Goal: Task Accomplishment & Management: Use online tool/utility

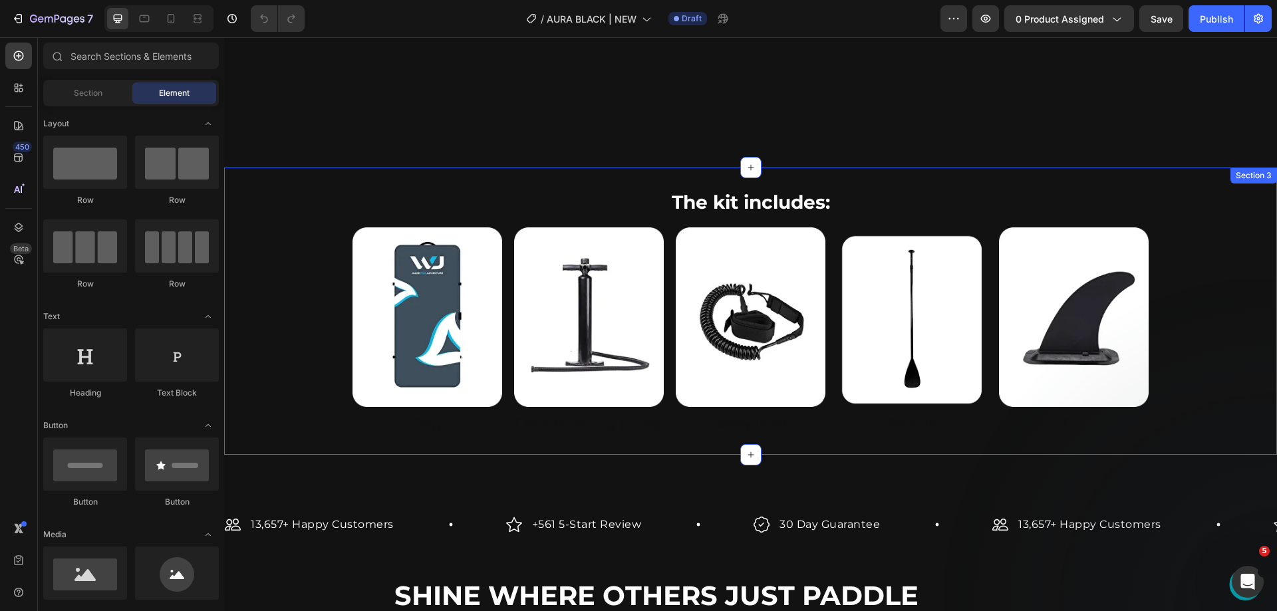
scroll to position [865, 0]
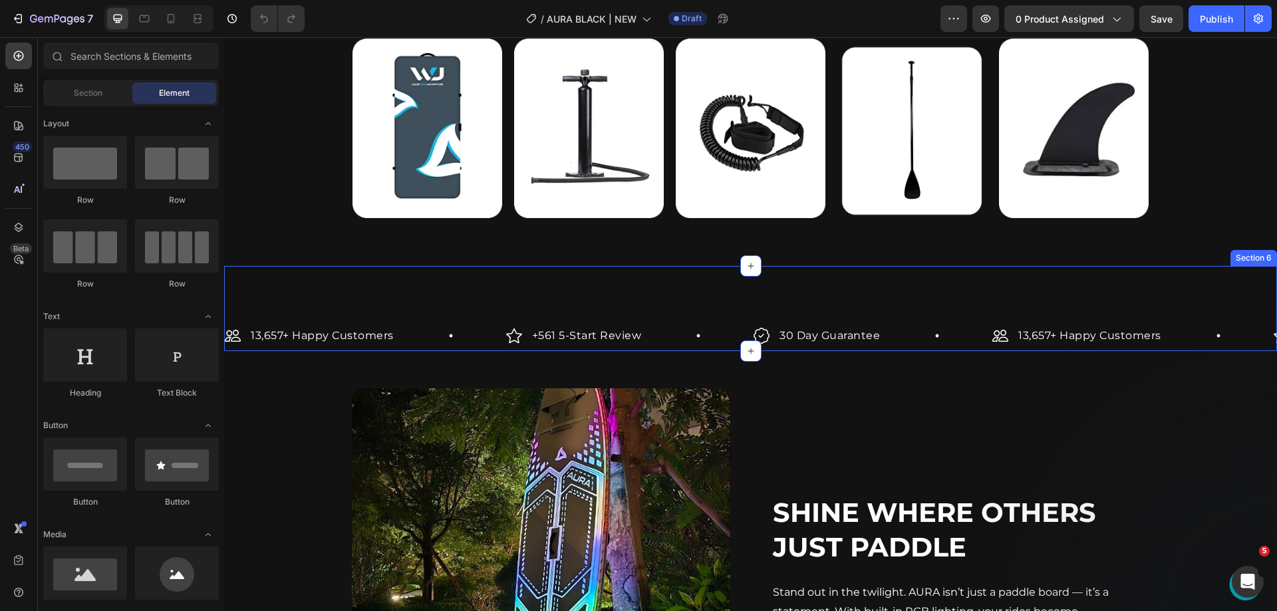
click at [1169, 281] on div "13,657+ Happy Customers Item List +561 5-Start Review Item List 30 Day Guarante…" at bounding box center [750, 308] width 1053 height 85
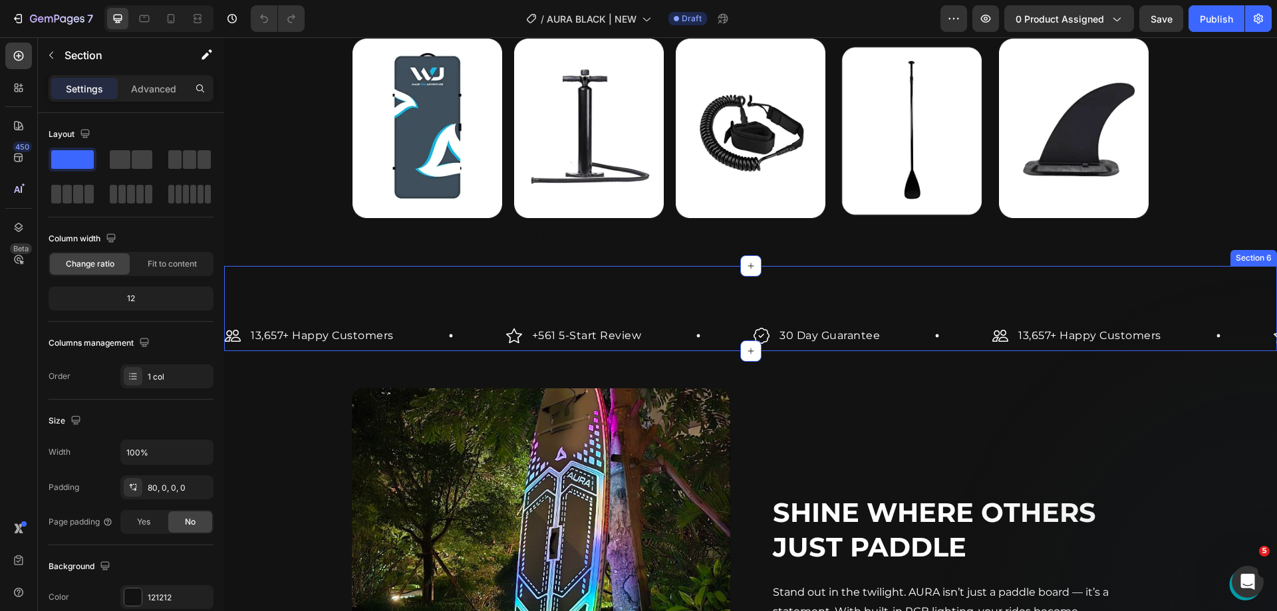
click at [1189, 359] on div "Shine Where Others Just Paddle Heading Stand out in the twilight. AURA isn’t ju…" at bounding box center [750, 569] width 1053 height 437
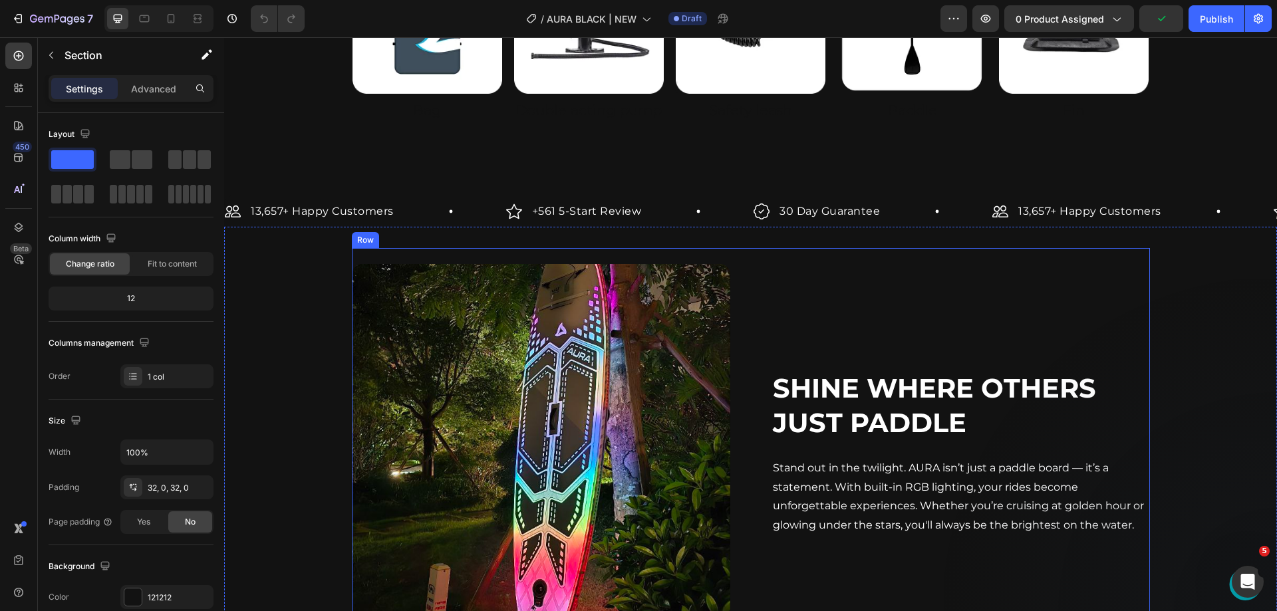
scroll to position [1064, 0]
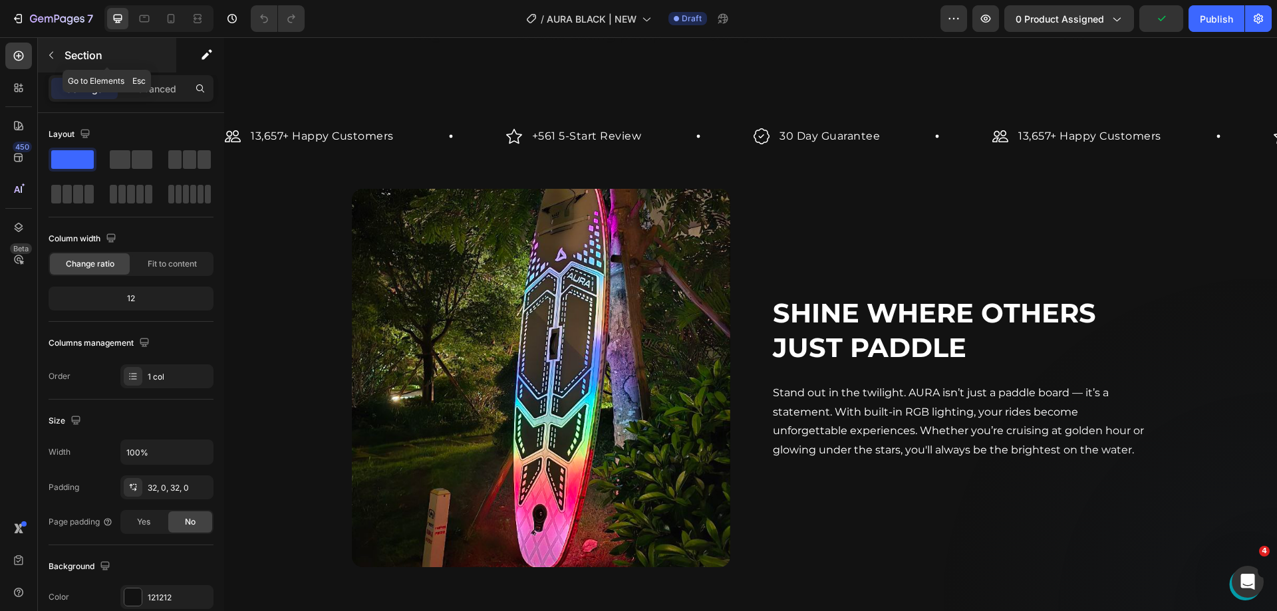
click at [59, 50] on button "button" at bounding box center [51, 55] width 21 height 21
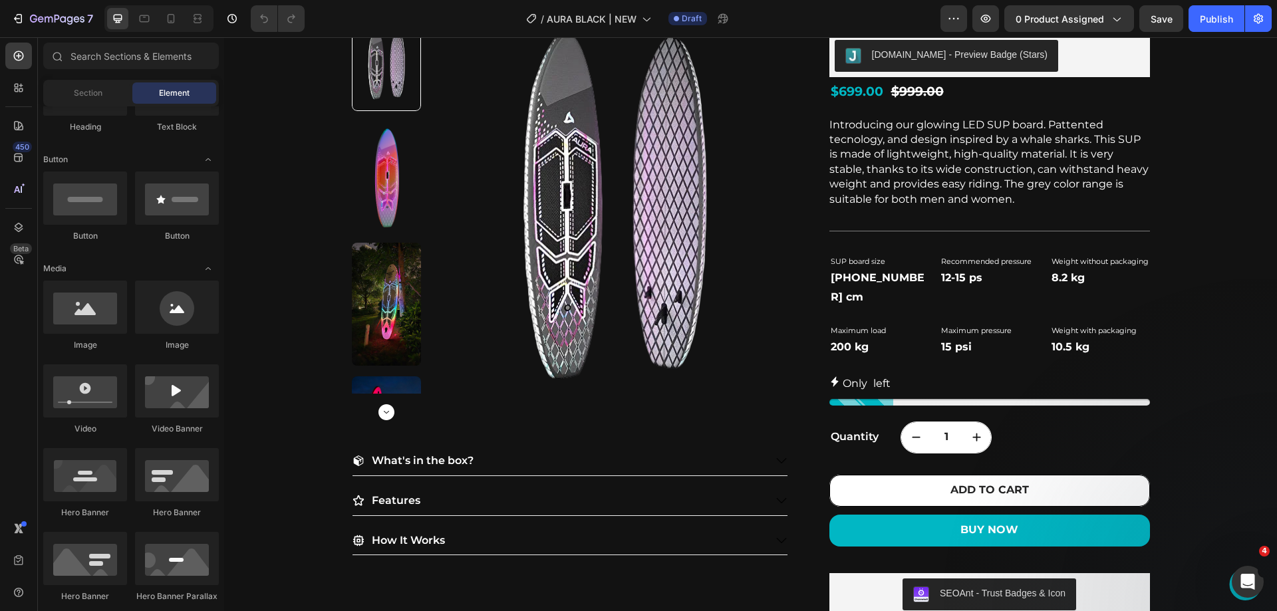
scroll to position [0, 0]
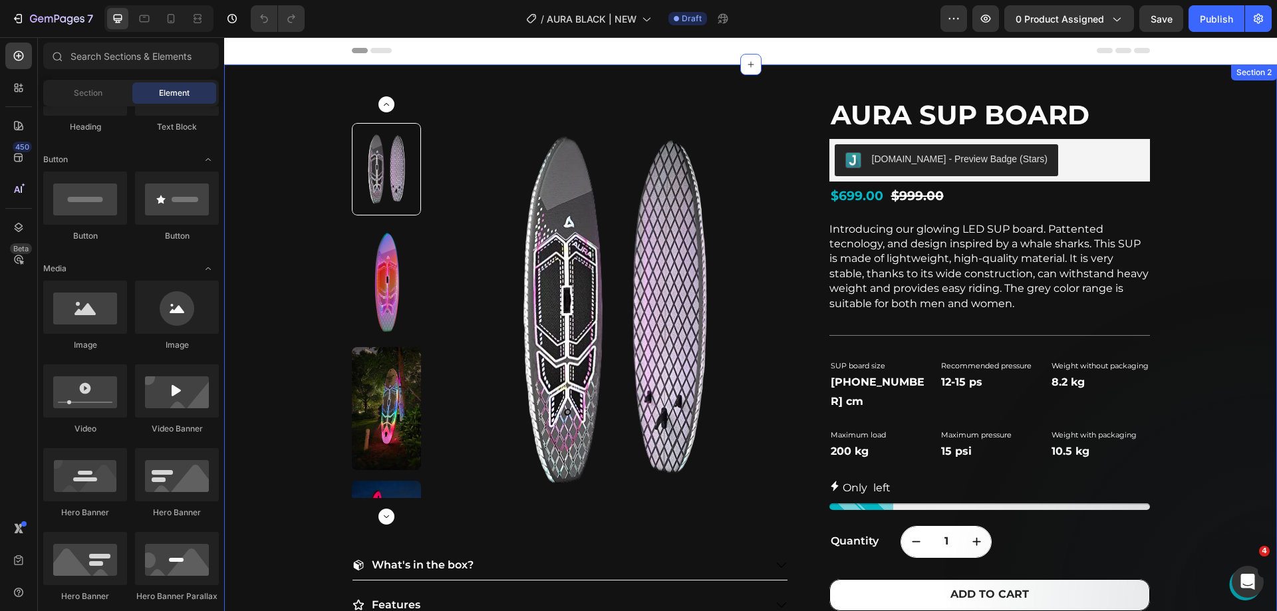
click at [1192, 196] on div "Product Images What's in the box? Features How It Works Accordion AURA SUP Boar…" at bounding box center [750, 459] width 1053 height 789
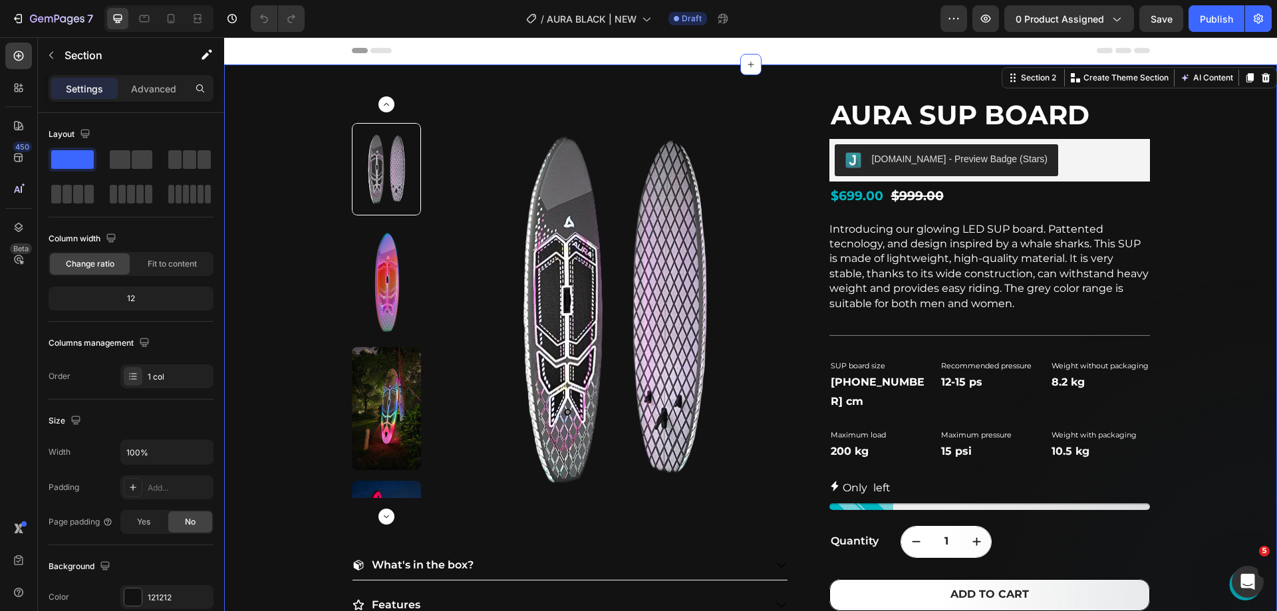
click at [583, 73] on div "Product Images What's in the box? Features How It Works Accordion AURA SUP Boar…" at bounding box center [750, 459] width 1053 height 789
click at [289, 249] on div "Product Images What's in the box? Features How It Works Accordion AURA SUP Boar…" at bounding box center [750, 459] width 1053 height 789
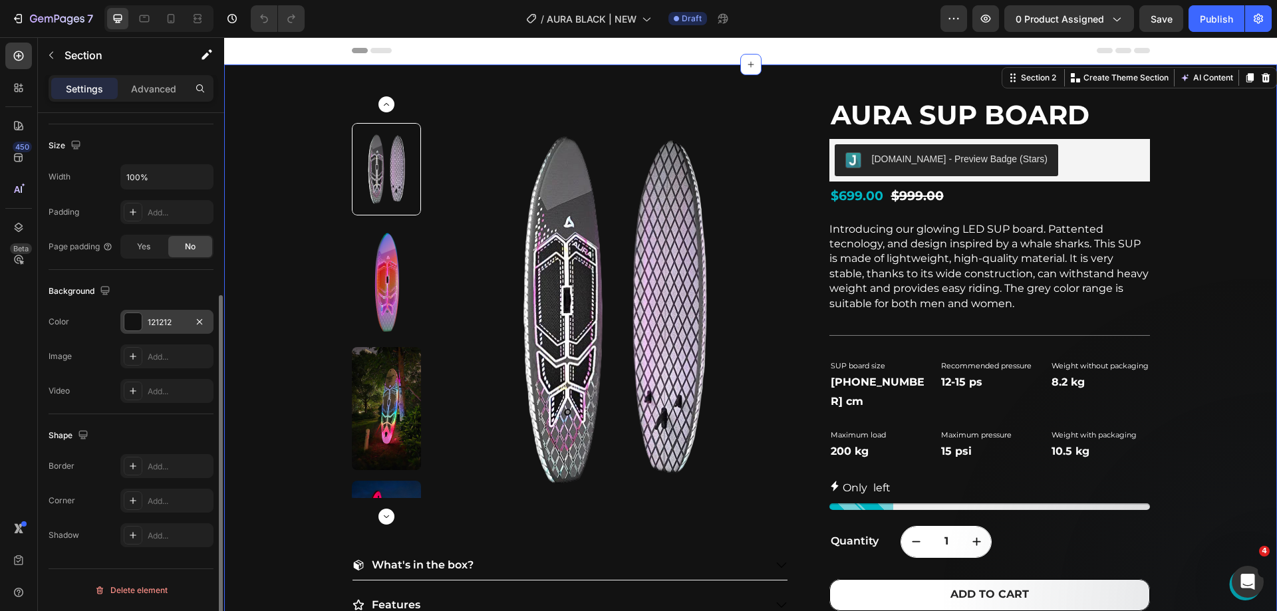
click at [160, 315] on div "121212" at bounding box center [166, 322] width 93 height 24
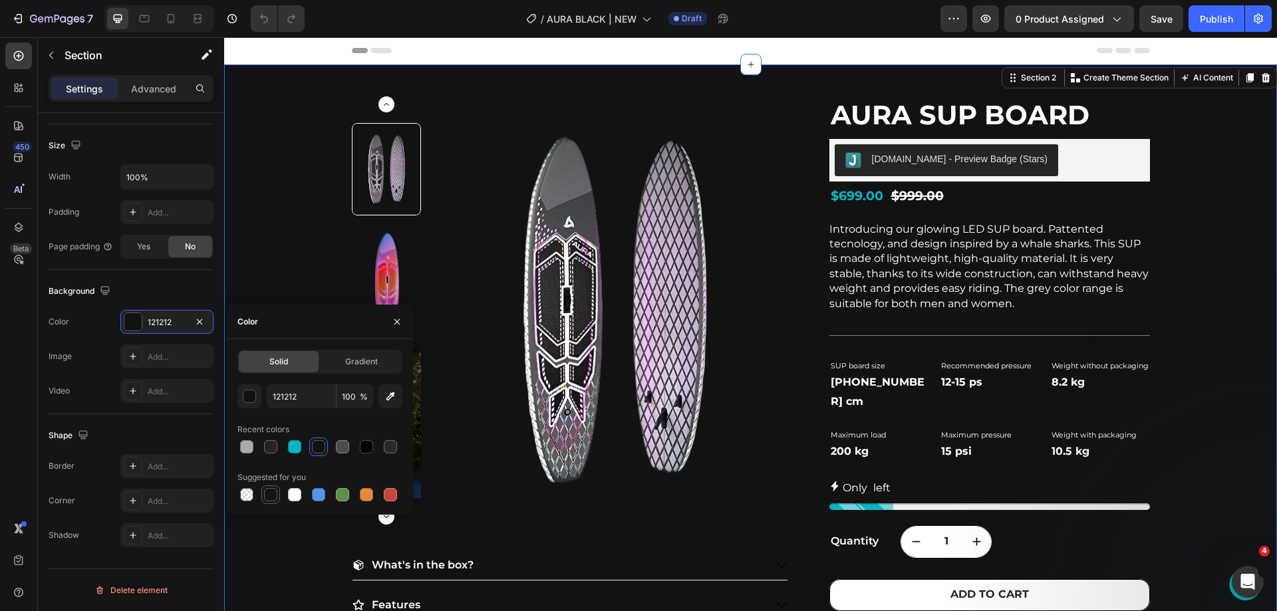
click at [264, 490] on div at bounding box center [270, 494] width 13 height 13
click at [253, 399] on div "button" at bounding box center [249, 397] width 13 height 13
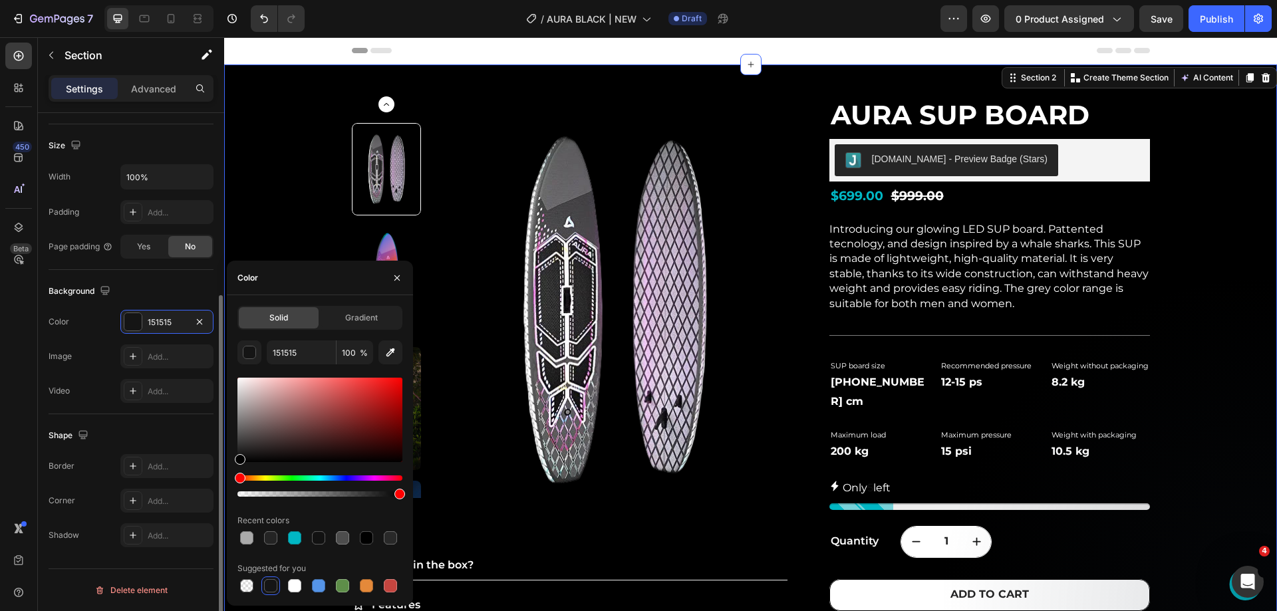
drag, startPoint x: 215, startPoint y: 506, endPoint x: 214, endPoint y: 516, distance: 10.7
click at [214, 516] on div "450 Beta Sections(18) Elements(84) Section Element Hero Section Product Detail …" at bounding box center [112, 324] width 224 height 574
type input "000000"
click at [268, 168] on div "Product Images What's in the box? Features How It Works Accordion AURA SUP Boar…" at bounding box center [750, 459] width 1053 height 789
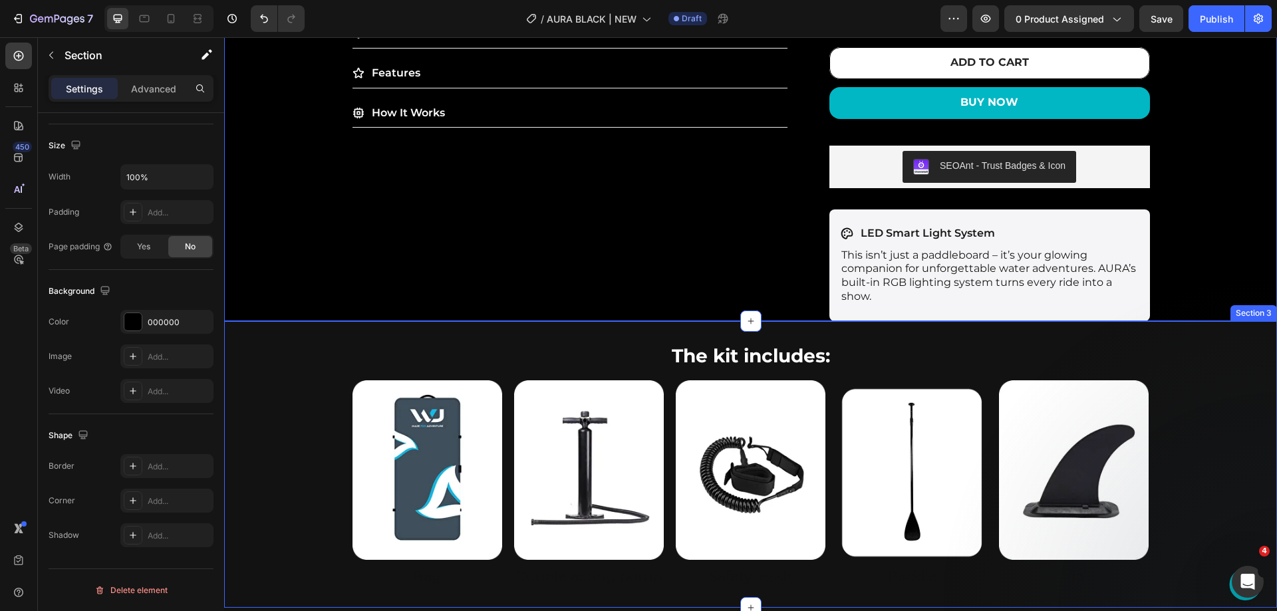
scroll to position [798, 0]
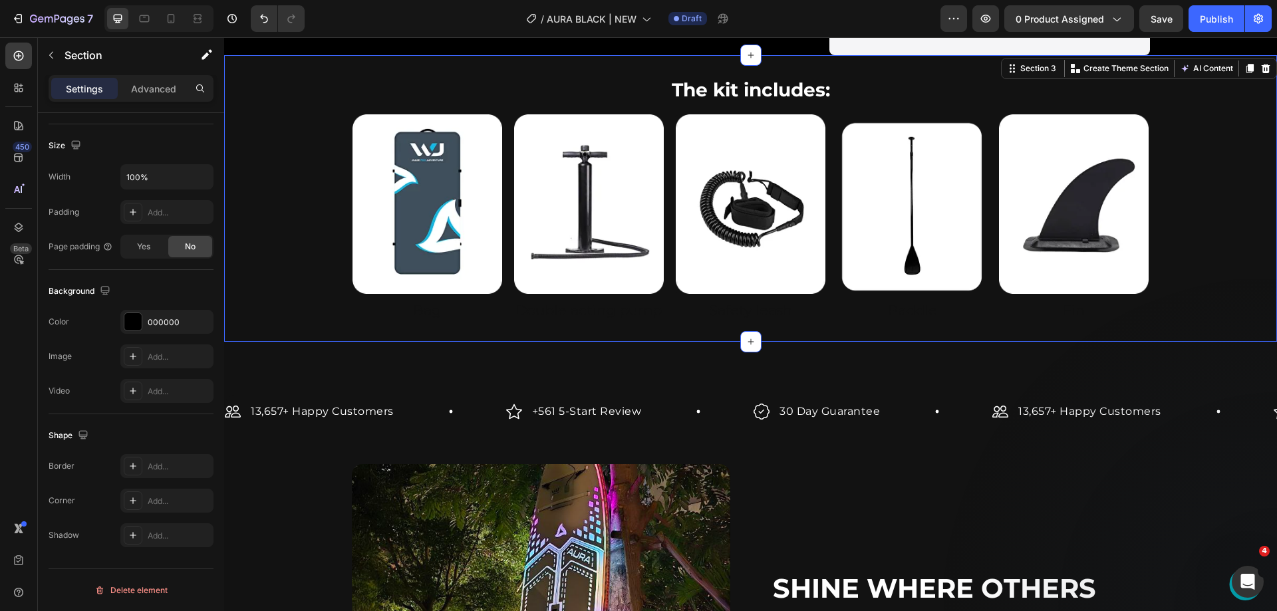
click at [1096, 325] on div "The kit includes: Heading Row Image Bag Heading Image Double acting pump Headin…" at bounding box center [750, 198] width 1053 height 287
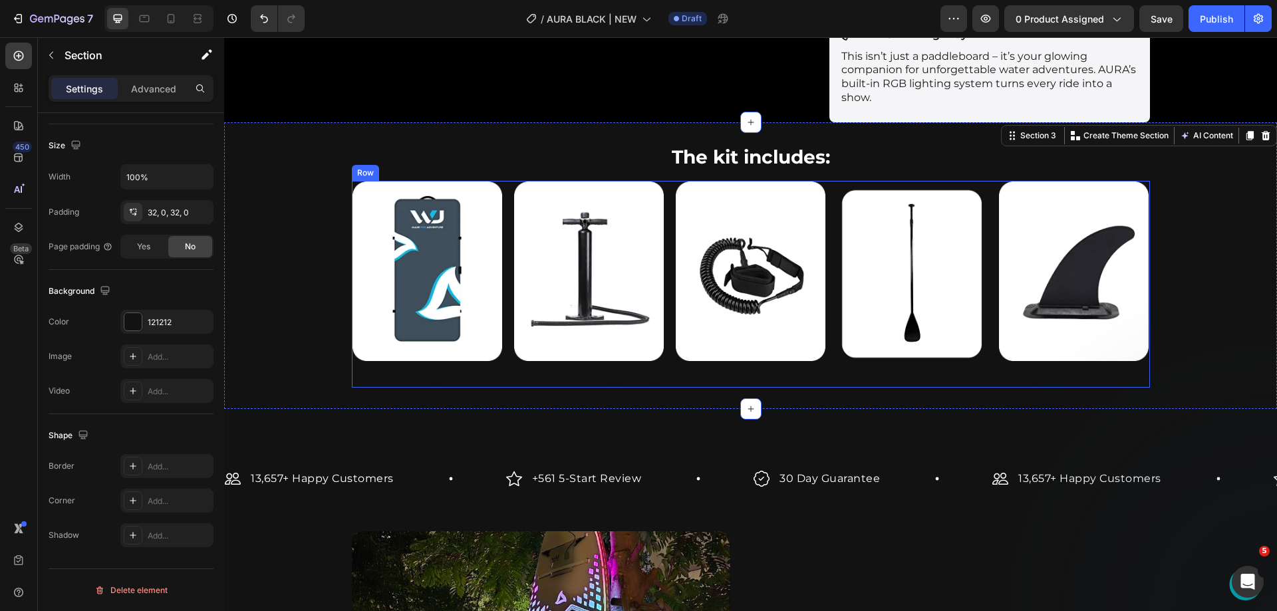
scroll to position [599, 0]
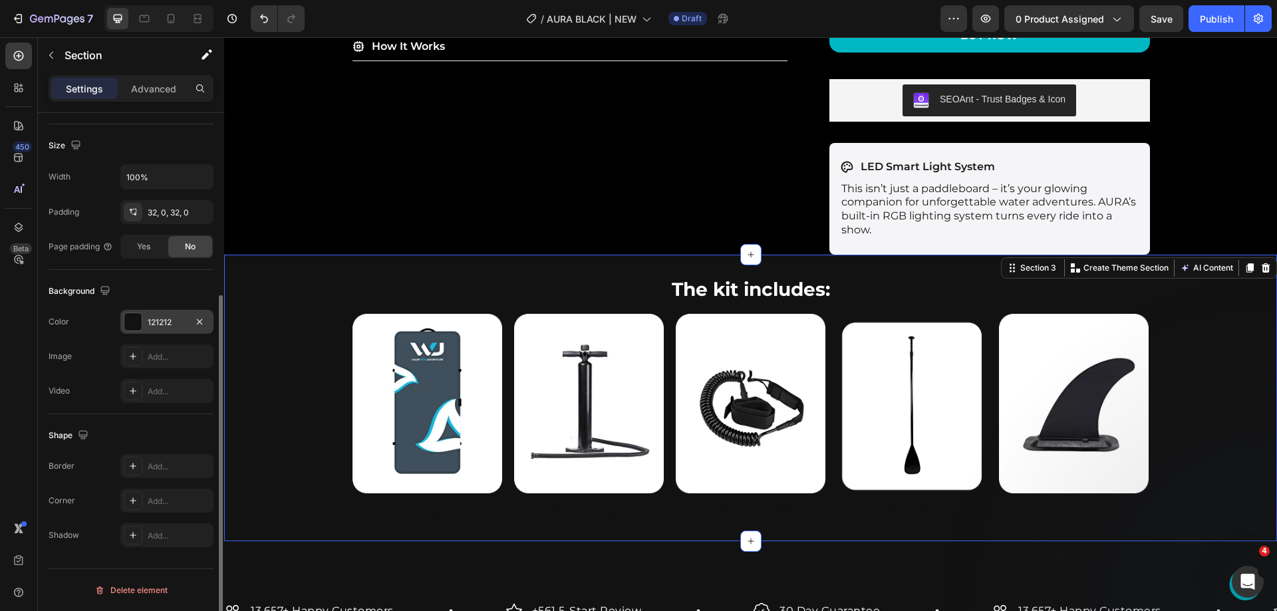
click at [142, 323] on div "121212" at bounding box center [166, 322] width 93 height 24
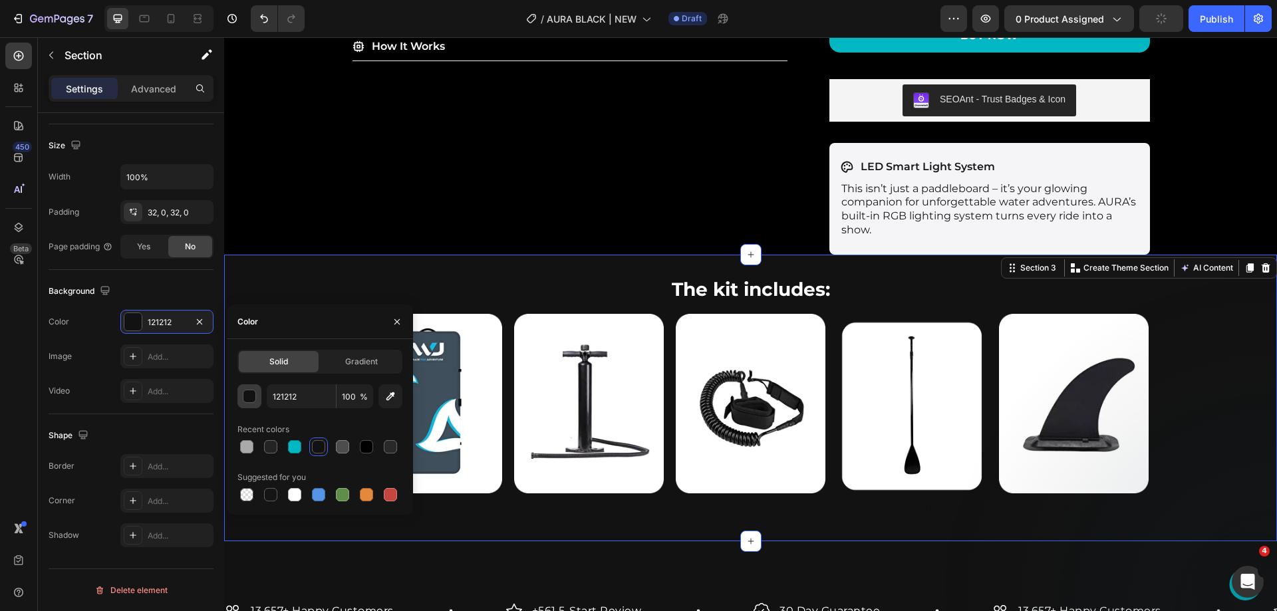
click at [252, 404] on button "button" at bounding box center [250, 397] width 24 height 24
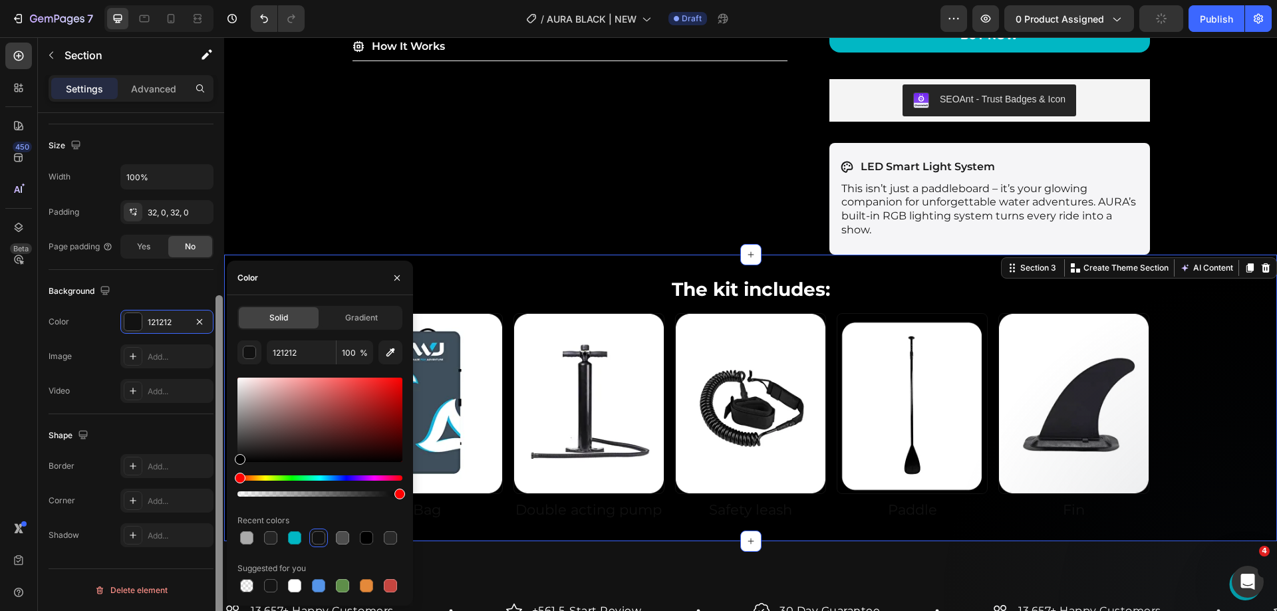
drag, startPoint x: 236, startPoint y: 484, endPoint x: 215, endPoint y: 531, distance: 50.9
click at [215, 531] on div "450 Beta Sections(18) Elements(84) Section Element Hero Section Product Detail …" at bounding box center [112, 324] width 224 height 574
type input "000000"
drag, startPoint x: 241, startPoint y: 459, endPoint x: 236, endPoint y: 502, distance: 43.0
click at [236, 502] on div "Solid Gradient 000000 100 % Recent colors Suggested for you" at bounding box center [320, 450] width 186 height 289
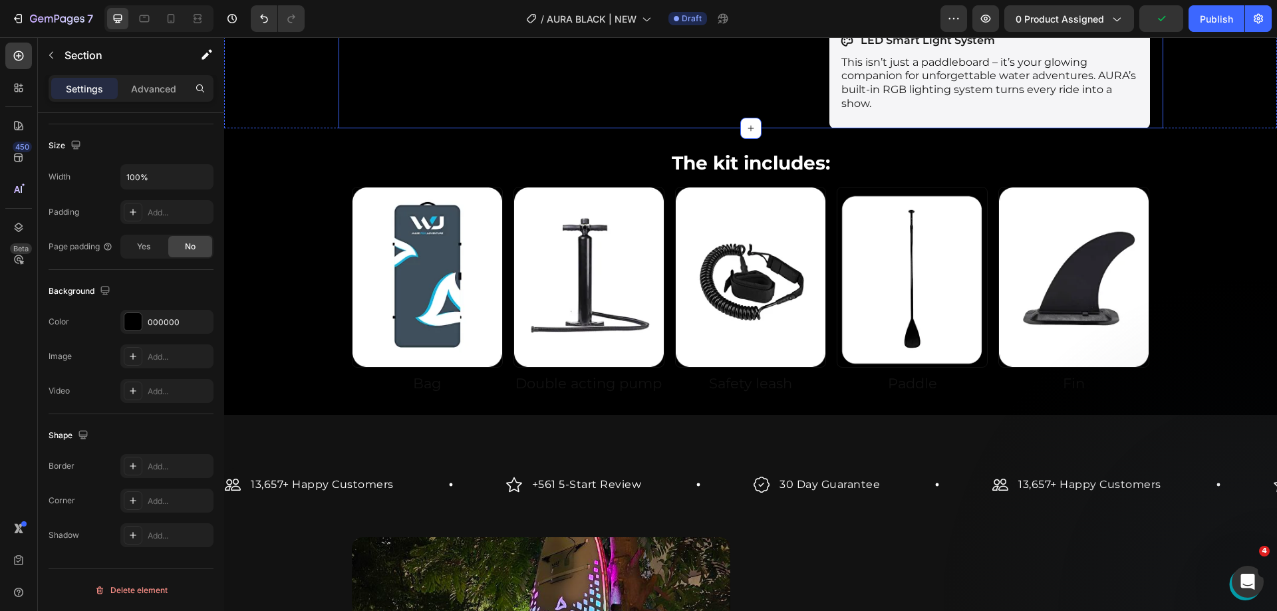
scroll to position [865, 0]
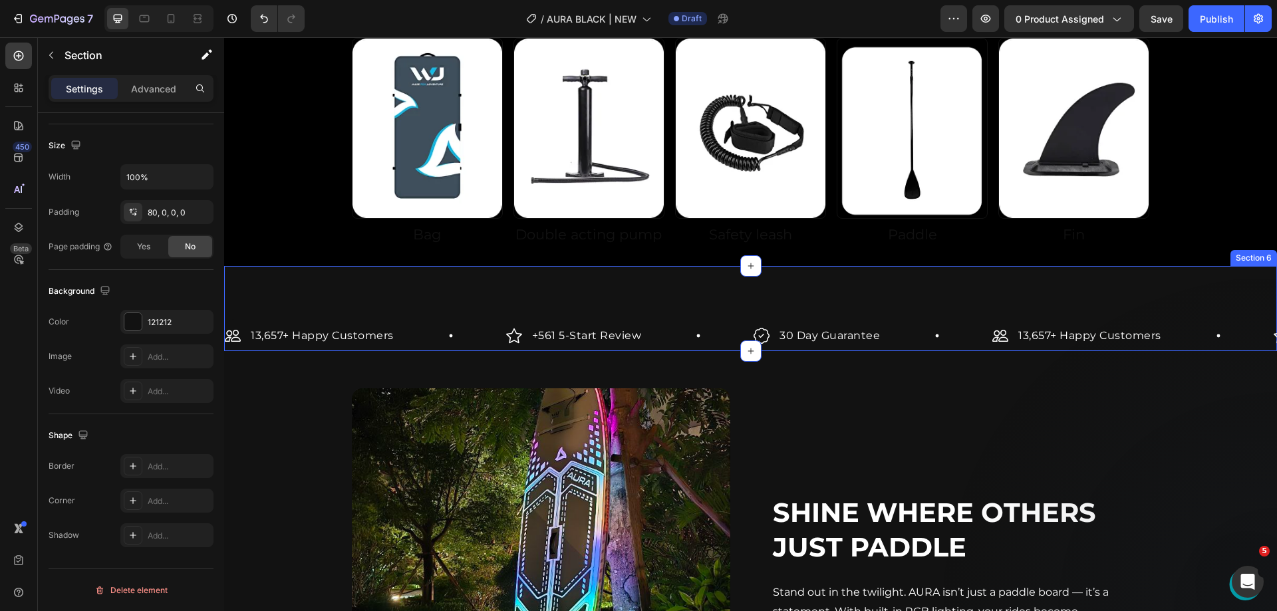
click at [1048, 307] on div "13,657+ Happy Customers Item List +561 5-Start Review Item List 30 Day Guarante…" at bounding box center [750, 308] width 1053 height 85
click at [1262, 256] on icon at bounding box center [1266, 253] width 9 height 9
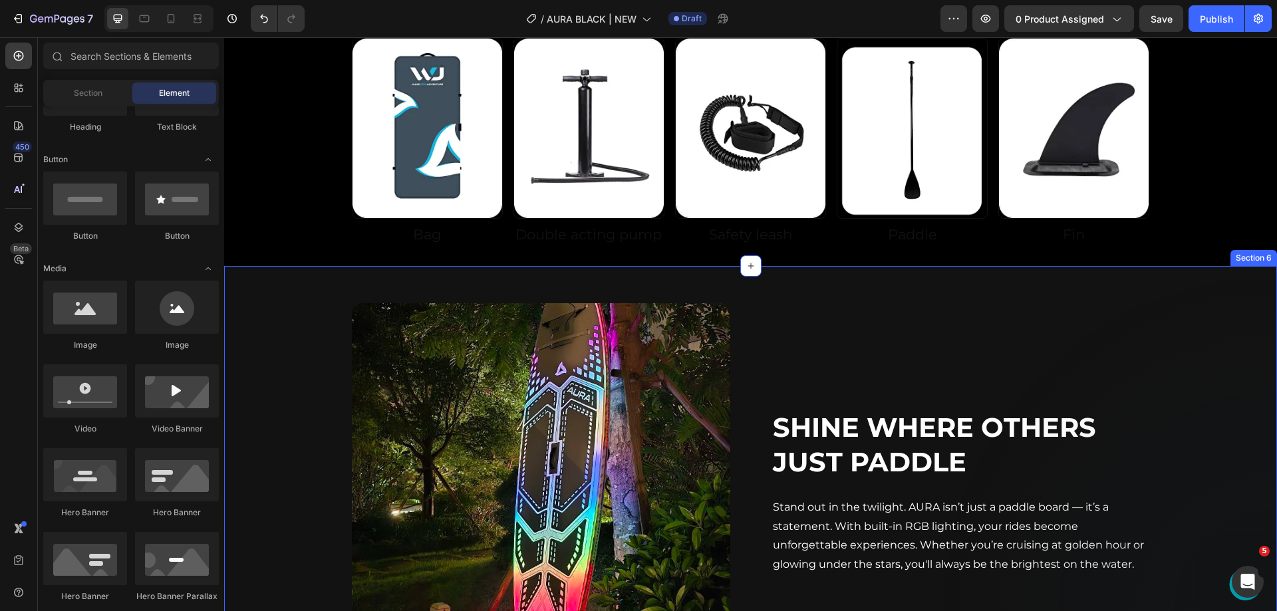
click at [1183, 299] on div "Shine Where Others Just Paddle Heading Stand out in the twilight. AURA isn’t ju…" at bounding box center [750, 484] width 1053 height 395
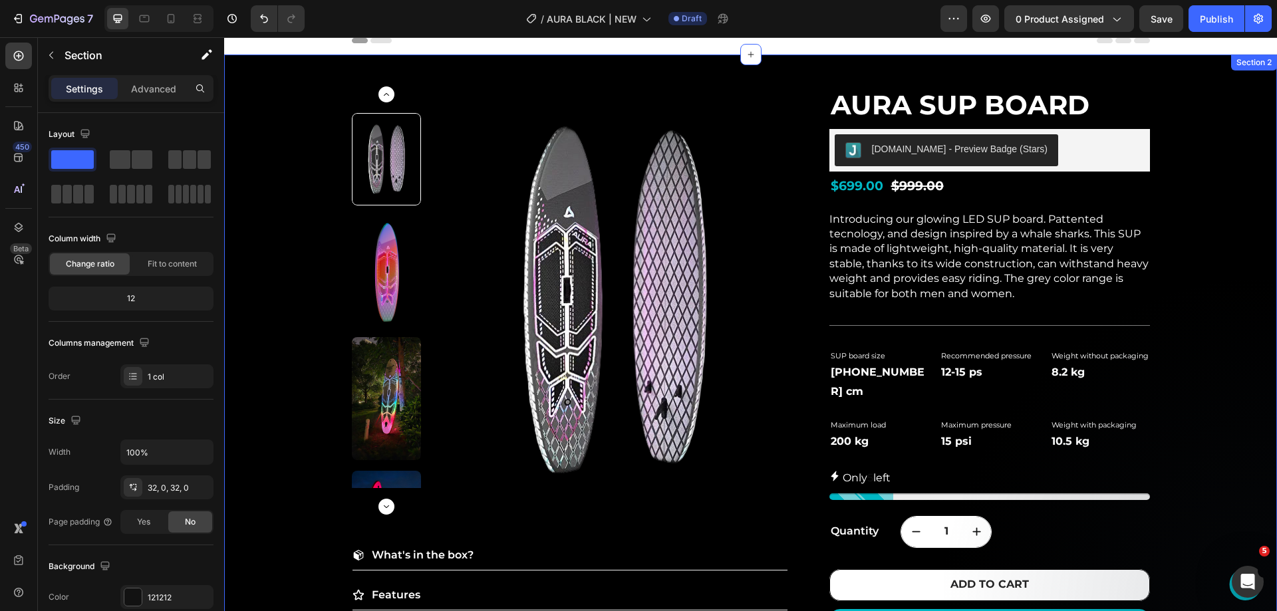
scroll to position [532, 0]
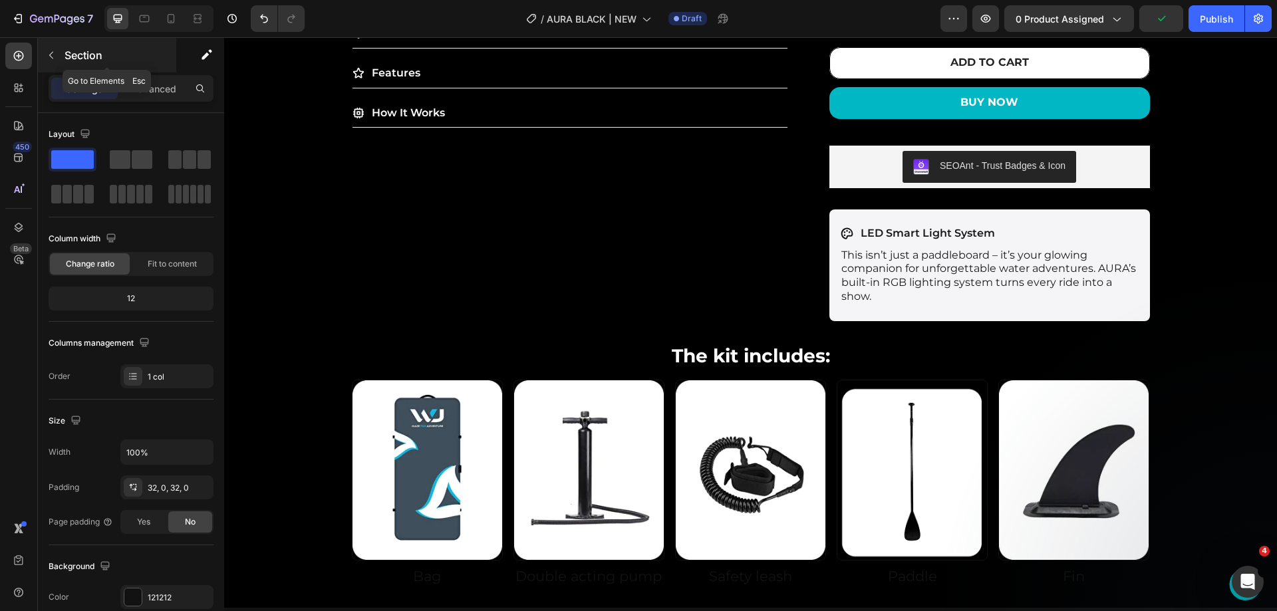
click at [69, 55] on p "Section" at bounding box center [119, 55] width 109 height 16
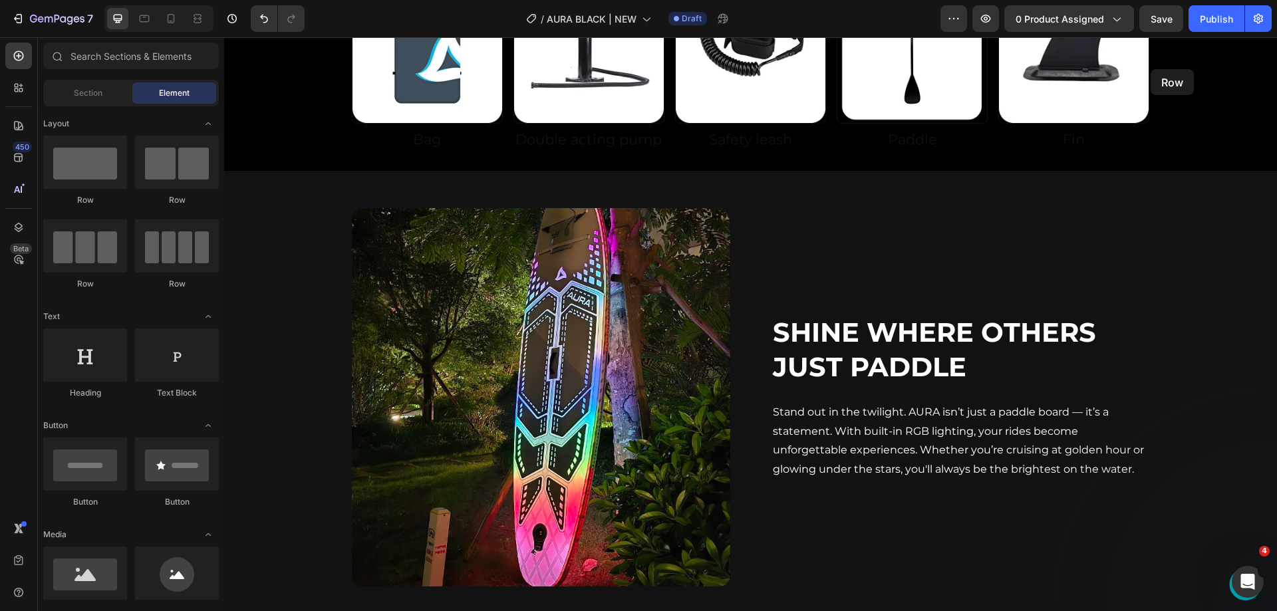
scroll to position [937, 0]
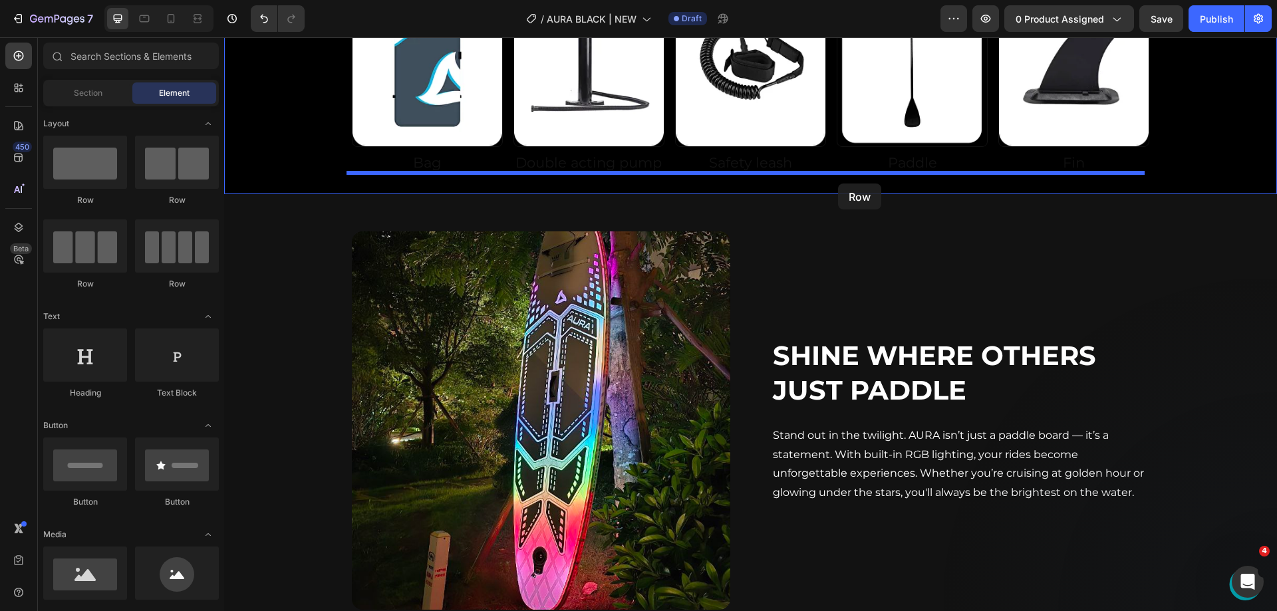
drag, startPoint x: 310, startPoint y: 218, endPoint x: 838, endPoint y: 184, distance: 529.4
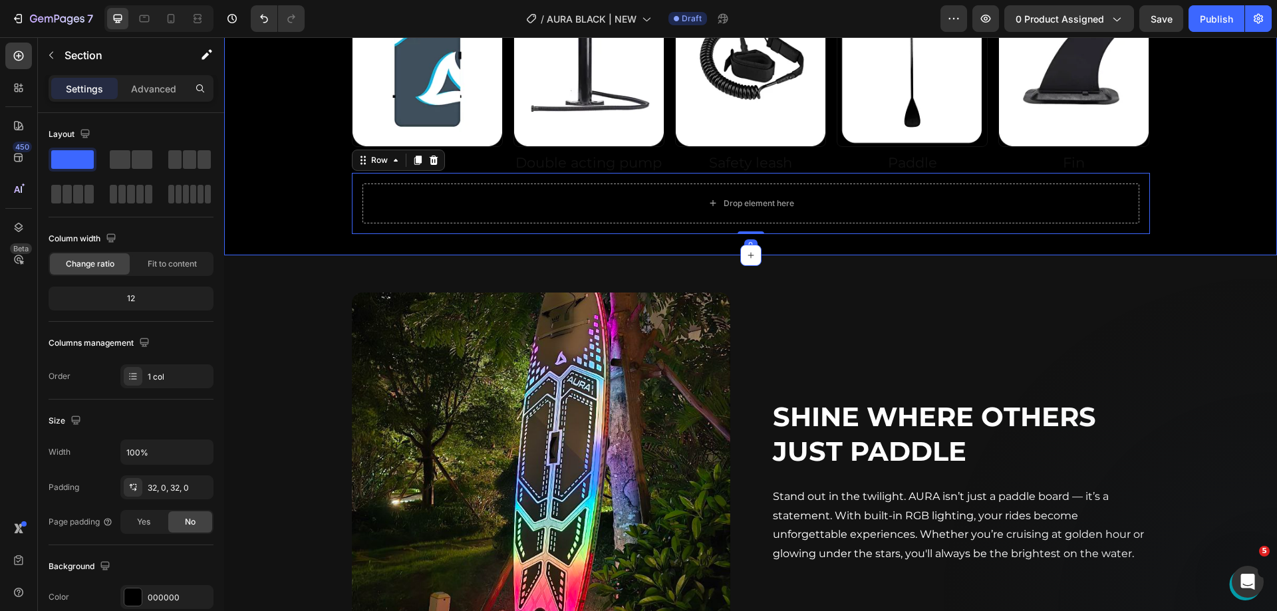
click at [312, 194] on div "The kit includes: Heading Row Image Bag Heading Image Double acting pump Headin…" at bounding box center [750, 81] width 1053 height 306
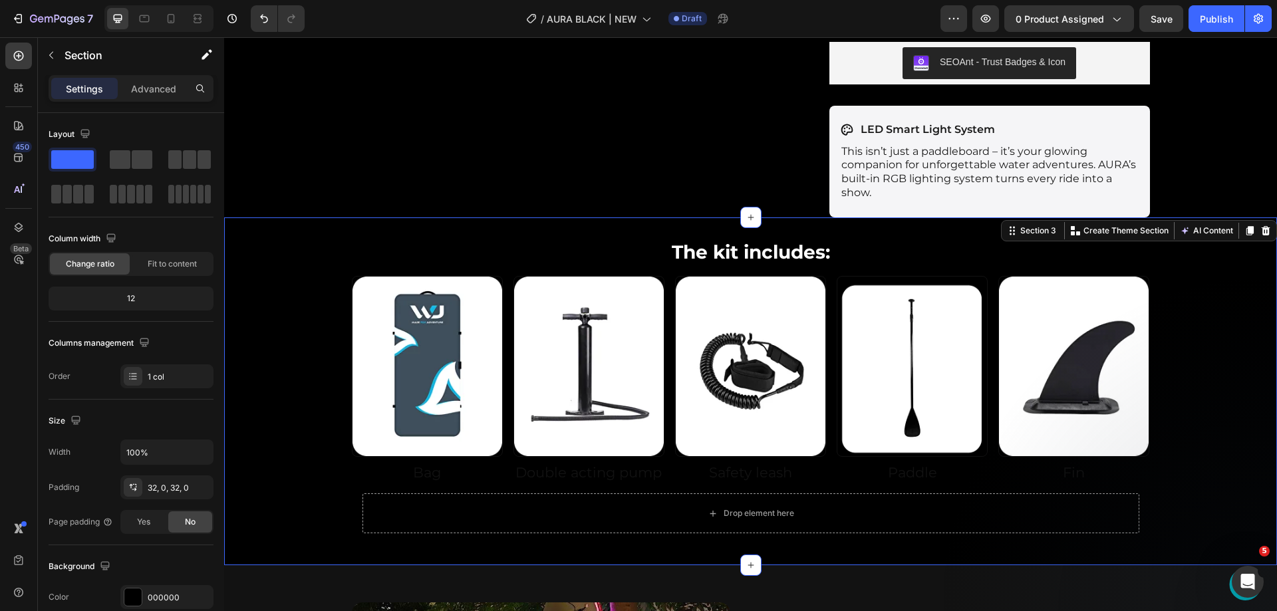
scroll to position [804, 0]
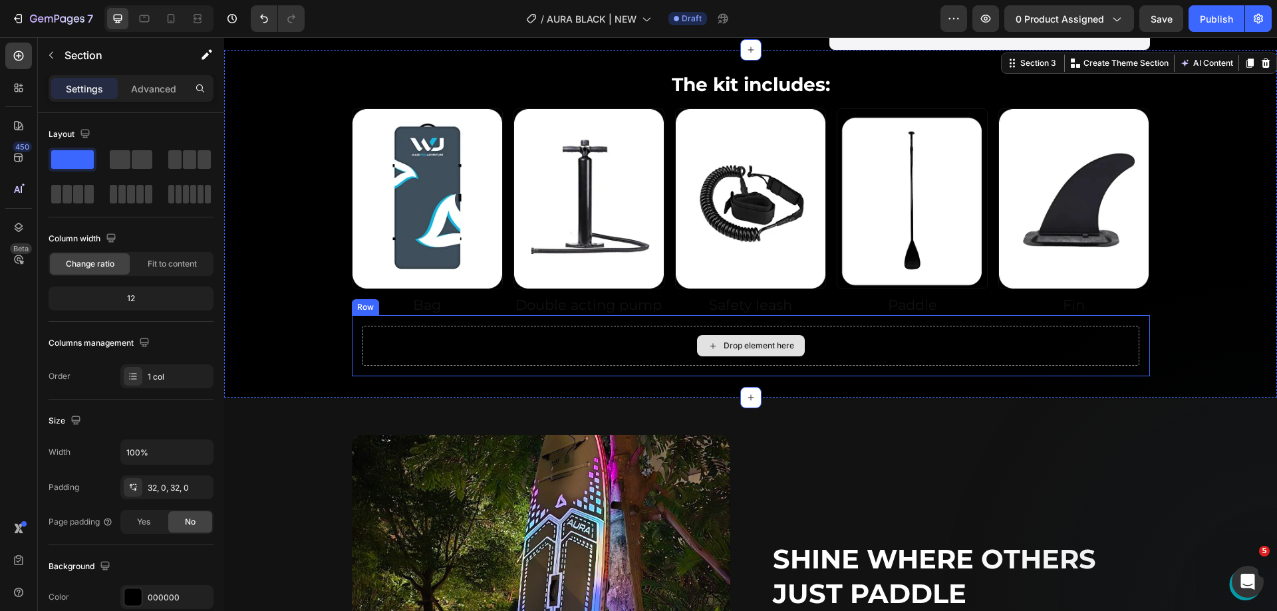
click at [375, 340] on div "Drop element here" at bounding box center [751, 346] width 777 height 40
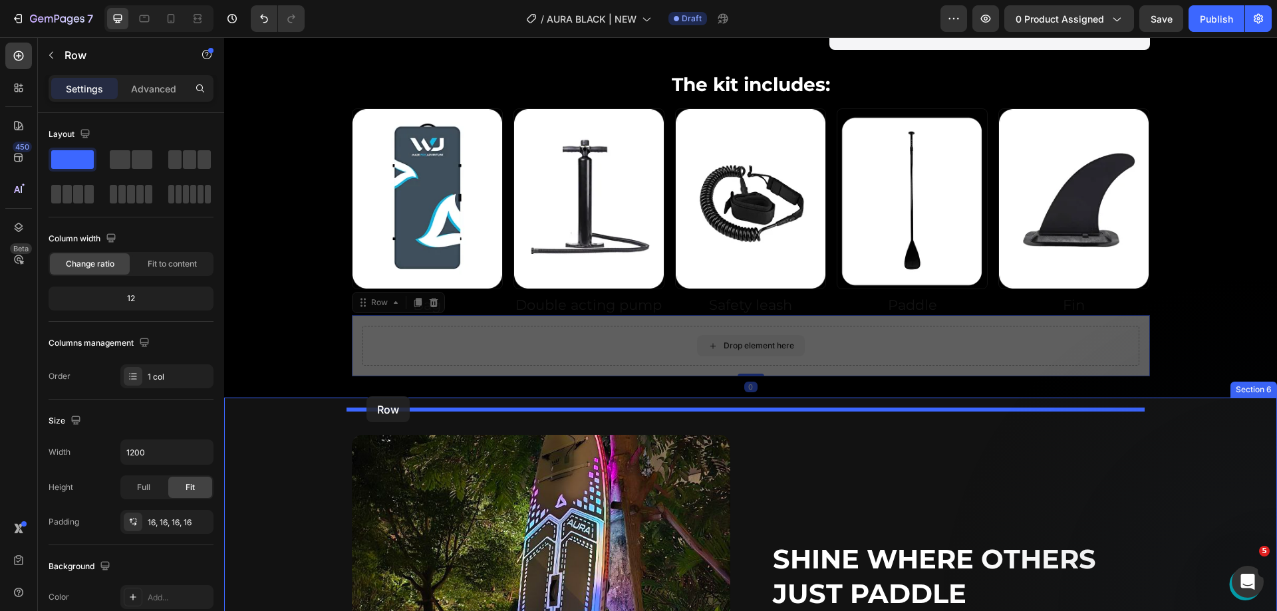
drag, startPoint x: 357, startPoint y: 299, endPoint x: 367, endPoint y: 397, distance: 98.3
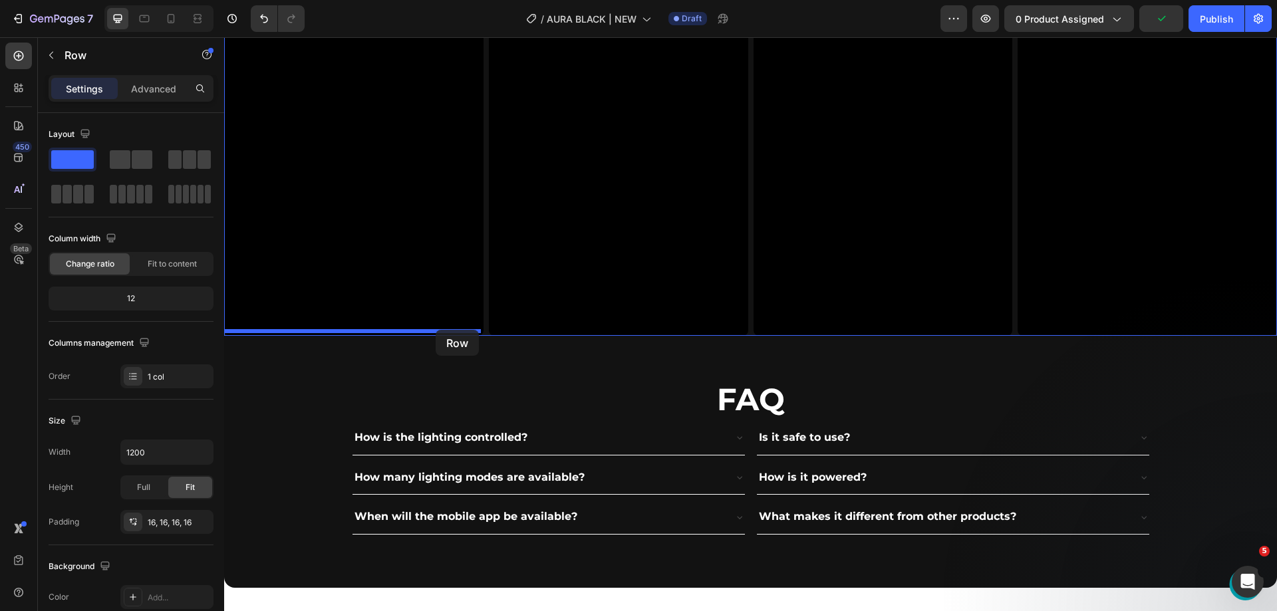
scroll to position [3398, 0]
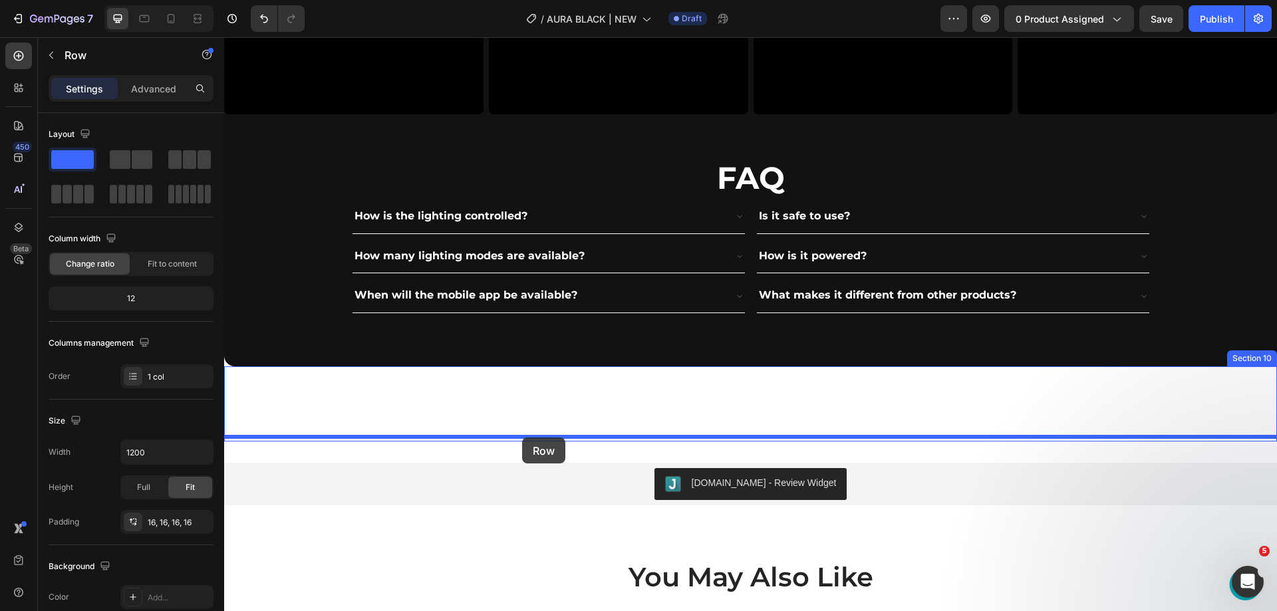
drag, startPoint x: 365, startPoint y: 336, endPoint x: 522, endPoint y: 438, distance: 187.1
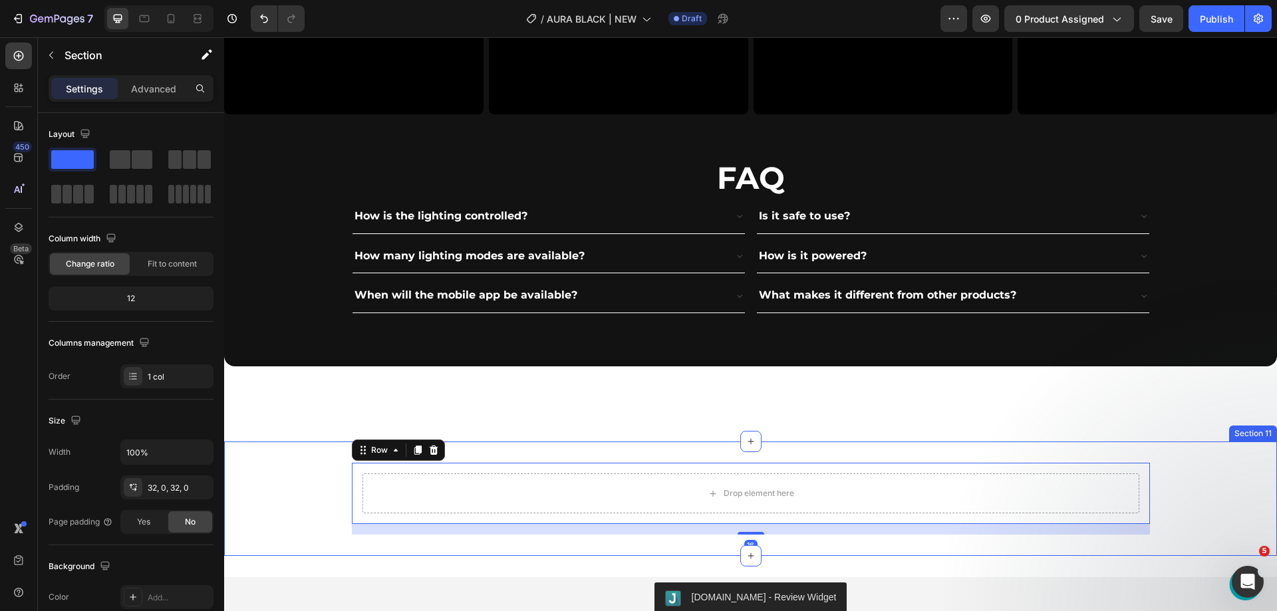
click at [296, 469] on div "Drop element here Row 16" at bounding box center [750, 499] width 1053 height 72
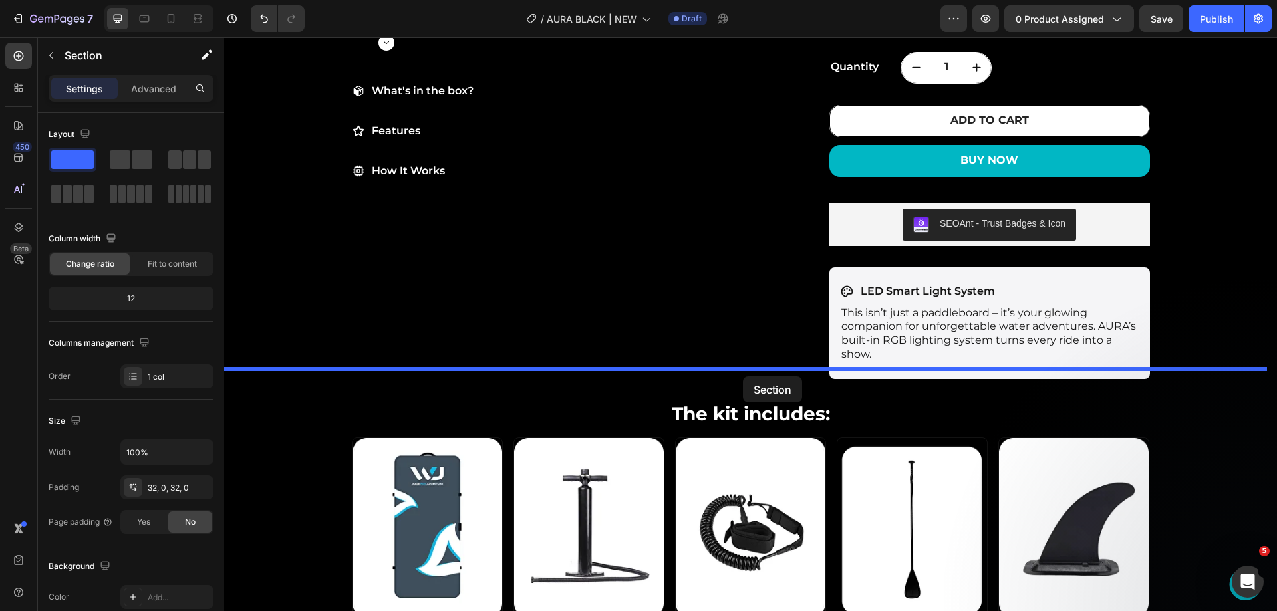
scroll to position [737, 0]
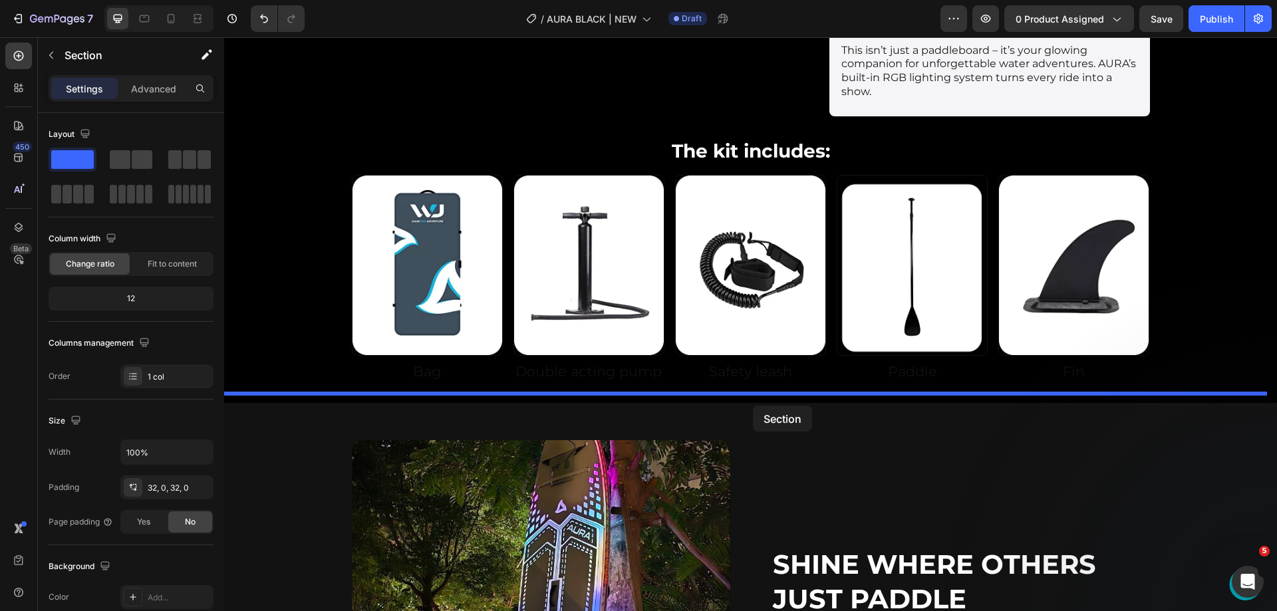
drag, startPoint x: 981, startPoint y: 370, endPoint x: 753, endPoint y: 406, distance: 231.0
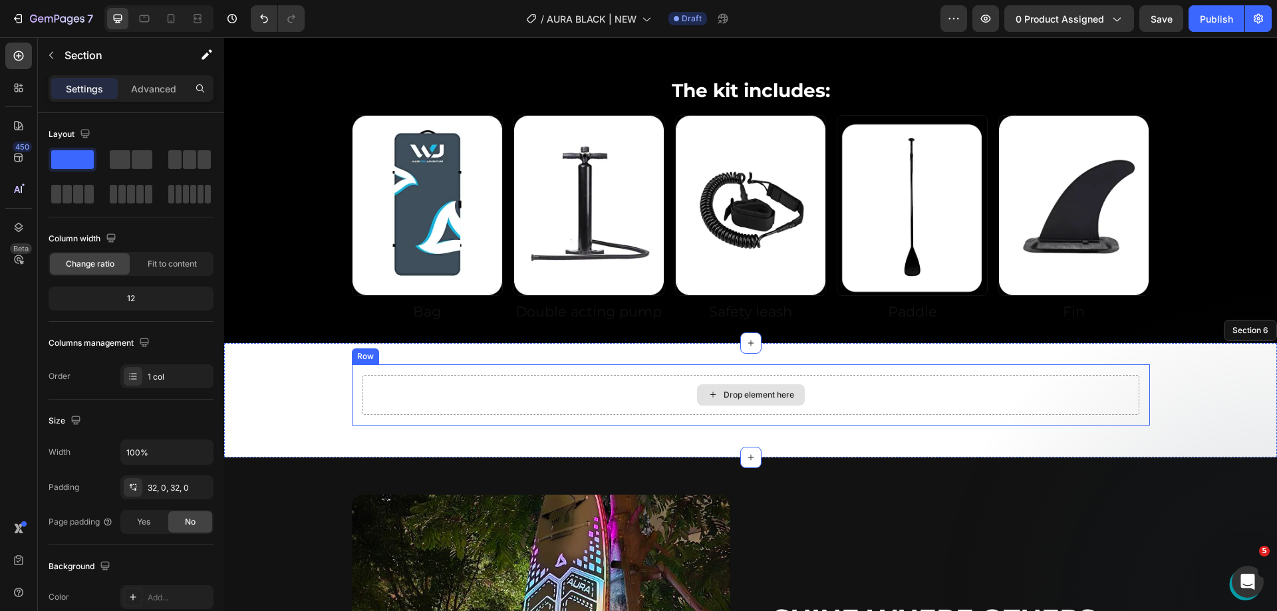
scroll to position [937, 0]
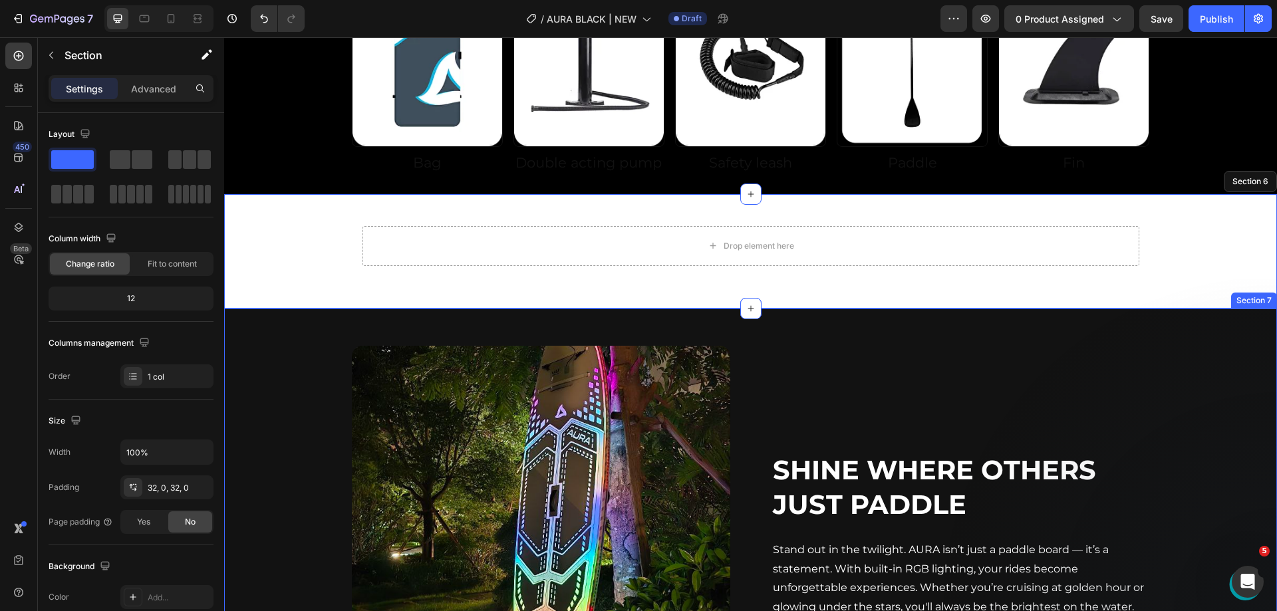
click at [287, 253] on div "Drop element here Row" at bounding box center [750, 252] width 1053 height 72
click at [336, 240] on div "Drop element here Row" at bounding box center [750, 252] width 1053 height 72
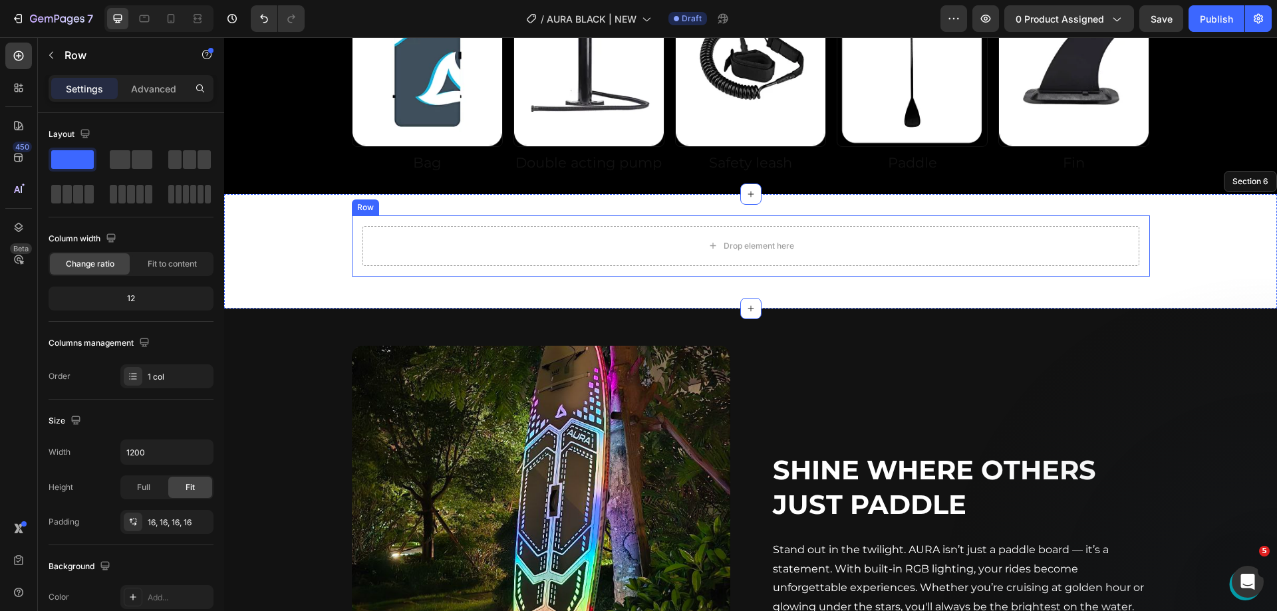
click at [398, 244] on div "Drop element here" at bounding box center [751, 246] width 777 height 40
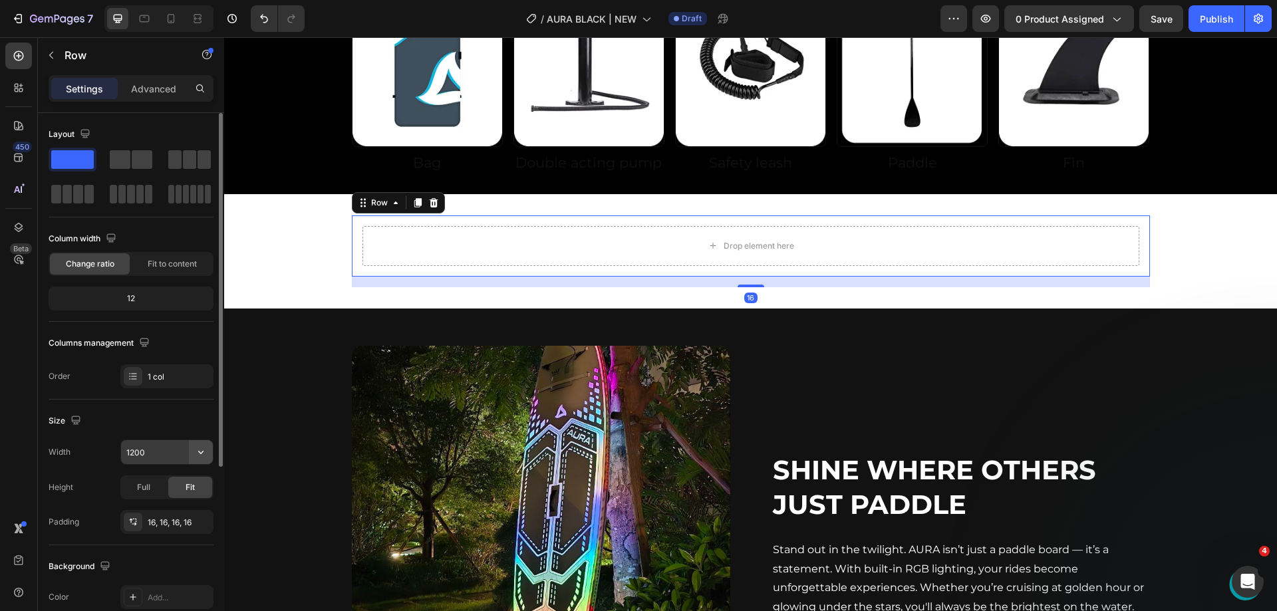
click at [194, 449] on button "button" at bounding box center [201, 452] width 24 height 24
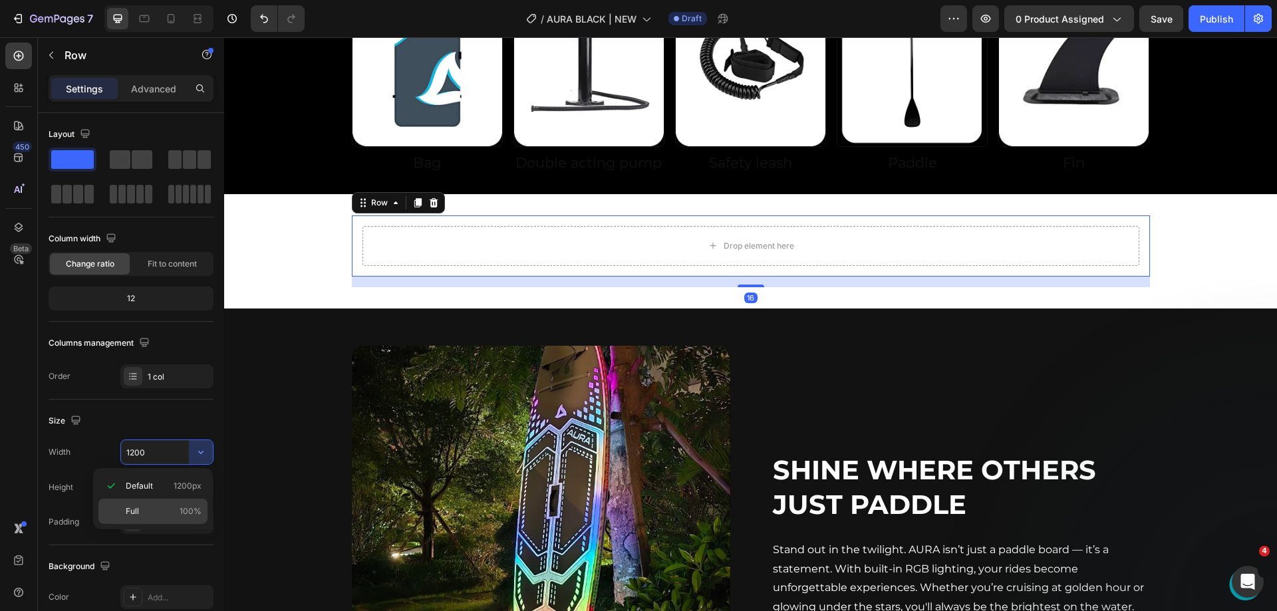
click at [172, 505] on div "Full 100%" at bounding box center [152, 511] width 109 height 25
type input "100%"
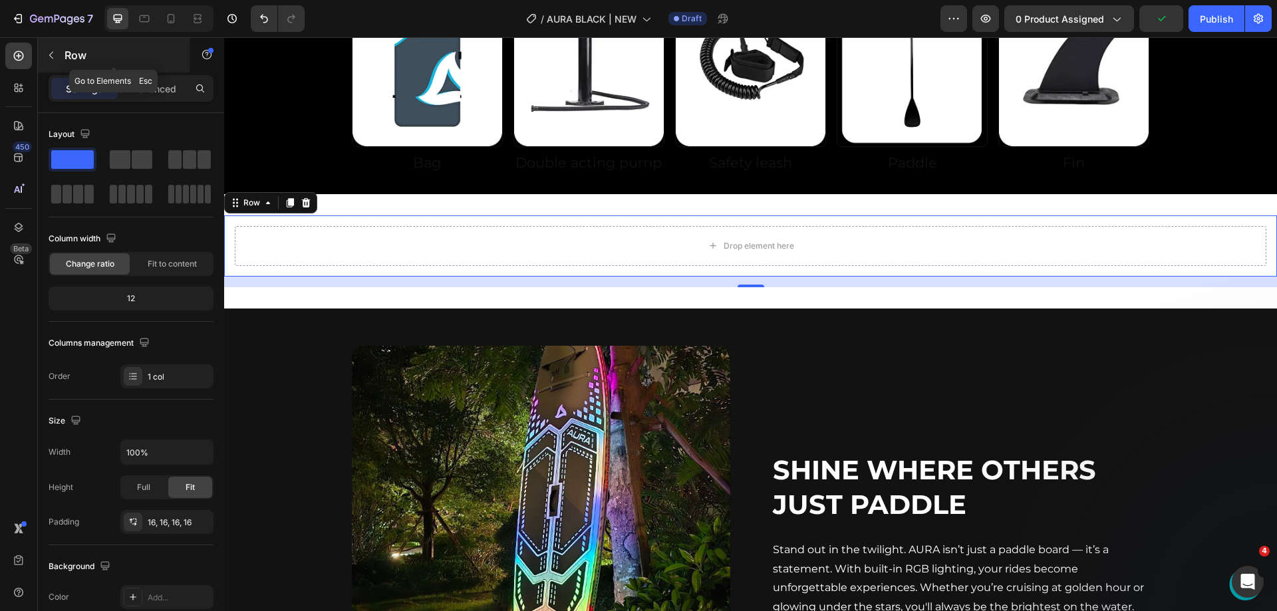
click at [70, 45] on div "Row" at bounding box center [114, 55] width 152 height 35
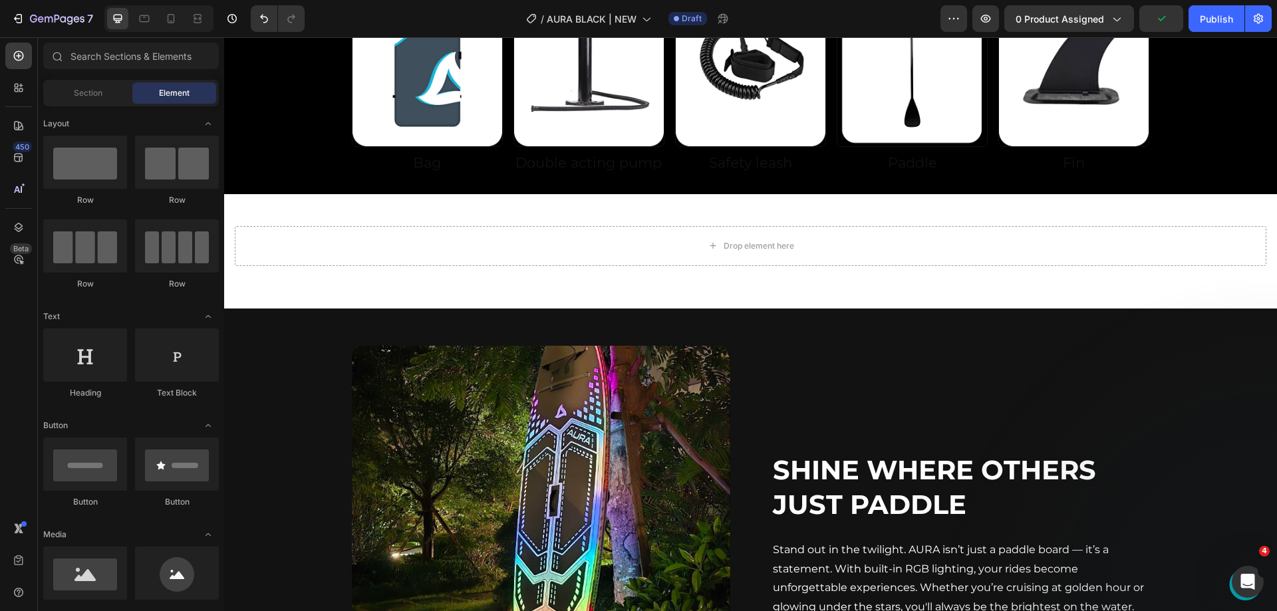
scroll to position [333, 0]
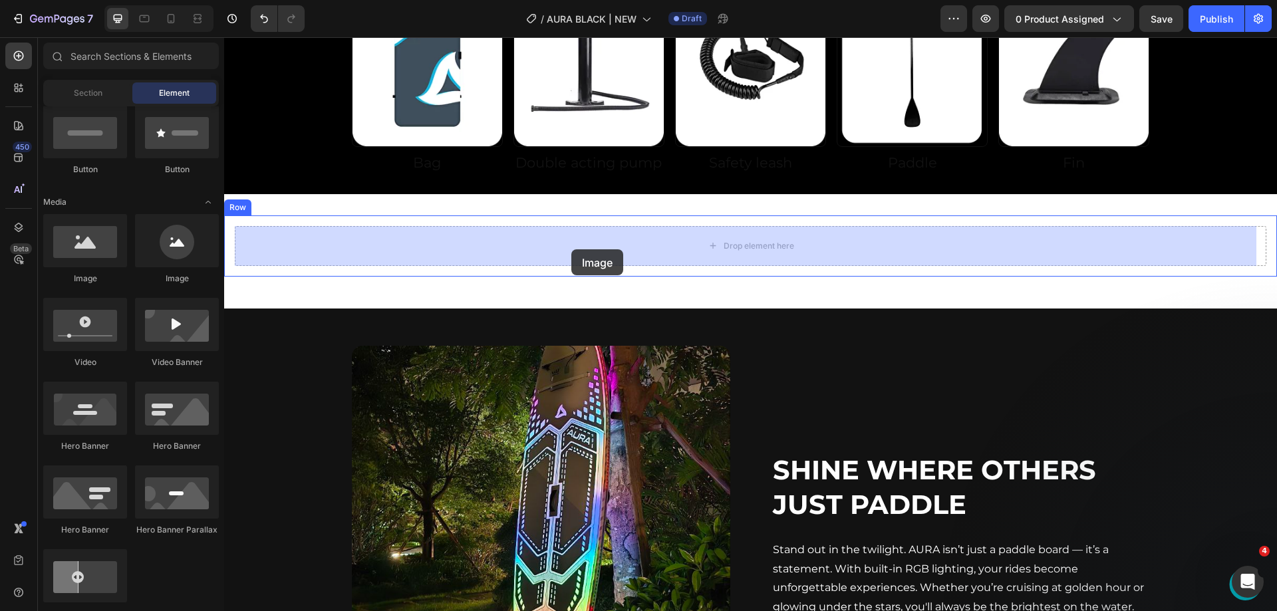
drag, startPoint x: 303, startPoint y: 293, endPoint x: 571, endPoint y: 249, distance: 272.3
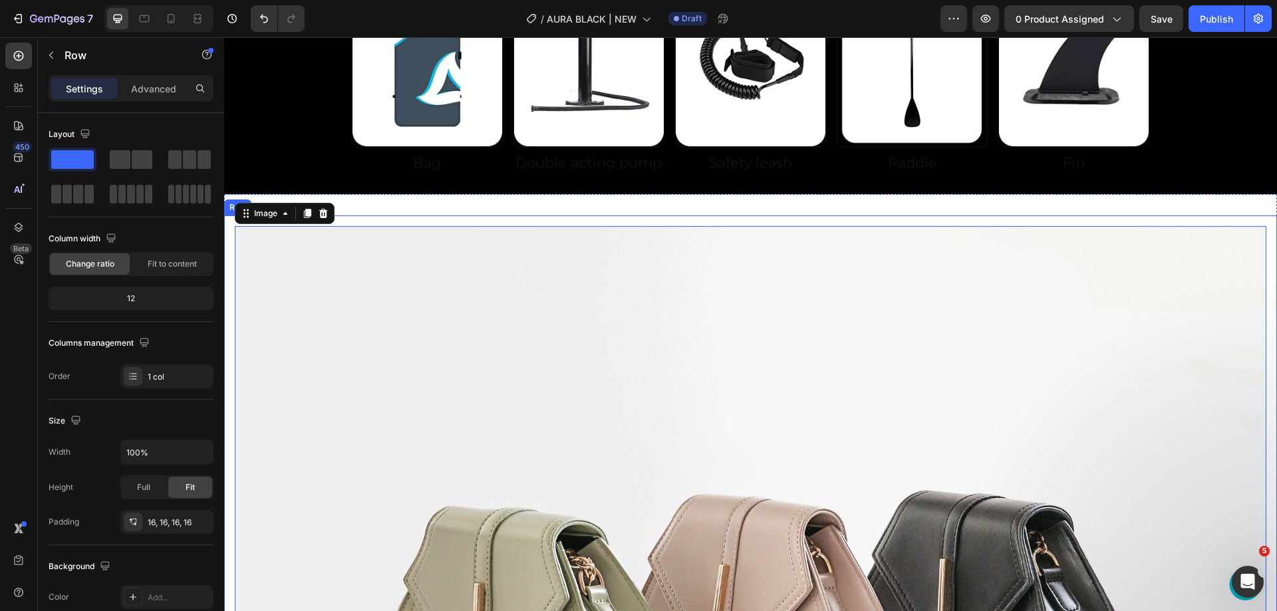
click at [540, 217] on div "Image 0 Row" at bounding box center [750, 613] width 1053 height 795
click at [480, 236] on img at bounding box center [751, 613] width 1032 height 774
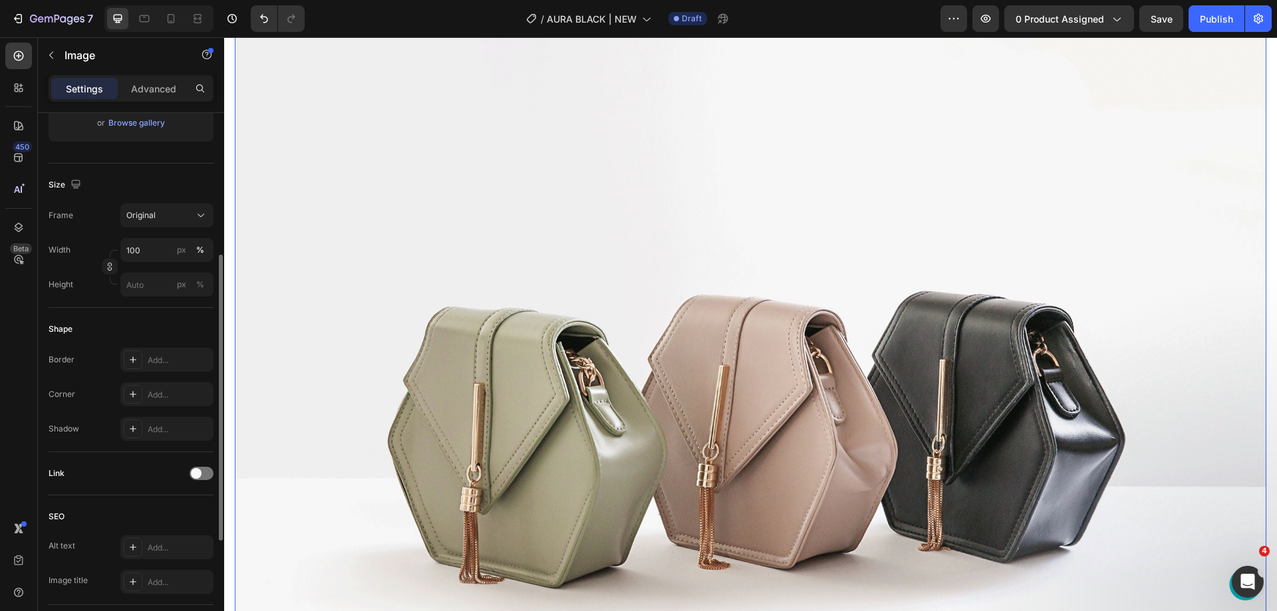
scroll to position [1003, 0]
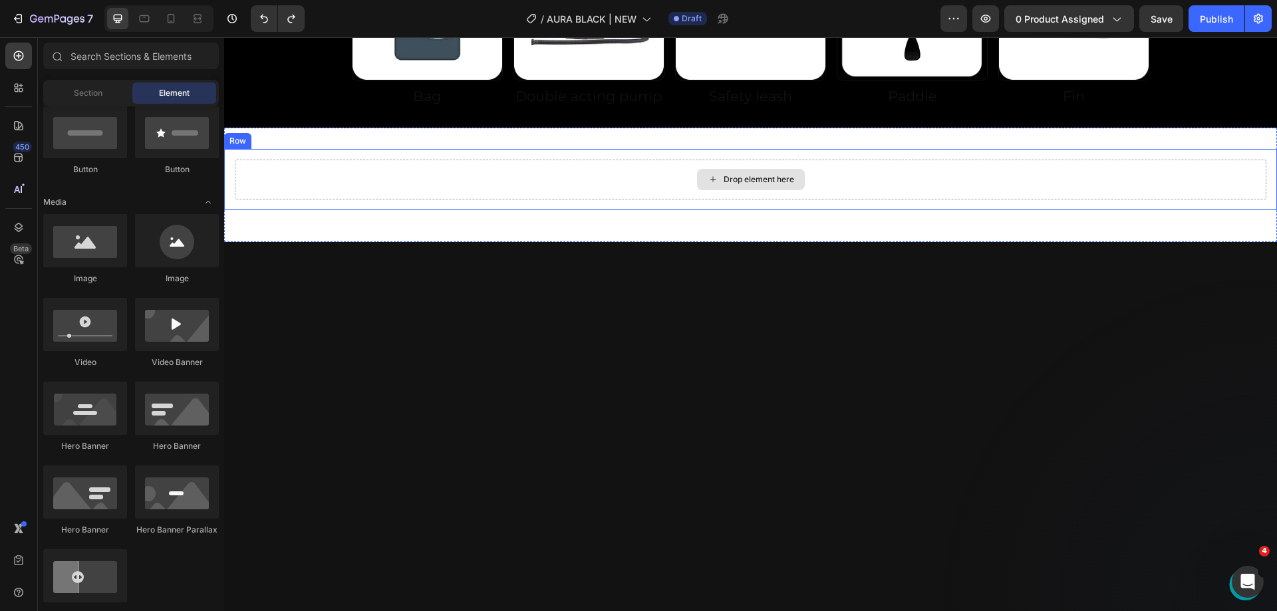
click at [383, 192] on div "Drop element here" at bounding box center [751, 180] width 1032 height 40
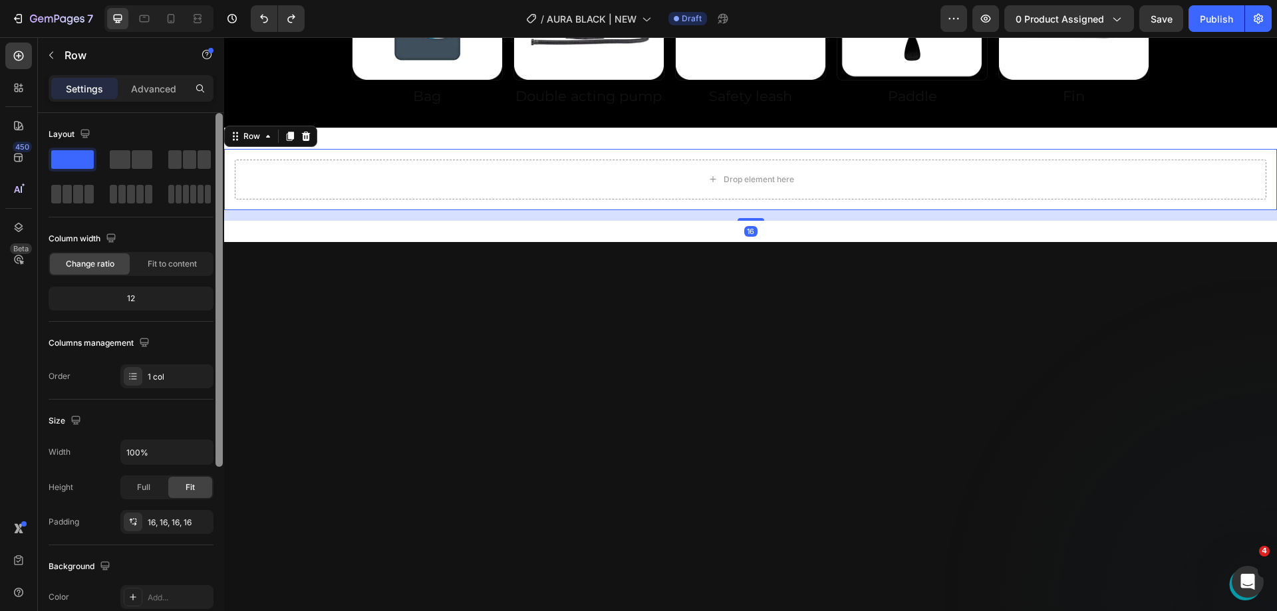
click at [222, 188] on div at bounding box center [219, 290] width 7 height 354
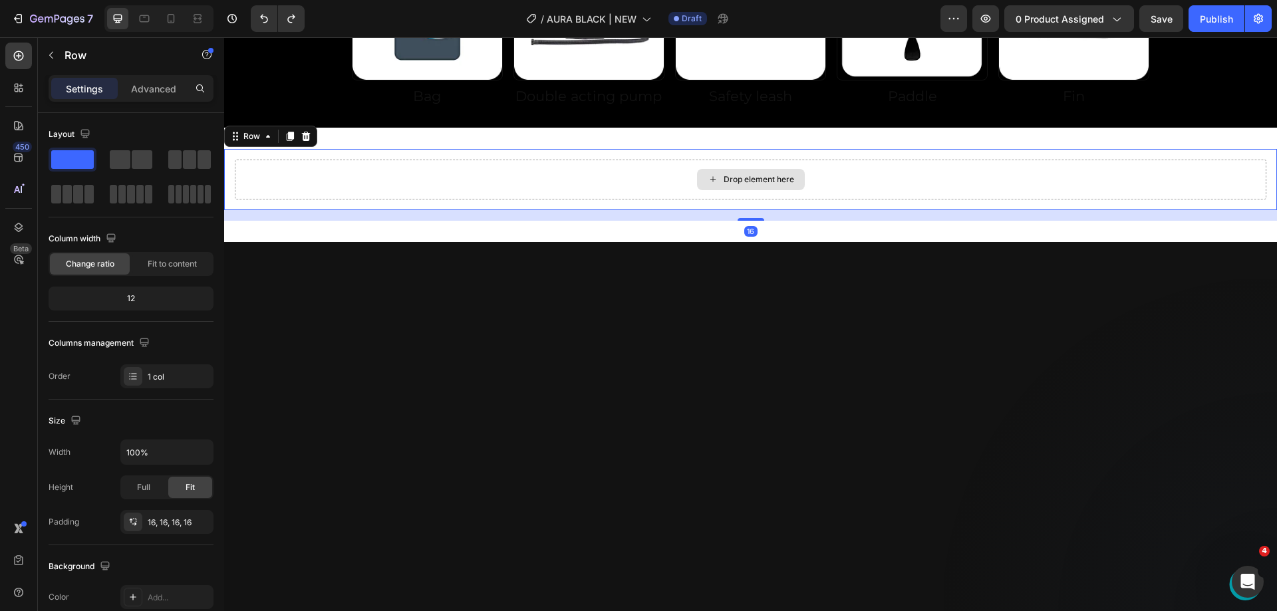
click at [239, 184] on div "Drop element here" at bounding box center [751, 180] width 1032 height 40
click at [234, 184] on div "Drop element here Row 16" at bounding box center [750, 179] width 1053 height 61
click at [231, 184] on div "Drop element here Row 16" at bounding box center [750, 179] width 1053 height 61
click at [236, 143] on div "Row" at bounding box center [252, 136] width 49 height 16
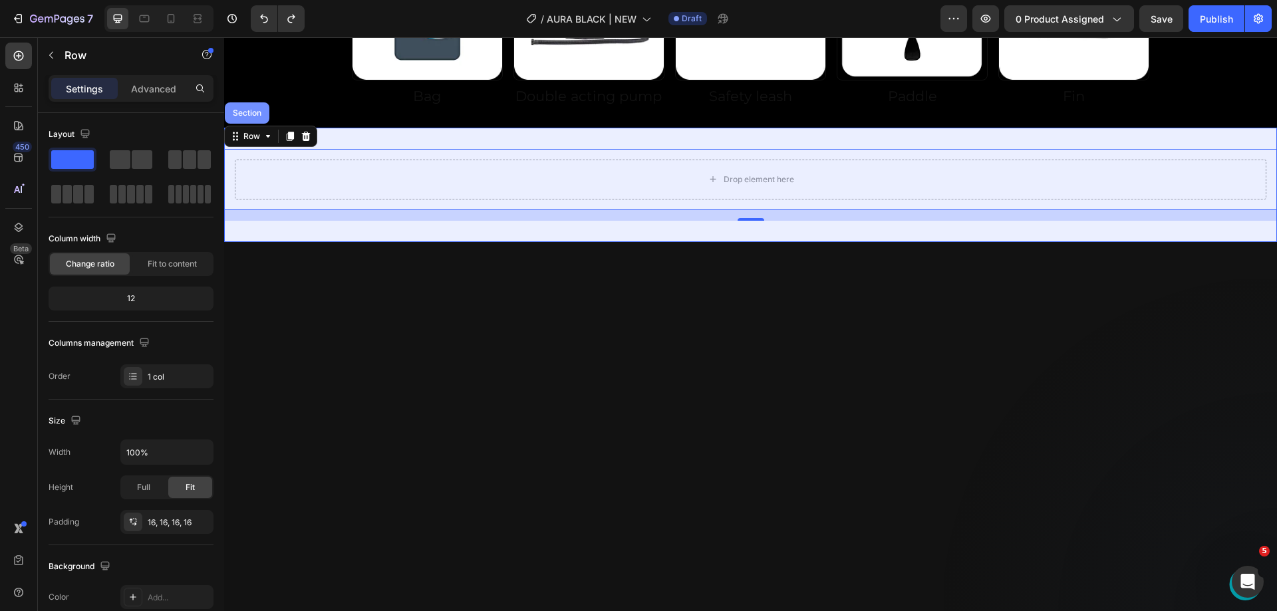
click at [248, 114] on div "Section" at bounding box center [247, 113] width 34 height 8
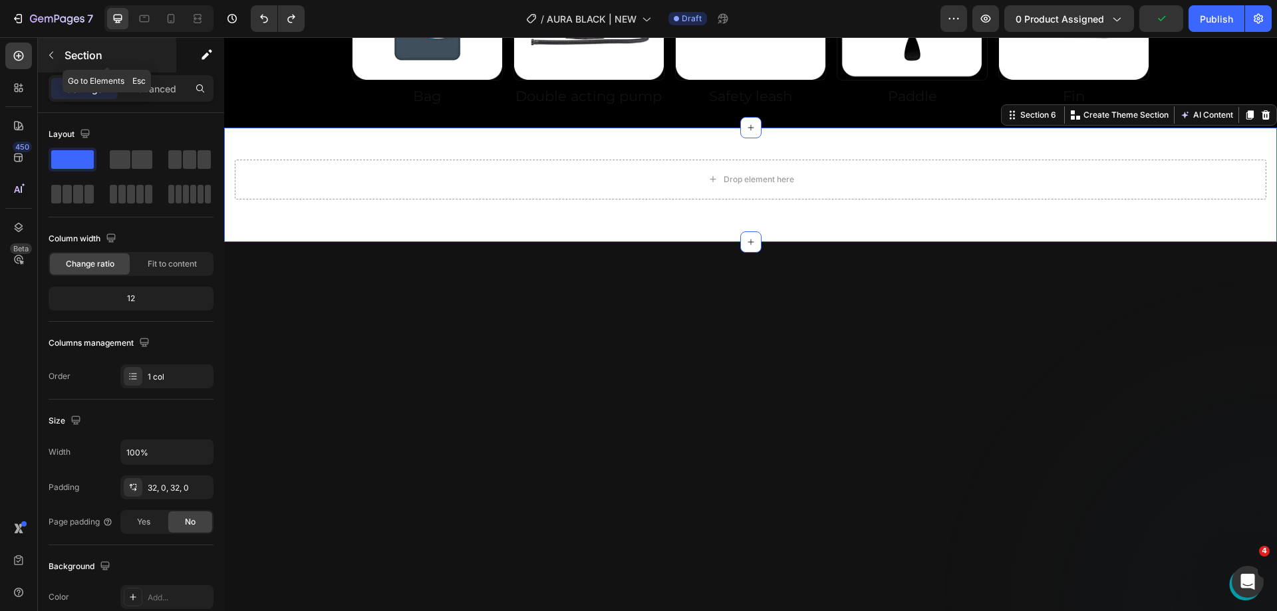
click at [96, 61] on p "Section" at bounding box center [119, 55] width 109 height 16
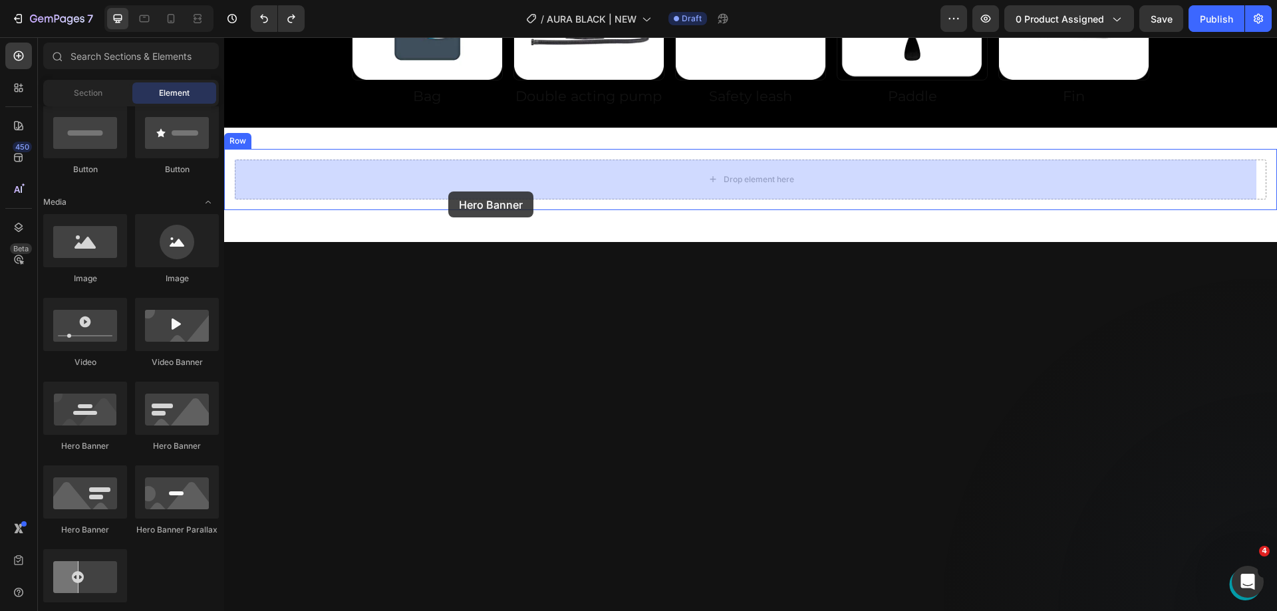
drag, startPoint x: 416, startPoint y: 442, endPoint x: 449, endPoint y: 190, distance: 254.3
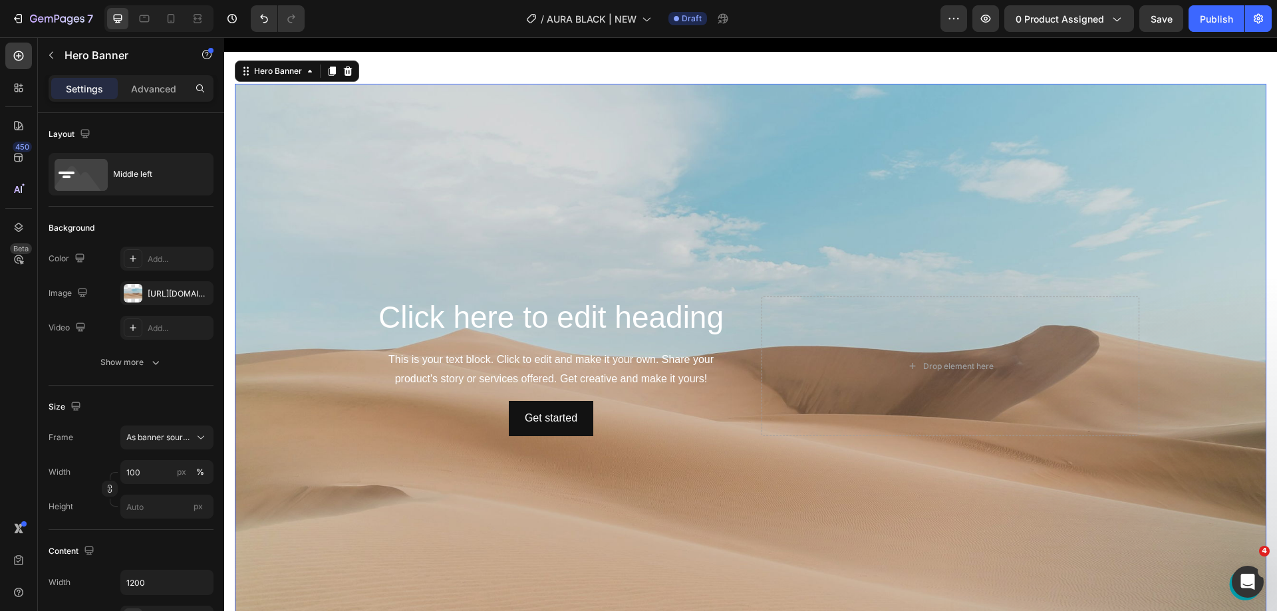
scroll to position [1070, 0]
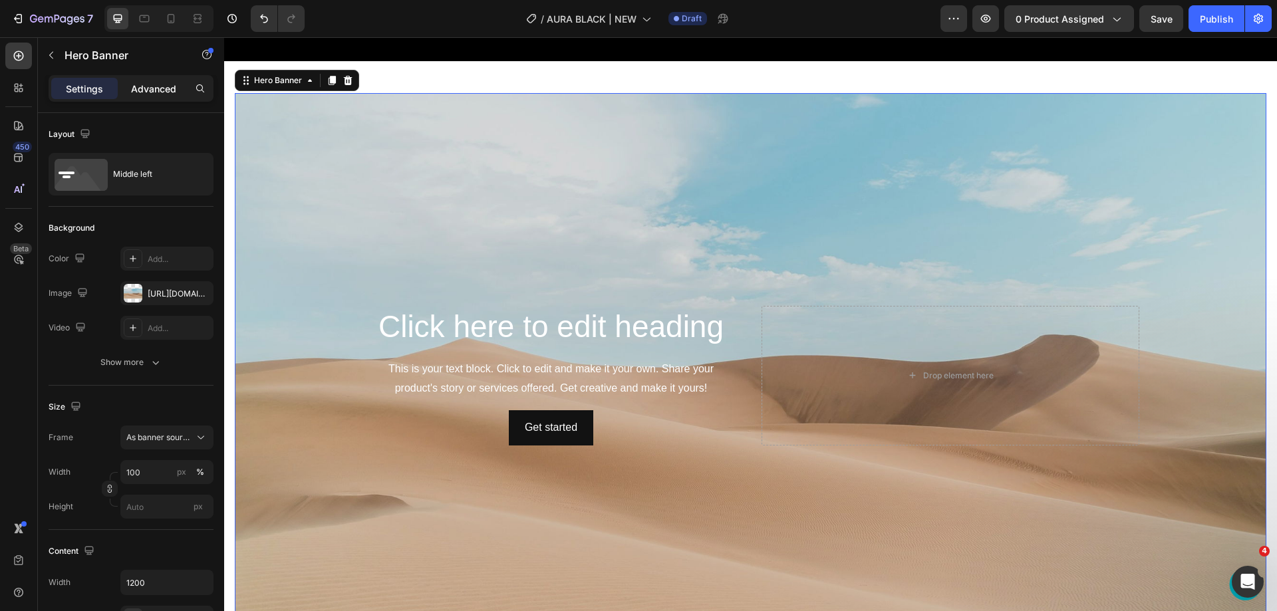
click at [140, 82] on p "Advanced" at bounding box center [153, 89] width 45 height 14
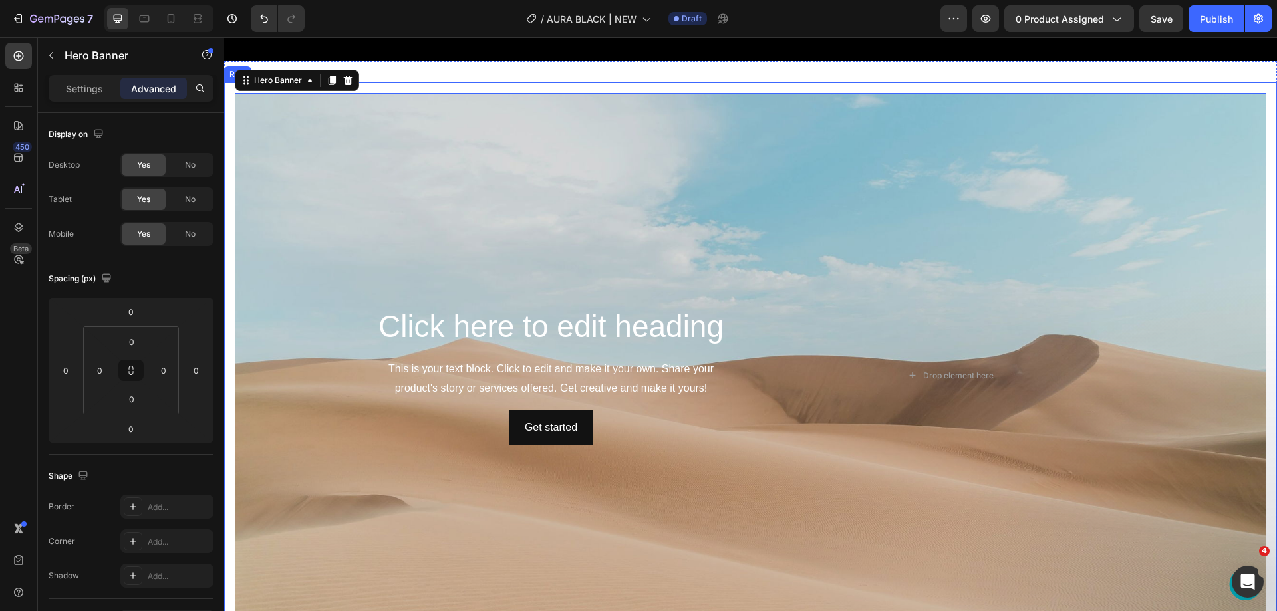
click at [226, 184] on div "Click here to edit heading Heading This is your text block. Click to edit and m…" at bounding box center [750, 375] width 1053 height 587
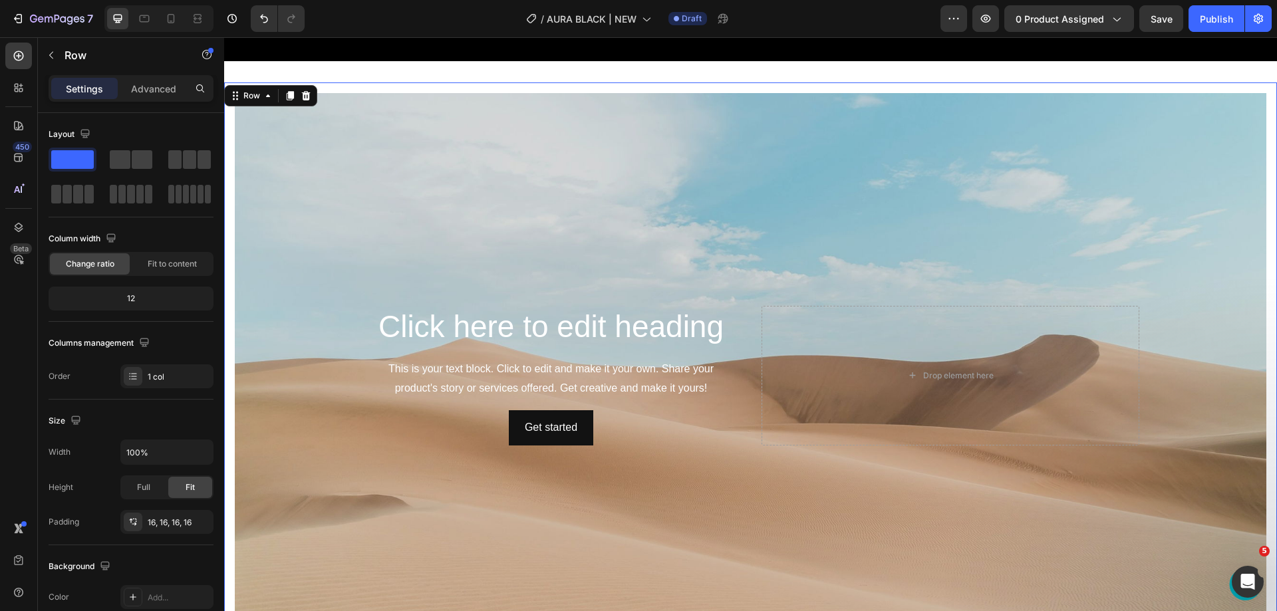
click at [230, 184] on div "Click here to edit heading Heading This is your text block. Click to edit and m…" at bounding box center [750, 375] width 1053 height 587
click at [148, 96] on div "Advanced" at bounding box center [153, 88] width 67 height 21
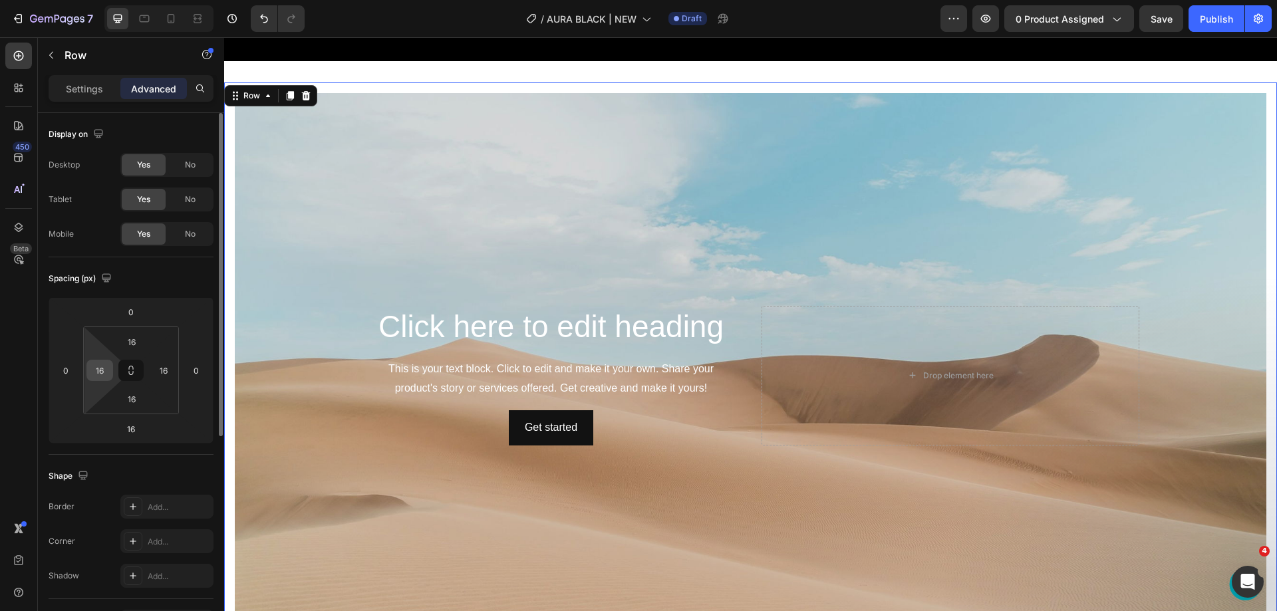
click at [102, 371] on input "16" at bounding box center [100, 371] width 20 height 20
type input "0"
click at [164, 373] on input "16" at bounding box center [164, 371] width 20 height 20
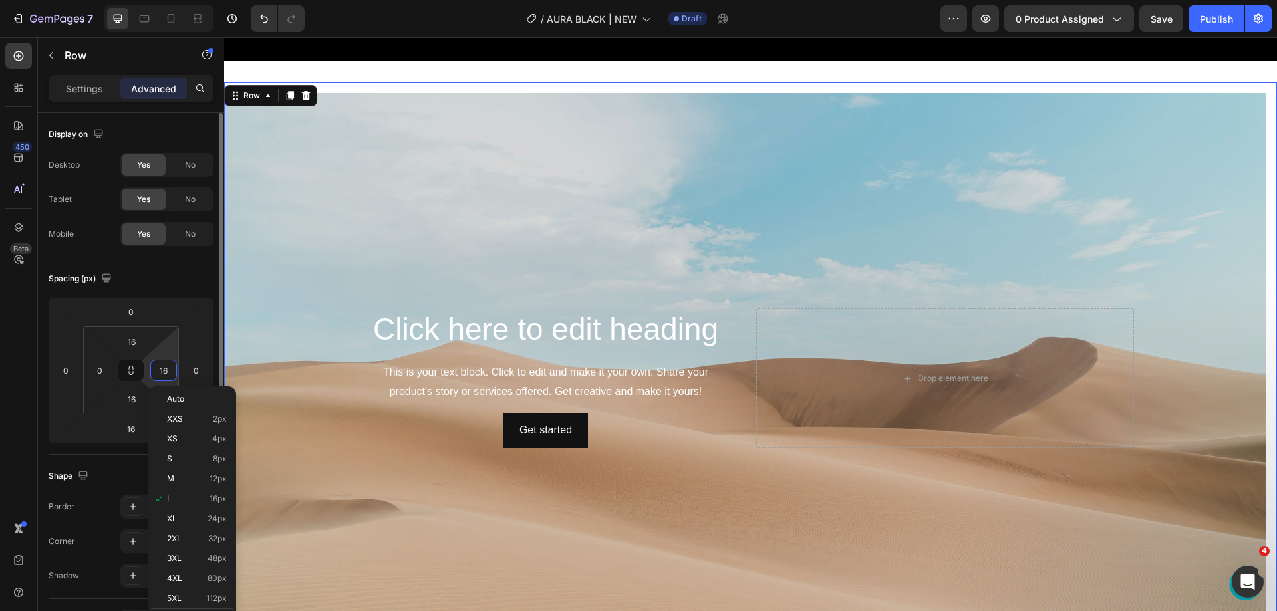
type input "0"
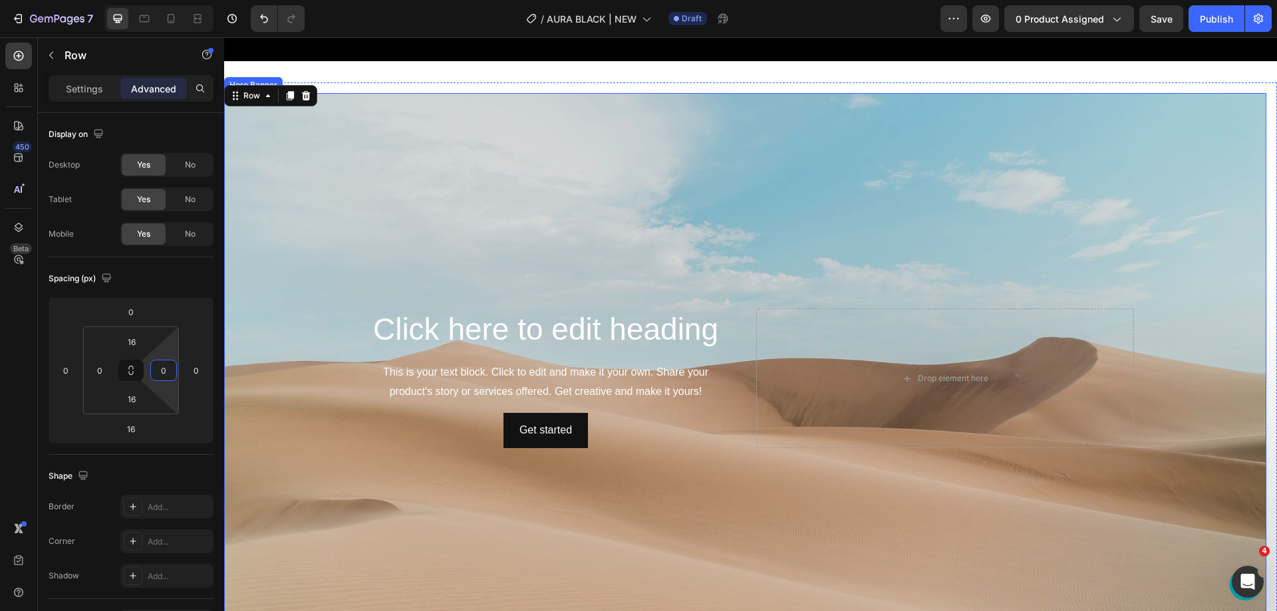
click at [510, 265] on div "Background Image" at bounding box center [745, 378] width 1042 height 571
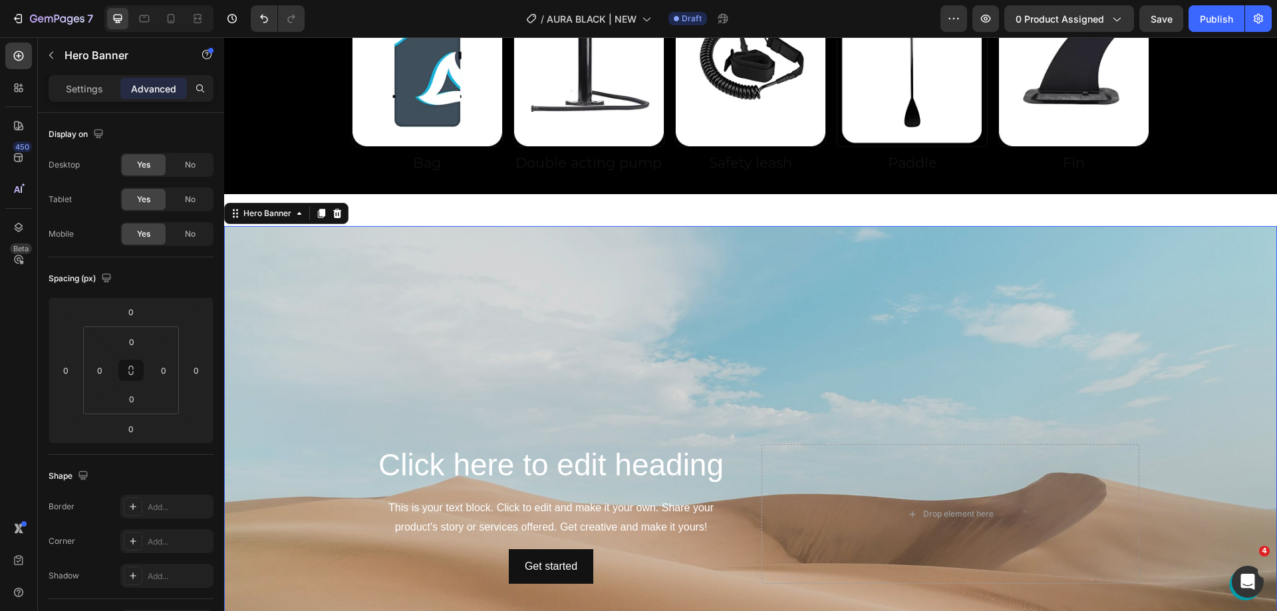
scroll to position [1136, 0]
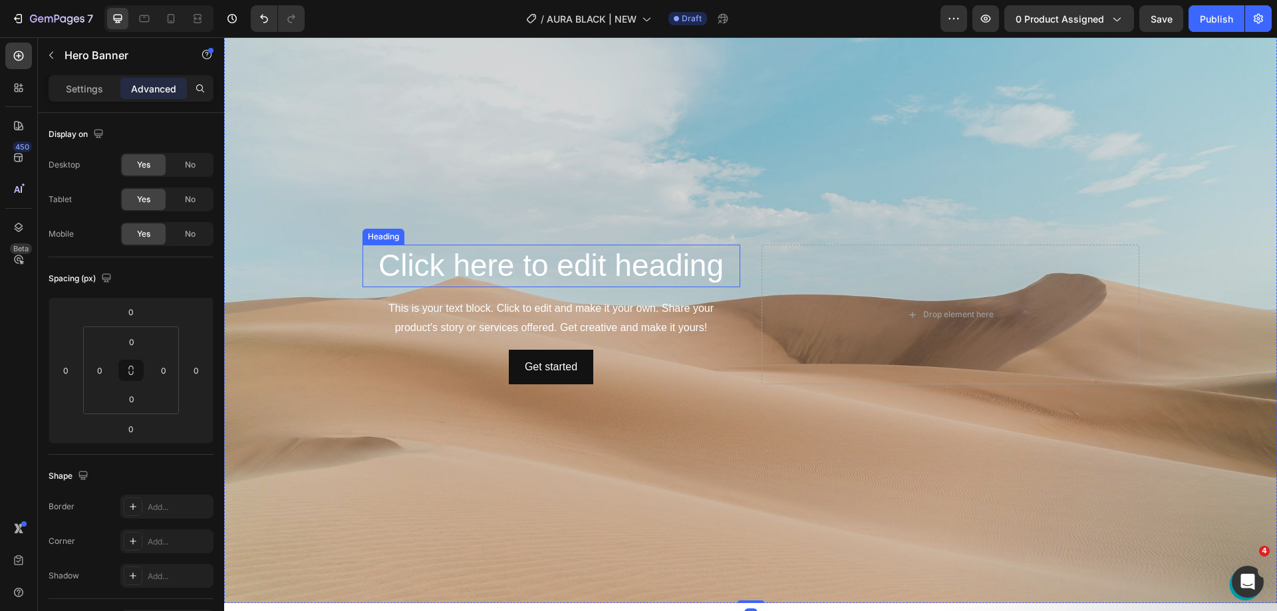
click at [513, 255] on h2 "Click here to edit heading" at bounding box center [552, 266] width 378 height 43
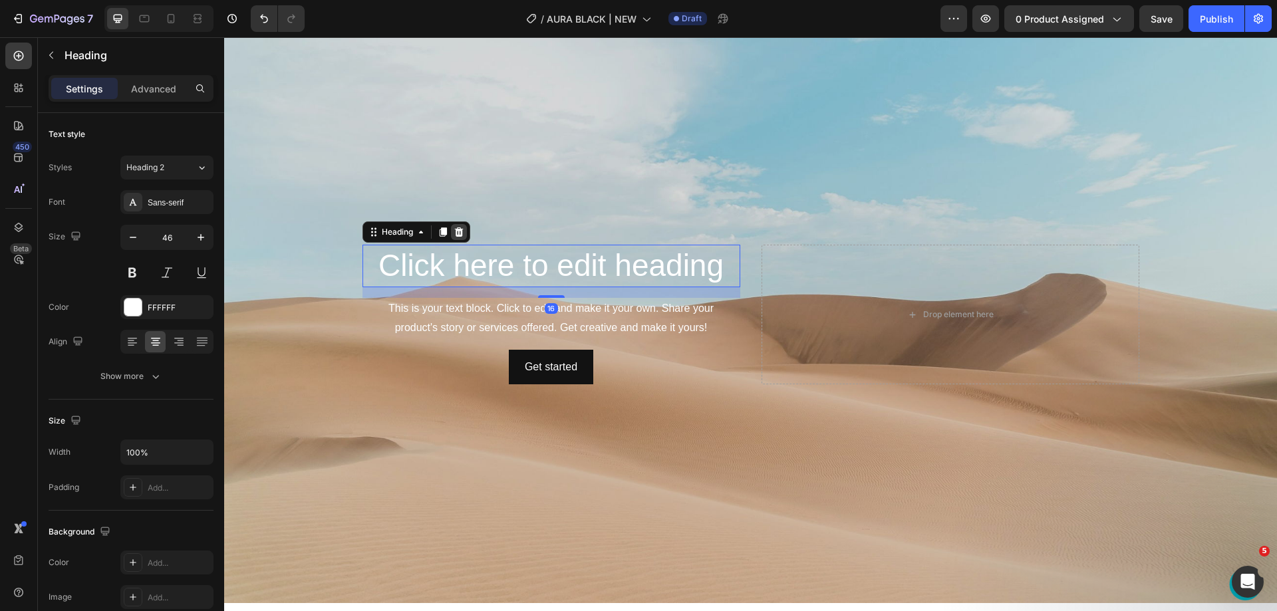
click at [451, 229] on div at bounding box center [459, 232] width 16 height 16
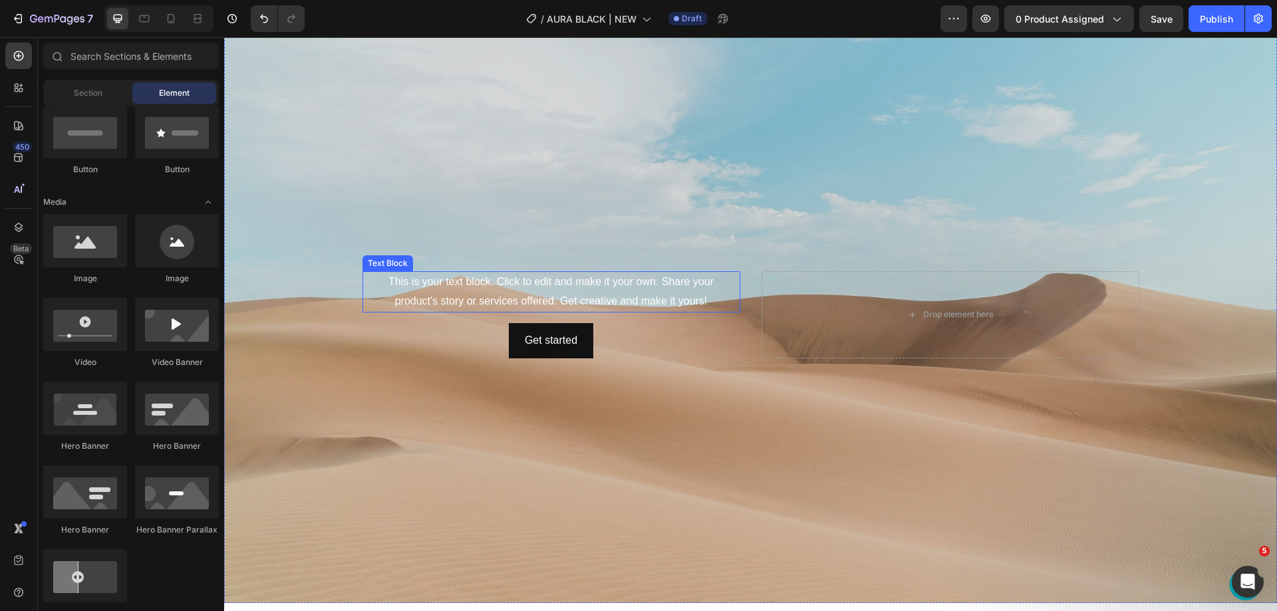
click at [499, 289] on div "This is your text block. Click to edit and make it your own. Share your product…" at bounding box center [552, 291] width 378 height 41
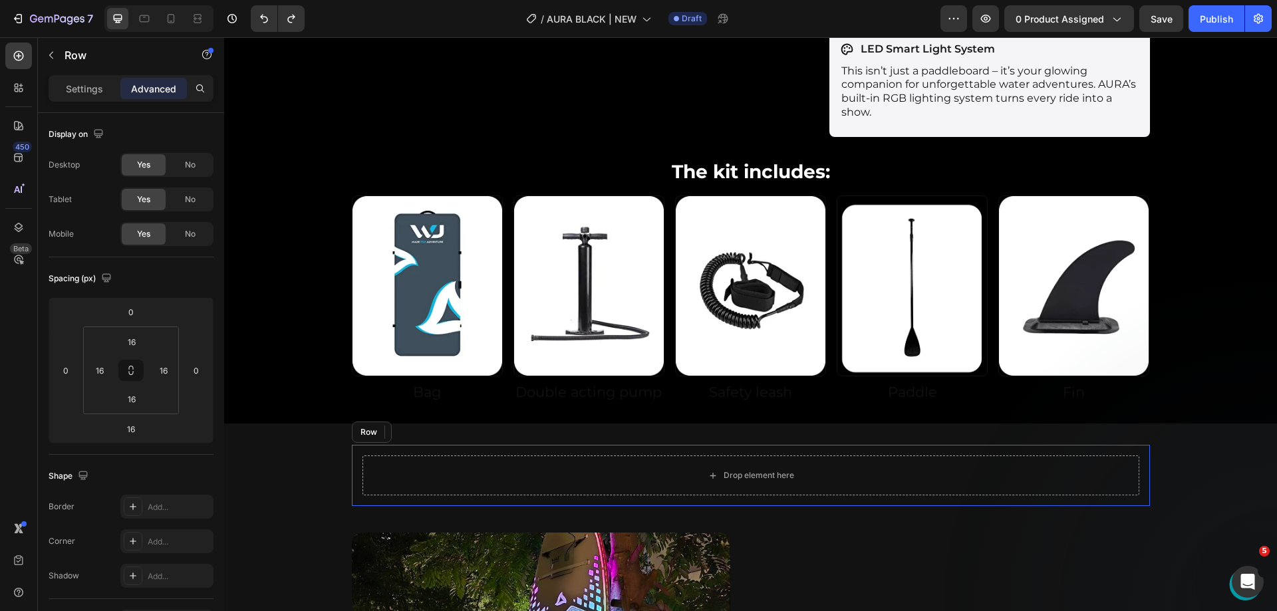
scroll to position [756, 0]
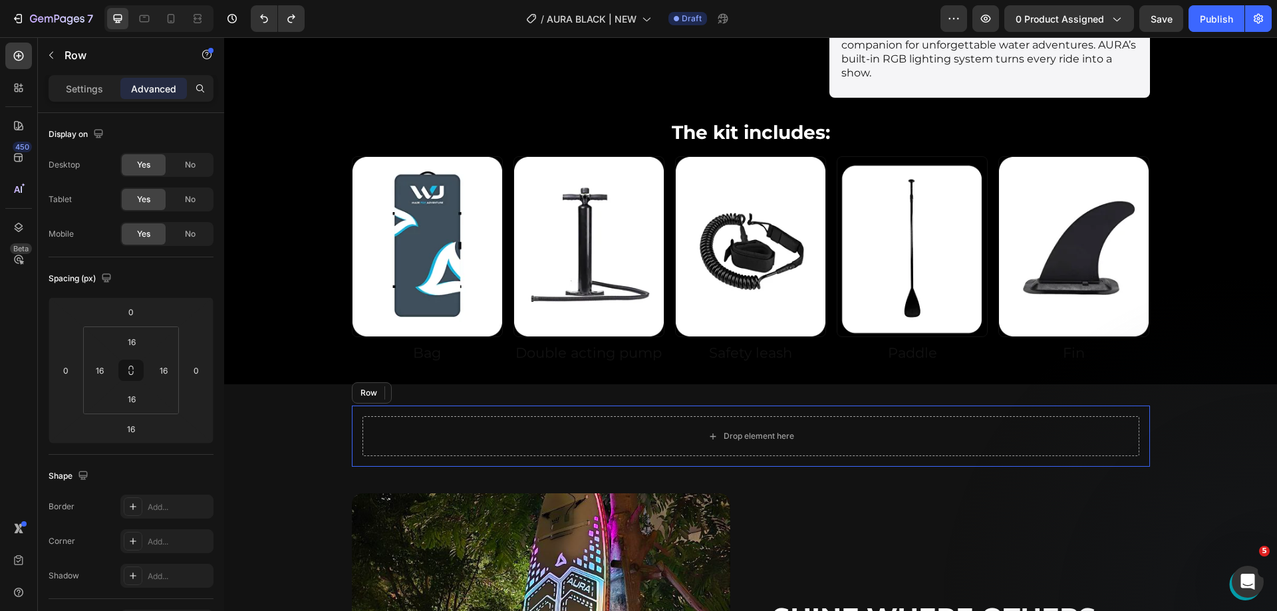
type input "0"
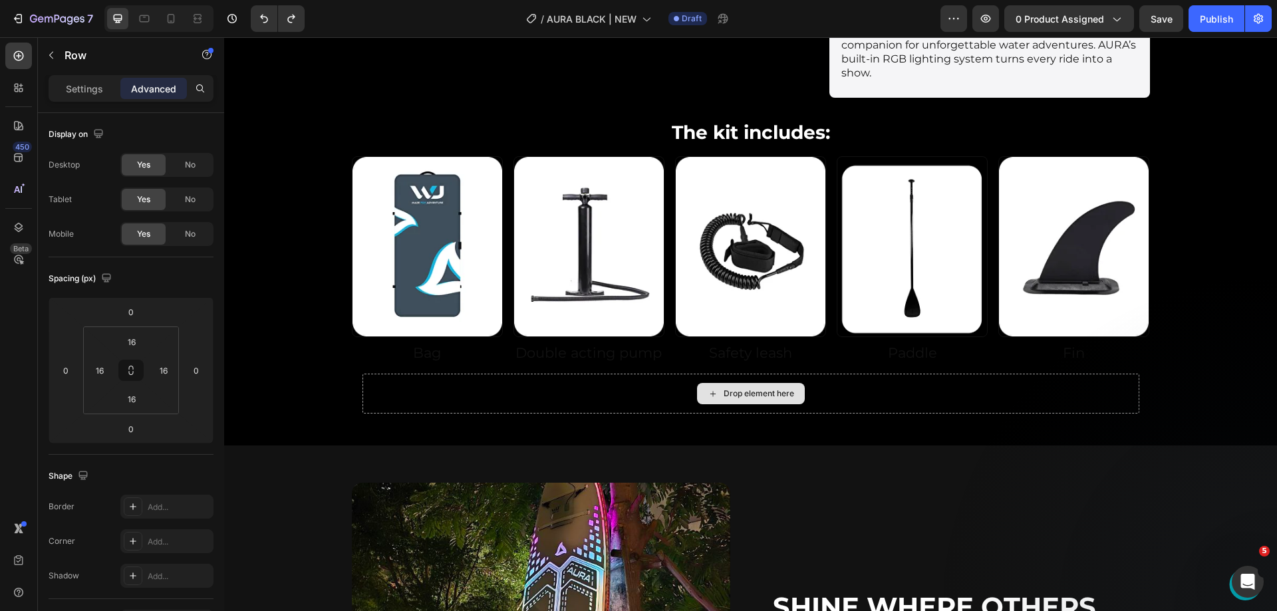
click at [459, 378] on div "Drop element here" at bounding box center [751, 394] width 777 height 40
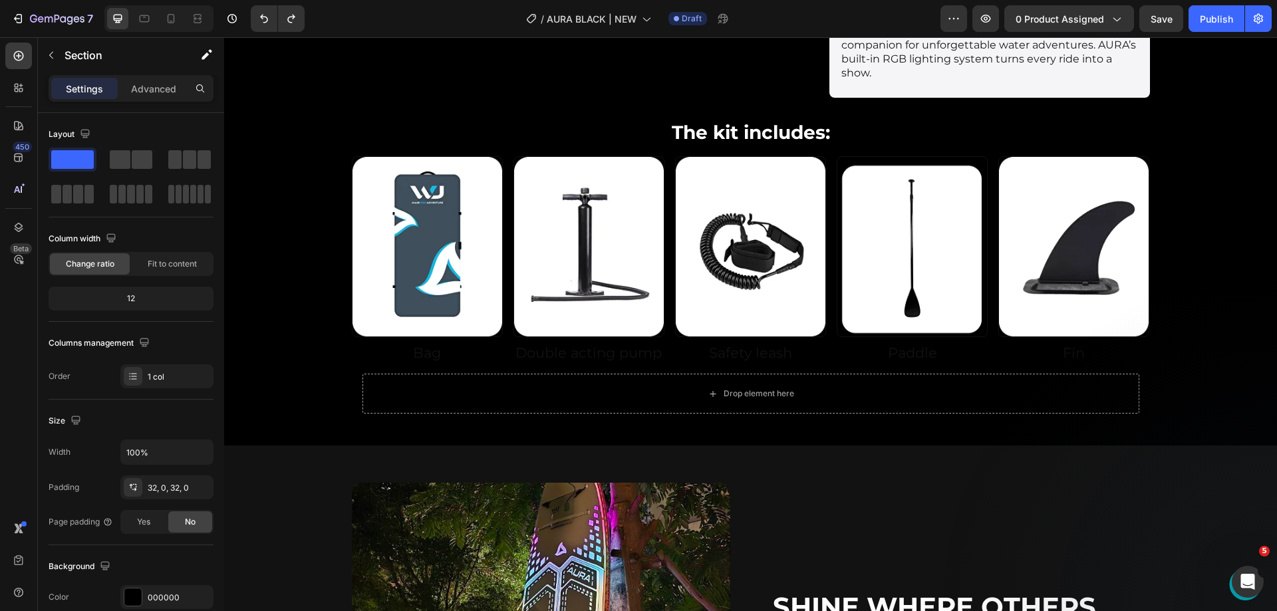
click at [323, 372] on div "The kit includes: Heading Row Image Bag Heading Image Double acting pump Headin…" at bounding box center [750, 272] width 1053 height 306
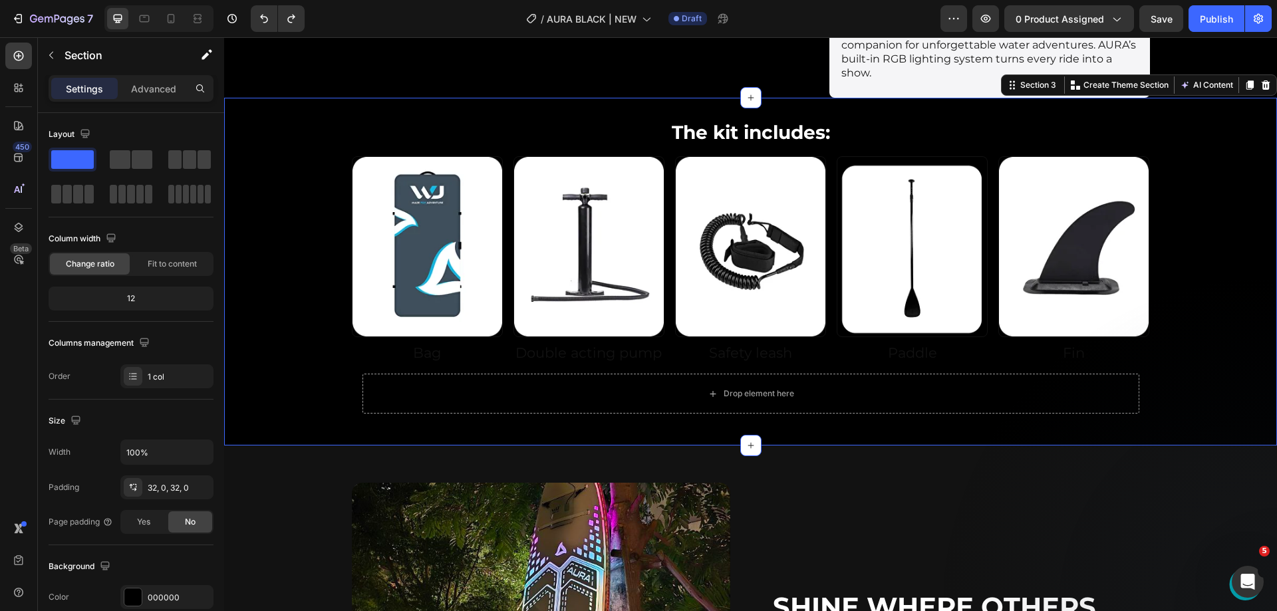
click at [408, 377] on div "Drop element here" at bounding box center [751, 394] width 777 height 40
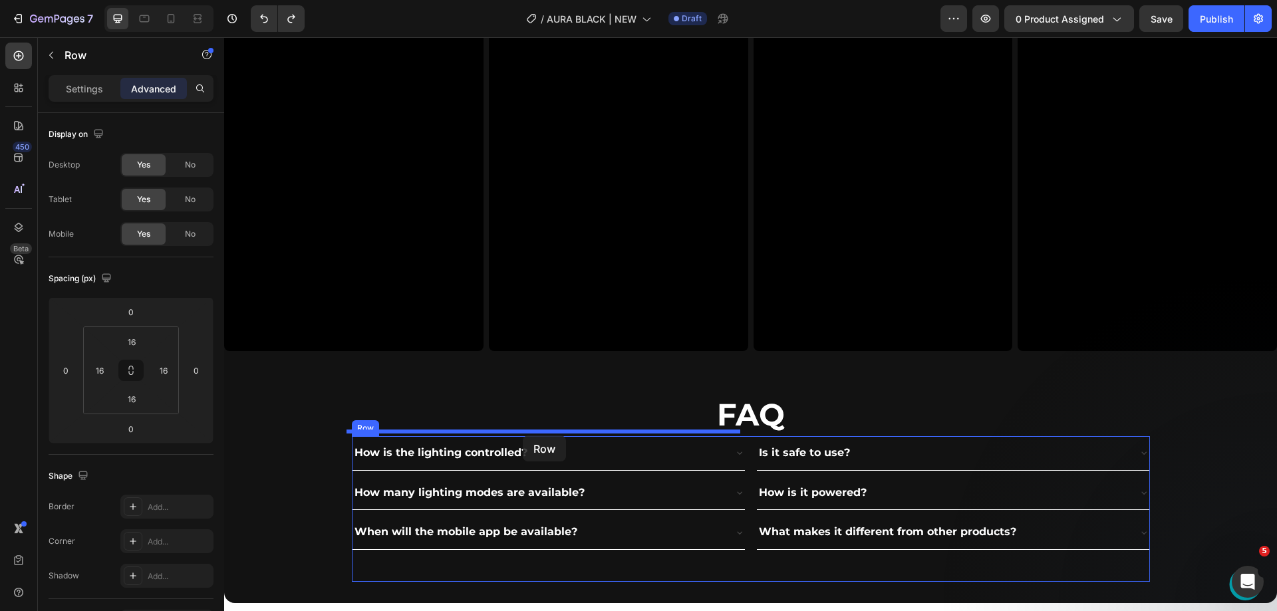
scroll to position [3683, 0]
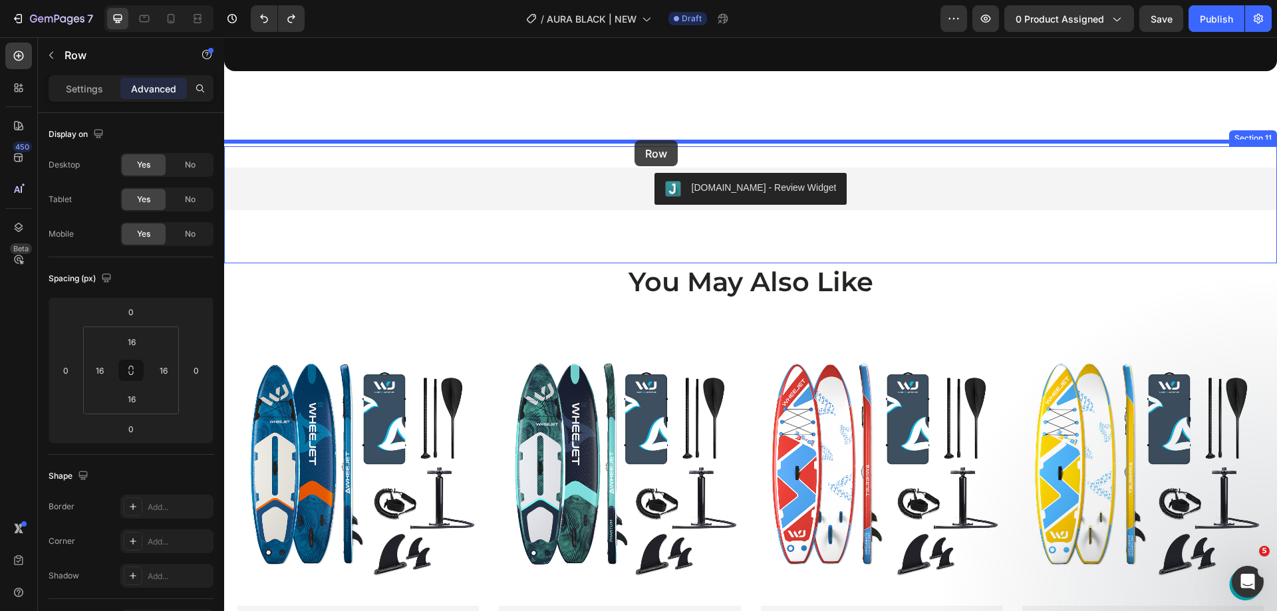
drag, startPoint x: 369, startPoint y: 347, endPoint x: 635, endPoint y: 140, distance: 336.1
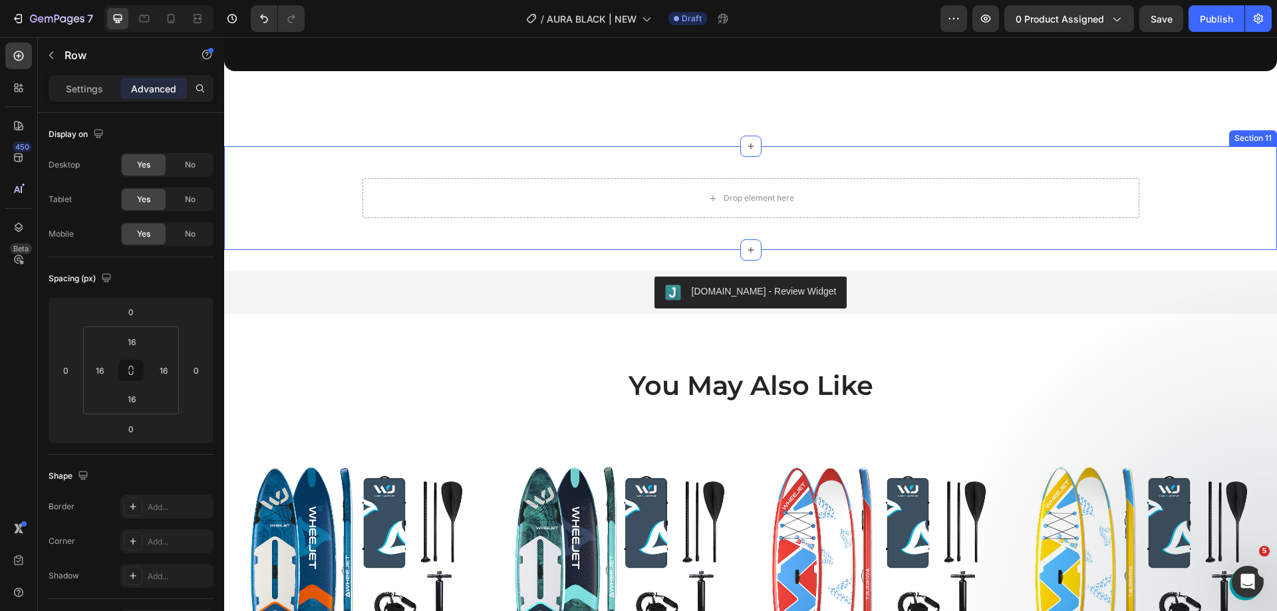
click at [310, 168] on div "Drop element here Row 0" at bounding box center [750, 198] width 1053 height 61
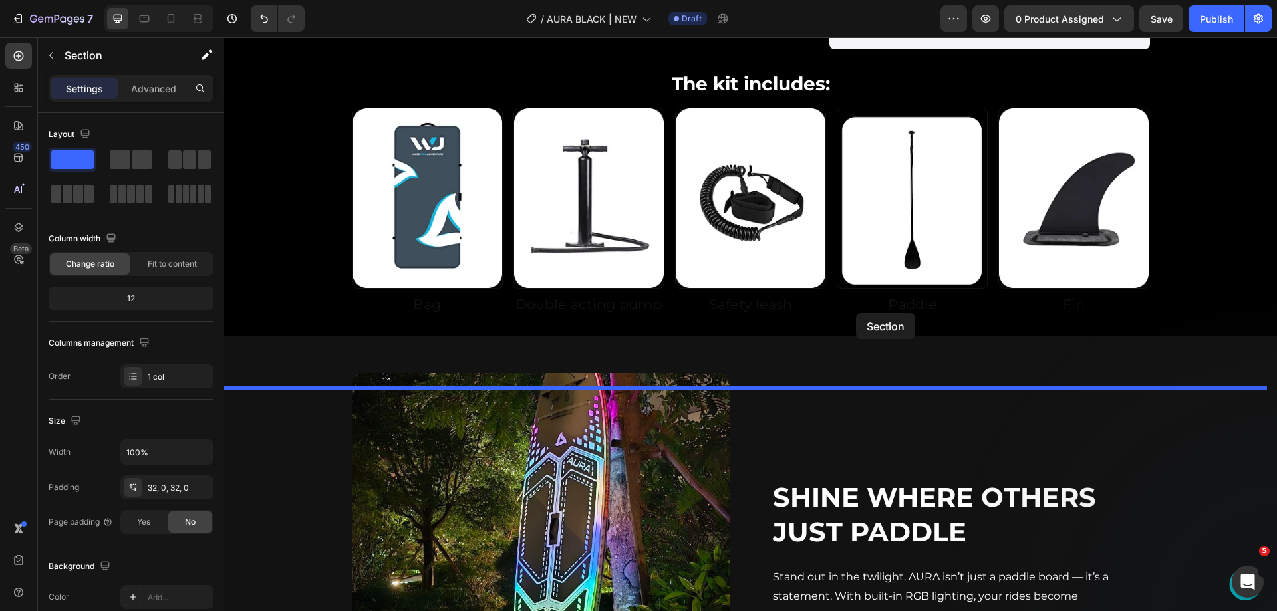
scroll to position [623, 0]
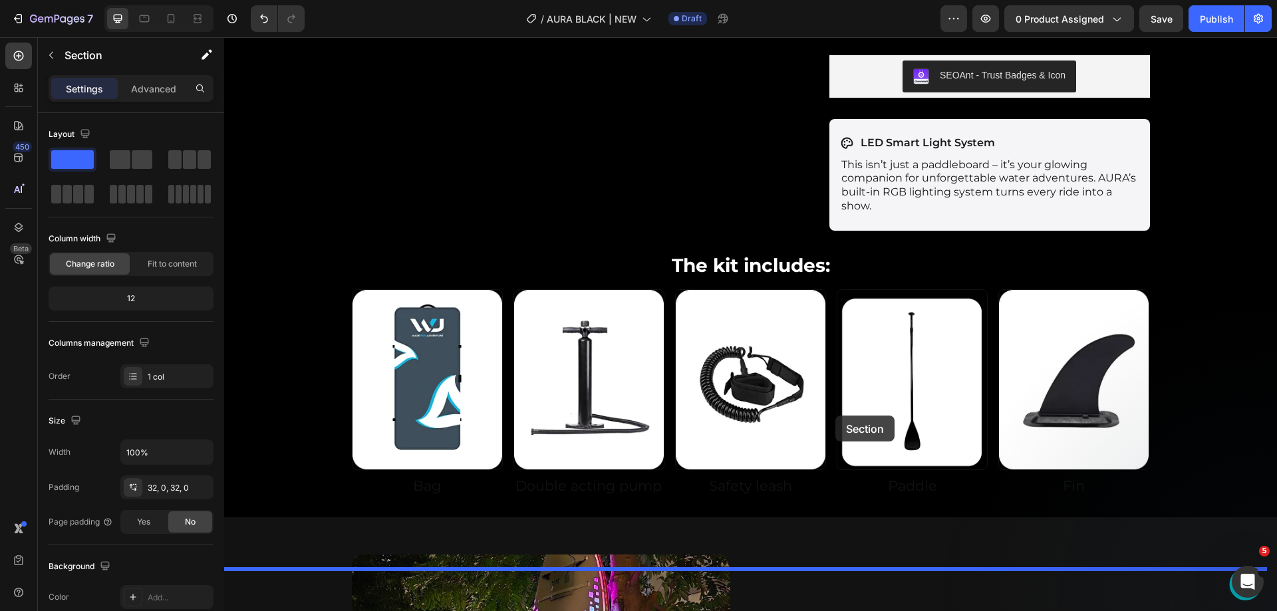
drag, startPoint x: 1015, startPoint y: 126, endPoint x: 836, endPoint y: 416, distance: 341.2
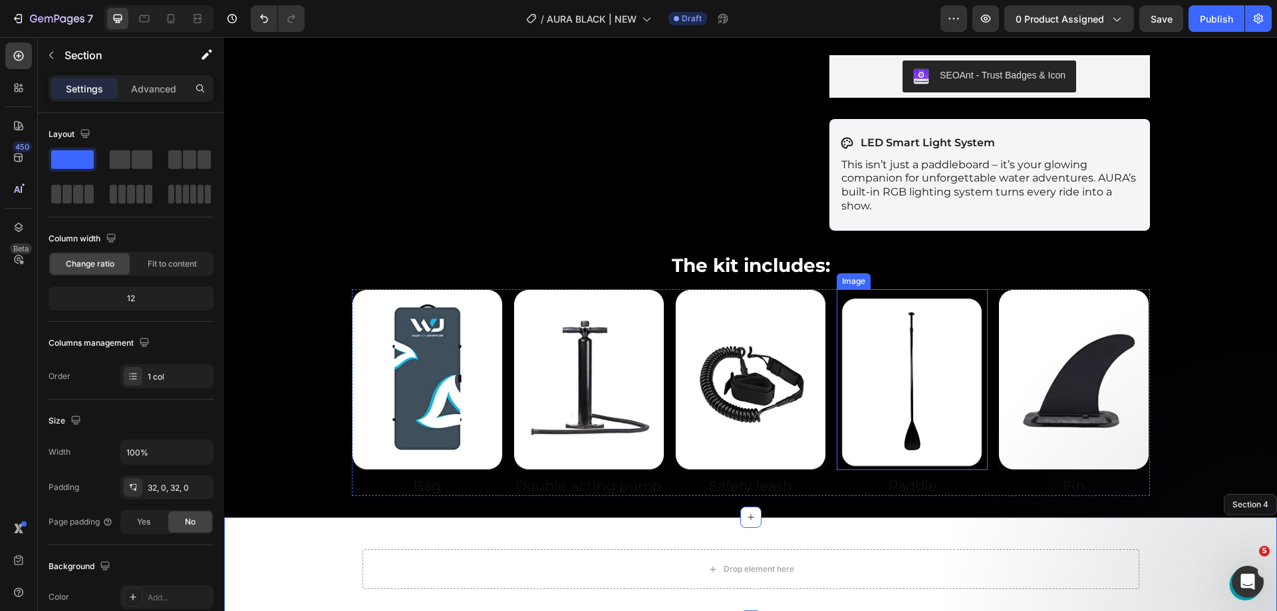
scroll to position [1022, 0]
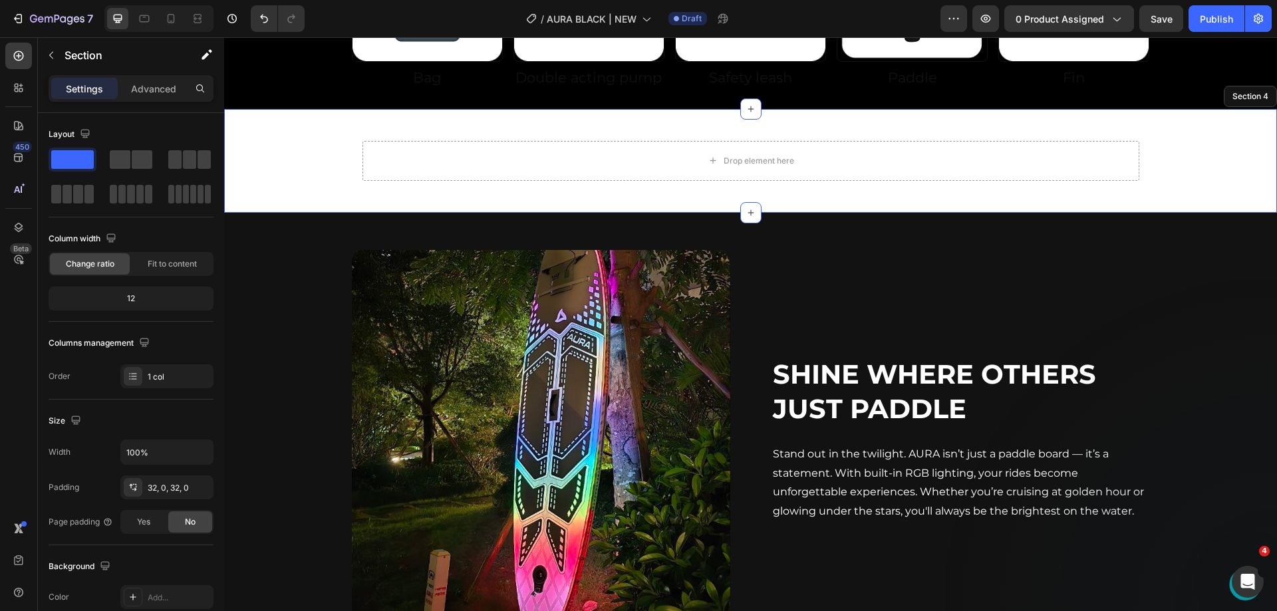
click at [291, 128] on div "Drop element here Row Section 4" at bounding box center [750, 161] width 1053 height 104
click at [396, 146] on div "Drop element here" at bounding box center [751, 161] width 777 height 40
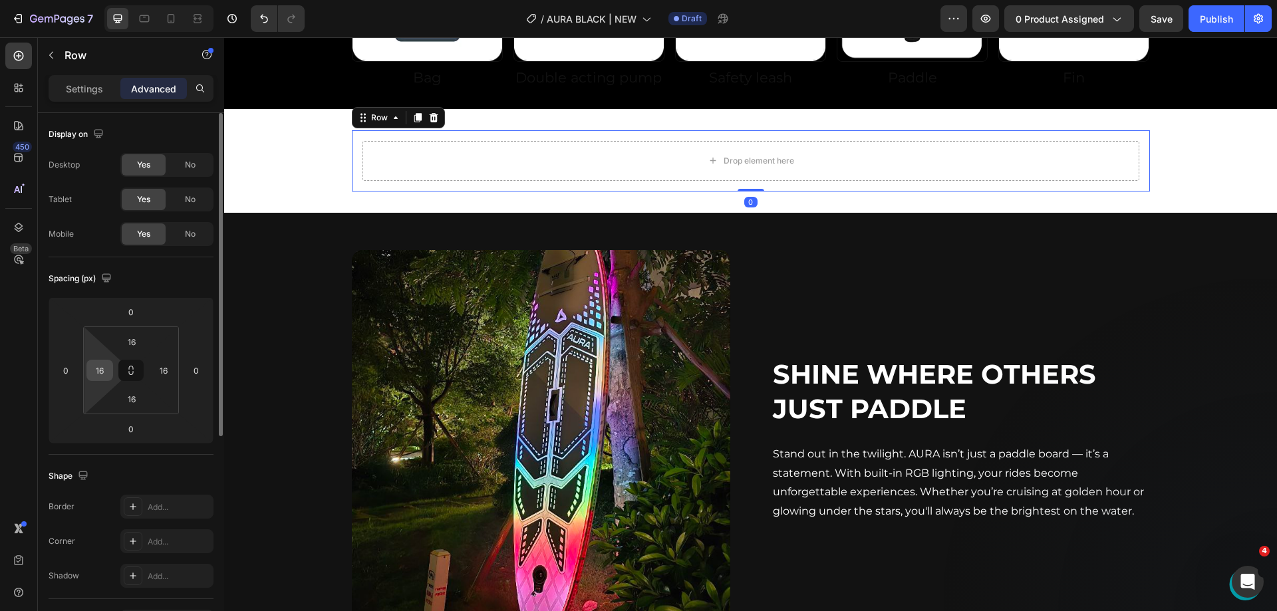
click at [94, 366] on input "16" at bounding box center [100, 371] width 20 height 20
type input "0"
click at [158, 367] on input "16" at bounding box center [164, 371] width 20 height 20
type input "0"
click at [443, 160] on div "Drop element here" at bounding box center [746, 161] width 788 height 40
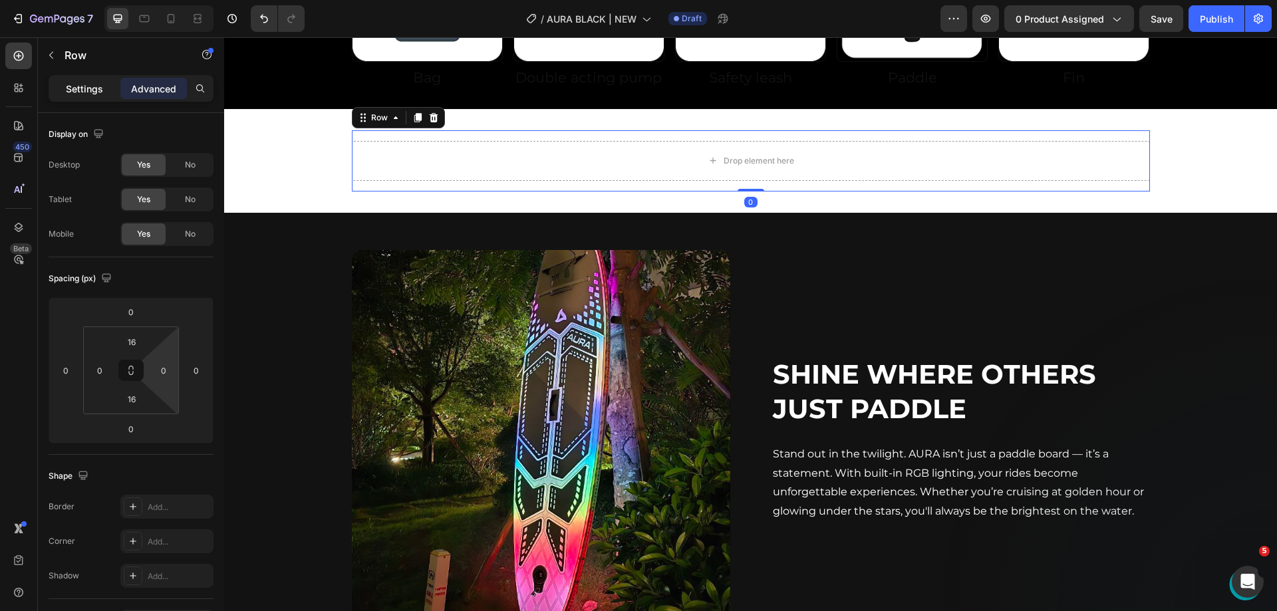
click at [94, 88] on p "Settings" at bounding box center [84, 89] width 37 height 14
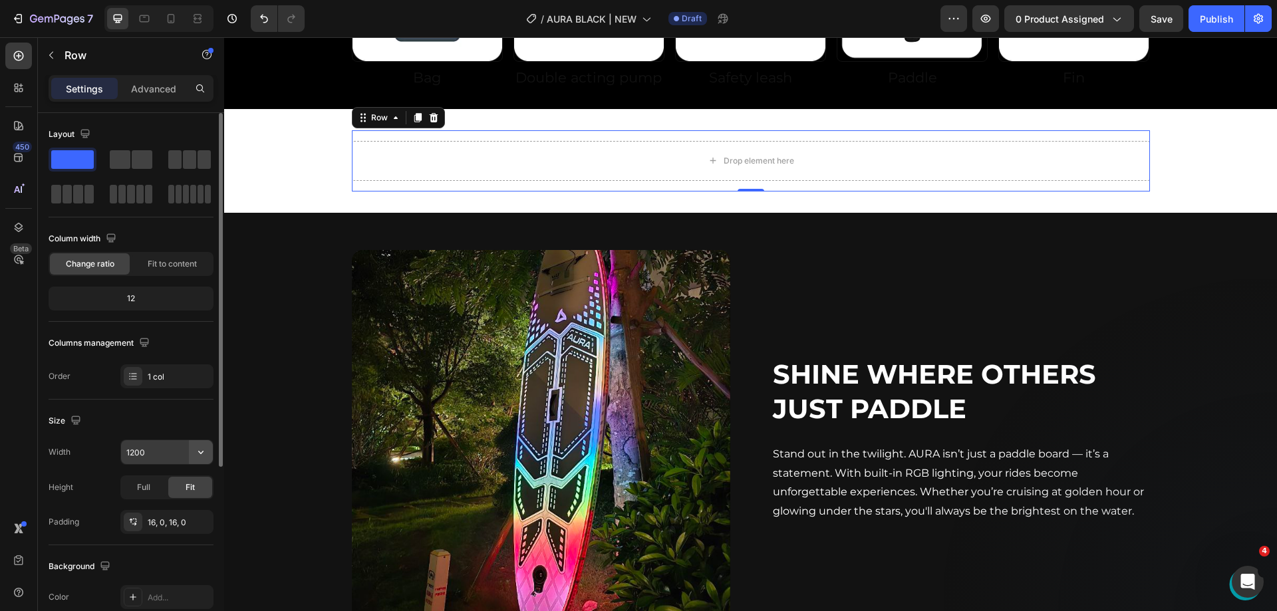
click at [192, 449] on button "button" at bounding box center [201, 452] width 24 height 24
click at [163, 510] on p "Full 100%" at bounding box center [164, 512] width 76 height 12
type input "100%"
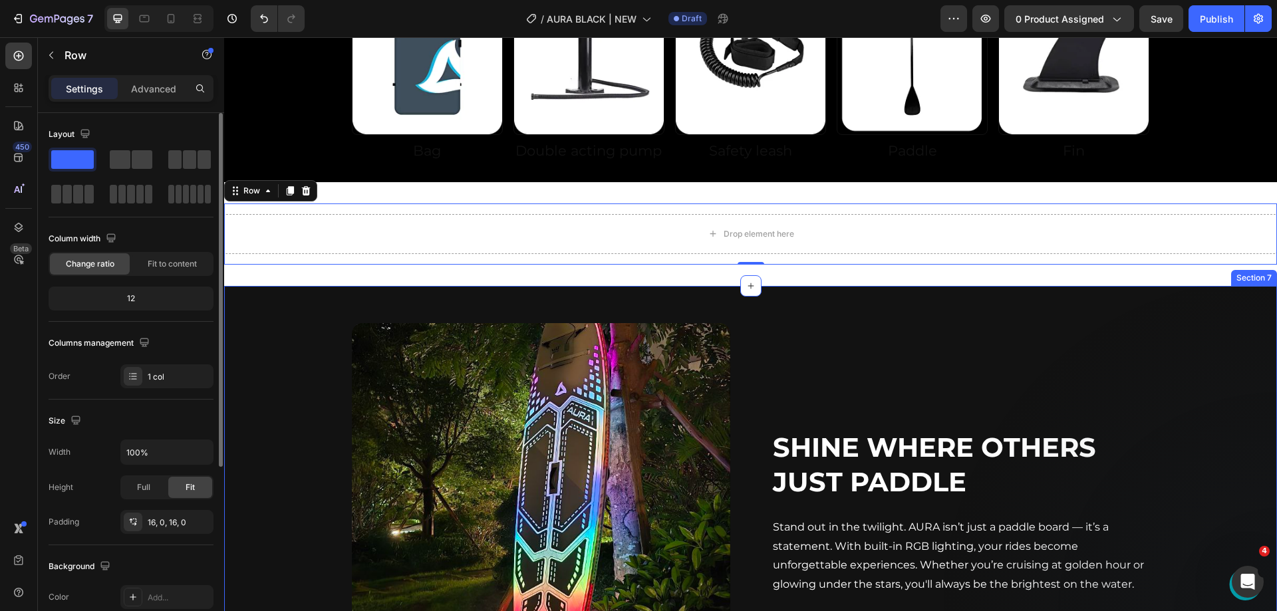
scroll to position [822, 0]
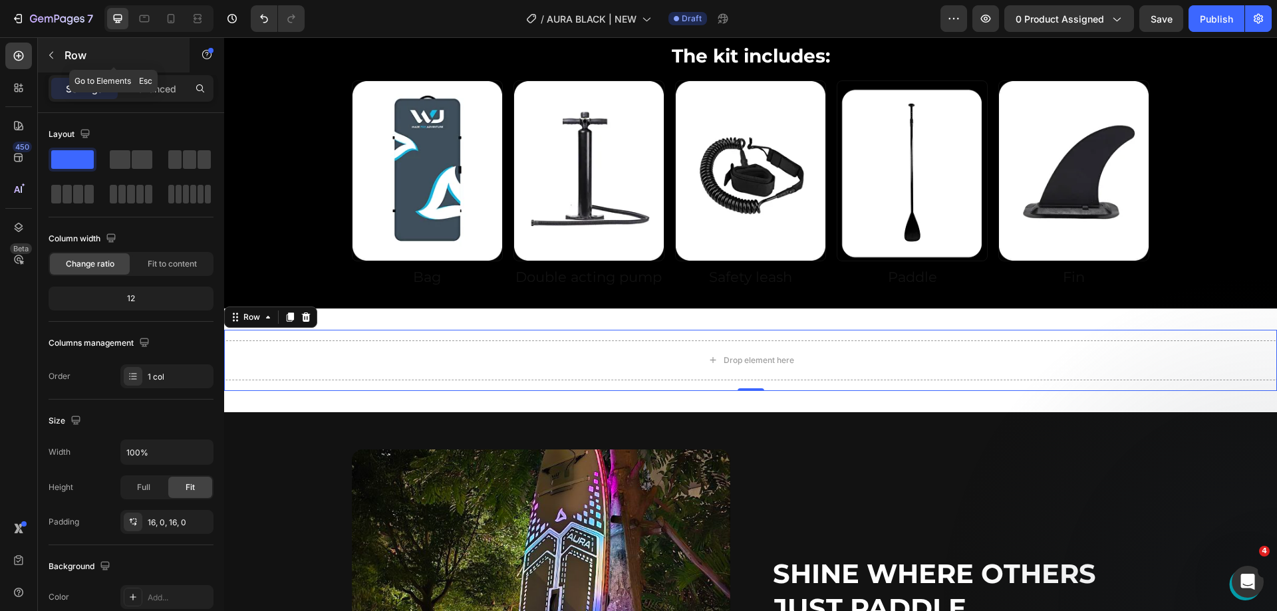
click at [80, 53] on p "Row" at bounding box center [121, 55] width 113 height 16
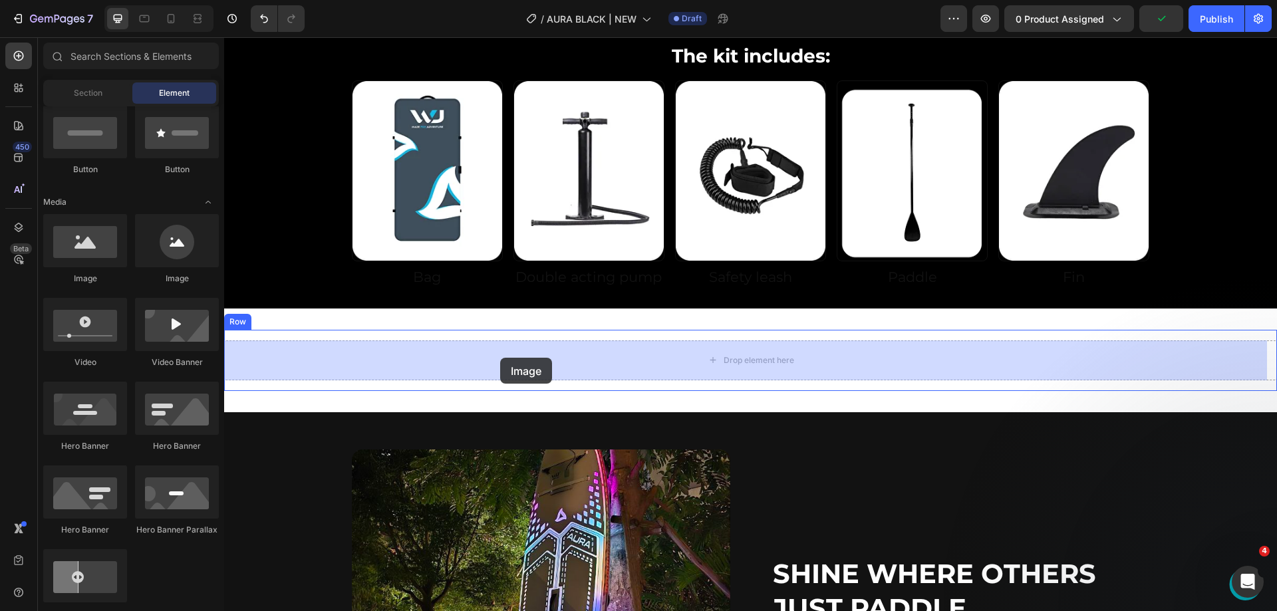
drag, startPoint x: 295, startPoint y: 285, endPoint x: 500, endPoint y: 358, distance: 218.2
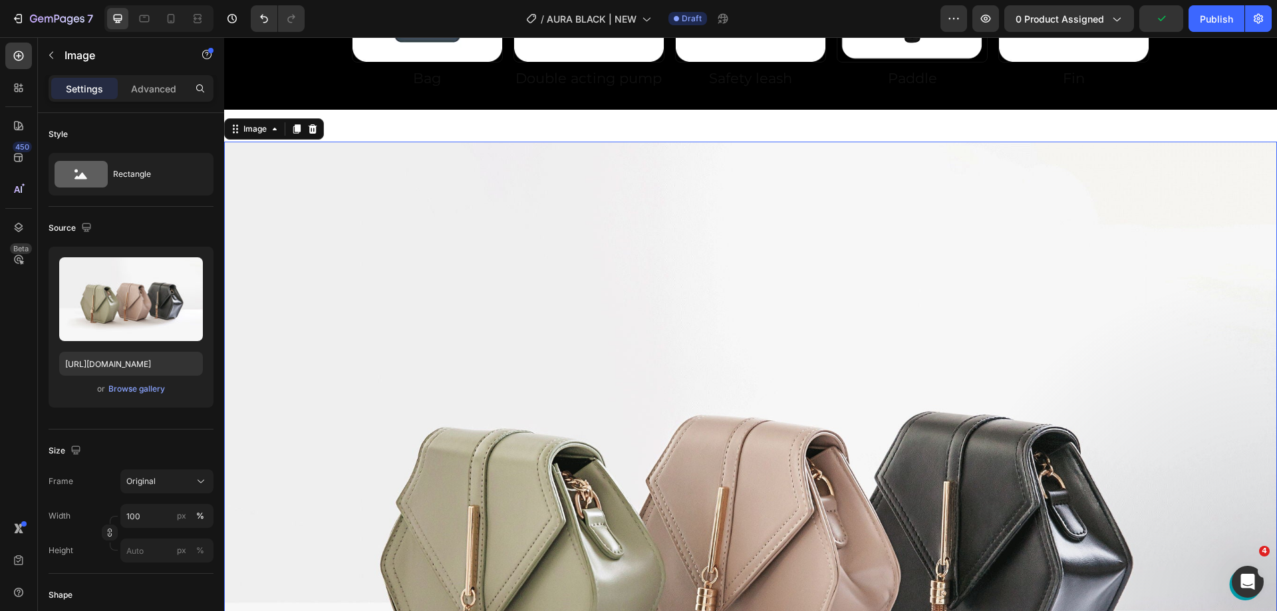
scroll to position [1022, 0]
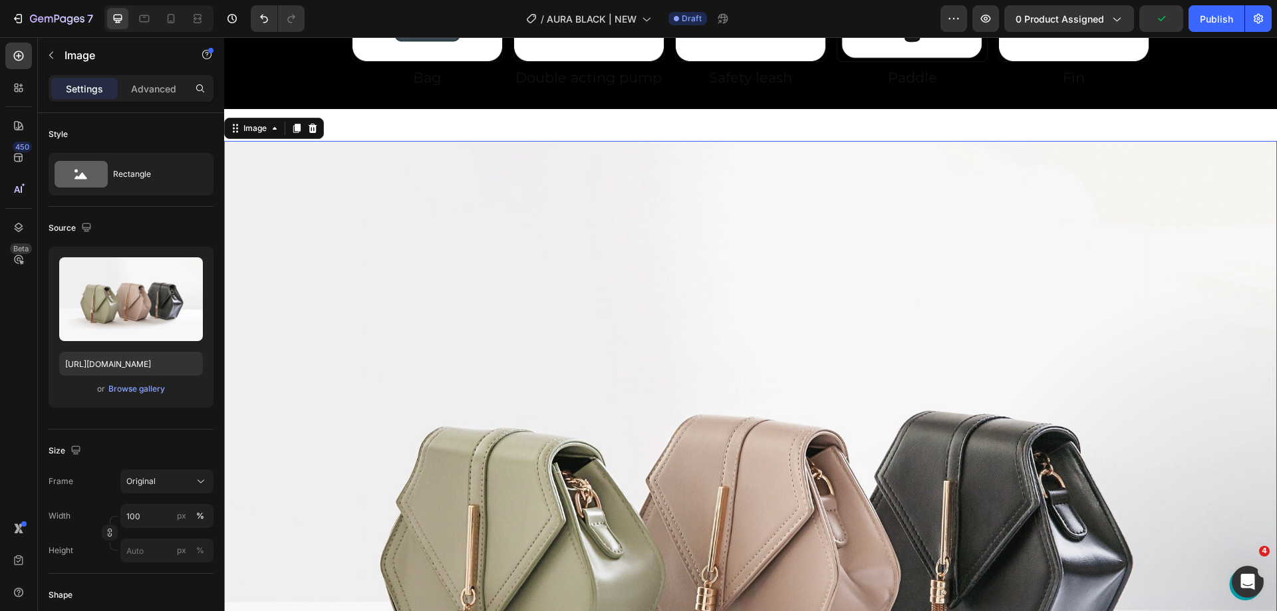
click at [418, 308] on img at bounding box center [750, 536] width 1053 height 790
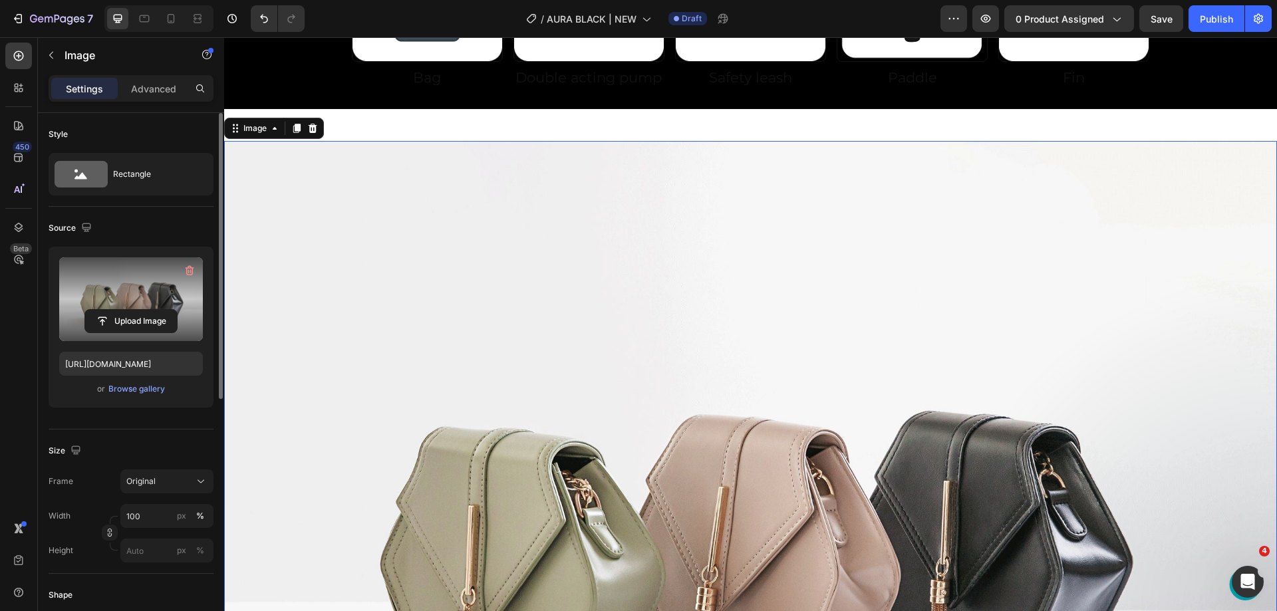
click at [122, 298] on label at bounding box center [131, 299] width 144 height 84
click at [122, 310] on input "file" at bounding box center [131, 321] width 92 height 23
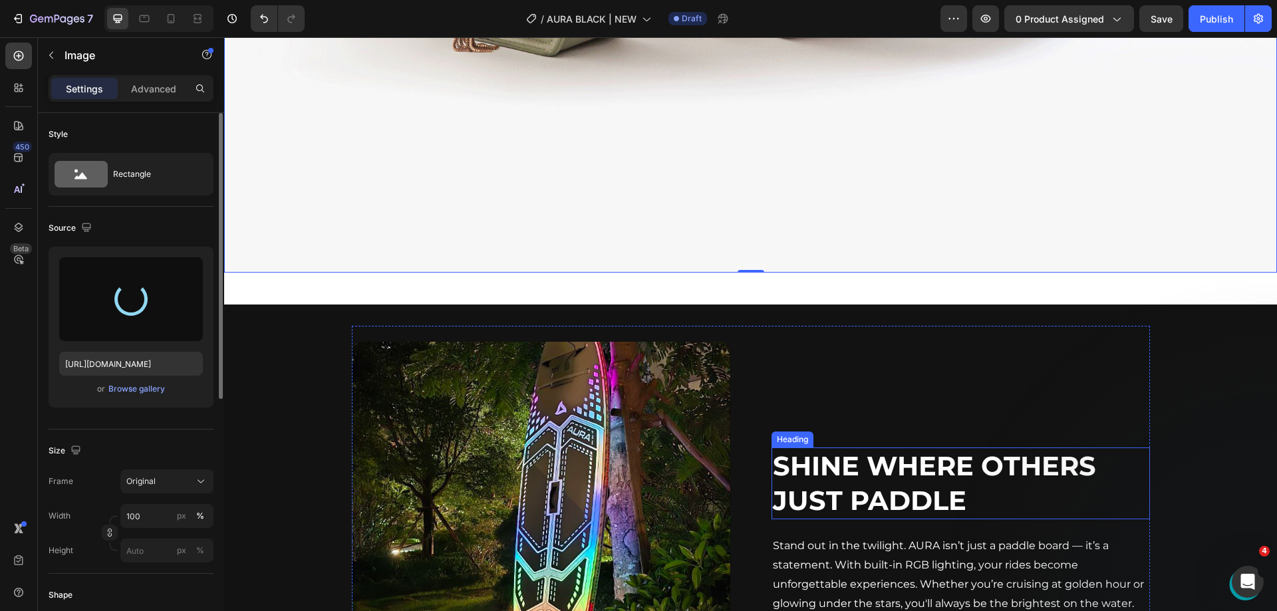
scroll to position [1421, 0]
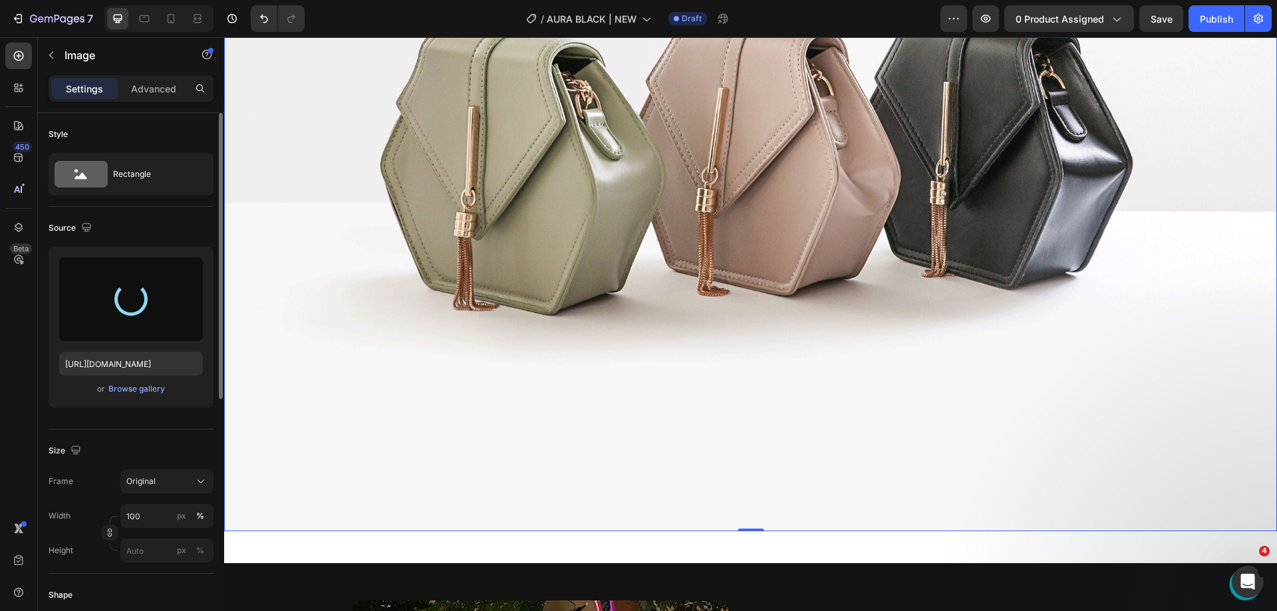
type input "https://cdn.shopify.com/s/files/1/0604/4572/0689/files/gempages_564961707999363…"
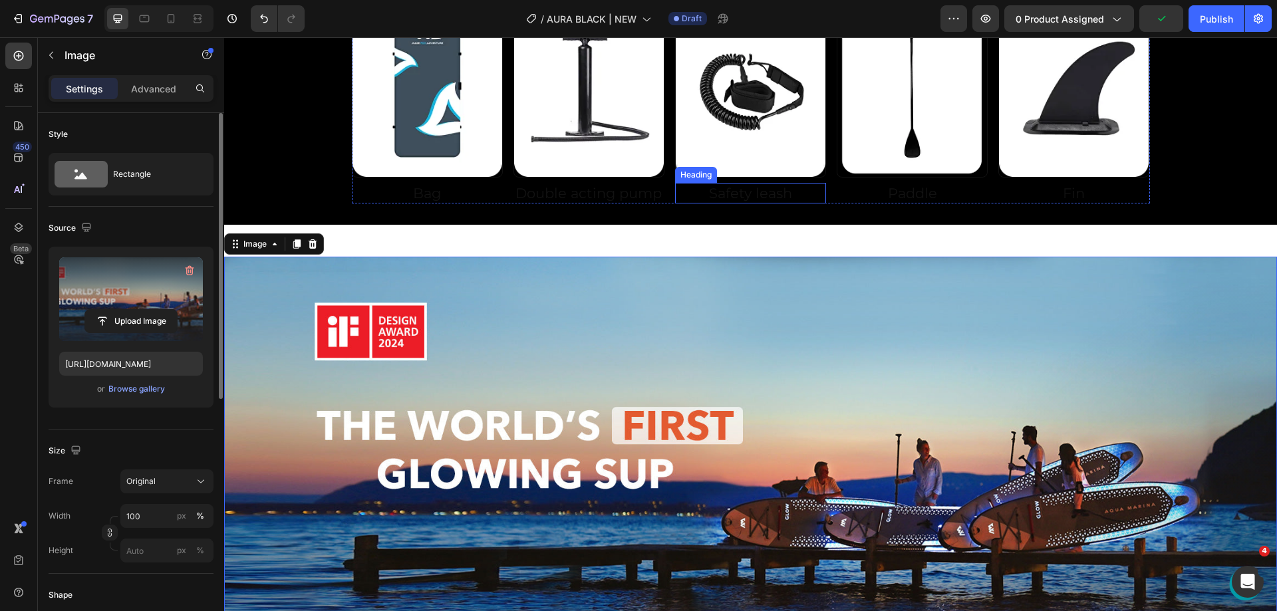
scroll to position [756, 0]
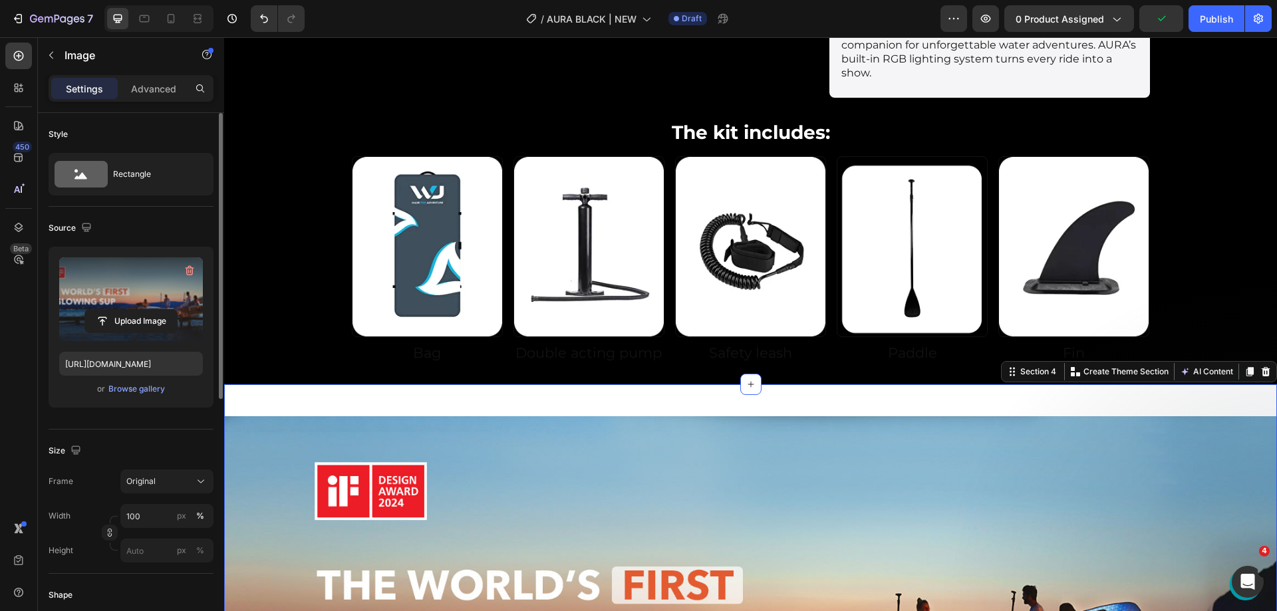
click at [777, 385] on div "Image Row Section 4 You can create reusable sections Create Theme Section AI Co…" at bounding box center [750, 622] width 1053 height 475
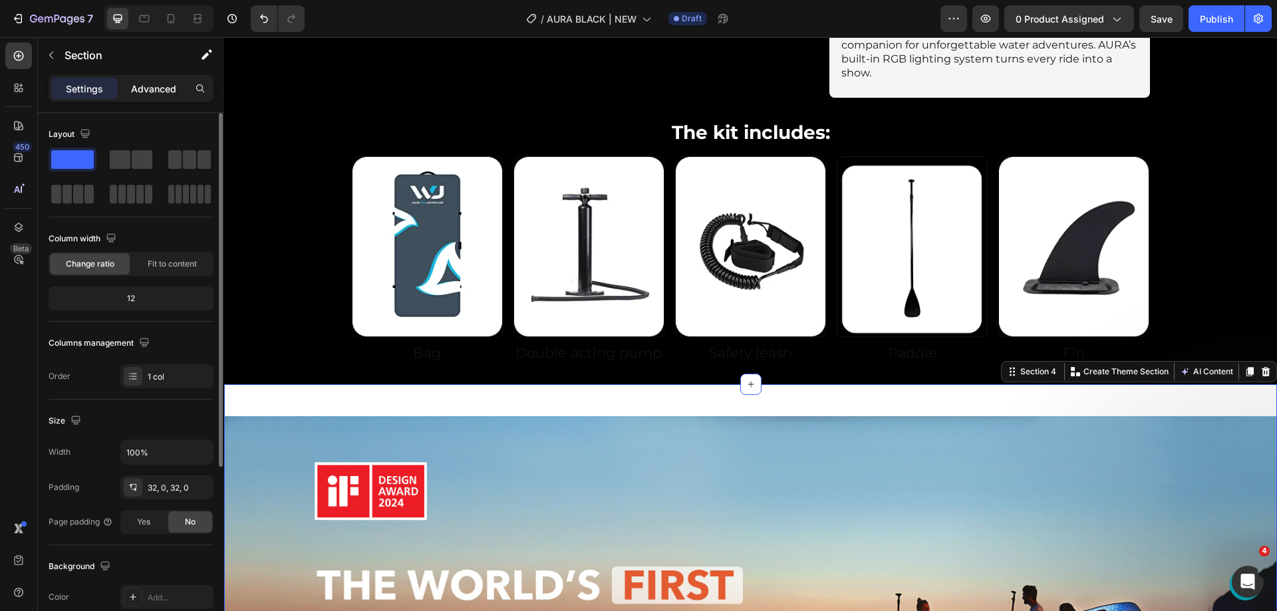
click at [144, 85] on p "Advanced" at bounding box center [153, 89] width 45 height 14
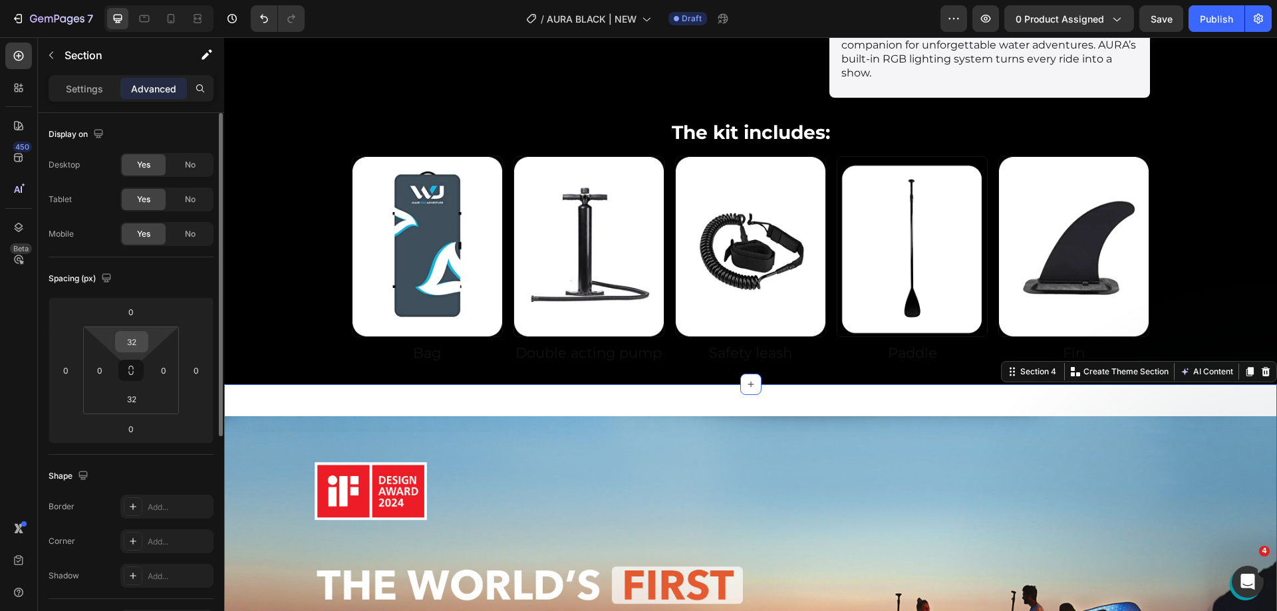
click at [129, 340] on input "32" at bounding box center [131, 342] width 27 height 20
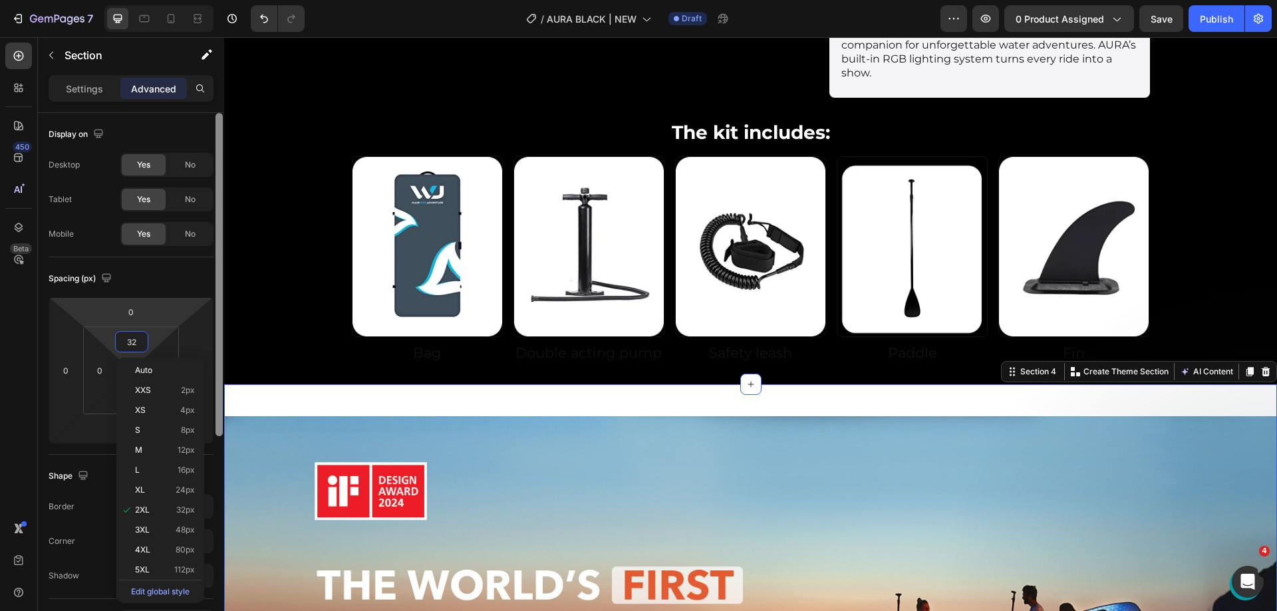
type input "0"
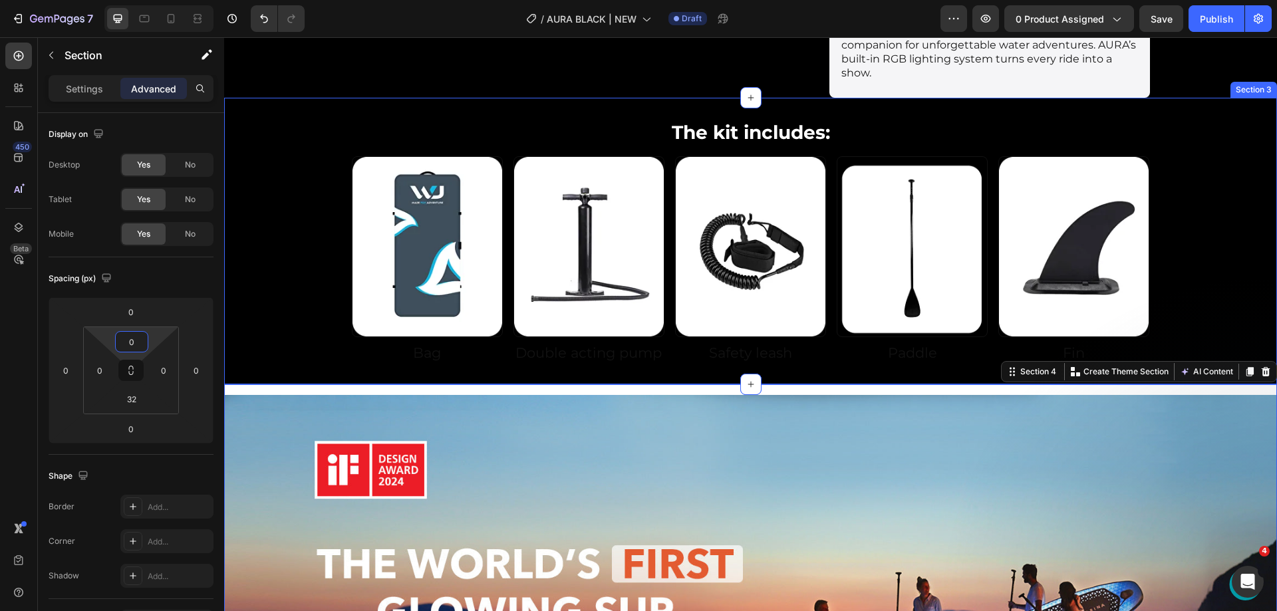
click at [295, 193] on div "The kit includes: Heading Row Image Bag Heading Image Double acting pump Headin…" at bounding box center [750, 241] width 1053 height 245
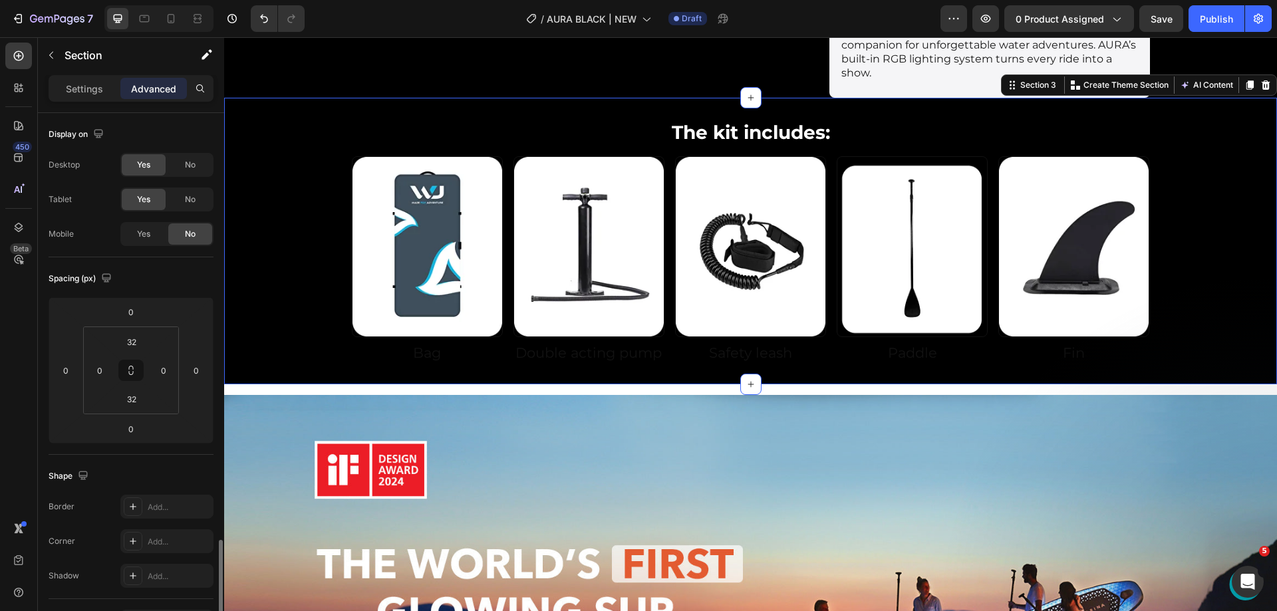
scroll to position [266, 0]
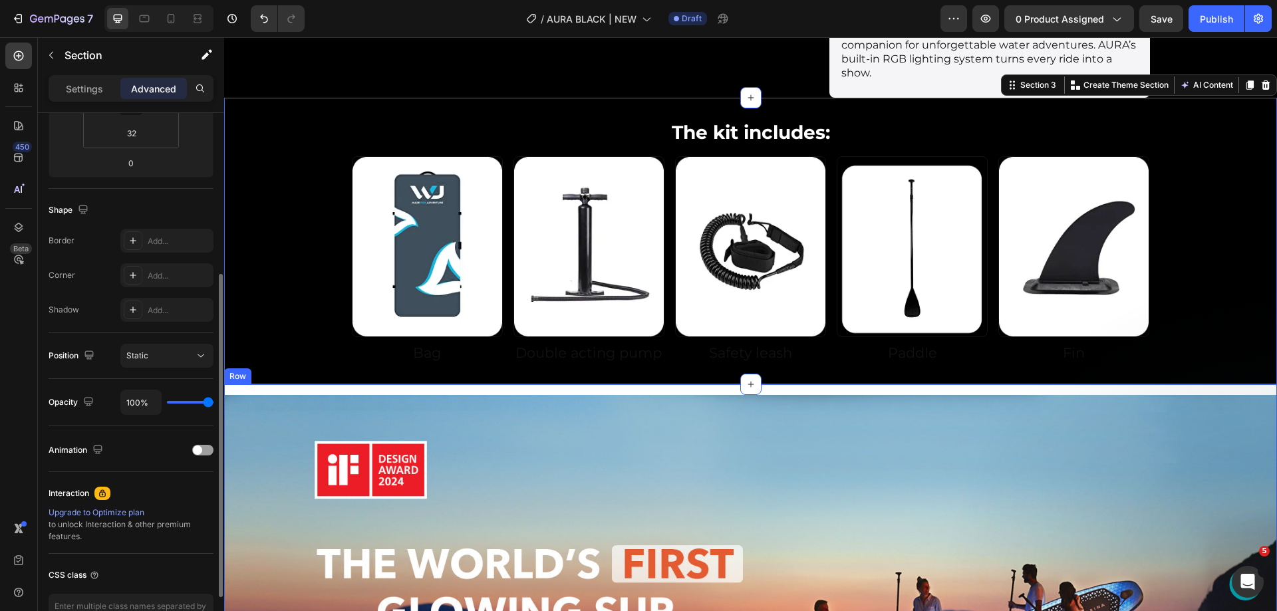
click at [297, 358] on div "The kit includes: Heading Row Image Bag Heading Image Double acting pump Headin…" at bounding box center [750, 241] width 1053 height 287
click at [295, 385] on div "Image Row" at bounding box center [750, 601] width 1053 height 432
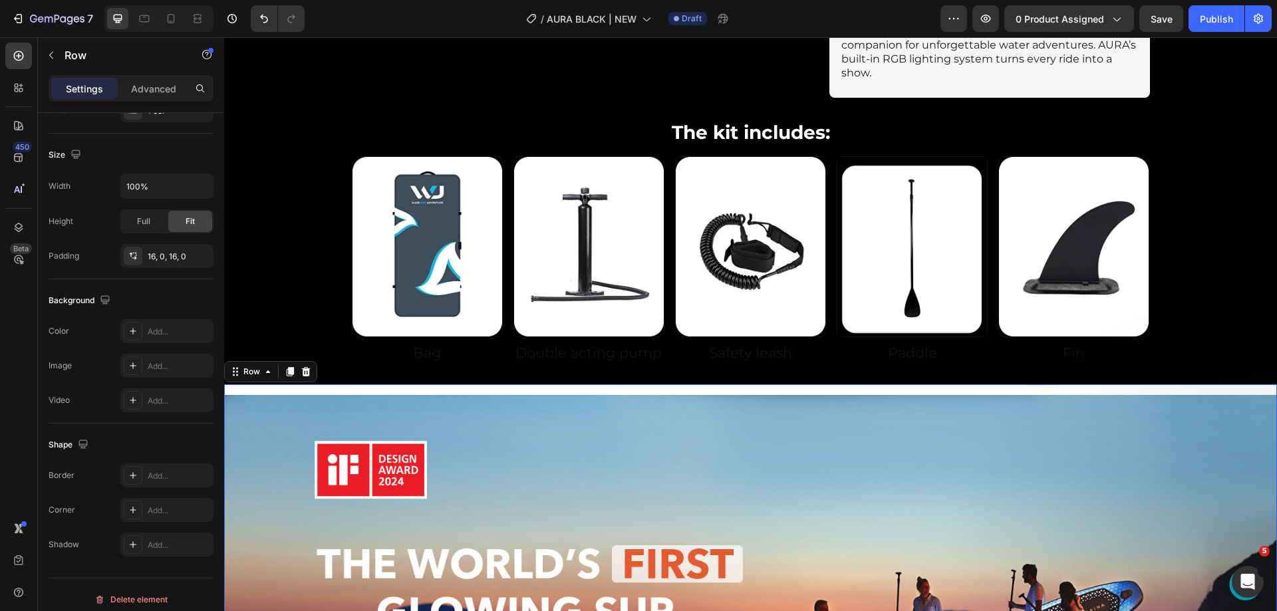
scroll to position [0, 0]
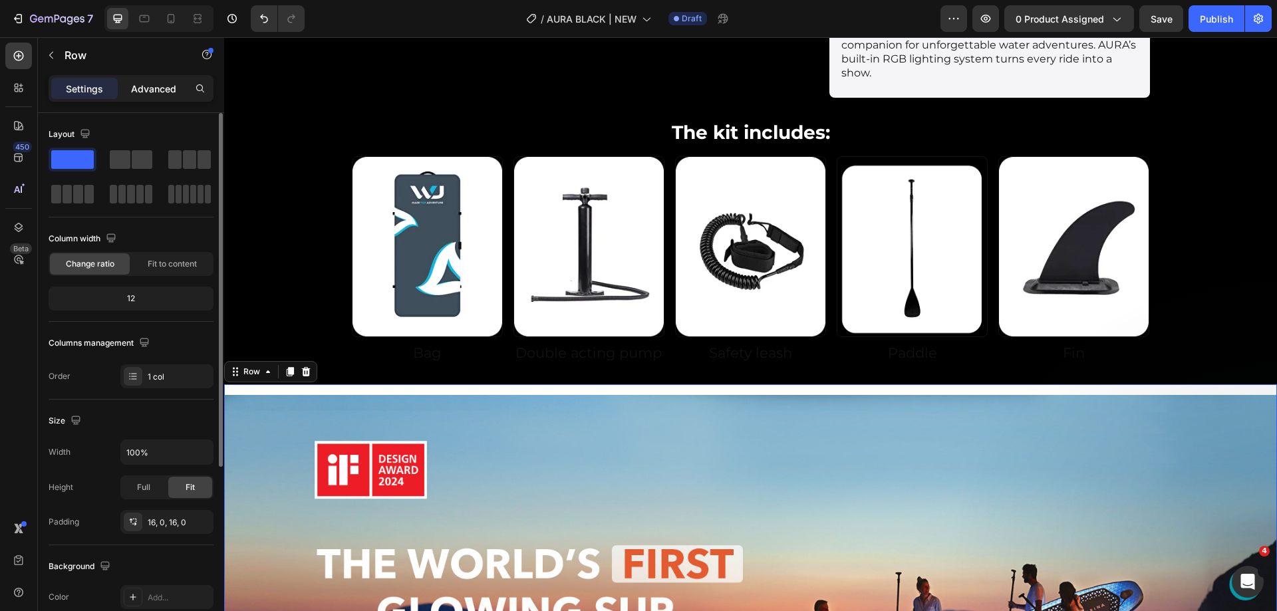
click at [142, 91] on p "Advanced" at bounding box center [153, 89] width 45 height 14
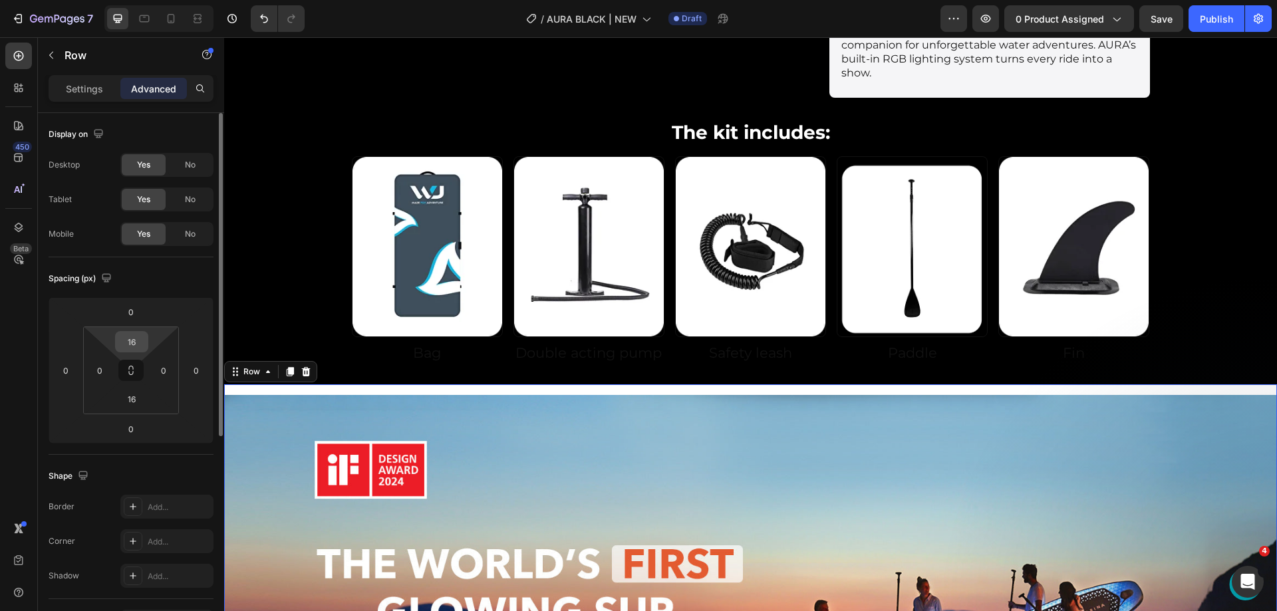
click at [129, 339] on input "16" at bounding box center [131, 342] width 27 height 20
type input "0"
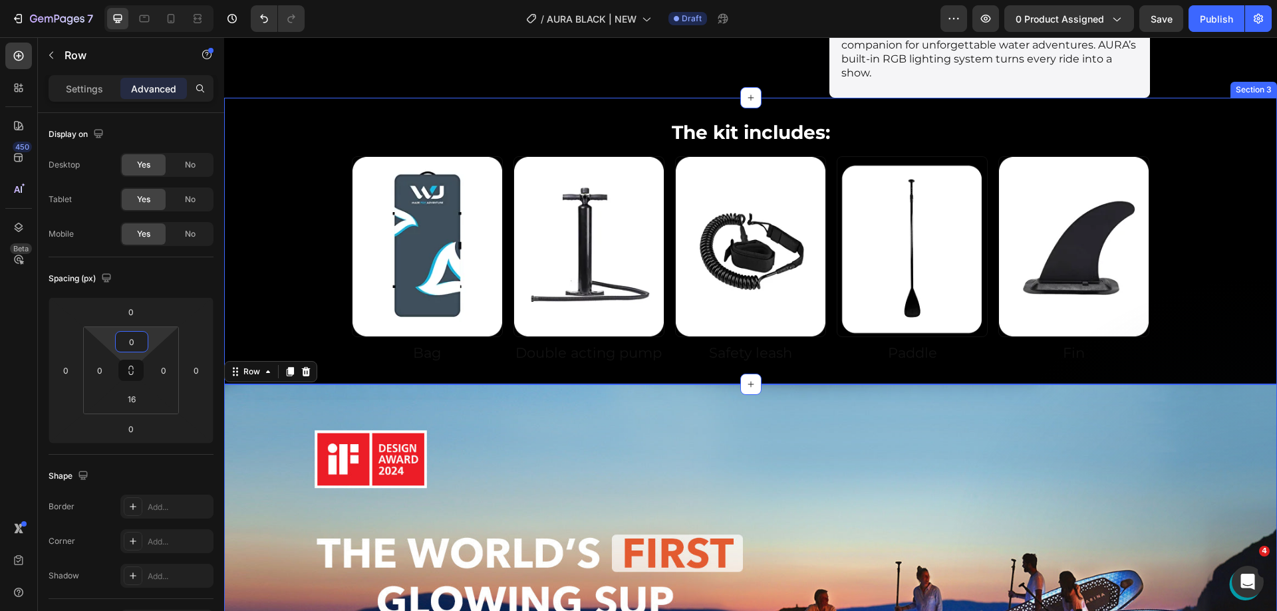
click at [294, 281] on div "The kit includes: Heading Row Image Bag Heading Image Double acting pump Headin…" at bounding box center [750, 241] width 1053 height 245
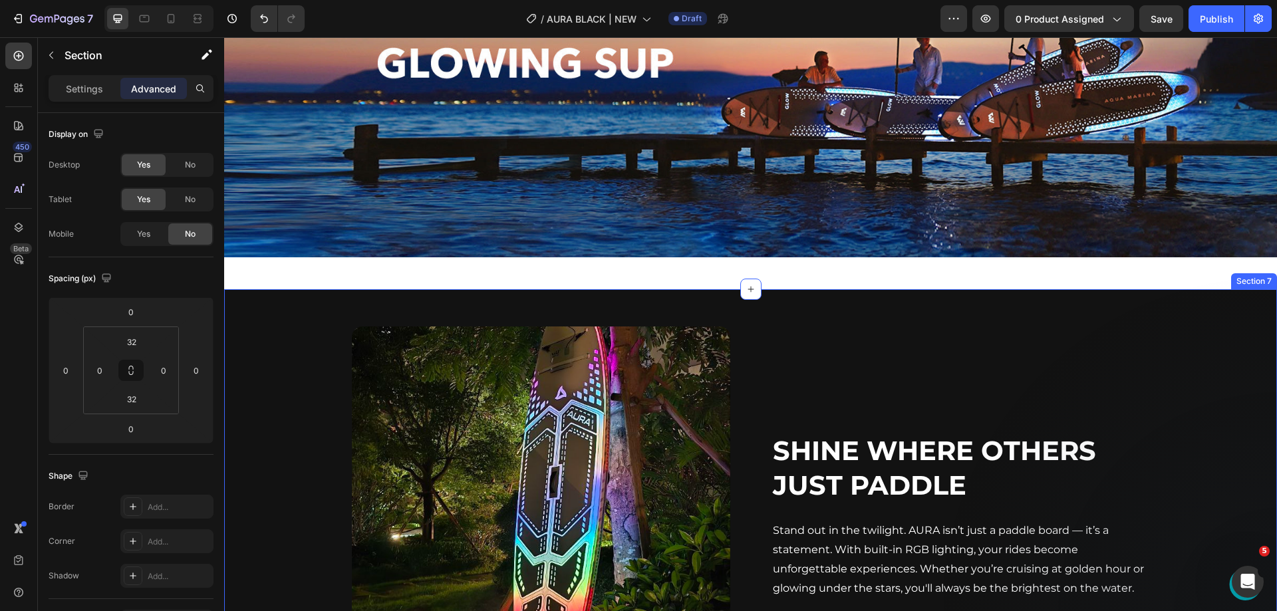
scroll to position [1288, 0]
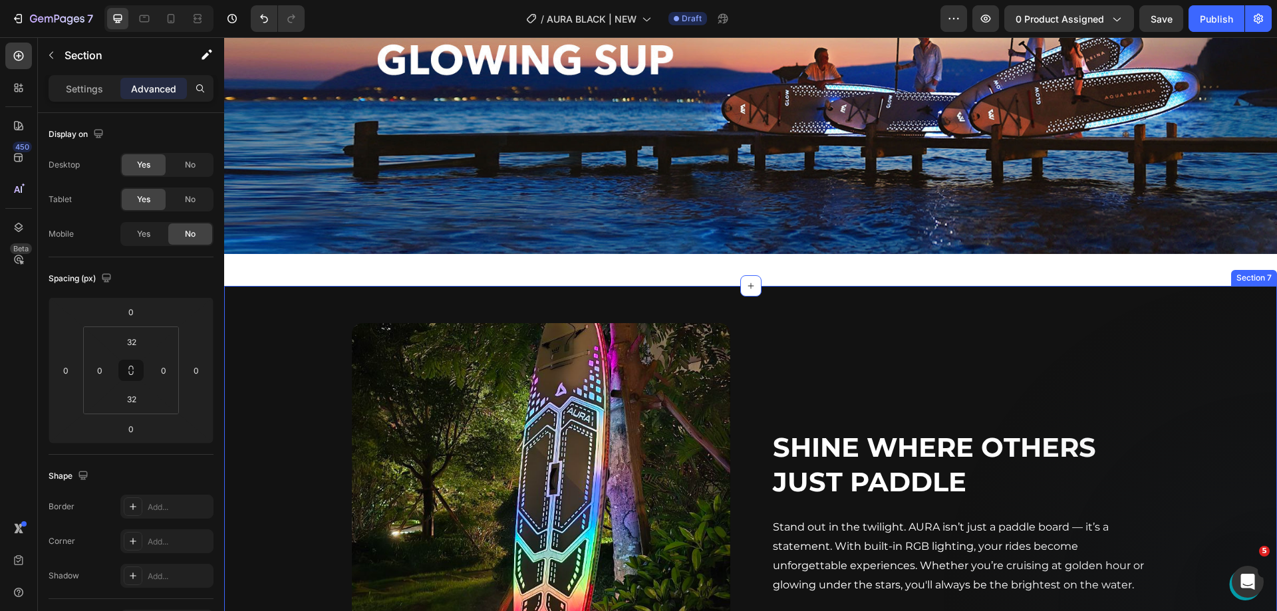
click at [445, 292] on div "Shine Where Others Just Paddle Heading Stand out in the twilight. AURA isn’t ju…" at bounding box center [750, 504] width 1053 height 437
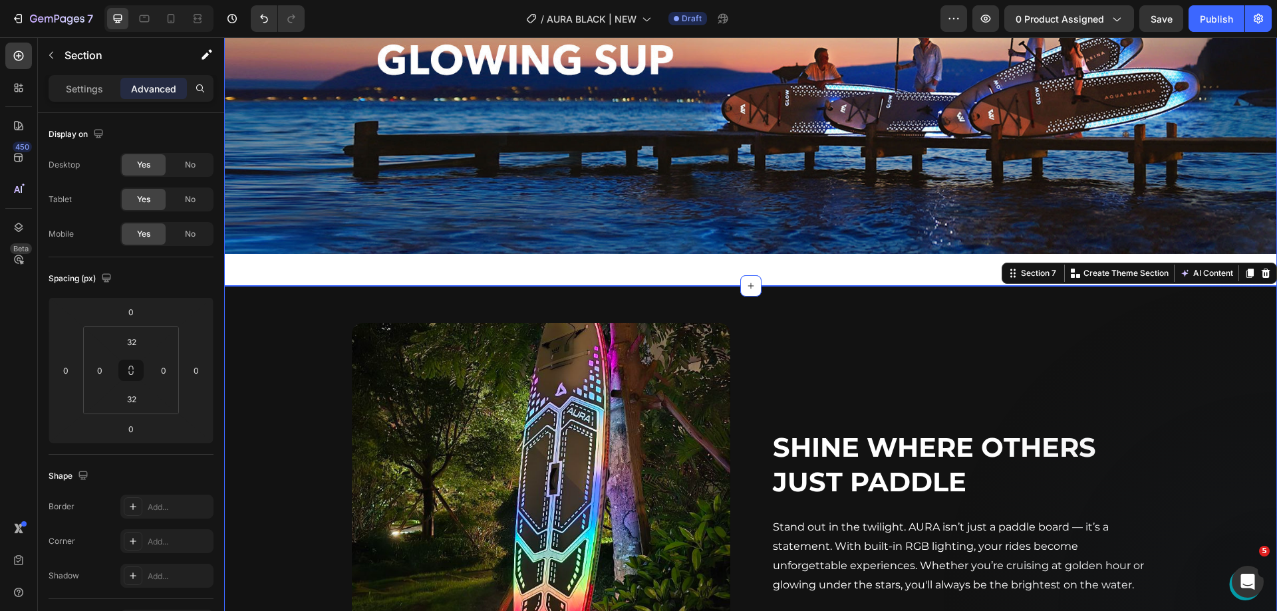
click at [462, 265] on div "Image Row Section 4" at bounding box center [750, 64] width 1053 height 443
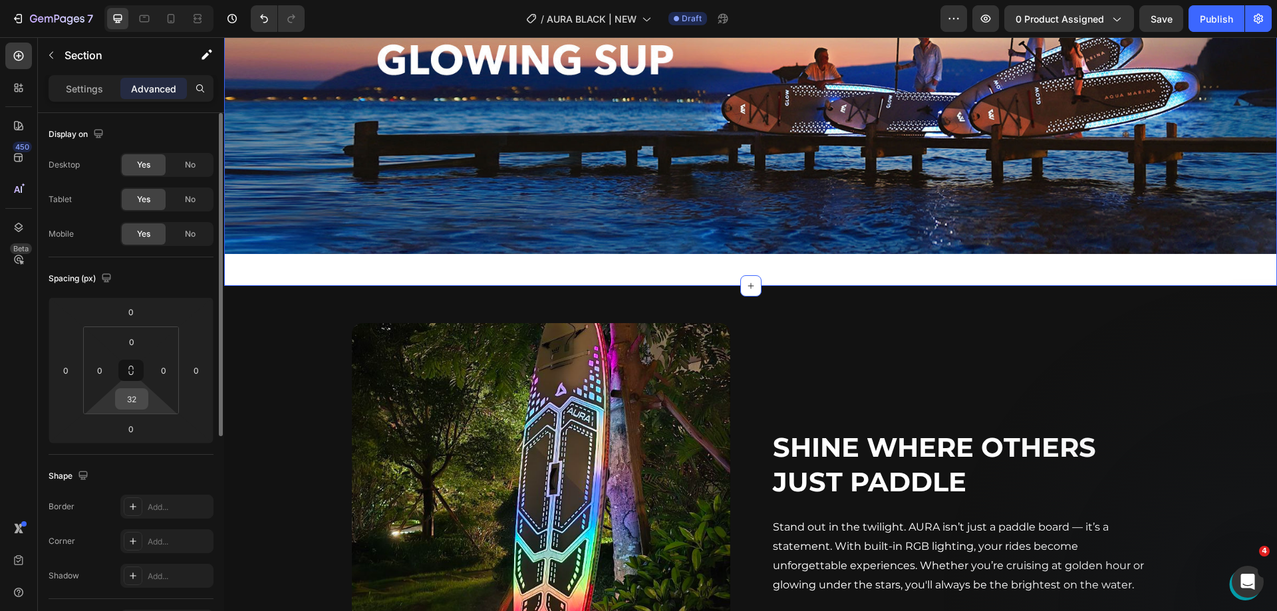
click at [134, 391] on input "32" at bounding box center [131, 399] width 27 height 20
type input "0"
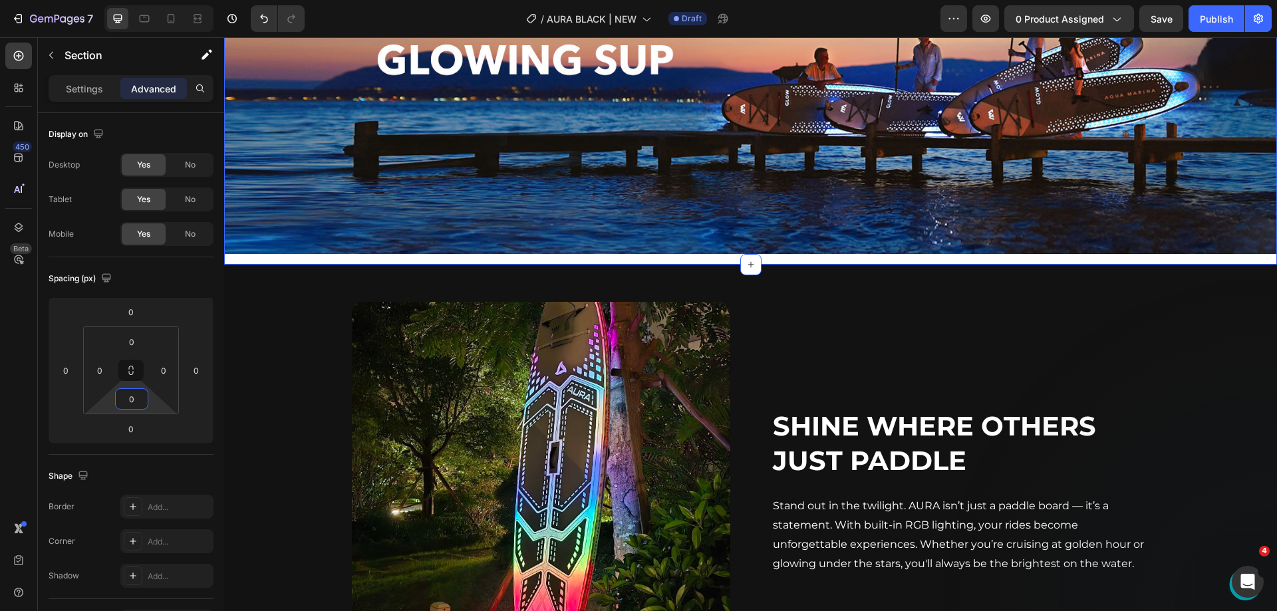
click at [340, 153] on img at bounding box center [750, 48] width 1053 height 411
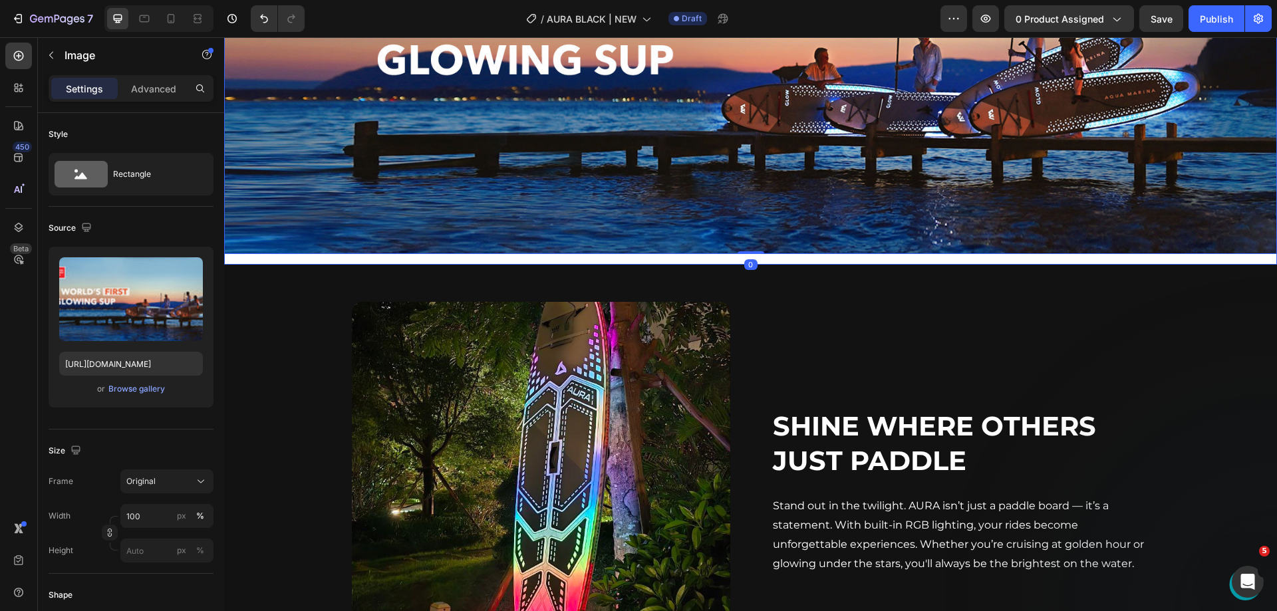
click at [455, 257] on div "Image 0 Row" at bounding box center [750, 54] width 1053 height 422
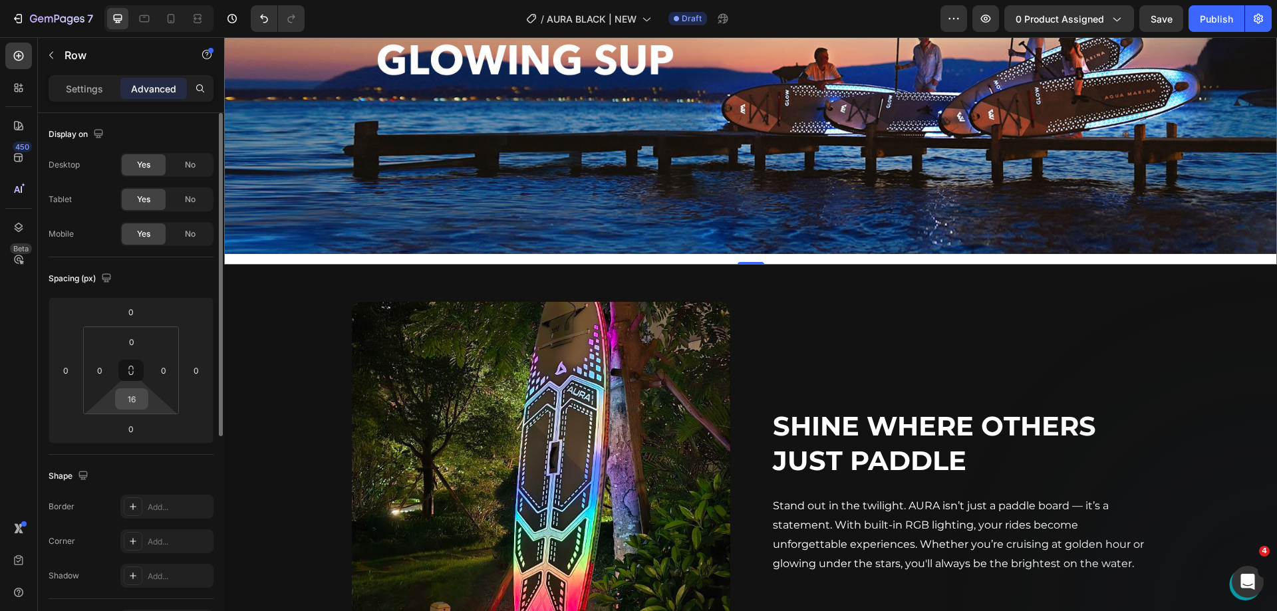
click at [130, 390] on input "16" at bounding box center [131, 399] width 27 height 20
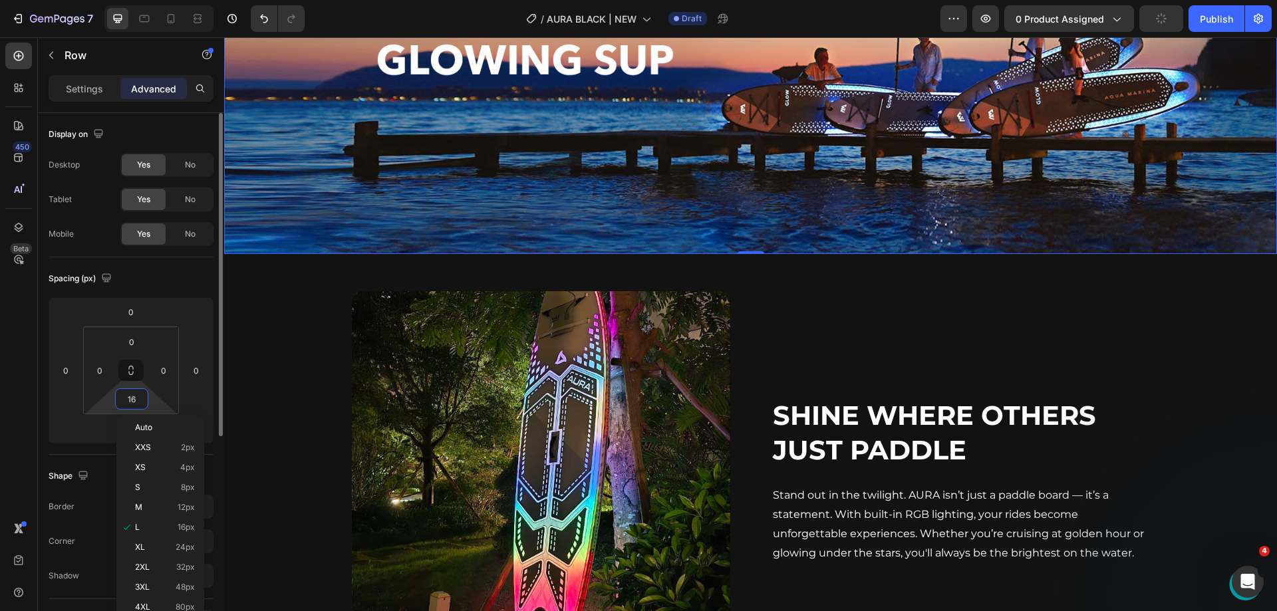
type input "0"
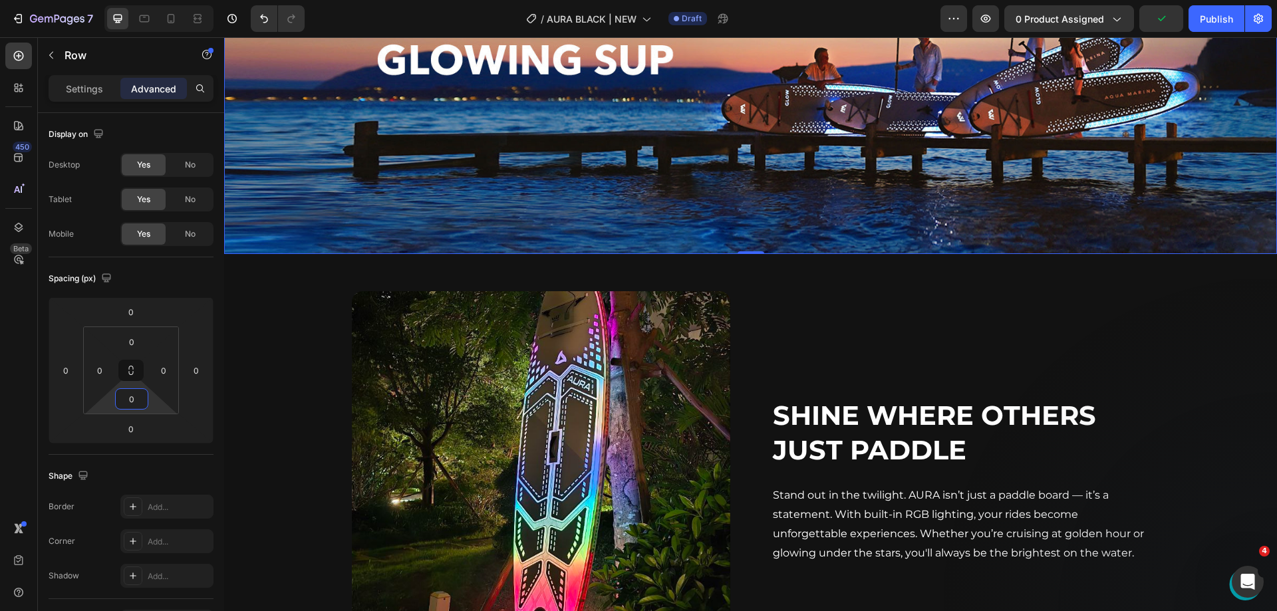
click at [392, 122] on img at bounding box center [750, 48] width 1053 height 411
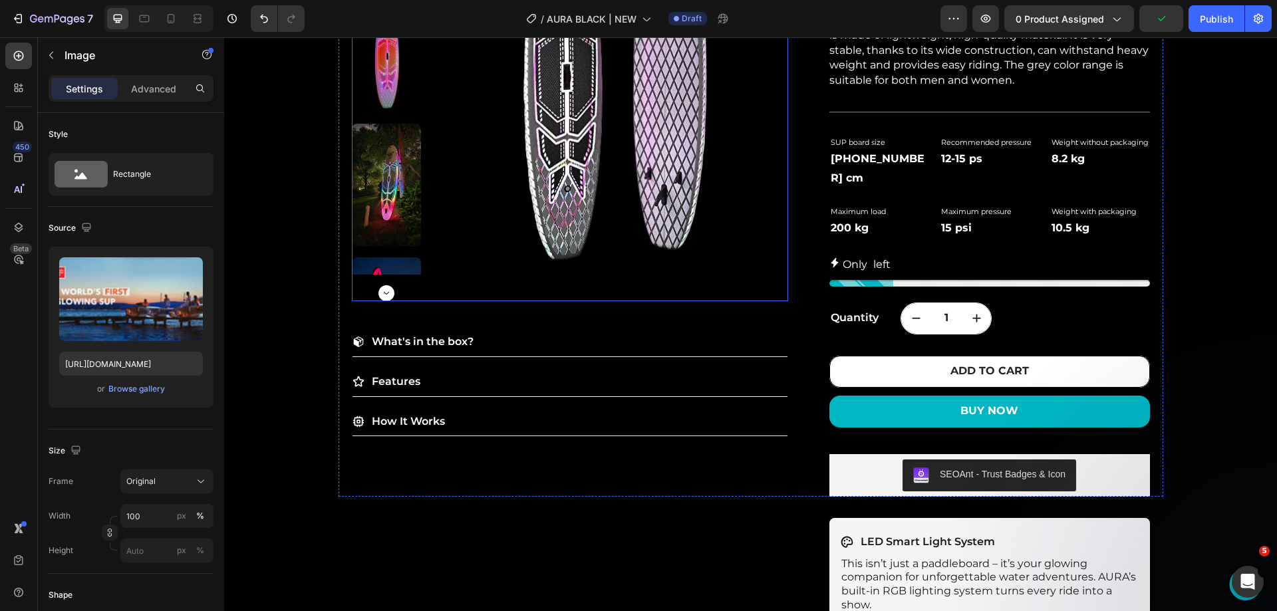
scroll to position [0, 0]
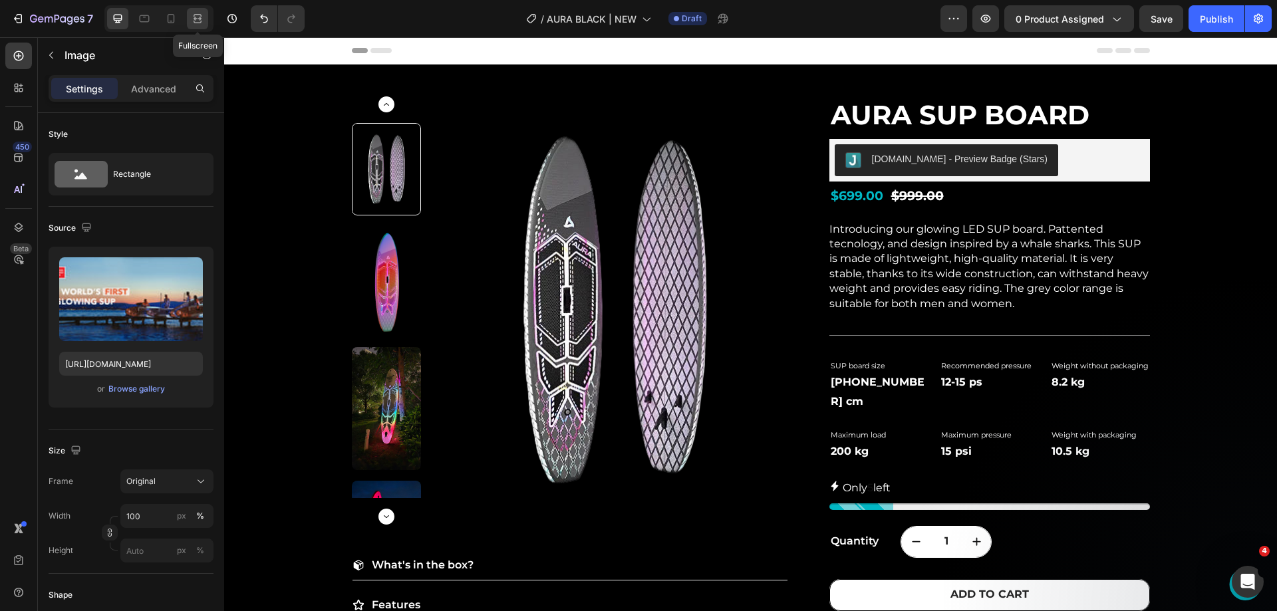
click at [188, 11] on div at bounding box center [197, 18] width 21 height 21
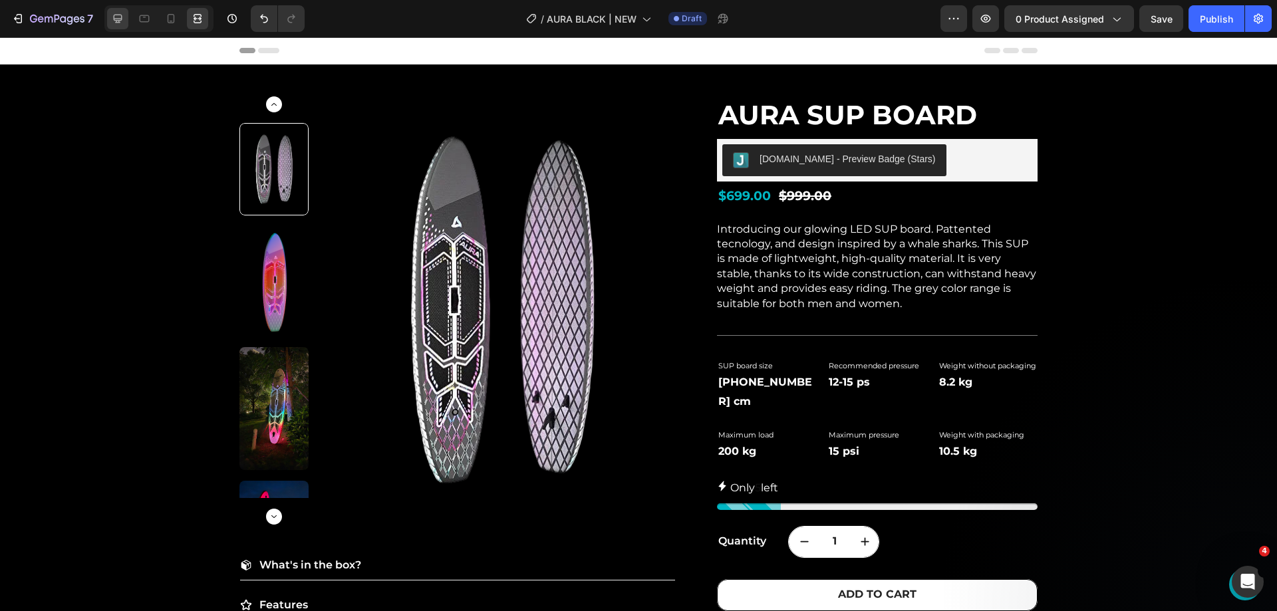
click at [116, 19] on icon at bounding box center [118, 19] width 9 height 9
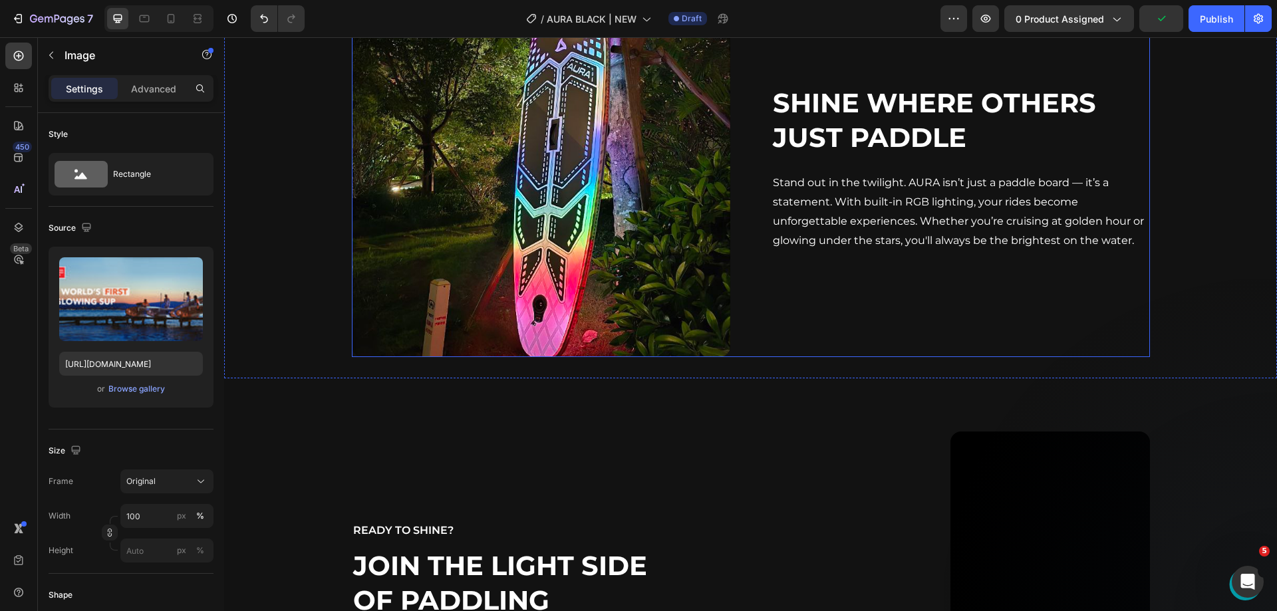
scroll to position [1198, 0]
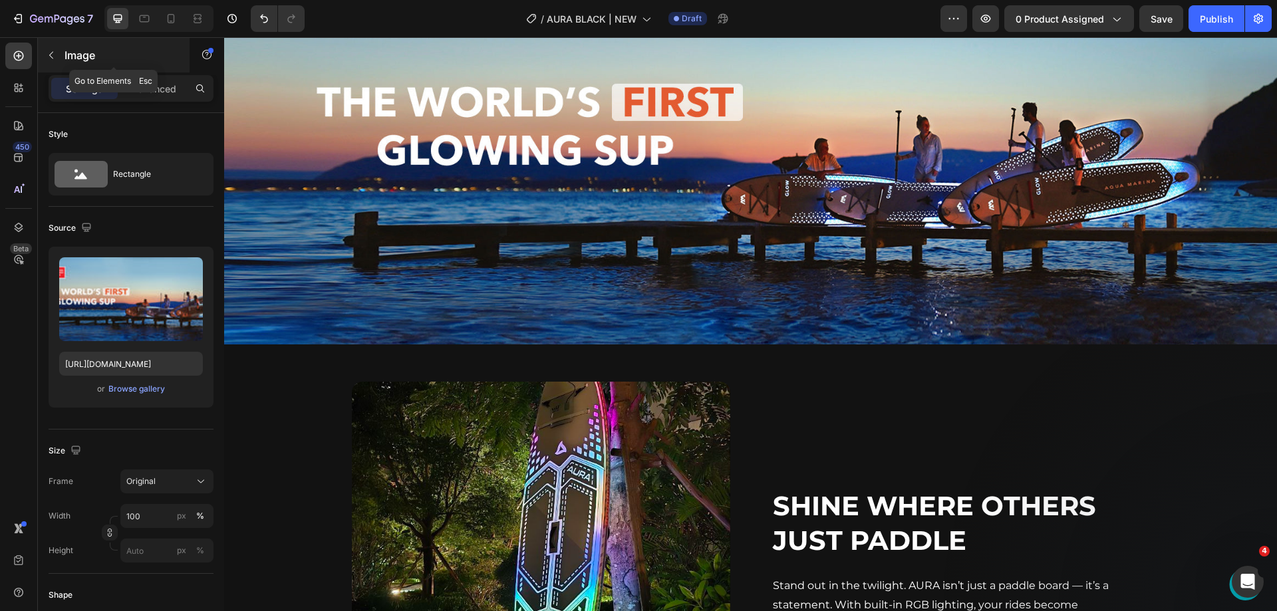
click at [52, 55] on icon "button" at bounding box center [51, 55] width 11 height 11
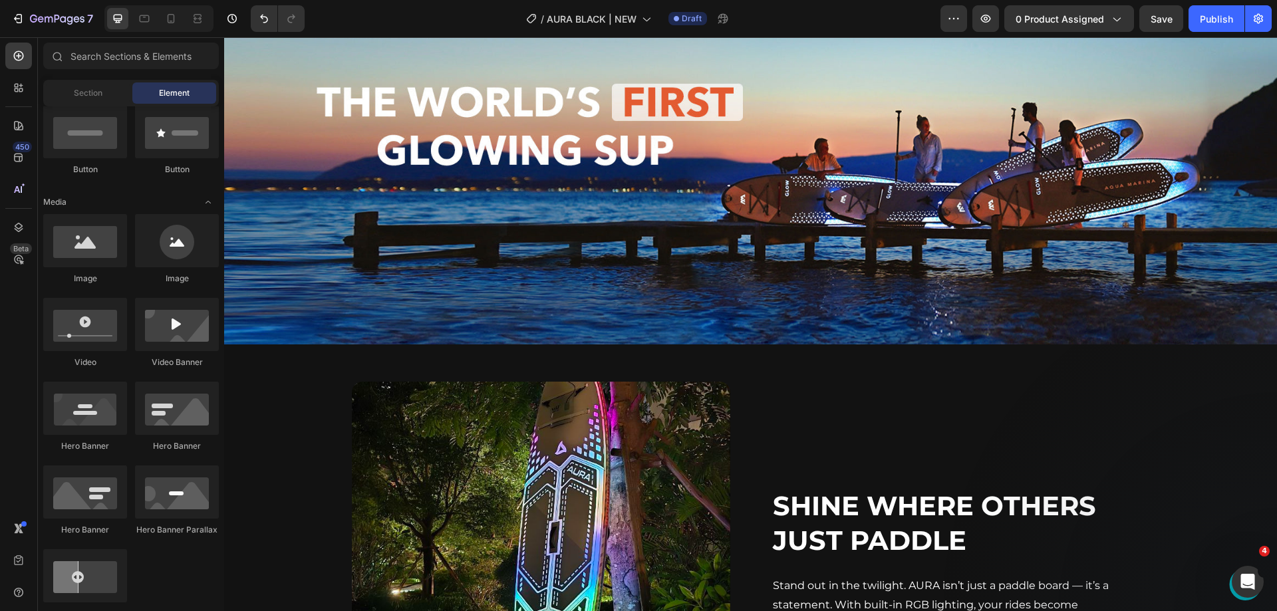
scroll to position [0, 0]
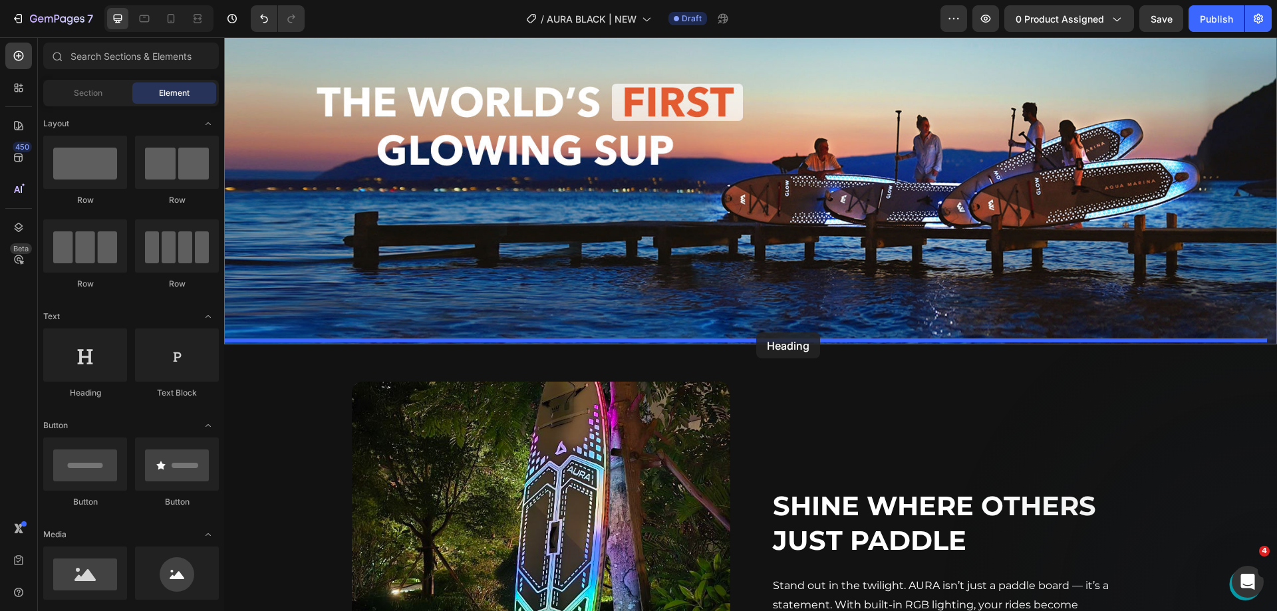
drag, startPoint x: 342, startPoint y: 395, endPoint x: 756, endPoint y: 333, distance: 419.2
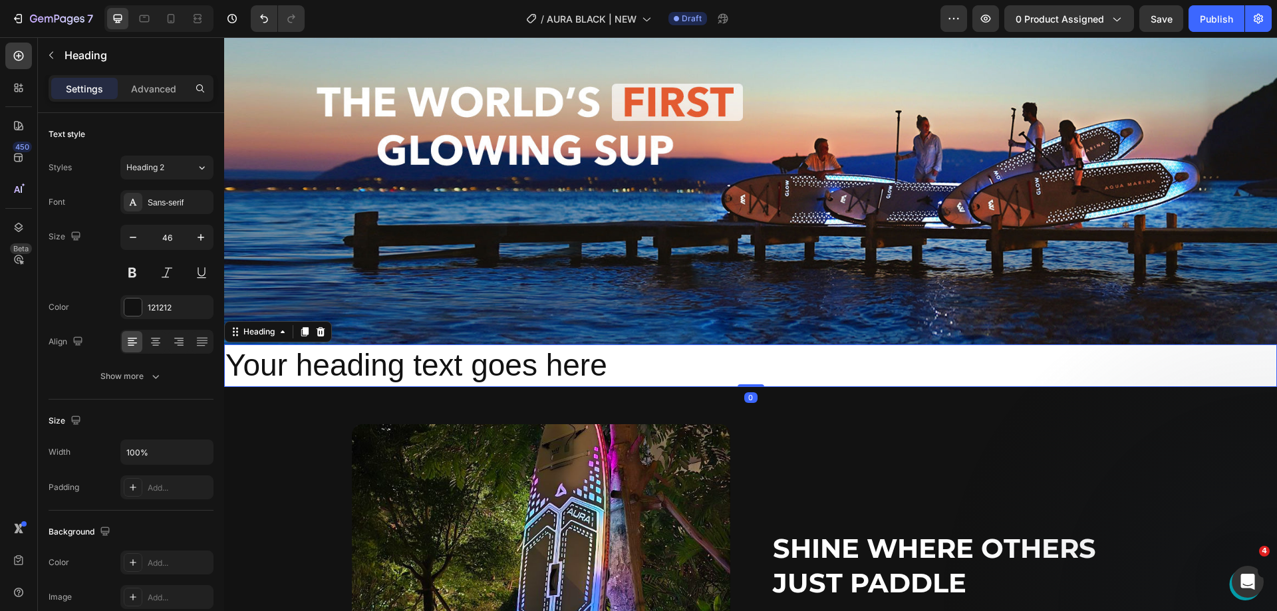
click at [653, 365] on h2 "Your heading text goes here" at bounding box center [750, 366] width 1053 height 43
click at [152, 340] on icon at bounding box center [155, 341] width 13 height 13
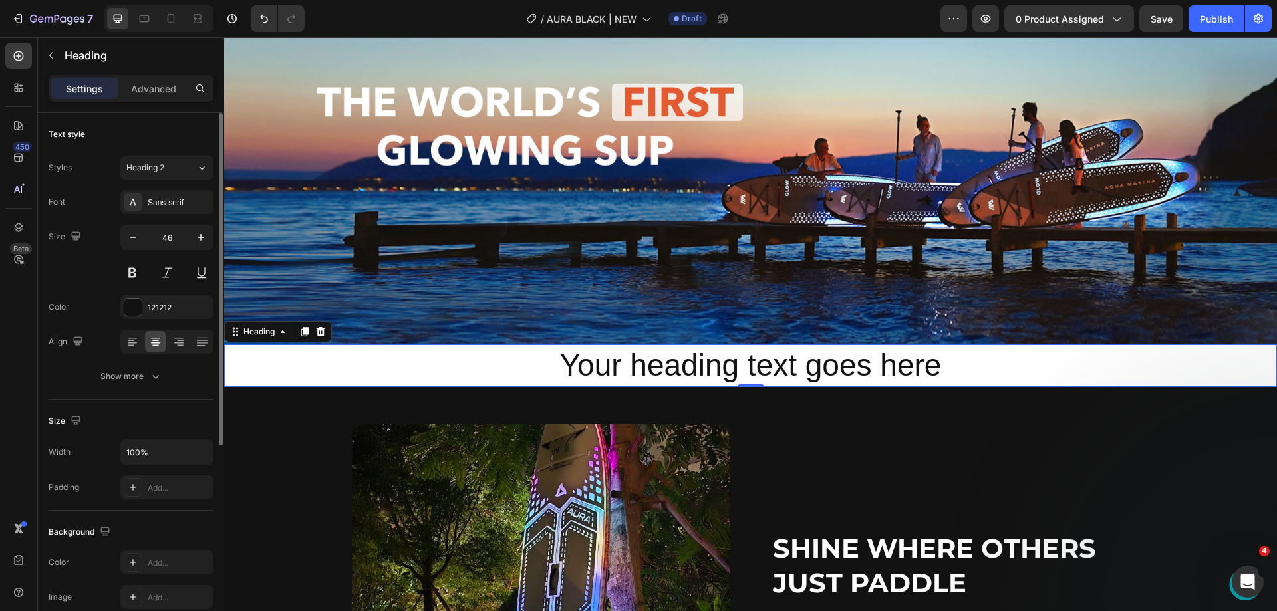
drag, startPoint x: 156, startPoint y: 202, endPoint x: 161, endPoint y: 218, distance: 17.5
click at [155, 201] on div "Sans-serif" at bounding box center [179, 203] width 63 height 12
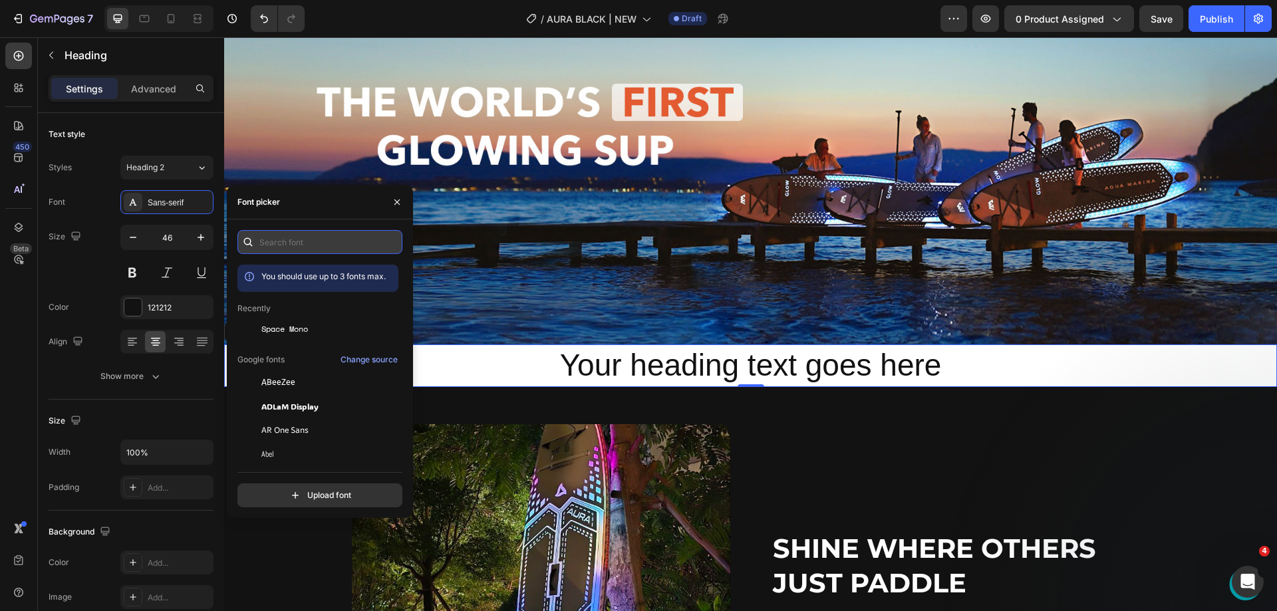
click at [299, 230] on input "text" at bounding box center [320, 242] width 165 height 24
type input "n"
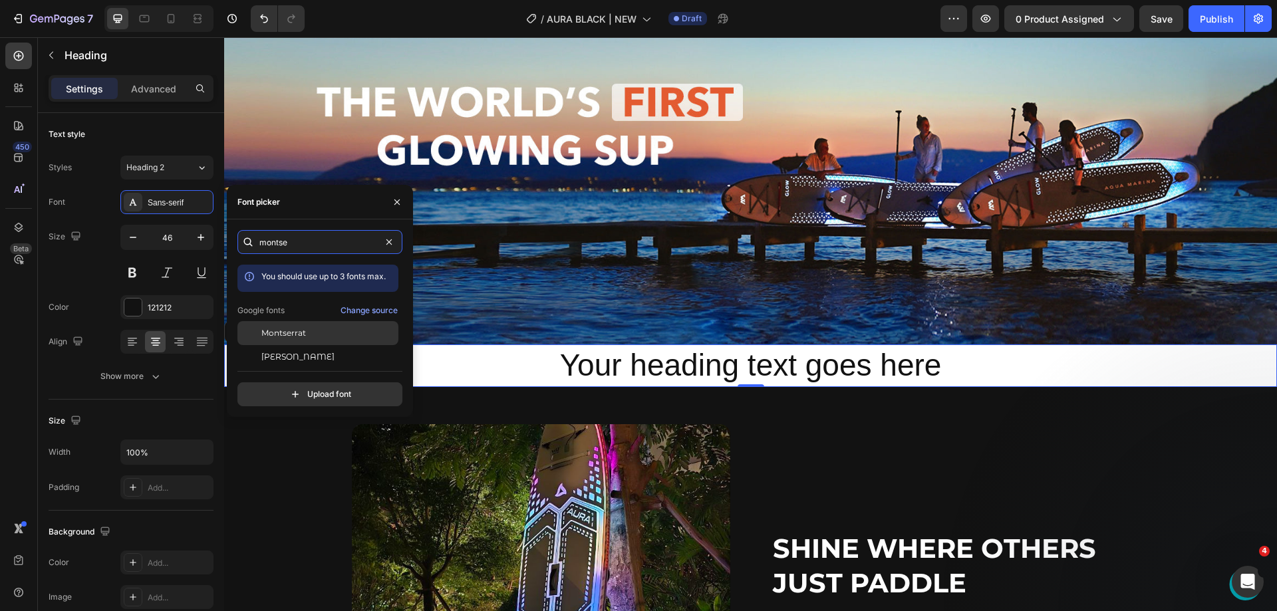
type input "montse"
click at [316, 326] on div "Montserrat" at bounding box center [318, 333] width 161 height 24
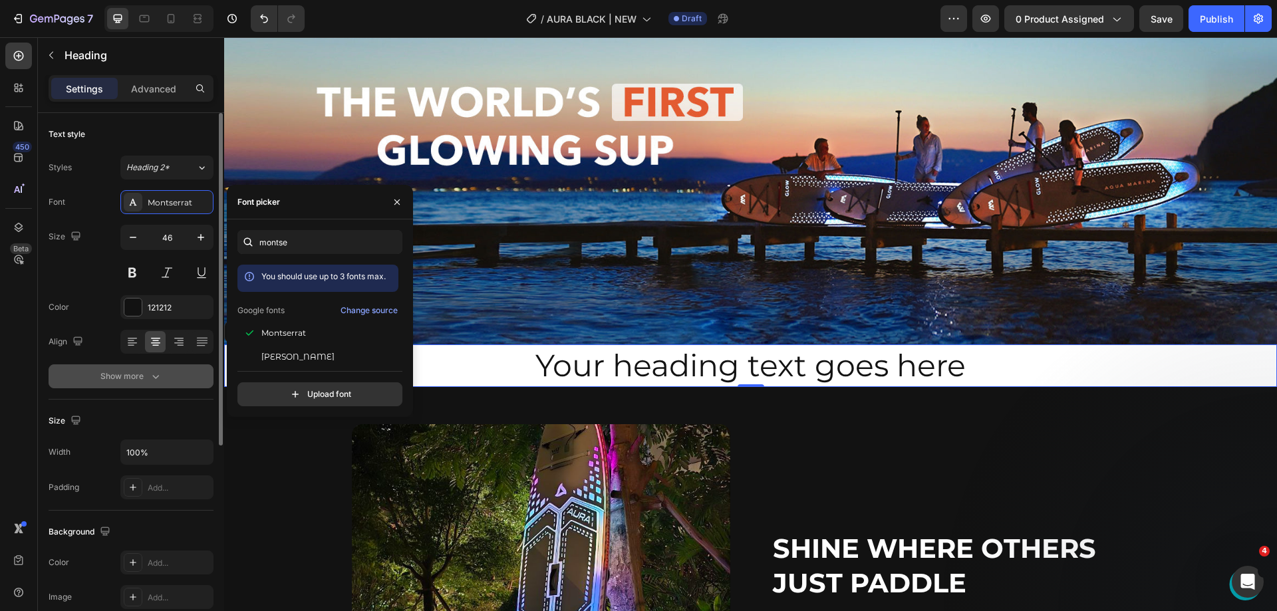
click at [130, 370] on button "Show more" at bounding box center [131, 377] width 165 height 24
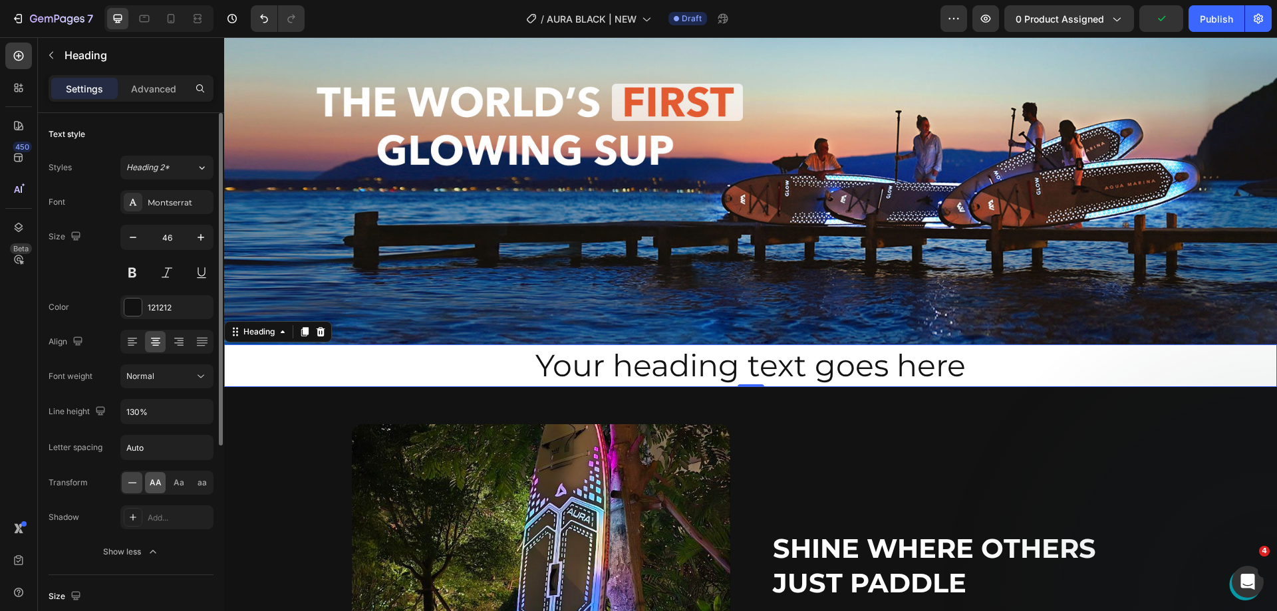
click at [154, 483] on span "AA" at bounding box center [156, 483] width 12 height 12
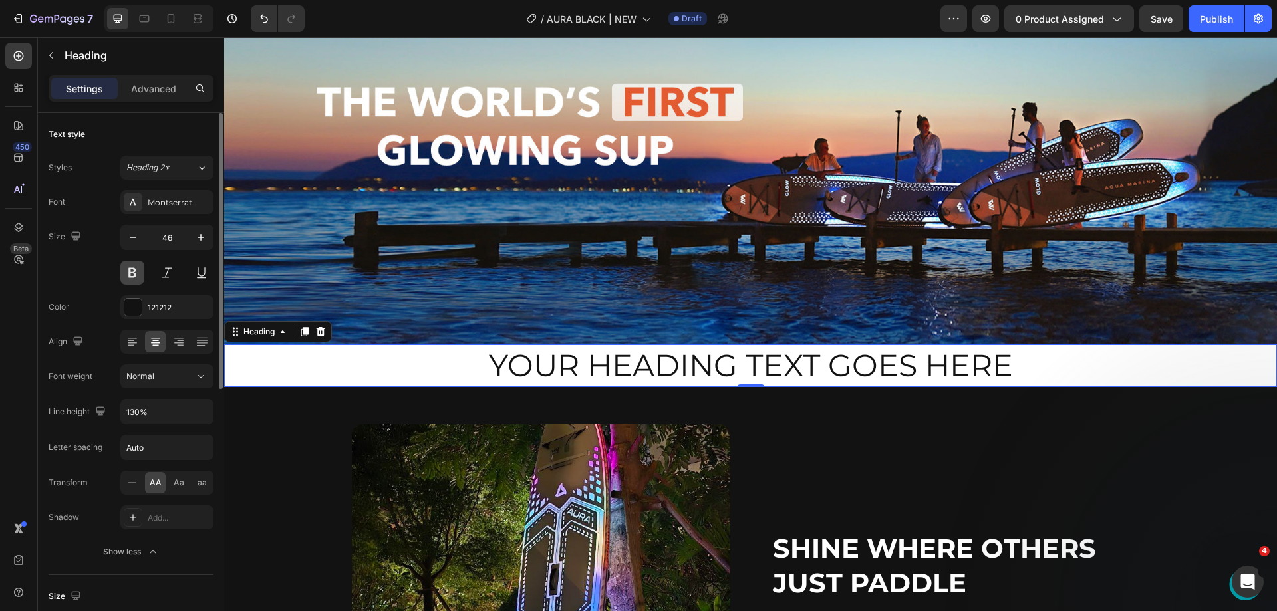
click at [121, 275] on button at bounding box center [132, 273] width 24 height 24
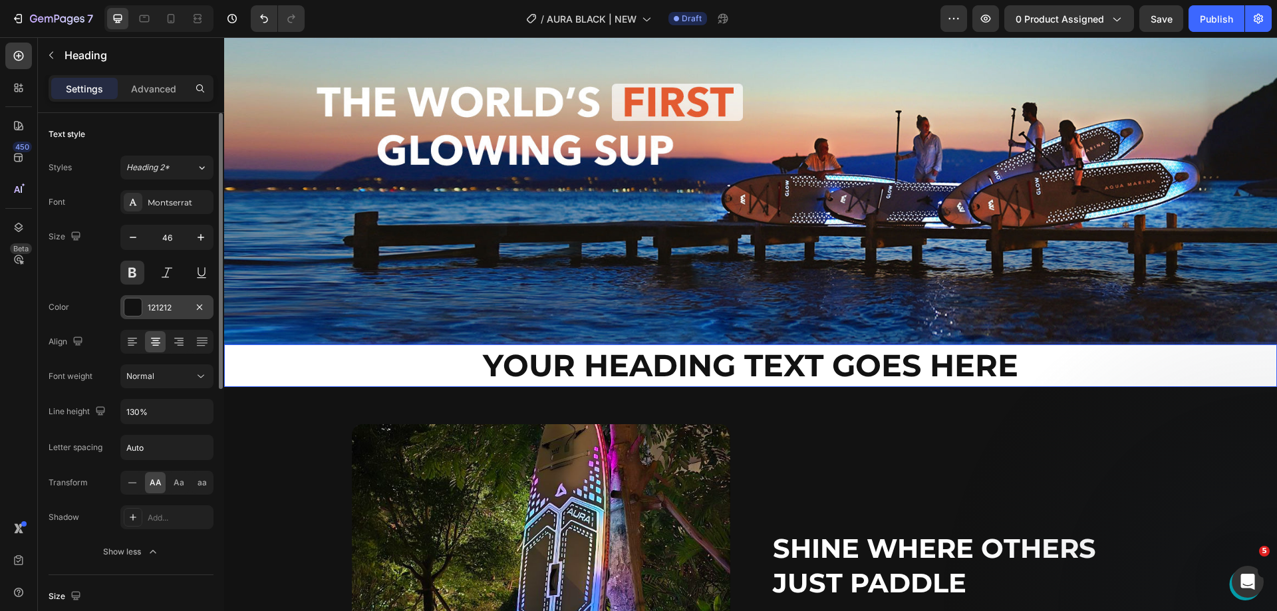
click at [142, 301] on div at bounding box center [133, 307] width 19 height 19
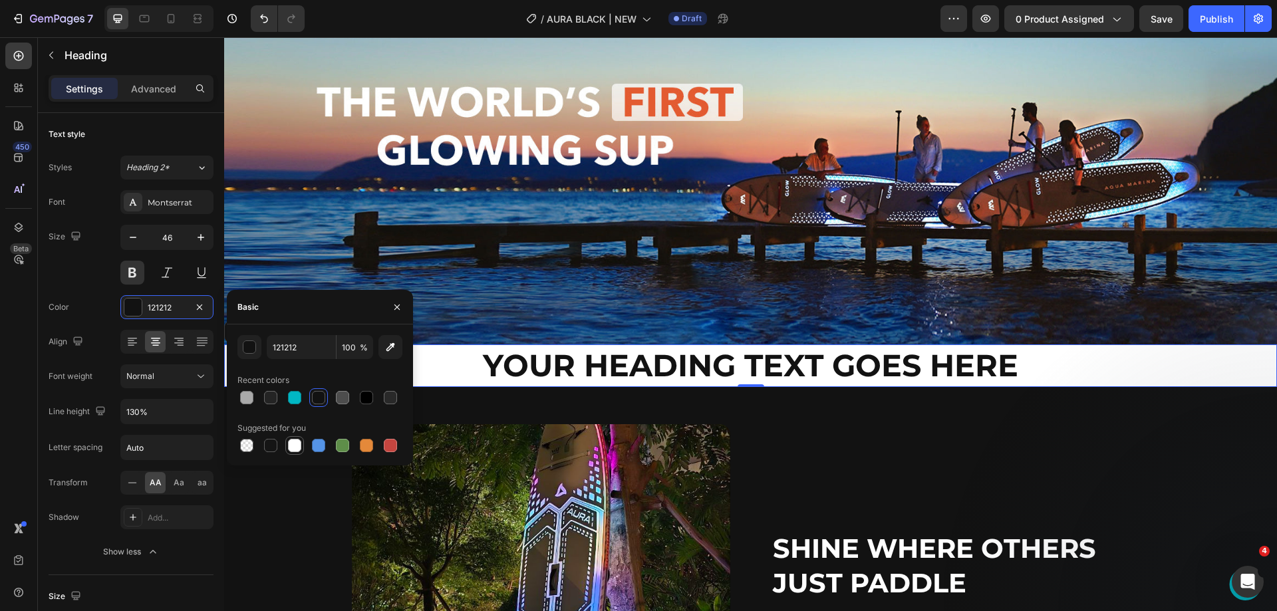
click at [295, 446] on div at bounding box center [294, 445] width 13 height 13
type input "FFFFFF"
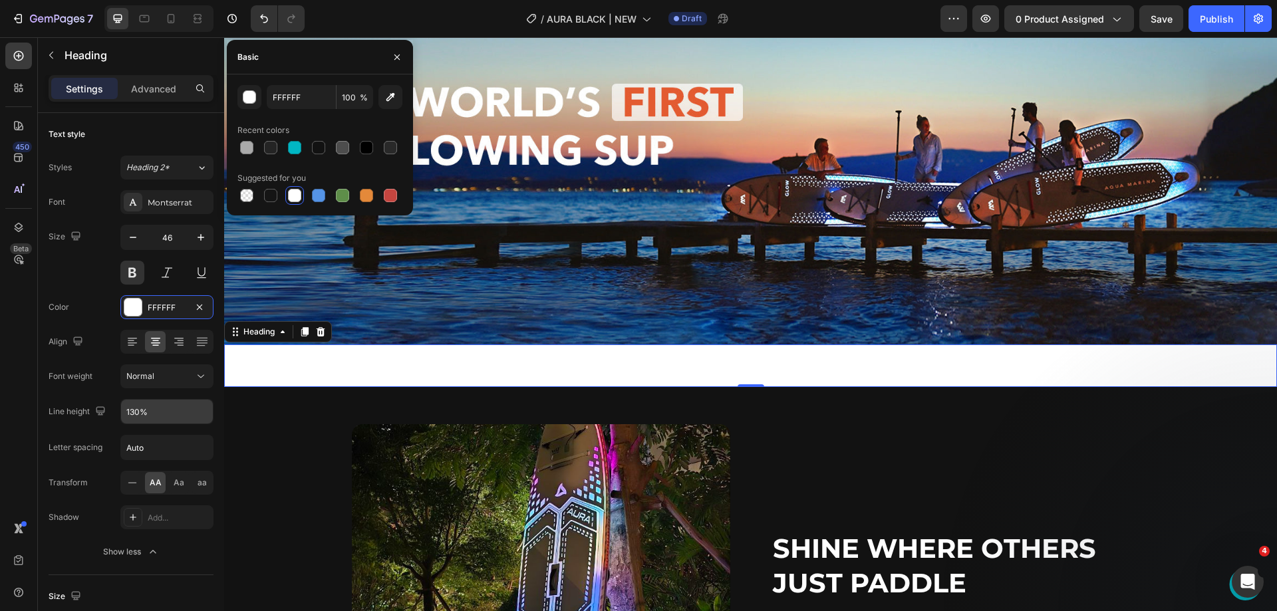
scroll to position [503, 0]
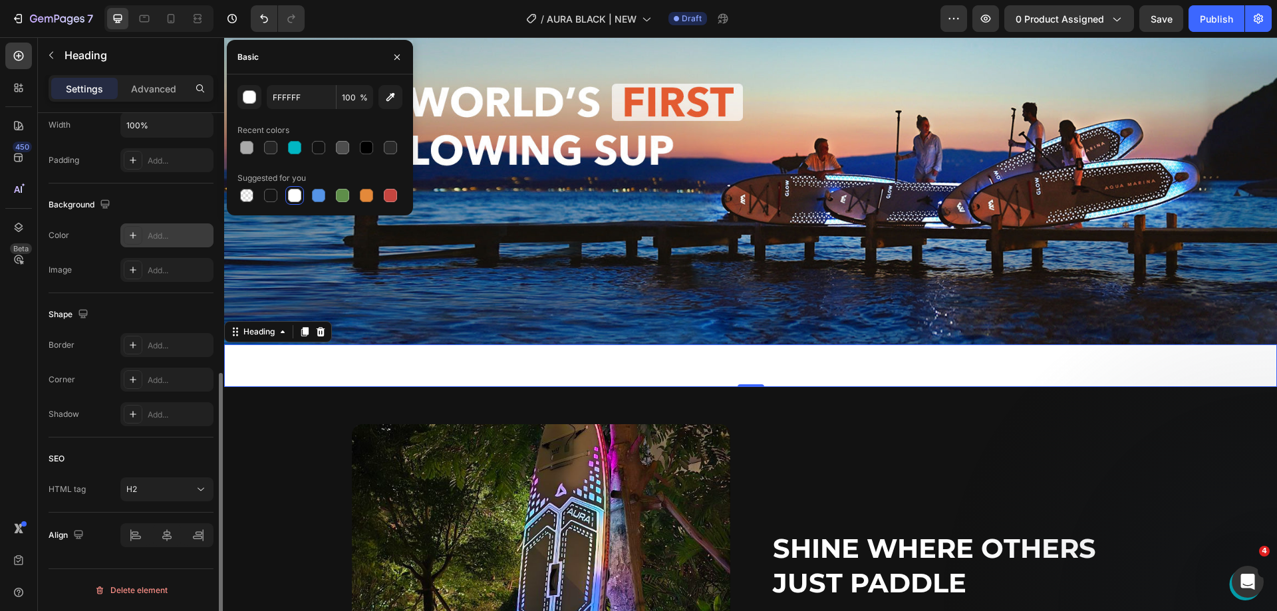
click at [164, 237] on div "Add..." at bounding box center [179, 236] width 63 height 12
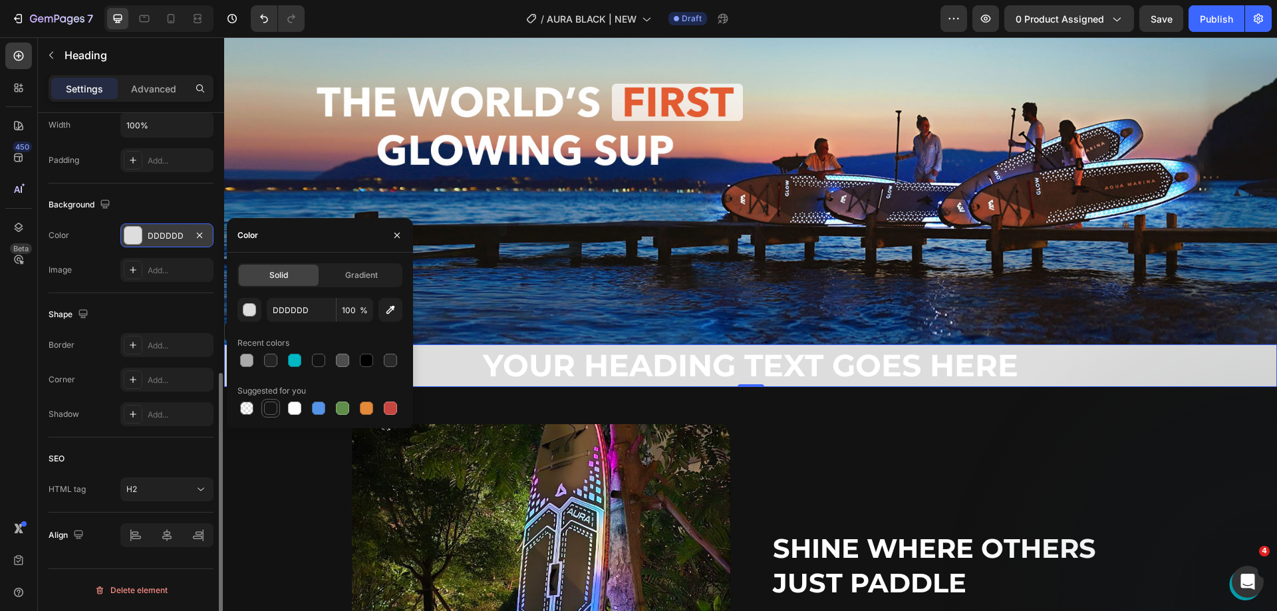
click at [270, 401] on div at bounding box center [271, 408] width 16 height 16
type input "151515"
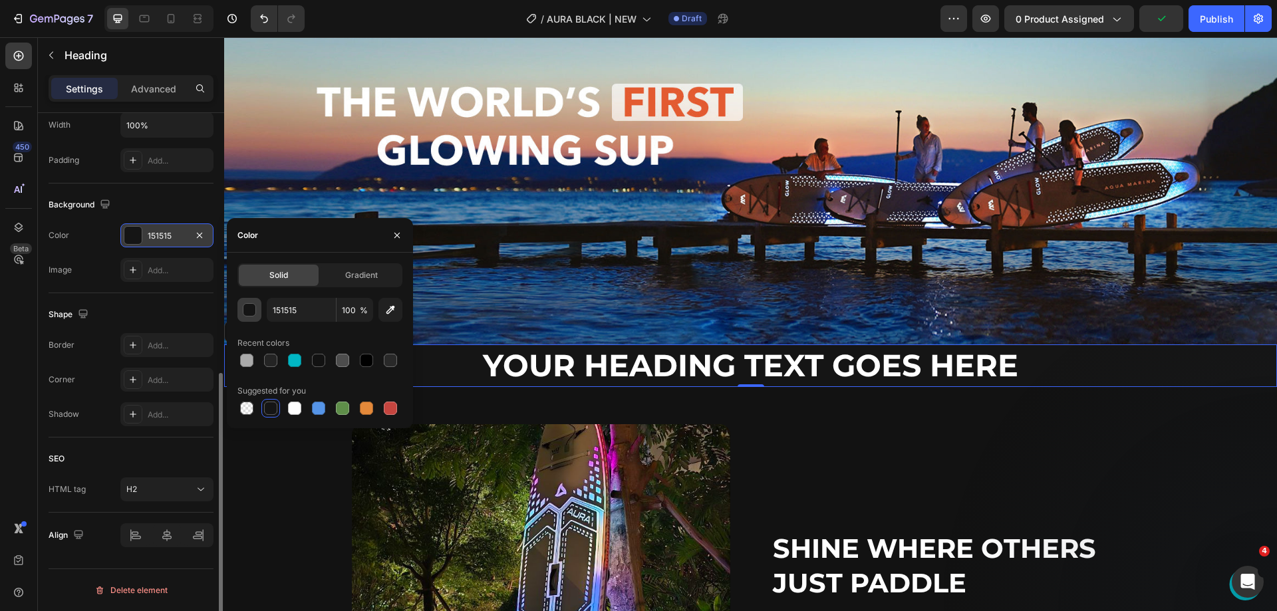
click at [247, 311] on div "button" at bounding box center [249, 310] width 13 height 13
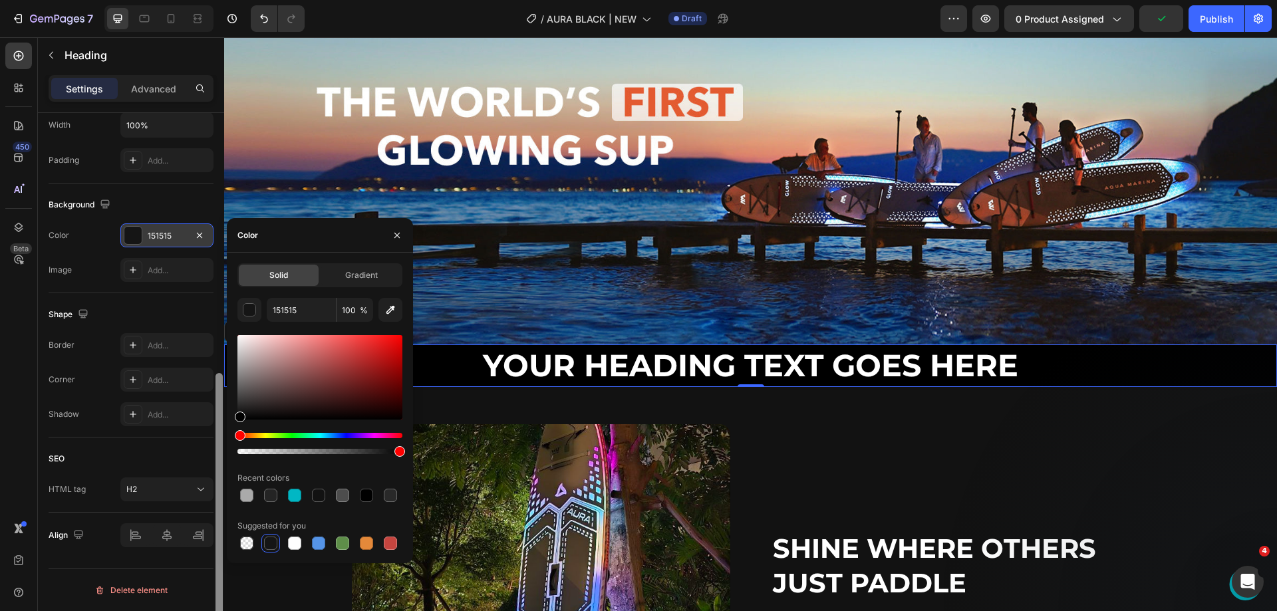
drag, startPoint x: 267, startPoint y: 408, endPoint x: 216, endPoint y: 478, distance: 86.6
click at [216, 478] on div "450 Beta Sections(18) Elements(84) Section Element Hero Section Product Detail …" at bounding box center [112, 324] width 224 height 574
click at [475, 69] on img at bounding box center [750, 138] width 1053 height 411
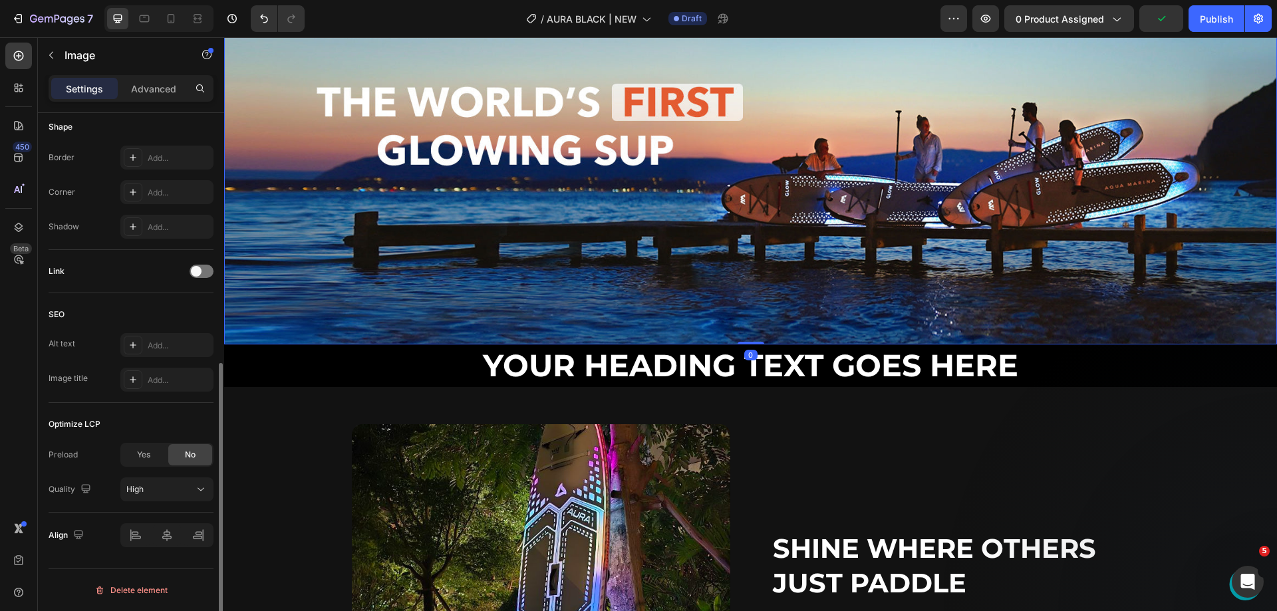
scroll to position [0, 0]
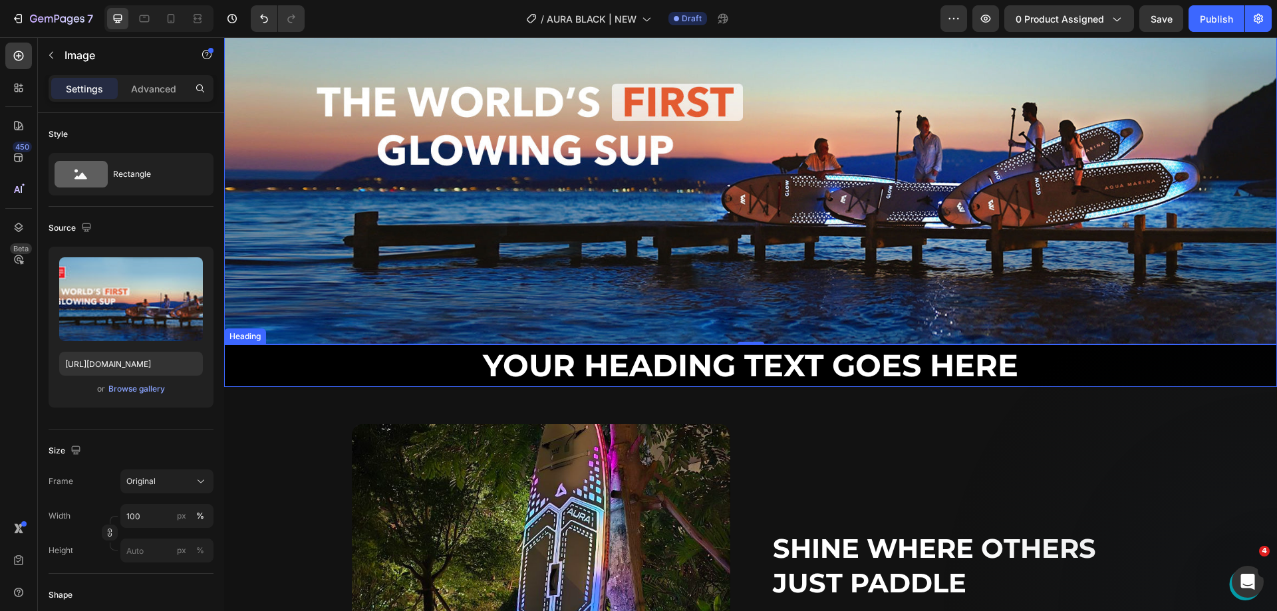
click at [711, 349] on p "Your heading text goes here" at bounding box center [751, 366] width 1050 height 40
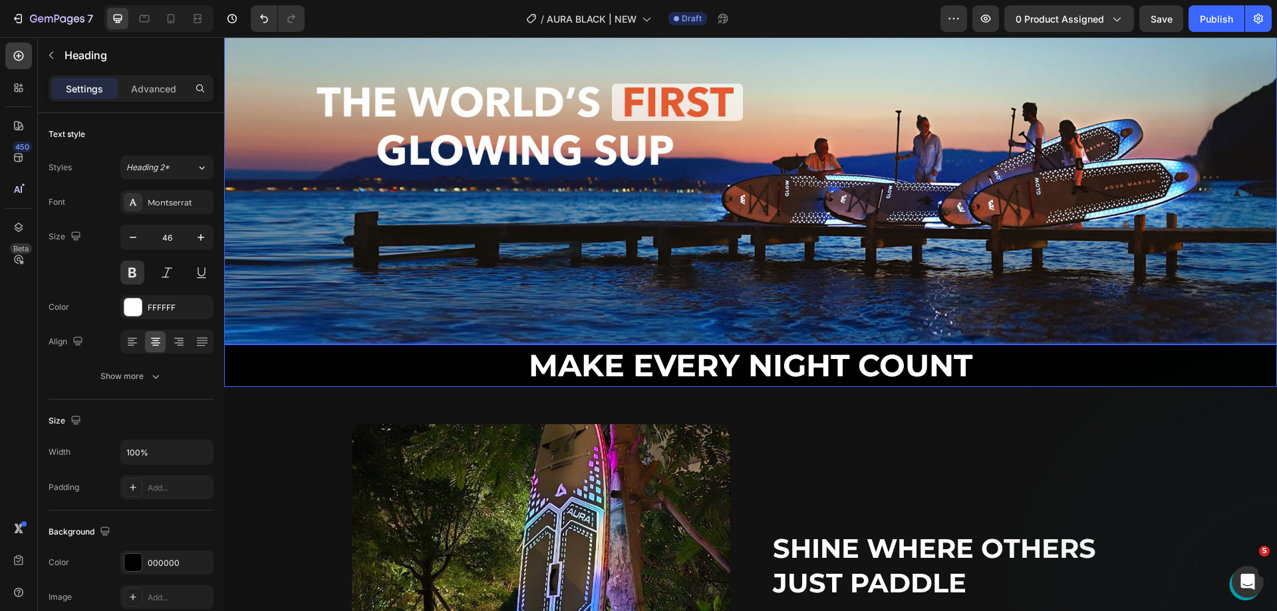
click at [709, 255] on img at bounding box center [750, 138] width 1053 height 411
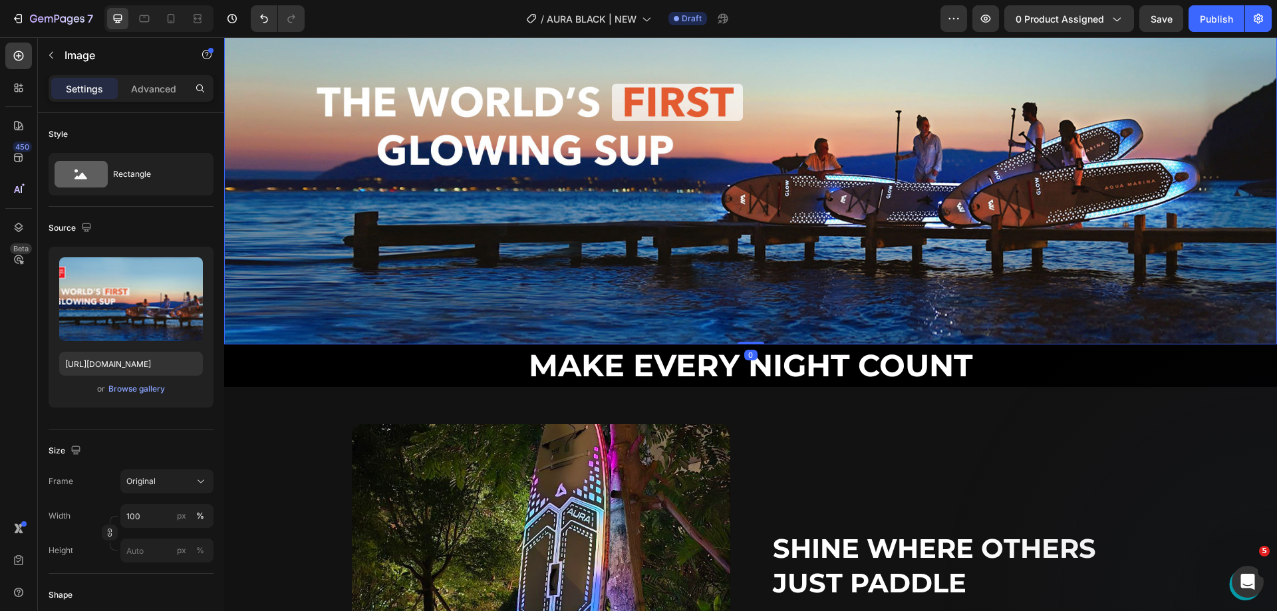
click at [962, 258] on img at bounding box center [750, 138] width 1053 height 411
click at [1094, 357] on p "Make Every Night Count" at bounding box center [751, 366] width 1050 height 40
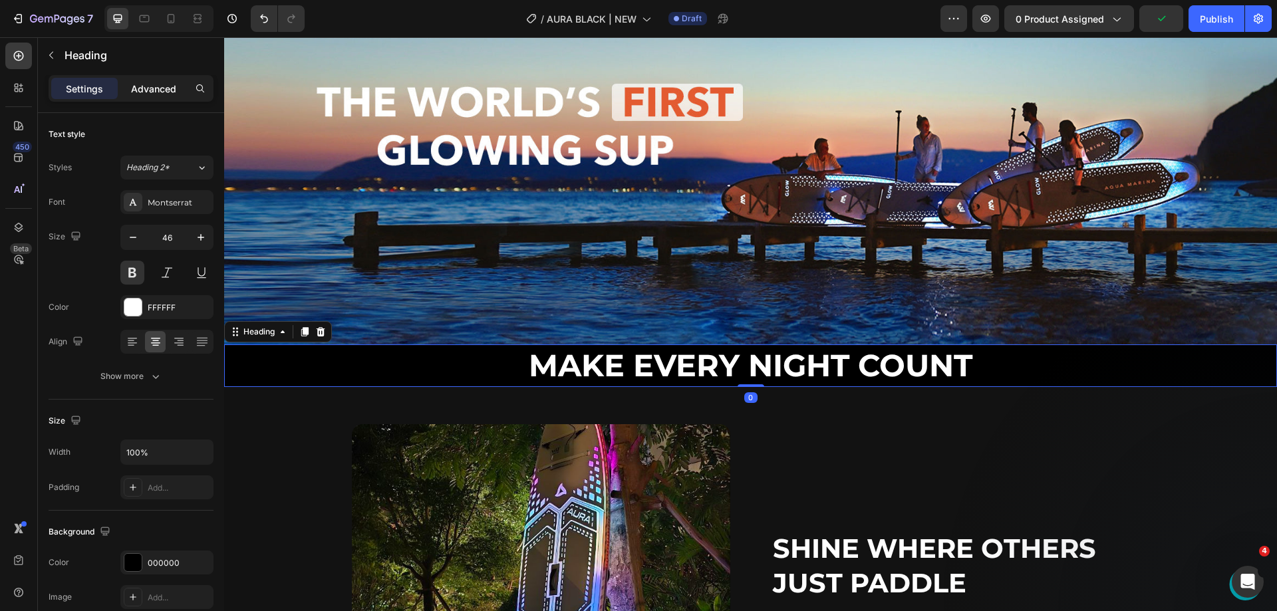
click at [148, 85] on p "Advanced" at bounding box center [153, 89] width 45 height 14
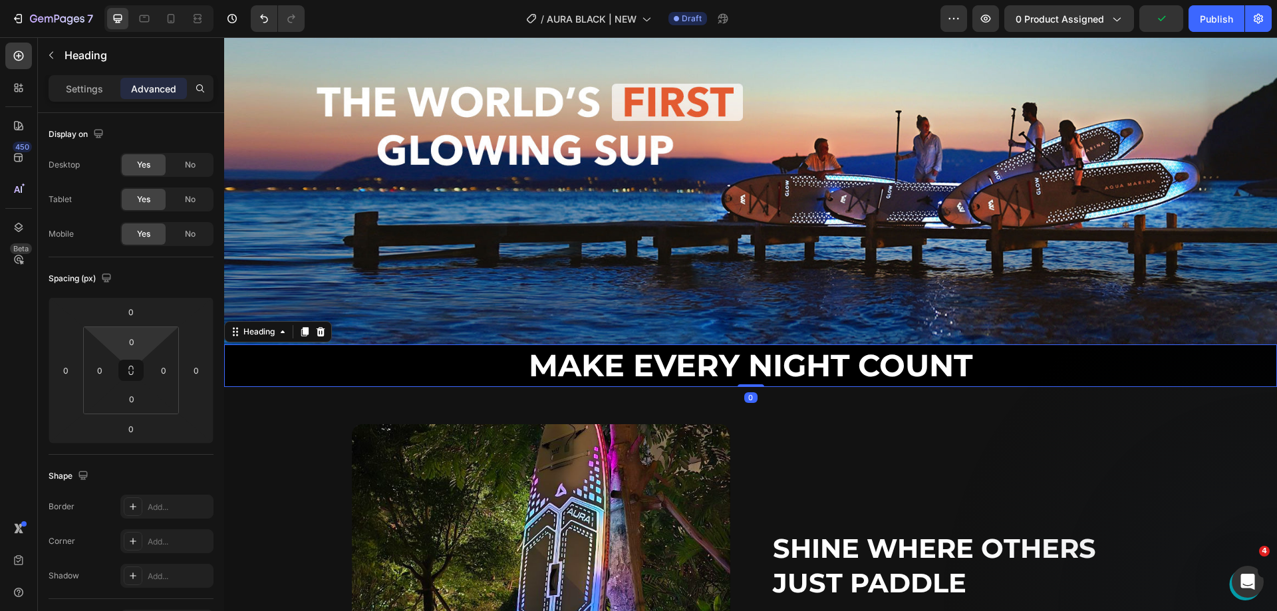
click at [130, 337] on input "0" at bounding box center [131, 342] width 27 height 20
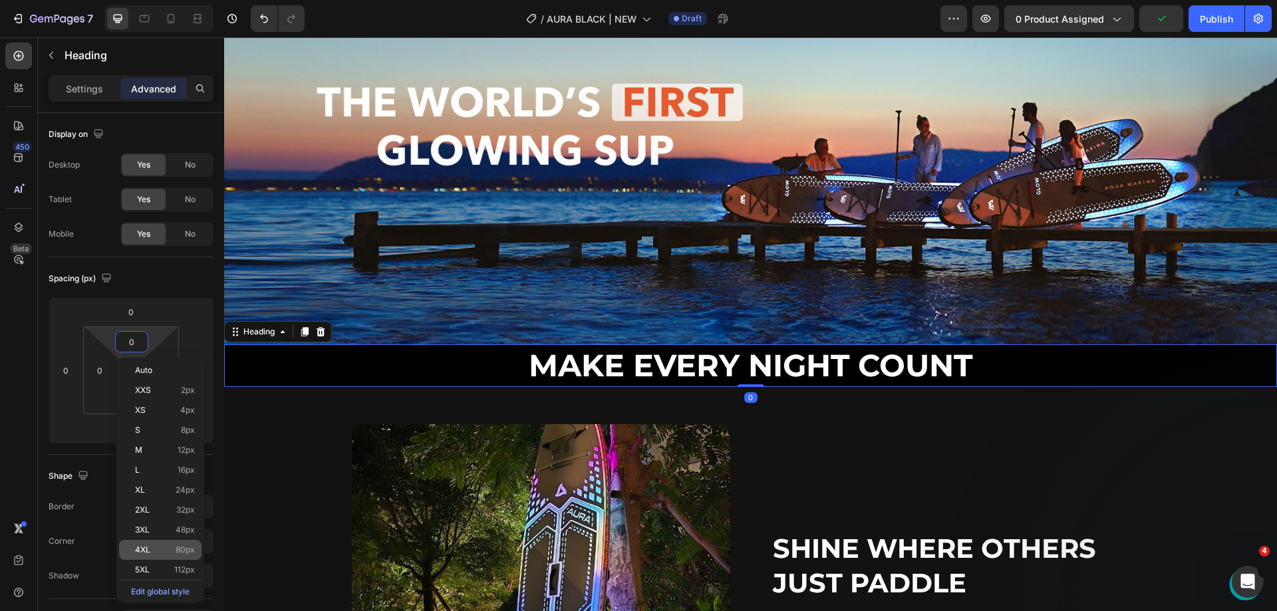
click at [164, 544] on div "4XL 80px" at bounding box center [160, 550] width 82 height 20
type input "80"
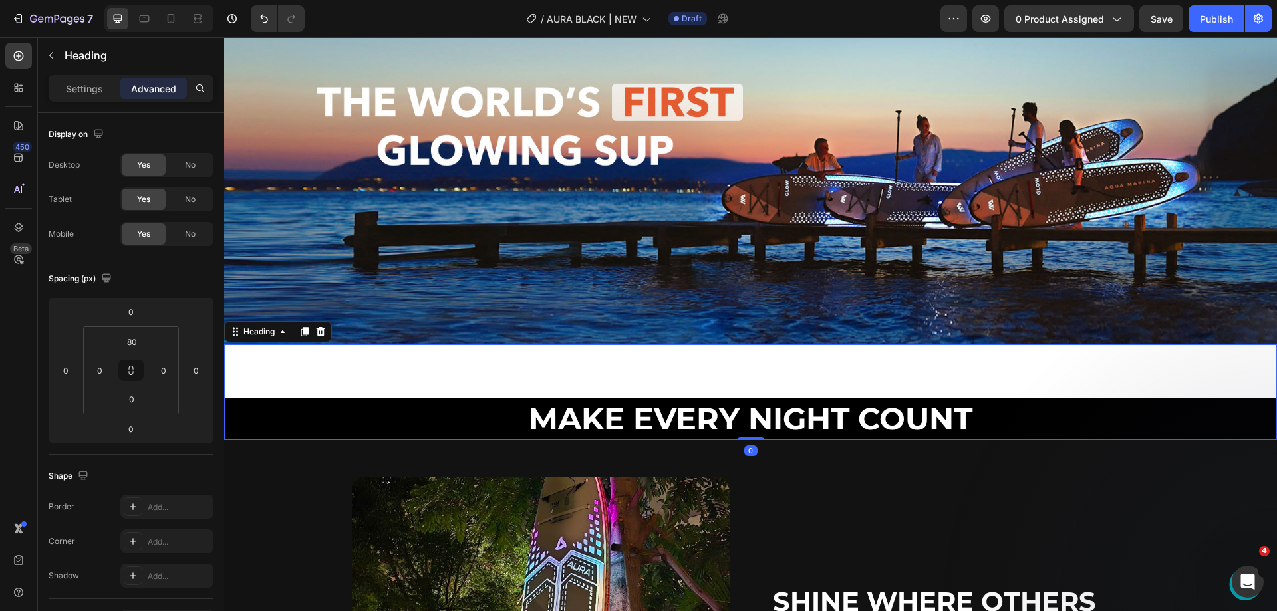
click at [559, 221] on img at bounding box center [750, 138] width 1053 height 411
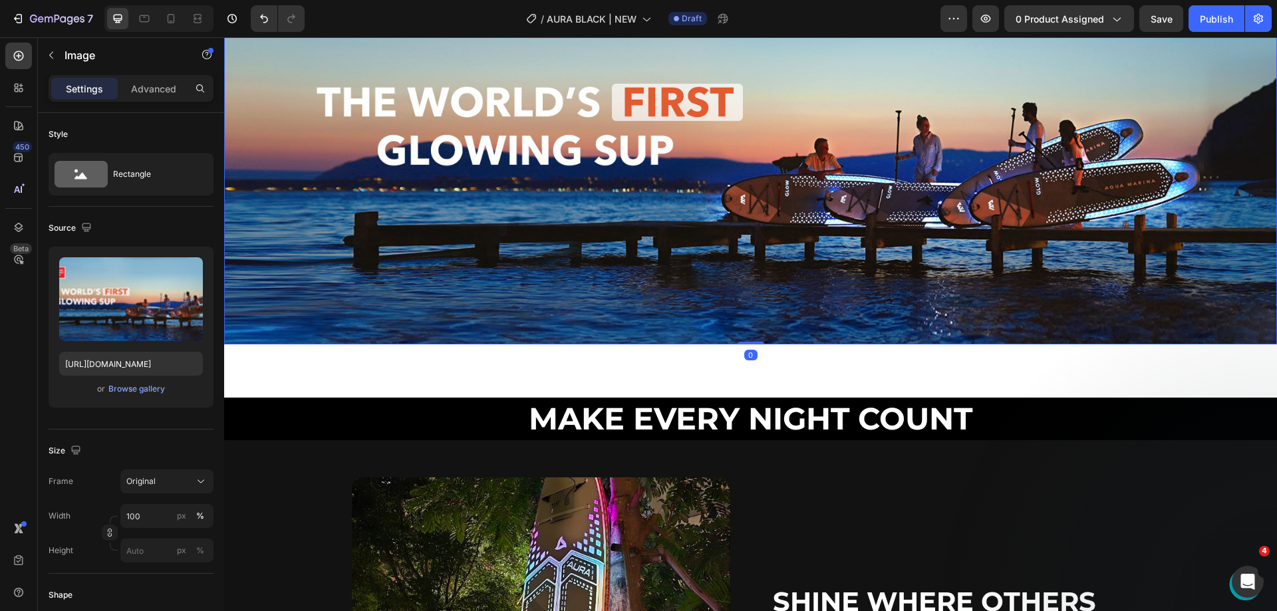
click at [577, 363] on div "Make Every Night Count Heading" at bounding box center [750, 393] width 1053 height 96
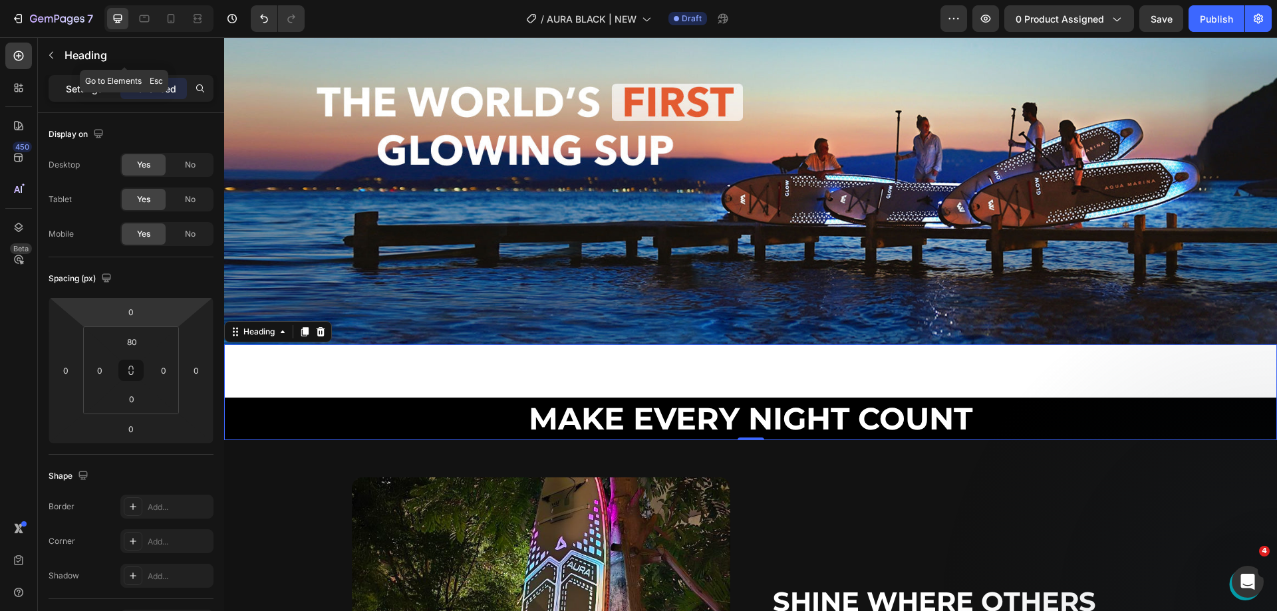
click at [82, 84] on p "Settings" at bounding box center [84, 89] width 37 height 14
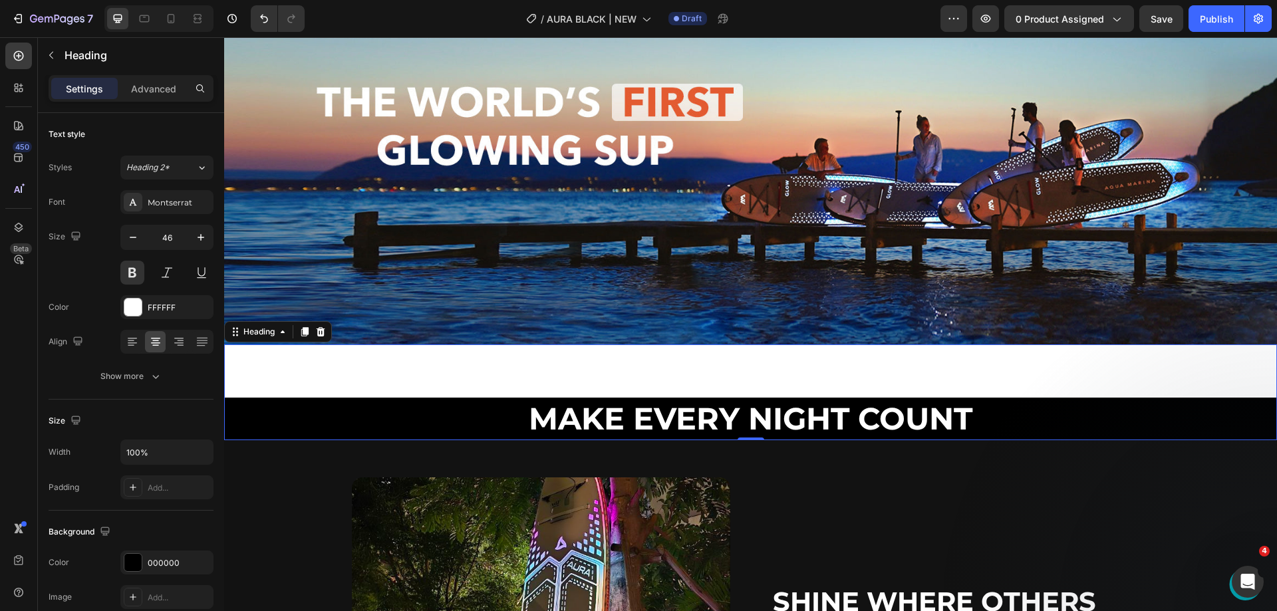
scroll to position [327, 0]
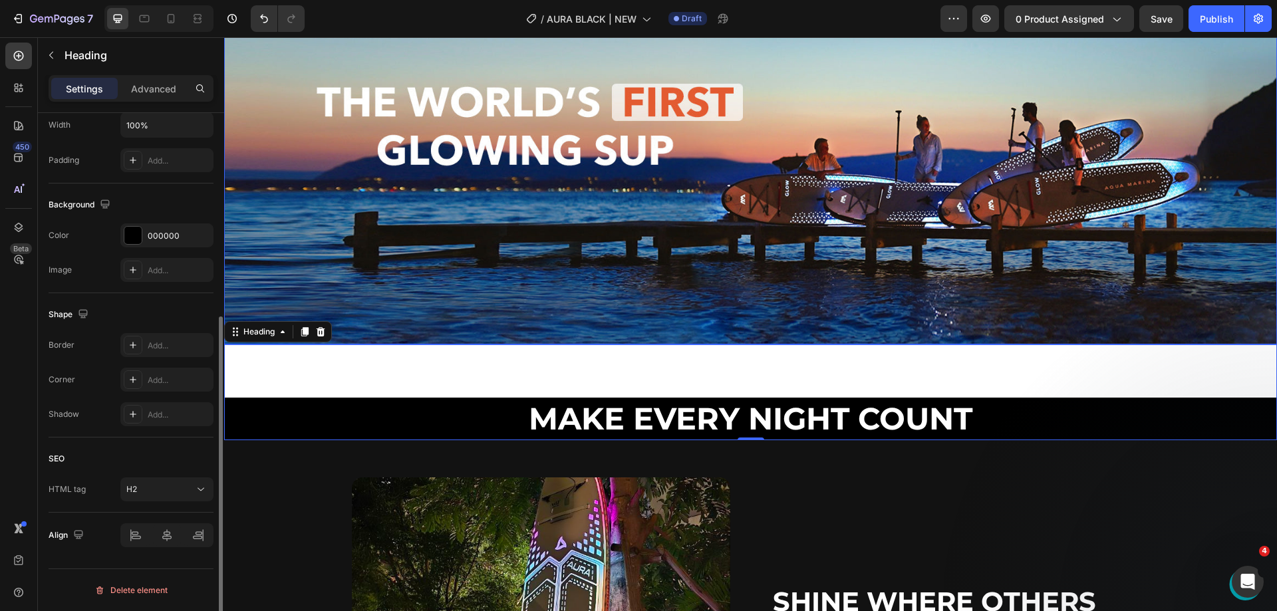
click at [412, 319] on img at bounding box center [750, 138] width 1053 height 411
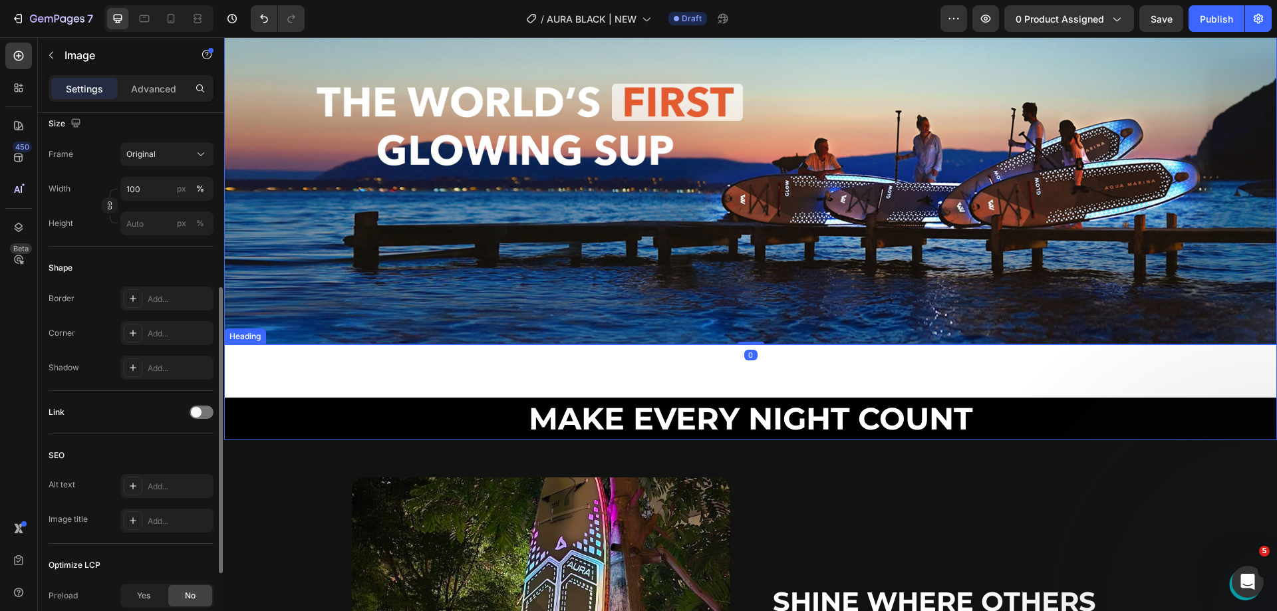
scroll to position [0, 0]
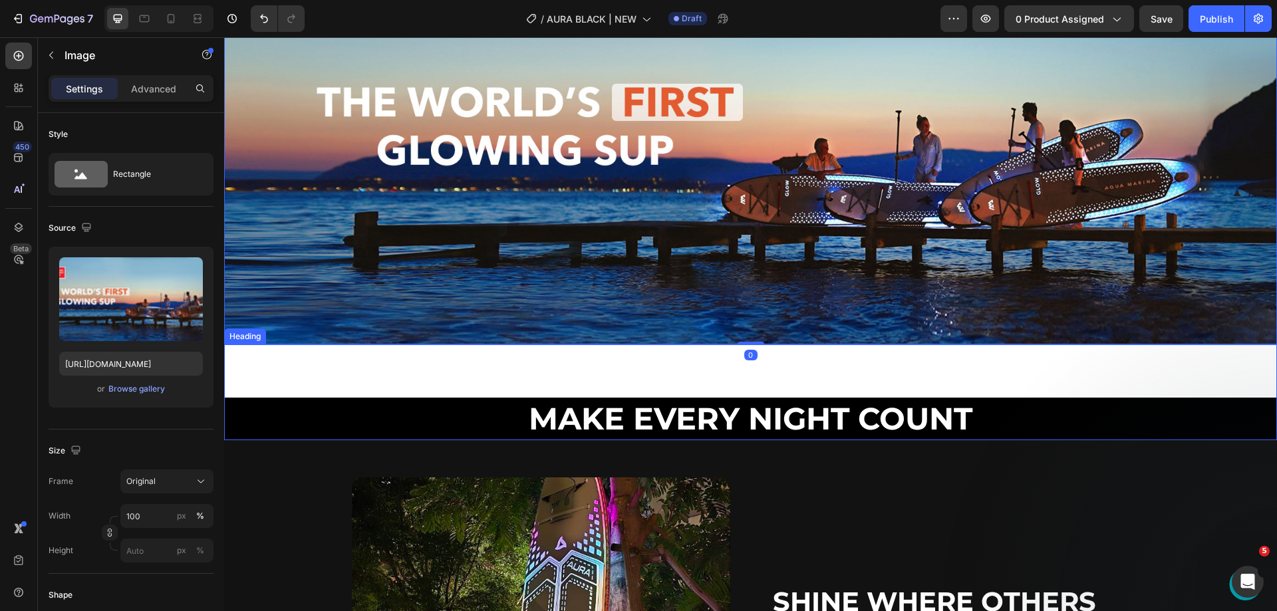
click at [406, 371] on div "Make Every Night Count Heading" at bounding box center [750, 393] width 1053 height 96
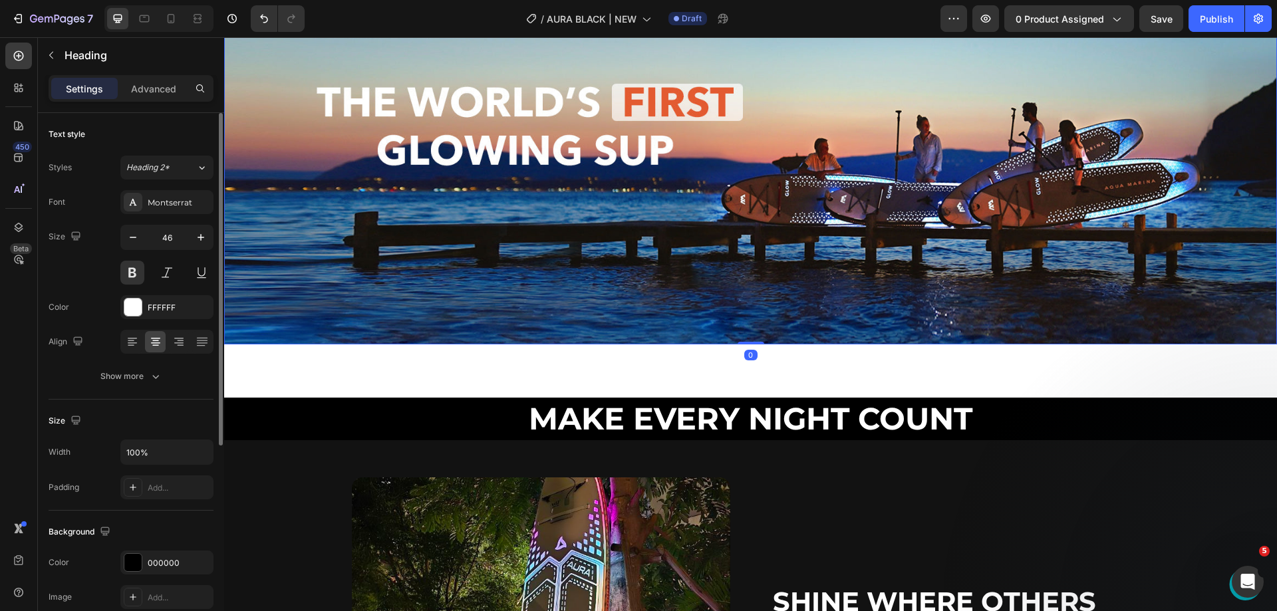
click at [407, 297] on img at bounding box center [750, 138] width 1053 height 411
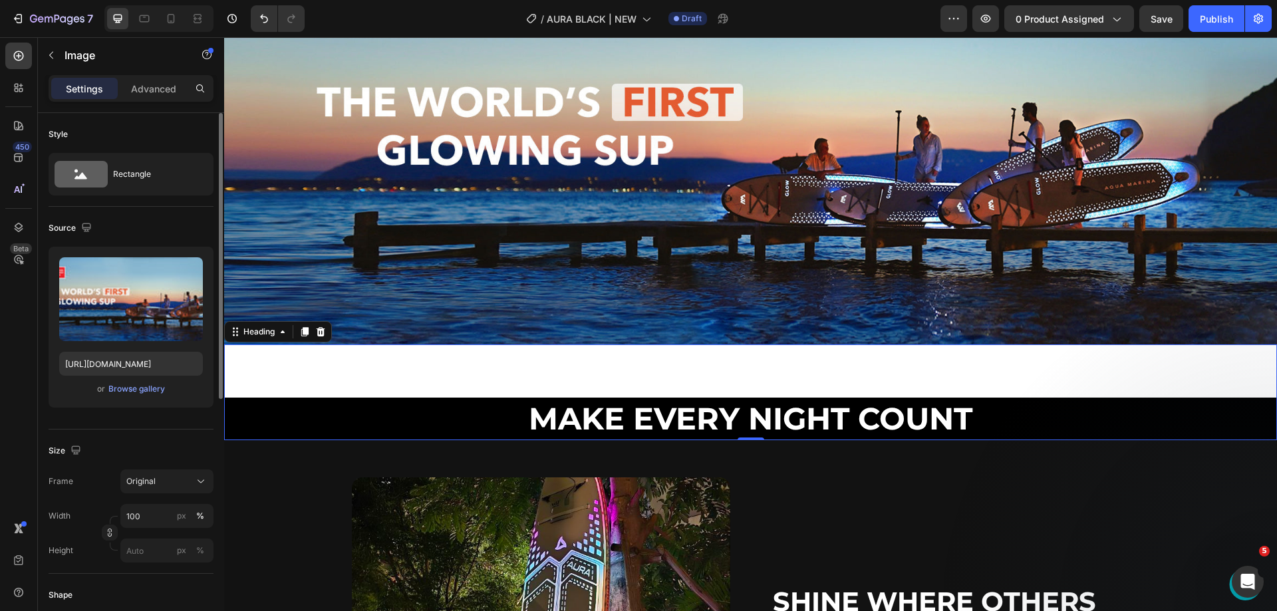
click at [400, 375] on div "Make Every Night Count Heading 0" at bounding box center [750, 393] width 1053 height 96
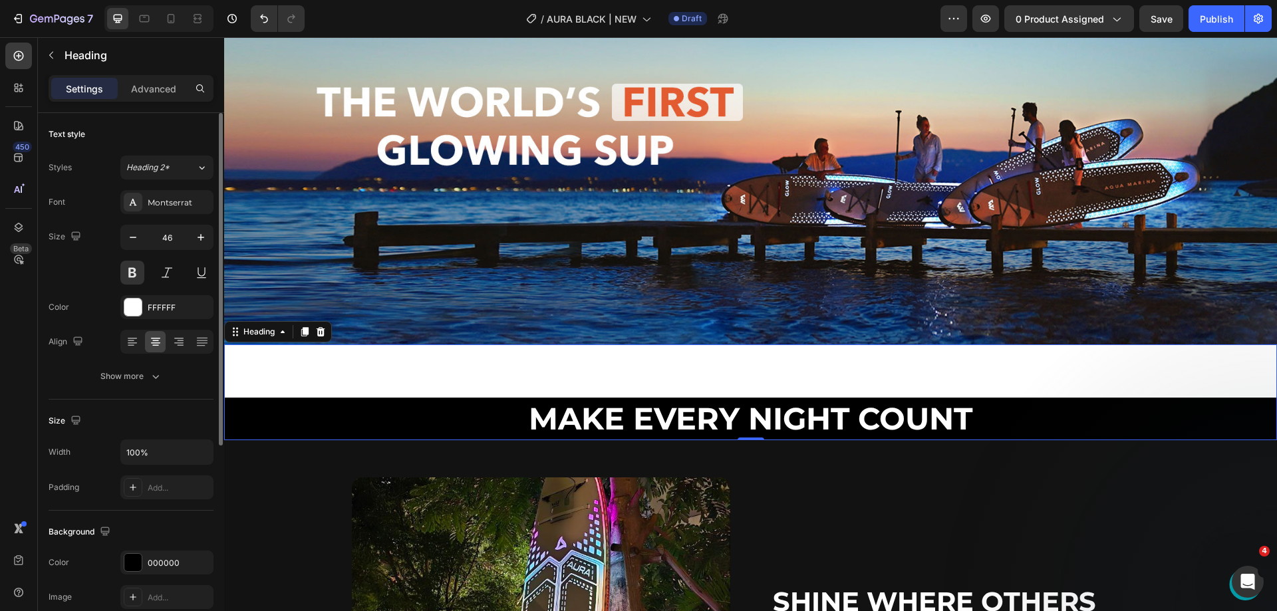
scroll to position [266, 0]
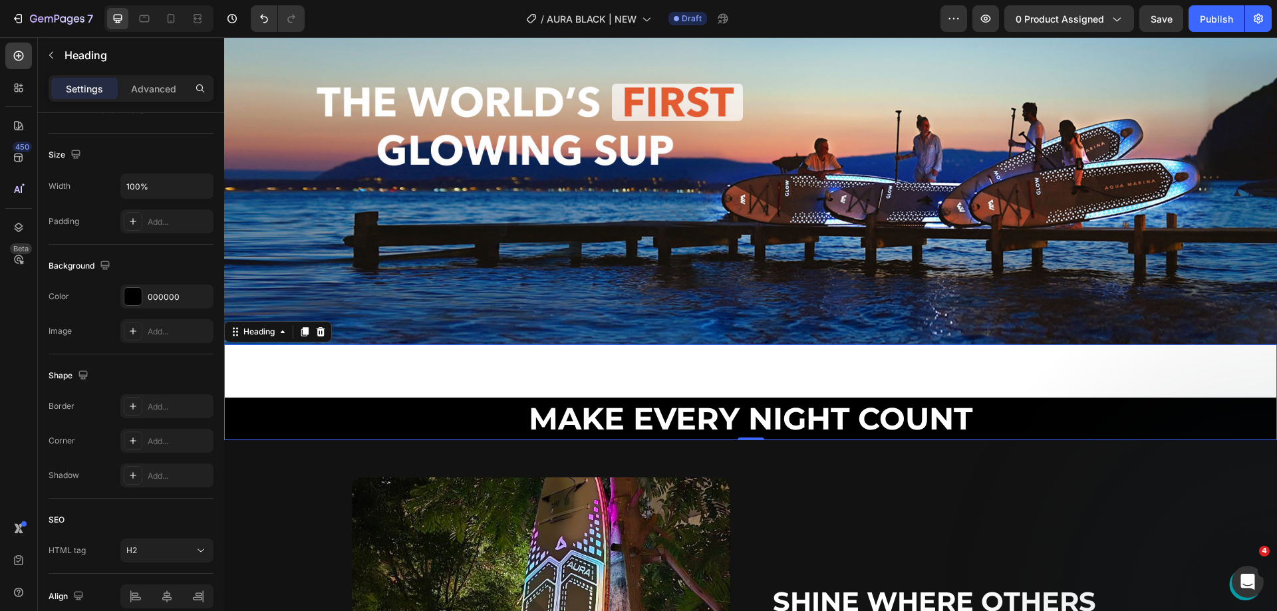
click at [393, 368] on div "Make Every Night Count Heading 0" at bounding box center [750, 393] width 1053 height 96
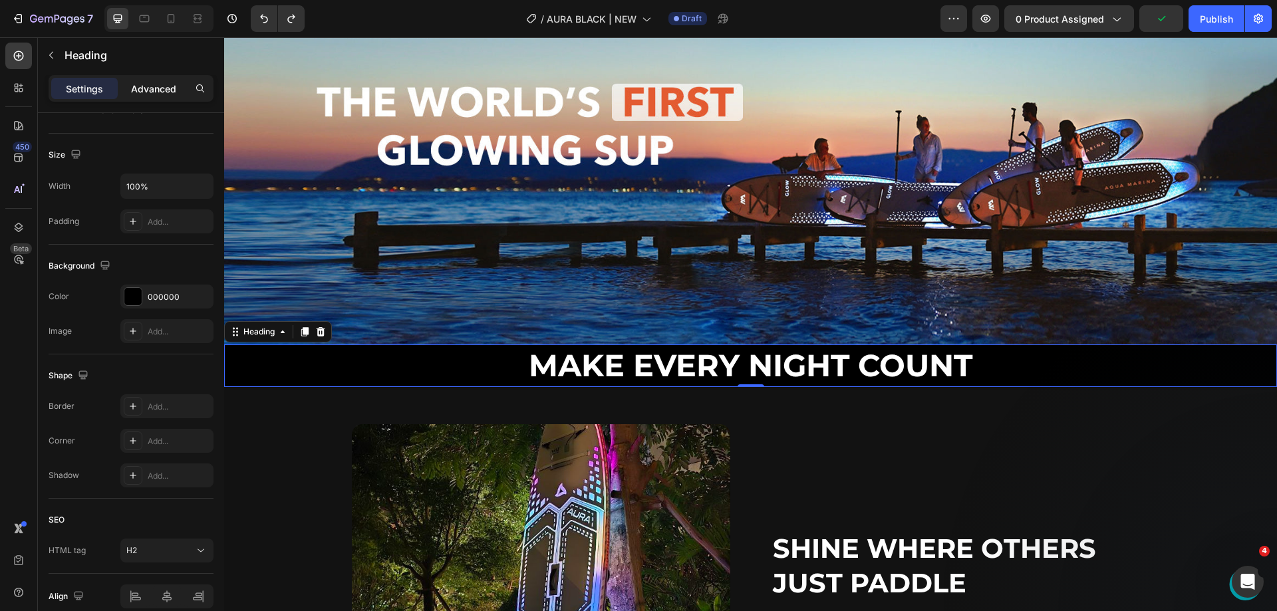
click at [160, 96] on div "Advanced" at bounding box center [153, 88] width 67 height 21
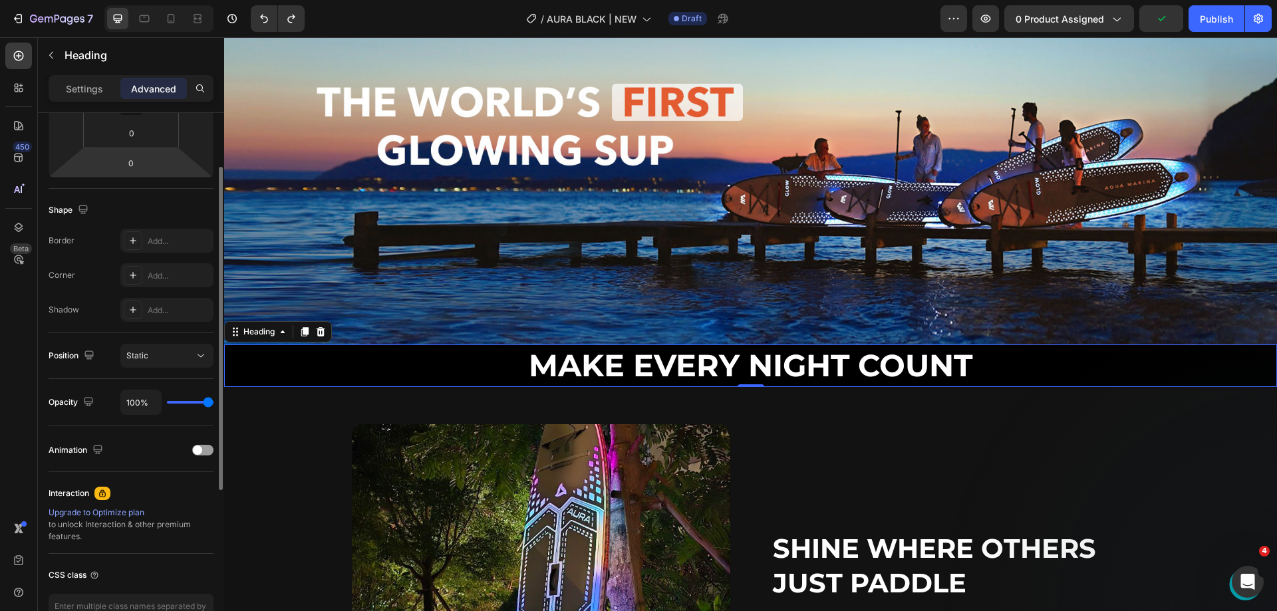
scroll to position [0, 0]
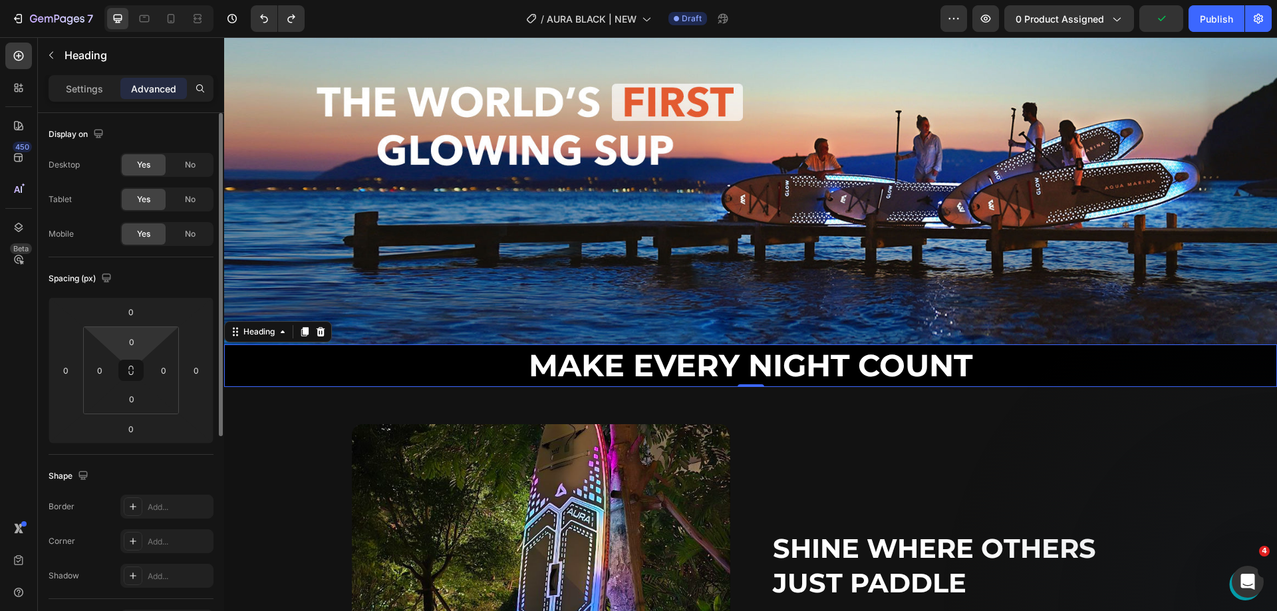
click at [131, 0] on html "7 Version history / AURA BLACK | NEW Draft Preview 0 product assigned Publish 4…" at bounding box center [638, 0] width 1277 height 0
click at [131, 316] on input "0" at bounding box center [131, 312] width 27 height 20
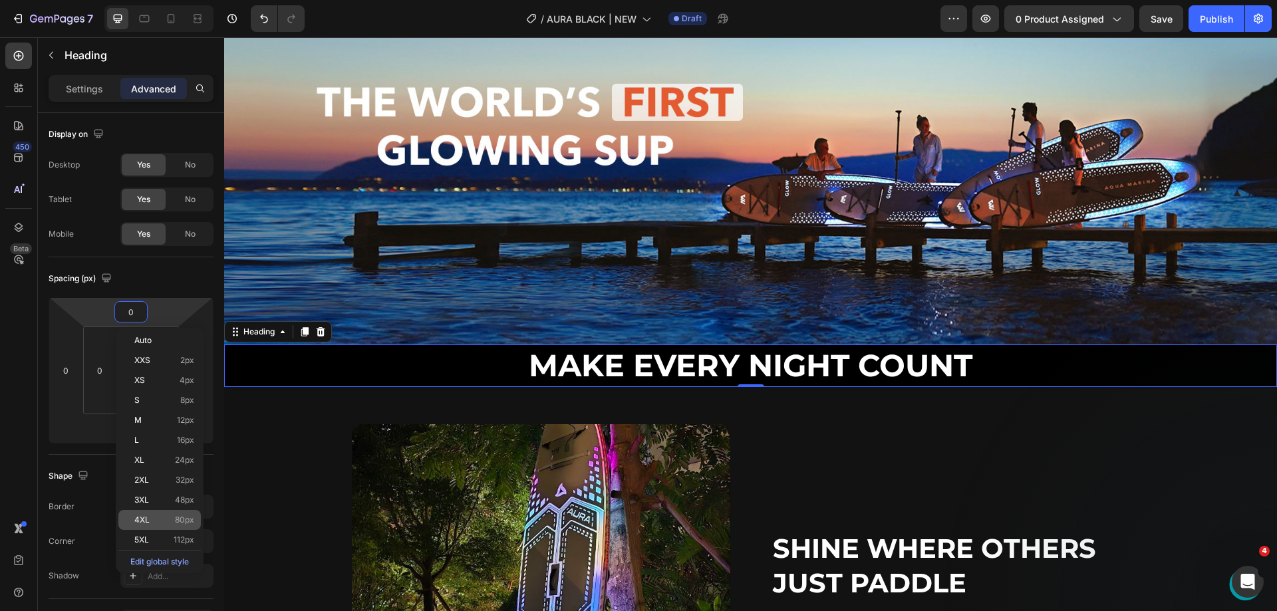
click at [185, 519] on span "80px" at bounding box center [184, 520] width 19 height 9
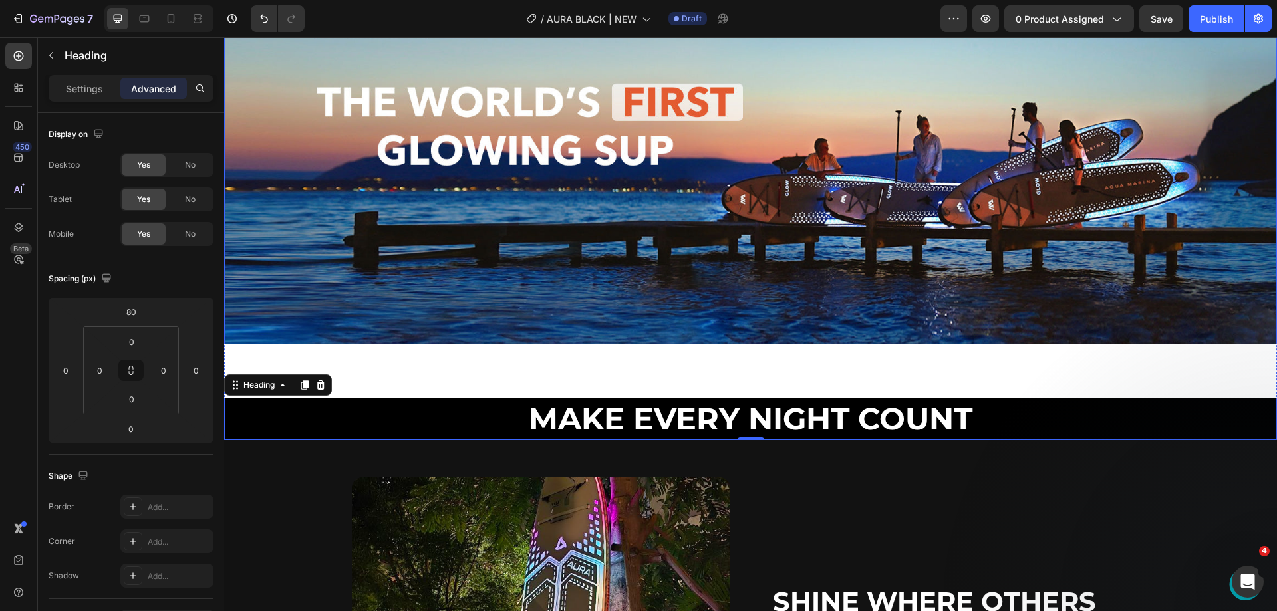
type input "0"
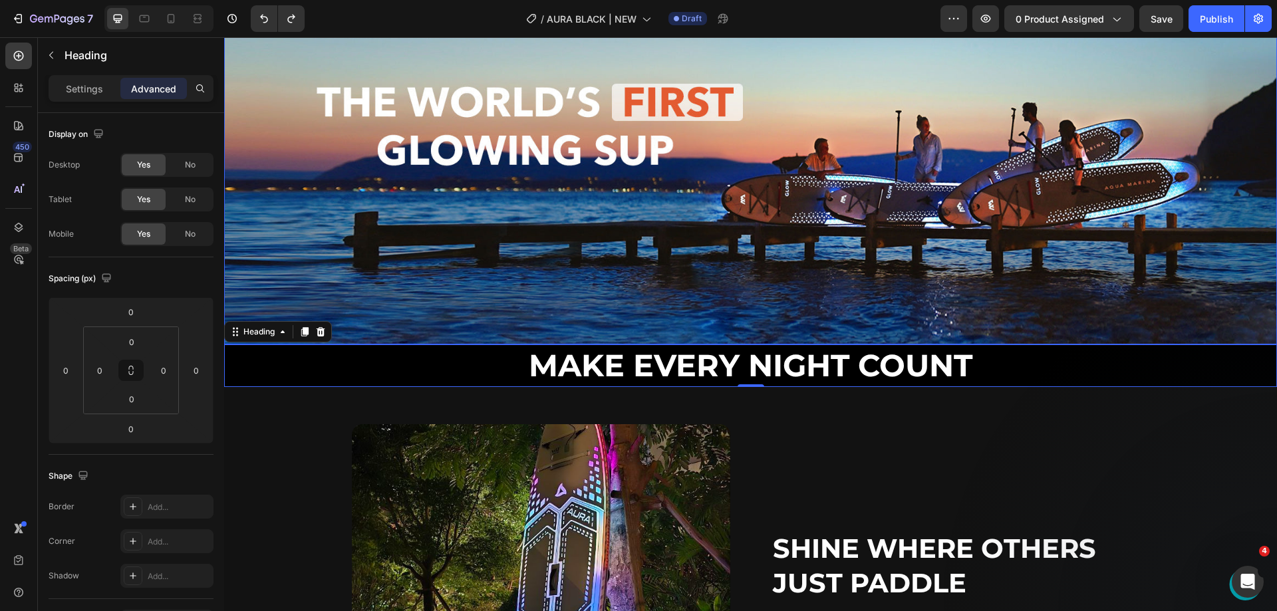
click at [450, 181] on img at bounding box center [750, 138] width 1053 height 411
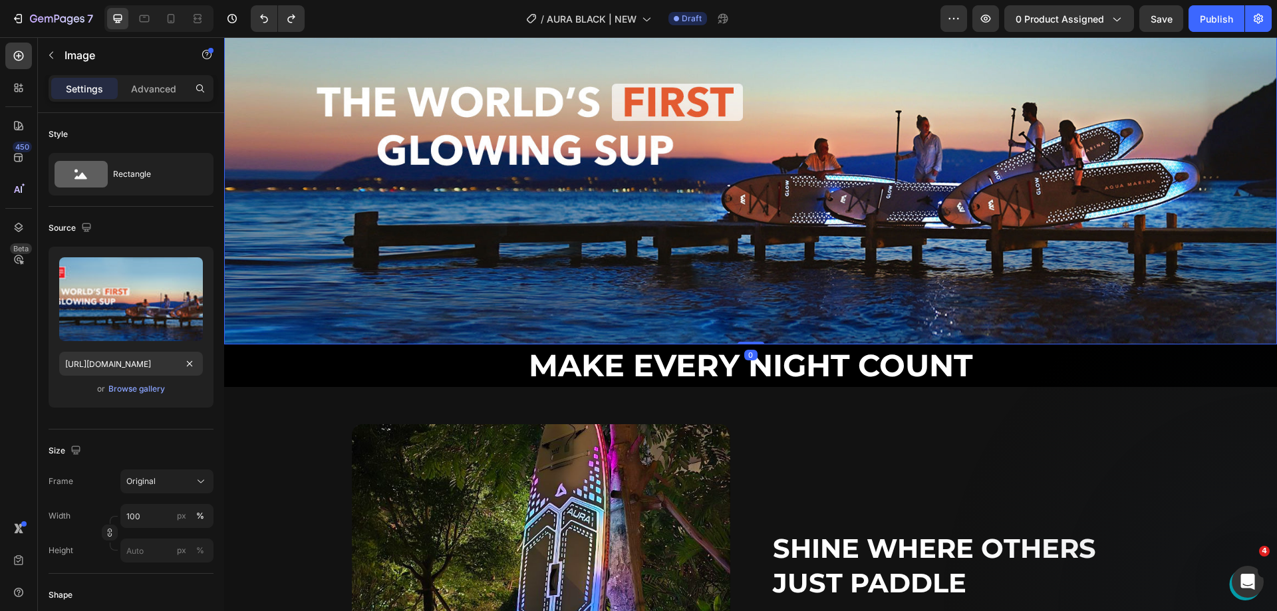
scroll to position [466, 0]
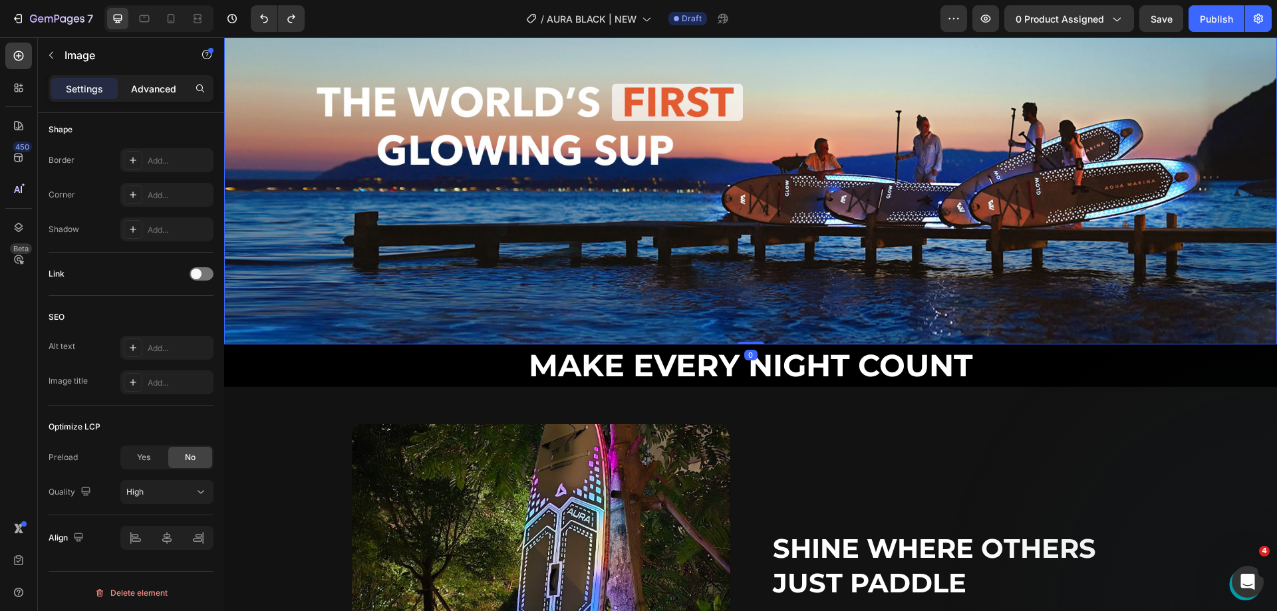
click at [170, 85] on p "Advanced" at bounding box center [153, 89] width 45 height 14
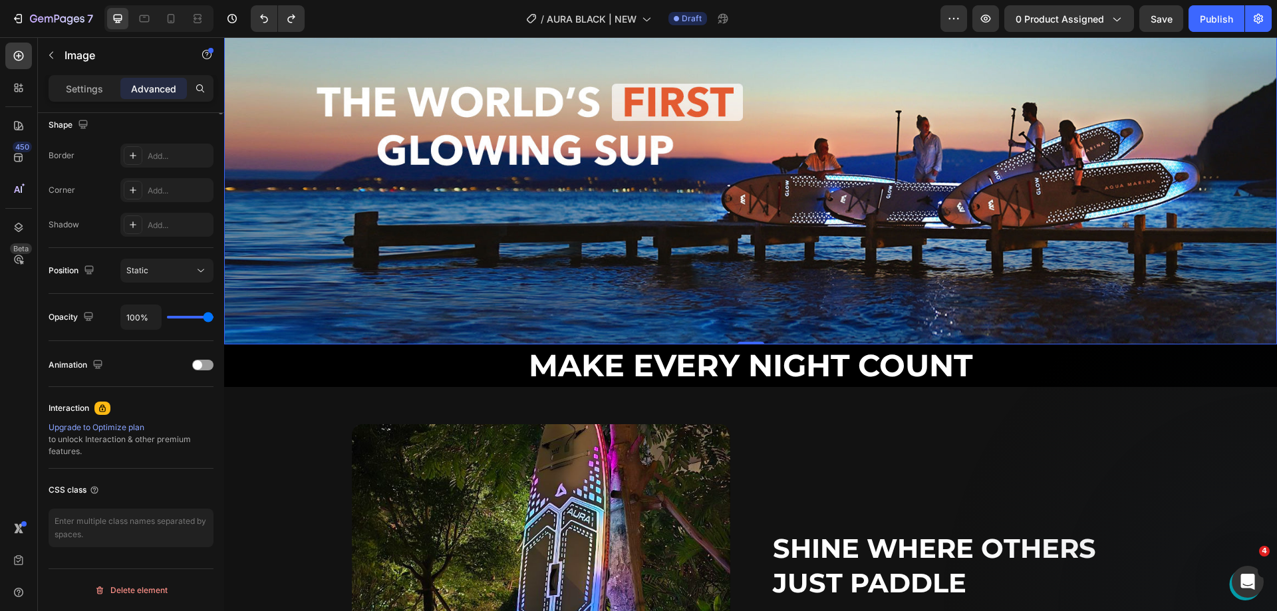
scroll to position [0, 0]
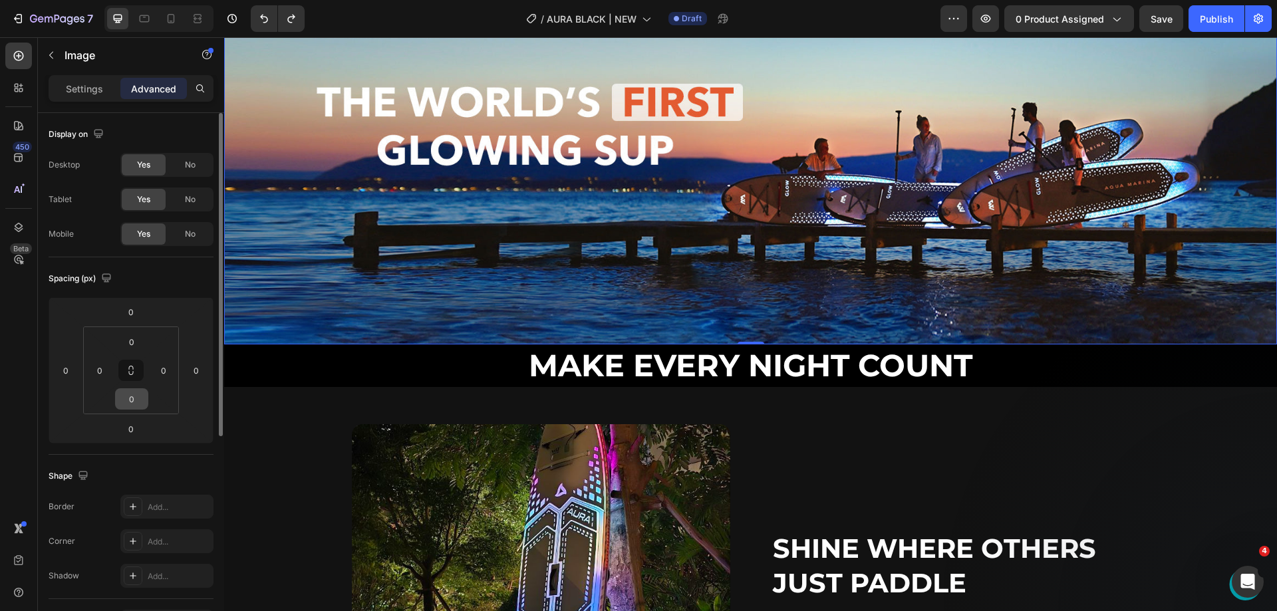
click at [129, 393] on input "0" at bounding box center [131, 399] width 27 height 20
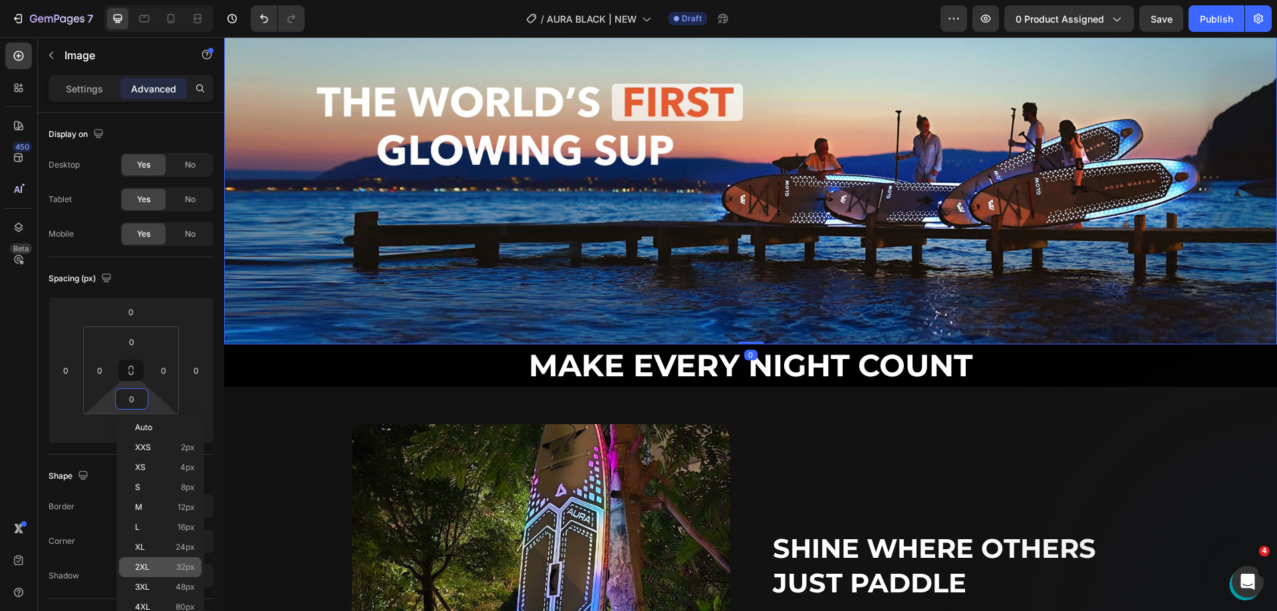
click at [174, 558] on div "2XL 32px" at bounding box center [160, 568] width 82 height 20
type input "32"
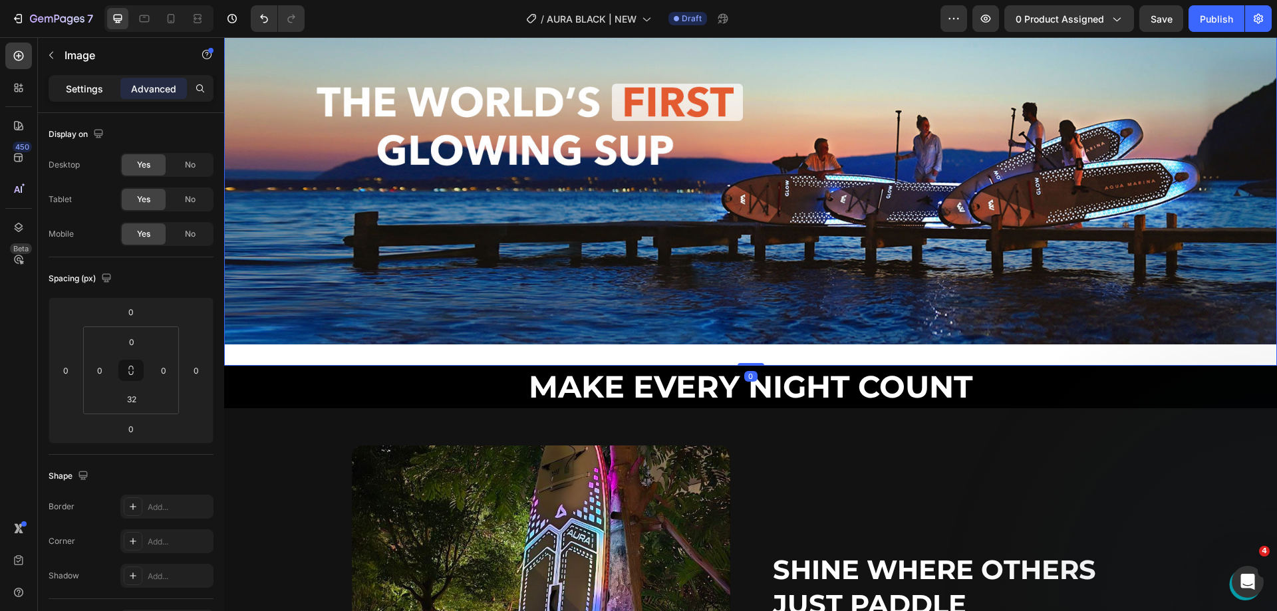
click at [100, 80] on div "Settings" at bounding box center [84, 88] width 67 height 21
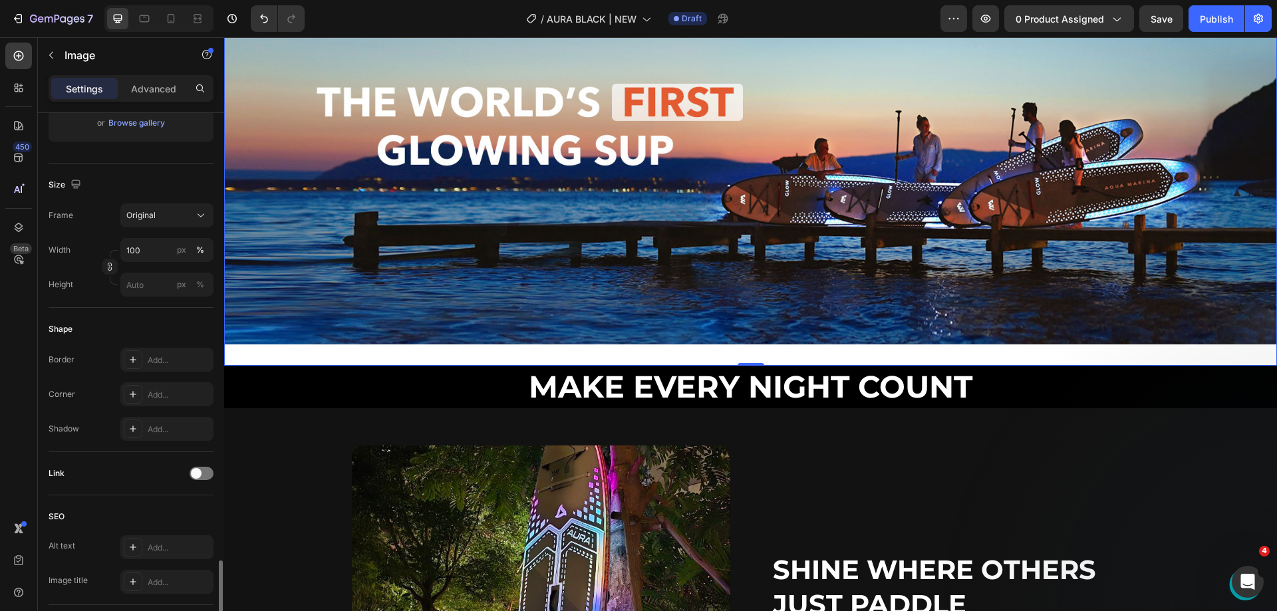
scroll to position [466, 0]
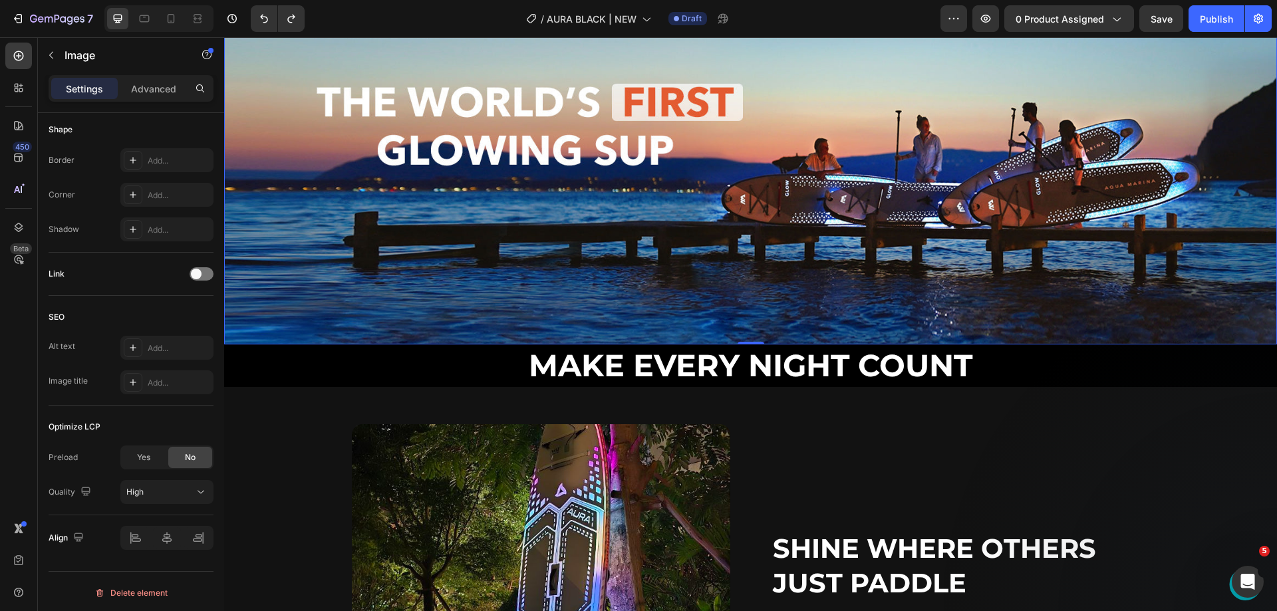
click at [449, 301] on img at bounding box center [750, 138] width 1053 height 411
click at [506, 355] on p "Make Every Night Count" at bounding box center [751, 366] width 1050 height 40
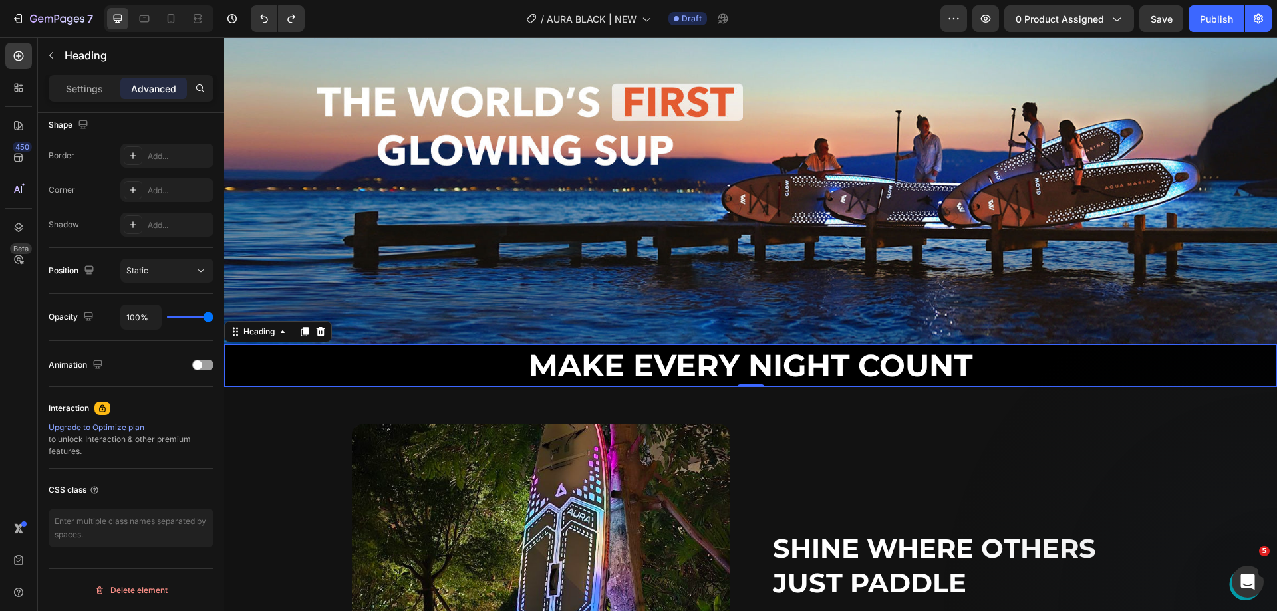
scroll to position [0, 0]
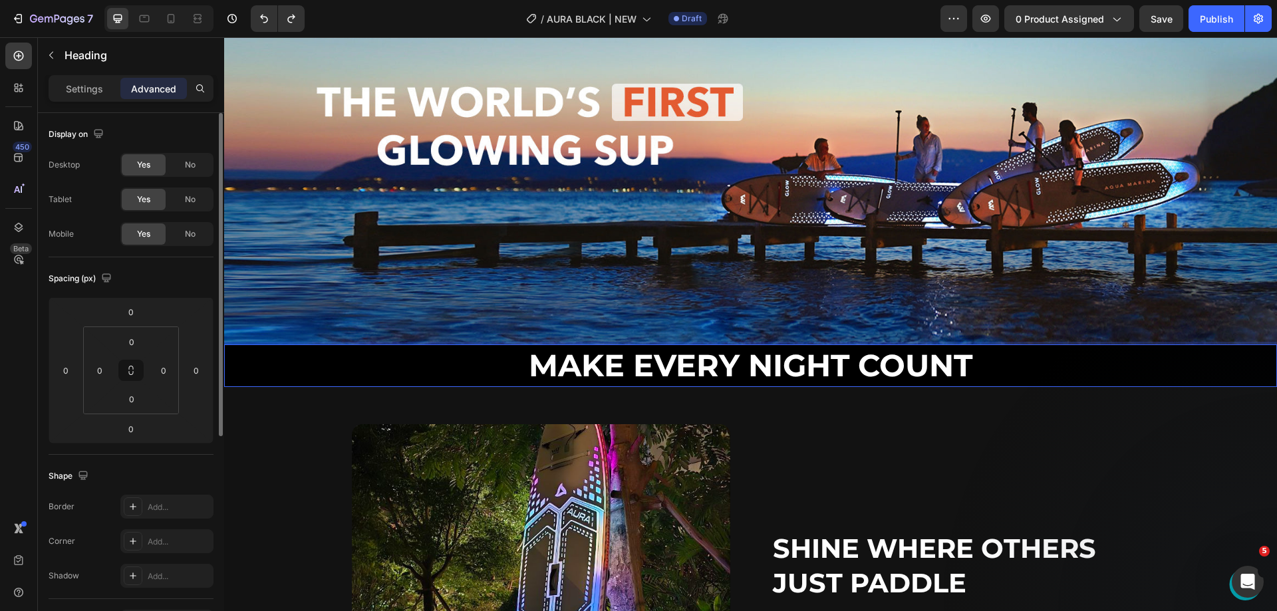
click at [752, 346] on p "Make Every Night Count" at bounding box center [751, 366] width 1050 height 40
click at [137, 342] on input "0" at bounding box center [131, 342] width 27 height 20
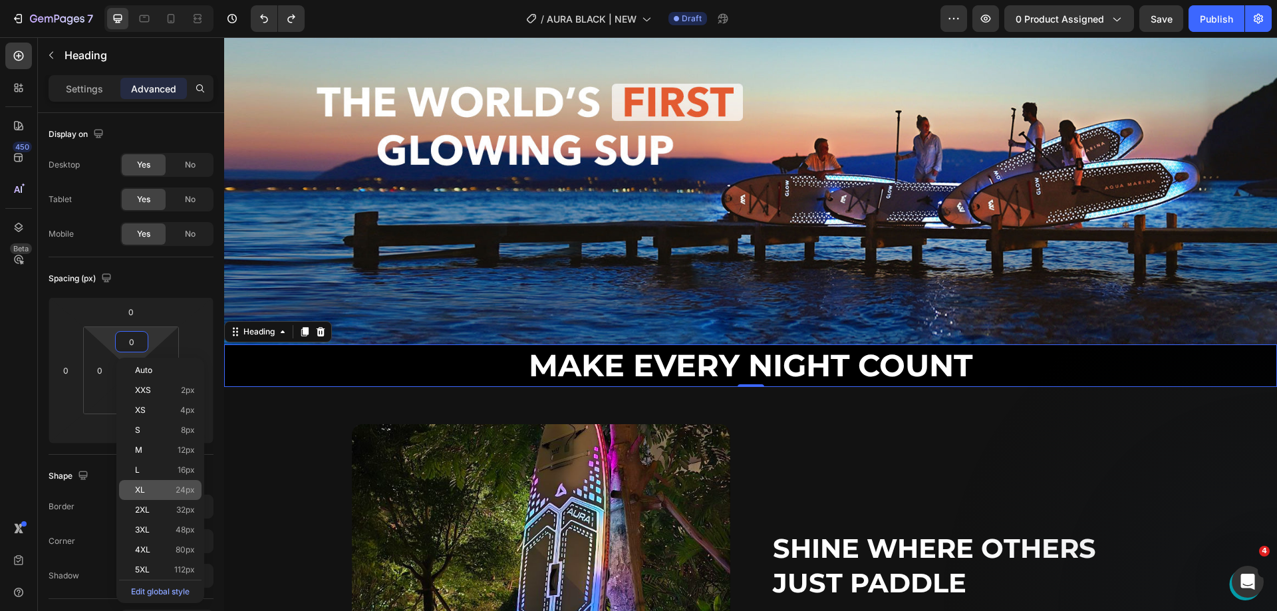
click at [164, 486] on p "XL 24px" at bounding box center [165, 490] width 60 height 9
type input "24"
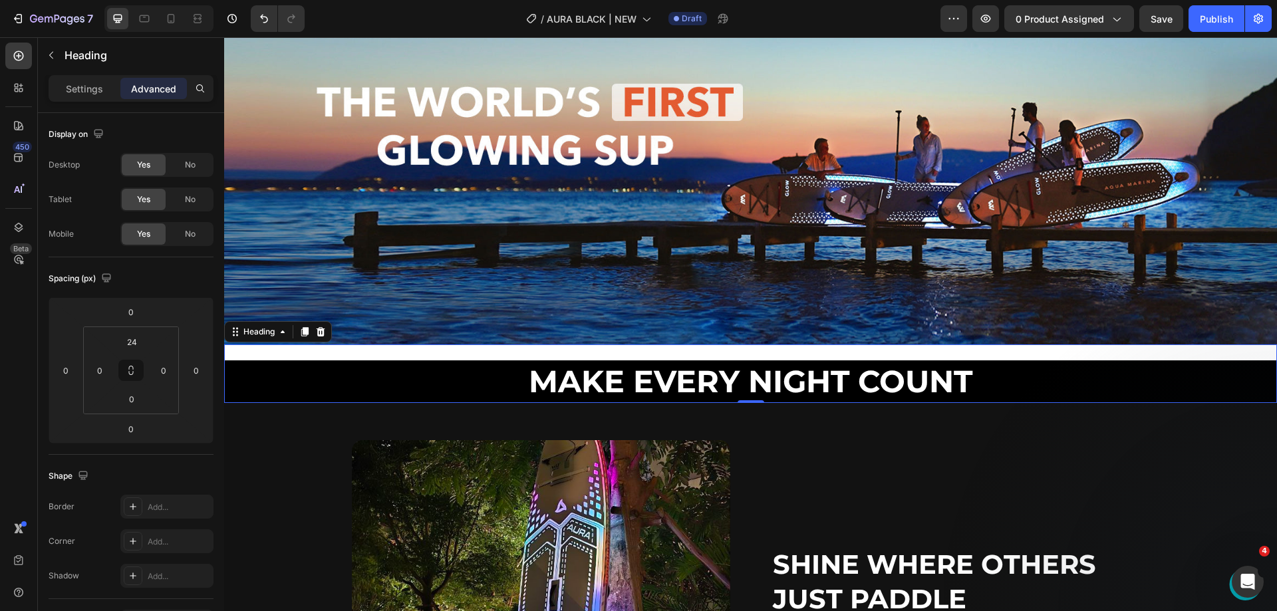
click at [314, 349] on div "Make Every Night Count Heading 0" at bounding box center [750, 374] width 1053 height 59
click at [483, 269] on img at bounding box center [750, 138] width 1053 height 411
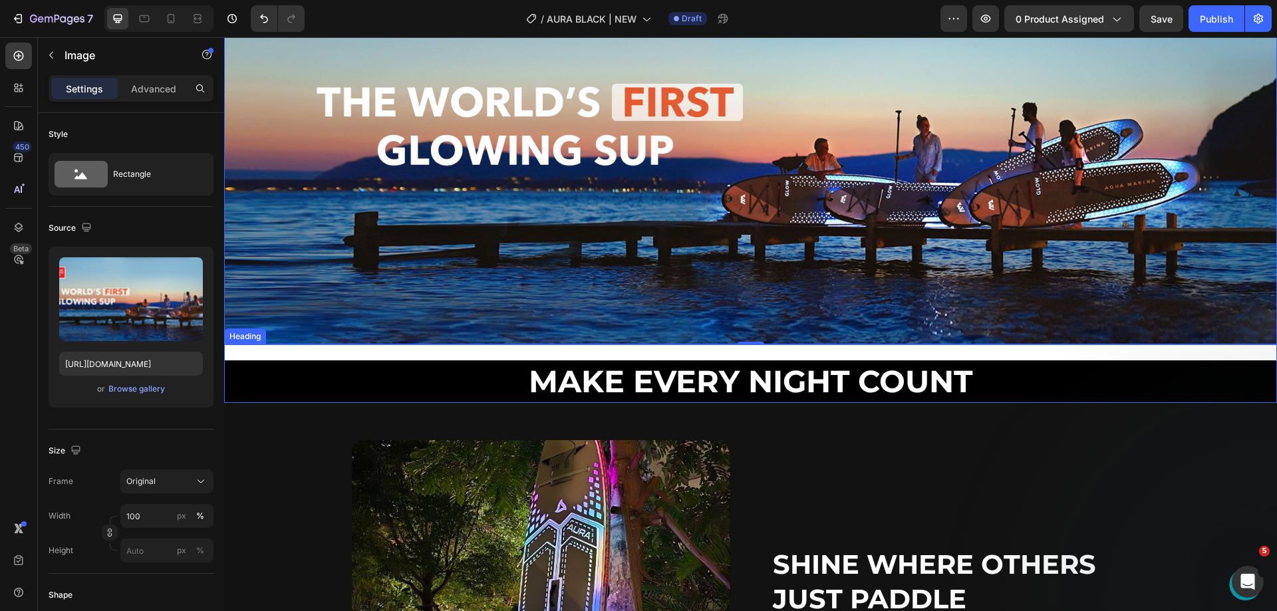
click at [593, 348] on div "Make Every Night Count Heading" at bounding box center [750, 374] width 1053 height 59
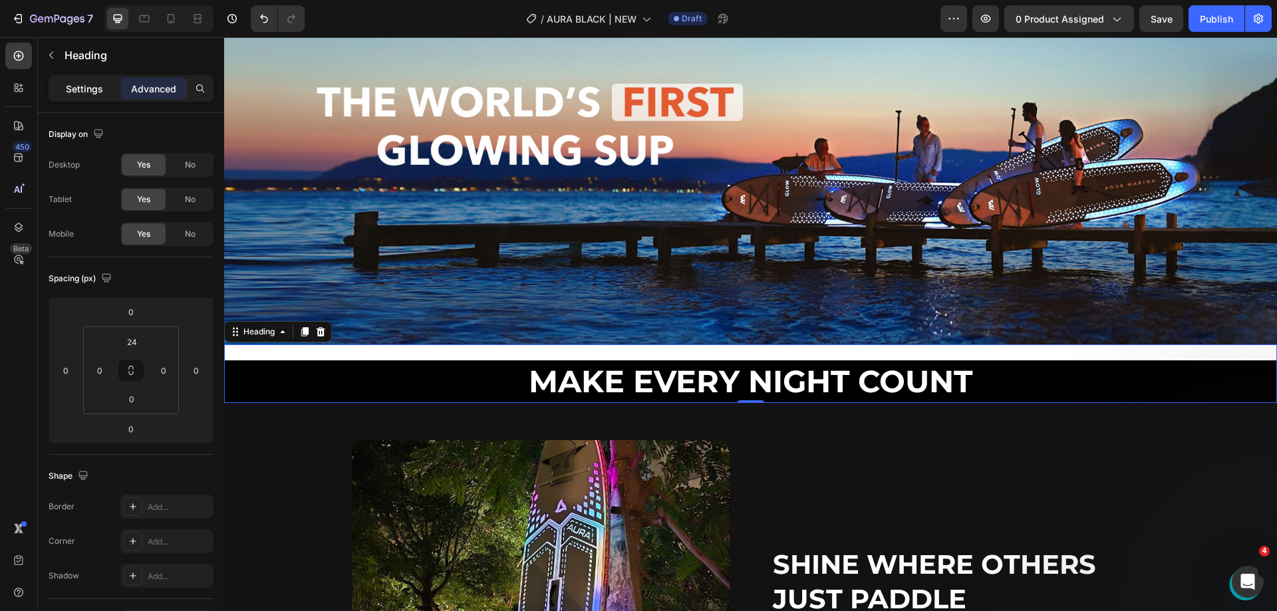
click at [100, 90] on p "Settings" at bounding box center [84, 89] width 37 height 14
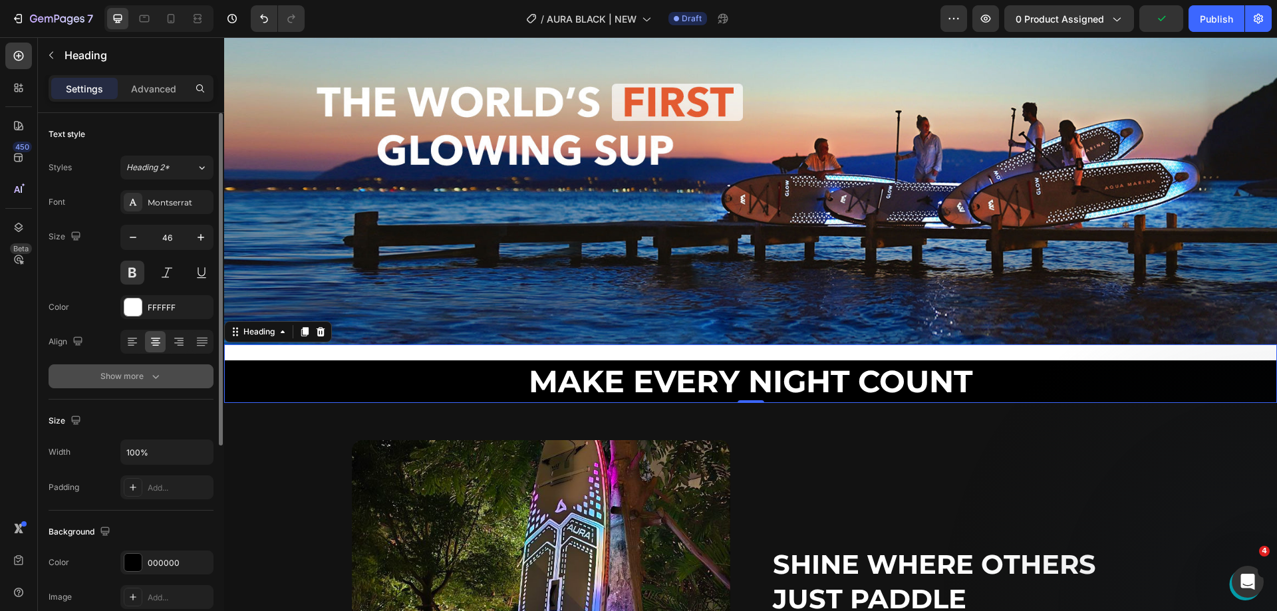
click at [140, 371] on div "Show more" at bounding box center [131, 376] width 62 height 13
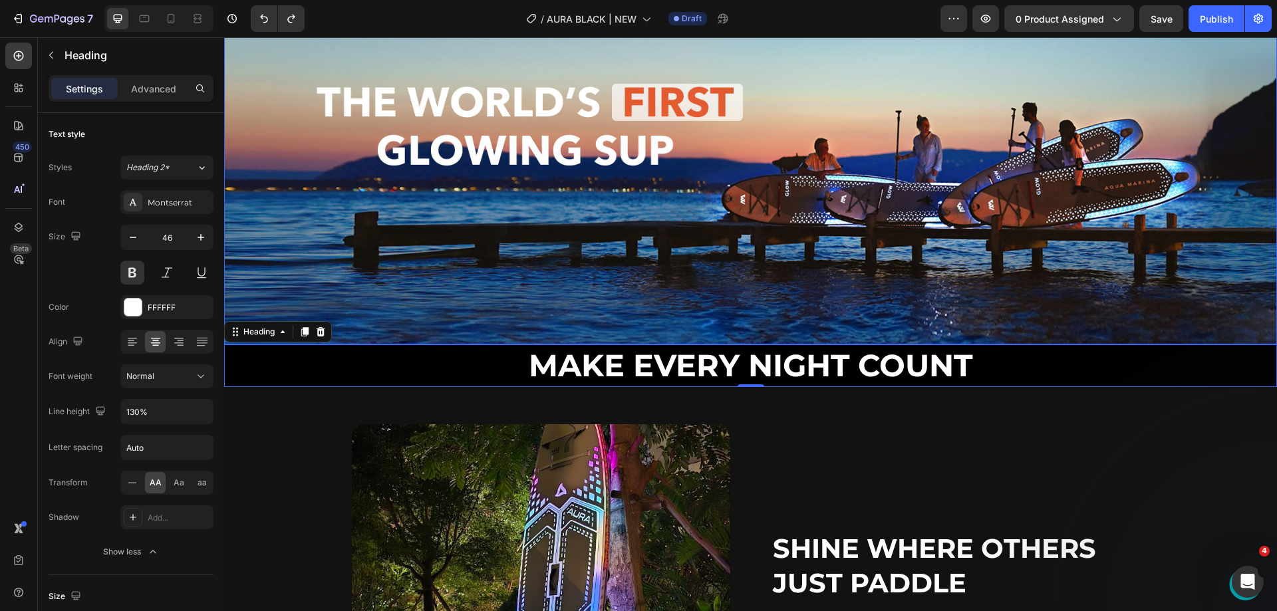
click at [460, 190] on img at bounding box center [750, 138] width 1053 height 411
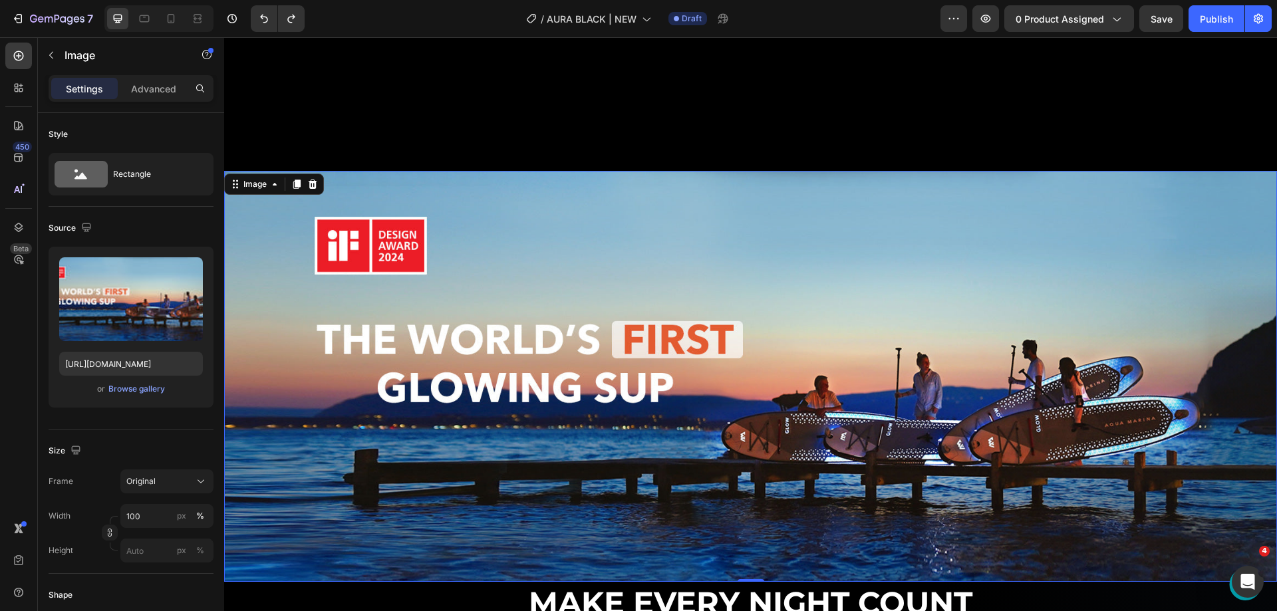
scroll to position [865, 0]
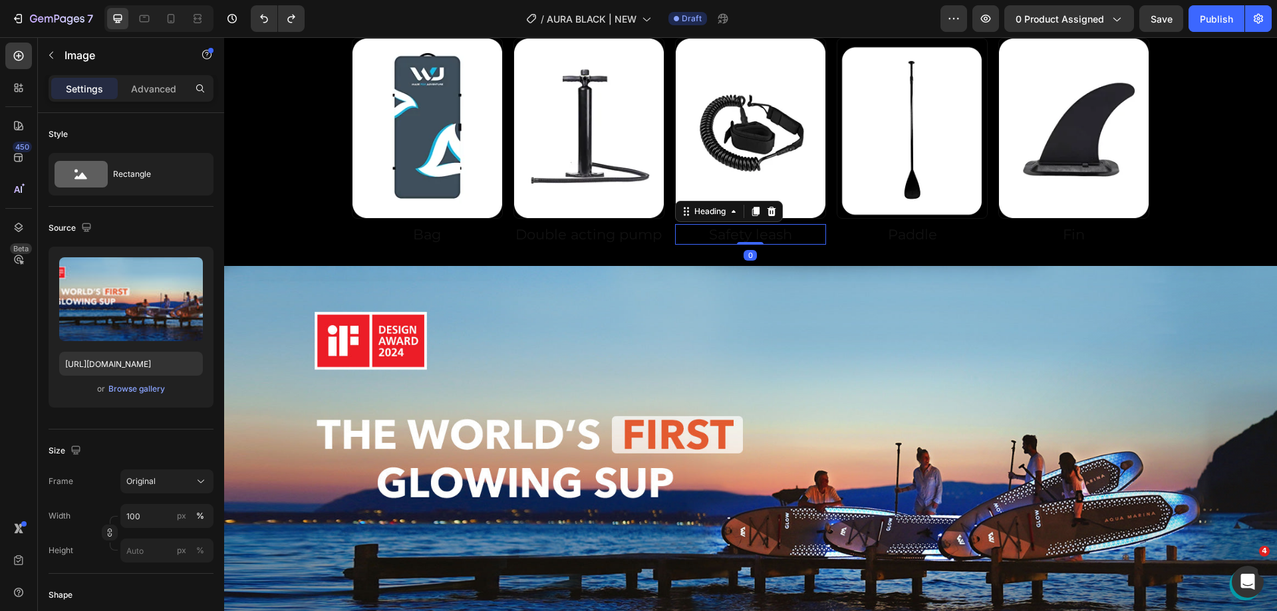
click at [783, 234] on h2 "Safety leash" at bounding box center [750, 234] width 151 height 21
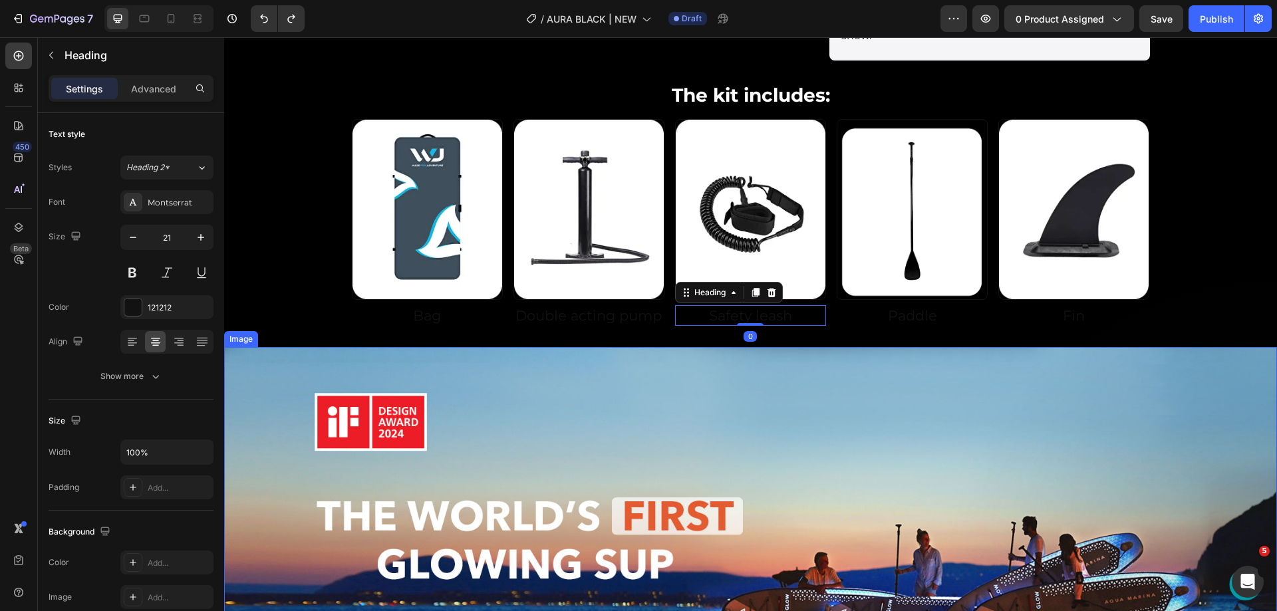
scroll to position [665, 0]
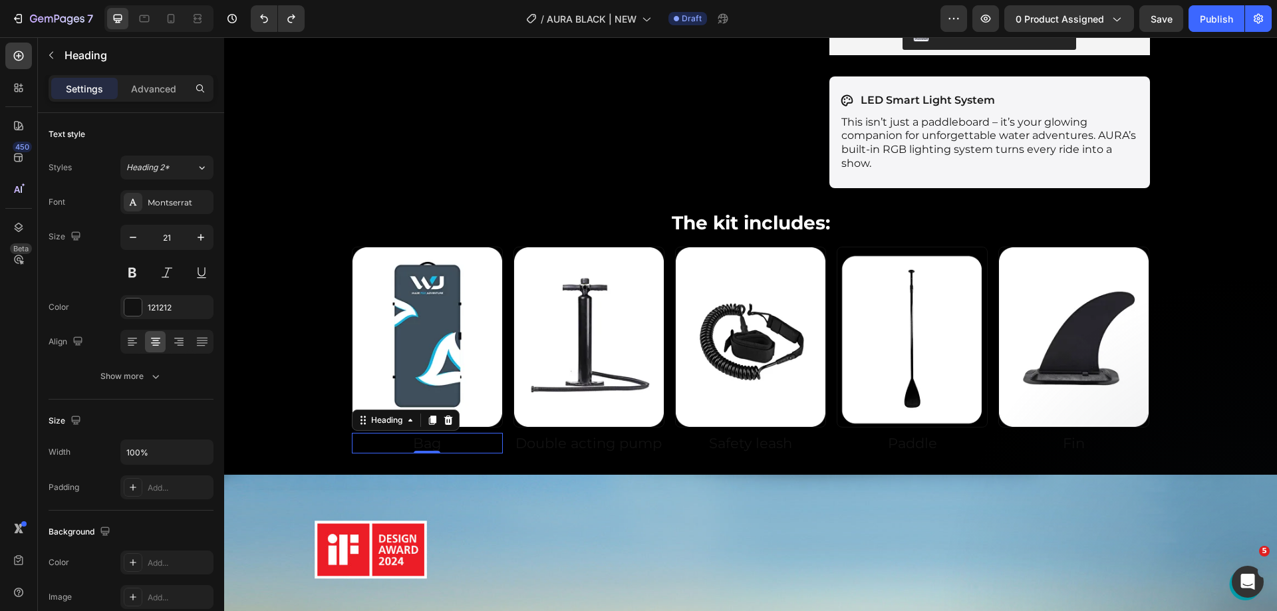
click at [410, 433] on h2 "Bag" at bounding box center [427, 443] width 151 height 21
click at [167, 306] on div "121212" at bounding box center [167, 308] width 39 height 12
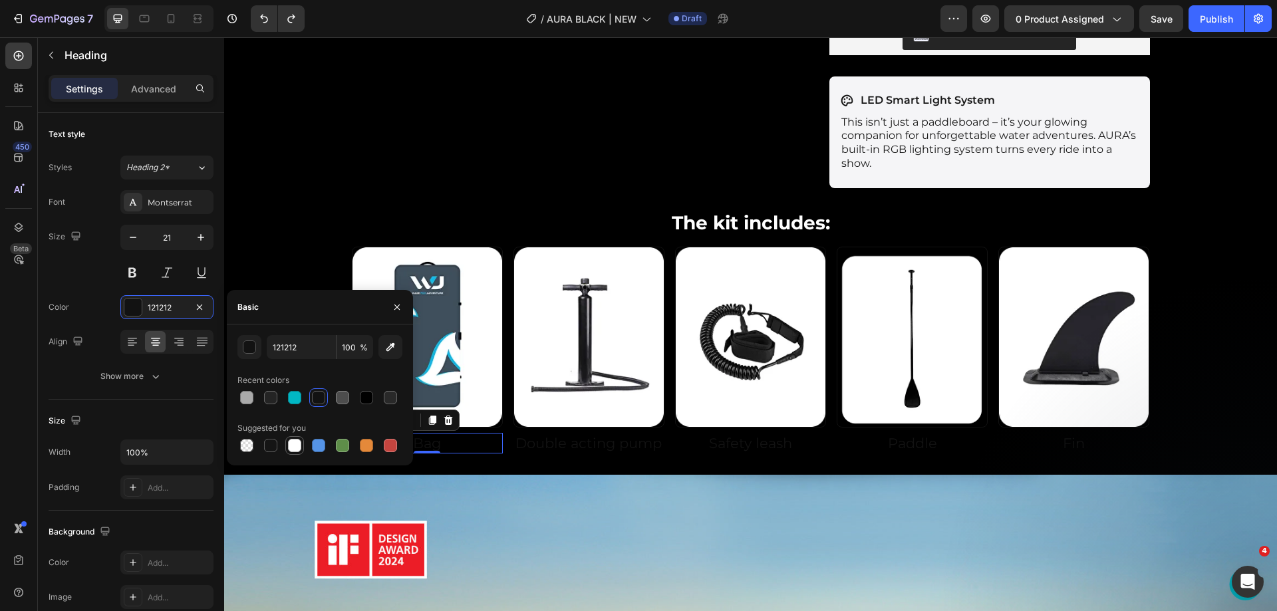
click at [299, 450] on div at bounding box center [294, 445] width 13 height 13
type input "FFFFFF"
click at [542, 433] on h2 "Double acting pump" at bounding box center [589, 443] width 151 height 21
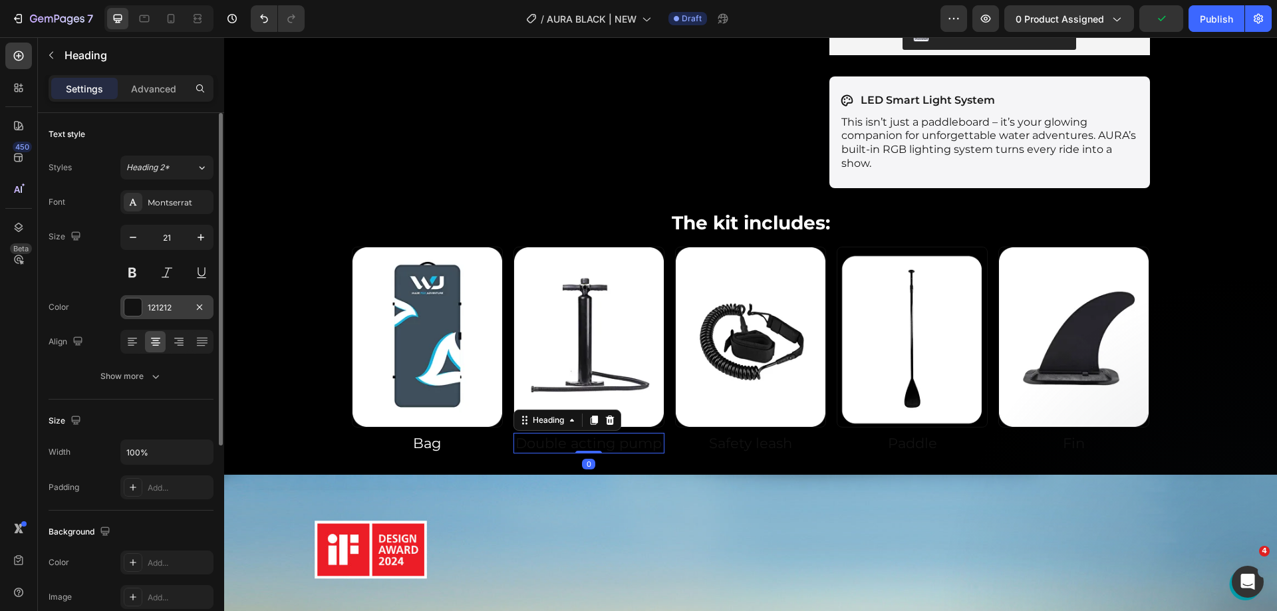
click at [156, 302] on div "121212" at bounding box center [167, 308] width 39 height 12
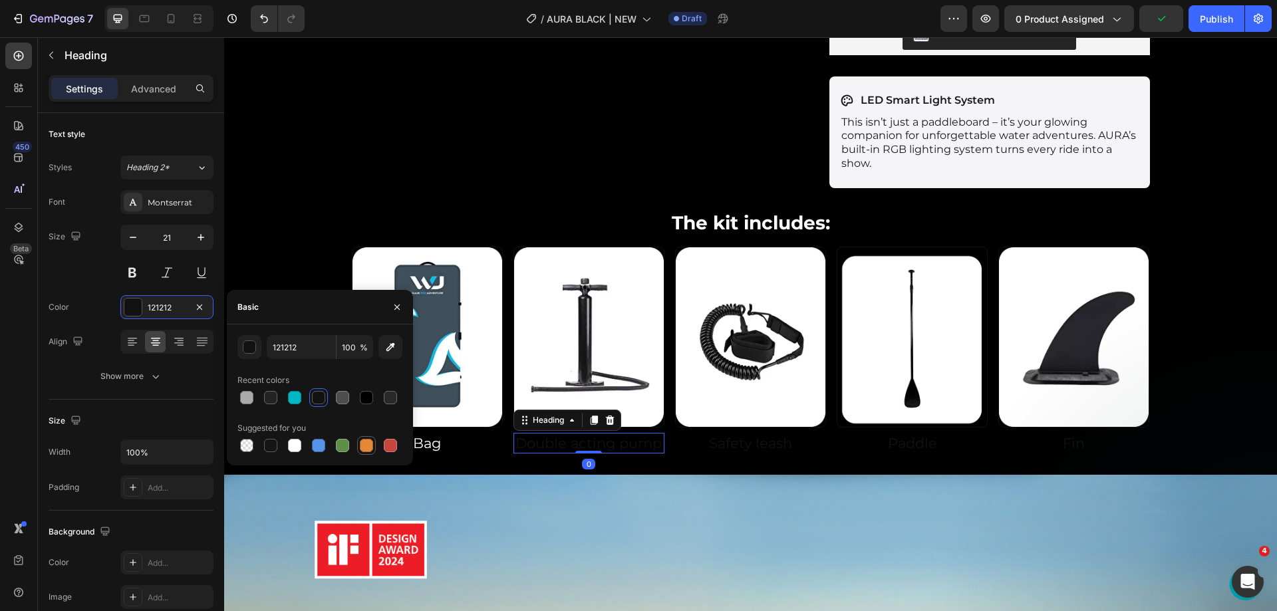
click at [291, 442] on div at bounding box center [294, 445] width 13 height 13
type input "FFFFFF"
click at [692, 433] on h2 "Safety leash" at bounding box center [750, 443] width 151 height 21
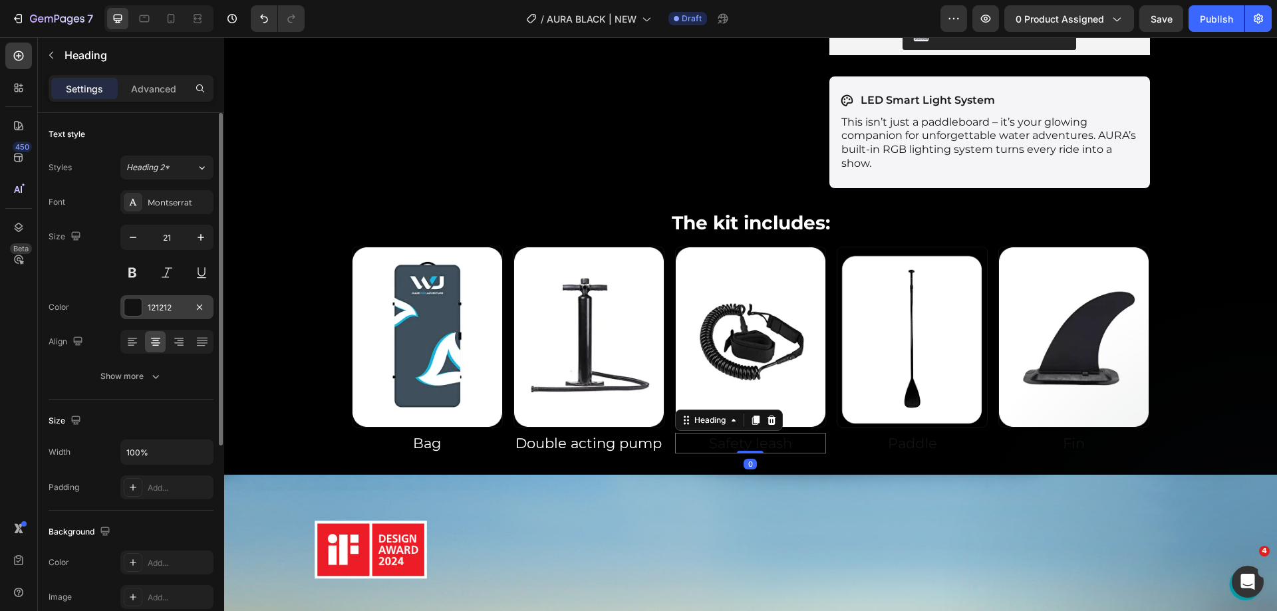
click at [167, 311] on div "121212" at bounding box center [167, 308] width 39 height 12
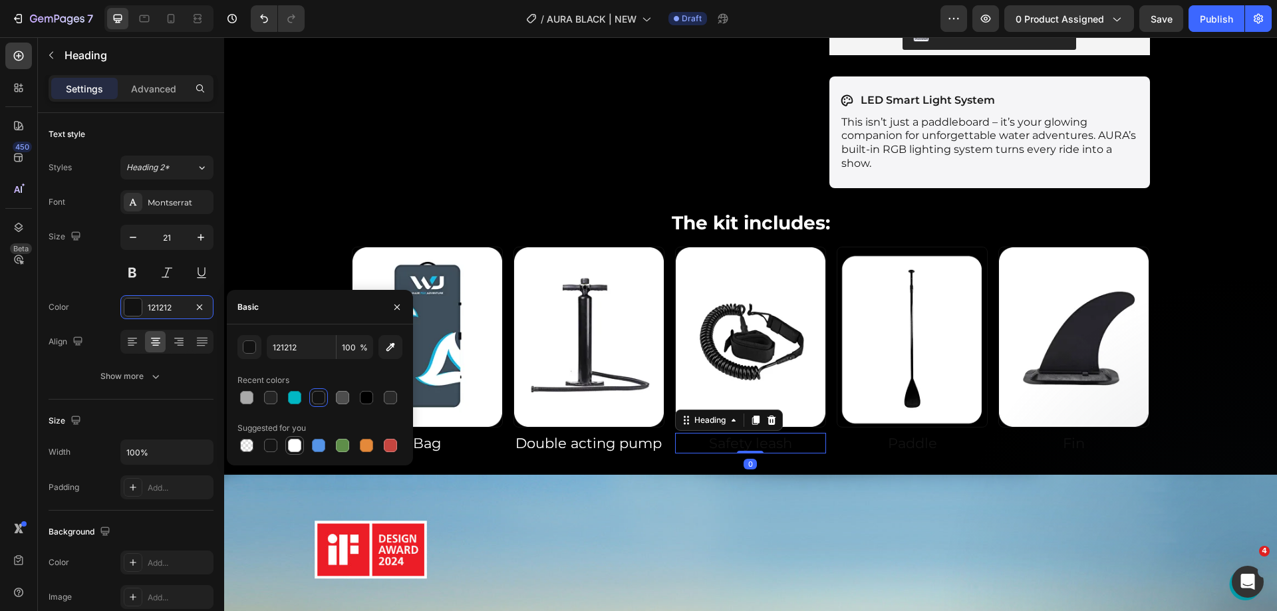
click at [290, 443] on div at bounding box center [294, 445] width 13 height 13
type input "FFFFFF"
click at [882, 433] on h2 "Paddle" at bounding box center [912, 443] width 151 height 21
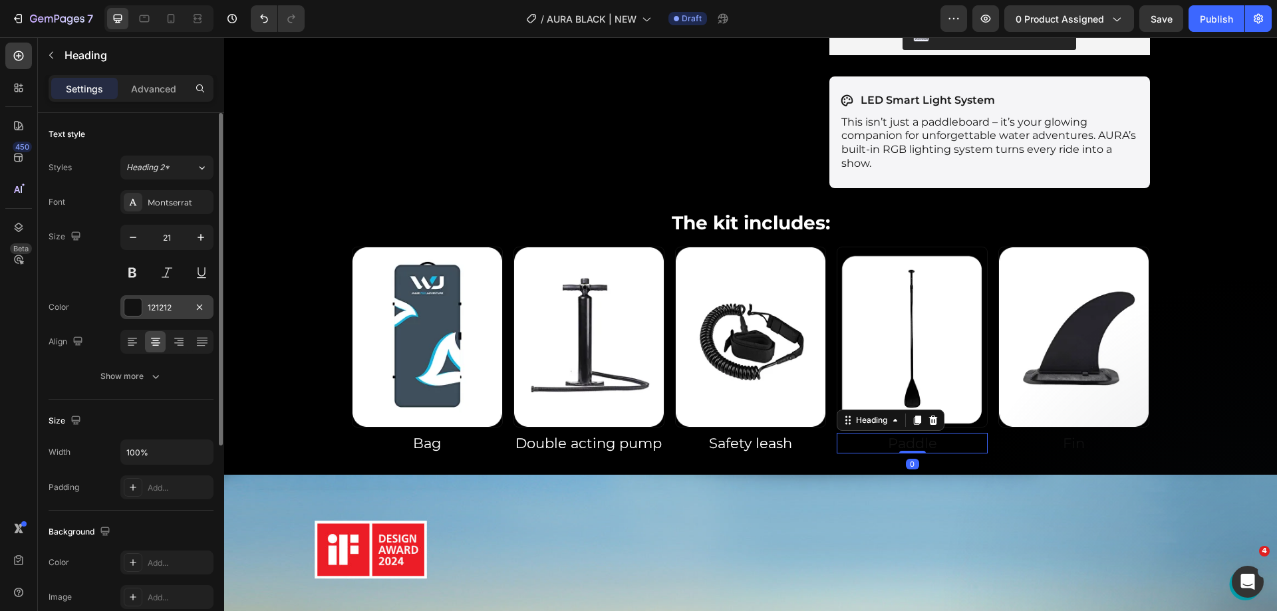
click at [164, 299] on div "121212" at bounding box center [166, 307] width 93 height 24
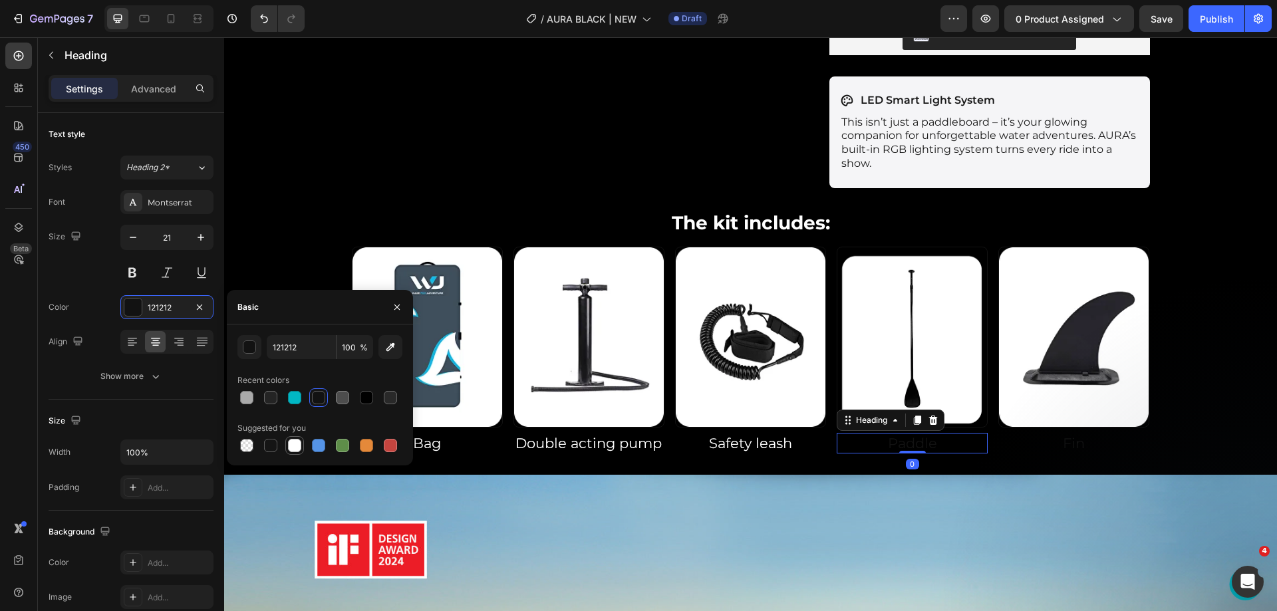
click at [294, 444] on div at bounding box center [294, 445] width 13 height 13
type input "FFFFFF"
click at [1050, 433] on h2 "Fin" at bounding box center [1074, 443] width 151 height 21
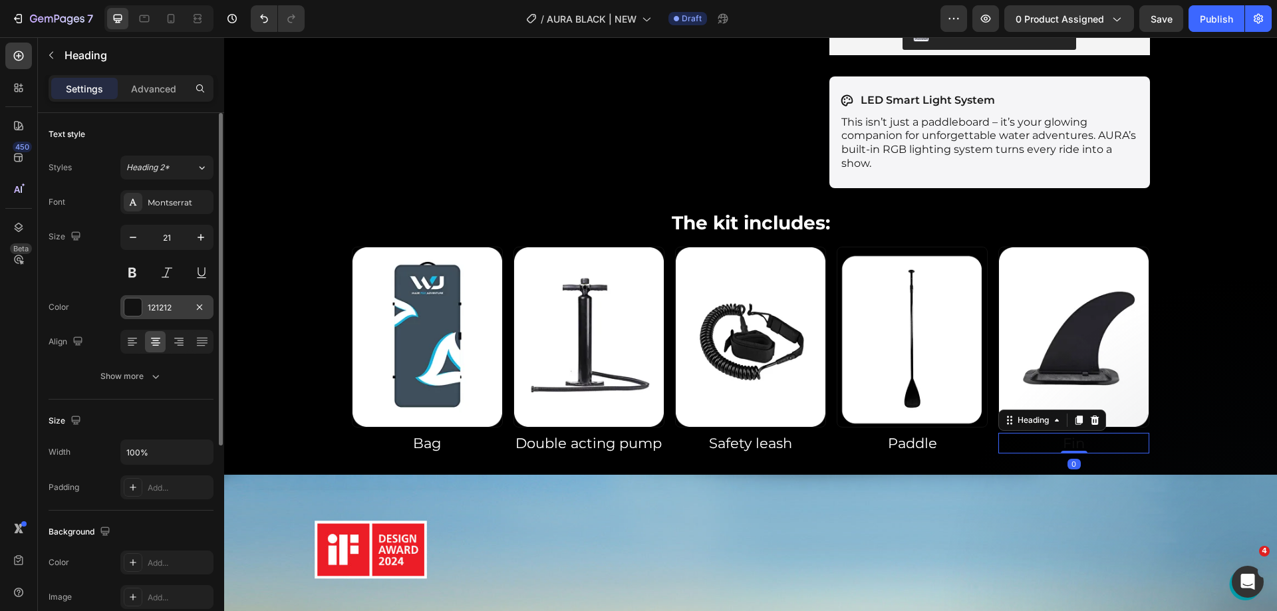
click at [149, 305] on div "121212" at bounding box center [167, 308] width 39 height 12
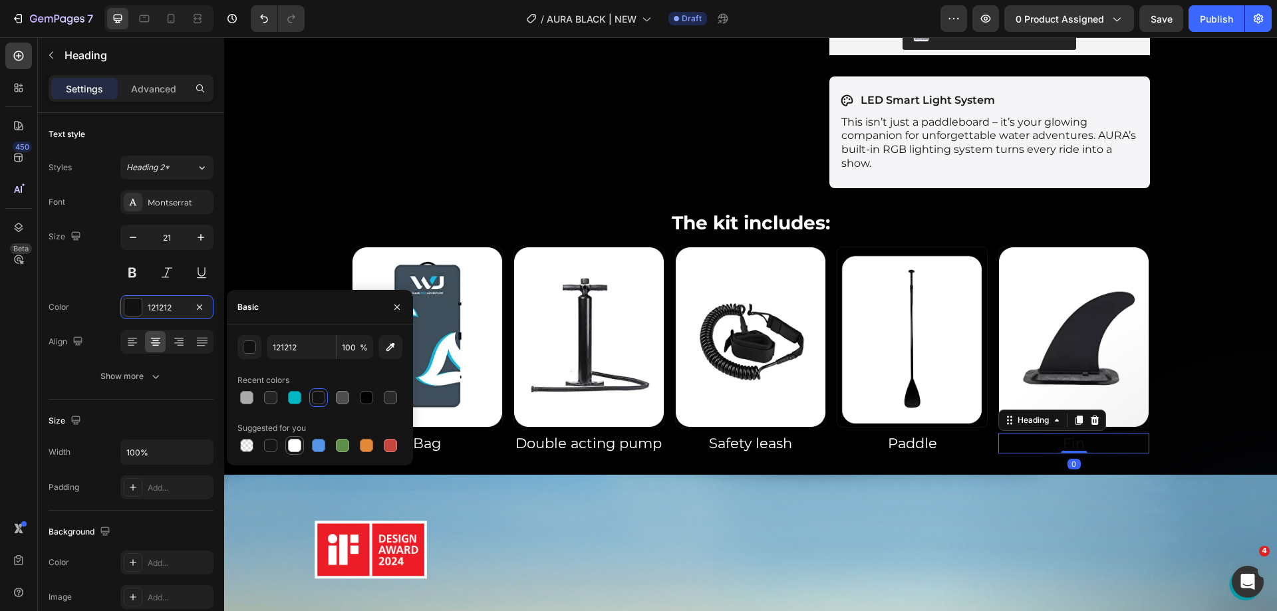
click at [299, 440] on div at bounding box center [294, 445] width 13 height 13
type input "FFFFFF"
click at [506, 145] on div "Icon LED Smart Light System Text Block Row This isn’t just a paddleboard – it’s…" at bounding box center [751, 133] width 825 height 112
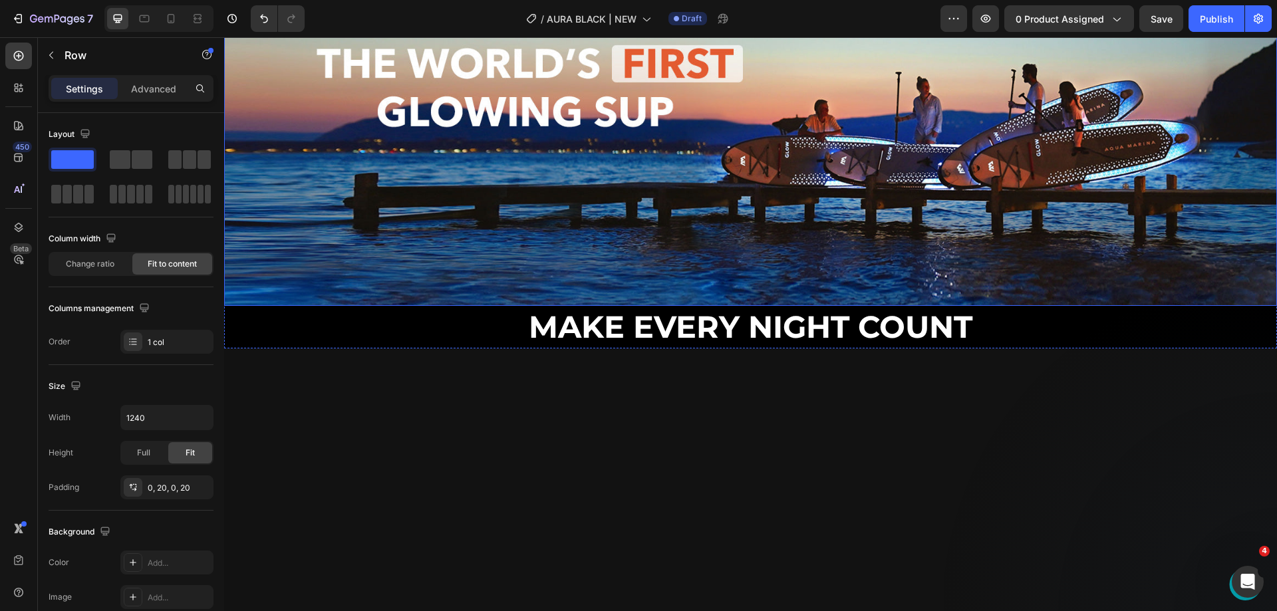
scroll to position [1331, 0]
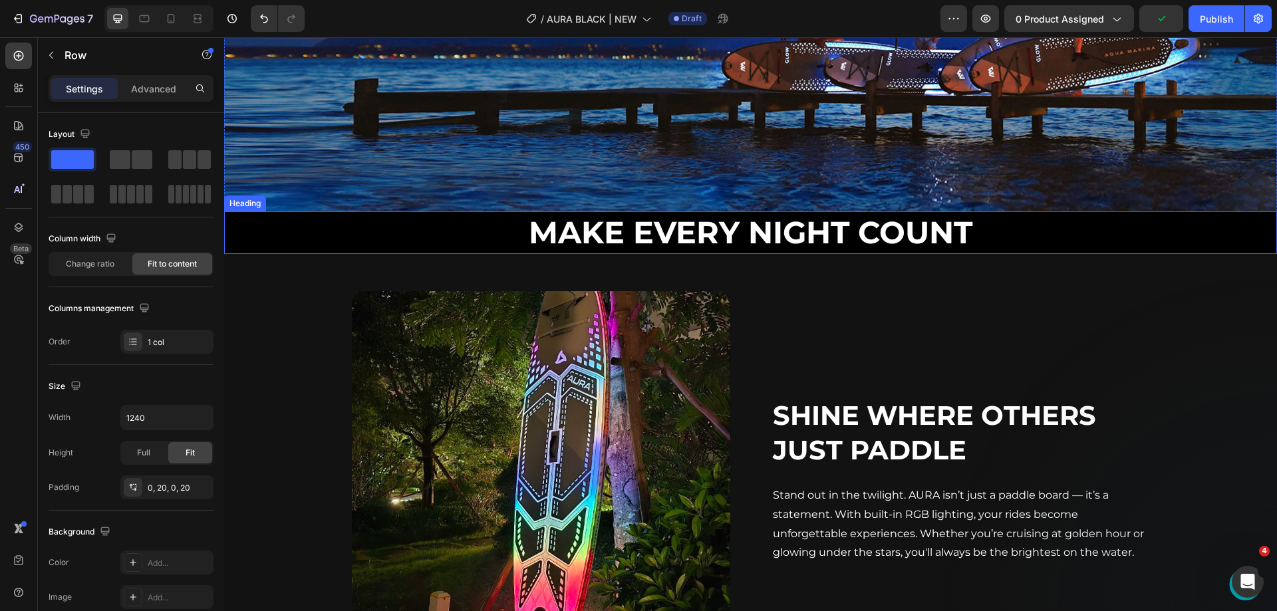
click at [385, 236] on p "Make Every Night Count" at bounding box center [751, 233] width 1050 height 40
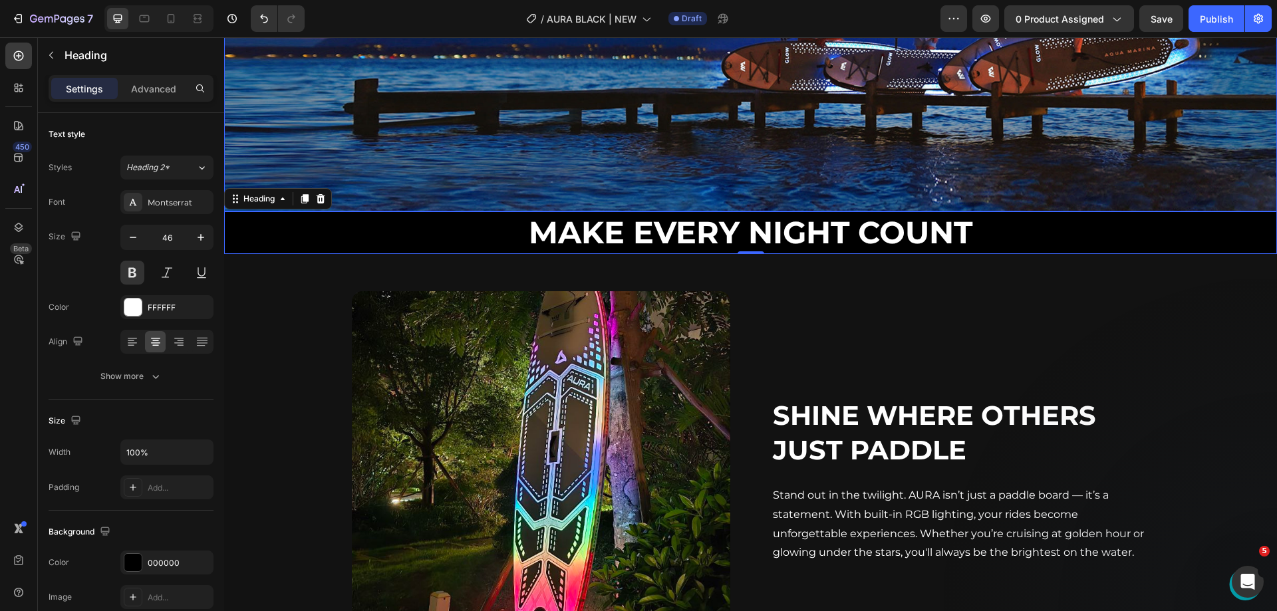
click at [416, 167] on img at bounding box center [750, 5] width 1053 height 411
click at [385, 220] on p "Make Every Night Count" at bounding box center [751, 233] width 1050 height 40
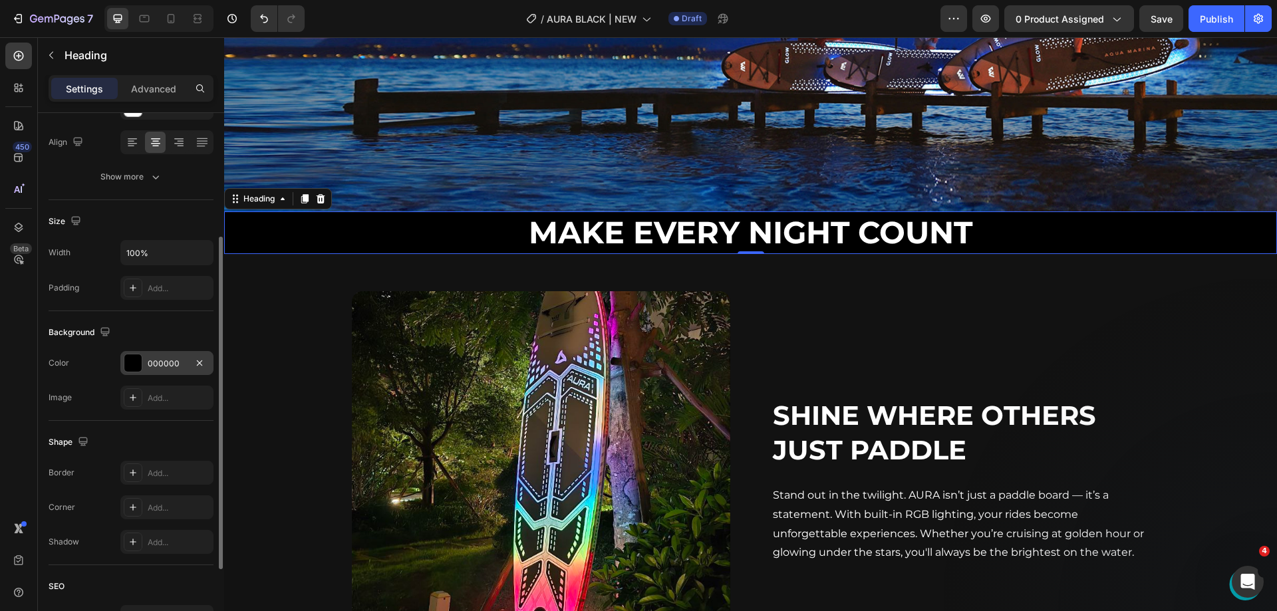
click at [162, 361] on div "000000" at bounding box center [167, 364] width 39 height 12
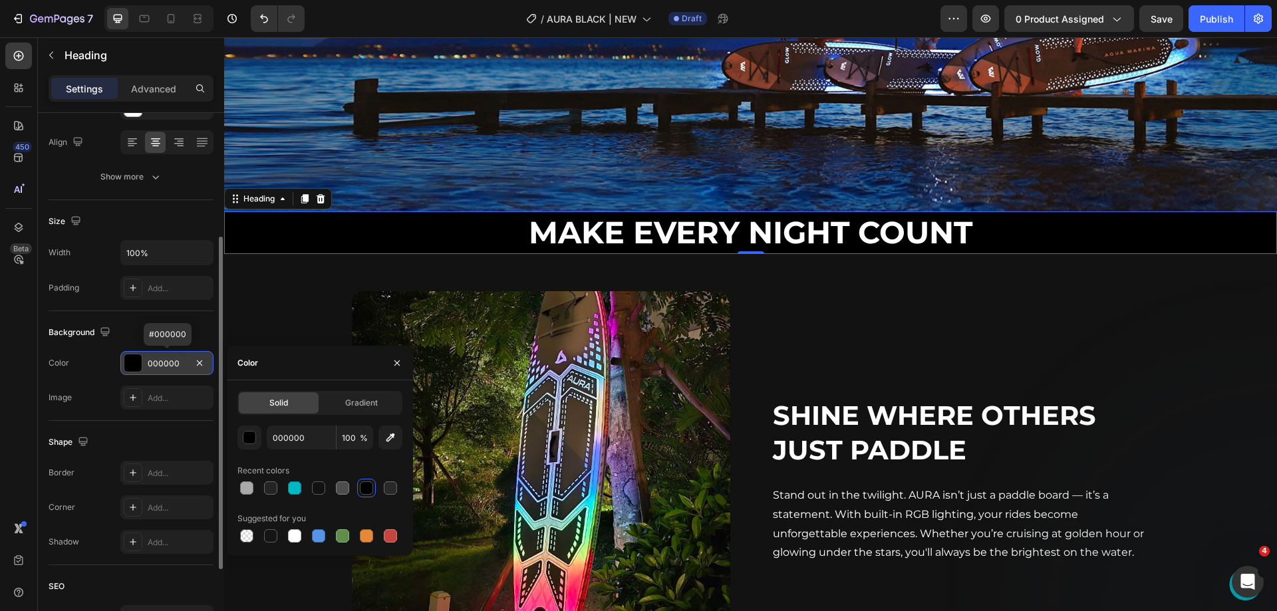
click at [162, 361] on div "000000" at bounding box center [167, 364] width 39 height 12
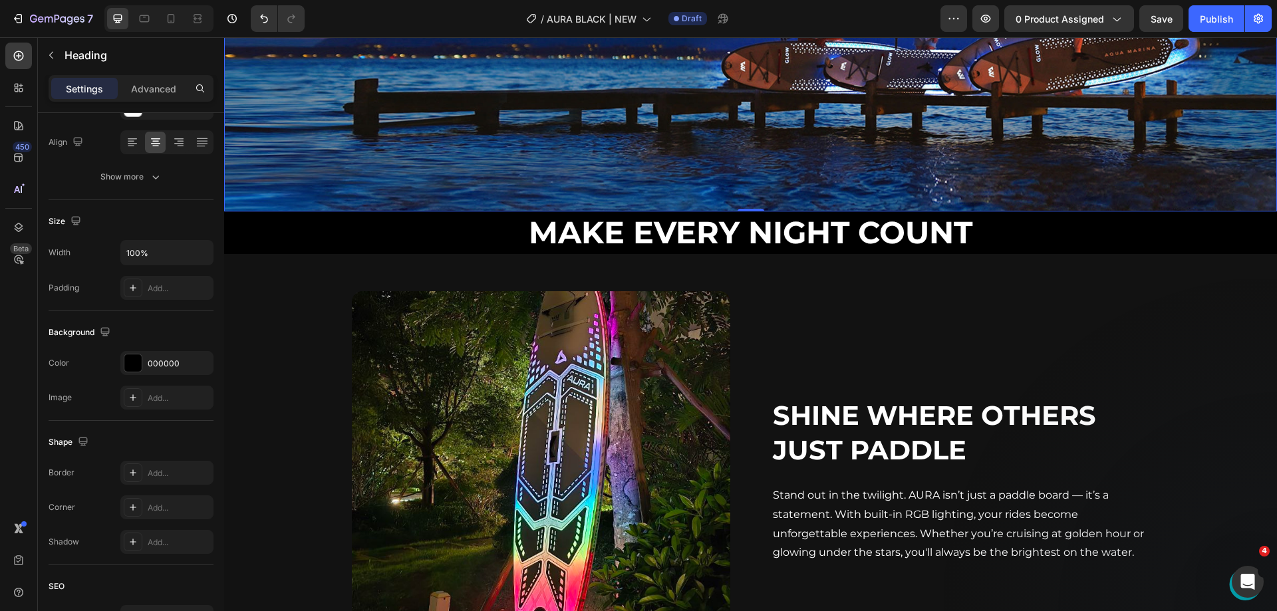
click at [530, 159] on img at bounding box center [750, 5] width 1053 height 411
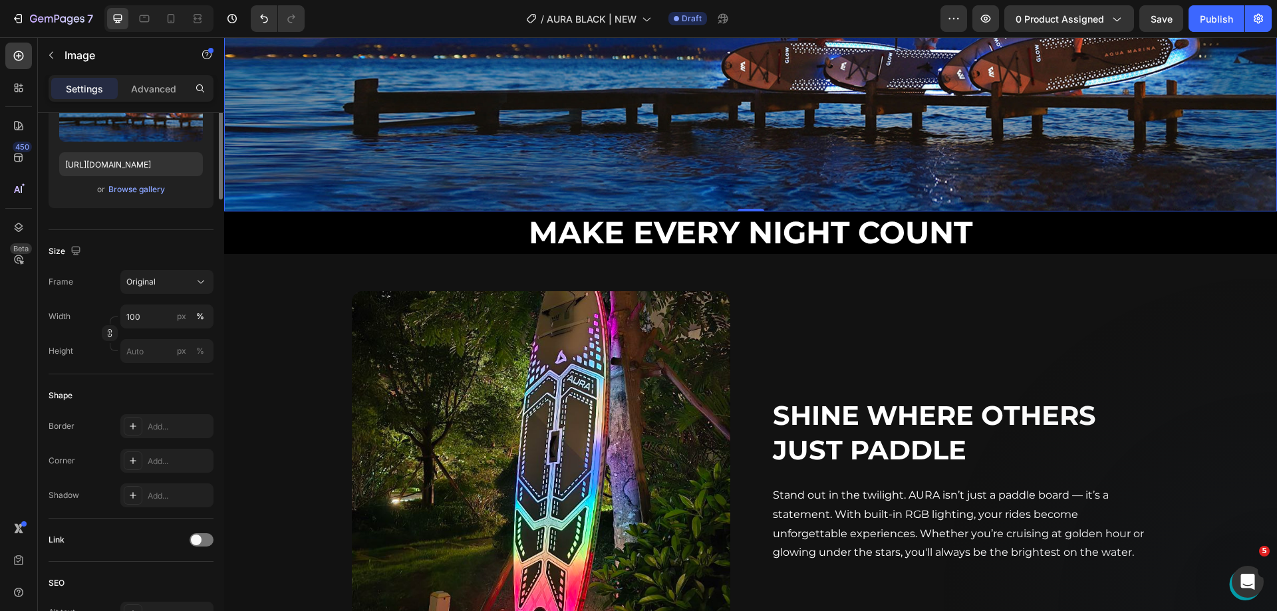
scroll to position [0, 0]
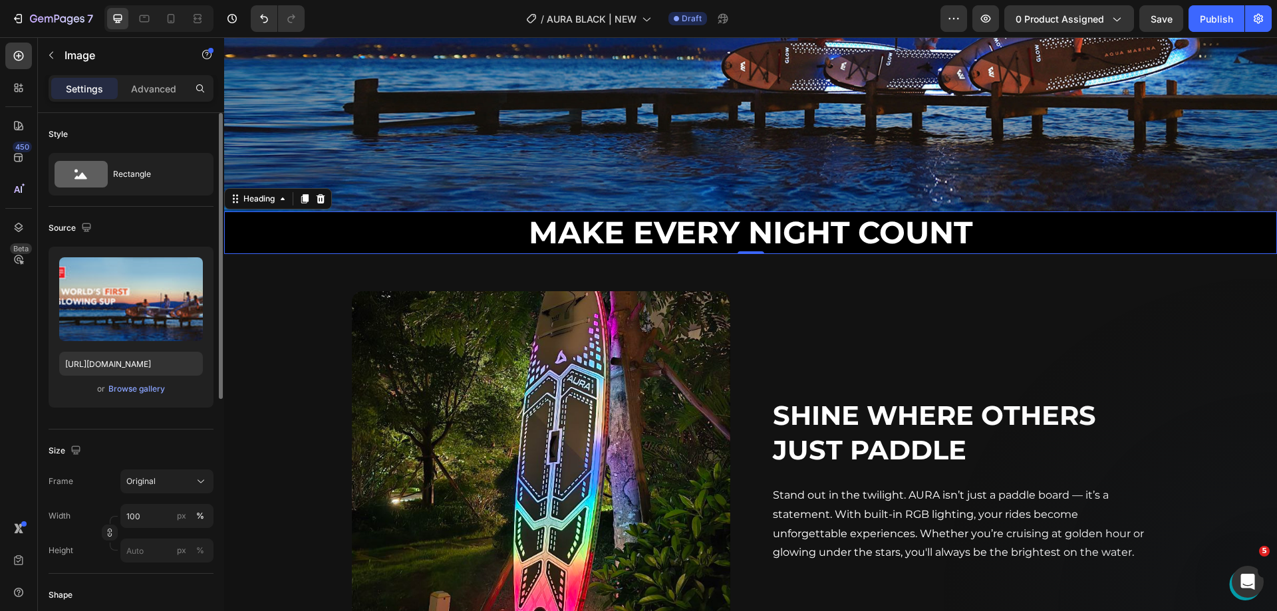
click at [649, 216] on p "Make Every Night Count" at bounding box center [751, 233] width 1050 height 40
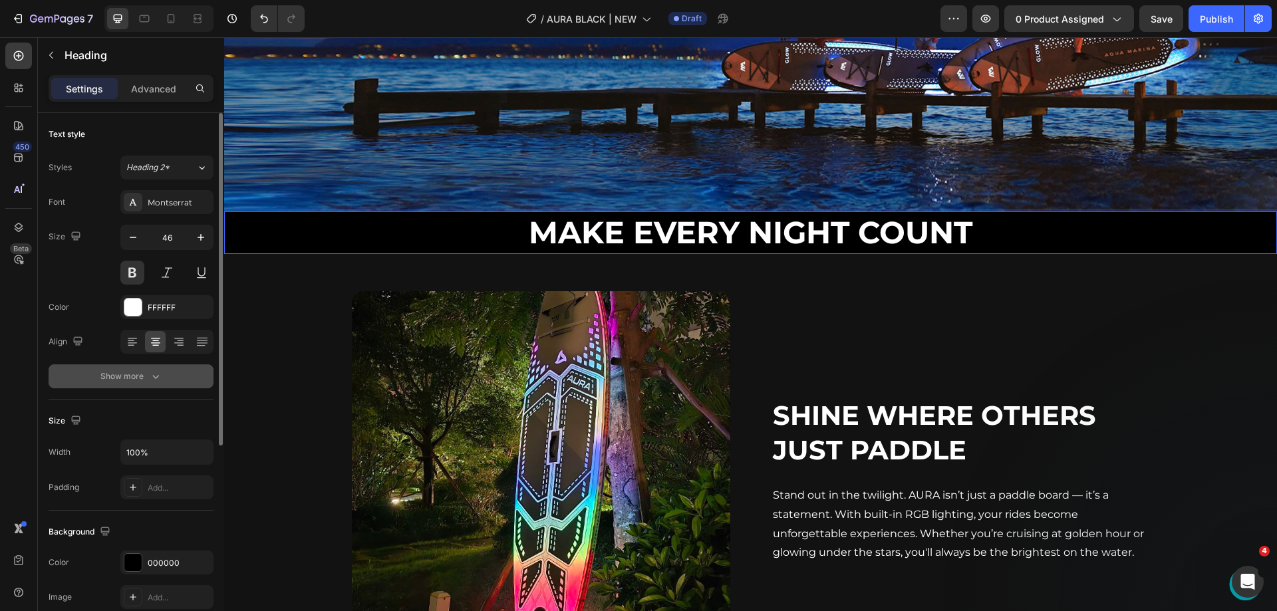
click at [146, 381] on div "Show more" at bounding box center [131, 376] width 62 height 13
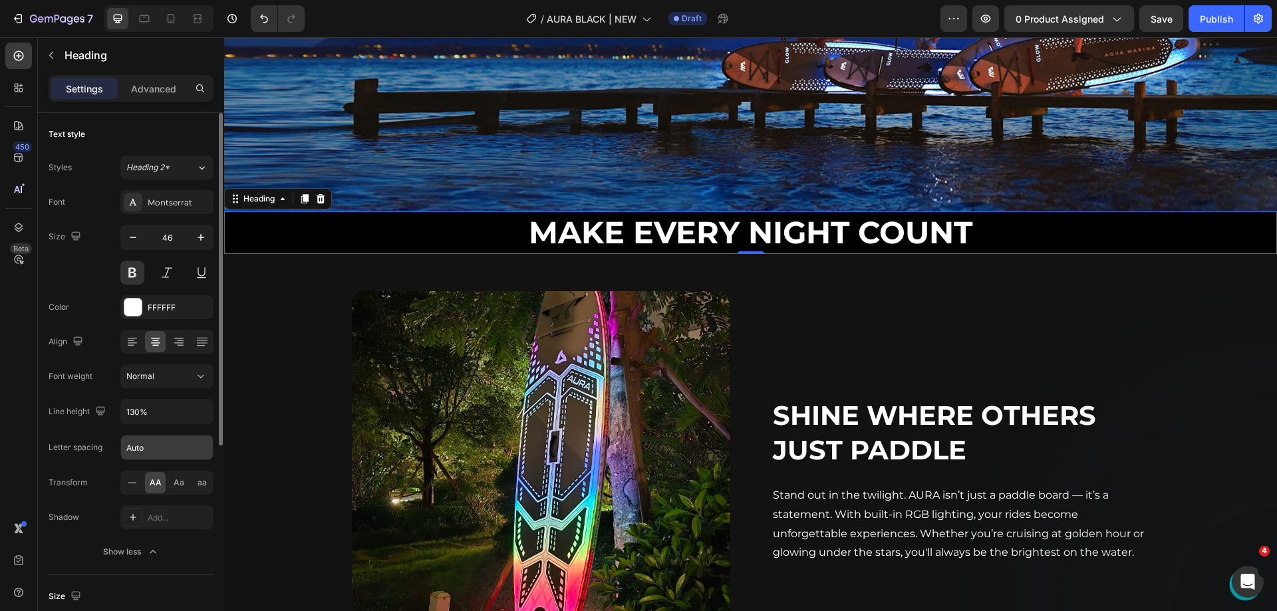
click at [156, 446] on input "Auto" at bounding box center [167, 448] width 92 height 24
type input "1"
click at [156, 446] on input "1" at bounding box center [167, 448] width 92 height 24
type input "2"
type input "5"
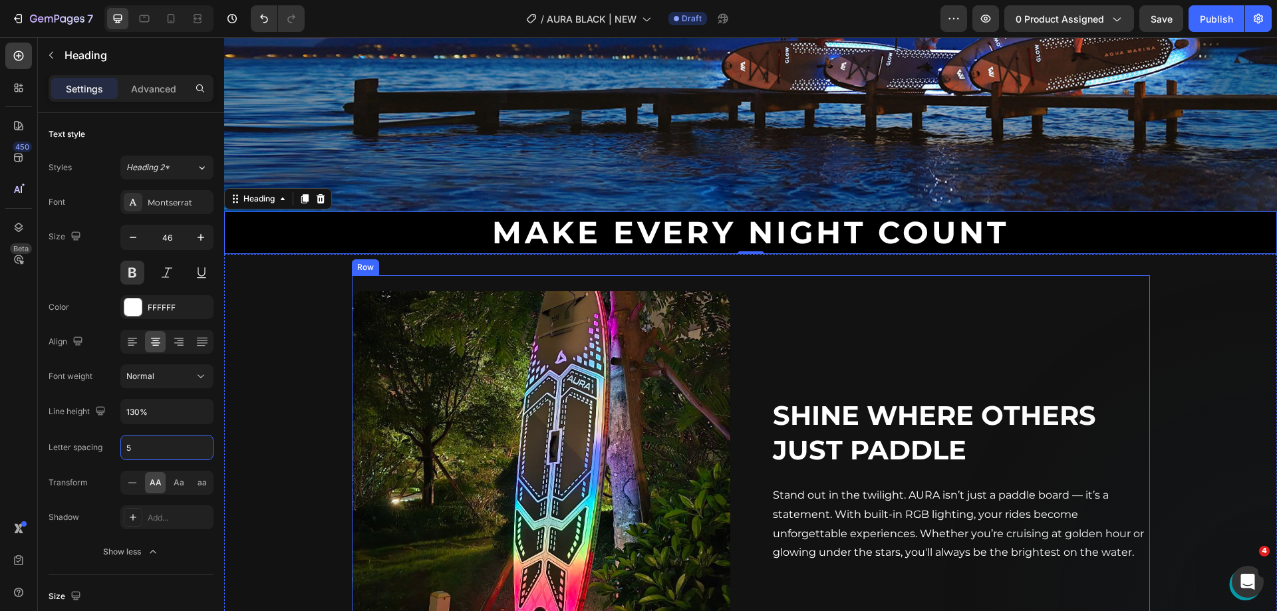
click at [426, 120] on img at bounding box center [750, 5] width 1053 height 411
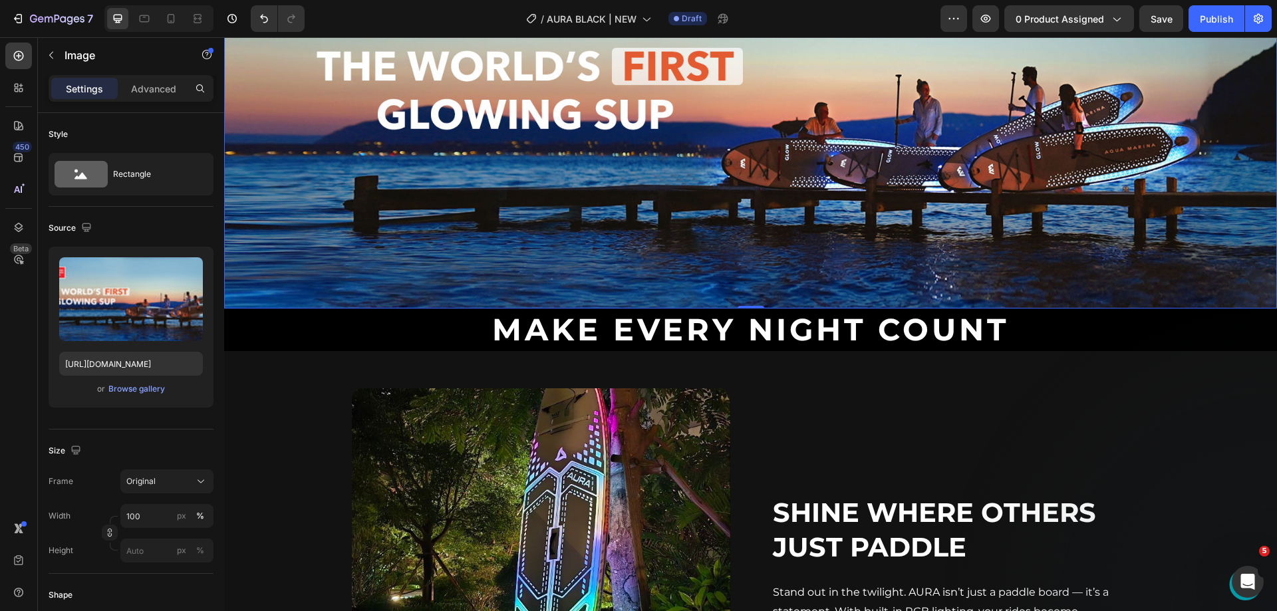
scroll to position [1131, 0]
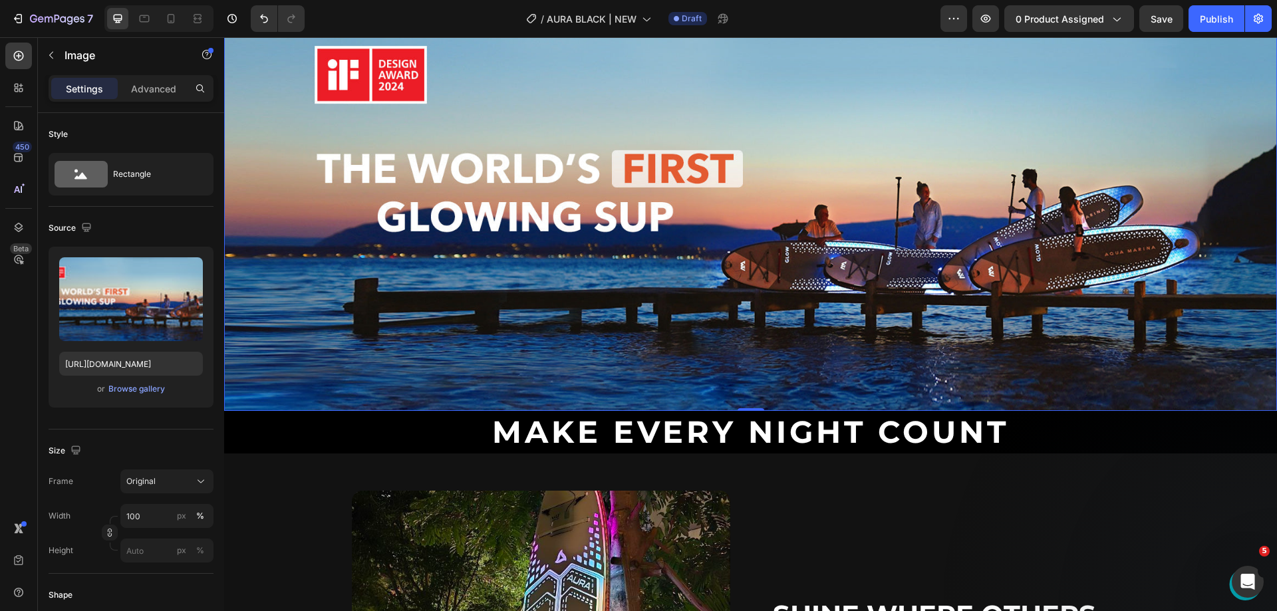
click at [935, 420] on p "Make Every Night Count" at bounding box center [751, 432] width 1050 height 40
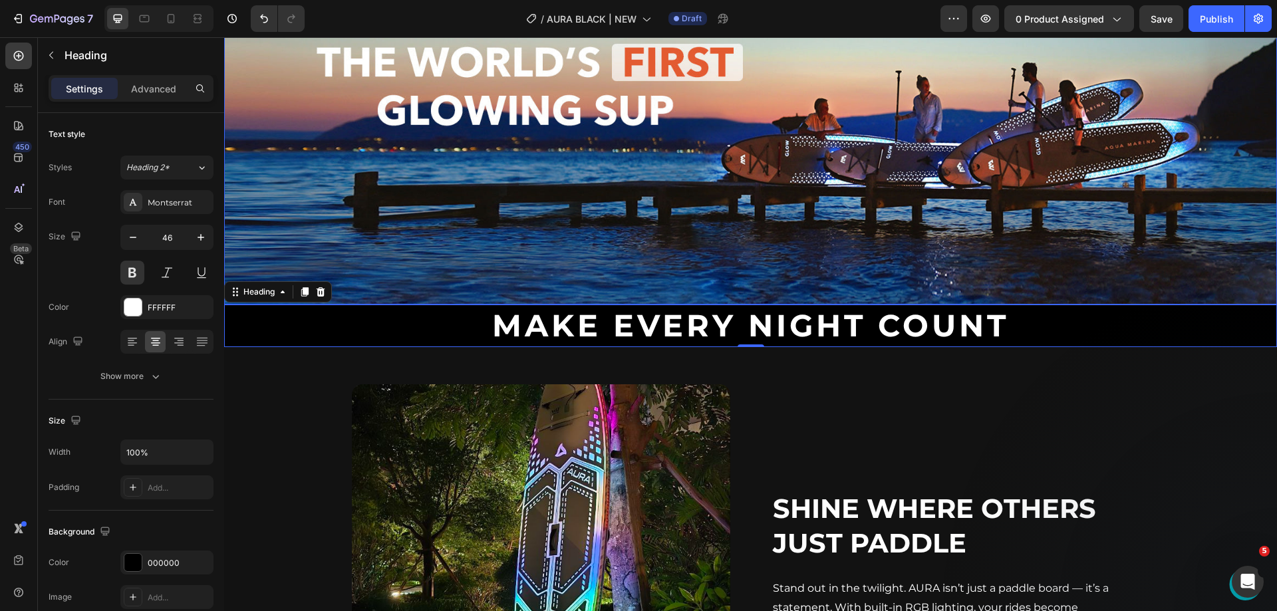
scroll to position [1264, 0]
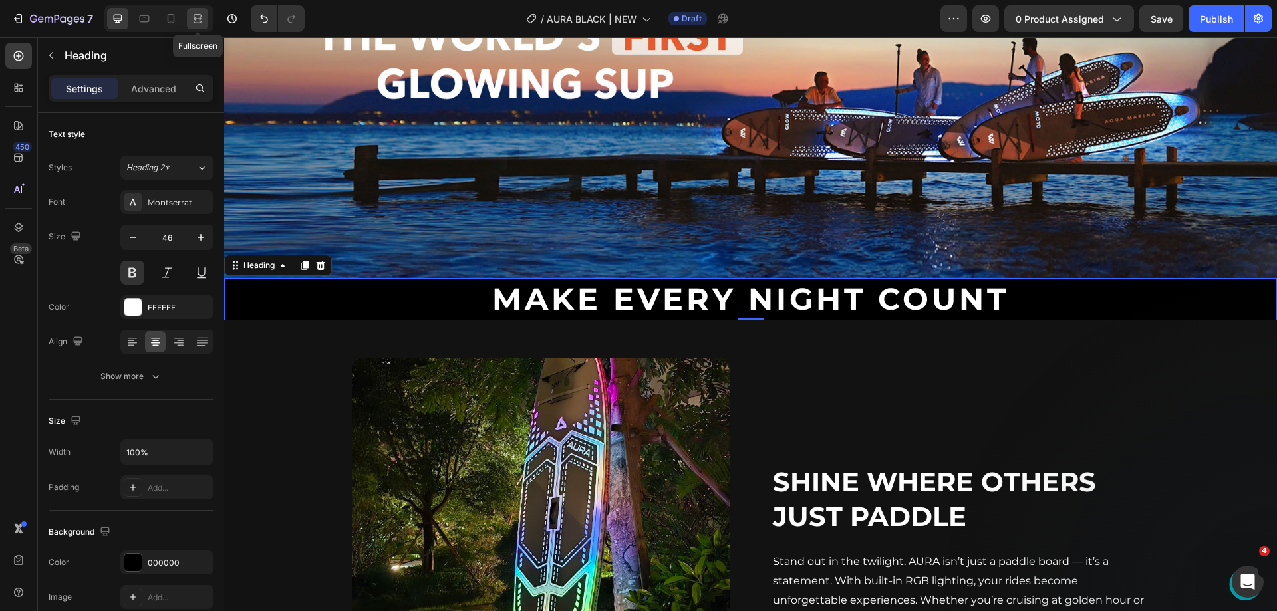
click at [188, 19] on div at bounding box center [197, 18] width 21 height 21
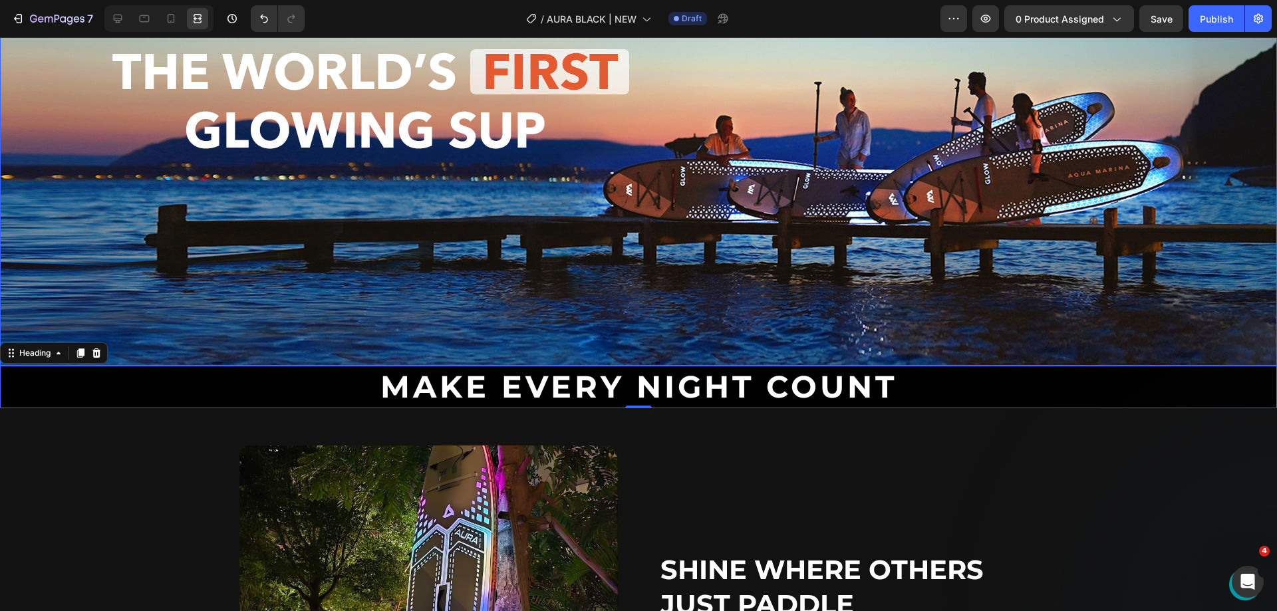
click at [358, 149] on img at bounding box center [638, 116] width 1277 height 499
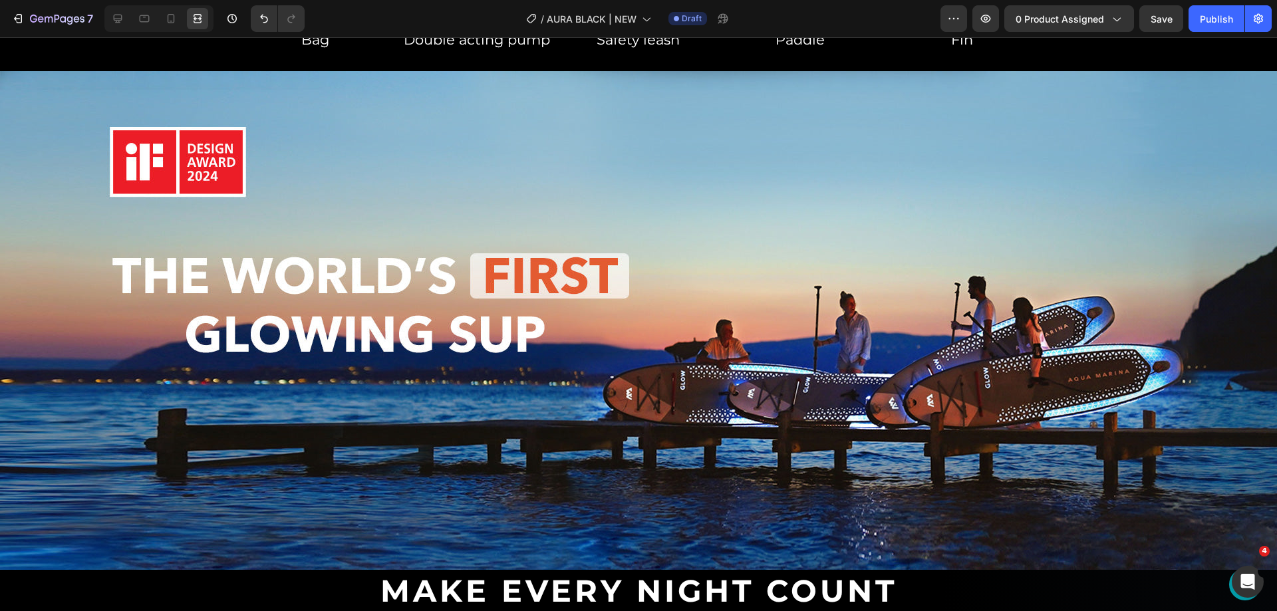
scroll to position [1331, 0]
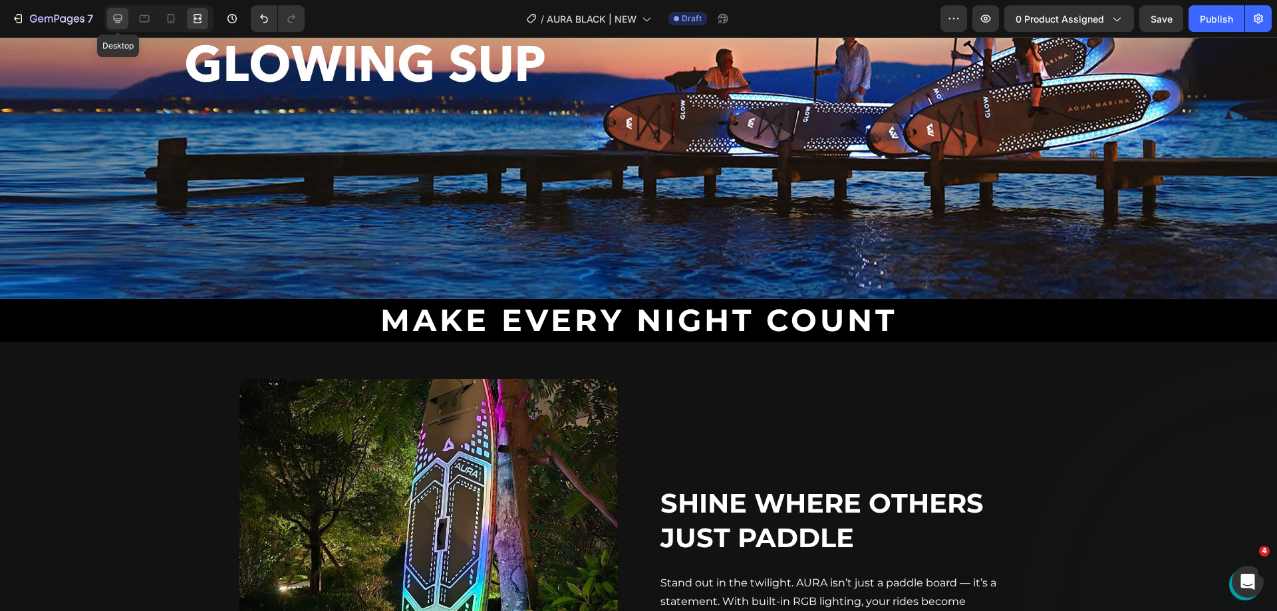
click at [115, 15] on icon at bounding box center [118, 19] width 9 height 9
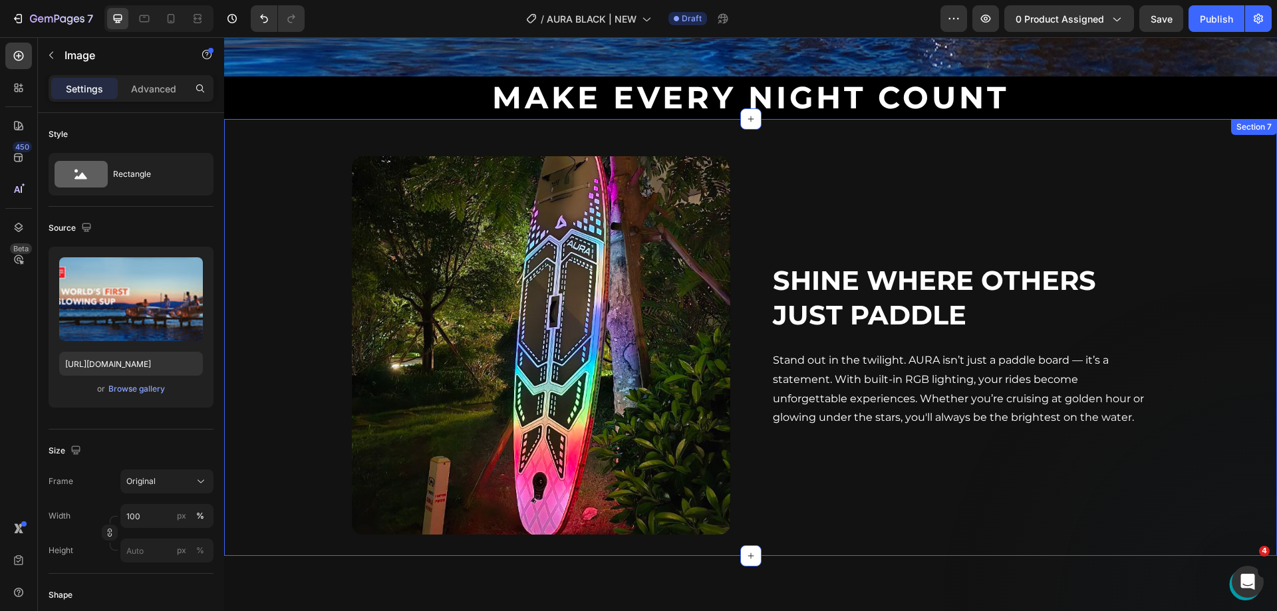
scroll to position [1331, 0]
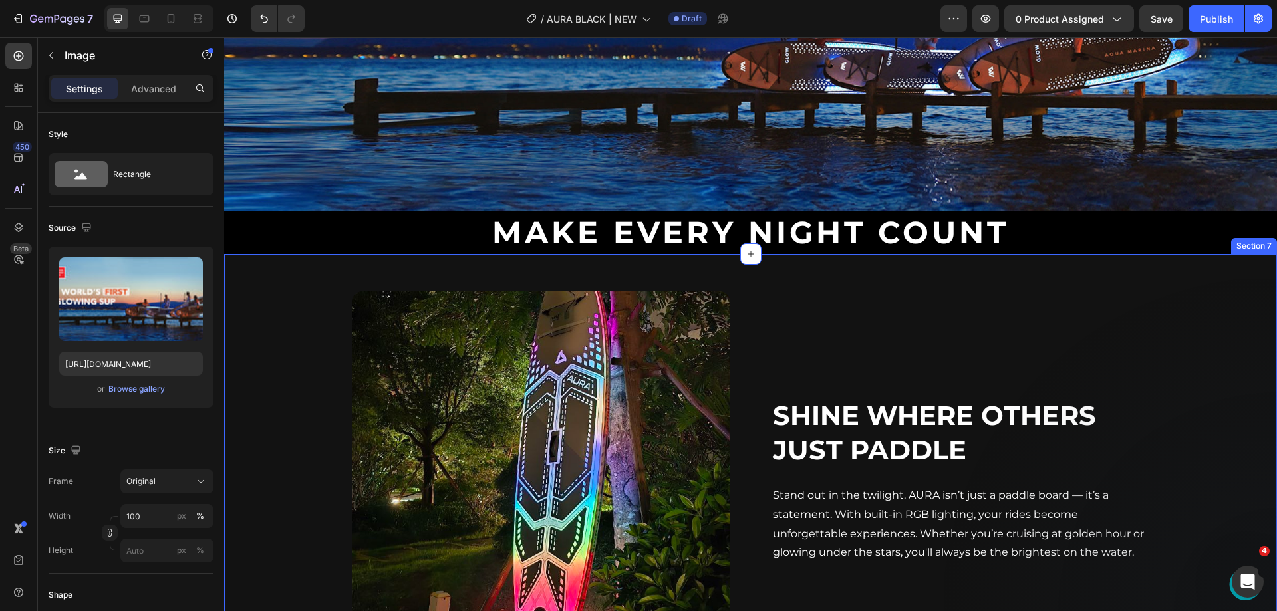
click at [283, 298] on div "Shine Where Others Just Paddle Heading Stand out in the twilight. AURA isn’t ju…" at bounding box center [750, 472] width 1053 height 395
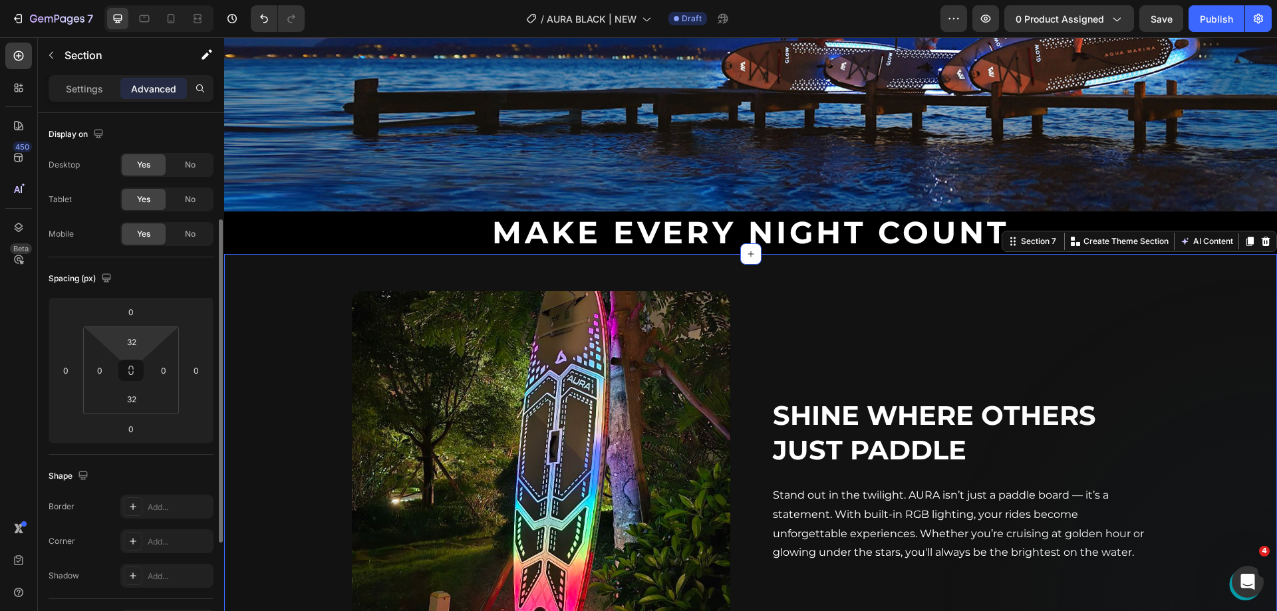
scroll to position [67, 0]
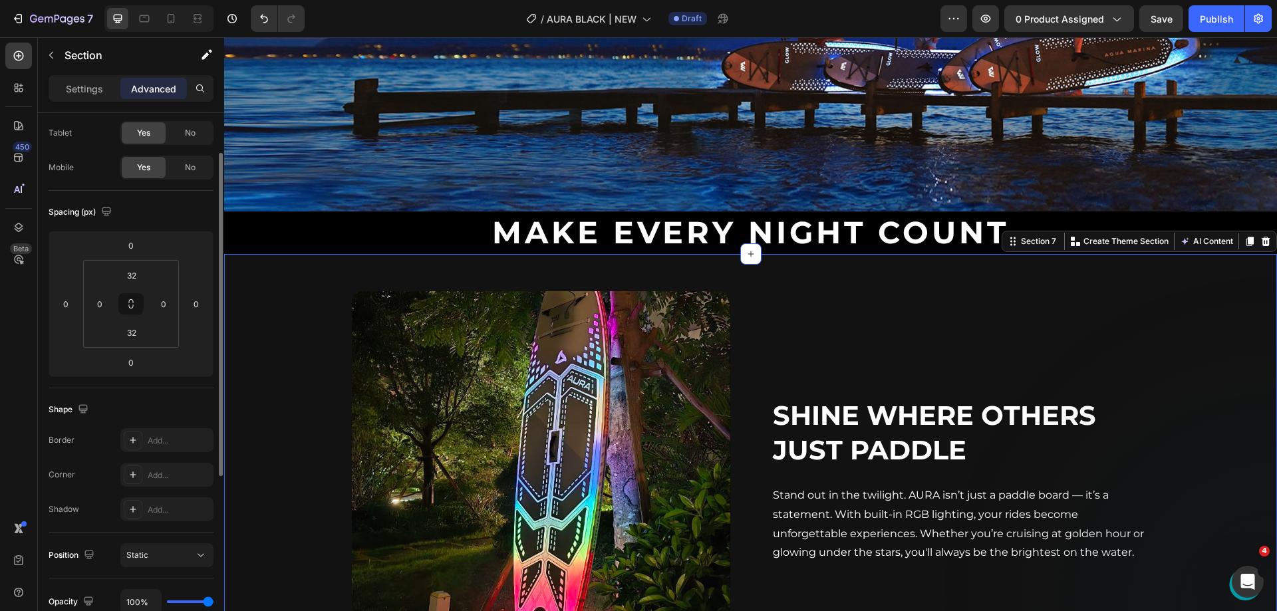
click at [86, 101] on div "Settings Advanced" at bounding box center [131, 88] width 165 height 27
click at [87, 100] on div "Settings Advanced" at bounding box center [131, 88] width 165 height 27
click at [86, 89] on p "Settings" at bounding box center [84, 89] width 37 height 14
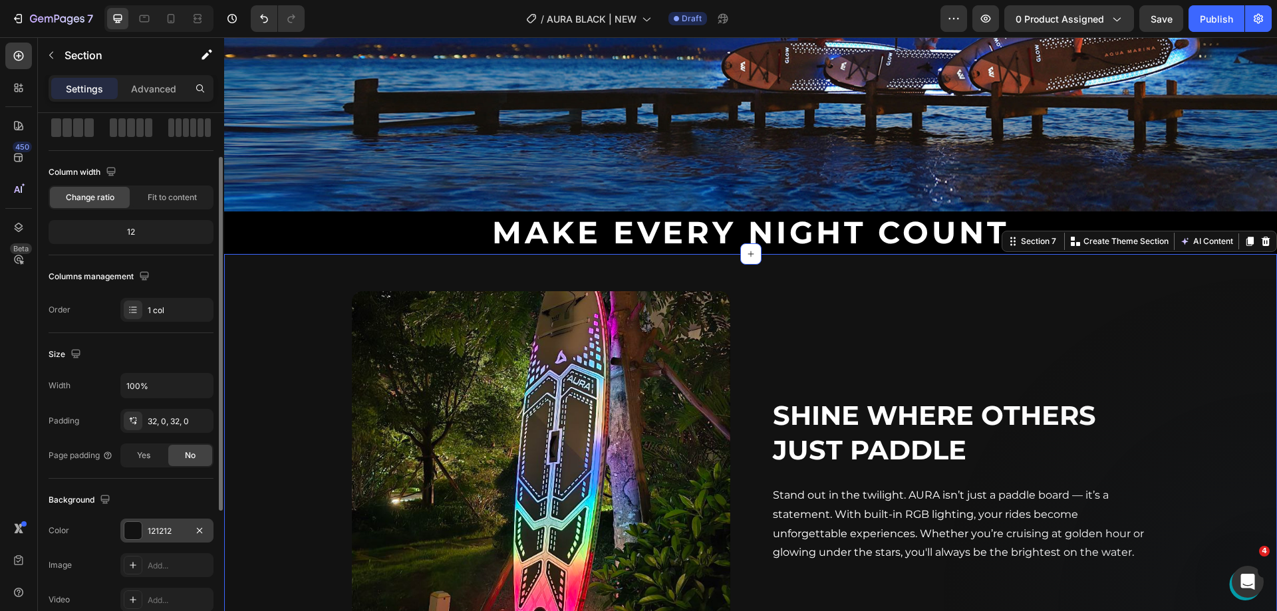
click at [136, 526] on div at bounding box center [132, 530] width 17 height 17
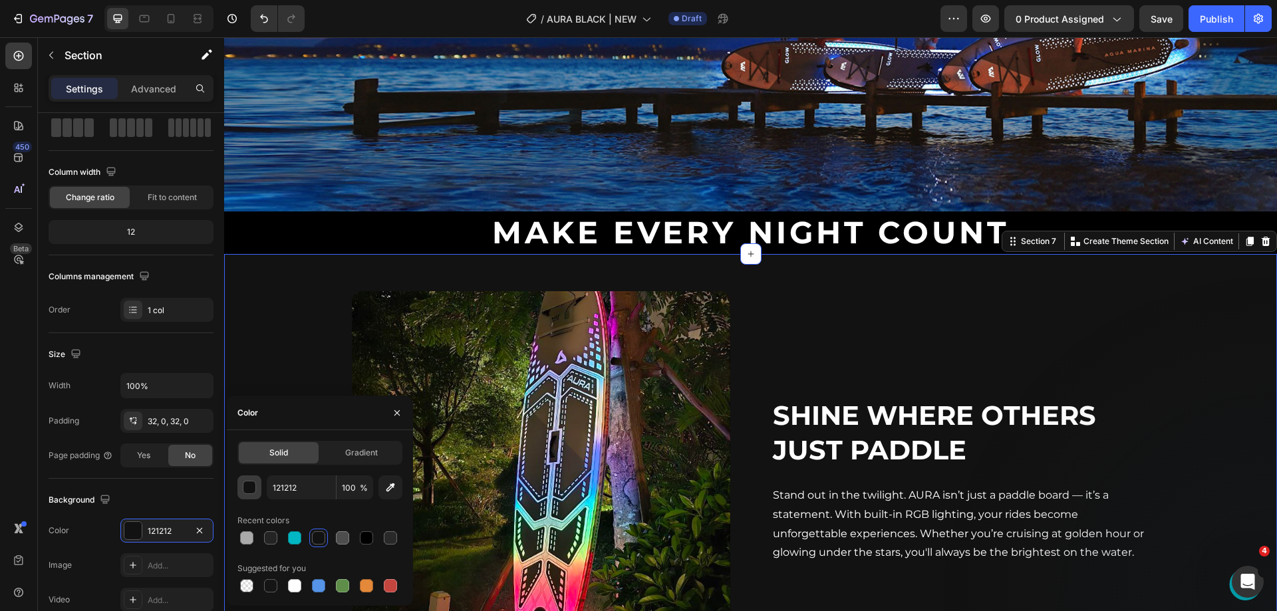
click at [247, 492] on div "button" at bounding box center [249, 488] width 13 height 13
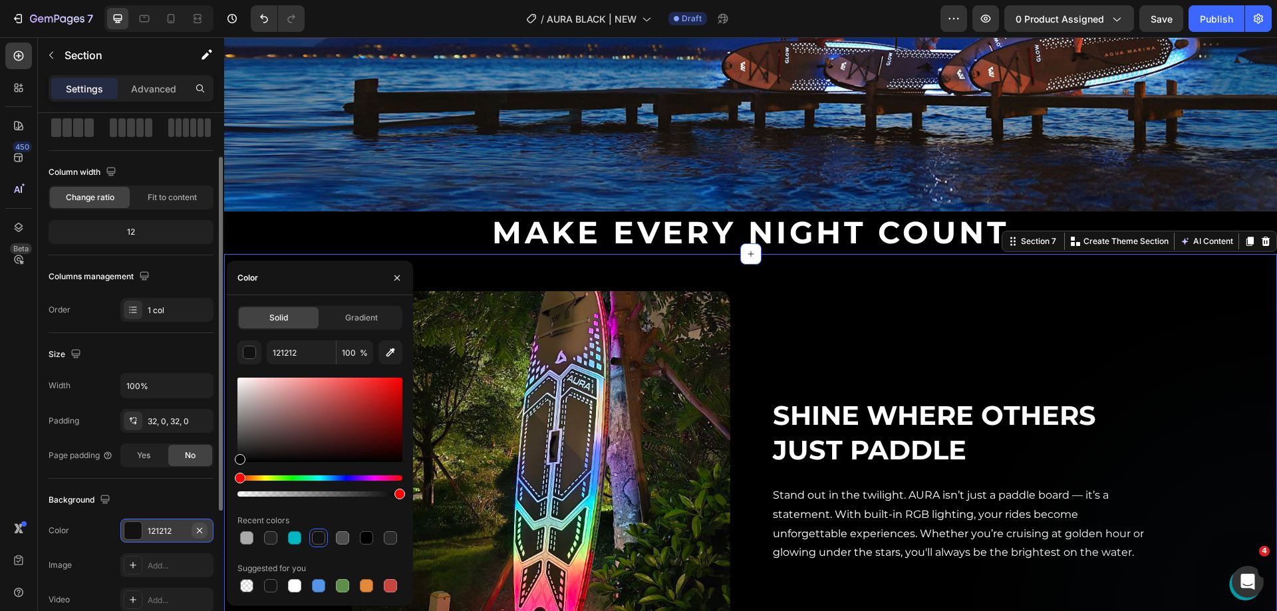
drag, startPoint x: 244, startPoint y: 451, endPoint x: 206, endPoint y: 526, distance: 84.2
click at [206, 526] on div "450 Beta Sections(18) Elements(84) Section Element Hero Section Product Detail …" at bounding box center [112, 324] width 224 height 574
type input "000000"
drag, startPoint x: 254, startPoint y: 450, endPoint x: 221, endPoint y: 506, distance: 65.0
click at [221, 506] on div "450 Beta Sections(18) Elements(84) Section Element Hero Section Product Detail …" at bounding box center [112, 324] width 224 height 574
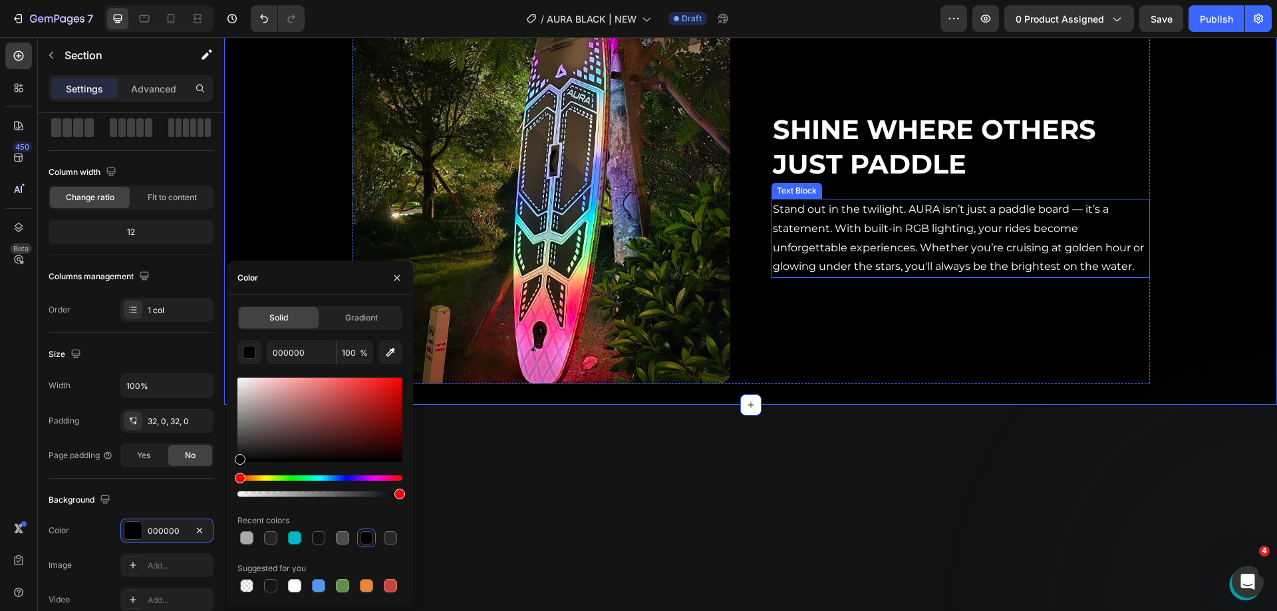
scroll to position [1796, 0]
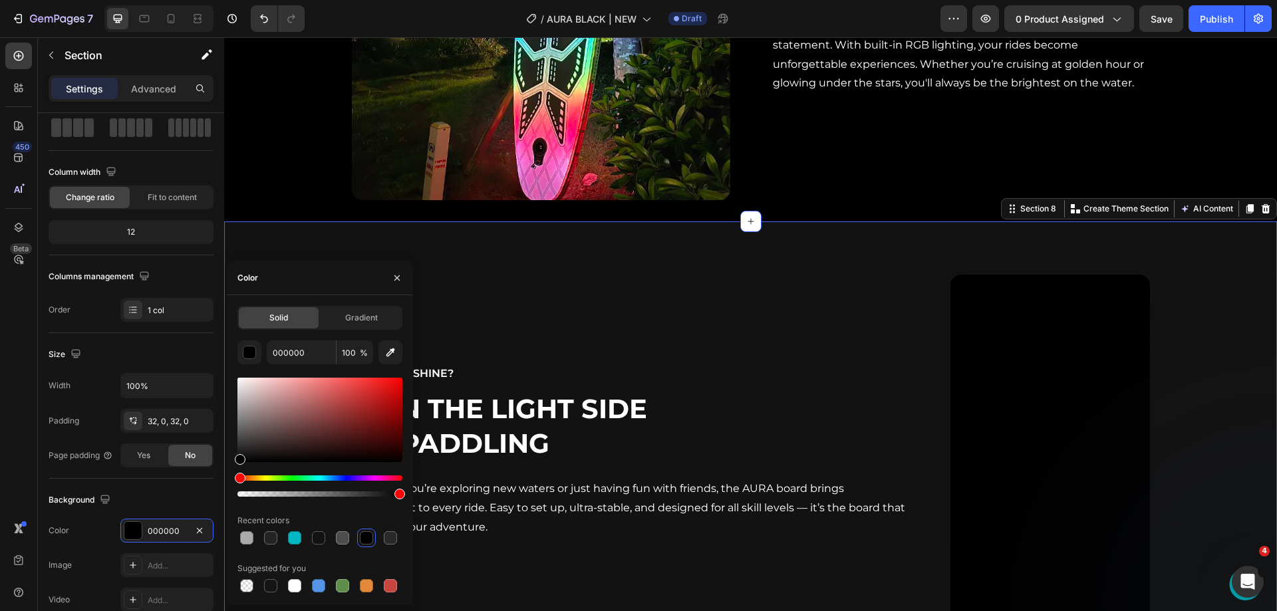
click at [1140, 253] on div "Video Ready to shine? Text Block Join the Light Side of Paddling Heading Whethe…" at bounding box center [750, 452] width 1053 height 461
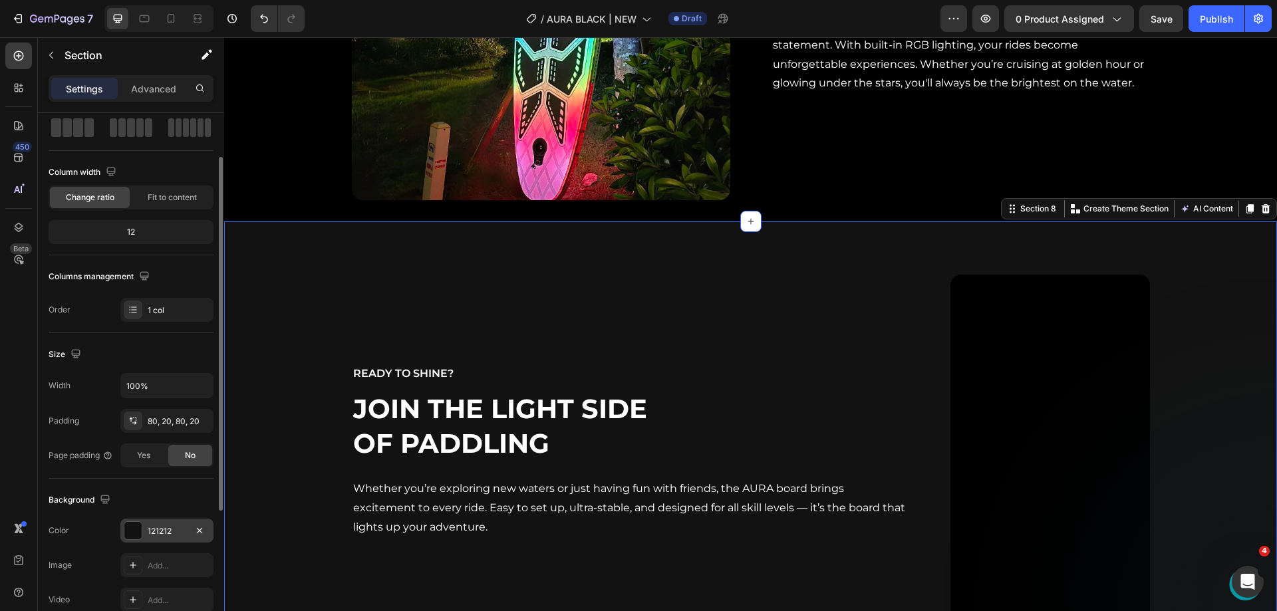
click at [137, 528] on div at bounding box center [132, 530] width 17 height 17
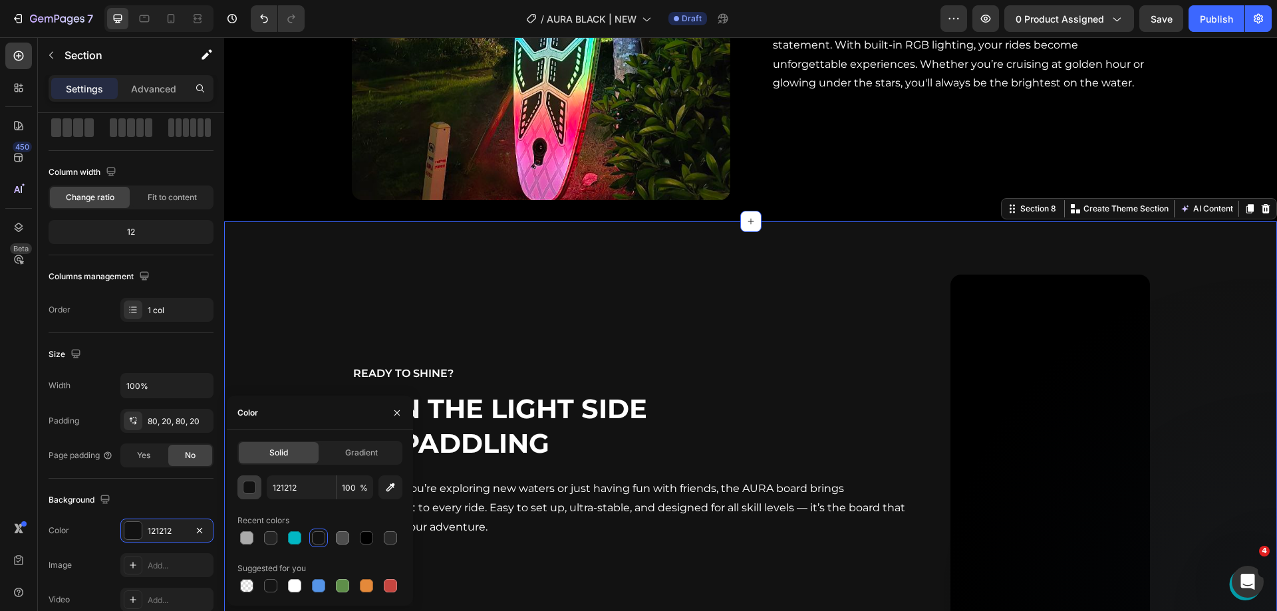
click at [260, 486] on button "button" at bounding box center [250, 488] width 24 height 24
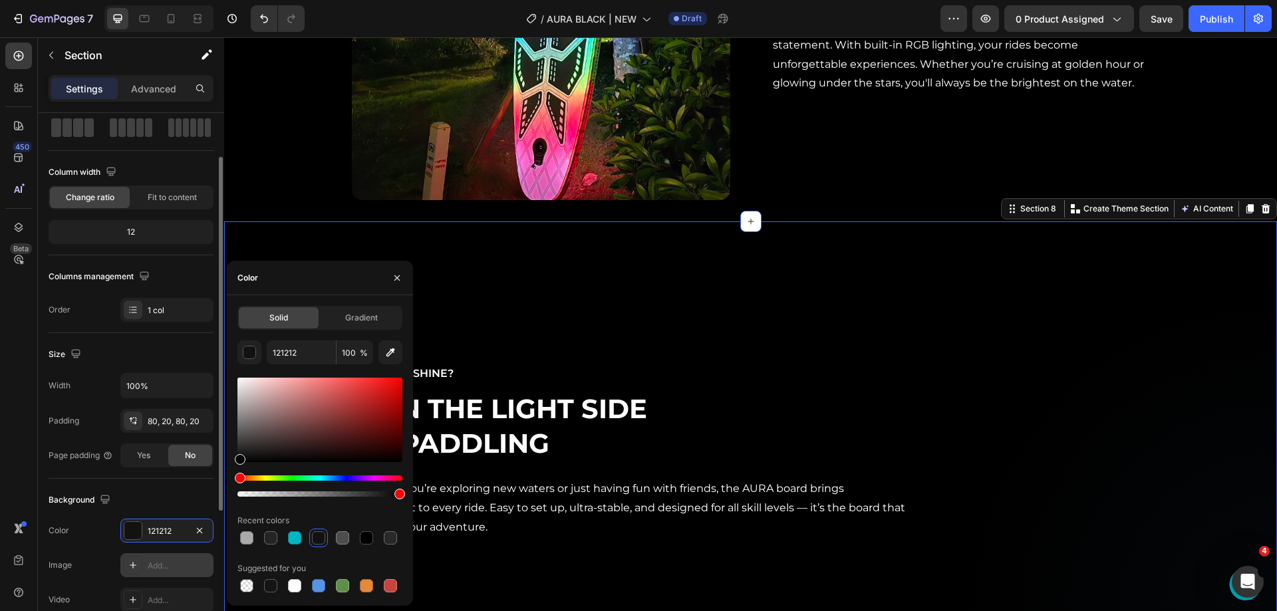
drag, startPoint x: 249, startPoint y: 472, endPoint x: 196, endPoint y: 560, distance: 102.3
click at [196, 560] on div "450 Beta Sections(18) Elements(84) Section Element Hero Section Product Detail …" at bounding box center [112, 324] width 224 height 574
type input "000000"
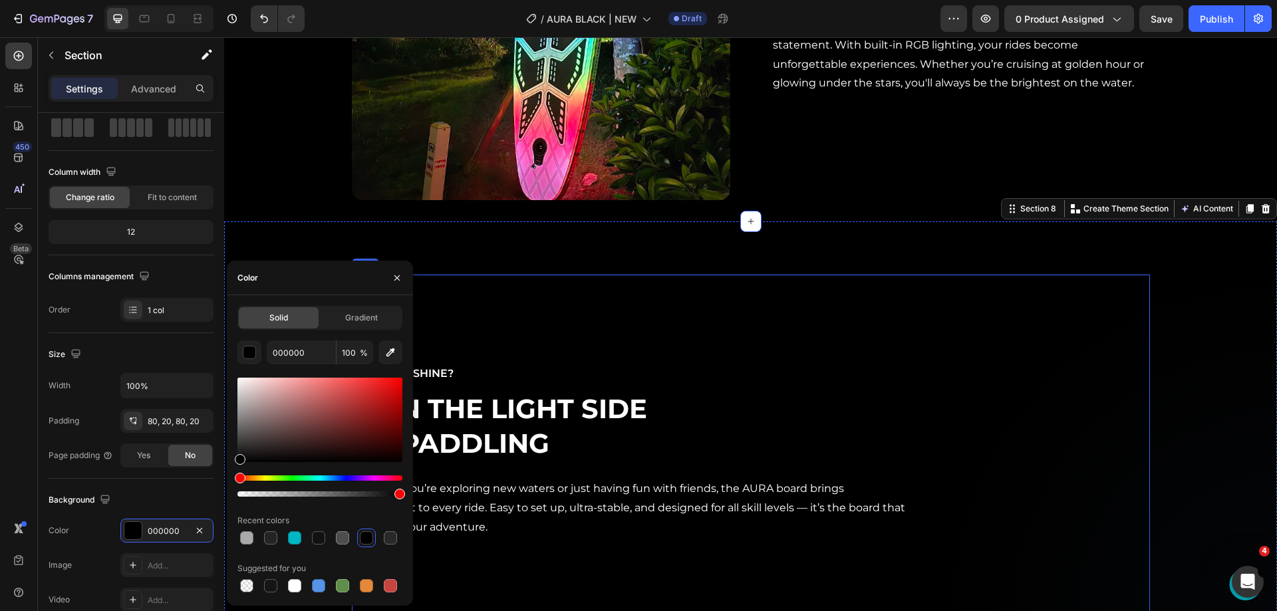
click at [454, 275] on div "Ready to shine? Text Block Join the Light Side of Paddling Heading Whether you’…" at bounding box center [631, 452] width 558 height 355
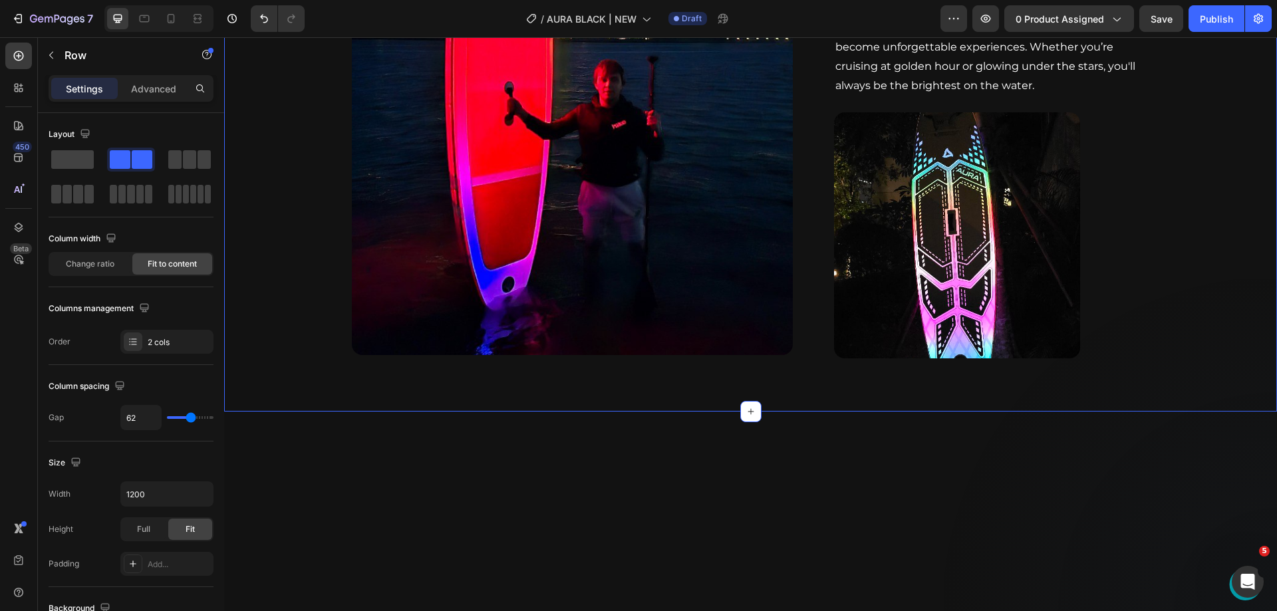
scroll to position [2595, 0]
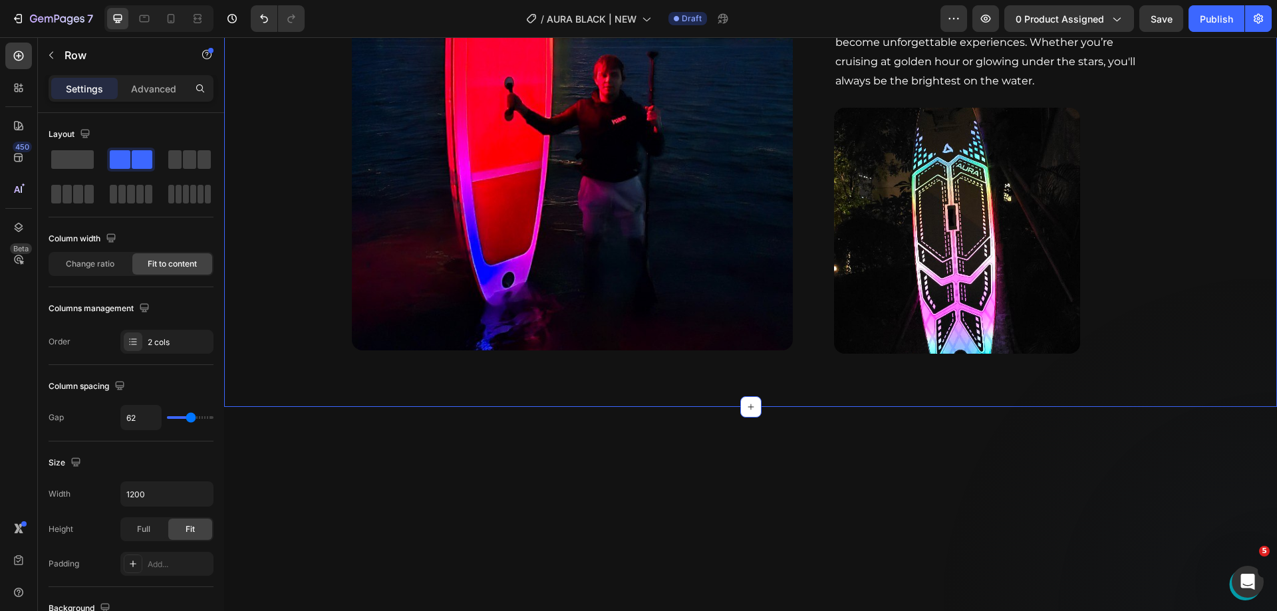
click at [297, 273] on div "Image Overall Dimensions Heading Stand out in the twilight. AURA isn’t just a p…" at bounding box center [750, 130] width 1053 height 448
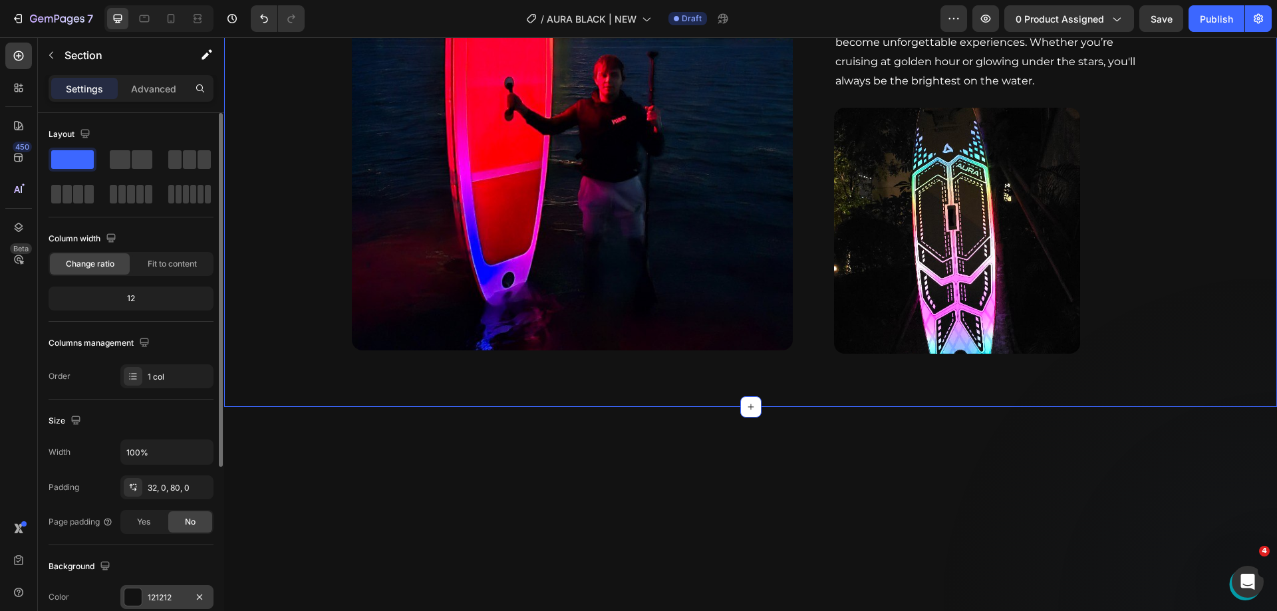
click at [138, 588] on div at bounding box center [133, 597] width 19 height 19
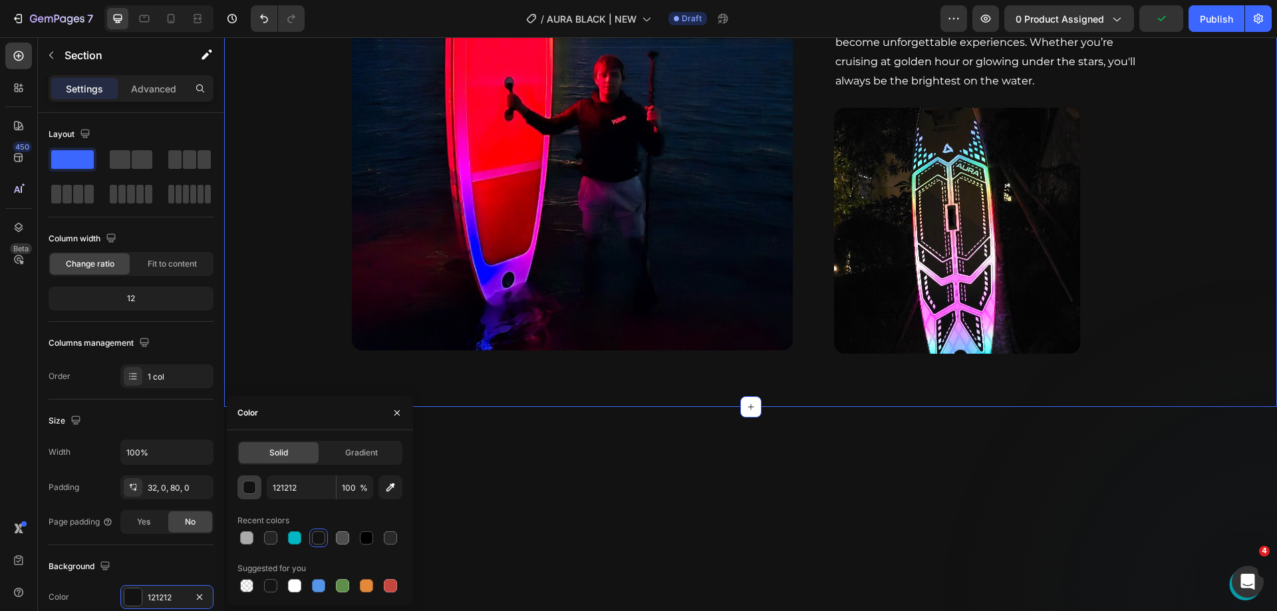
click at [249, 494] on button "button" at bounding box center [250, 488] width 24 height 24
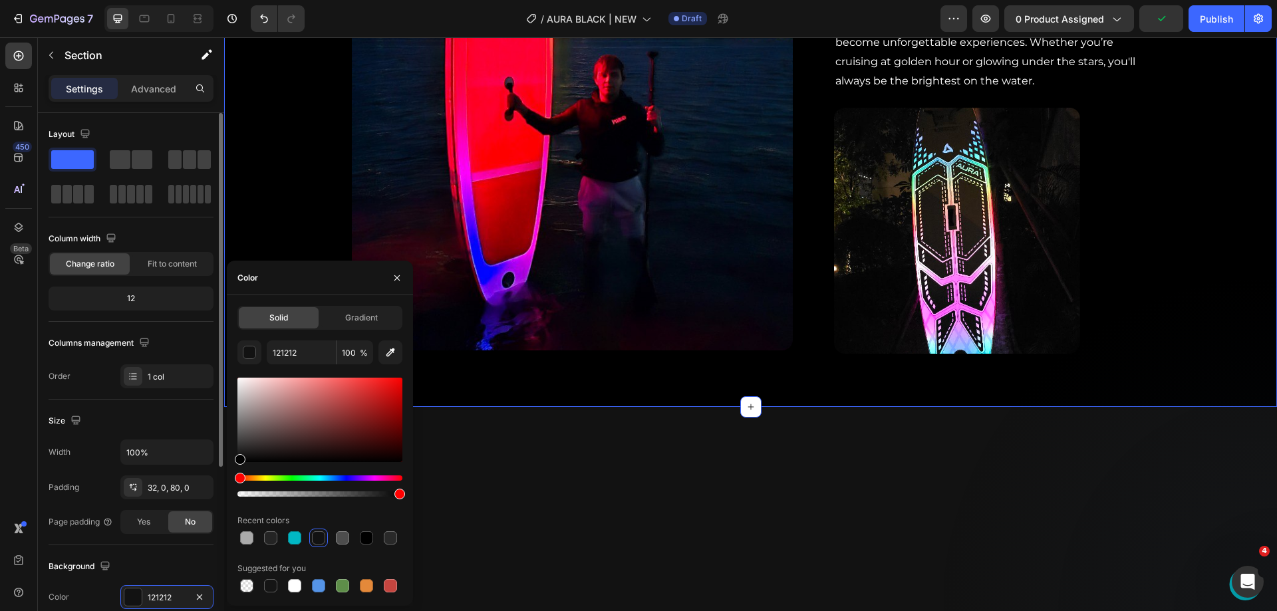
drag, startPoint x: 266, startPoint y: 428, endPoint x: 190, endPoint y: 558, distance: 149.7
click at [190, 558] on div "450 Beta Sections(18) Elements(84) Section Element Hero Section Product Detail …" at bounding box center [112, 324] width 224 height 574
type input "000000"
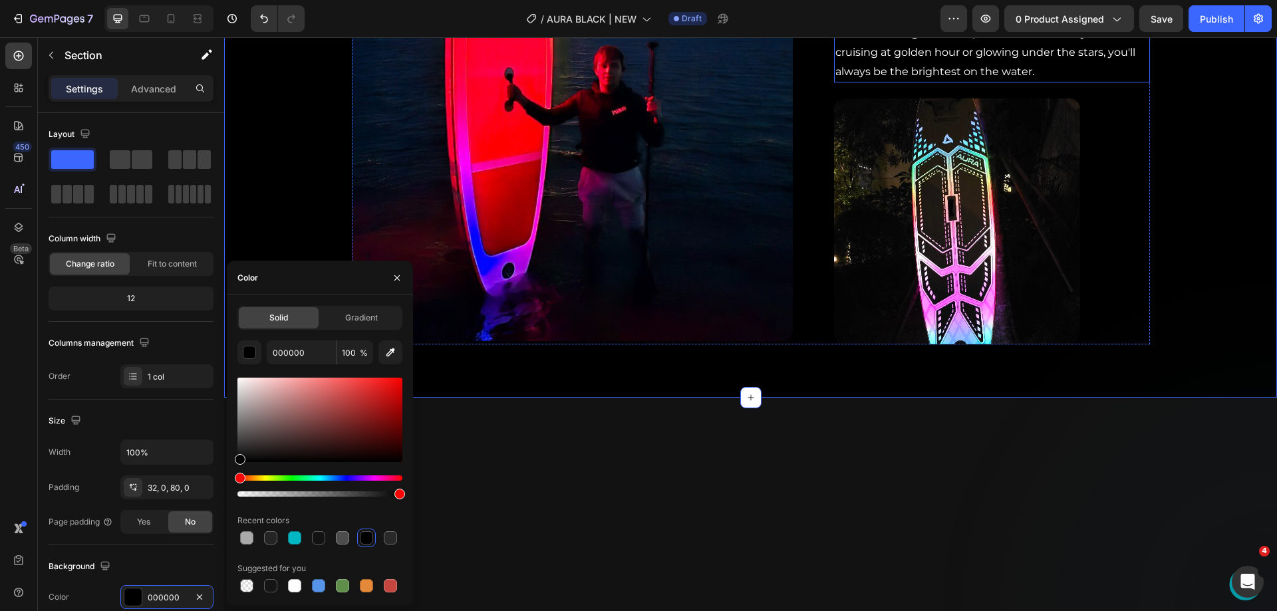
scroll to position [3127, 0]
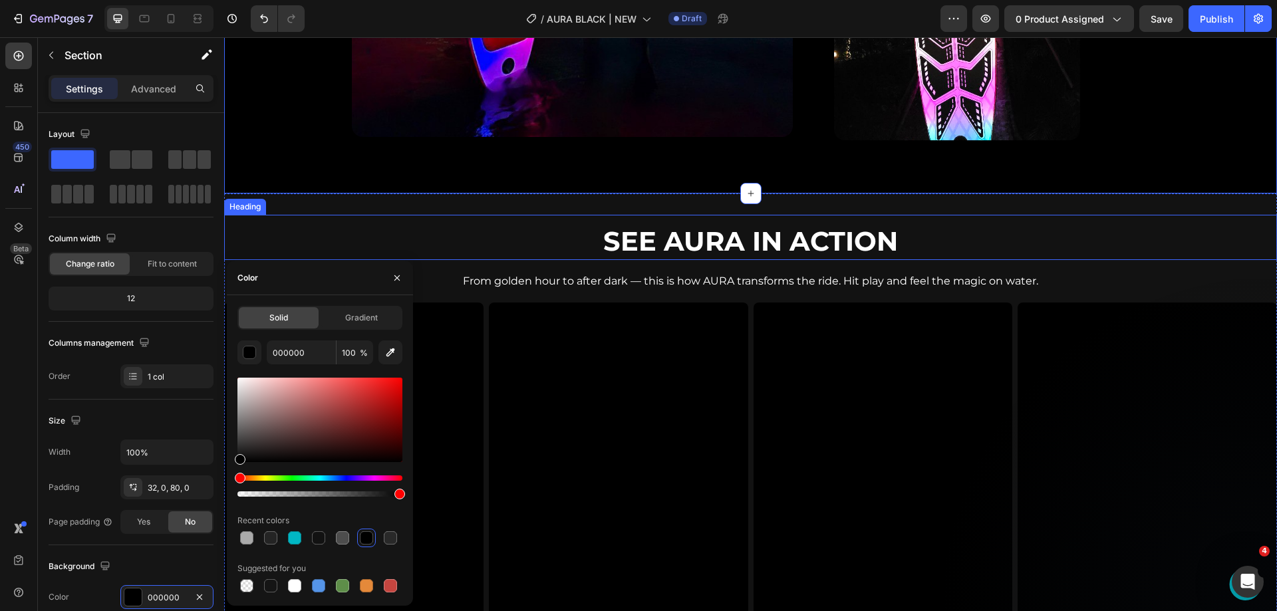
click at [1092, 227] on h2 "See AURA in Action" at bounding box center [750, 241] width 1053 height 37
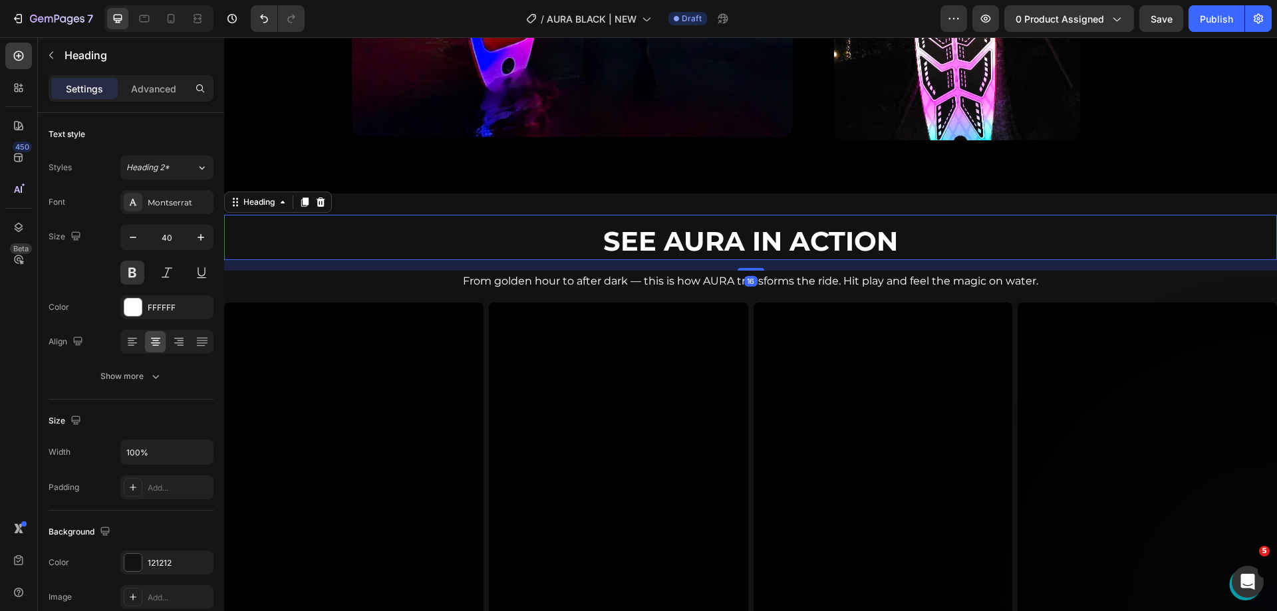
click at [1150, 202] on div "See AURA in Action Heading 16 From golden hour to after dark — this is how AURA…" at bounding box center [750, 605] width 1053 height 823
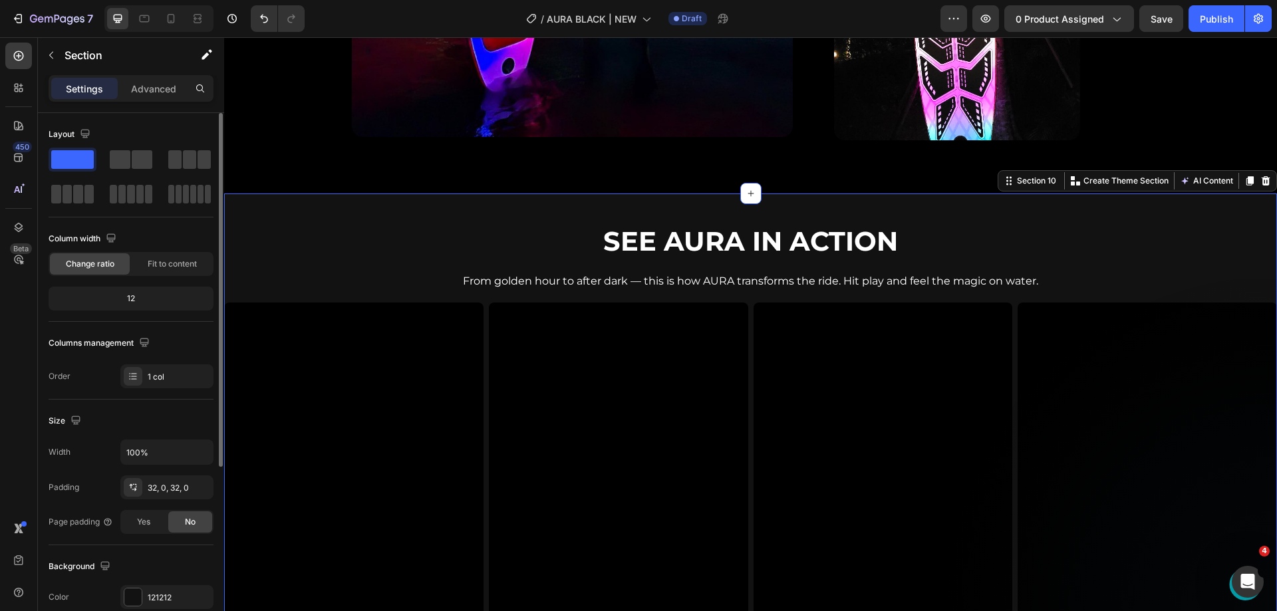
scroll to position [266, 0]
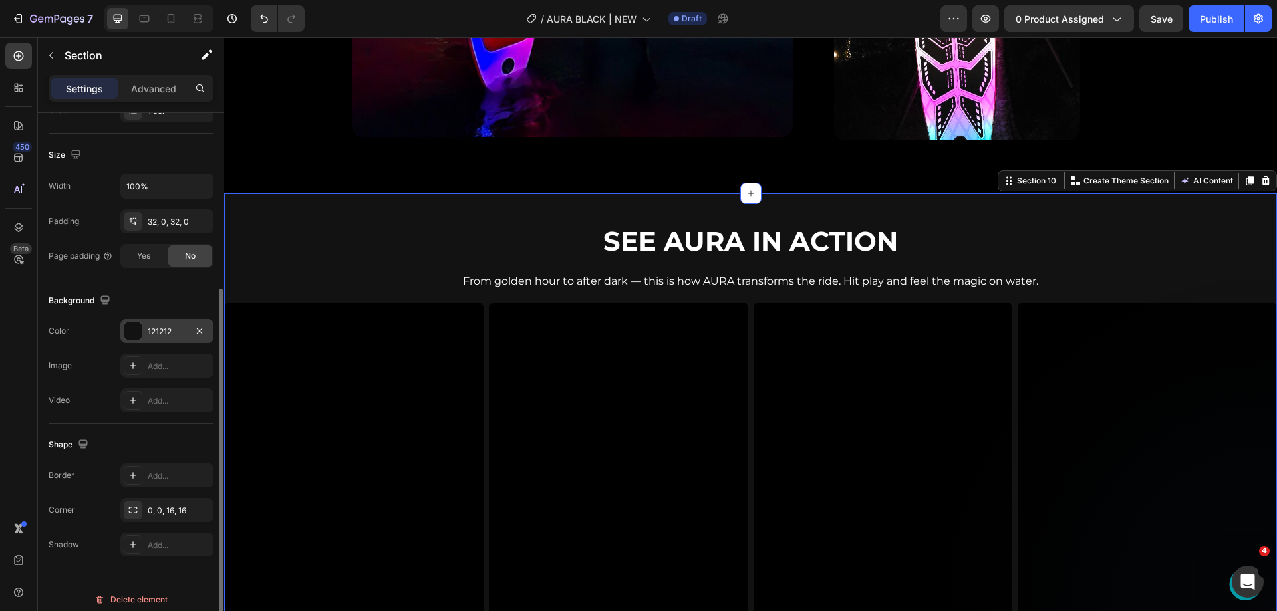
click at [153, 336] on div "121212" at bounding box center [167, 332] width 39 height 12
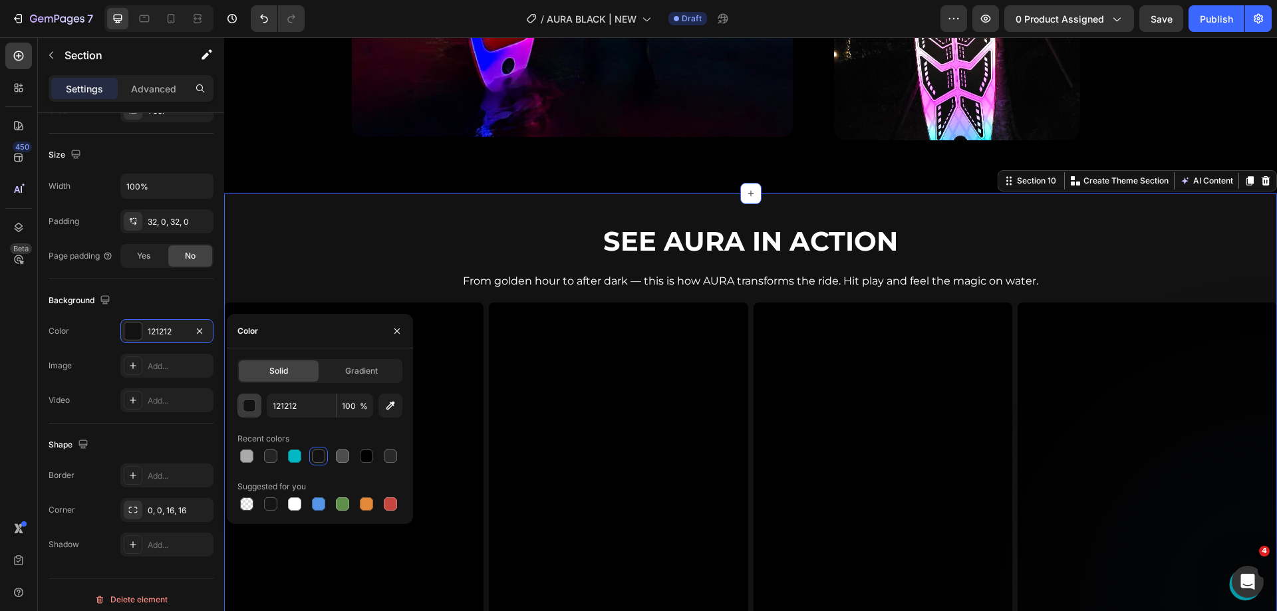
click at [244, 409] on div "button" at bounding box center [249, 406] width 13 height 13
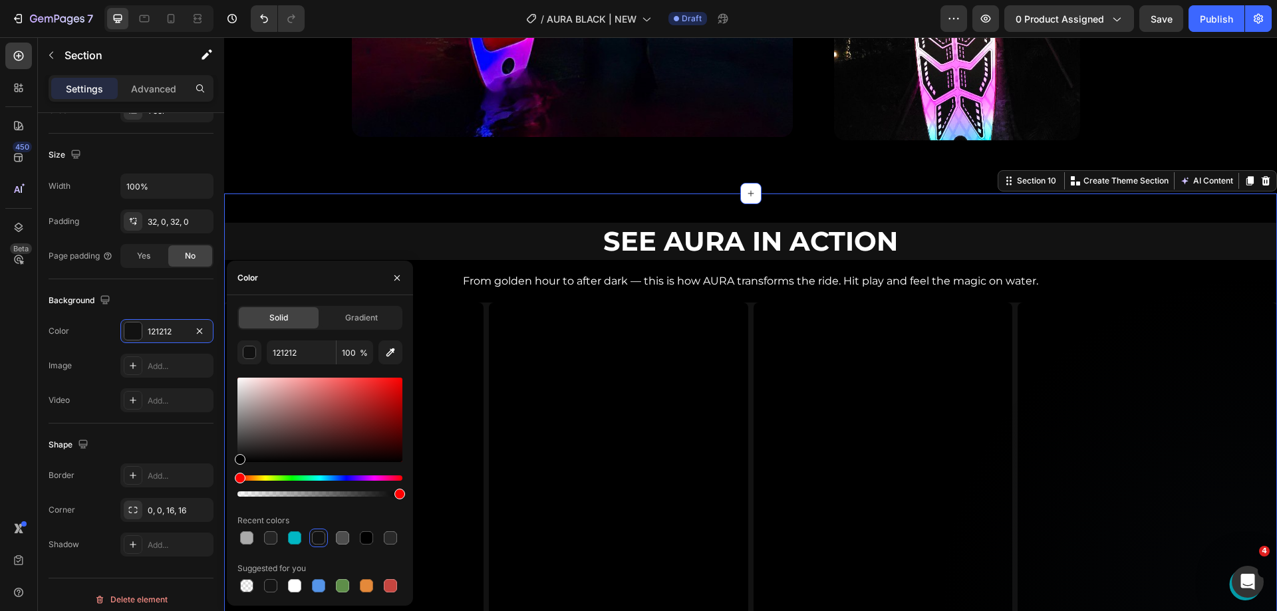
drag, startPoint x: 233, startPoint y: 516, endPoint x: 182, endPoint y: 611, distance: 108.0
click at [182, 0] on html "7 Version history / AURA BLACK | NEW Draft Preview 0 product assigned Save Publ…" at bounding box center [638, 0] width 1277 height 0
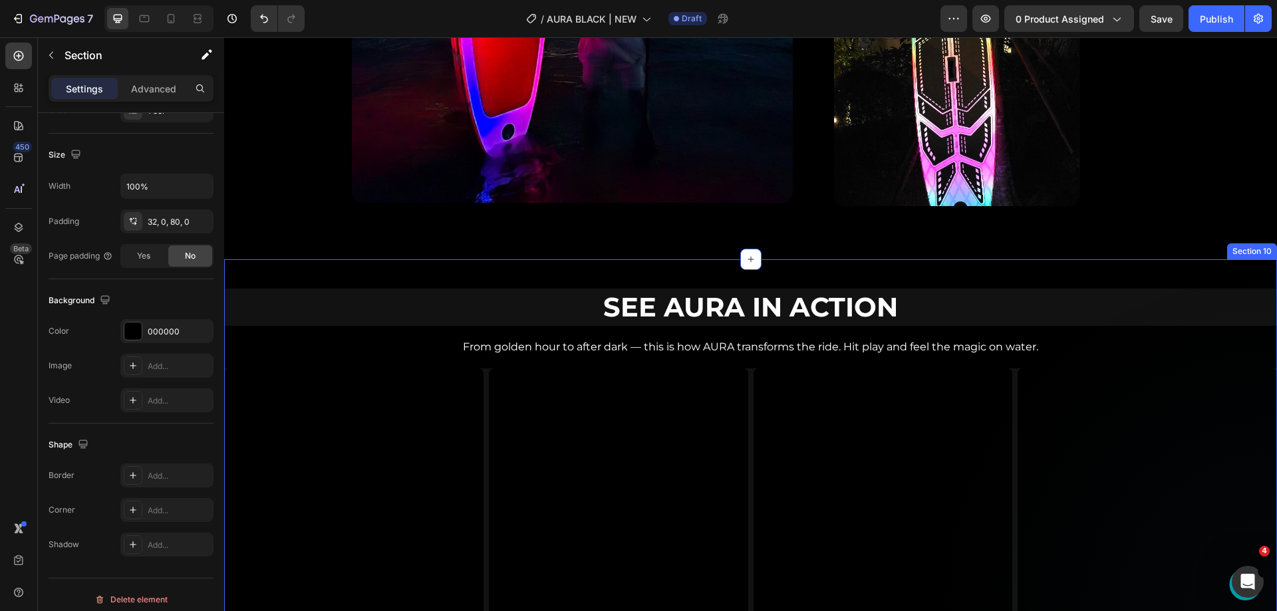
scroll to position [3060, 0]
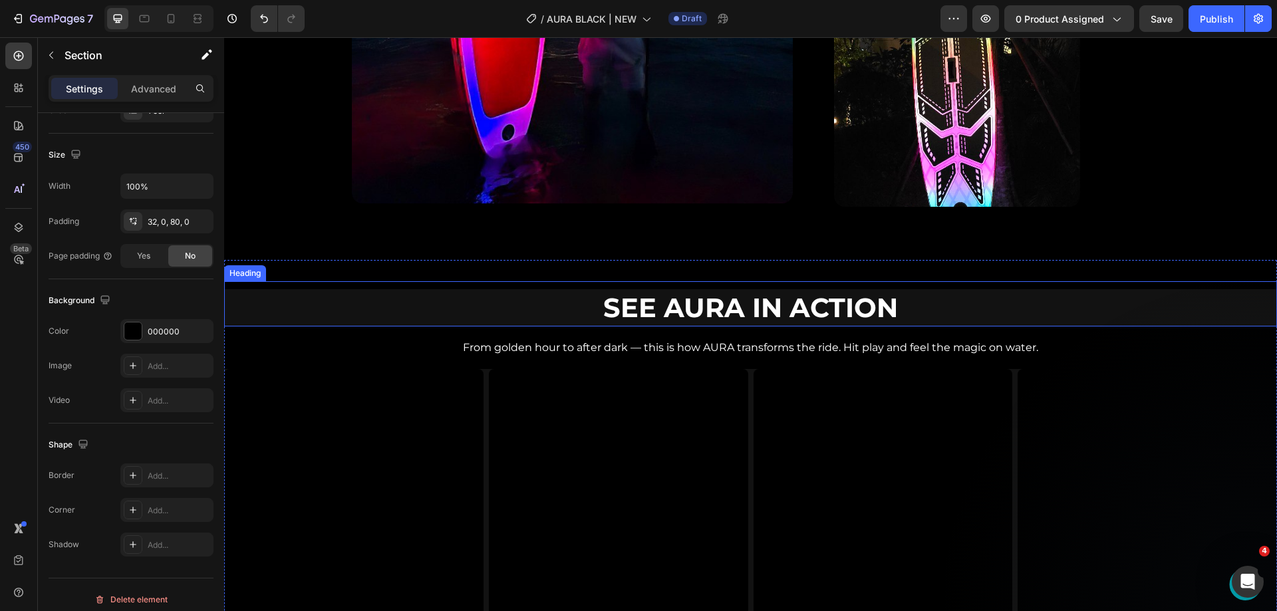
click at [361, 299] on h2 "See AURA in Action" at bounding box center [750, 307] width 1053 height 37
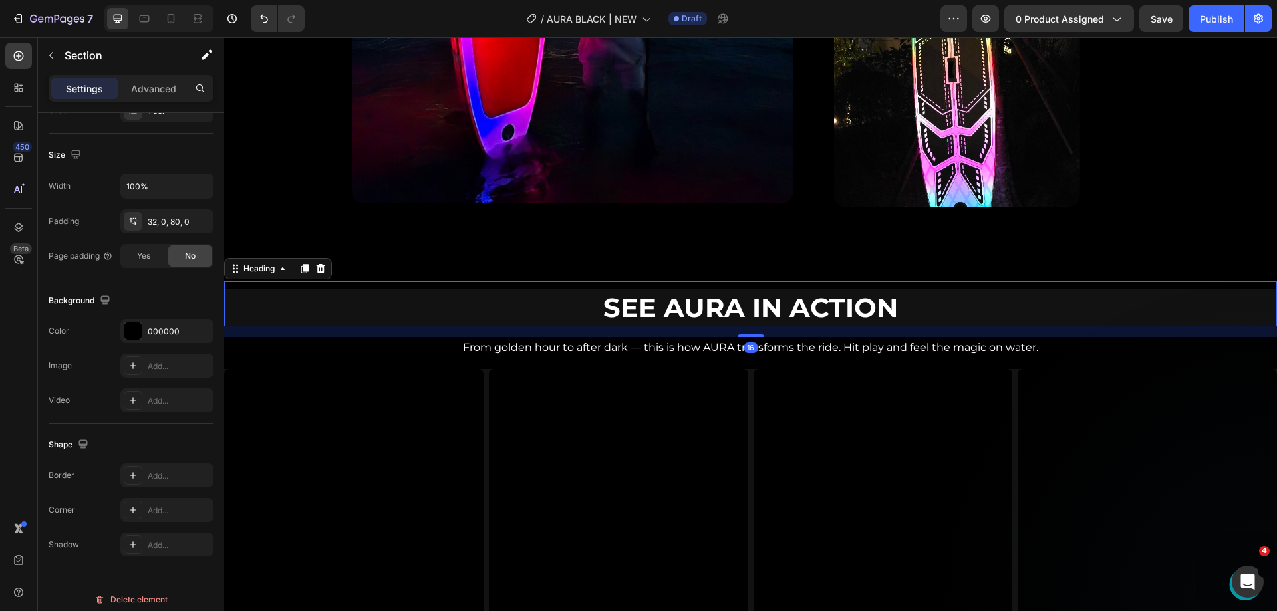
scroll to position [0, 0]
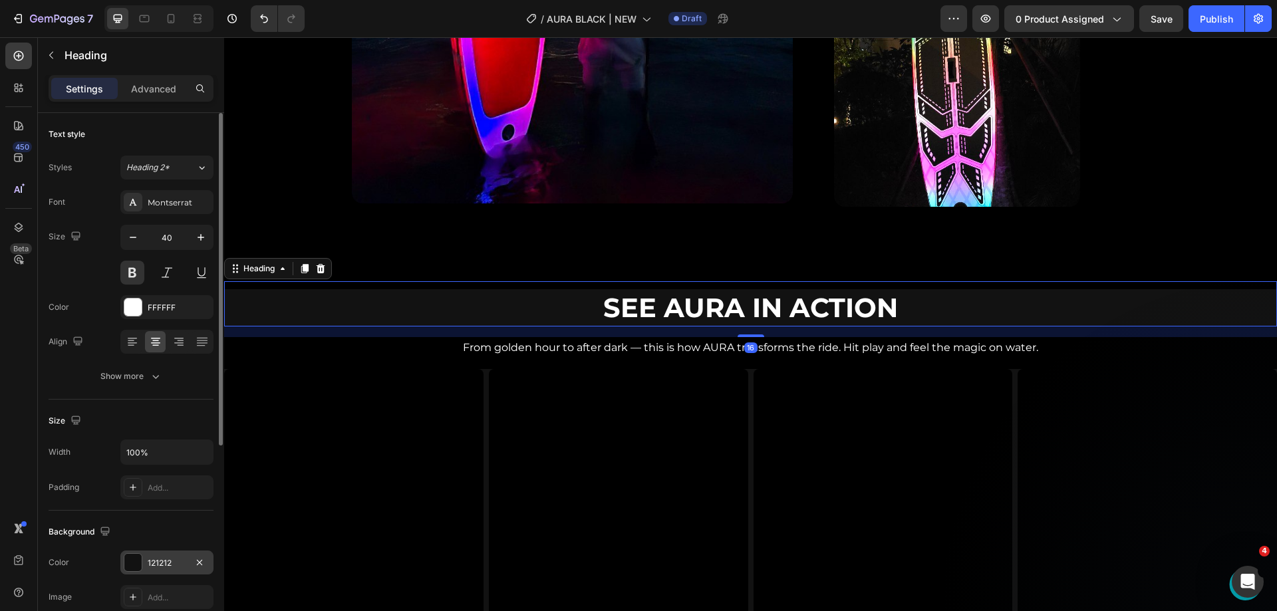
click at [149, 567] on div "121212" at bounding box center [167, 564] width 39 height 12
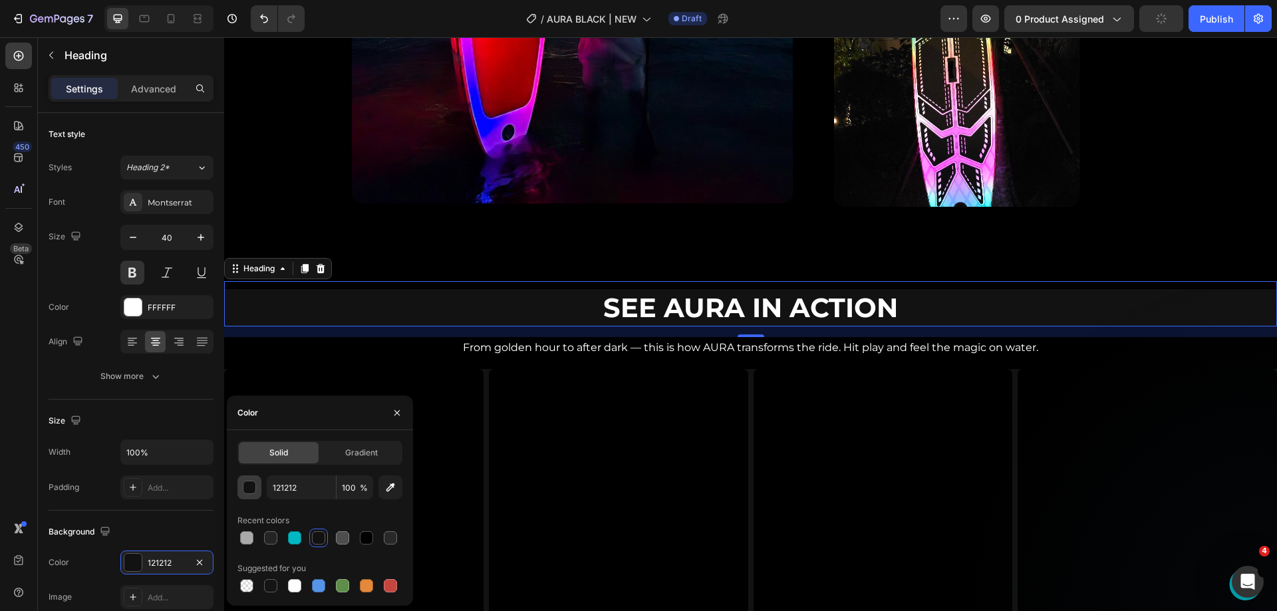
click at [251, 494] on button "button" at bounding box center [250, 488] width 24 height 24
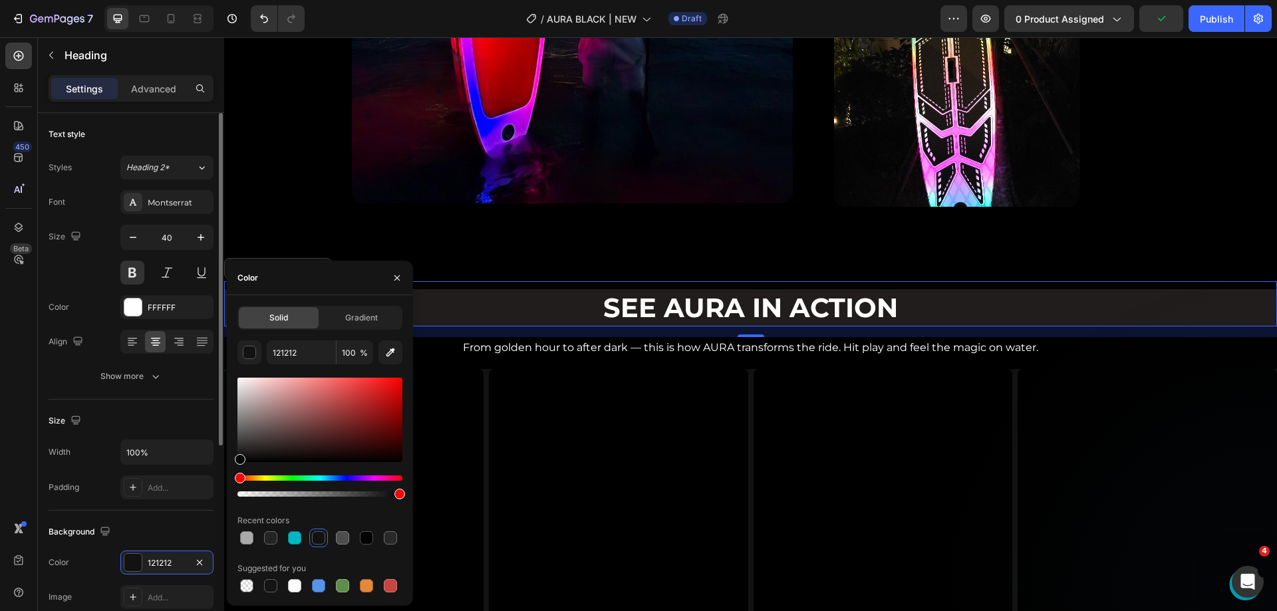
drag, startPoint x: 257, startPoint y: 450, endPoint x: 204, endPoint y: 534, distance: 98.7
click at [204, 534] on div "450 Beta Sections(18) Elements(84) Section Element Hero Section Product Detail …" at bounding box center [112, 324] width 224 height 574
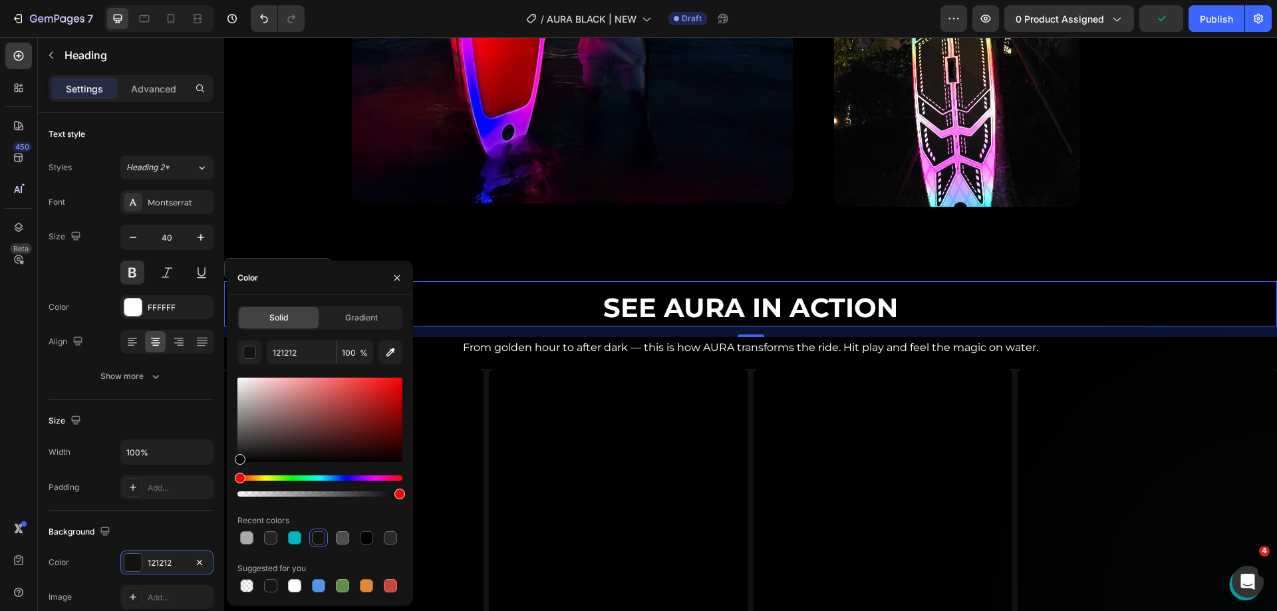
type input "000000"
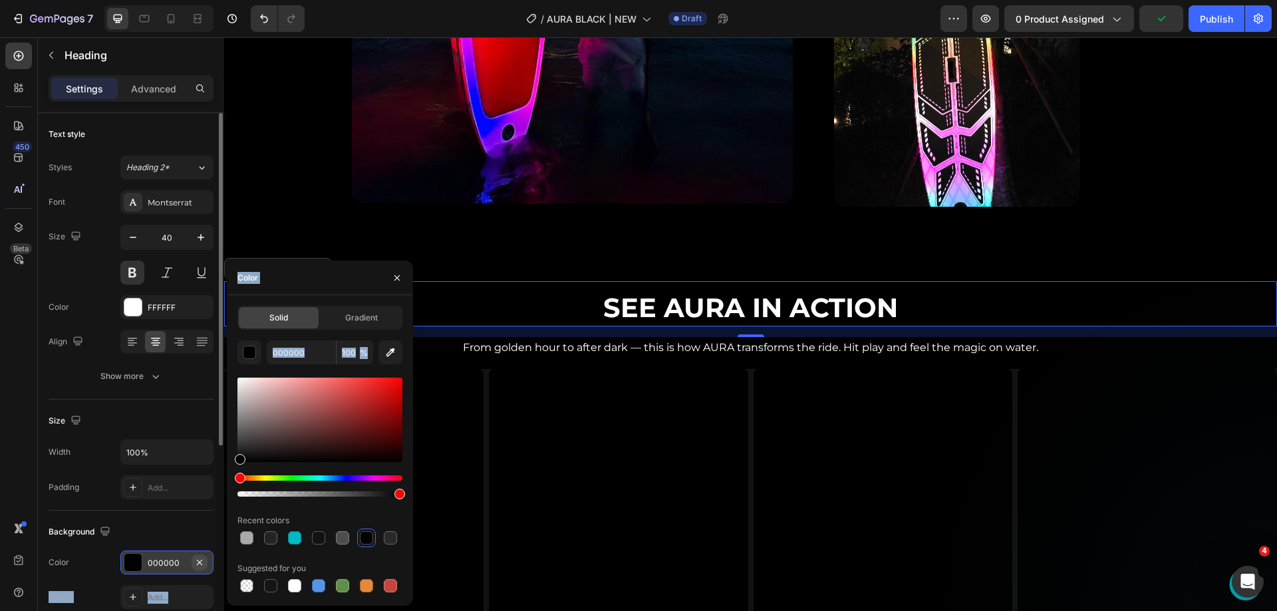
drag, startPoint x: 238, startPoint y: 503, endPoint x: 203, endPoint y: 562, distance: 68.6
click at [203, 562] on div "450 Beta Sections(18) Elements(84) Section Element Hero Section Product Detail …" at bounding box center [112, 324] width 224 height 574
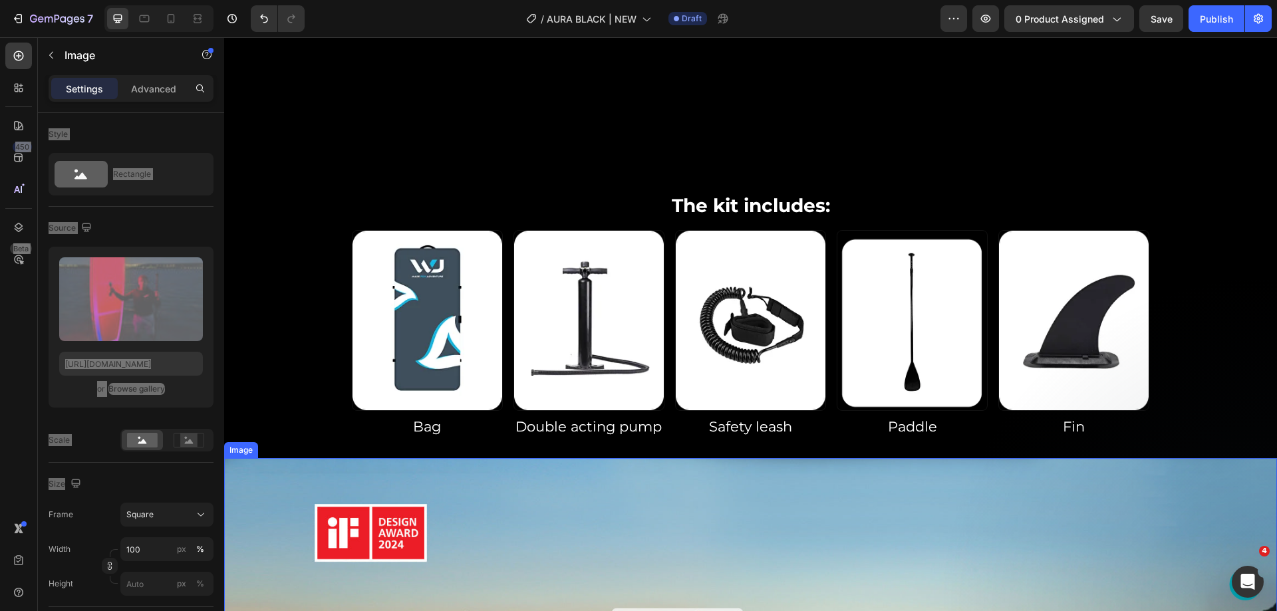
scroll to position [1131, 0]
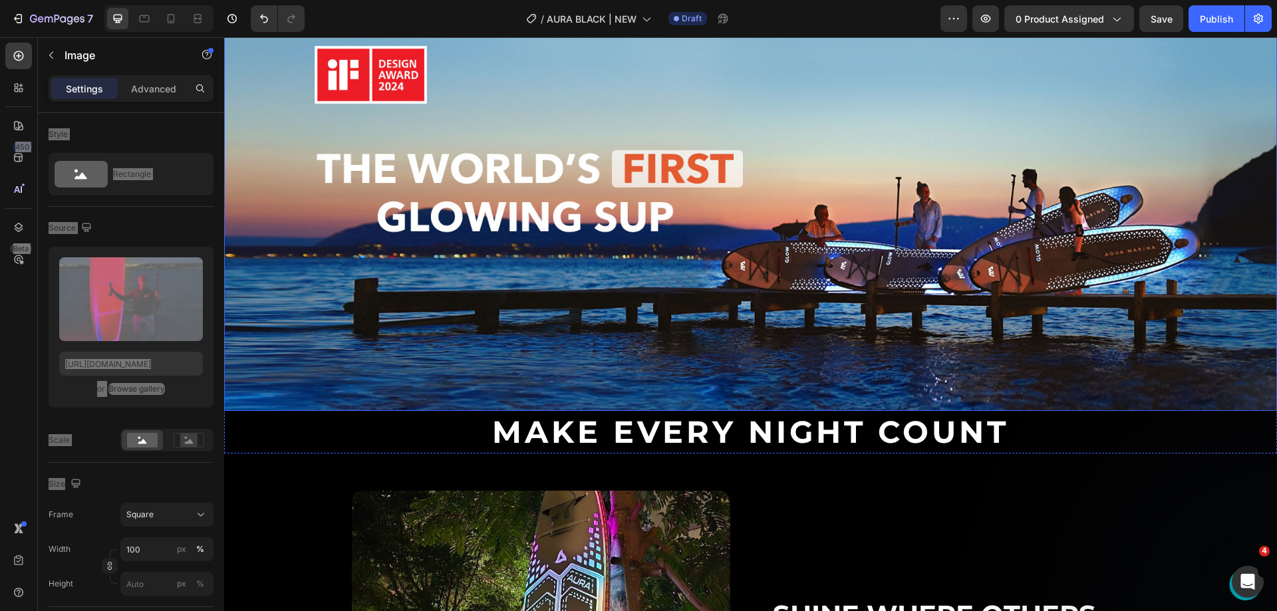
click at [760, 364] on img at bounding box center [750, 205] width 1053 height 411
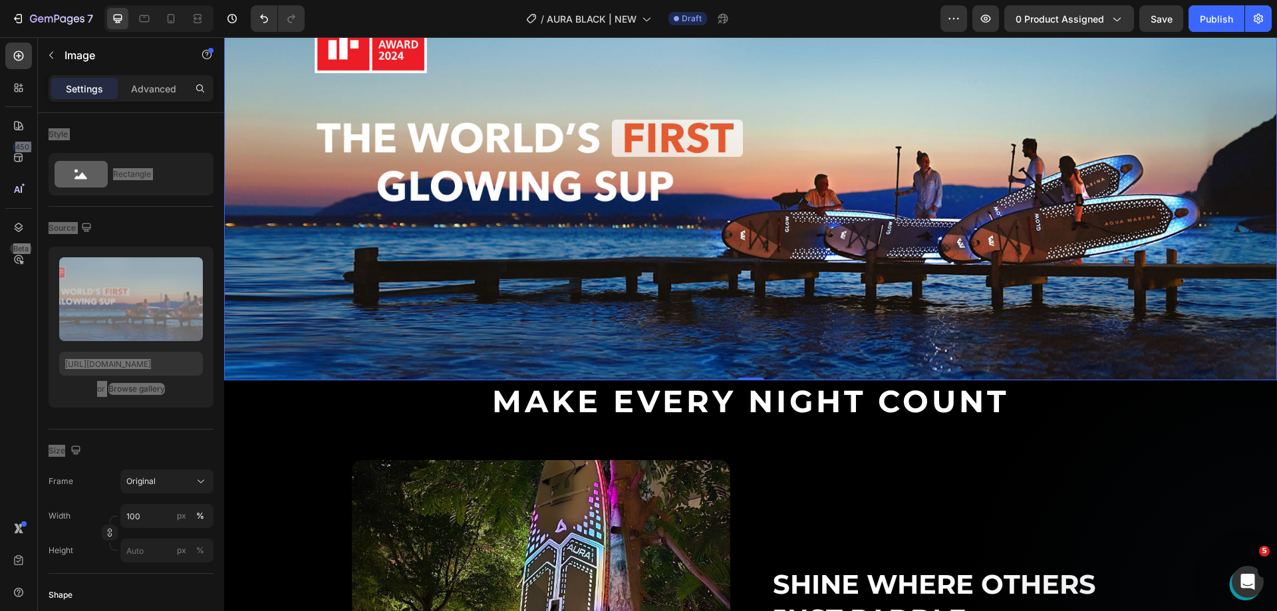
scroll to position [1198, 0]
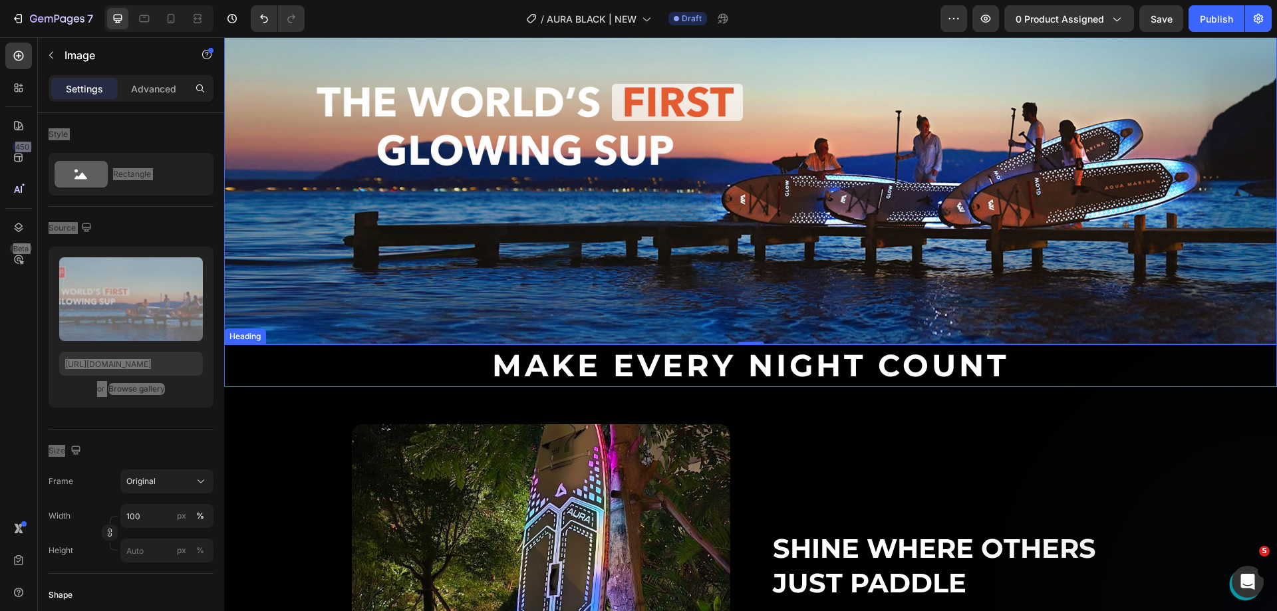
click at [637, 358] on h2 "Make Every Night Count" at bounding box center [750, 366] width 1053 height 43
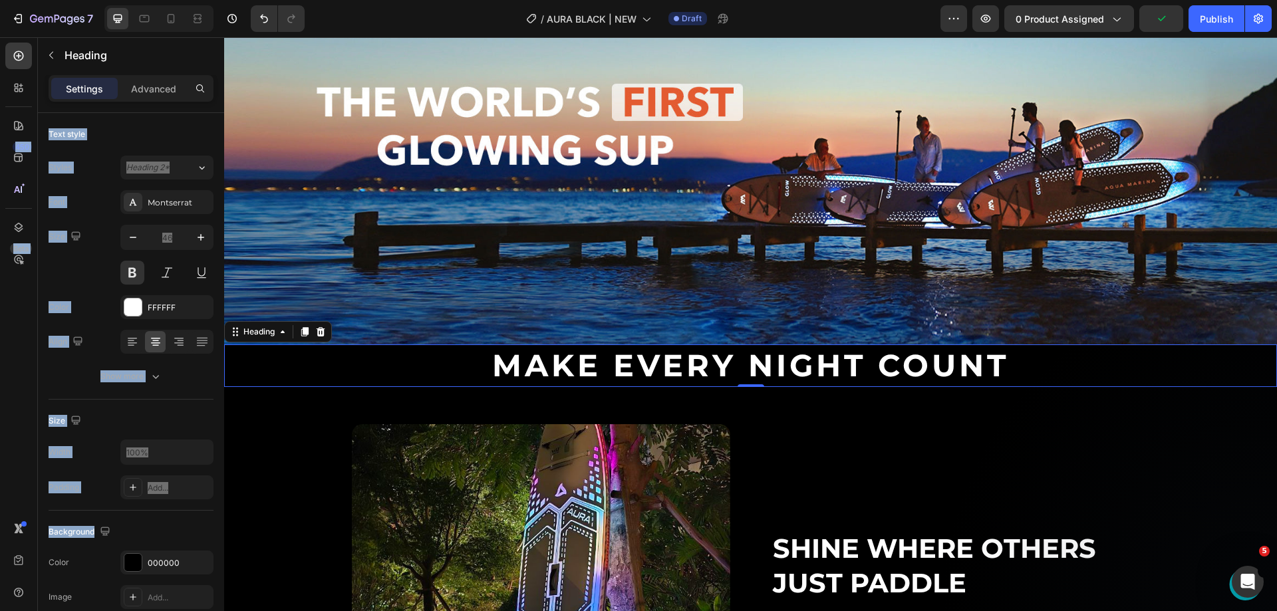
click at [741, 353] on h2 "Make Every Night Count" at bounding box center [750, 366] width 1053 height 43
click at [486, 363] on p "Make Every Night Count" at bounding box center [751, 366] width 1050 height 40
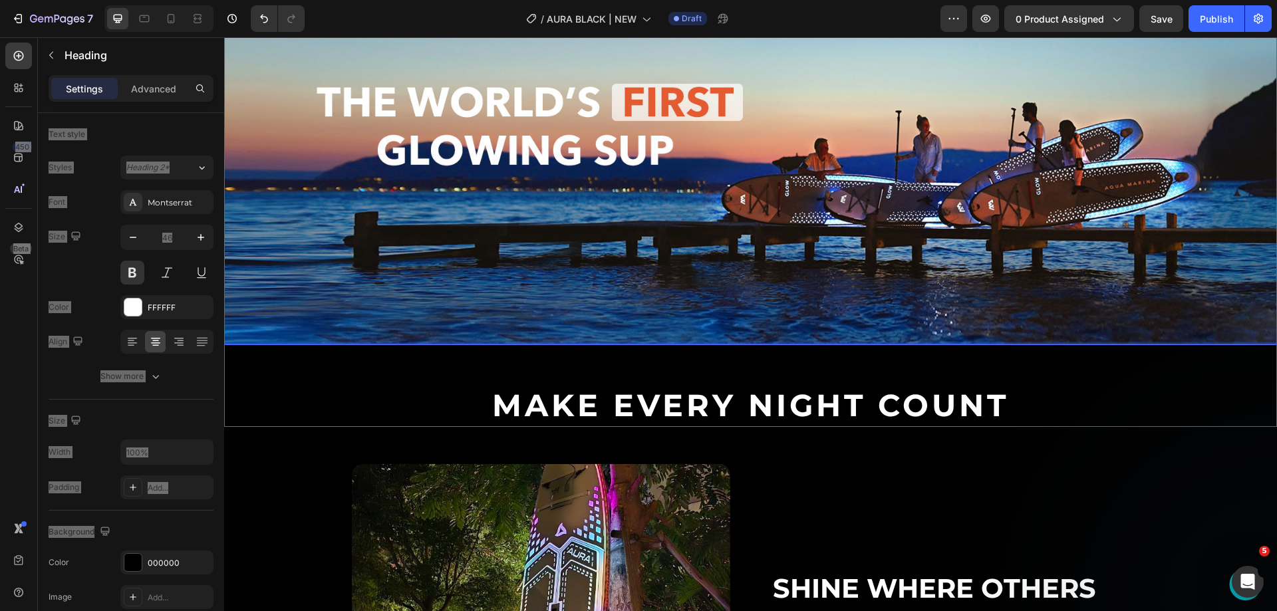
click at [571, 273] on img at bounding box center [750, 138] width 1053 height 411
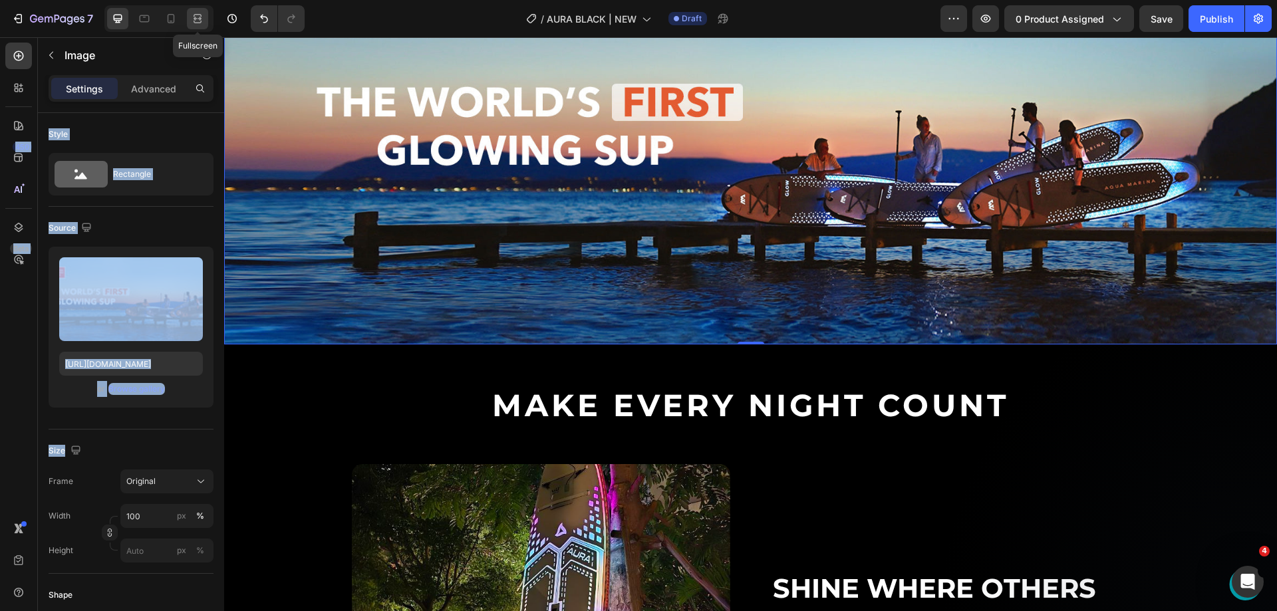
click at [192, 19] on icon at bounding box center [197, 18] width 13 height 13
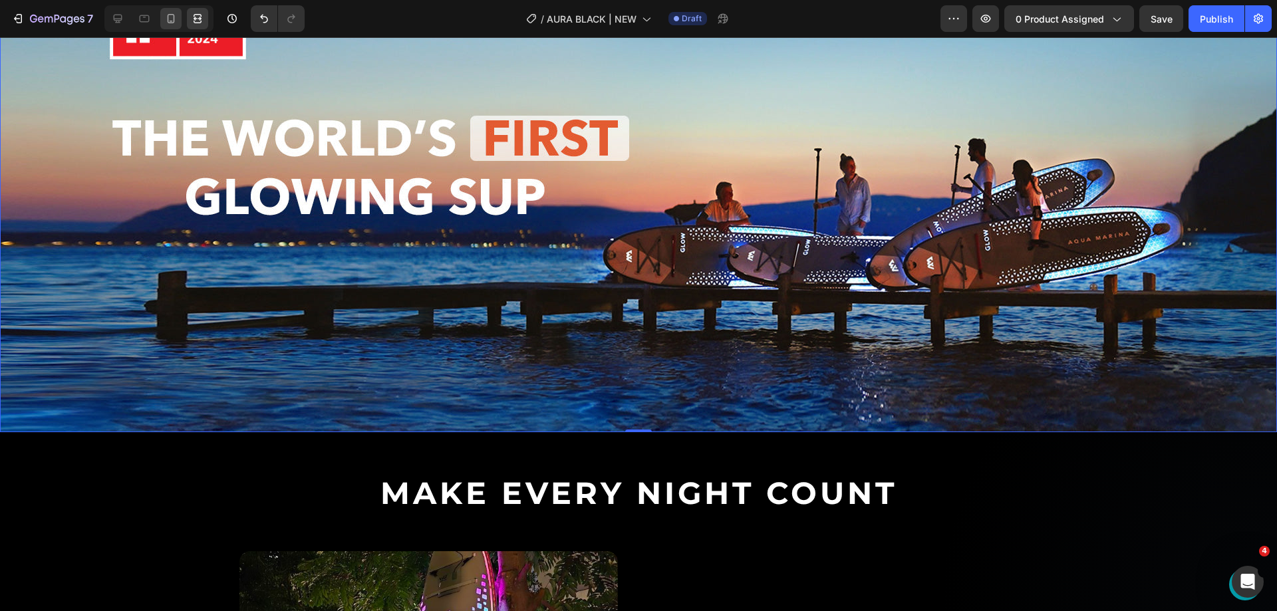
click at [160, 21] on div at bounding box center [170, 18] width 21 height 21
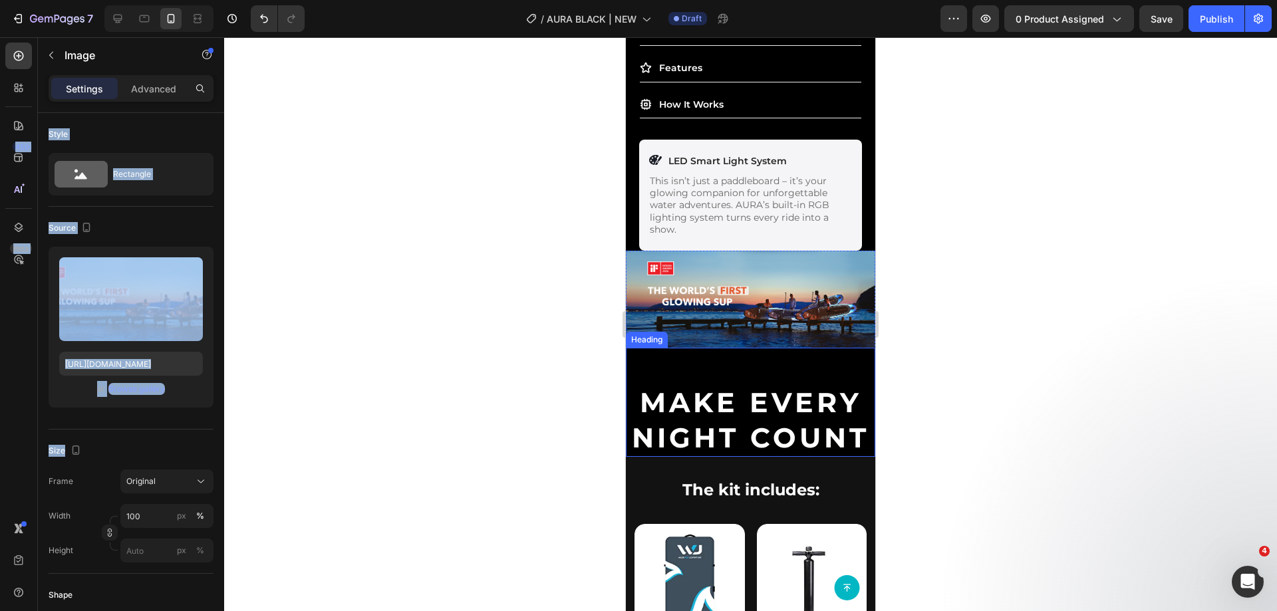
scroll to position [1026, 0]
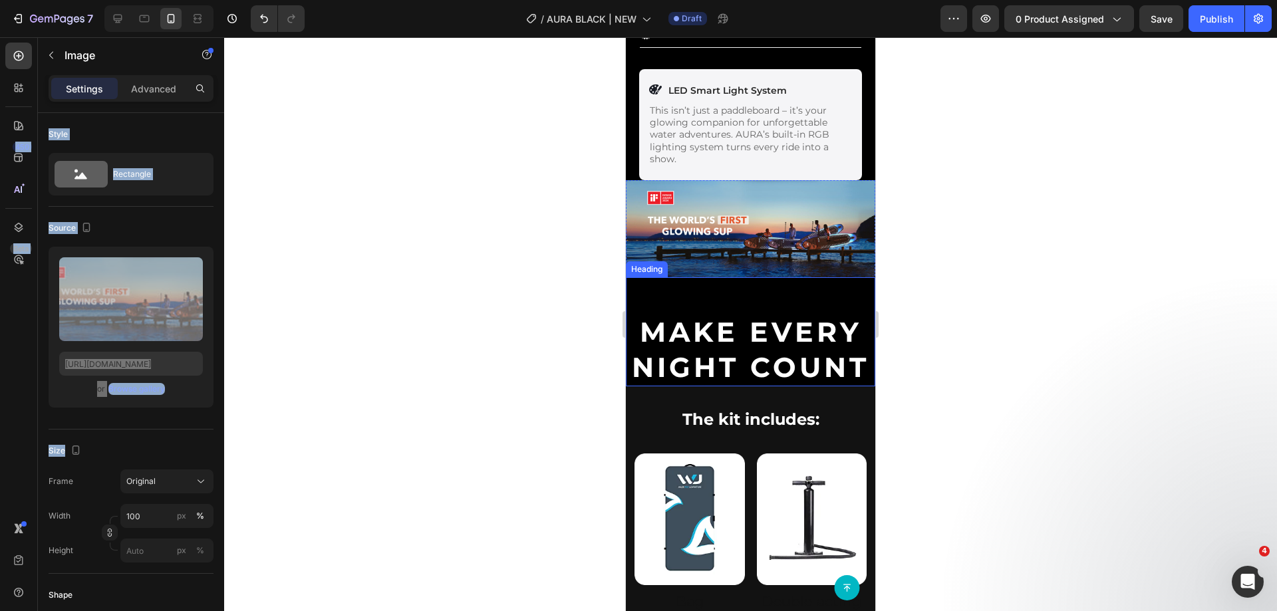
click at [717, 292] on h2 "Make Every Night Count" at bounding box center [750, 331] width 249 height 109
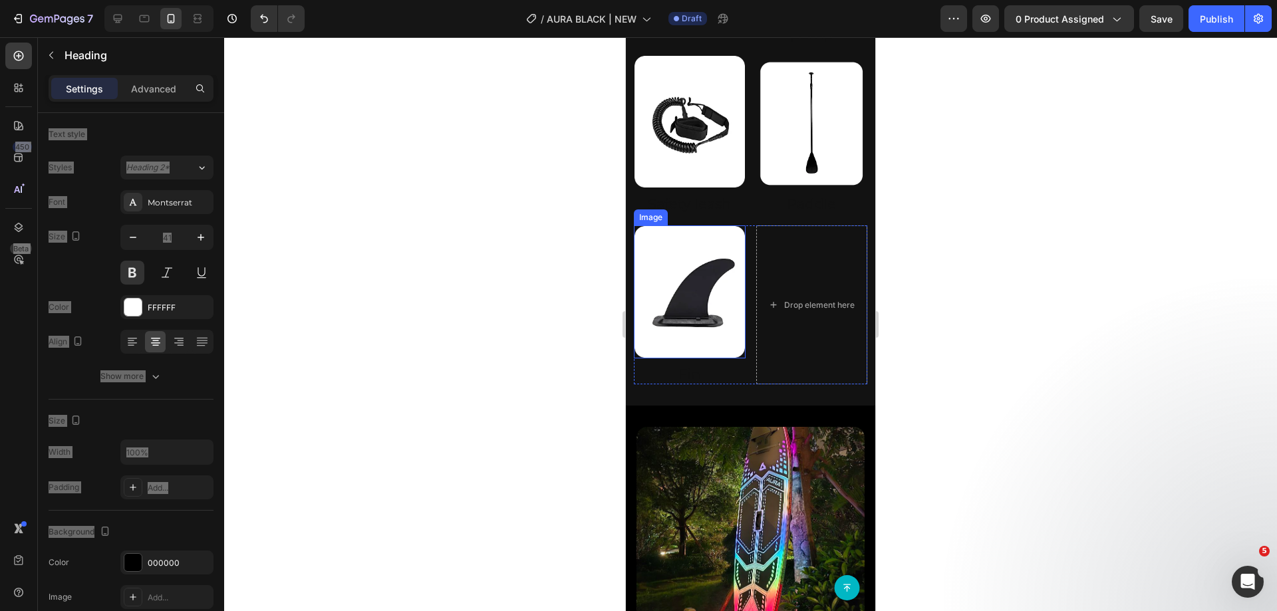
scroll to position [1159, 0]
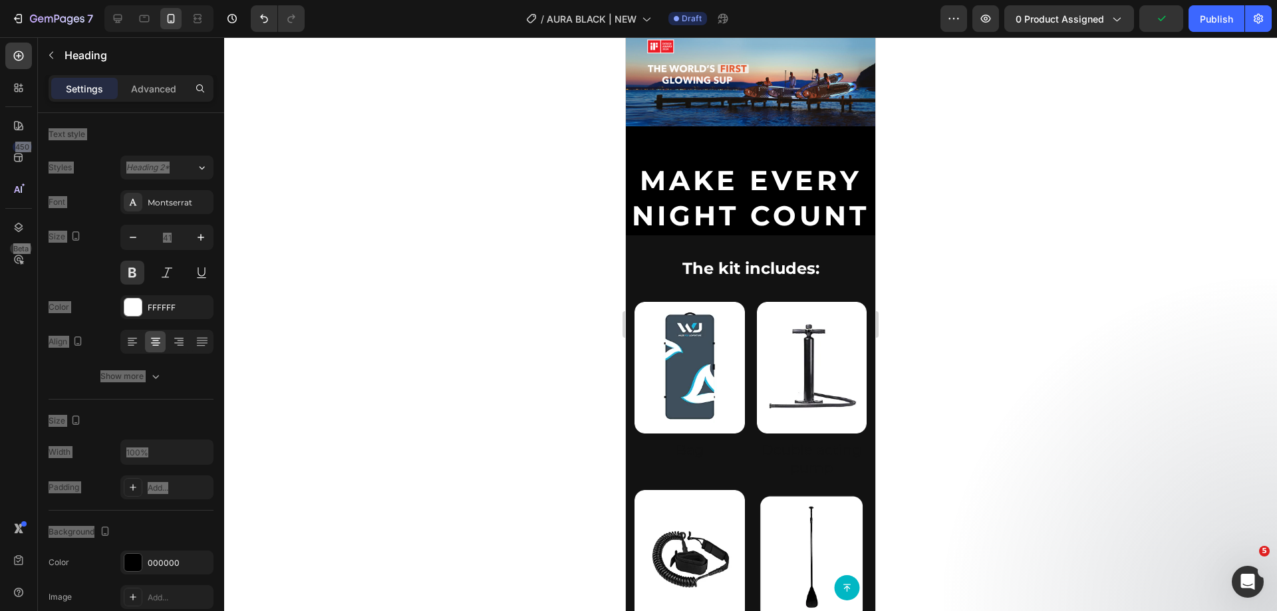
click at [705, 184] on h2 "Make Every Night Count" at bounding box center [750, 180] width 249 height 109
click at [658, 218] on p "Make Every Night Count" at bounding box center [750, 181] width 247 height 106
click at [669, 279] on div "The kit includes: Heading Row Section 5" at bounding box center [750, 269] width 249 height 66
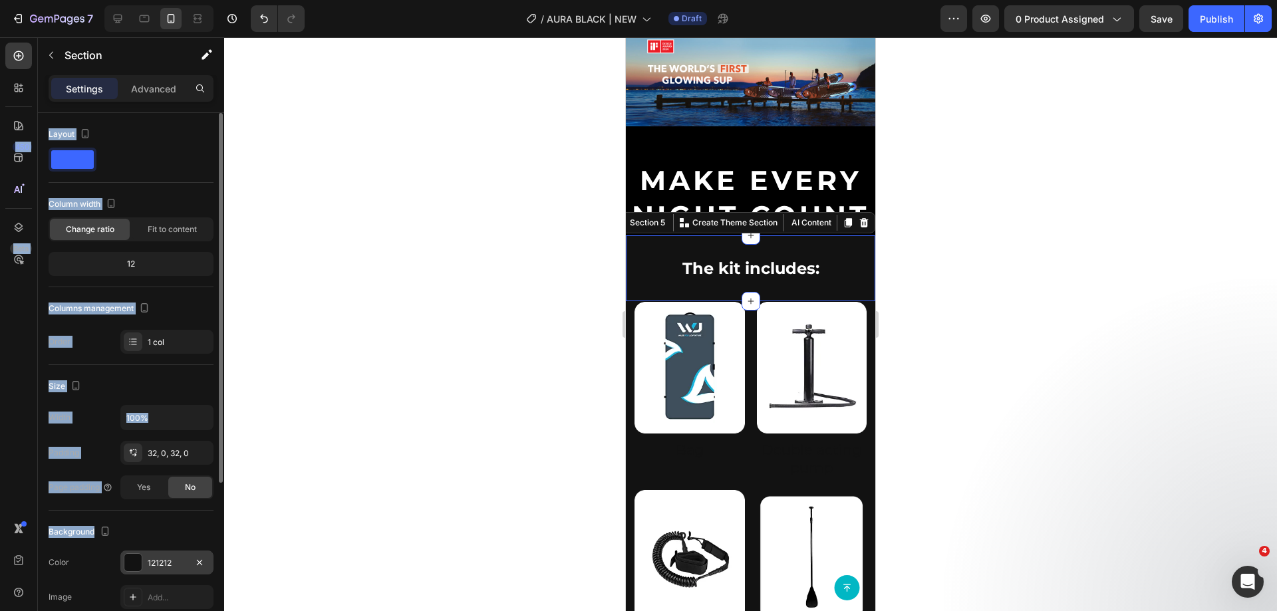
click at [144, 558] on div "121212" at bounding box center [166, 563] width 93 height 24
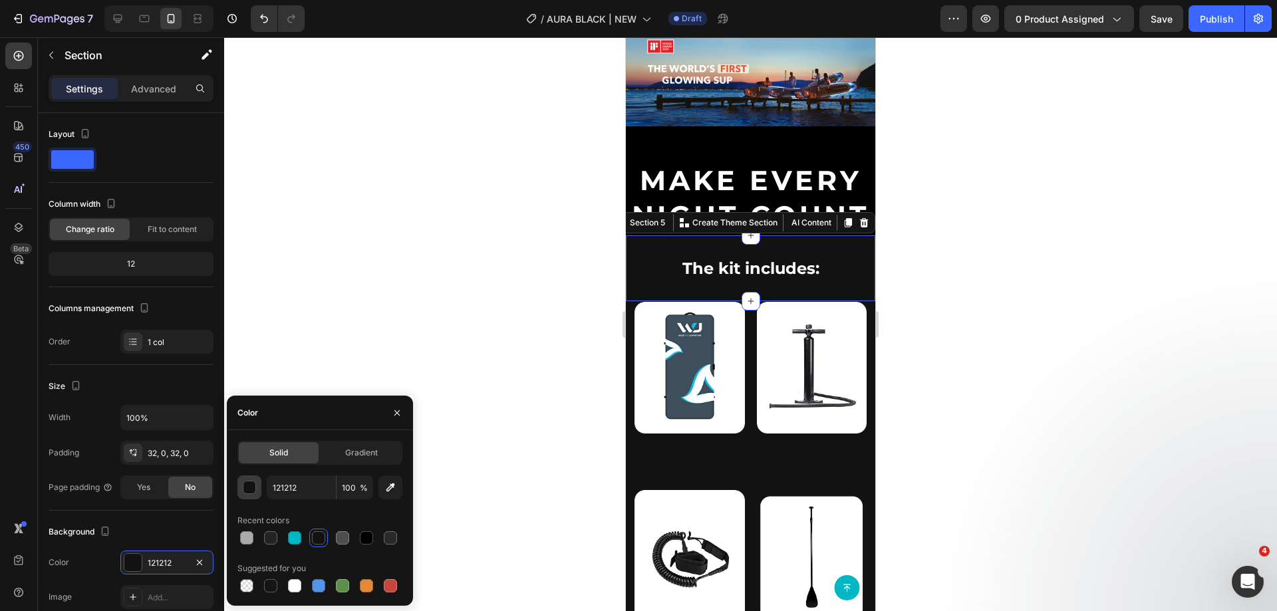
click at [245, 494] on div "button" at bounding box center [249, 487] width 13 height 13
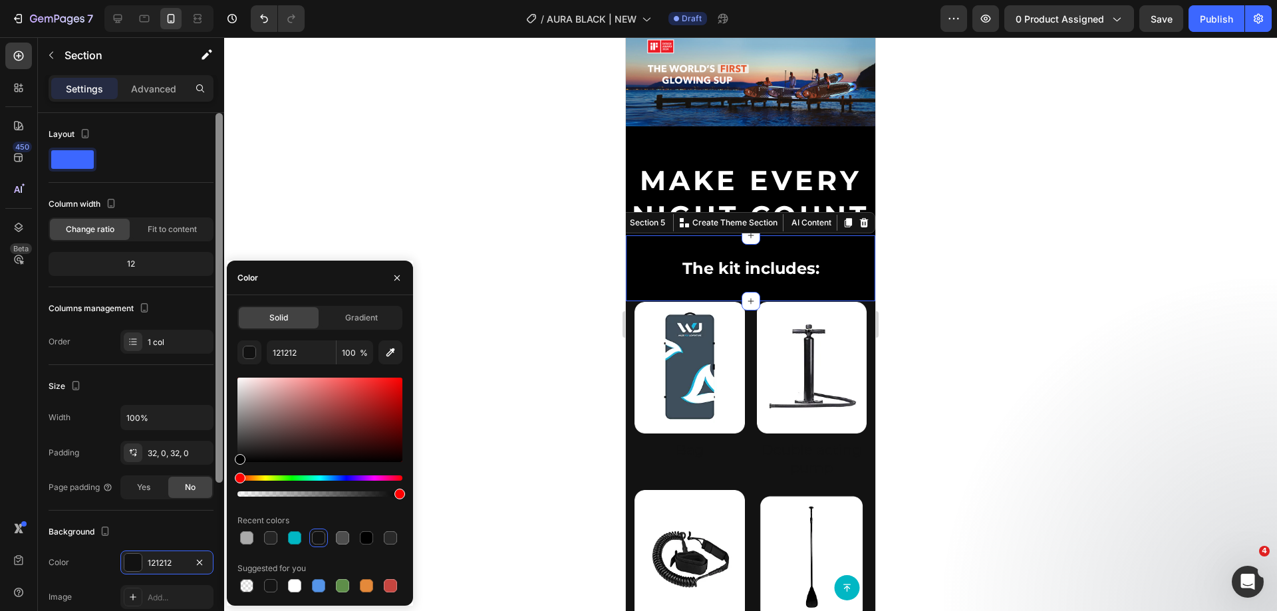
drag, startPoint x: 254, startPoint y: 456, endPoint x: 218, endPoint y: 520, distance: 72.7
click at [218, 520] on div "450 Beta Sections(18) Elements(84) Section Element Hero Section Product Detail …" at bounding box center [112, 324] width 224 height 574
type input "000000"
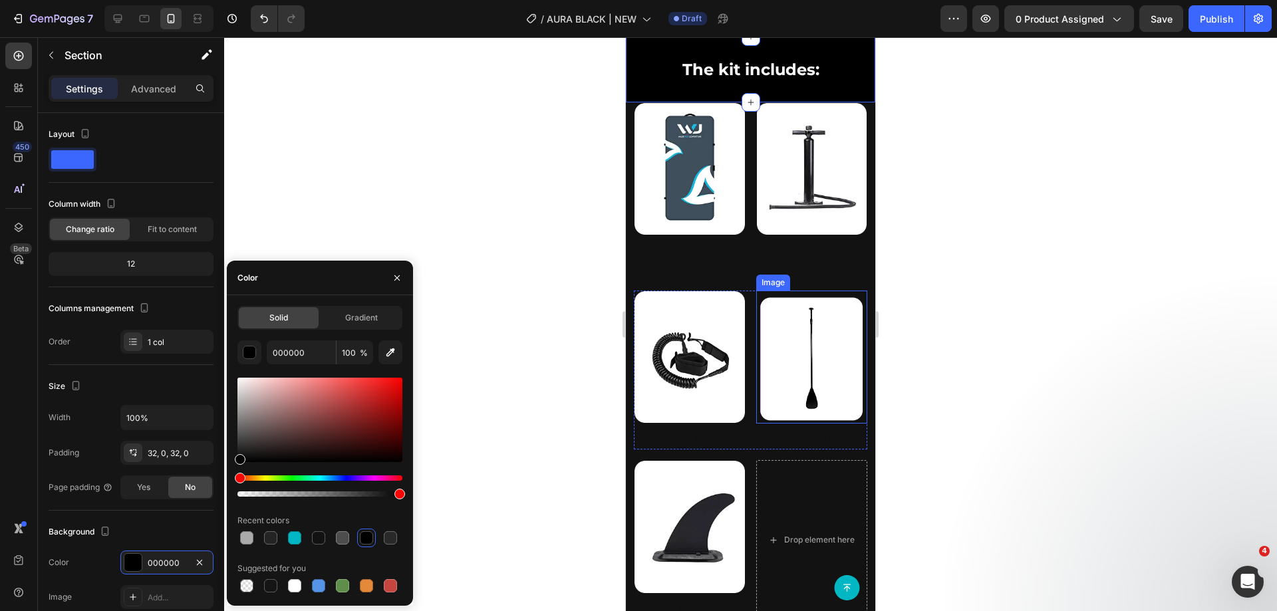
scroll to position [1358, 0]
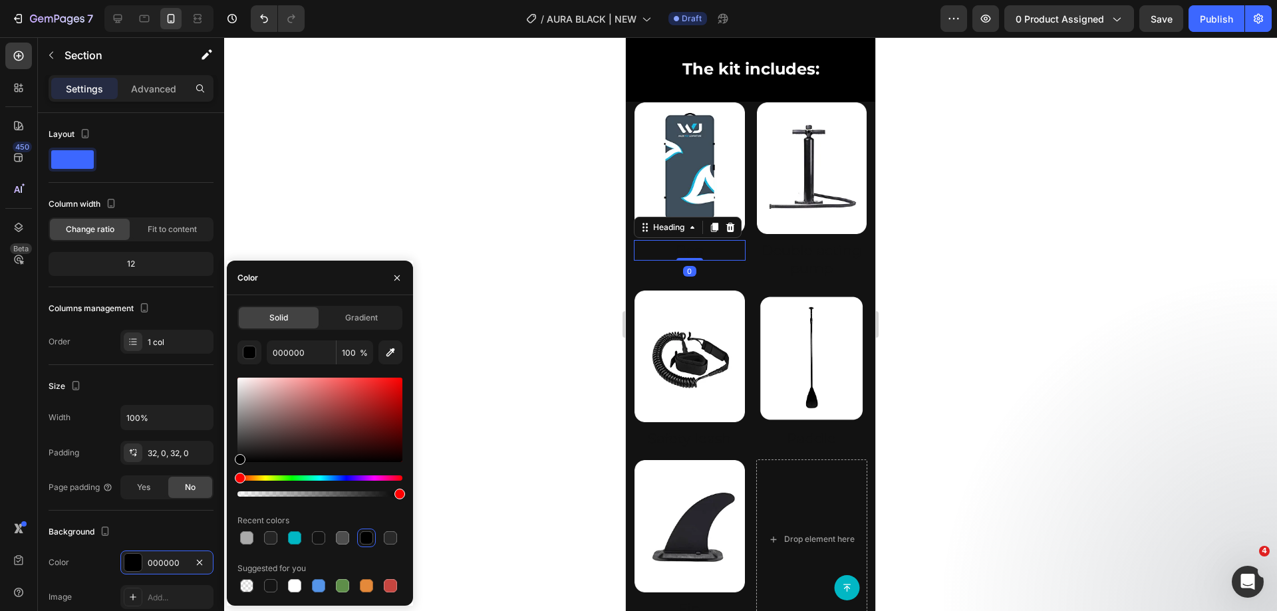
click at [724, 261] on h2 "Bag" at bounding box center [690, 250] width 112 height 21
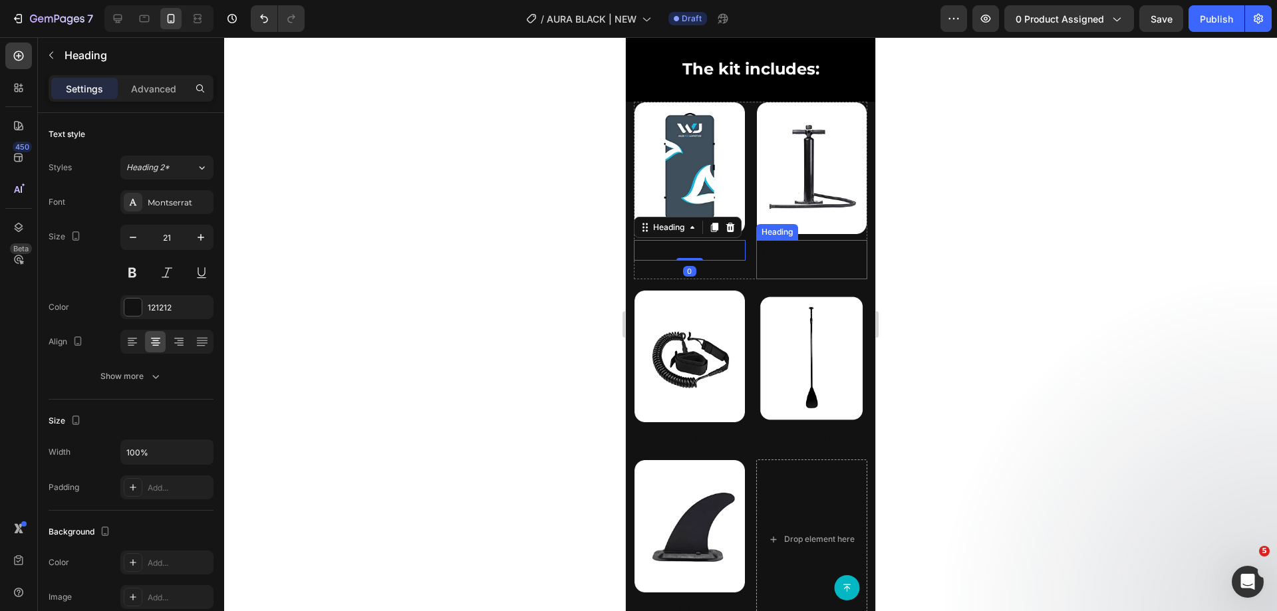
click at [768, 277] on h2 "Double acting pump" at bounding box center [812, 259] width 112 height 39
click at [689, 261] on h2 "Bag" at bounding box center [690, 250] width 112 height 21
click at [145, 304] on div "121212" at bounding box center [166, 307] width 93 height 24
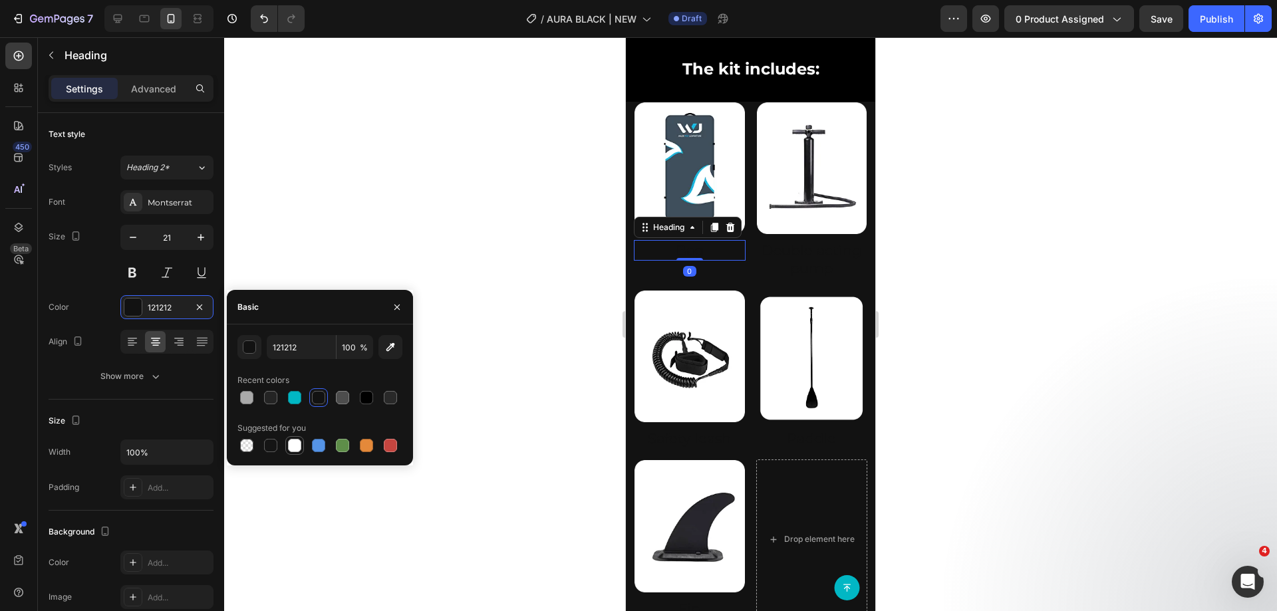
click at [293, 448] on div at bounding box center [294, 445] width 13 height 13
type input "FFFFFF"
click at [805, 270] on h2 "Double acting pump" at bounding box center [812, 259] width 112 height 39
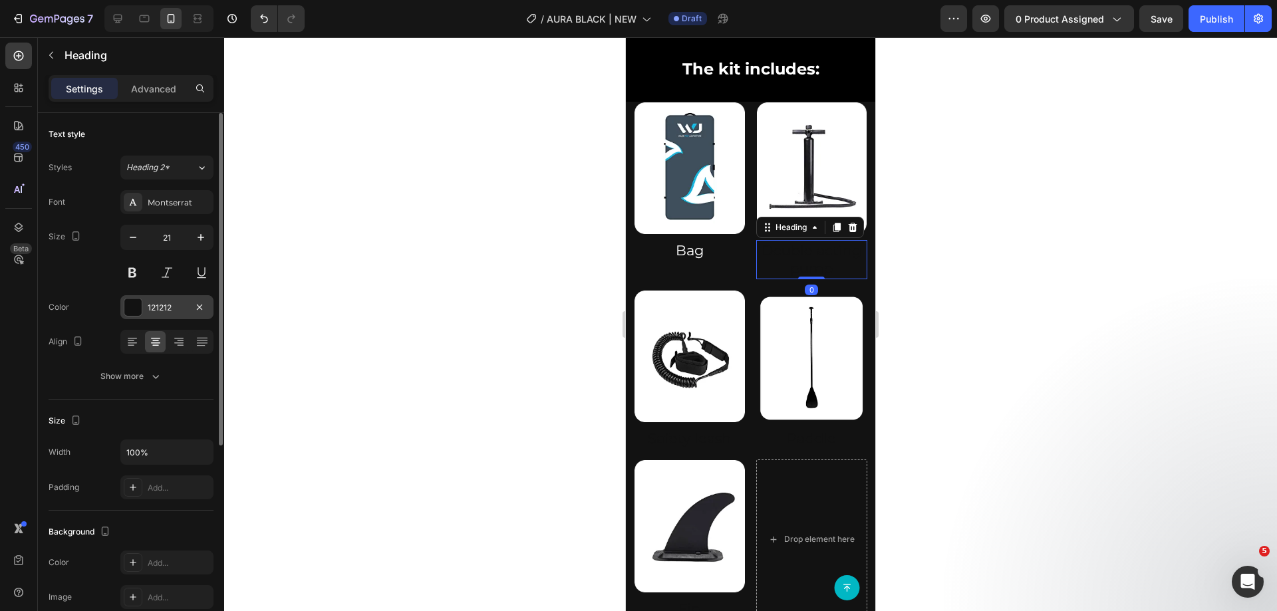
click at [136, 308] on div at bounding box center [132, 307] width 17 height 17
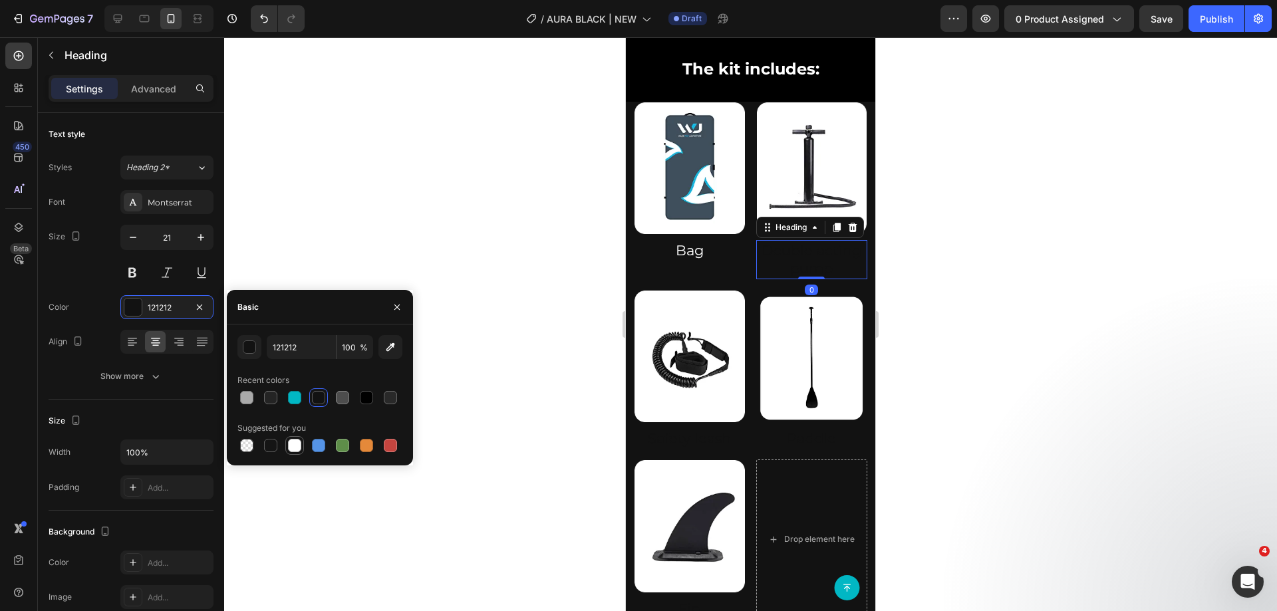
click at [295, 446] on div at bounding box center [294, 445] width 13 height 13
type input "FFFFFF"
click at [683, 449] on h2 "Safety leash" at bounding box center [690, 438] width 112 height 21
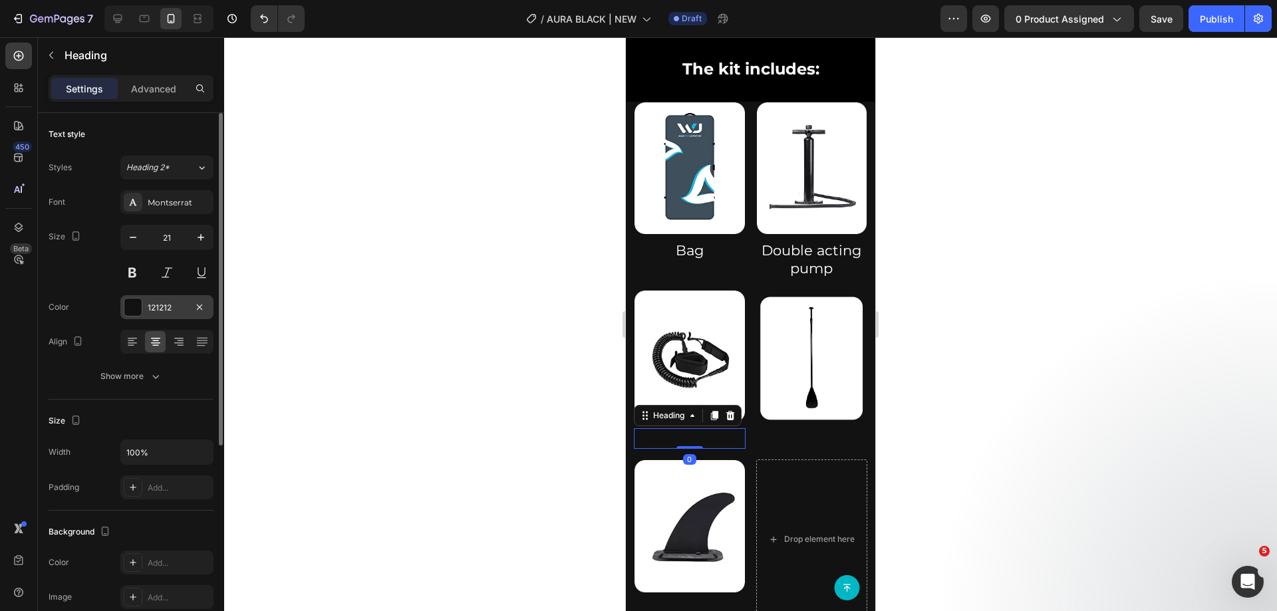
click at [155, 309] on div "121212" at bounding box center [167, 308] width 39 height 12
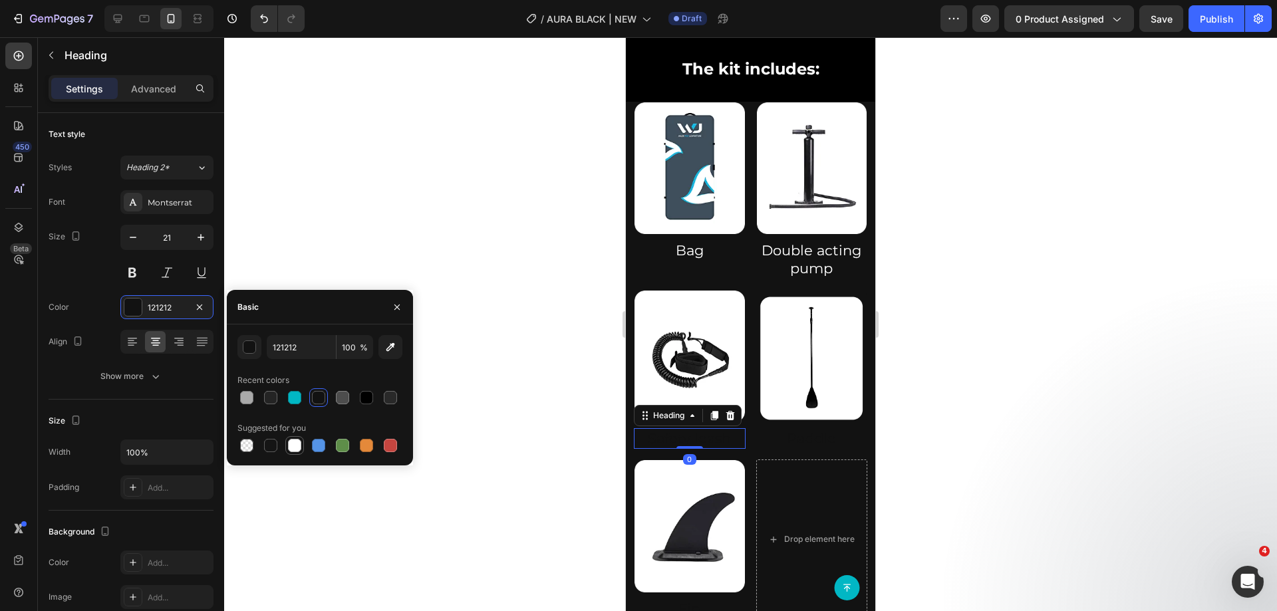
click at [289, 444] on div at bounding box center [294, 445] width 13 height 13
type input "FFFFFF"
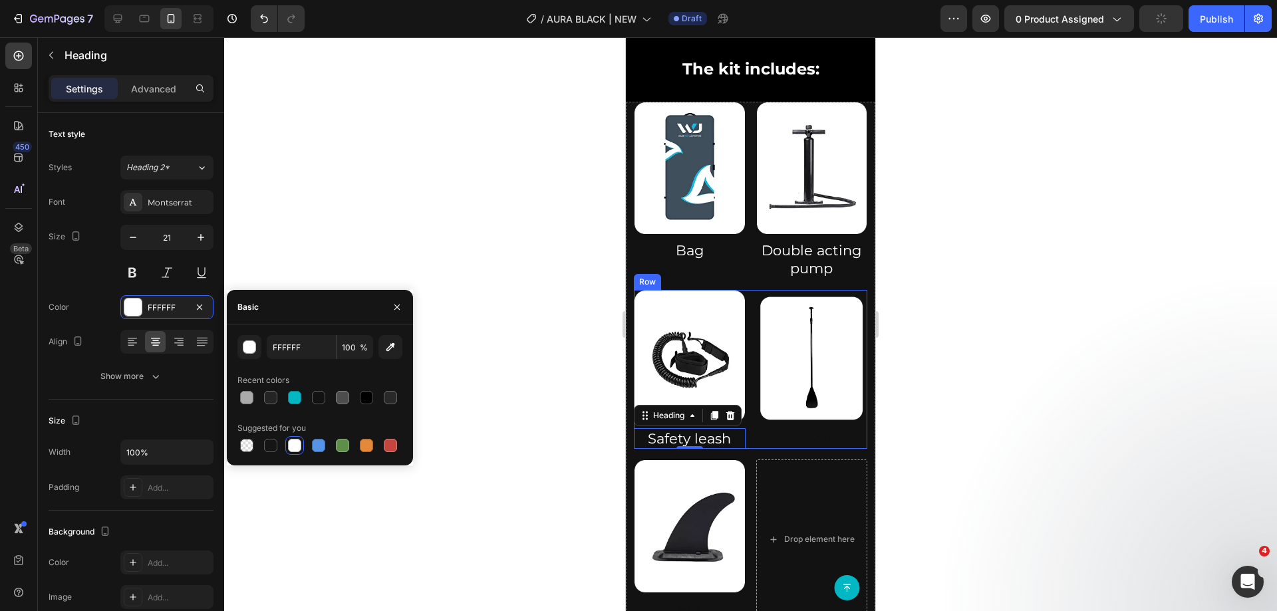
click at [794, 447] on div "Image Paddle Heading" at bounding box center [812, 370] width 112 height 160
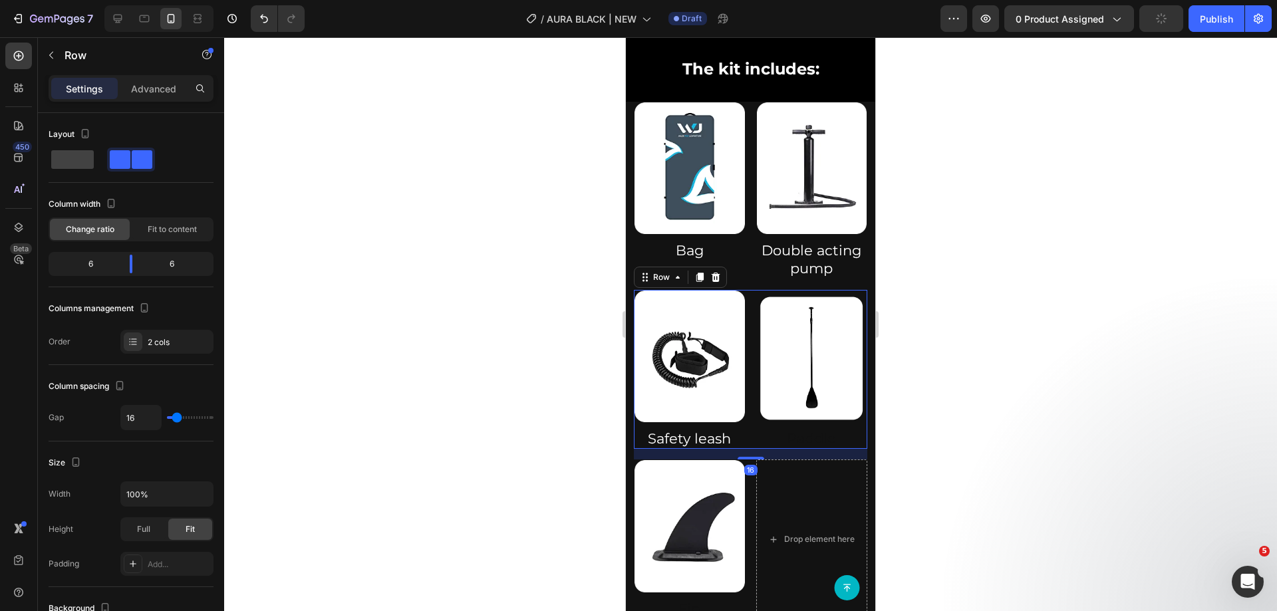
click at [795, 449] on h2 "Paddle" at bounding box center [812, 438] width 112 height 21
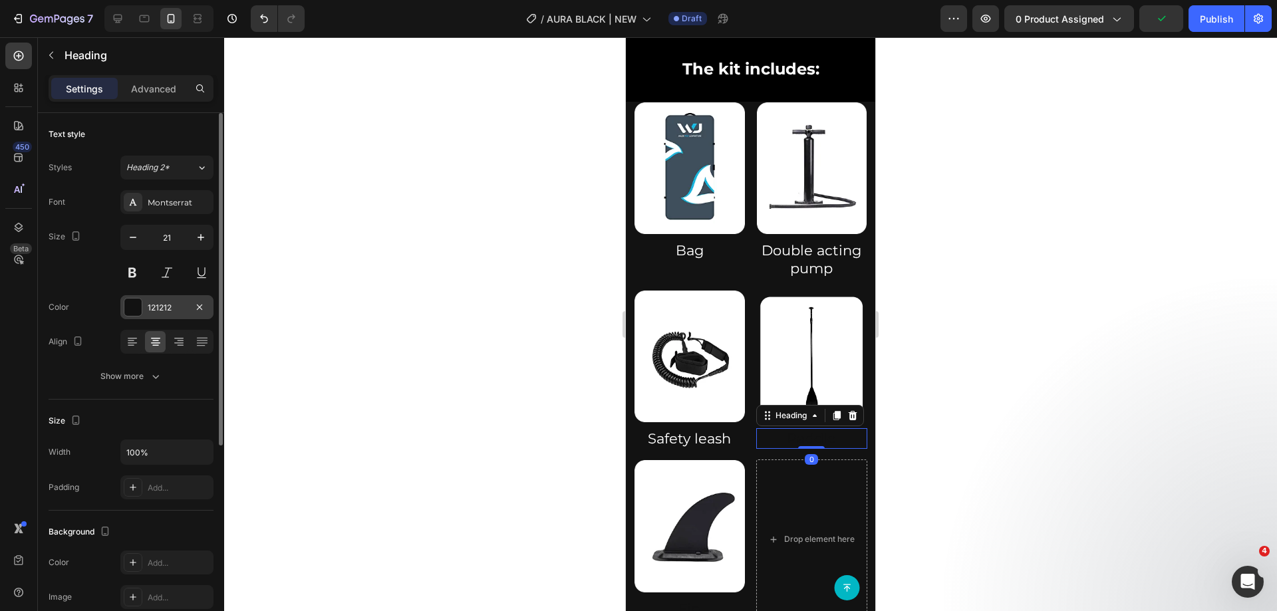
click at [126, 306] on div at bounding box center [132, 307] width 17 height 17
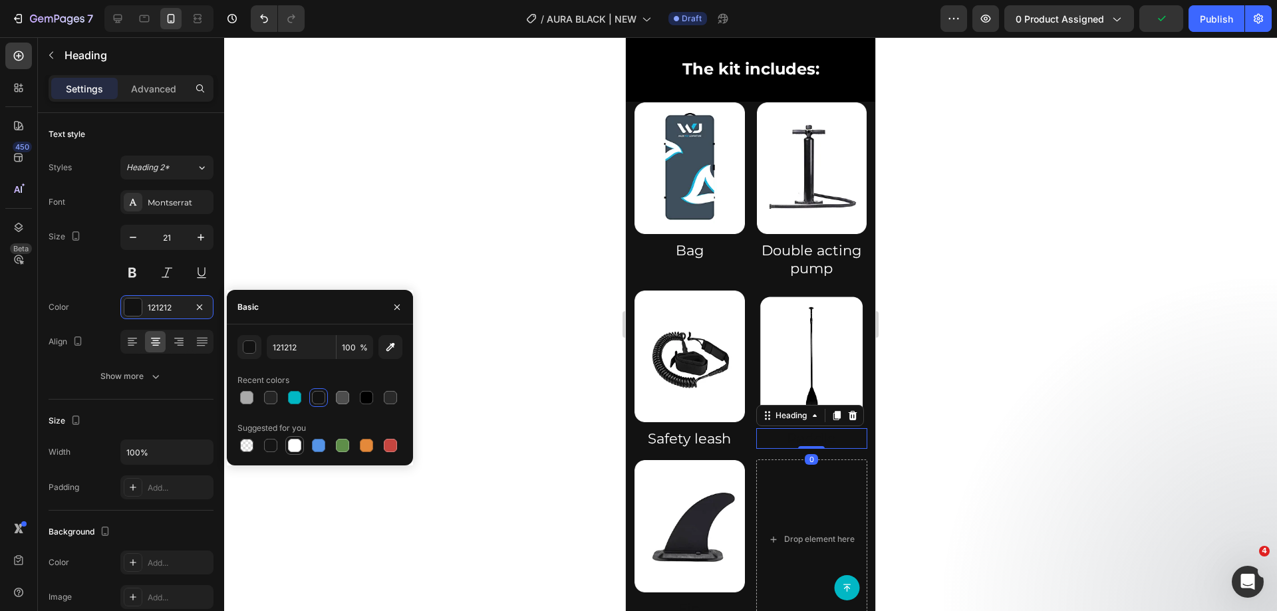
click at [297, 446] on div at bounding box center [294, 445] width 13 height 13
type input "FFFFFF"
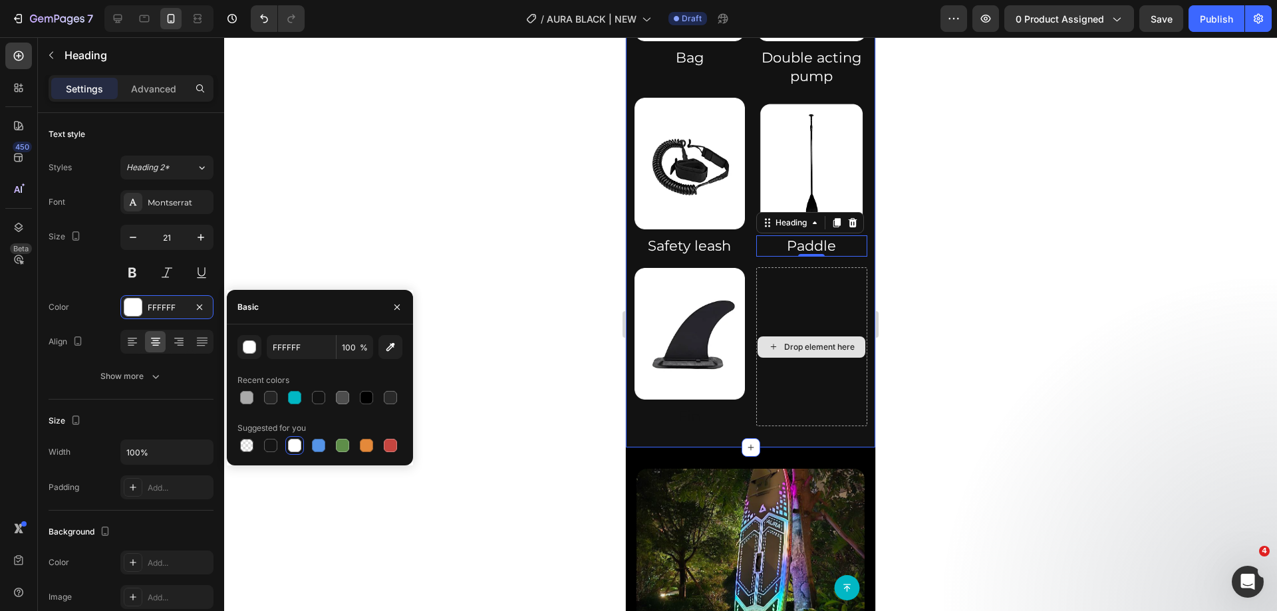
scroll to position [1691, 0]
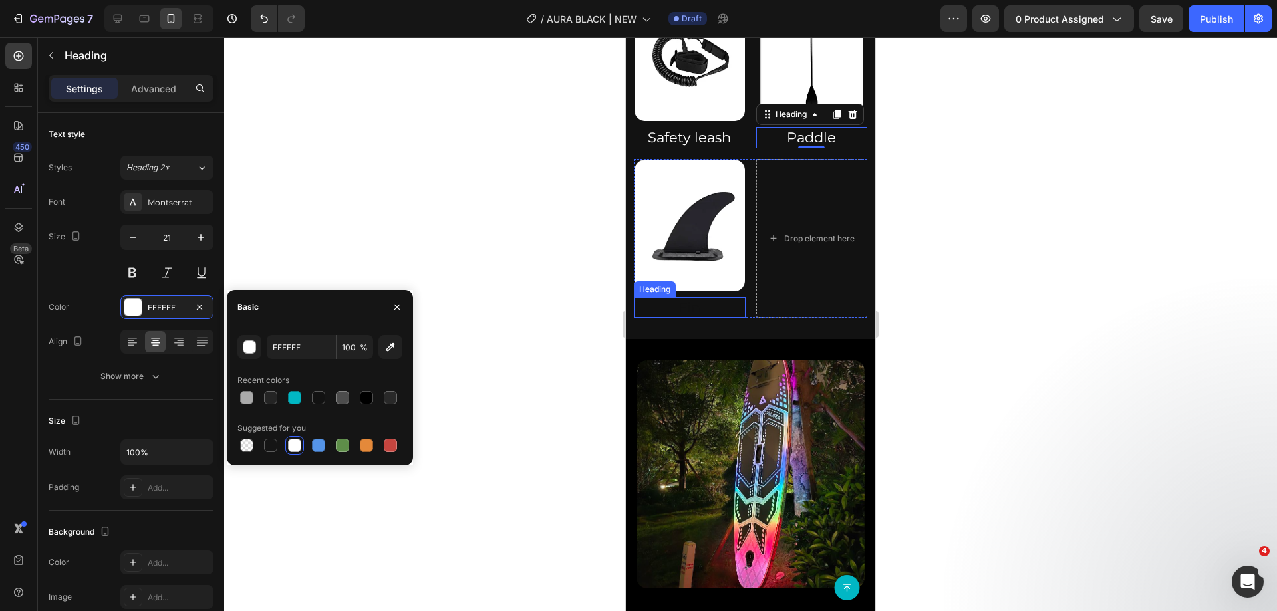
click at [685, 297] on h2 "Fin" at bounding box center [690, 307] width 112 height 21
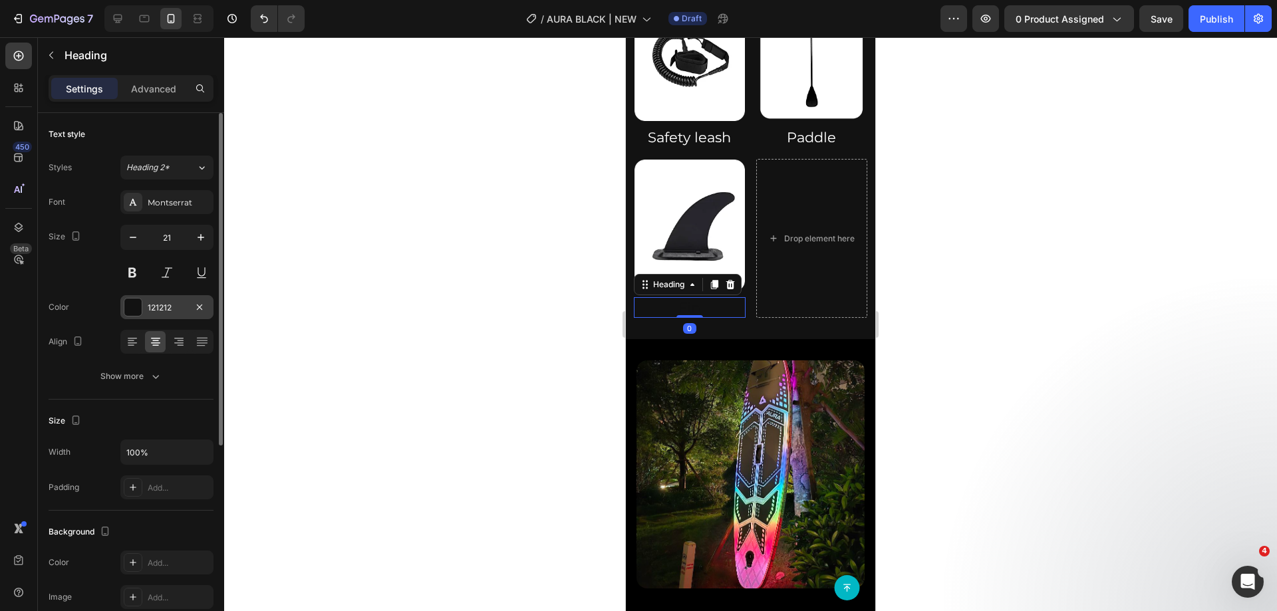
click at [147, 307] on div "121212" at bounding box center [166, 307] width 93 height 24
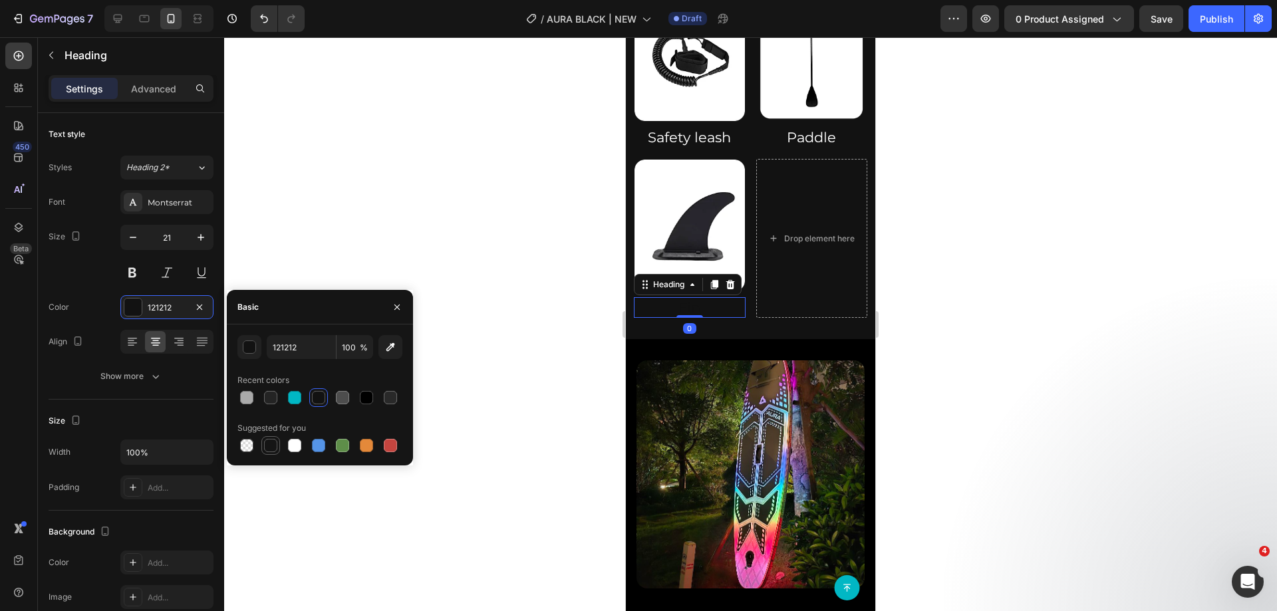
click at [268, 442] on div at bounding box center [270, 445] width 13 height 13
click at [293, 449] on div at bounding box center [294, 445] width 13 height 13
type input "FFFFFF"
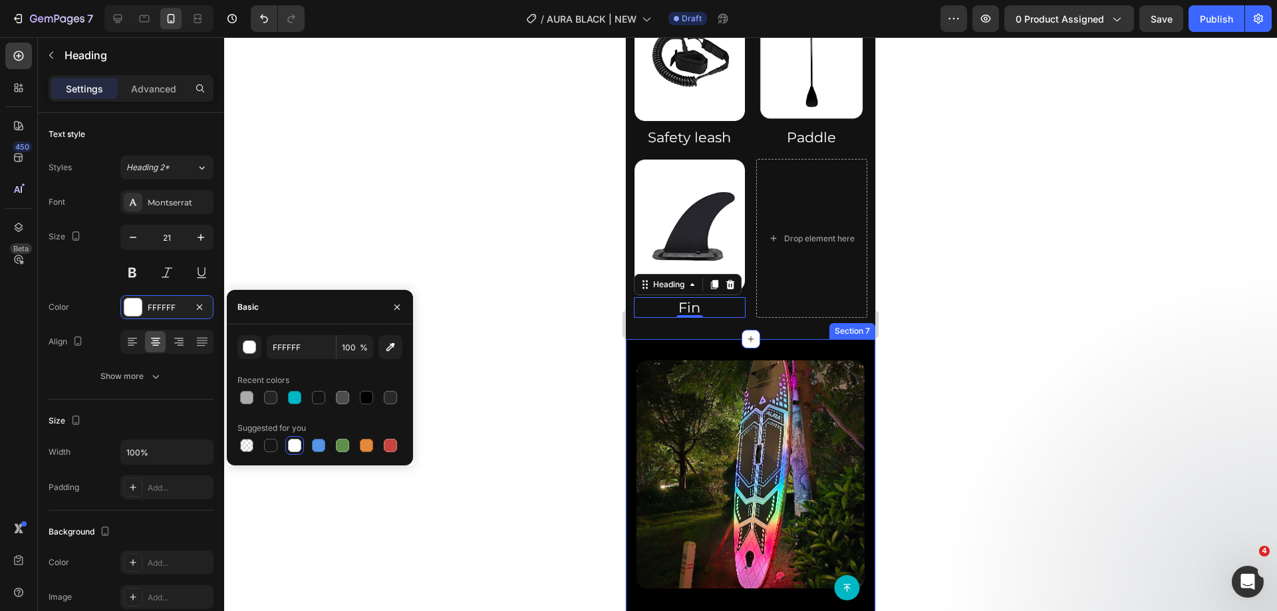
click at [750, 303] on div "Image Bag Heading Image Double acting pump Heading Row Image Safety leash Headi…" at bounding box center [750, 69] width 249 height 539
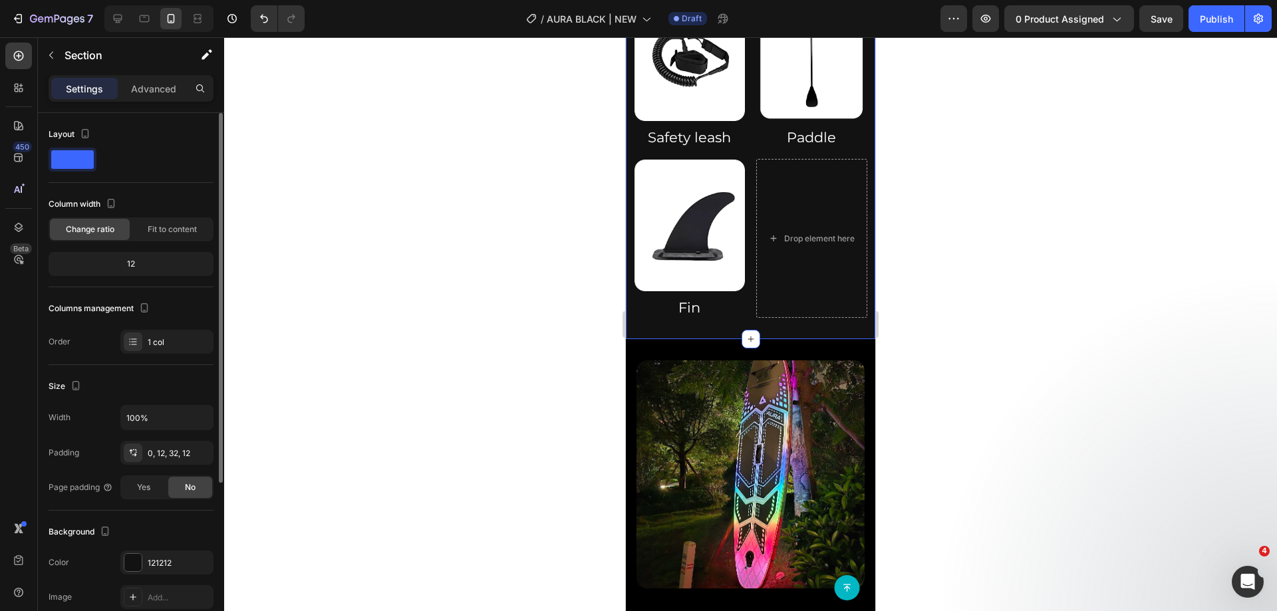
click at [146, 548] on div "Background The changes might be hidden by the video. Color 121212 Image Add... …" at bounding box center [131, 583] width 165 height 144
click at [164, 563] on div "121212" at bounding box center [167, 564] width 39 height 12
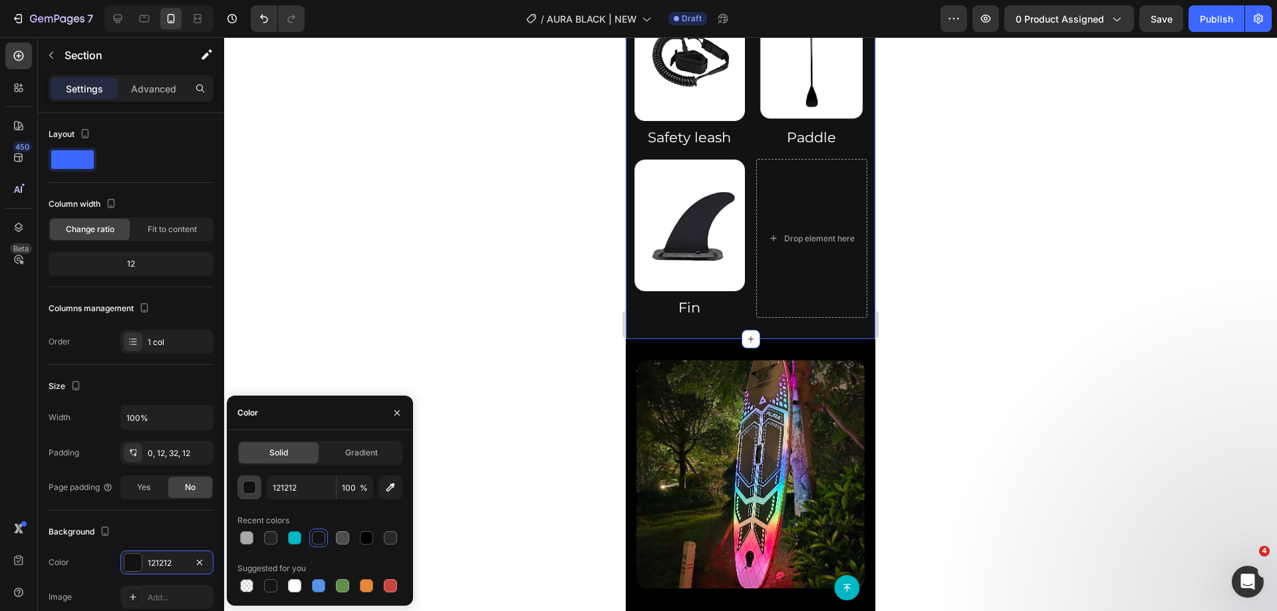
click at [245, 494] on div "button" at bounding box center [249, 487] width 13 height 13
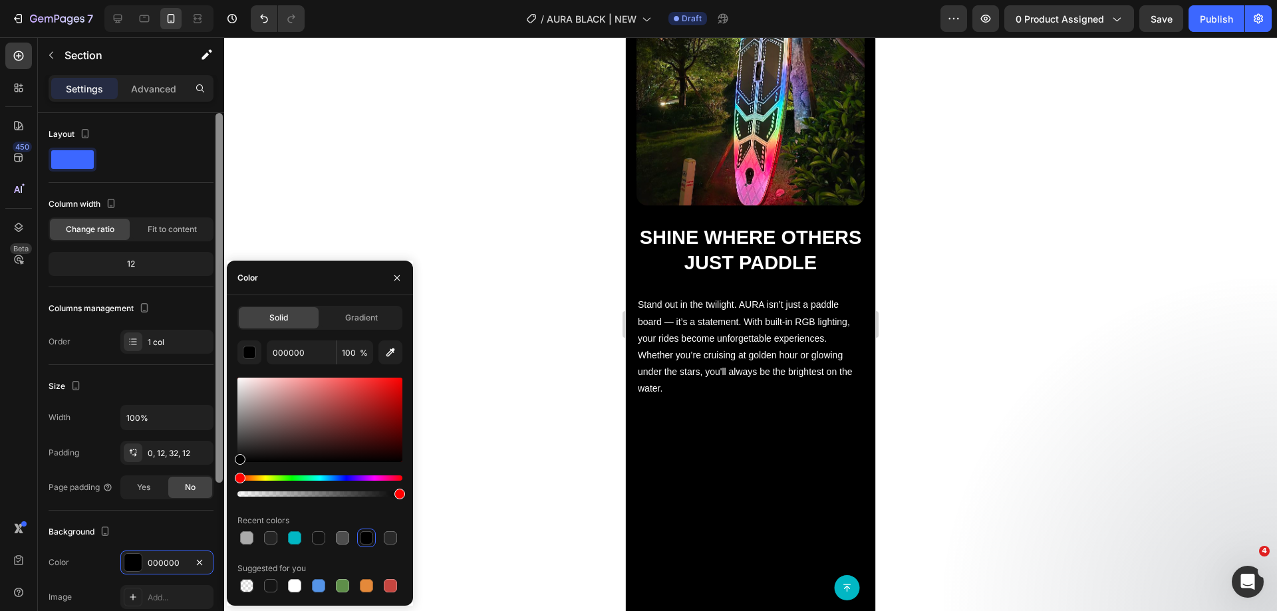
click at [219, 507] on div "450 Beta Sections(18) Elements(84) Section Element Hero Section Product Detail …" at bounding box center [112, 324] width 224 height 574
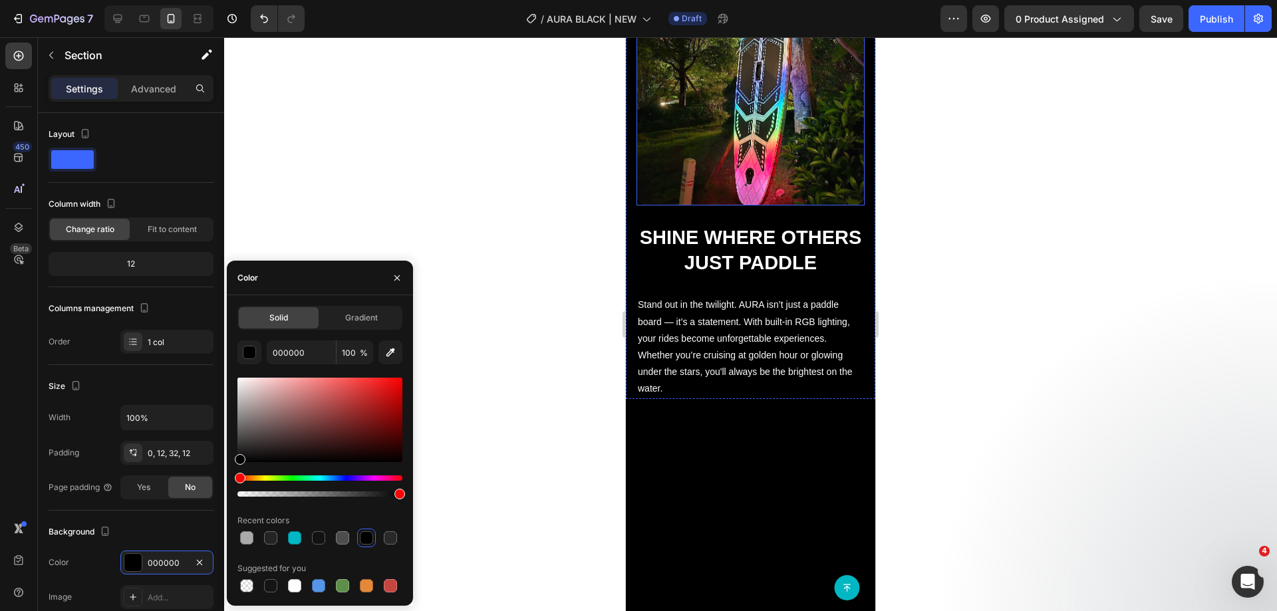
click at [701, 206] on img at bounding box center [751, 91] width 228 height 228
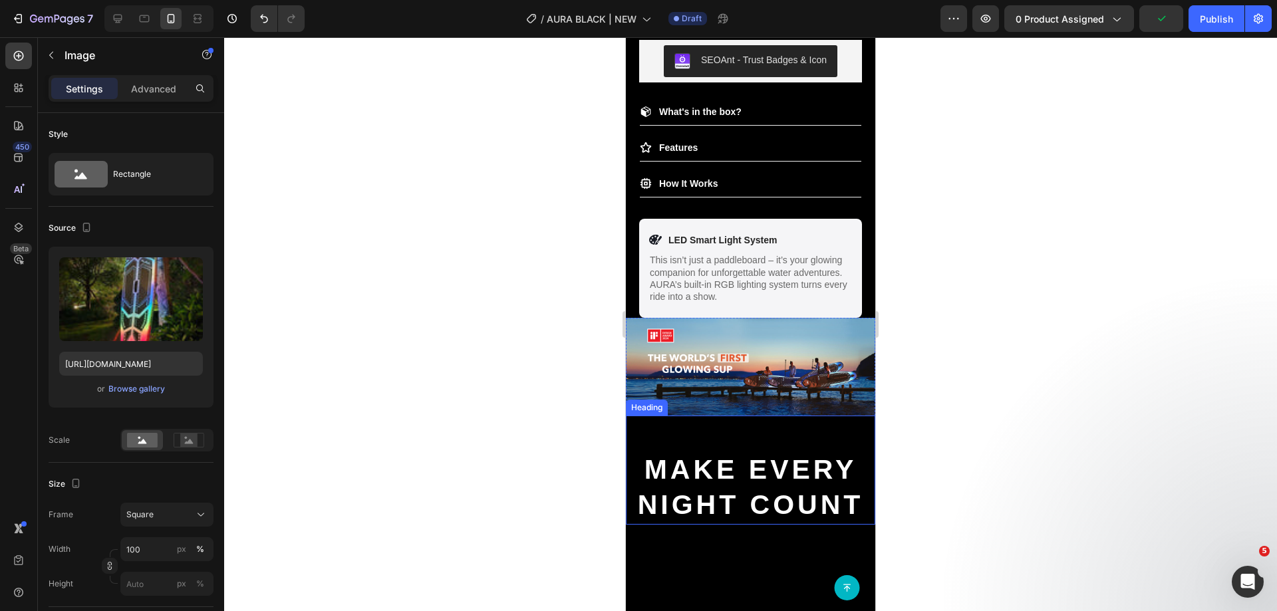
scroll to position [760, 0]
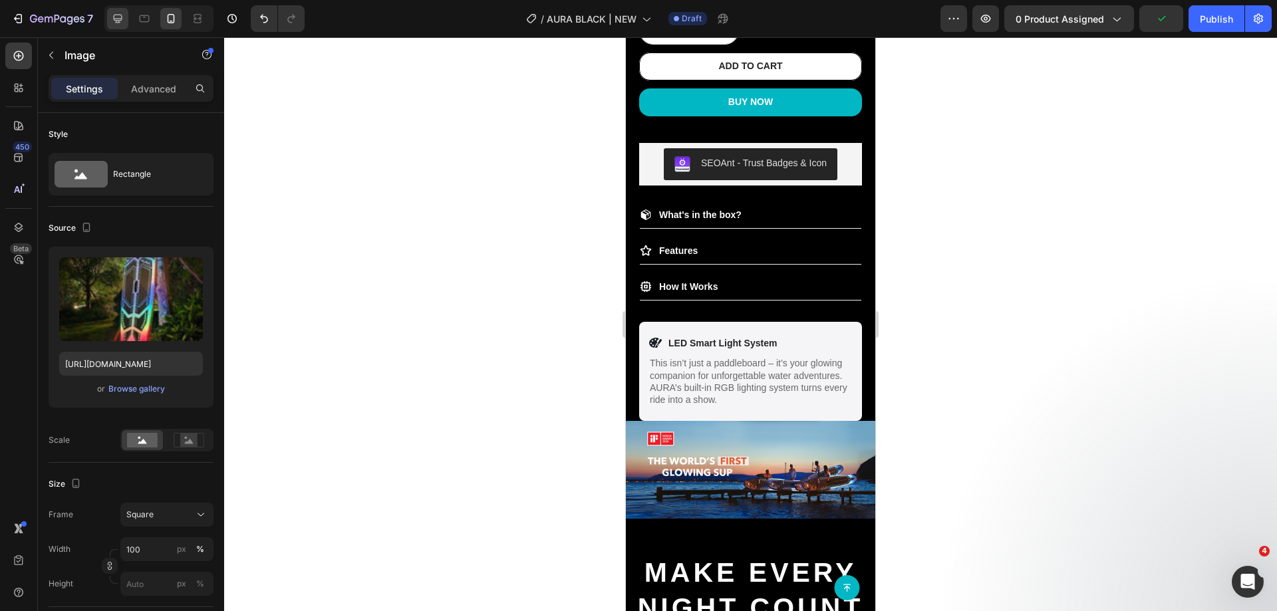
click at [118, 13] on icon at bounding box center [117, 18] width 13 height 13
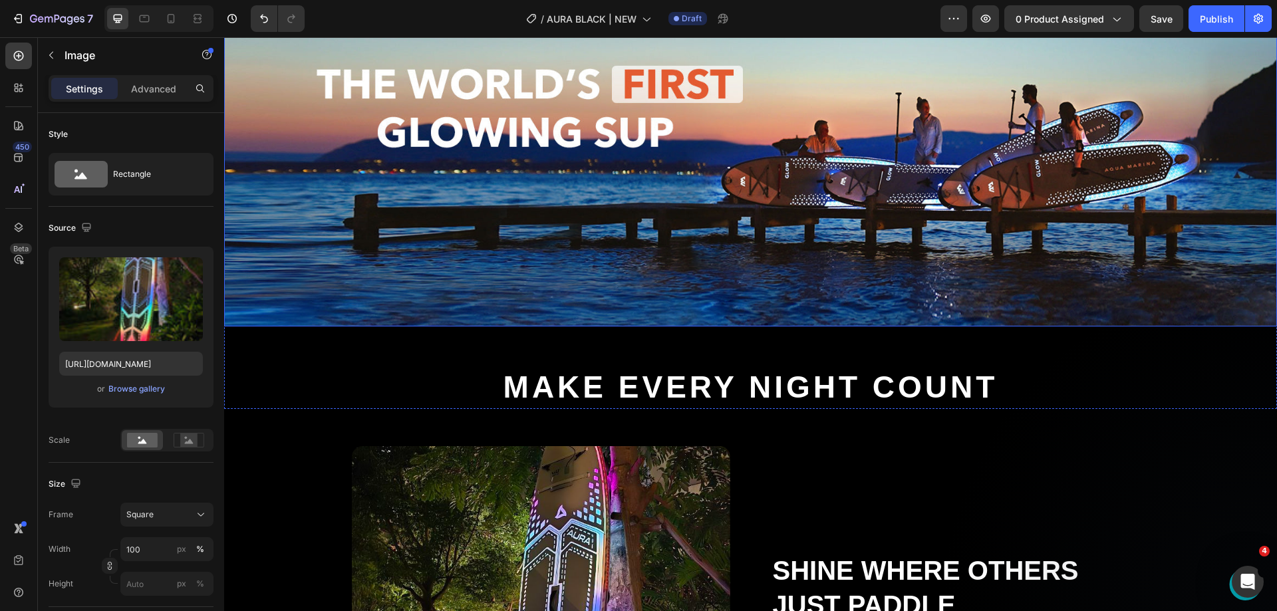
scroll to position [1247, 0]
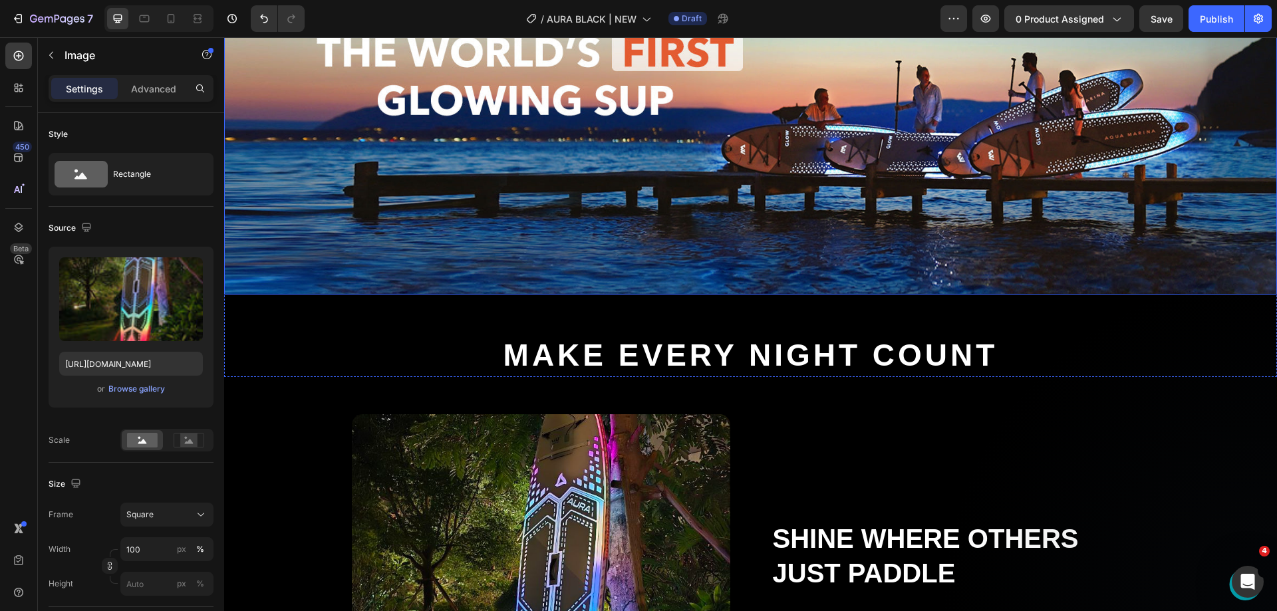
click at [603, 322] on h2 "Make Every Night Count" at bounding box center [750, 336] width 1053 height 82
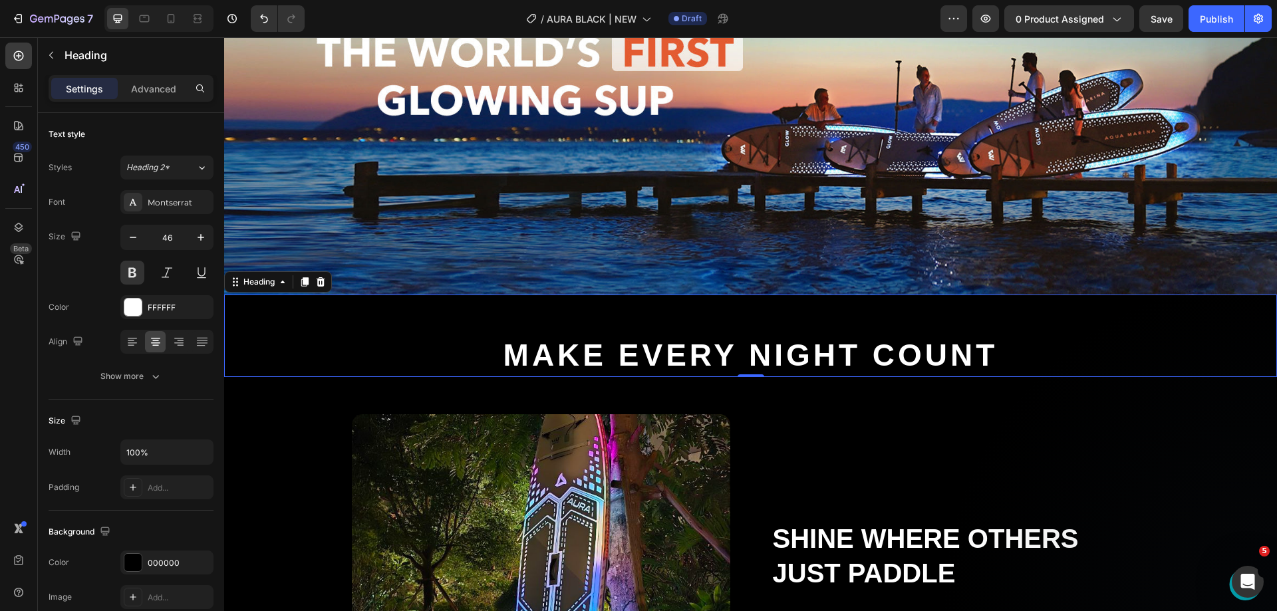
click at [468, 345] on h2 "Make Every Night Count" at bounding box center [750, 336] width 1053 height 82
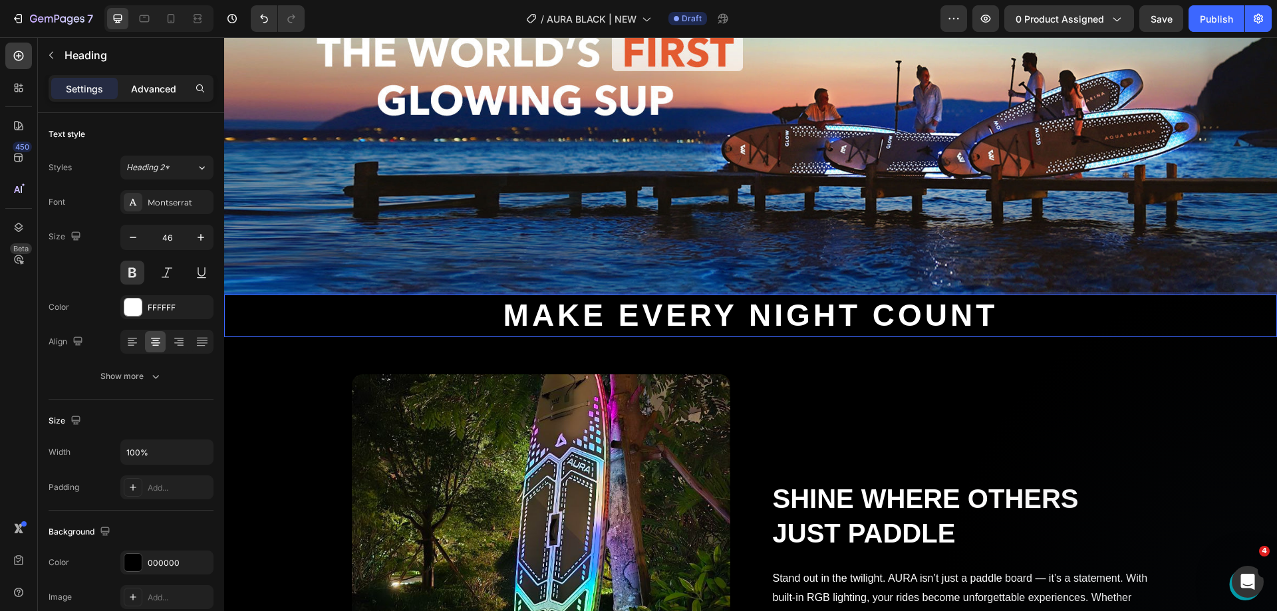
click at [140, 82] on p "Advanced" at bounding box center [153, 89] width 45 height 14
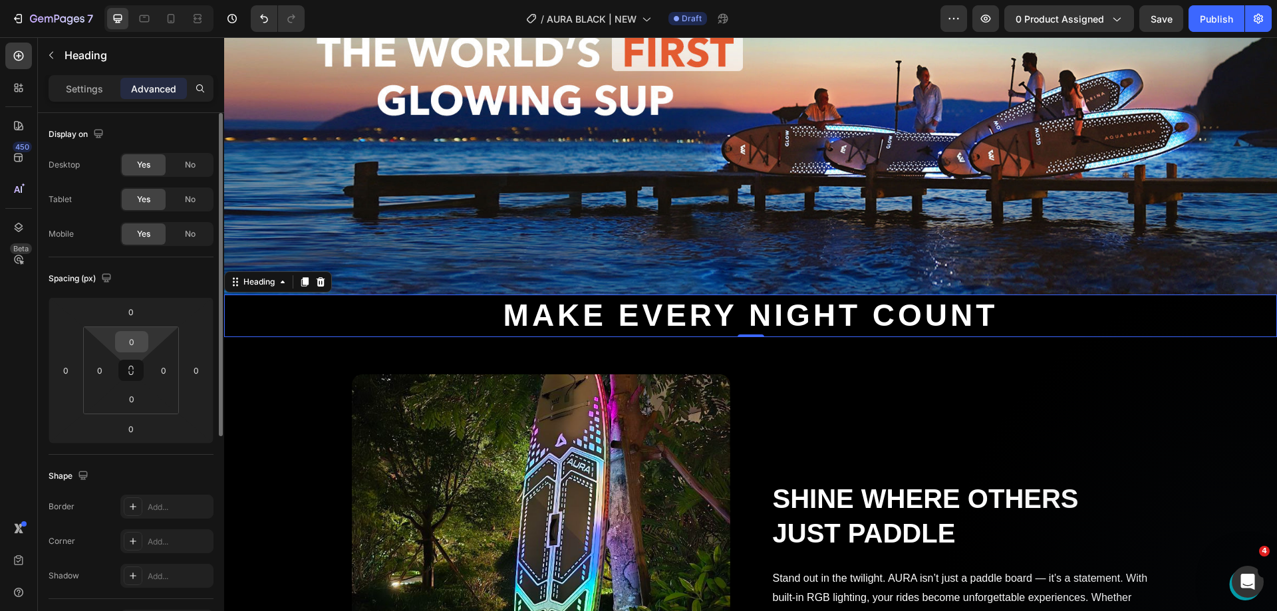
click at [137, 347] on input "0" at bounding box center [131, 342] width 27 height 20
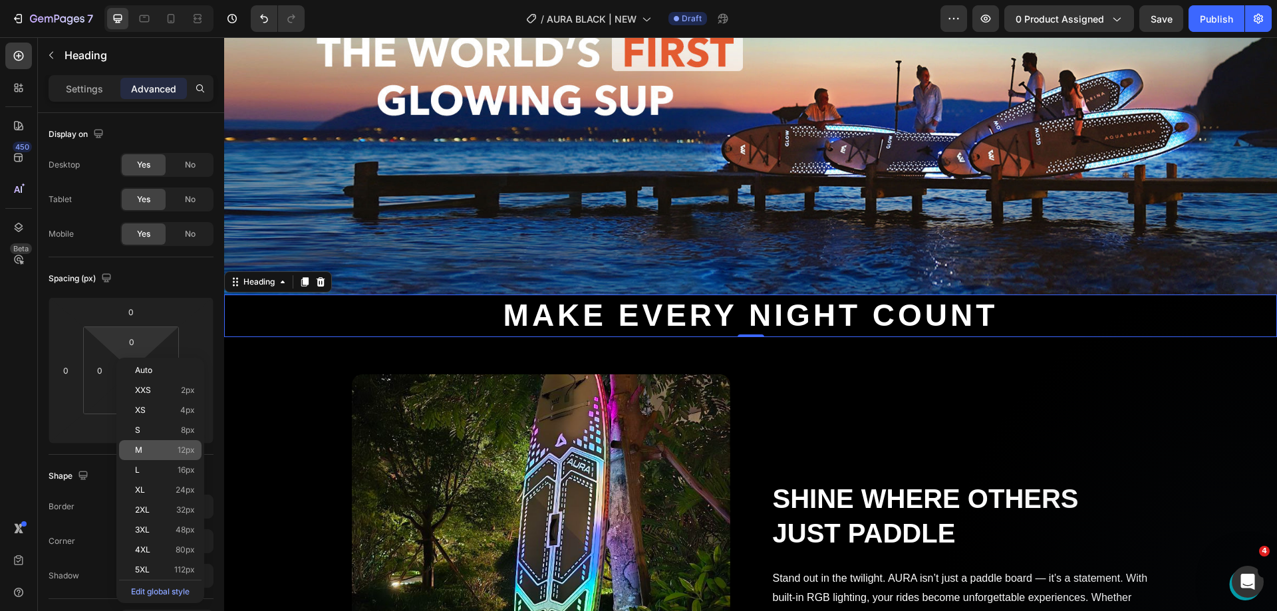
click at [184, 449] on span "12px" at bounding box center [186, 450] width 17 height 9
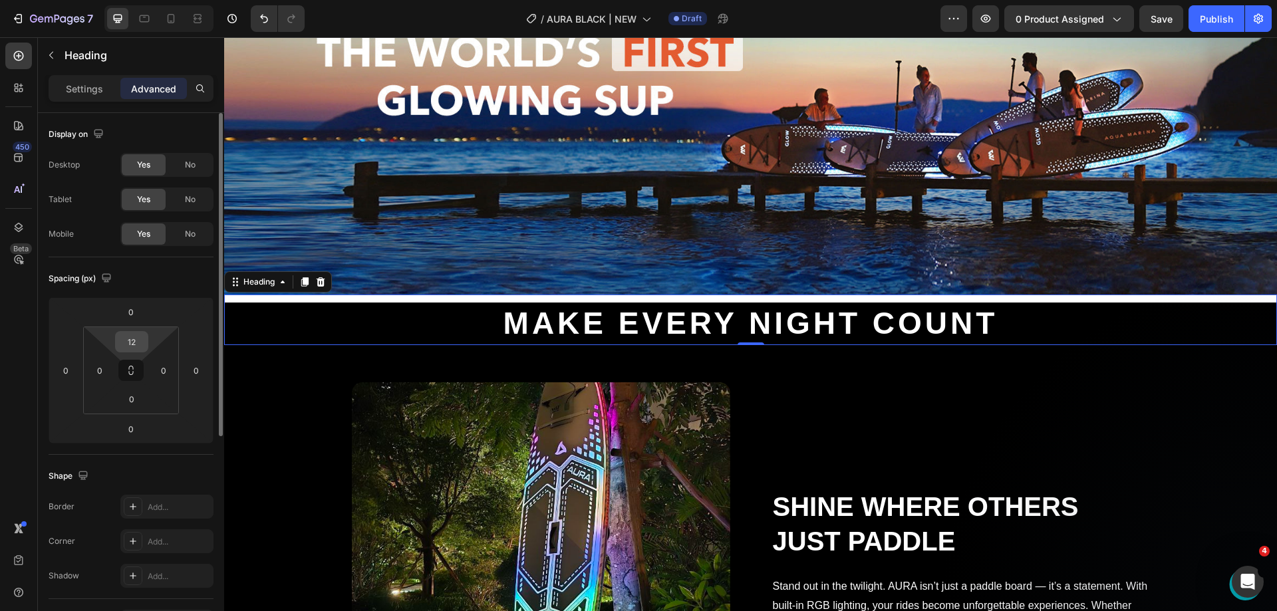
click at [127, 344] on input "12" at bounding box center [131, 342] width 27 height 20
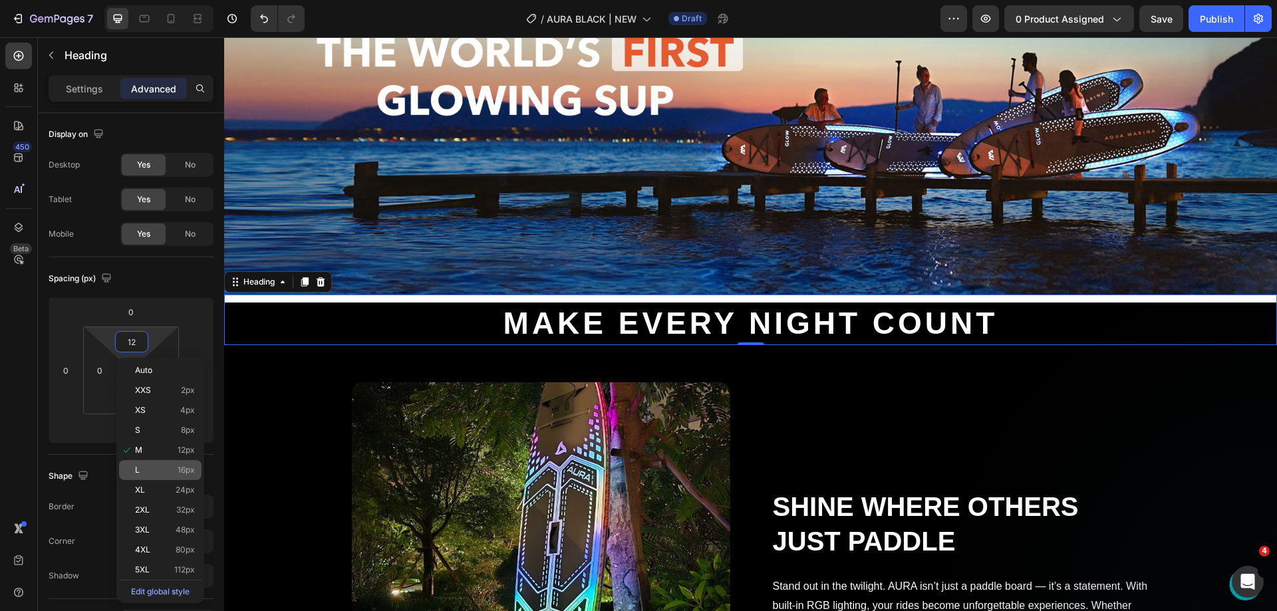
click at [148, 464] on div "L 16px" at bounding box center [160, 470] width 82 height 20
type input "16"
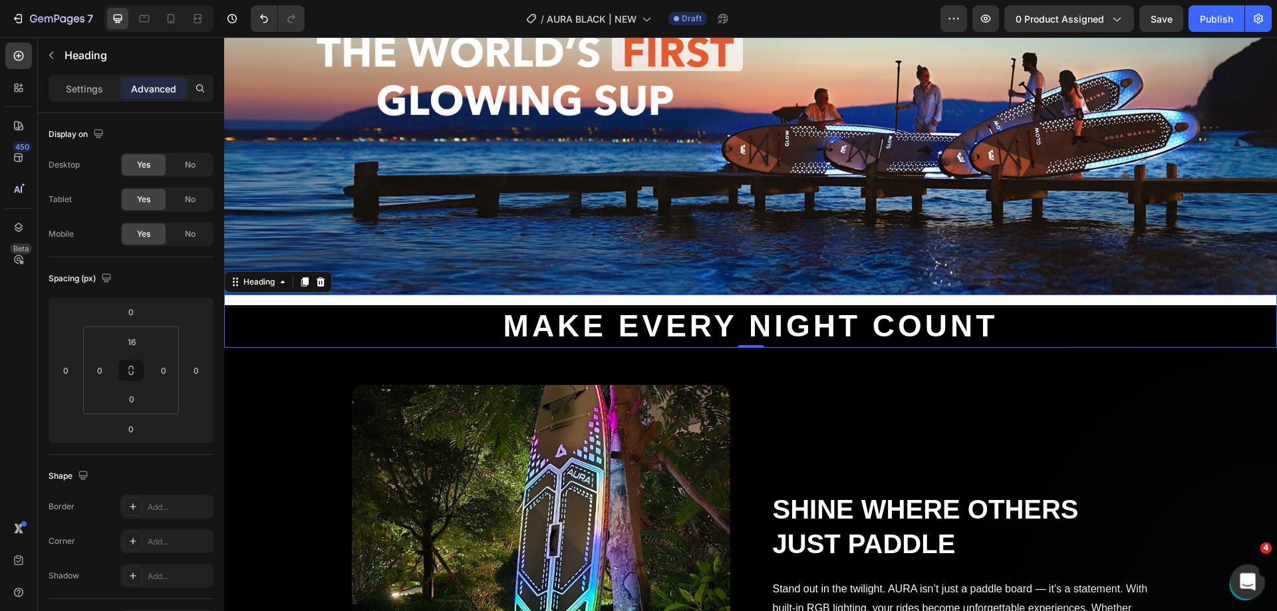
click at [1239, 591] on div "Открыть службу сообщений Intercom" at bounding box center [1246, 580] width 44 height 44
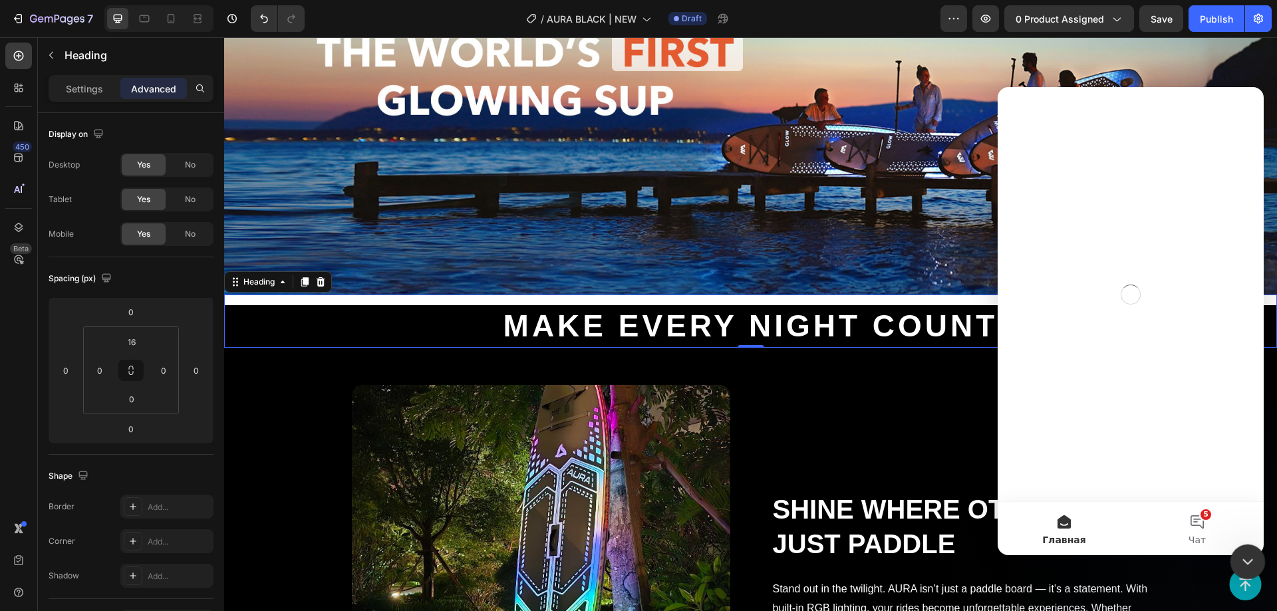
scroll to position [0, 0]
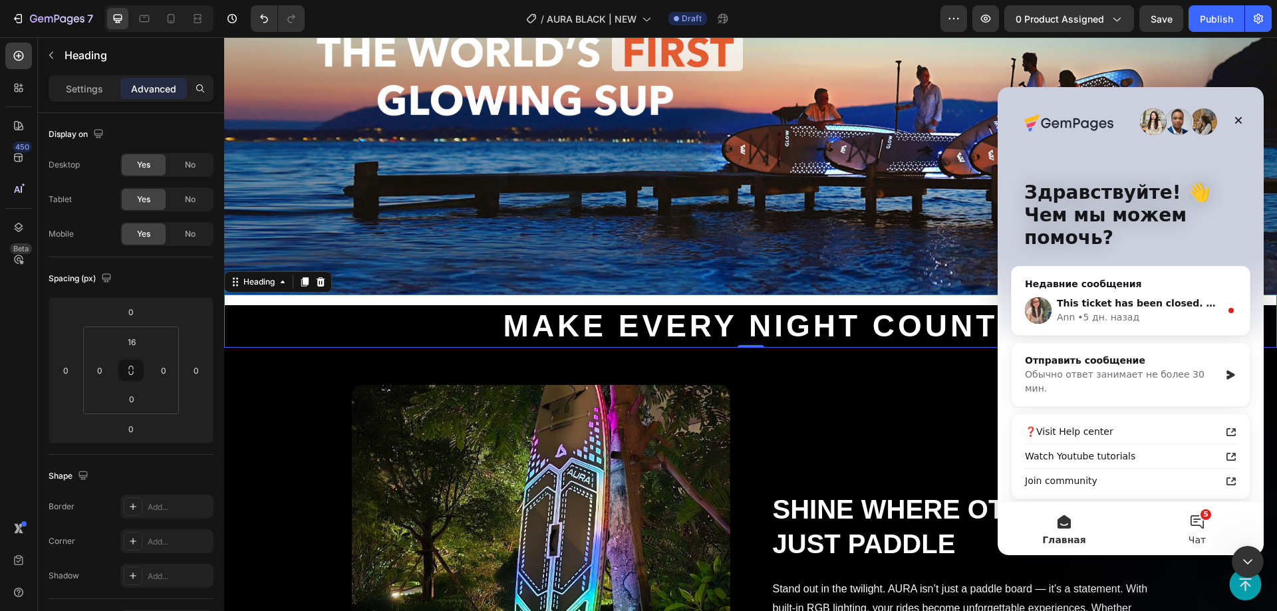
click at [1178, 529] on button "5 Чат" at bounding box center [1197, 528] width 133 height 53
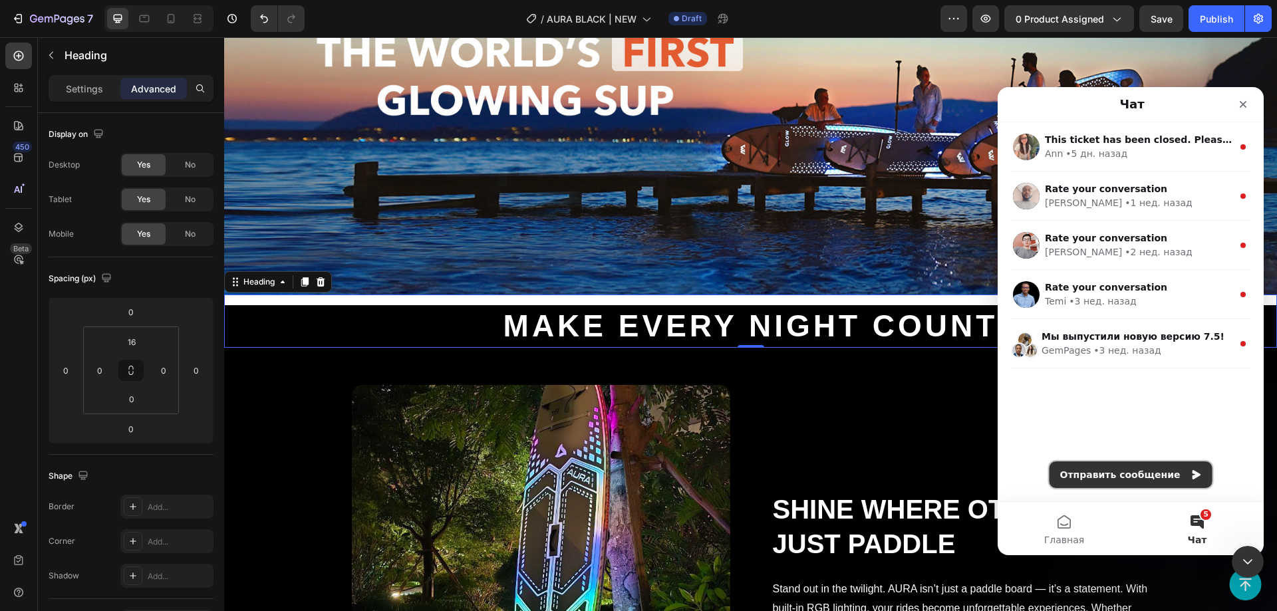
click at [1158, 466] on button "Отправить сообщение" at bounding box center [1131, 475] width 163 height 27
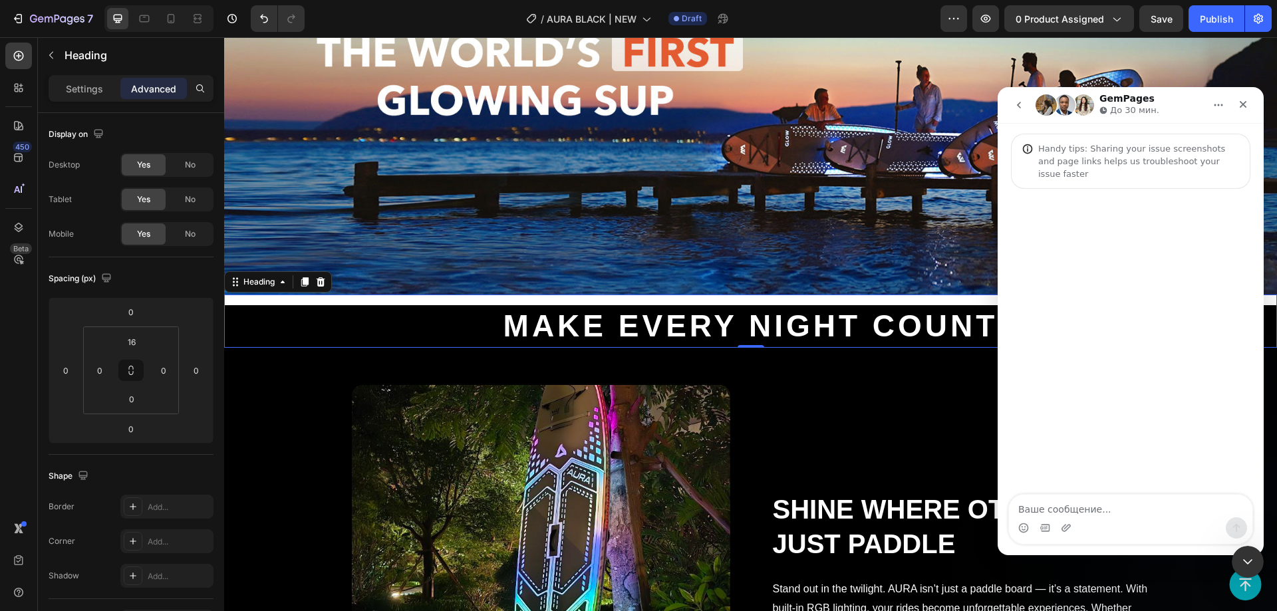
click at [1147, 507] on textarea "Ваше сообщение..." at bounding box center [1130, 506] width 243 height 23
type textarea "n"
type textarea "hi"
type textarea "Why does the background turn white instead of black when I add a gap?"
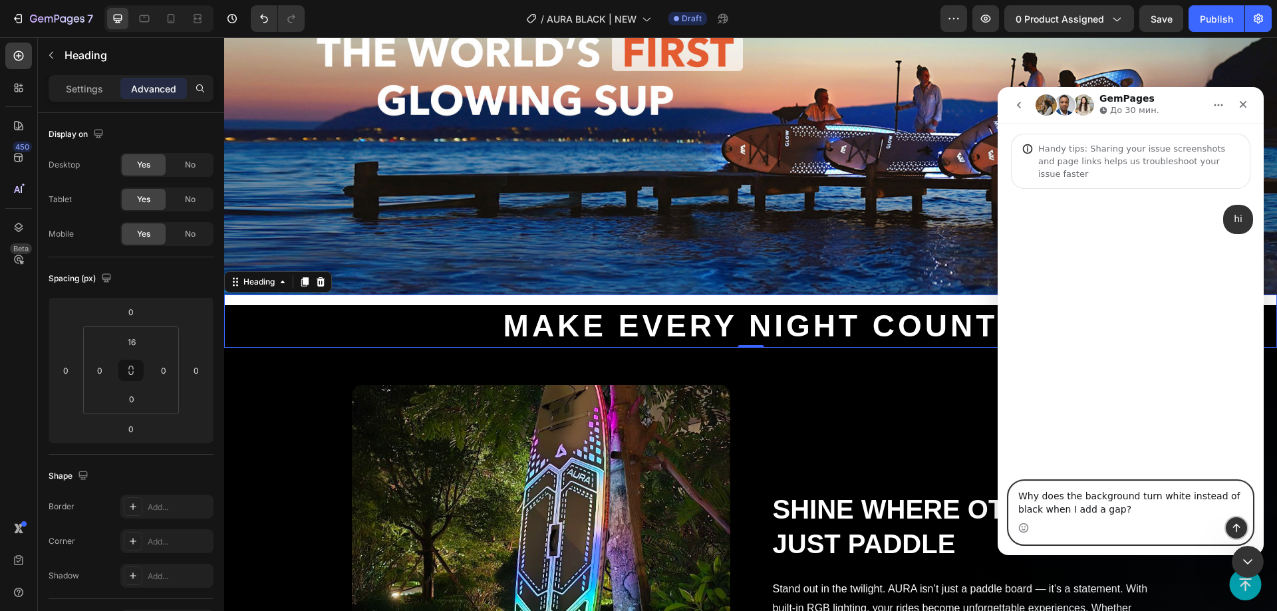
click at [1237, 528] on icon "Отправить сообщение…" at bounding box center [1236, 528] width 7 height 9
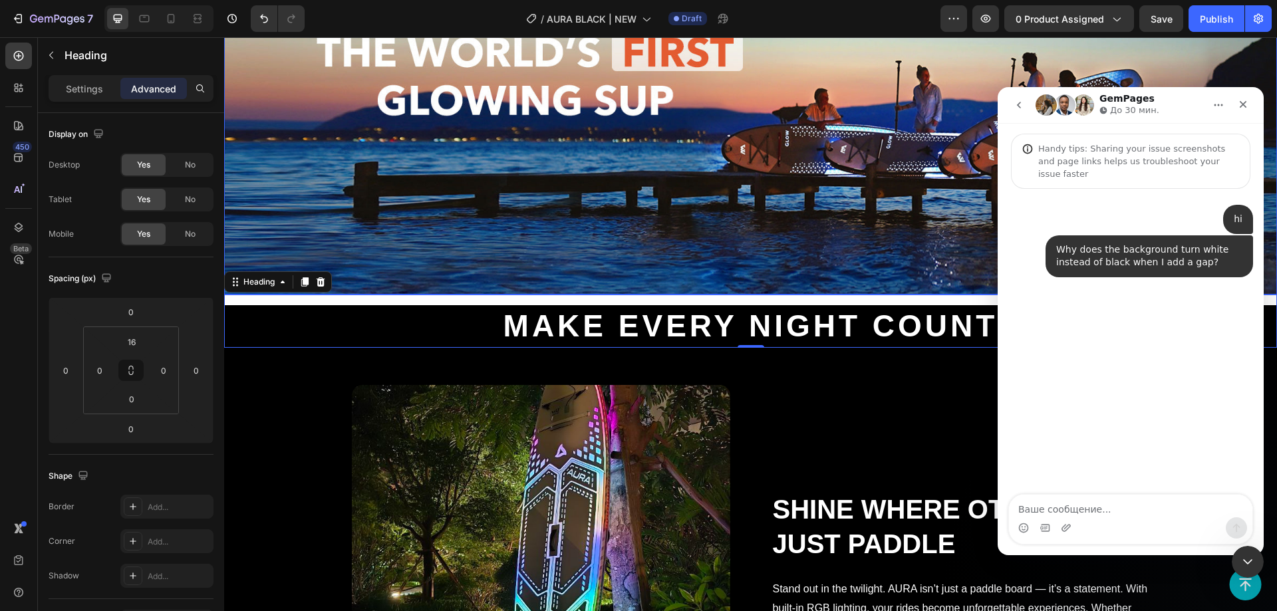
click at [503, 273] on img at bounding box center [750, 89] width 1053 height 411
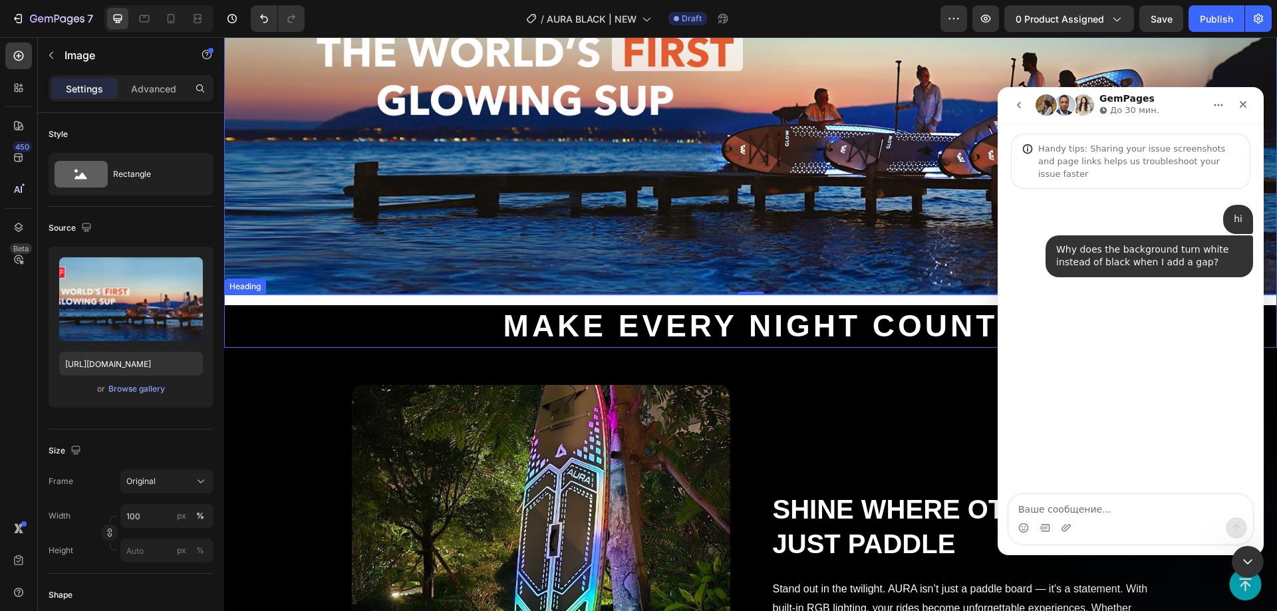
click at [497, 297] on div "Make Every Night Count Heading" at bounding box center [750, 321] width 1053 height 53
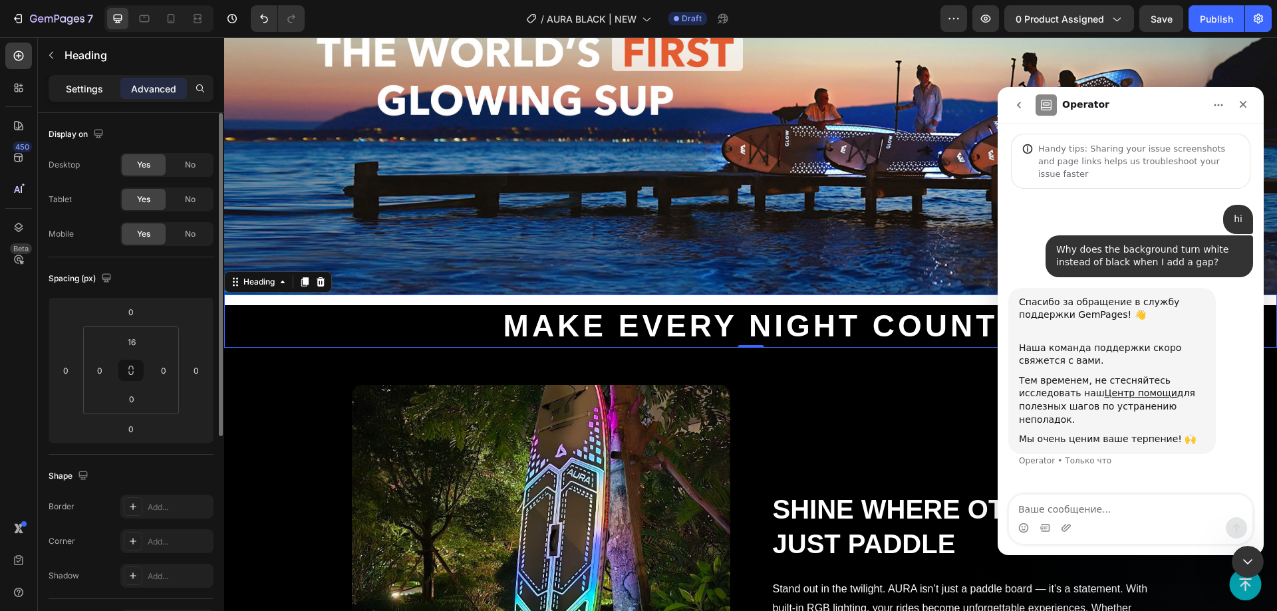
click at [93, 92] on p "Settings" at bounding box center [84, 89] width 37 height 14
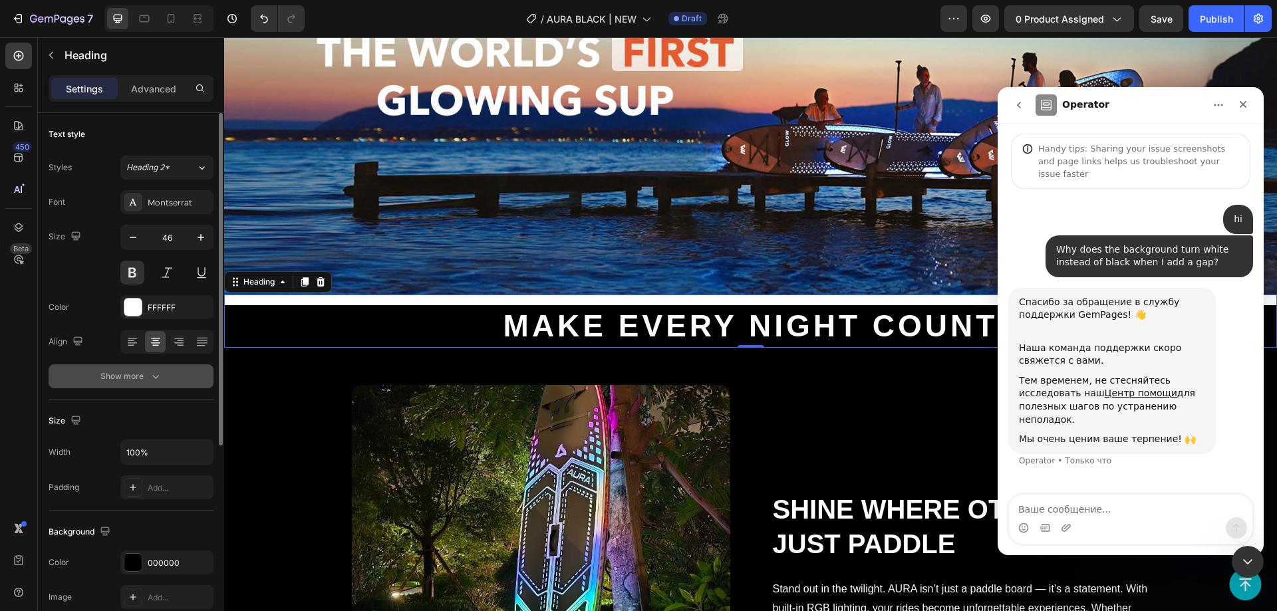
click at [124, 388] on button "Show more" at bounding box center [131, 377] width 165 height 24
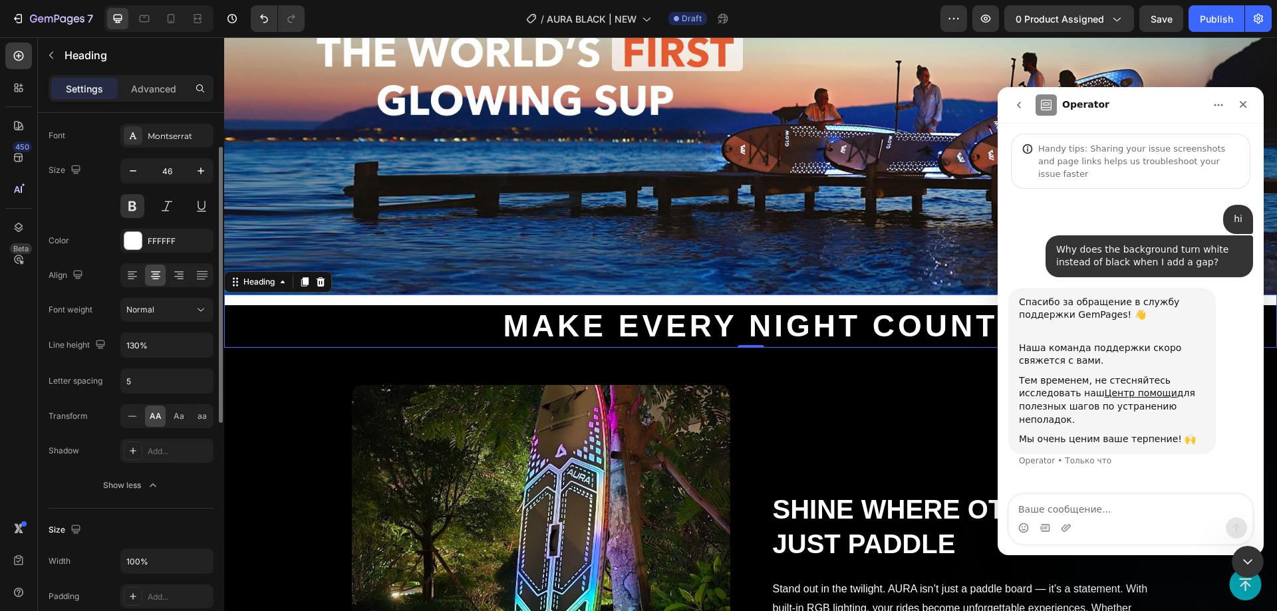
scroll to position [399, 0]
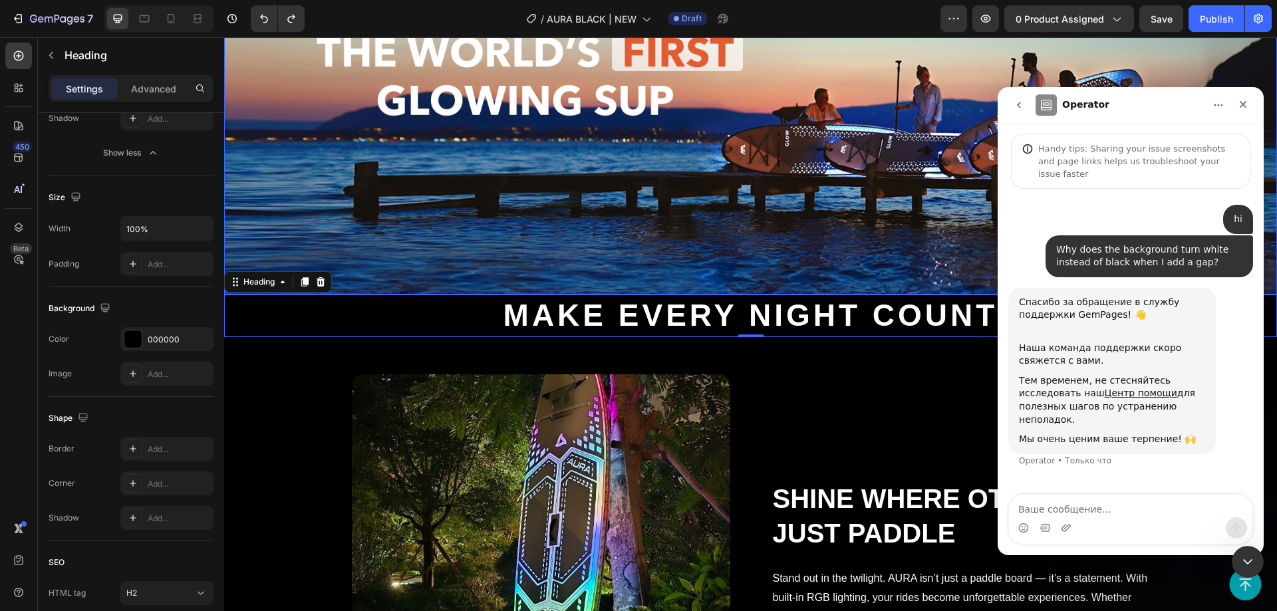
click at [344, 198] on img at bounding box center [750, 89] width 1053 height 411
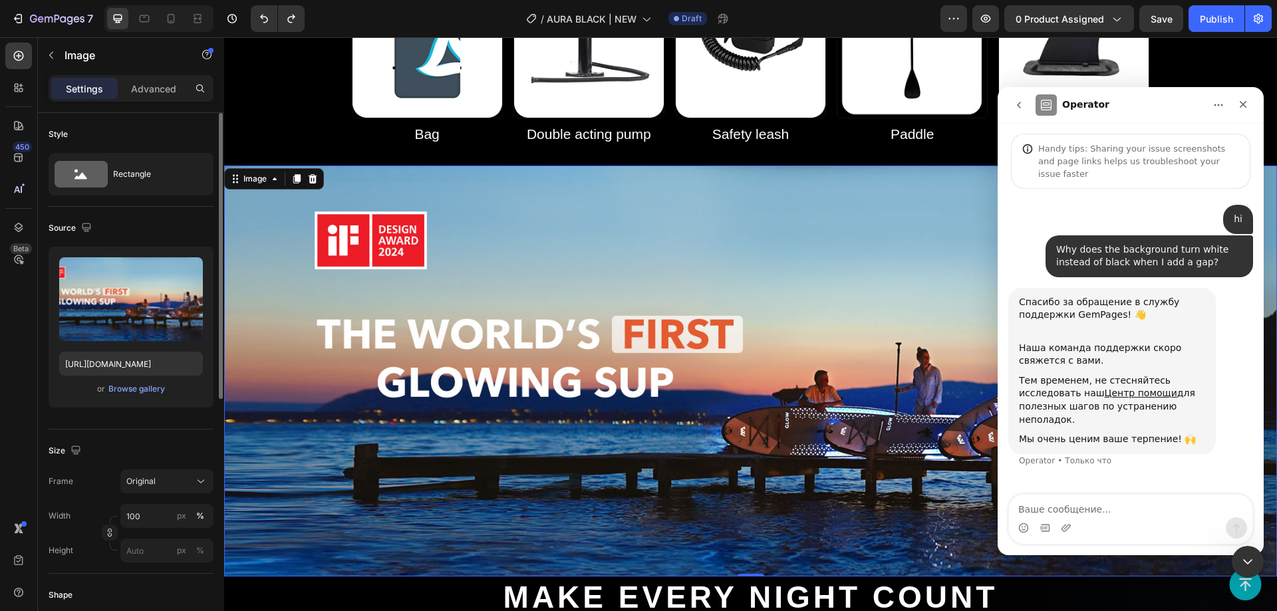
scroll to position [1181, 0]
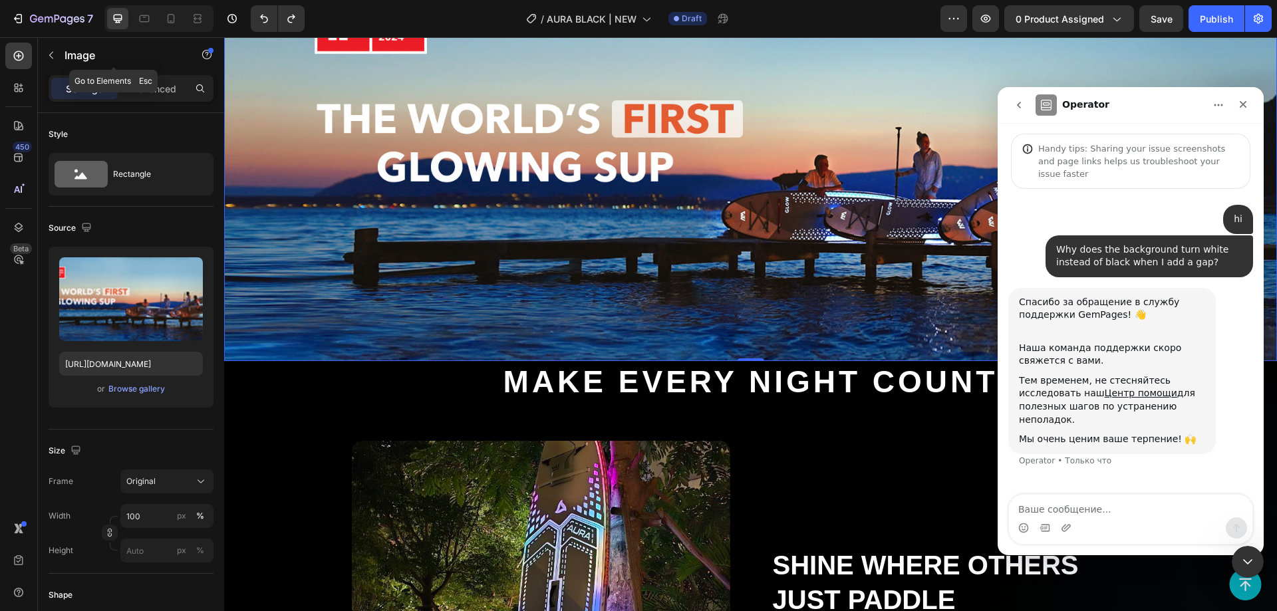
click at [53, 47] on button "button" at bounding box center [51, 55] width 21 height 21
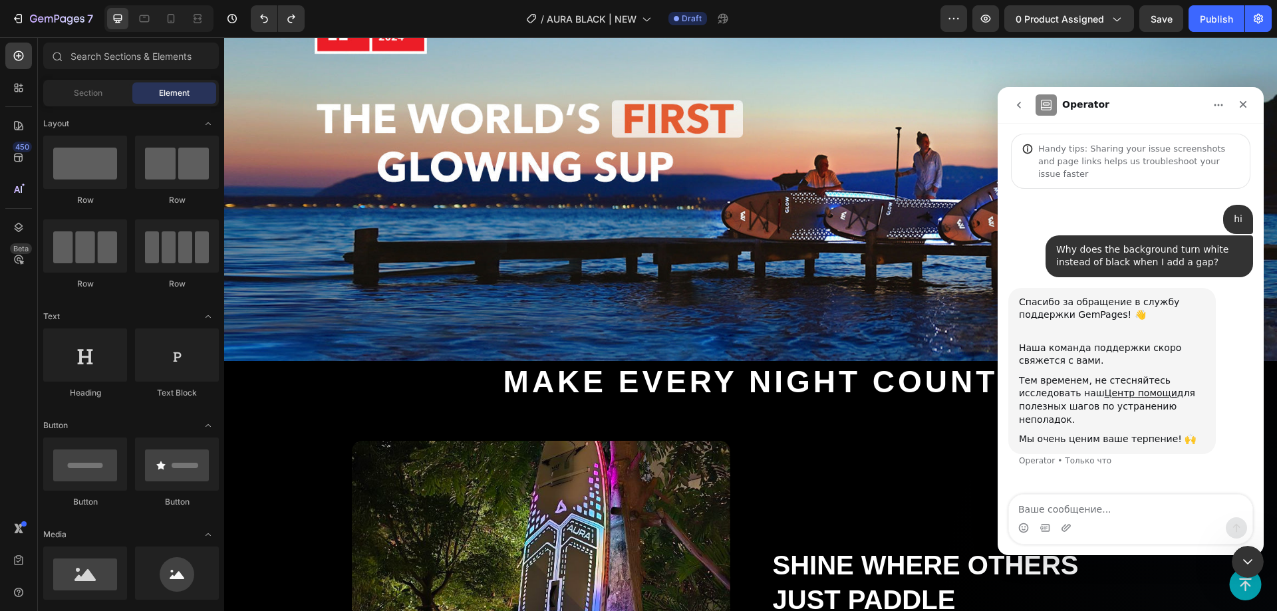
click at [73, 106] on div "Section Element" at bounding box center [131, 93] width 176 height 27
click at [119, 86] on div "Section" at bounding box center [88, 92] width 84 height 21
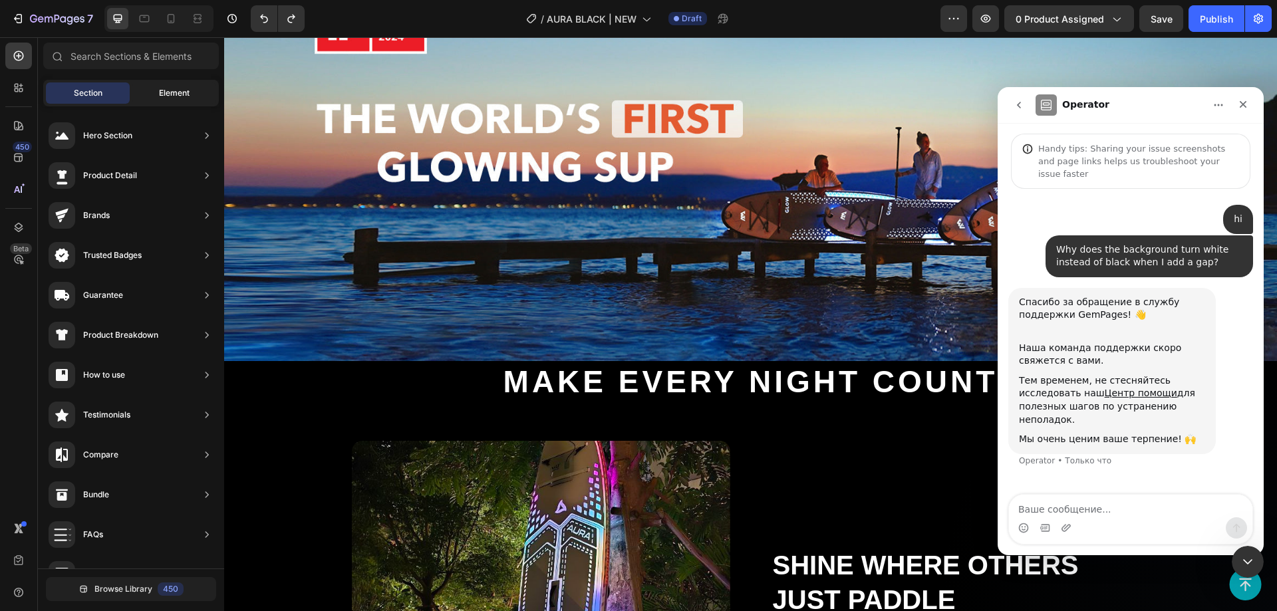
click at [151, 86] on div "Element" at bounding box center [174, 92] width 84 height 21
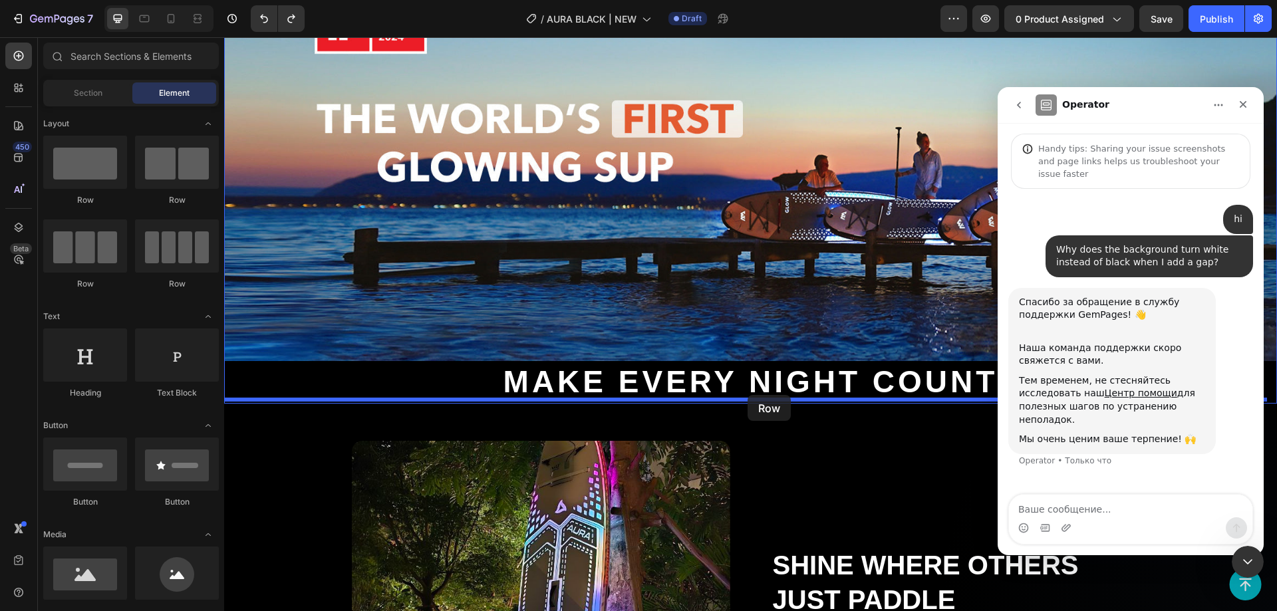
drag, startPoint x: 315, startPoint y: 200, endPoint x: 748, endPoint y: 395, distance: 474.9
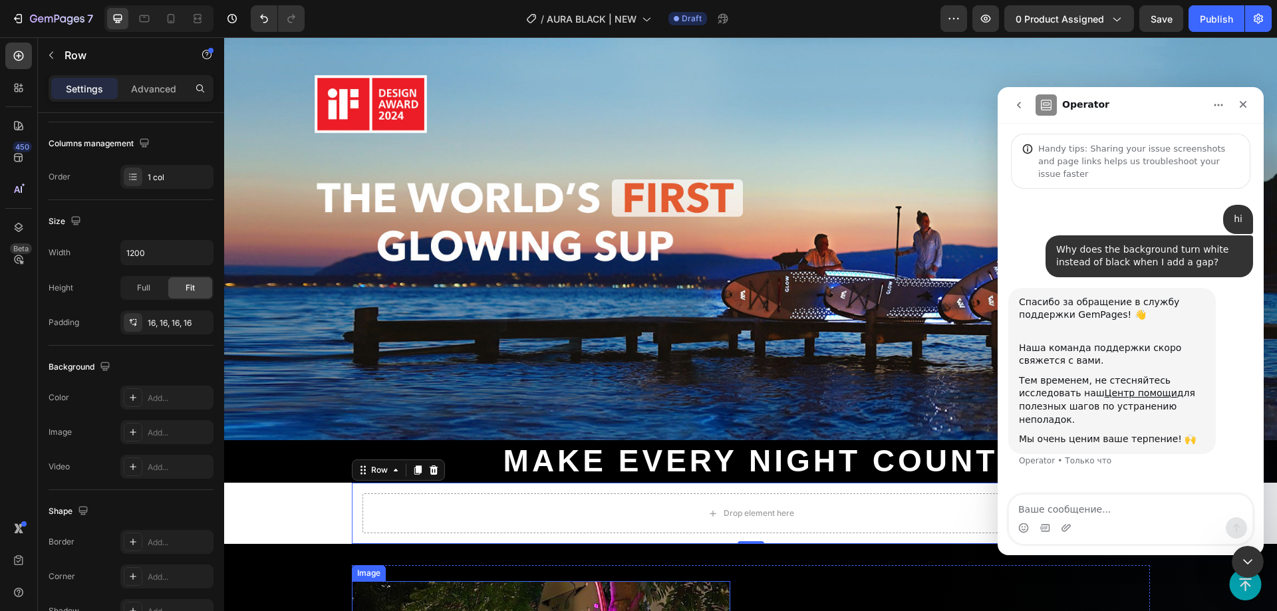
scroll to position [981, 0]
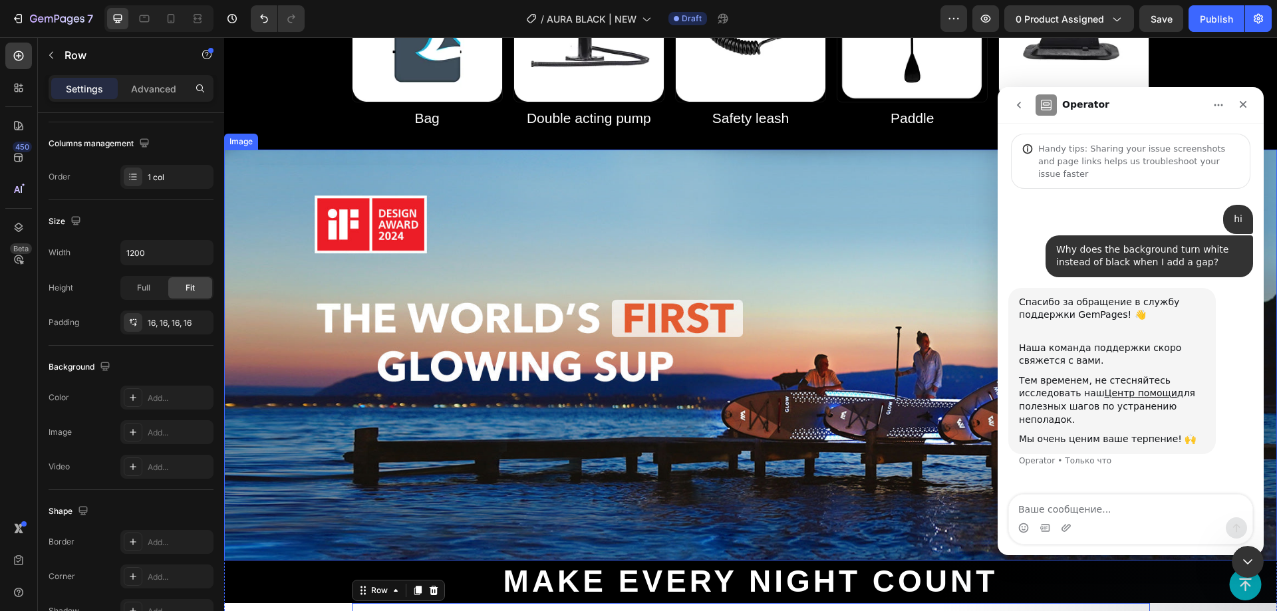
click at [343, 190] on img at bounding box center [750, 355] width 1053 height 411
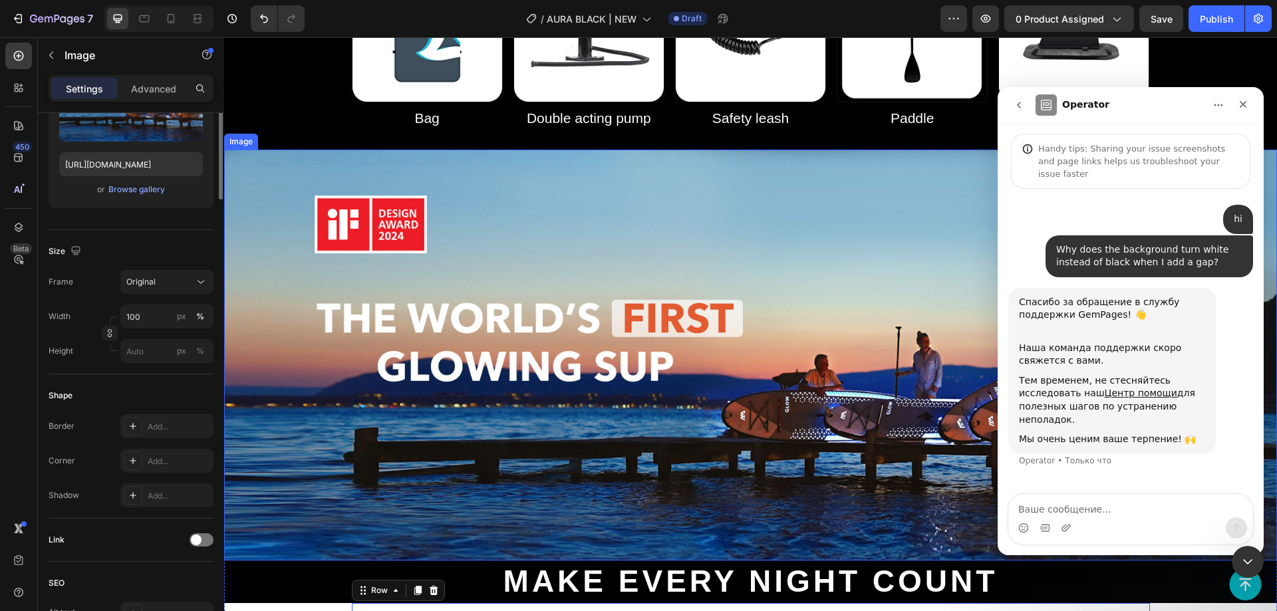
scroll to position [0, 0]
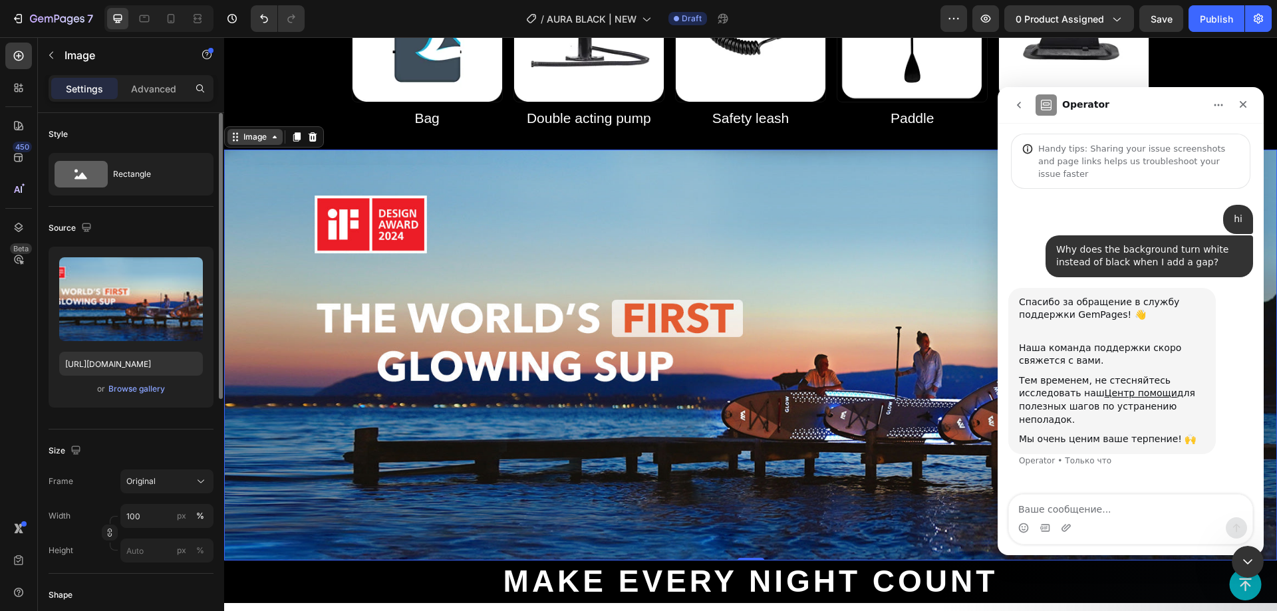
click at [238, 142] on icon at bounding box center [235, 137] width 11 height 11
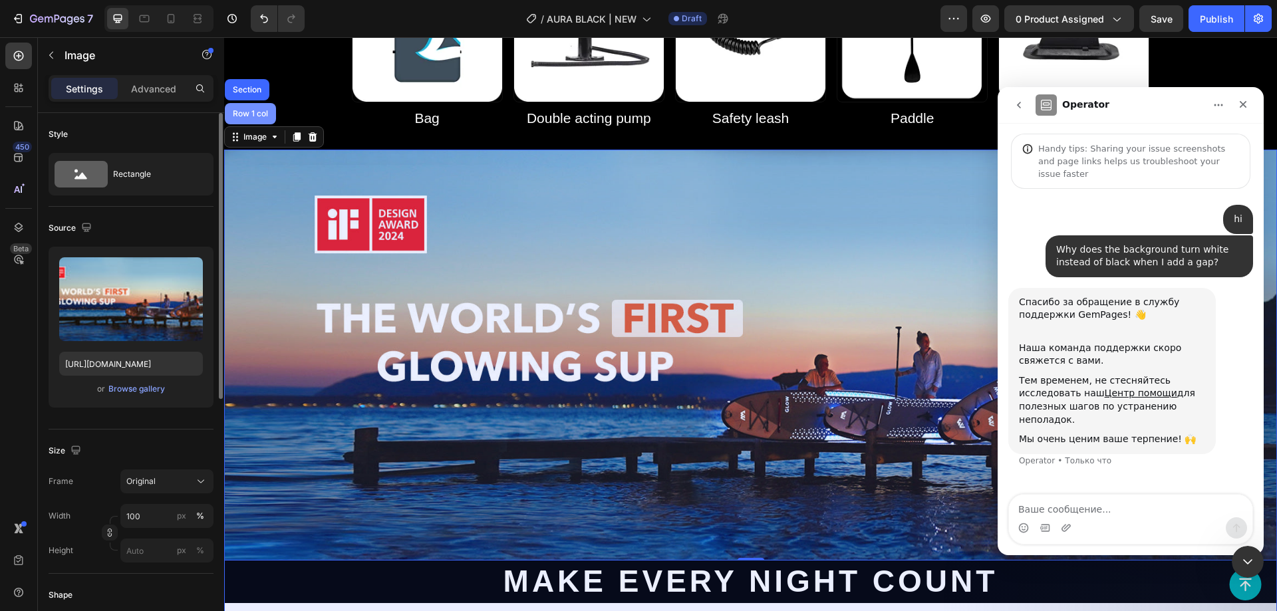
click at [245, 124] on div "Row 1 col" at bounding box center [250, 113] width 51 height 21
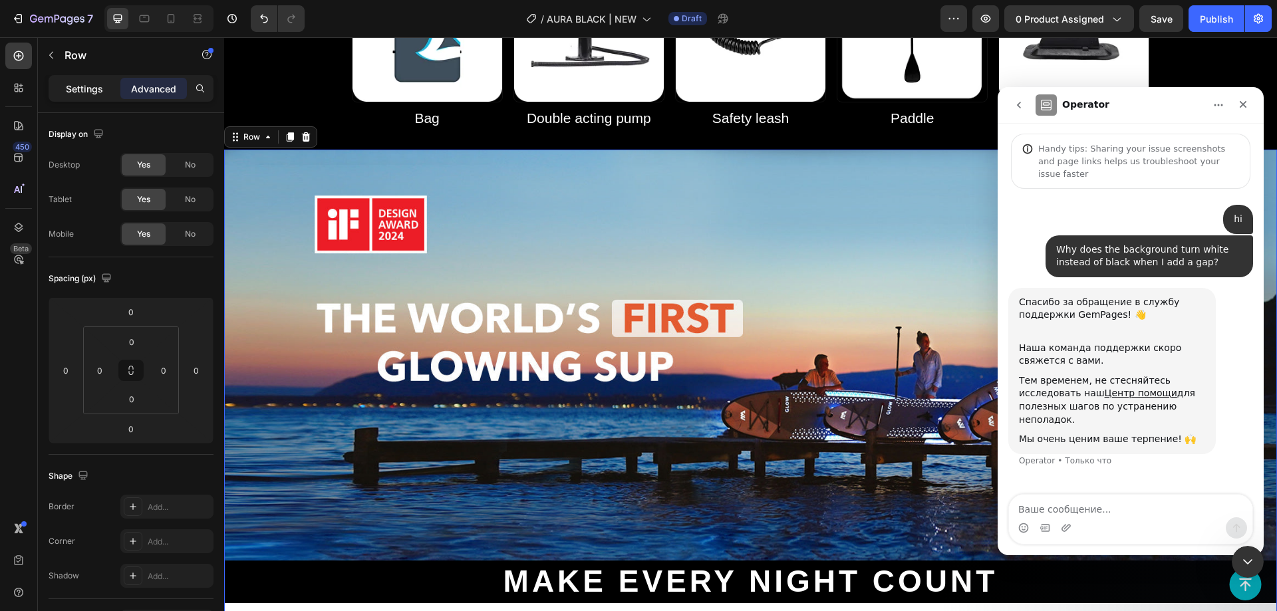
click at [69, 88] on p "Settings" at bounding box center [84, 89] width 37 height 14
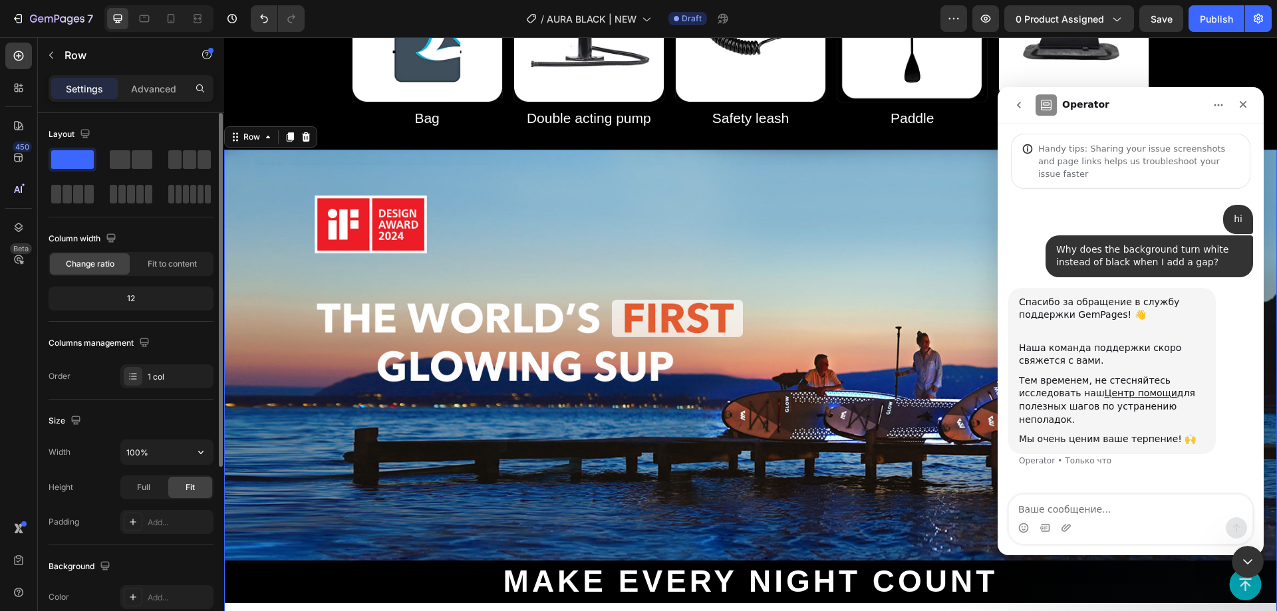
scroll to position [200, 0]
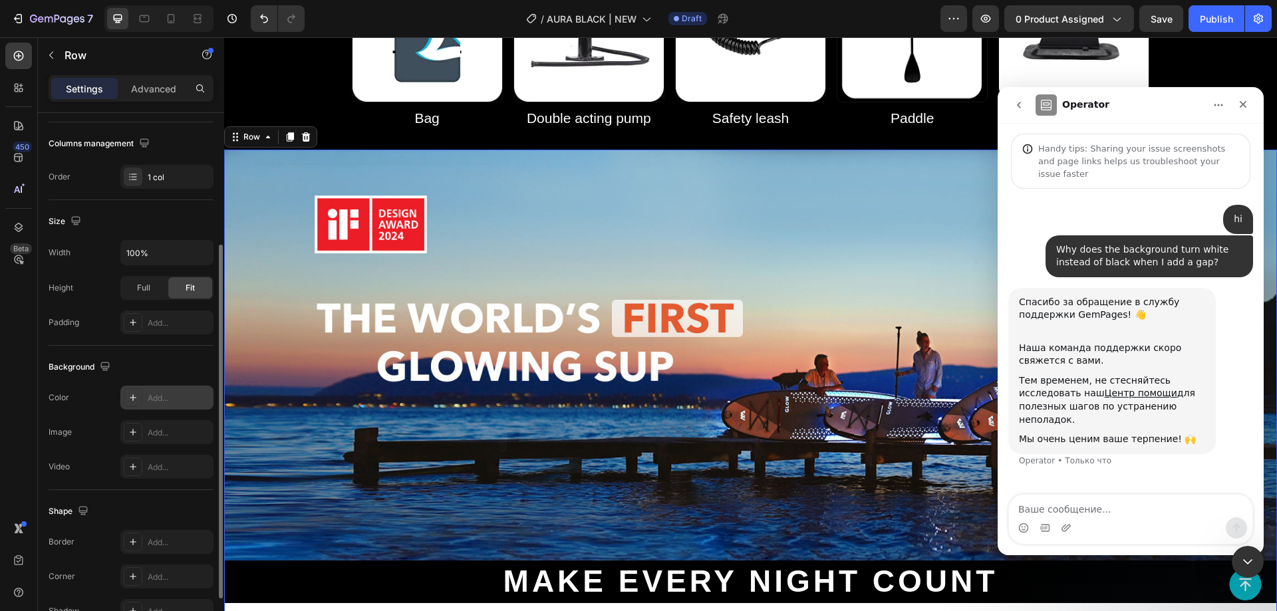
click at [164, 401] on div "Add..." at bounding box center [179, 399] width 63 height 12
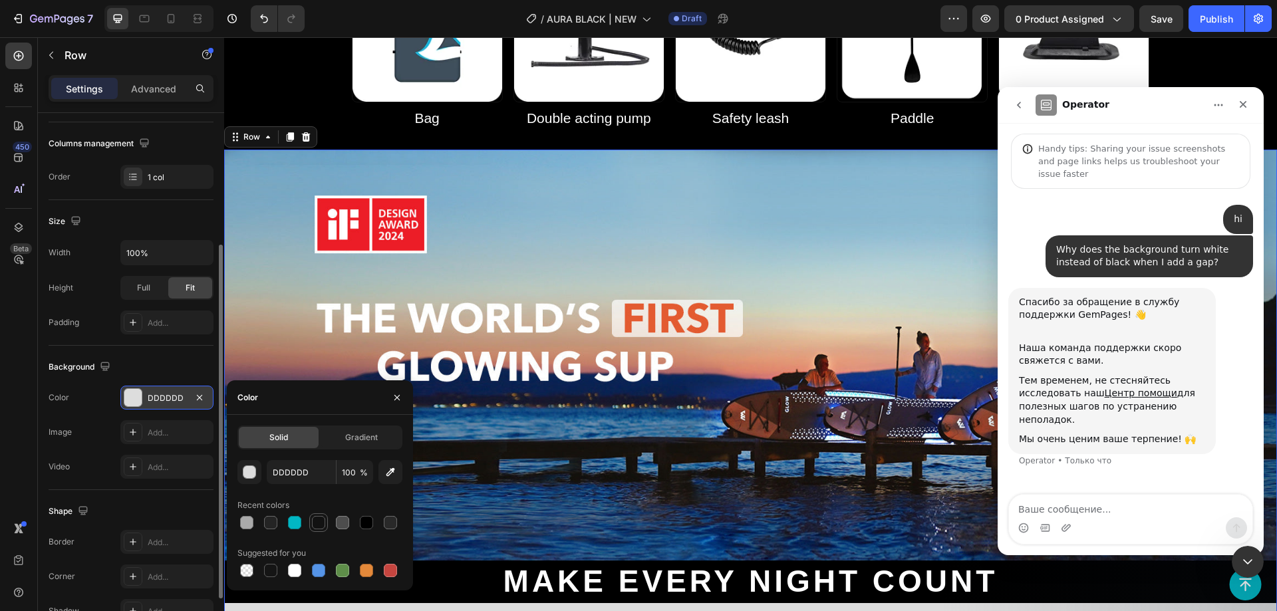
click at [313, 524] on div at bounding box center [318, 522] width 13 height 13
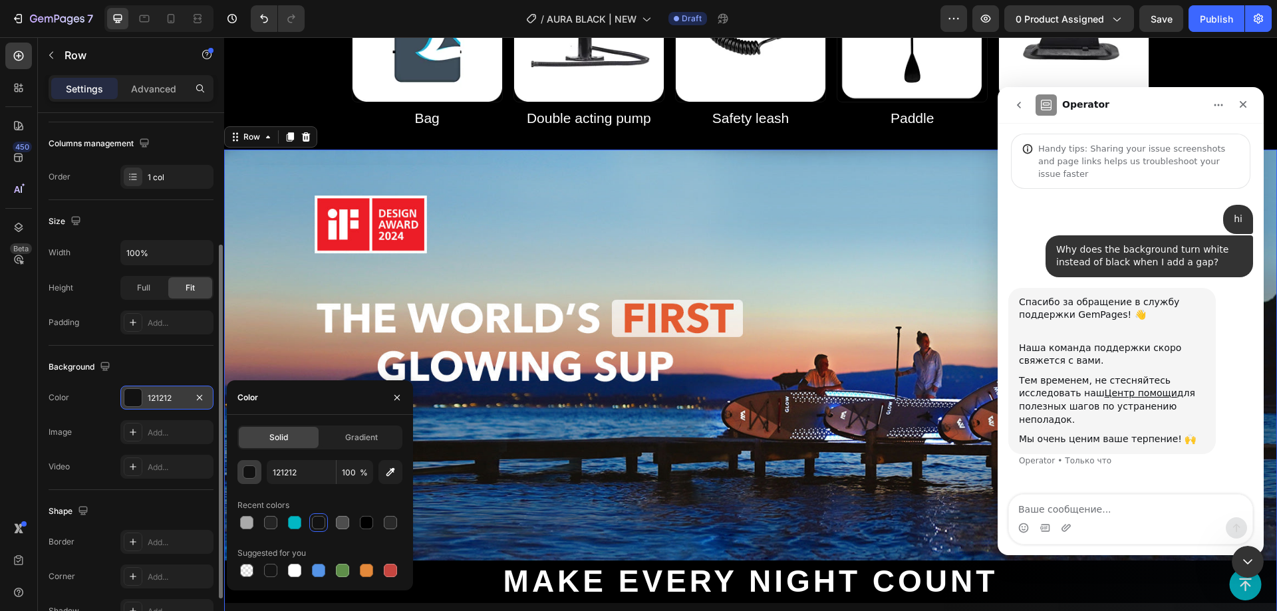
click at [243, 470] on div "button" at bounding box center [249, 472] width 13 height 13
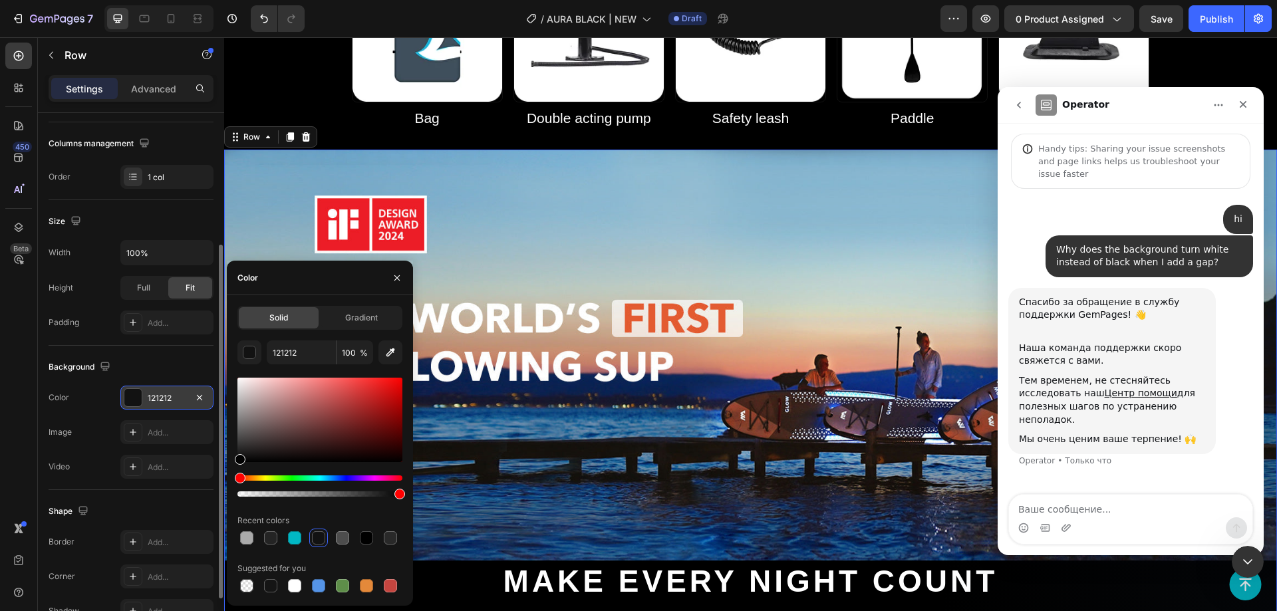
drag, startPoint x: 243, startPoint y: 473, endPoint x: 0, endPoint y: 484, distance: 243.1
click at [222, 524] on div "450 Beta Sections(18) Elements(84) Section Element Hero Section Product Detail …" at bounding box center [112, 324] width 224 height 574
type input "000000"
click at [579, 305] on img at bounding box center [750, 355] width 1053 height 411
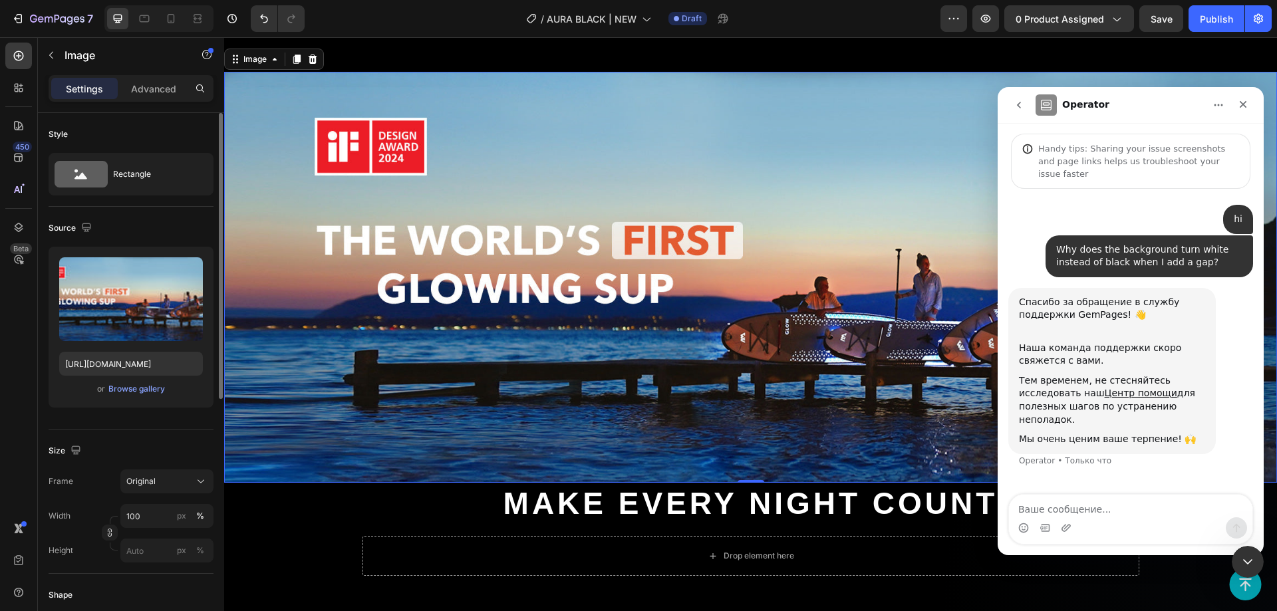
scroll to position [1114, 0]
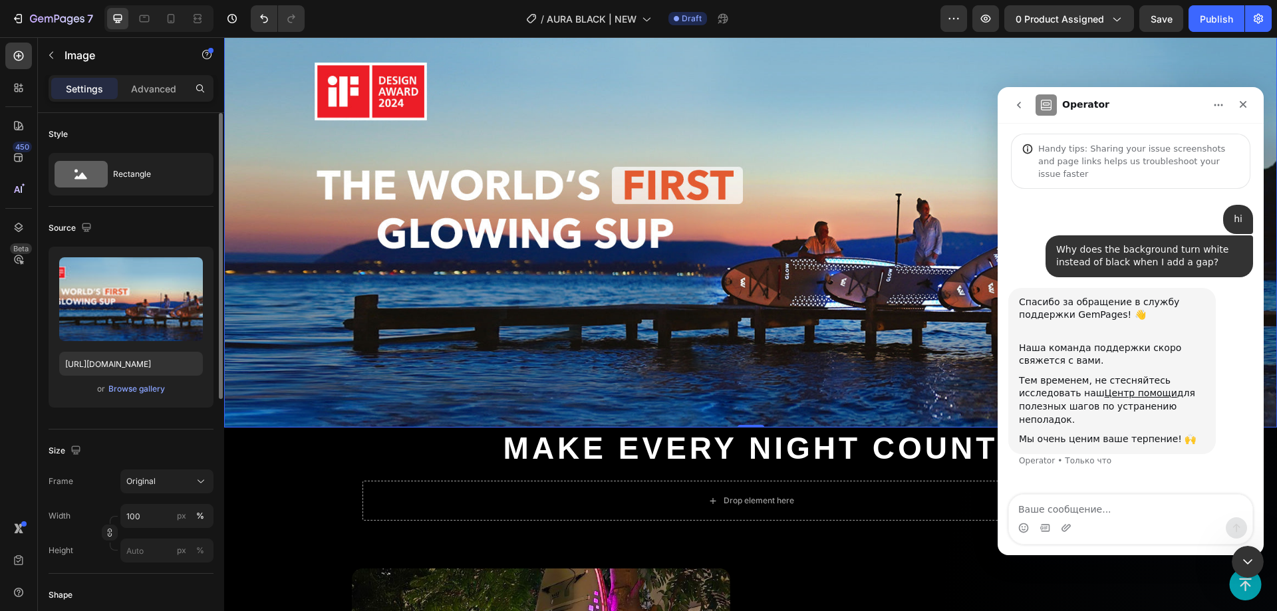
click at [501, 375] on img at bounding box center [750, 222] width 1053 height 411
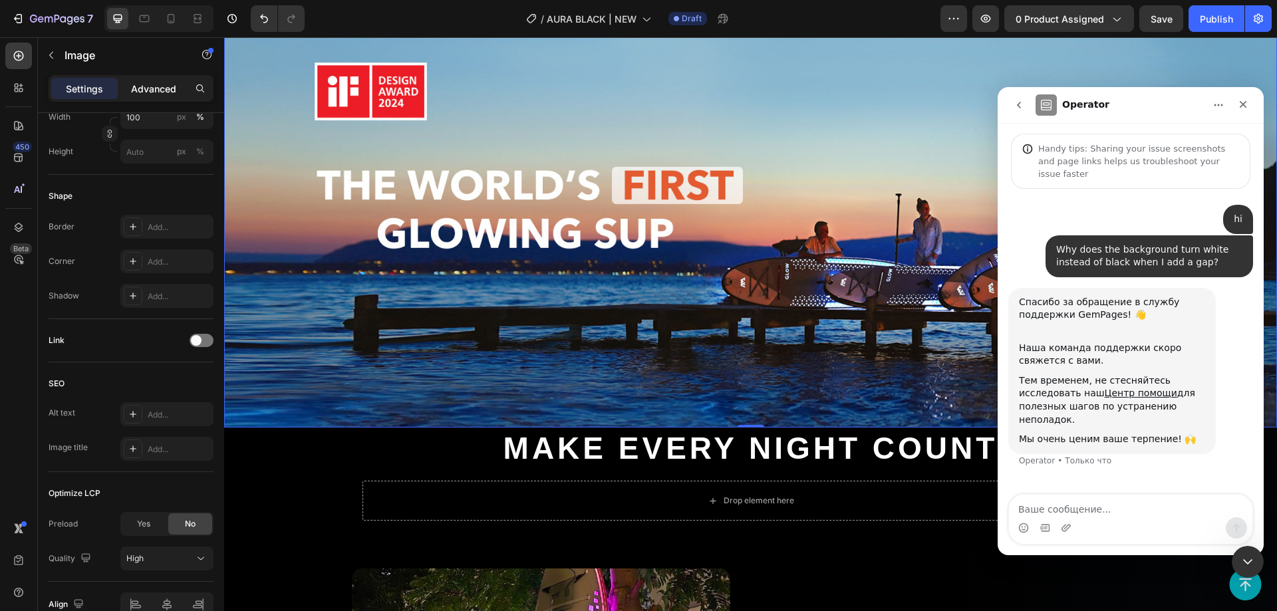
click at [149, 82] on p "Advanced" at bounding box center [153, 89] width 45 height 14
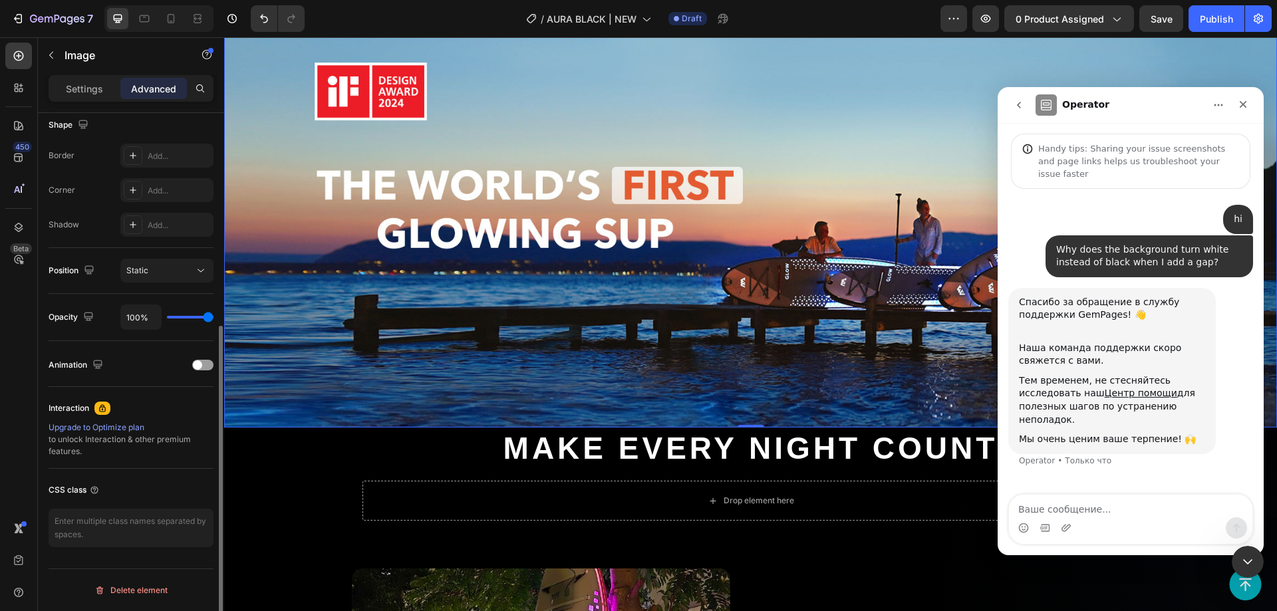
scroll to position [85, 0]
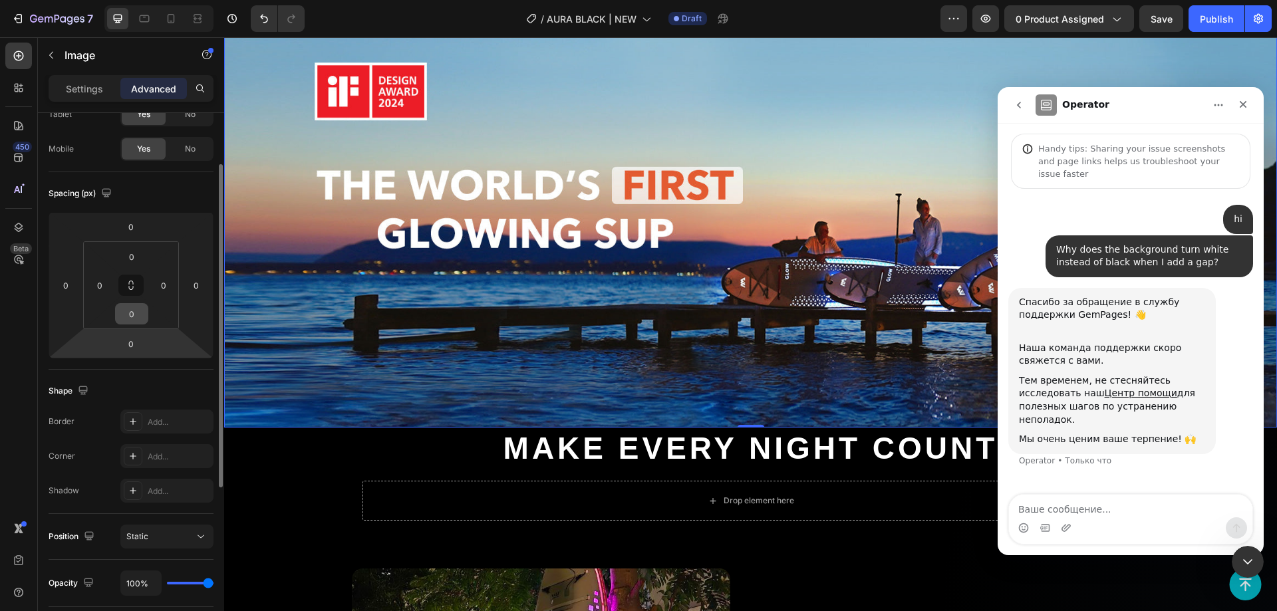
click at [131, 311] on input "0" at bounding box center [131, 314] width 27 height 20
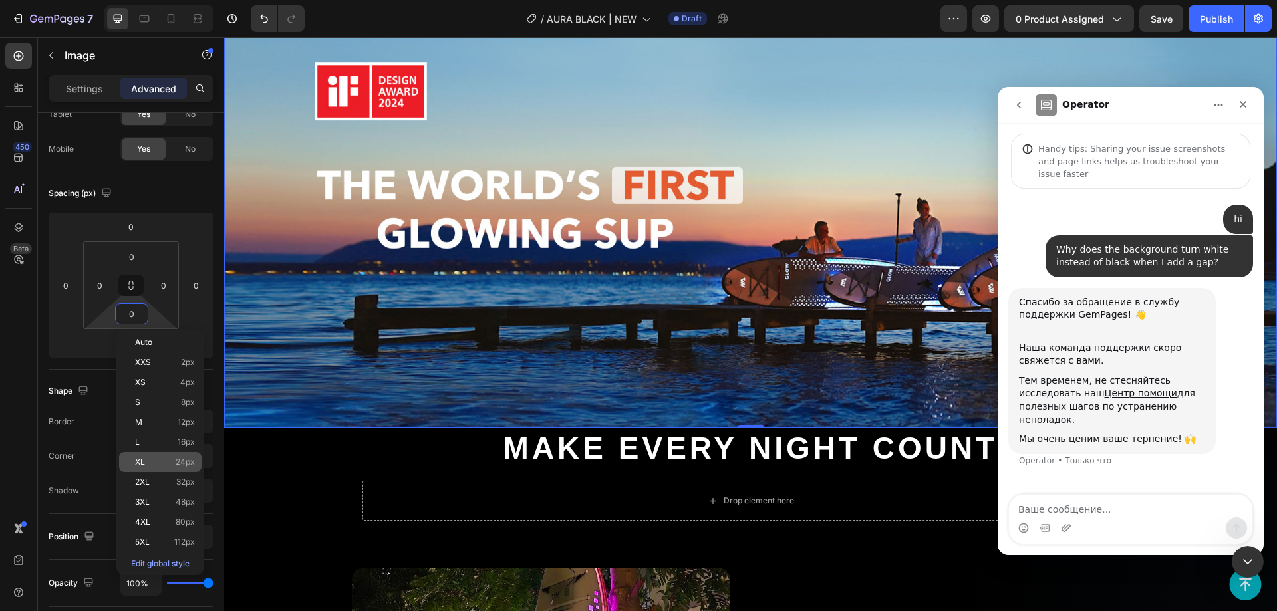
click at [165, 464] on p "XL 24px" at bounding box center [165, 462] width 60 height 9
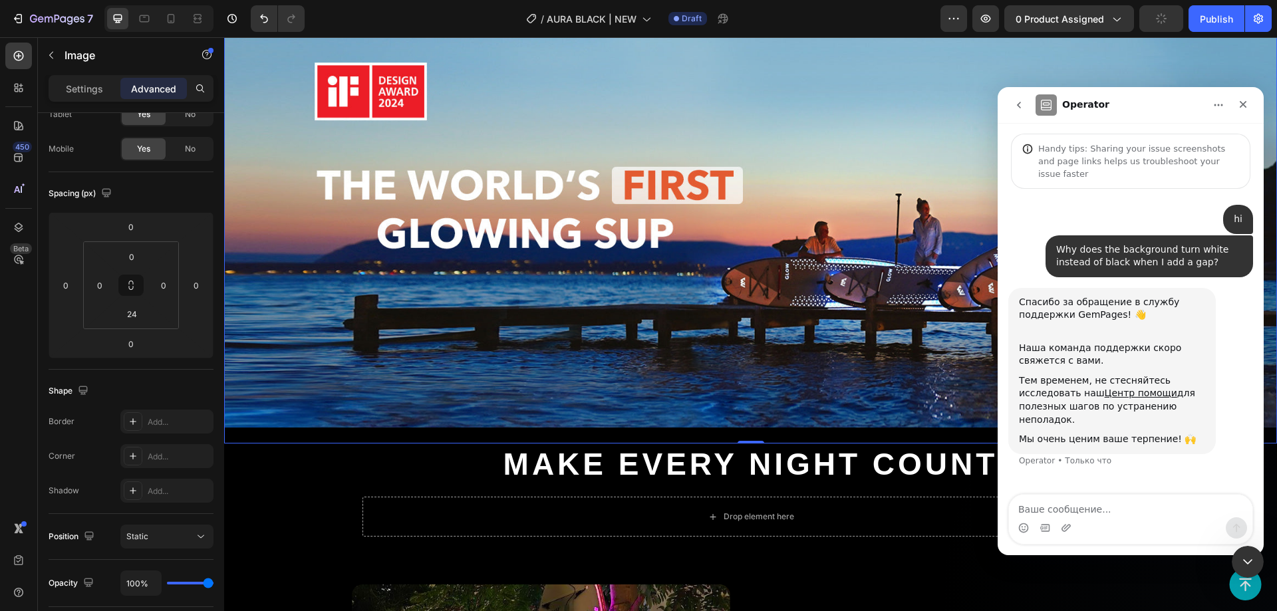
click at [421, 224] on img at bounding box center [750, 222] width 1053 height 411
click at [138, 316] on input "24" at bounding box center [131, 314] width 27 height 20
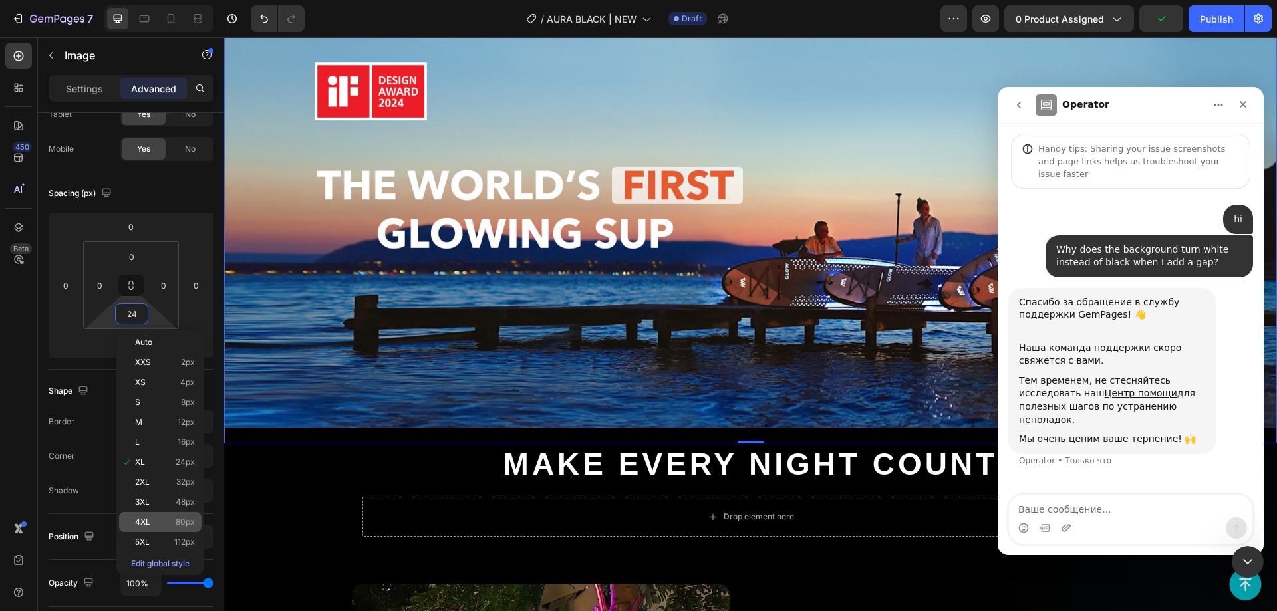
click at [156, 512] on div "4XL 80px" at bounding box center [160, 522] width 82 height 20
type input "80"
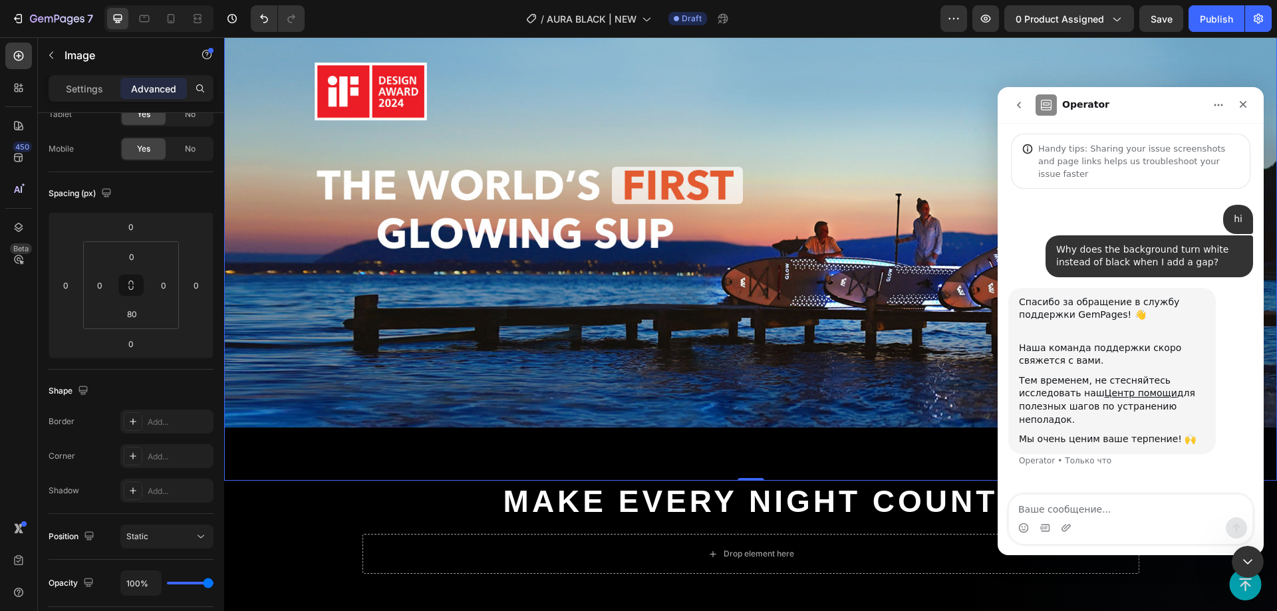
click at [406, 214] on img at bounding box center [750, 222] width 1053 height 411
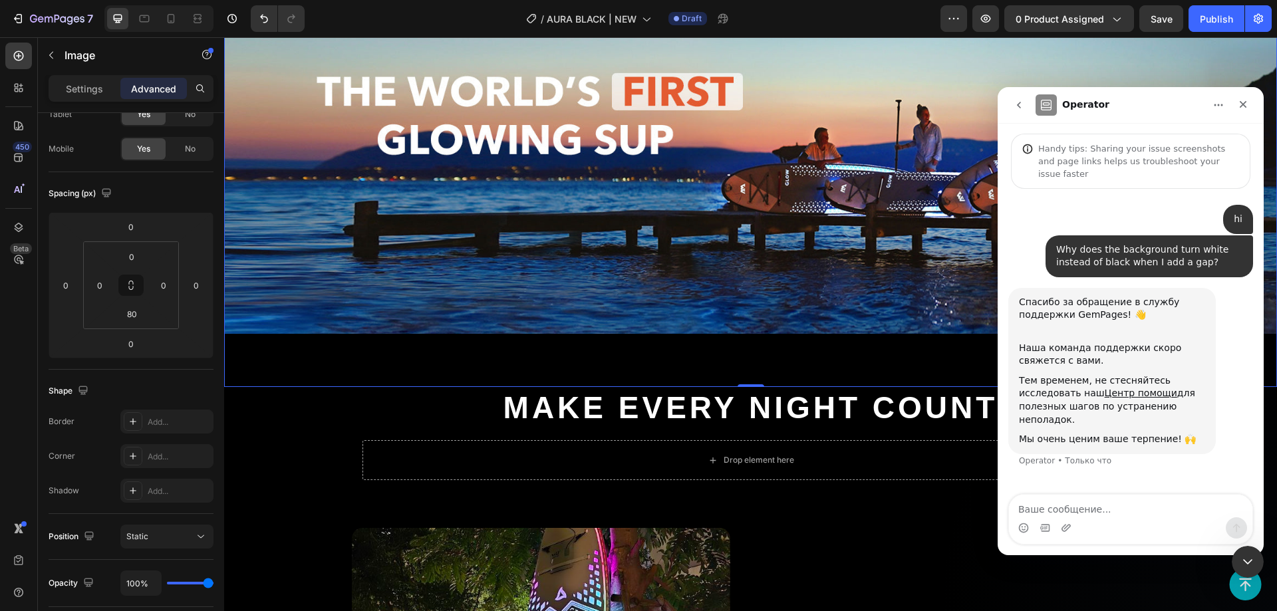
scroll to position [1314, 0]
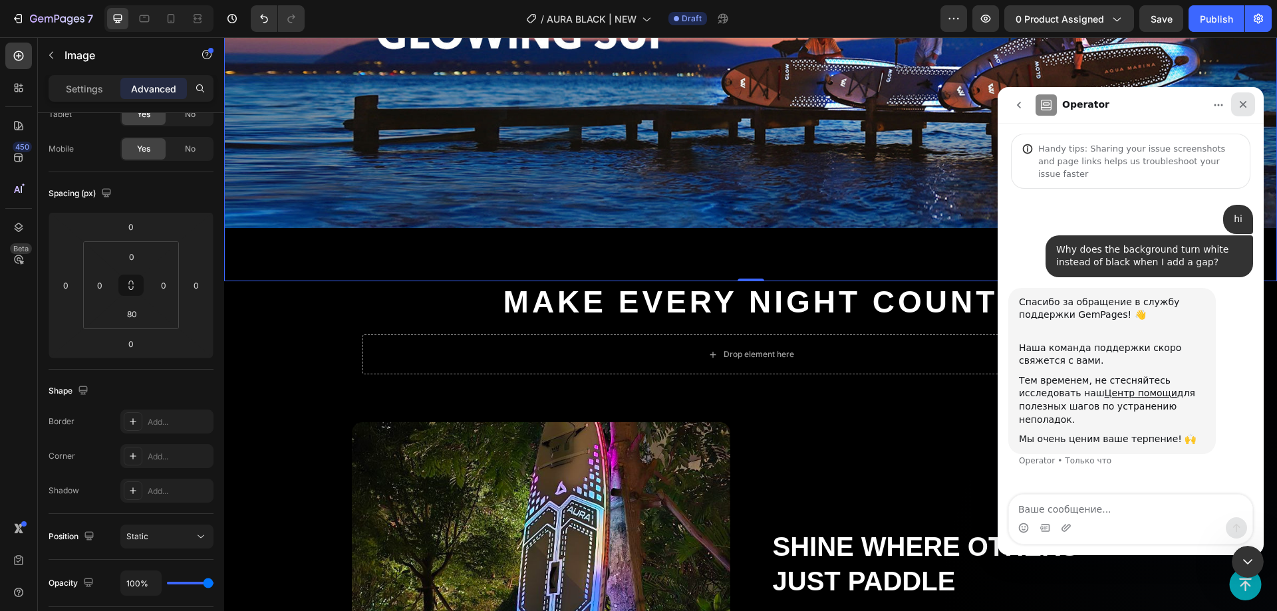
click at [1242, 102] on icon "Закрыть" at bounding box center [1243, 104] width 7 height 7
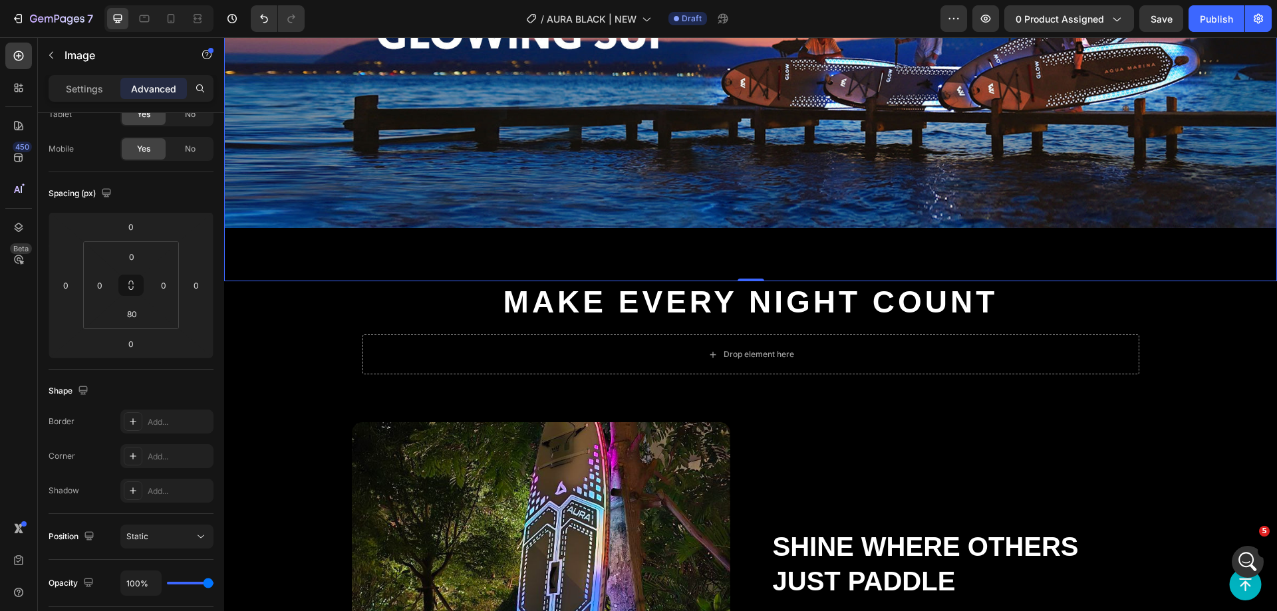
scroll to position [0, 0]
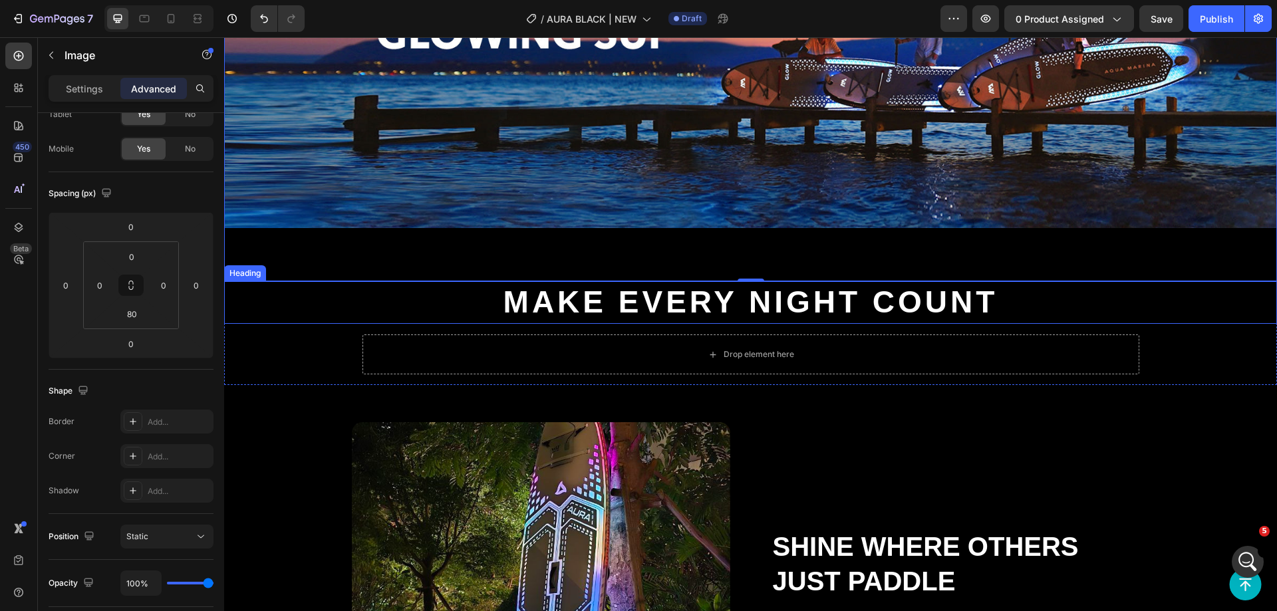
click at [361, 317] on p "Make Every Night Count" at bounding box center [751, 303] width 1050 height 40
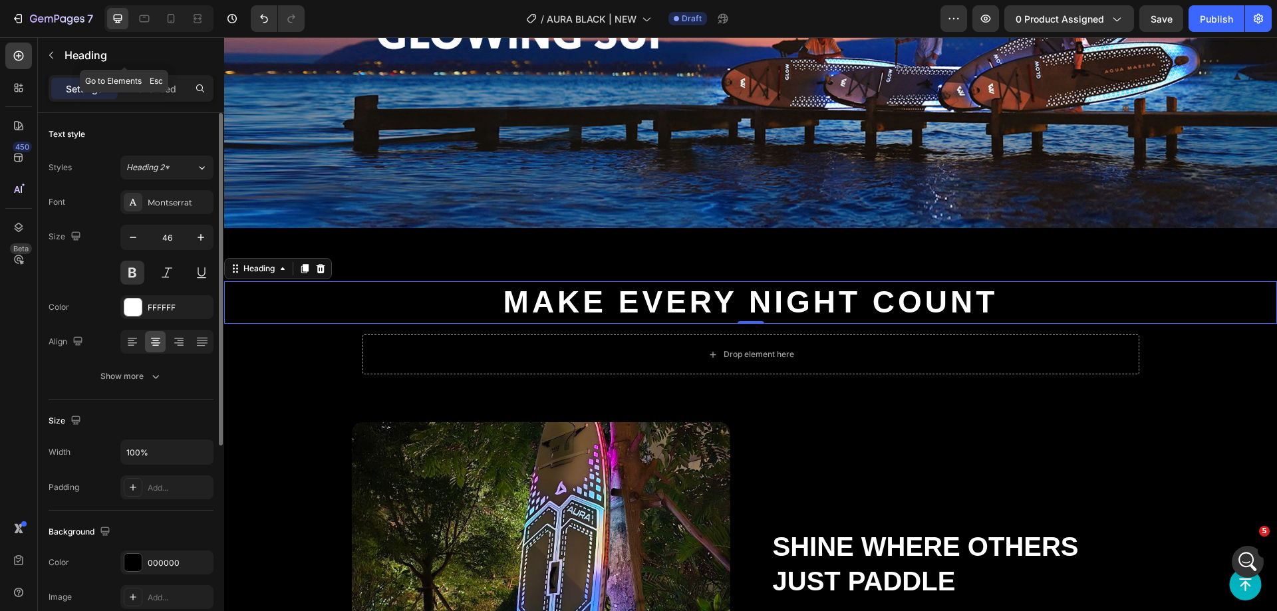
click at [64, 63] on div "Heading" at bounding box center [124, 55] width 173 height 35
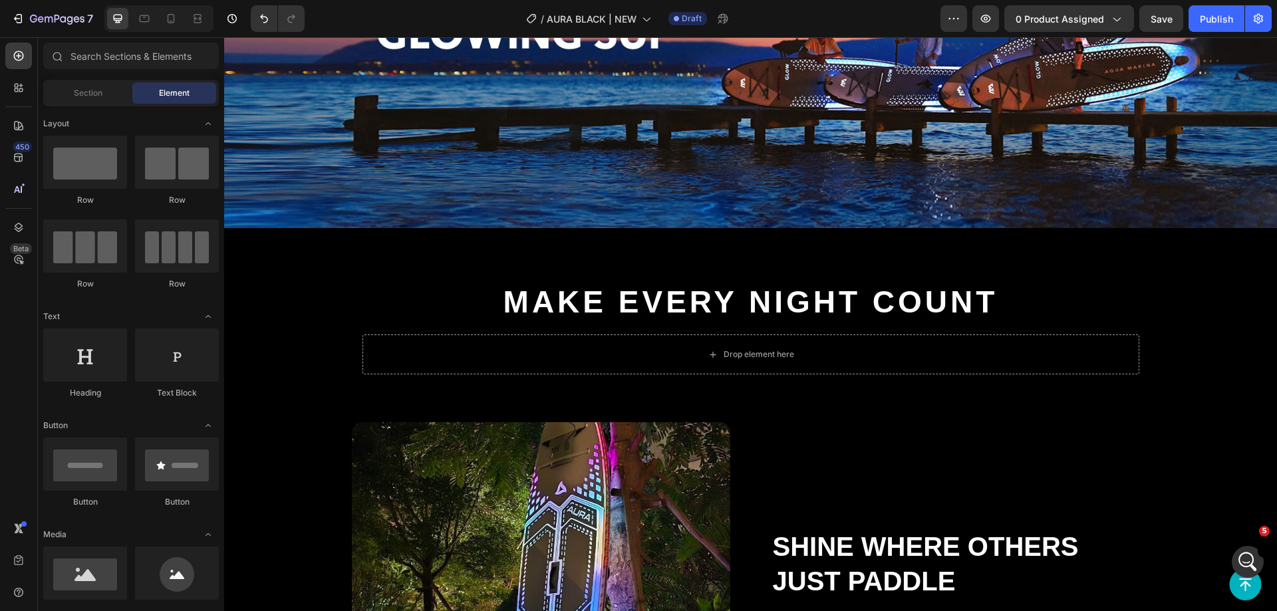
scroll to position [266, 0]
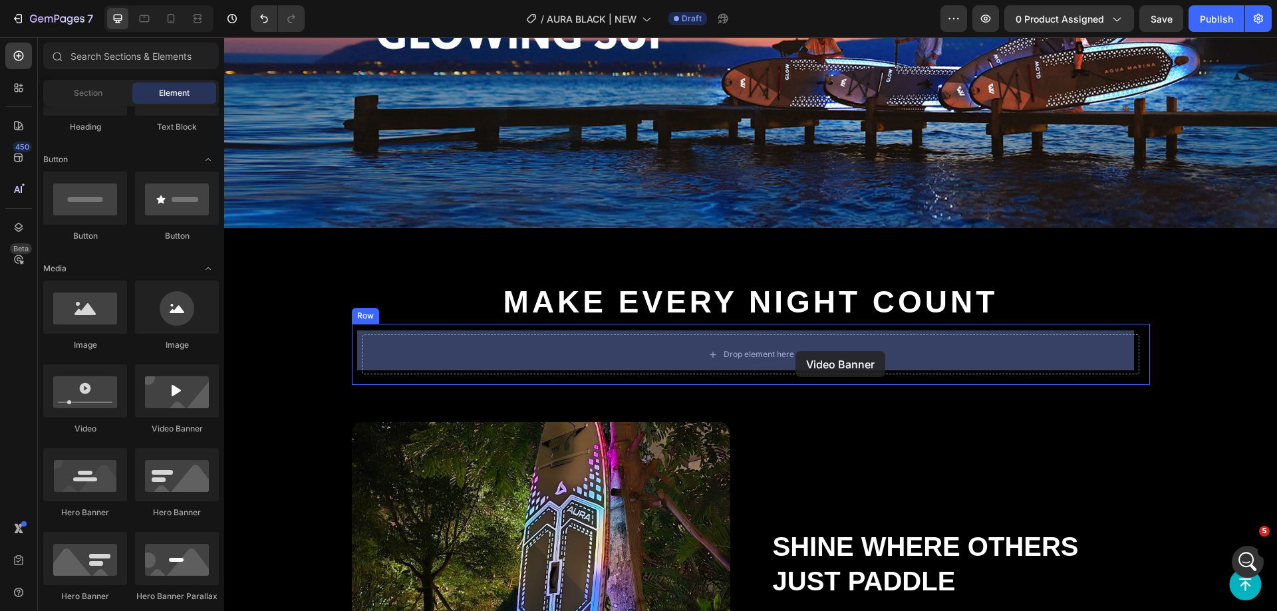
drag, startPoint x: 432, startPoint y: 436, endPoint x: 796, endPoint y: 351, distance: 372.9
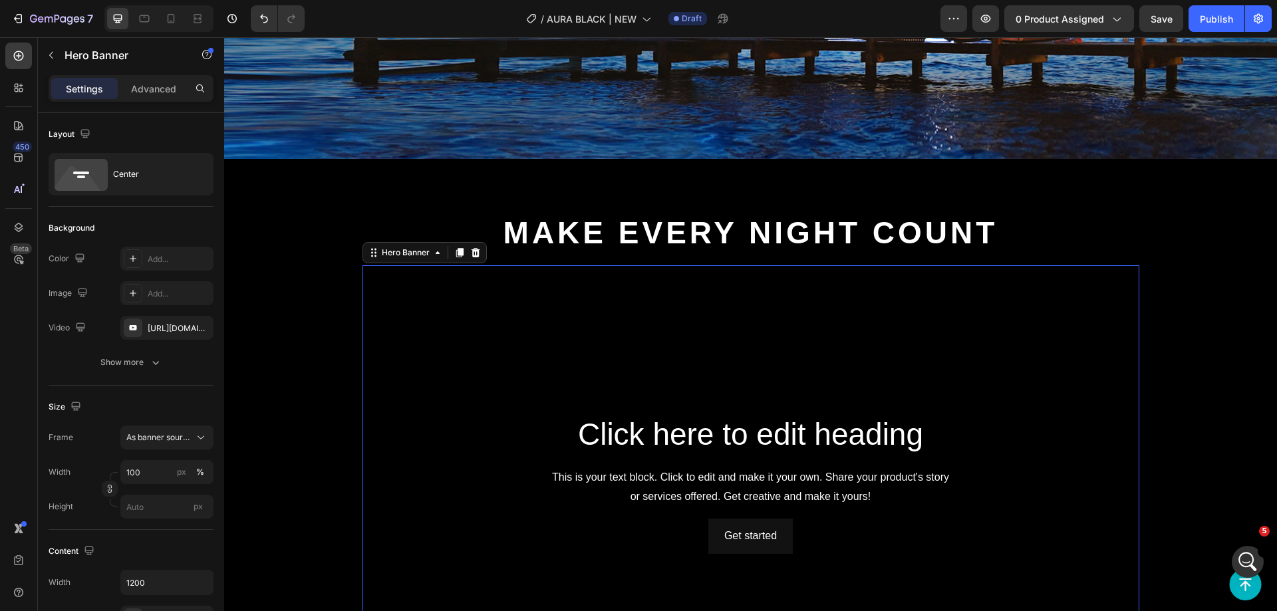
scroll to position [1514, 0]
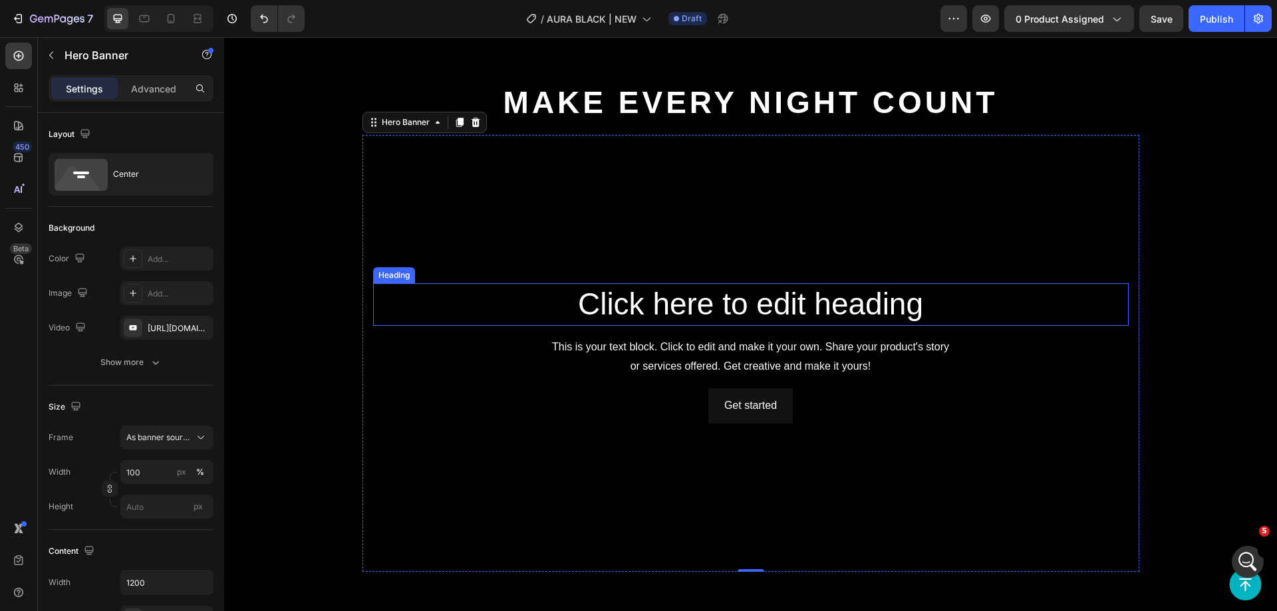
click at [882, 301] on h2 "Click here to edit heading" at bounding box center [751, 304] width 756 height 43
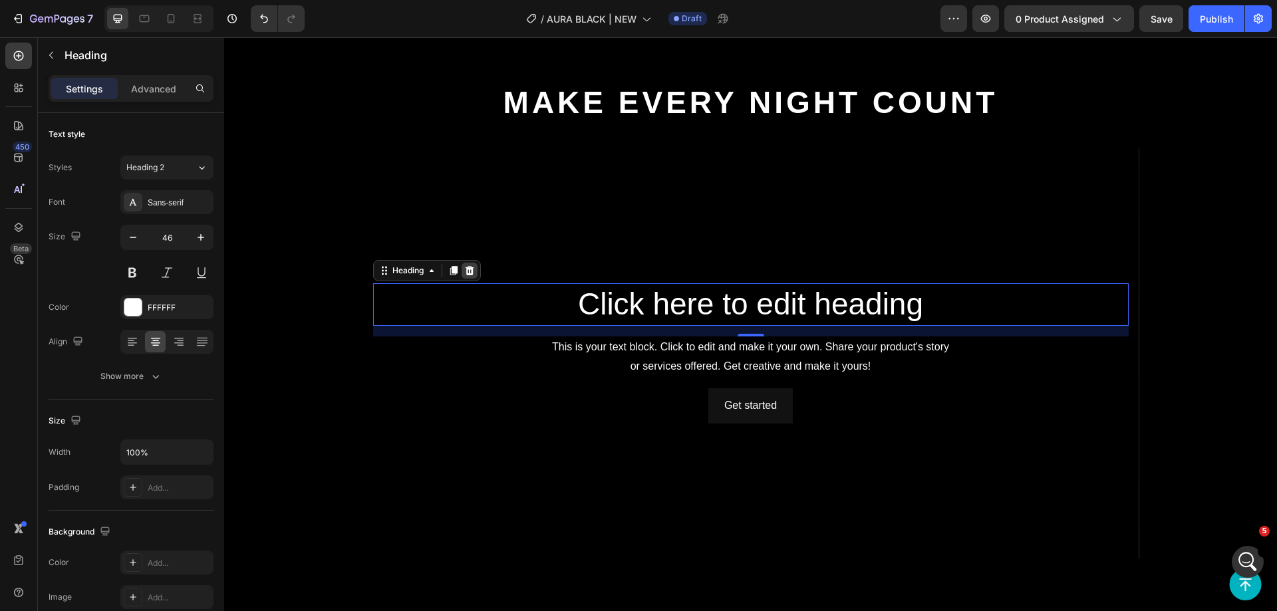
click at [467, 268] on icon at bounding box center [469, 270] width 9 height 9
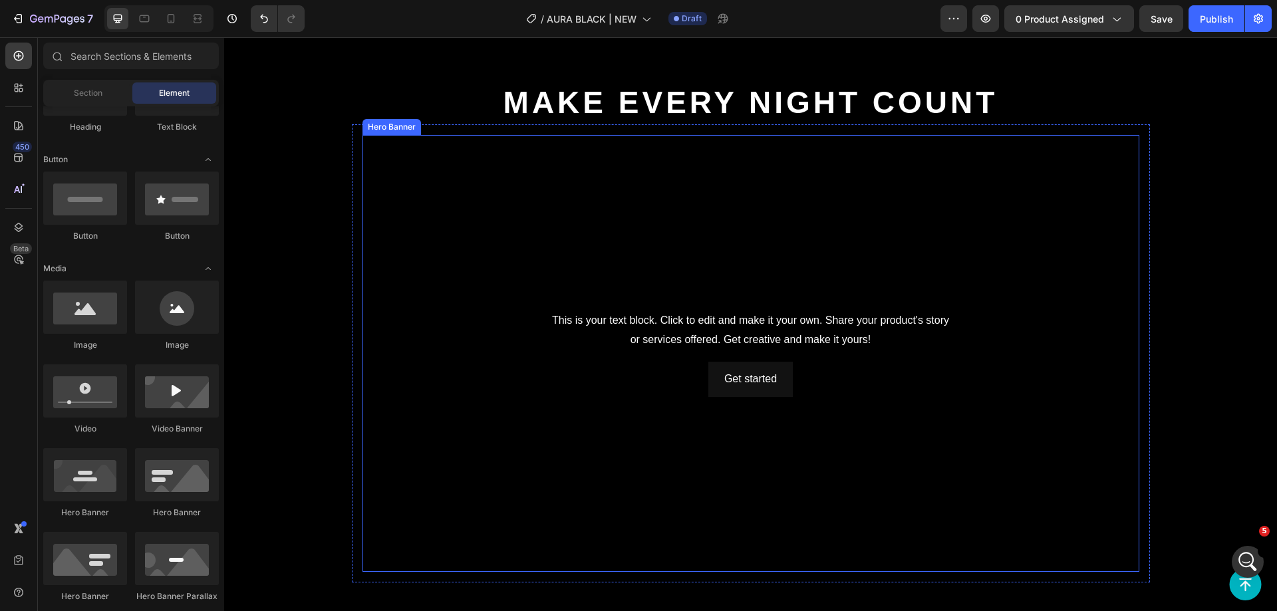
click at [721, 319] on div "This is your text block. Click to edit and make it your own. Share your product…" at bounding box center [751, 330] width 756 height 41
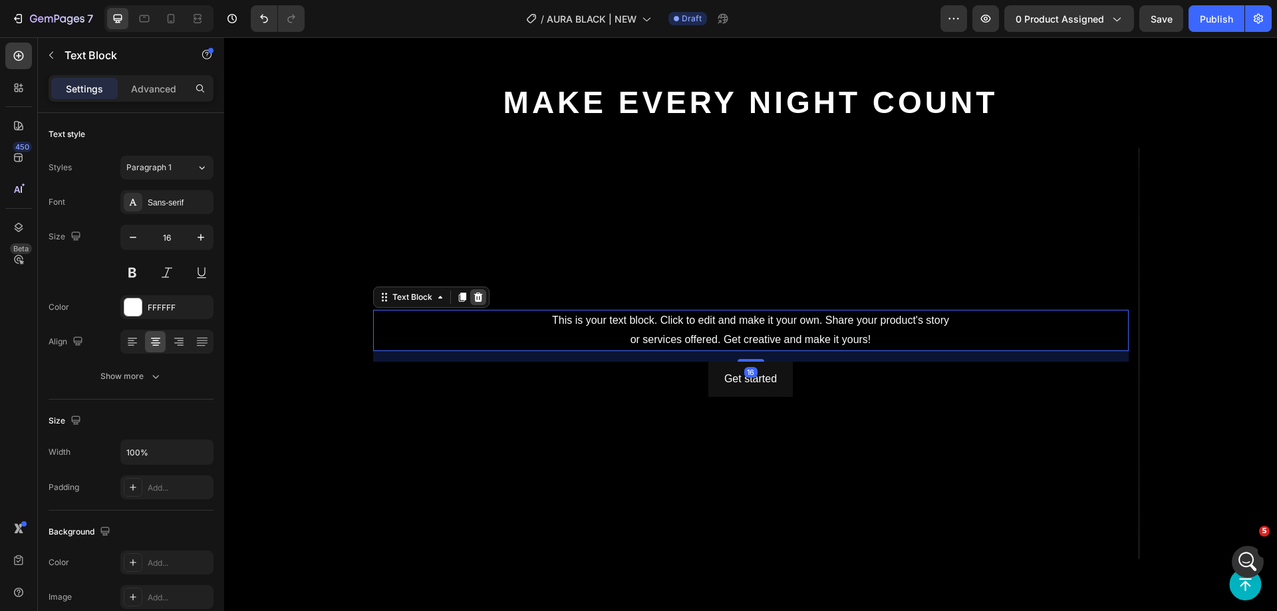
click at [470, 293] on div at bounding box center [478, 297] width 16 height 16
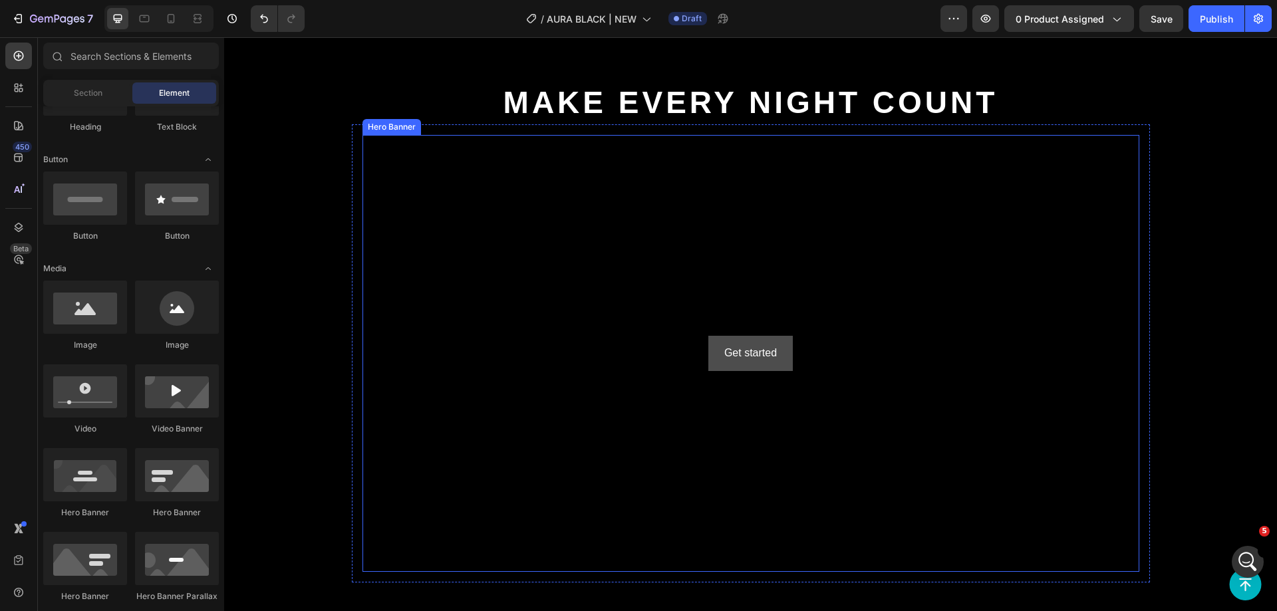
click at [782, 339] on button "Get started" at bounding box center [751, 353] width 84 height 35
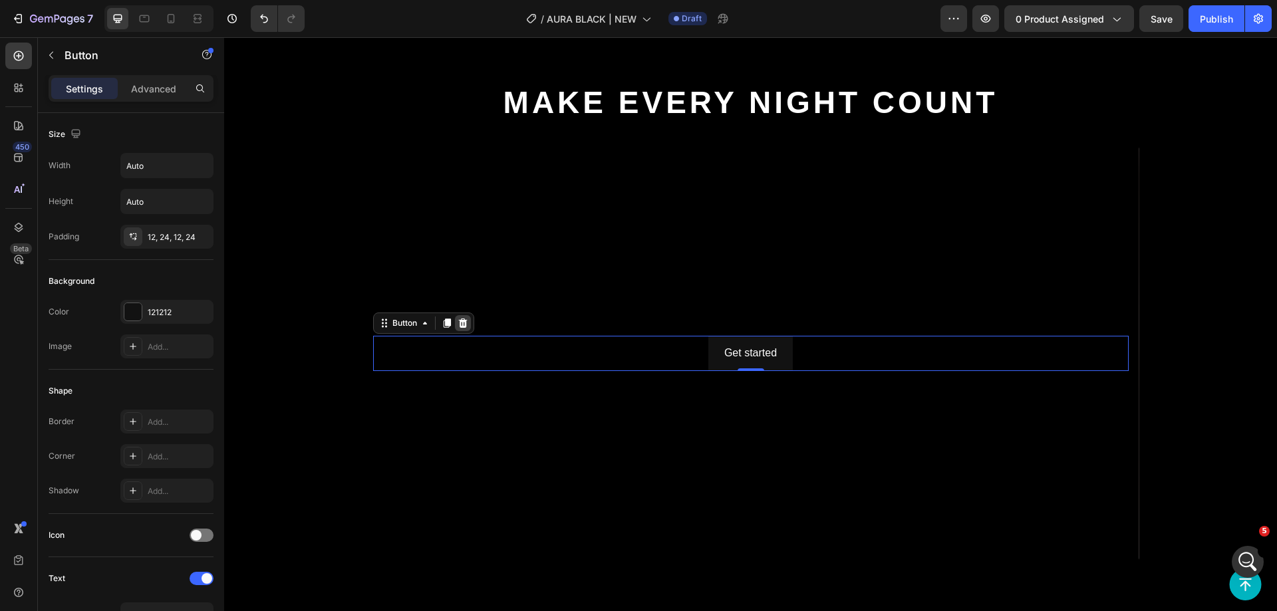
click at [458, 319] on icon at bounding box center [462, 323] width 9 height 9
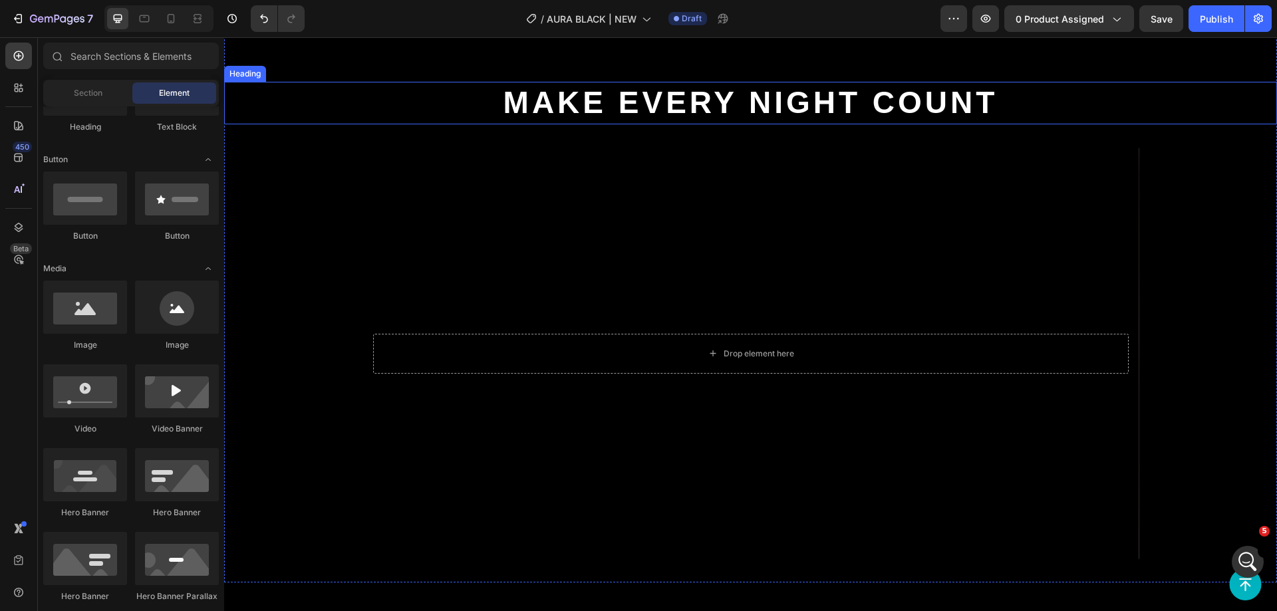
click at [368, 85] on p "Make Every Night Count" at bounding box center [751, 103] width 1050 height 40
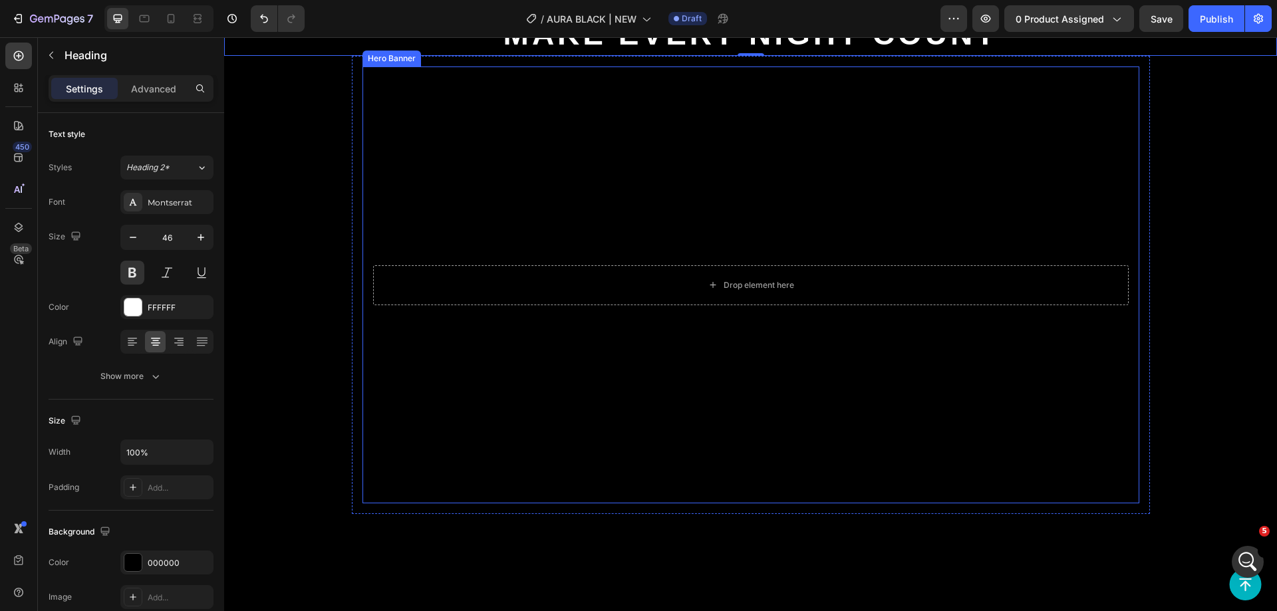
scroll to position [1447, 0]
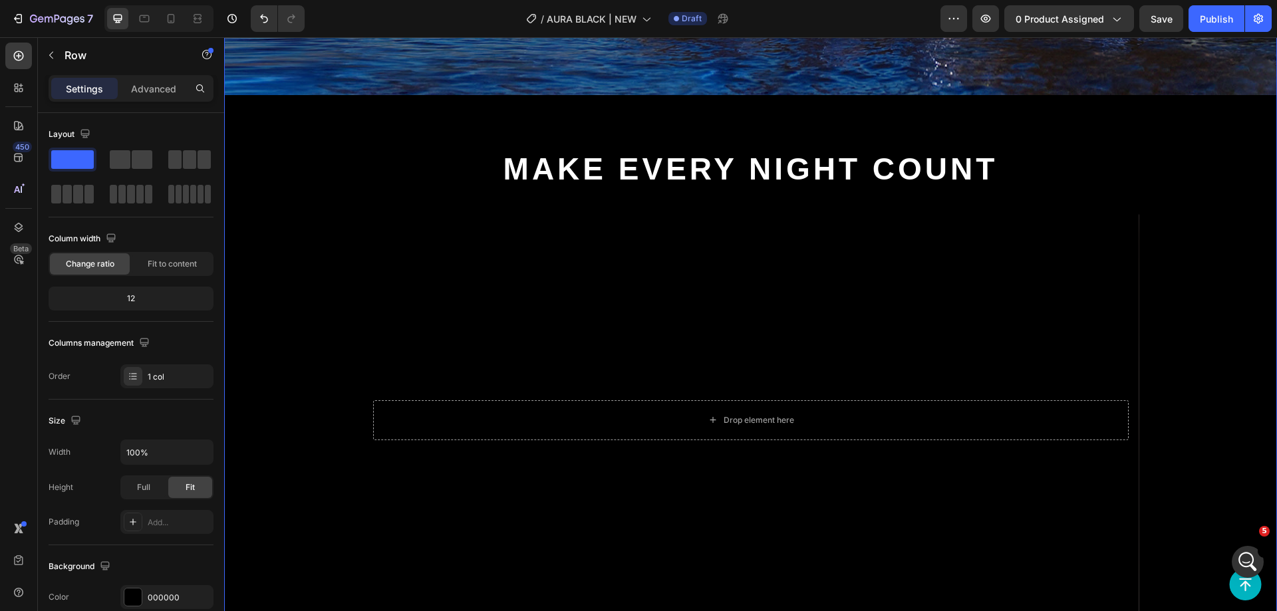
click at [1202, 311] on div "Image Make Every Night Count Heading Drop element here Hero Banner Row" at bounding box center [750, 166] width 1053 height 965
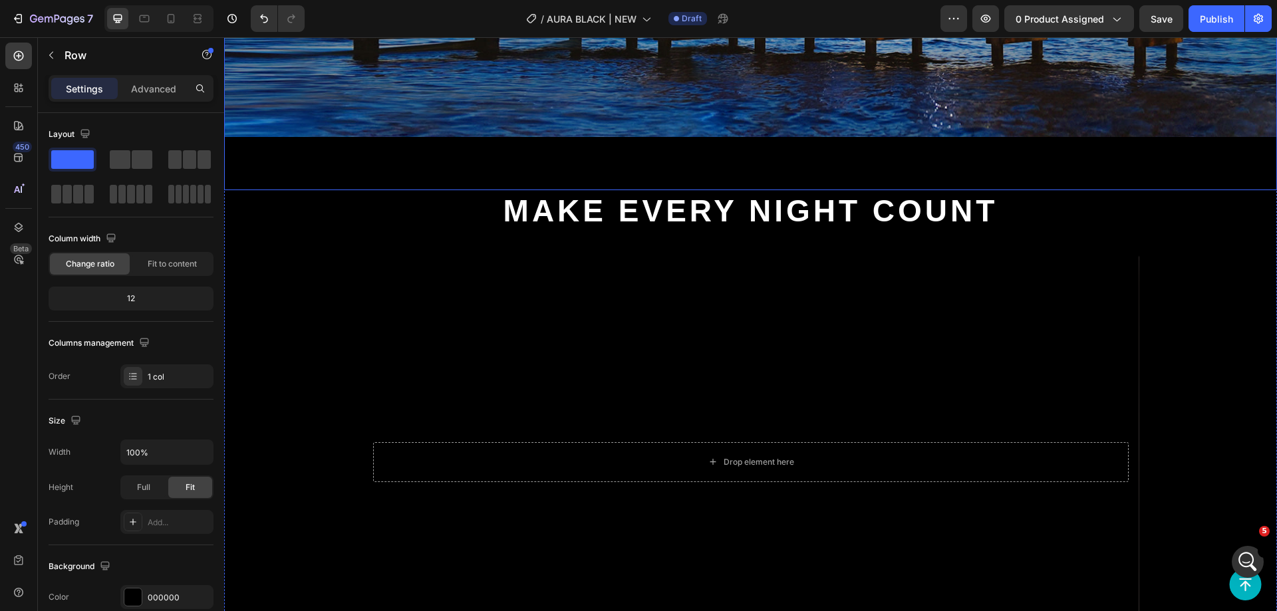
scroll to position [1314, 0]
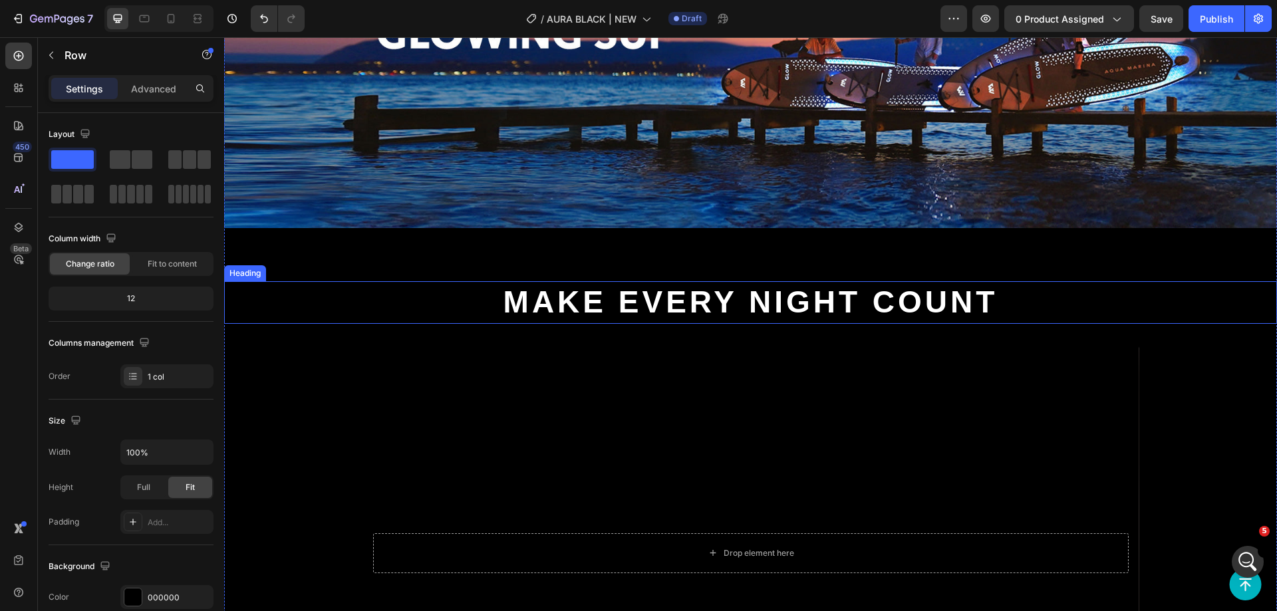
click at [451, 301] on p "Make Every Night Count" at bounding box center [751, 303] width 1050 height 40
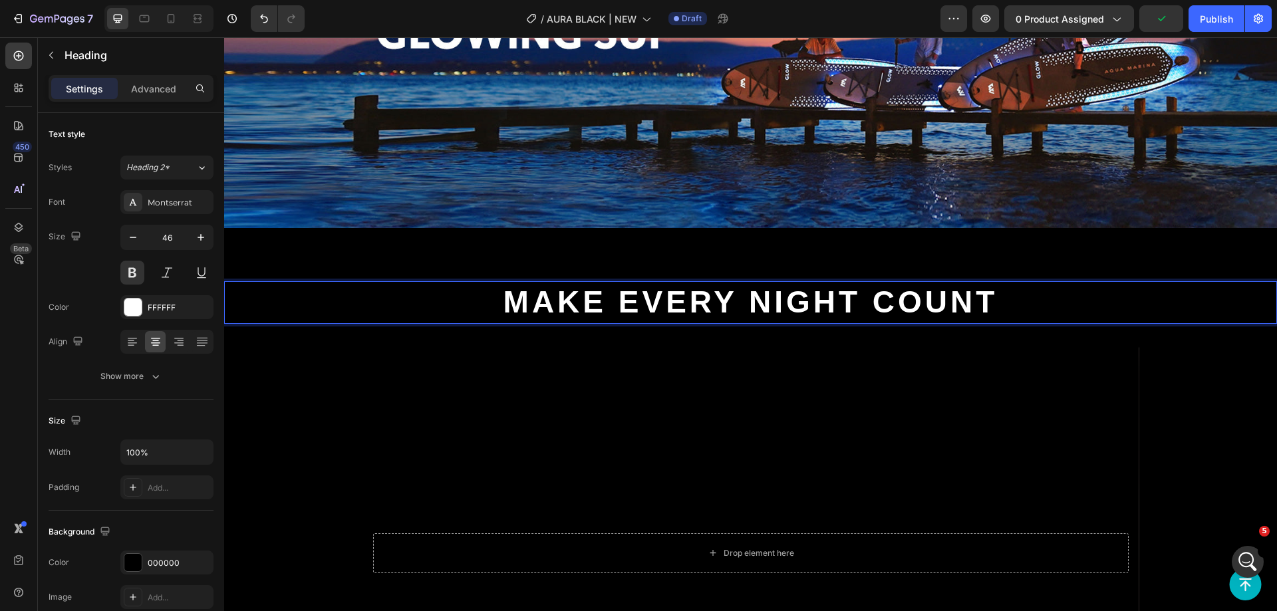
click at [412, 254] on div "Image" at bounding box center [750, 49] width 1053 height 464
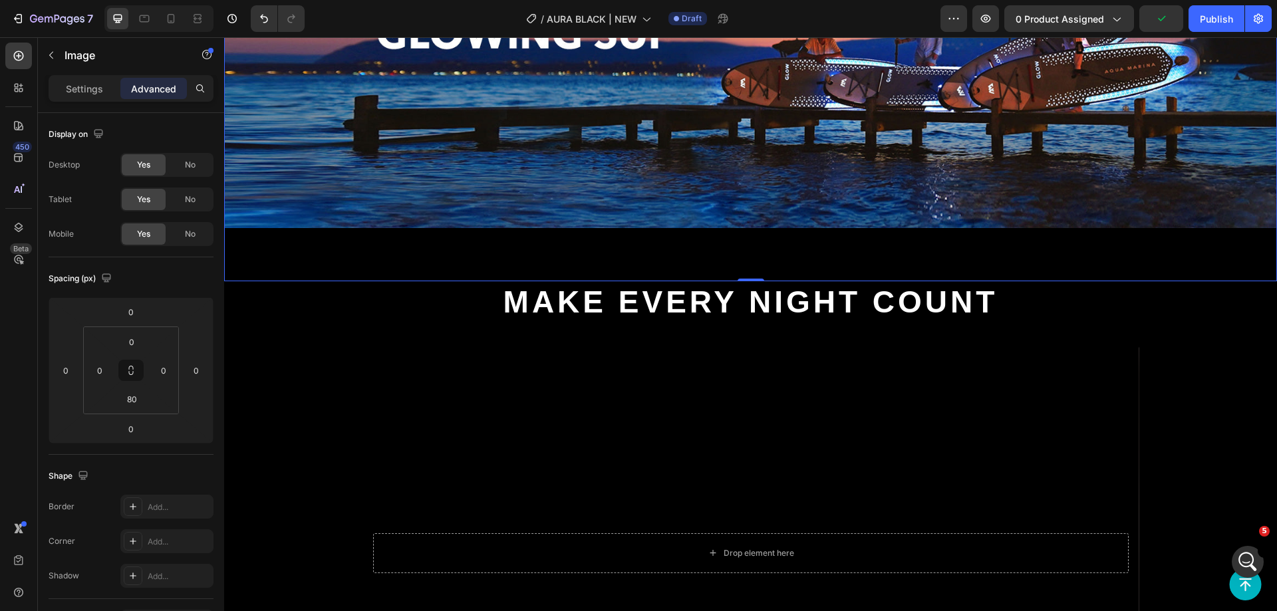
click at [430, 300] on p "Make Every Night Count" at bounding box center [751, 303] width 1050 height 40
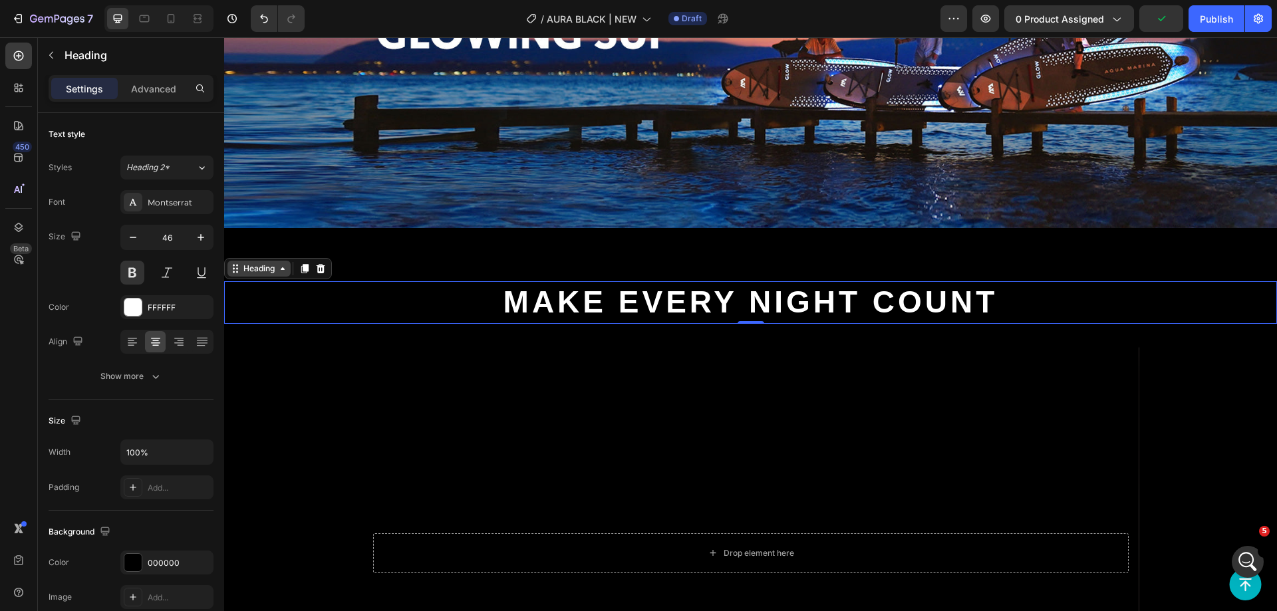
click at [255, 272] on div "Heading" at bounding box center [259, 269] width 63 height 16
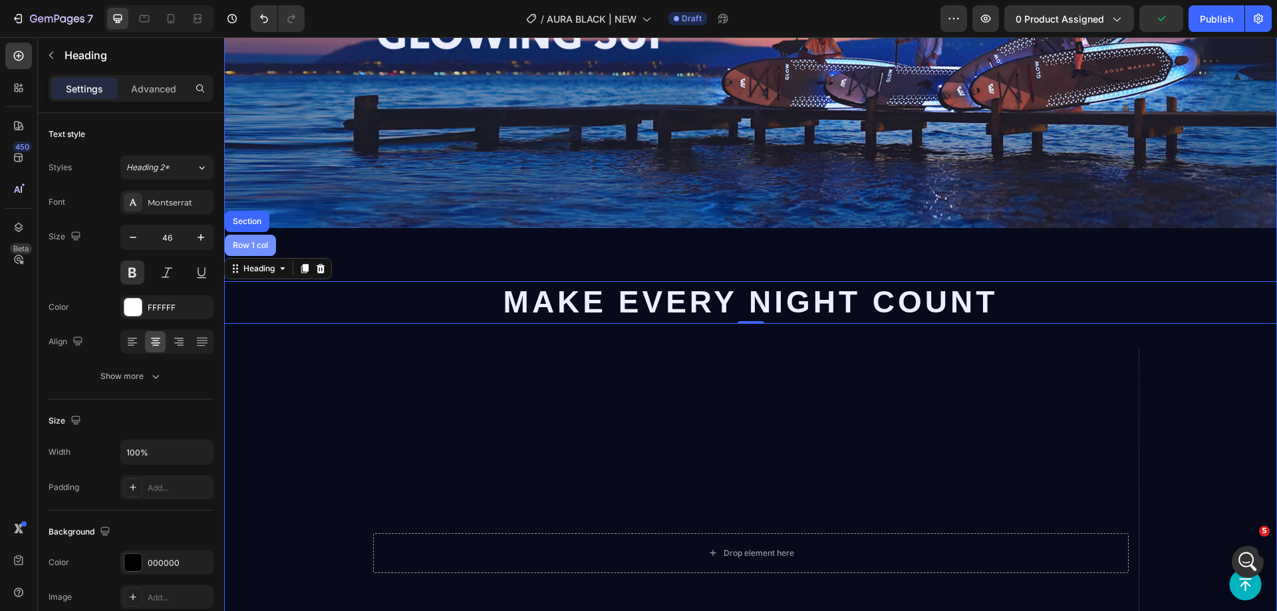
click at [247, 252] on div "Row 1 col" at bounding box center [250, 245] width 51 height 21
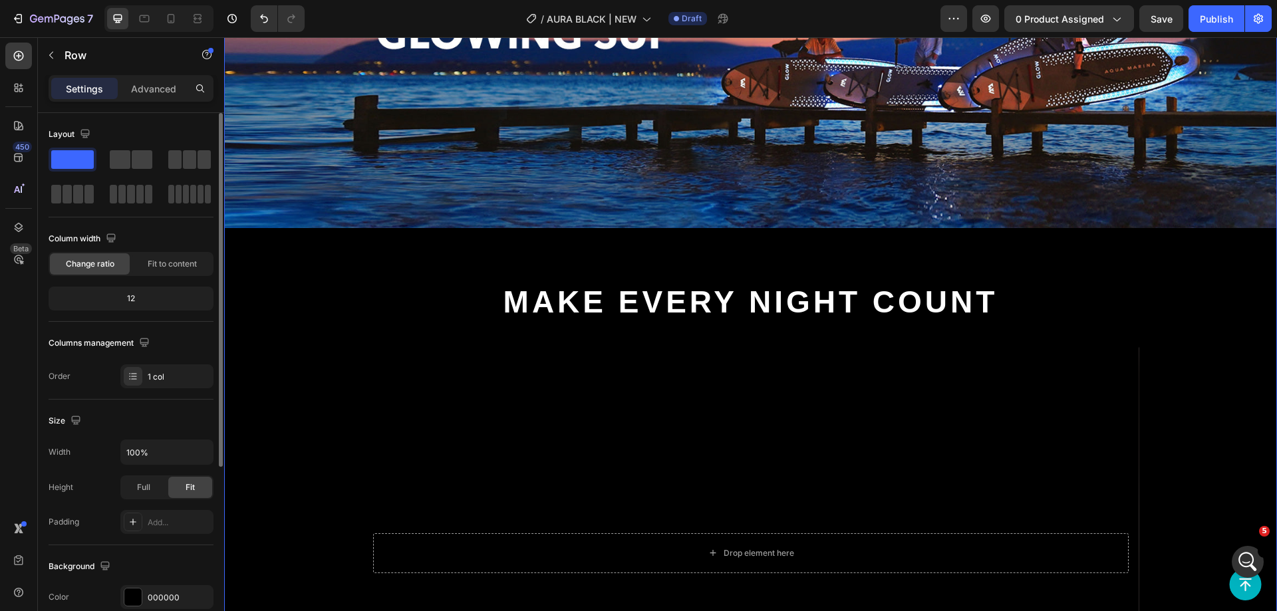
scroll to position [266, 0]
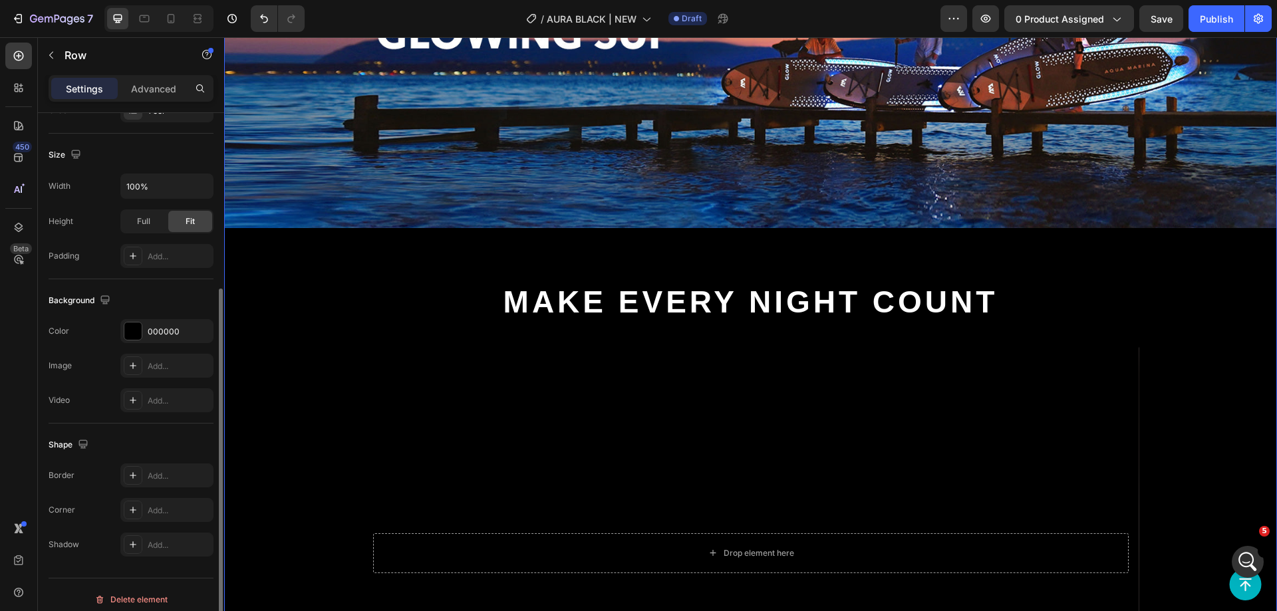
click at [307, 411] on div "Image Make Every Night Count Heading Drop element here Hero Banner Row" at bounding box center [750, 299] width 1053 height 965
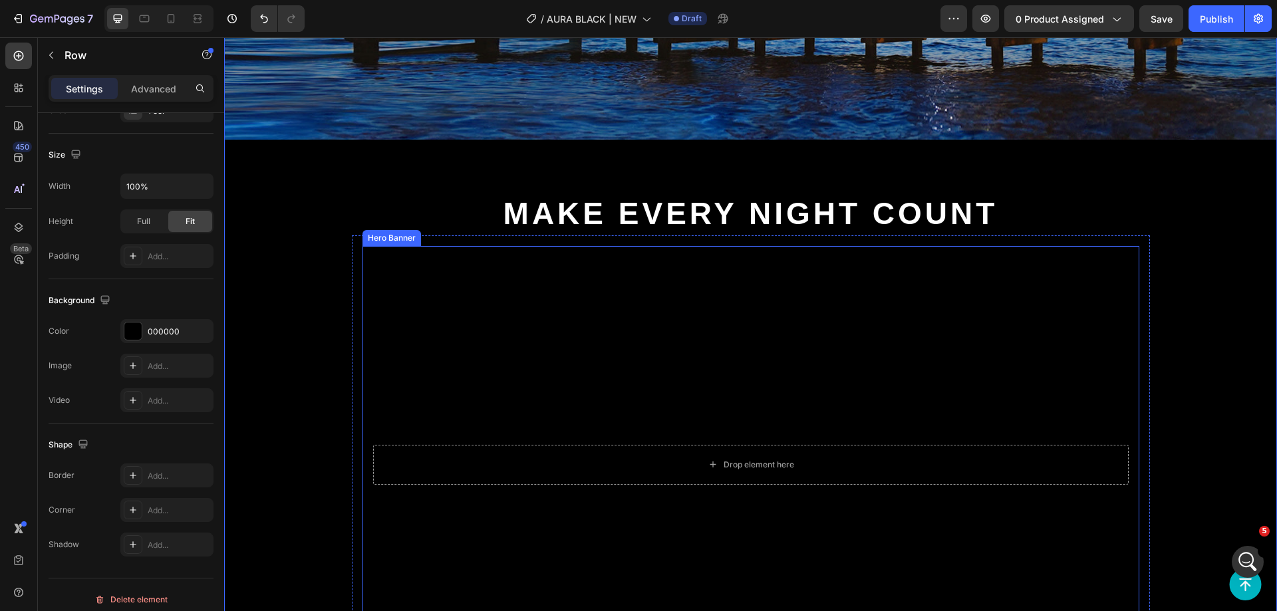
click at [419, 445] on div "Drop element here" at bounding box center [751, 465] width 756 height 40
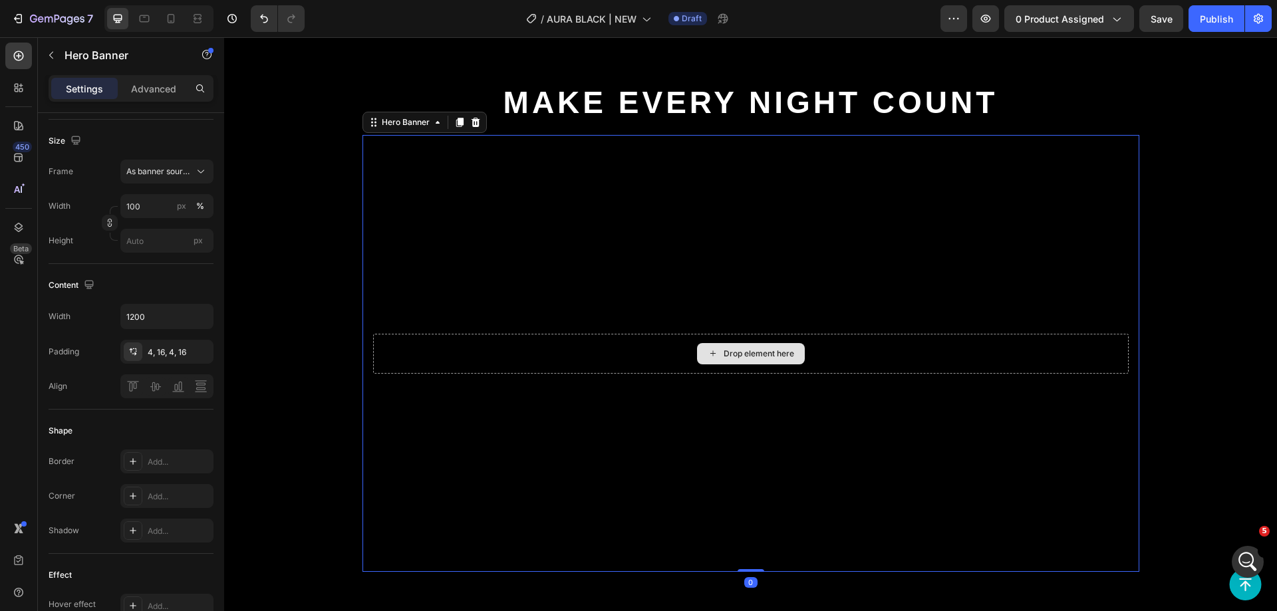
scroll to position [0, 0]
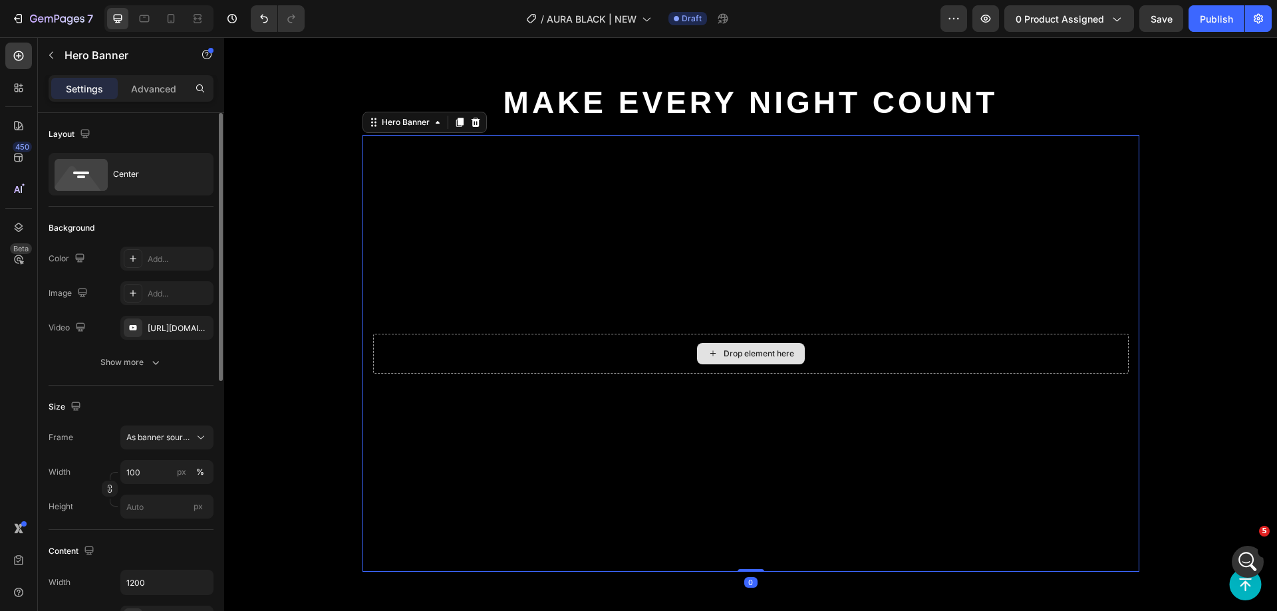
click at [353, 330] on div "Drop element here Hero Banner 0 Row" at bounding box center [751, 353] width 798 height 458
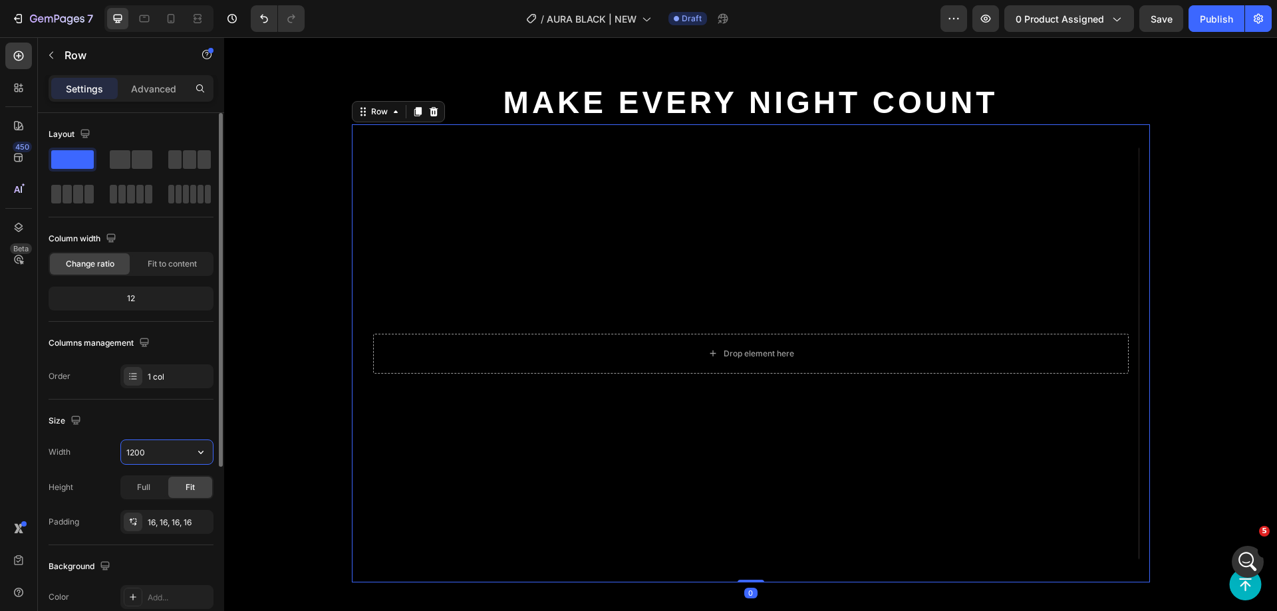
click at [167, 440] on input "1200" at bounding box center [167, 452] width 92 height 24
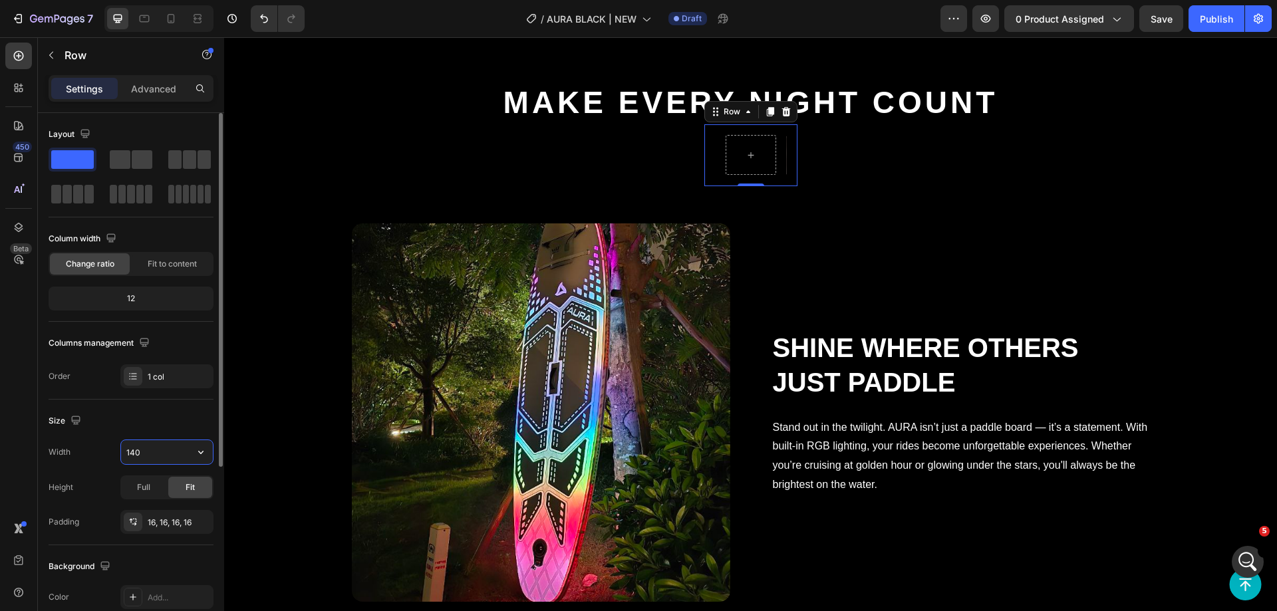
type input "1400"
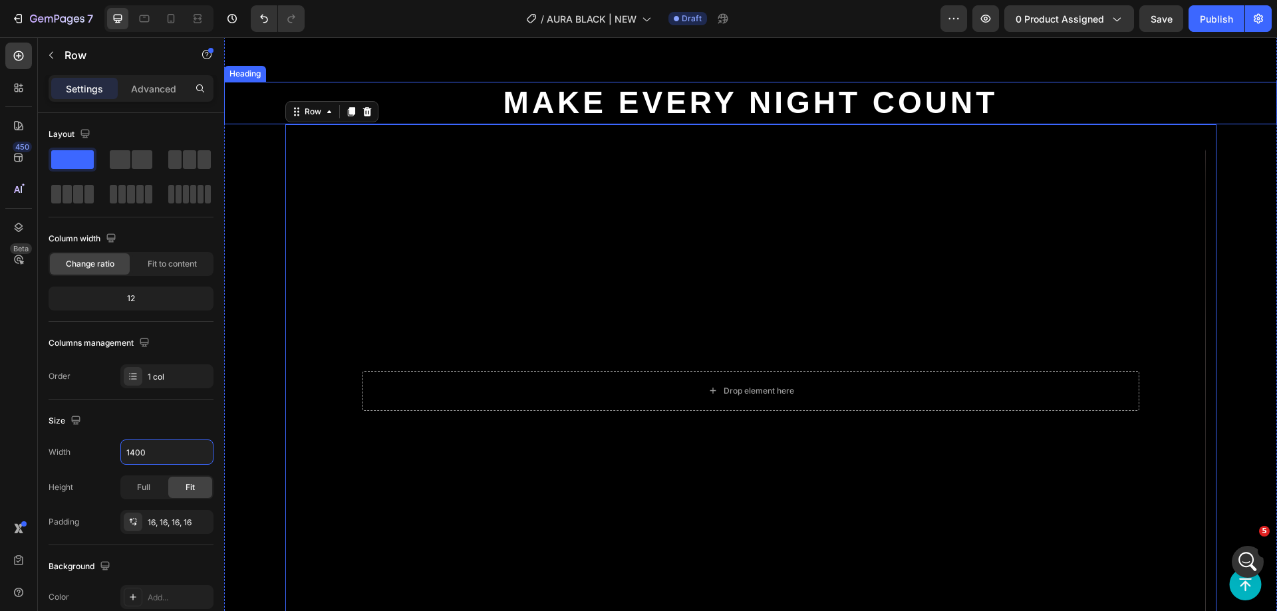
click at [311, 84] on p "Make Every Night Count" at bounding box center [751, 103] width 1050 height 40
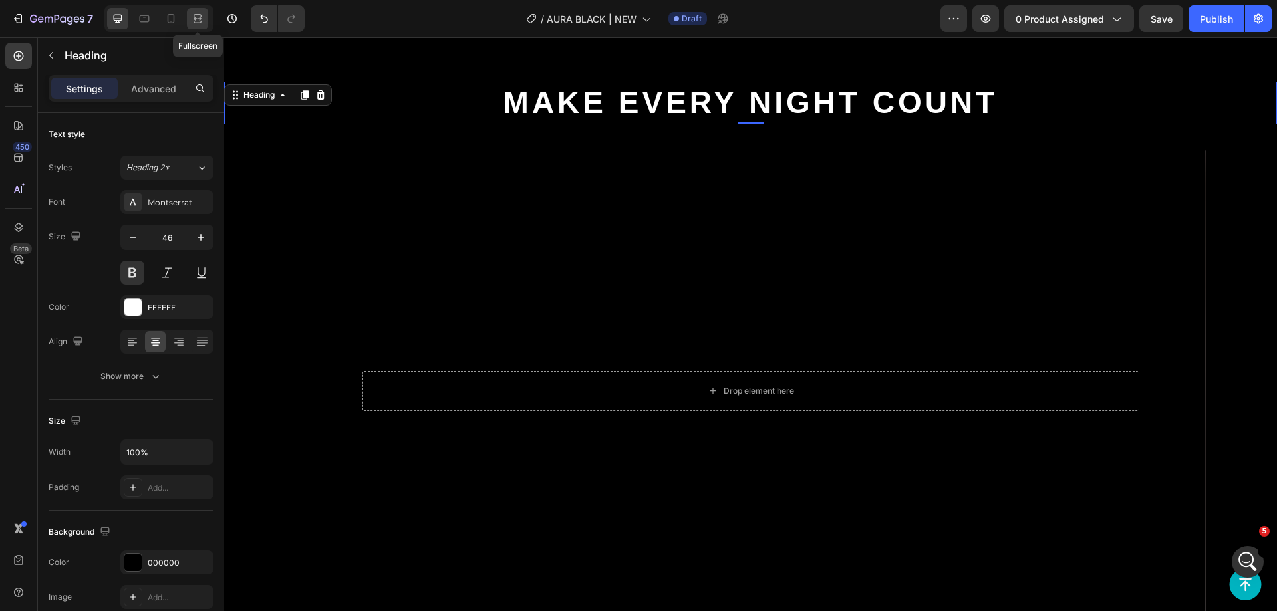
click at [189, 15] on div at bounding box center [197, 18] width 21 height 21
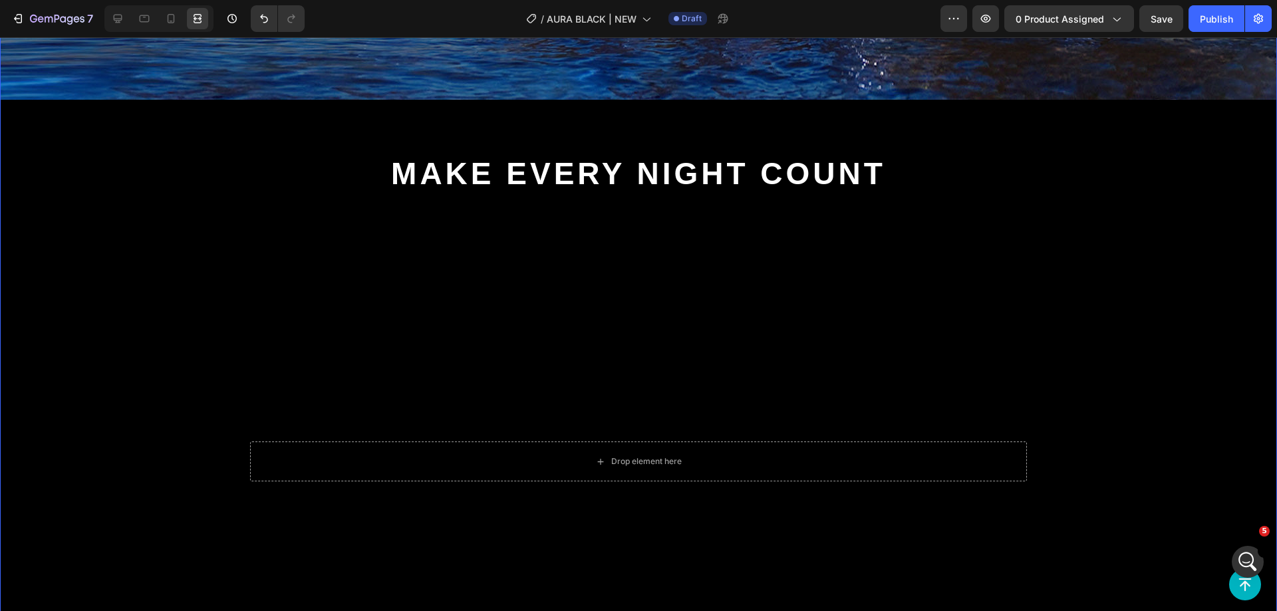
click at [1170, 288] on div "Image Make Every Night Count Heading Drop element here Hero Banner Row" at bounding box center [638, 165] width 1277 height 1128
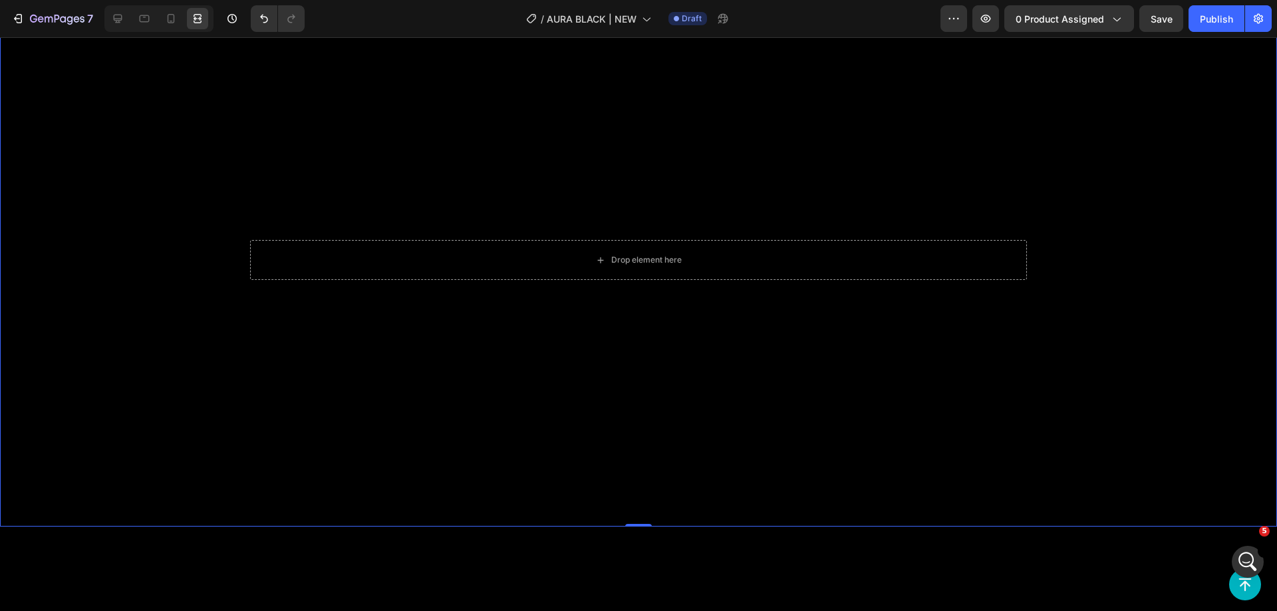
scroll to position [1530, 0]
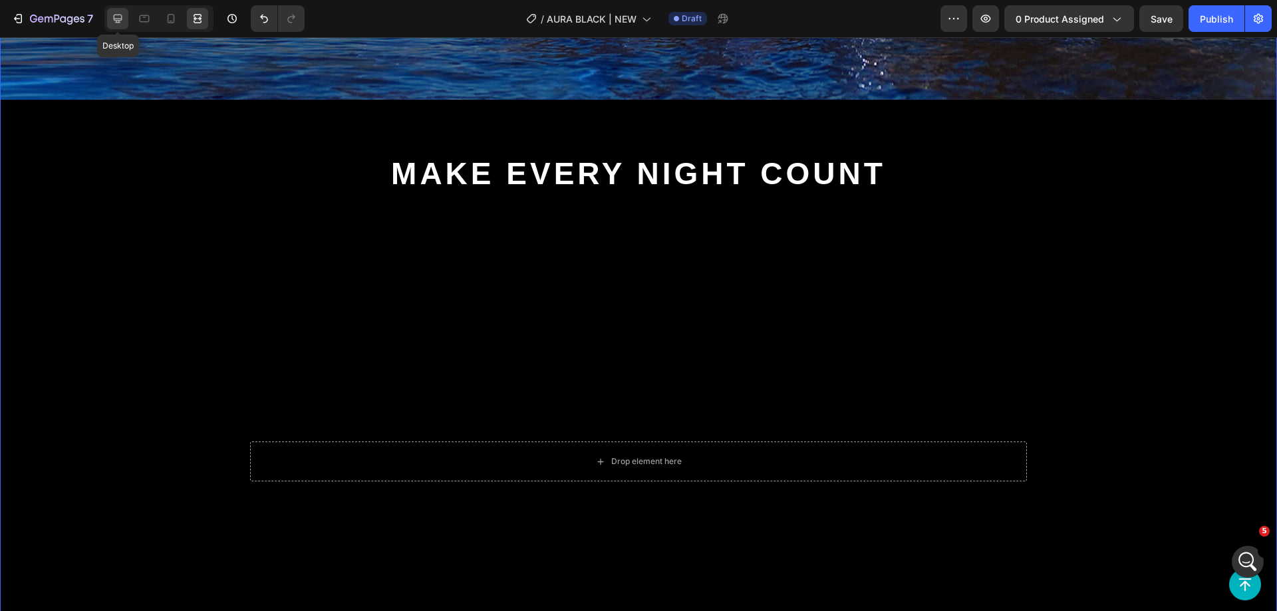
click at [122, 19] on icon at bounding box center [118, 19] width 9 height 9
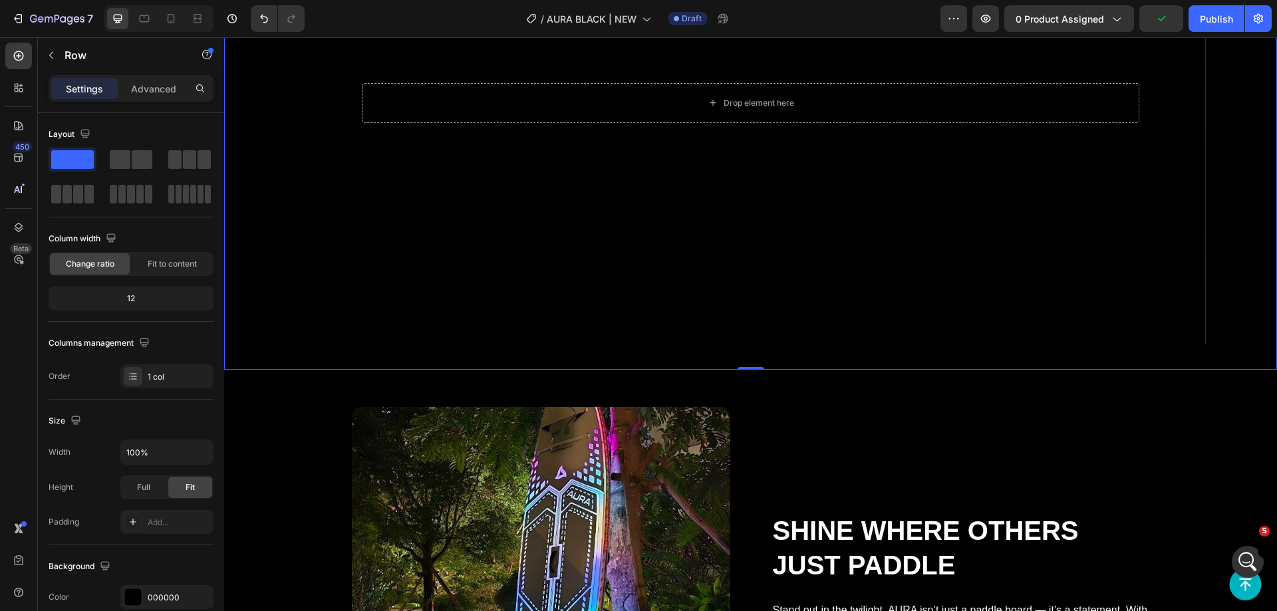
scroll to position [1796, 0]
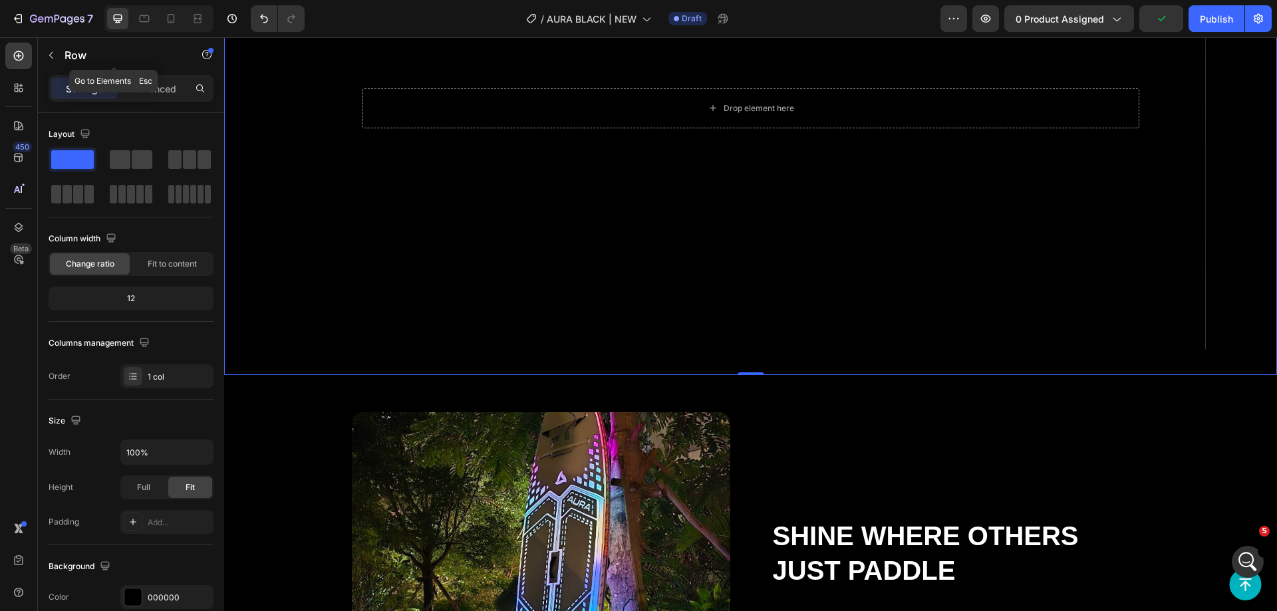
click at [67, 67] on div "Row" at bounding box center [114, 55] width 152 height 35
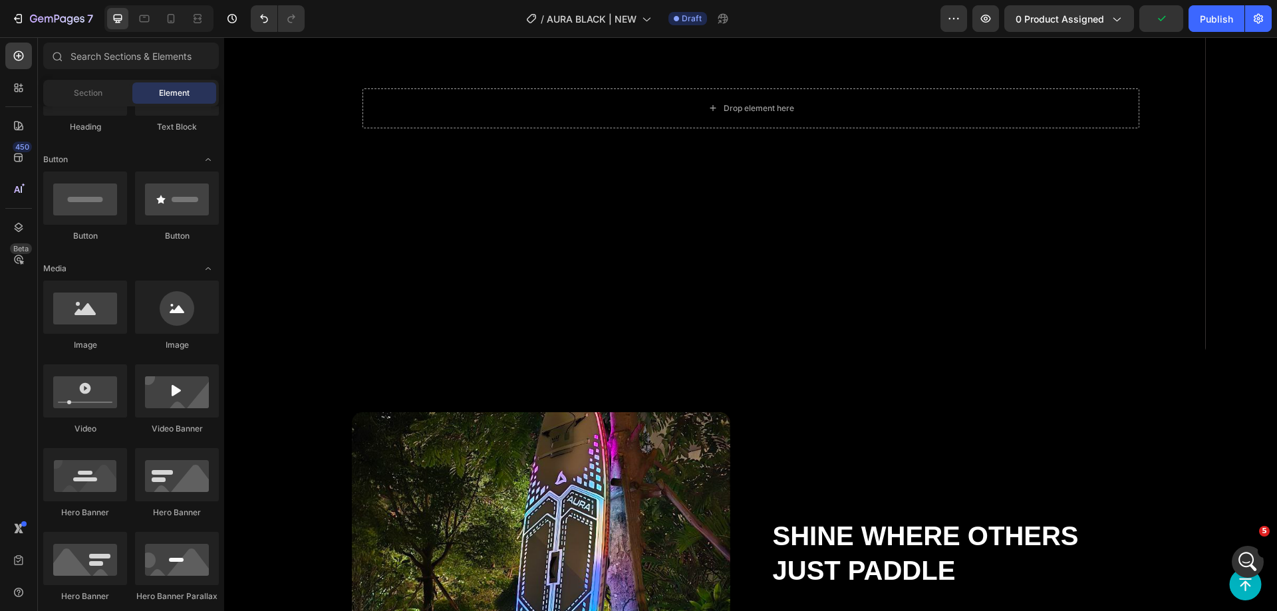
scroll to position [0, 0]
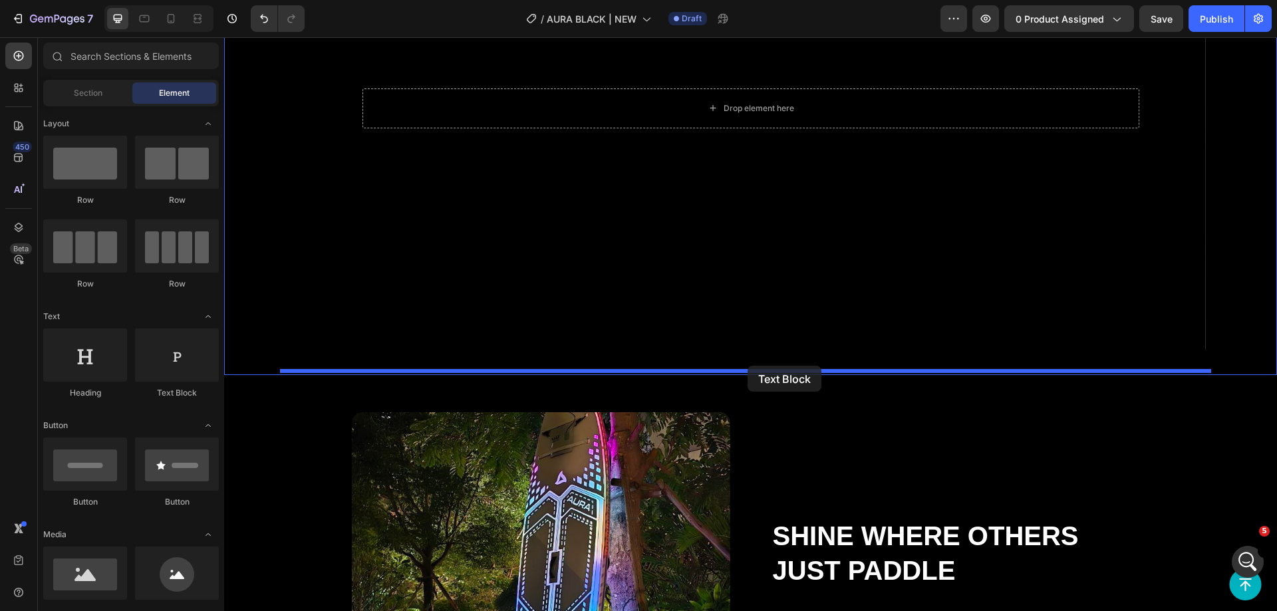
drag, startPoint x: 433, startPoint y: 402, endPoint x: 748, endPoint y: 366, distance: 316.7
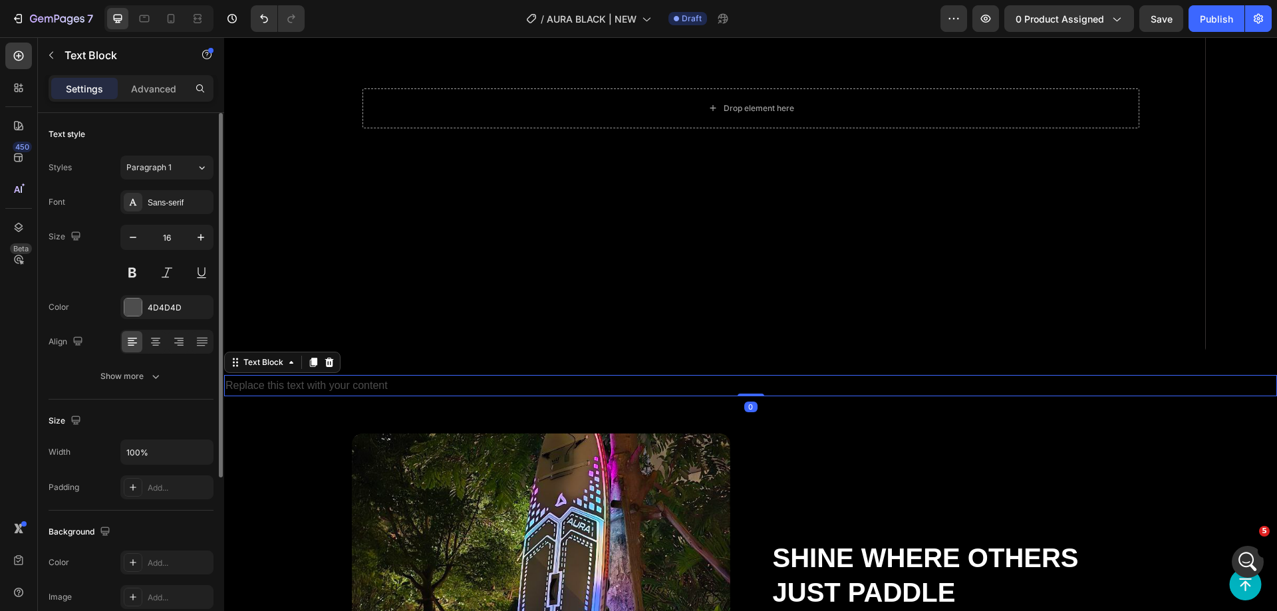
click at [150, 335] on div at bounding box center [155, 341] width 21 height 21
click at [154, 315] on div "4D4D4D" at bounding box center [166, 307] width 93 height 24
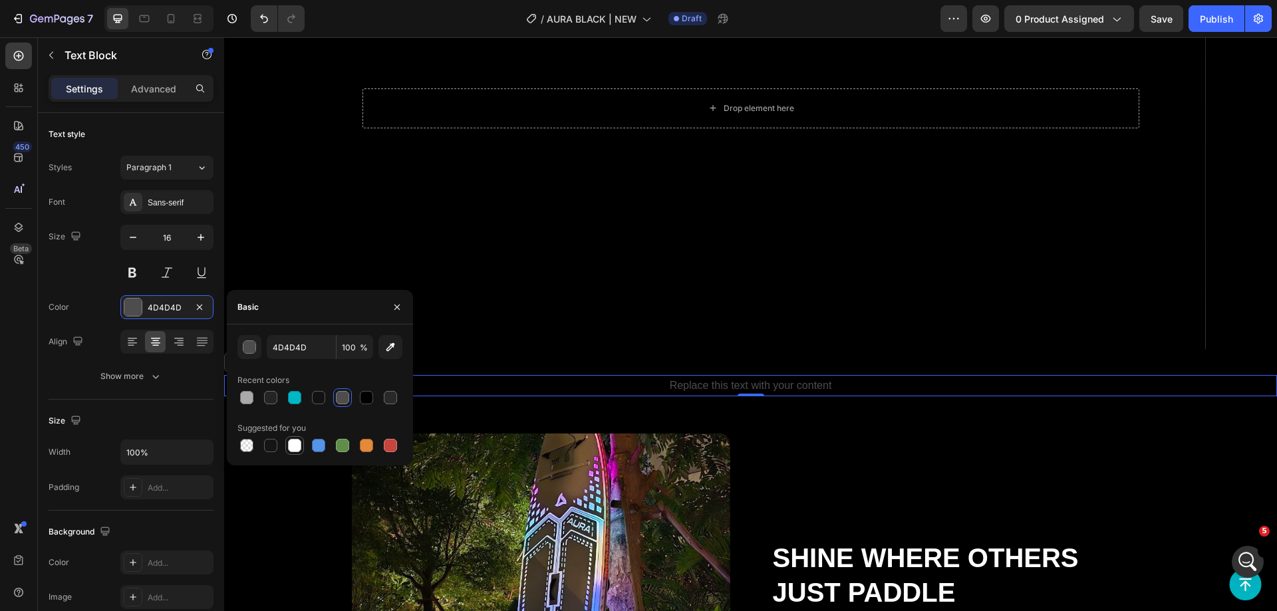
click at [295, 450] on div at bounding box center [294, 445] width 13 height 13
type input "FFFFFF"
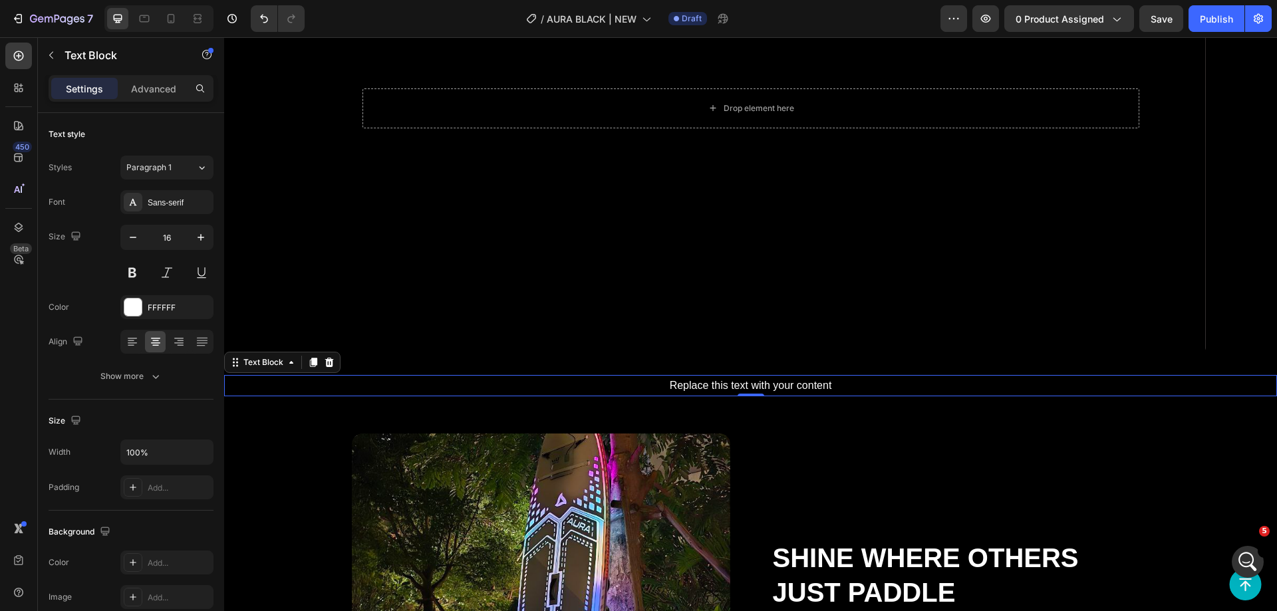
click at [699, 380] on div "Replace this text with your content" at bounding box center [750, 386] width 1053 height 22
click at [699, 380] on p "Replace this text with your content" at bounding box center [751, 386] width 1050 height 19
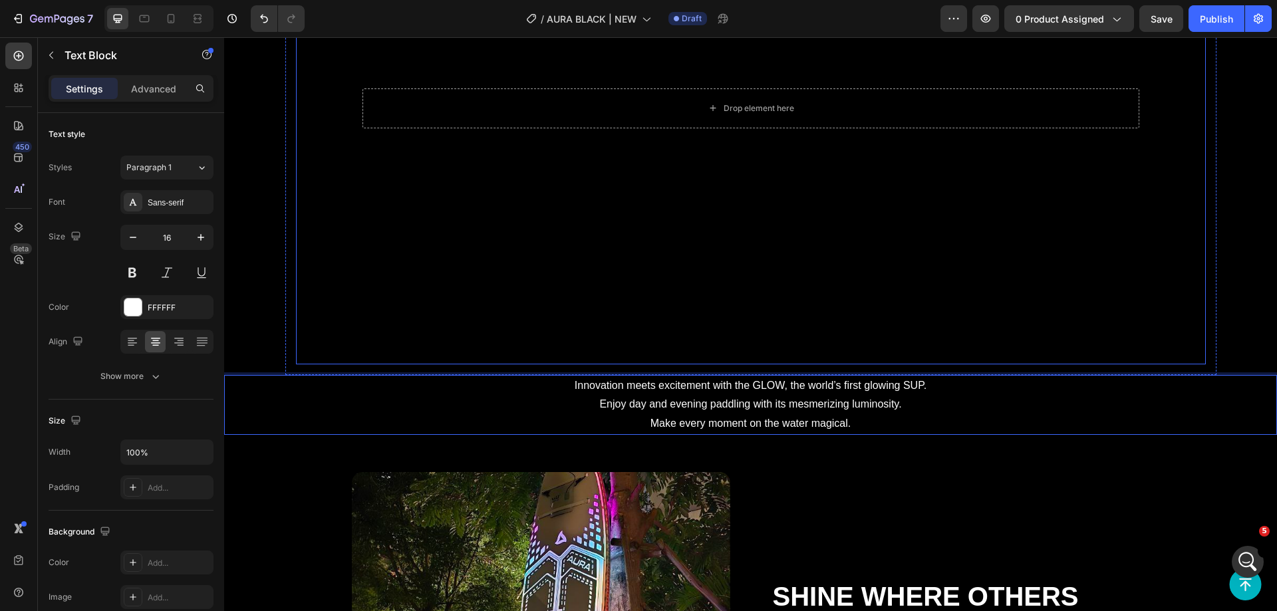
click at [736, 284] on div "Background Image" at bounding box center [751, 108] width 910 height 512
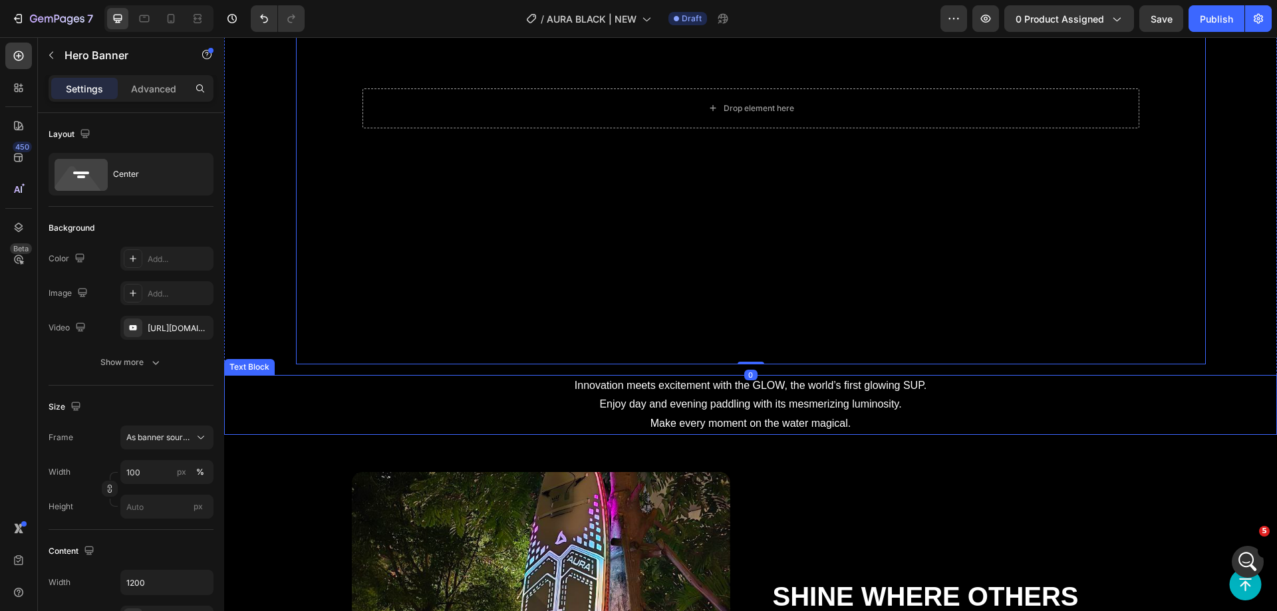
click at [755, 383] on p "Innovation meets excitement with the GLOW, the world’s first glowing SUP. Enjoy…" at bounding box center [751, 405] width 1050 height 57
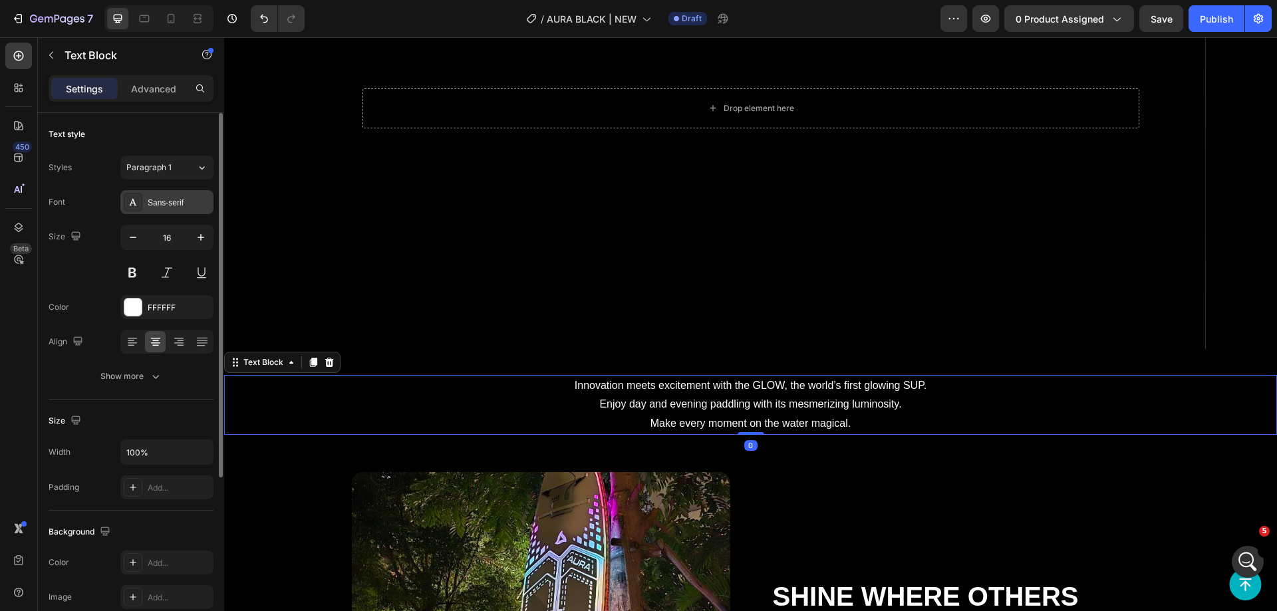
click at [164, 204] on div "Sans-serif" at bounding box center [179, 203] width 63 height 12
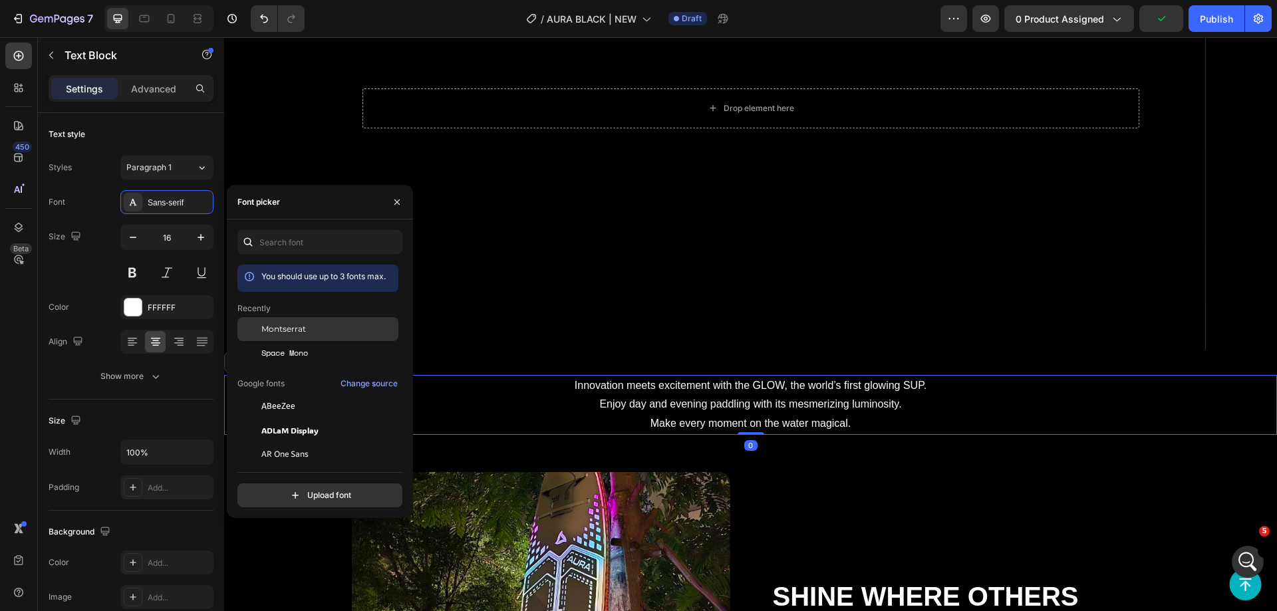
click at [265, 328] on span "Montserrat" at bounding box center [283, 329] width 45 height 12
click at [724, 190] on div "Background Image" at bounding box center [751, 108] width 910 height 512
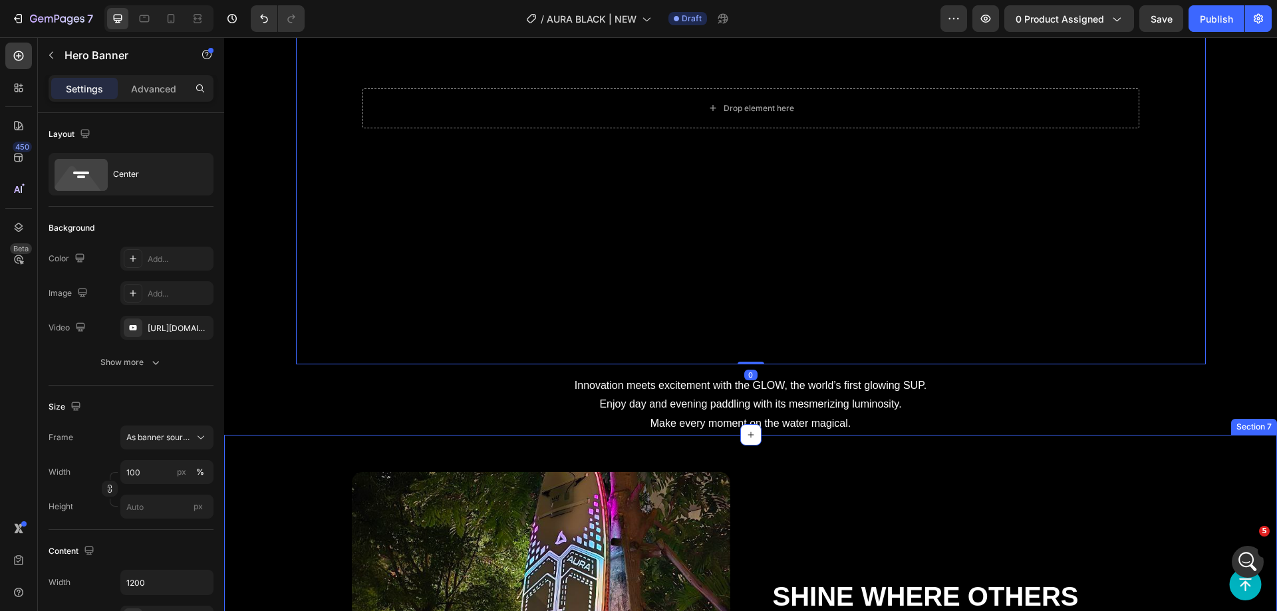
click at [634, 415] on p "Innovation meets excitement with the GLOW, the world’s first glowing SUP. Enjoy…" at bounding box center [751, 405] width 1050 height 57
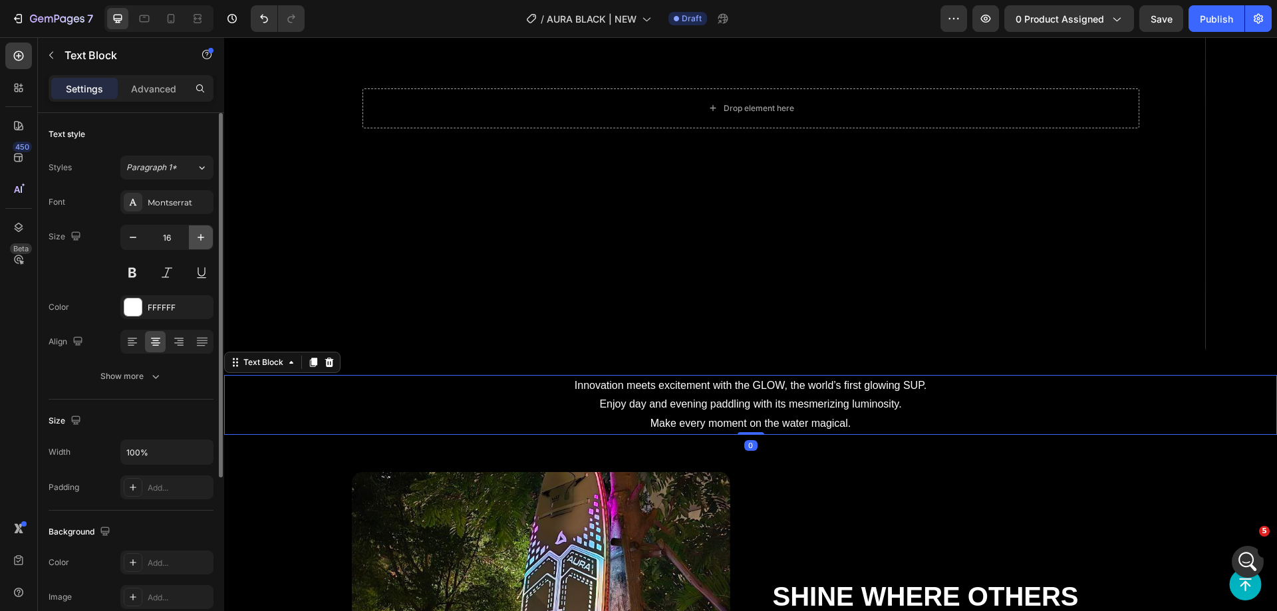
click at [194, 240] on icon "button" at bounding box center [200, 237] width 13 height 13
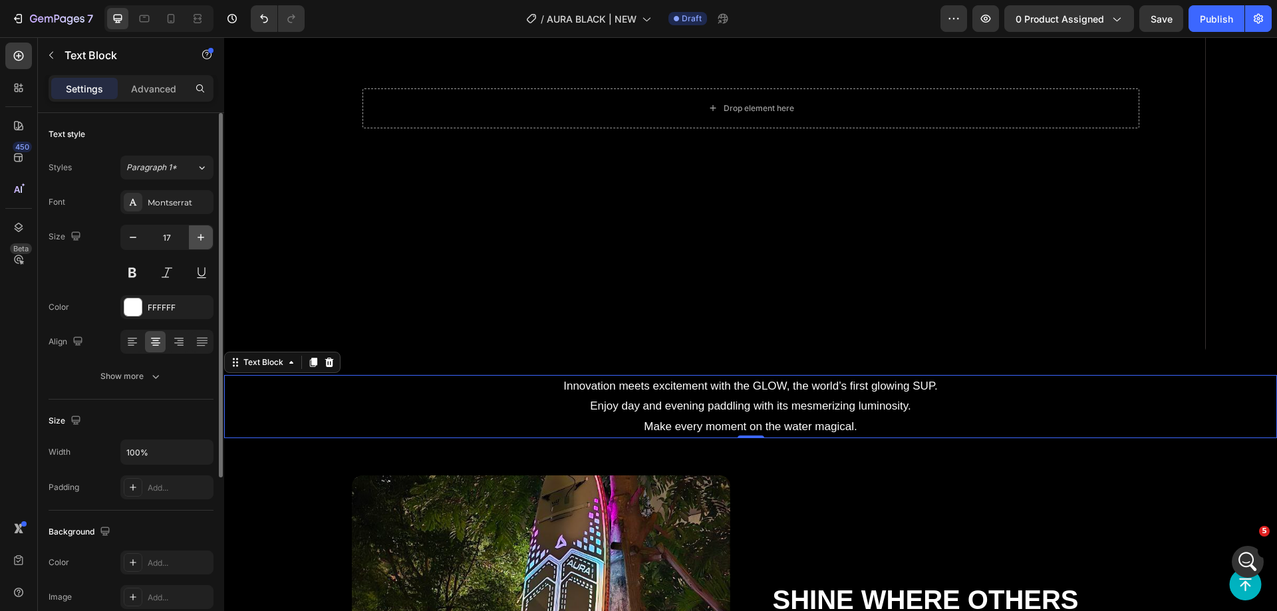
type input "18"
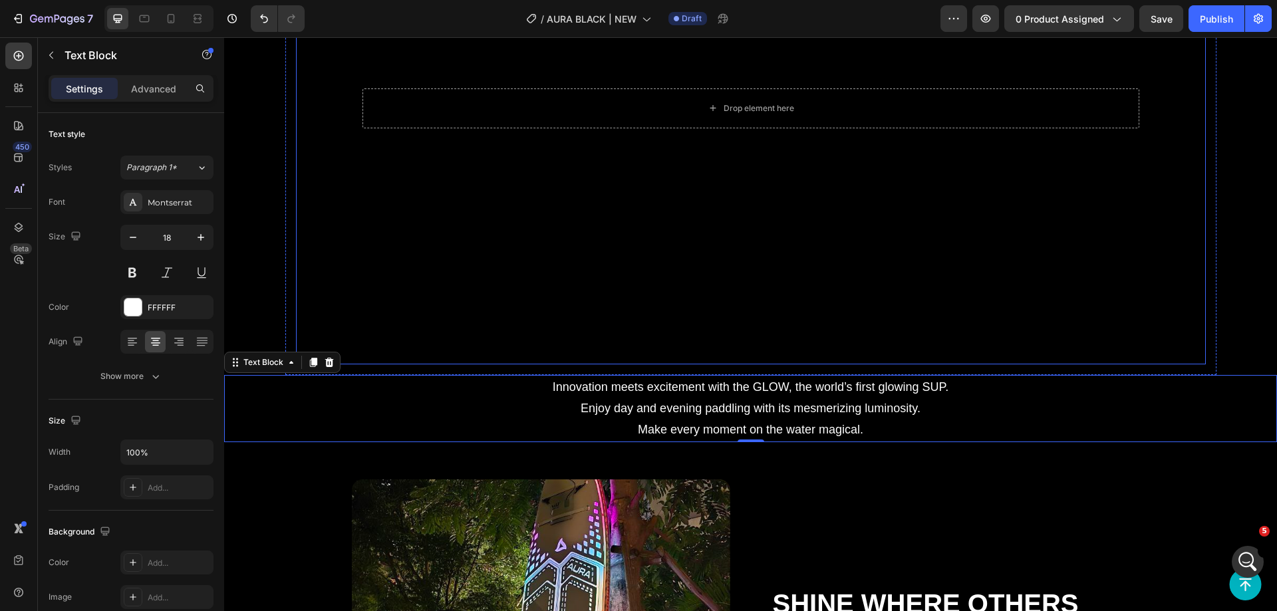
click at [412, 182] on div "Background Image" at bounding box center [751, 108] width 910 height 512
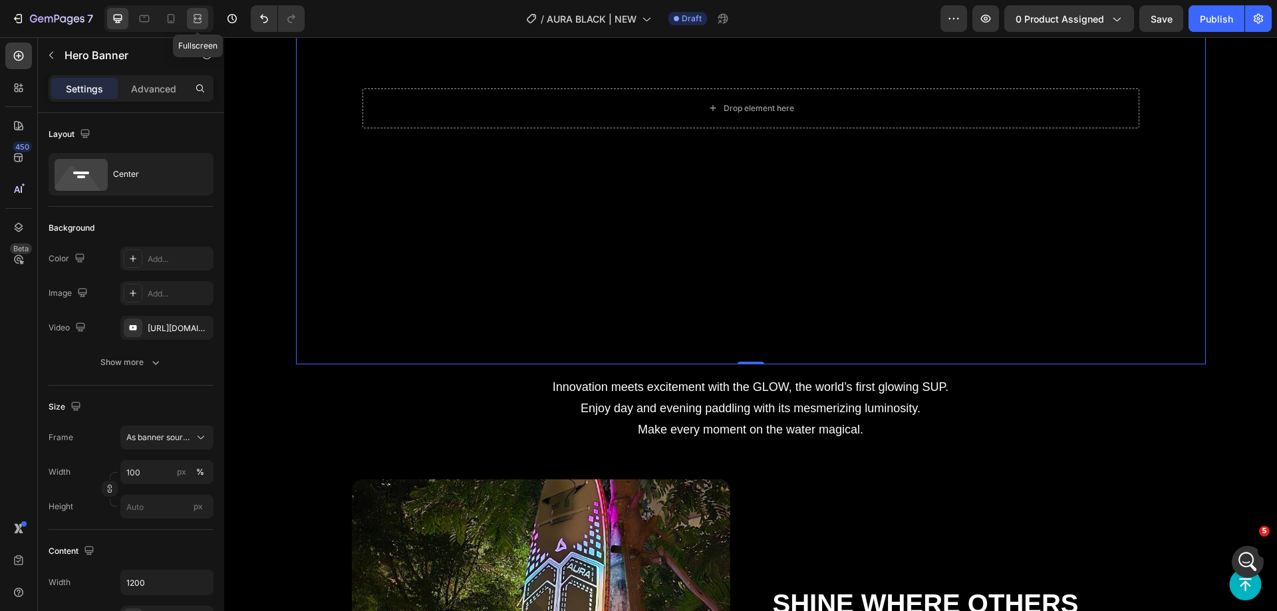
click at [195, 16] on icon at bounding box center [197, 18] width 13 height 13
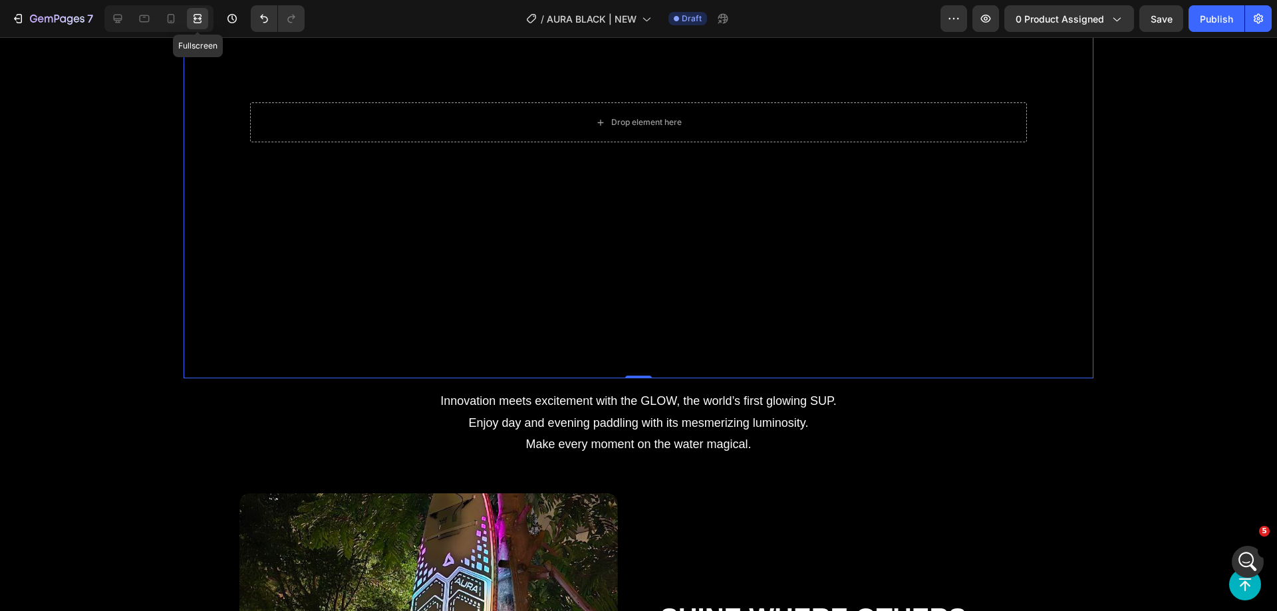
scroll to position [1884, 0]
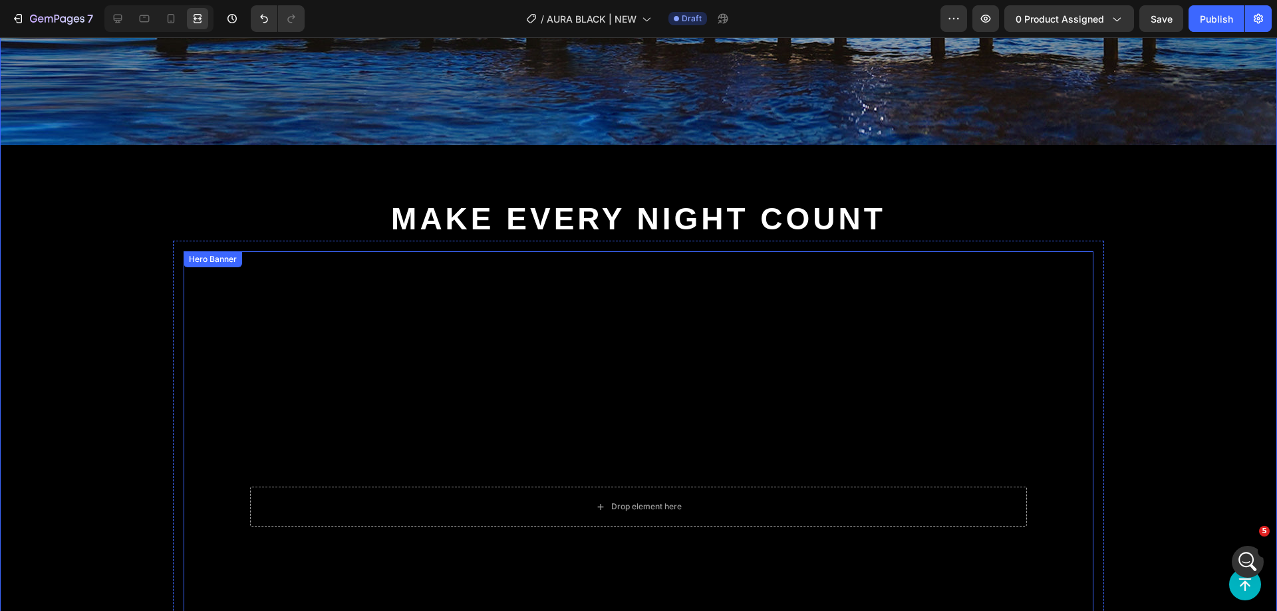
click at [537, 362] on div "Background Image" at bounding box center [639, 507] width 910 height 512
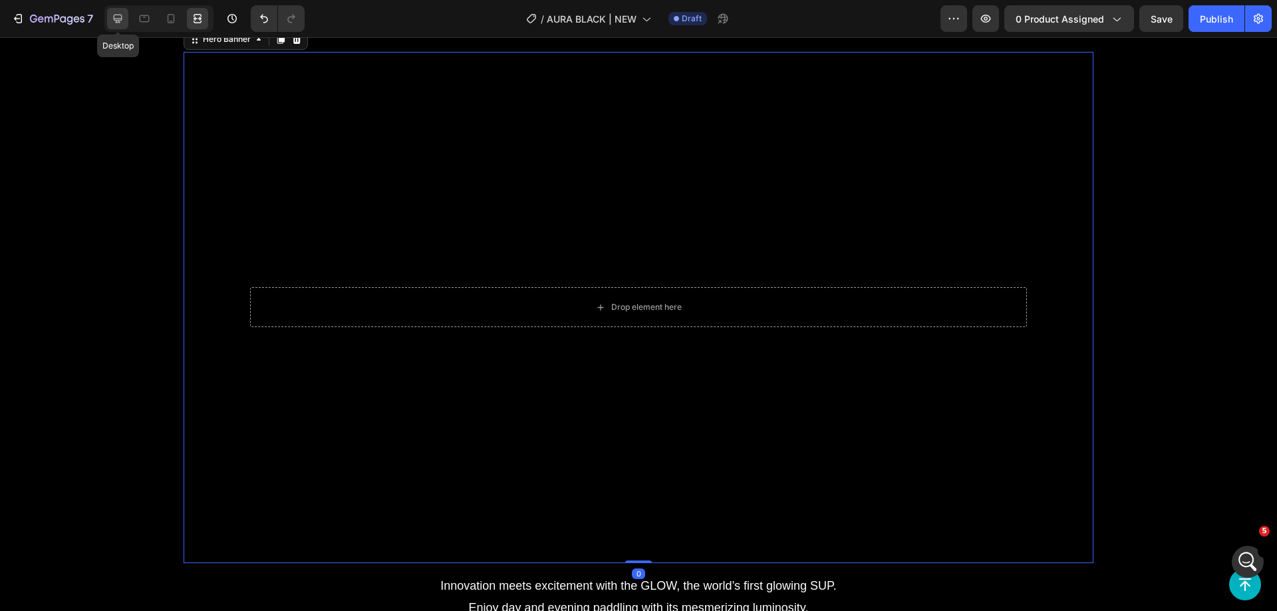
click at [119, 15] on icon at bounding box center [118, 19] width 9 height 9
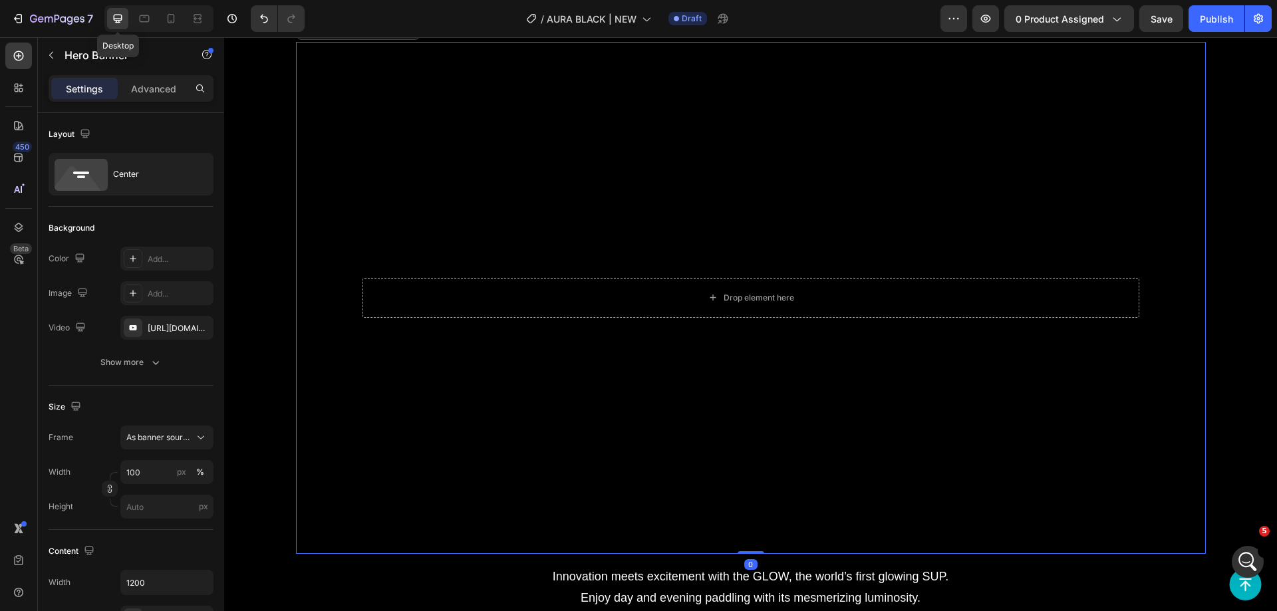
scroll to position [1597, 0]
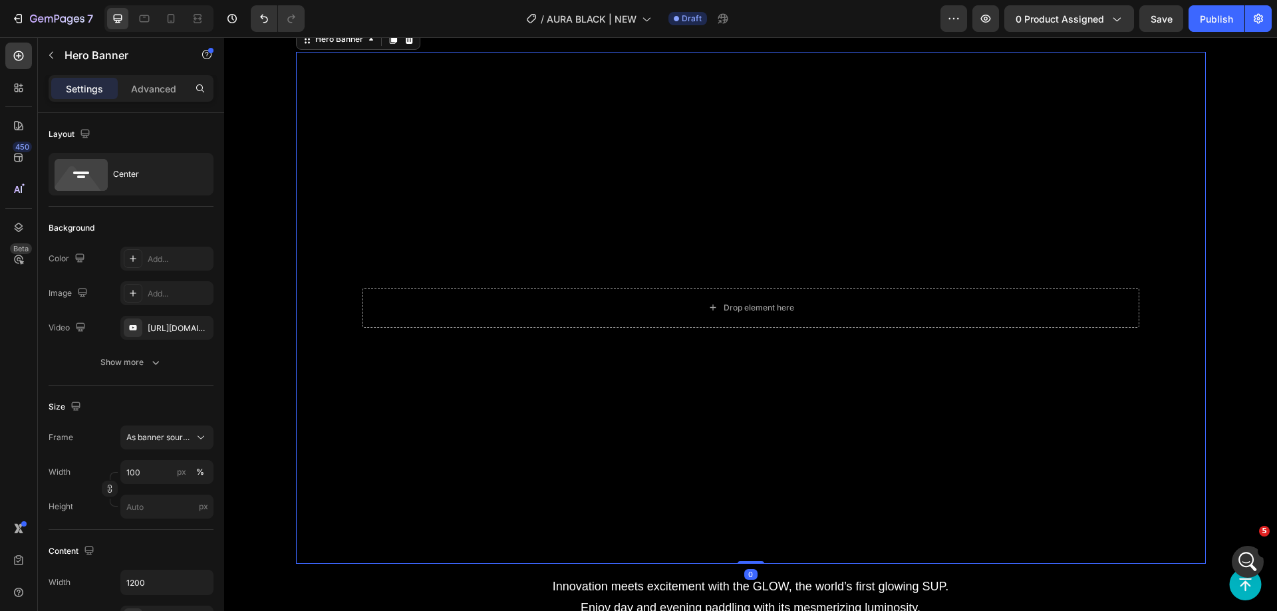
drag, startPoint x: 446, startPoint y: 168, endPoint x: 444, endPoint y: 271, distance: 102.5
click at [446, 168] on div "Background Image" at bounding box center [751, 308] width 910 height 512
click at [174, 337] on div "https://www.youtube.com/watch?v=drIt4RH_kyQ" at bounding box center [166, 328] width 93 height 24
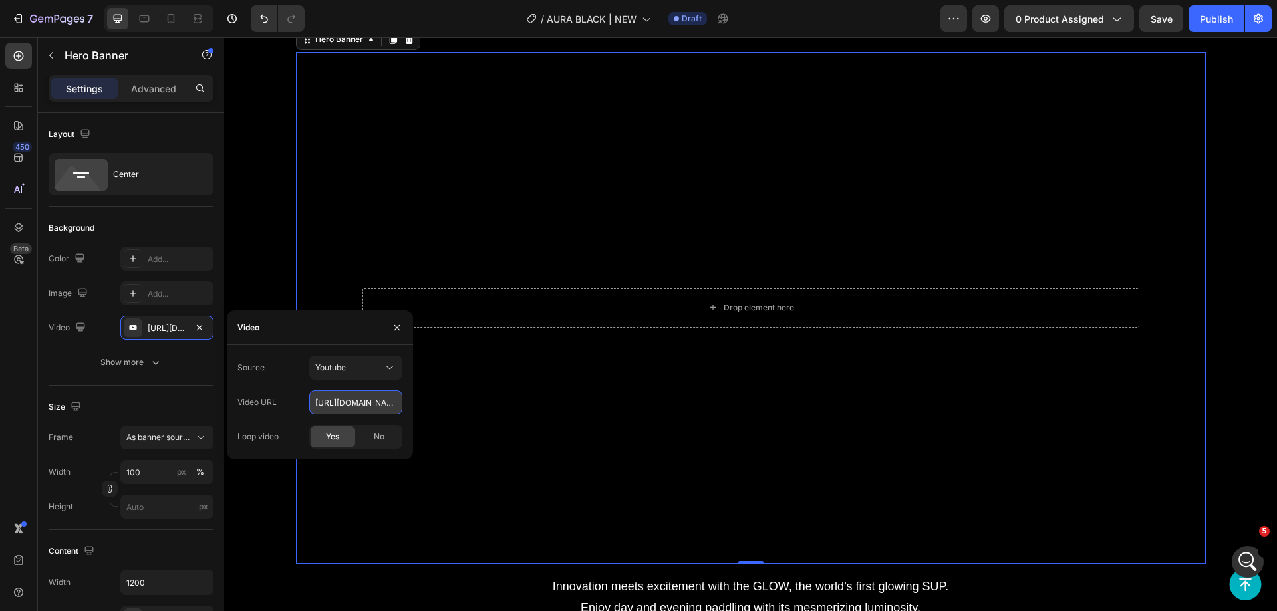
click at [331, 404] on input "https://www.youtube.com/watch?v=drIt4RH_kyQ" at bounding box center [355, 403] width 93 height 24
paste input "aquamarina.com/wp-content/uploads/2023/11/AM24_GLOW_SERIES_MASTER_4K.mp4"
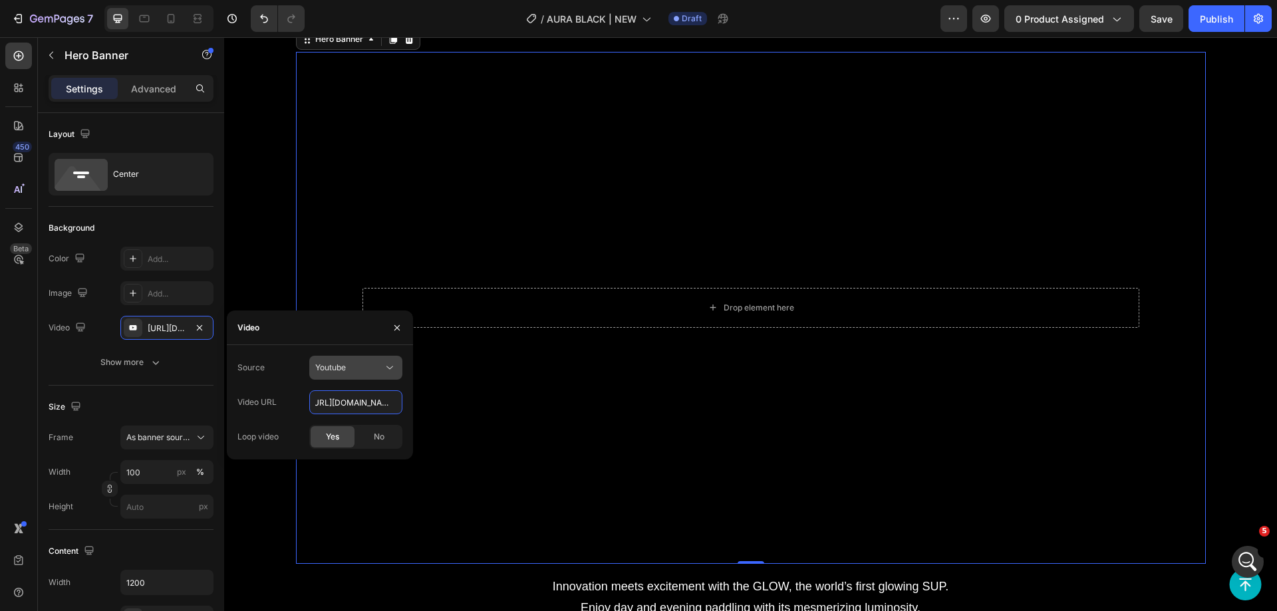
type input "https://aquamarina.com/wp-content/uploads/2023/11/AM24_GLOW_SERIES_MASTER_4K.mp4"
click at [359, 369] on div "Youtube" at bounding box center [349, 368] width 68 height 12
type input "Auto"
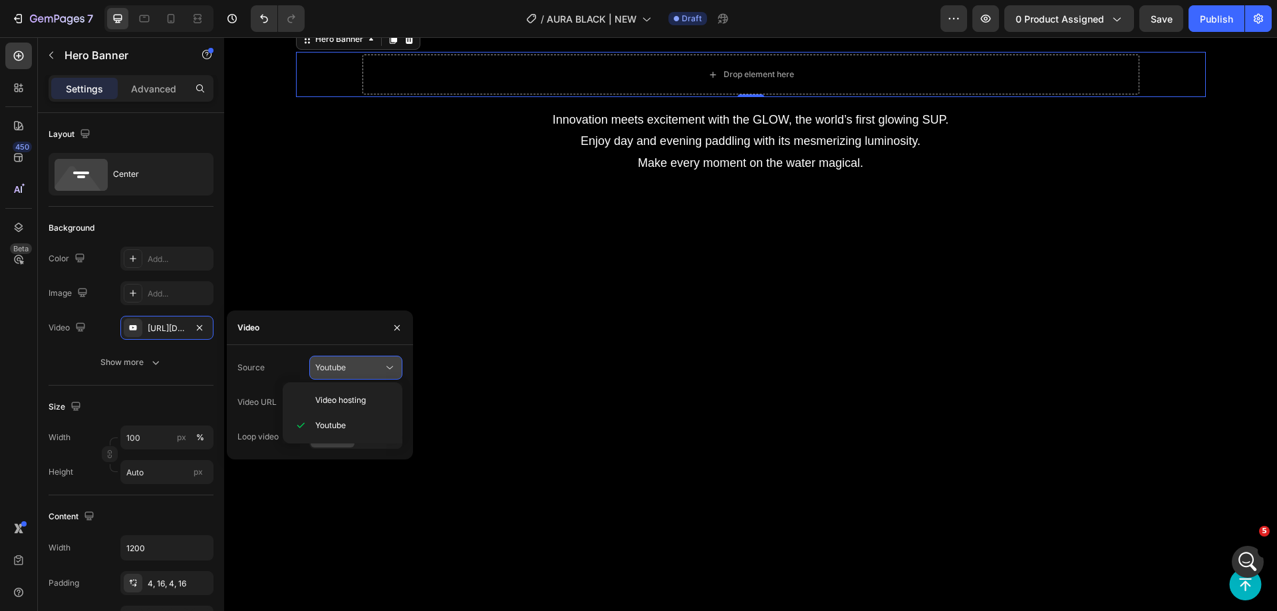
scroll to position [0, 0]
click at [349, 395] on span "Video hosting" at bounding box center [340, 401] width 51 height 12
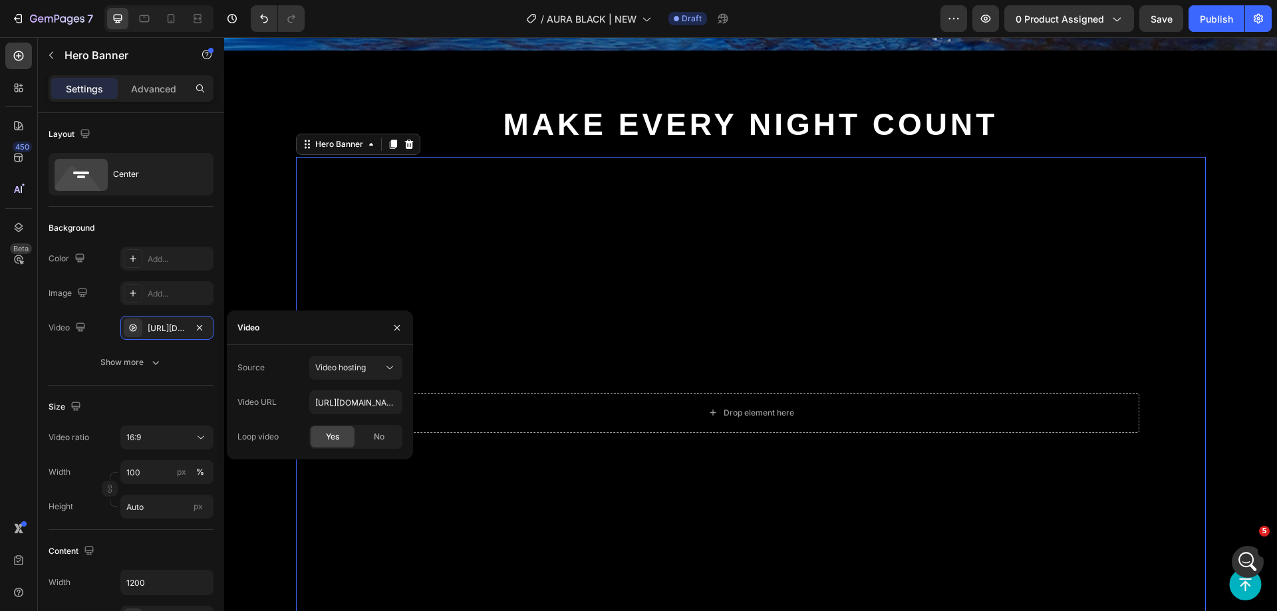
scroll to position [1464, 0]
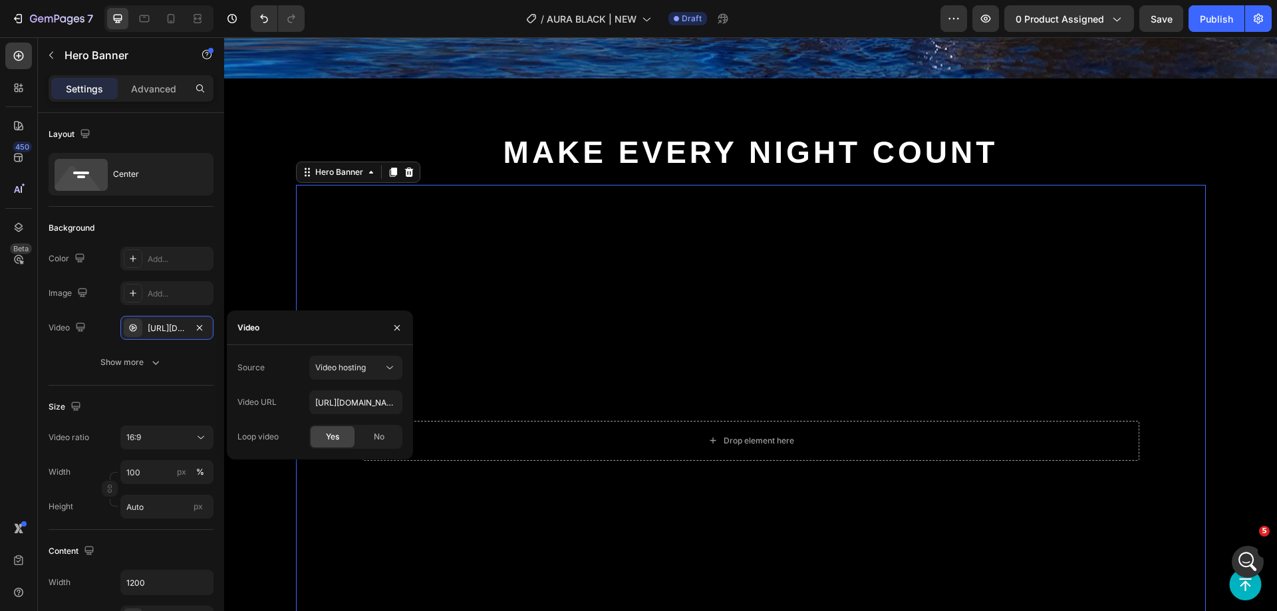
click at [1025, 154] on h2 "Make Every Night Count" at bounding box center [750, 153] width 1053 height 43
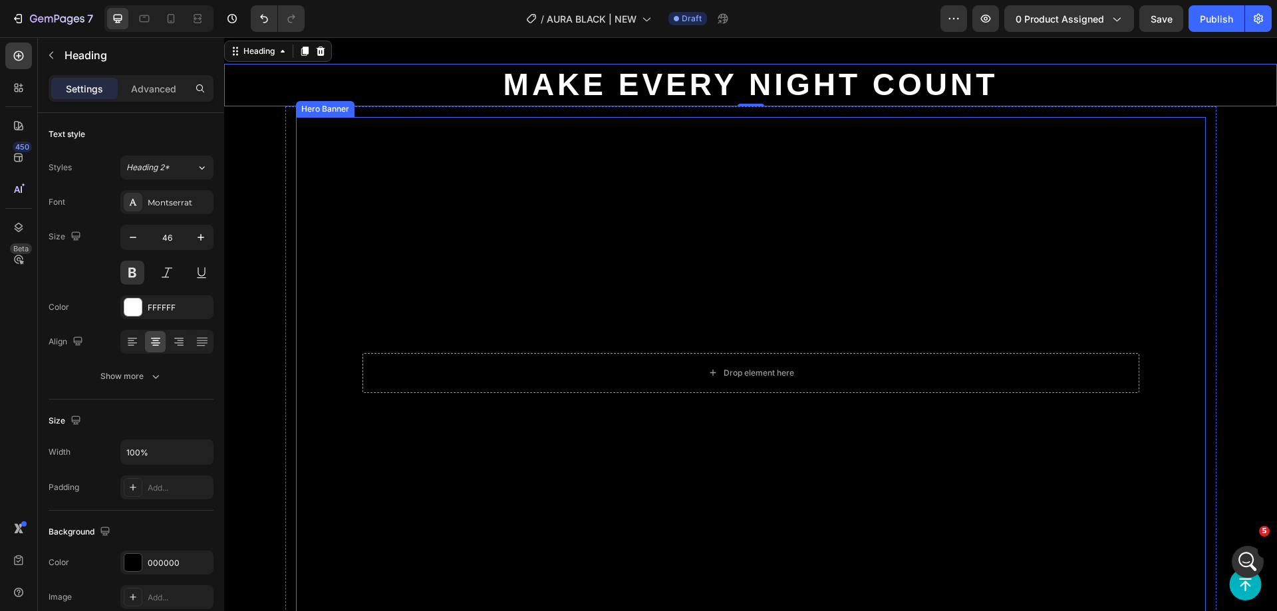
scroll to position [1530, 0]
click at [660, 307] on video "Background Image" at bounding box center [751, 374] width 910 height 512
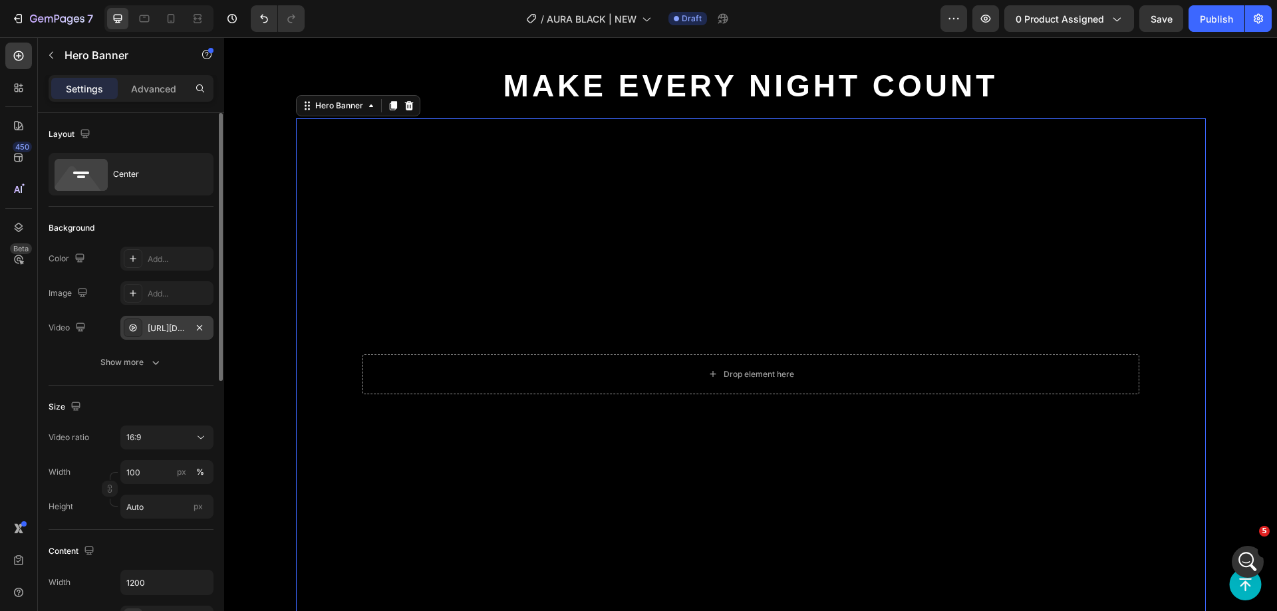
click at [159, 326] on div "https://cdn.shopify.com/videos/c/o/v/92a407d4e0c94a288eb54cac18c387dc.mp4" at bounding box center [167, 329] width 39 height 12
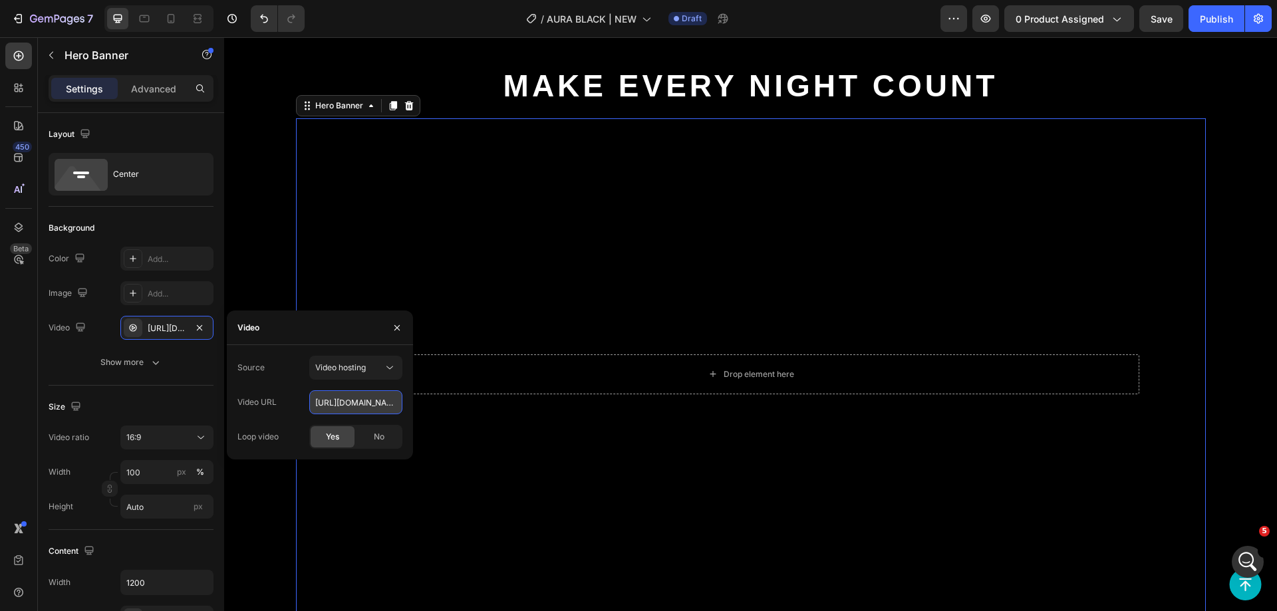
click at [337, 395] on input "https://cdn.shopify.com/videos/c/o/v/92a407d4e0c94a288eb54cac18c387dc.mp4" at bounding box center [355, 403] width 93 height 24
paste input "aquamarina.com/wp-content/uploads/2023/11/AM24_GLOW_SERIES_MASTER_4K"
type input "https://aquamarina.com/wp-content/uploads/2023/11/AM24_GLOW_SERIES_MASTER_4K.mp4"
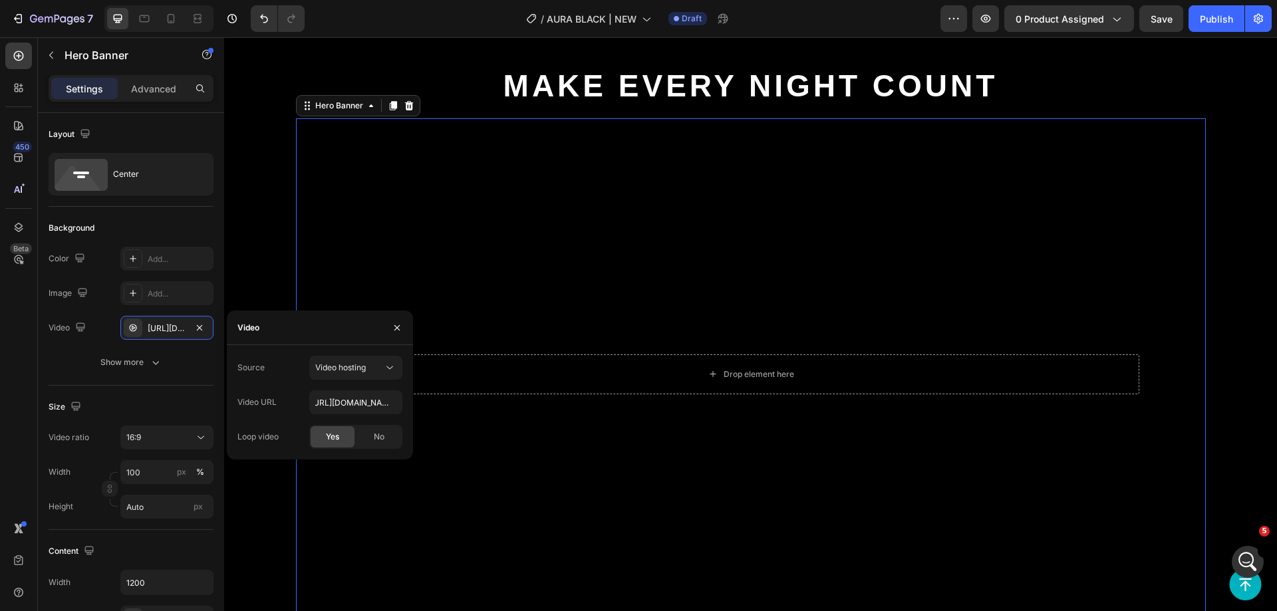
click at [285, 427] on div "Loop video Yes No" at bounding box center [320, 437] width 165 height 24
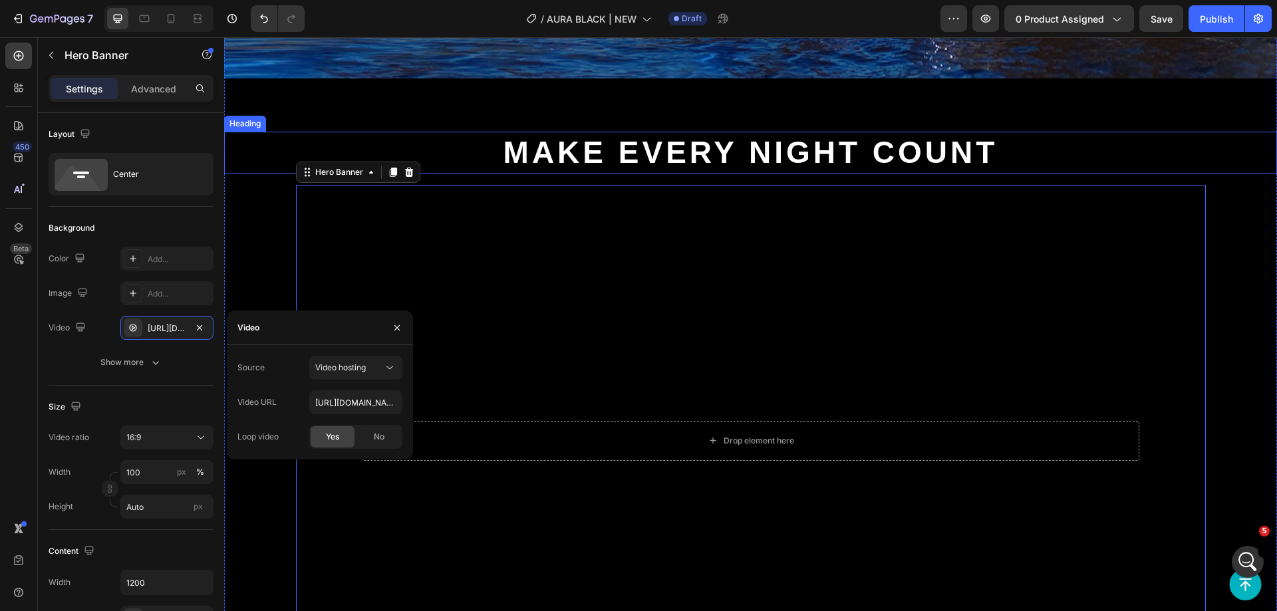
click at [325, 132] on h2 "Make Every Night Count" at bounding box center [750, 153] width 1053 height 43
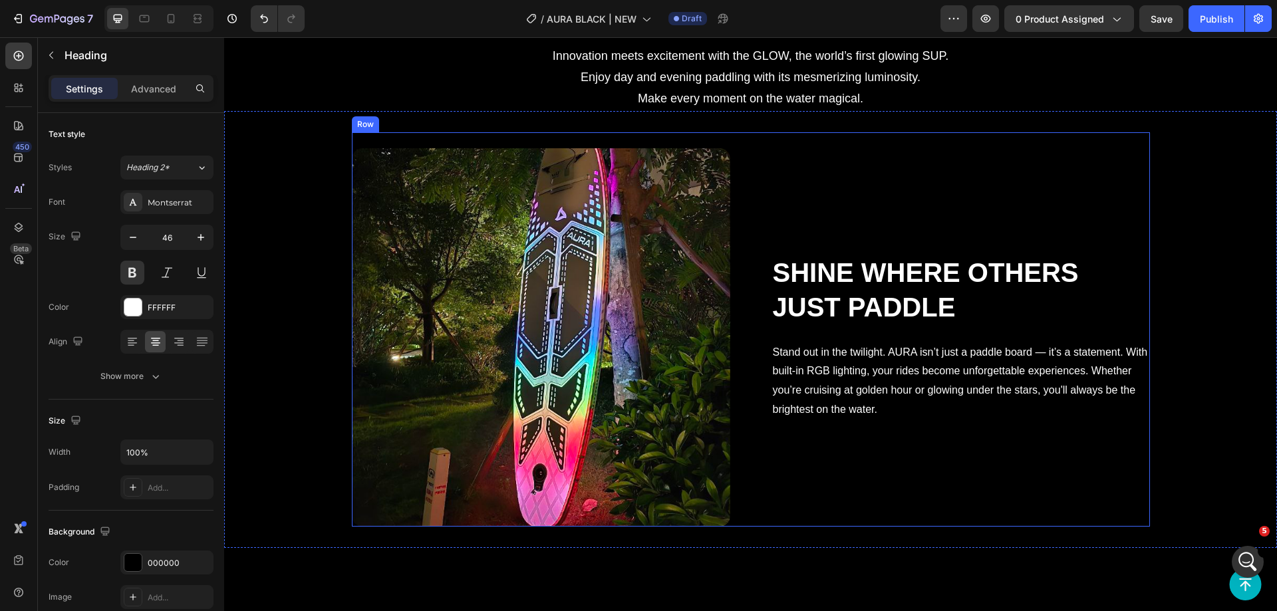
scroll to position [1996, 0]
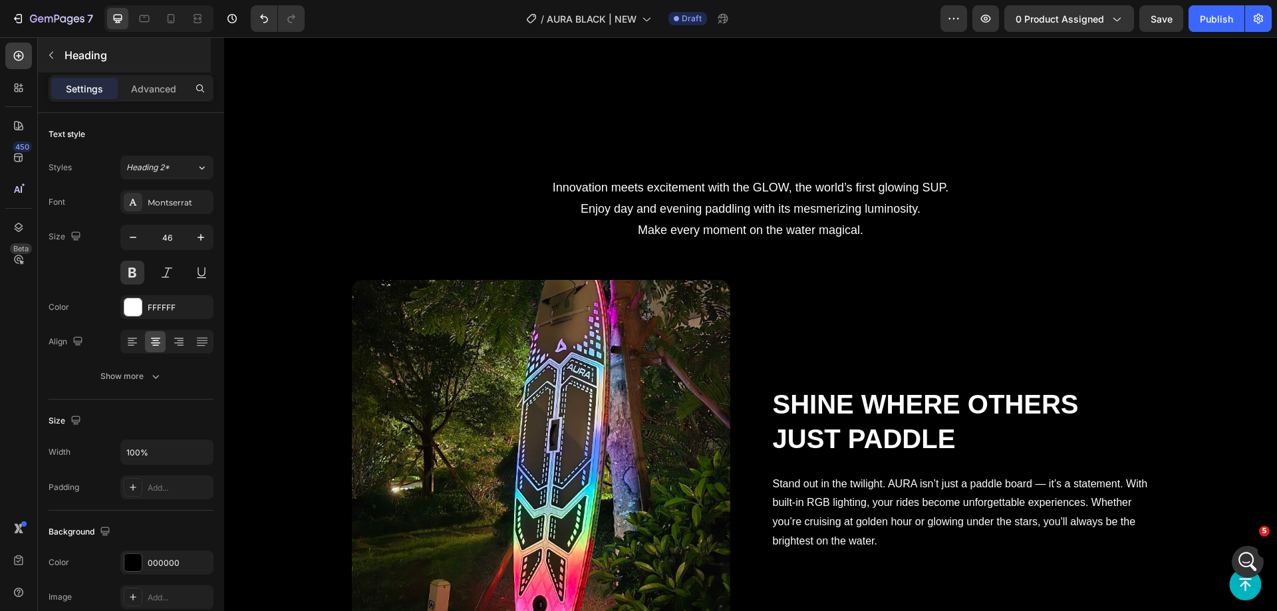
click at [52, 45] on button "button" at bounding box center [51, 55] width 21 height 21
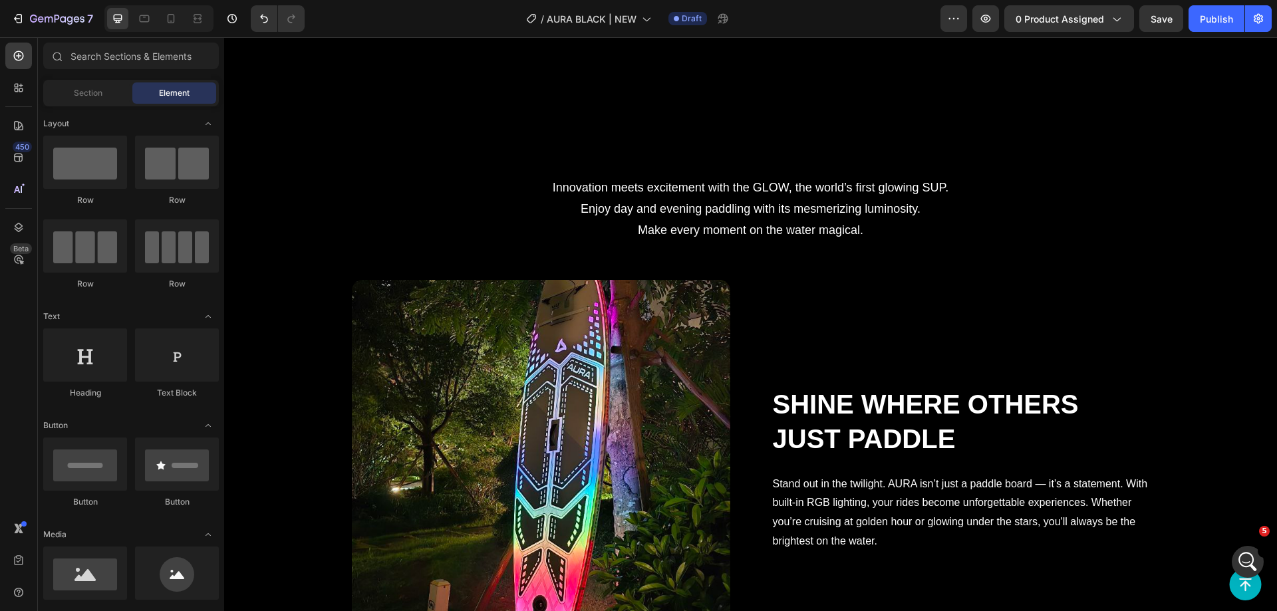
scroll to position [200, 0]
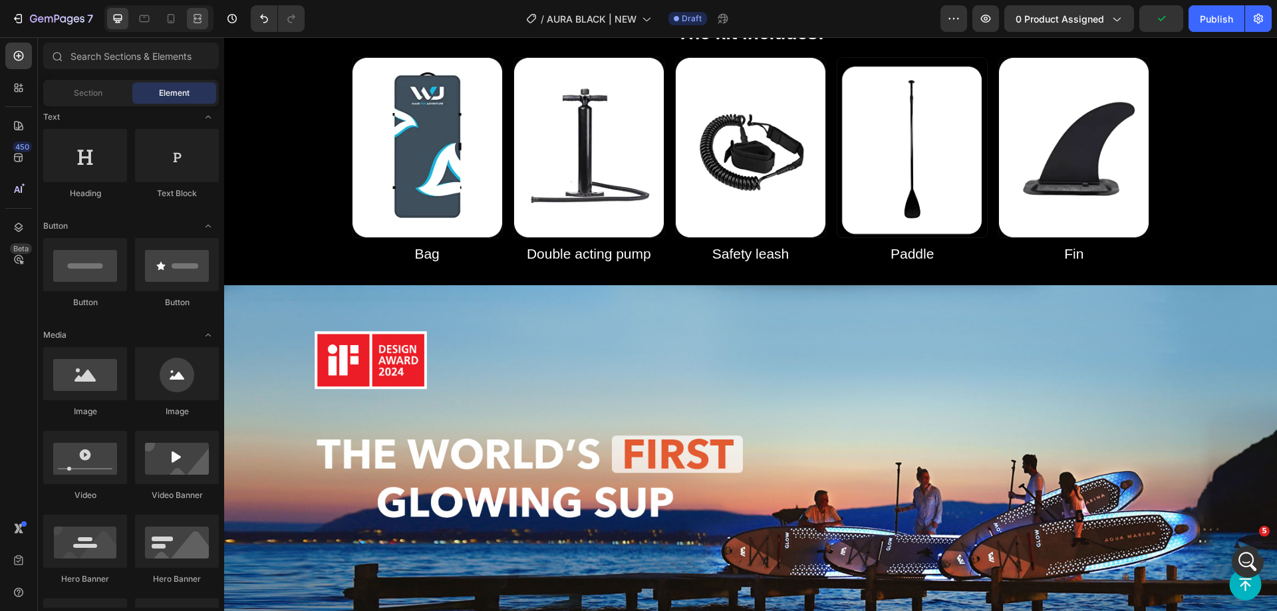
click at [192, 26] on div at bounding box center [197, 18] width 21 height 21
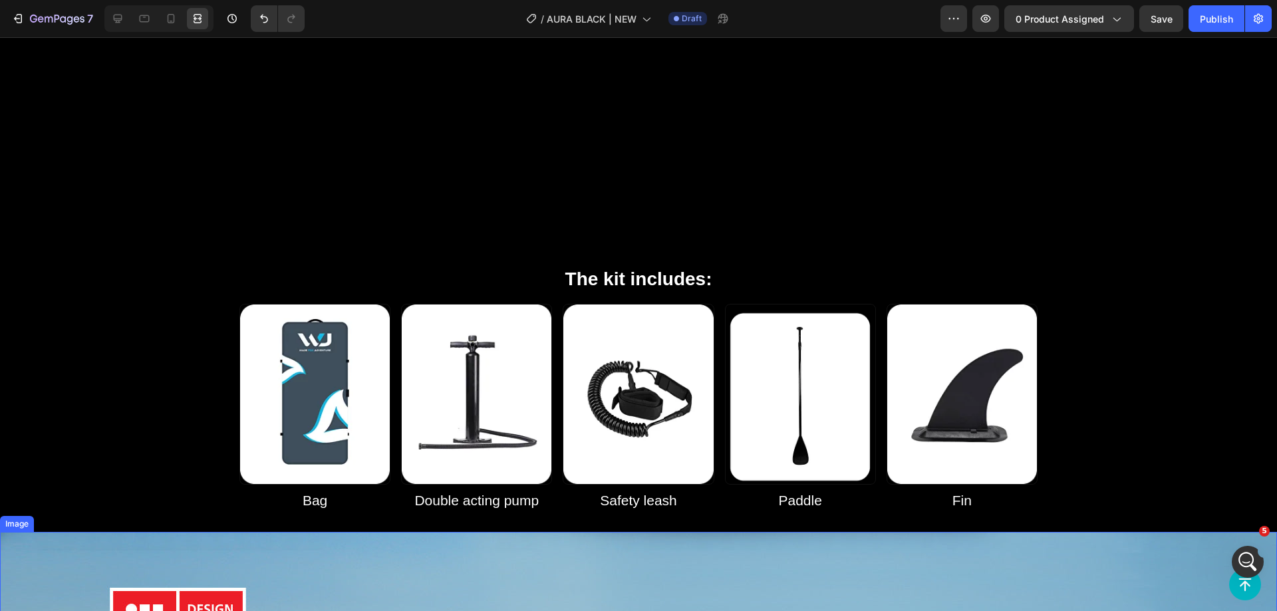
scroll to position [1131, 0]
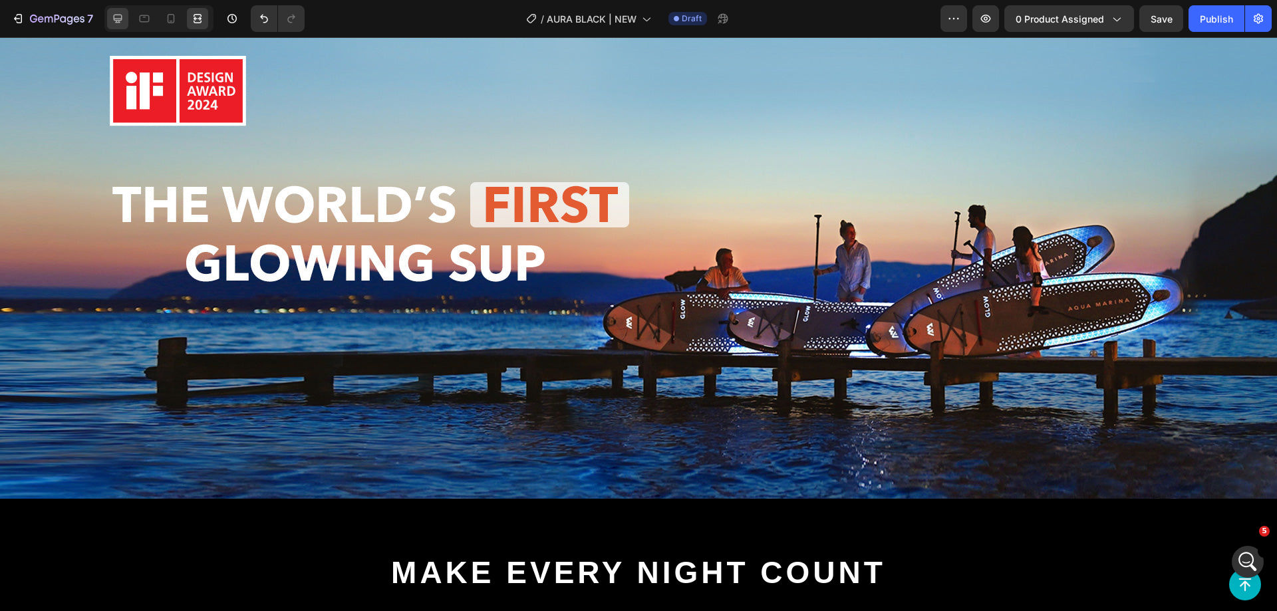
click at [124, 15] on icon at bounding box center [117, 18] width 13 height 13
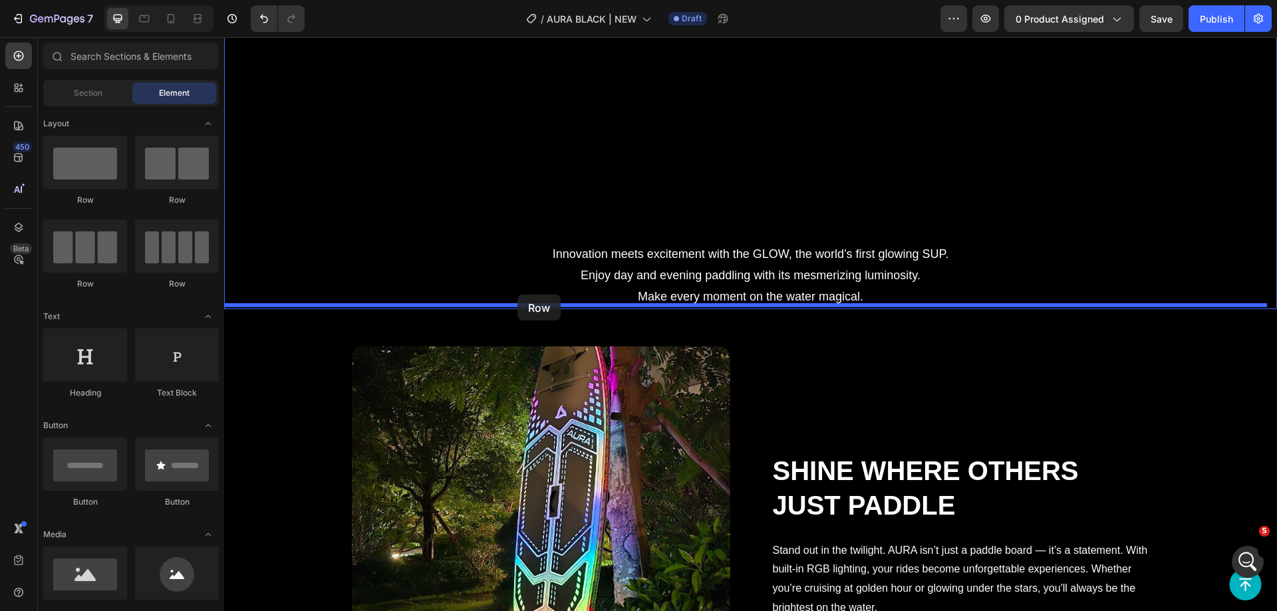
drag, startPoint x: 323, startPoint y: 199, endPoint x: 518, endPoint y: 295, distance: 216.6
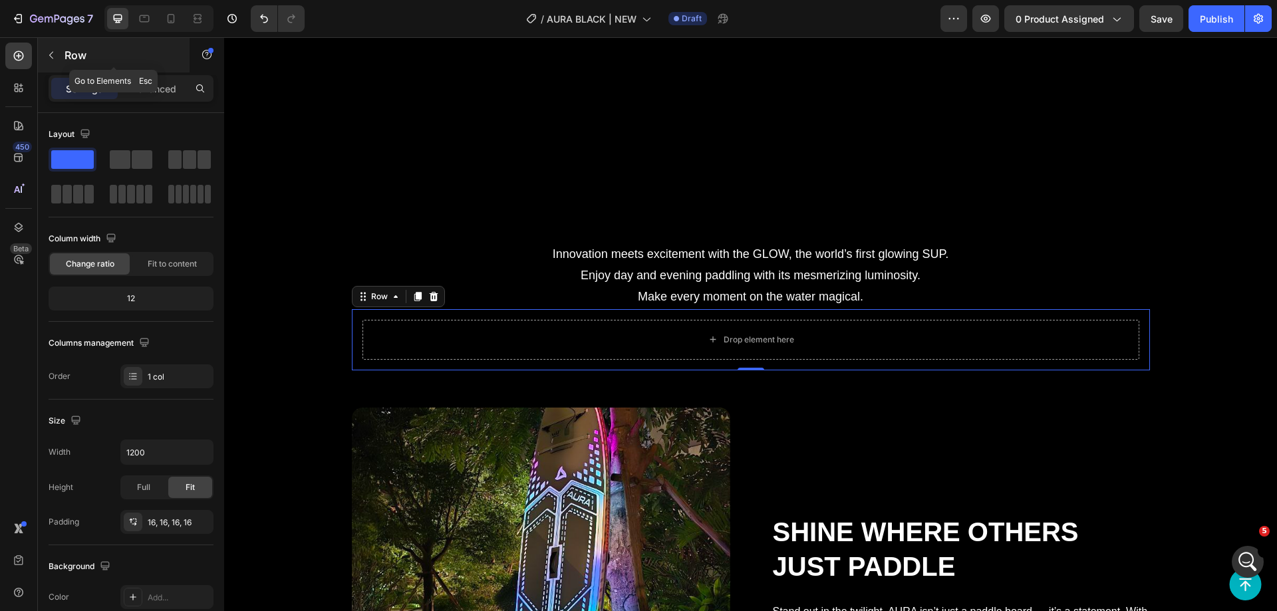
click at [57, 64] on button "button" at bounding box center [51, 55] width 21 height 21
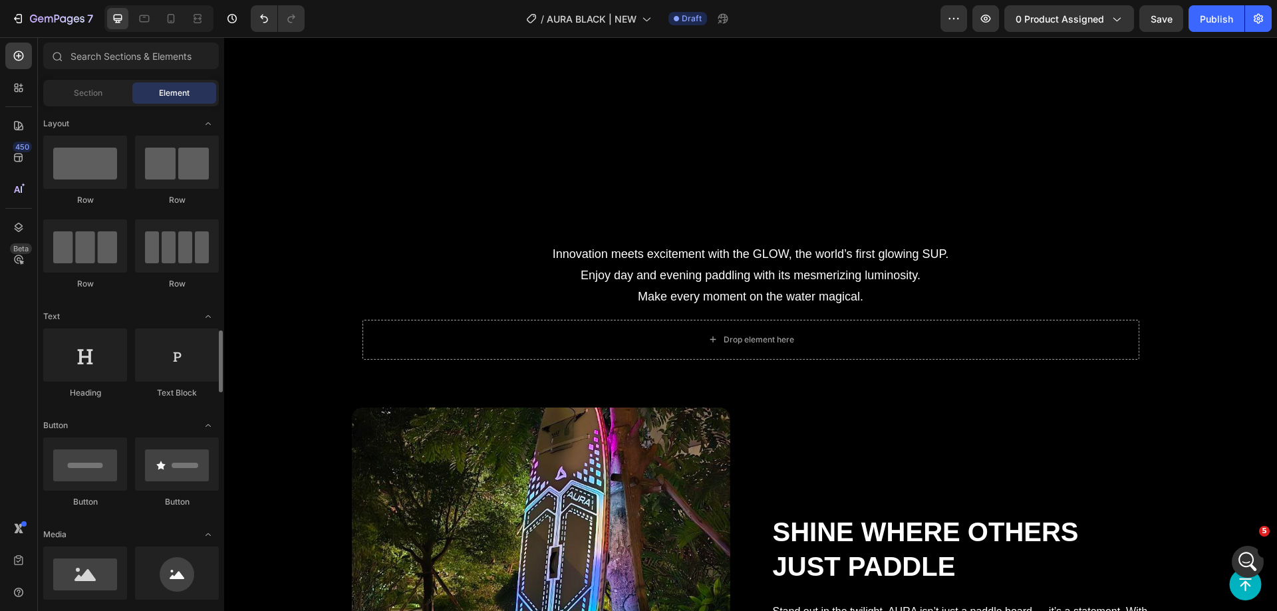
scroll to position [200, 0]
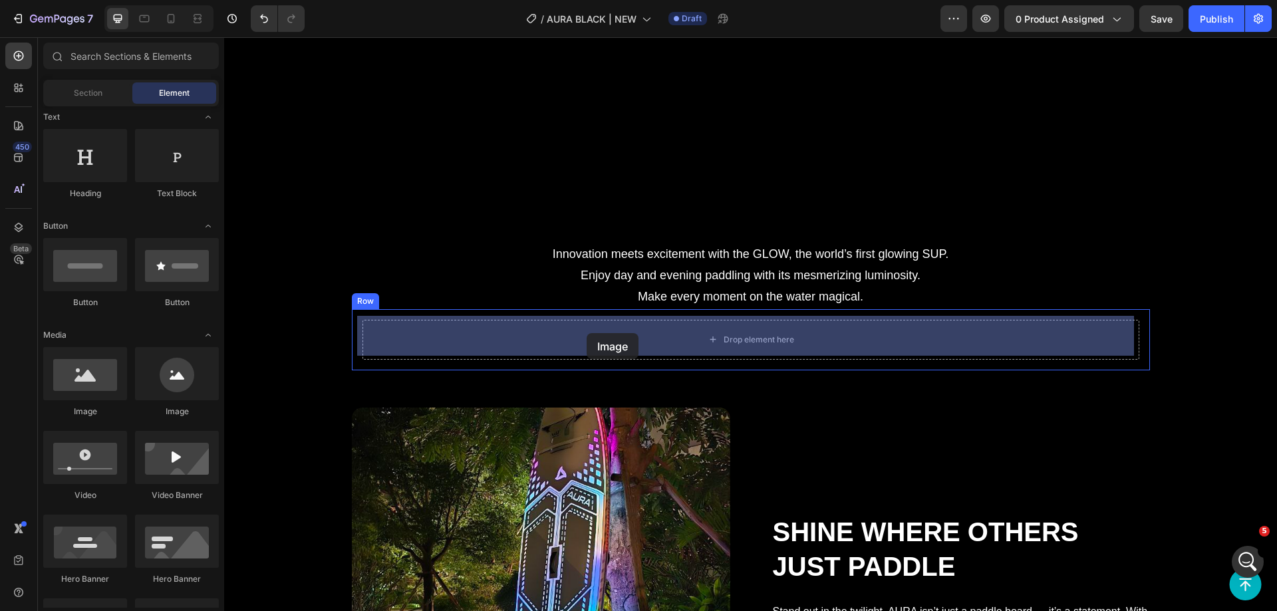
drag, startPoint x: 390, startPoint y: 400, endPoint x: 541, endPoint y: 348, distance: 159.9
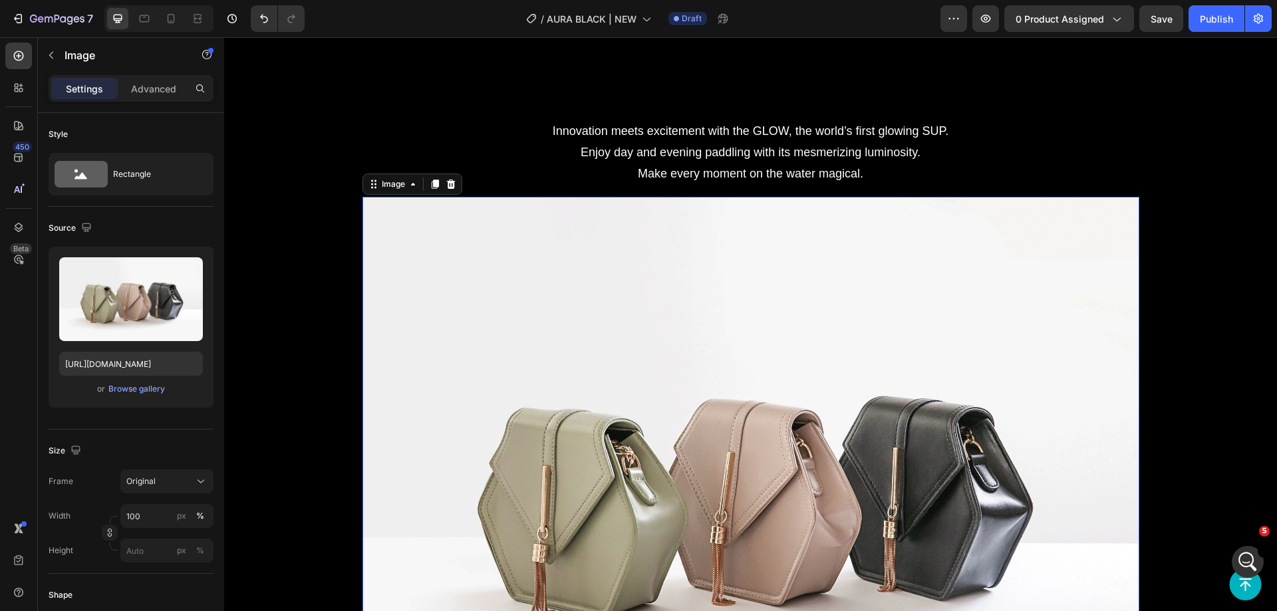
scroll to position [1929, 0]
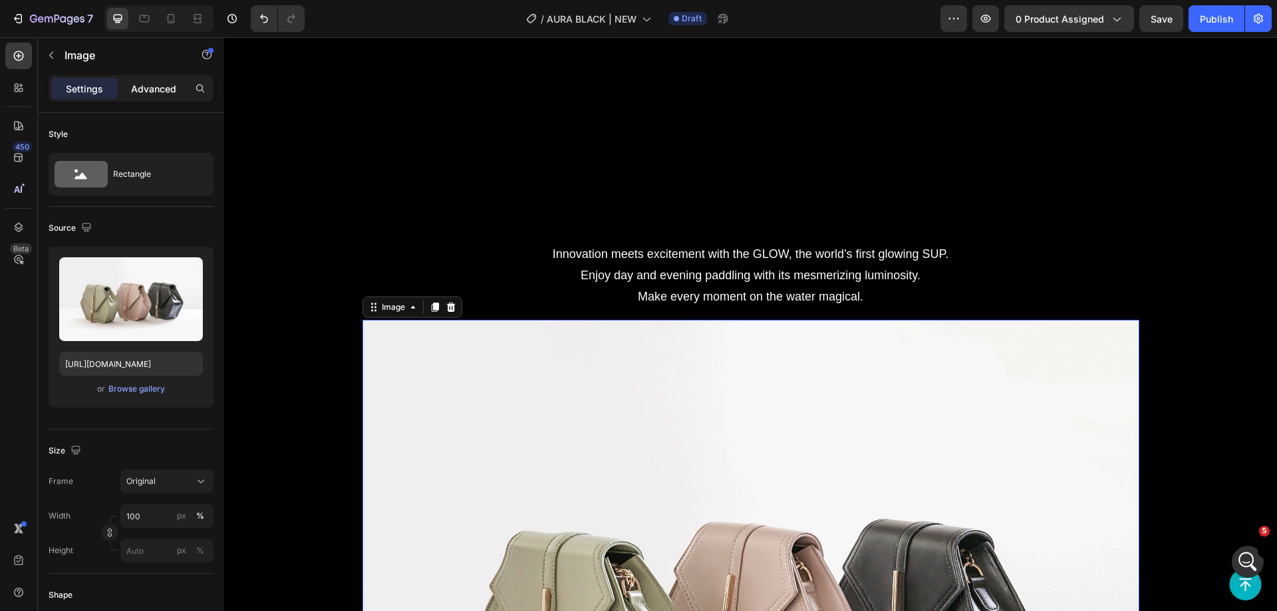
click at [131, 80] on div "Advanced" at bounding box center [153, 88] width 67 height 21
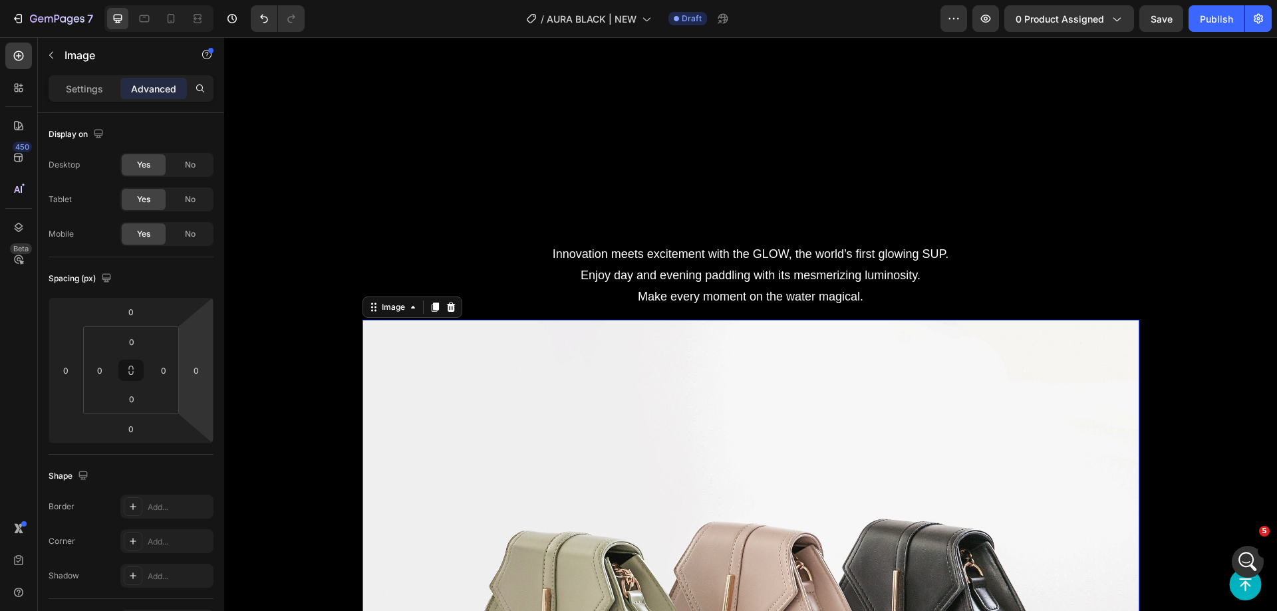
click at [363, 404] on img at bounding box center [751, 611] width 777 height 583
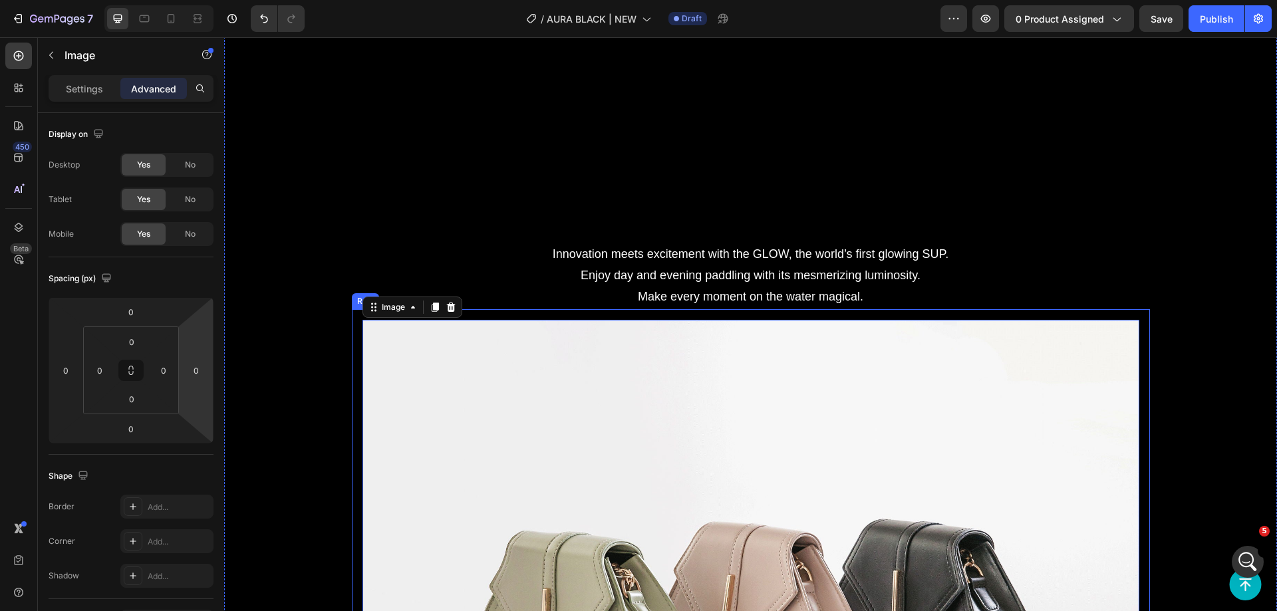
click at [354, 402] on div "Image 0 Row" at bounding box center [751, 611] width 798 height 604
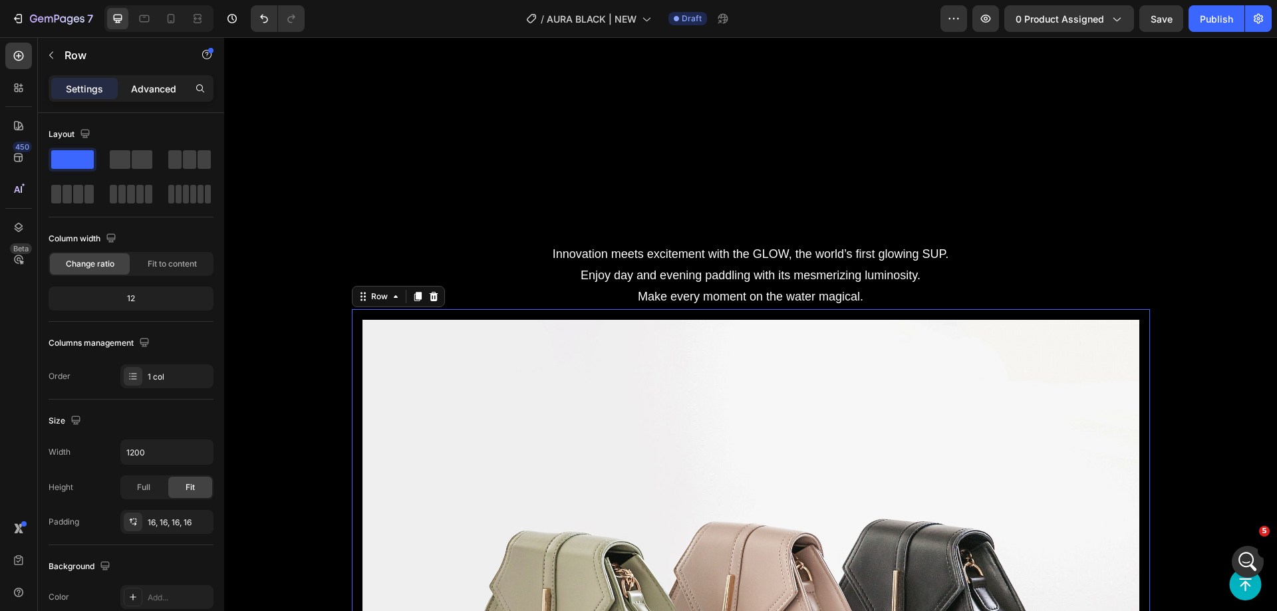
click at [147, 84] on p "Advanced" at bounding box center [153, 89] width 45 height 14
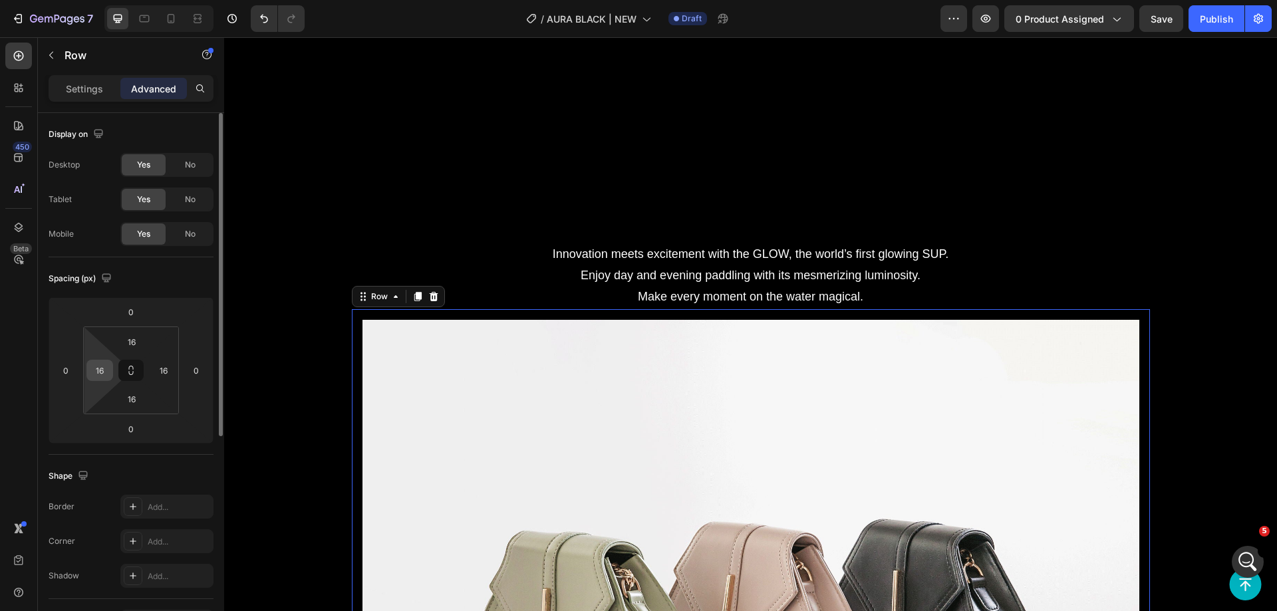
click at [101, 366] on input "16" at bounding box center [100, 371] width 20 height 20
type input "0"
click at [167, 372] on input "16" at bounding box center [164, 371] width 20 height 20
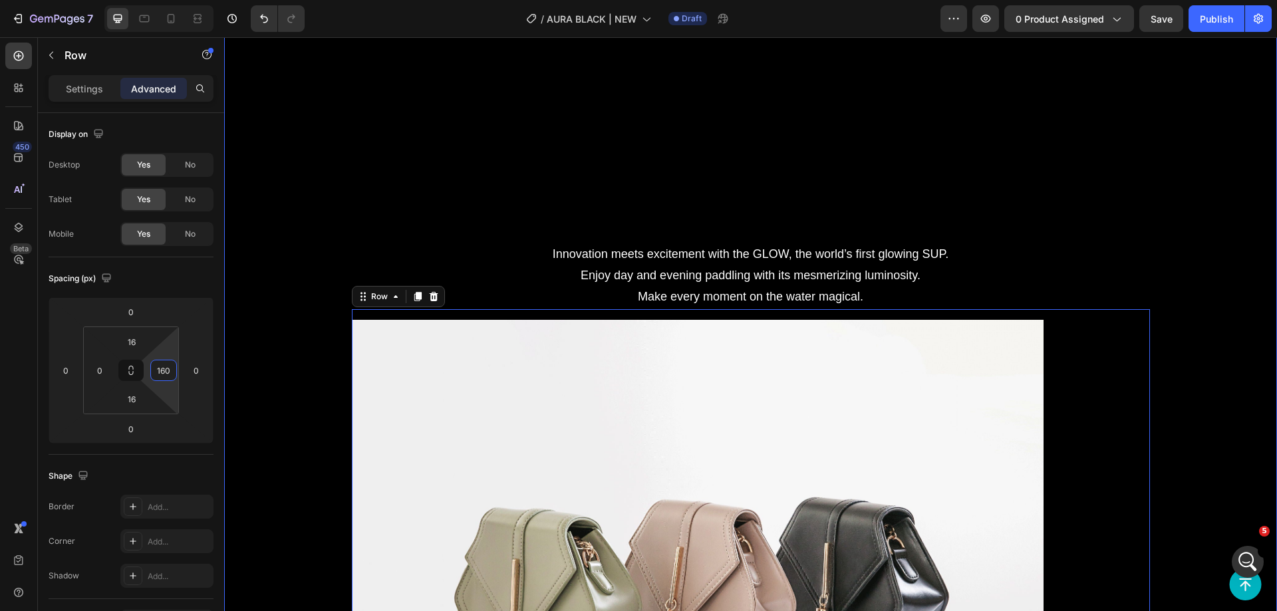
type input "0"
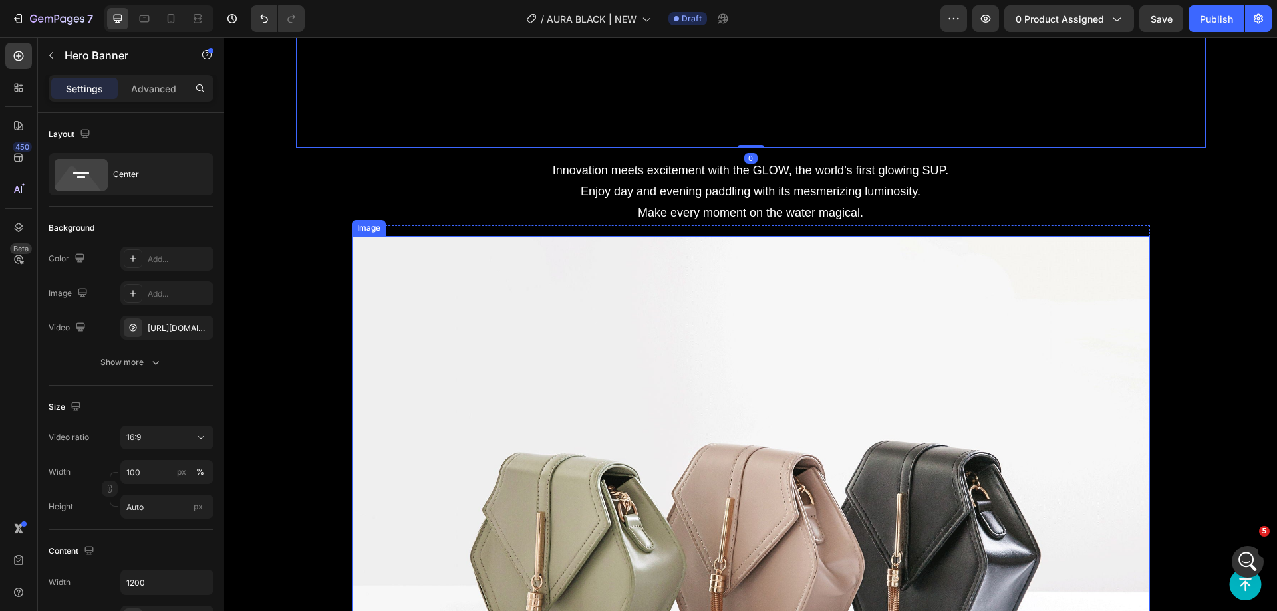
scroll to position [2195, 0]
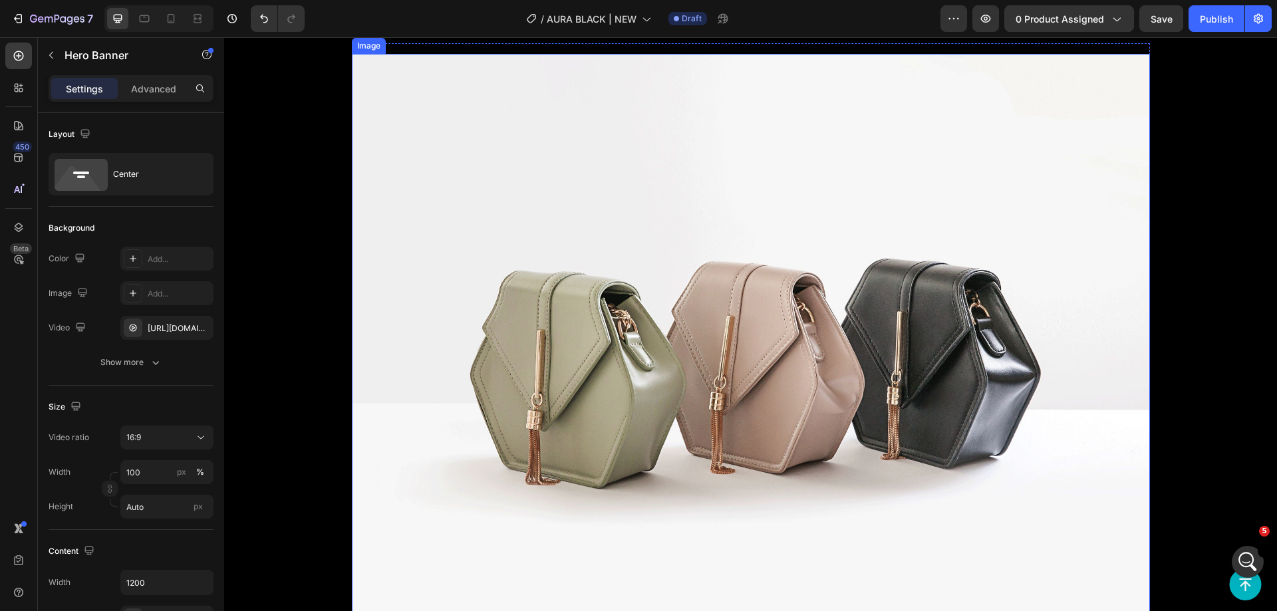
click at [539, 208] on img at bounding box center [751, 353] width 798 height 599
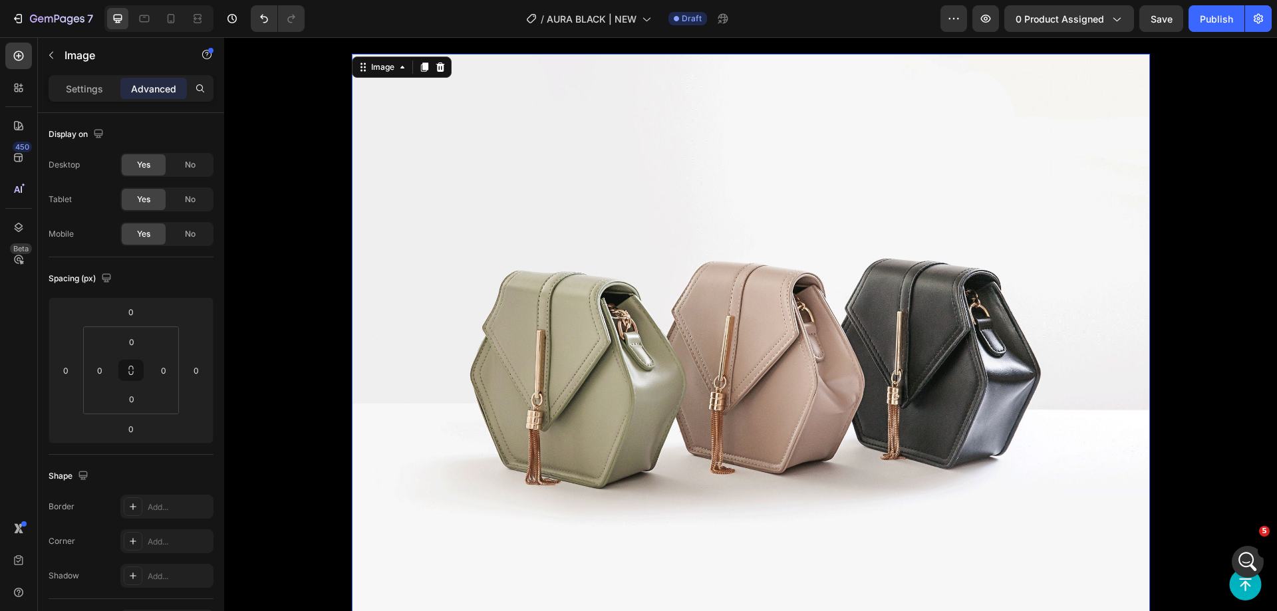
click at [508, 248] on img at bounding box center [751, 353] width 798 height 599
click at [90, 87] on p "Settings" at bounding box center [84, 89] width 37 height 14
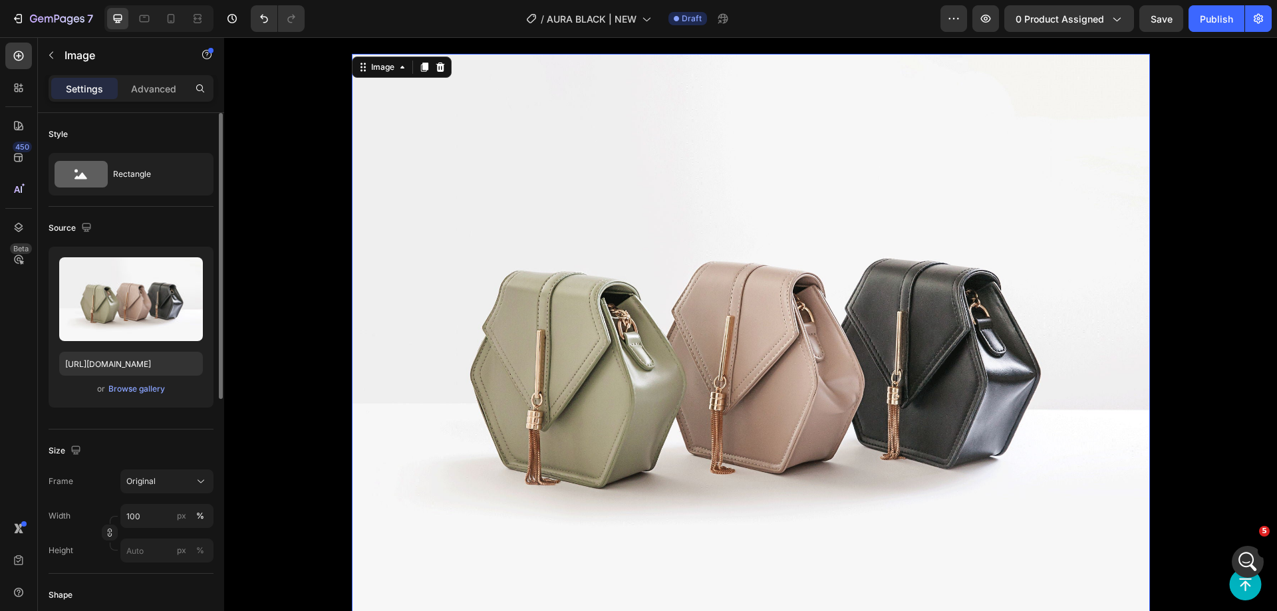
click at [121, 255] on div "Upload Image https://cdn.shopify.com/s/files/1/2005/9307/files/image_demo.jpg o…" at bounding box center [131, 327] width 165 height 161
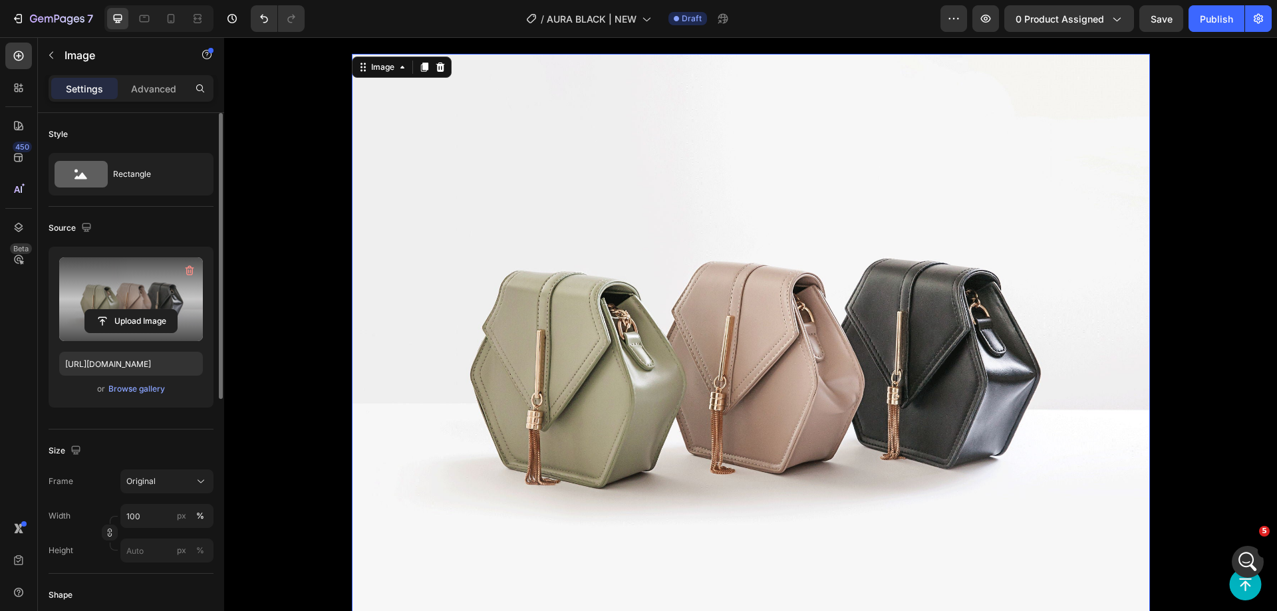
click at [122, 271] on label at bounding box center [131, 299] width 144 height 84
click at [122, 310] on input "file" at bounding box center [131, 321] width 92 height 23
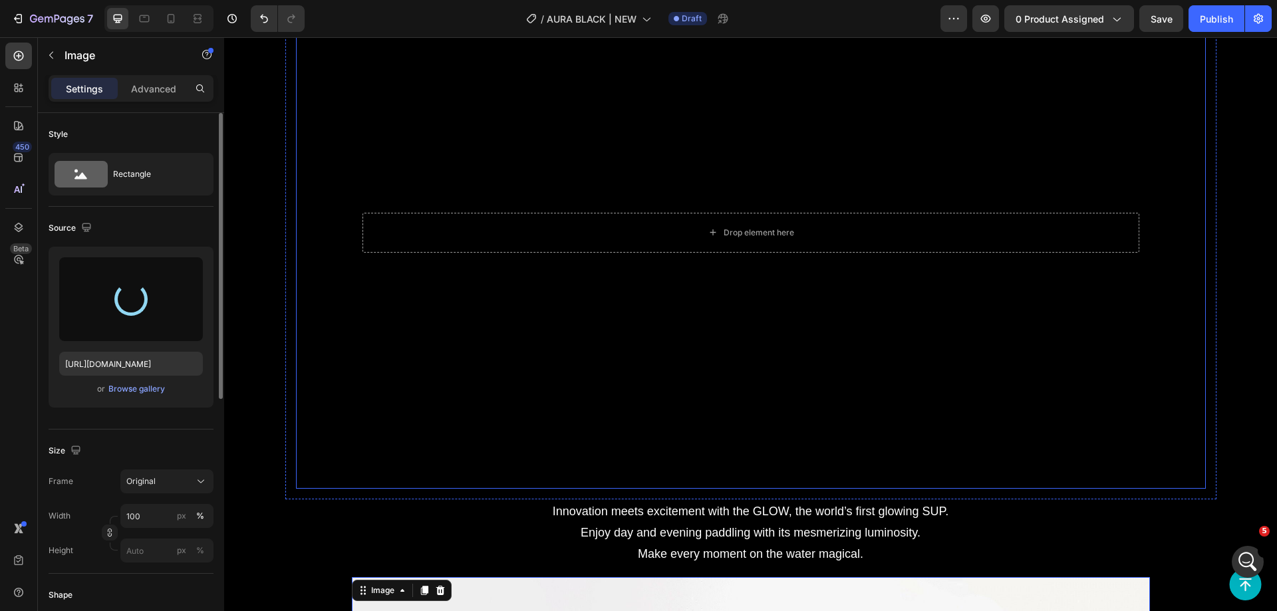
scroll to position [1863, 0]
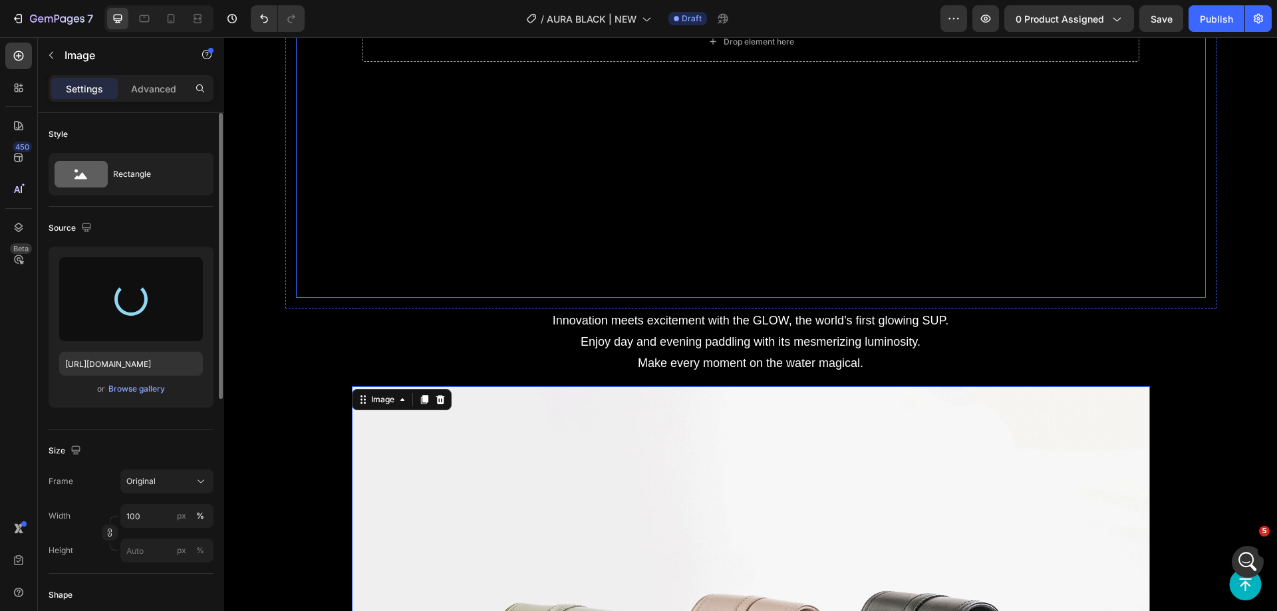
type input "https://cdn.shopify.com/s/files/1/0604/4572/0689/files/gempages_564961707999363…"
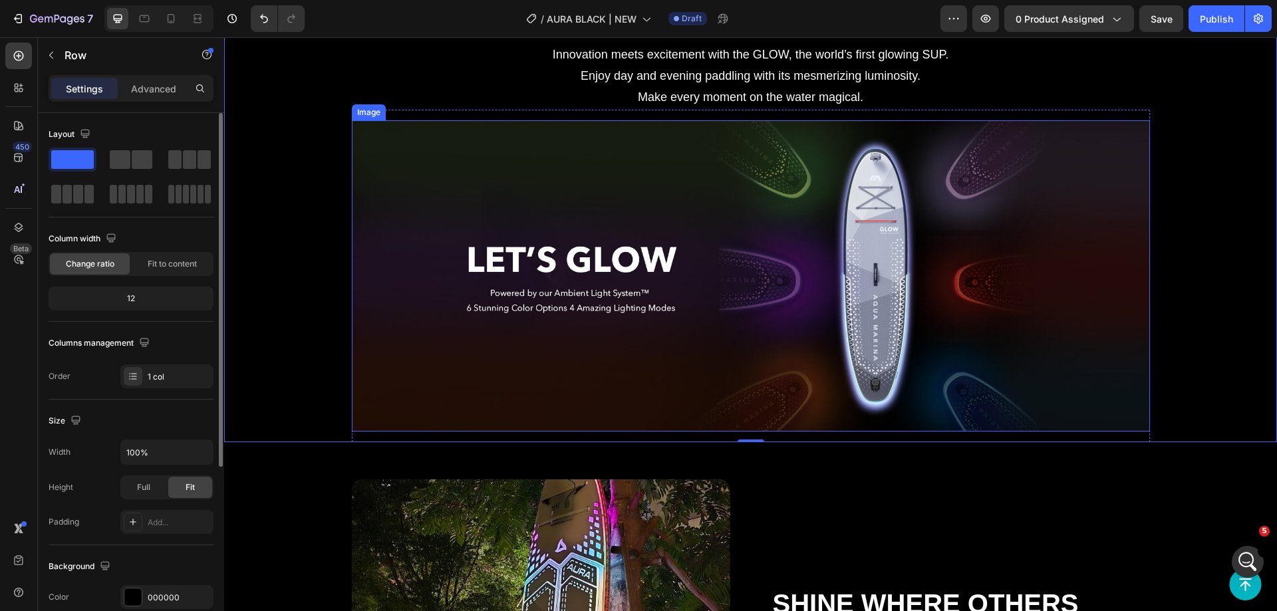
click at [873, 285] on img at bounding box center [751, 276] width 798 height 312
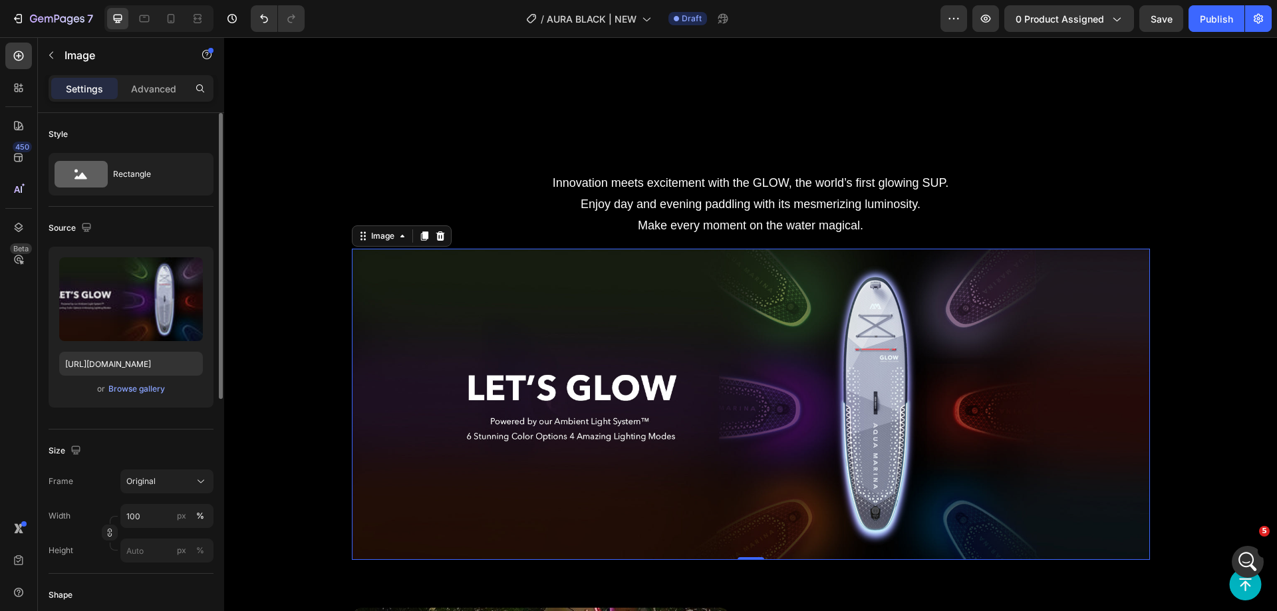
scroll to position [1996, 0]
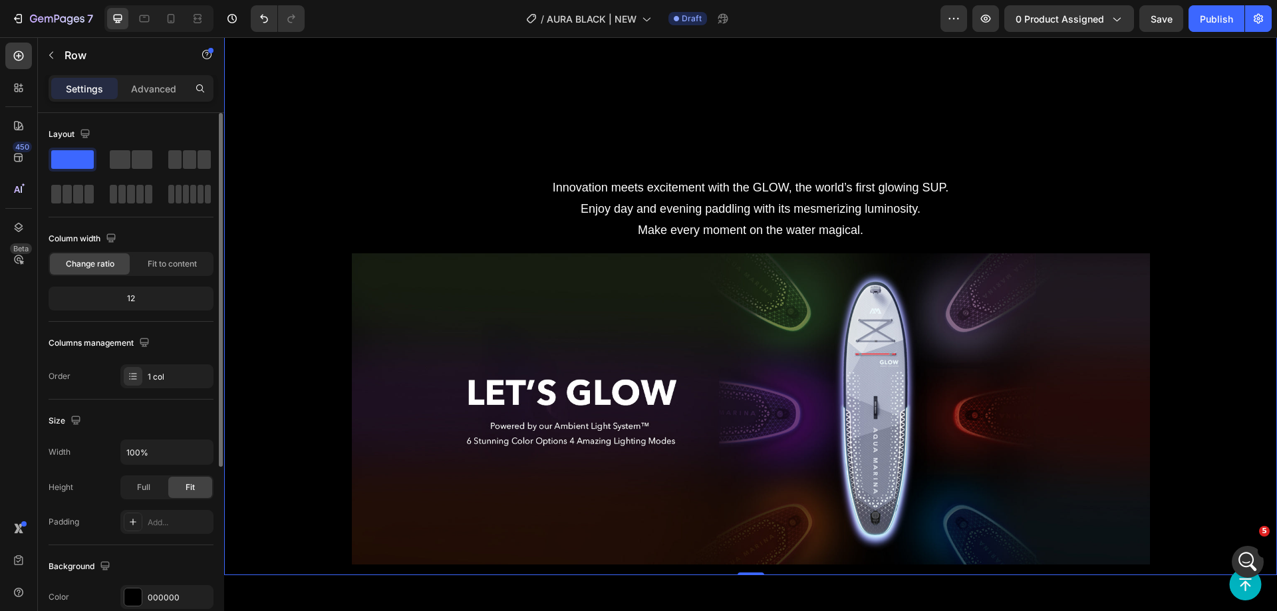
click at [352, 281] on img at bounding box center [751, 409] width 798 height 312
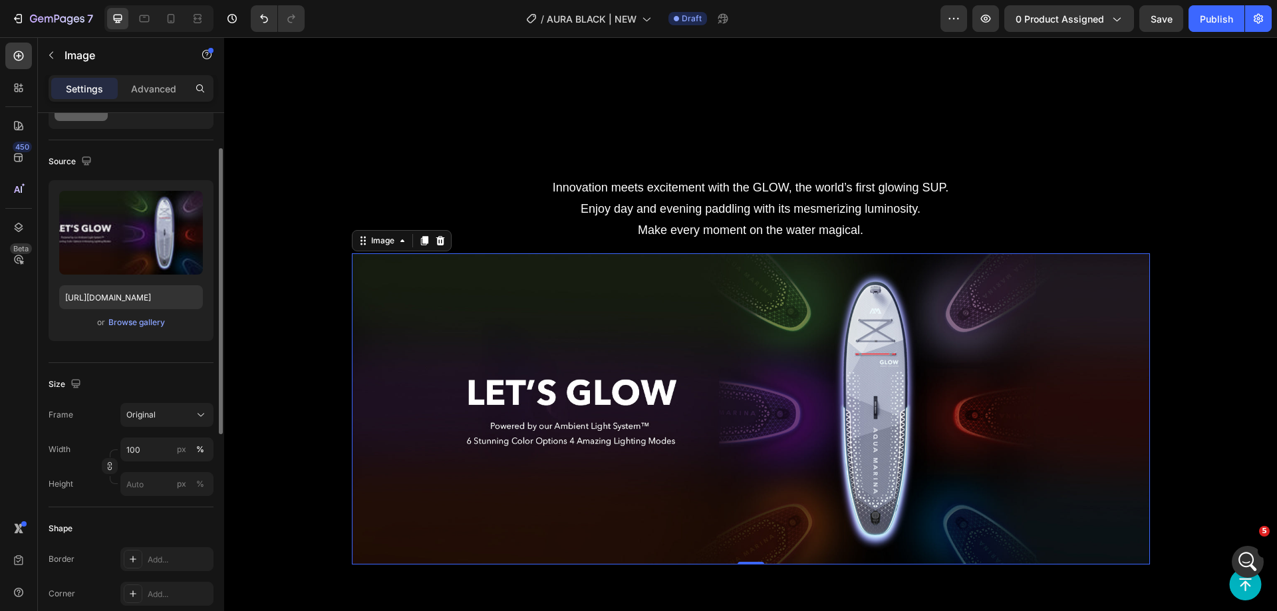
scroll to position [333, 0]
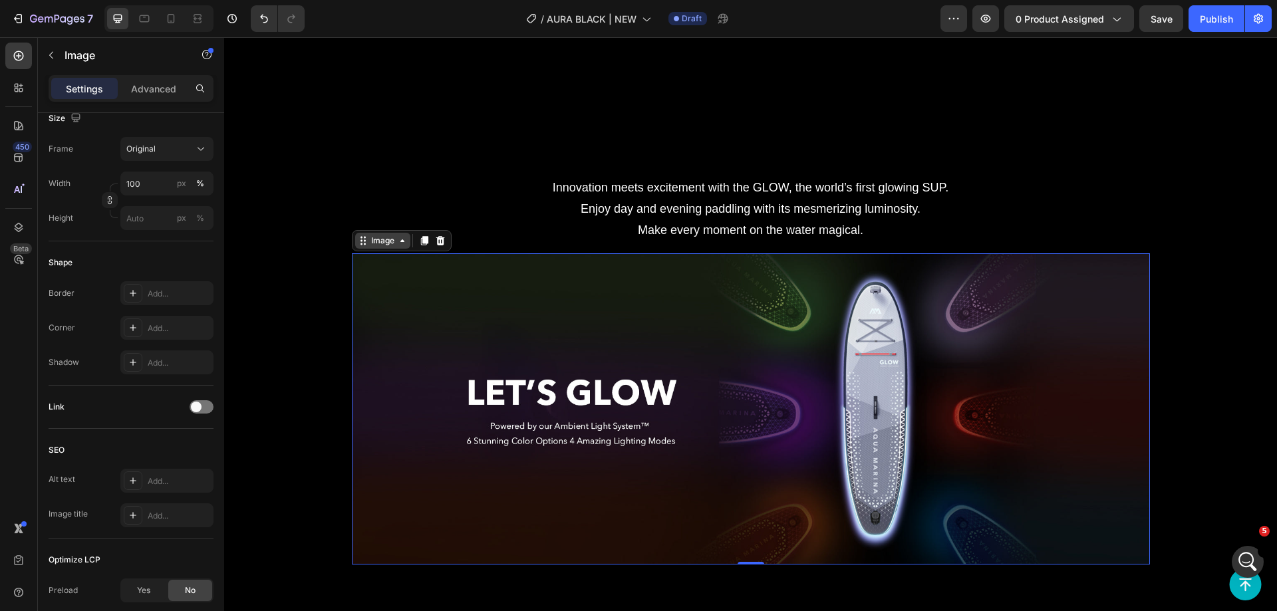
click at [365, 243] on div "Image" at bounding box center [382, 241] width 55 height 16
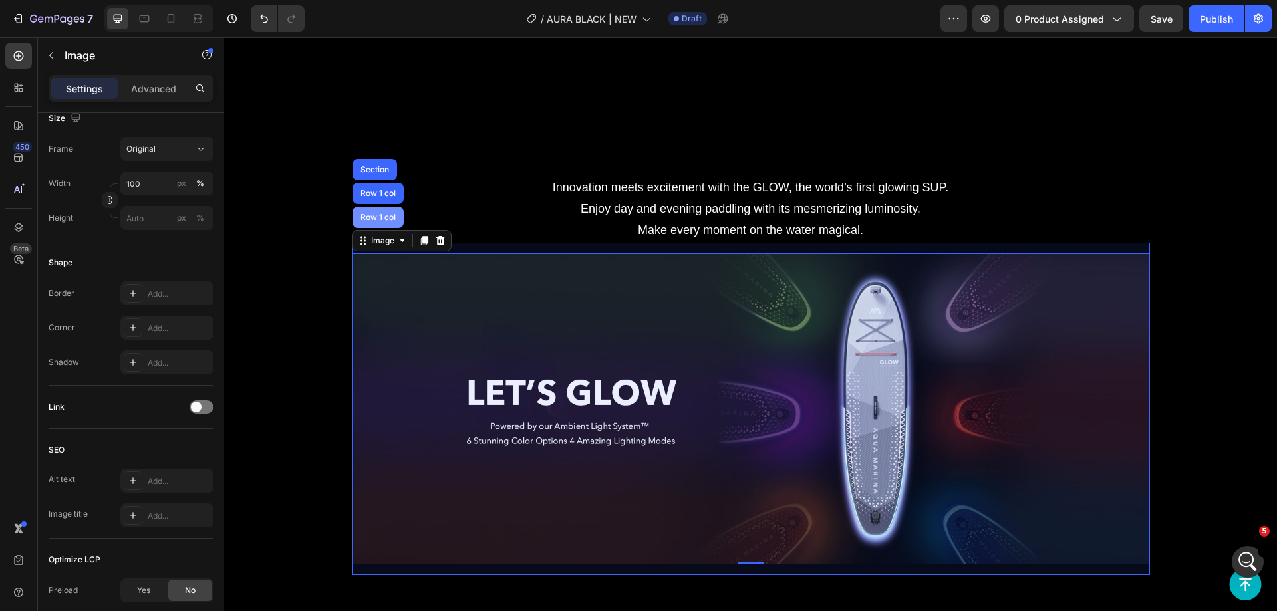
click at [371, 218] on div "Row 1 col" at bounding box center [378, 217] width 51 height 21
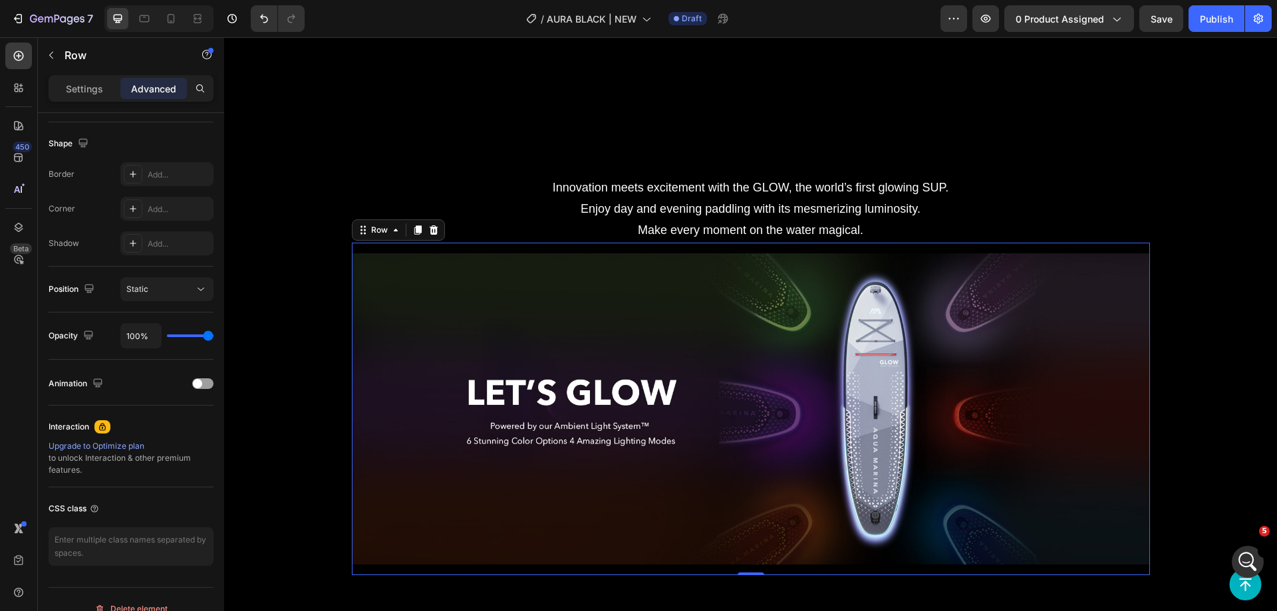
scroll to position [0, 0]
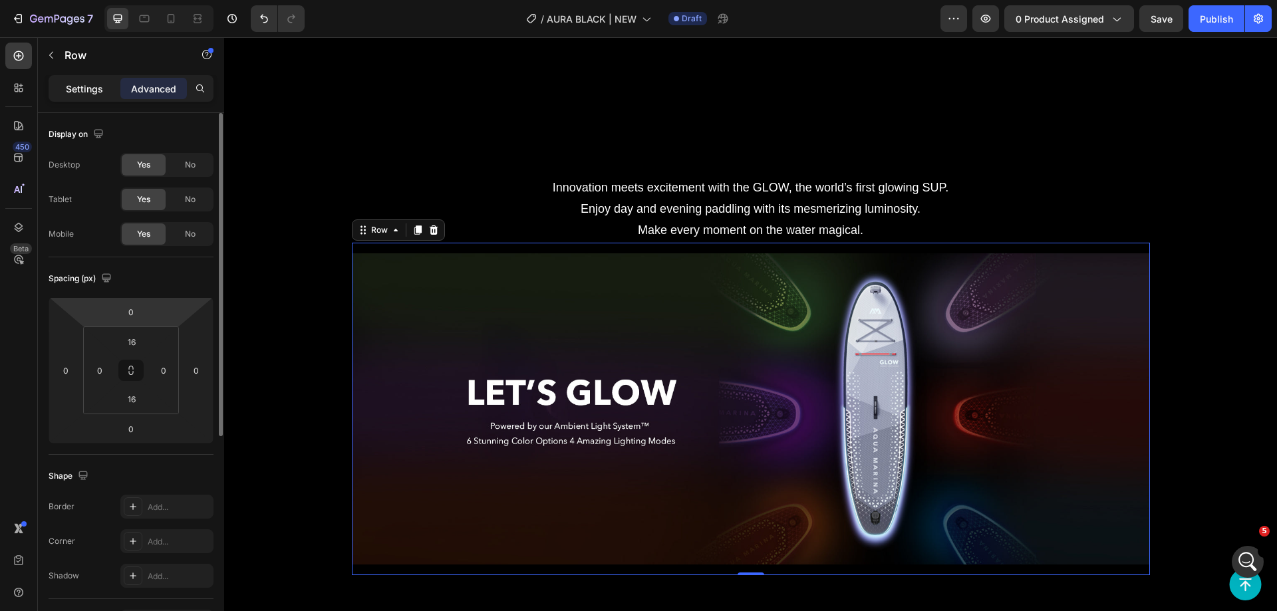
click at [105, 98] on div "Settings" at bounding box center [84, 88] width 67 height 21
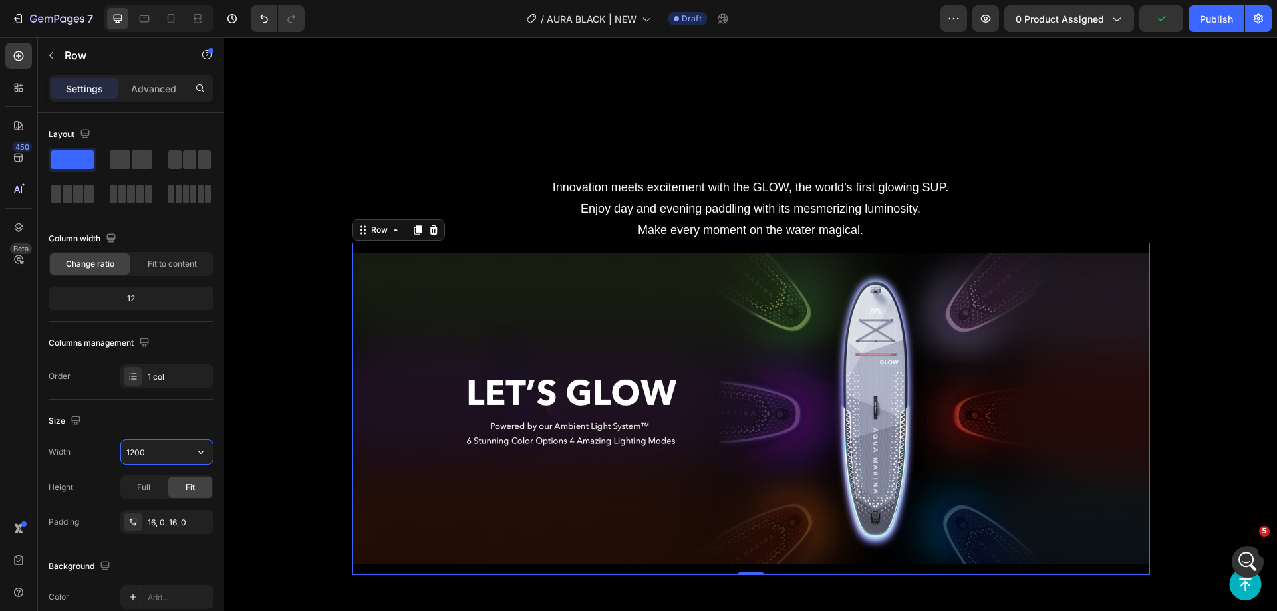
click at [146, 450] on input "1200" at bounding box center [167, 452] width 92 height 24
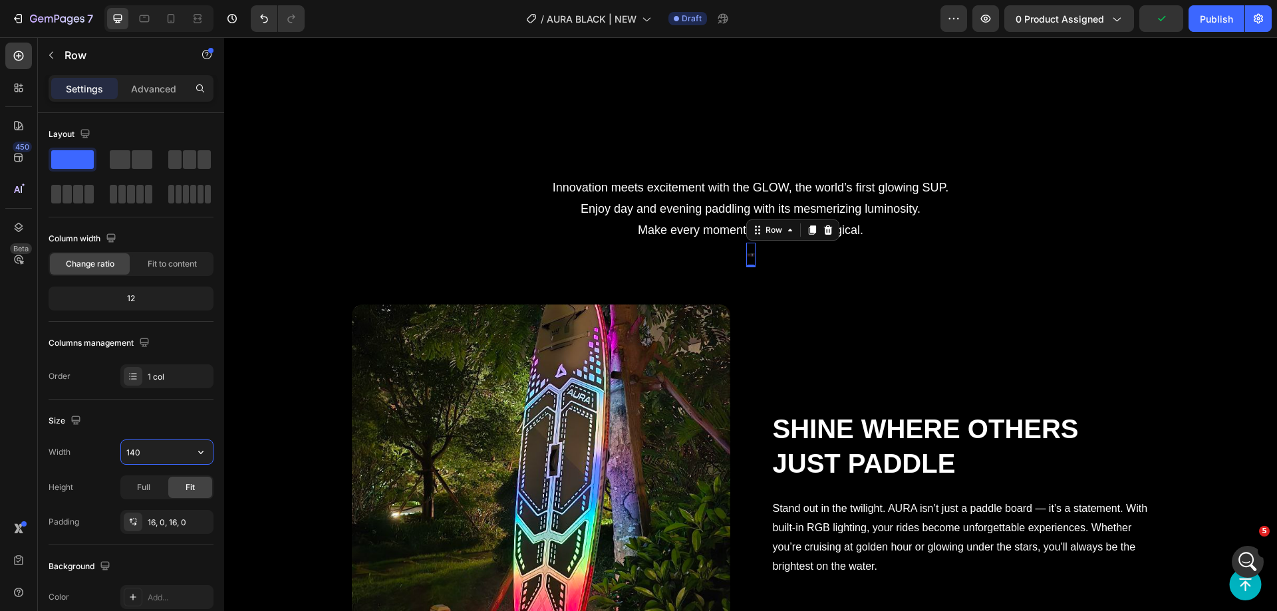
type input "1400"
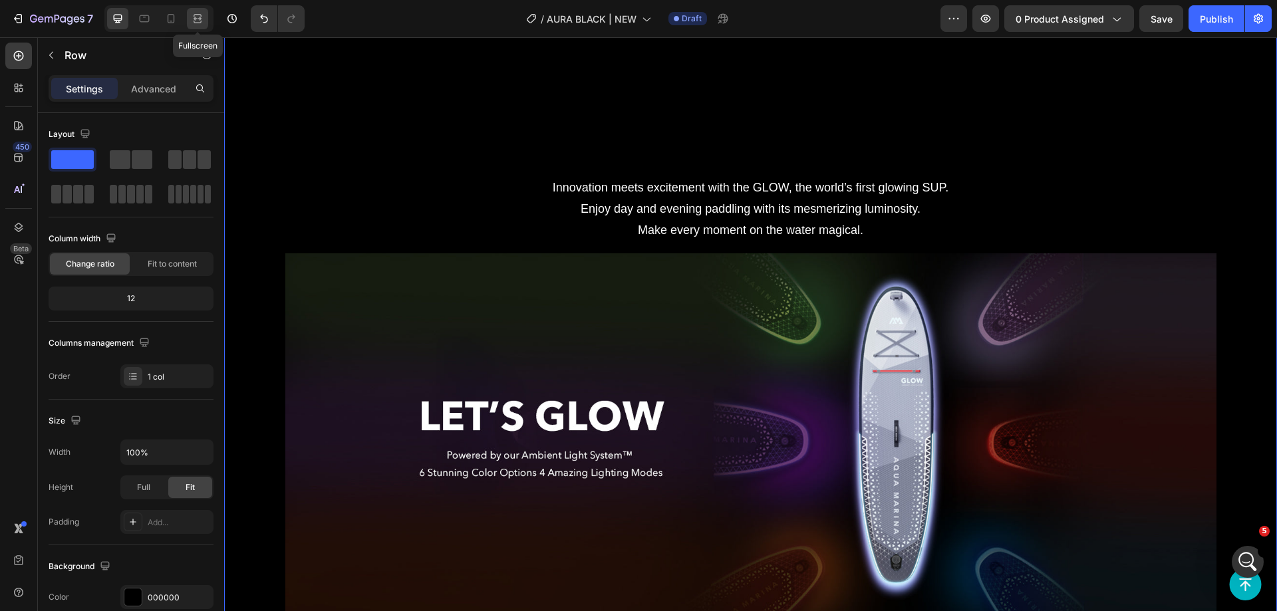
click at [197, 13] on icon at bounding box center [197, 18] width 13 height 13
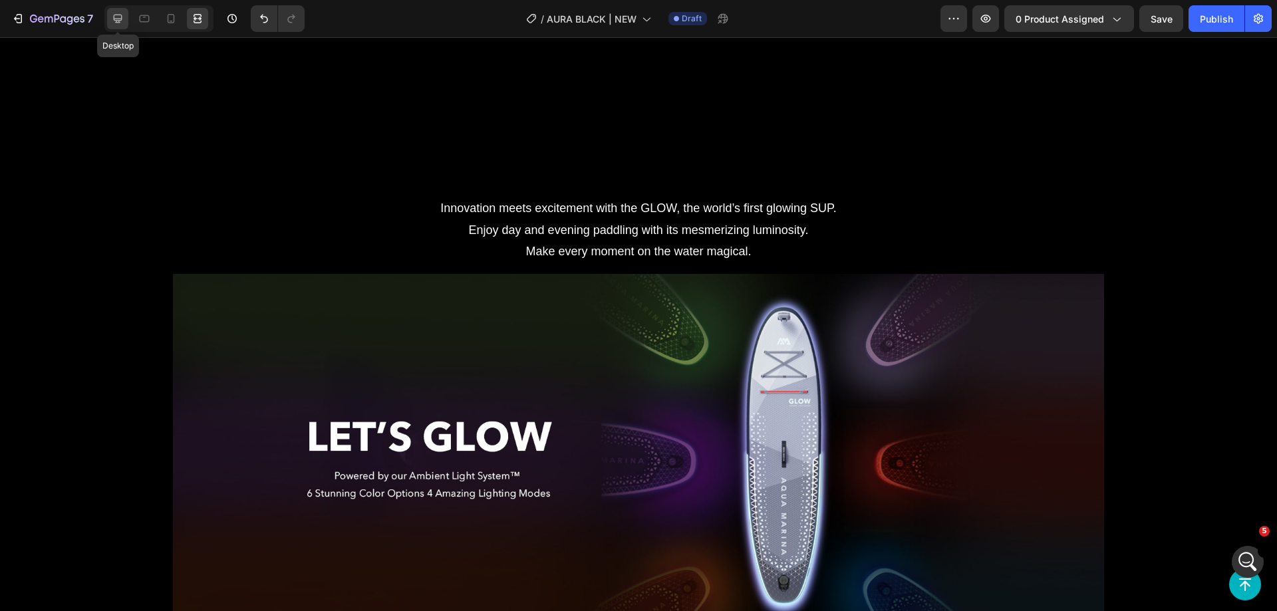
click at [114, 9] on div at bounding box center [117, 18] width 21 height 21
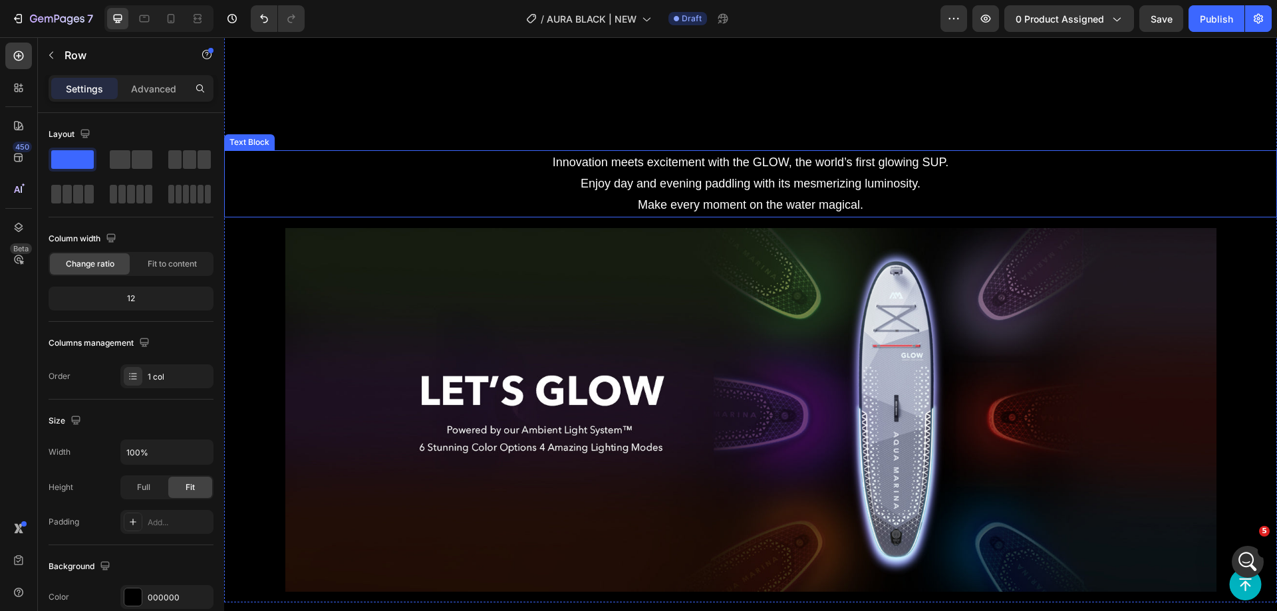
scroll to position [2108, 0]
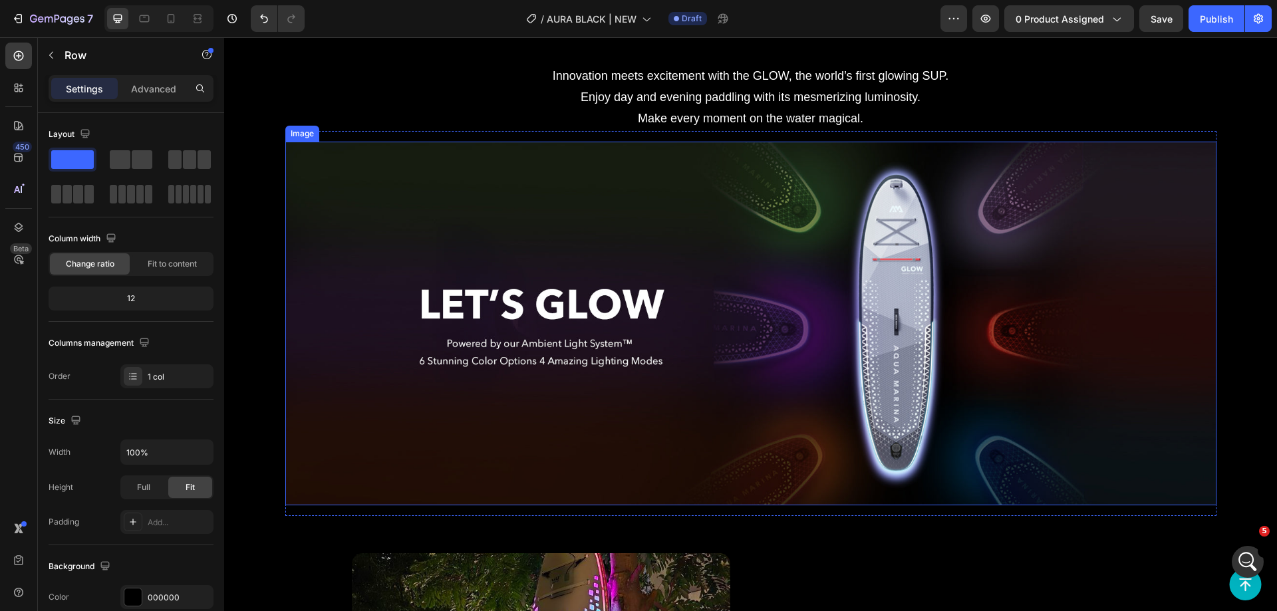
click at [910, 125] on p "Innovation meets excitement with the GLOW, the world’s first glowing SUP. Enjoy…" at bounding box center [751, 97] width 1050 height 65
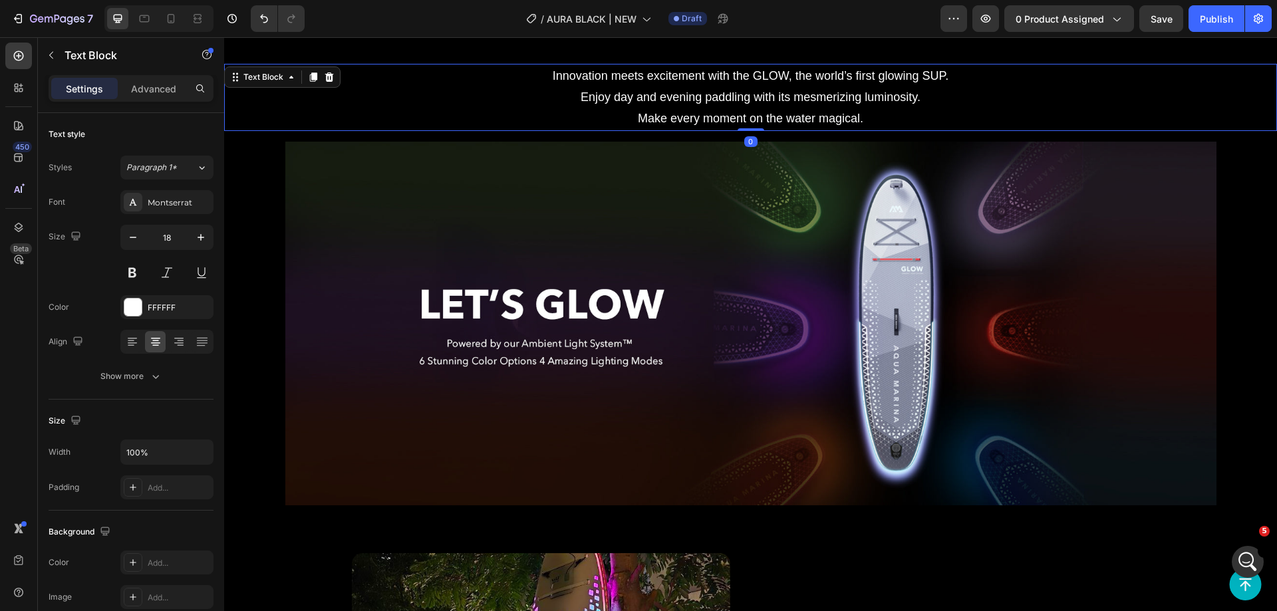
click at [912, 114] on p "Innovation meets excitement with the GLOW, the world’s first glowing SUP. Enjoy…" at bounding box center [751, 97] width 1050 height 65
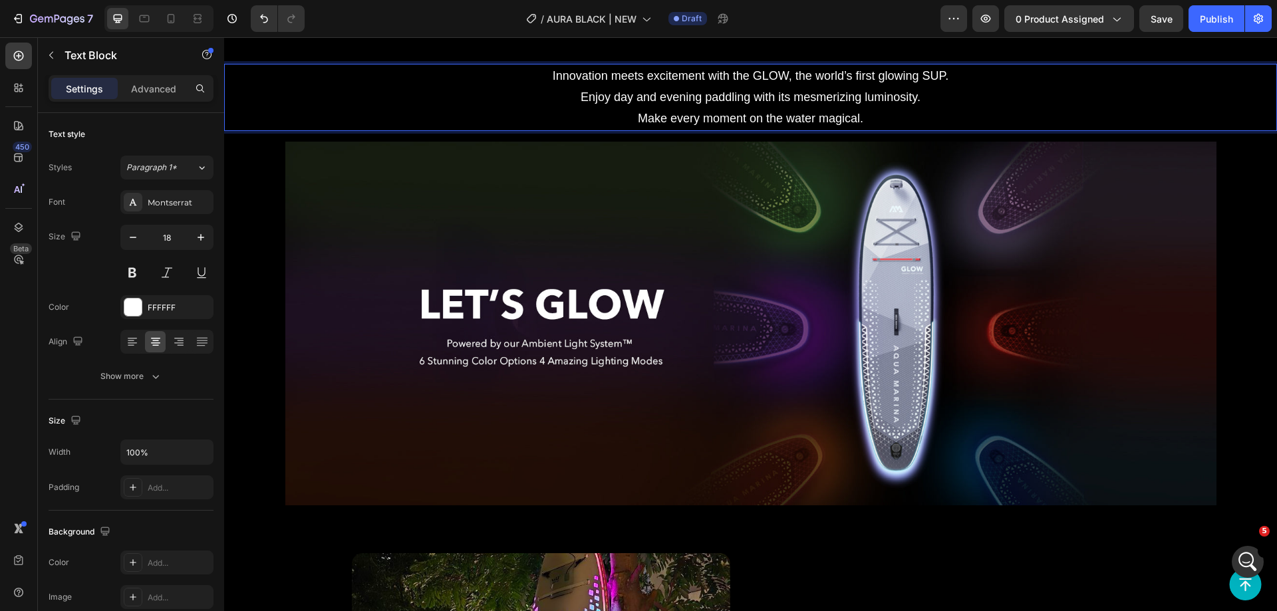
click at [914, 116] on p "Innovation meets excitement with the GLOW, the world’s first glowing SUP. Enjoy…" at bounding box center [751, 97] width 1050 height 65
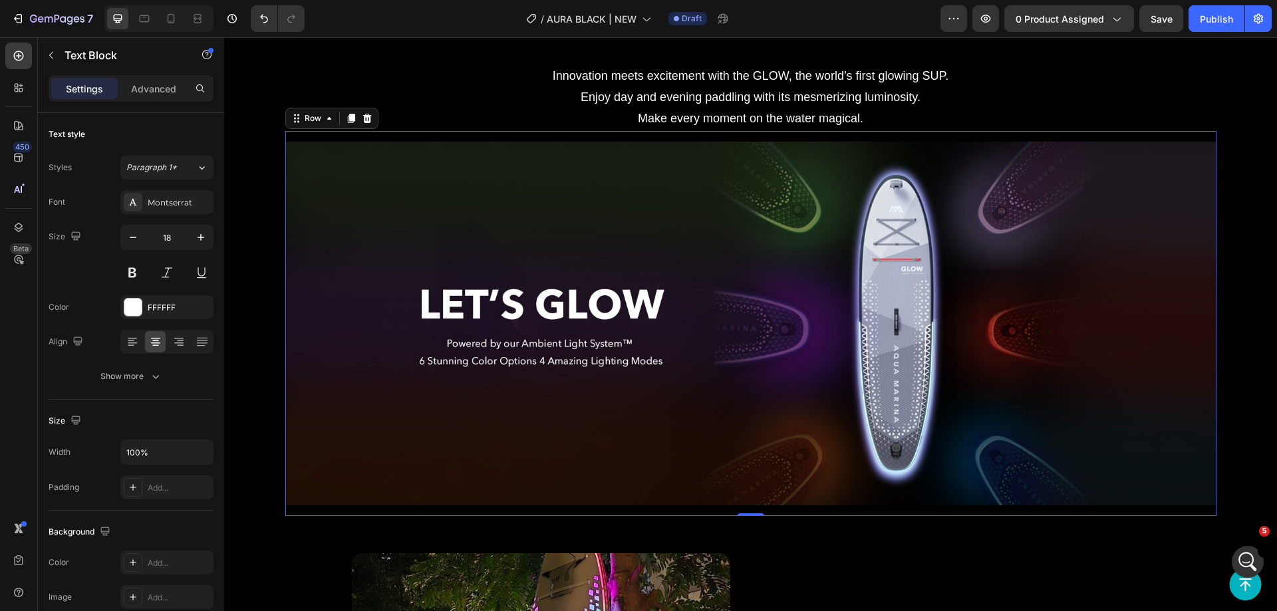
click at [870, 131] on div "Image Row 0" at bounding box center [750, 323] width 931 height 385
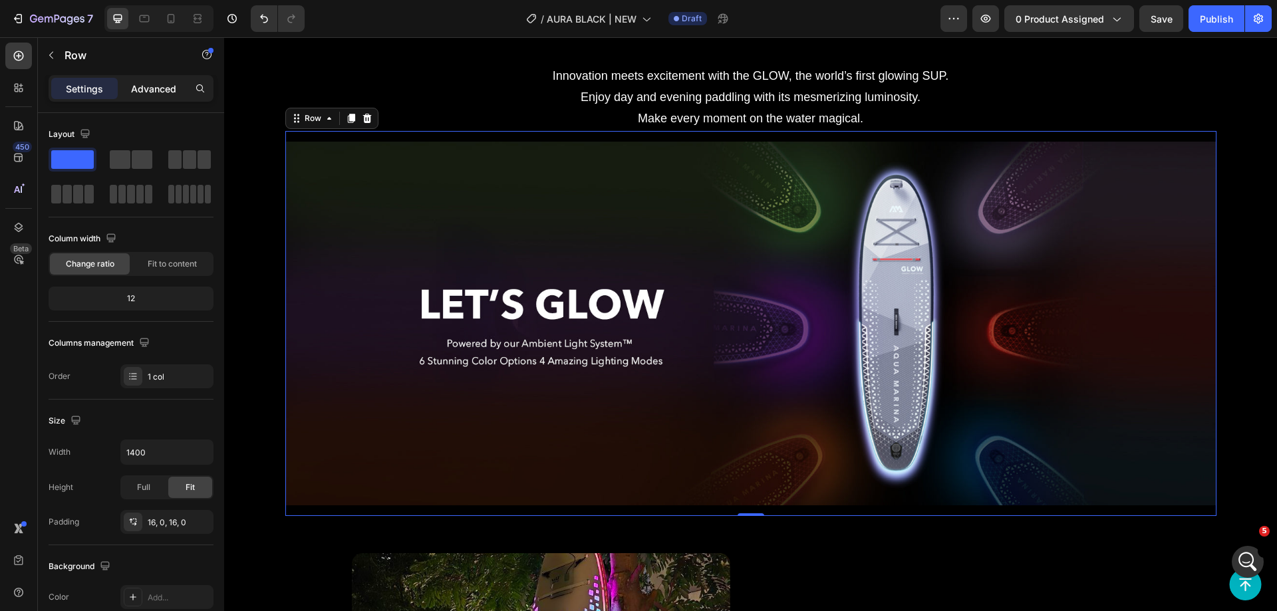
click at [141, 84] on p "Advanced" at bounding box center [153, 89] width 45 height 14
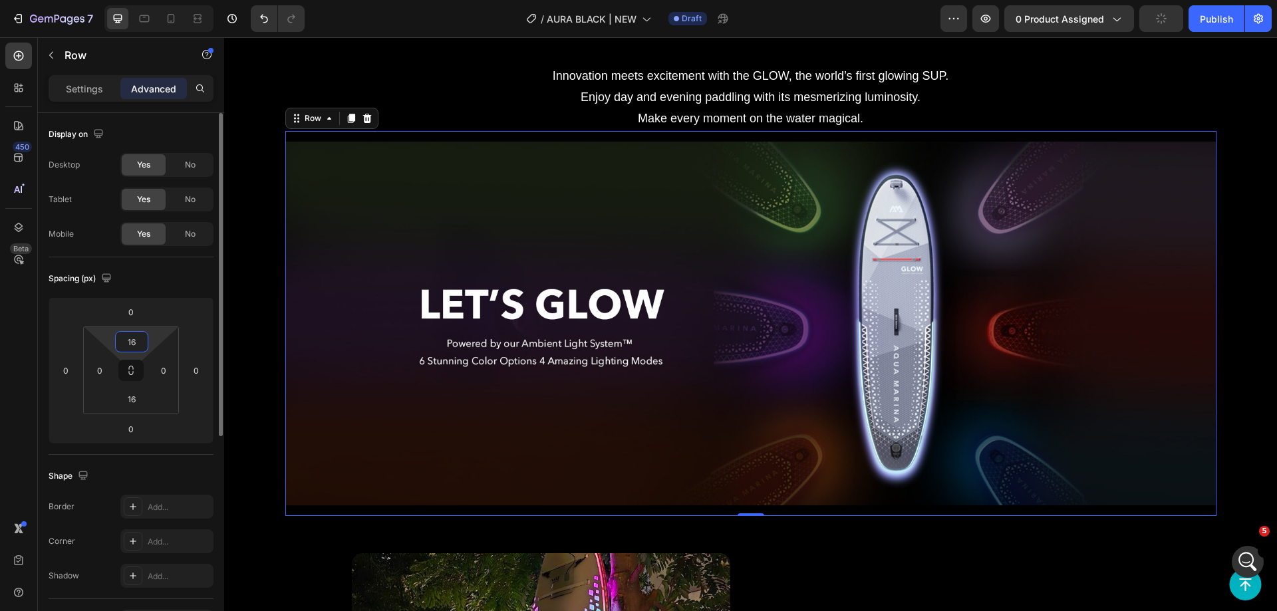
click at [131, 338] on input "16" at bounding box center [131, 342] width 27 height 20
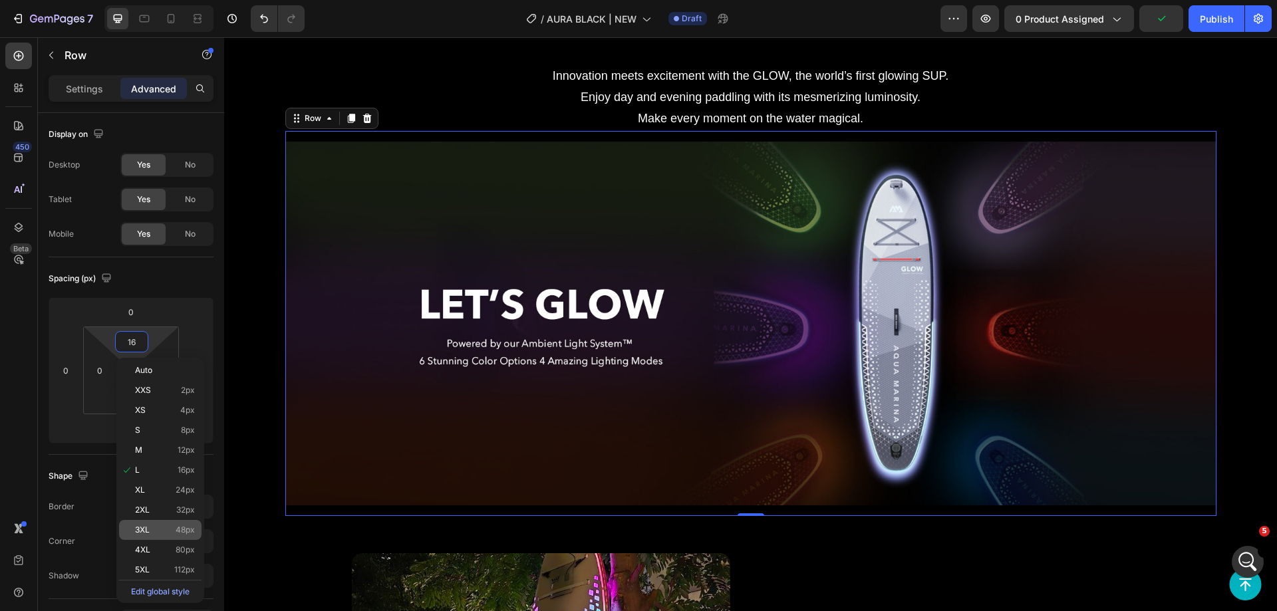
click at [153, 534] on p "3XL 48px" at bounding box center [165, 530] width 60 height 9
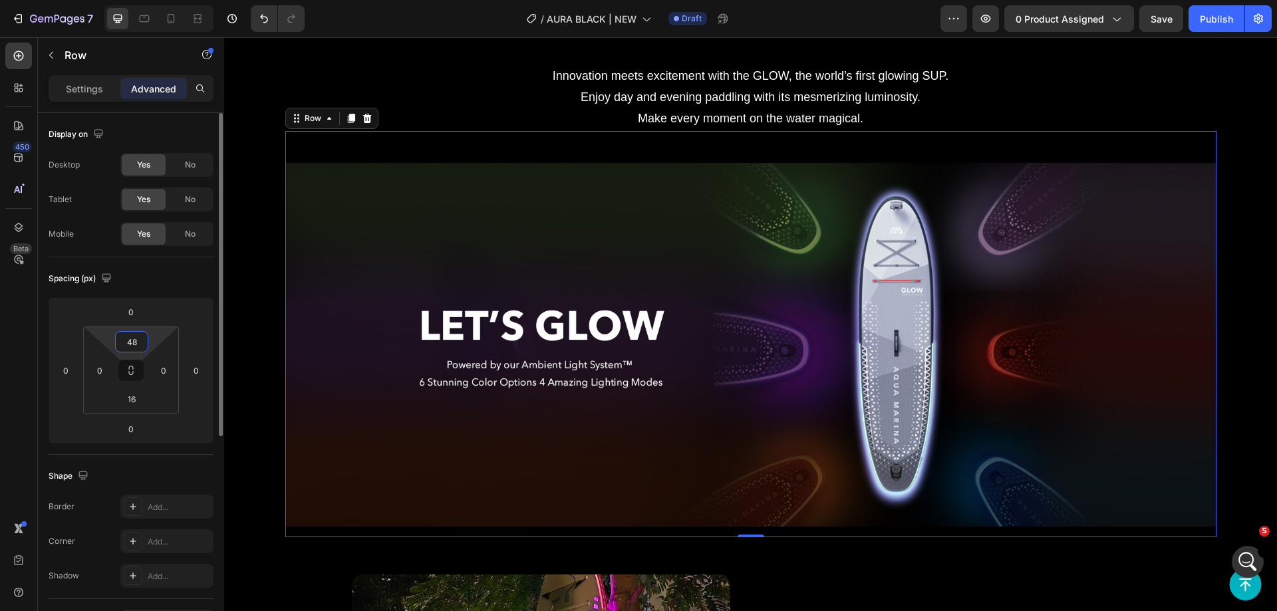
click at [134, 346] on input "48" at bounding box center [131, 342] width 27 height 20
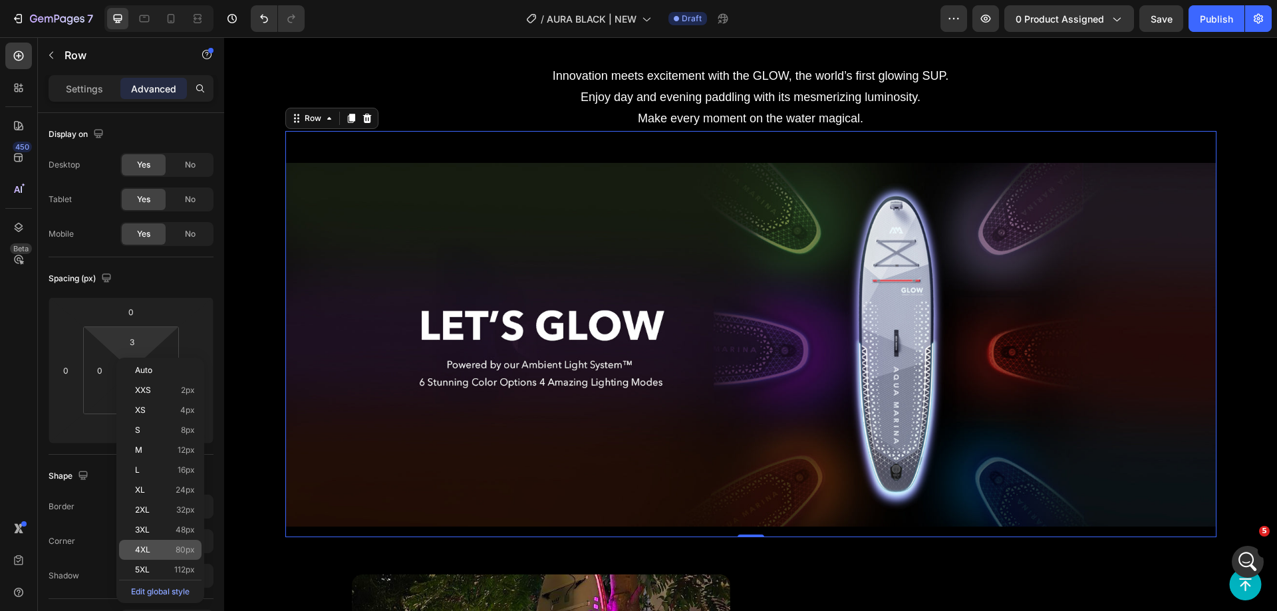
click at [167, 556] on div "4XL 80px" at bounding box center [160, 550] width 82 height 20
type input "80"
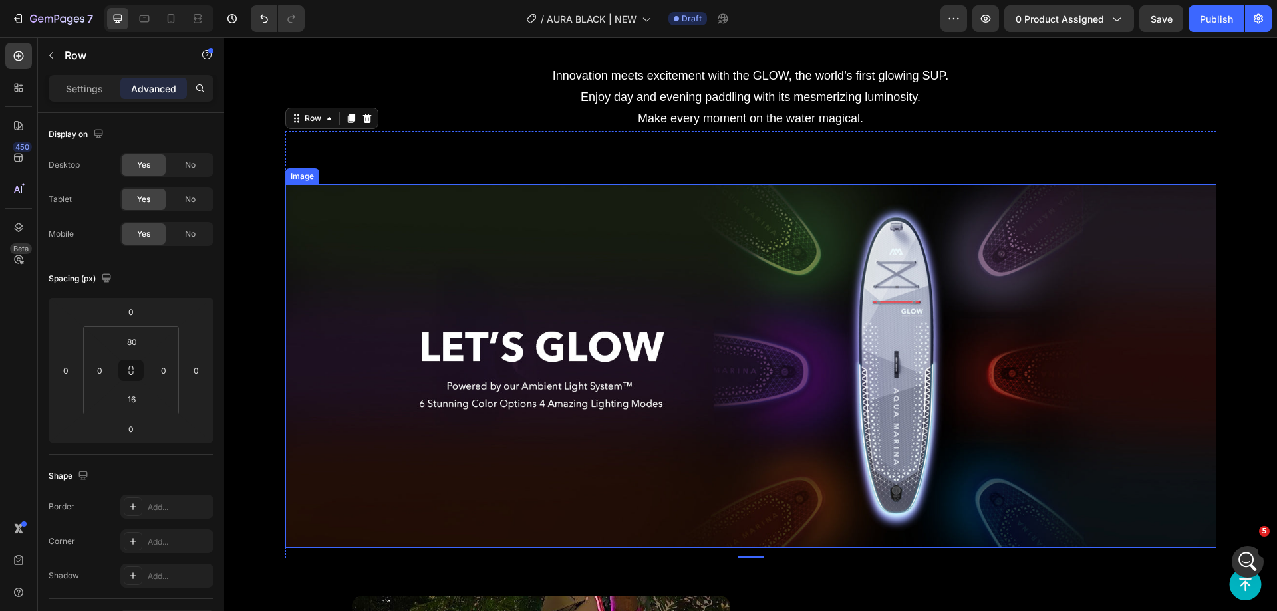
click at [332, 174] on div "Image Row 0" at bounding box center [750, 345] width 931 height 428
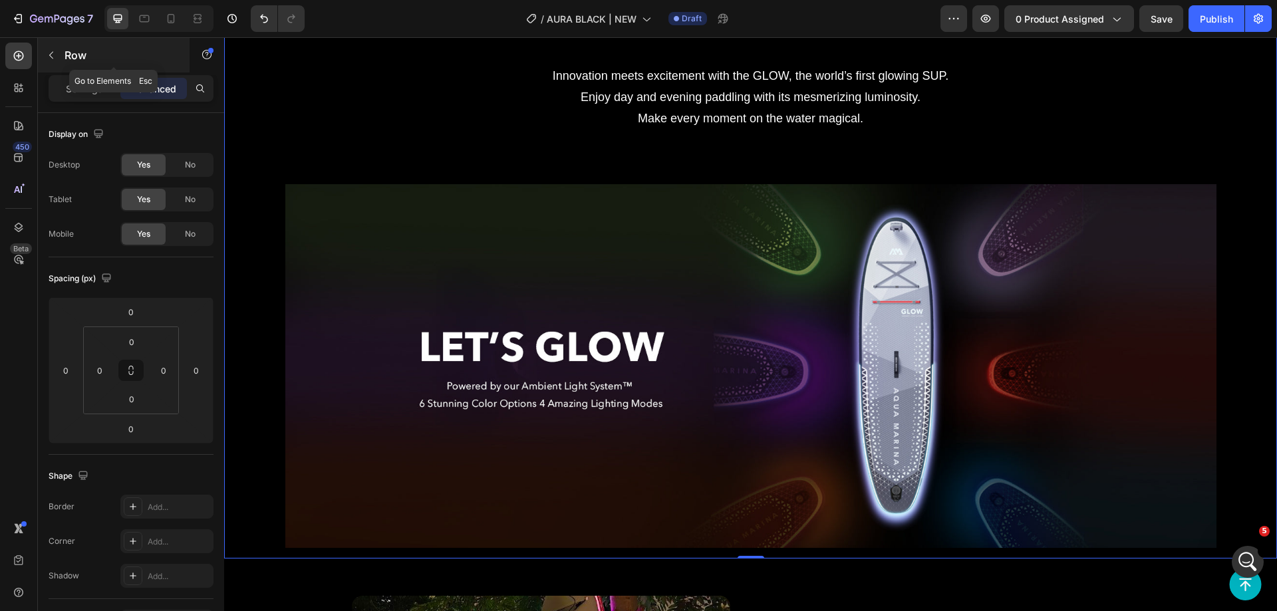
click at [75, 55] on p "Row" at bounding box center [121, 55] width 113 height 16
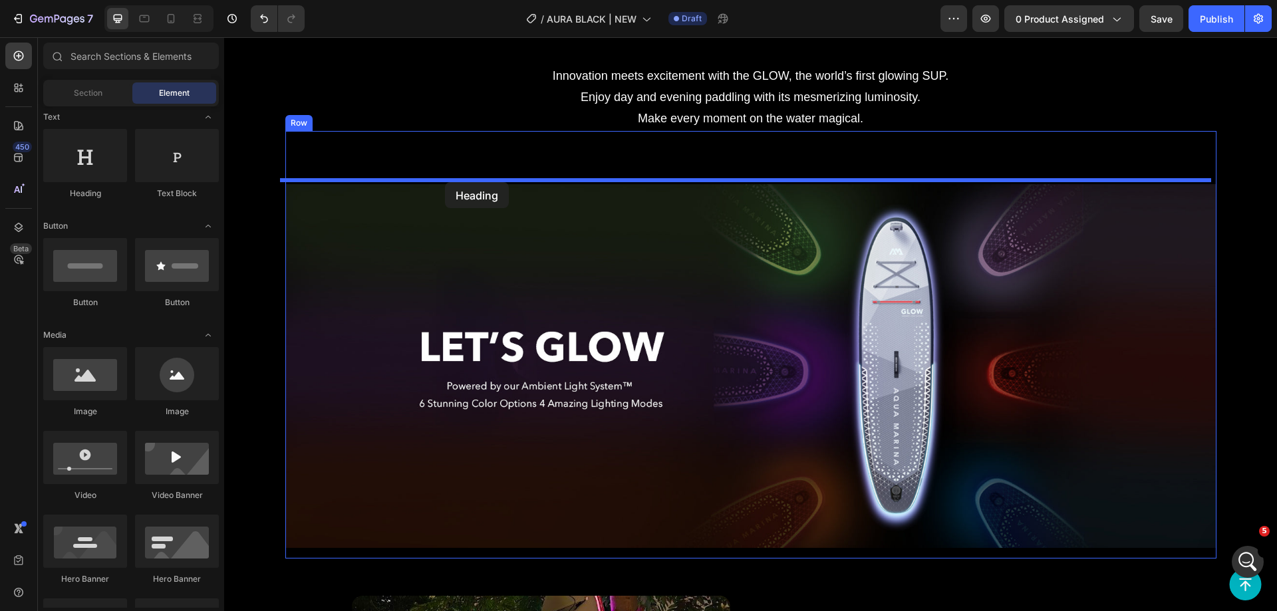
drag, startPoint x: 322, startPoint y: 196, endPoint x: 445, endPoint y: 182, distance: 123.8
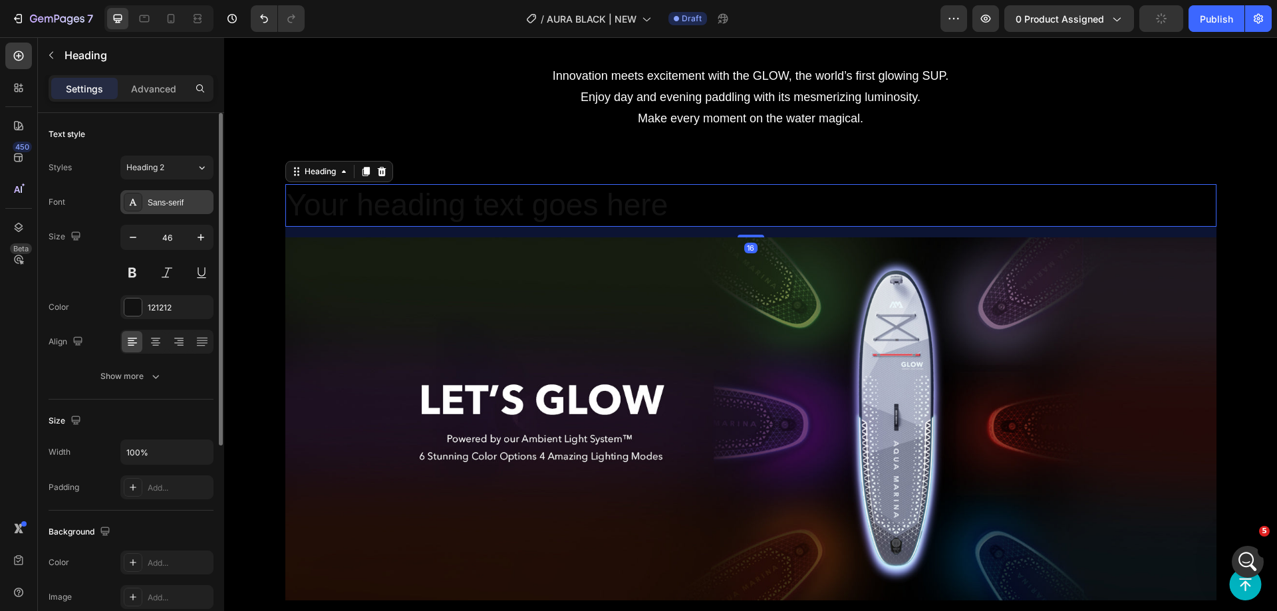
click at [165, 207] on div "Sans-serif" at bounding box center [179, 203] width 63 height 12
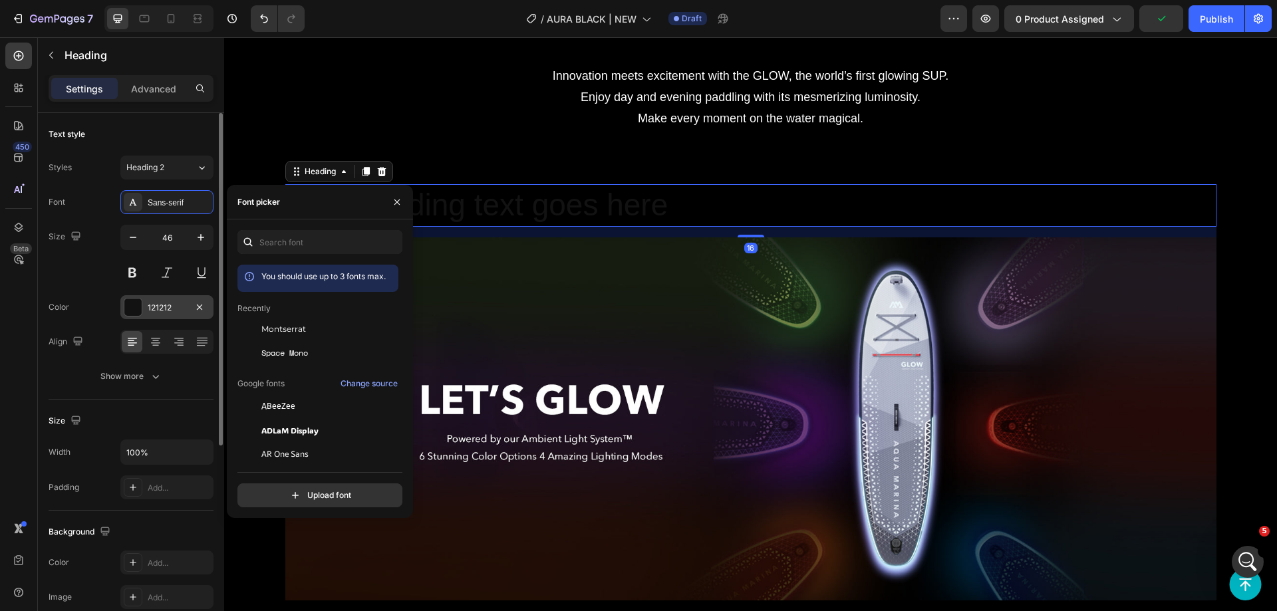
click at [160, 315] on div "121212" at bounding box center [166, 307] width 93 height 24
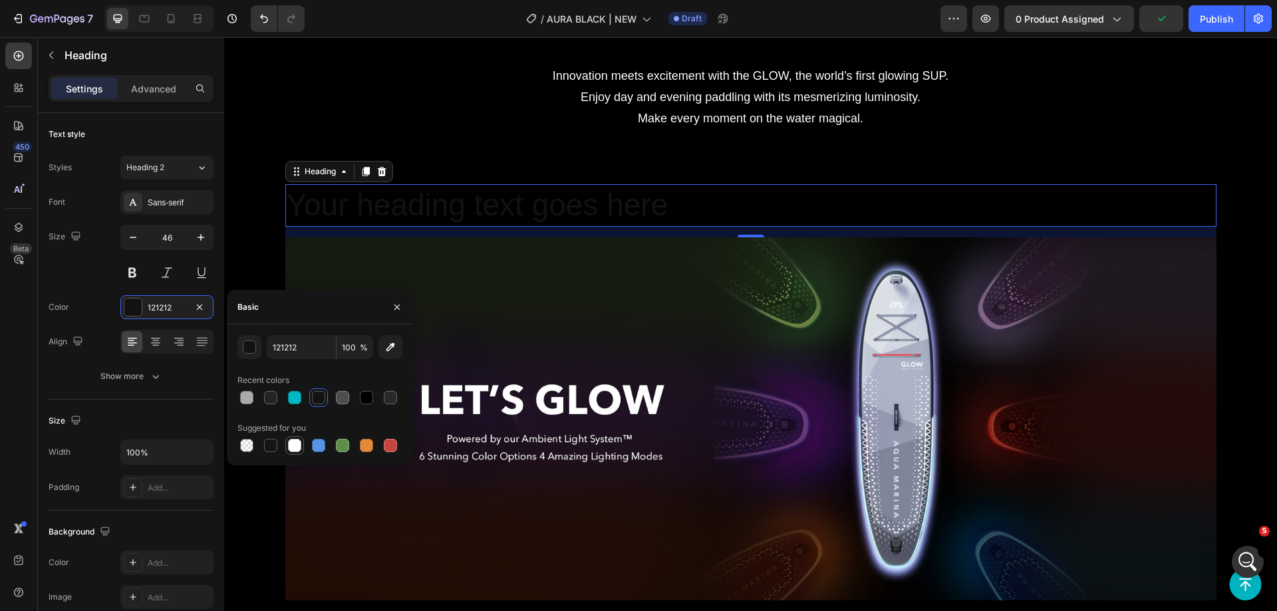
click at [294, 446] on div at bounding box center [294, 445] width 13 height 13
type input "FFFFFF"
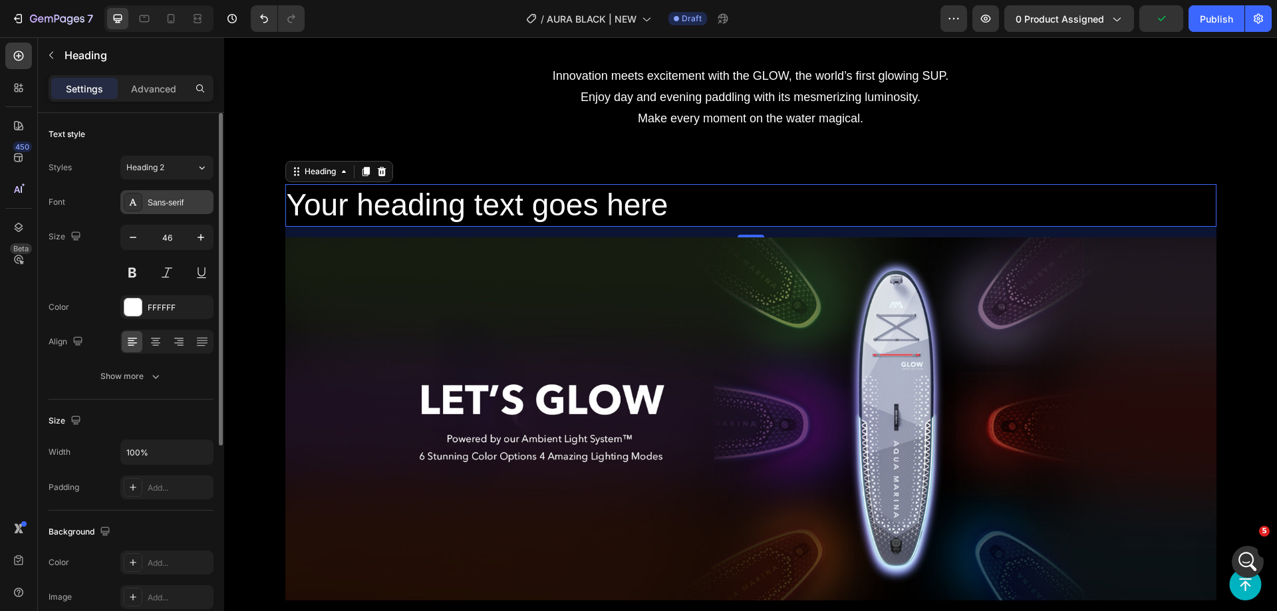
click at [178, 190] on div "Sans-serif" at bounding box center [166, 202] width 93 height 24
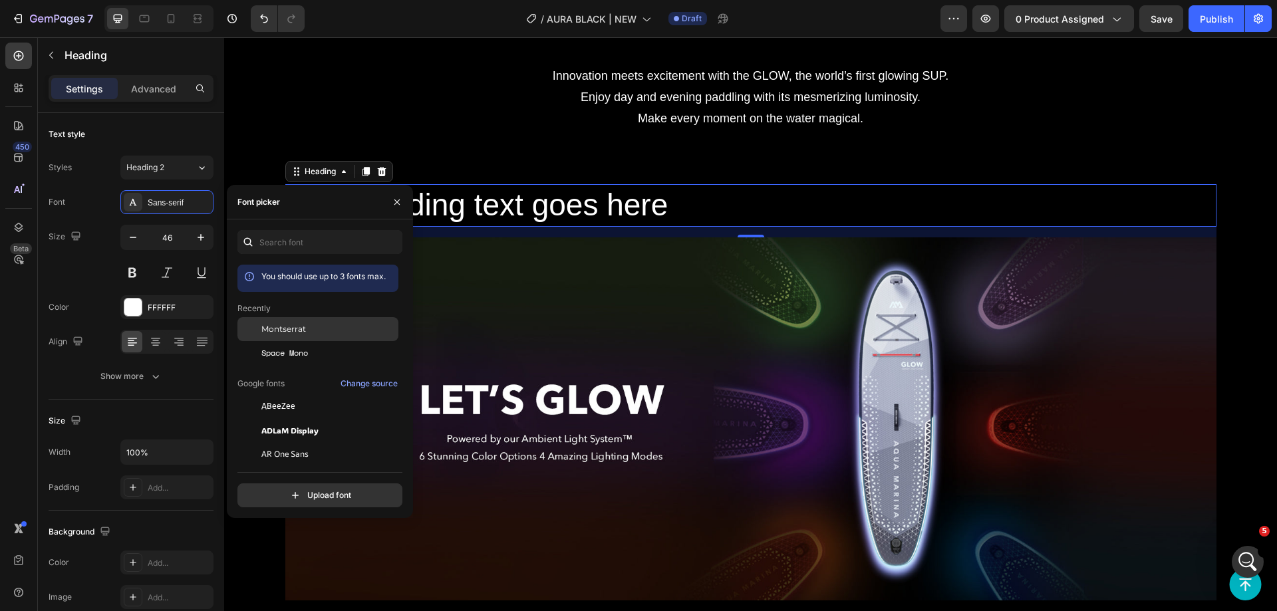
click at [267, 329] on span "Montserrat" at bounding box center [283, 329] width 45 height 12
click at [489, 208] on h2 "Your heading text goes here" at bounding box center [750, 205] width 931 height 43
click at [489, 208] on p "Your heading text goes here" at bounding box center [751, 206] width 929 height 40
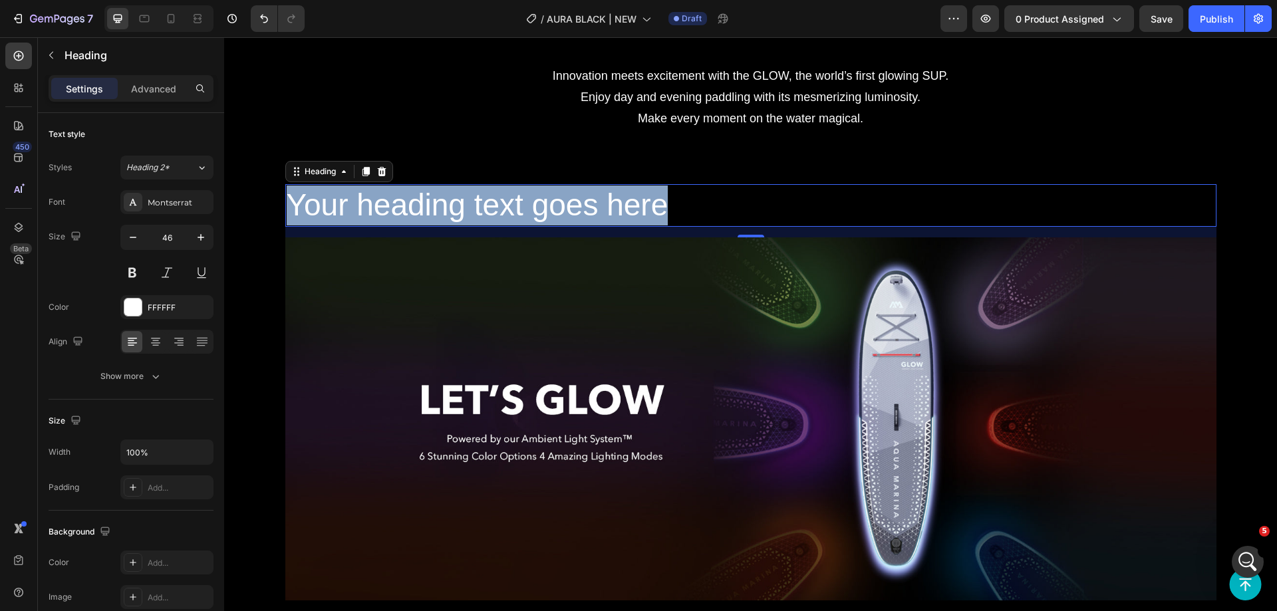
click at [489, 207] on p "Your heading text goes here" at bounding box center [751, 206] width 929 height 40
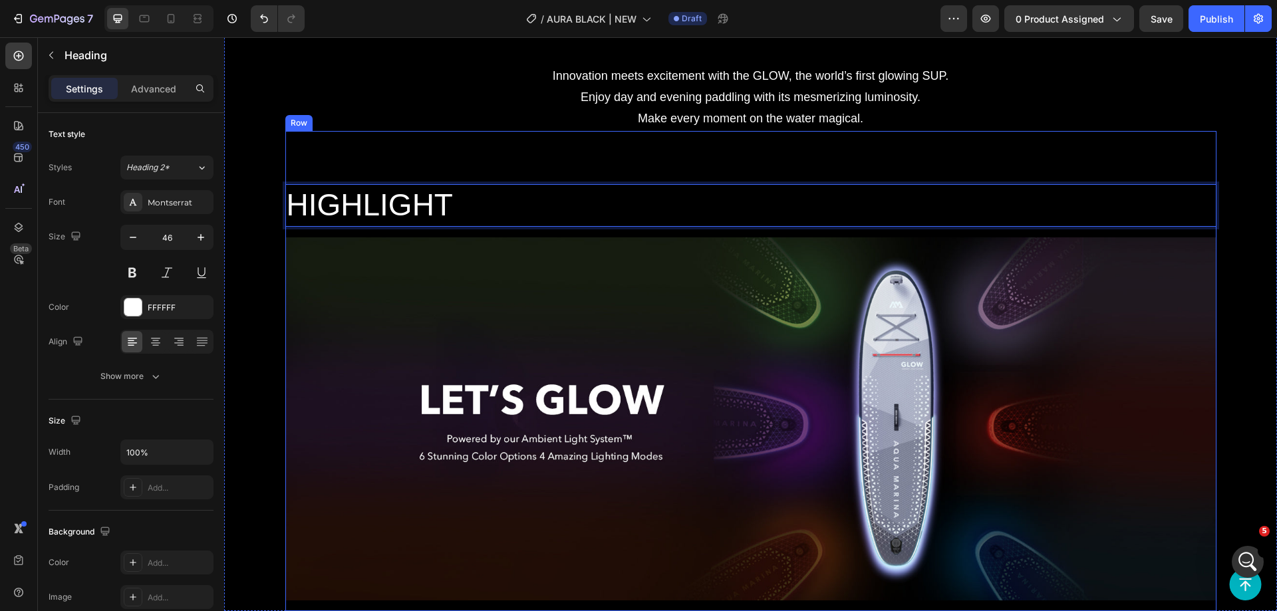
click at [365, 166] on div "HIGHLIGHT Heading 16 Image Row" at bounding box center [750, 371] width 931 height 481
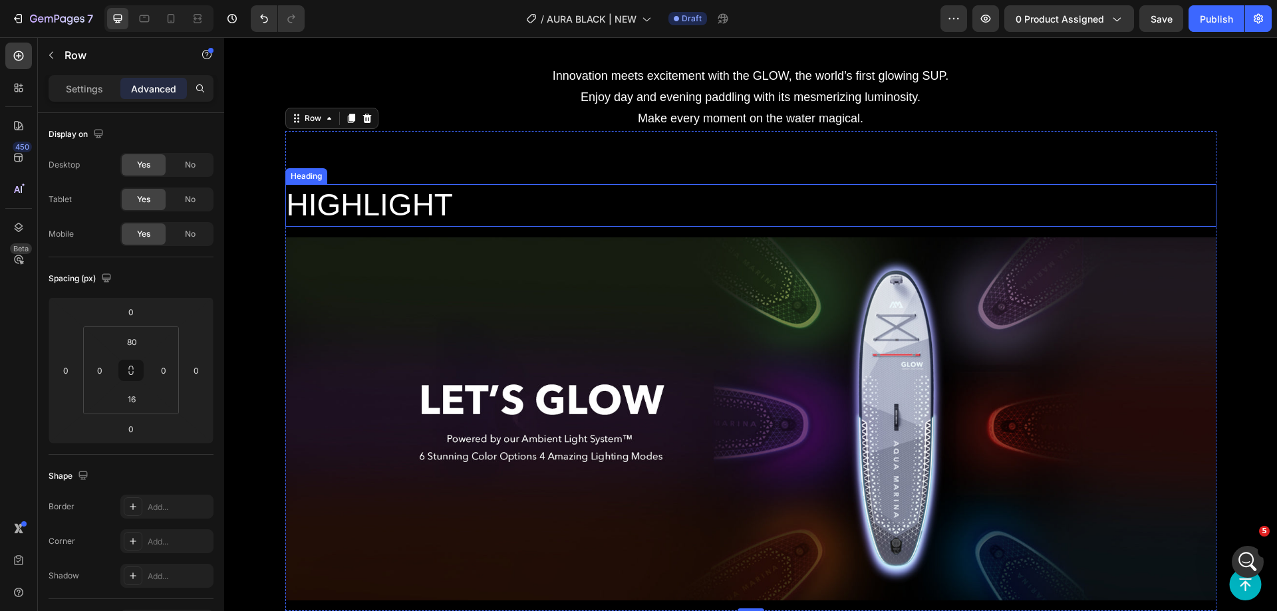
click at [440, 188] on p "HIGHLIGHT" at bounding box center [751, 206] width 929 height 40
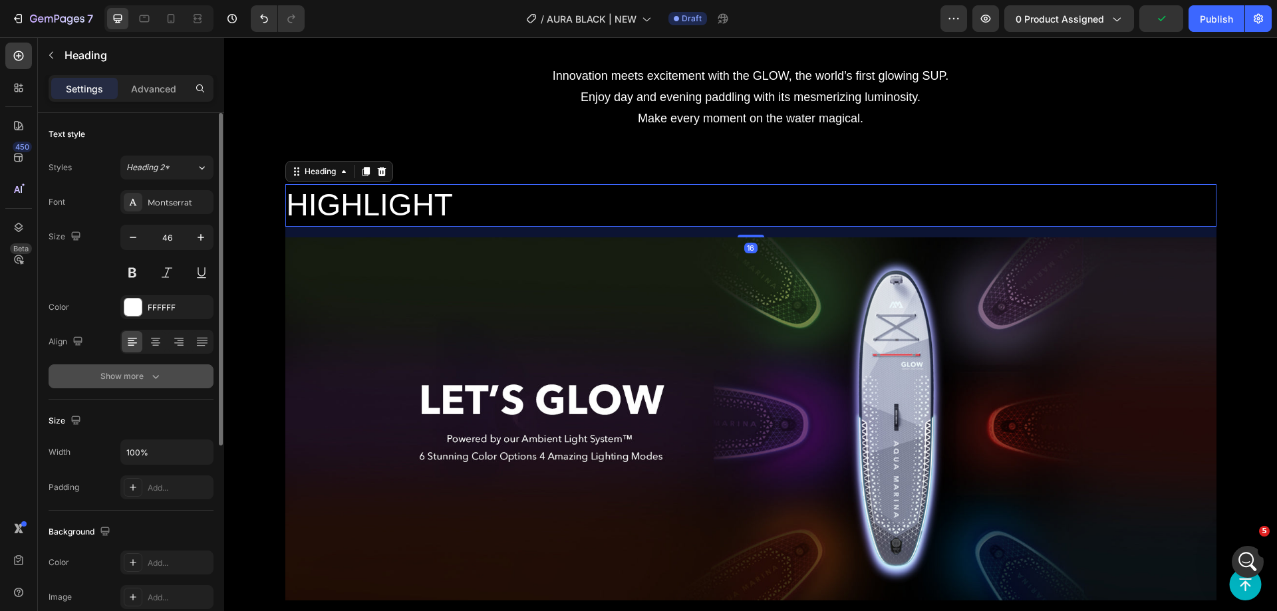
click at [147, 371] on div "Show more" at bounding box center [131, 376] width 62 height 13
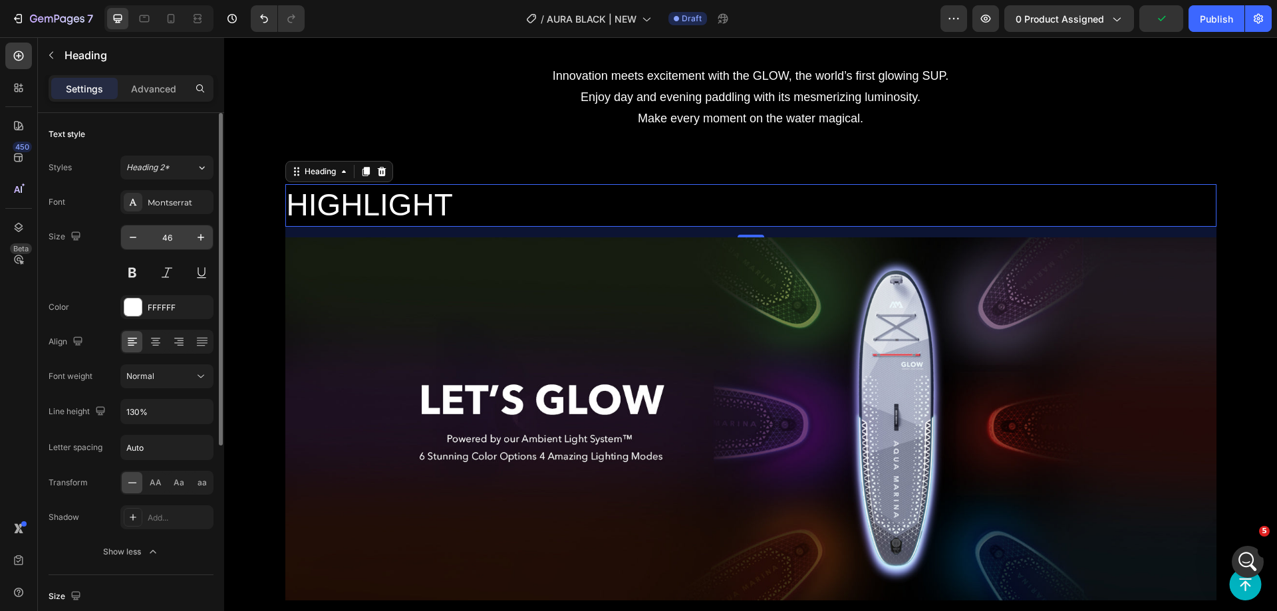
click at [174, 234] on input "46" at bounding box center [167, 238] width 44 height 24
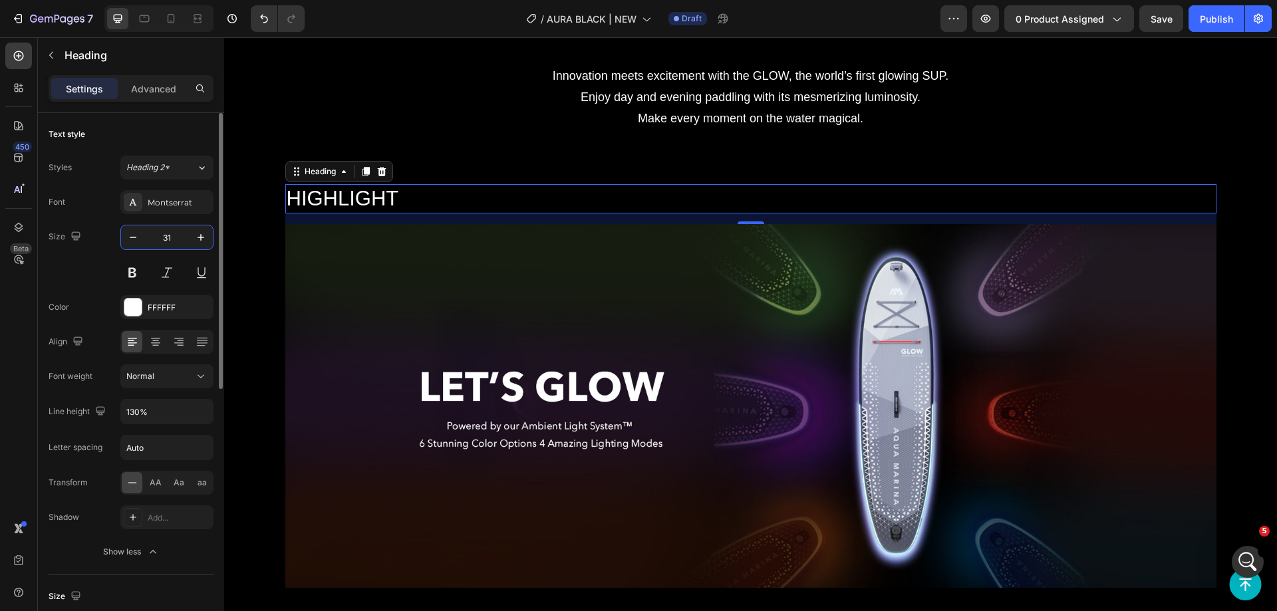
click at [169, 238] on input "31" at bounding box center [167, 238] width 44 height 24
type input "21"
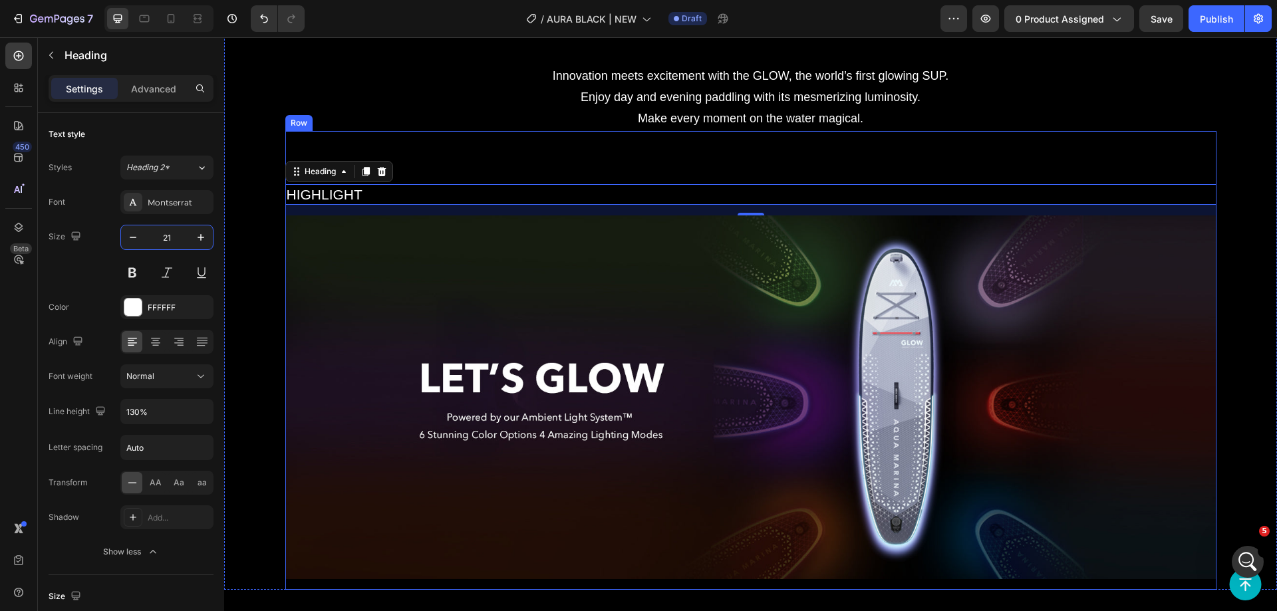
click at [337, 131] on div "HIGHLIGHT Heading 16 Image Row" at bounding box center [750, 360] width 931 height 459
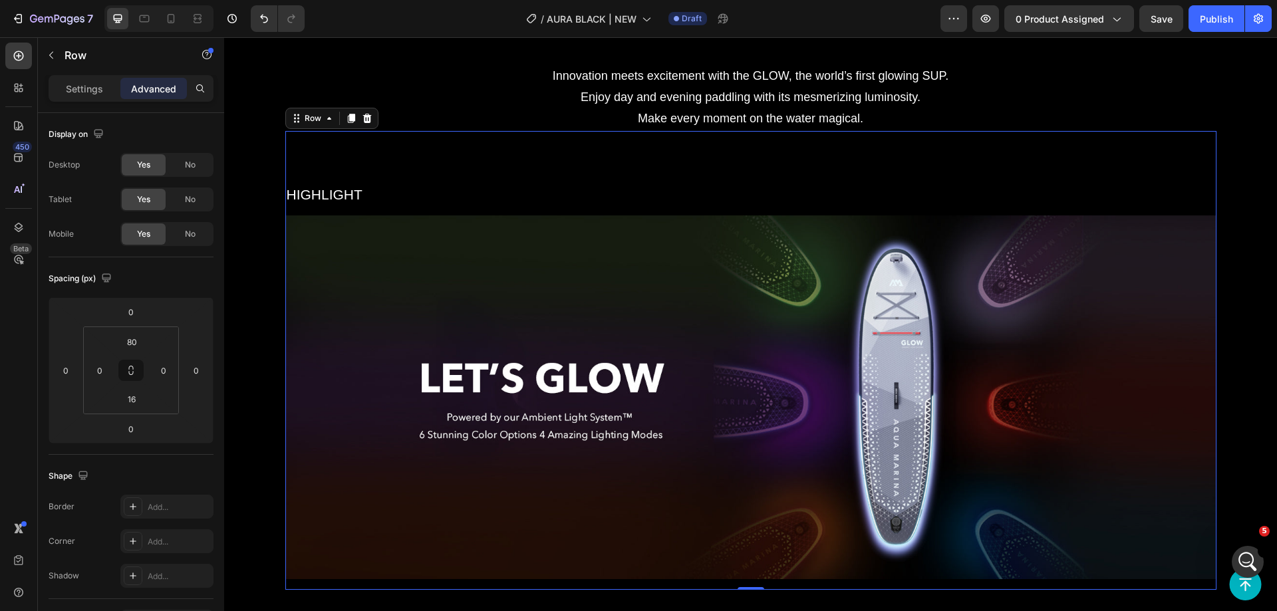
click at [316, 192] on p "HIGHLIGHT" at bounding box center [751, 195] width 929 height 18
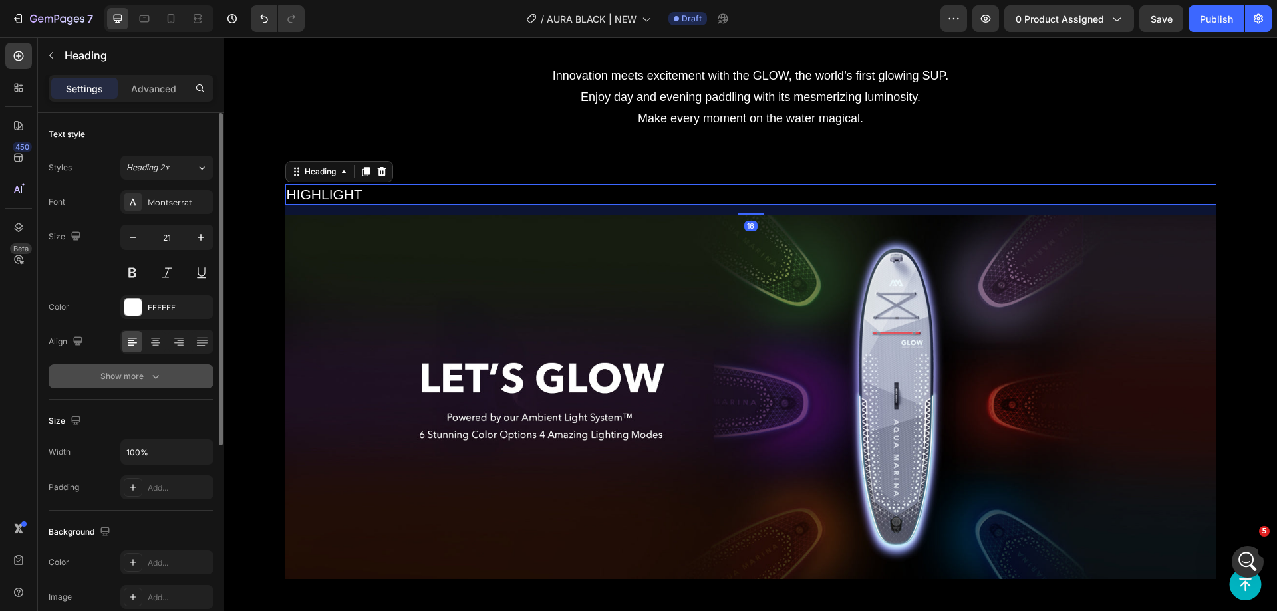
click at [134, 379] on div "Show more" at bounding box center [131, 376] width 62 height 13
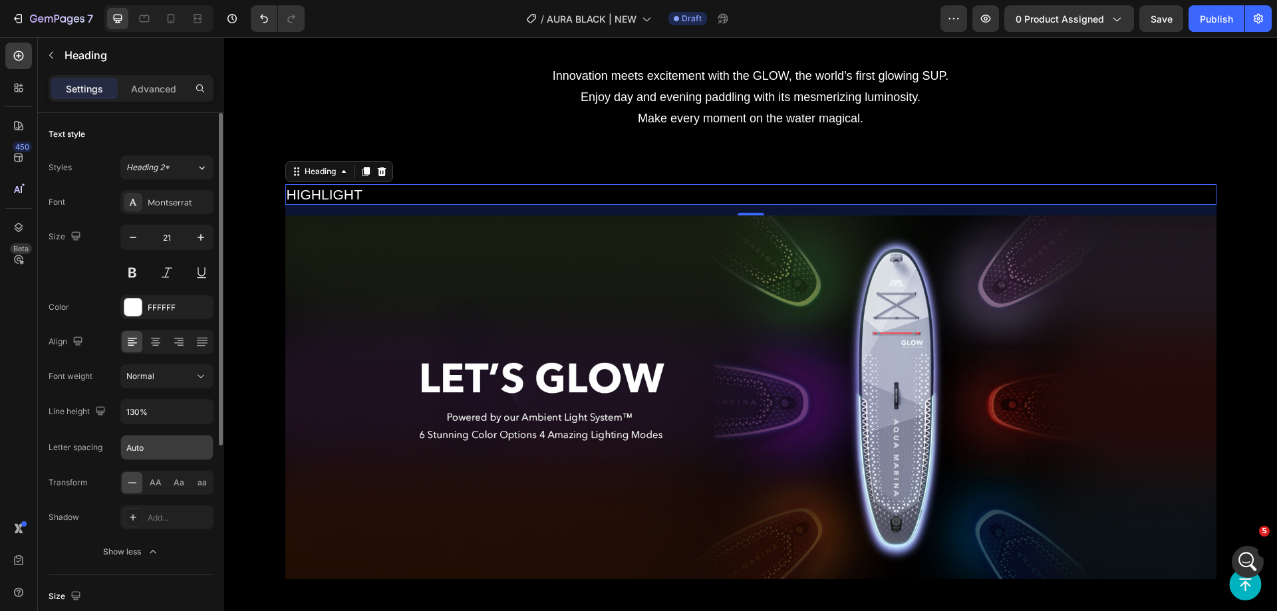
click at [156, 448] on input "Auto" at bounding box center [167, 448] width 92 height 24
click at [156, 448] on input "2" at bounding box center [167, 448] width 92 height 24
drag, startPoint x: 156, startPoint y: 448, endPoint x: 122, endPoint y: 448, distance: 33.9
click at [122, 448] on input "2" at bounding box center [167, 448] width 92 height 24
type input "5"
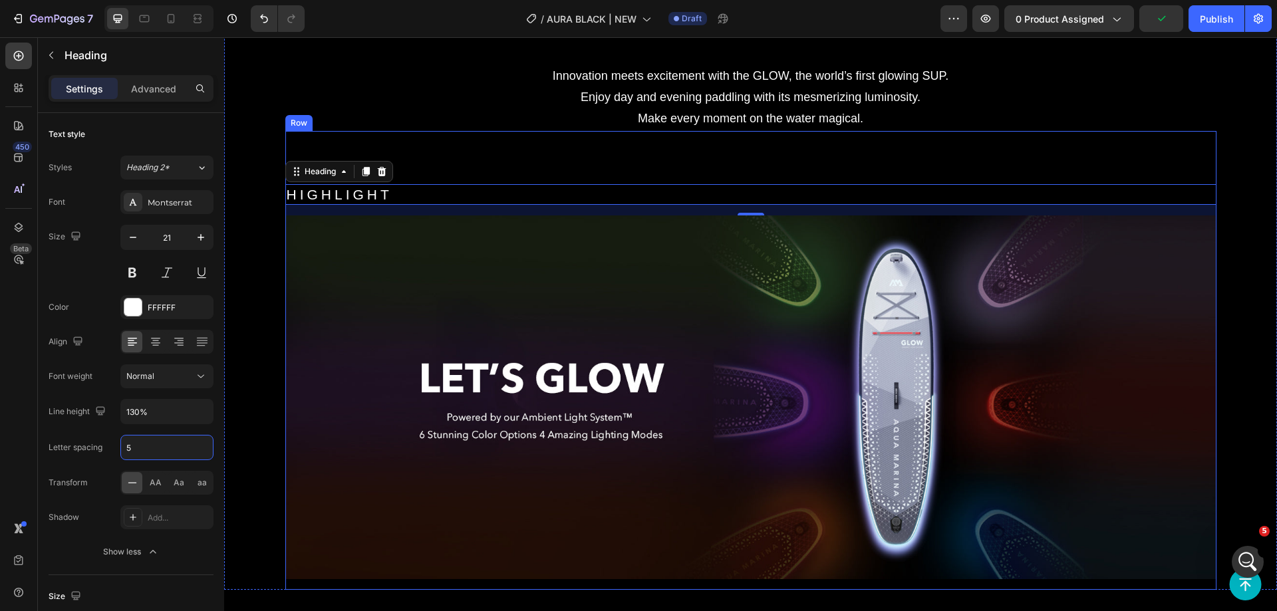
click at [403, 115] on p "Innovation meets excitement with the GLOW, the world’s first glowing SUP. Enjoy…" at bounding box center [751, 97] width 1050 height 65
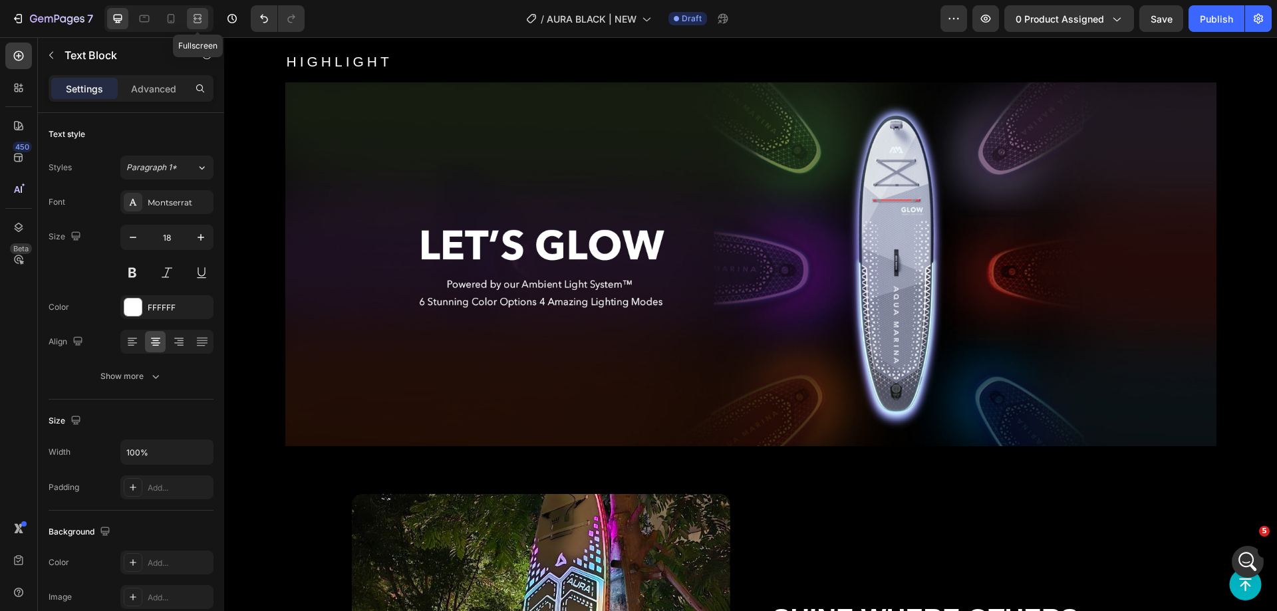
click at [200, 17] on icon at bounding box center [197, 18] width 13 height 13
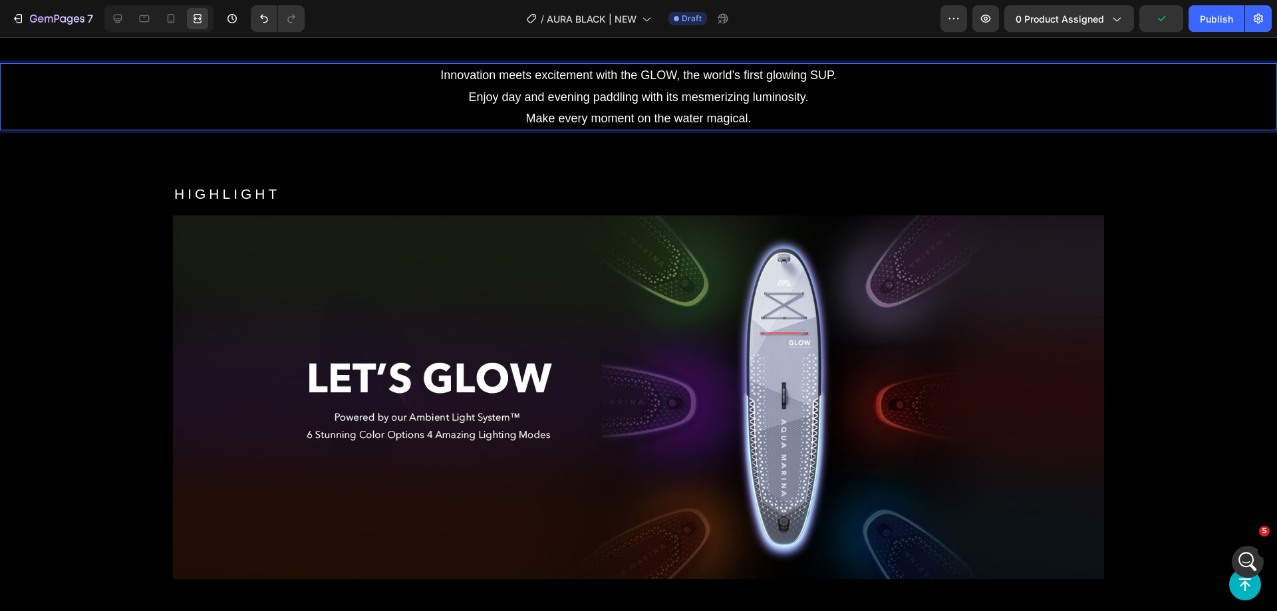
scroll to position [1929, 0]
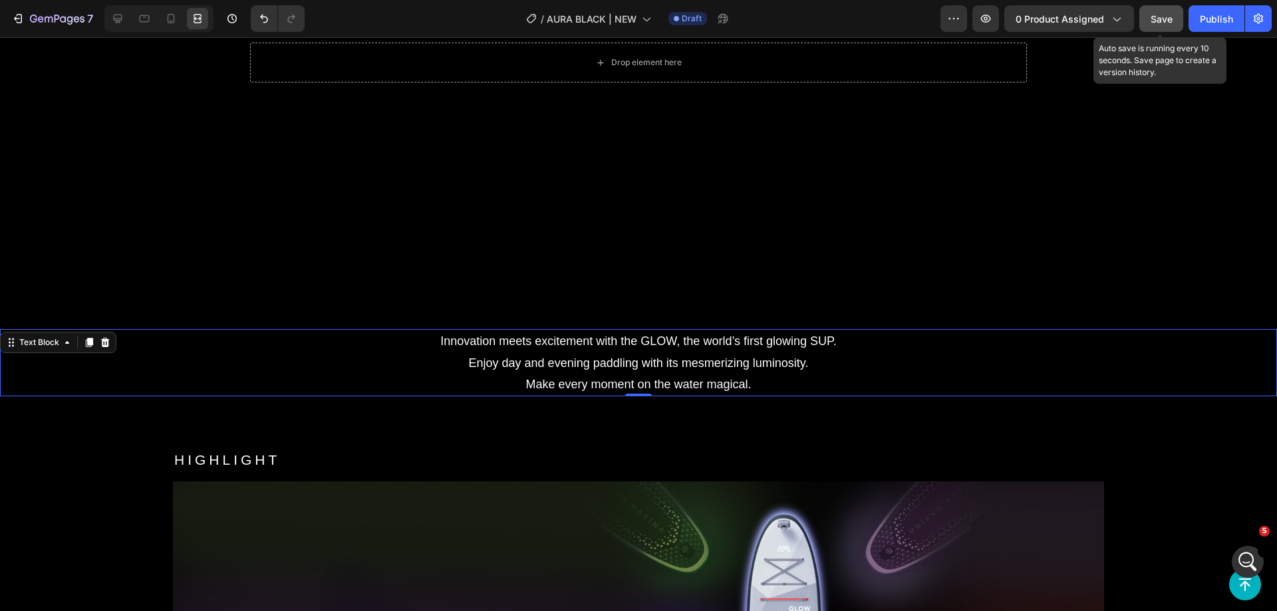
click at [1168, 13] on span "Save" at bounding box center [1162, 18] width 22 height 11
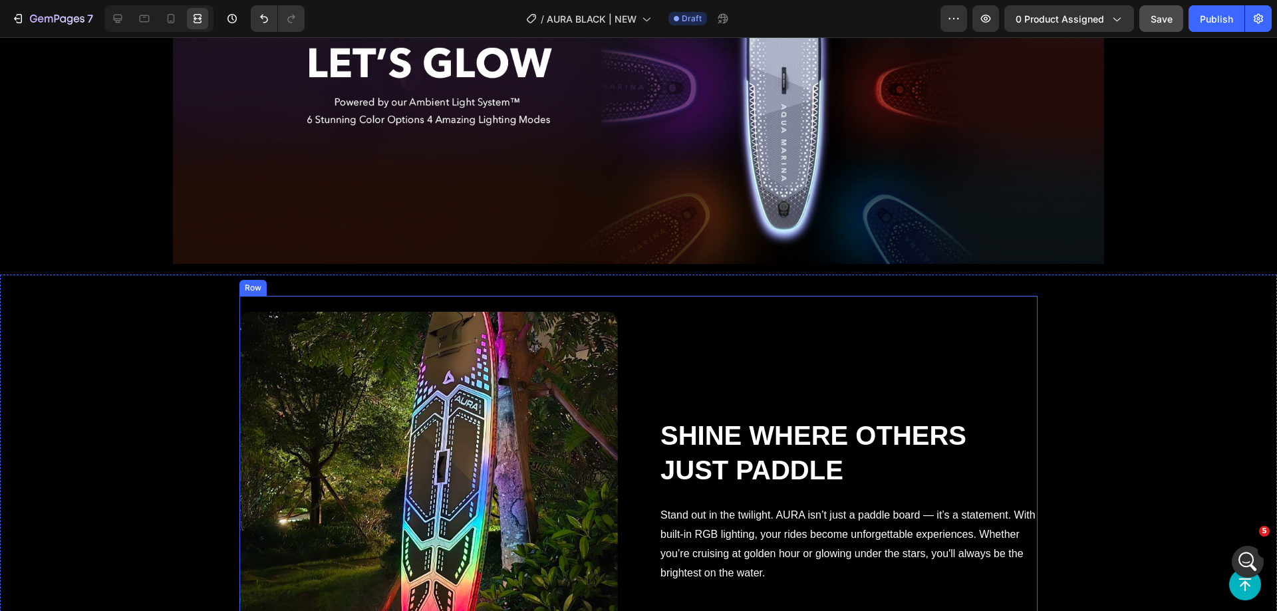
scroll to position [2661, 0]
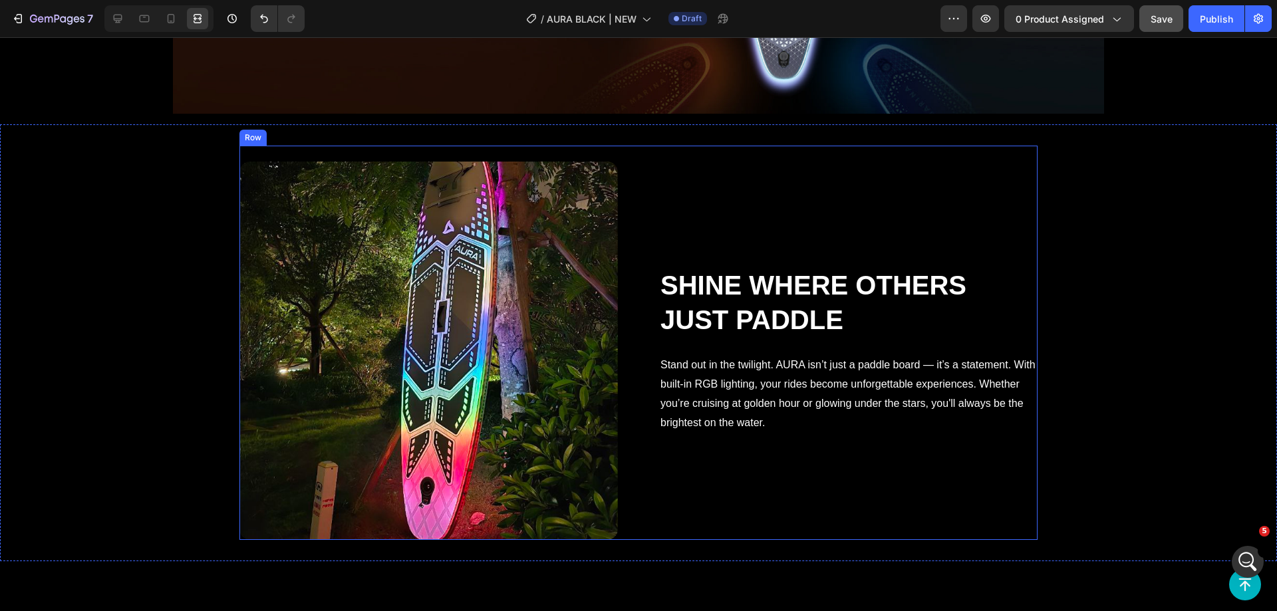
click at [631, 276] on div "Shine Where Others Just Paddle Heading Stand out in the twilight. AURA isn’t ju…" at bounding box center [639, 343] width 798 height 395
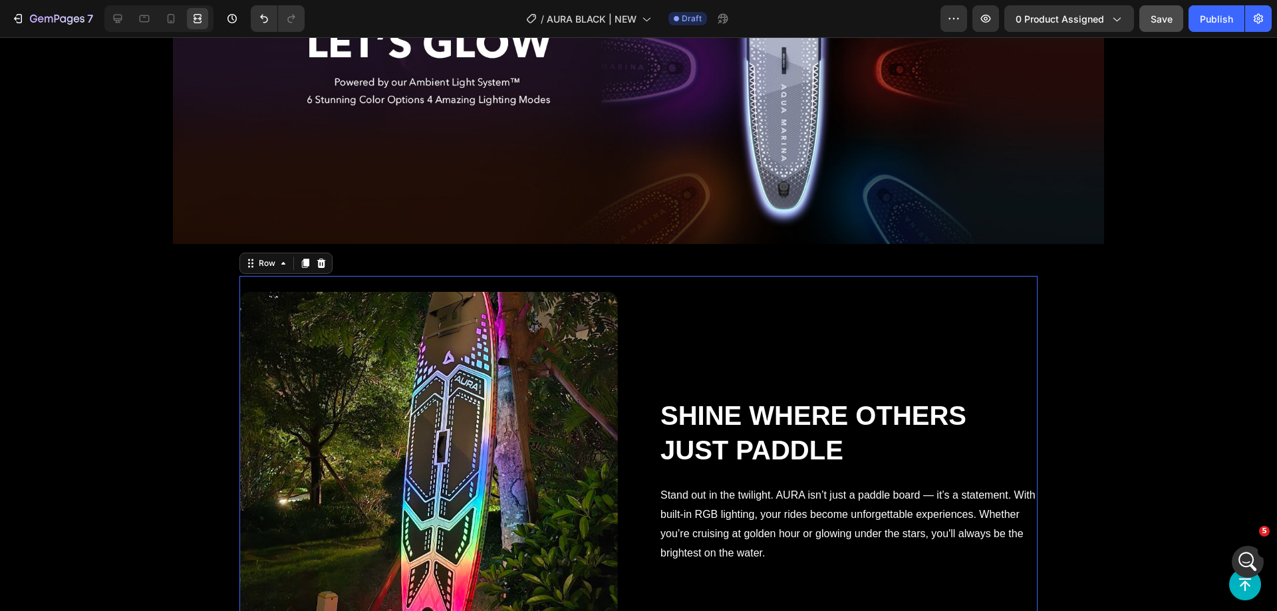
scroll to position [2528, 0]
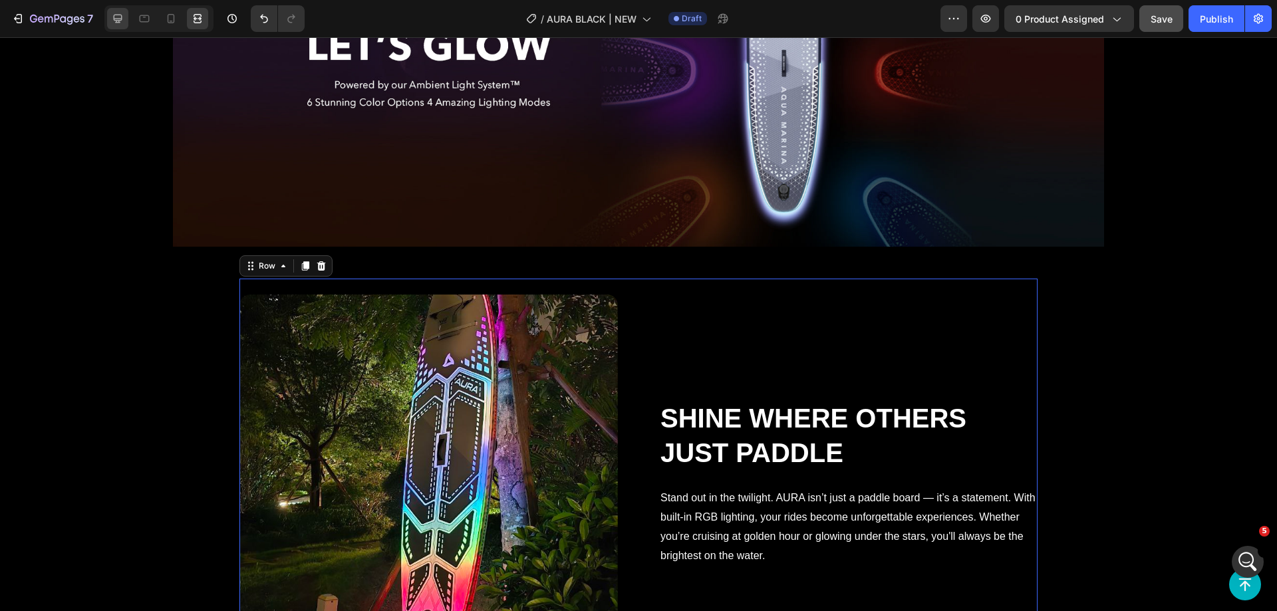
click at [112, 20] on icon at bounding box center [117, 18] width 13 height 13
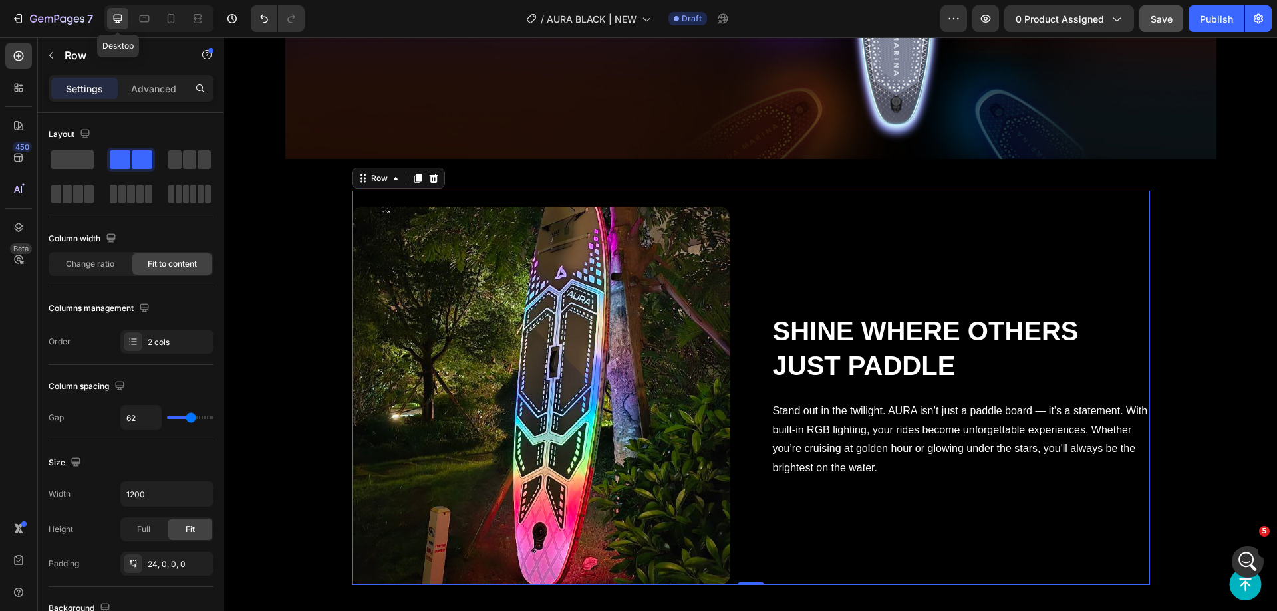
scroll to position [2440, 0]
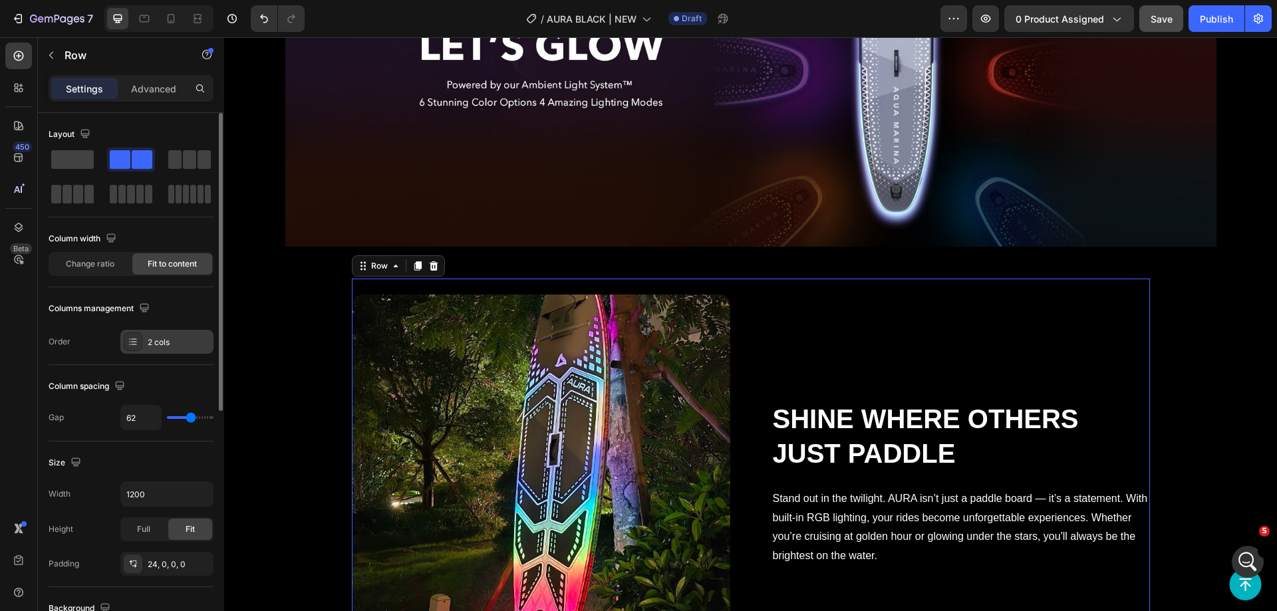
click at [150, 347] on div "2 cols" at bounding box center [179, 343] width 63 height 12
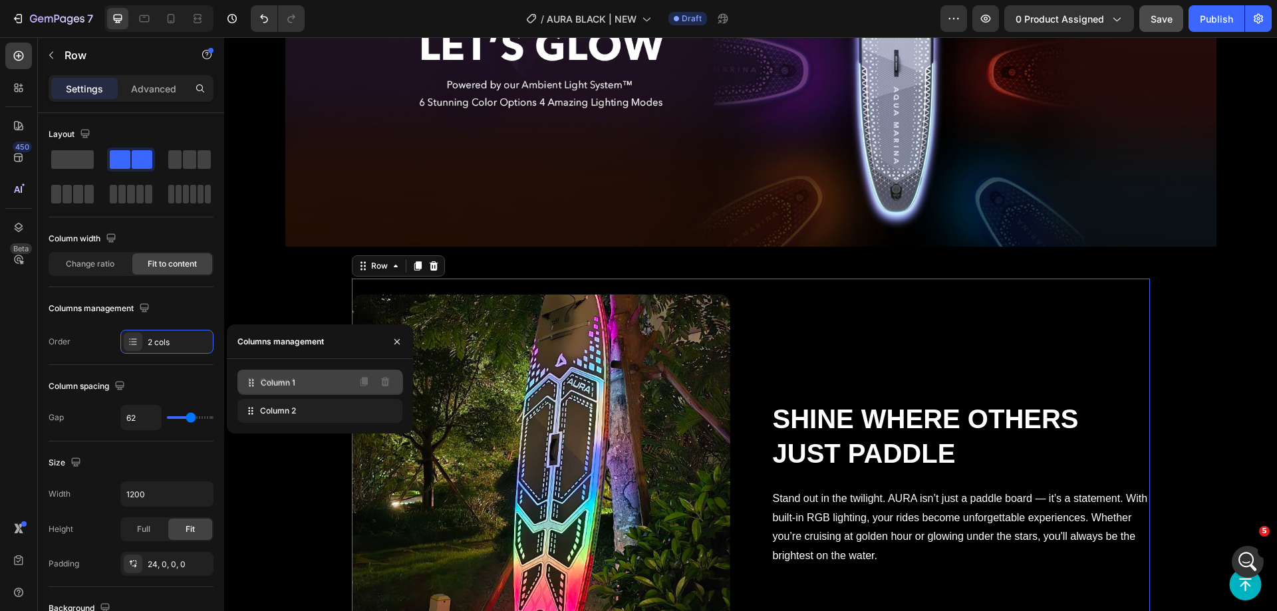
drag, startPoint x: 242, startPoint y: 405, endPoint x: 243, endPoint y: 377, distance: 28.6
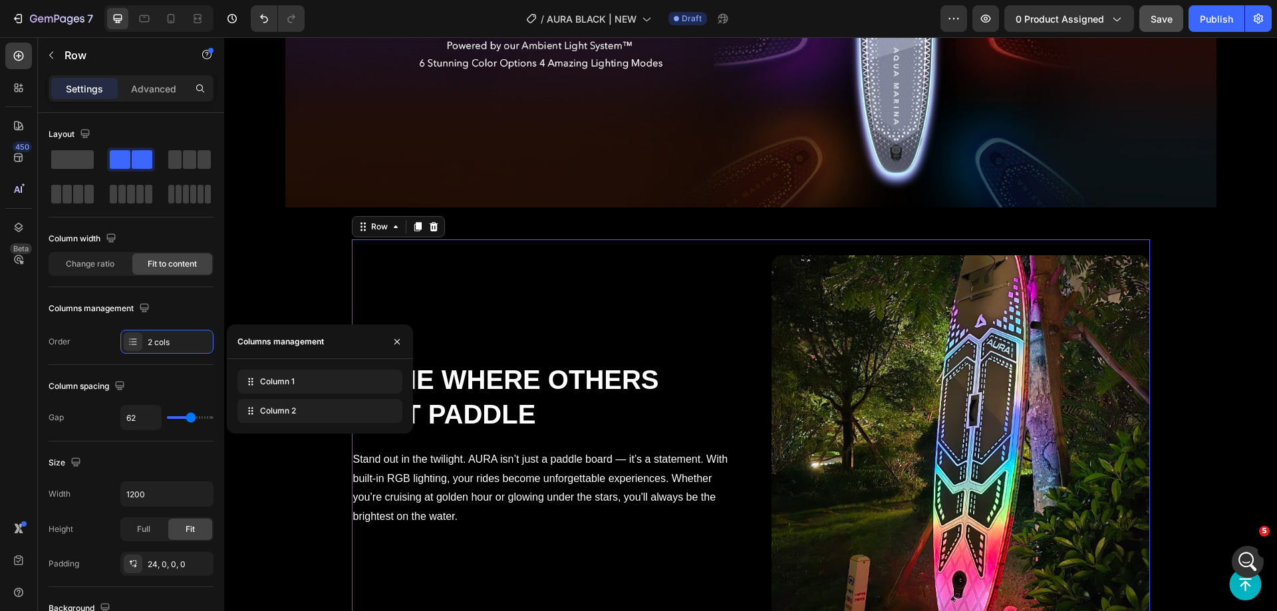
scroll to position [2573, 0]
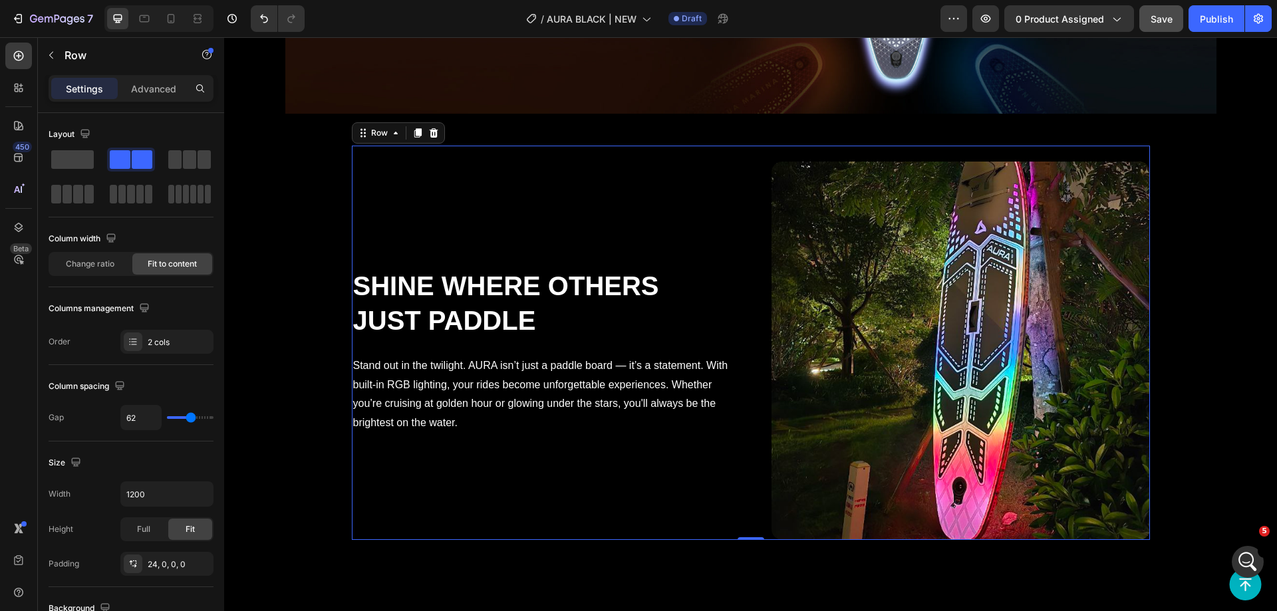
click at [732, 207] on div "Shine Where Others Just Paddle Heading Stand out in the twilight. AURA isn’t ju…" at bounding box center [751, 343] width 798 height 395
click at [133, 490] on input "1200" at bounding box center [167, 494] width 92 height 24
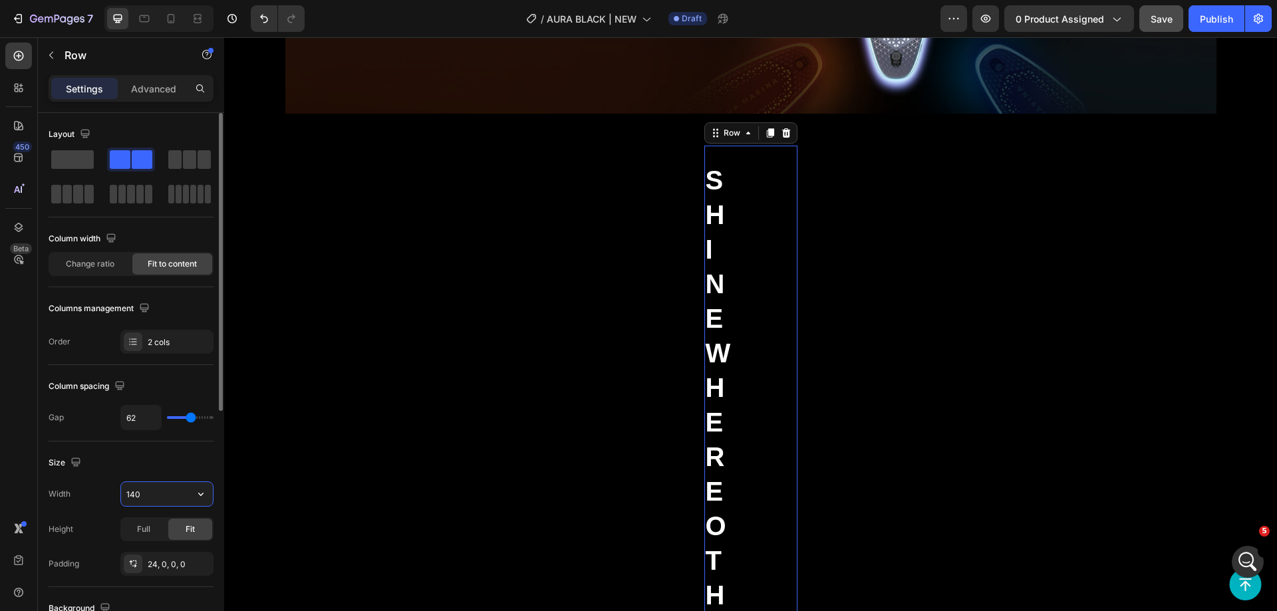
type input "1400"
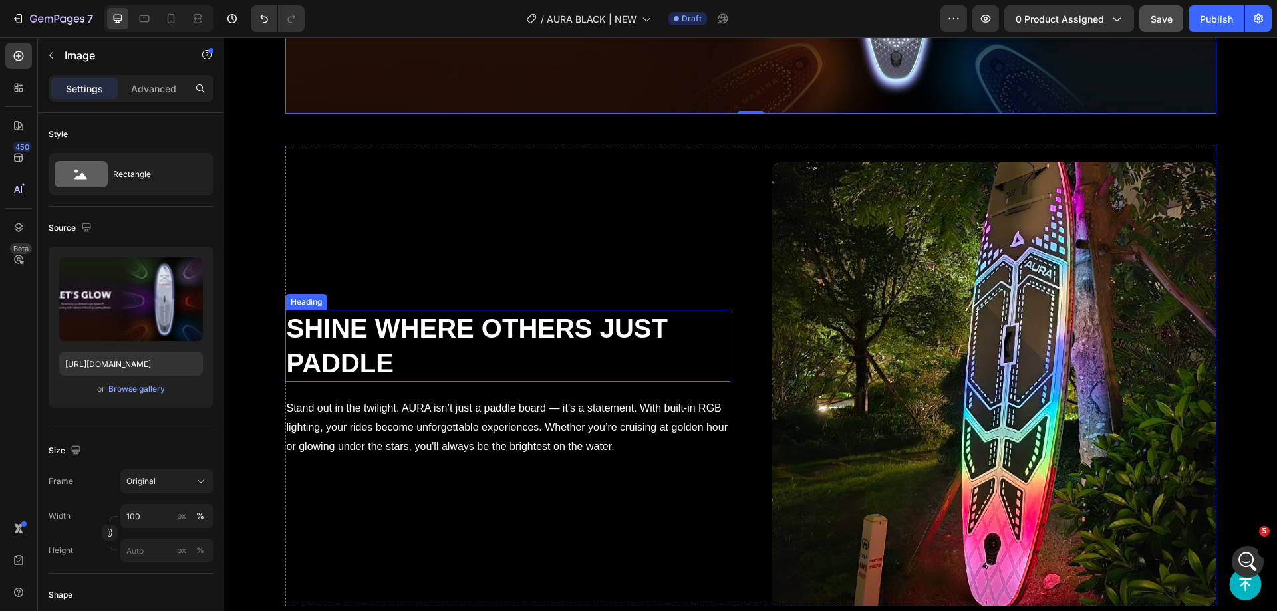
click at [458, 323] on h2 "Shine Where Others Just Paddle" at bounding box center [507, 346] width 445 height 72
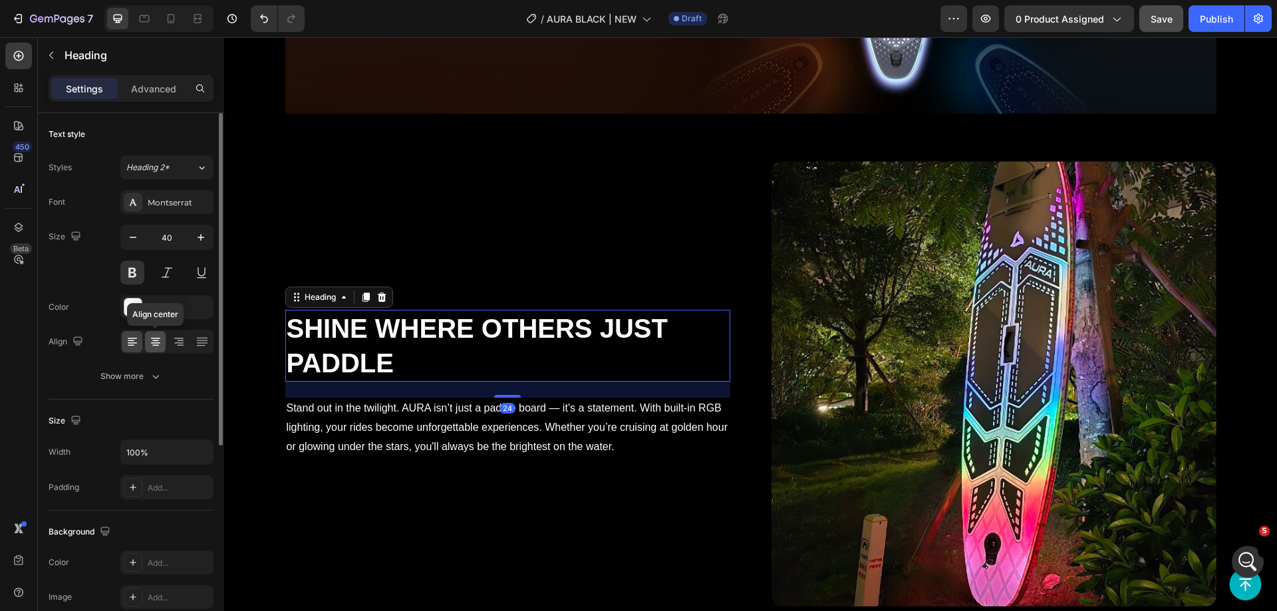
click at [160, 344] on icon at bounding box center [155, 341] width 13 height 13
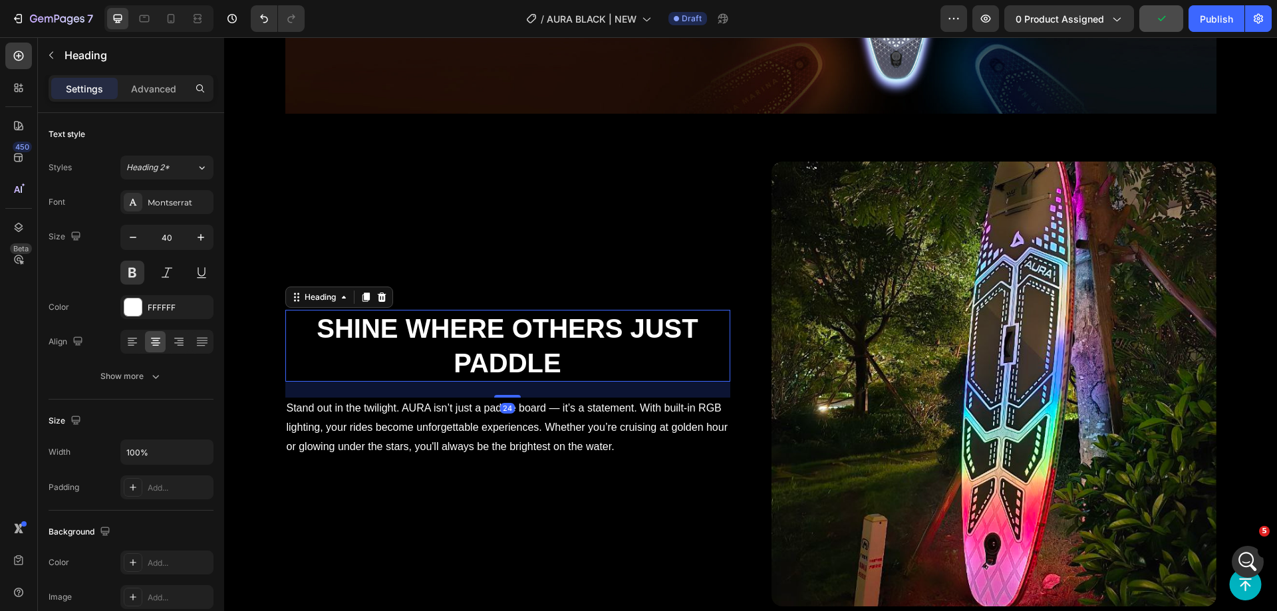
click at [391, 327] on h2 "Shine Where Others Just Paddle" at bounding box center [507, 346] width 445 height 72
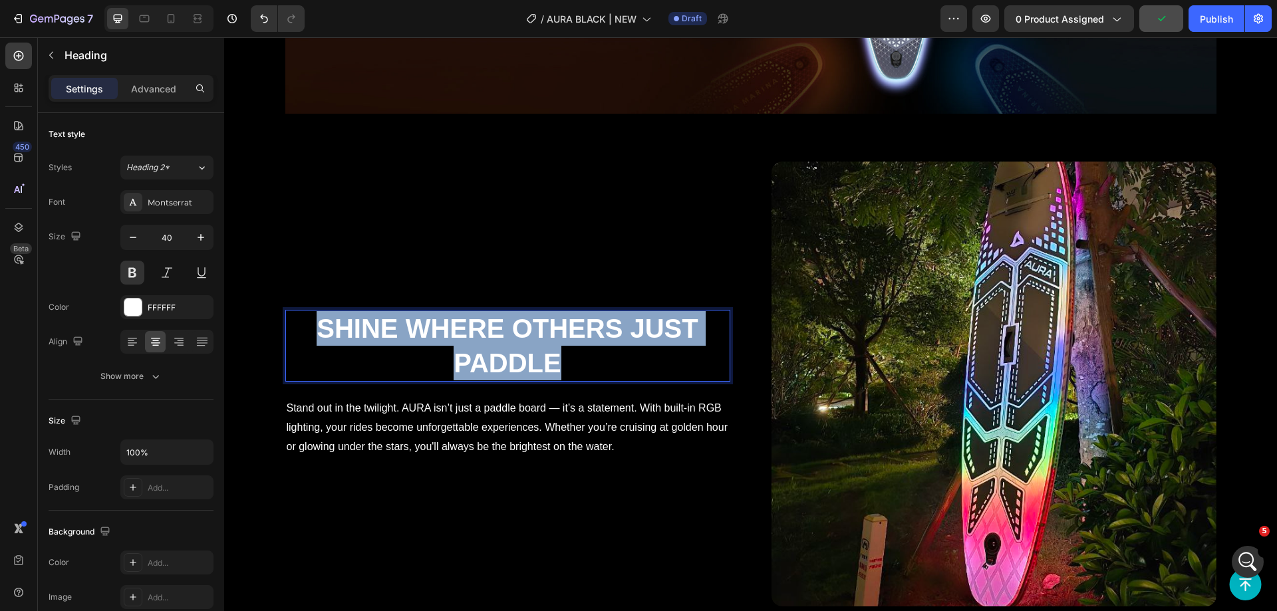
click at [391, 327] on p "Shine Where Others Just Paddle" at bounding box center [508, 345] width 442 height 69
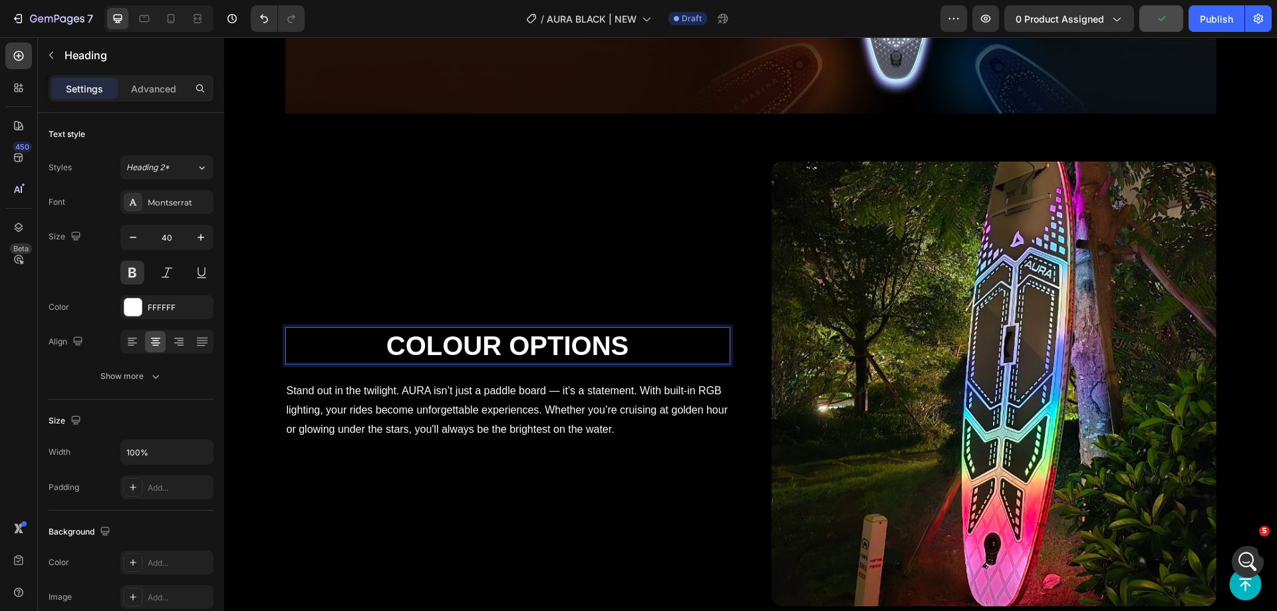
scroll to position [2591, 0]
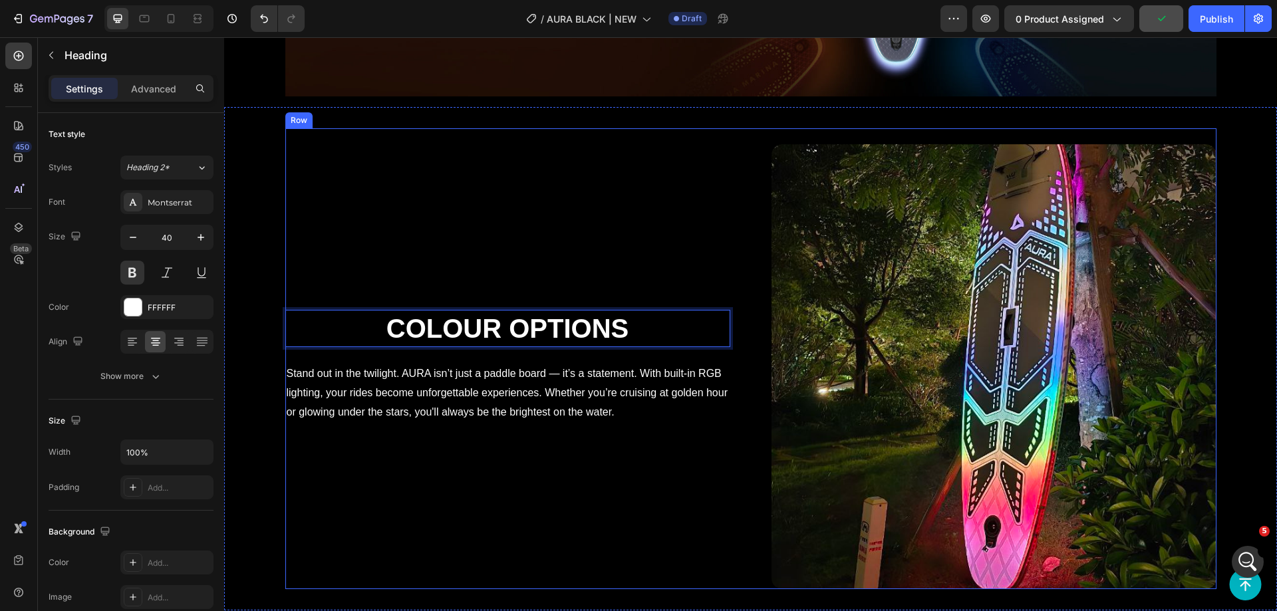
click at [478, 188] on div "Colour Options Heading 24 Stand out in the twilight. AURA isn’t just a paddle b…" at bounding box center [507, 366] width 445 height 445
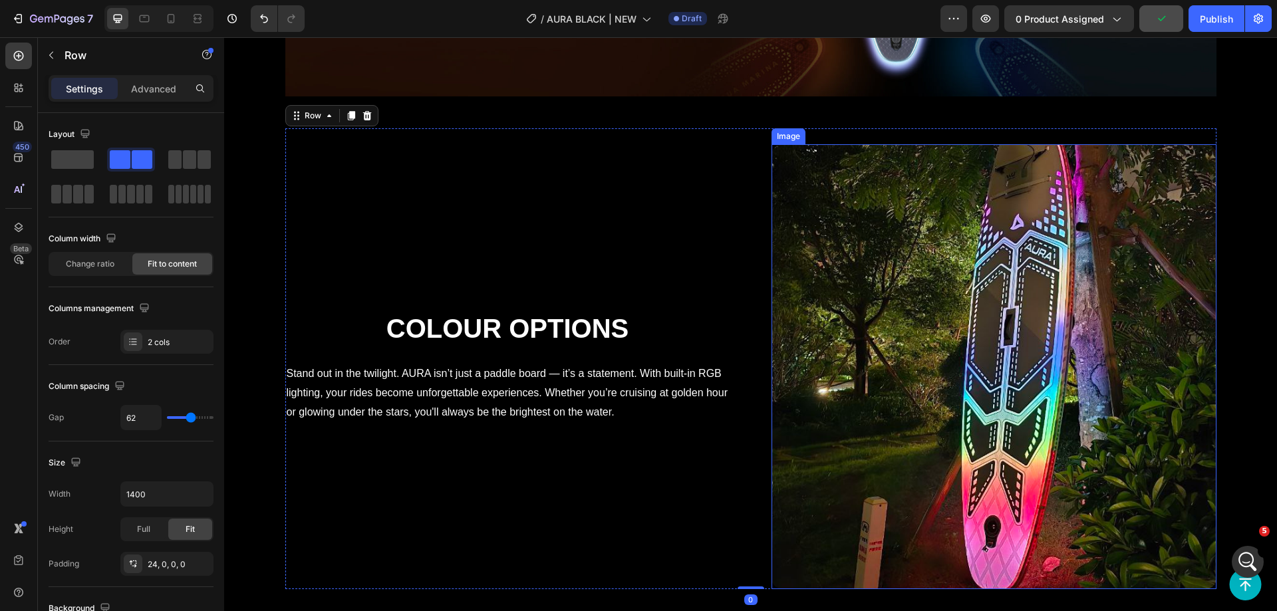
click at [880, 265] on img at bounding box center [994, 366] width 445 height 445
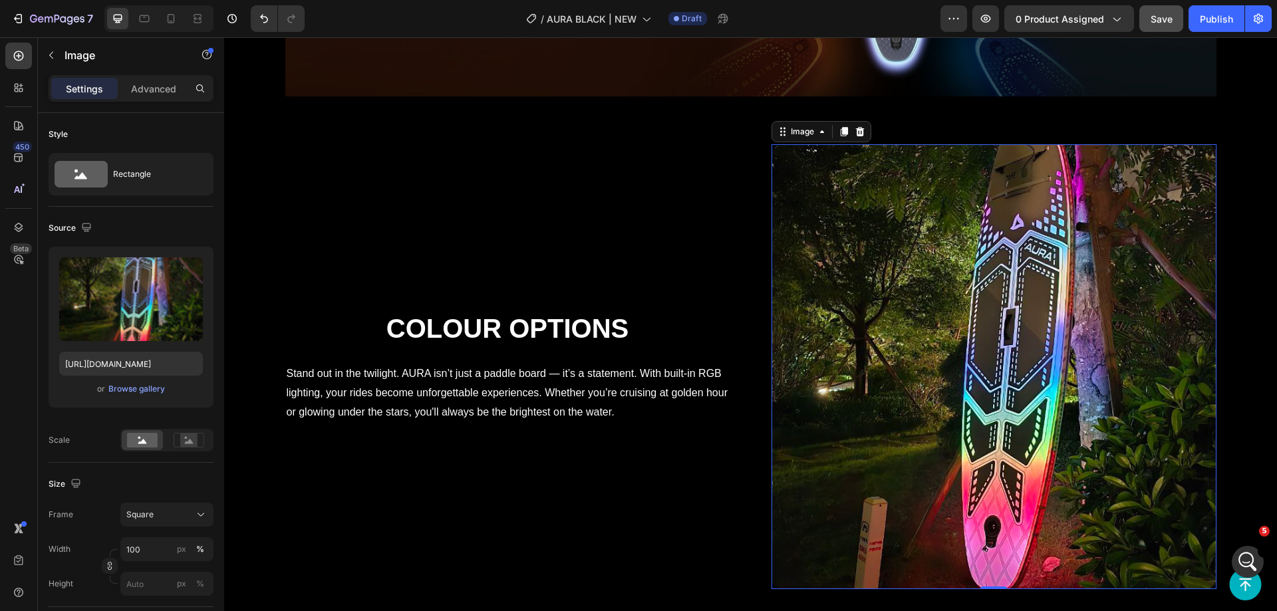
click at [1023, 319] on img at bounding box center [994, 366] width 445 height 445
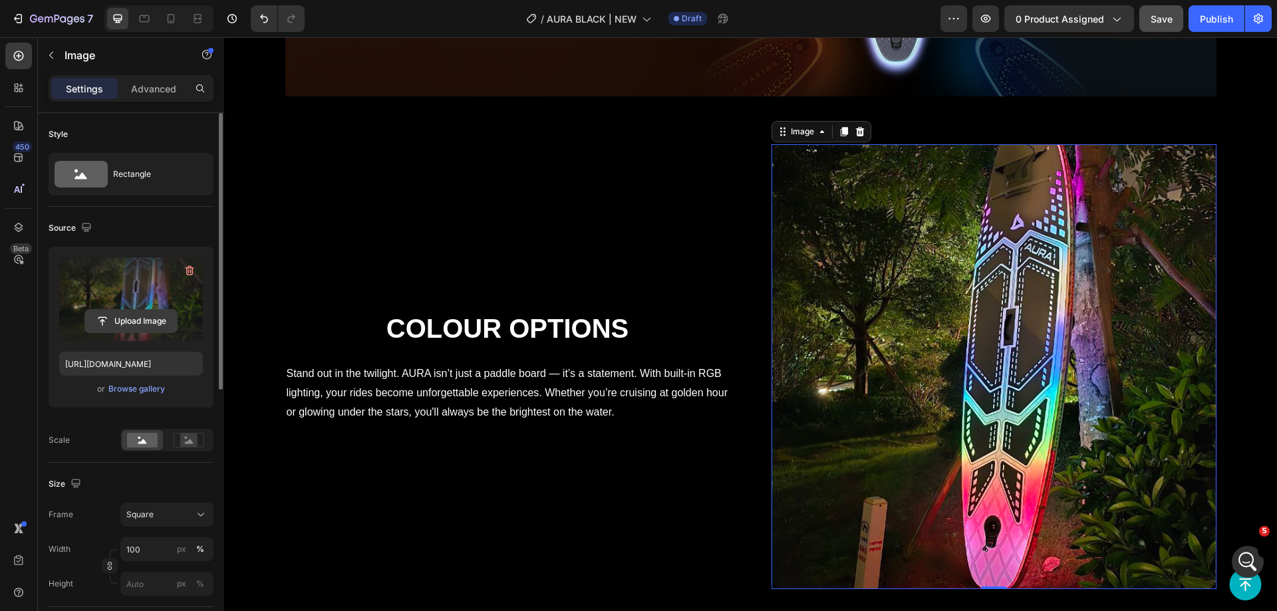
click at [110, 312] on input "file" at bounding box center [131, 321] width 92 height 23
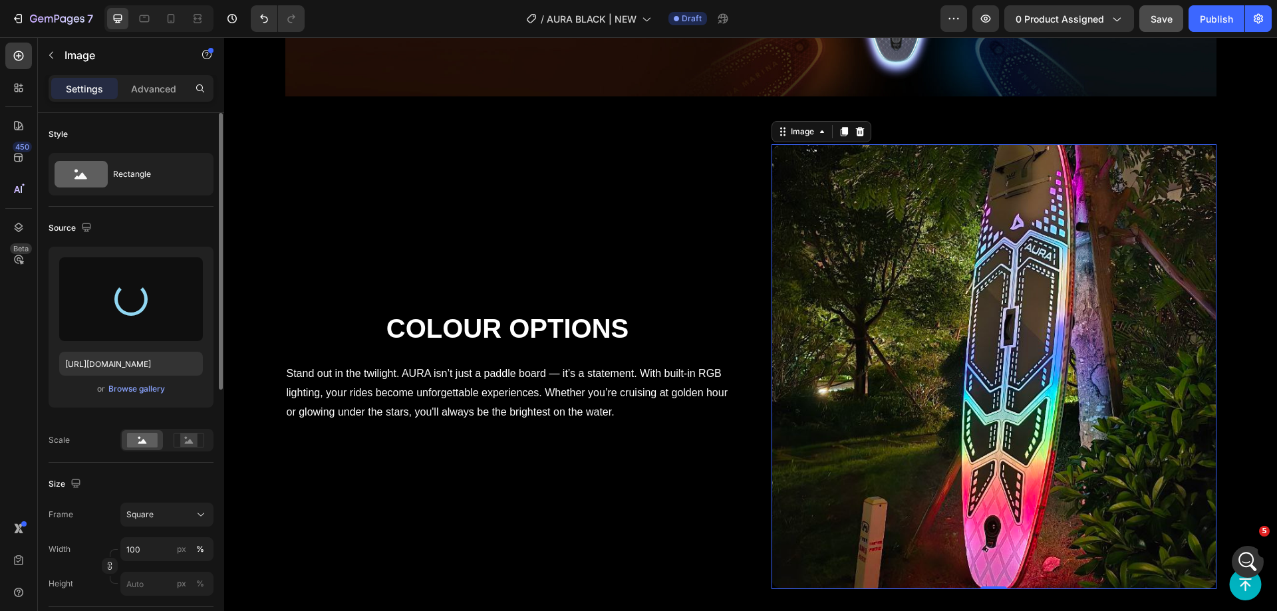
type input "https://cdn.shopify.com/s/files/1/0604/4572/0689/files/gempages_564961707999363…"
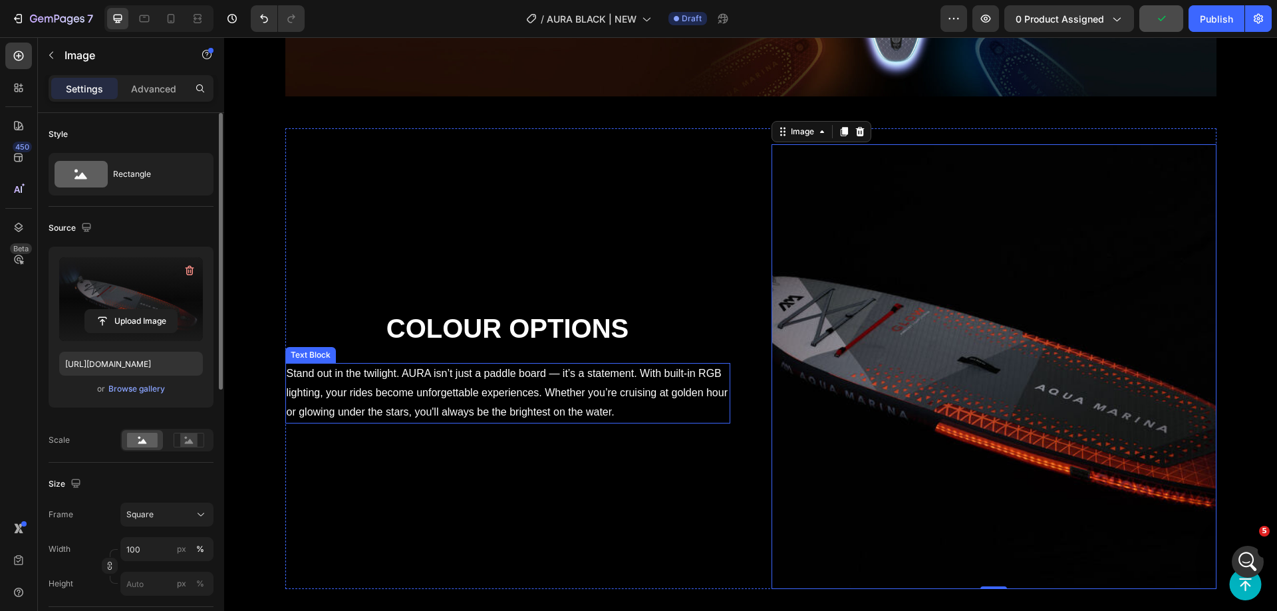
click at [443, 382] on p "Stand out in the twilight. AURA isn’t just a paddle board — it’s a statement. W…" at bounding box center [508, 393] width 442 height 57
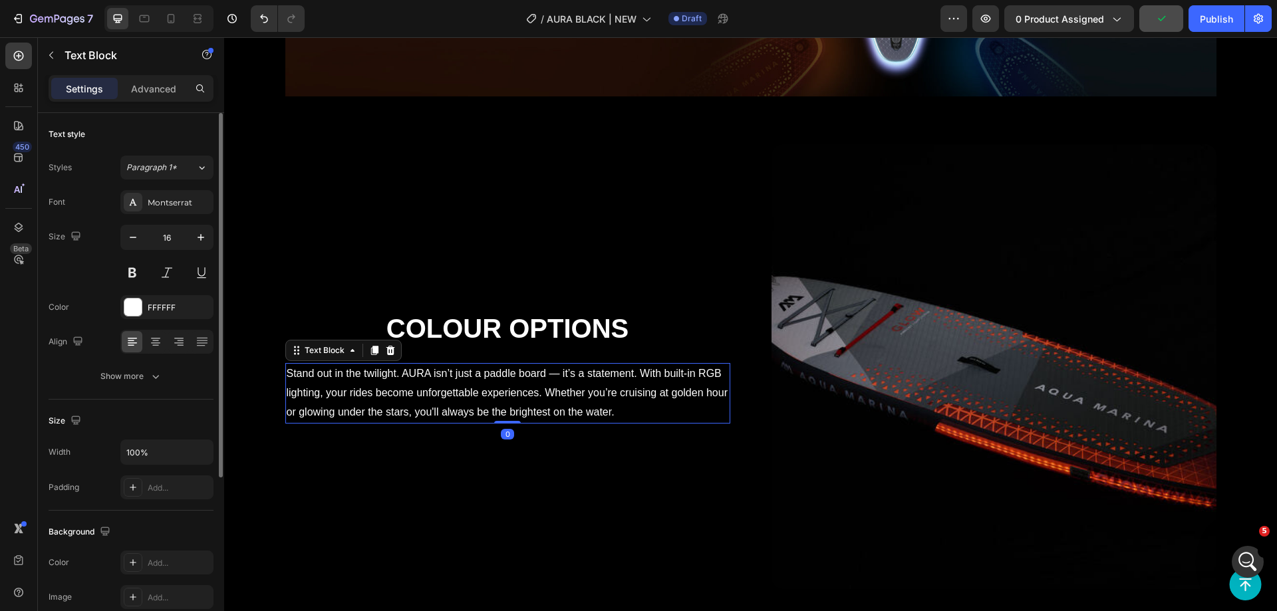
click at [941, 273] on img at bounding box center [994, 366] width 445 height 445
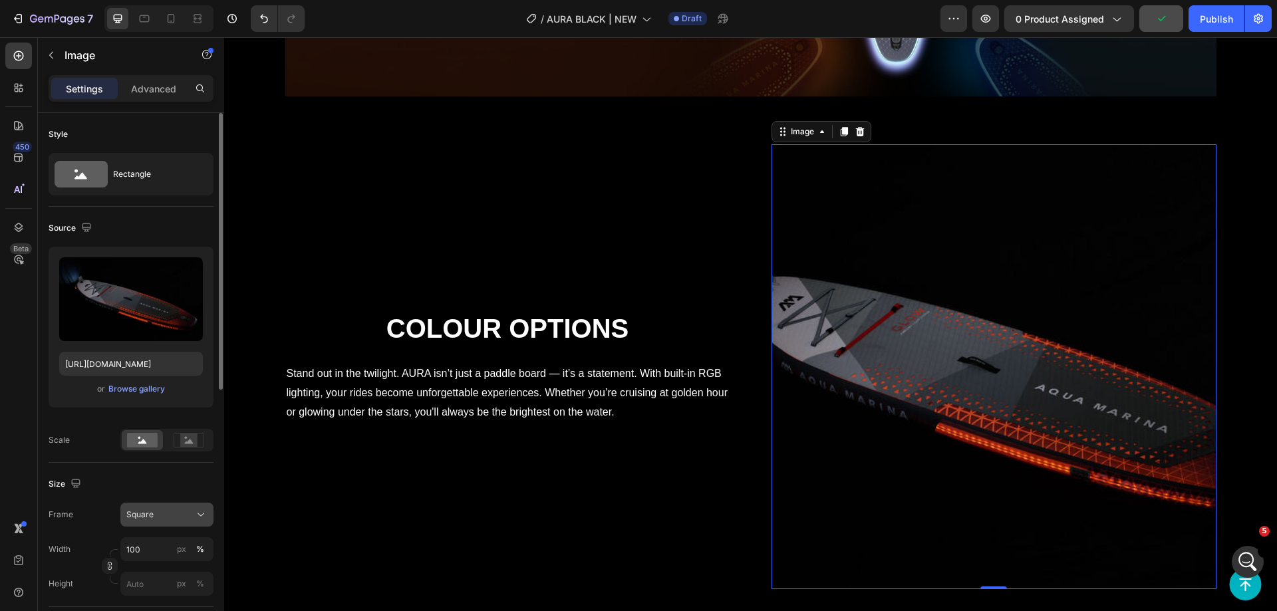
click at [172, 509] on div "Square" at bounding box center [158, 515] width 65 height 12
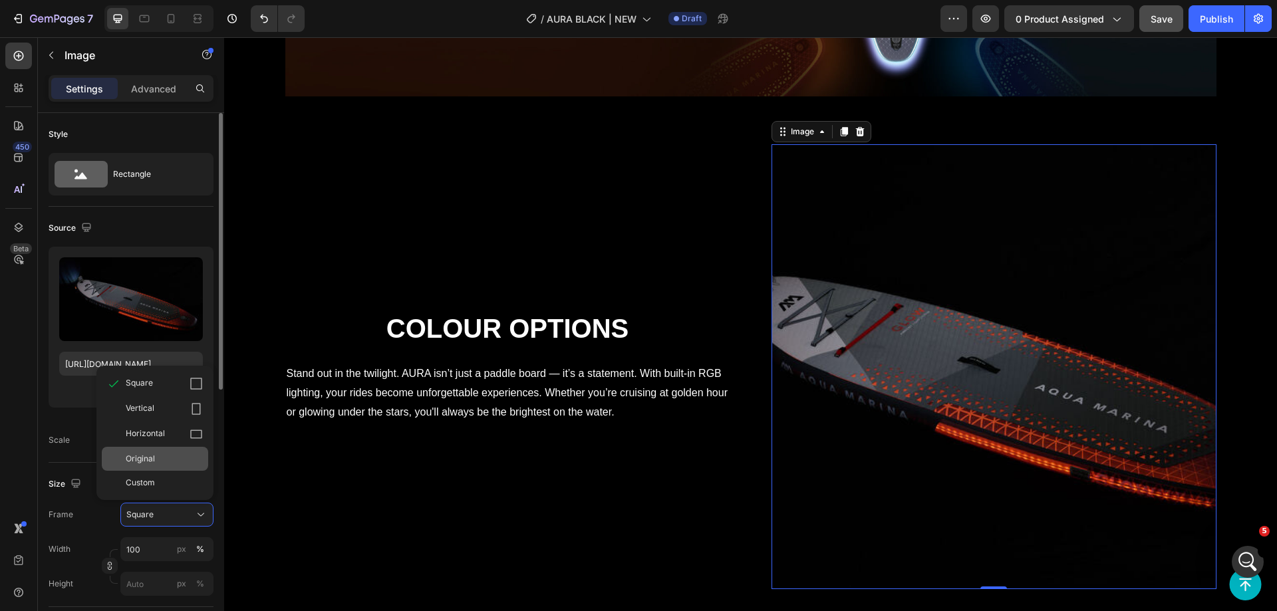
click at [170, 463] on div "Original" at bounding box center [164, 459] width 77 height 12
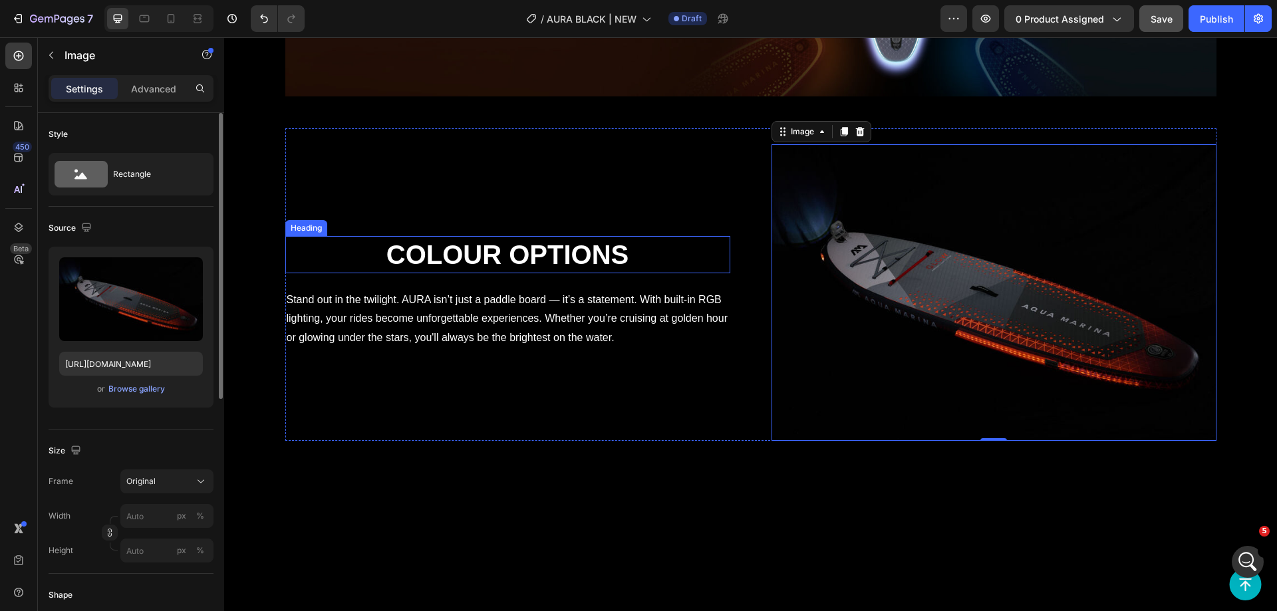
click at [484, 161] on div "Colour Options Heading Stand out in the twilight. AURA isn’t just a paddle boar…" at bounding box center [507, 292] width 445 height 297
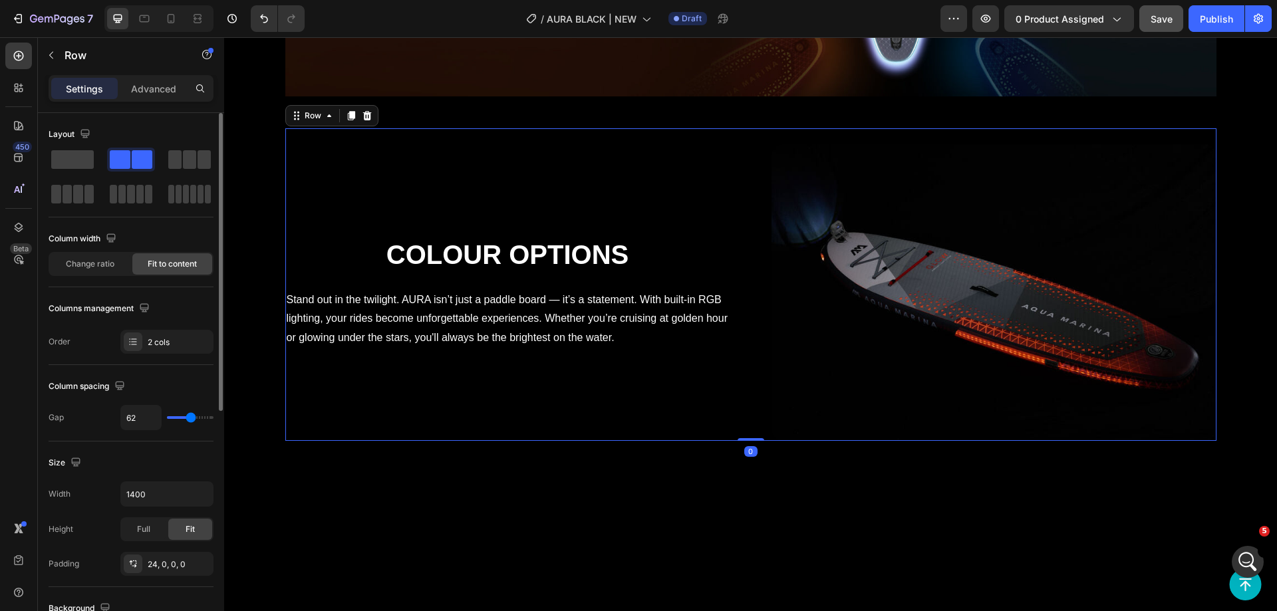
click at [454, 291] on p "Stand out in the twilight. AURA isn’t just a paddle board — it’s a statement. W…" at bounding box center [508, 319] width 442 height 57
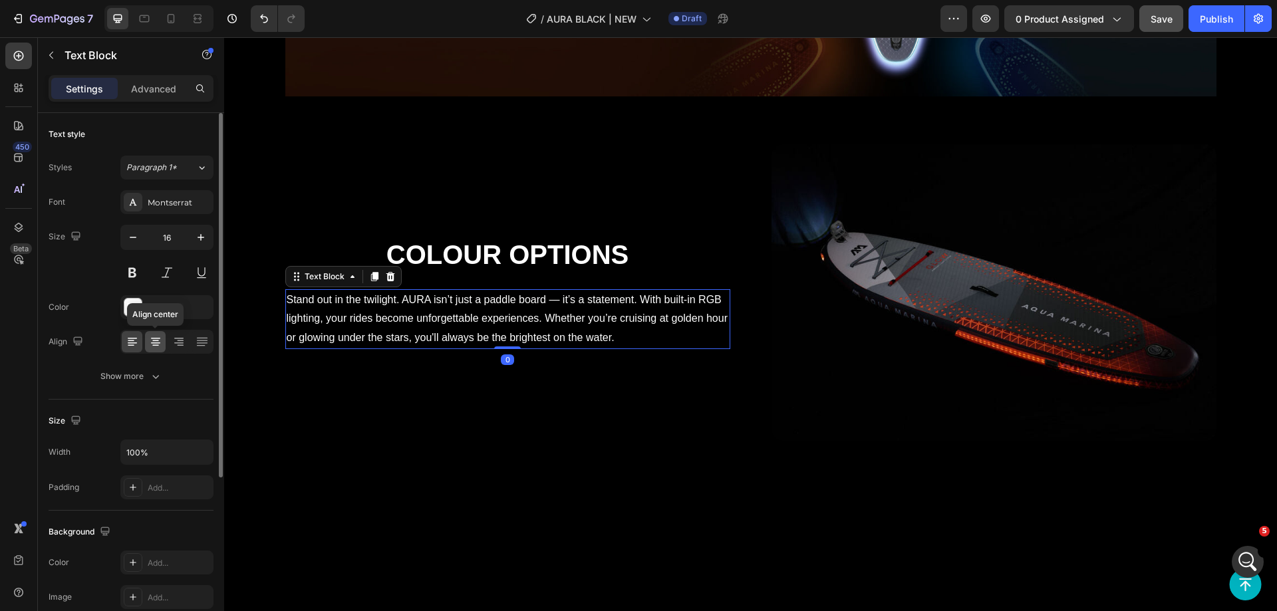
click at [155, 346] on icon at bounding box center [155, 345] width 7 height 1
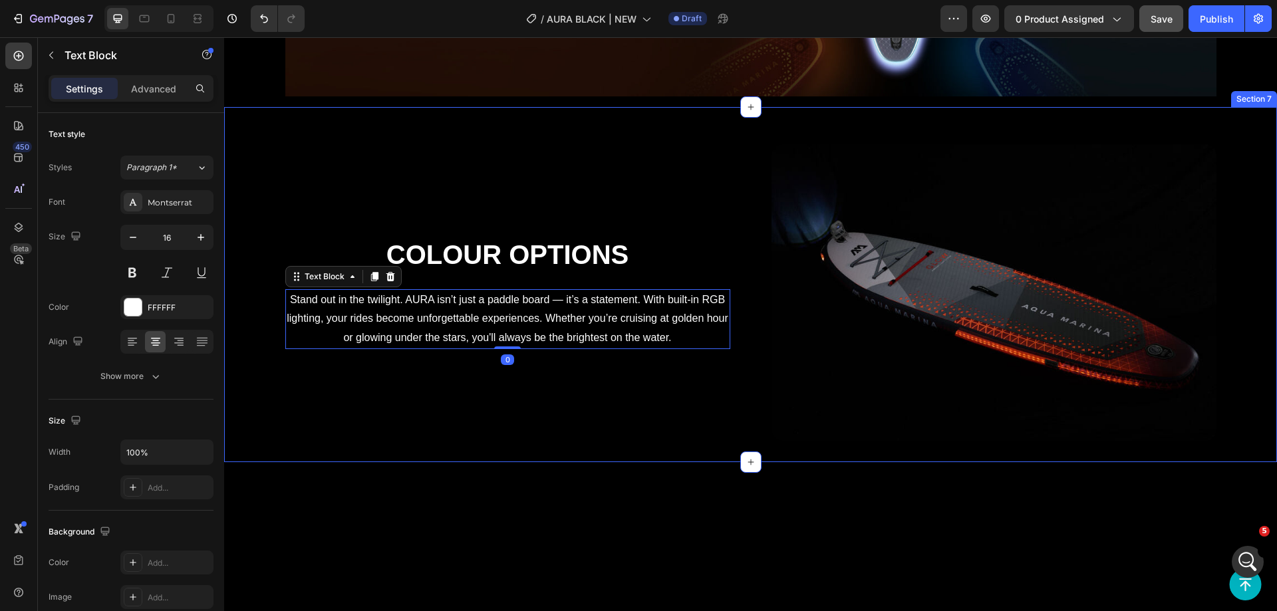
click at [436, 120] on div "Colour Options Heading Stand out in the twilight. AURA isn’t just a paddle boar…" at bounding box center [750, 284] width 1053 height 355
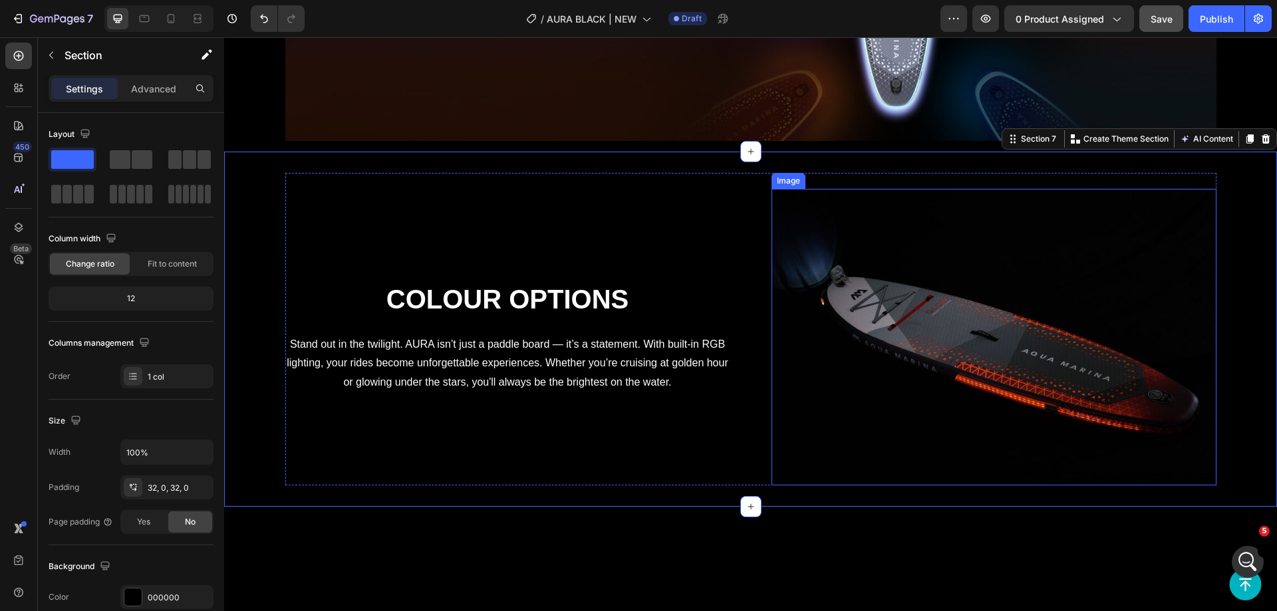
scroll to position [2524, 0]
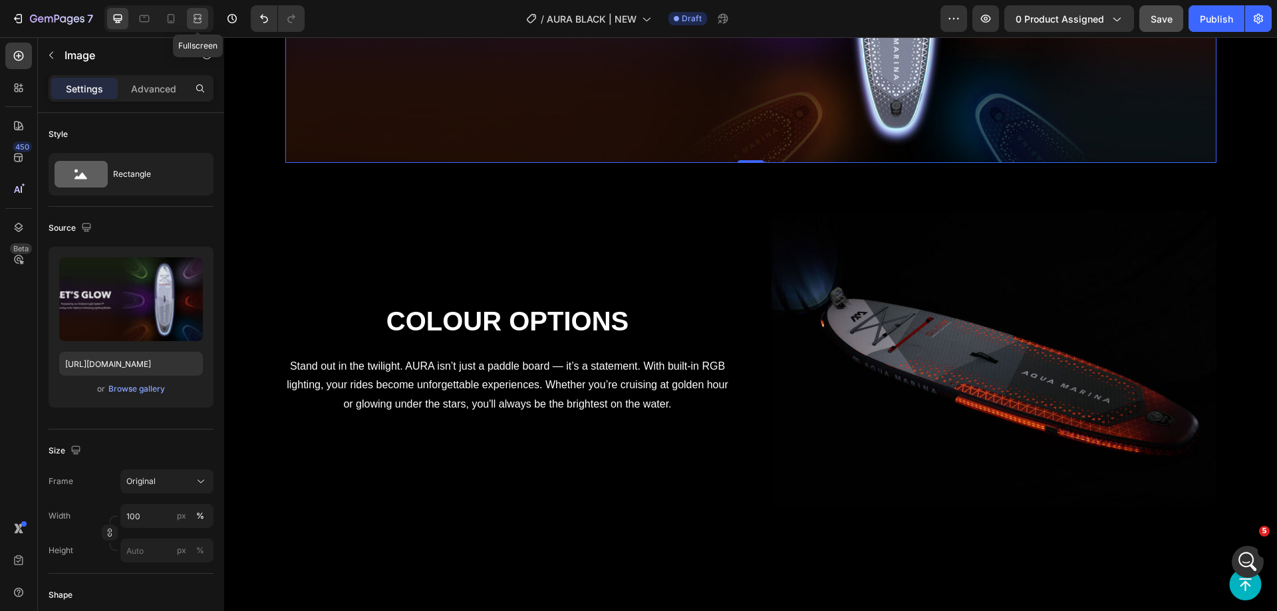
click at [189, 16] on div at bounding box center [197, 18] width 21 height 21
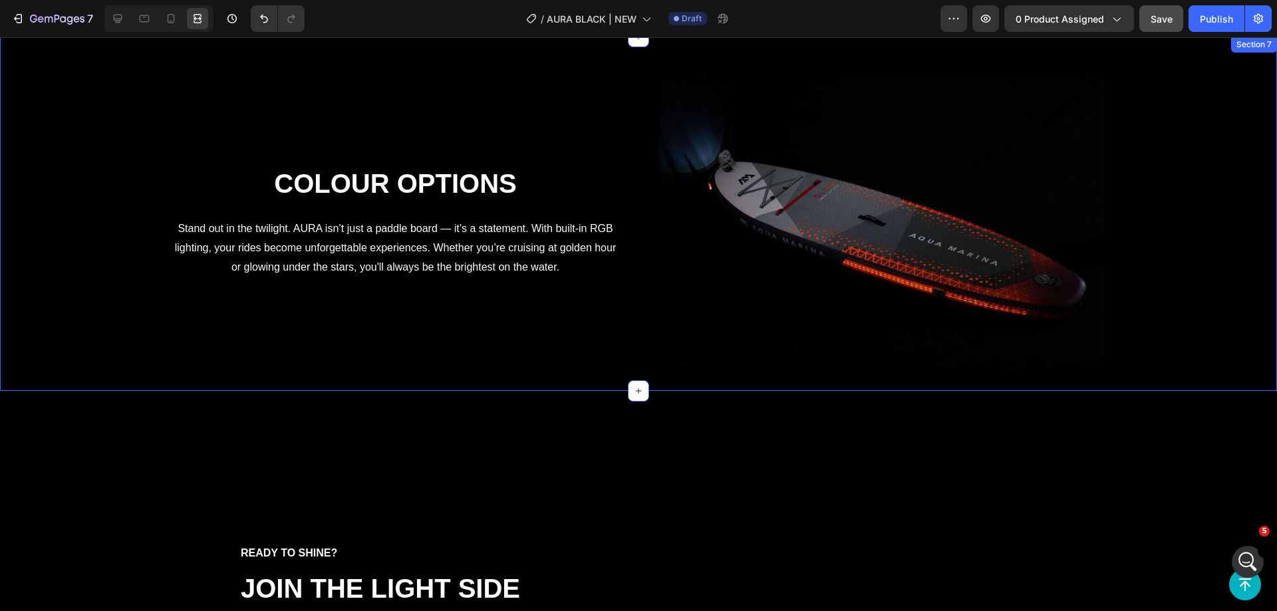
click at [1168, 209] on div "Colour Options Heading Stand out in the twilight. AURA isn’t just a paddle boar…" at bounding box center [638, 214] width 1277 height 313
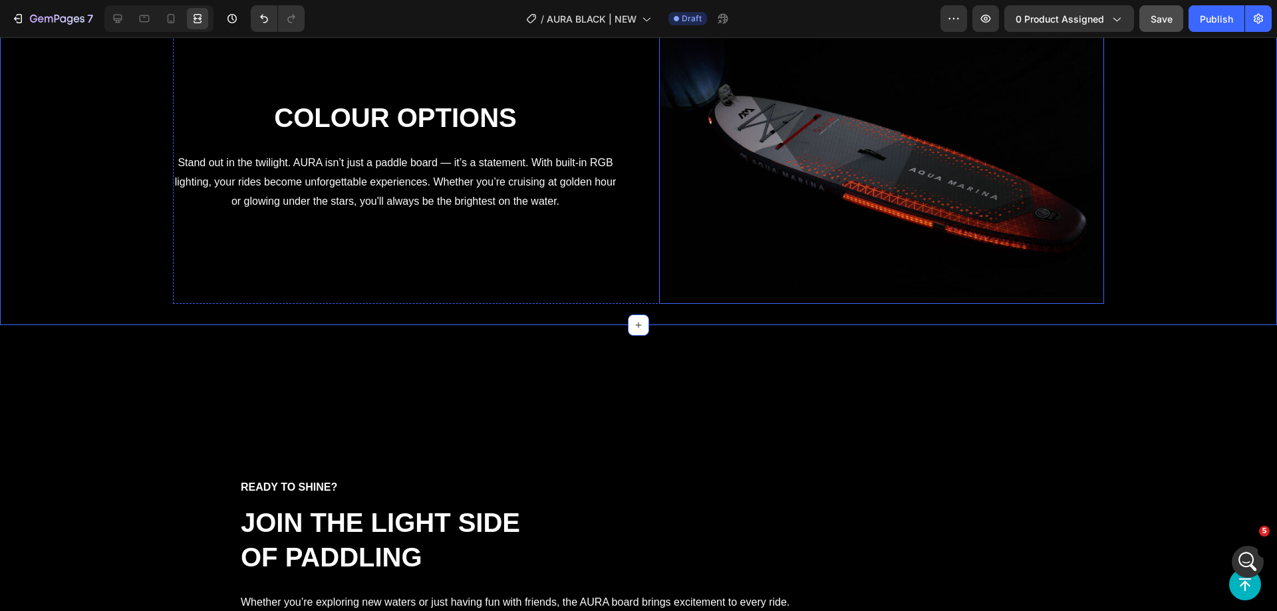
scroll to position [2811, 0]
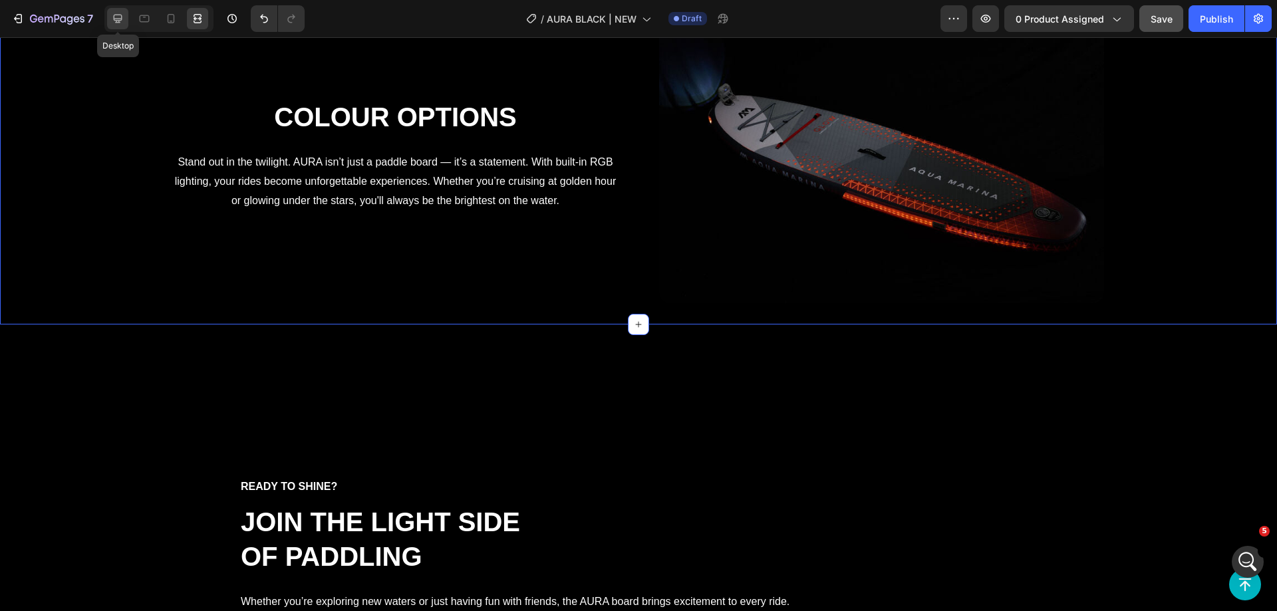
click at [116, 16] on icon at bounding box center [117, 18] width 13 height 13
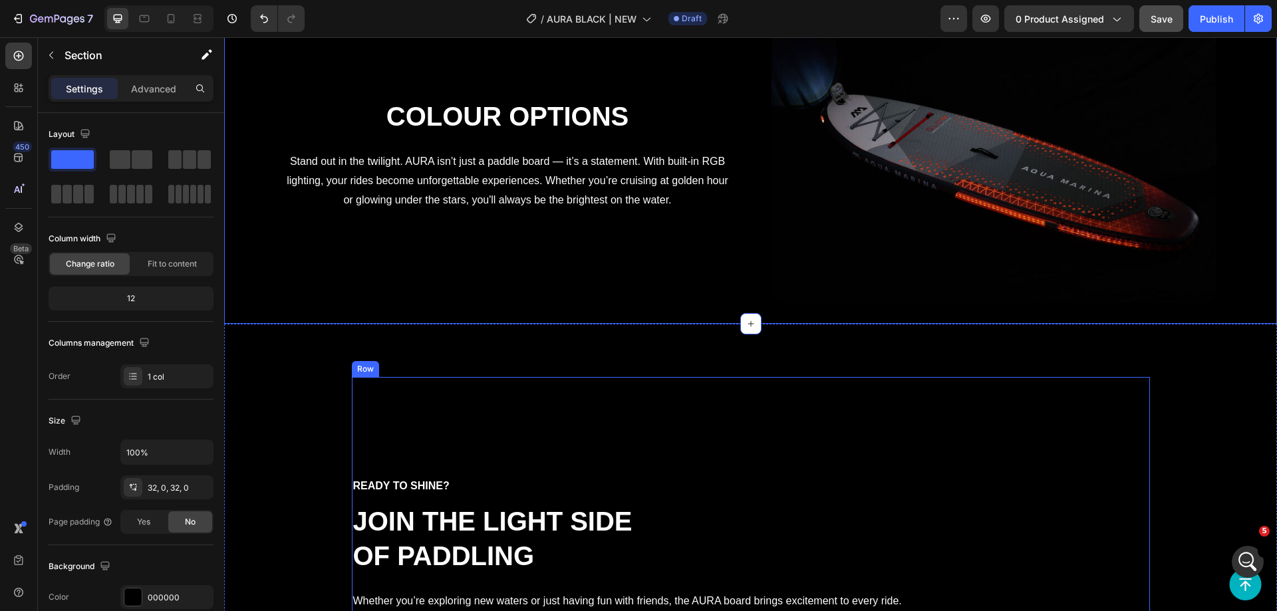
scroll to position [2811, 0]
click at [724, 399] on div "Ready to shine? Text Block Join the Light Side of Paddling Heading Whether you’…" at bounding box center [631, 555] width 558 height 355
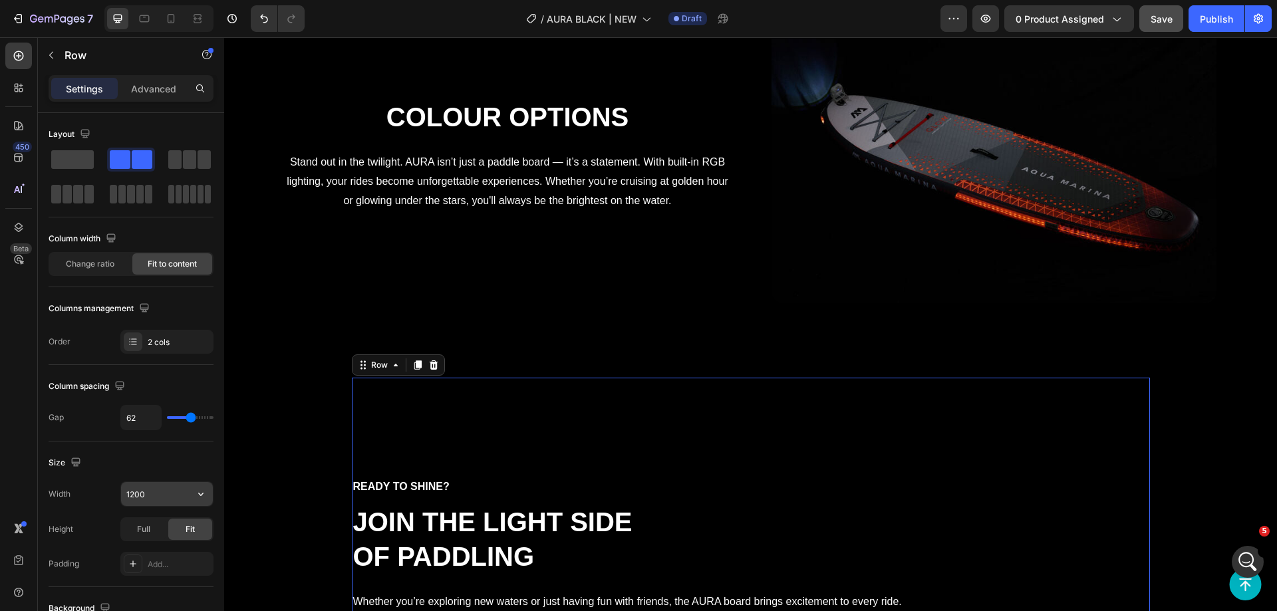
click at [134, 498] on input "1200" at bounding box center [167, 494] width 92 height 24
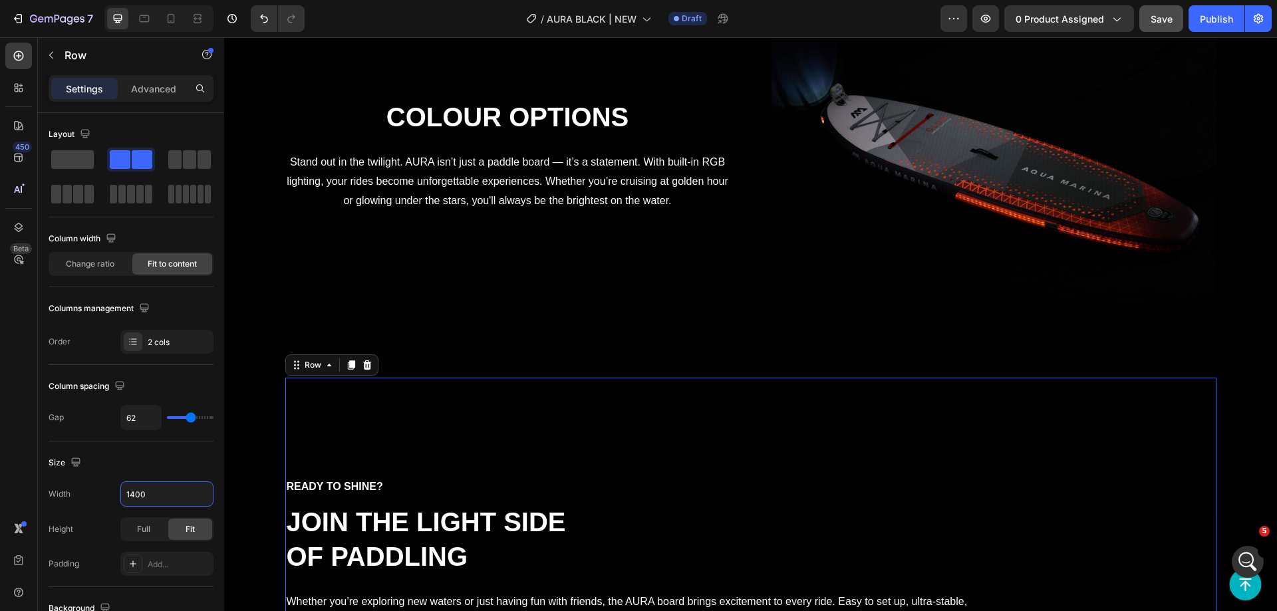
type input "1400"
click at [169, 442] on div "Layout Column width Change ratio Fit to content Columns management Order 2 cols" at bounding box center [131, 515] width 165 height 146
click at [167, 338] on div "2 cols" at bounding box center [179, 343] width 63 height 12
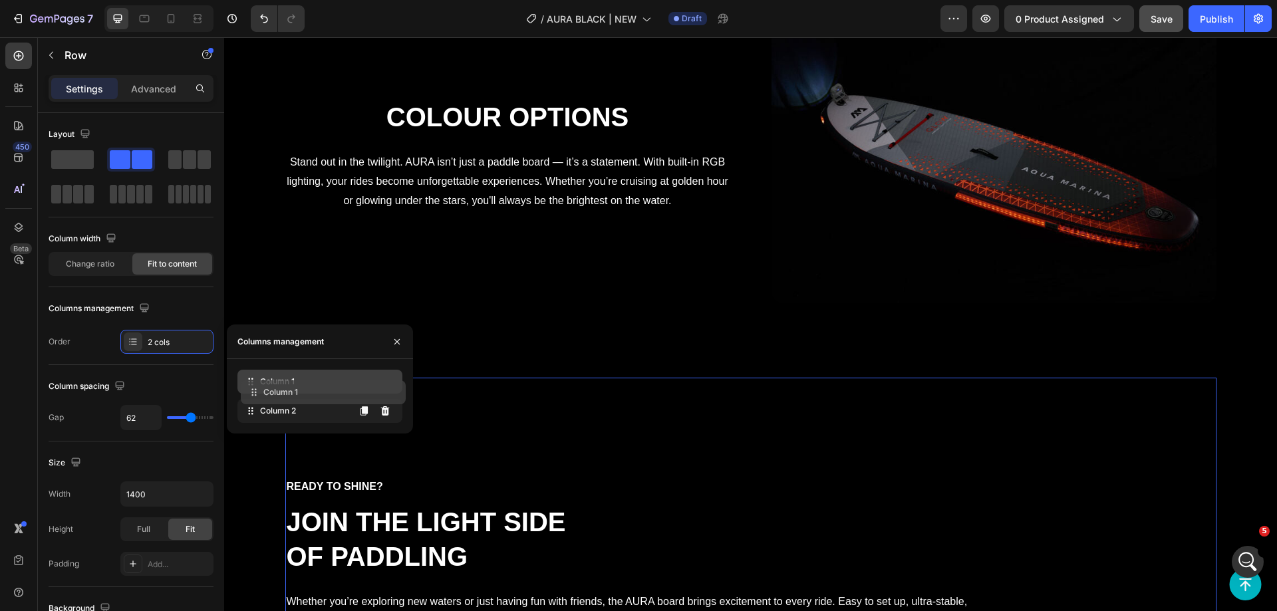
drag, startPoint x: 247, startPoint y: 399, endPoint x: 249, endPoint y: 385, distance: 14.2
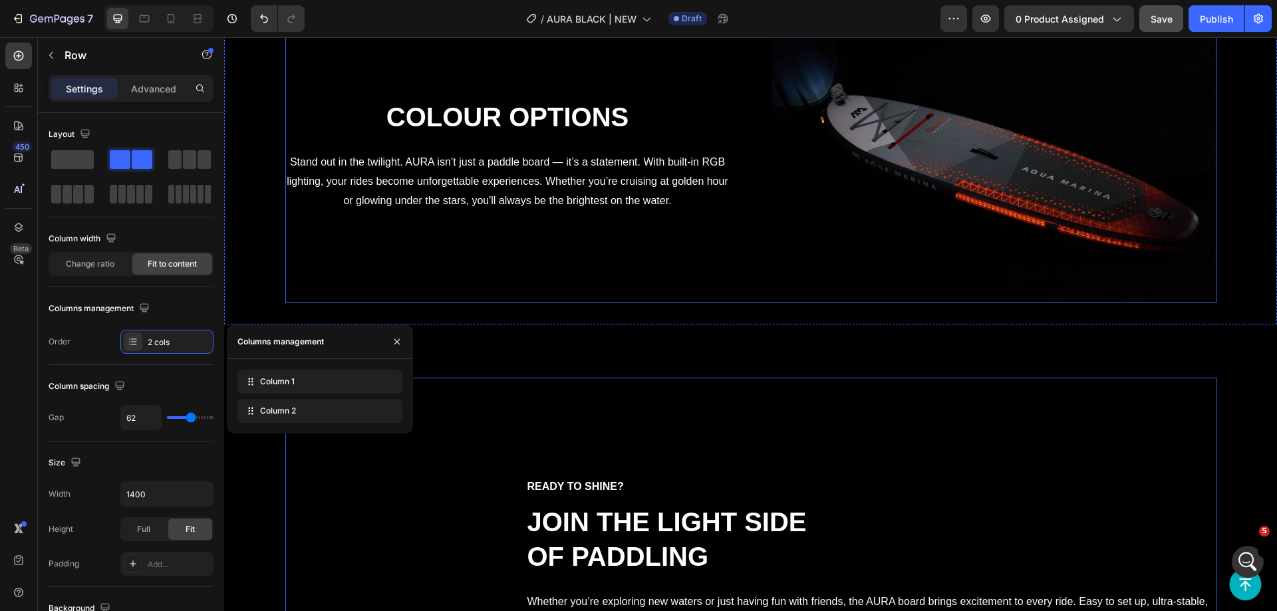
click at [538, 269] on div "Colour Options Heading Stand out in the twilight. AURA isn’t just a paddle boar…" at bounding box center [507, 155] width 445 height 297
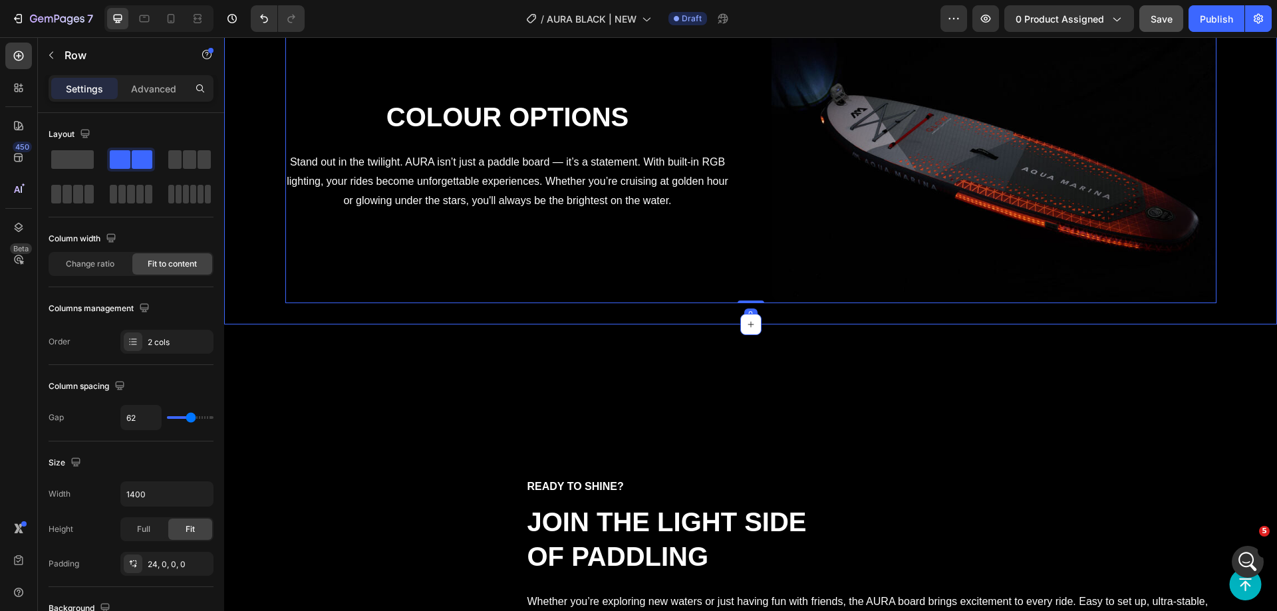
click at [559, 331] on div "Video Ready to shine? Text Block Join the Light Side of Paddling Heading Whethe…" at bounding box center [750, 555] width 1053 height 461
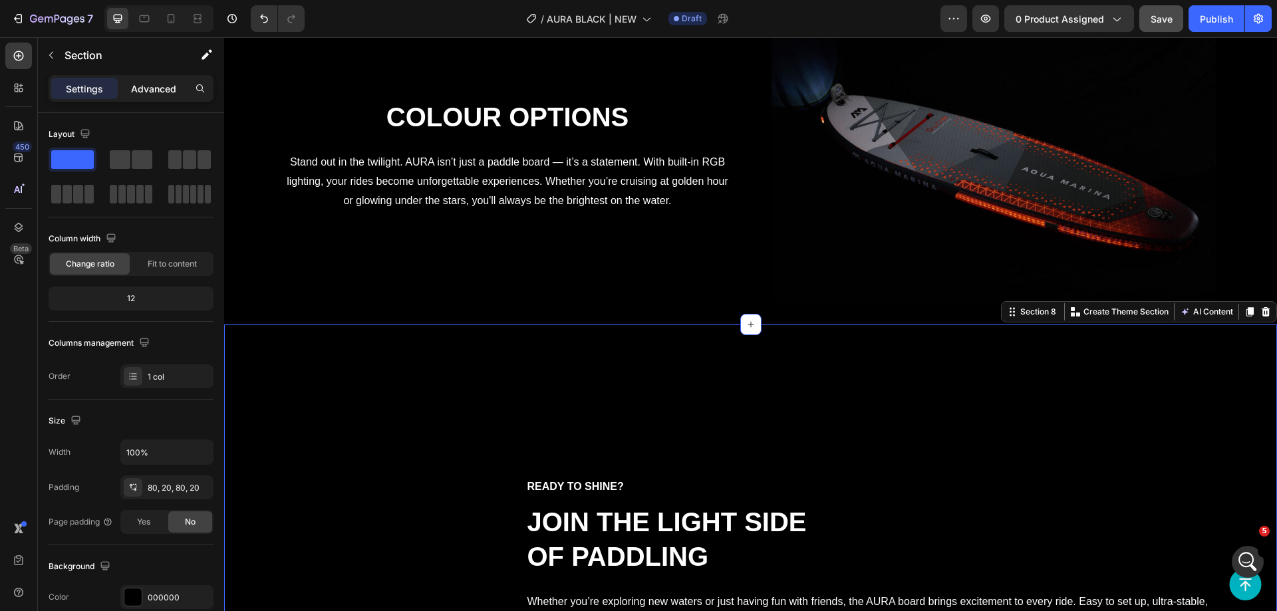
click at [152, 80] on div "Advanced" at bounding box center [153, 88] width 67 height 21
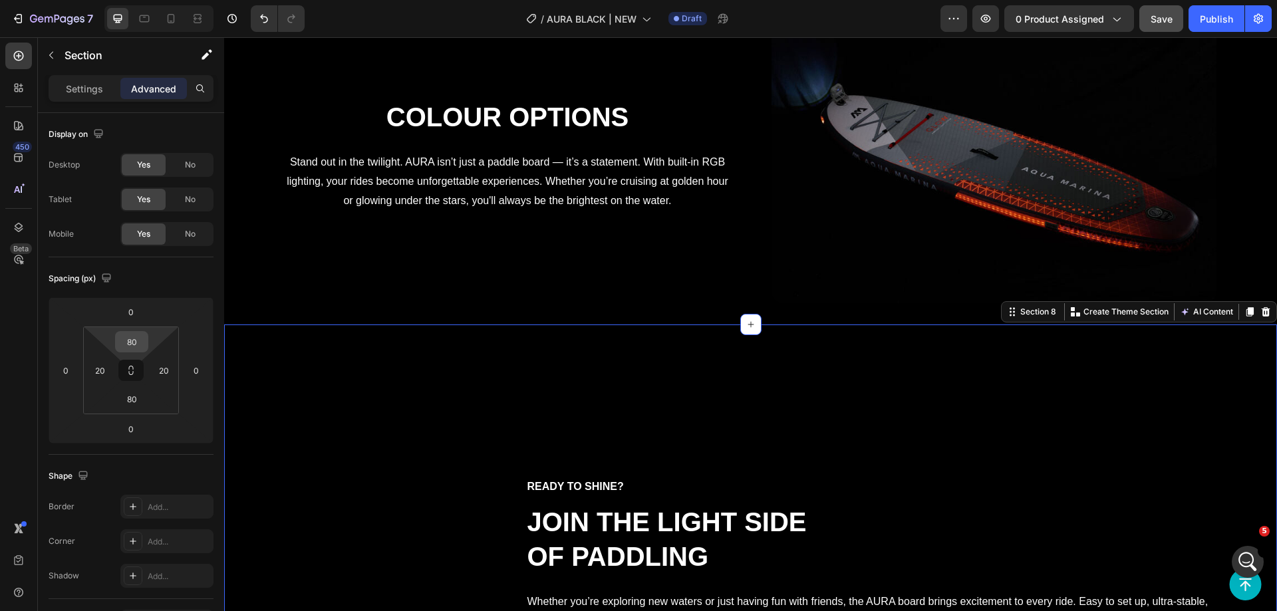
click at [128, 337] on input "80" at bounding box center [131, 342] width 27 height 20
type input "0"
click at [404, 194] on p "Stand out in the twilight. AURA isn’t just a paddle board — it’s a statement. W…" at bounding box center [508, 181] width 442 height 57
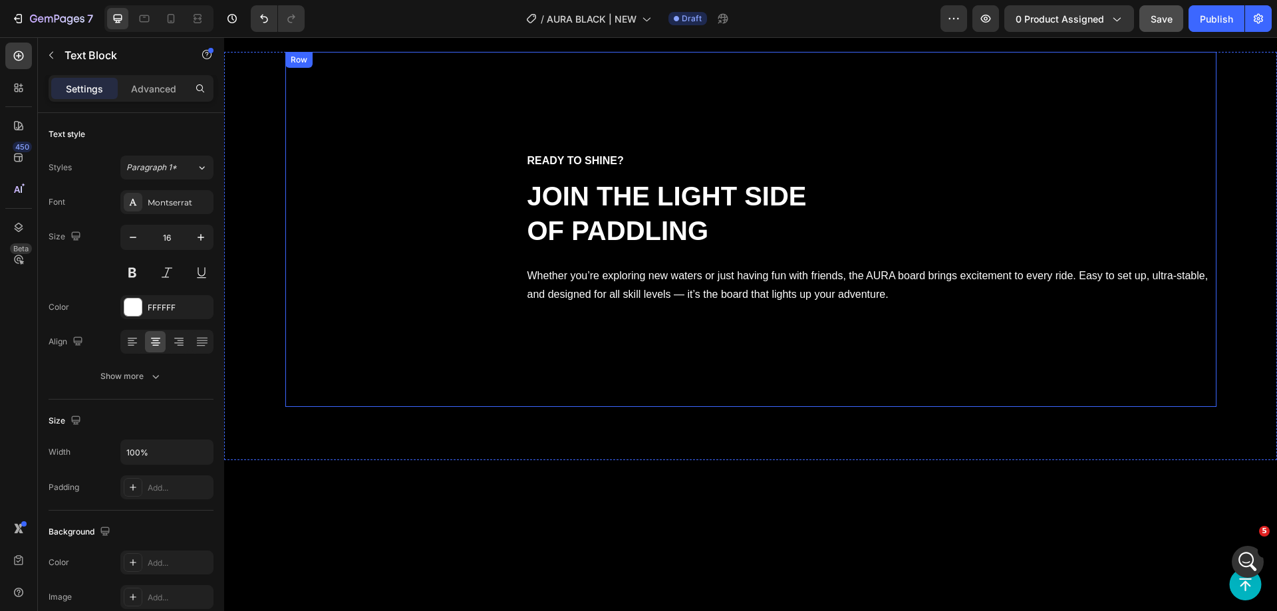
scroll to position [3078, 0]
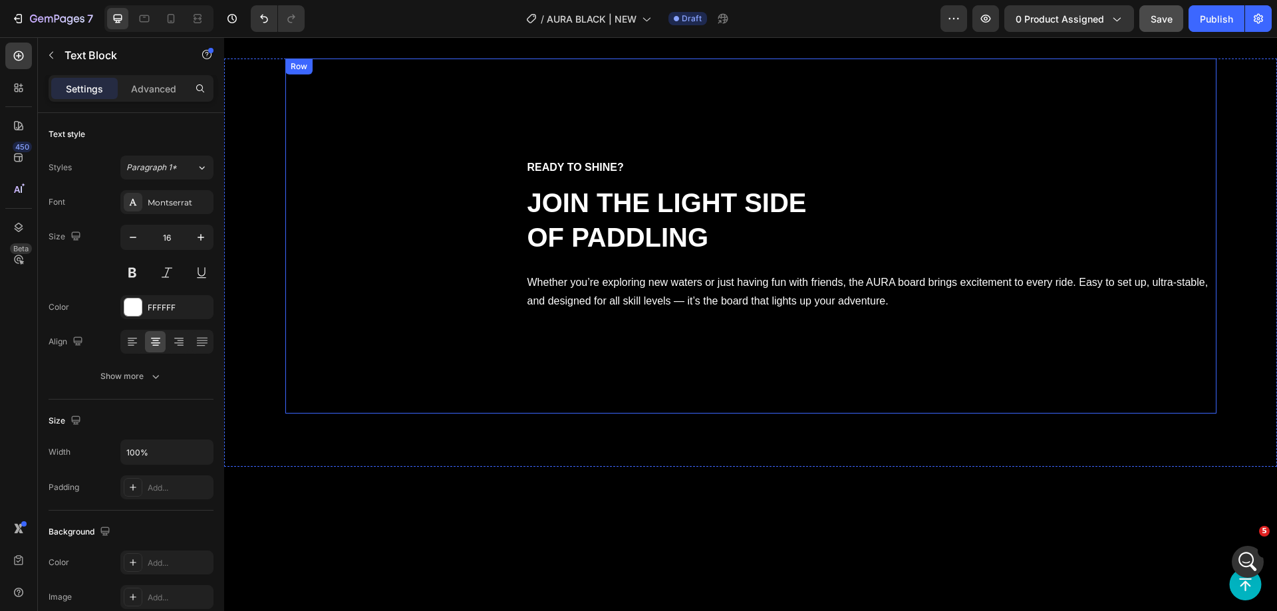
click at [887, 311] on div "Ready to shine? Text Block Join the Light Side of Paddling Heading Whether you’…" at bounding box center [871, 236] width 691 height 355
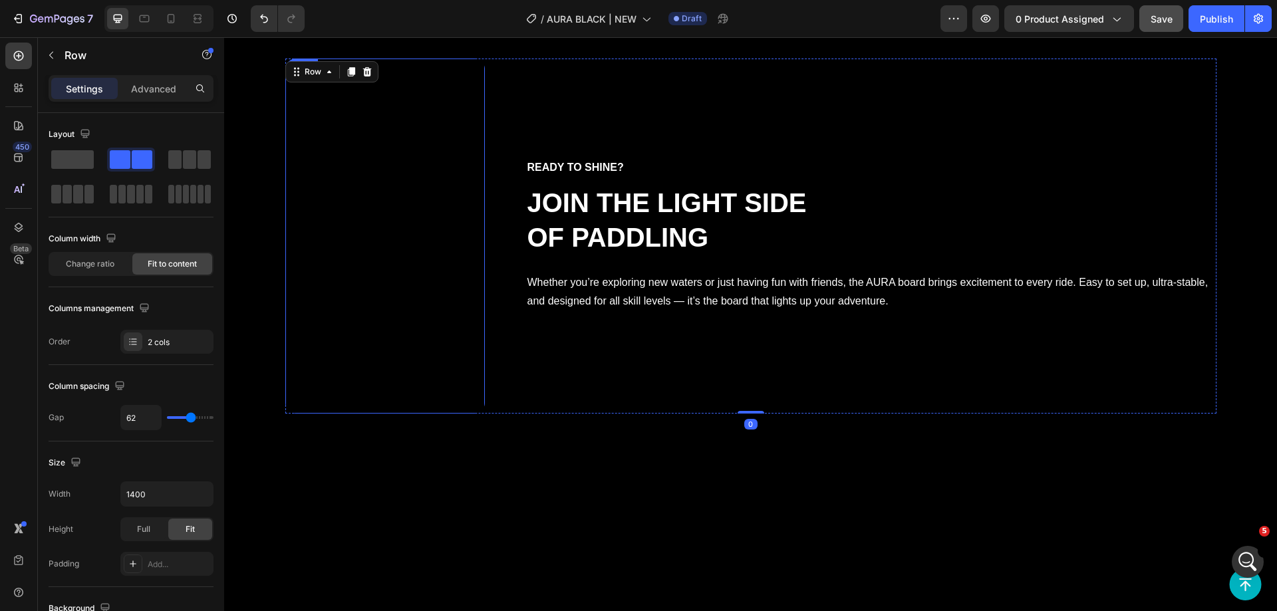
click at [485, 258] on video at bounding box center [385, 236] width 200 height 355
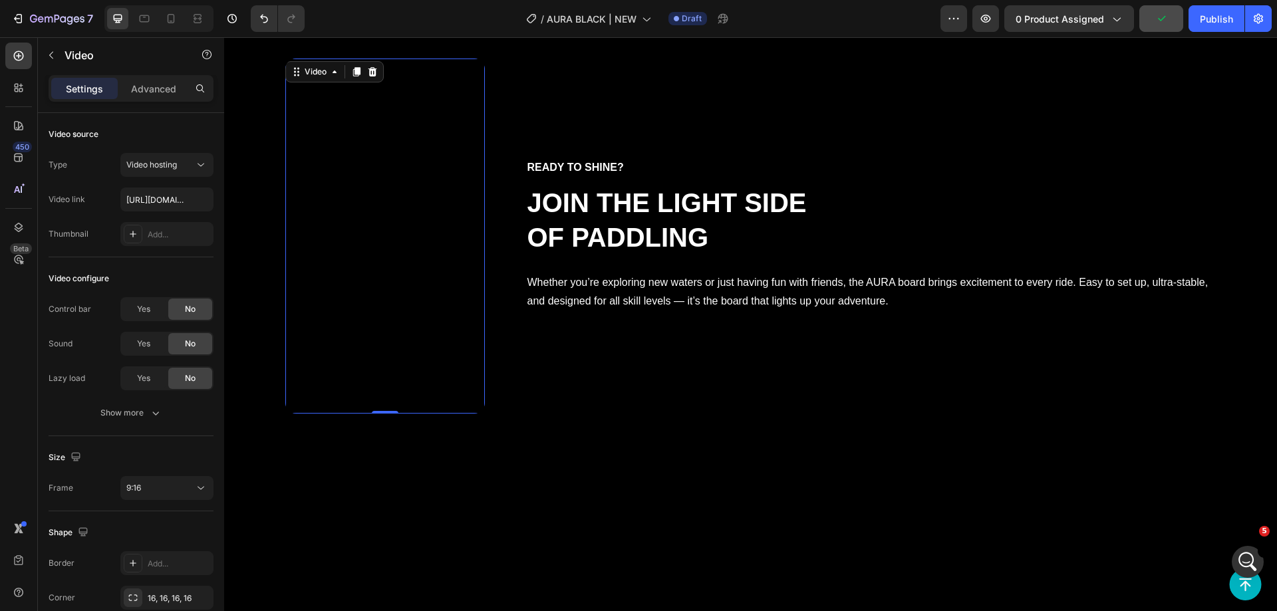
click at [485, 356] on video at bounding box center [385, 236] width 200 height 355
click at [146, 200] on input "https://cdn.shopify.com/videos/c/o/v/c07b694388f140f99e9992377fc0fe98.mov" at bounding box center [166, 200] width 93 height 24
paste input "aquamarina.com/wp-content/uploads/2024/03/partymode.mp4"
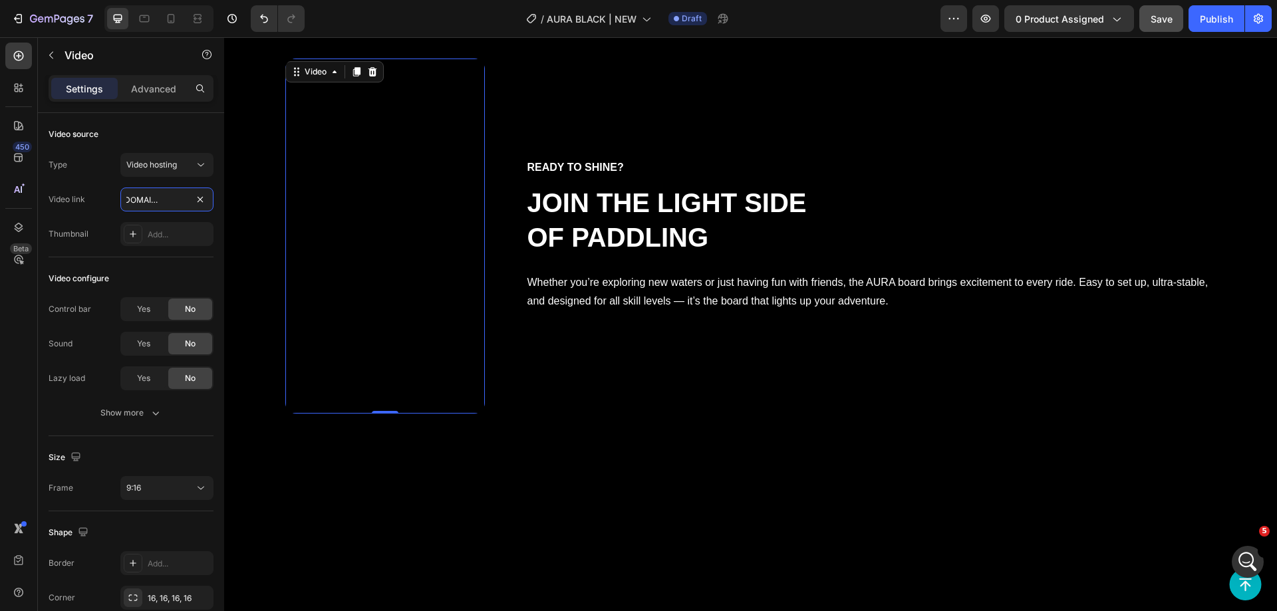
type input "https://aquamarina.com/wp-content/uploads/2024/03/partymode.mp4"
click at [485, 283] on video at bounding box center [385, 236] width 200 height 355
click at [144, 493] on div "9:16" at bounding box center [160, 488] width 68 height 12
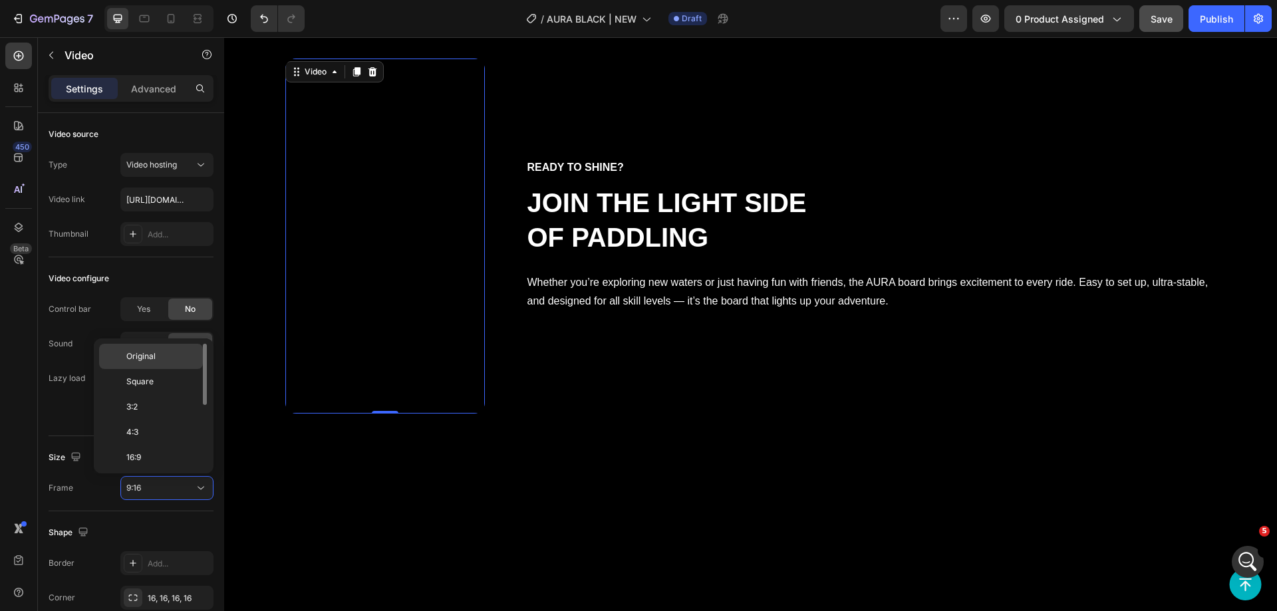
click at [148, 369] on div "Original" at bounding box center [151, 381] width 104 height 25
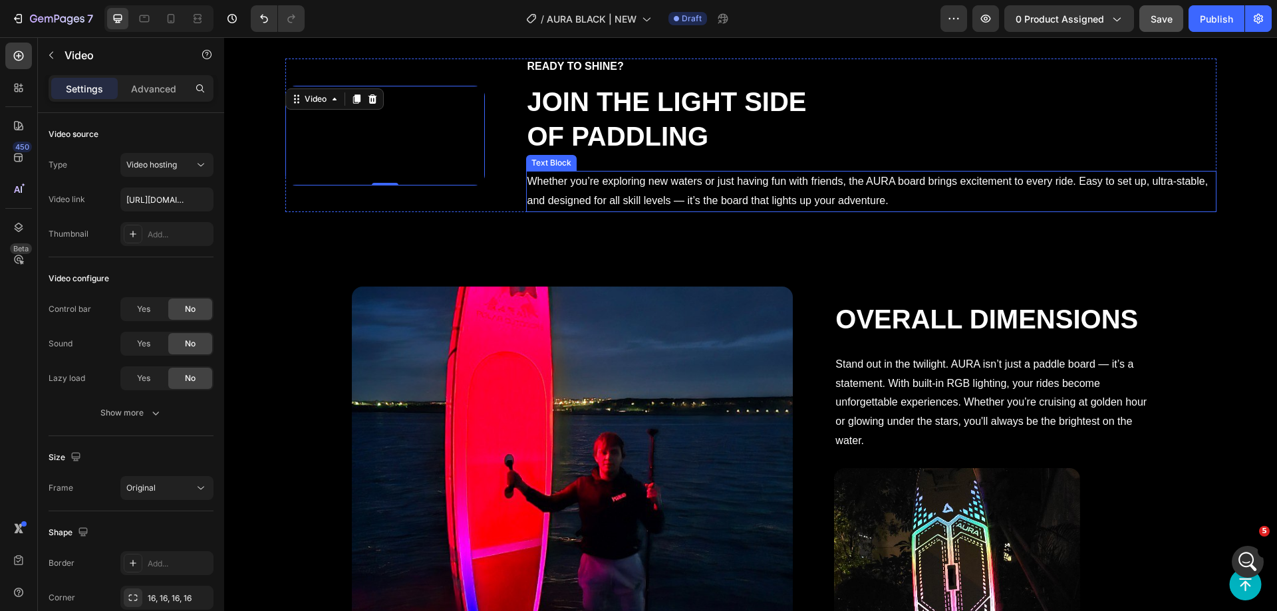
scroll to position [2745, 0]
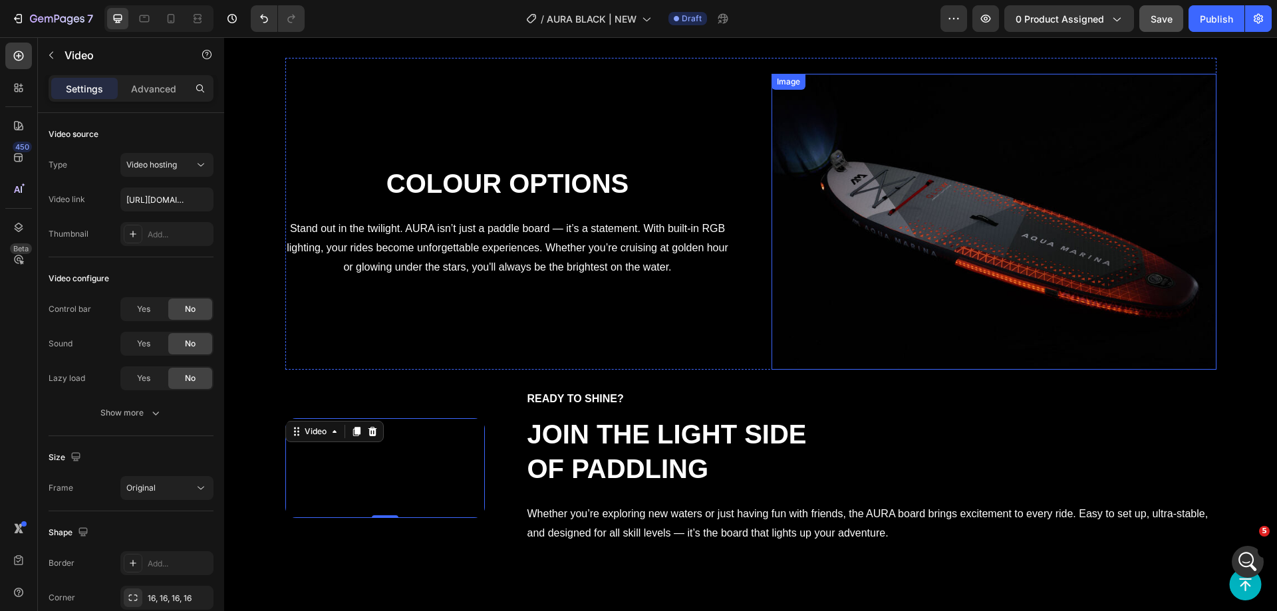
click at [756, 234] on div "Colour Options Heading Stand out in the twilight. AURA isn’t just a paddle boar…" at bounding box center [750, 214] width 931 height 313
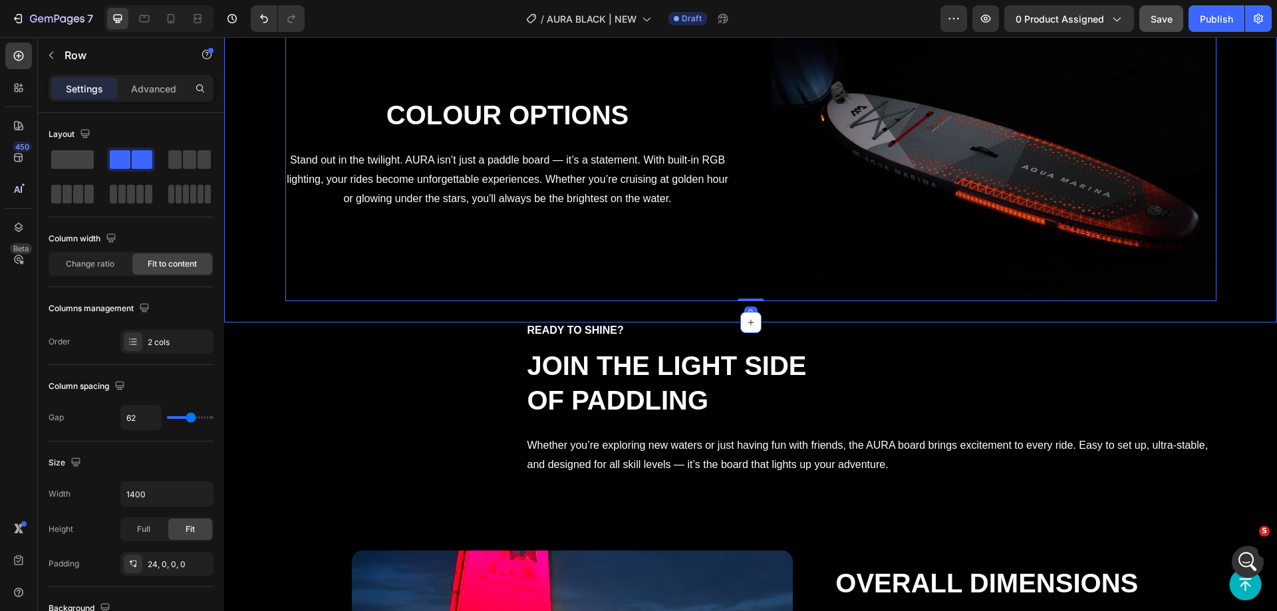
scroll to position [2878, 0]
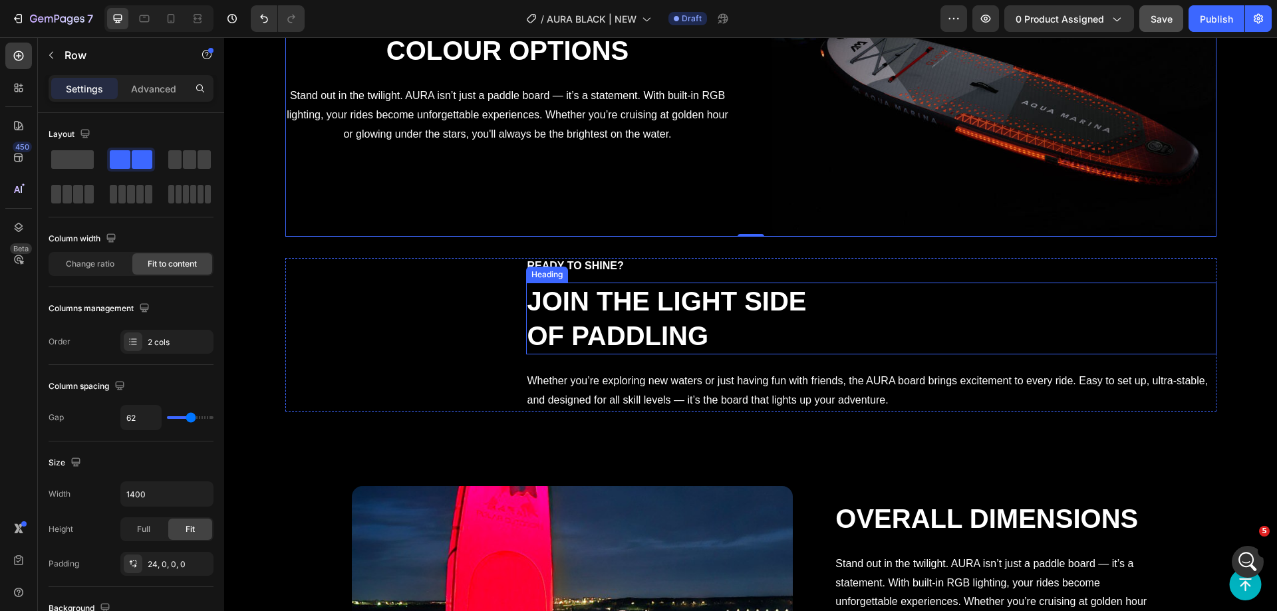
click at [836, 336] on h2 "Join the Light Side of Paddling" at bounding box center [686, 319] width 321 height 72
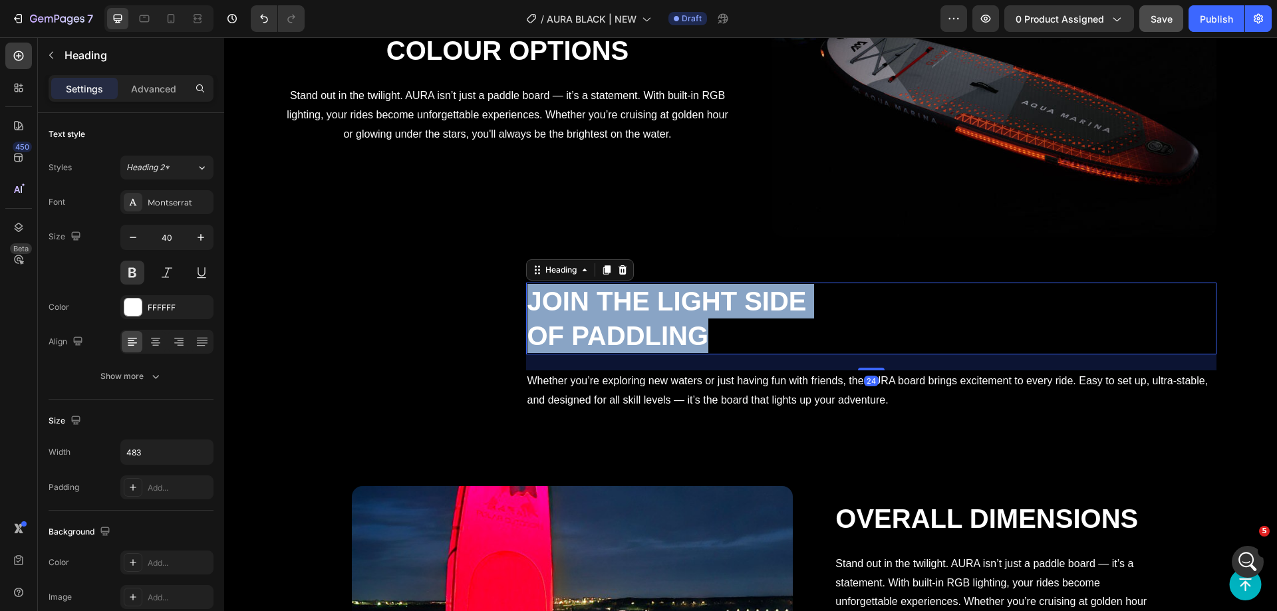
click at [836, 336] on p "Join the Light Side of Paddling" at bounding box center [687, 318] width 319 height 69
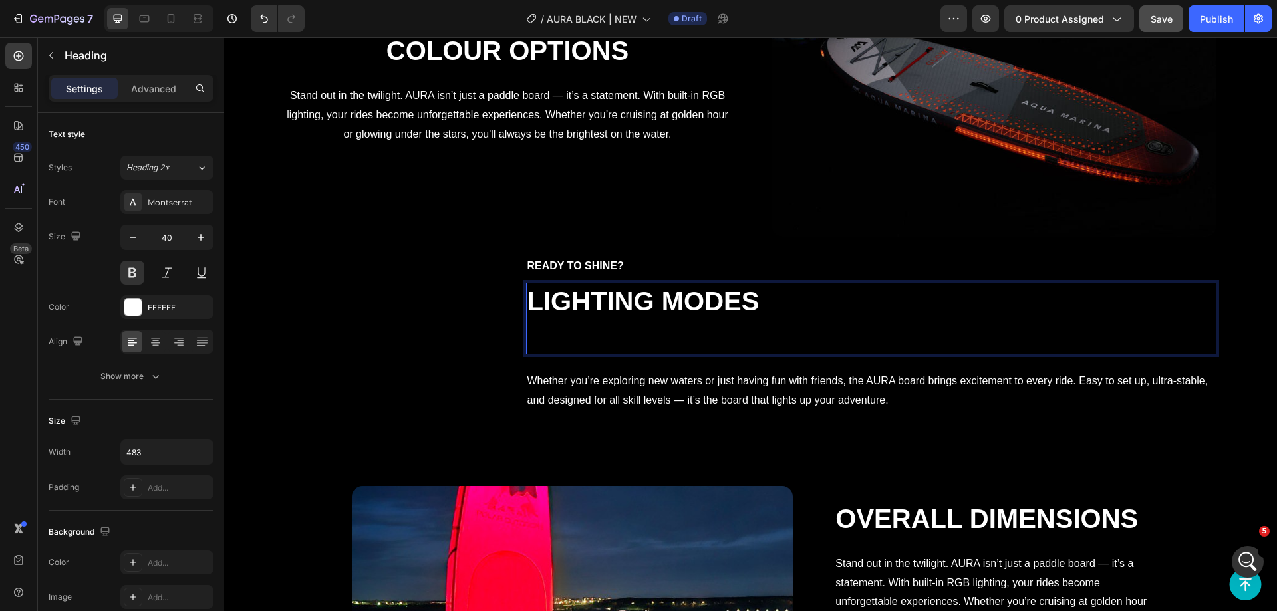
scroll to position [2895, 0]
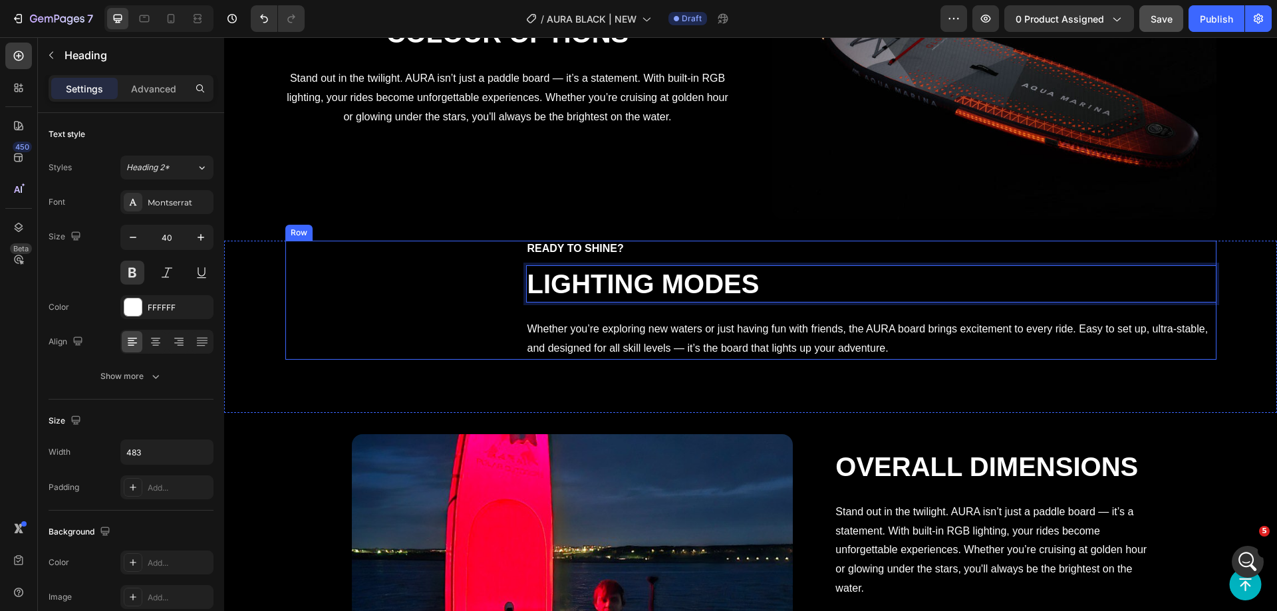
click at [846, 256] on p "Ready to shine?" at bounding box center [687, 249] width 319 height 14
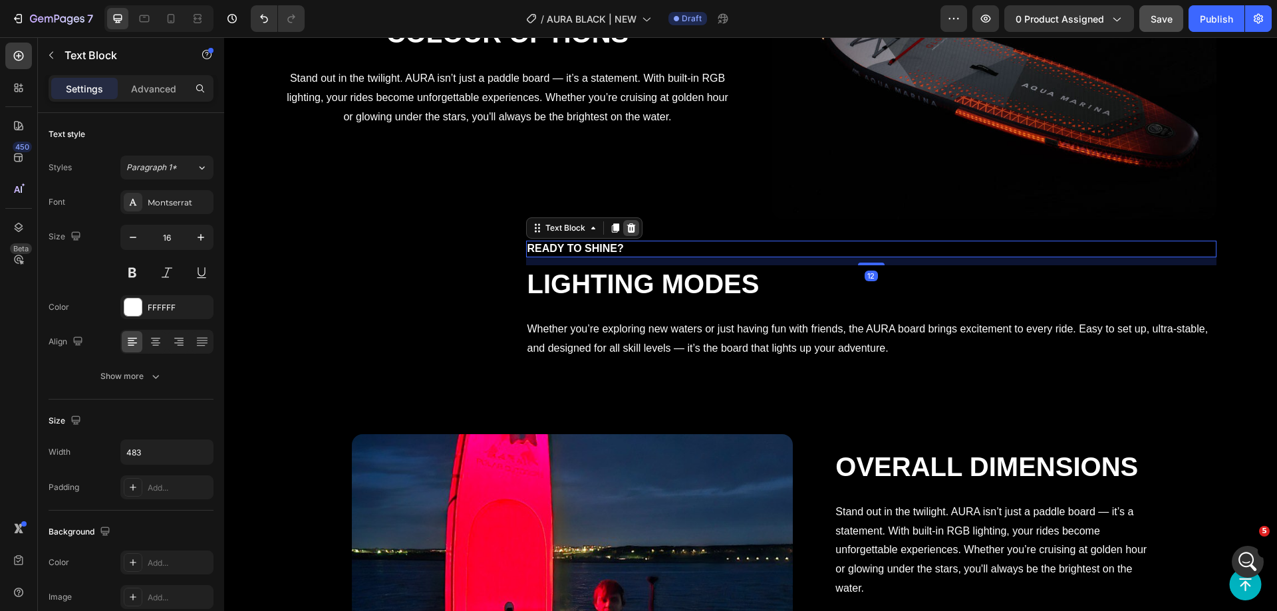
click at [637, 234] on icon at bounding box center [631, 228] width 11 height 11
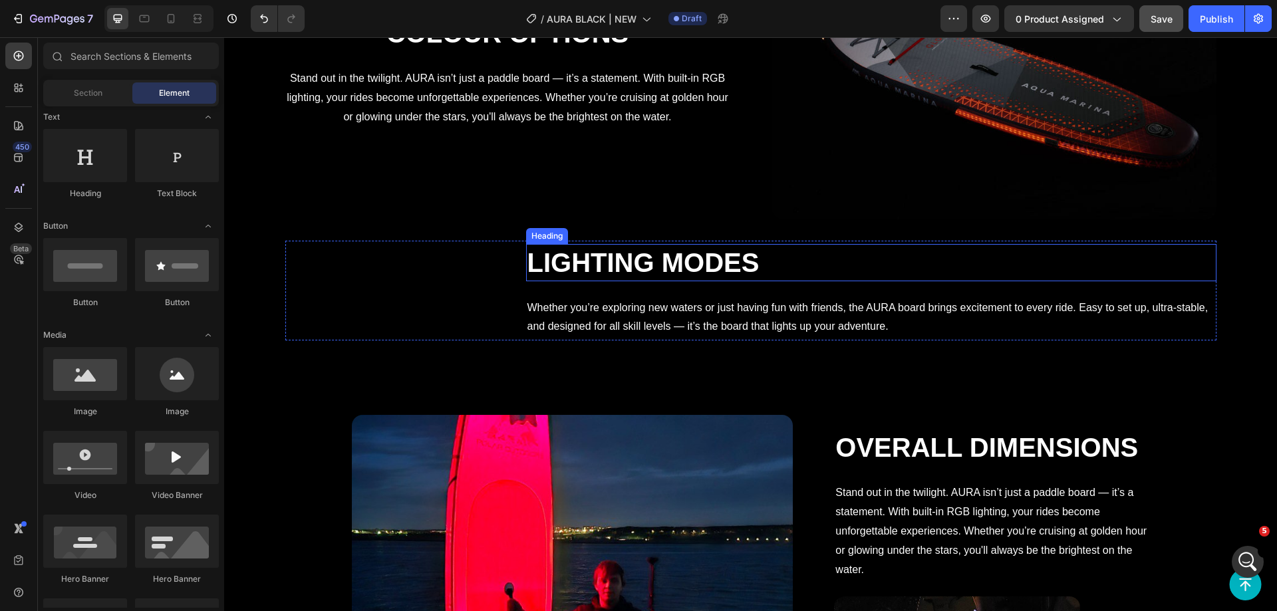
click at [760, 277] on strong "Lighting modes" at bounding box center [644, 262] width 232 height 29
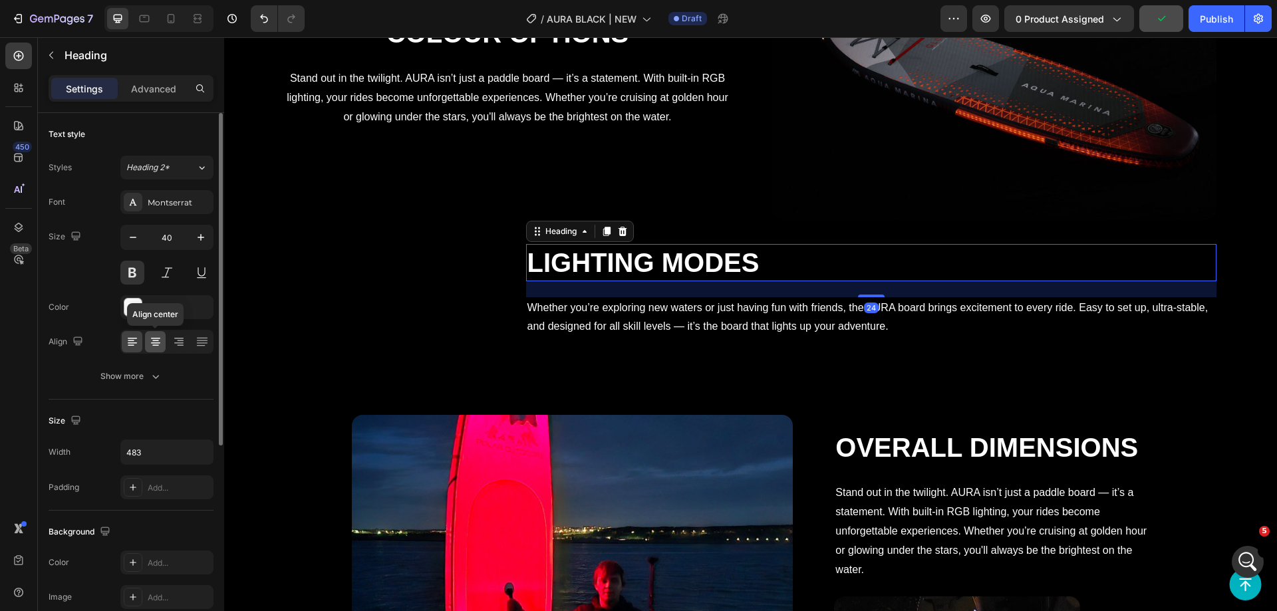
click at [151, 342] on icon at bounding box center [155, 341] width 13 height 13
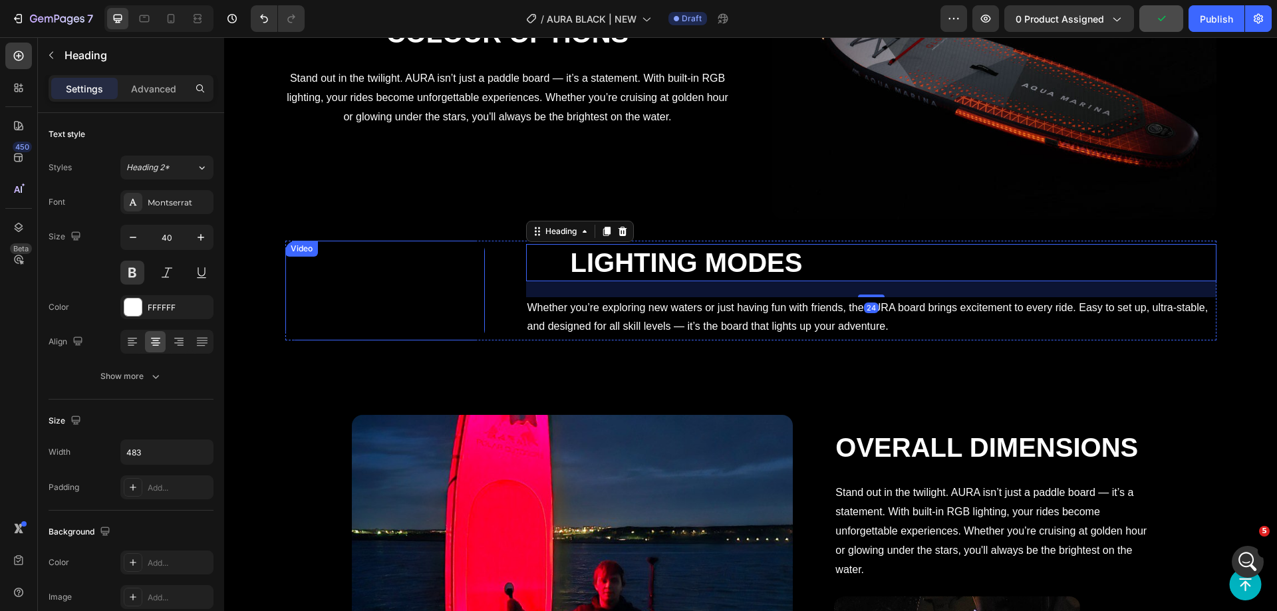
click at [579, 164] on div "Colour Options Heading Stand out in the twilight. AURA isn’t just a paddle boar…" at bounding box center [507, 71] width 445 height 297
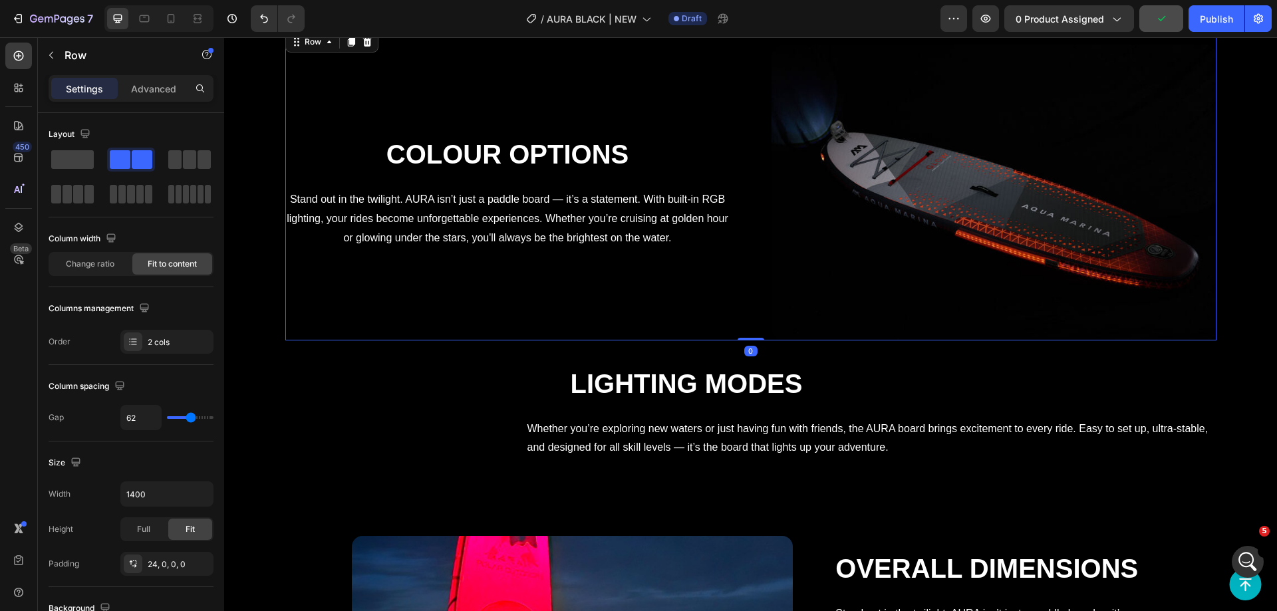
scroll to position [2629, 0]
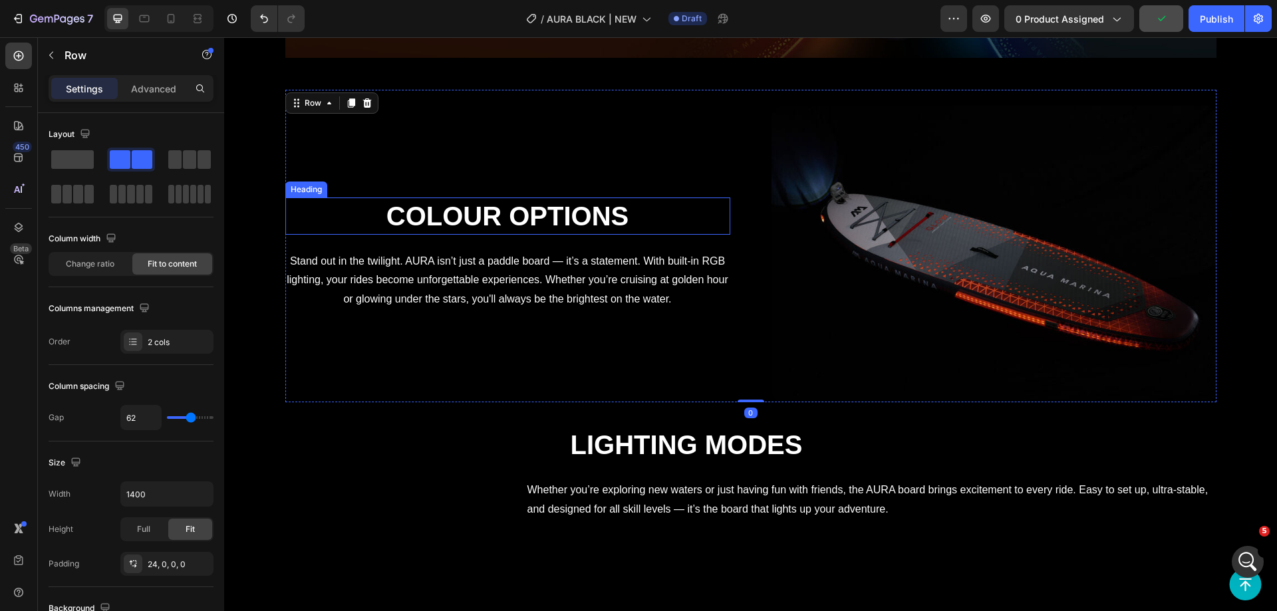
click at [513, 212] on h2 "Colour Options" at bounding box center [507, 216] width 445 height 37
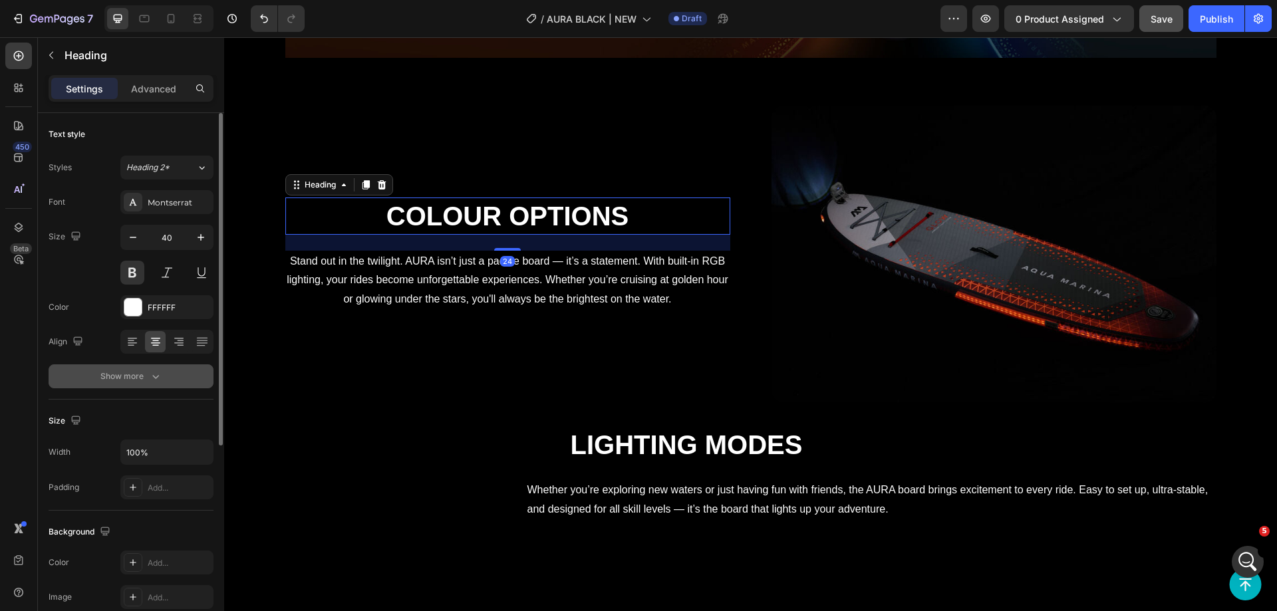
click at [143, 371] on button "Show more" at bounding box center [131, 377] width 165 height 24
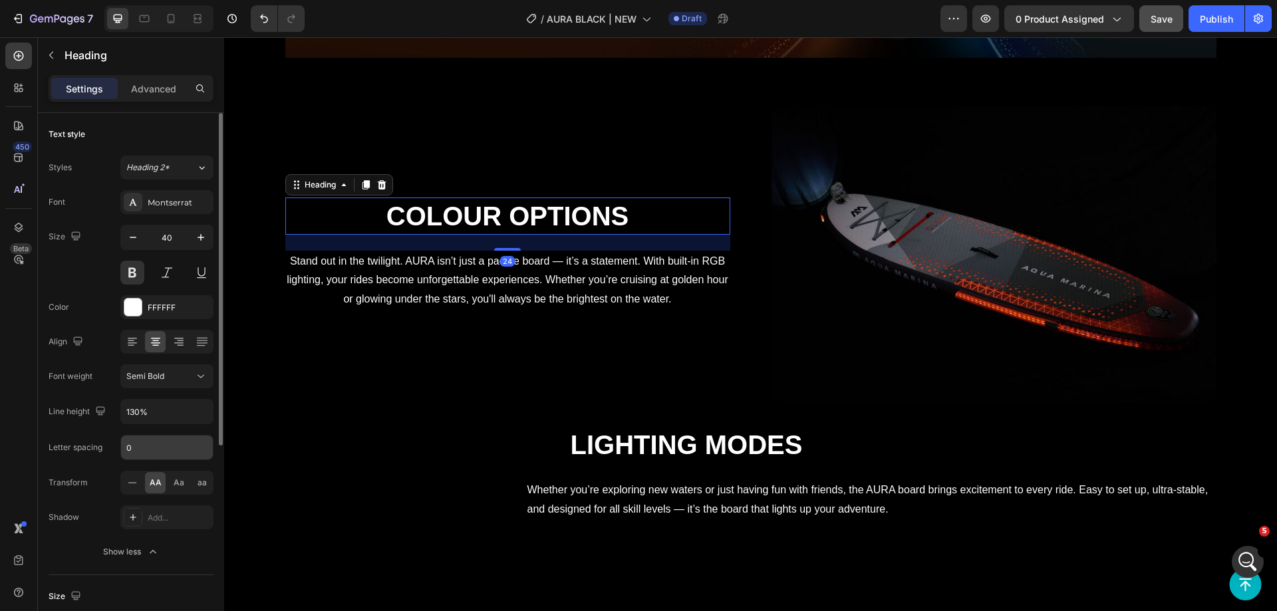
click at [137, 442] on input "0" at bounding box center [167, 448] width 92 height 24
type input "5"
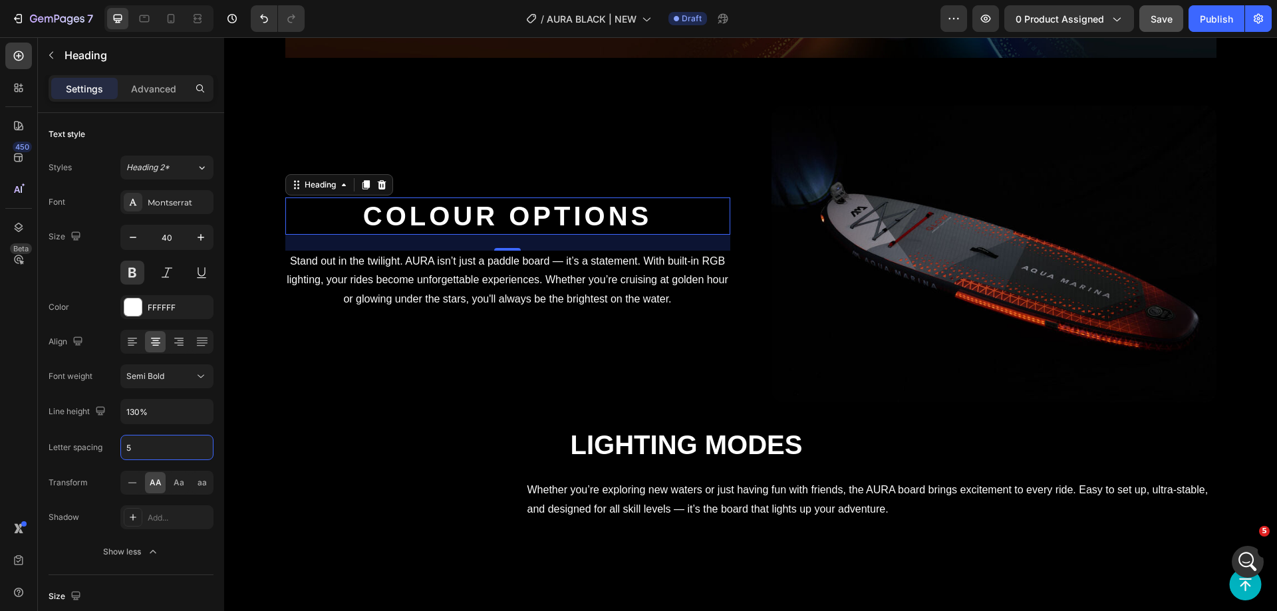
click at [530, 334] on div "Colour Options Heading 24 Stand out in the twilight. AURA isn’t just a paddle b…" at bounding box center [507, 254] width 445 height 297
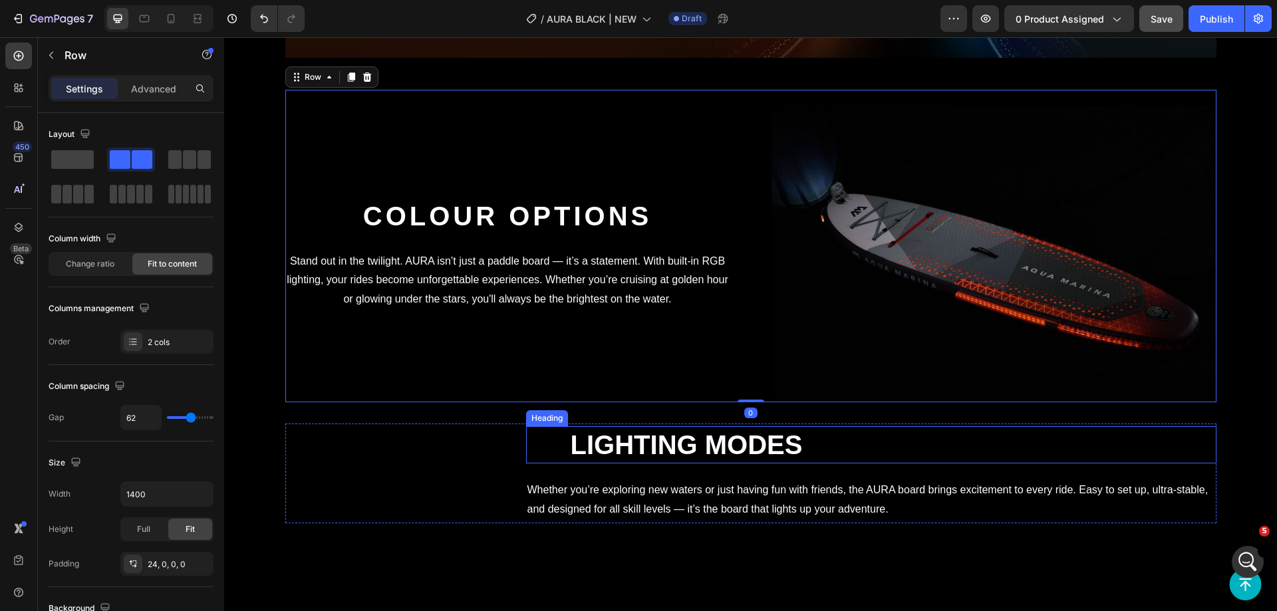
click at [803, 460] on strong "Lighting modes" at bounding box center [687, 444] width 232 height 29
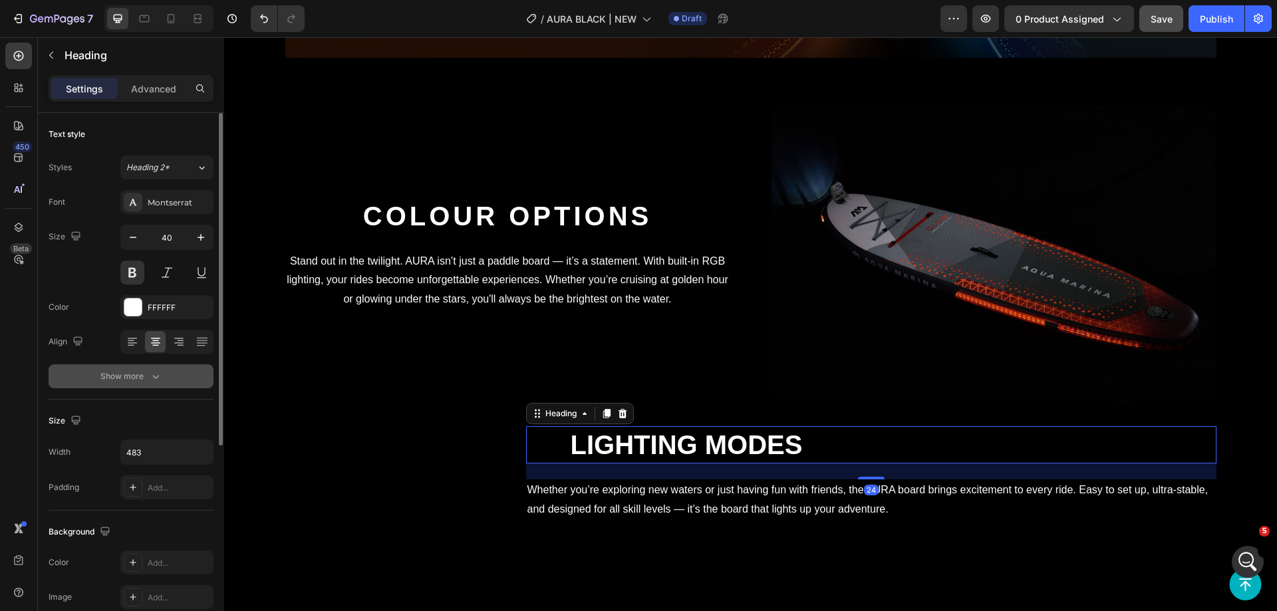
click at [149, 381] on icon "button" at bounding box center [155, 376] width 13 height 13
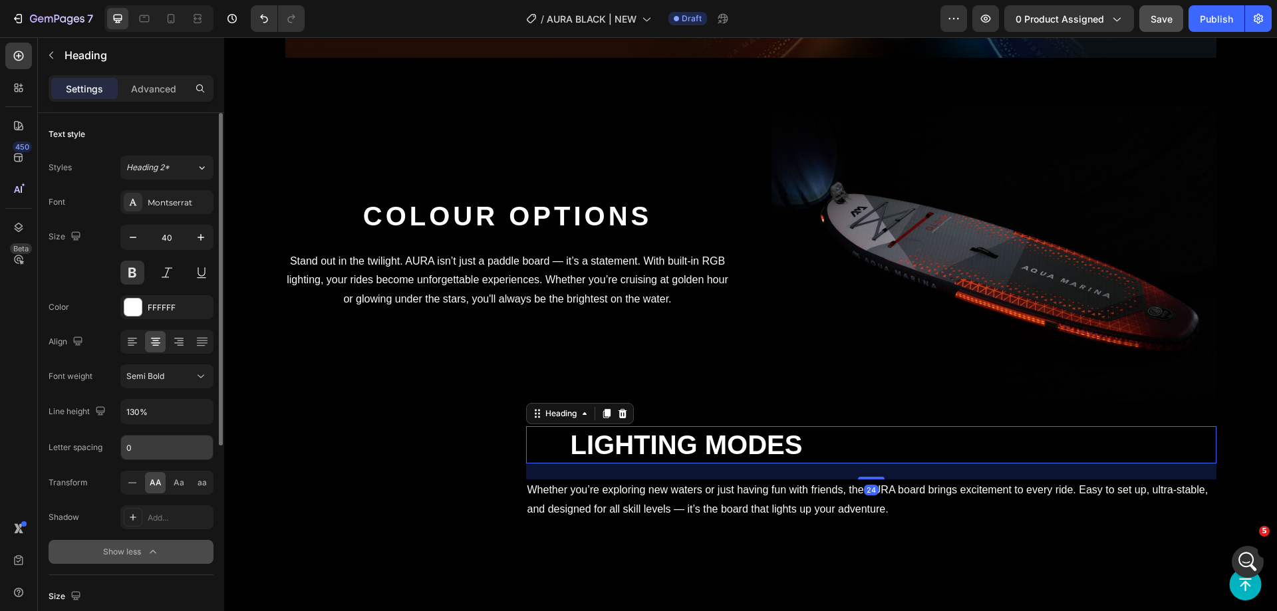
click at [142, 441] on input "0" at bounding box center [167, 448] width 92 height 24
type input "5"
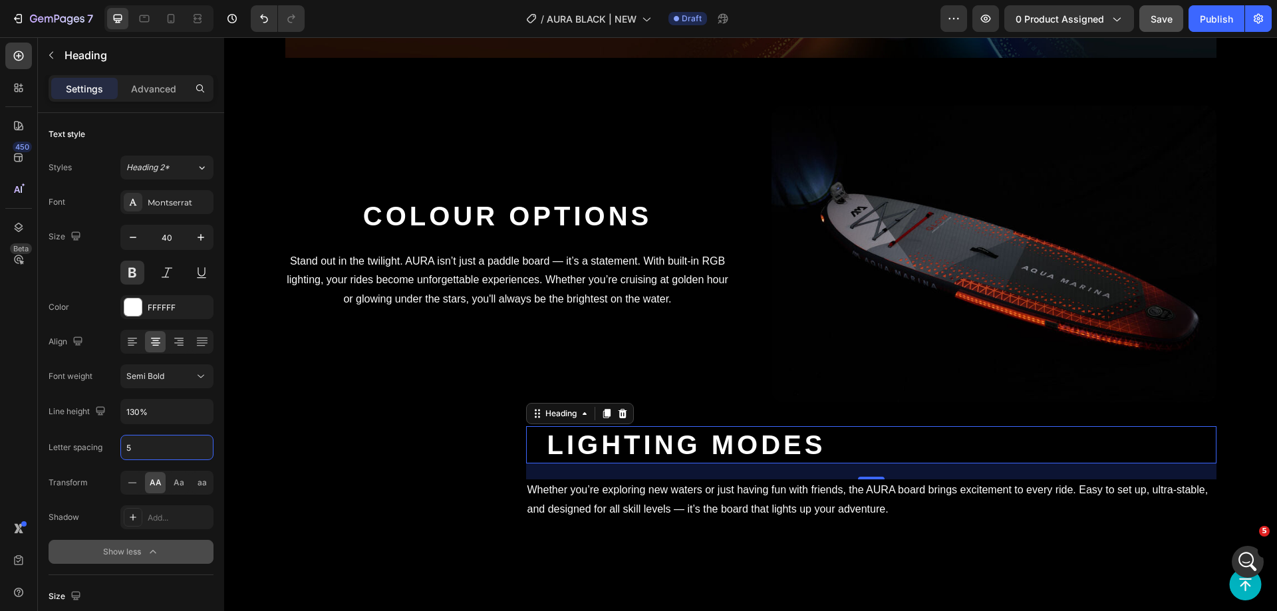
click at [603, 224] on div "Colour Options Heading Stand out in the twilight. AURA isn’t just a paddle boar…" at bounding box center [507, 254] width 445 height 297
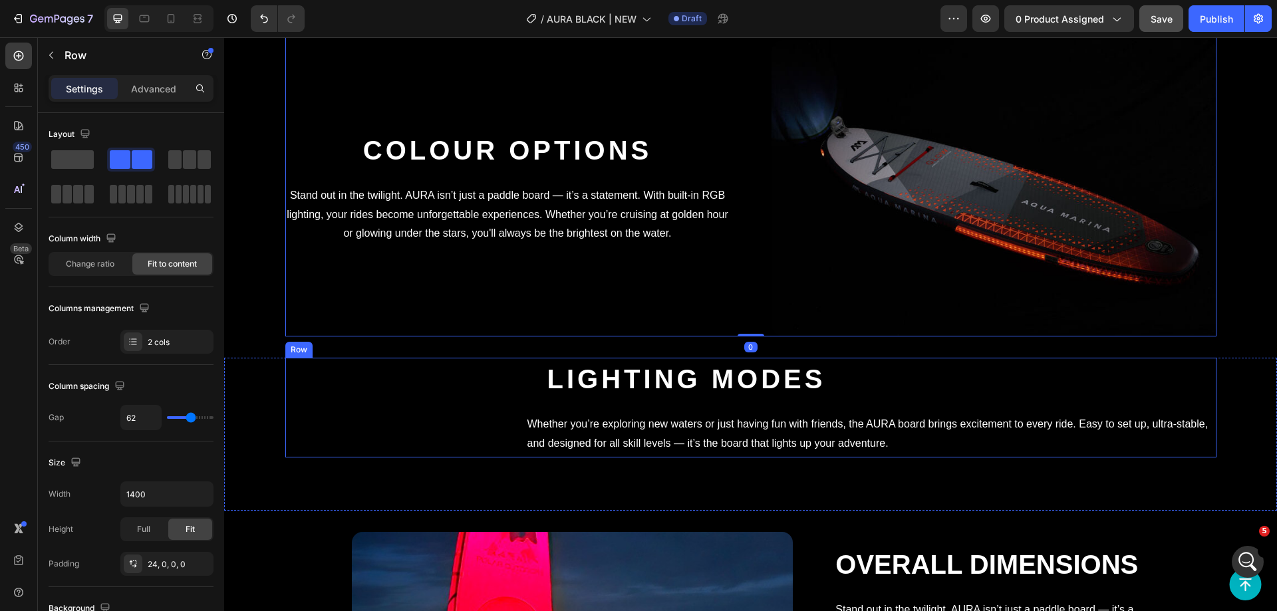
scroll to position [2762, 0]
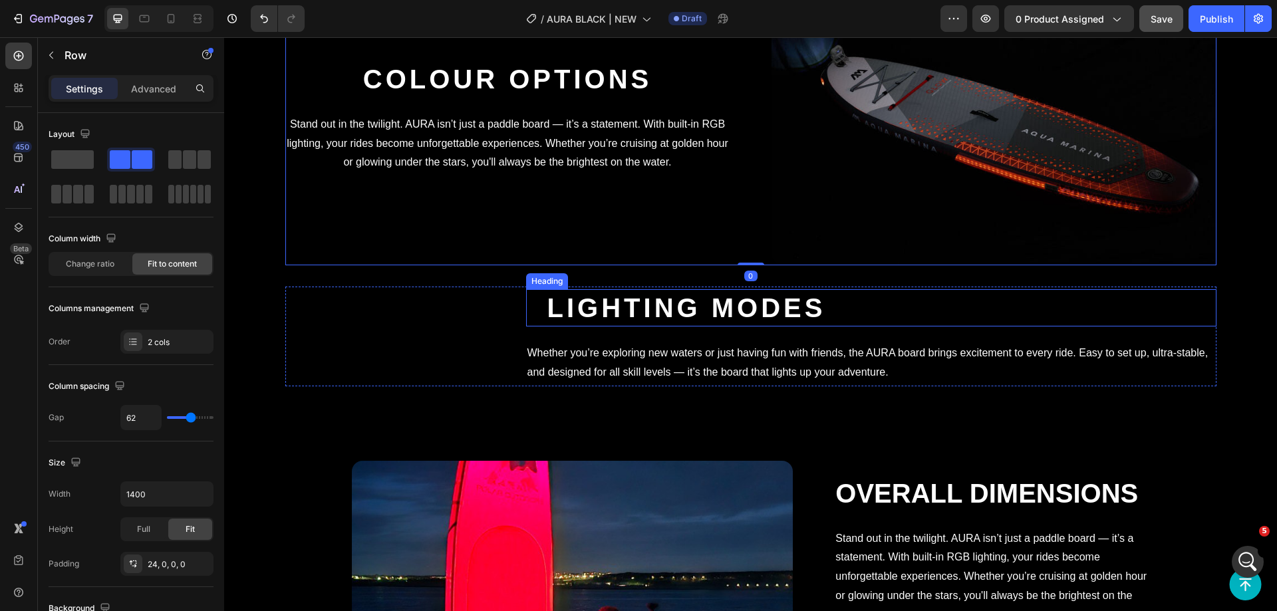
click at [826, 323] on strong "Lighting modes" at bounding box center [687, 307] width 279 height 29
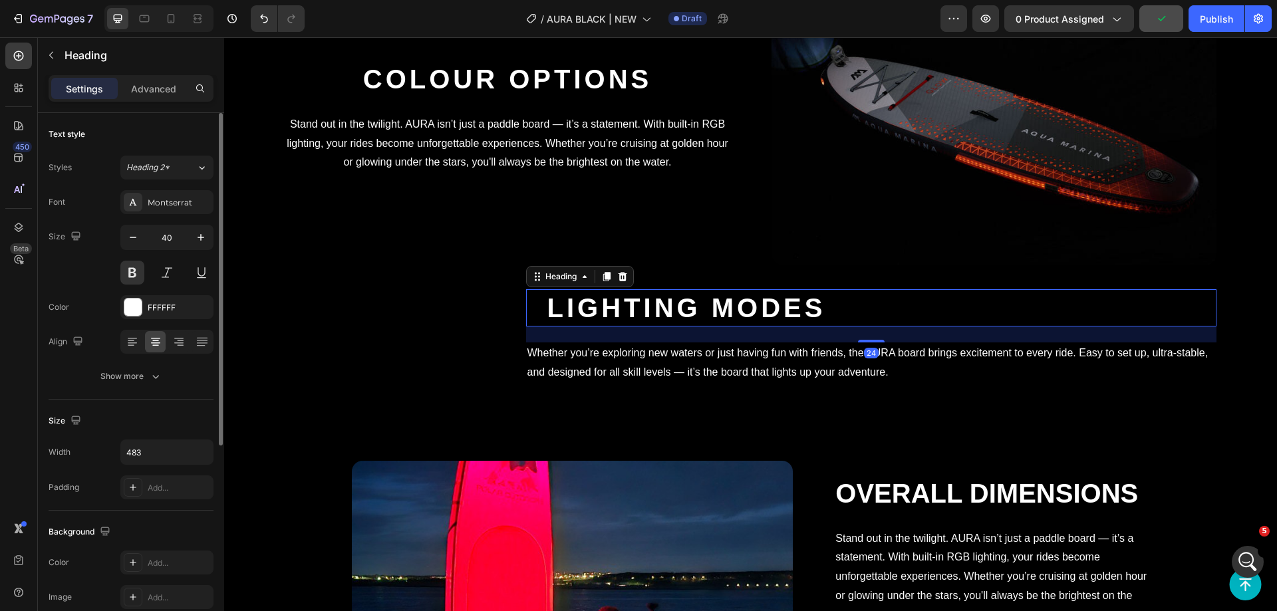
scroll to position [327, 0]
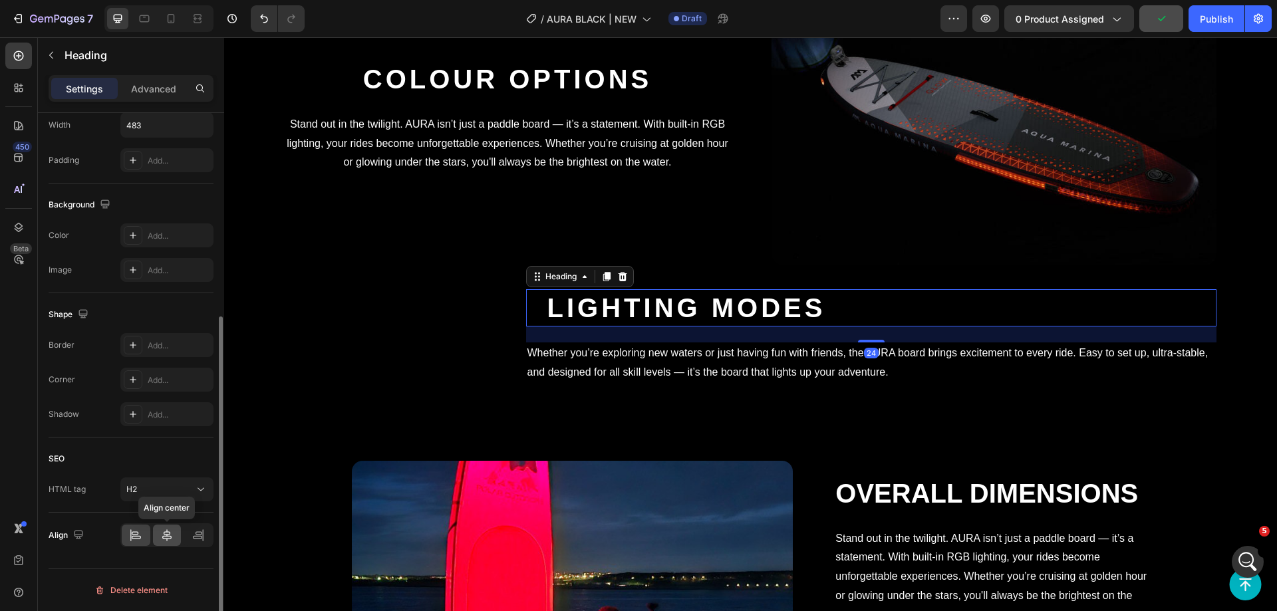
click at [160, 537] on icon at bounding box center [166, 535] width 13 height 13
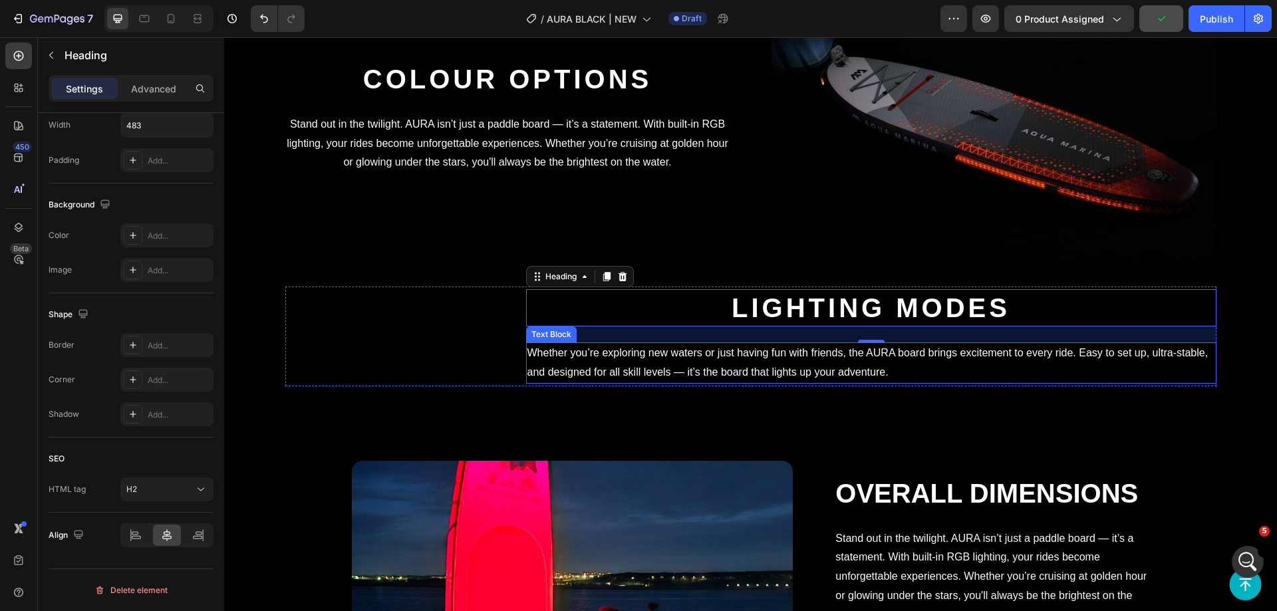
click at [853, 383] on p "Whether you’re exploring new waters or just having fun with friends, the AURA b…" at bounding box center [872, 363] width 688 height 39
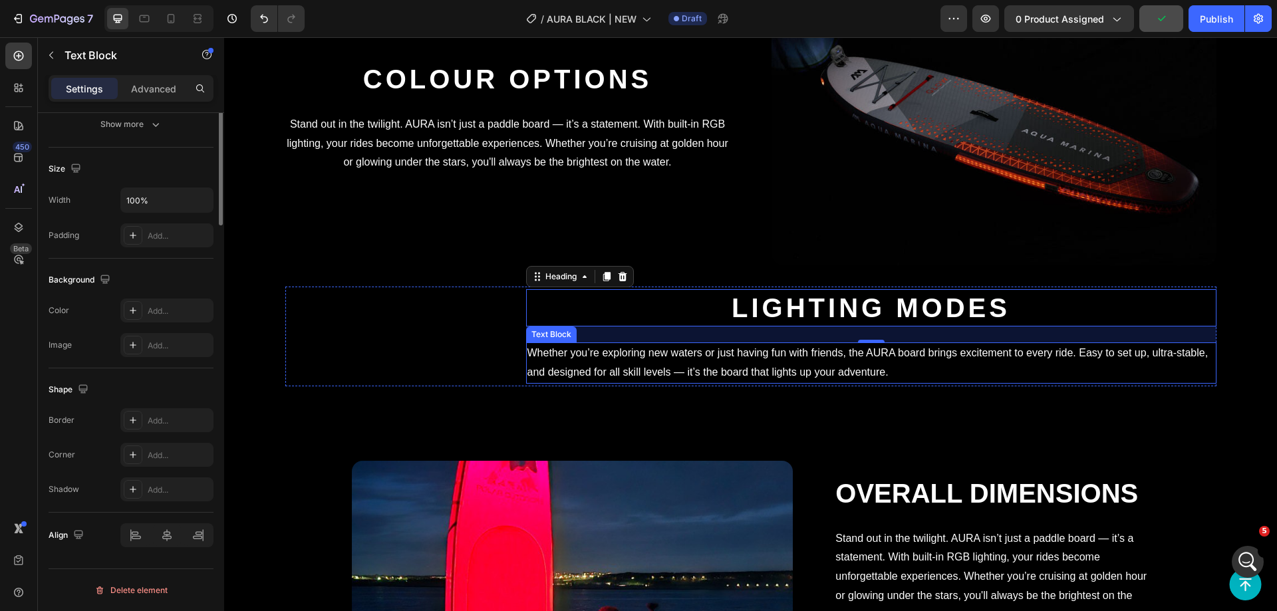
scroll to position [0, 0]
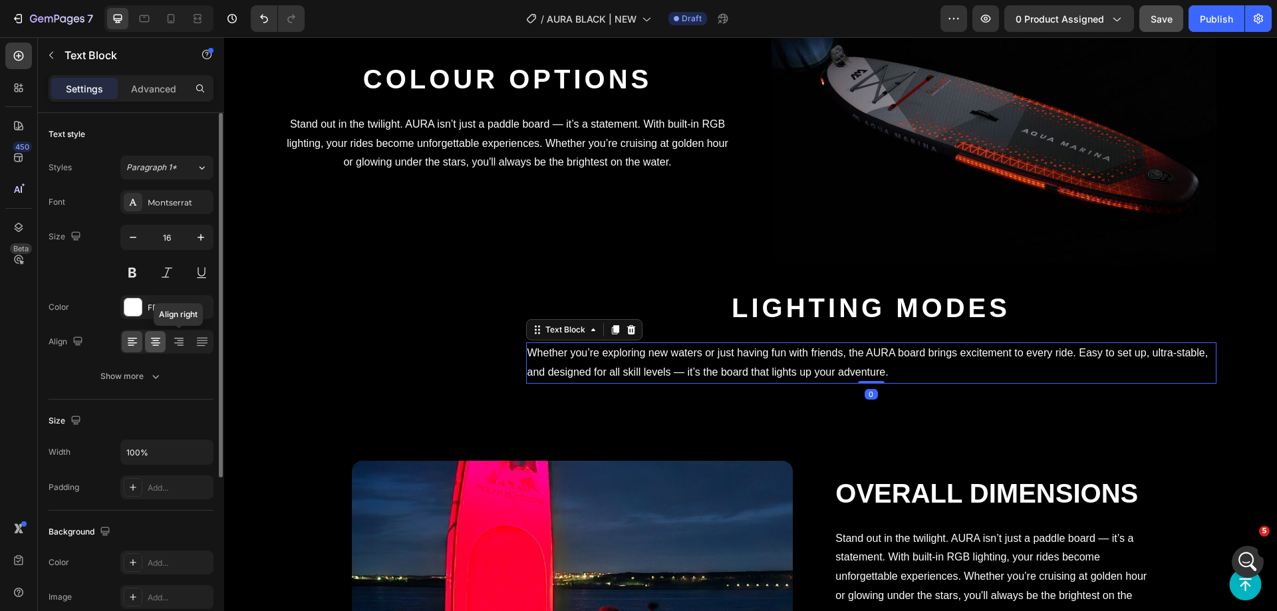
click at [160, 348] on icon at bounding box center [155, 341] width 13 height 13
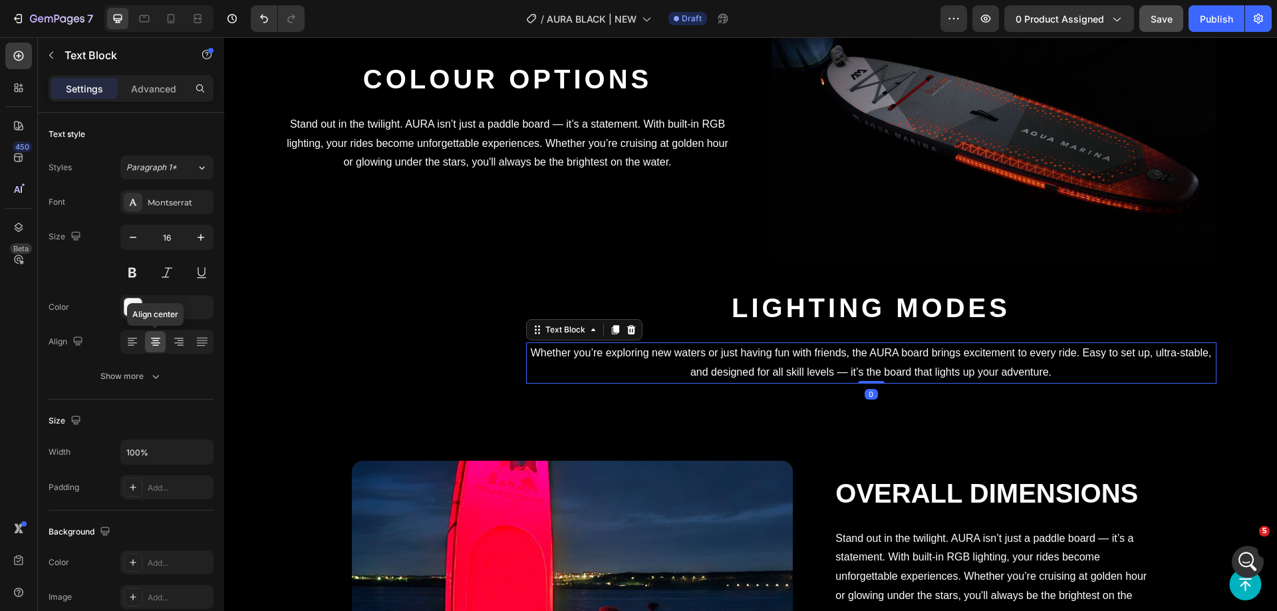
click at [616, 172] on p "Stand out in the twilight. AURA isn’t just a paddle board — it’s a statement. W…" at bounding box center [508, 143] width 442 height 57
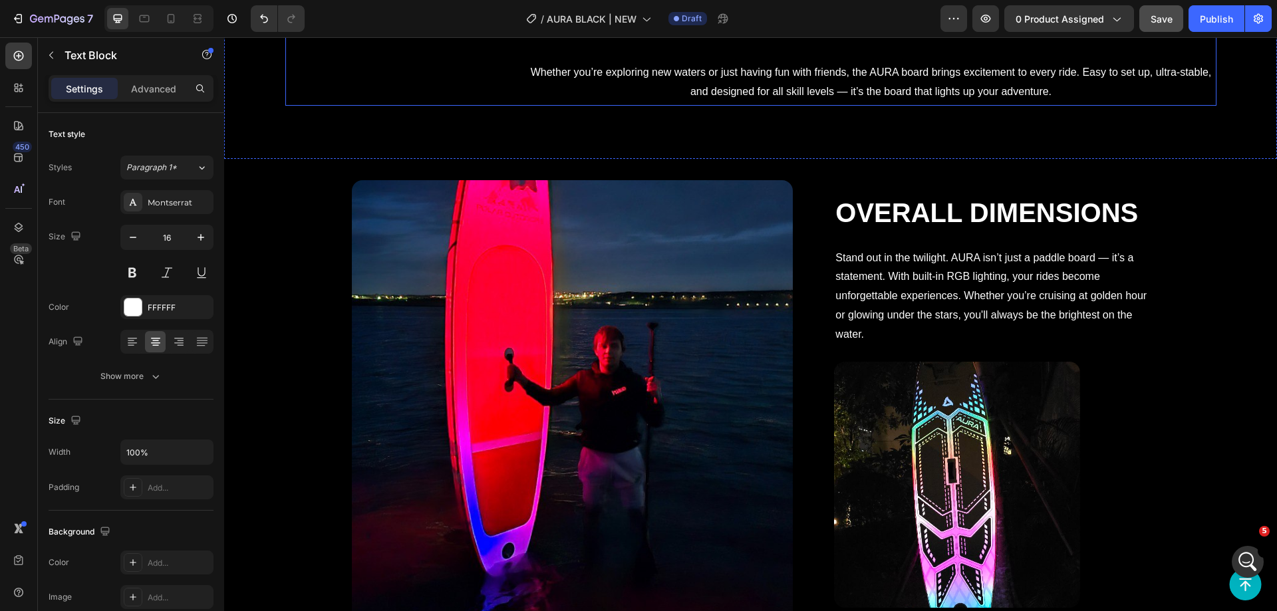
scroll to position [2962, 0]
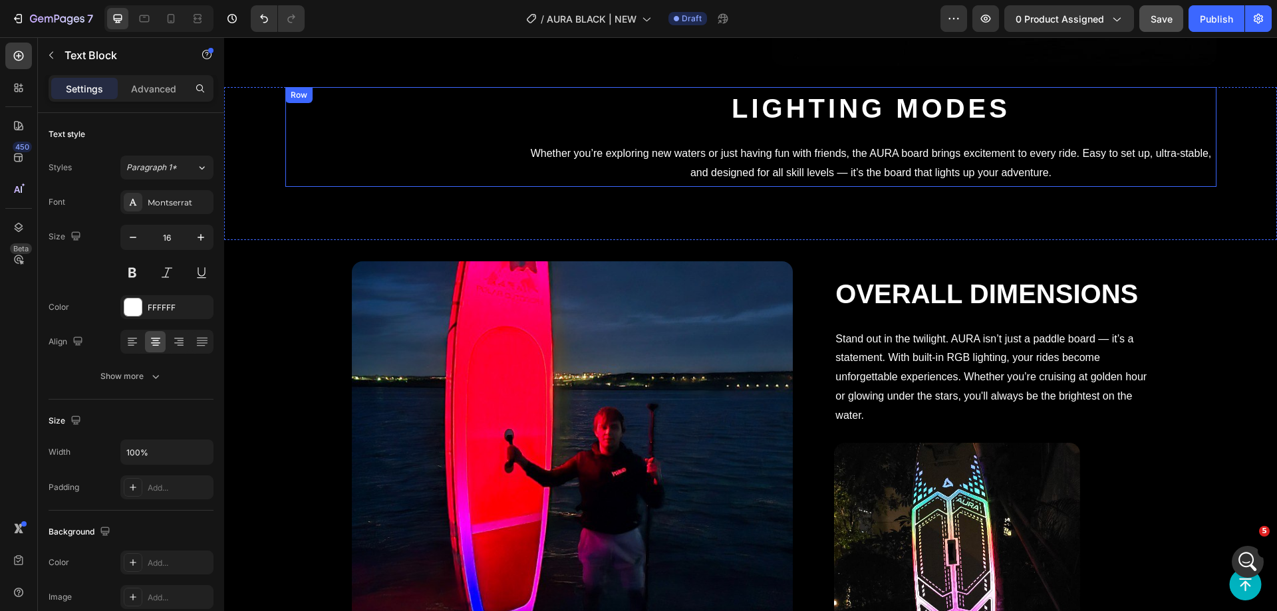
click at [756, 187] on div "Video ⁠⁠⁠⁠⁠⁠⁠ Lighting modes Heading Whether you’re exploring new waters or jus…" at bounding box center [750, 137] width 931 height 100
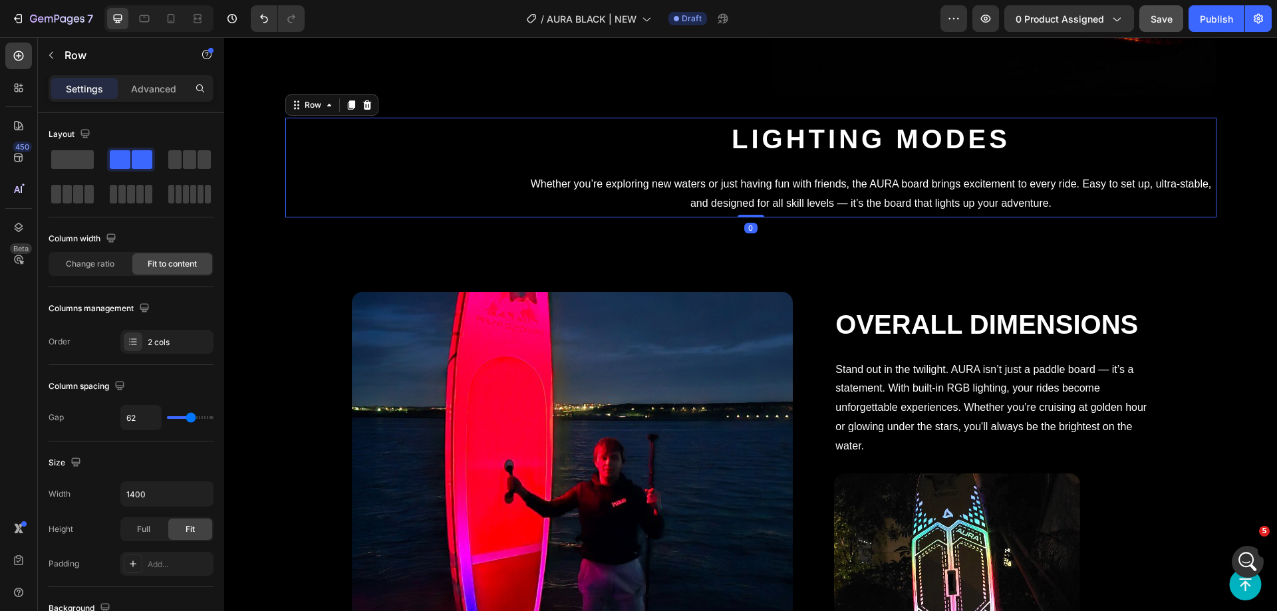
scroll to position [2895, 0]
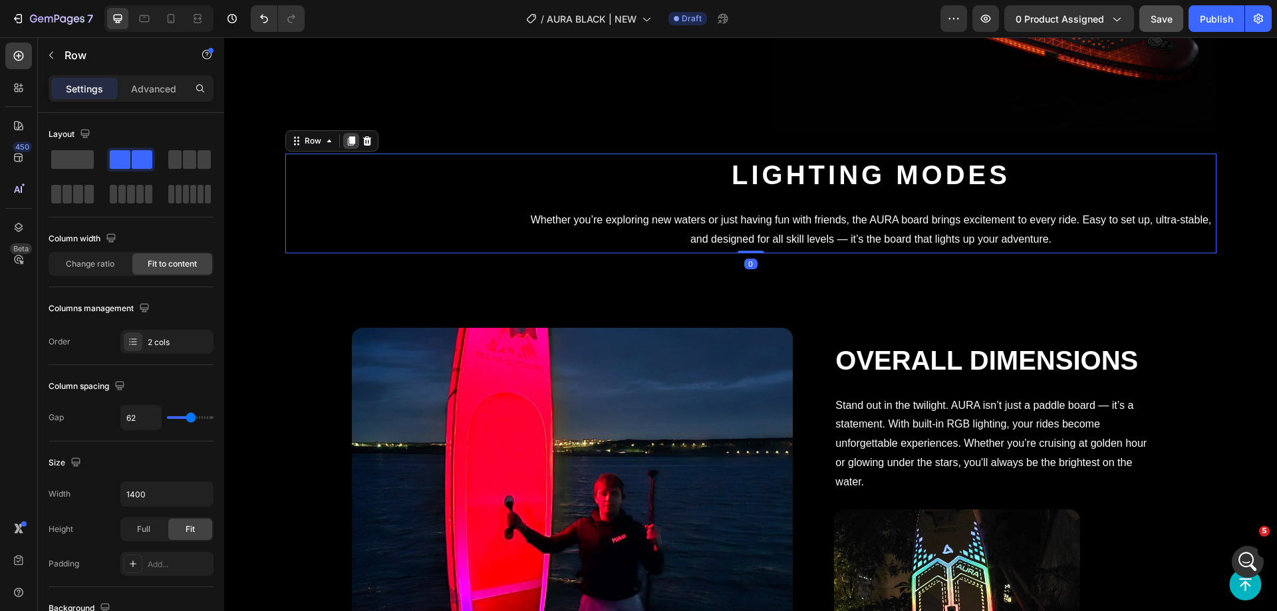
click at [347, 133] on div at bounding box center [351, 141] width 16 height 16
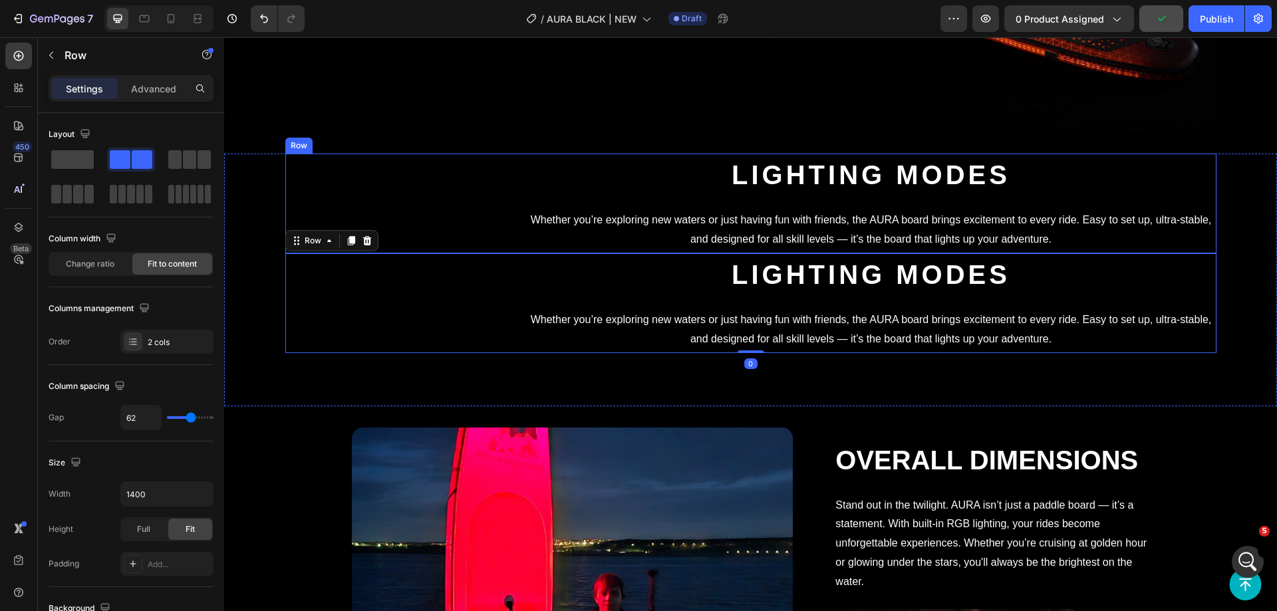
click at [746, 253] on div "Video ⁠⁠⁠⁠⁠⁠⁠ Lighting modes Heading Whether you’re exploring new waters or jus…" at bounding box center [750, 204] width 931 height 100
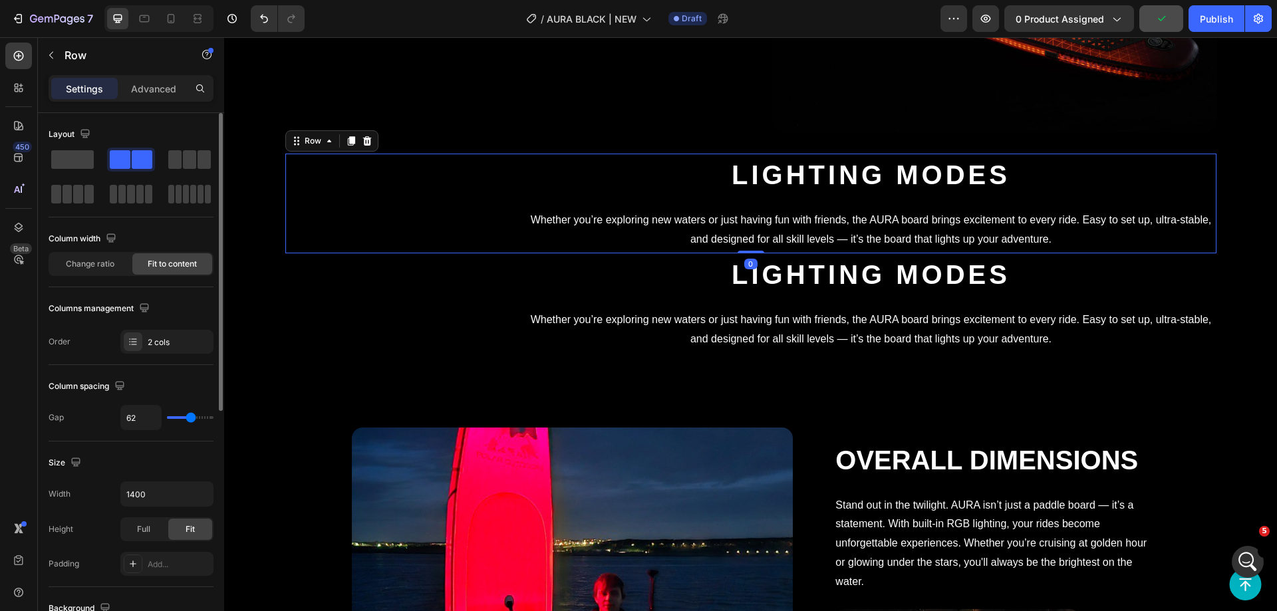
drag, startPoint x: 150, startPoint y: 96, endPoint x: 148, endPoint y: 116, distance: 20.7
click at [149, 95] on div "Advanced" at bounding box center [153, 88] width 67 height 21
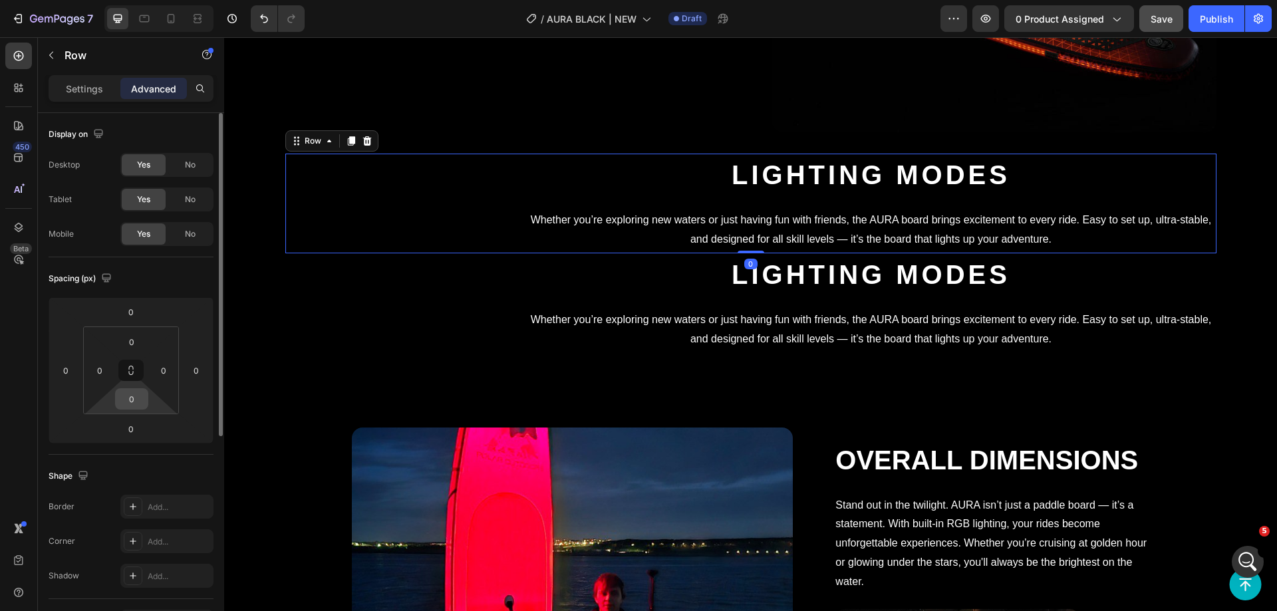
click at [132, 400] on input "0" at bounding box center [131, 399] width 27 height 20
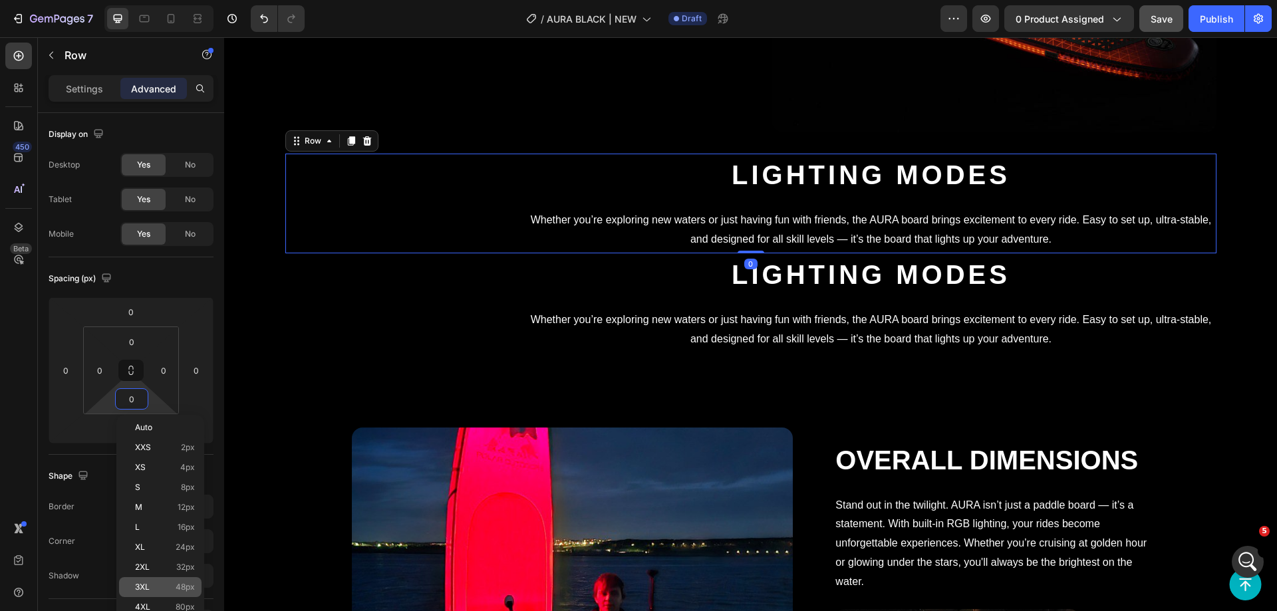
click at [172, 581] on div "3XL 48px" at bounding box center [160, 587] width 82 height 20
type input "48"
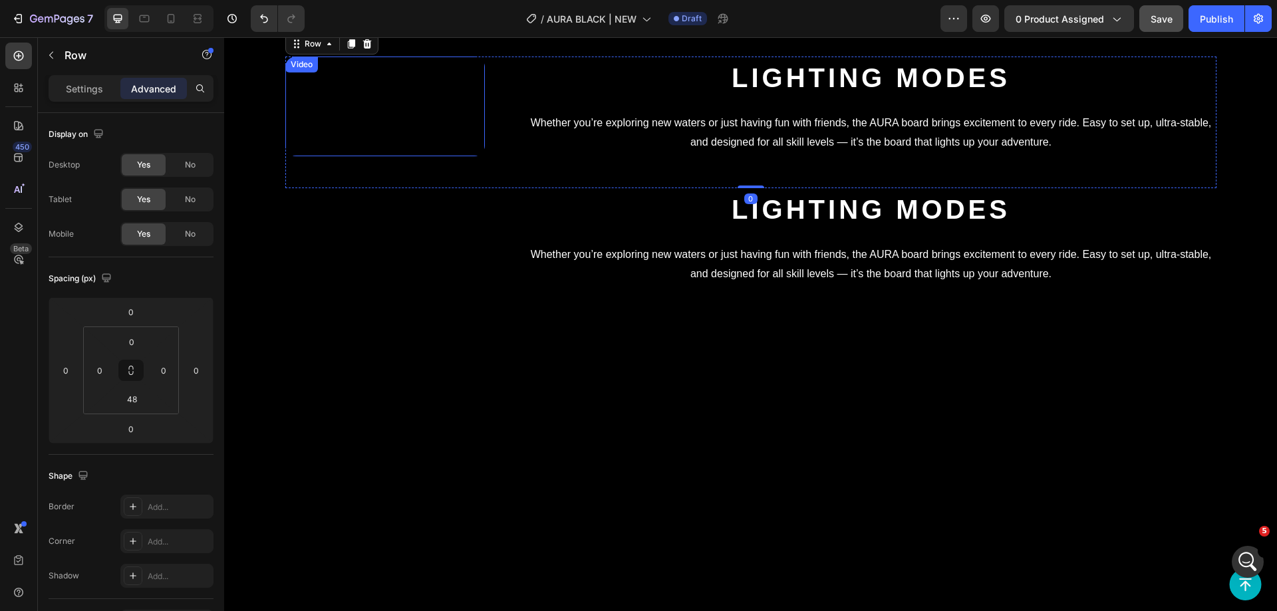
scroll to position [3095, 0]
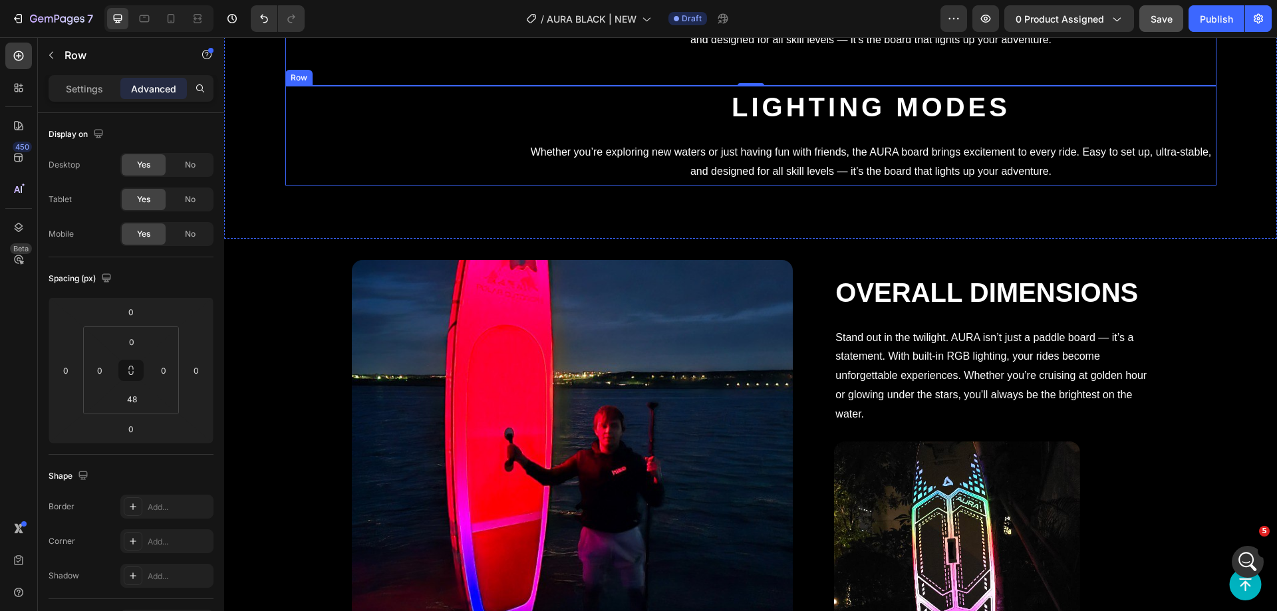
click at [749, 186] on div "Video Lighting modes Heading Whether you’re exploring new waters or just having…" at bounding box center [750, 136] width 931 height 100
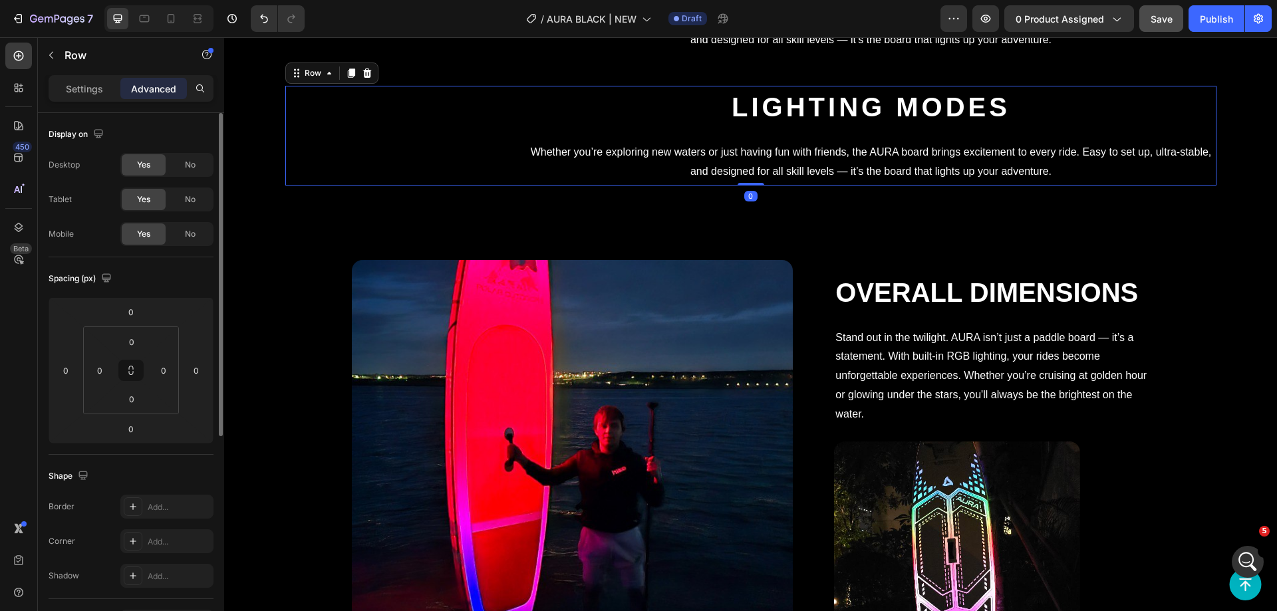
scroll to position [67, 0]
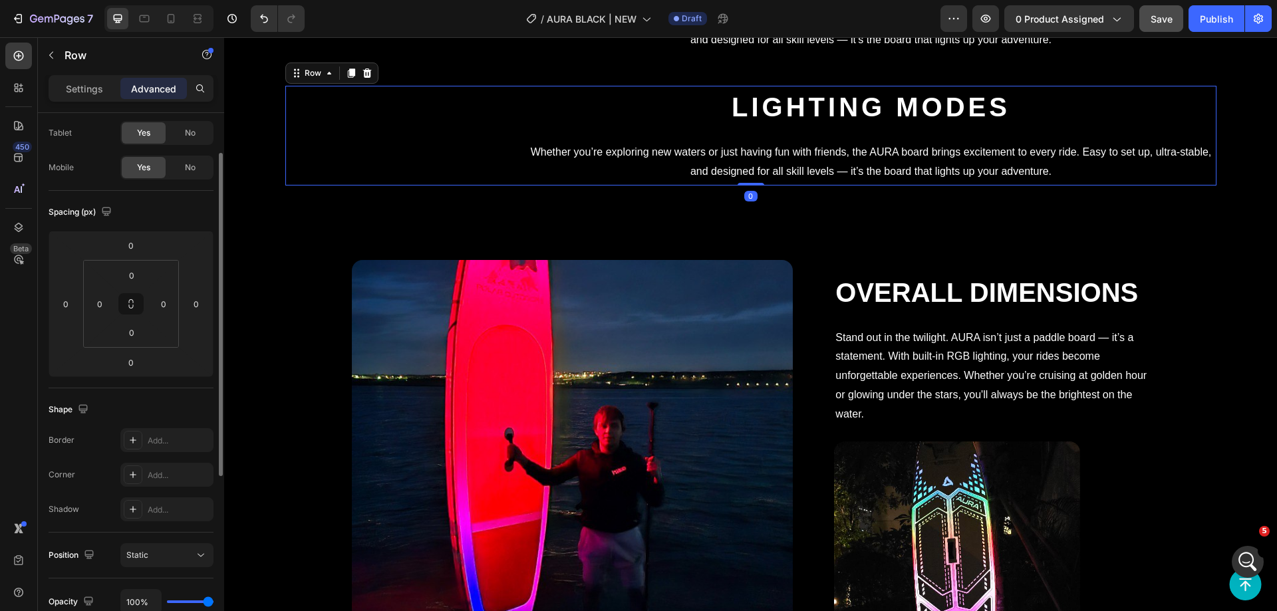
click at [80, 82] on p "Settings" at bounding box center [84, 89] width 37 height 14
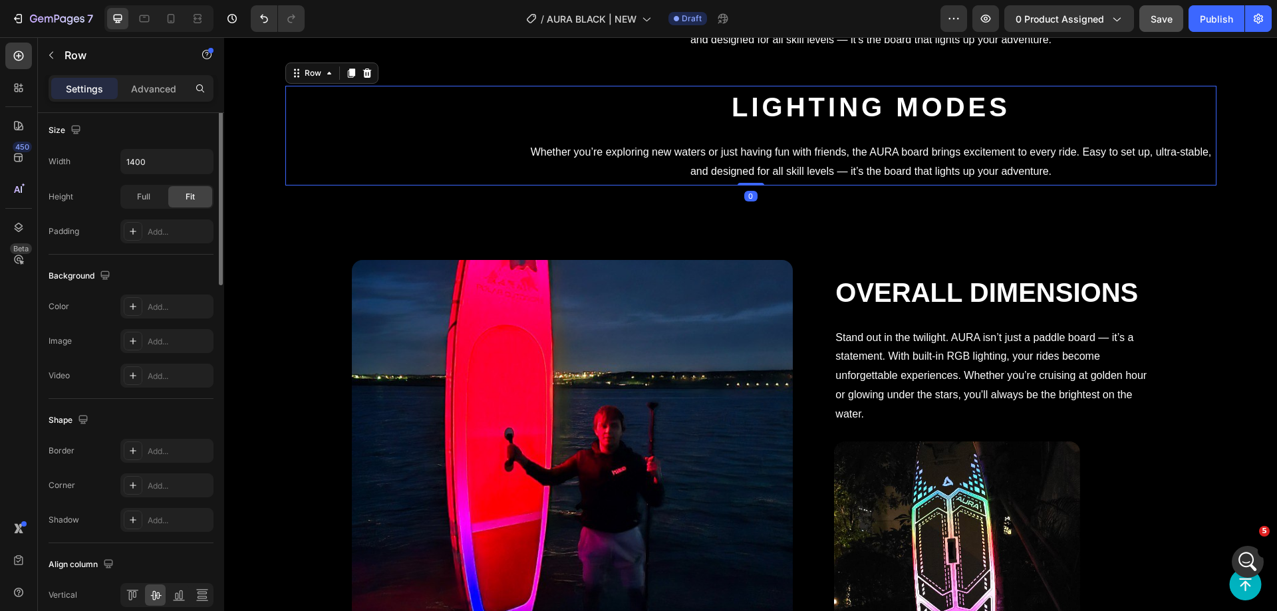
scroll to position [0, 0]
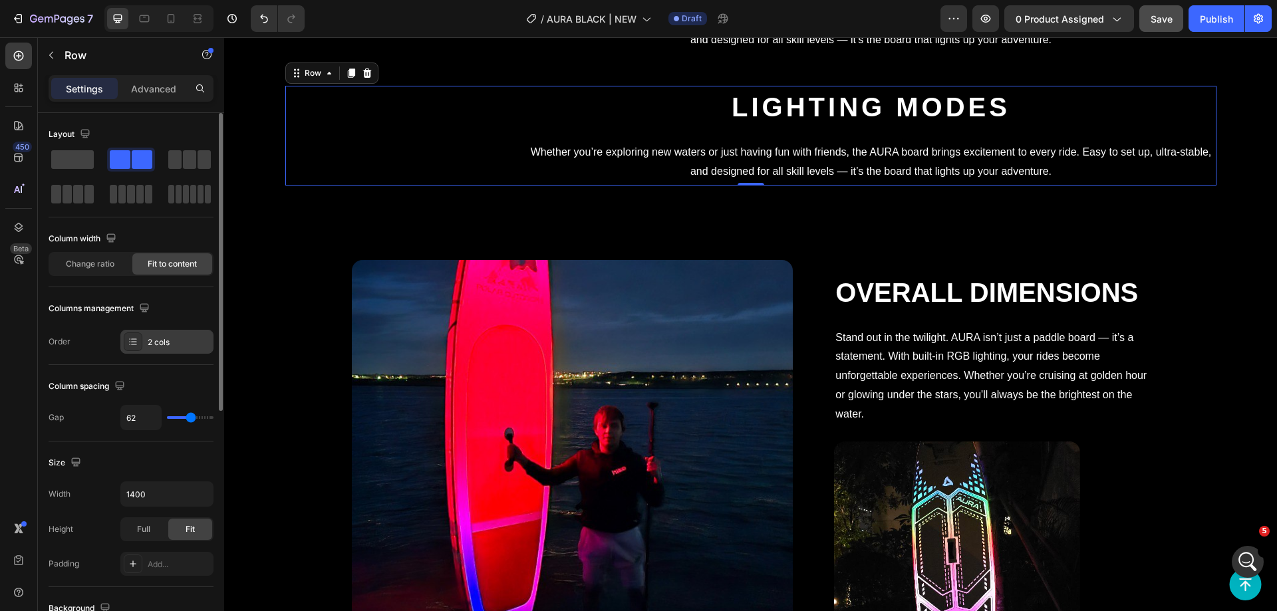
drag, startPoint x: 151, startPoint y: 338, endPoint x: 169, endPoint y: 347, distance: 19.9
click at [150, 338] on div "2 cols" at bounding box center [179, 343] width 63 height 12
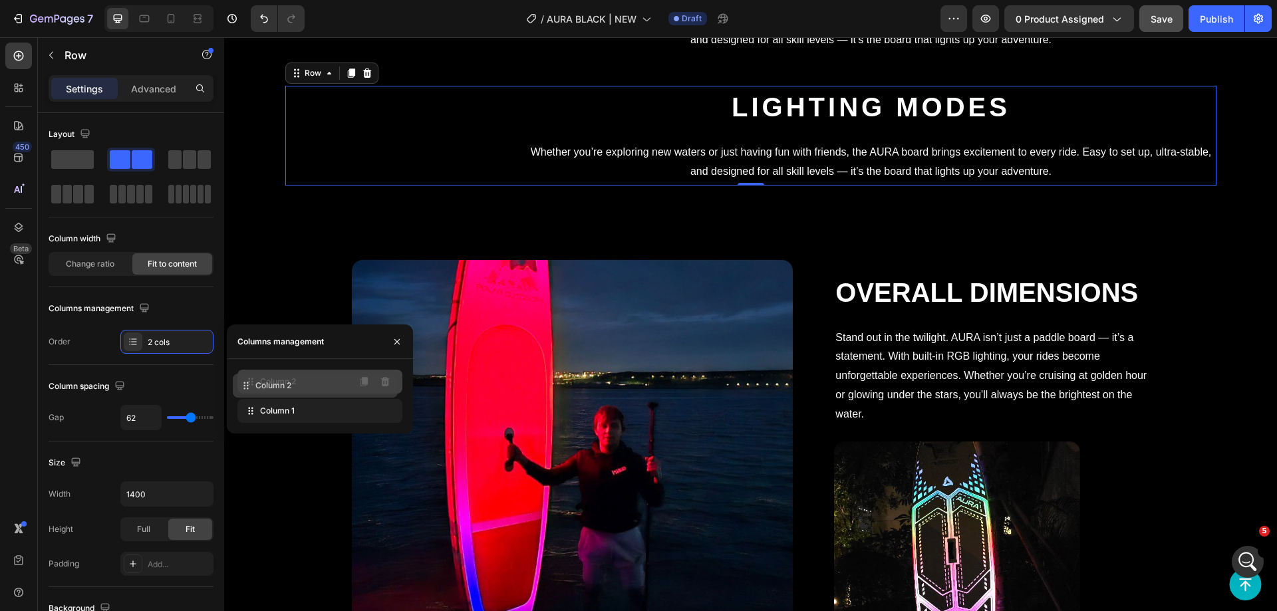
drag, startPoint x: 256, startPoint y: 412, endPoint x: 251, endPoint y: 386, distance: 26.4
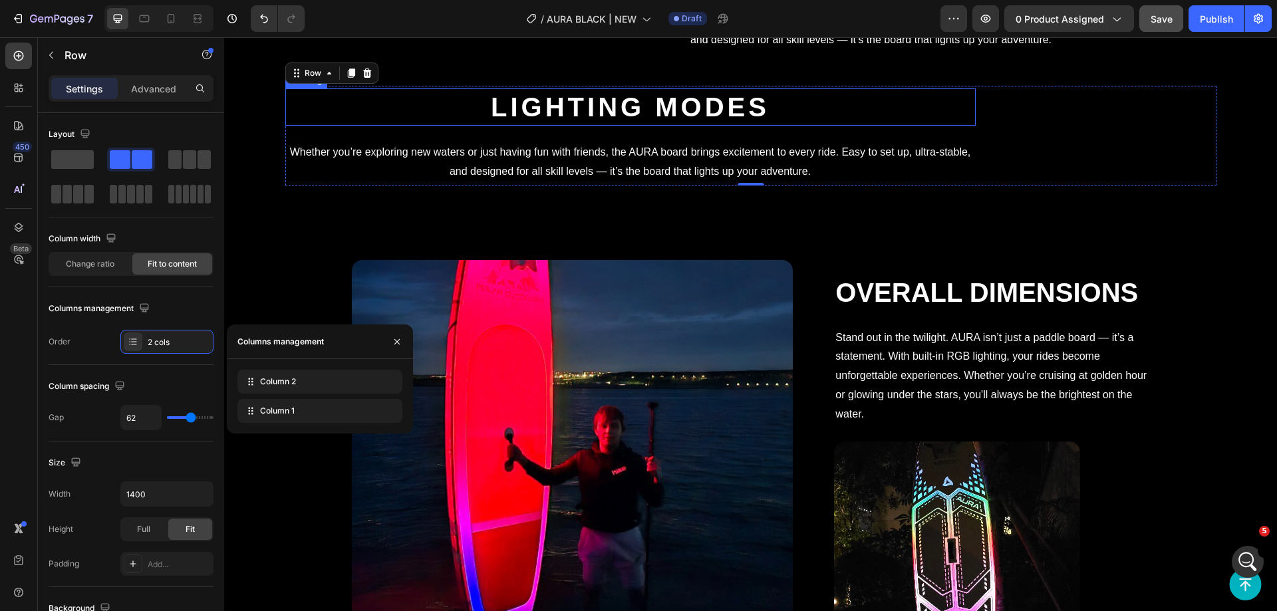
click at [559, 122] on strong "Lighting modes" at bounding box center [630, 106] width 279 height 29
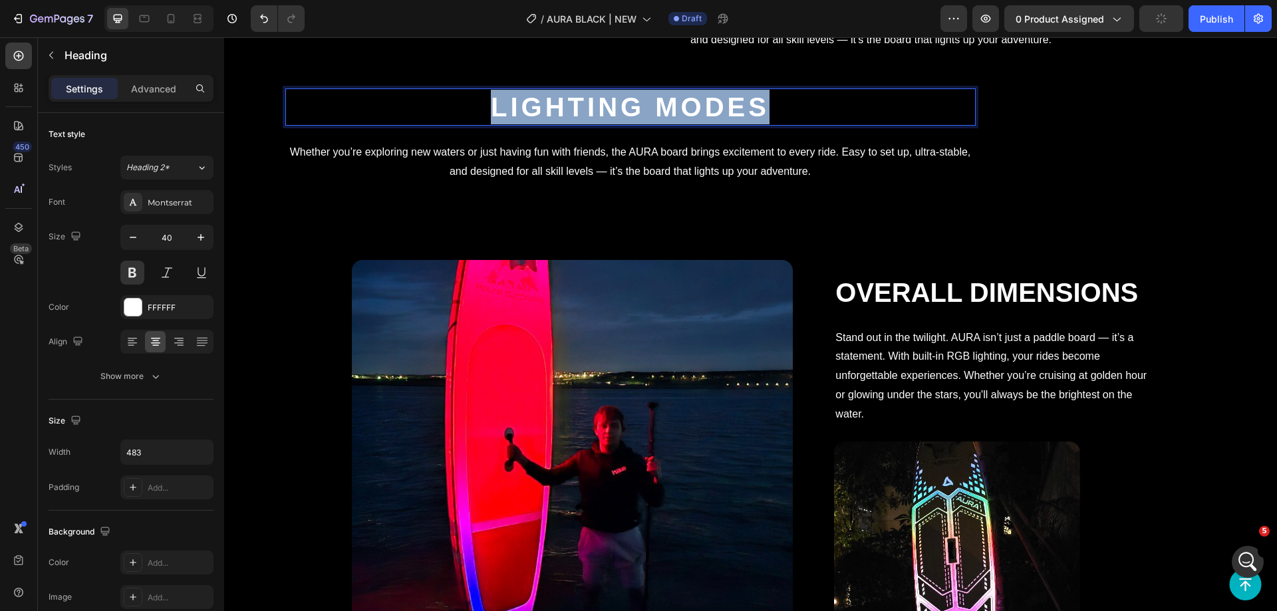
click at [559, 122] on strong "Lighting modes" at bounding box center [630, 106] width 279 height 29
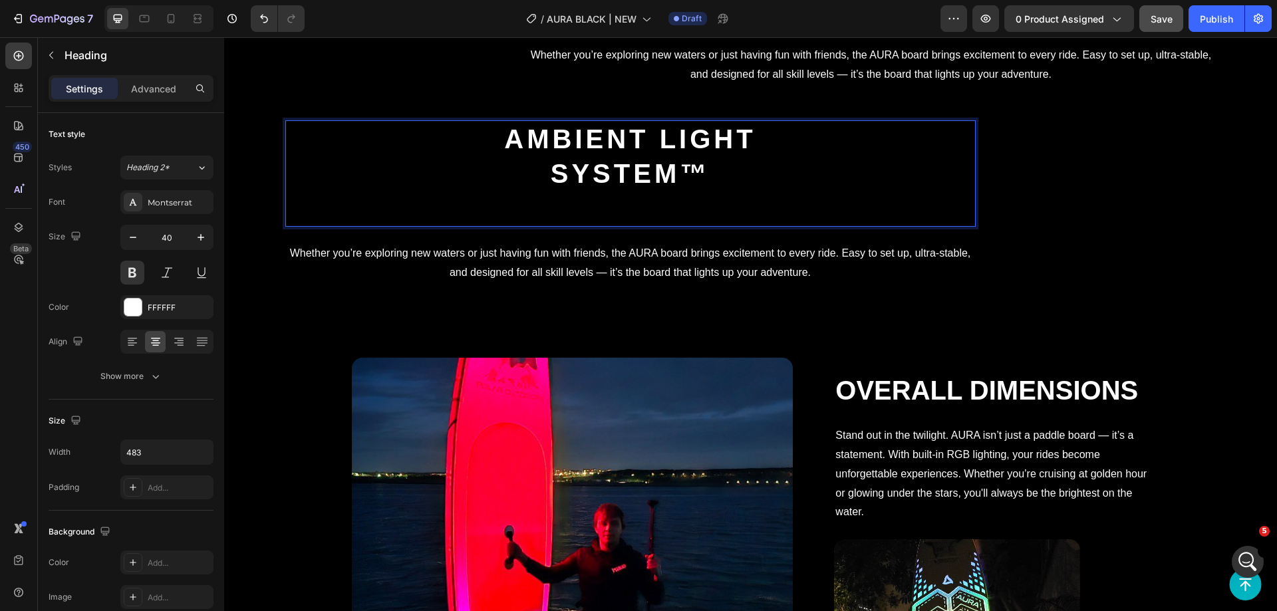
scroll to position [3078, 0]
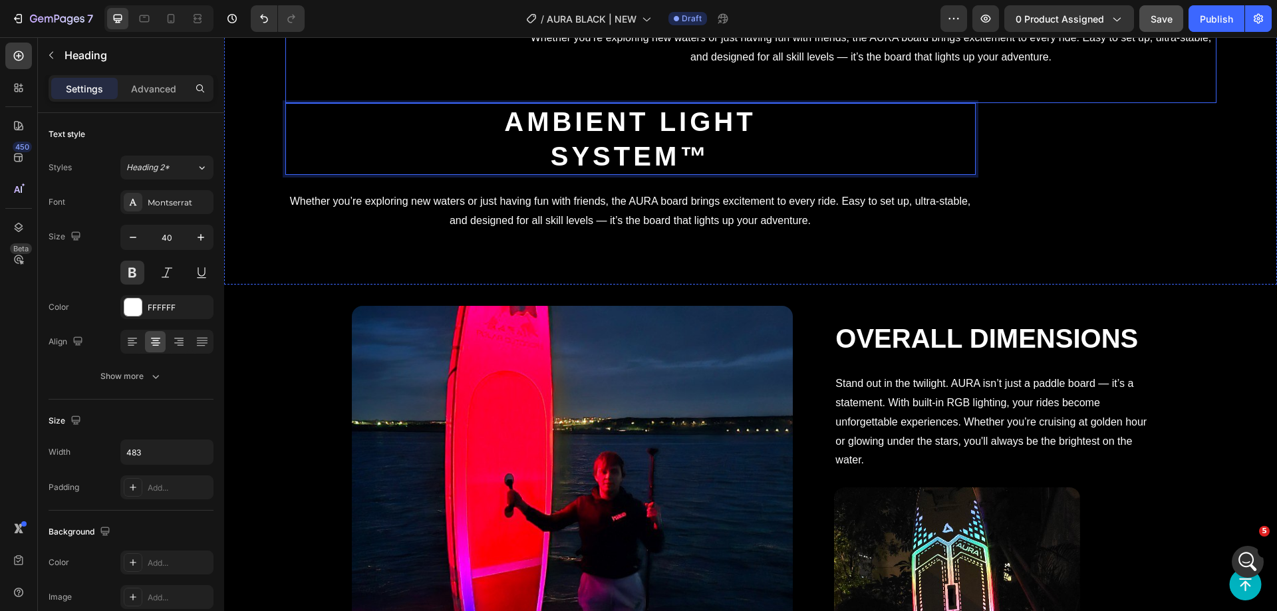
click at [558, 103] on div "Video ⁠⁠⁠⁠⁠⁠⁠ Lighting modes Heading Whether you’re exploring new waters or jus…" at bounding box center [750, 37] width 931 height 132
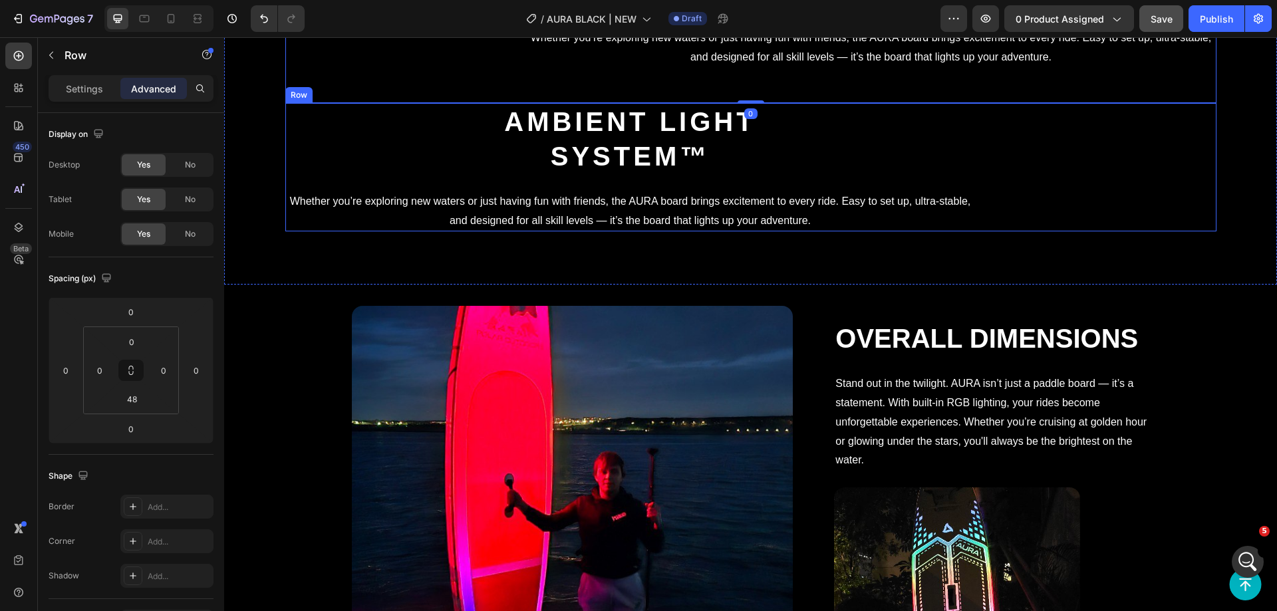
click at [506, 231] on p "Whether you’re exploring new waters or just having fun with friends, the AURA b…" at bounding box center [631, 211] width 688 height 39
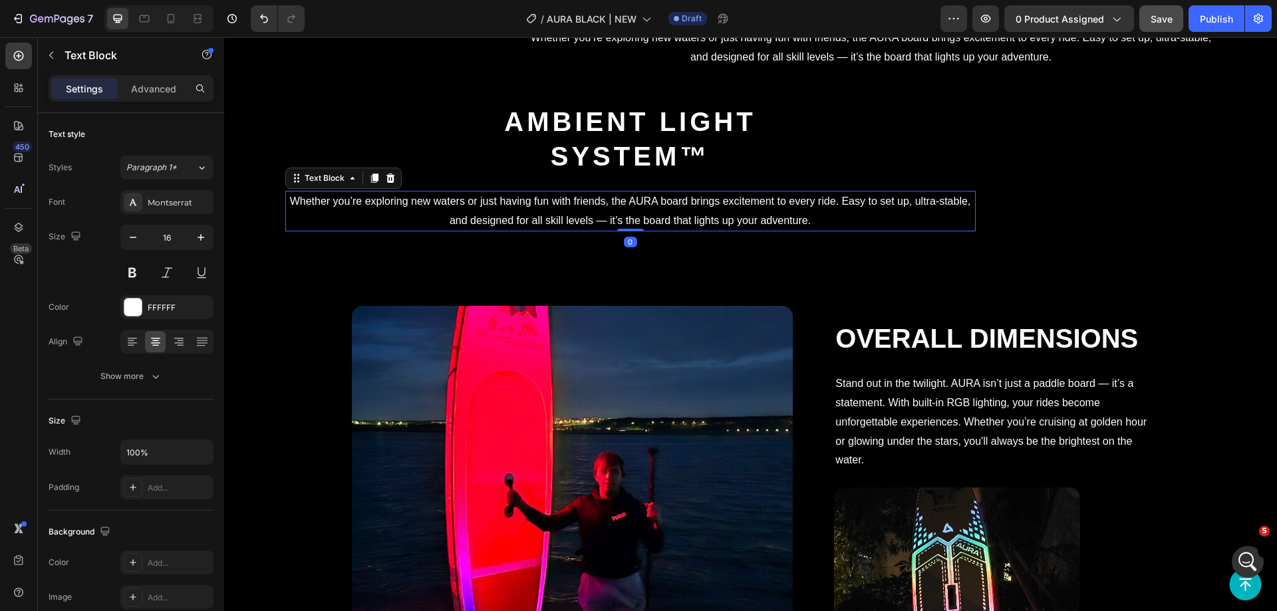
click at [499, 231] on p "Whether you’re exploring new waters or just having fun with friends, the AURA b…" at bounding box center [631, 211] width 688 height 39
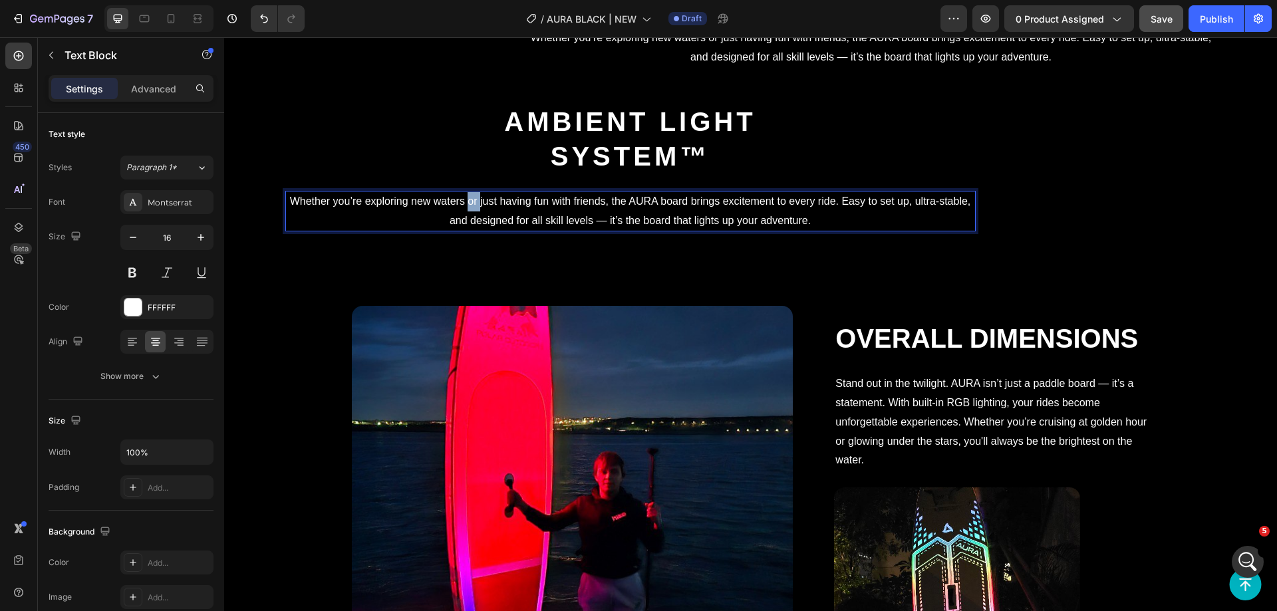
click at [499, 231] on p "Whether you’re exploring new waters or just having fun with friends, the AURA b…" at bounding box center [631, 211] width 688 height 39
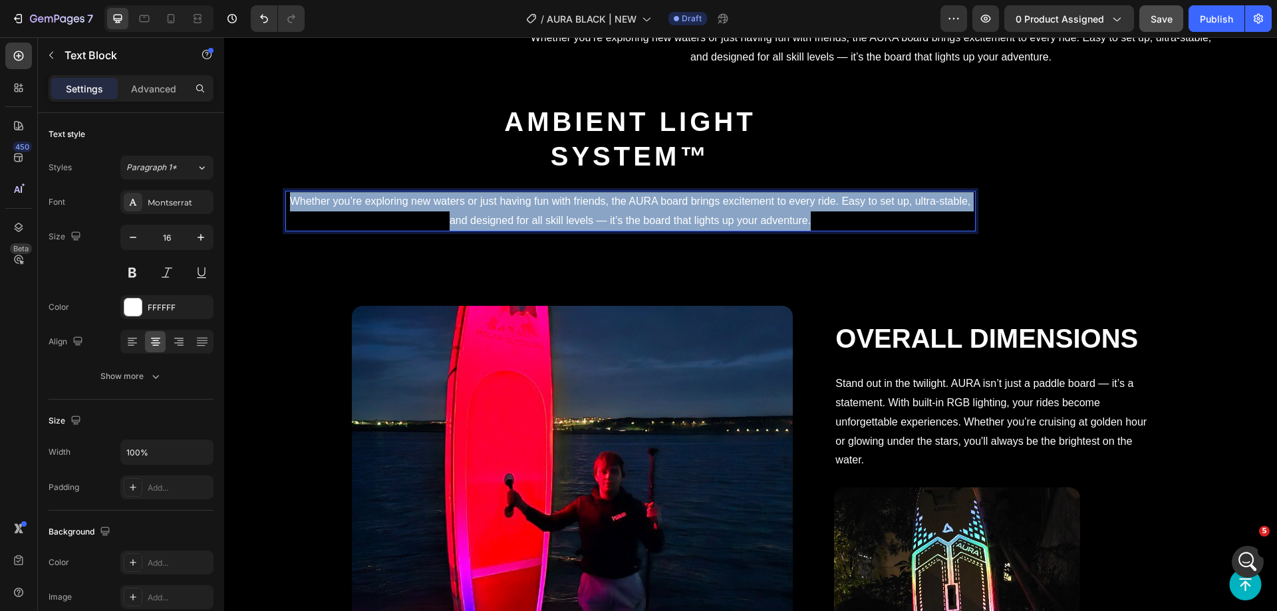
click at [499, 231] on p "Whether you’re exploring new waters or just having fun with friends, the AURA b…" at bounding box center [631, 211] width 688 height 39
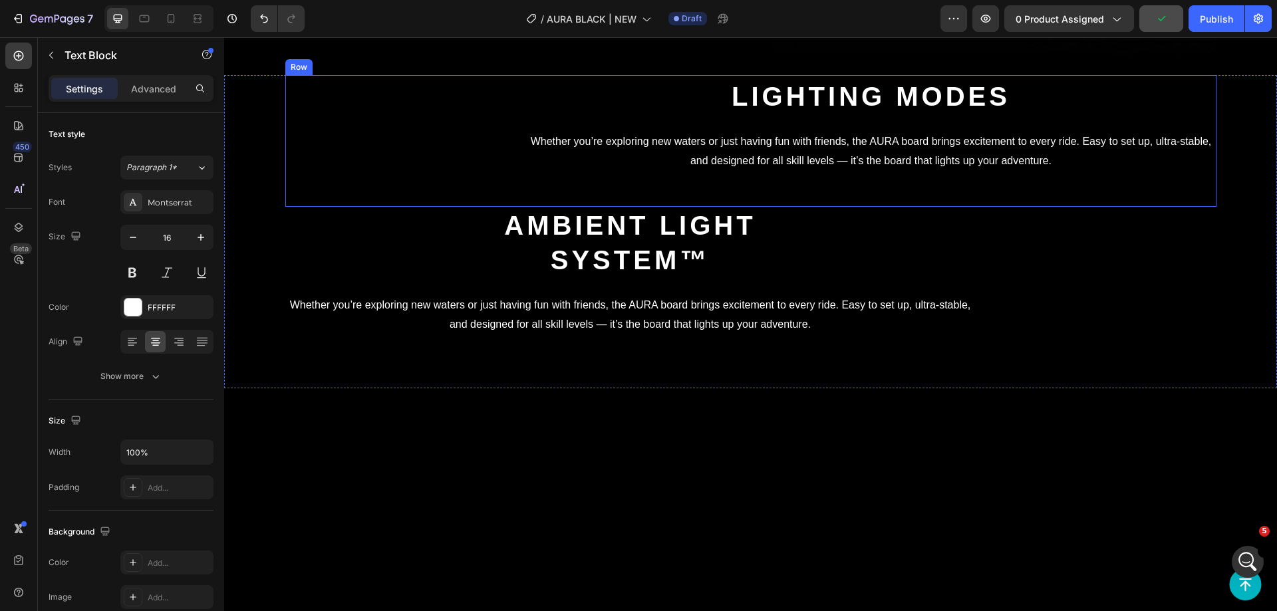
scroll to position [3170, 0]
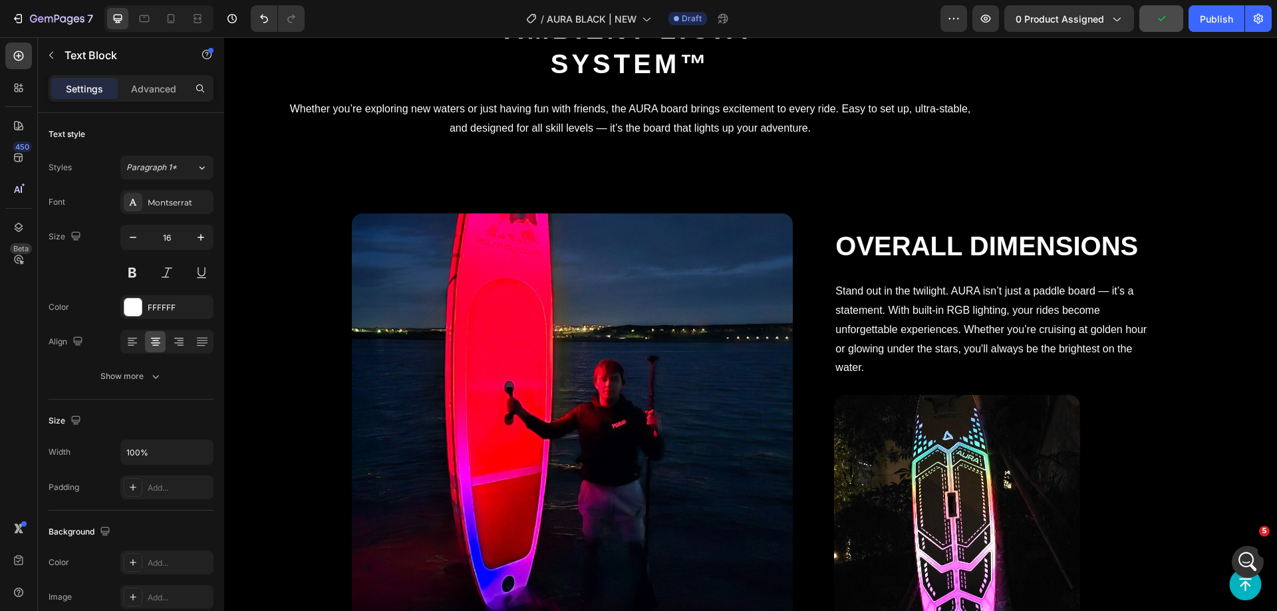
click at [507, 138] on p "Whether you’re exploring new waters or just having fun with friends, the AURA b…" at bounding box center [631, 119] width 688 height 39
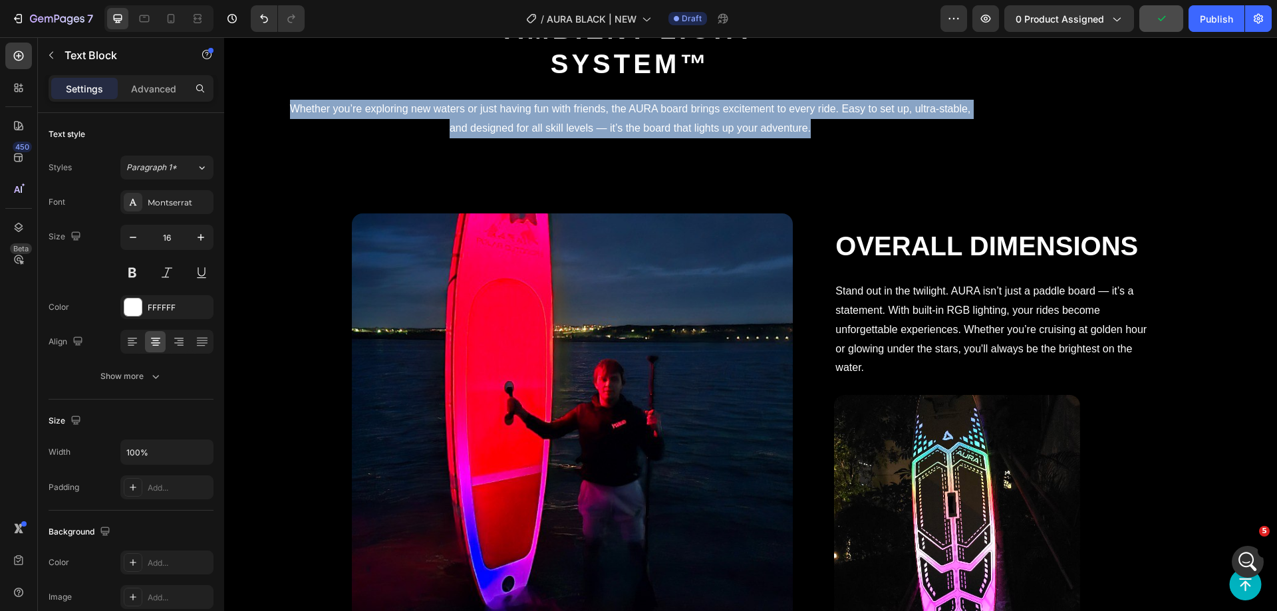
click at [507, 138] on p "Whether you’re exploring new waters or just having fun with friends, the AURA b…" at bounding box center [631, 119] width 688 height 39
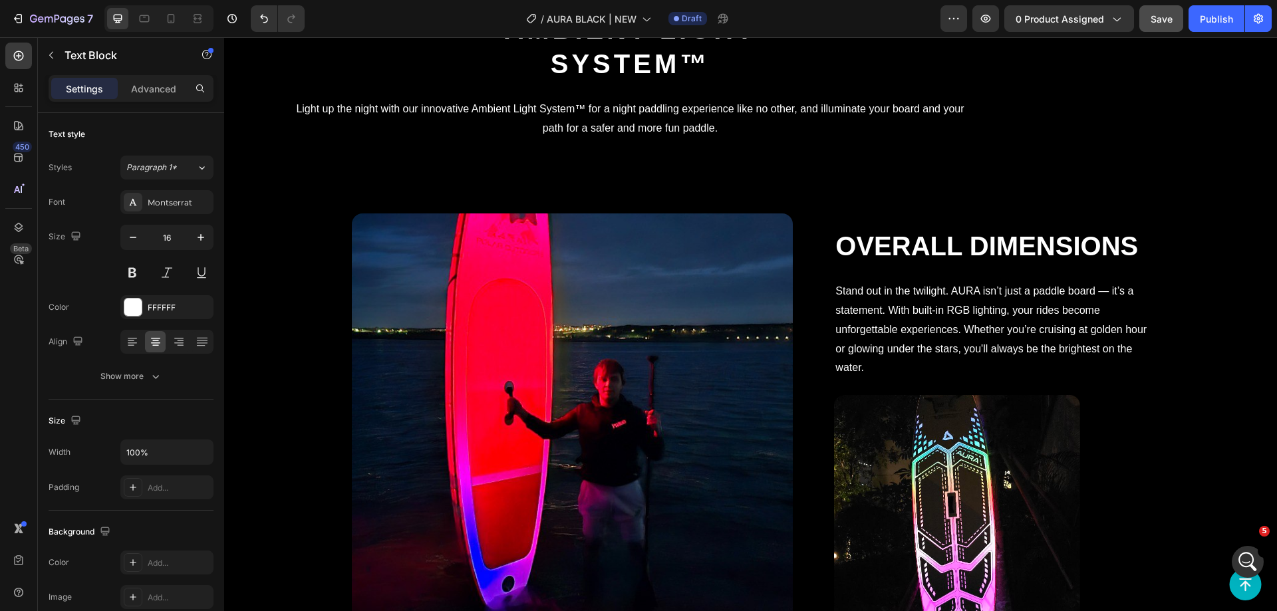
click at [631, 82] on h2 "Ambient light system™" at bounding box center [630, 47] width 321 height 72
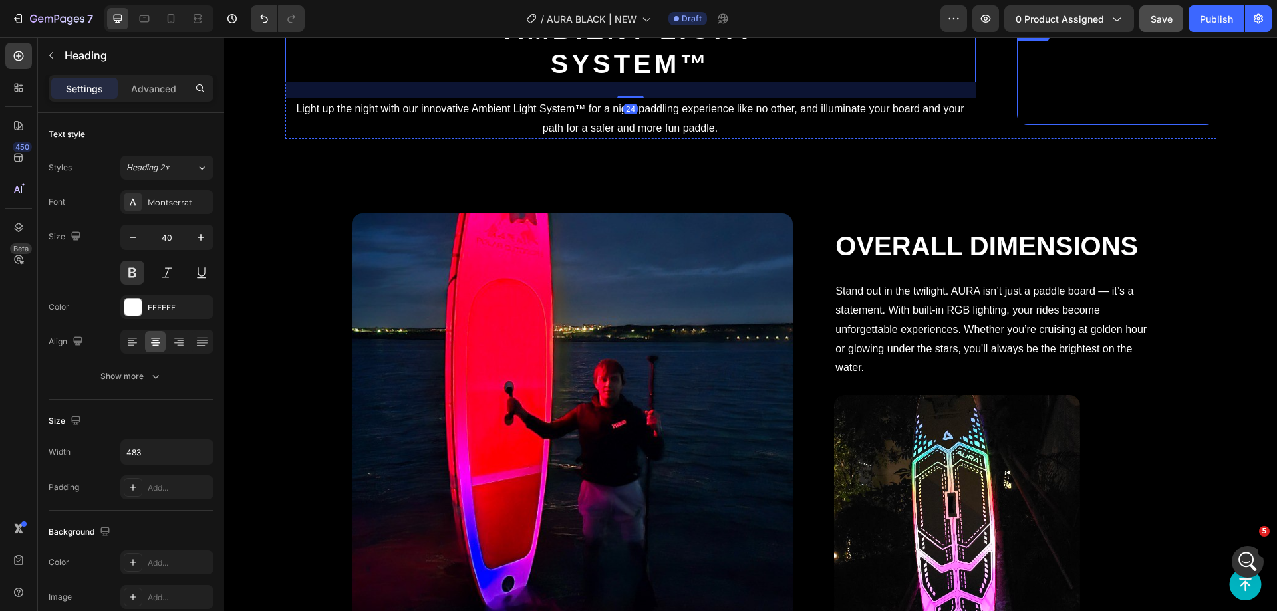
click at [1017, 125] on video at bounding box center [1117, 75] width 200 height 100
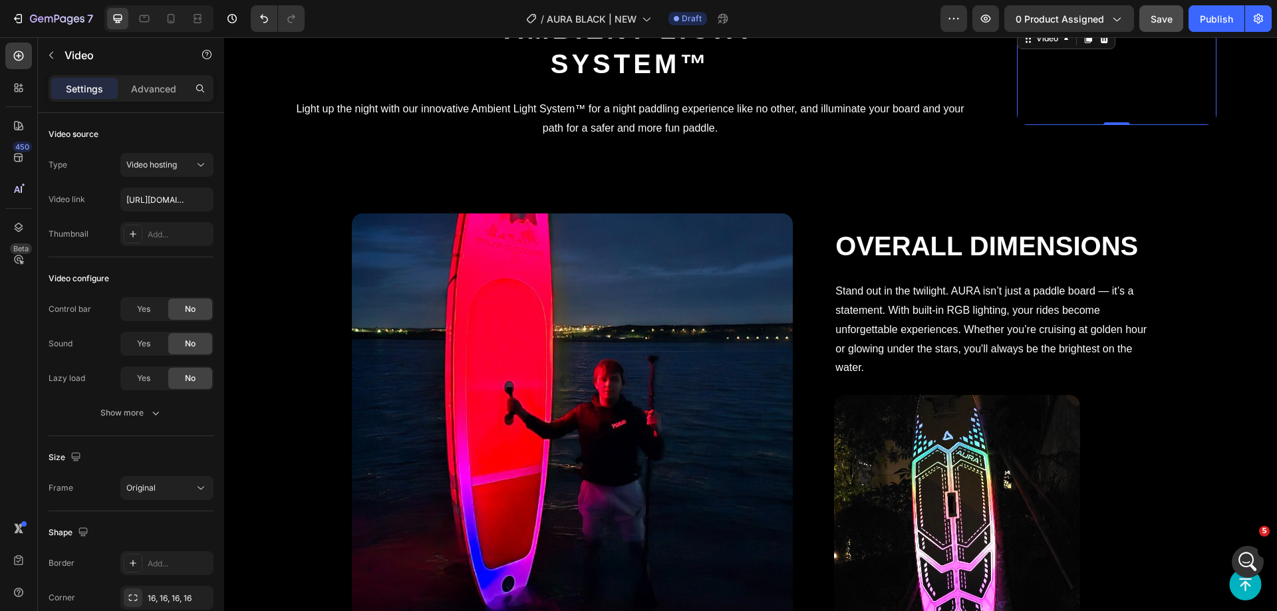
click at [1056, 125] on video at bounding box center [1117, 75] width 200 height 100
click at [148, 200] on input "https://aquamarina.com/wp-content/uploads/2024/03/partymode.mp4" at bounding box center [166, 200] width 93 height 24
paste input "2/Light-system"
type input "https://aquamarina.com/wp-content/uploads/2024/02/Light-system.mp4"
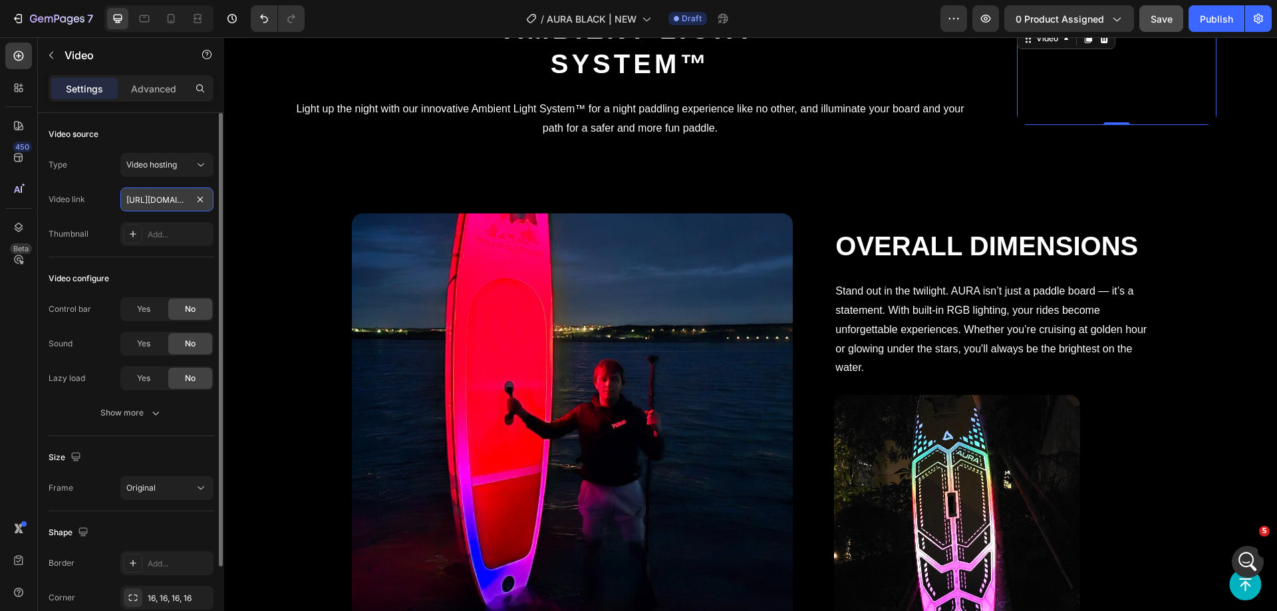
scroll to position [0, 216]
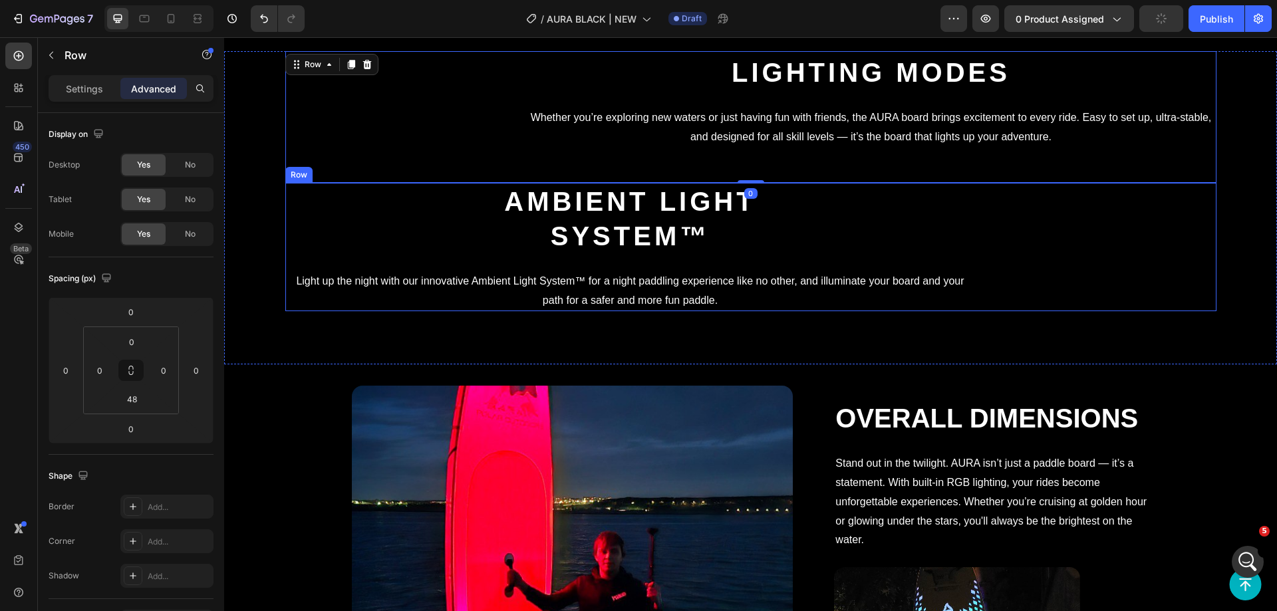
scroll to position [2771, 0]
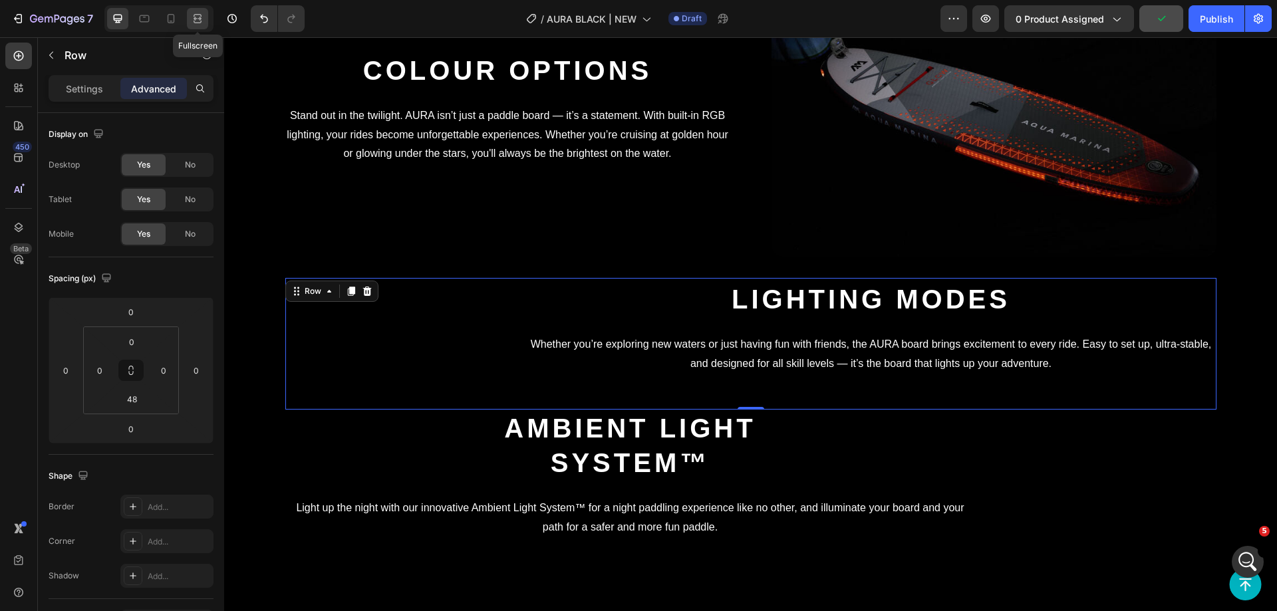
click at [198, 20] on icon at bounding box center [196, 18] width 4 height 3
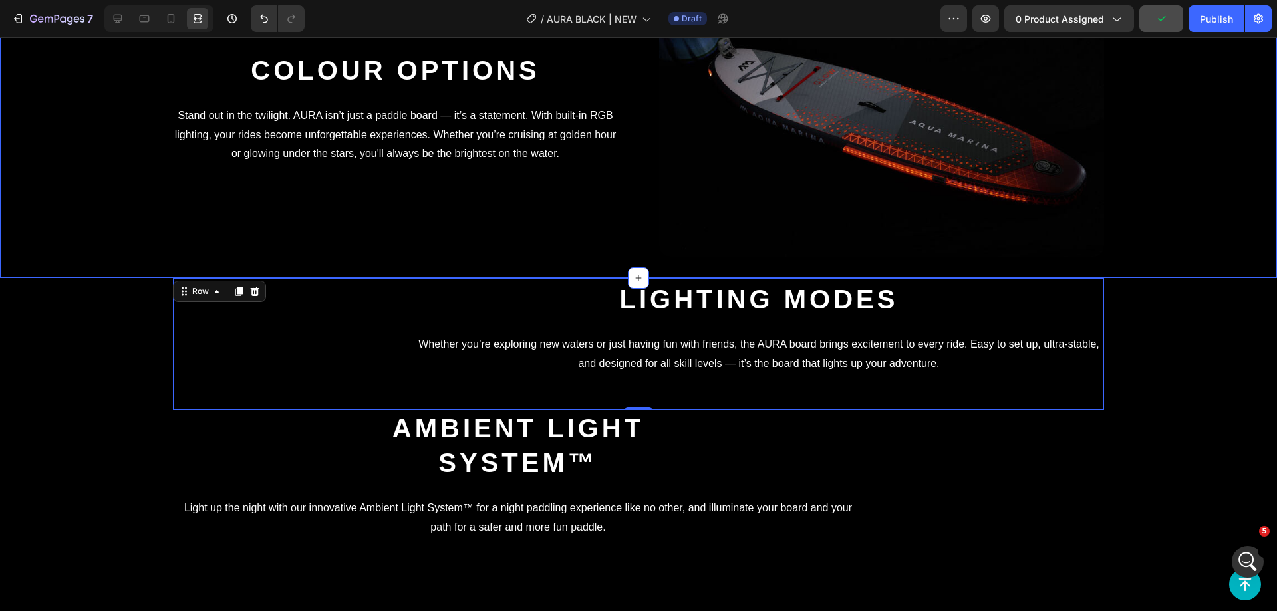
click at [132, 168] on div "Colour Options Heading Stand out in the twilight. AURA isn’t just a paddle boar…" at bounding box center [638, 100] width 1277 height 313
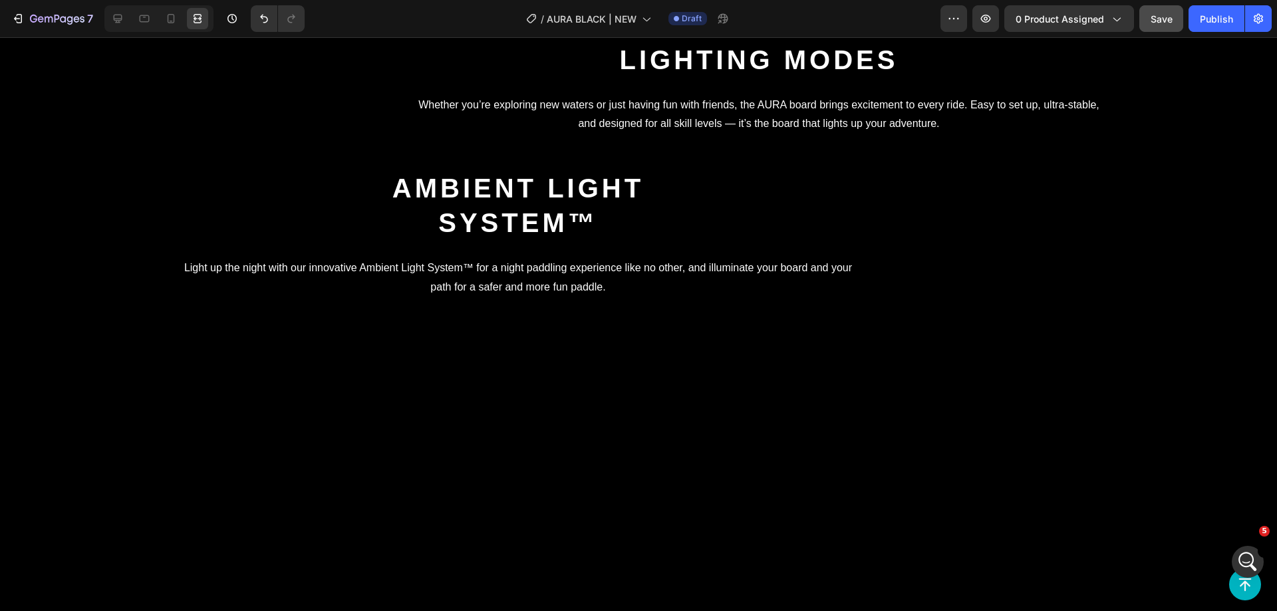
scroll to position [3104, 0]
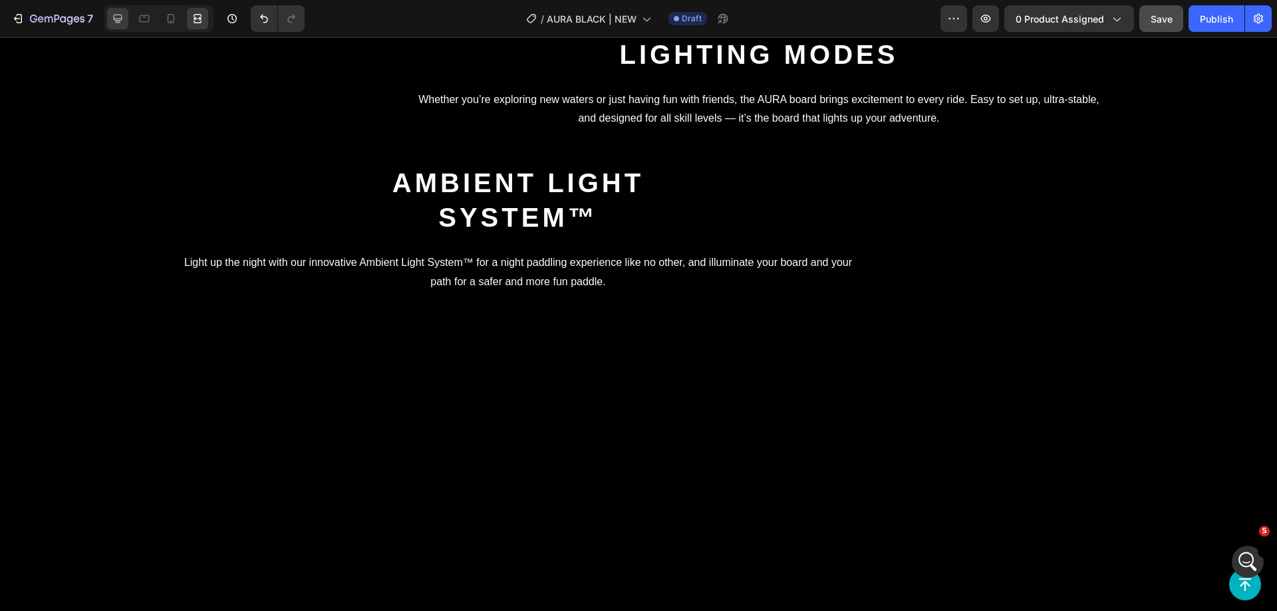
click at [120, 19] on icon at bounding box center [118, 19] width 9 height 9
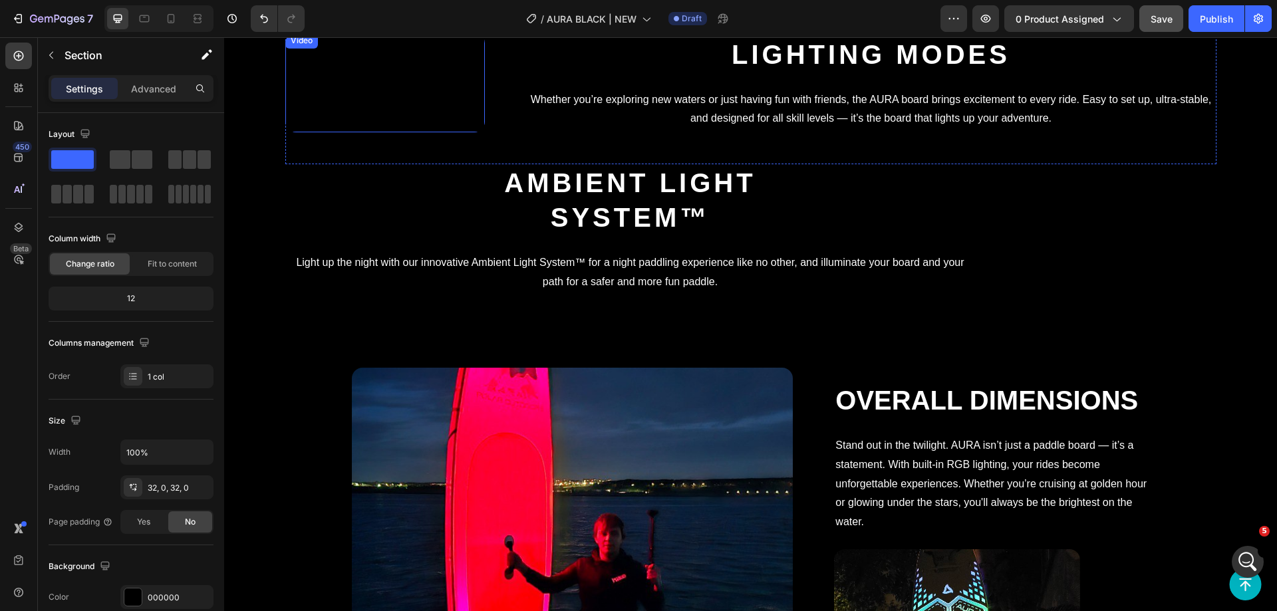
scroll to position [3303, 0]
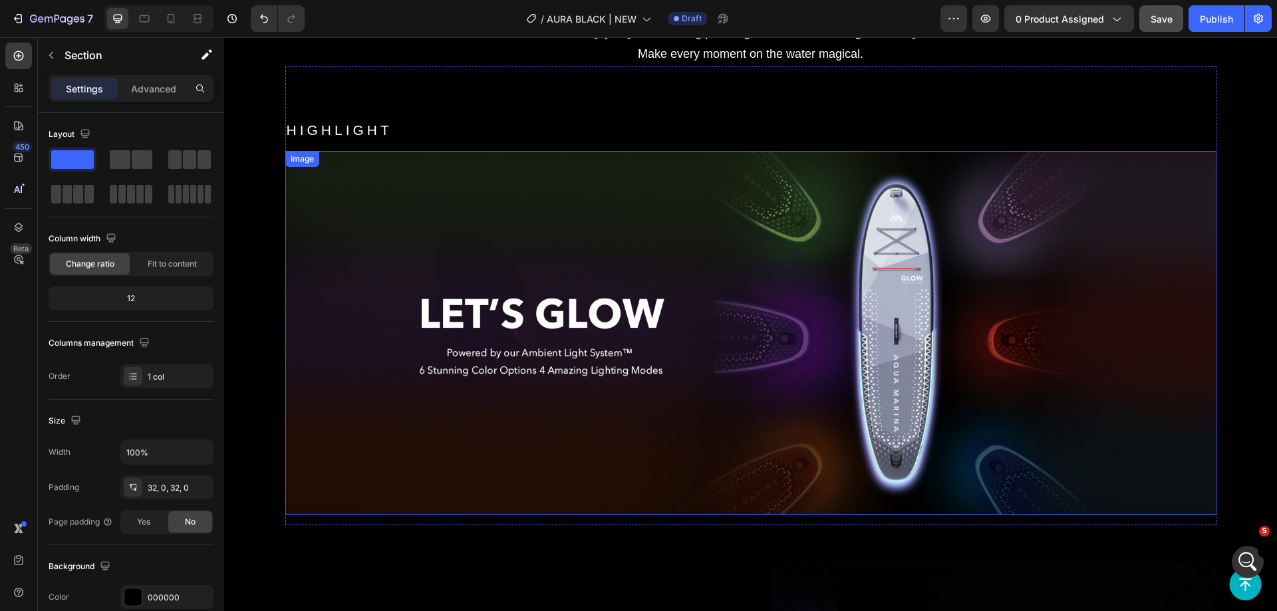
click at [983, 304] on img at bounding box center [750, 333] width 931 height 364
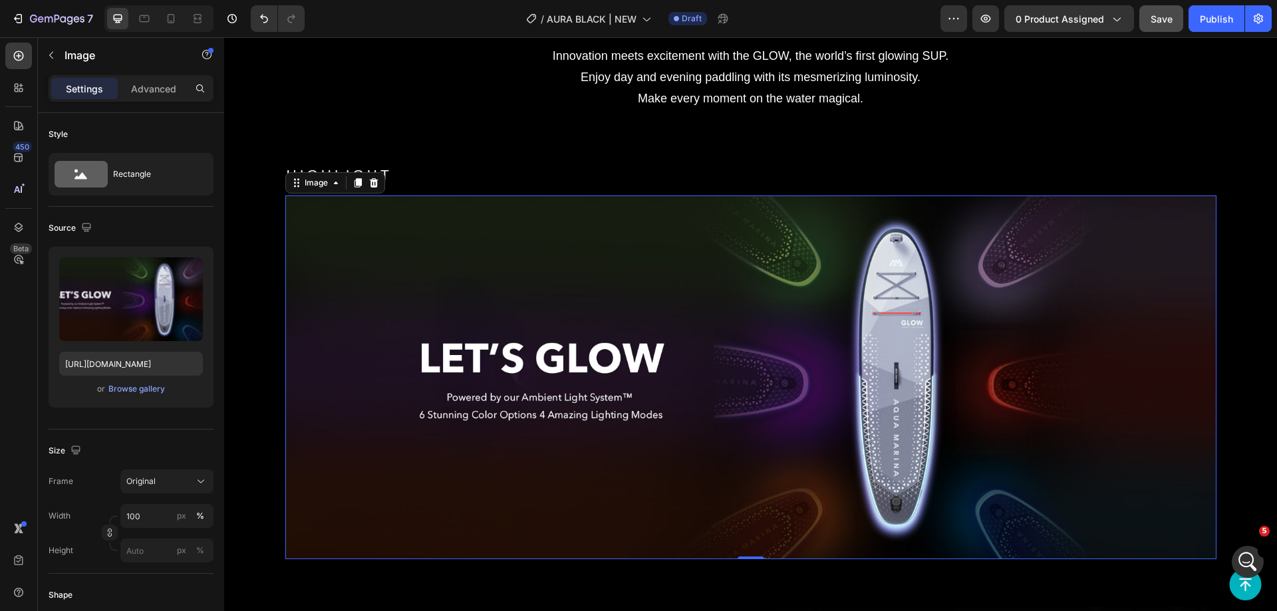
scroll to position [2106, 0]
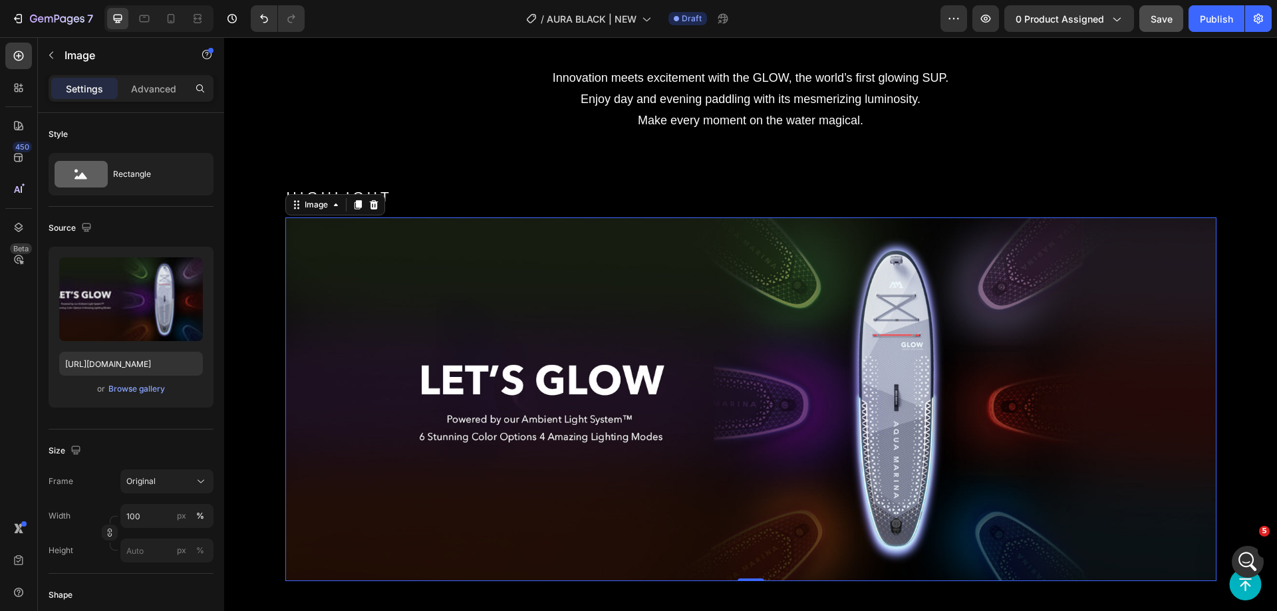
click at [1056, 194] on h2 "HIGHLIGHT" at bounding box center [750, 196] width 931 height 21
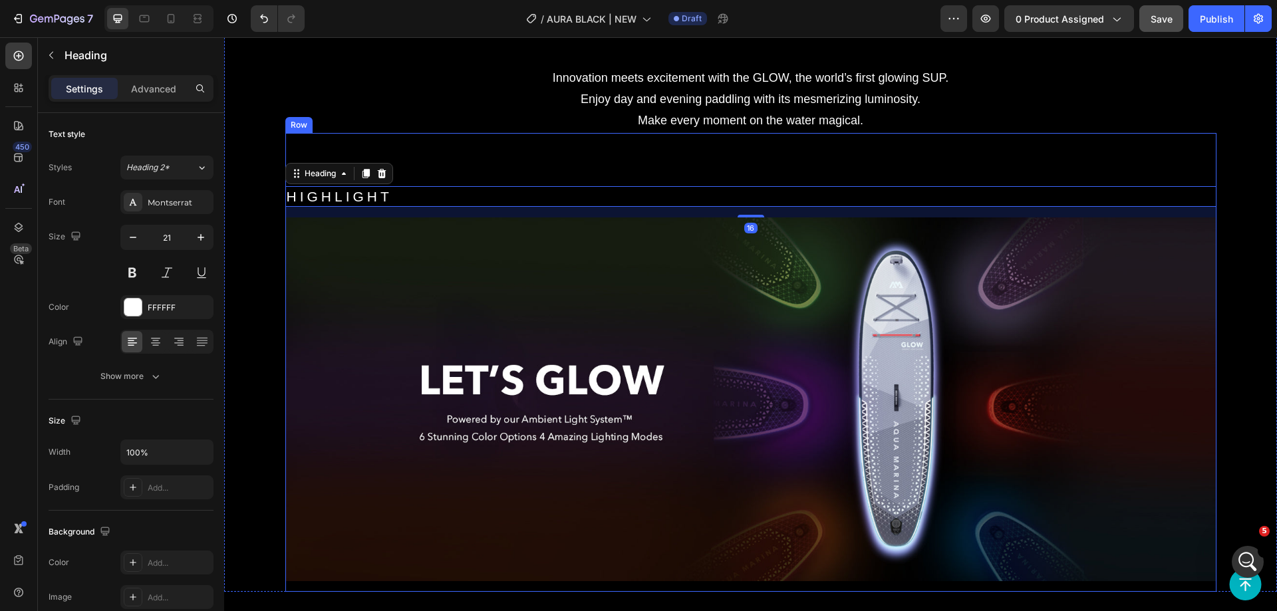
click at [1064, 171] on div "HIGHLIGHT Heading 16 Image Row" at bounding box center [750, 362] width 931 height 459
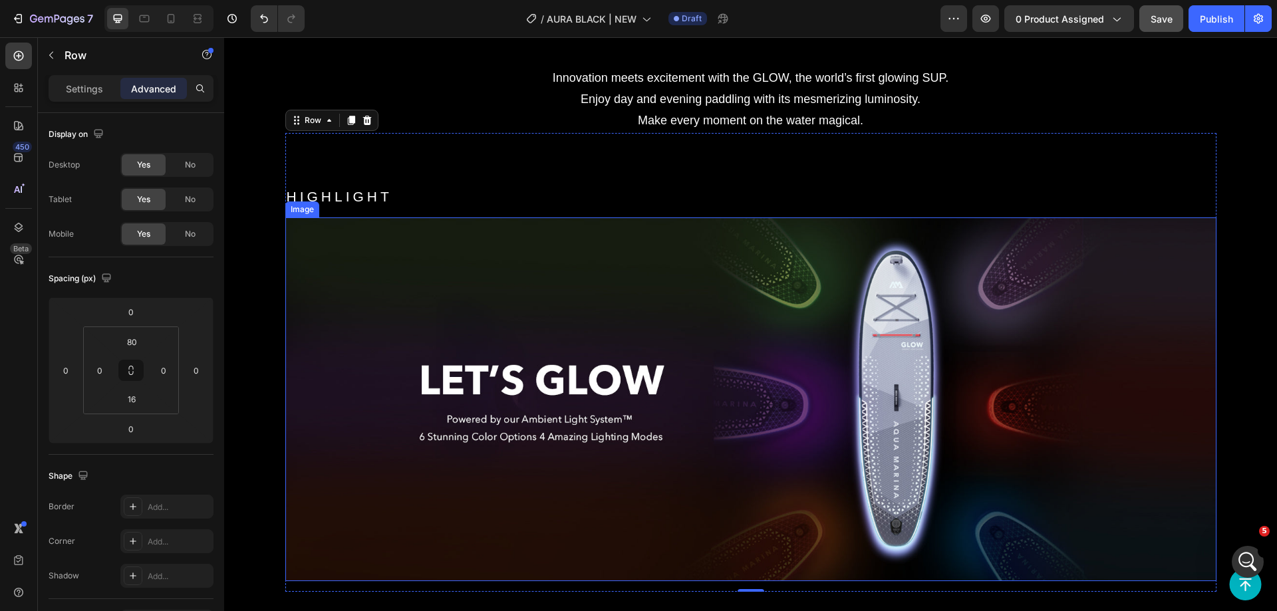
click at [1074, 305] on img at bounding box center [750, 400] width 931 height 364
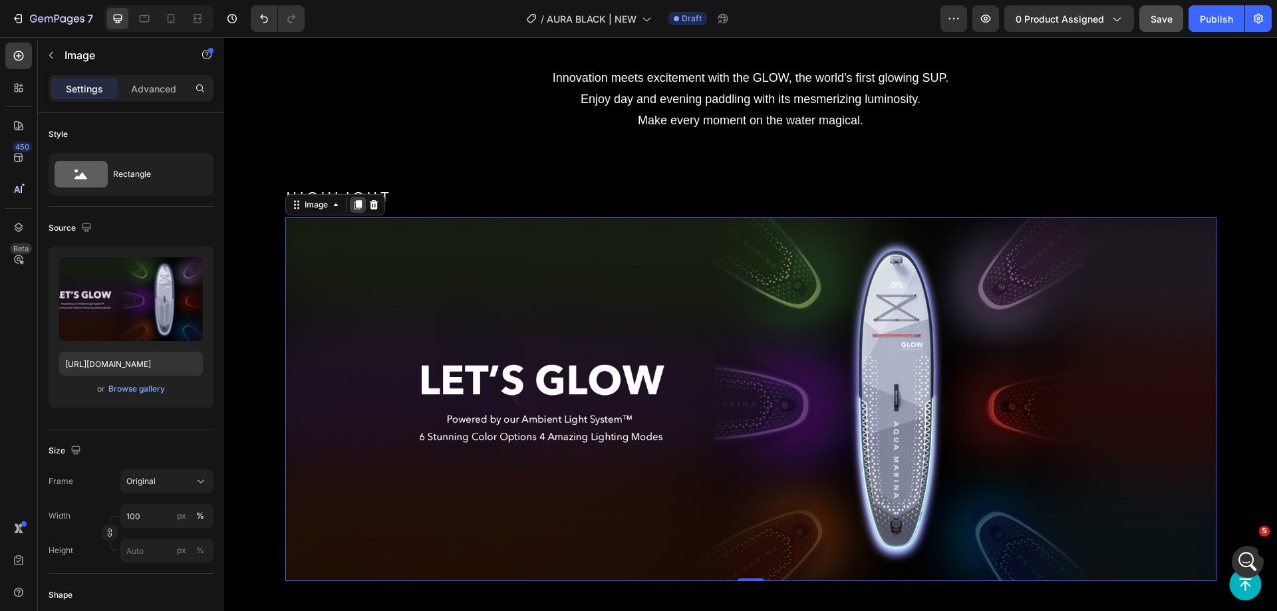
click at [353, 204] on icon at bounding box center [358, 205] width 11 height 11
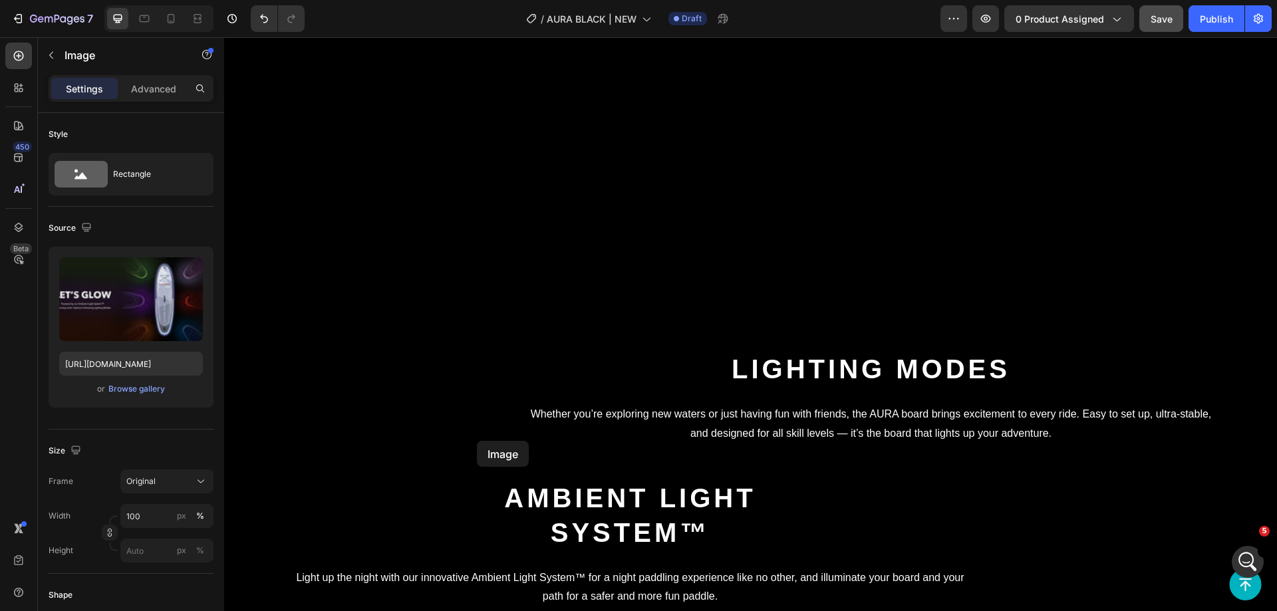
scroll to position [3531, 0]
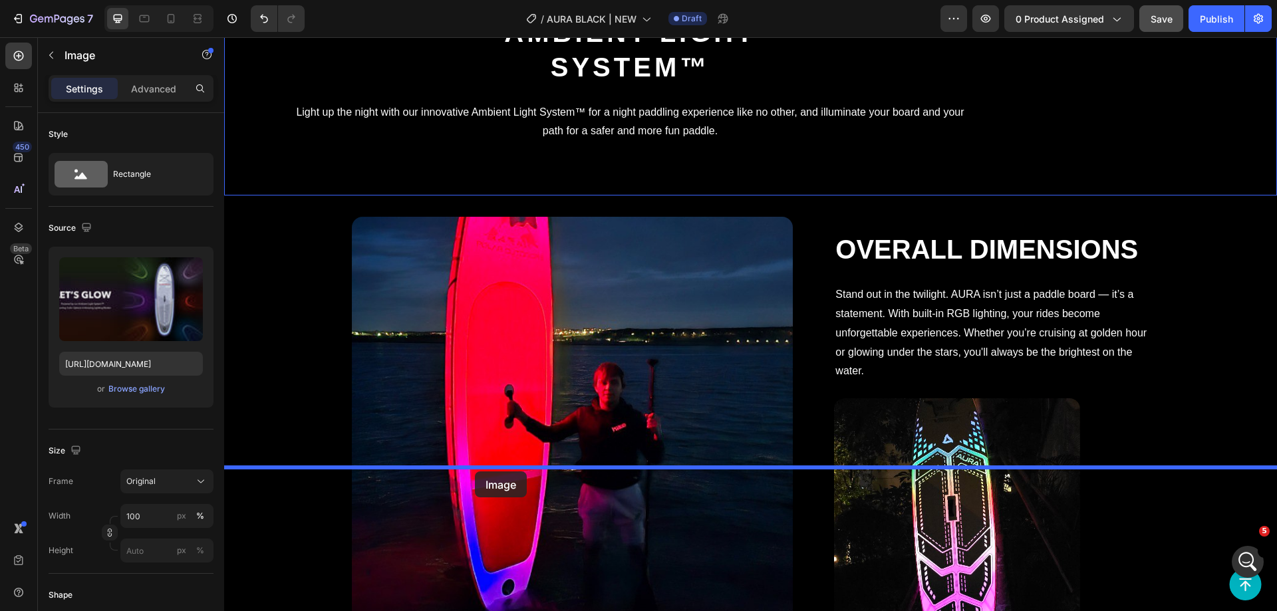
drag, startPoint x: 311, startPoint y: 68, endPoint x: 475, endPoint y: 472, distance: 436.0
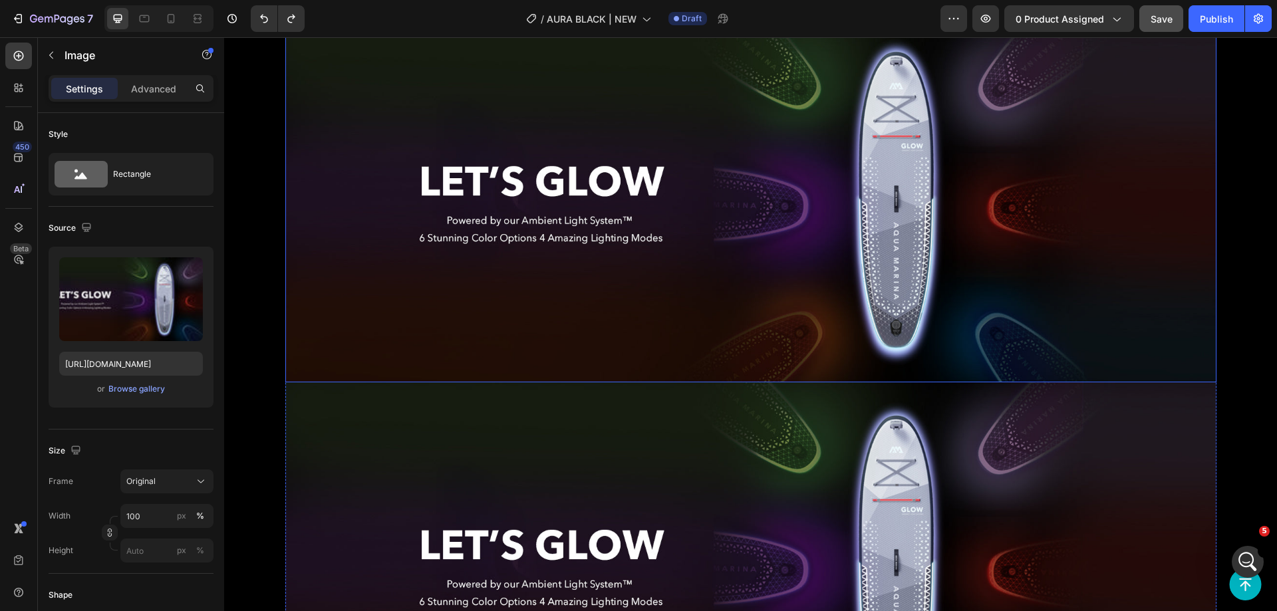
scroll to position [2466, 0]
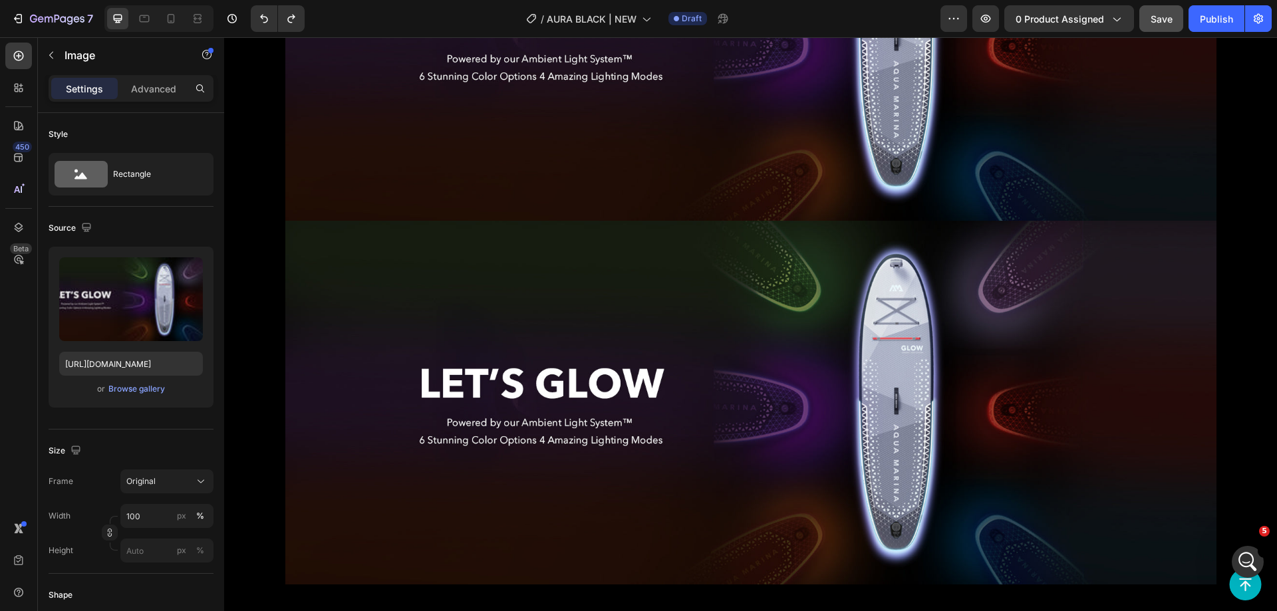
click at [472, 390] on img at bounding box center [750, 403] width 931 height 364
drag, startPoint x: 315, startPoint y: 244, endPoint x: 277, endPoint y: 240, distance: 38.2
click at [313, 244] on img at bounding box center [750, 403] width 931 height 364
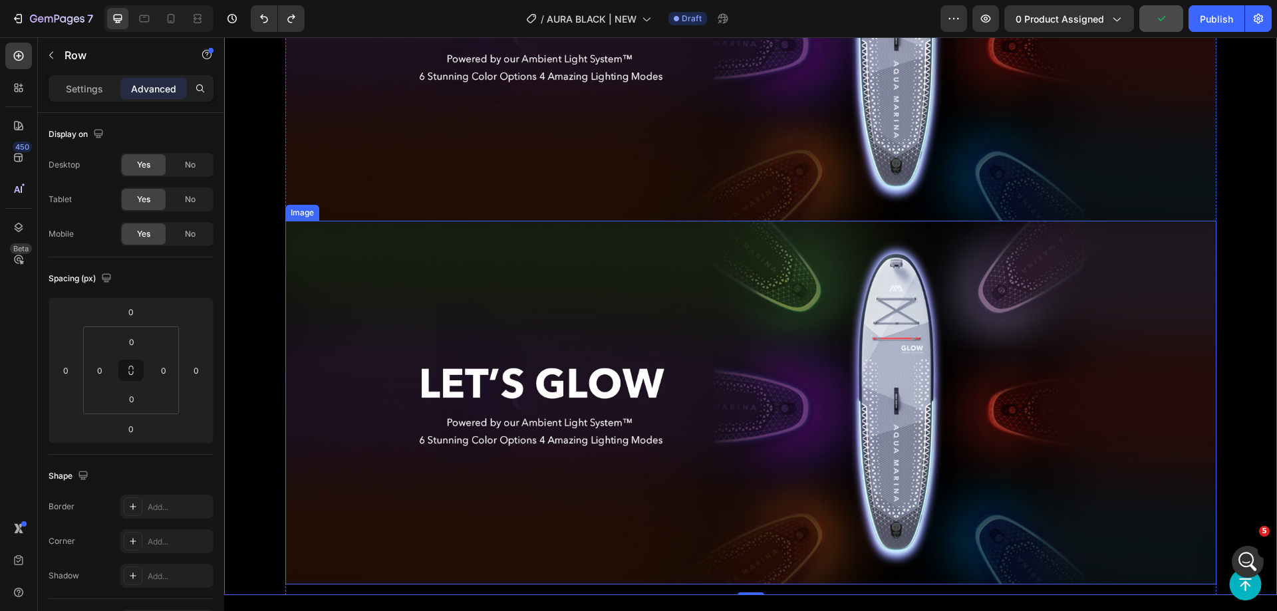
click at [321, 243] on img at bounding box center [750, 403] width 931 height 364
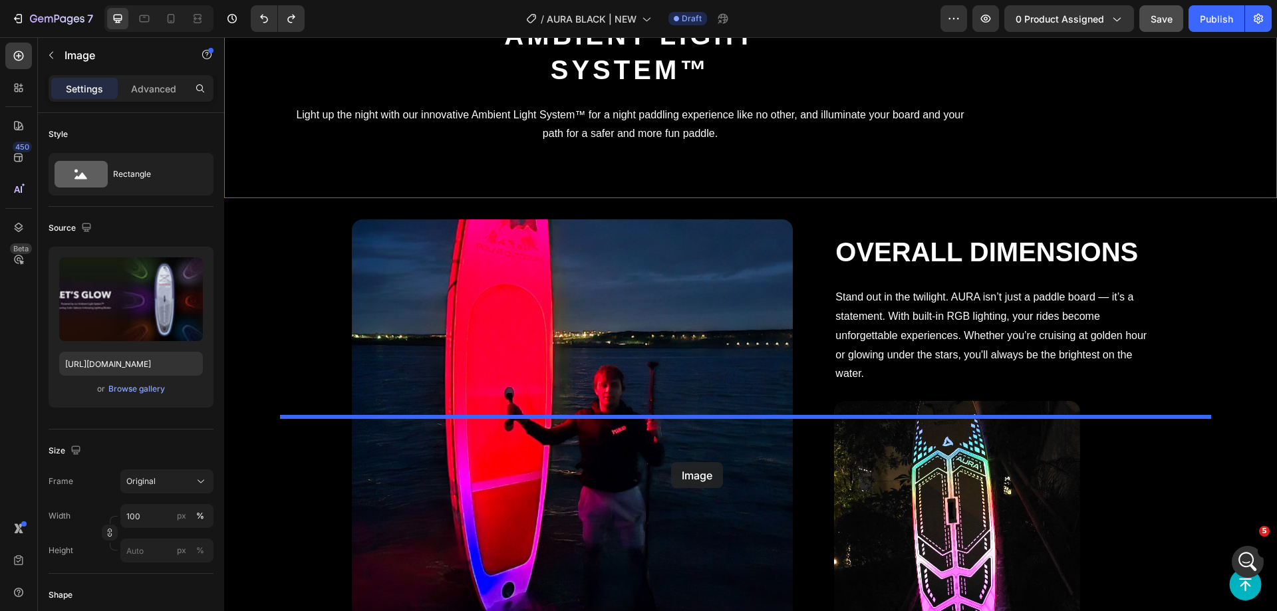
scroll to position [3531, 0]
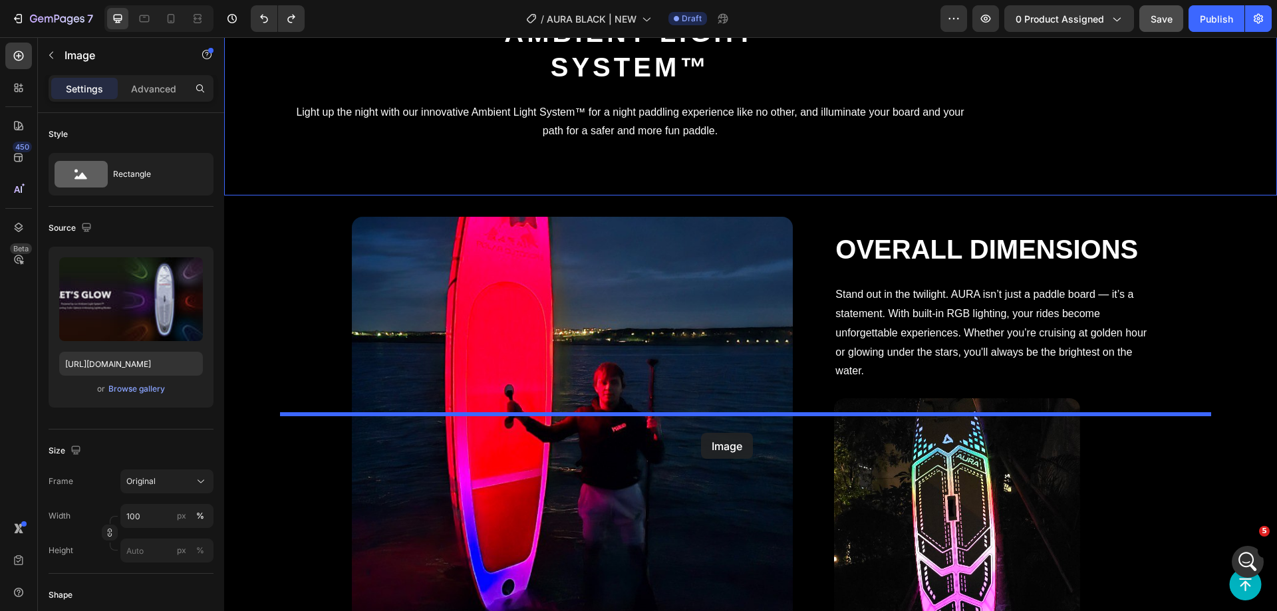
drag, startPoint x: 295, startPoint y: 208, endPoint x: 701, endPoint y: 432, distance: 464.2
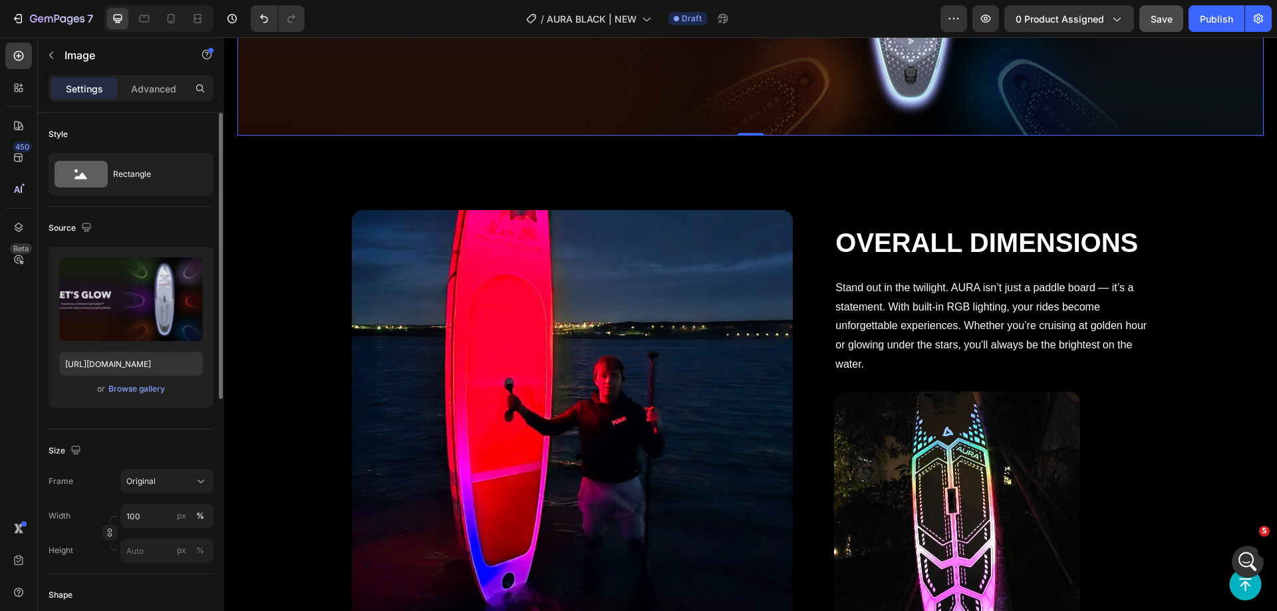
scroll to position [3863, 0]
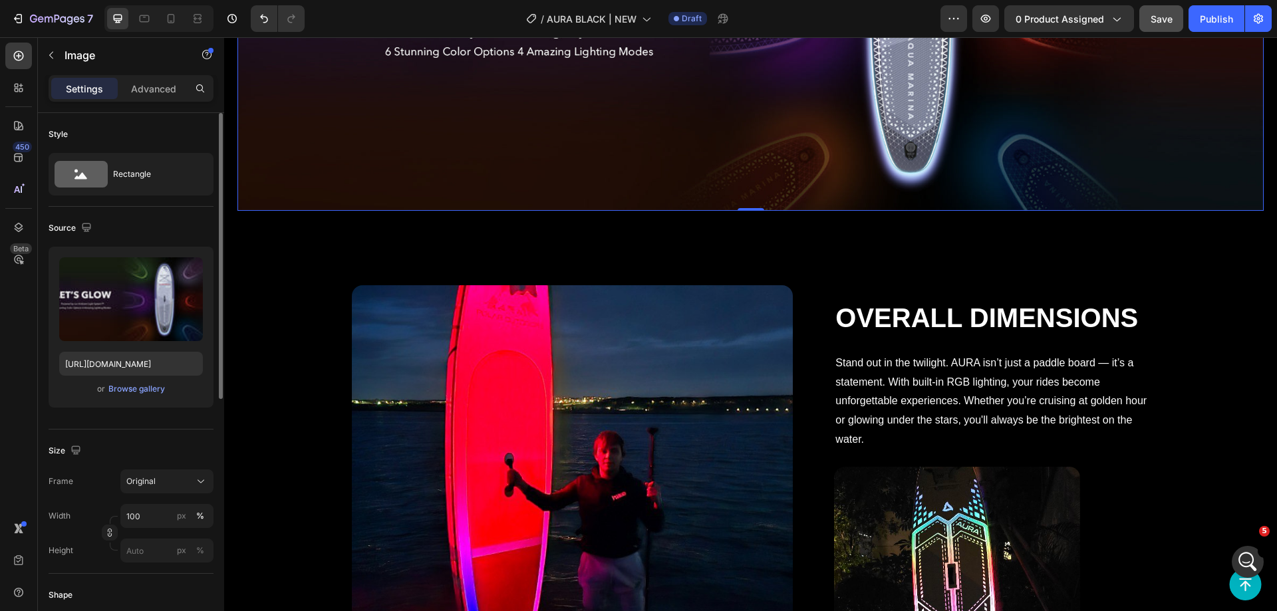
click at [348, 211] on img at bounding box center [751, 10] width 1027 height 401
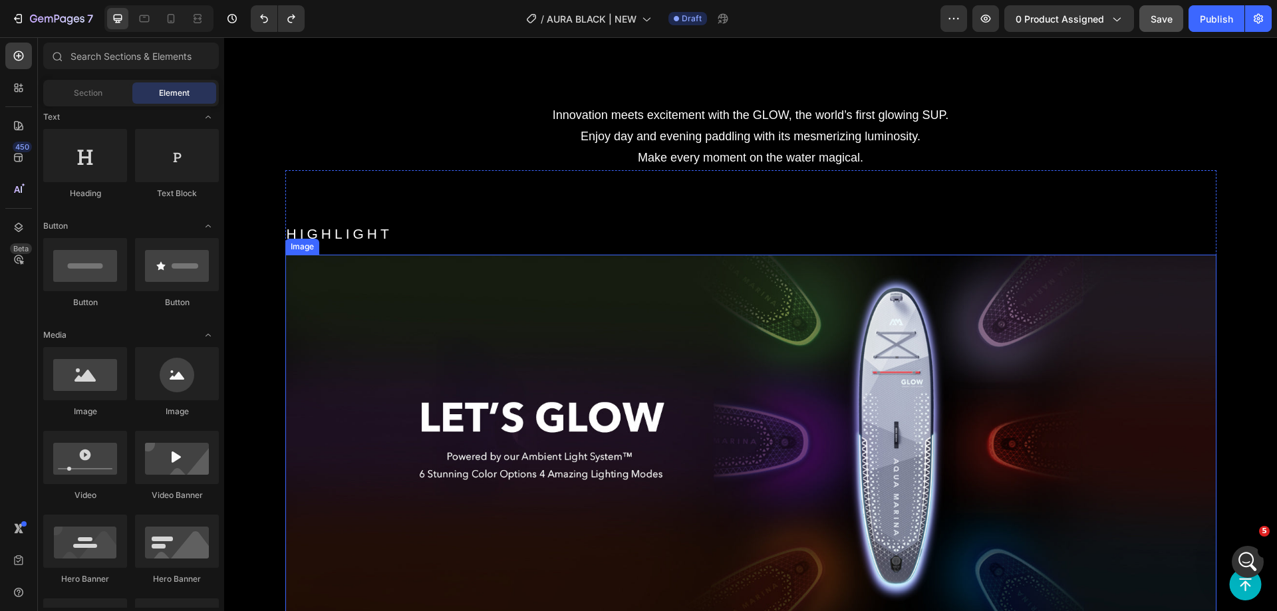
scroll to position [2067, 0]
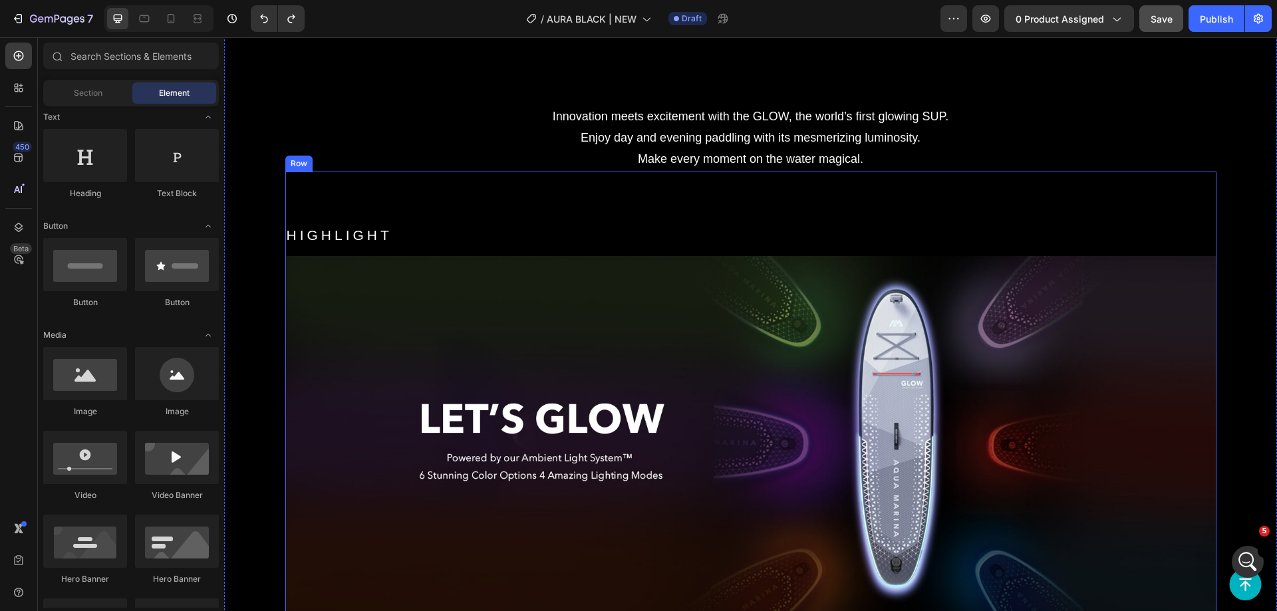
click at [565, 188] on div "HIGHLIGHT Heading Image Row" at bounding box center [750, 401] width 931 height 459
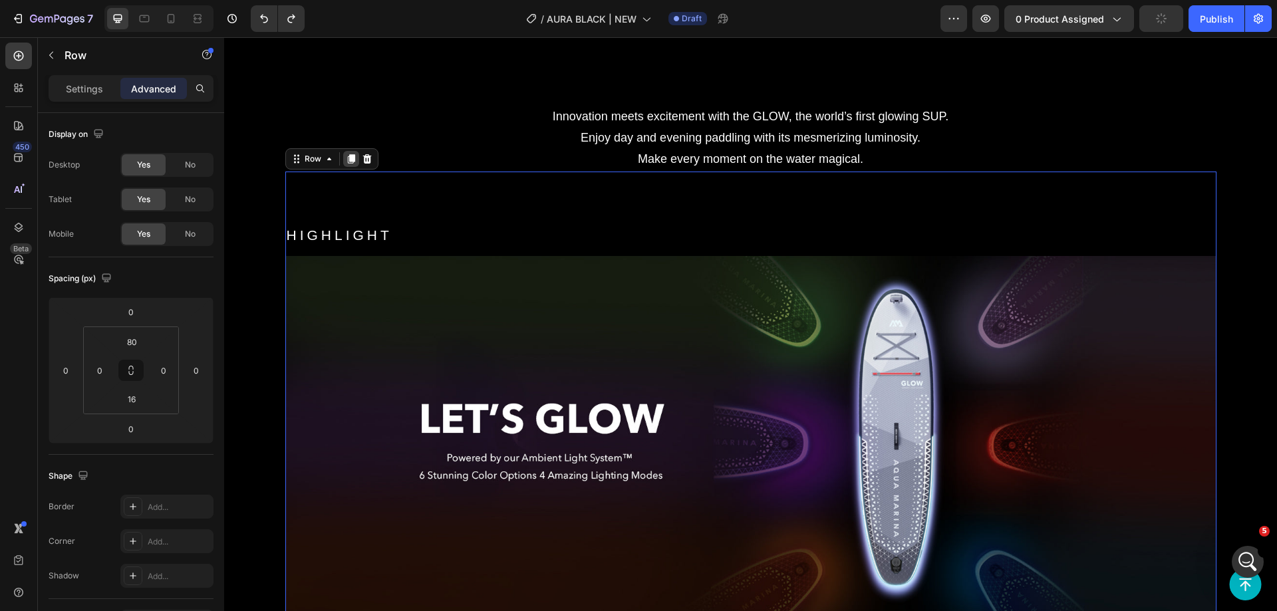
click at [347, 154] on icon at bounding box center [350, 158] width 7 height 9
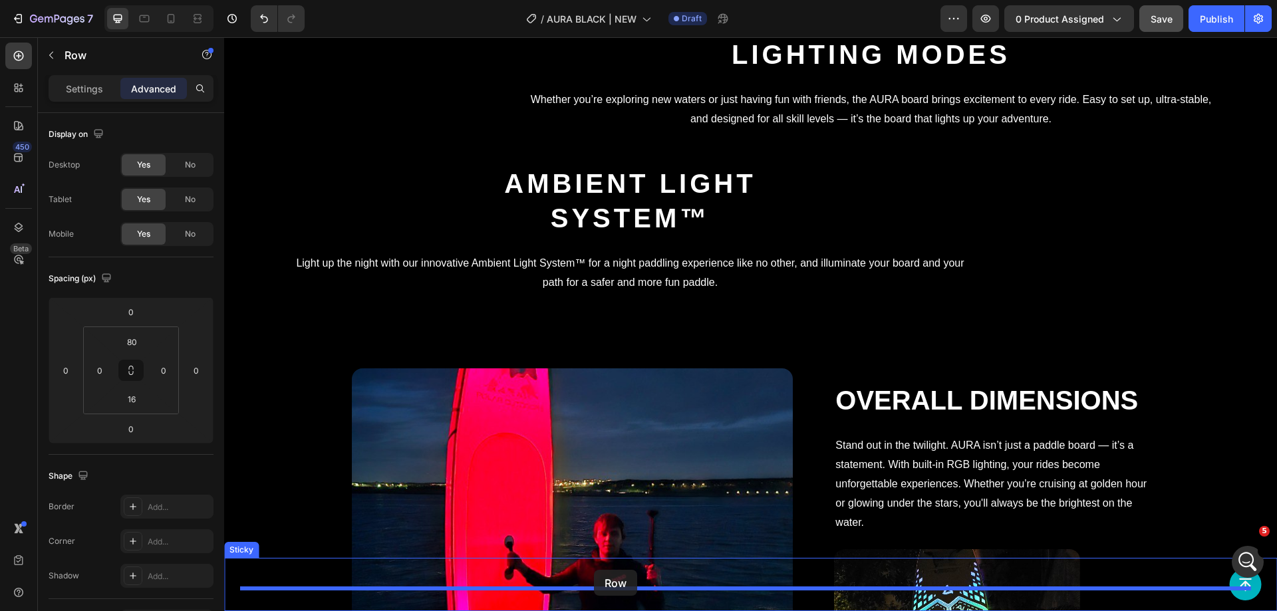
scroll to position [3495, 0]
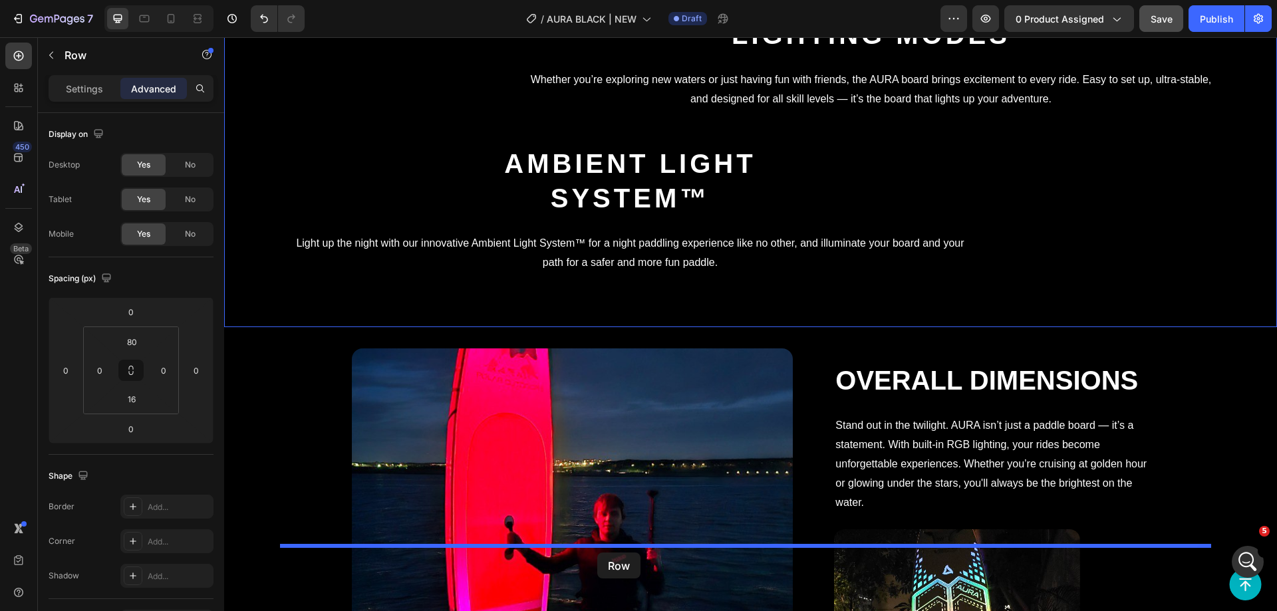
drag, startPoint x: 310, startPoint y: 114, endPoint x: 597, endPoint y: 553, distance: 524.8
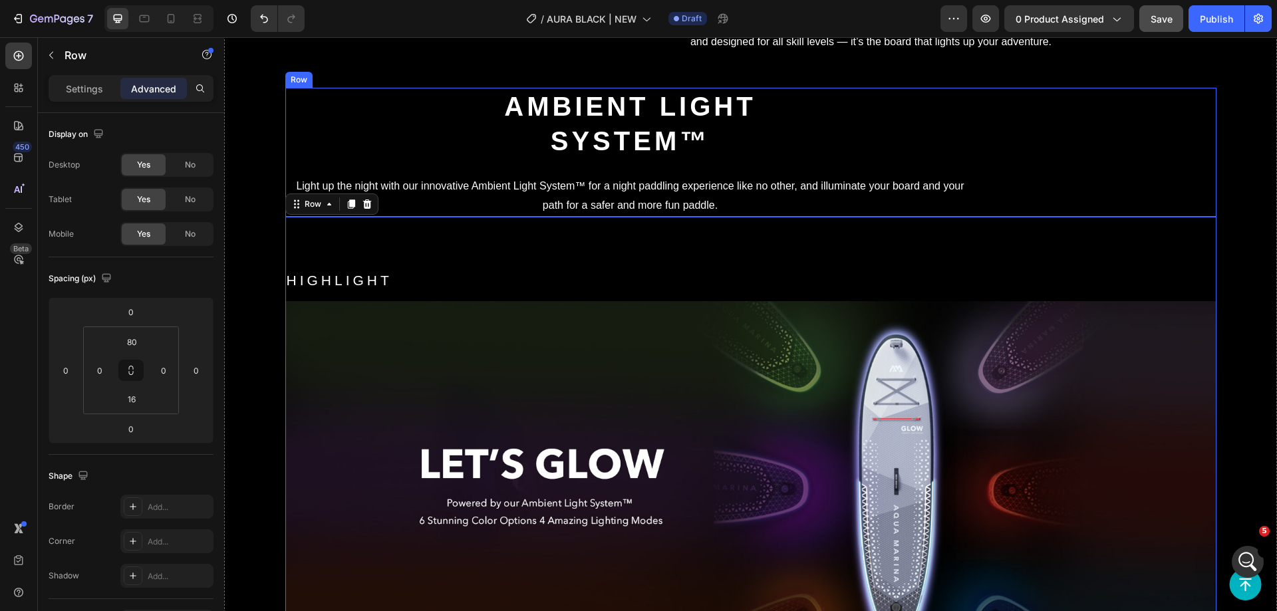
scroll to position [3761, 0]
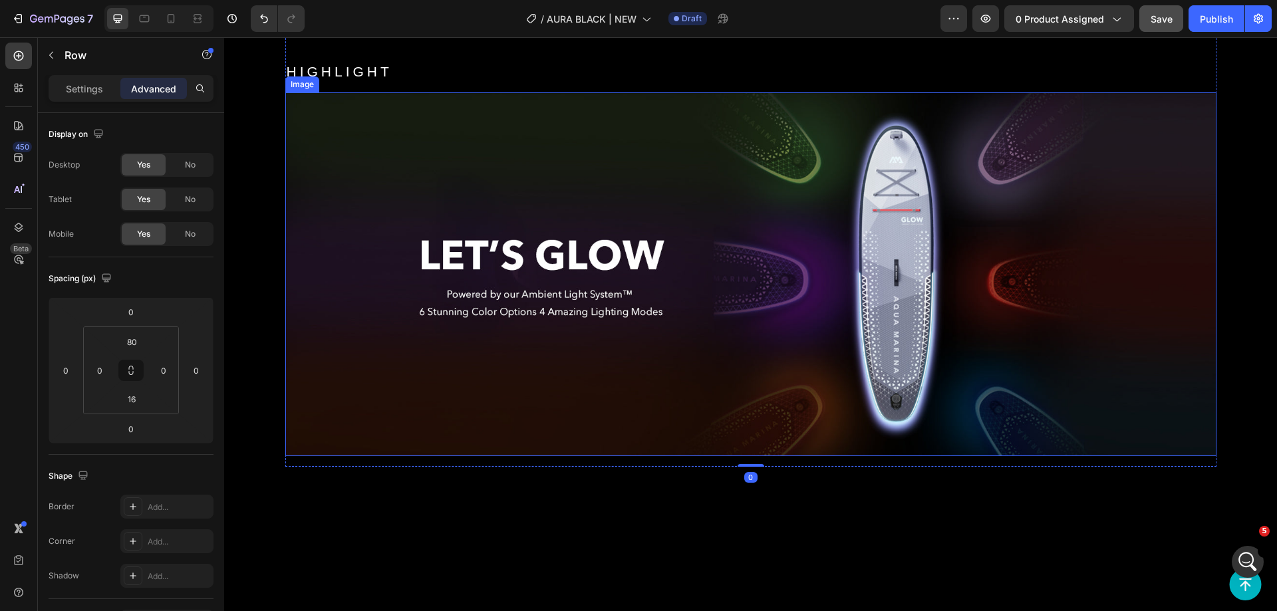
click at [544, 359] on div "HIGHLIGHT Heading Image" at bounding box center [750, 258] width 931 height 395
click at [490, 82] on h2 "HIGHLIGHT" at bounding box center [750, 71] width 931 height 21
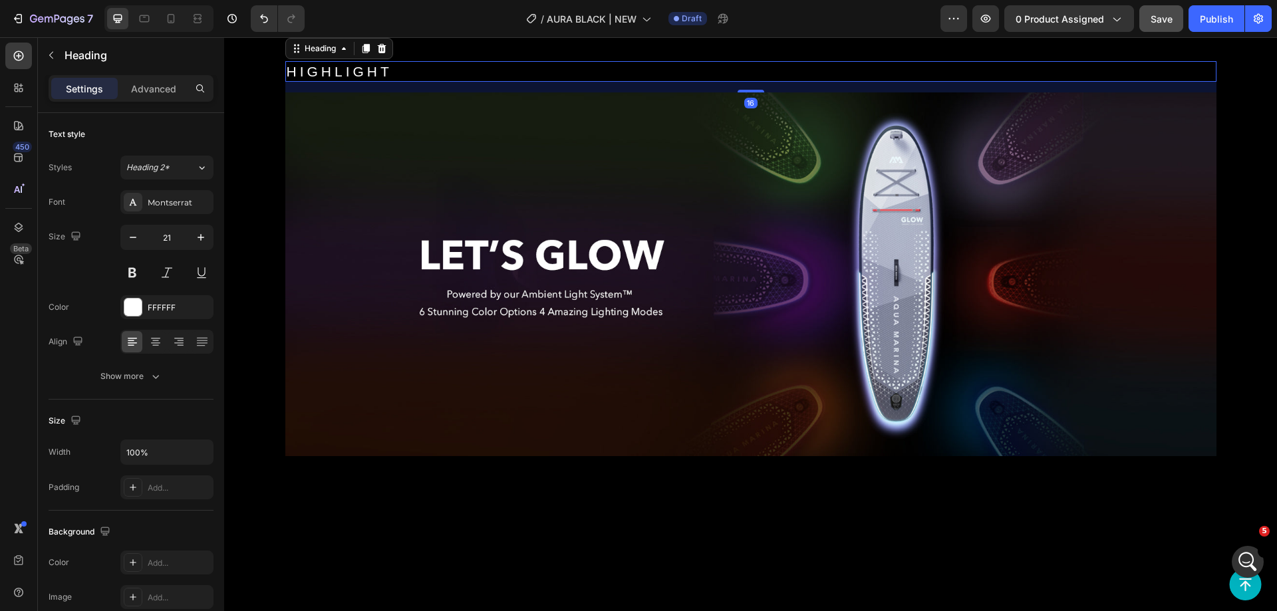
click at [363, 82] on h2 "HIGHLIGHT" at bounding box center [750, 71] width 931 height 21
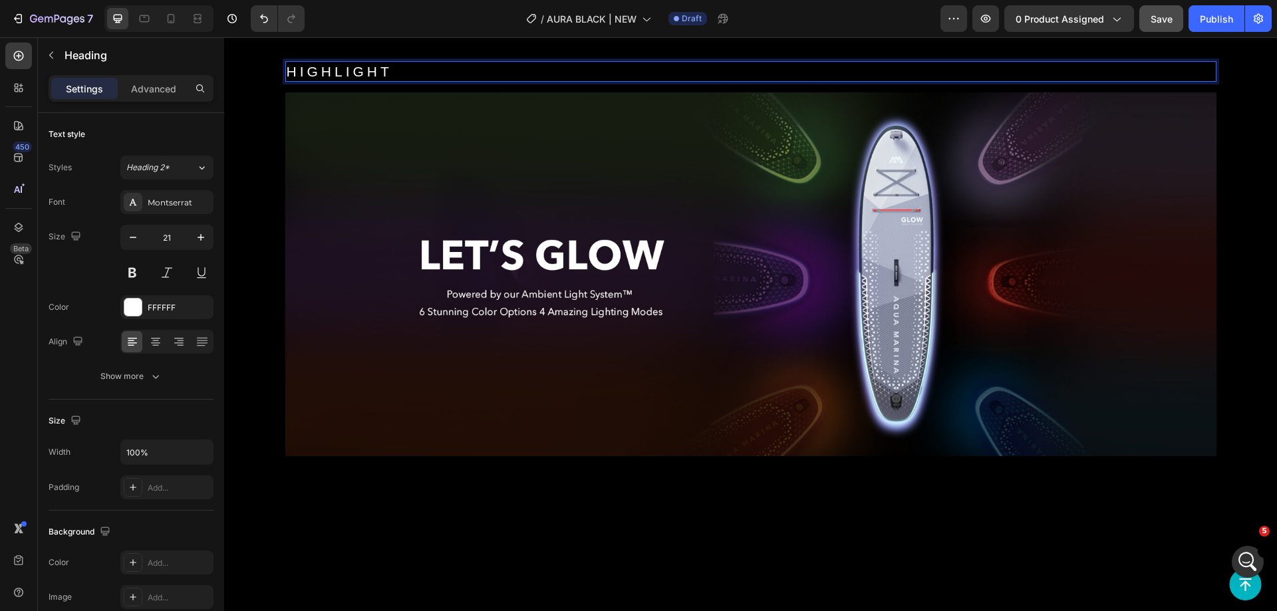
click at [423, 80] on p "HIGHLIGHT" at bounding box center [751, 72] width 929 height 18
click at [411, 317] on div "HIGHLIGHT Heading 16 Image Row" at bounding box center [750, 237] width 931 height 459
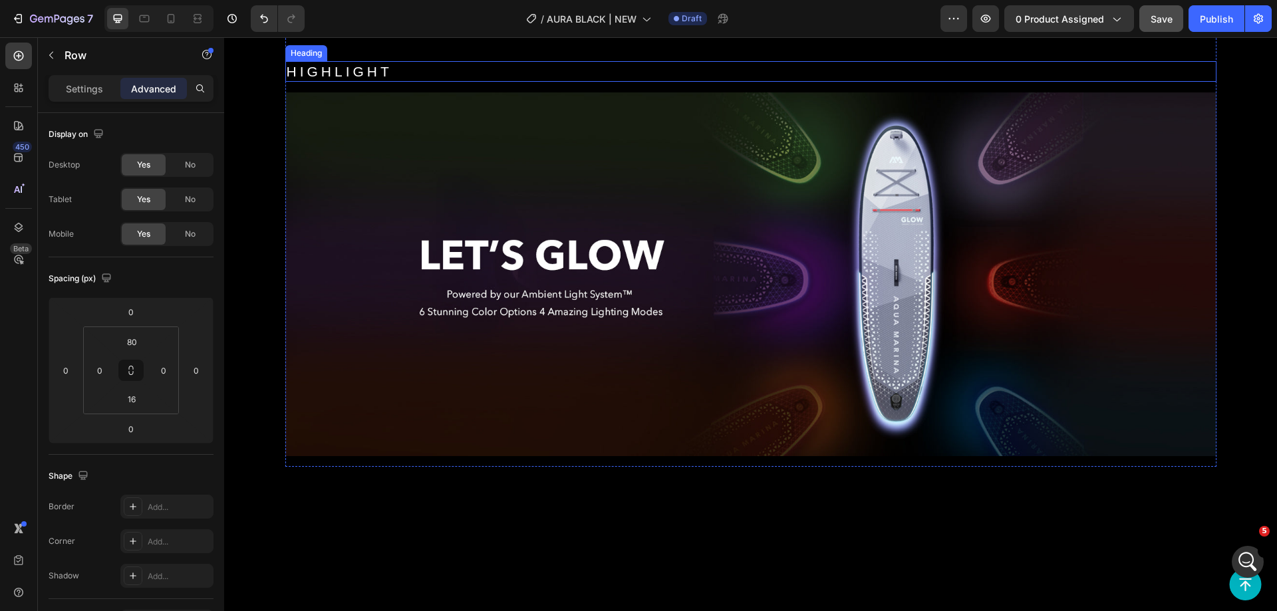
click at [409, 80] on p "HIGHLIGHT" at bounding box center [751, 72] width 929 height 18
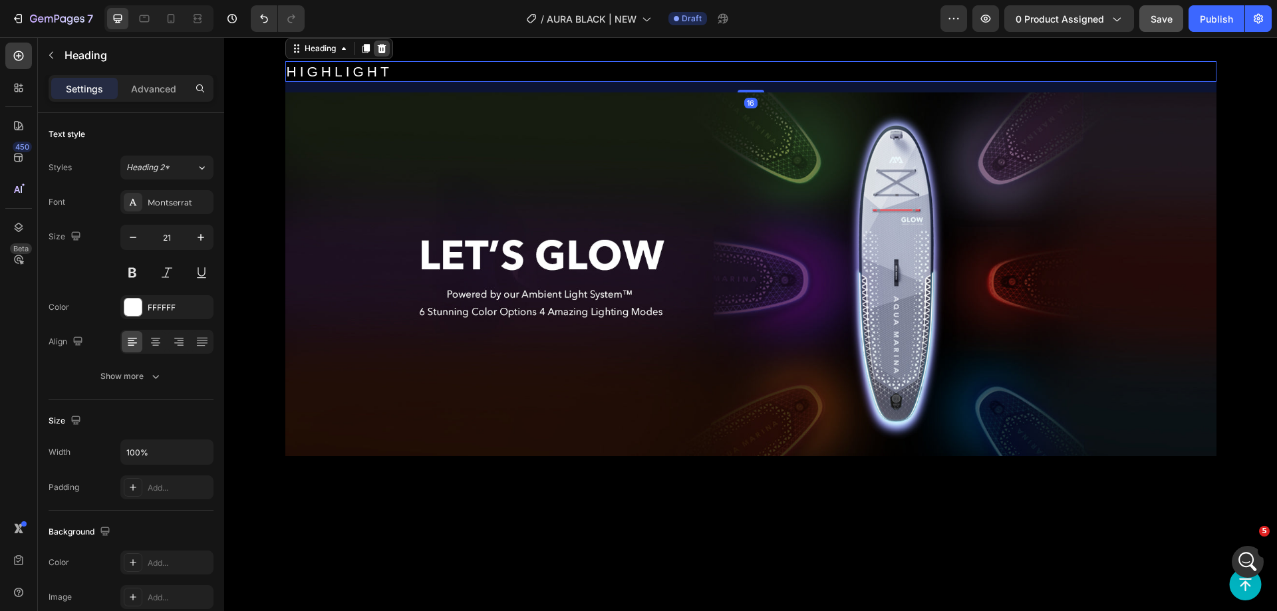
click at [377, 53] on icon at bounding box center [381, 47] width 9 height 9
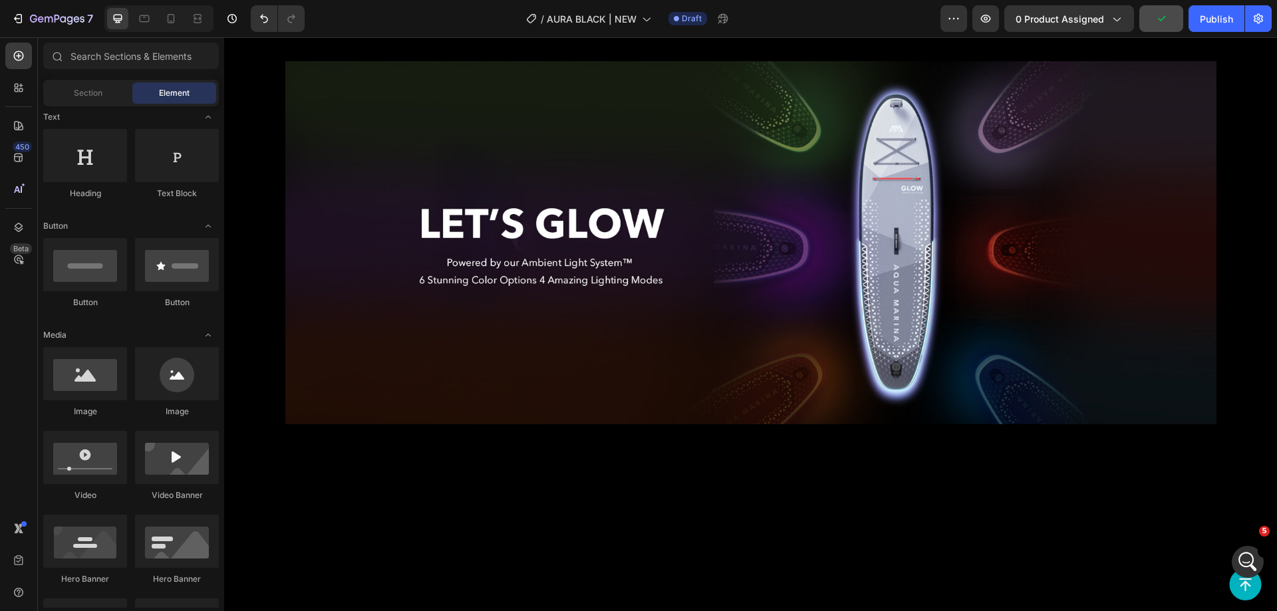
drag, startPoint x: 716, startPoint y: 438, endPoint x: 629, endPoint y: 438, distance: 87.2
click at [716, 425] on img at bounding box center [750, 243] width 931 height 364
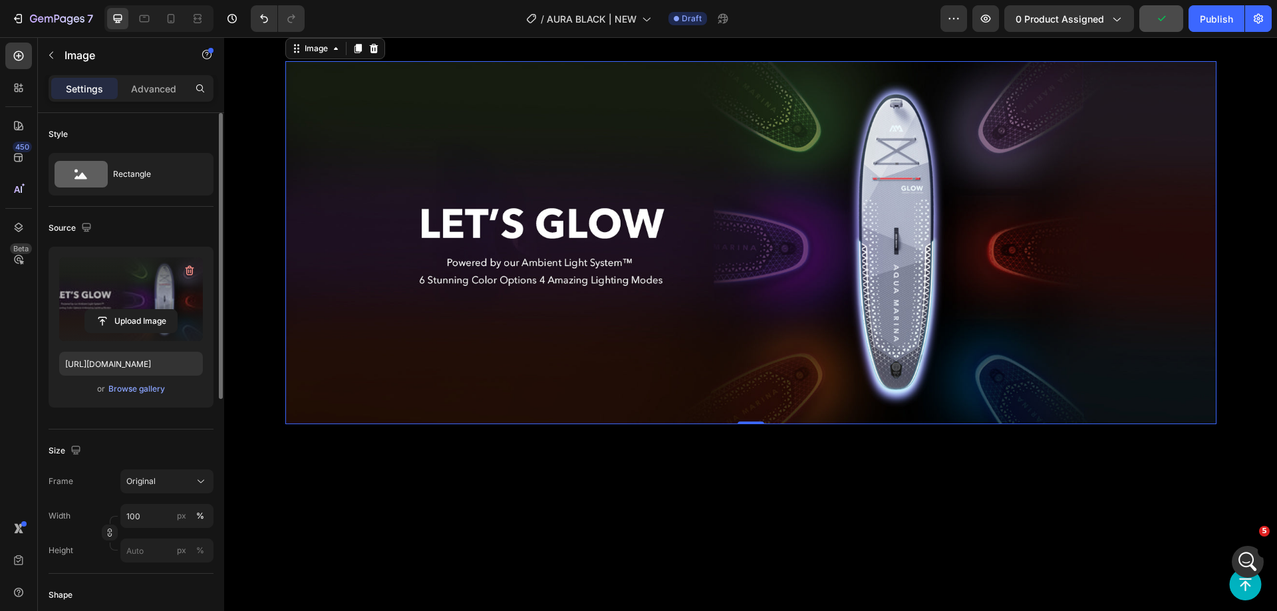
click at [118, 299] on label at bounding box center [131, 299] width 144 height 84
click at [118, 310] on input "file" at bounding box center [131, 321] width 92 height 23
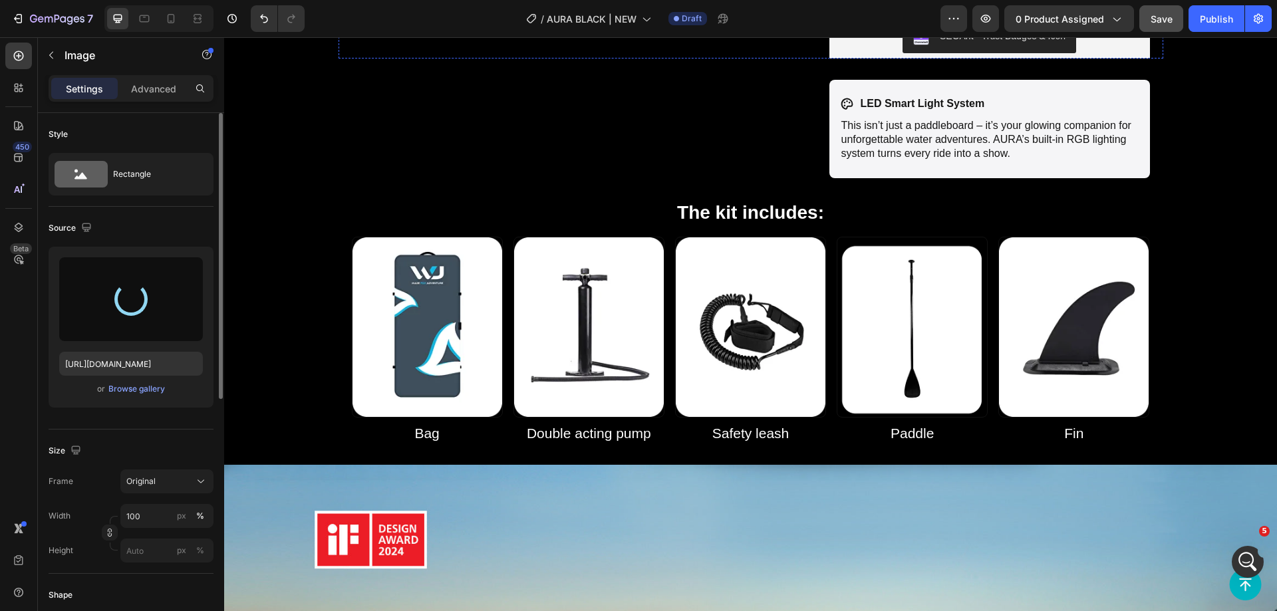
scroll to position [0, 0]
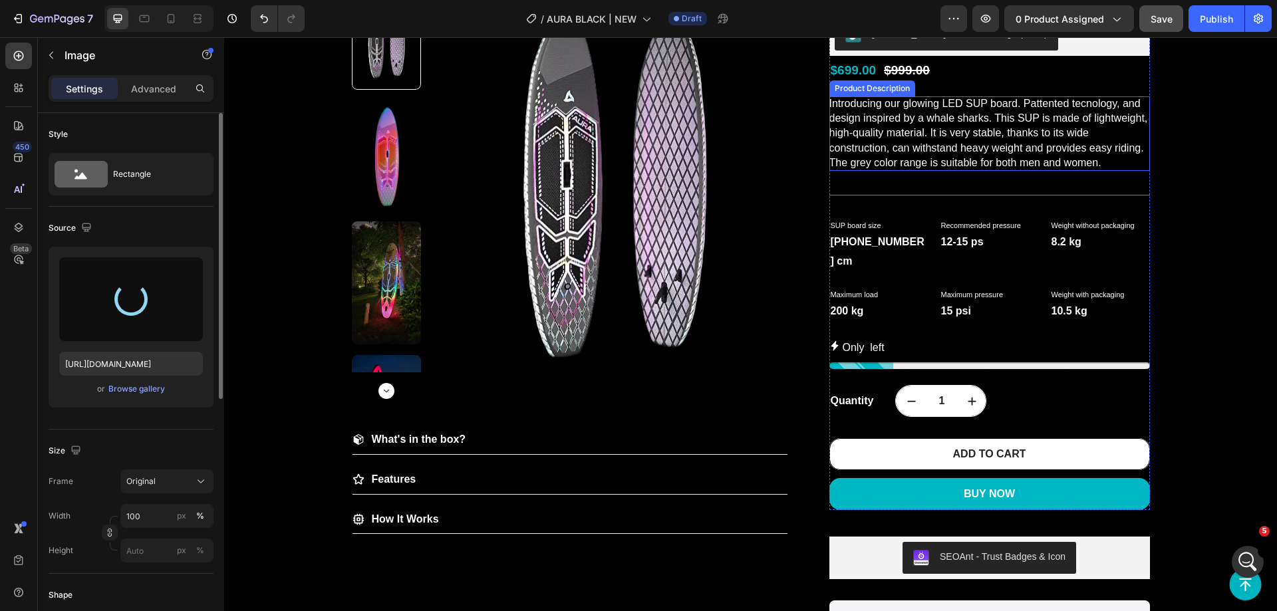
type input "https://cdn.shopify.com/s/files/1/0604/4572/0689/files/gempages_564961707999363…"
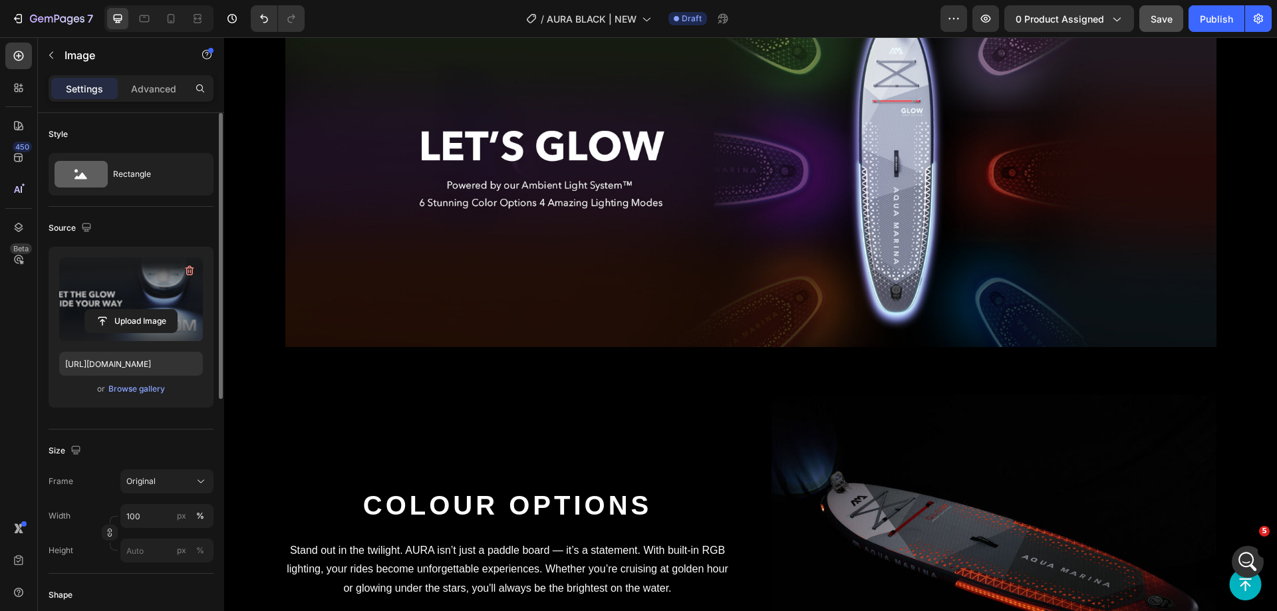
scroll to position [2462, 0]
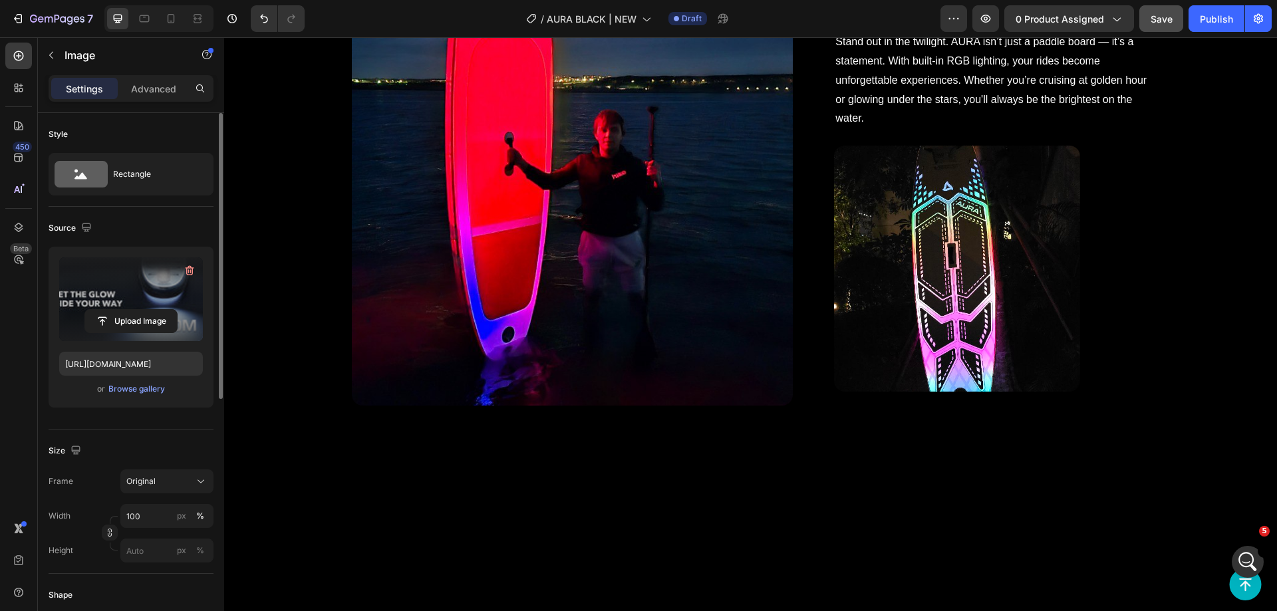
scroll to position [3792, 0]
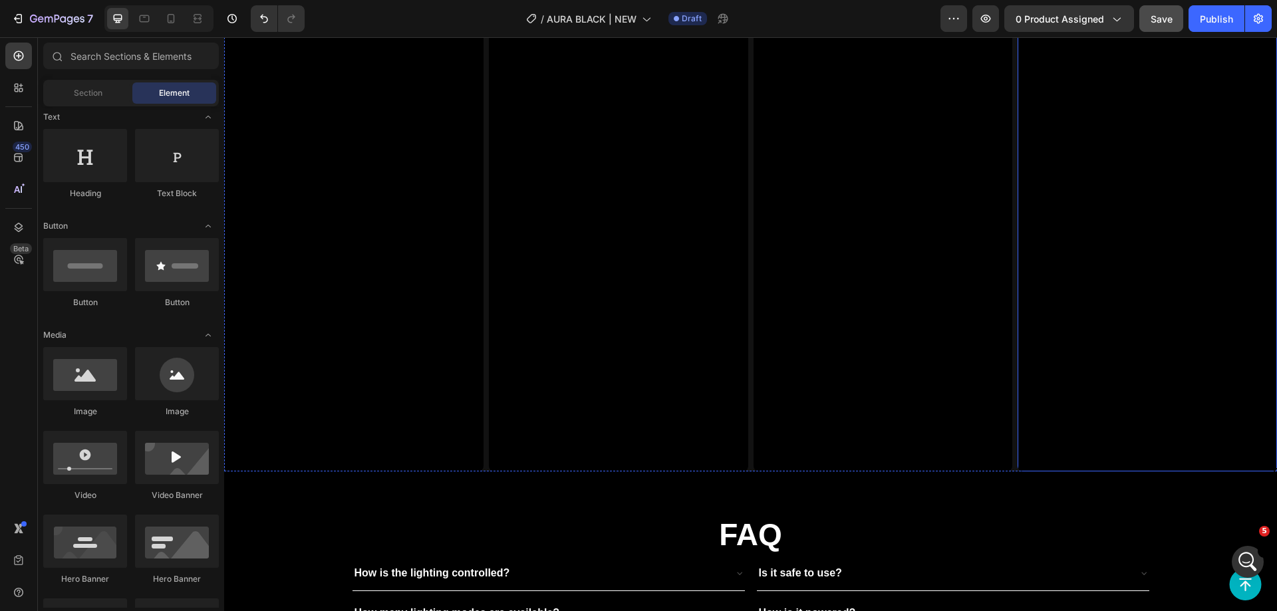
scroll to position [3393, 0]
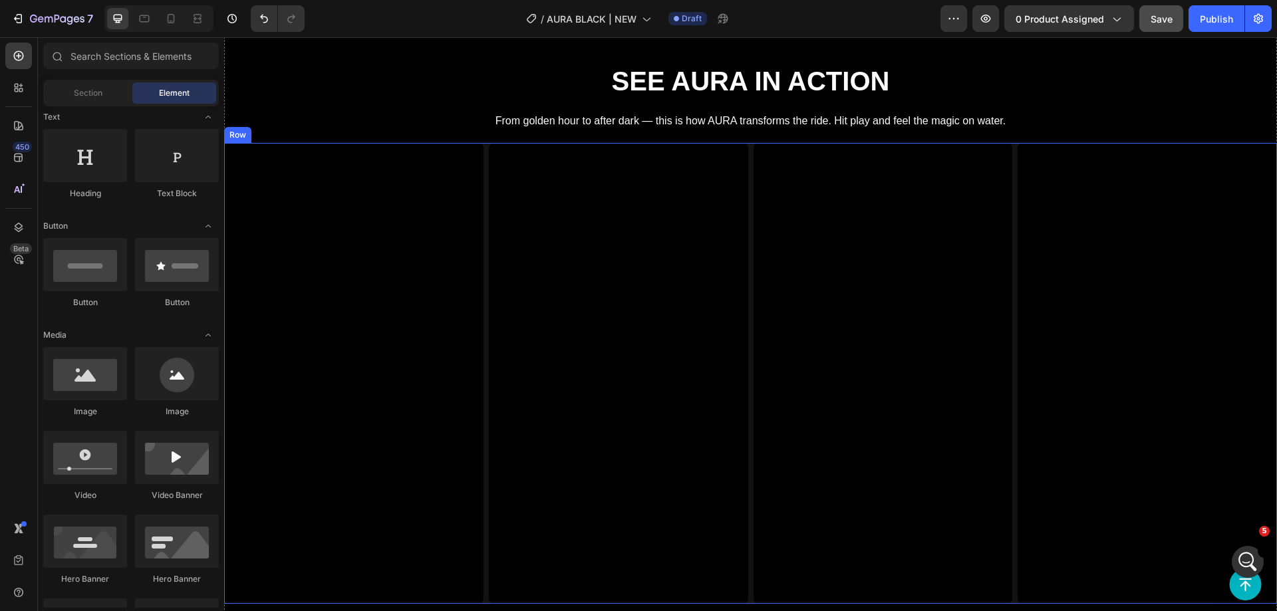
click at [1006, 289] on div "Video Video Video Video Row" at bounding box center [750, 373] width 1053 height 461
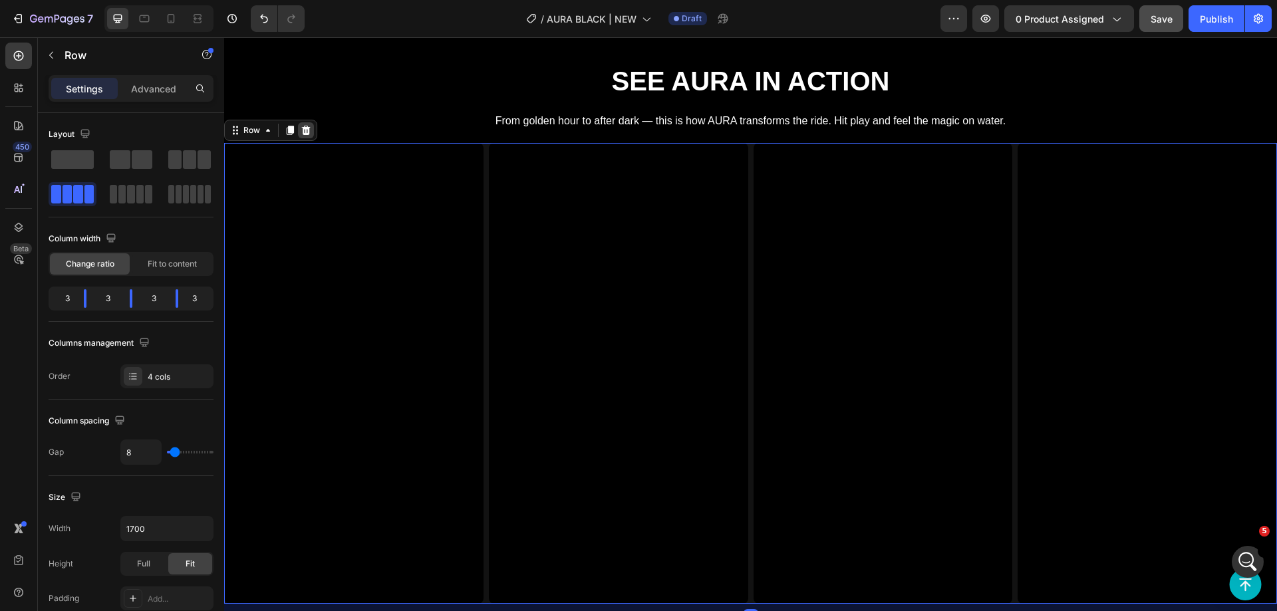
click at [313, 130] on div at bounding box center [306, 130] width 16 height 16
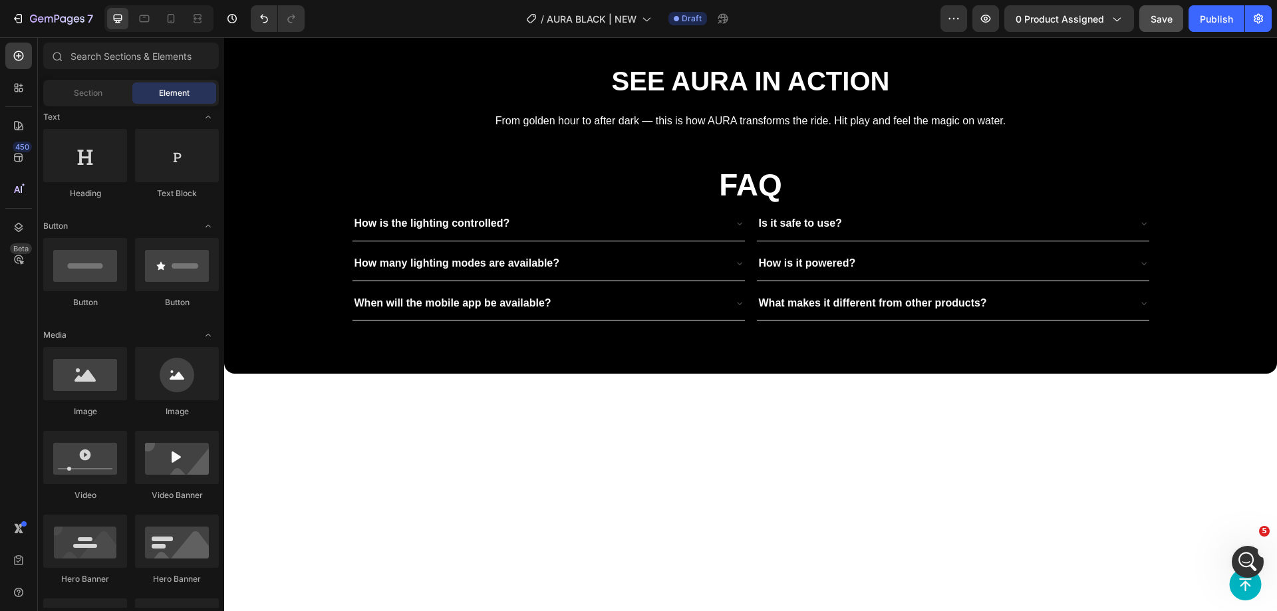
scroll to position [3193, 0]
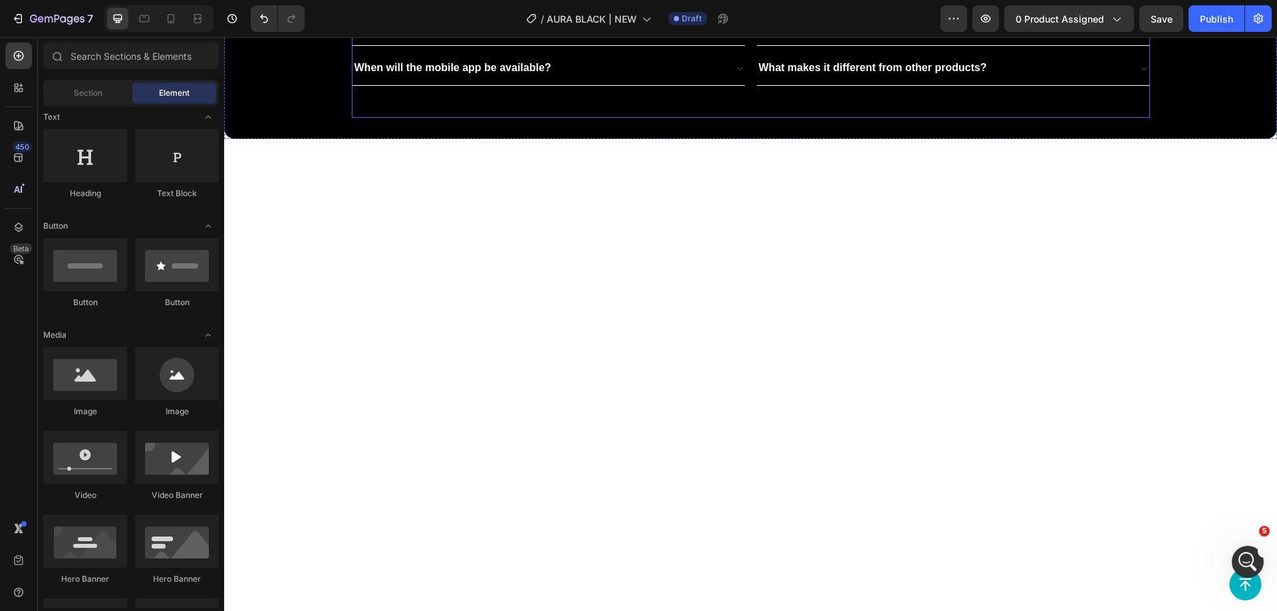
scroll to position [3659, 0]
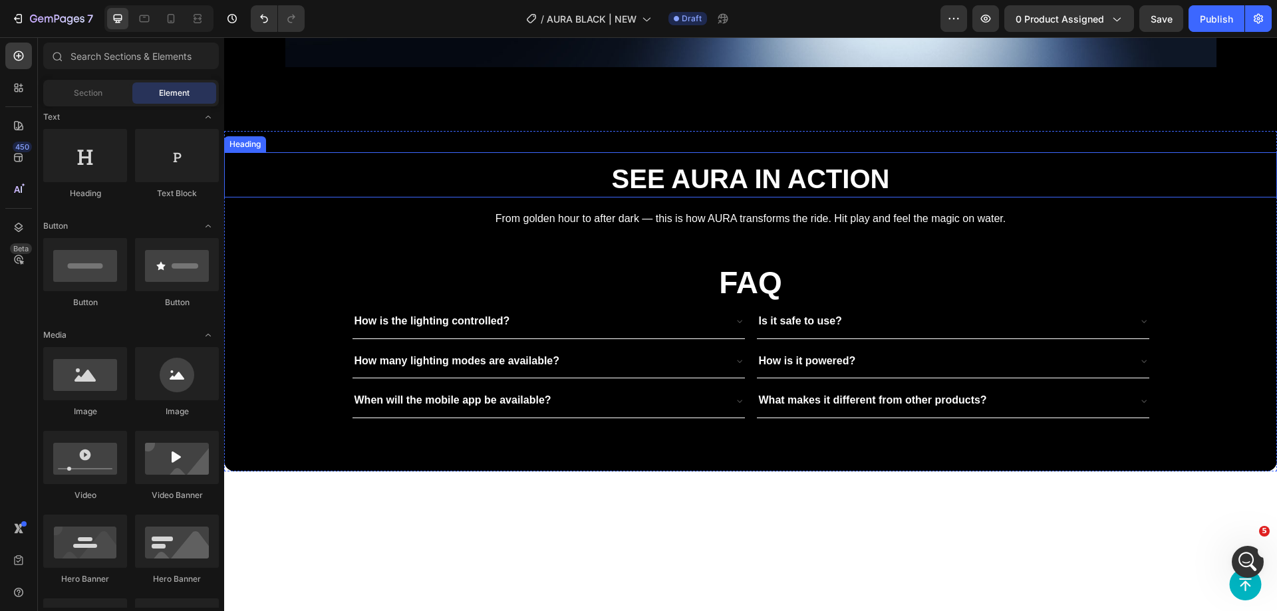
click at [1022, 198] on h2 "See AURA in Action" at bounding box center [750, 178] width 1053 height 37
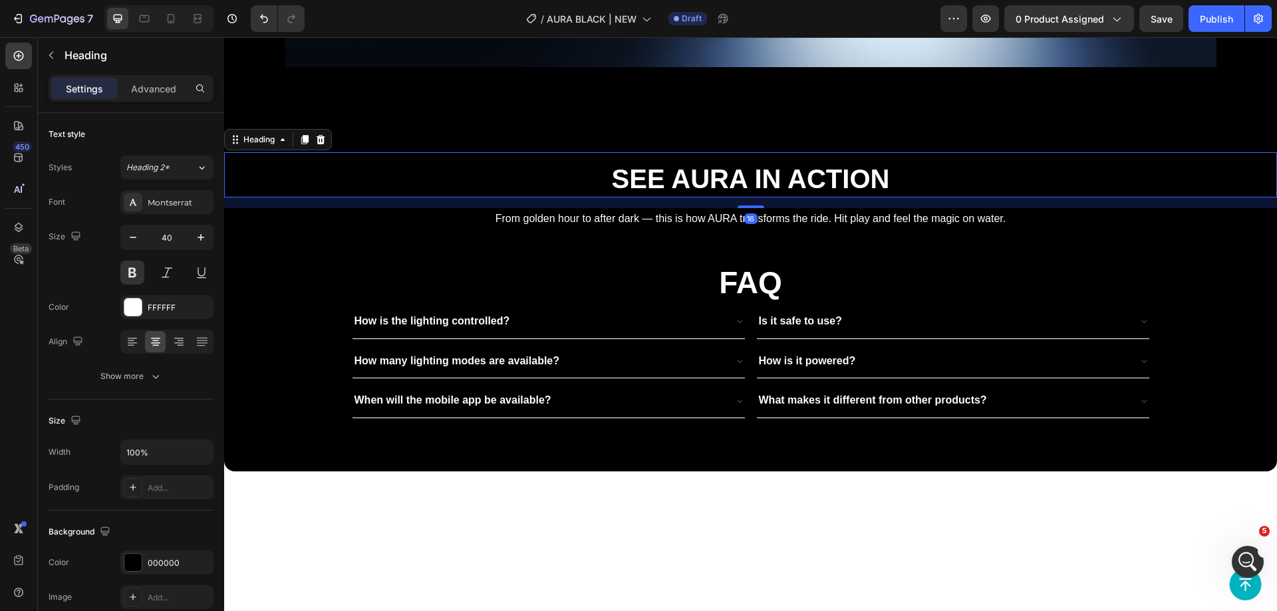
click at [993, 412] on div "See AURA in Action Heading 16 From golden hour to after dark — this is how AURA…" at bounding box center [750, 301] width 1053 height 341
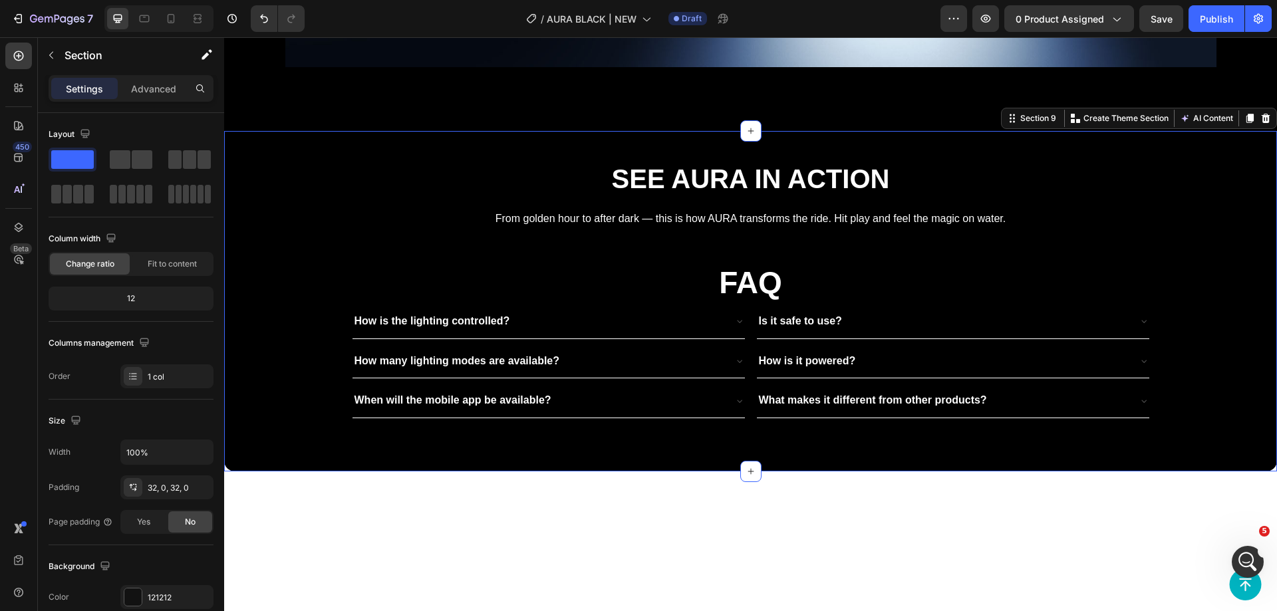
click at [1094, 198] on div "See AURA in Action Heading" at bounding box center [750, 174] width 1053 height 45
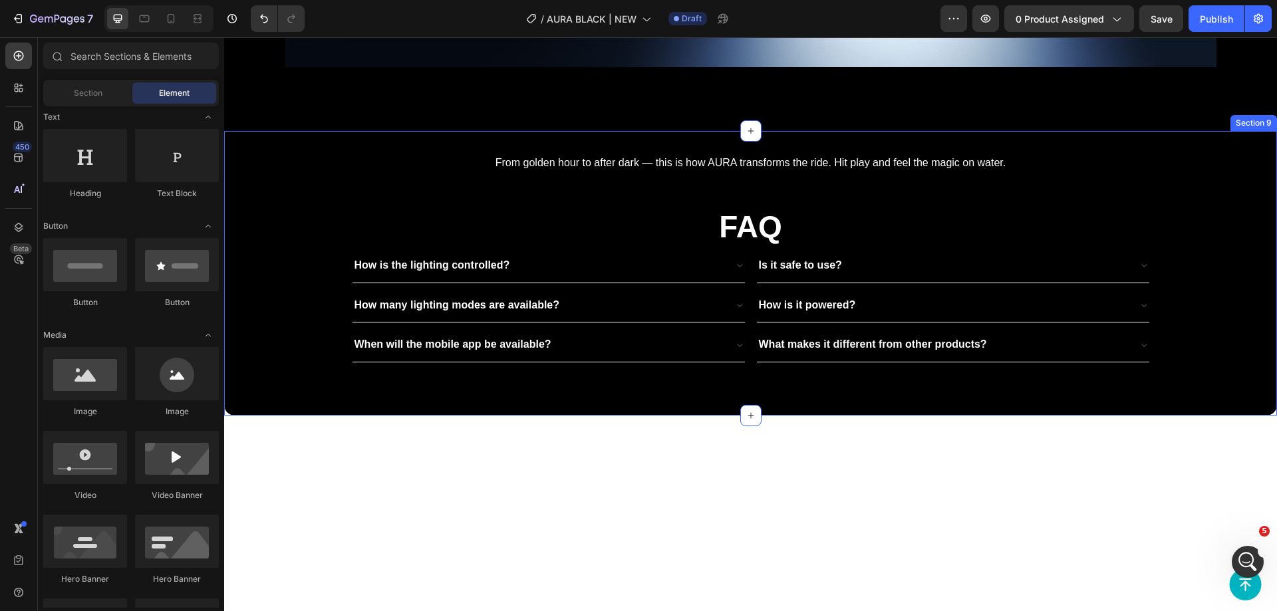
click at [1090, 416] on div "From golden hour to after dark — this is how AURA transforms the ride. Hit play…" at bounding box center [750, 273] width 1053 height 285
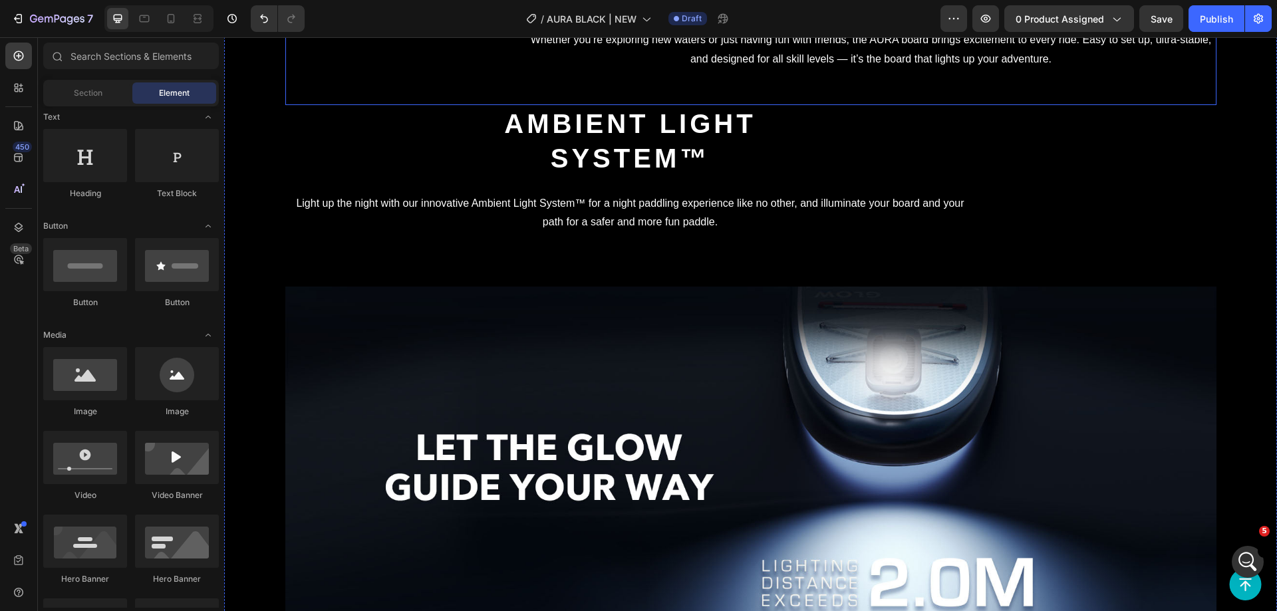
scroll to position [2861, 0]
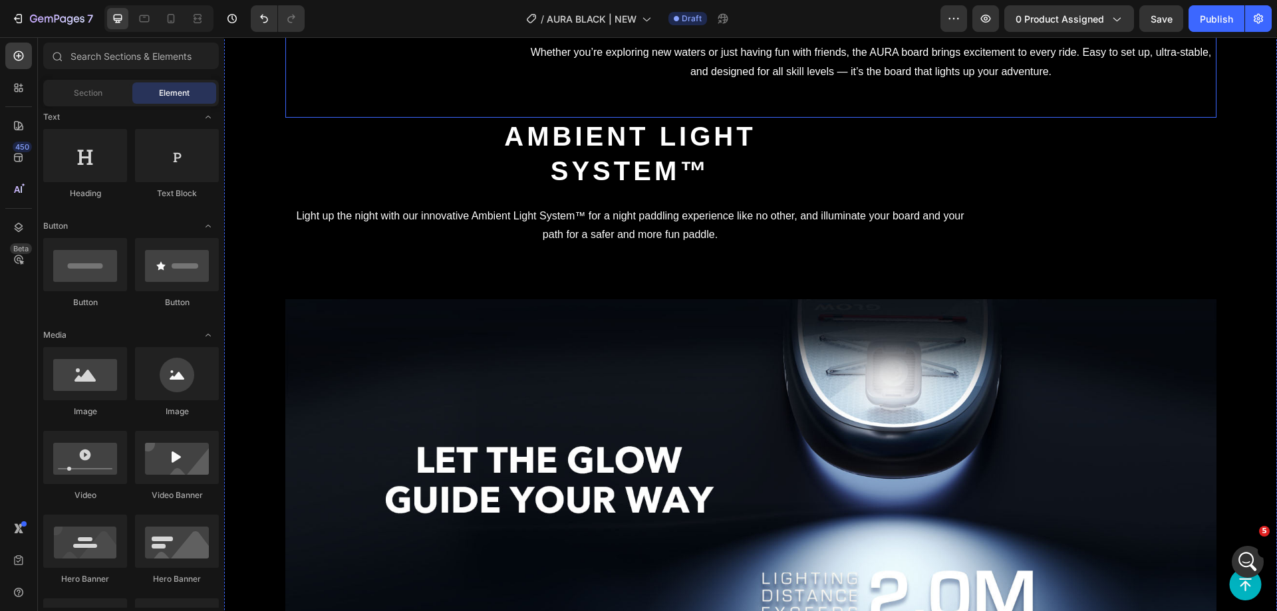
drag, startPoint x: 778, startPoint y: 212, endPoint x: 558, endPoint y: 210, distance: 219.6
click at [778, 86] on div "Lighting modes Heading Whether you’re exploring new waters or just having fun w…" at bounding box center [871, 36] width 691 height 100
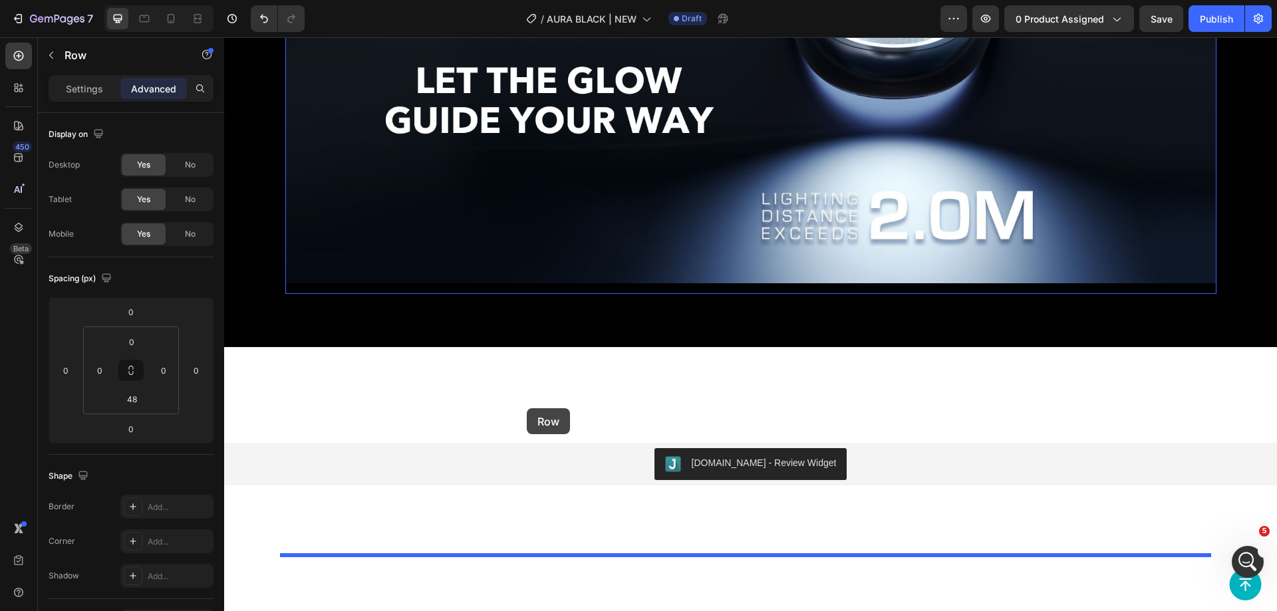
scroll to position [3925, 0]
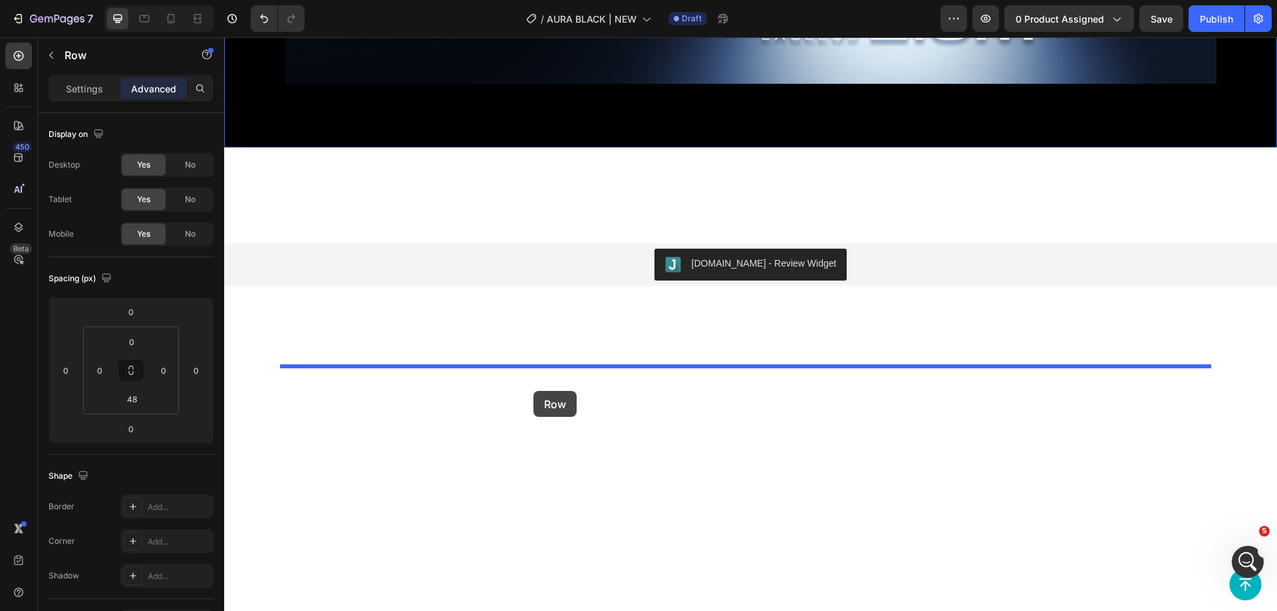
drag, startPoint x: 299, startPoint y: 457, endPoint x: 534, endPoint y: 391, distance: 243.3
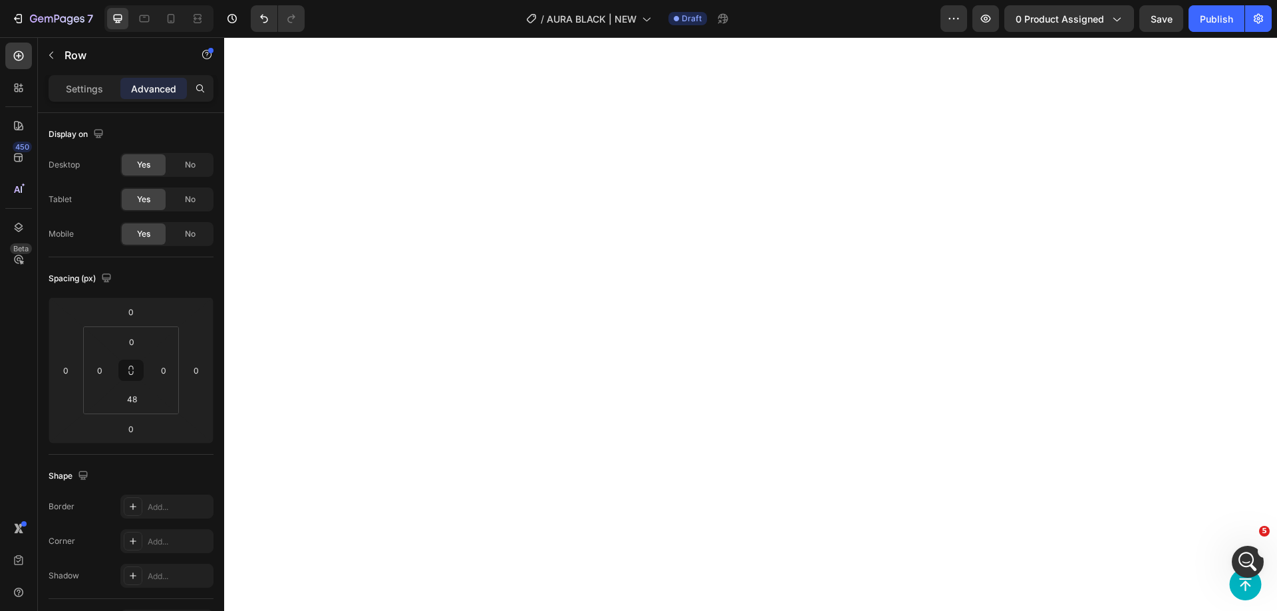
scroll to position [3642, 0]
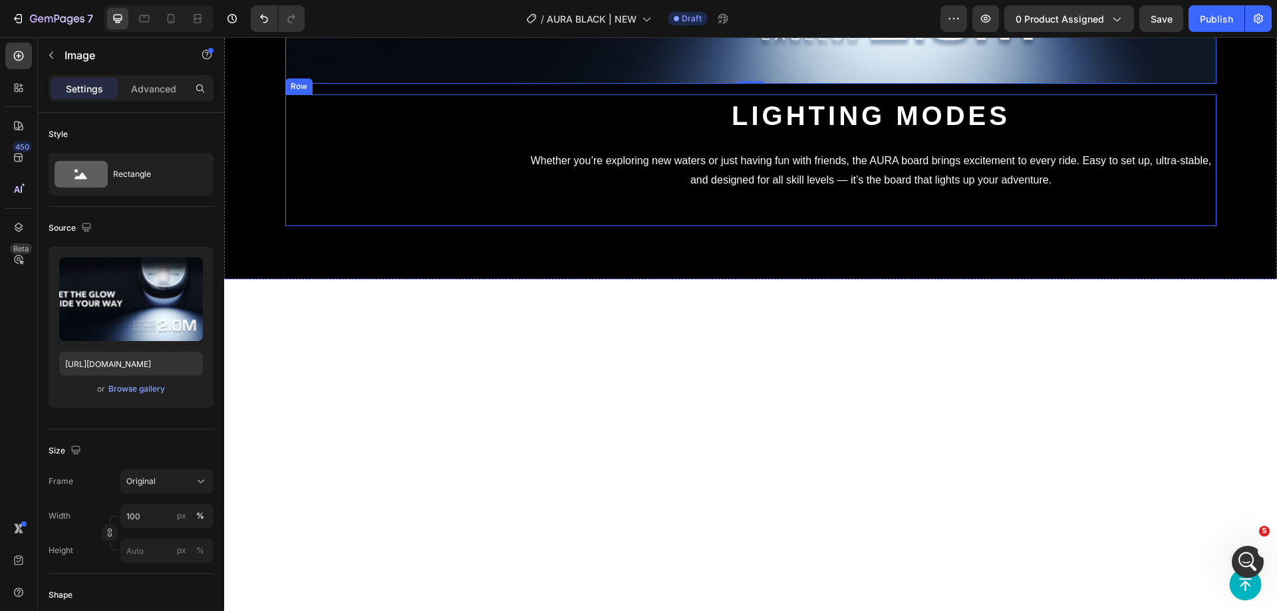
click at [789, 194] on div "Lighting modes Heading Whether you’re exploring new waters or just having fun w…" at bounding box center [871, 144] width 691 height 100
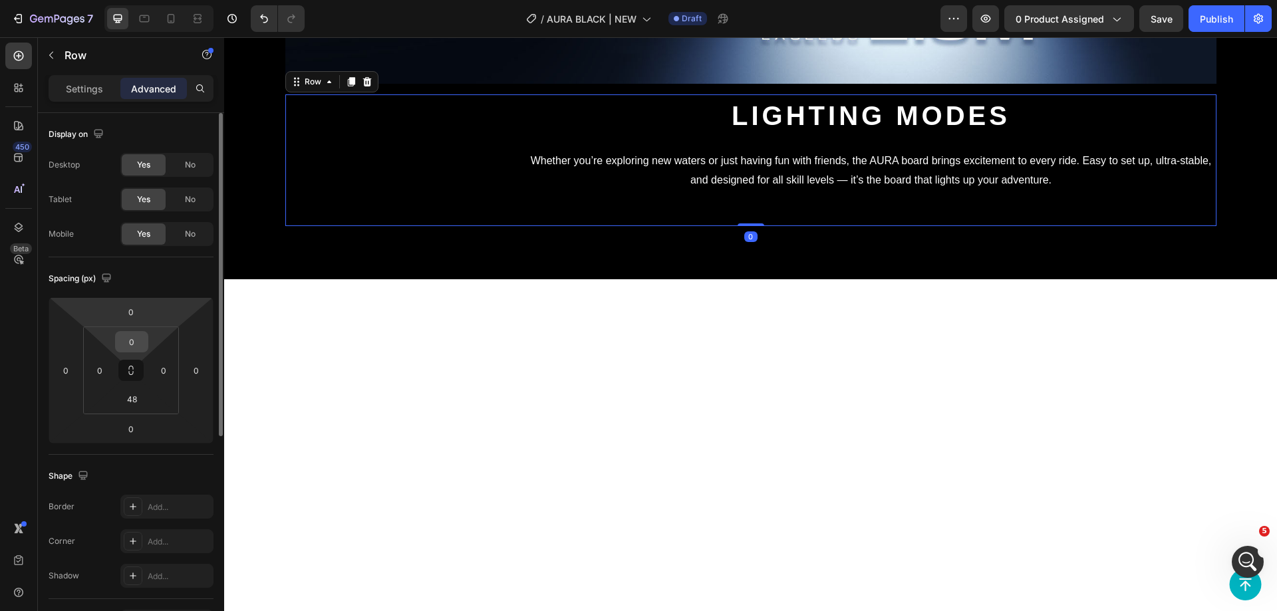
click at [126, 345] on input "0" at bounding box center [131, 342] width 27 height 20
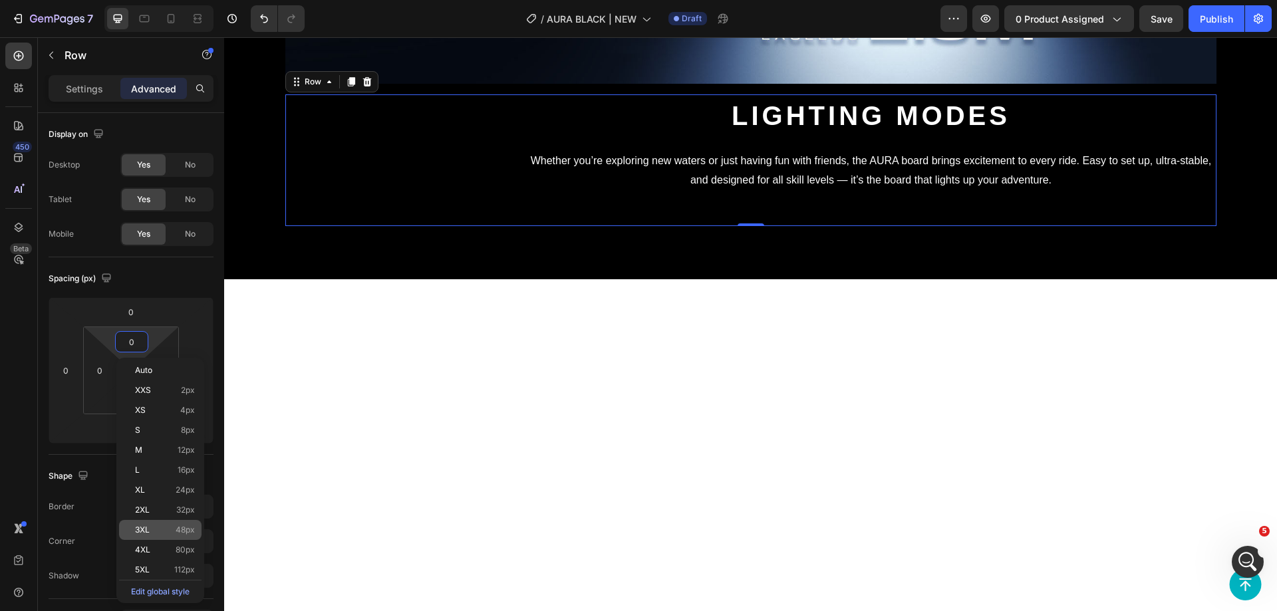
click at [166, 536] on div "3XL 48px" at bounding box center [160, 530] width 82 height 20
type input "48"
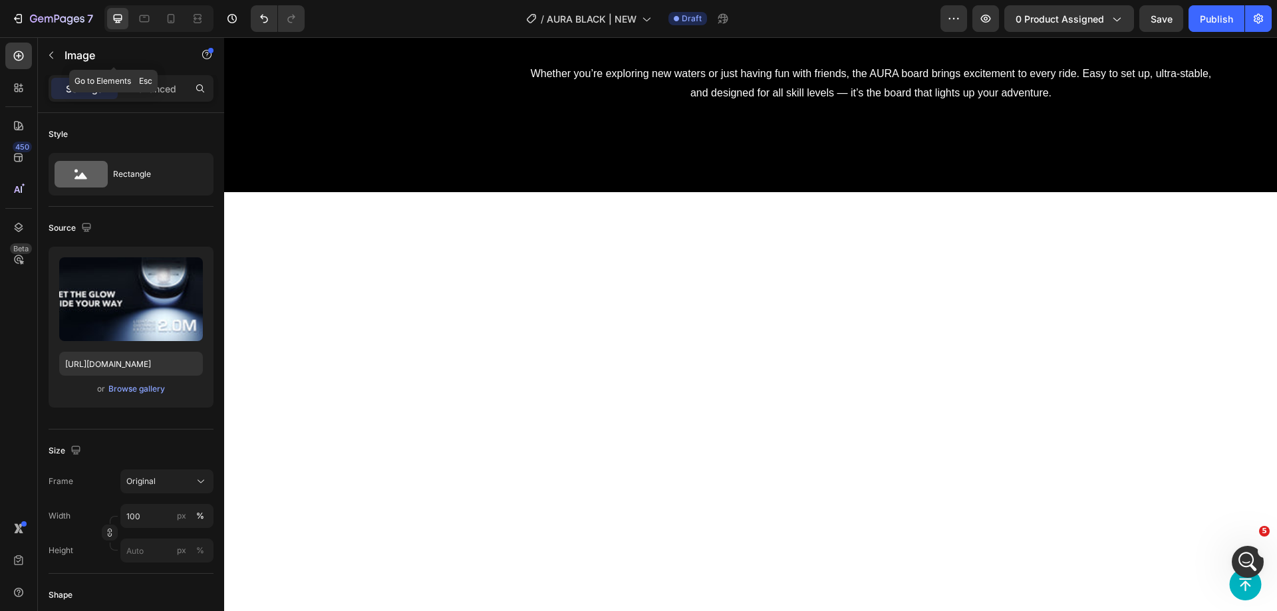
scroll to position [3775, 0]
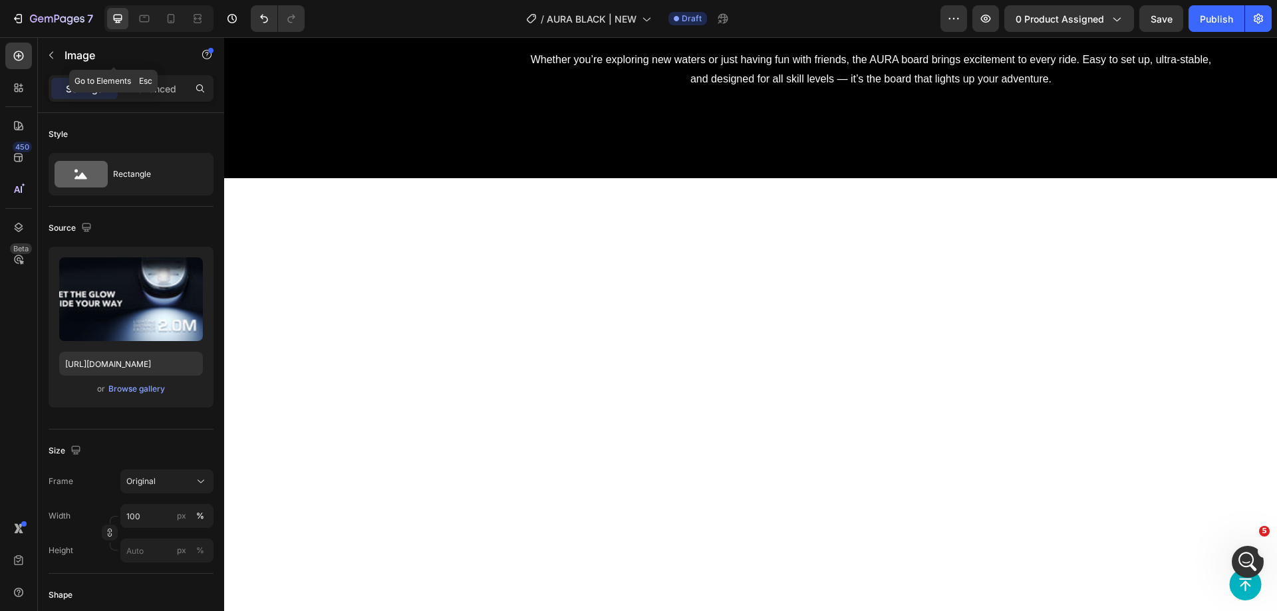
click at [71, 58] on p "Image" at bounding box center [121, 55] width 113 height 16
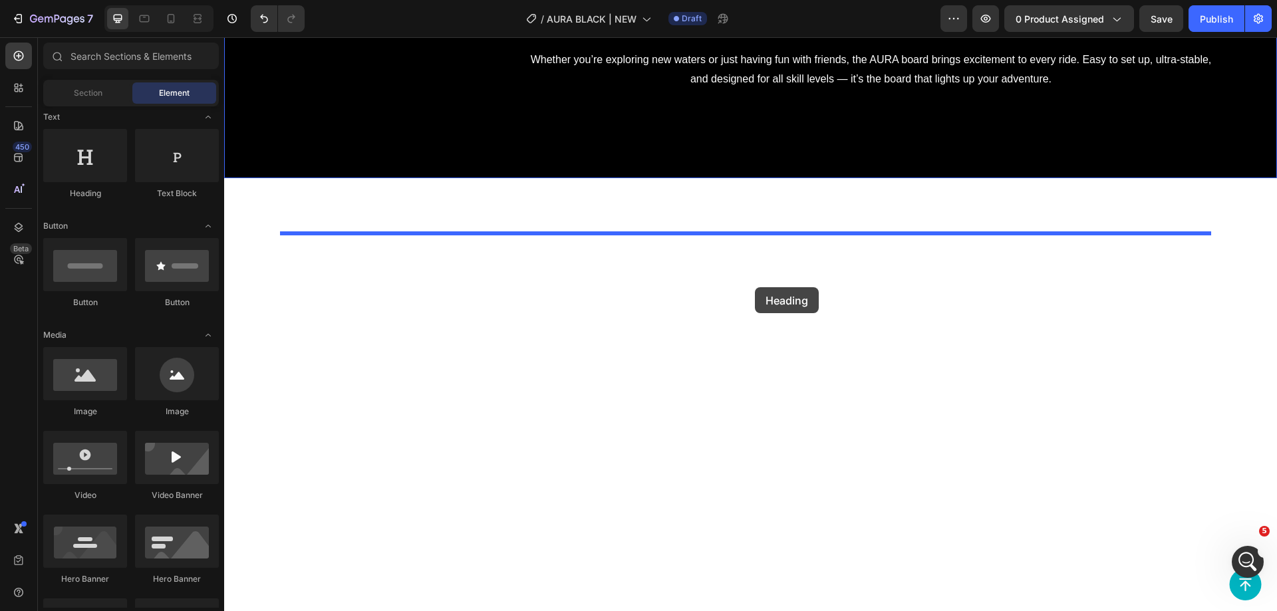
drag, startPoint x: 328, startPoint y: 194, endPoint x: 755, endPoint y: 287, distance: 437.1
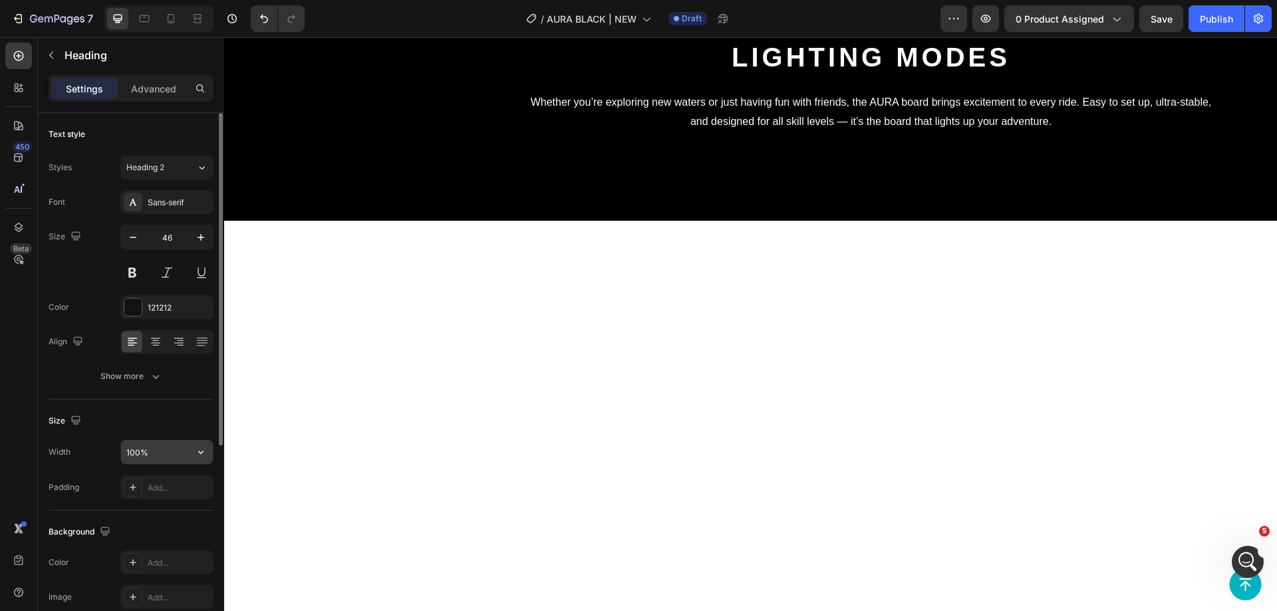
click at [148, 456] on input "100%" at bounding box center [167, 452] width 92 height 24
click at [146, 455] on input "100%" at bounding box center [167, 452] width 92 height 24
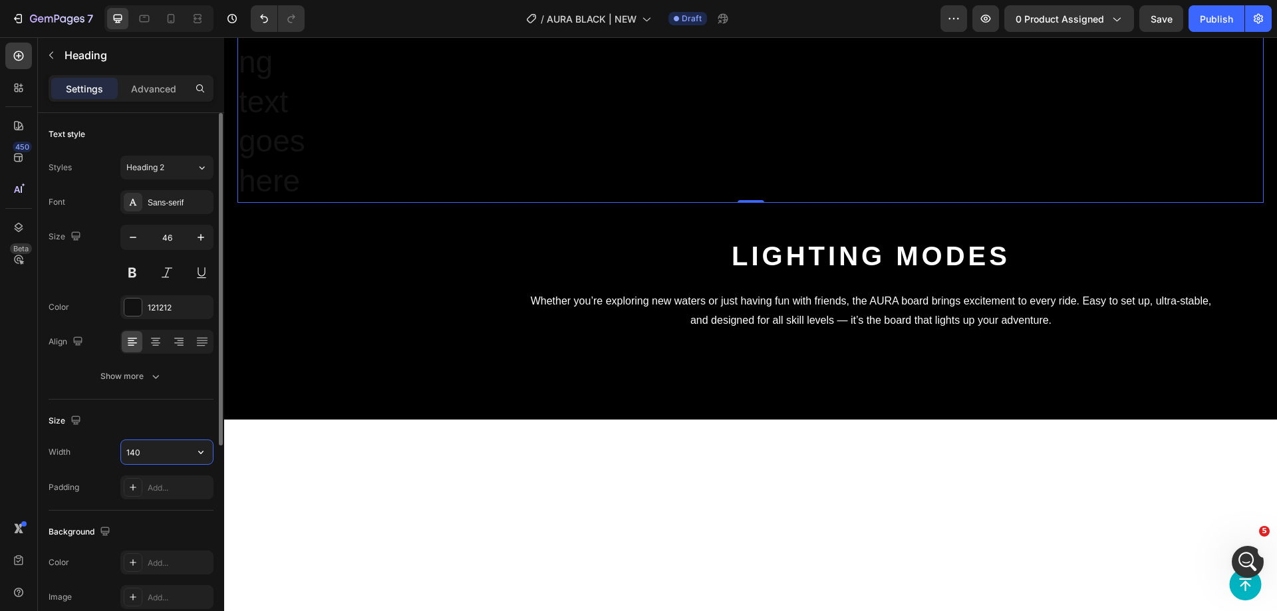
type input "1400"
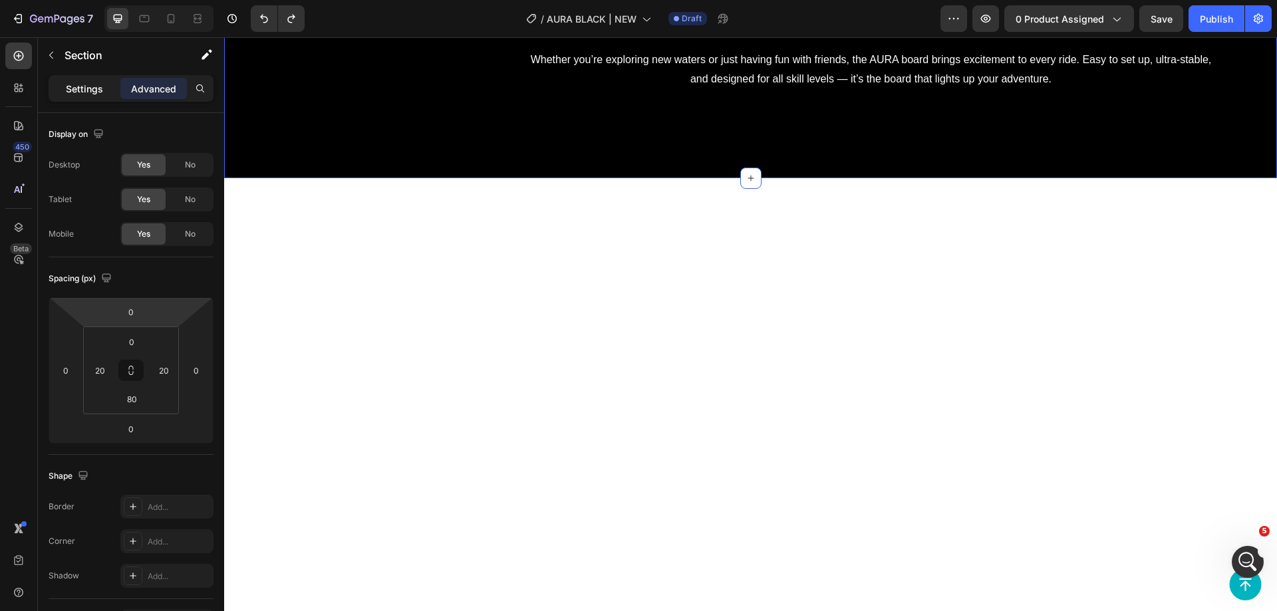
click at [73, 85] on p "Settings" at bounding box center [84, 89] width 37 height 14
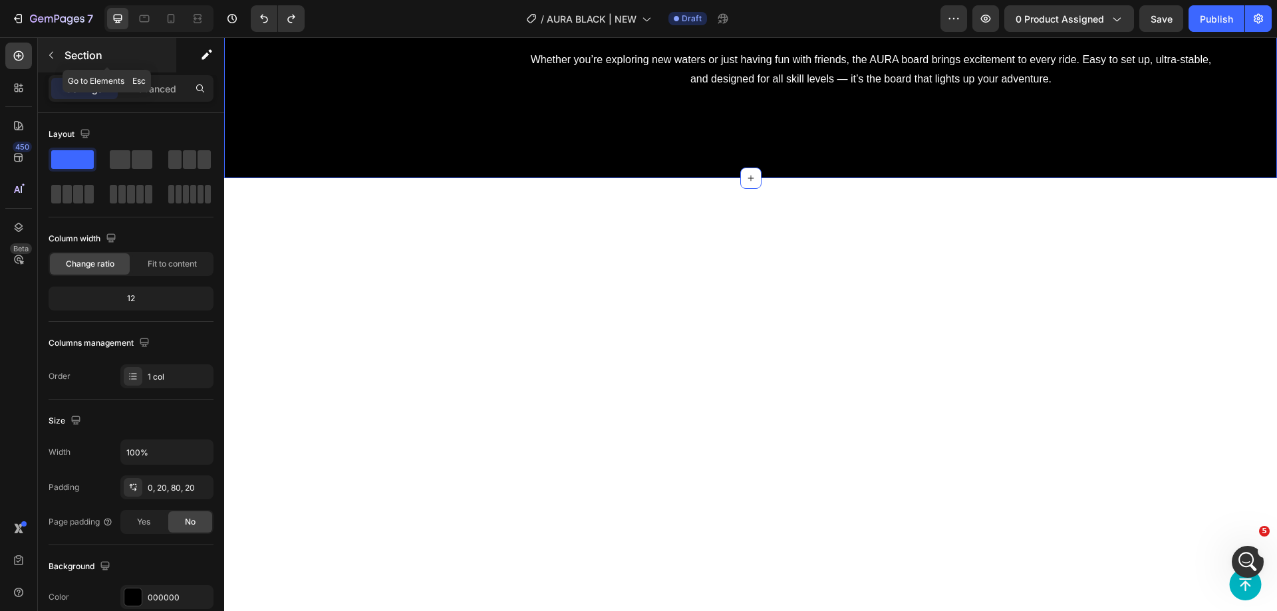
click at [73, 55] on p "Section" at bounding box center [119, 55] width 109 height 16
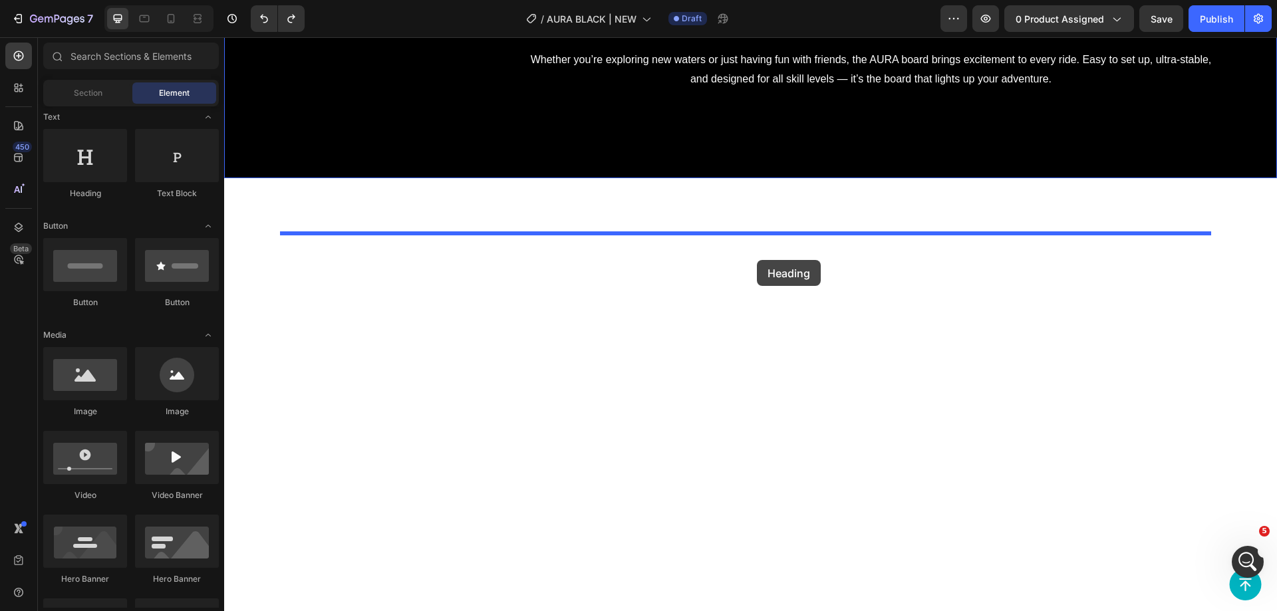
drag, startPoint x: 317, startPoint y: 200, endPoint x: 757, endPoint y: 260, distance: 443.9
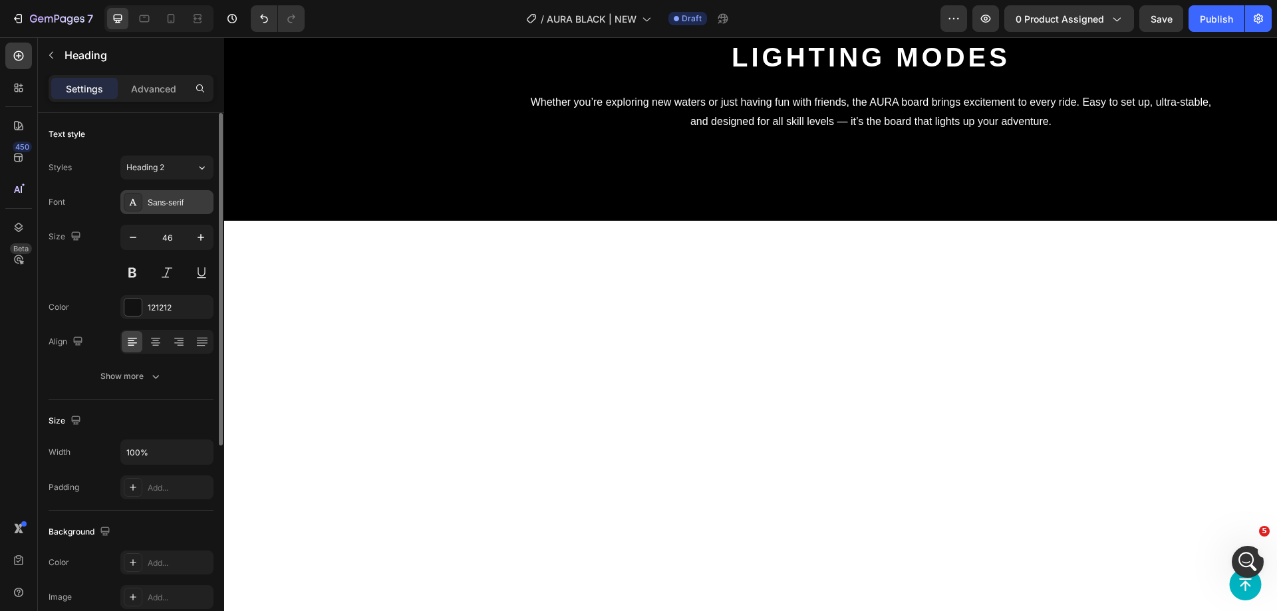
click at [173, 197] on div "Sans-serif" at bounding box center [179, 203] width 63 height 12
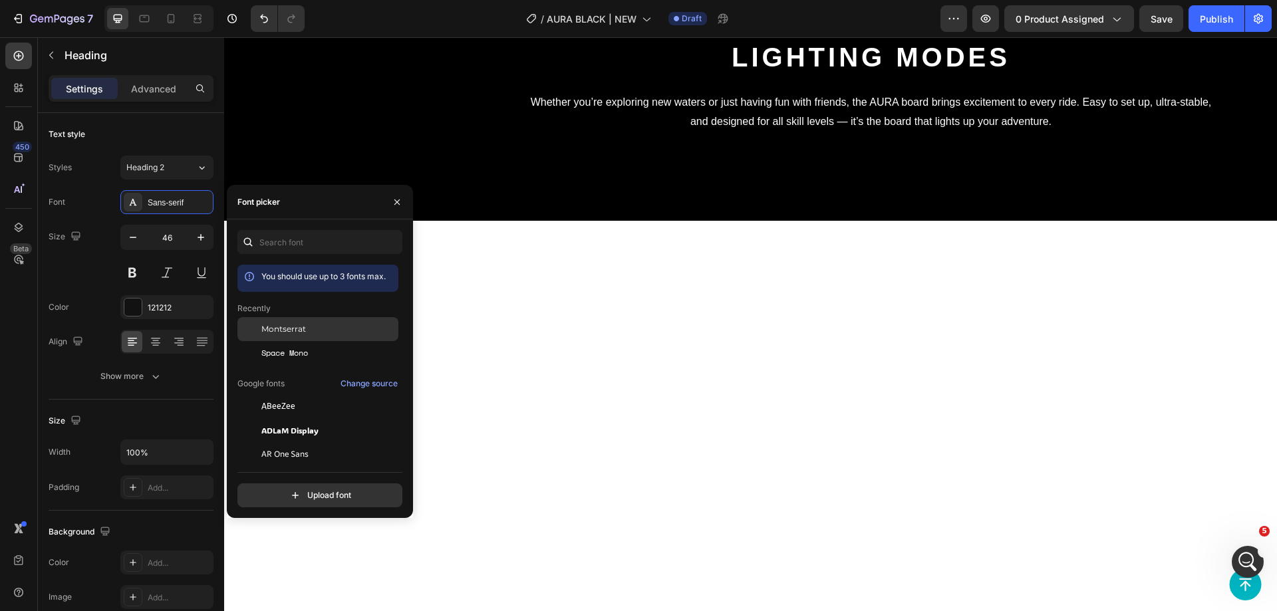
click at [279, 329] on span "Montserrat" at bounding box center [283, 329] width 45 height 12
click at [152, 315] on div "121212" at bounding box center [166, 307] width 93 height 24
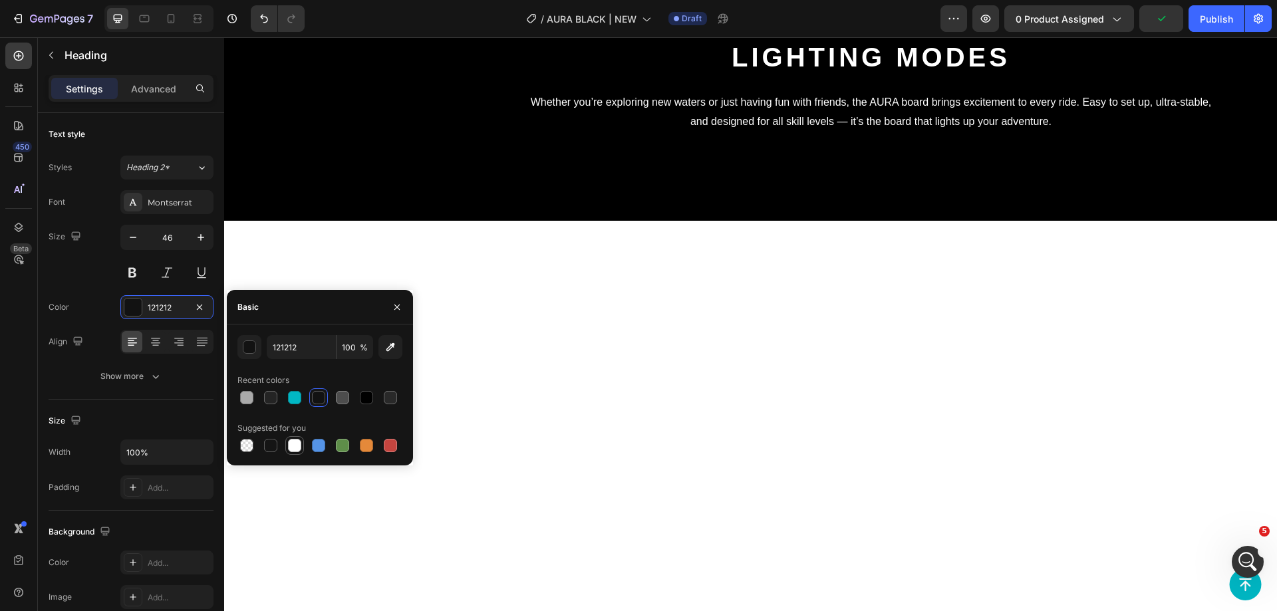
click at [289, 448] on div at bounding box center [294, 445] width 13 height 13
type input "FFFFFF"
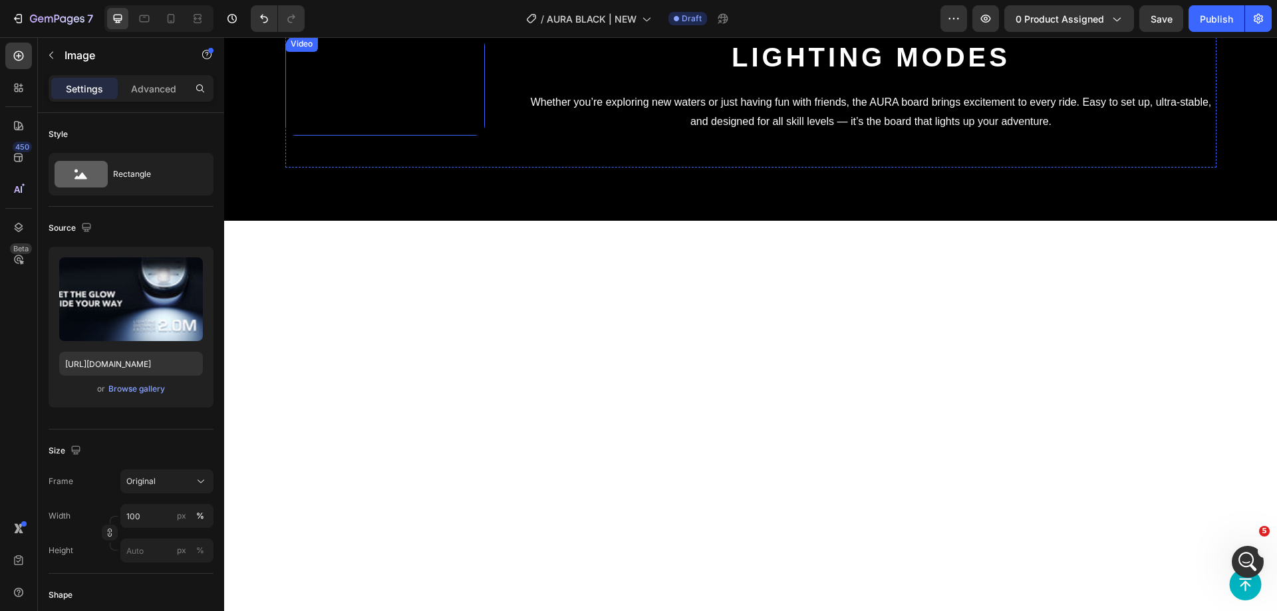
scroll to position [3909, 0]
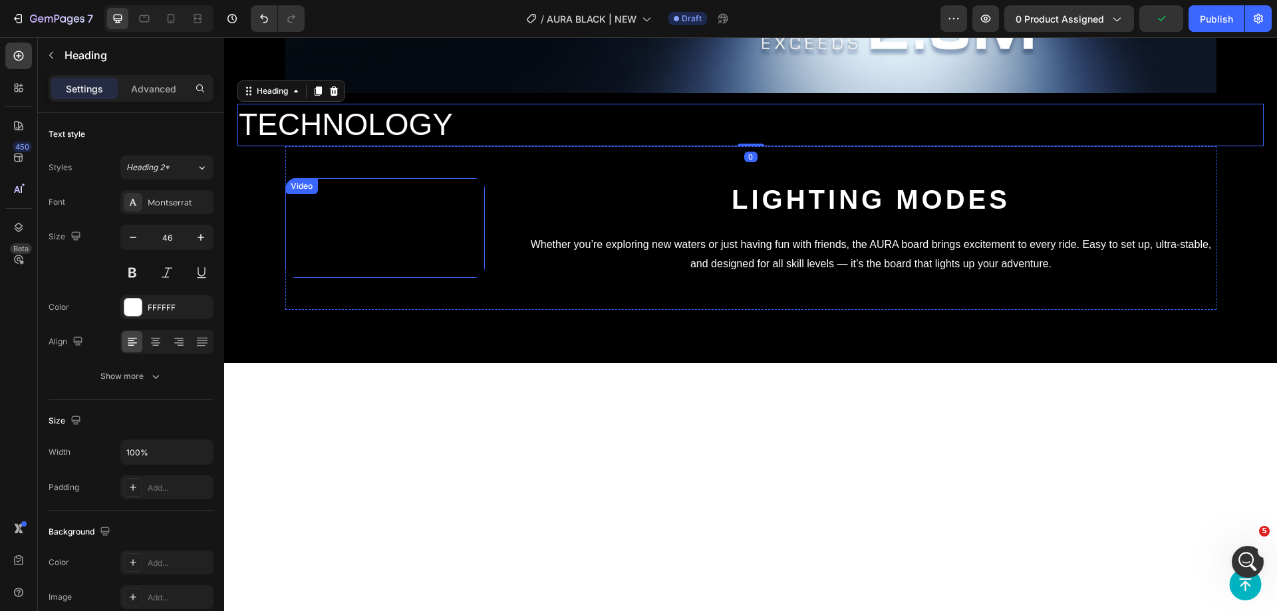
scroll to position [3842, 0]
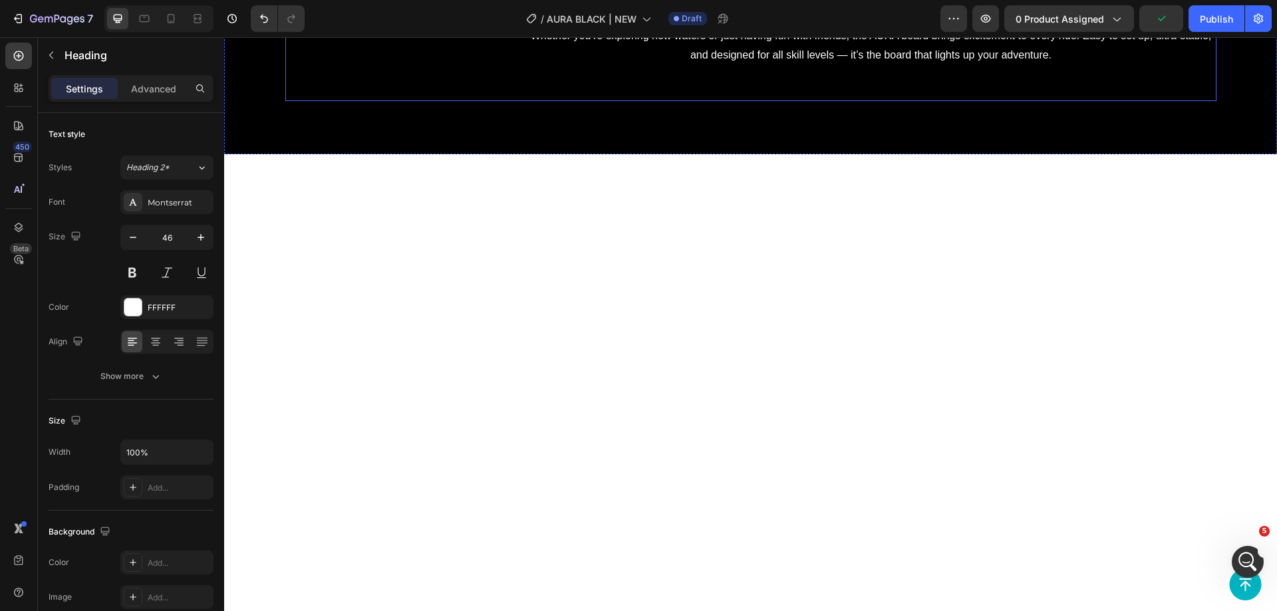
click at [333, 101] on div "Video Lighting modes Heading Whether you’re exploring new waters or just having…" at bounding box center [750, 19] width 931 height 164
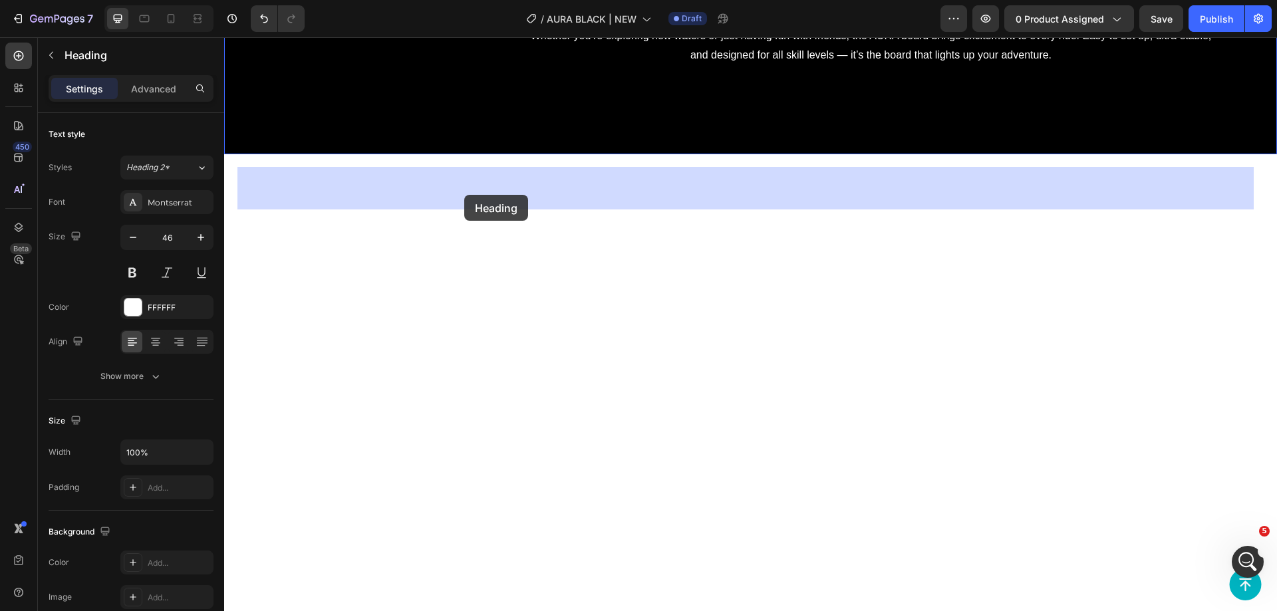
drag, startPoint x: 255, startPoint y: 163, endPoint x: 464, endPoint y: 195, distance: 211.3
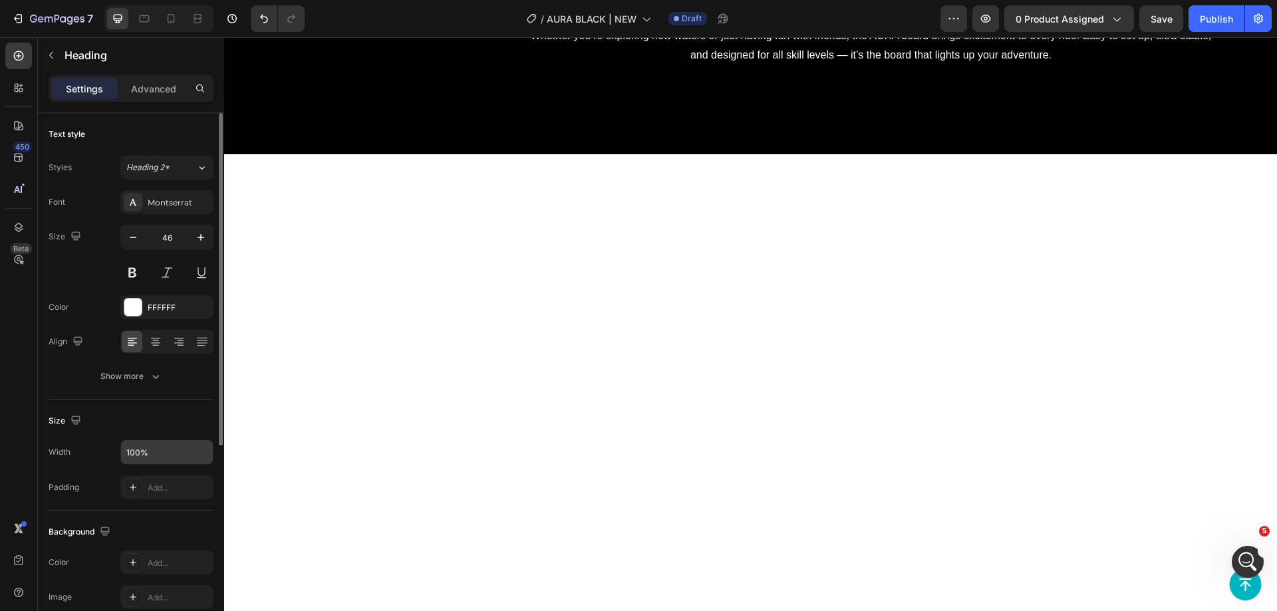
click at [156, 453] on input "100%" at bounding box center [167, 452] width 92 height 24
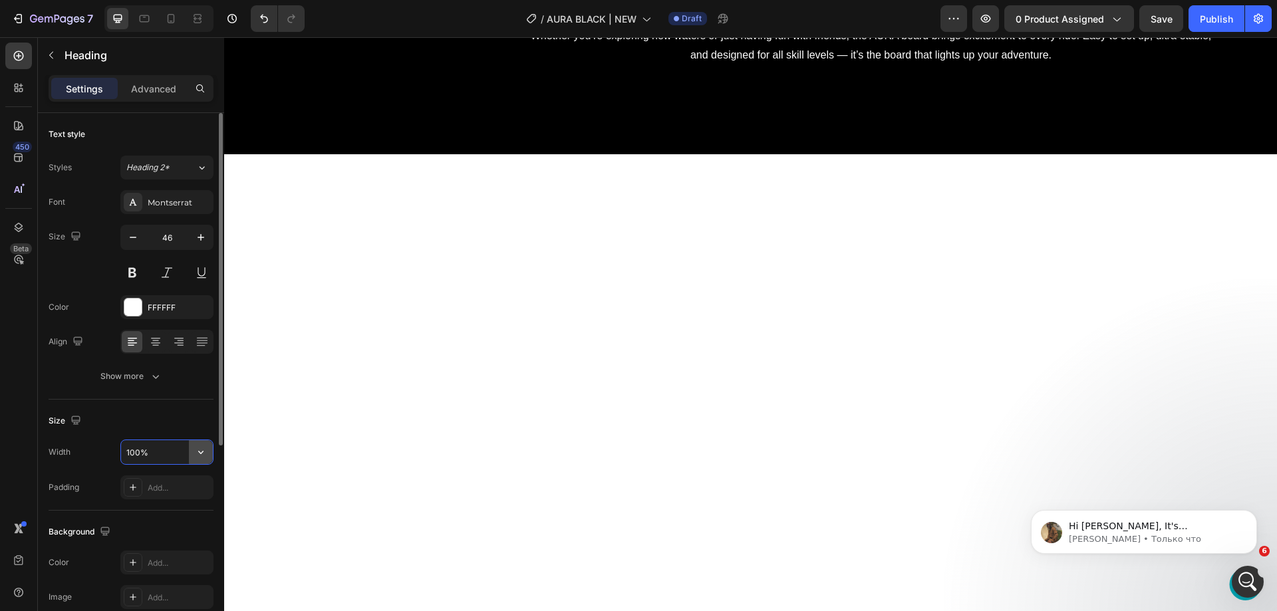
scroll to position [56, 0]
click at [172, 448] on input "100%" at bounding box center [167, 452] width 92 height 24
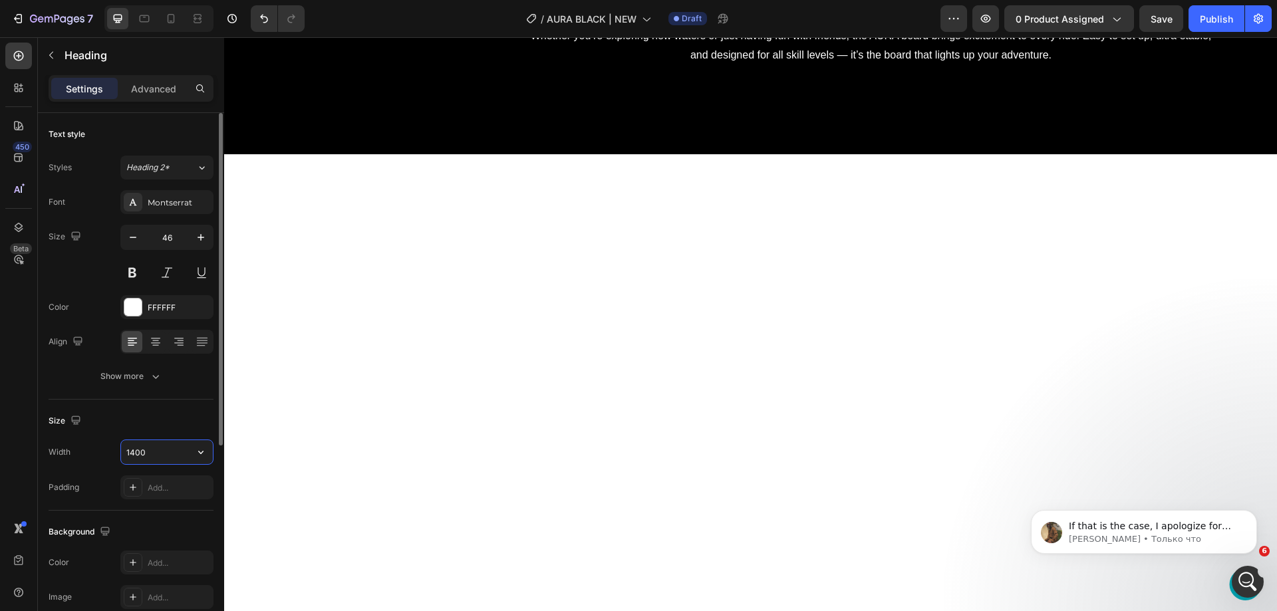
click at [168, 457] on input "1400" at bounding box center [167, 452] width 92 height 24
type input "1400"
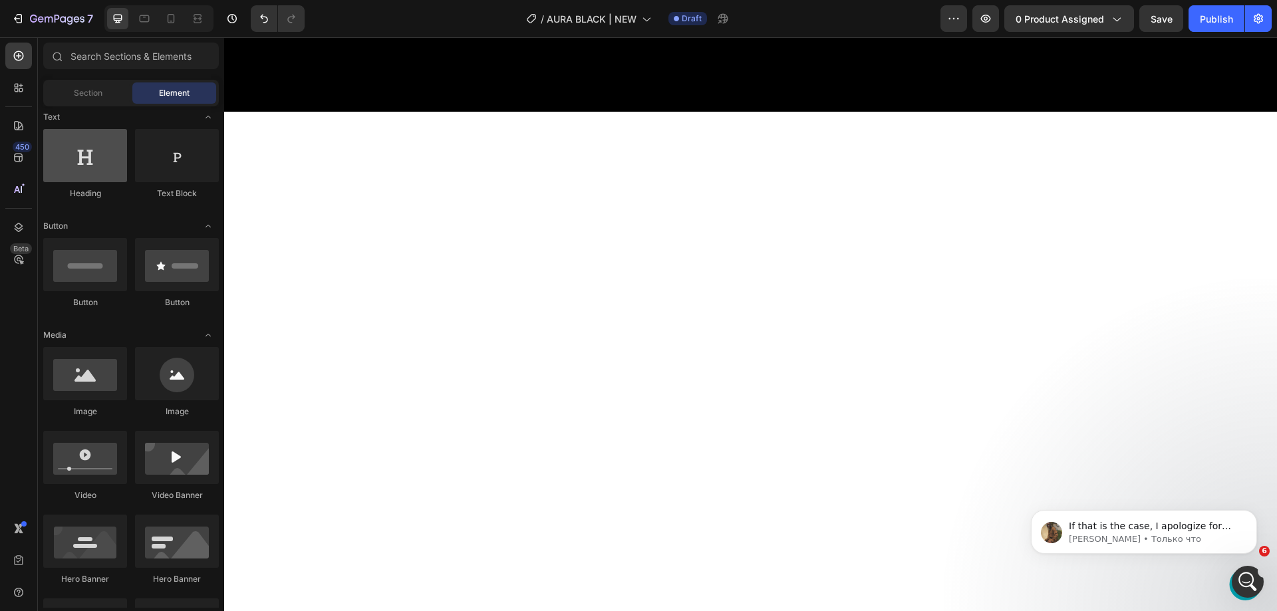
scroll to position [0, 0]
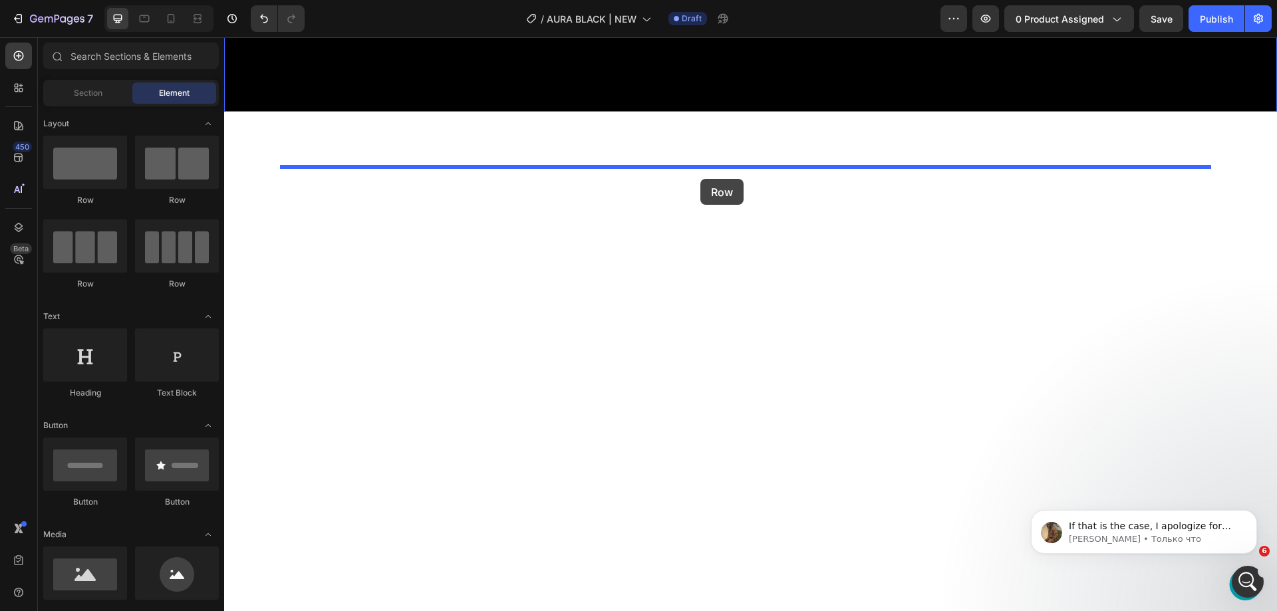
drag, startPoint x: 333, startPoint y: 210, endPoint x: 701, endPoint y: 179, distance: 369.2
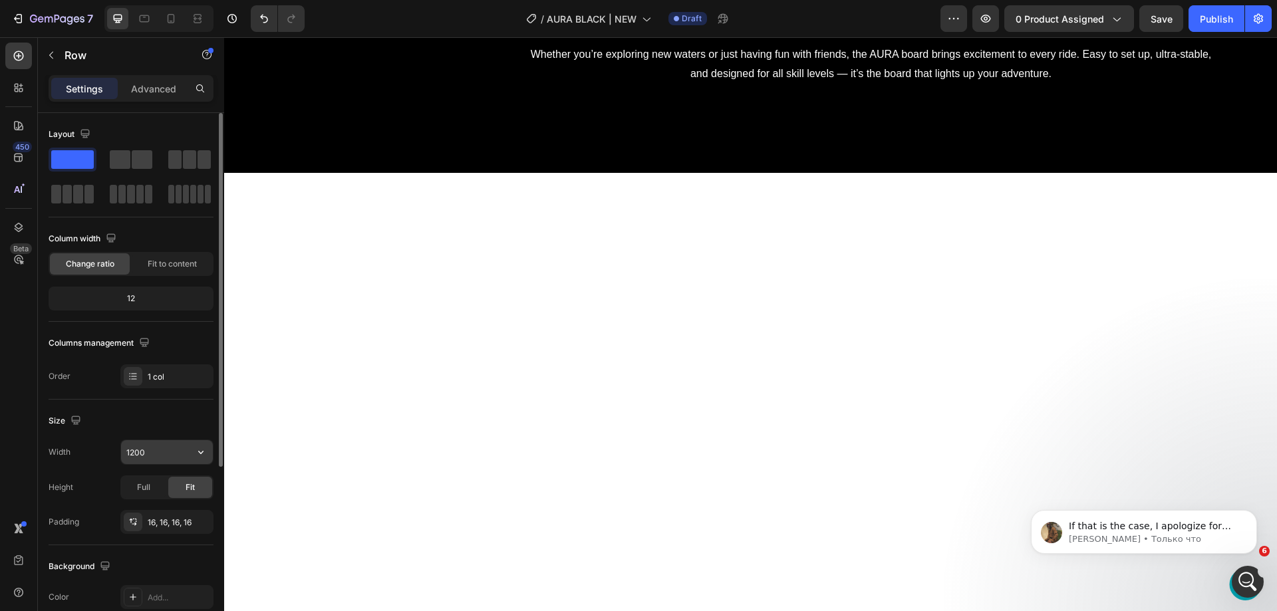
click at [145, 456] on input "1200" at bounding box center [167, 452] width 92 height 24
type input "1400"
click at [68, 53] on p "Row" at bounding box center [121, 55] width 113 height 16
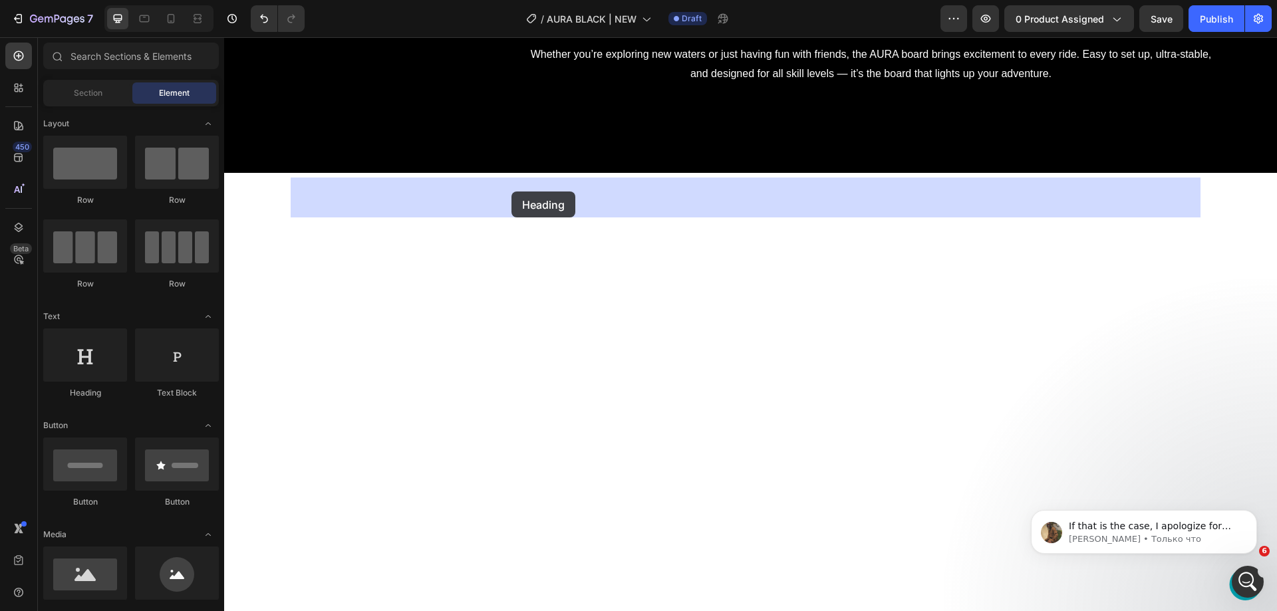
drag, startPoint x: 329, startPoint y: 394, endPoint x: 512, endPoint y: 192, distance: 272.7
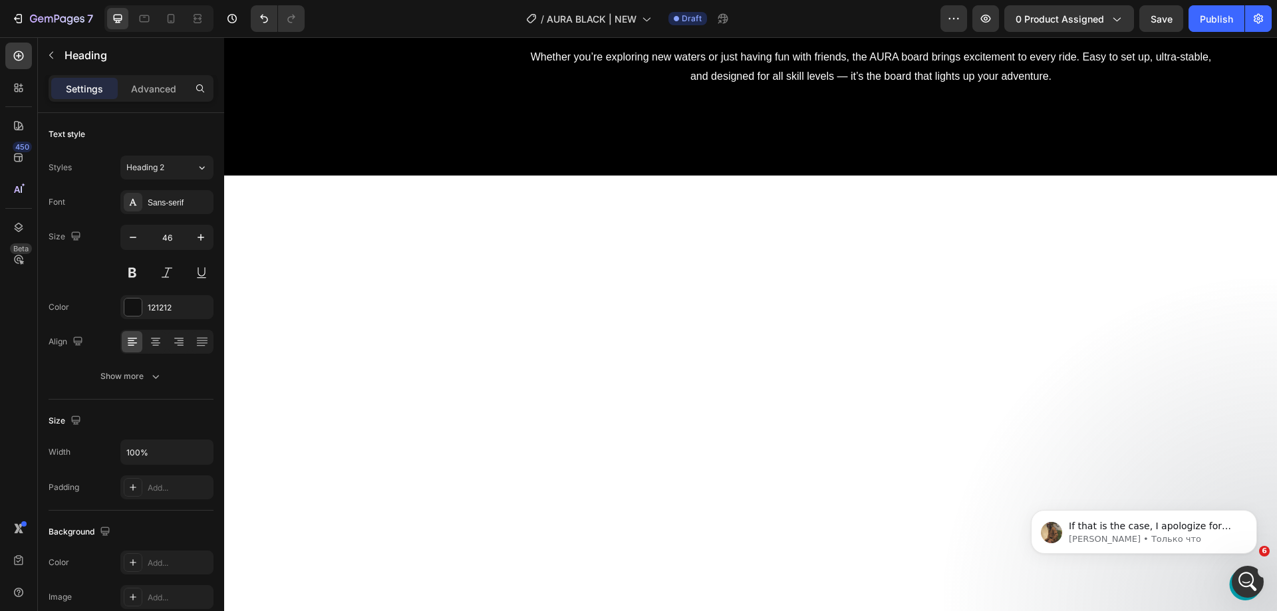
click at [154, 208] on div "Sans-serif" at bounding box center [179, 203] width 63 height 12
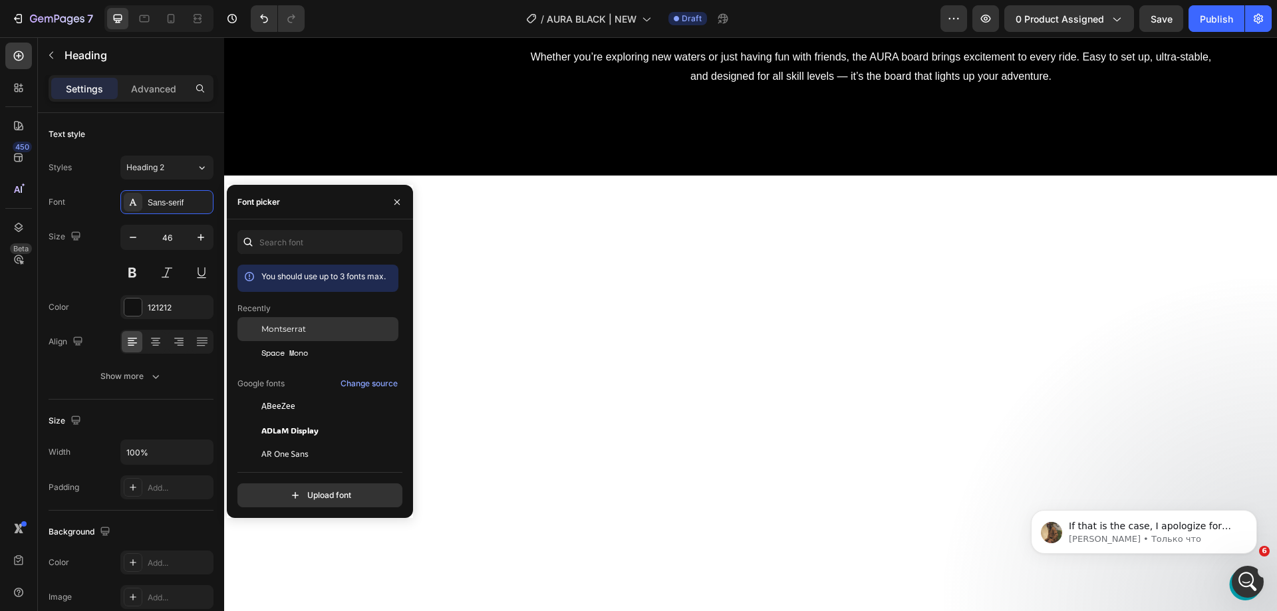
click at [275, 418] on div "Montserrat" at bounding box center [318, 430] width 161 height 24
click at [144, 307] on div "121212" at bounding box center [166, 307] width 93 height 24
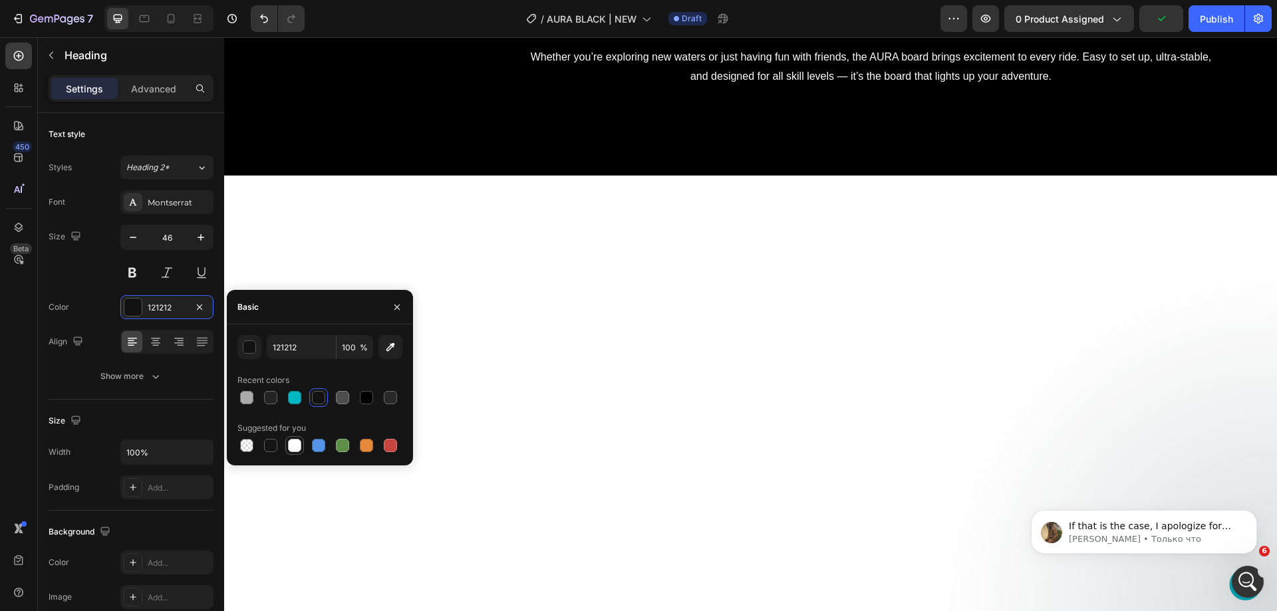
click at [296, 440] on div at bounding box center [294, 445] width 13 height 13
type input "FFFFFF"
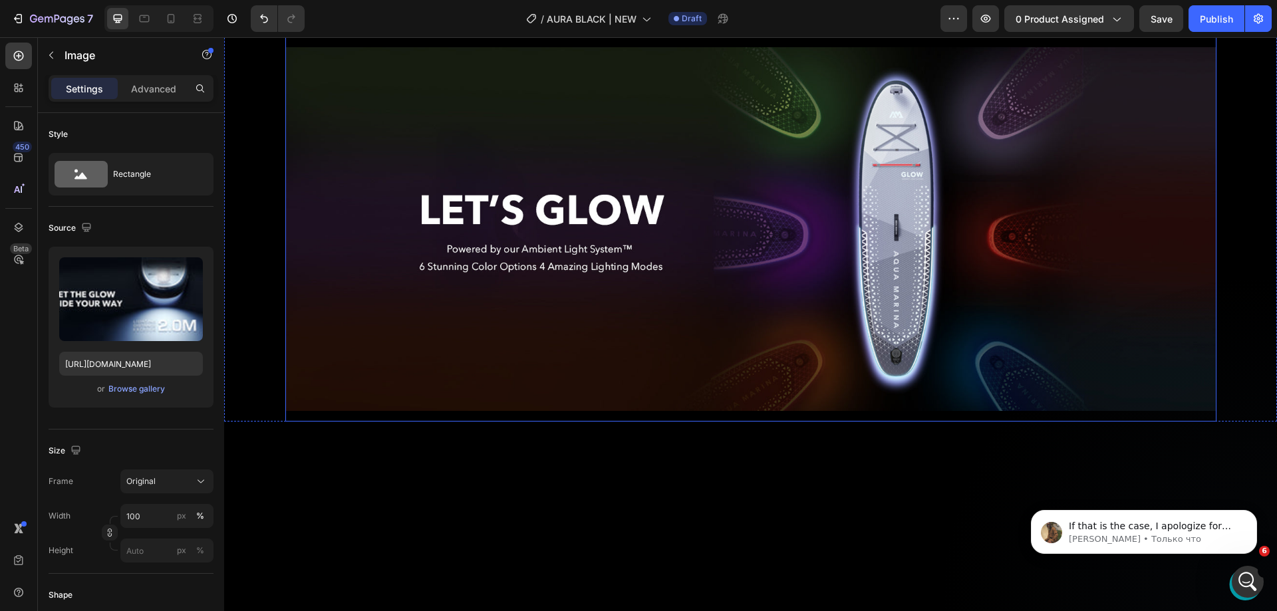
scroll to position [1913, 0]
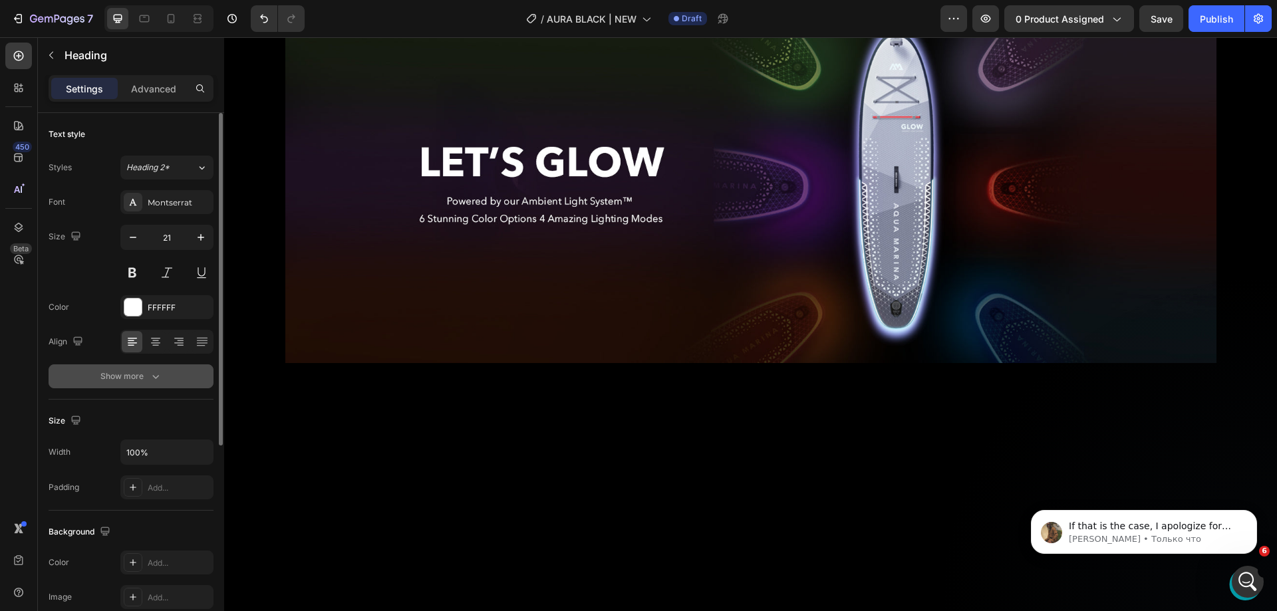
click at [170, 381] on button "Show more" at bounding box center [131, 377] width 165 height 24
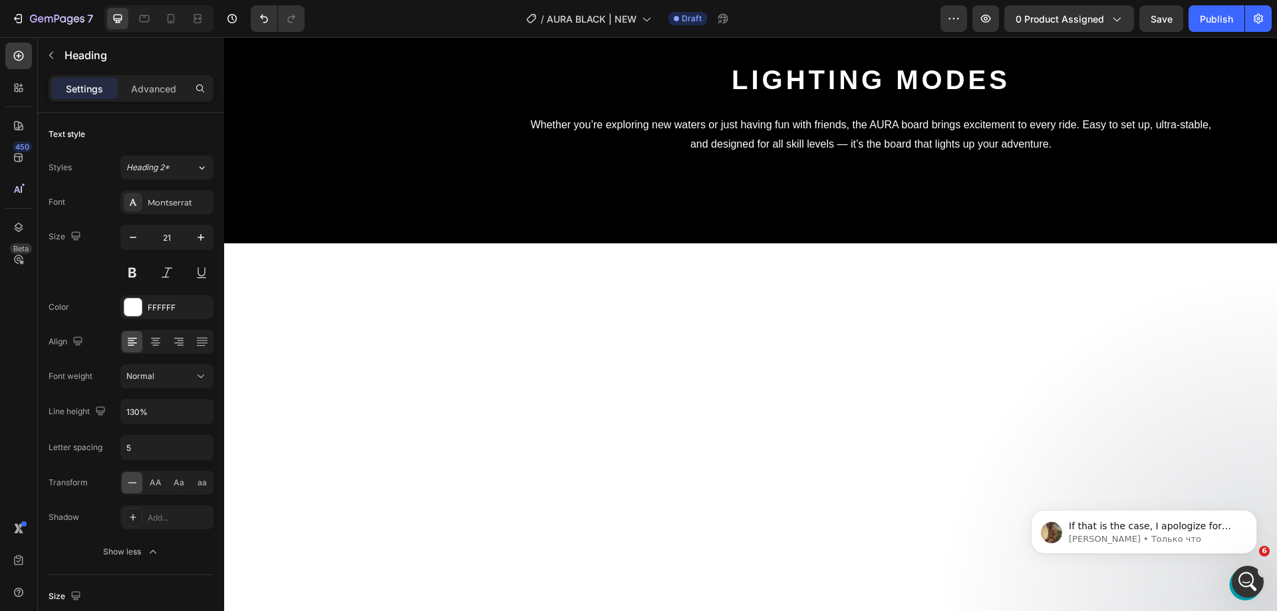
scroll to position [3775, 0]
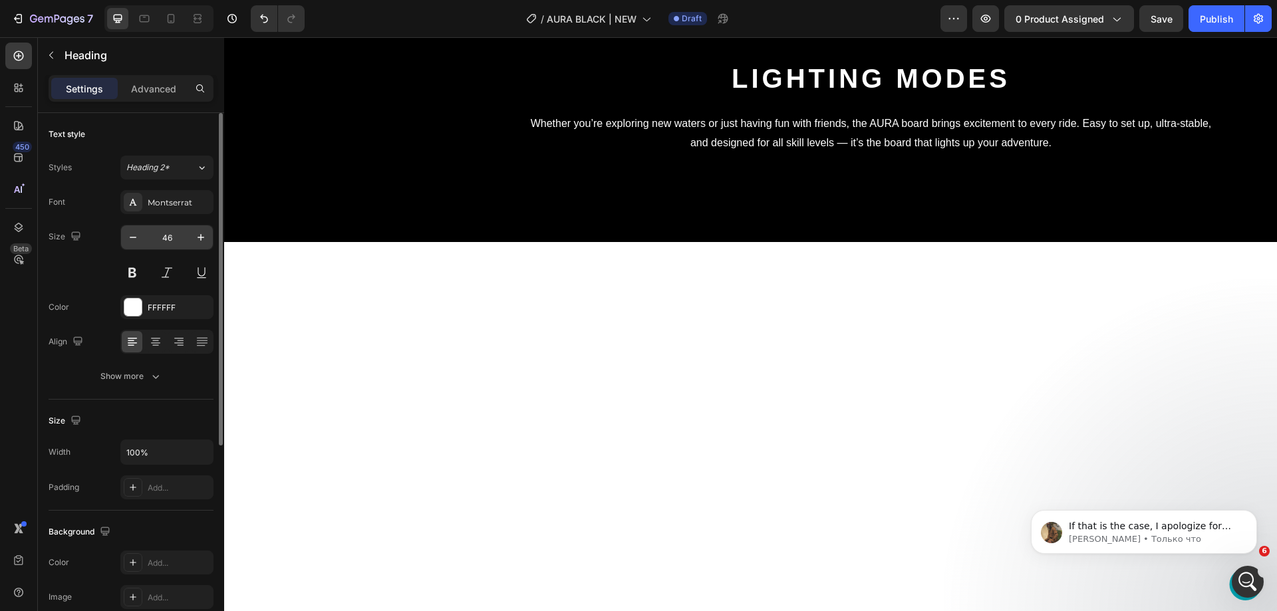
click at [168, 236] on input "46" at bounding box center [167, 238] width 44 height 24
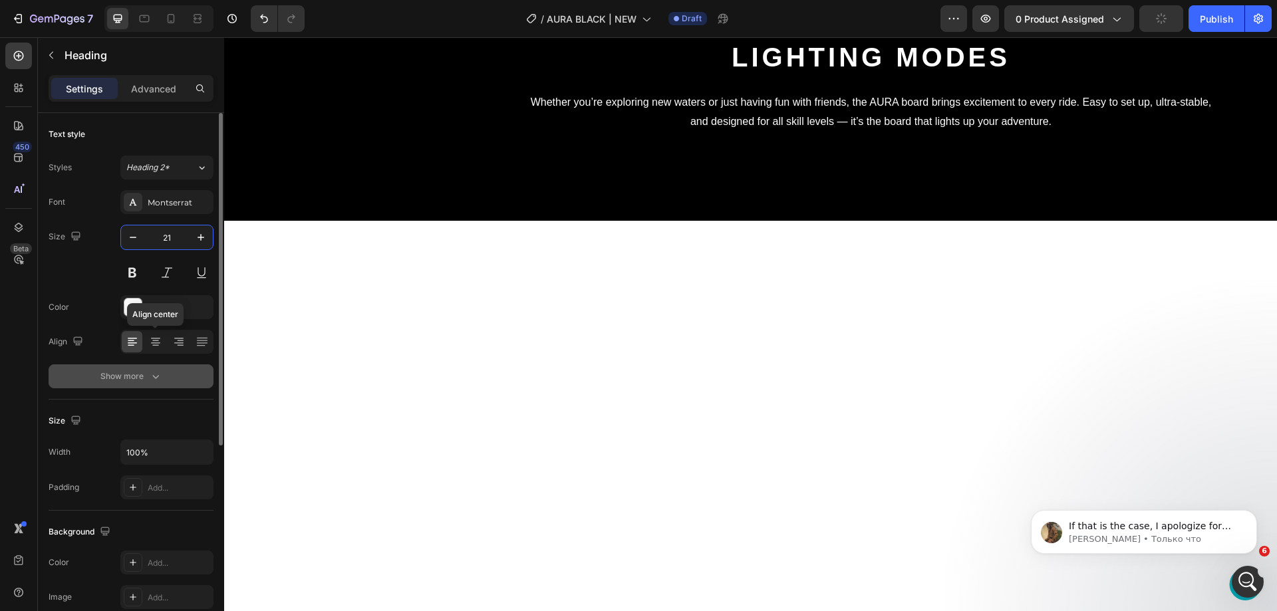
type input "21"
click at [144, 375] on div "Show more" at bounding box center [131, 376] width 62 height 13
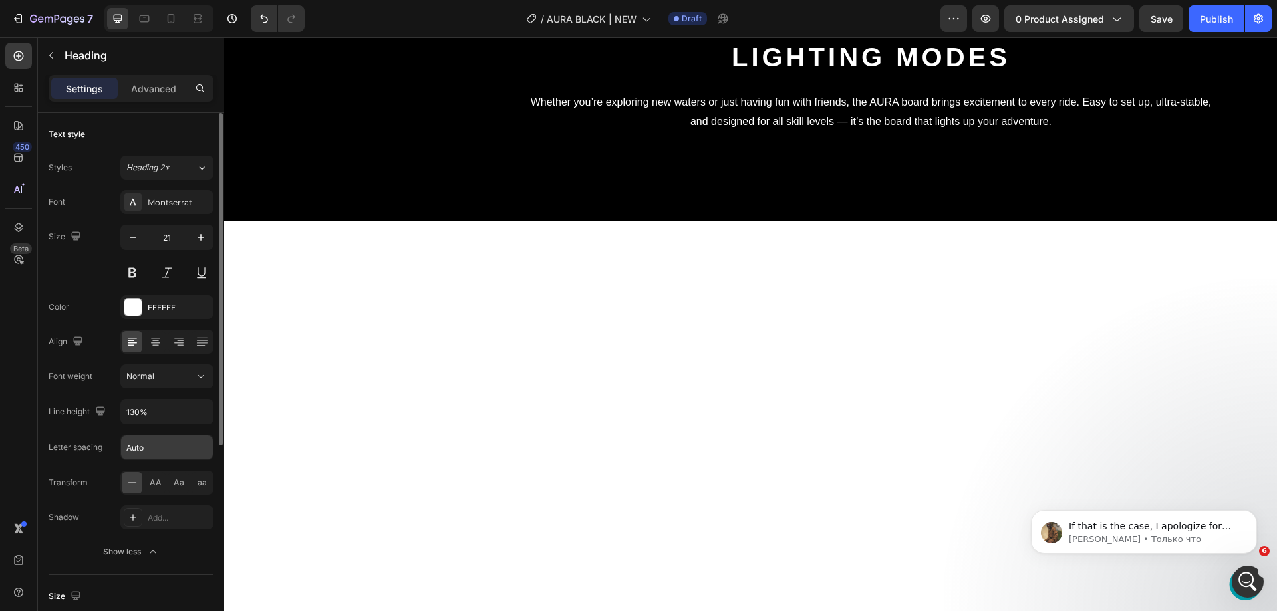
click at [149, 450] on input "Auto" at bounding box center [167, 448] width 92 height 24
type input "5"
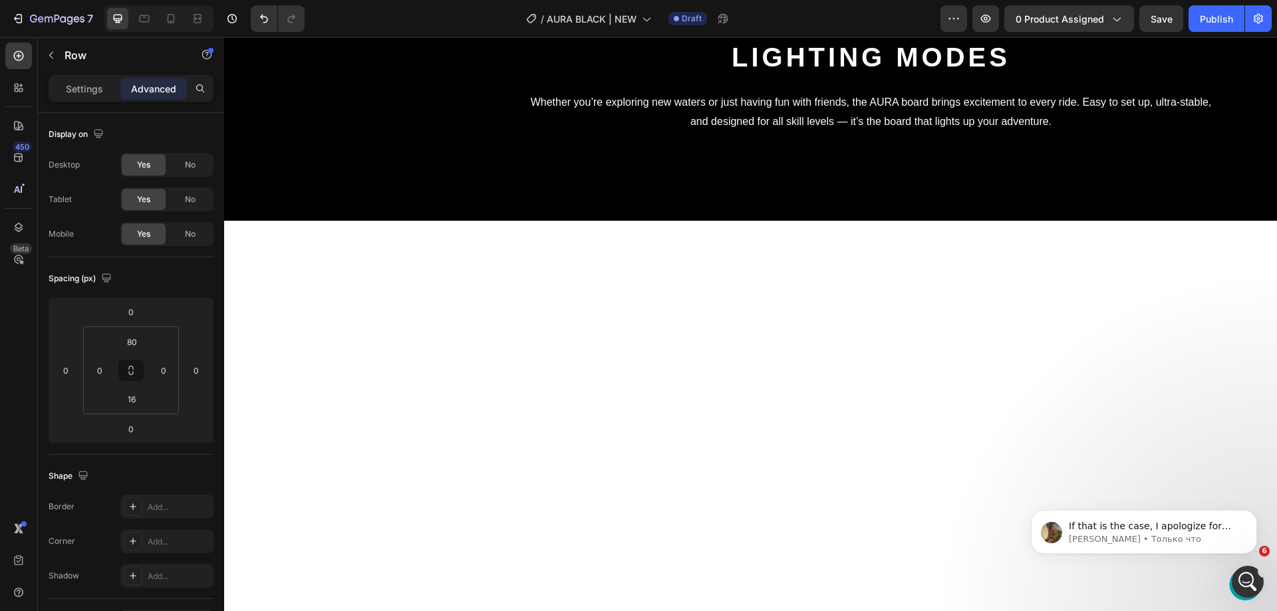
click at [512, 168] on div "Video Lighting modes Heading Whether you’re exploring new waters or just having…" at bounding box center [750, 86] width 931 height 164
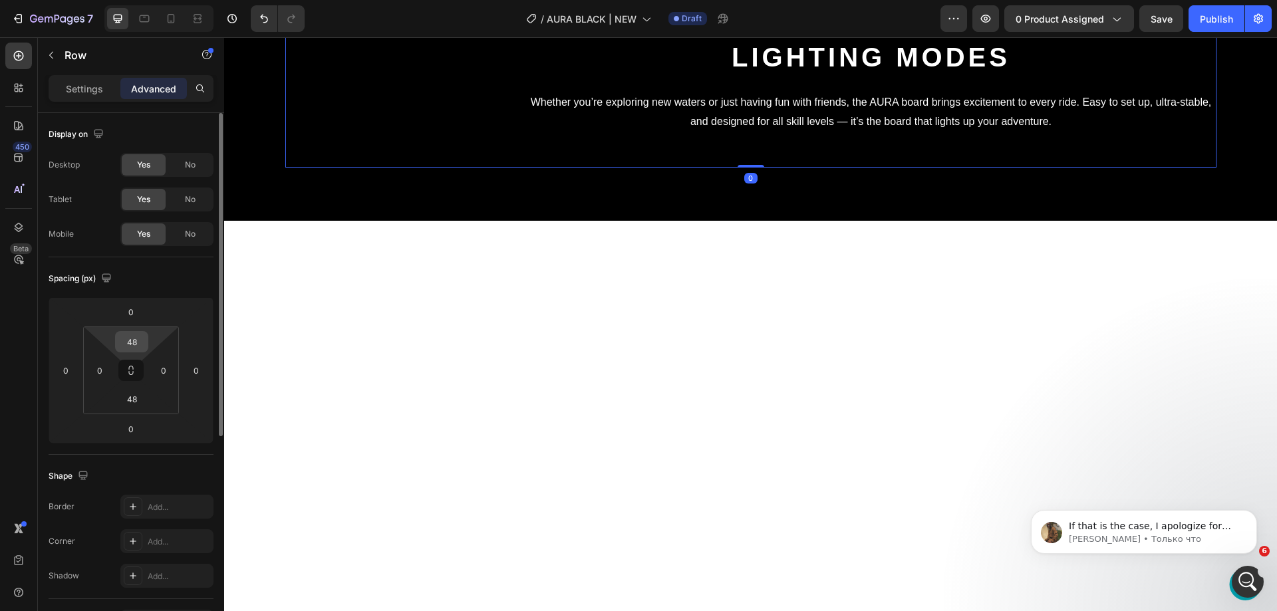
click at [136, 351] on input "48" at bounding box center [131, 342] width 27 height 20
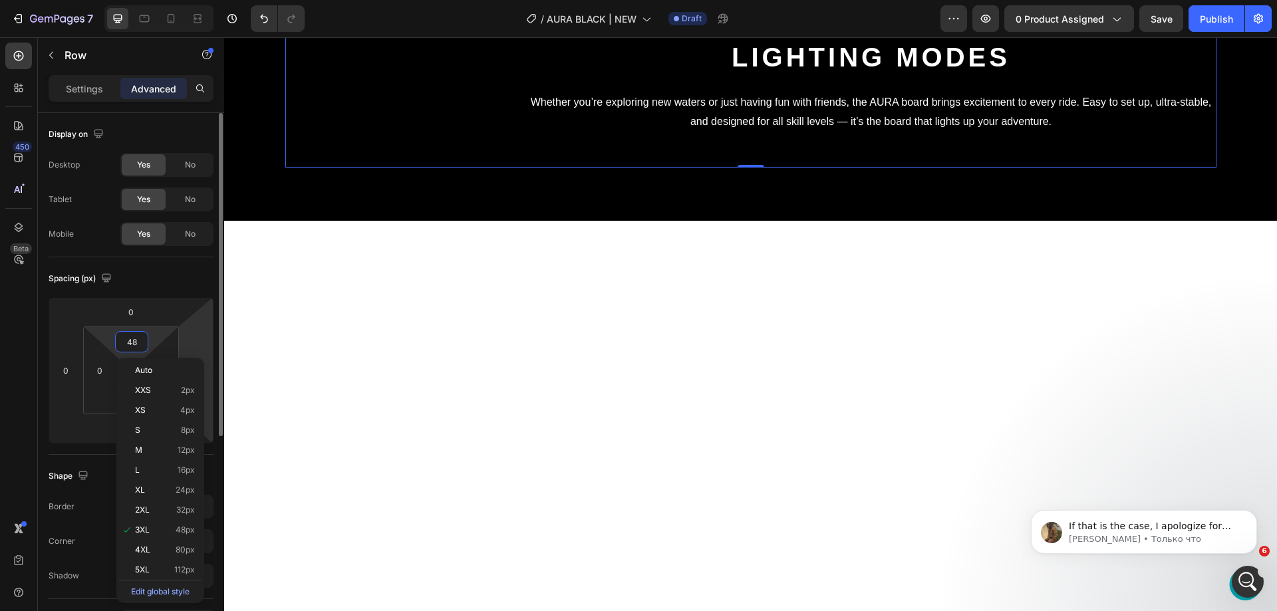
type input "0"
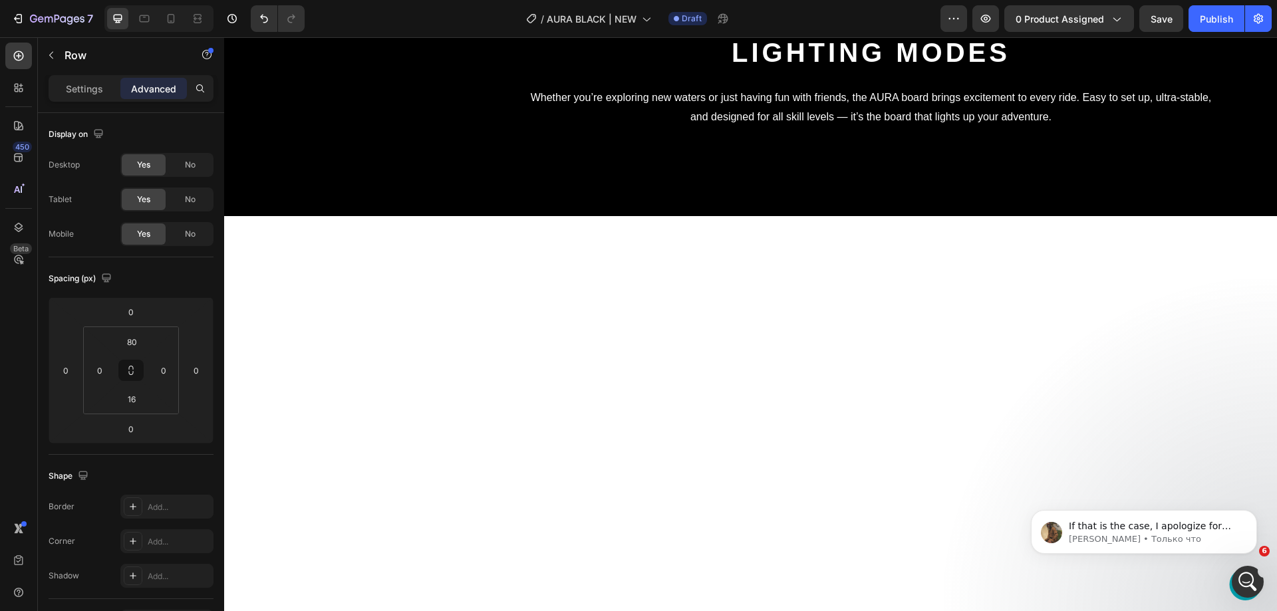
drag, startPoint x: 738, startPoint y: 231, endPoint x: 771, endPoint y: 258, distance: 42.5
type input "41"
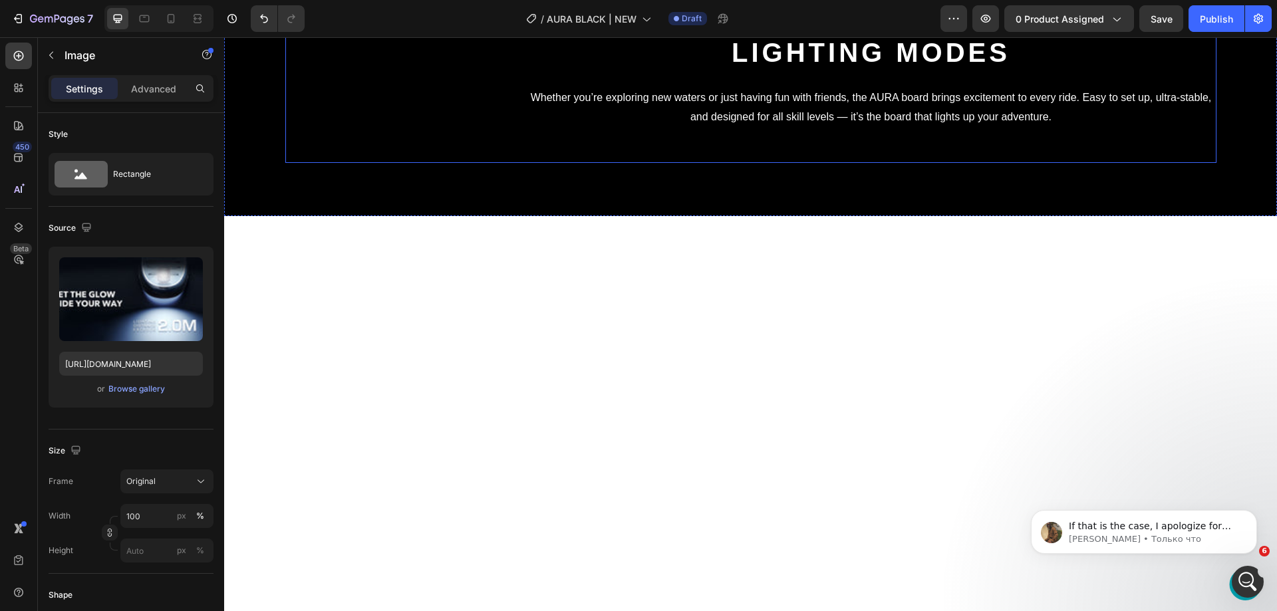
click at [772, 131] on div "Lighting modes Heading Whether you’re exploring new waters or just having fun w…" at bounding box center [871, 81] width 691 height 100
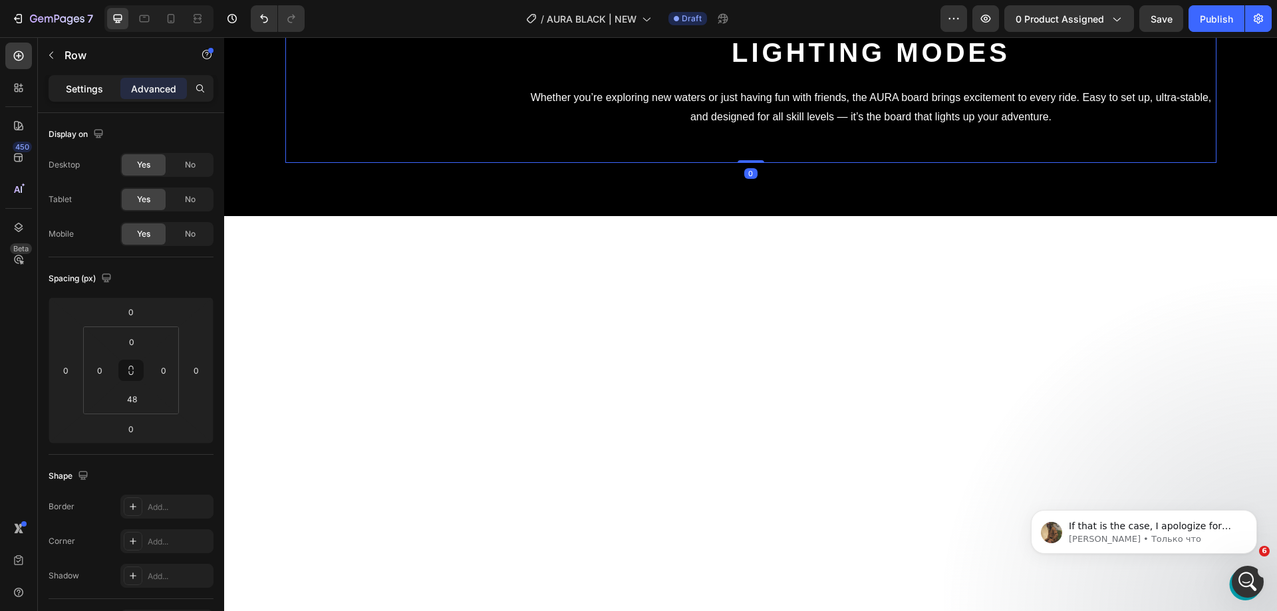
click at [64, 81] on div "Settings" at bounding box center [84, 88] width 67 height 21
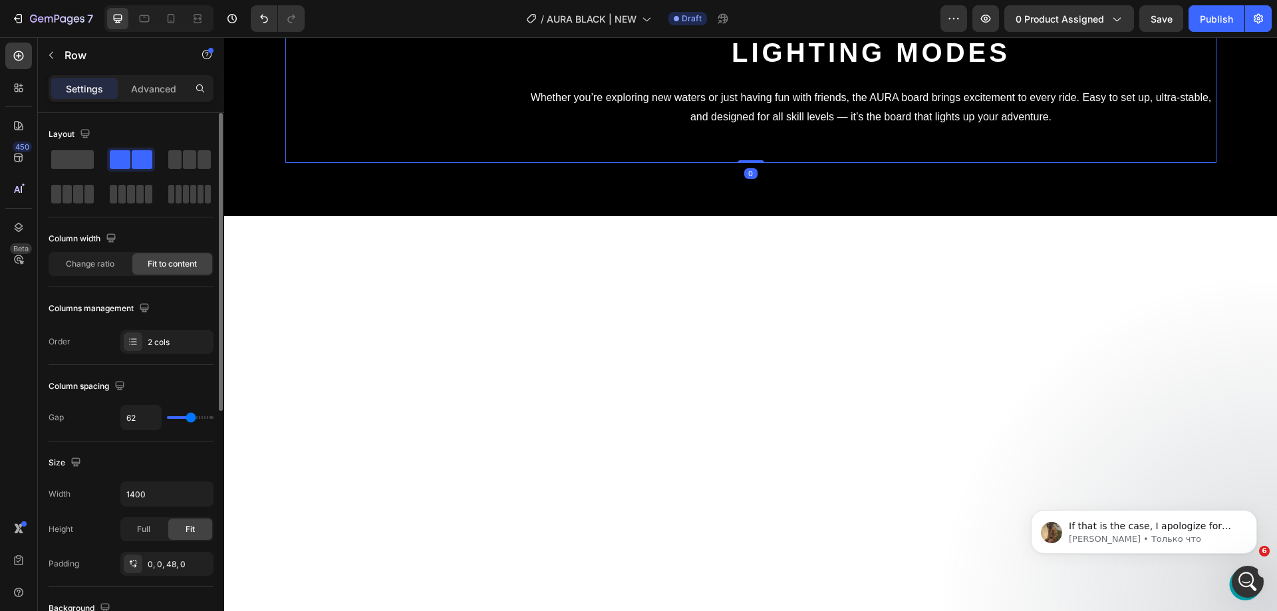
click at [136, 442] on div "Layout Column width Change ratio Fit to content Columns management Order 2 cols" at bounding box center [131, 515] width 165 height 146
click at [142, 353] on div "2 cols" at bounding box center [166, 342] width 93 height 24
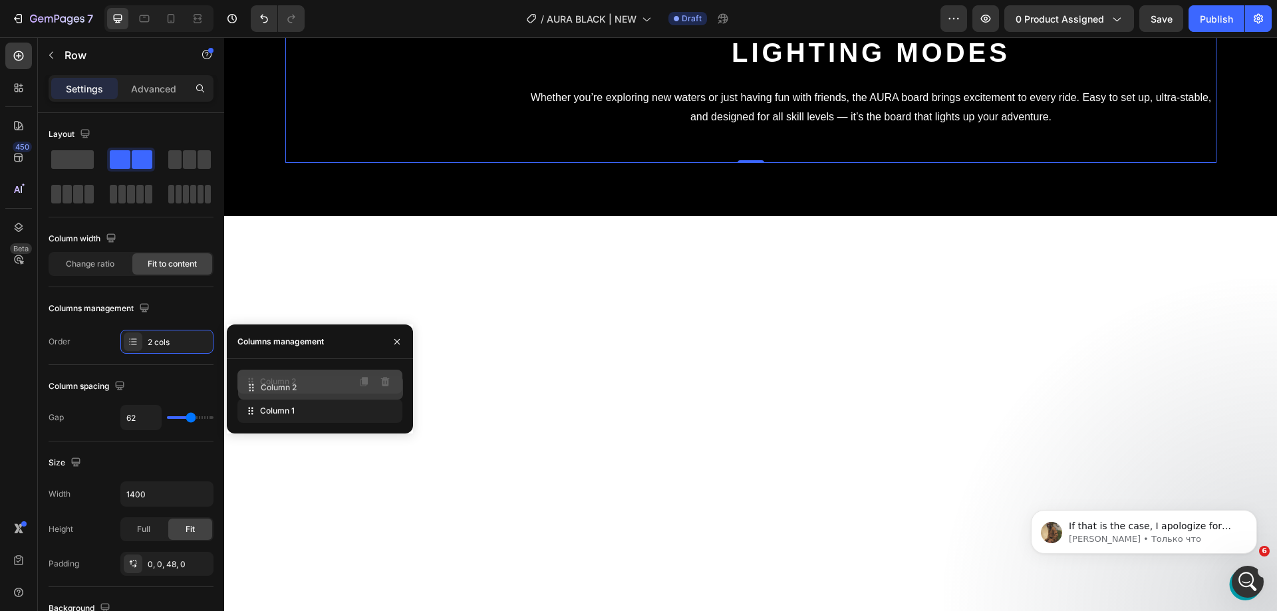
drag, startPoint x: 249, startPoint y: 410, endPoint x: 250, endPoint y: 385, distance: 25.3
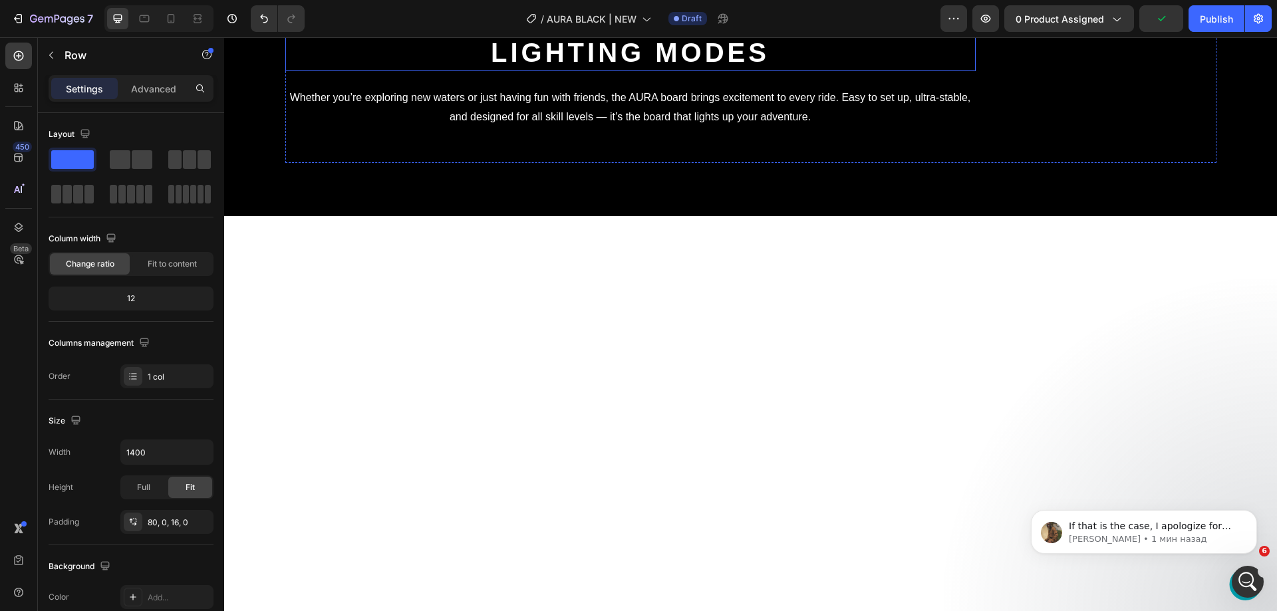
click at [491, 67] on strong "Lighting modes" at bounding box center [630, 52] width 279 height 29
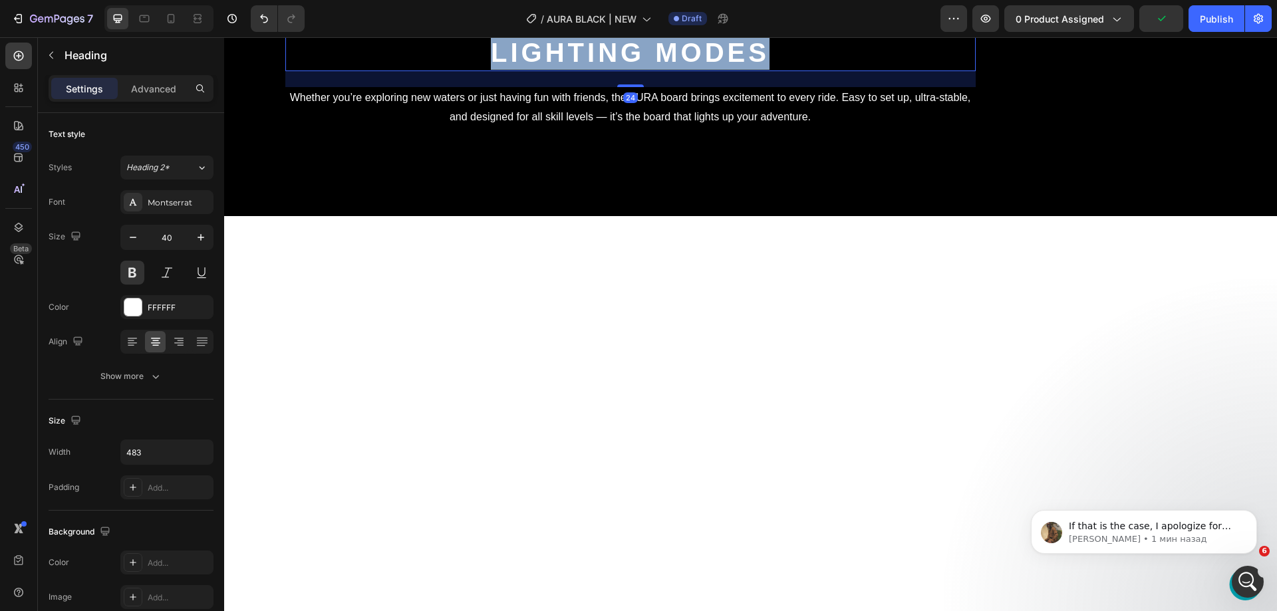
click at [491, 67] on strong "Lighting modes" at bounding box center [630, 52] width 279 height 29
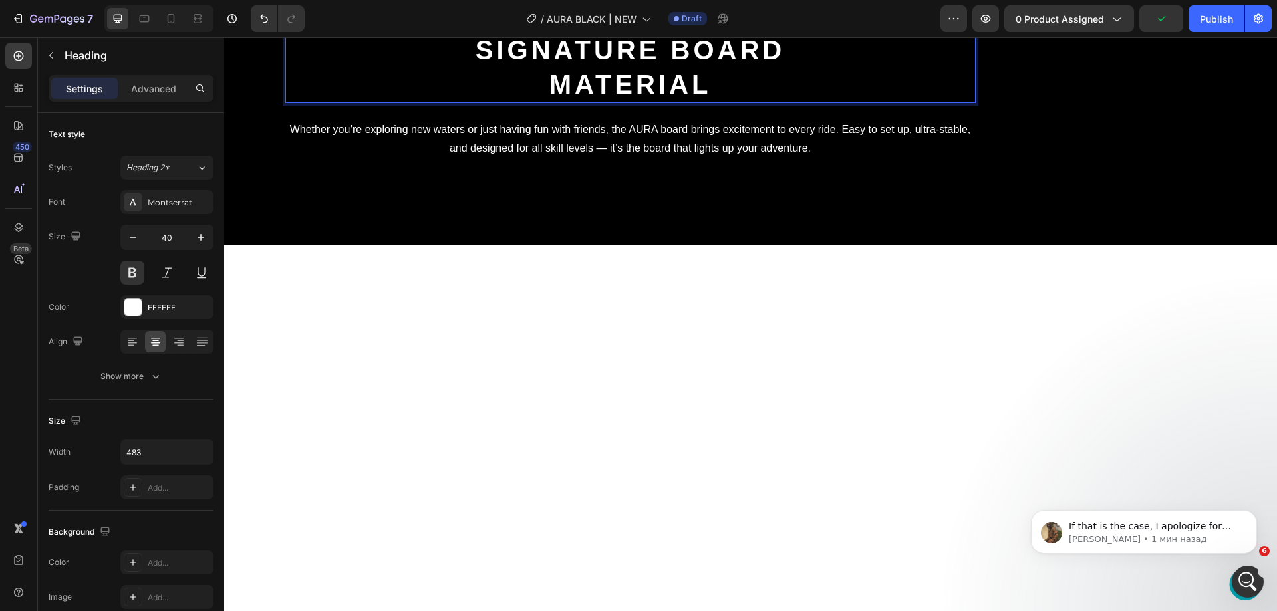
scroll to position [3758, 0]
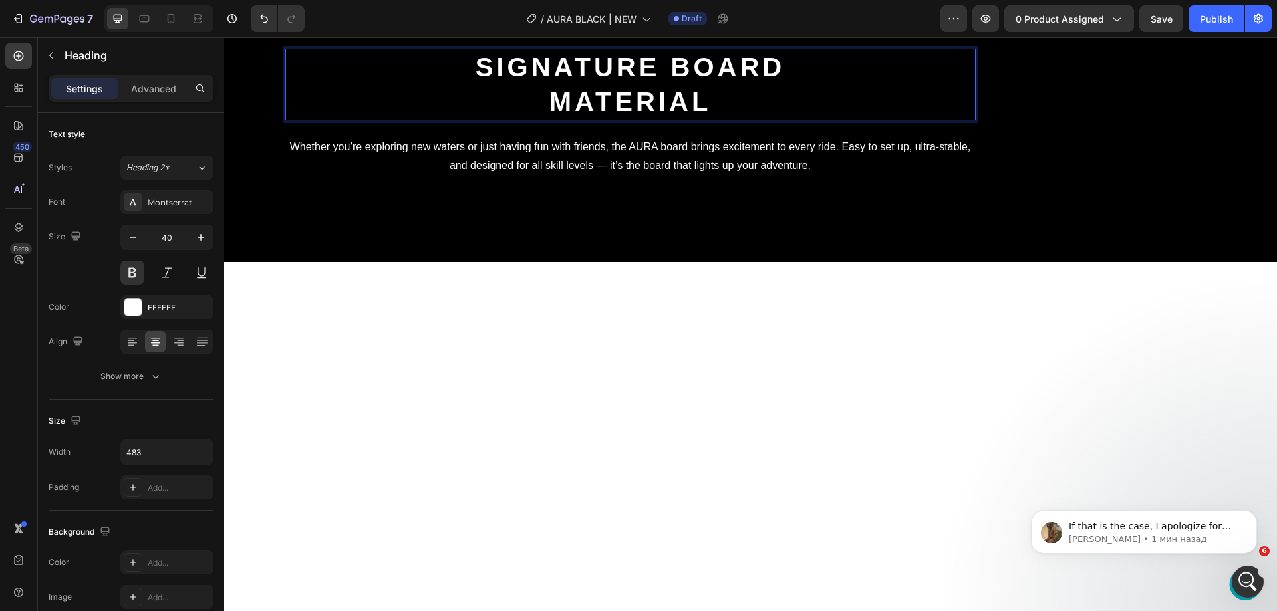
click at [498, 178] on div "signature board material Heading 24 Whether you’re exploring new waters or just…" at bounding box center [630, 113] width 691 height 129
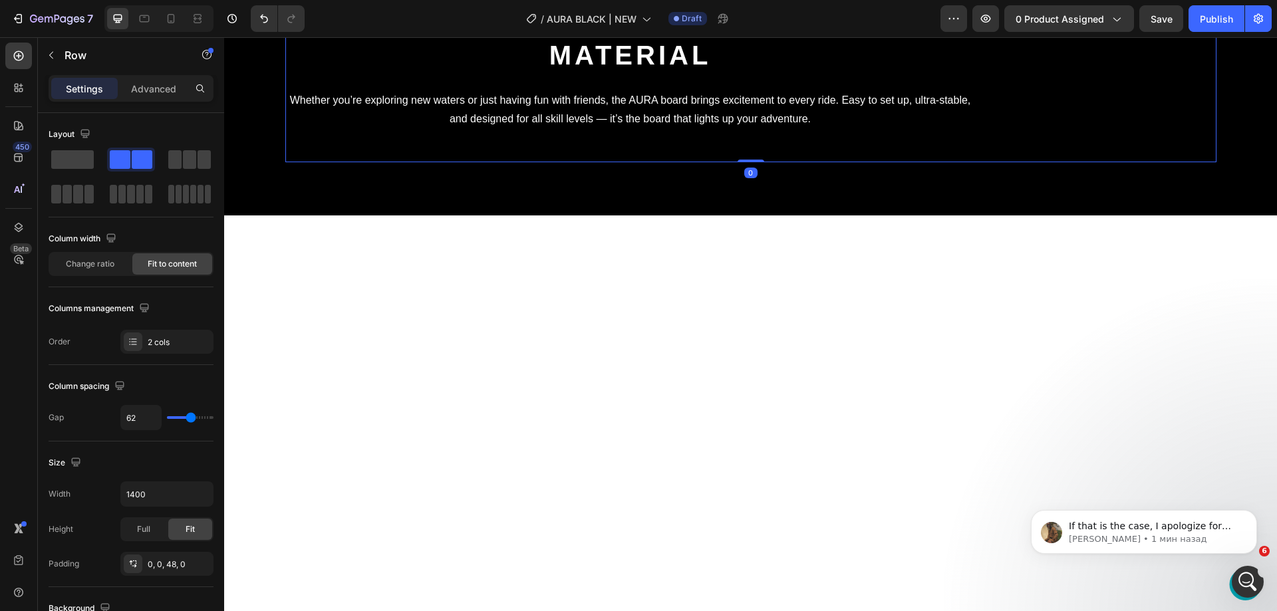
scroll to position [3891, 0]
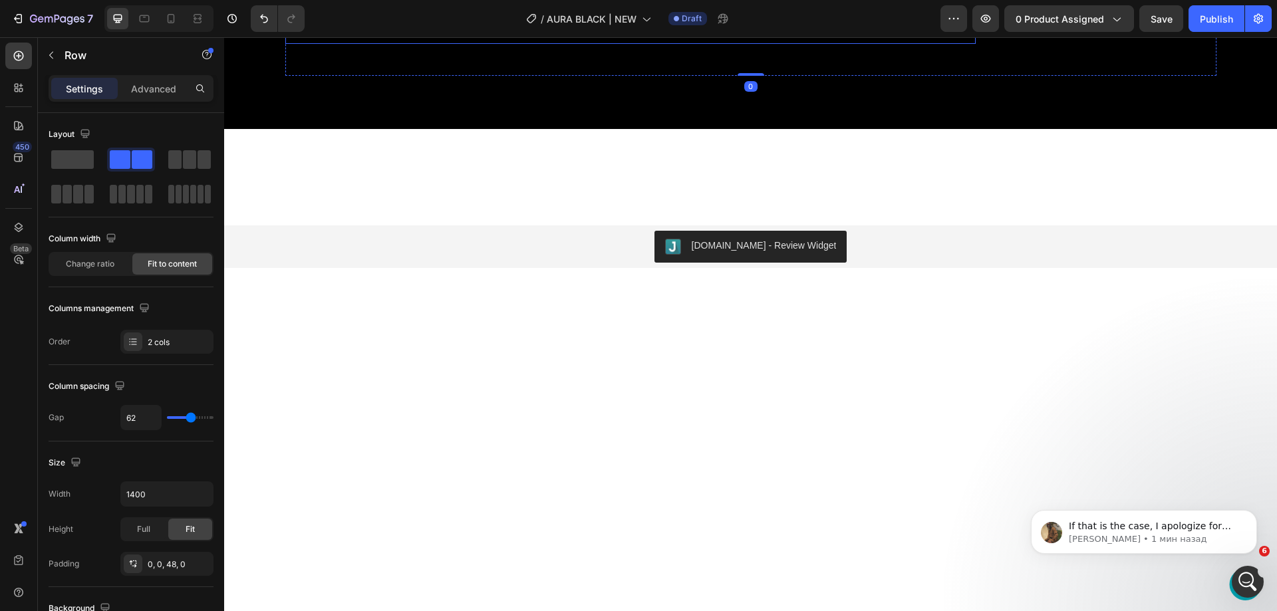
click at [542, 43] on p "Whether you’re exploring new waters or just having fun with friends, the AURA b…" at bounding box center [631, 24] width 688 height 39
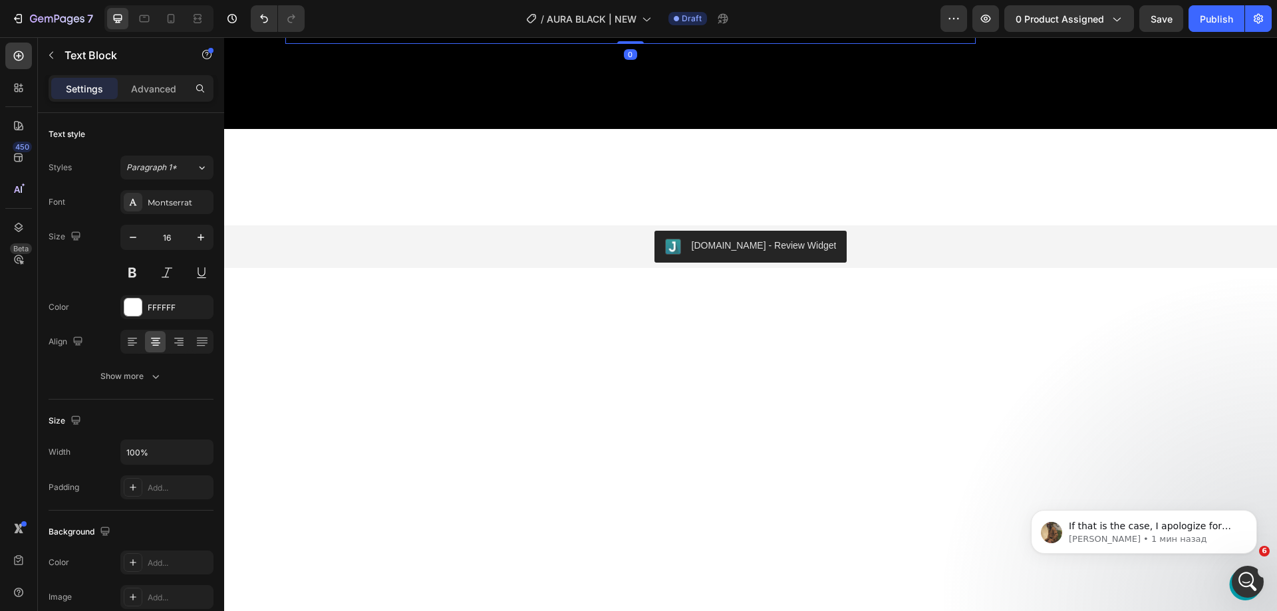
click at [542, 43] on p "Whether you’re exploring new waters or just having fun with friends, the AURA b…" at bounding box center [631, 24] width 688 height 39
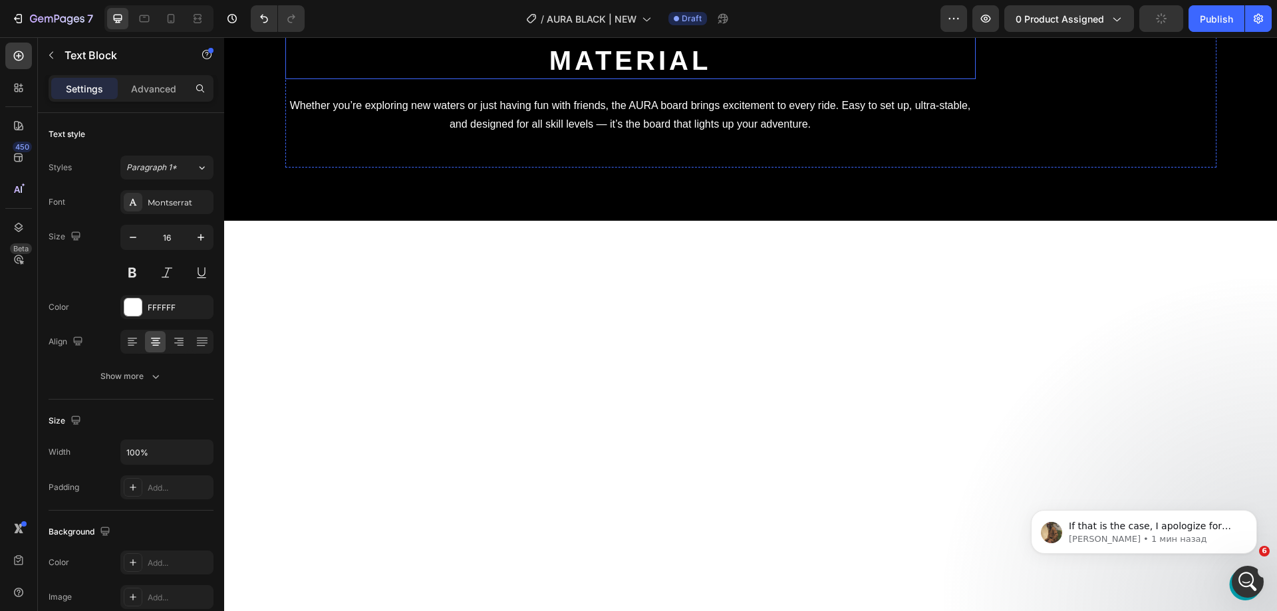
scroll to position [3779, 0]
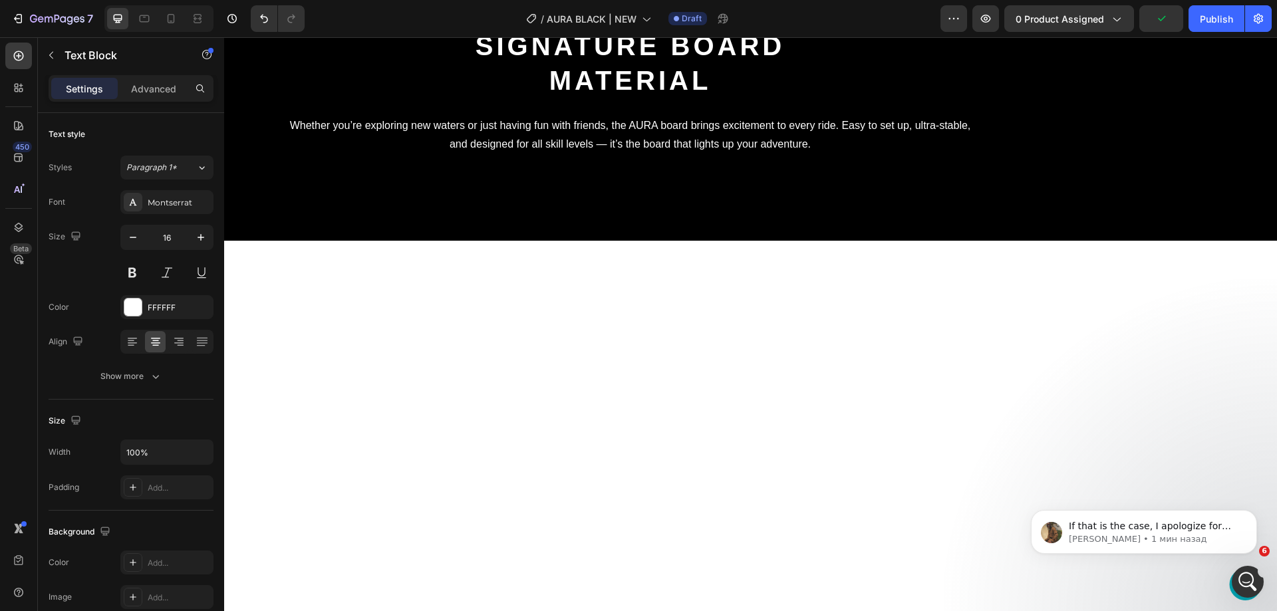
click at [464, 155] on p "Whether you’re exploring new waters or just having fun with friends, the AURA b…" at bounding box center [631, 135] width 688 height 39
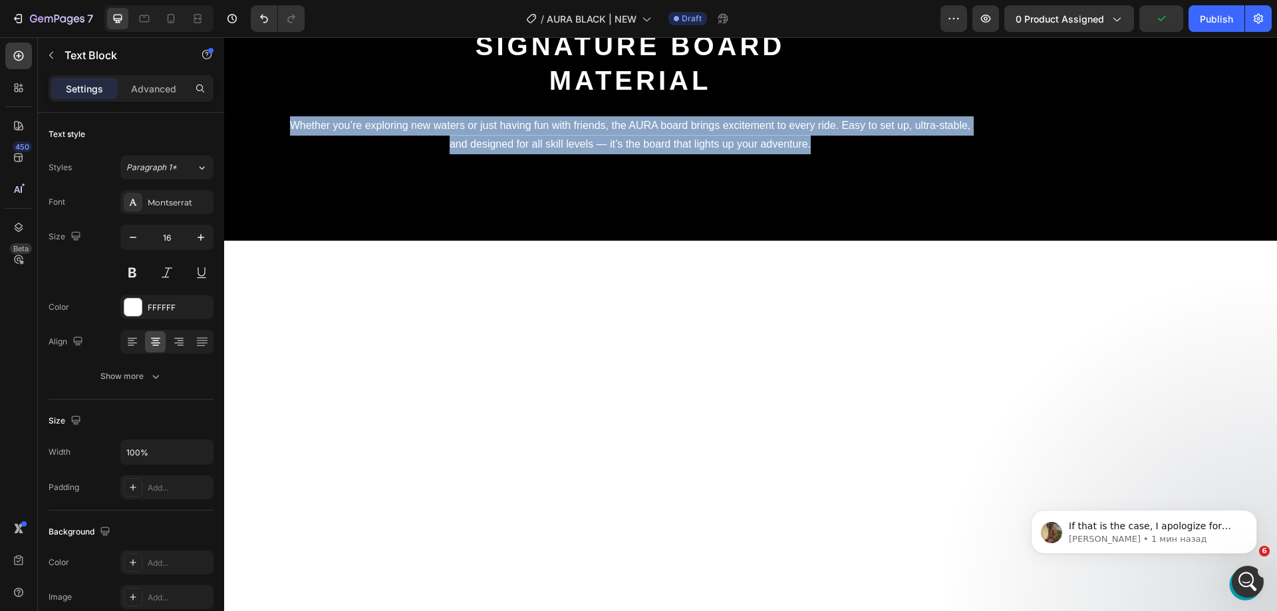
click at [464, 155] on p "Whether you’re exploring new waters or just having fun with friends, the AURA b…" at bounding box center [631, 135] width 688 height 39
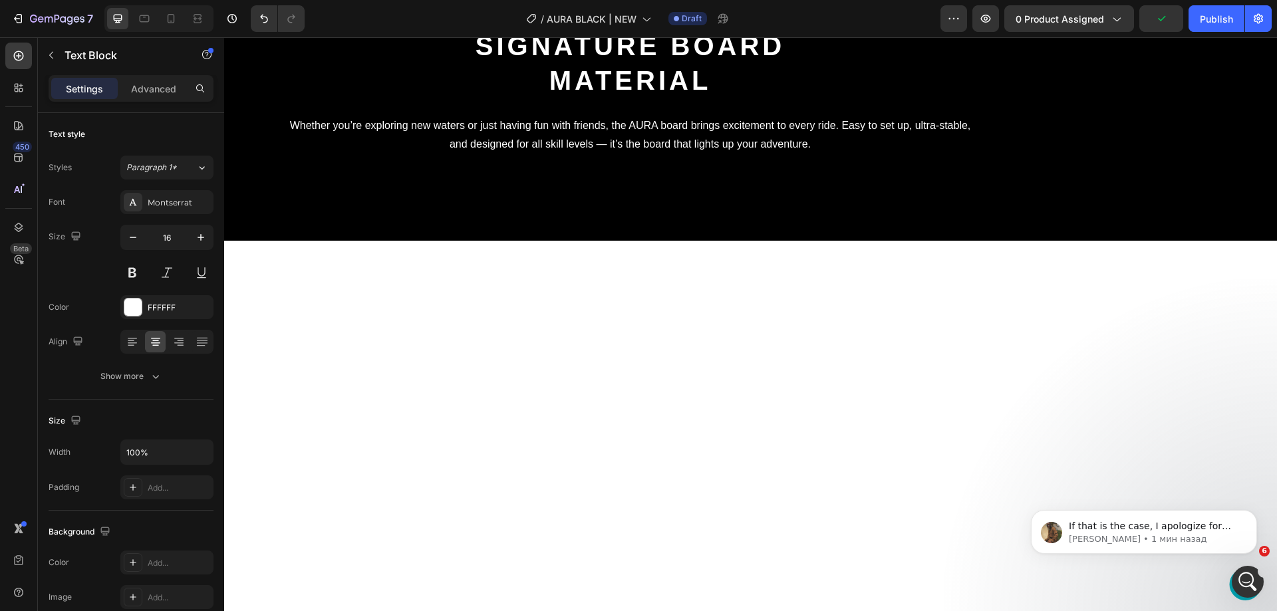
scroll to position [3789, 0]
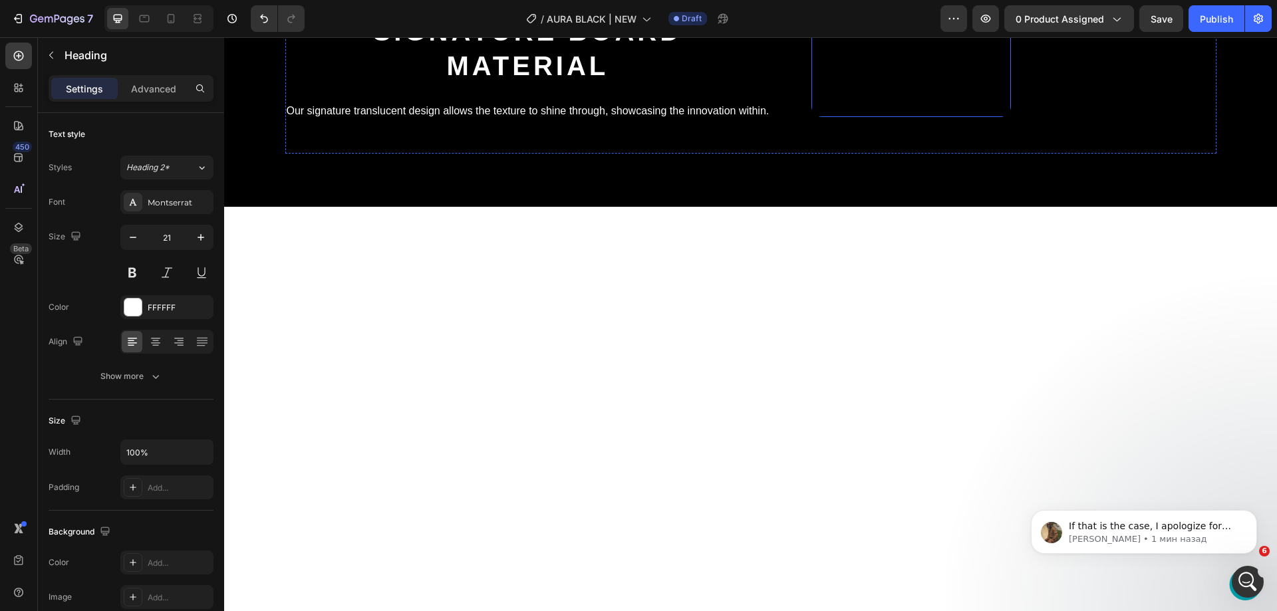
scroll to position [3855, 0]
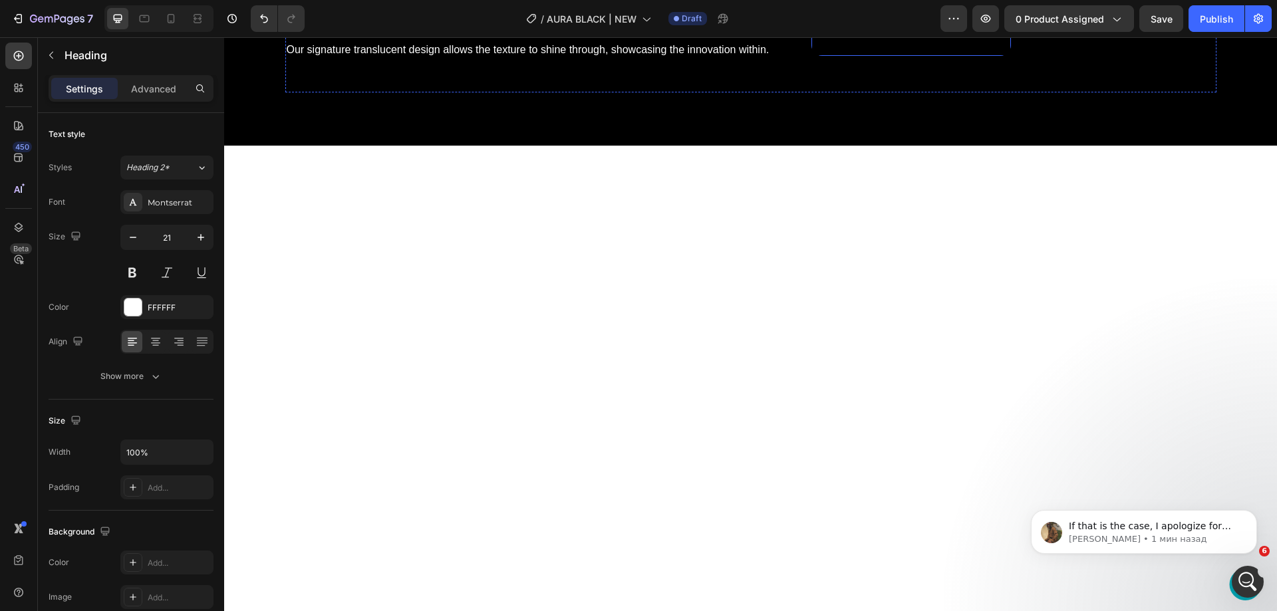
click at [862, 56] on video at bounding box center [912, 6] width 200 height 100
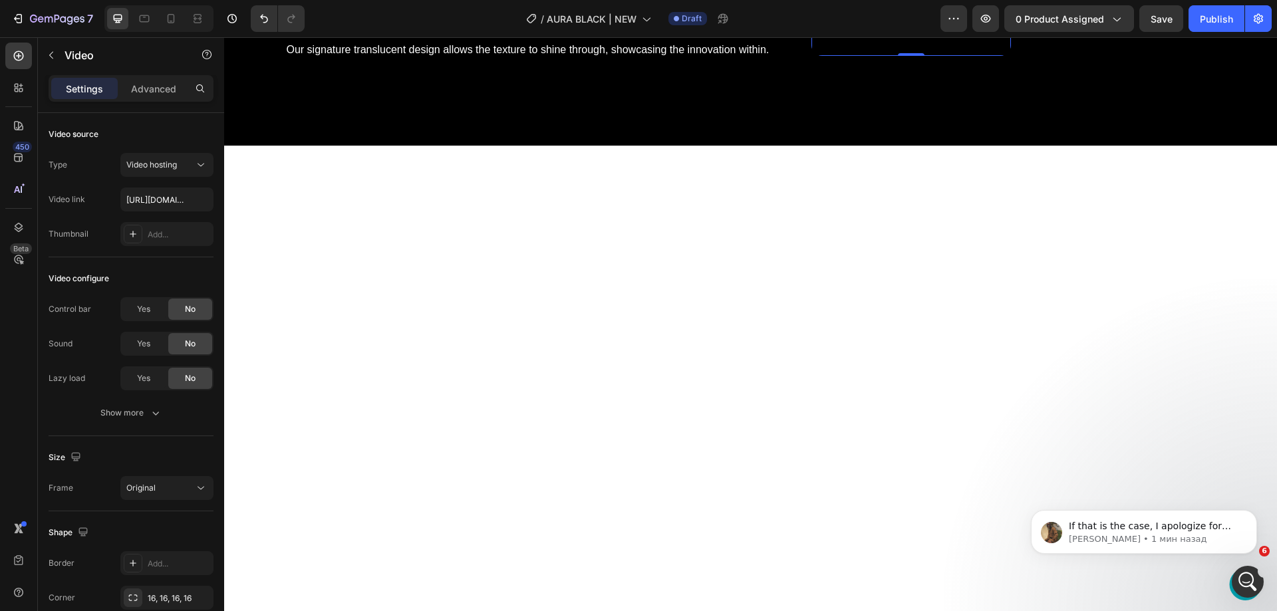
click at [1011, 56] on video at bounding box center [912, 6] width 200 height 100
click at [152, 200] on input "[URL][DOMAIN_NAME]" at bounding box center [166, 200] width 93 height 24
paste input "2/WOVEN-DROP-STITCH"
type input "[URL][DOMAIN_NAME]"
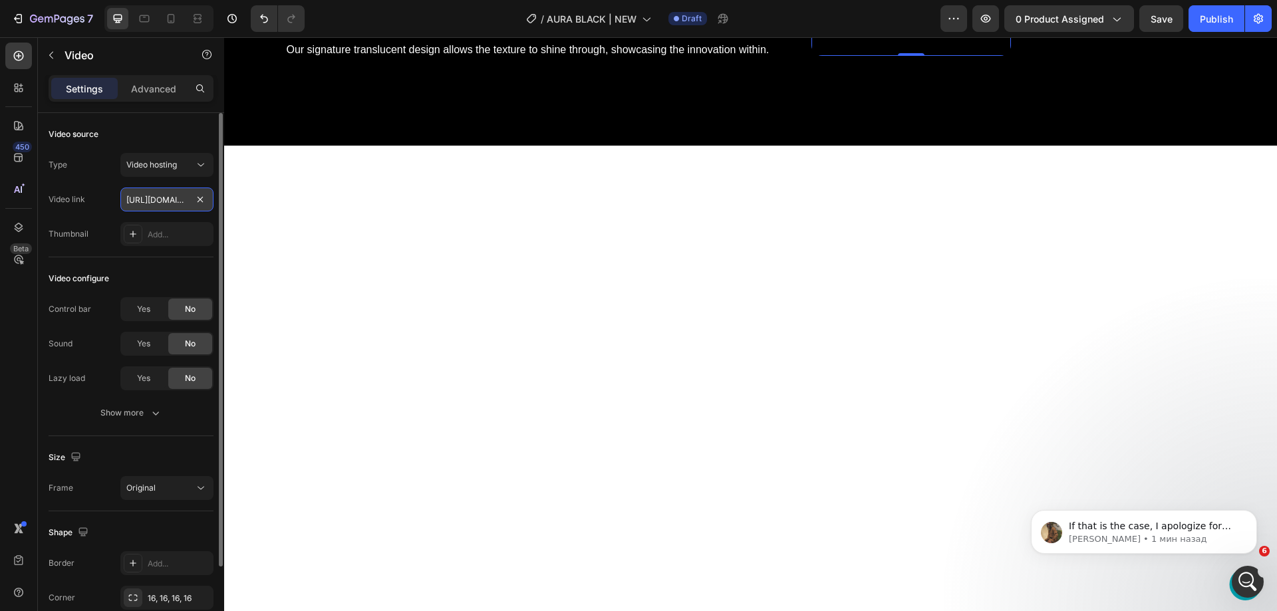
scroll to position [0, 255]
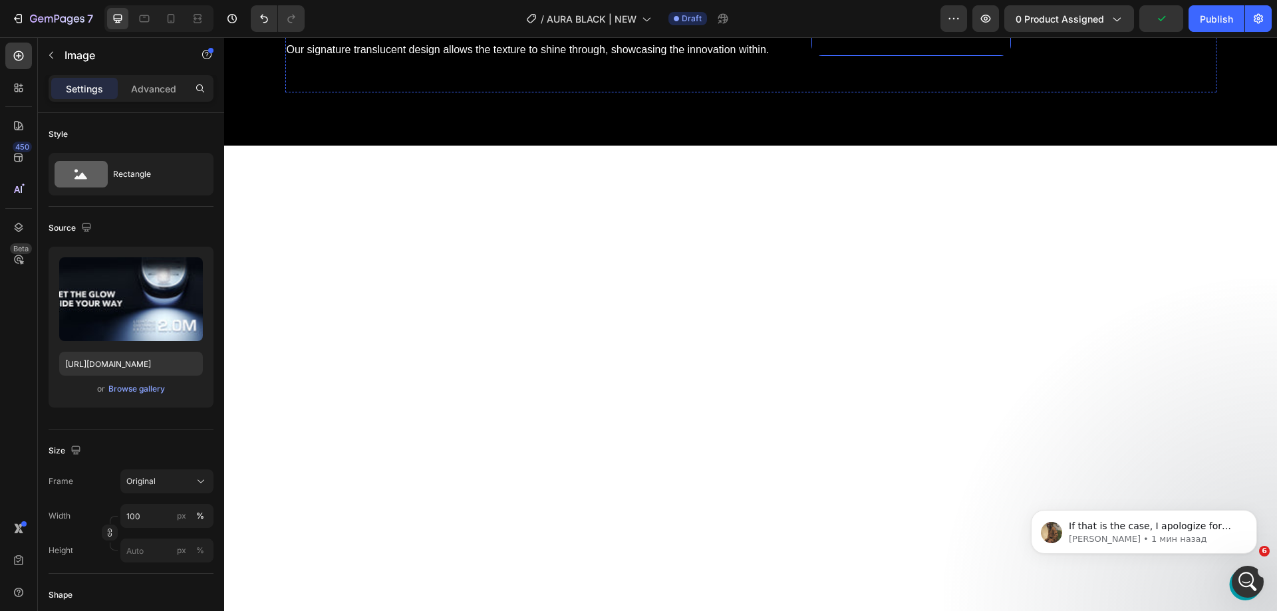
click at [862, 56] on video at bounding box center [912, 6] width 200 height 100
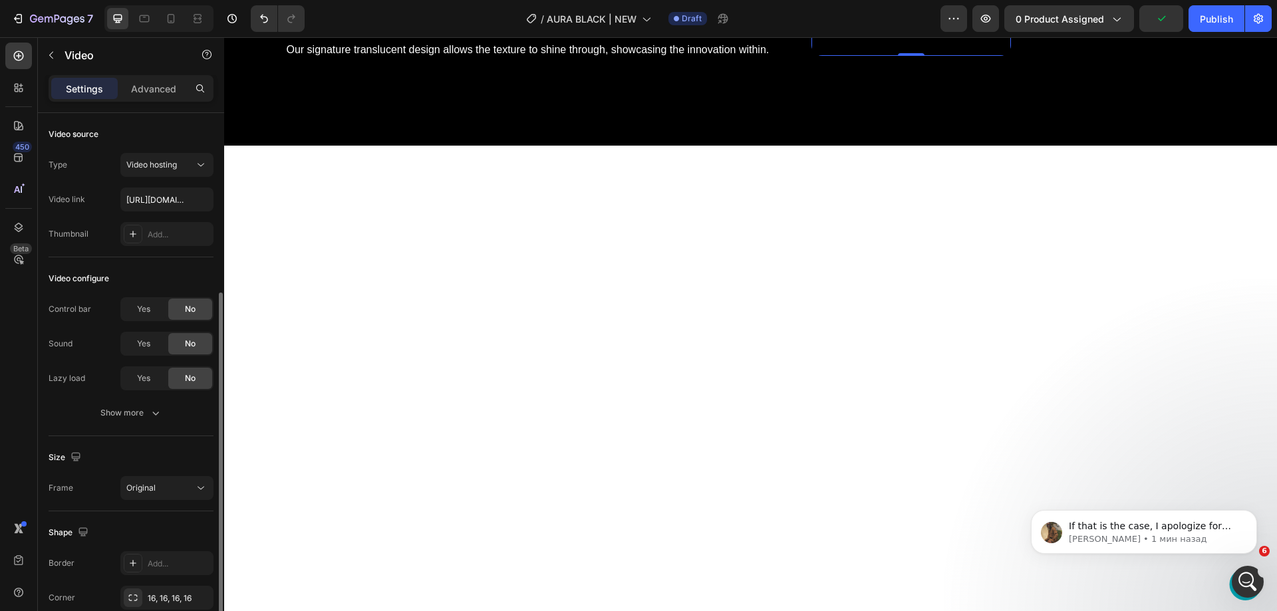
scroll to position [97, 0]
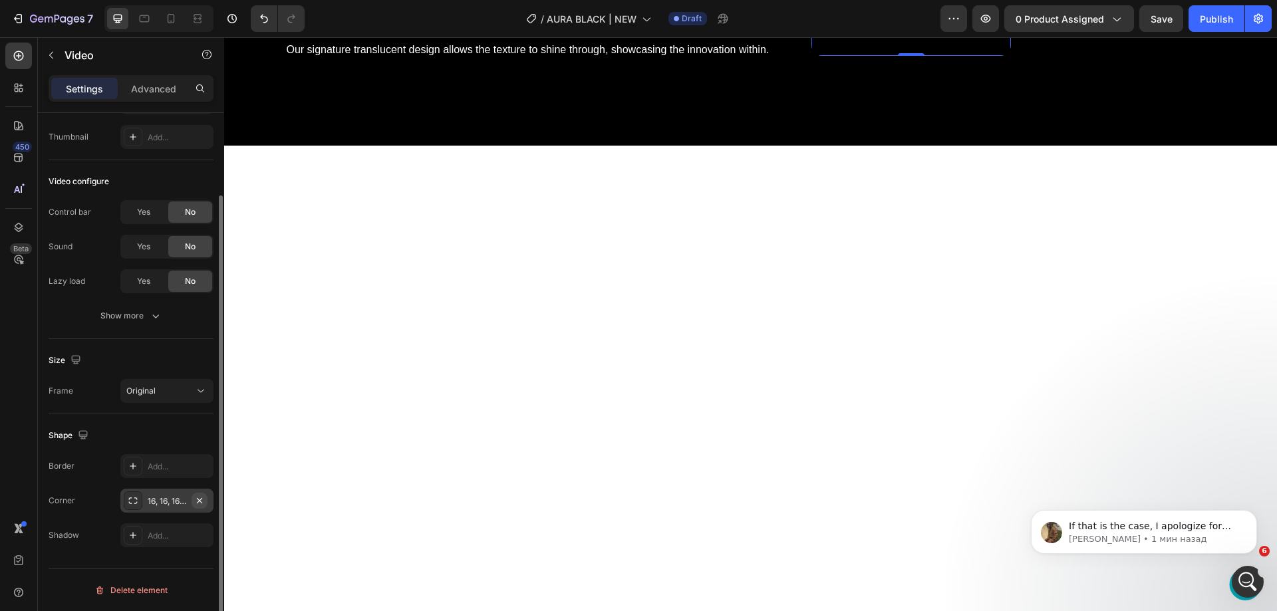
click at [204, 503] on icon "button" at bounding box center [199, 501] width 11 height 11
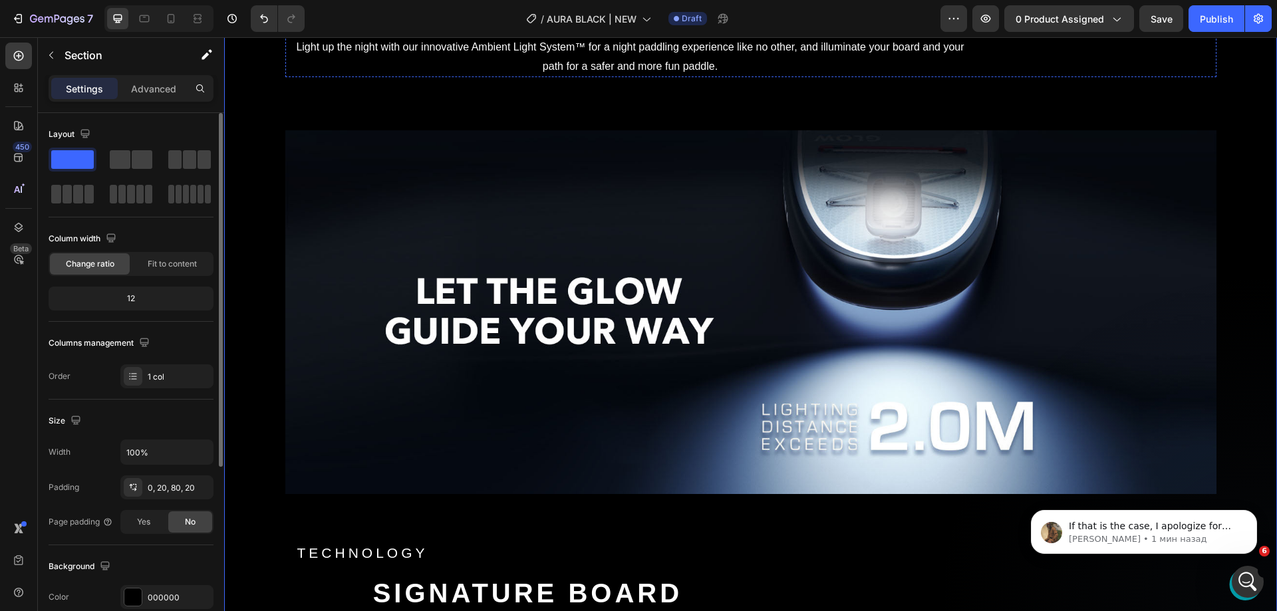
scroll to position [3190, 0]
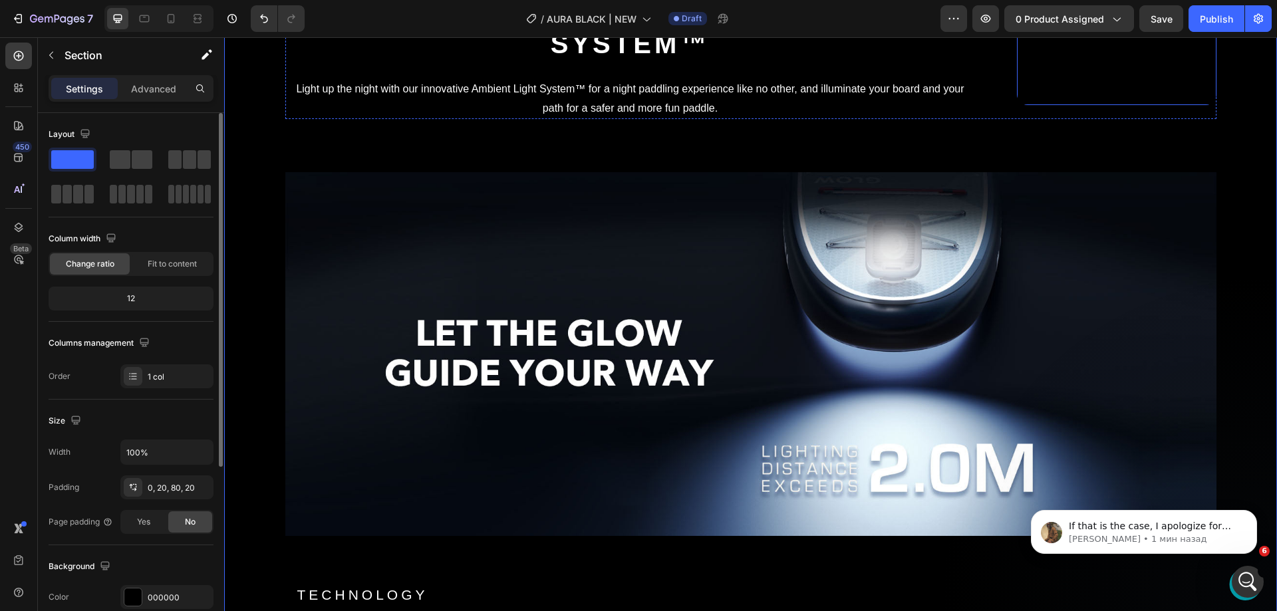
click at [1017, 105] on video at bounding box center [1117, 55] width 200 height 100
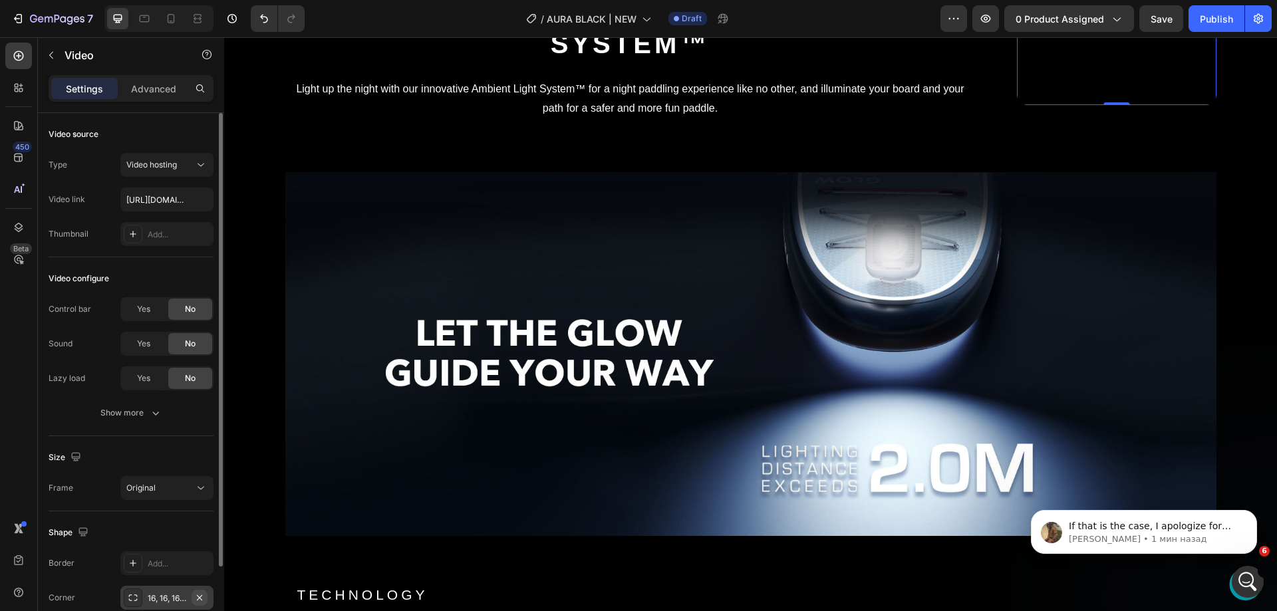
click at [202, 597] on icon "button" at bounding box center [199, 598] width 11 height 11
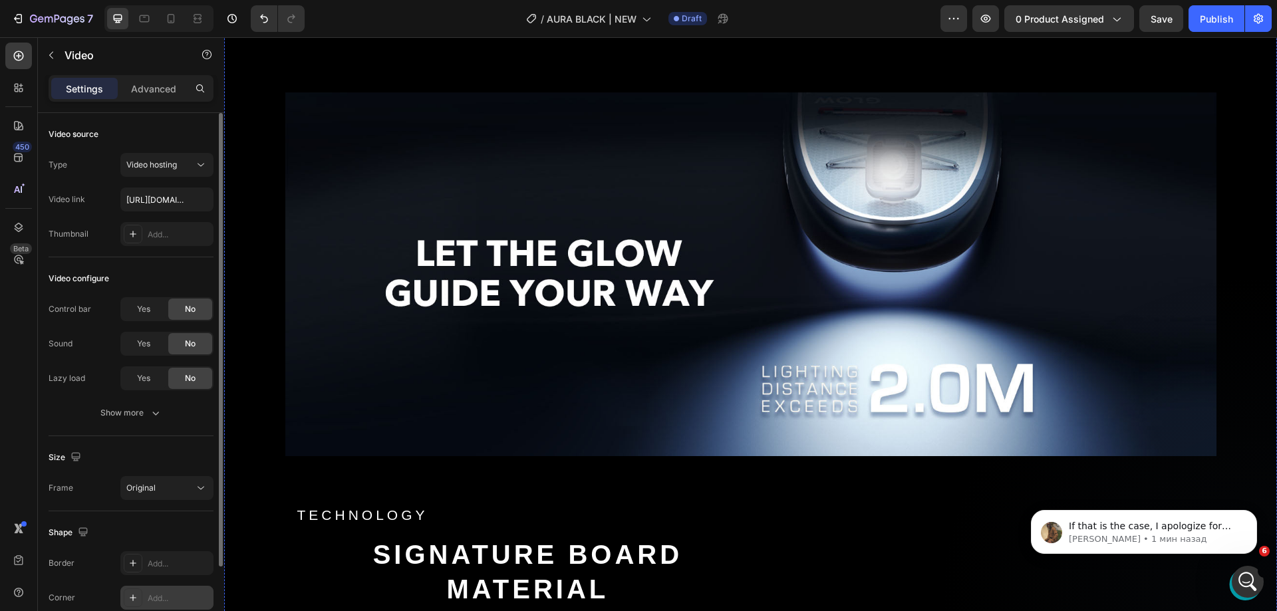
scroll to position [2990, 0]
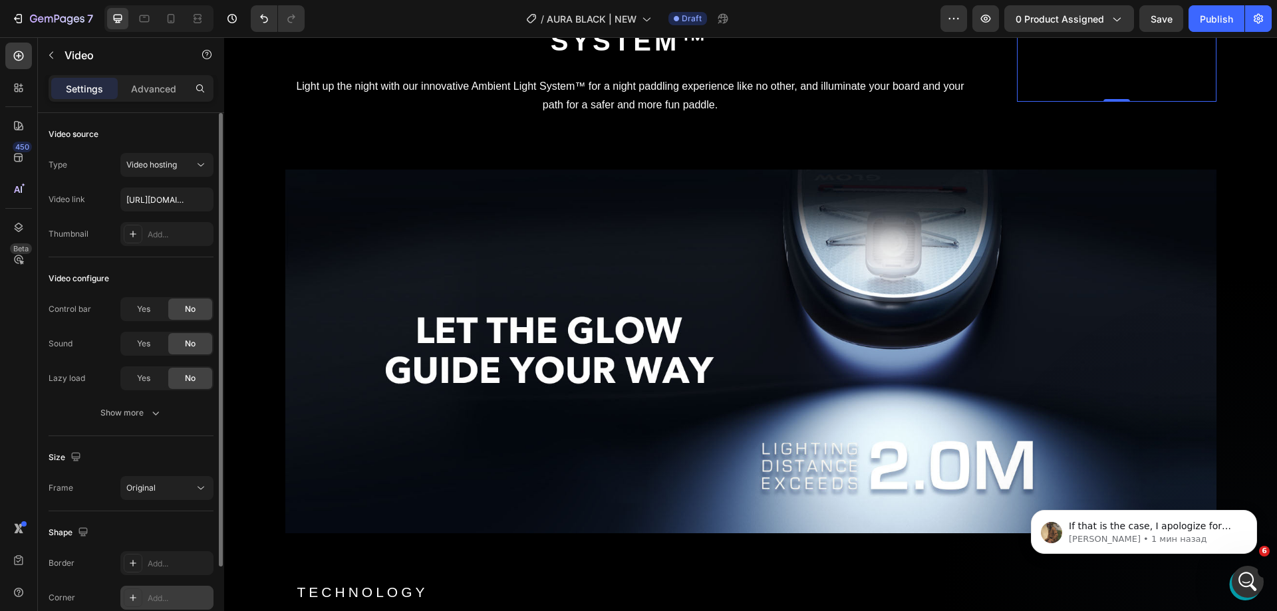
click at [204, 594] on icon "button" at bounding box center [199, 598] width 11 height 11
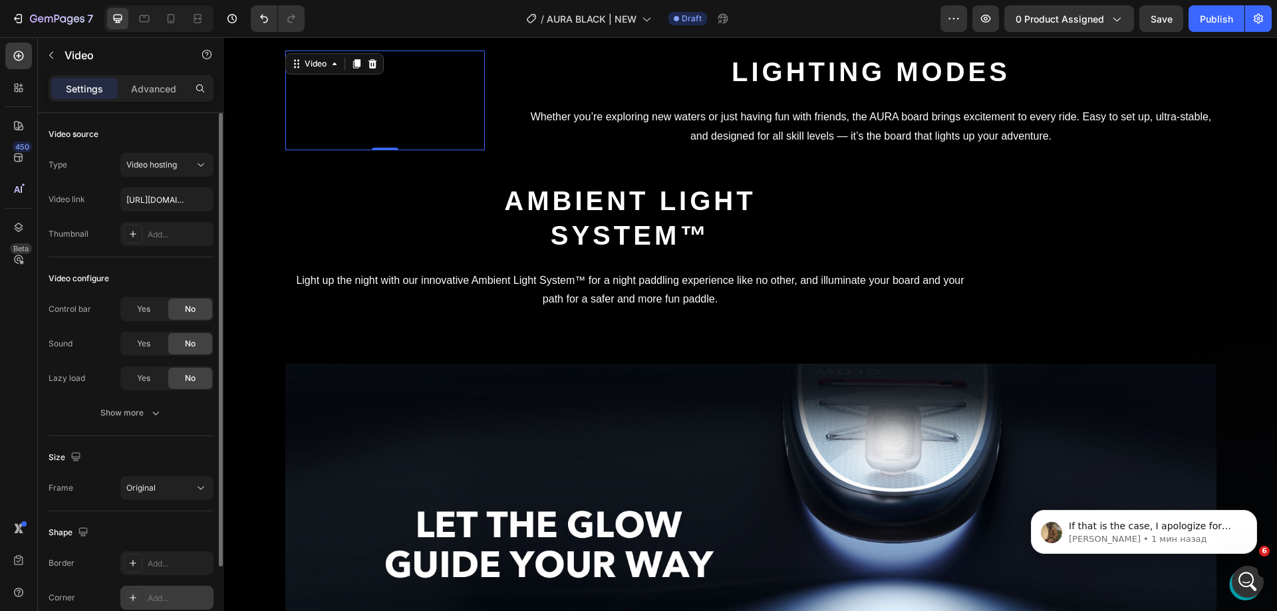
scroll to position [2591, 0]
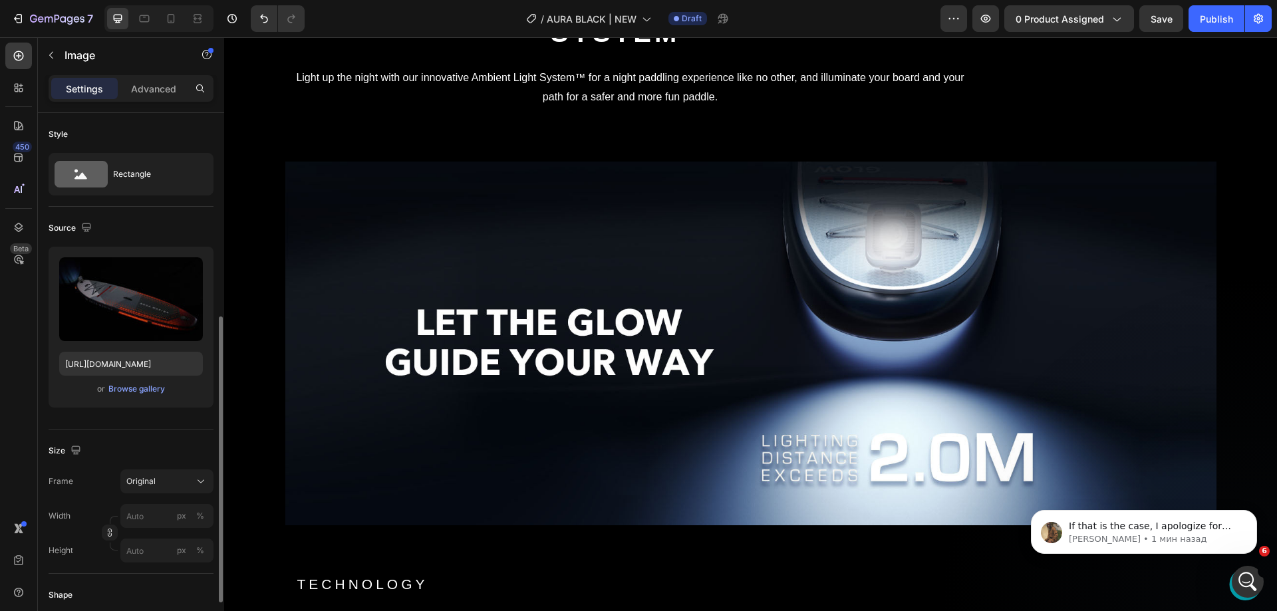
scroll to position [266, 0]
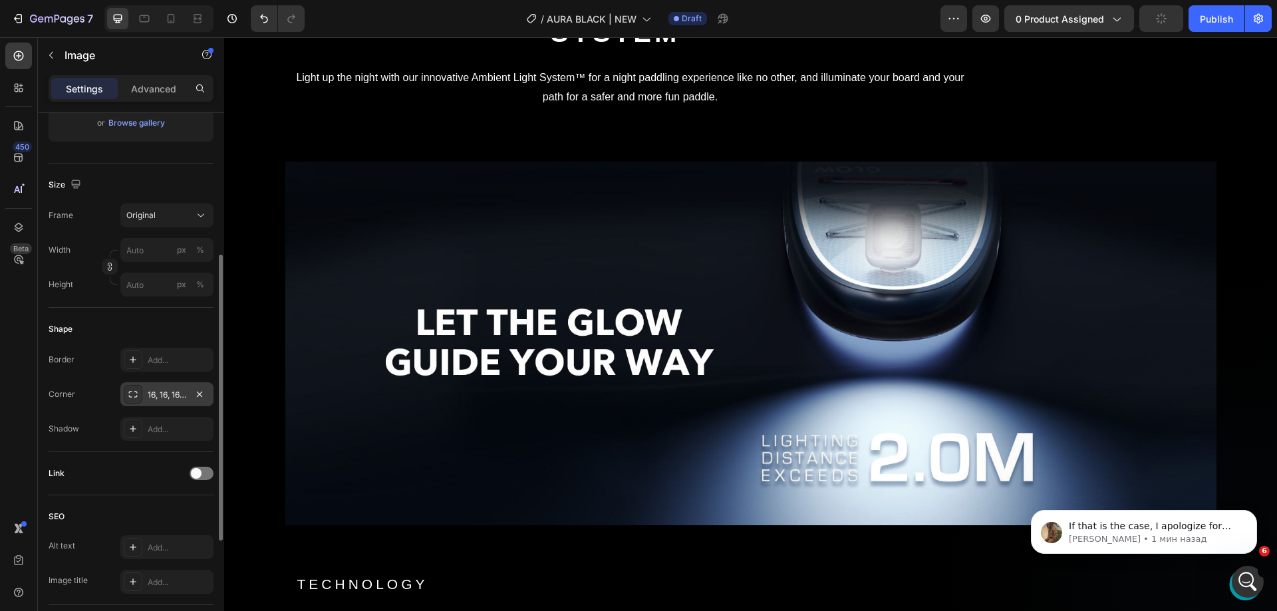
click at [195, 404] on div "16, 16, 16, 16" at bounding box center [166, 395] width 93 height 24
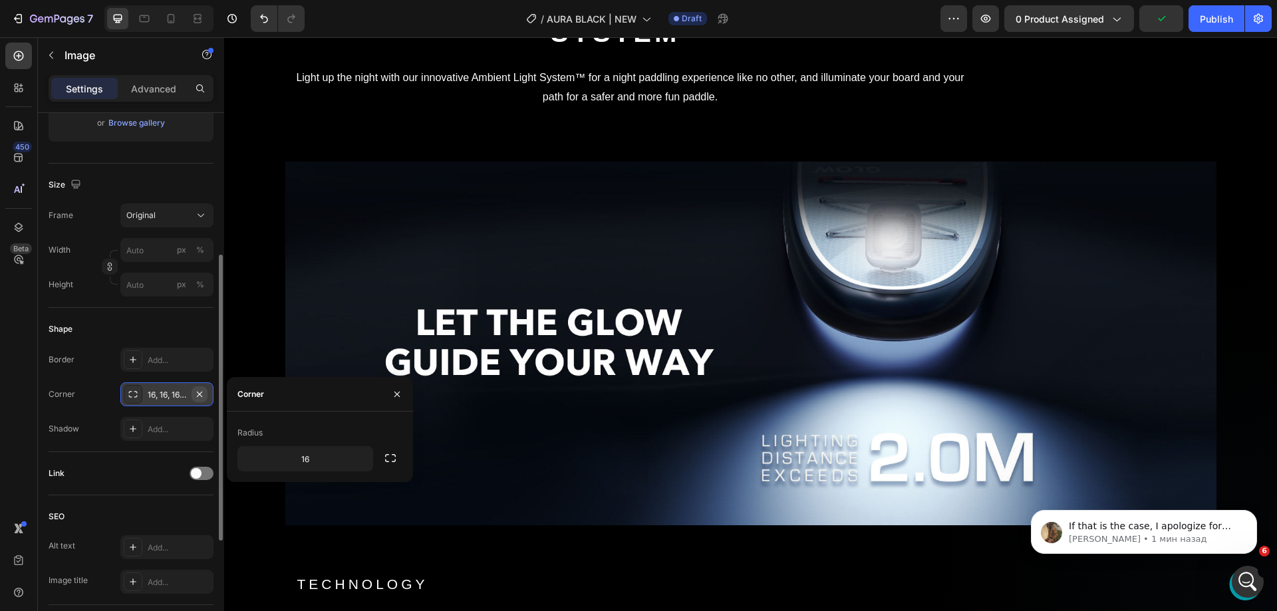
click at [197, 399] on icon "button" at bounding box center [199, 394] width 11 height 11
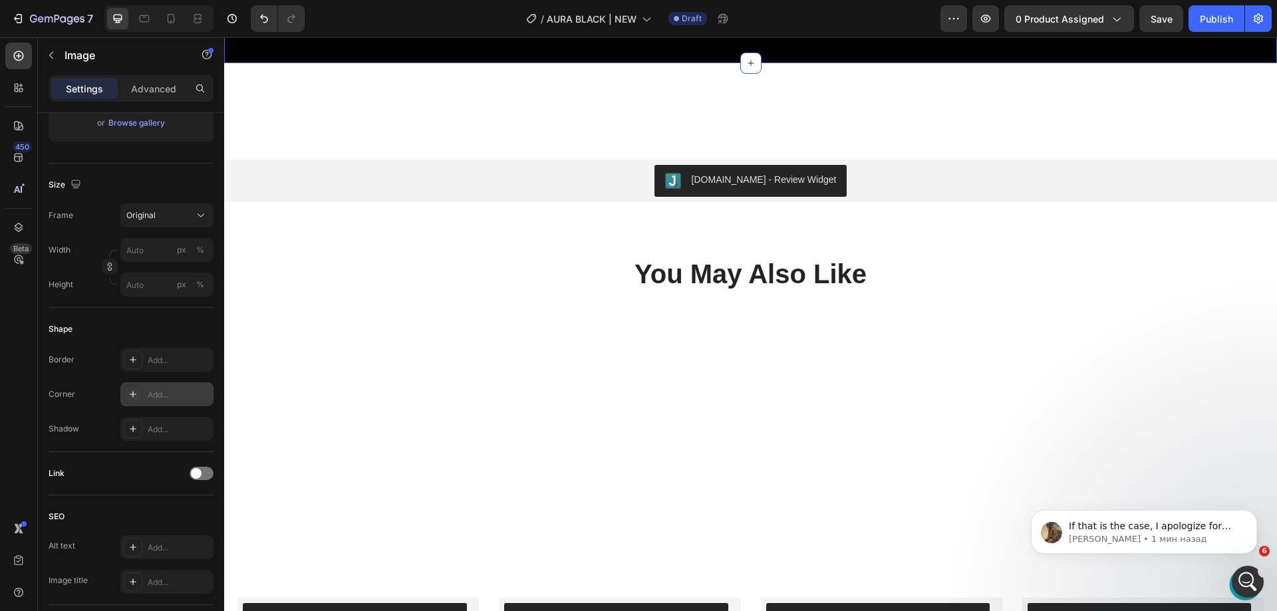
scroll to position [3789, 0]
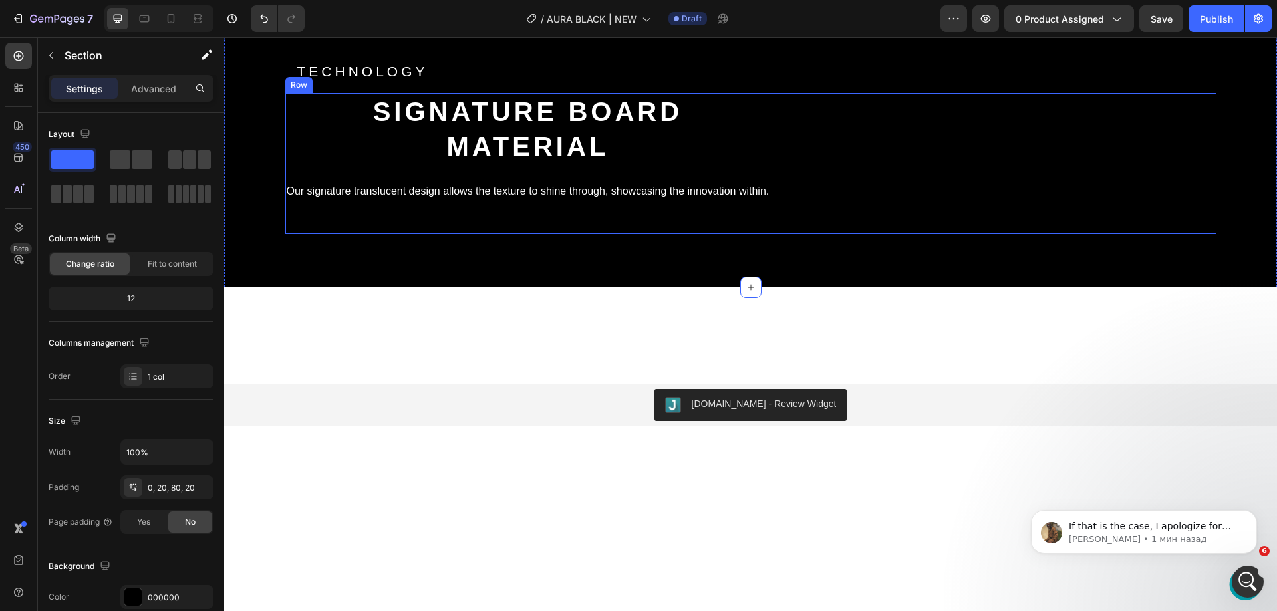
scroll to position [3656, 0]
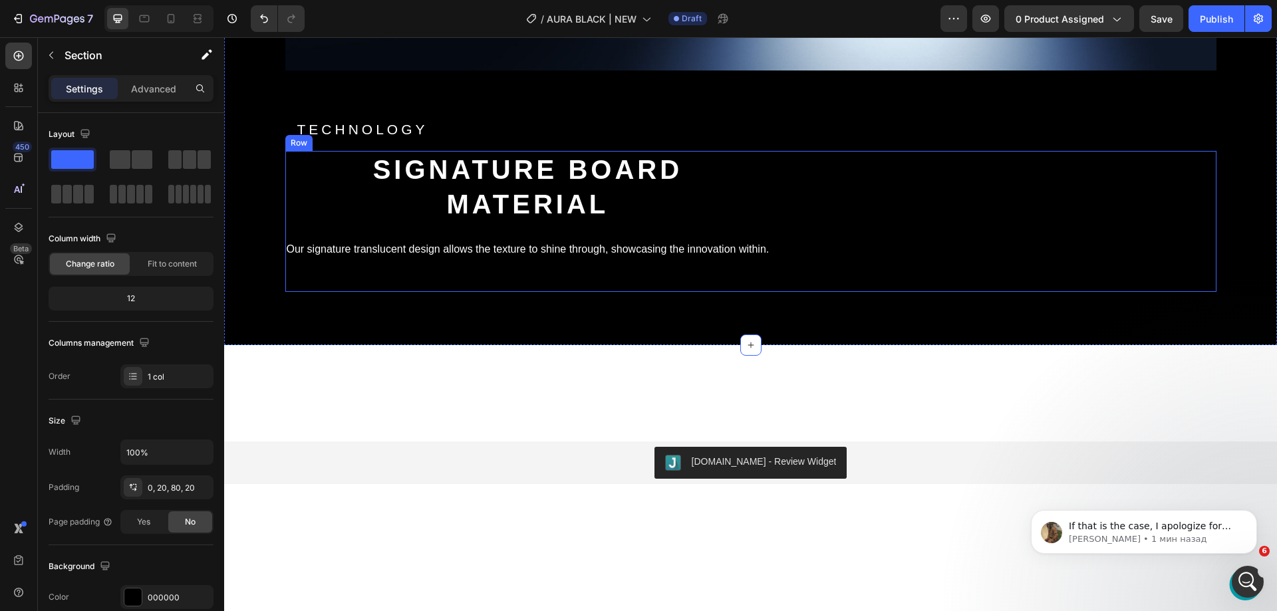
click at [743, 176] on div "Video signature board material Heading Our signature translucent design allows …" at bounding box center [750, 222] width 931 height 142
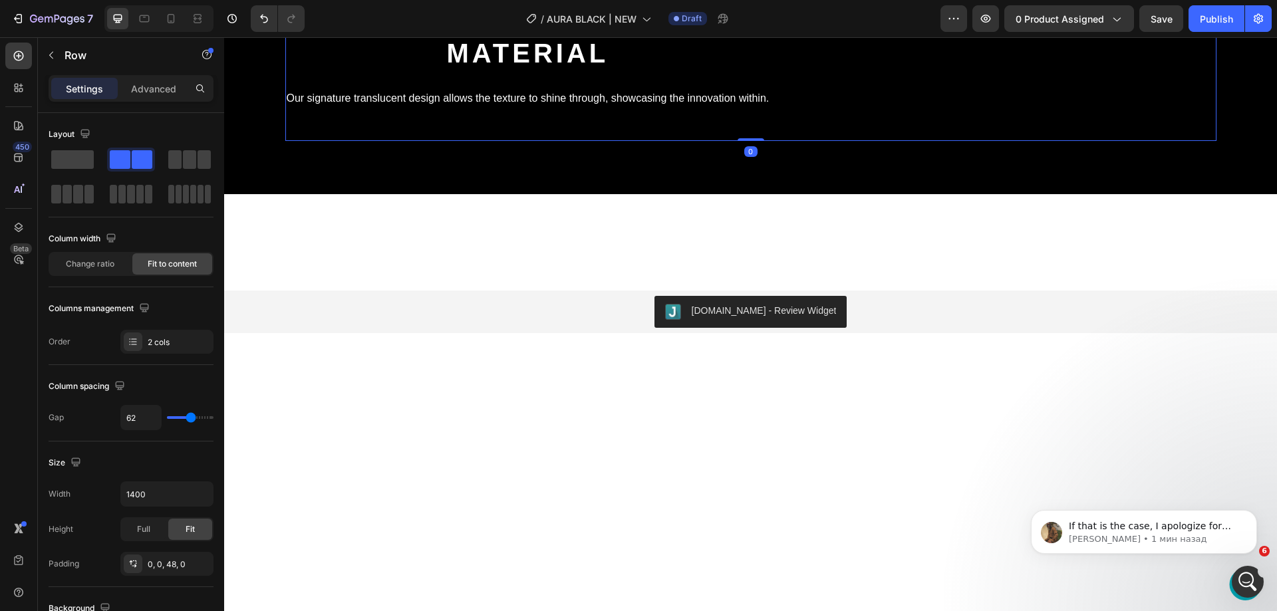
scroll to position [3928, 0]
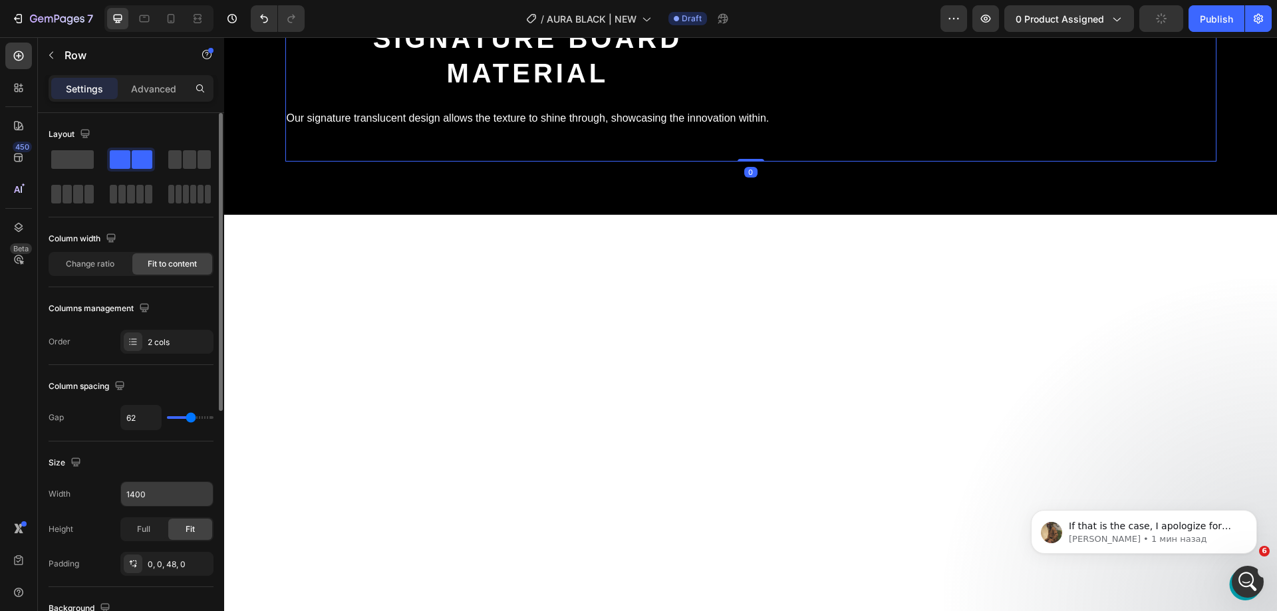
scroll to position [4127, 0]
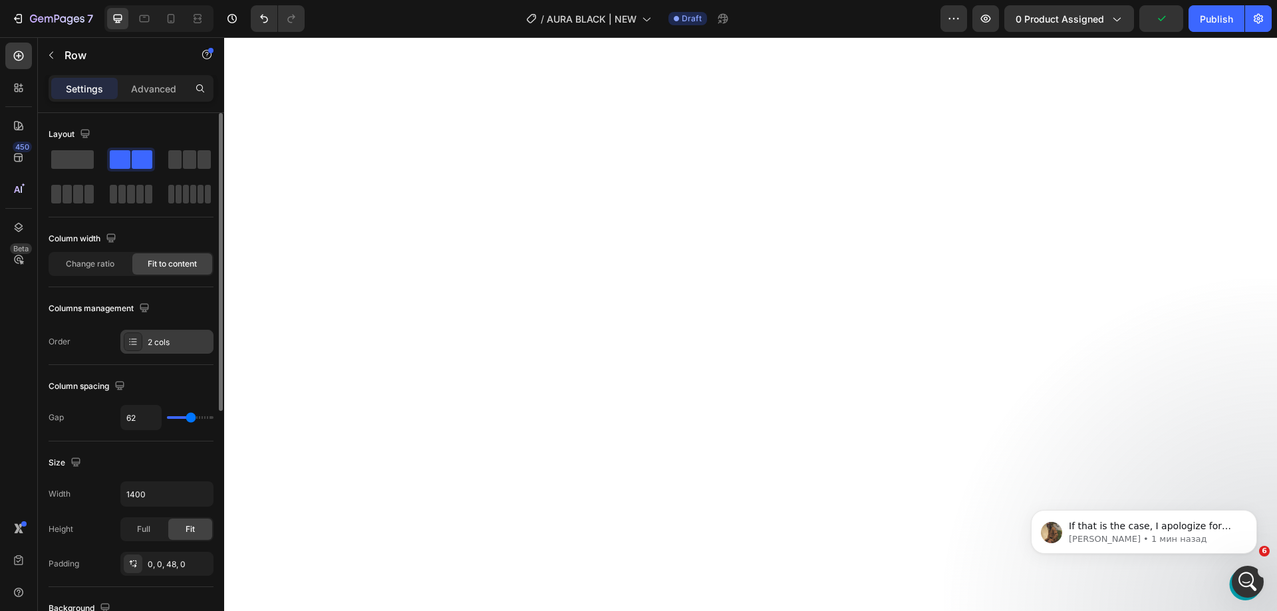
click at [150, 345] on div "2 cols" at bounding box center [166, 342] width 93 height 24
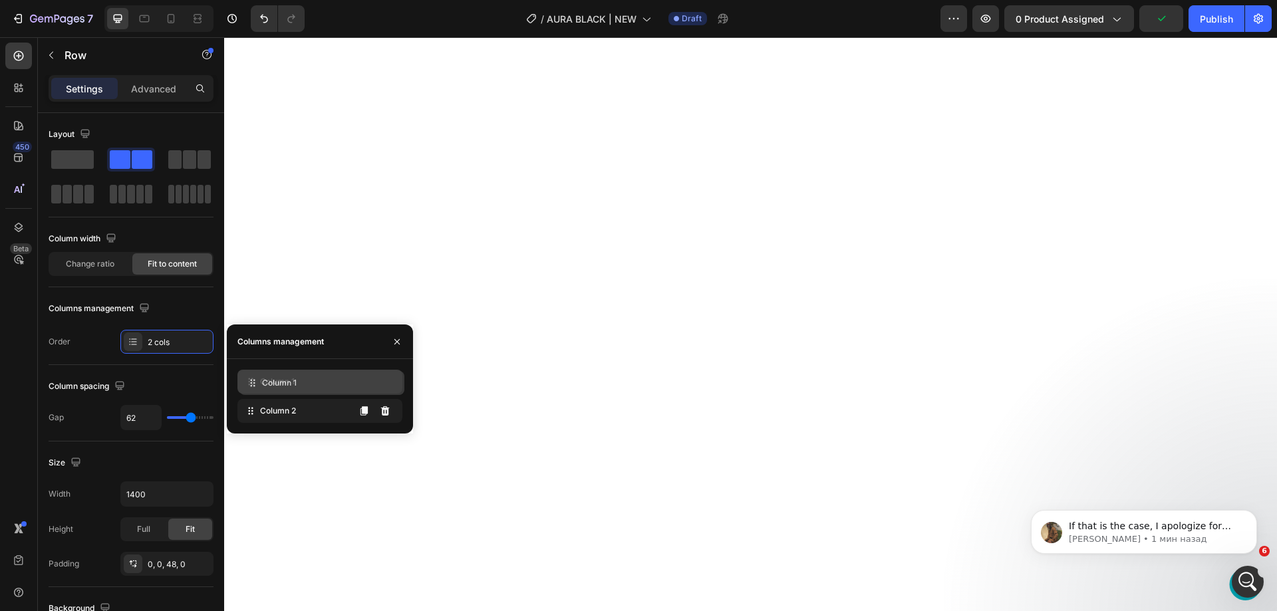
drag, startPoint x: 249, startPoint y: 405, endPoint x: 251, endPoint y: 377, distance: 28.0
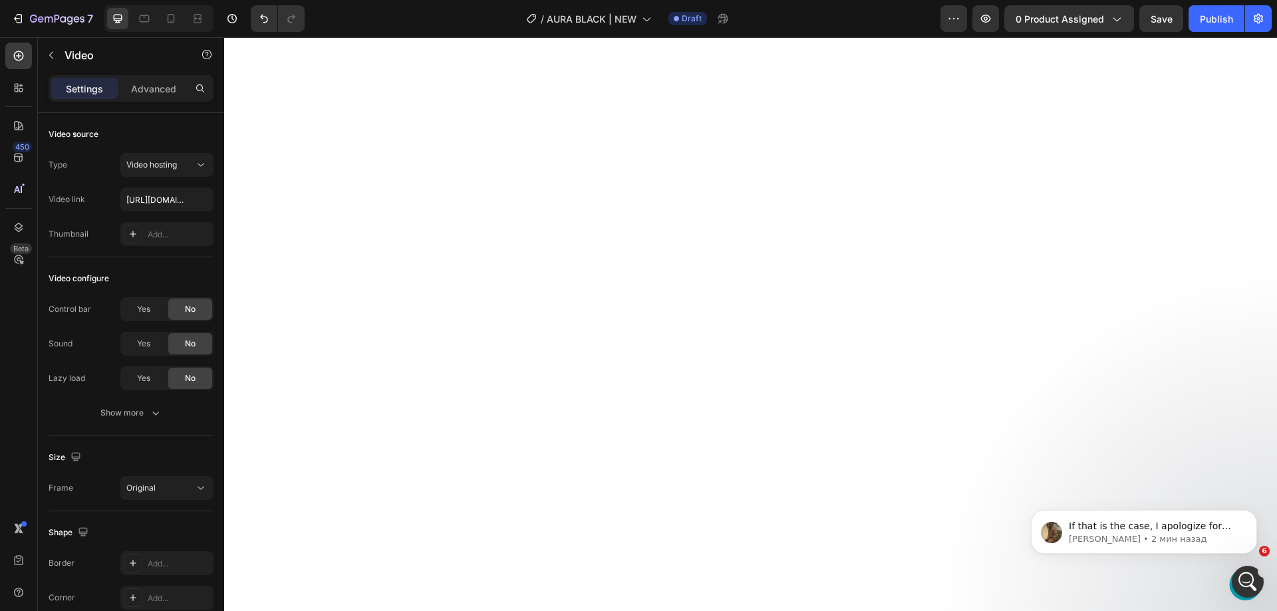
click at [148, 196] on input "https://aquamarina.com/wp-content/uploads/2024/02/WOVEN-DROP-STITCH.mp4" at bounding box center [166, 200] width 93 height 24
click at [149, 196] on input "https://aquamarina.com/wp-content/uploads/2024/02/WOVEN-DROP-STITCH.mp4" at bounding box center [166, 200] width 93 height 24
paste input "EVA-FOOTPAD"
type input "https://aquamarina.com/wp-content/uploads/2024/02/EVA-FOOTPAD.mp4"
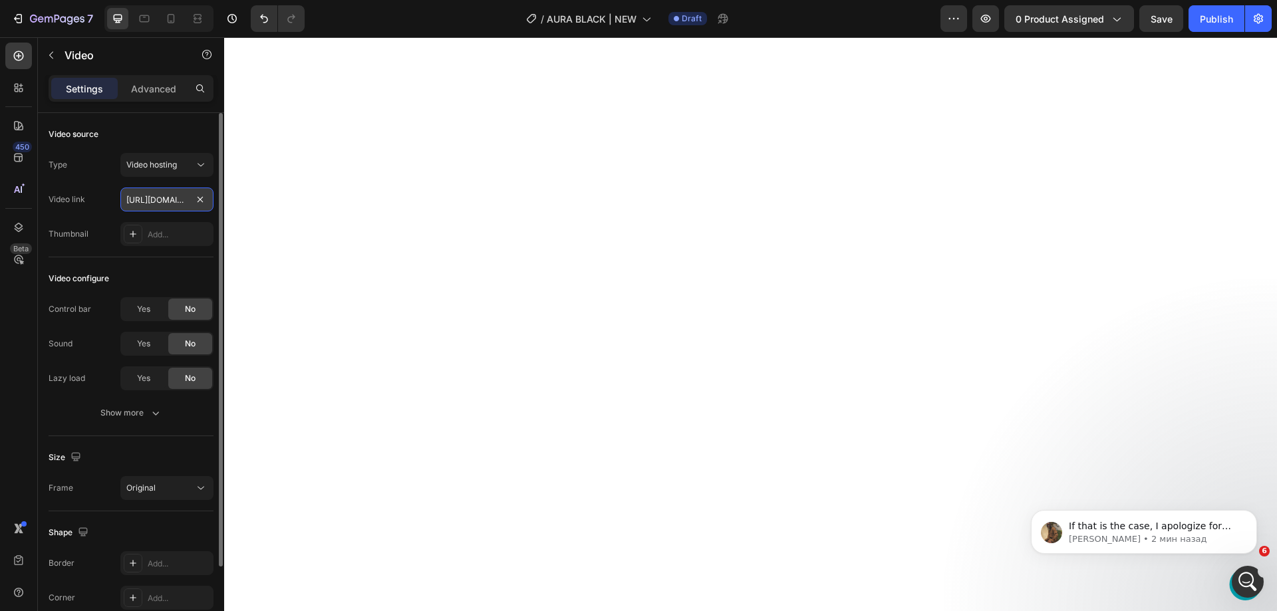
scroll to position [0, 223]
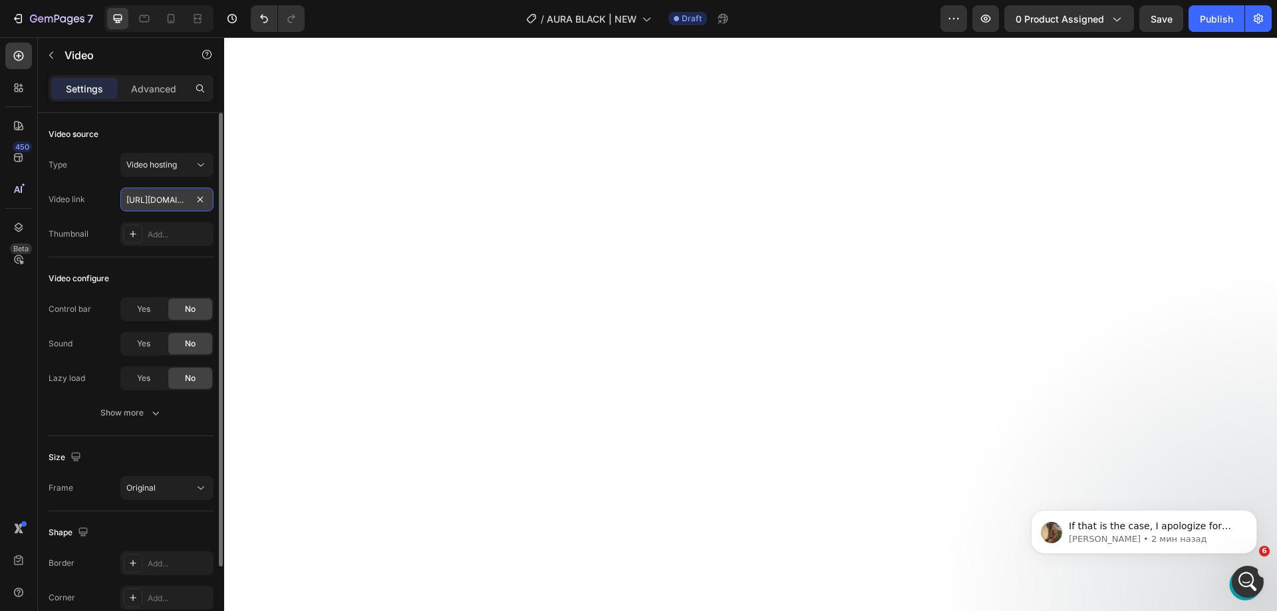
click at [170, 198] on input "https://aquamarina.com/wp-content/uploads/2024/02/EVA-FOOTPAD.mp4" at bounding box center [166, 200] width 93 height 24
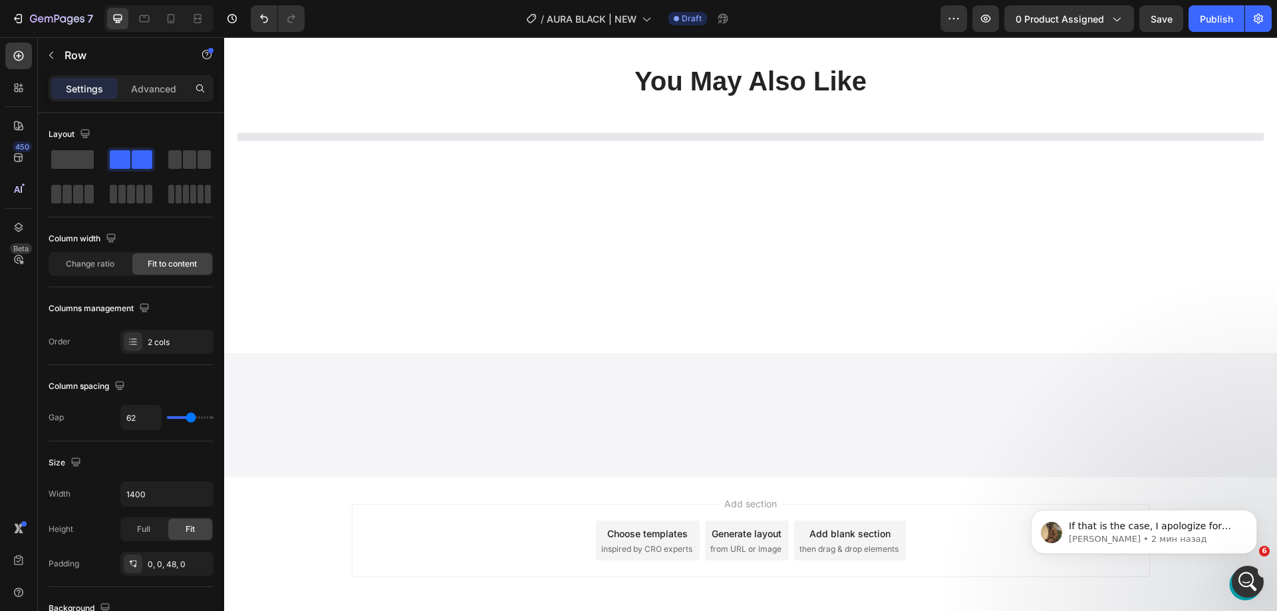
scroll to position [4278, 0]
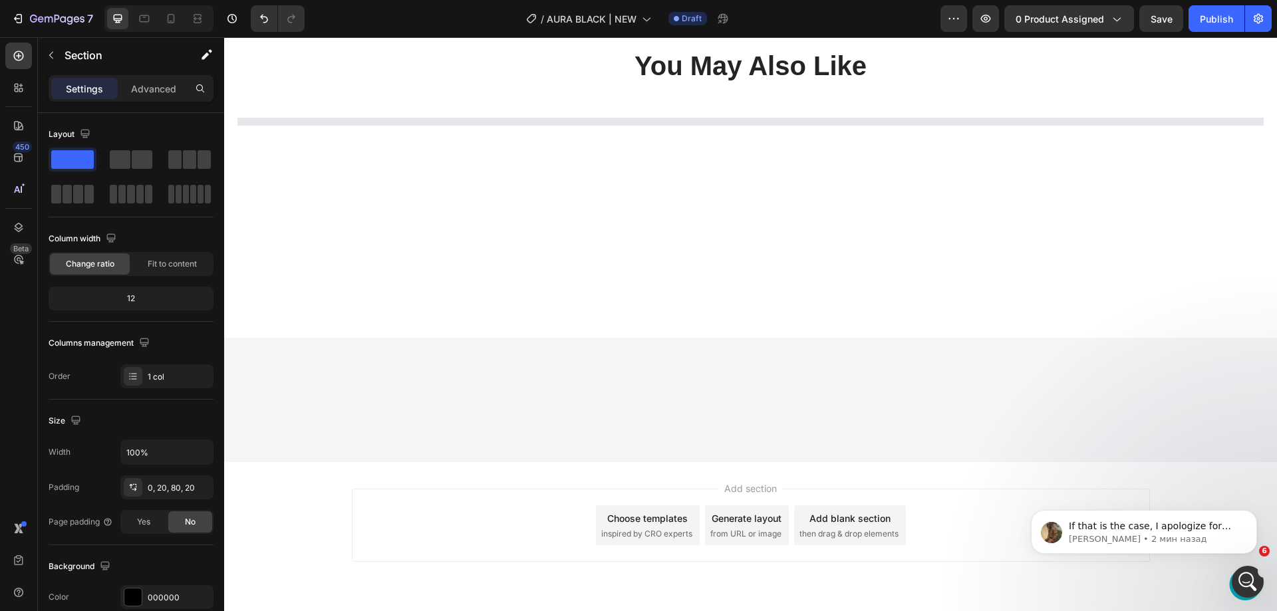
click at [73, 56] on p "Section" at bounding box center [119, 55] width 109 height 16
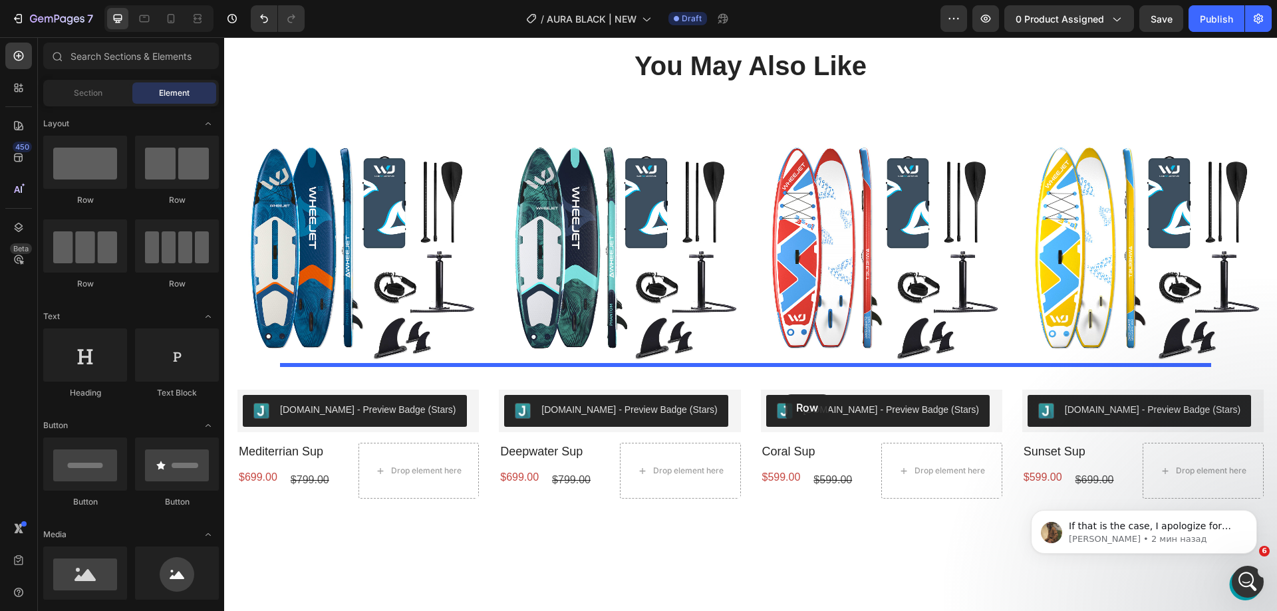
drag, startPoint x: 321, startPoint y: 278, endPoint x: 786, endPoint y: 395, distance: 479.4
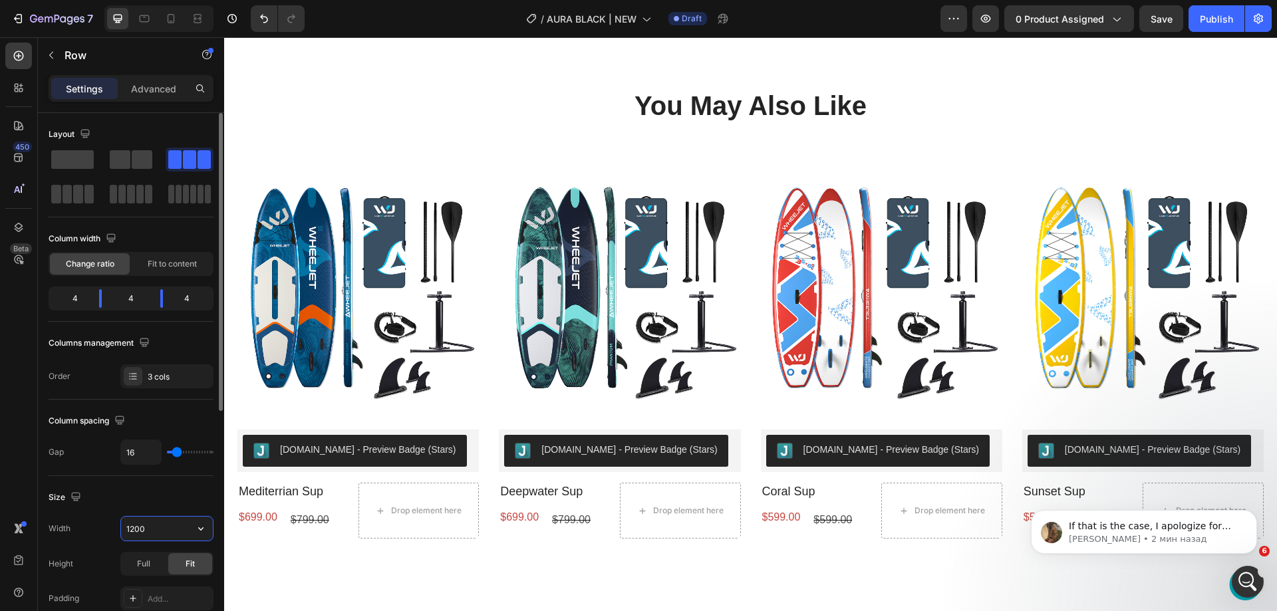
click at [148, 530] on input "1200" at bounding box center [167, 529] width 92 height 24
type input "1400"
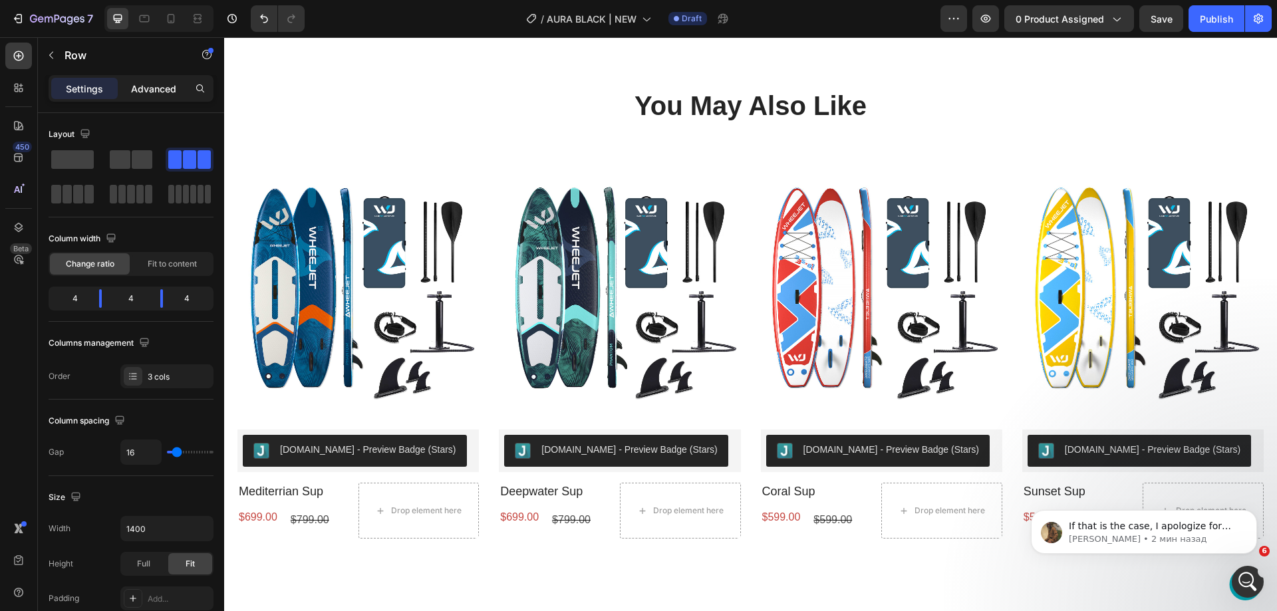
drag, startPoint x: 131, startPoint y: 90, endPoint x: 132, endPoint y: 98, distance: 7.4
click at [132, 90] on div "Advanced" at bounding box center [153, 88] width 67 height 21
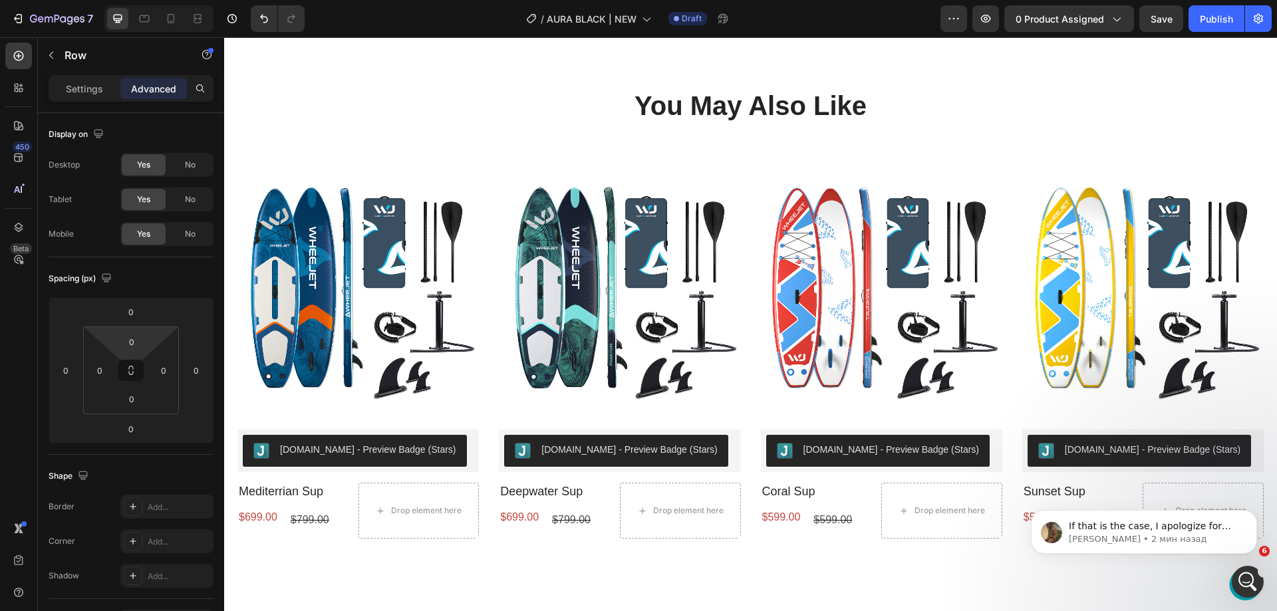
click at [129, 333] on input "0" at bounding box center [131, 342] width 27 height 20
click at [172, 530] on p "3XL 48px" at bounding box center [165, 530] width 60 height 9
type input "48"
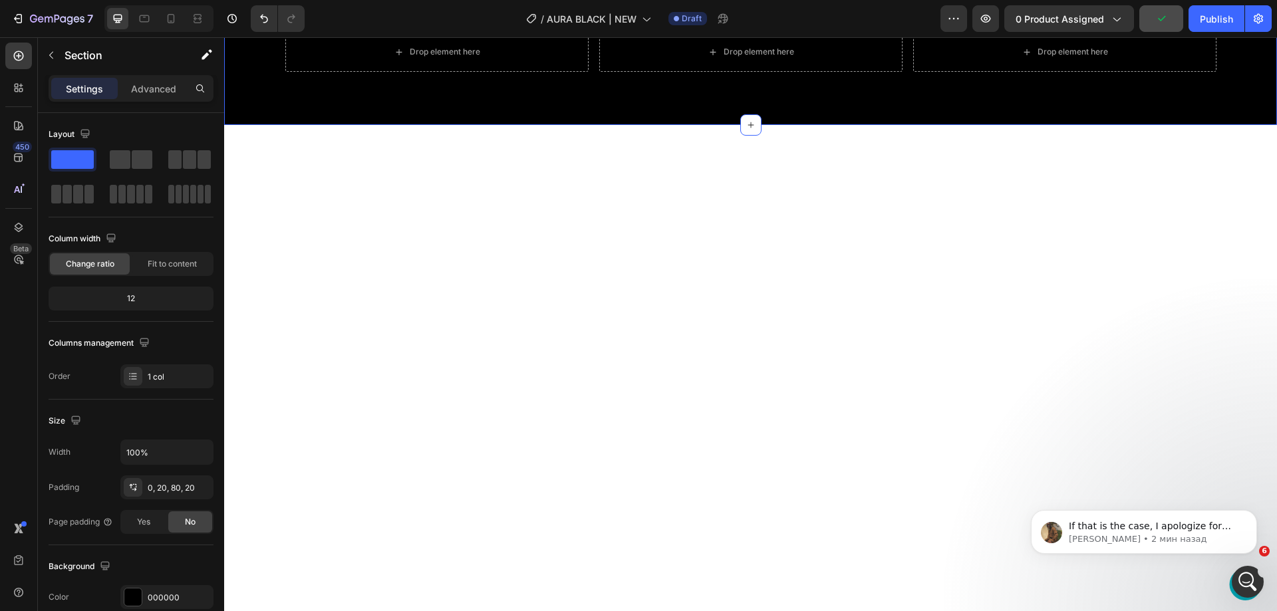
scroll to position [4211, 0]
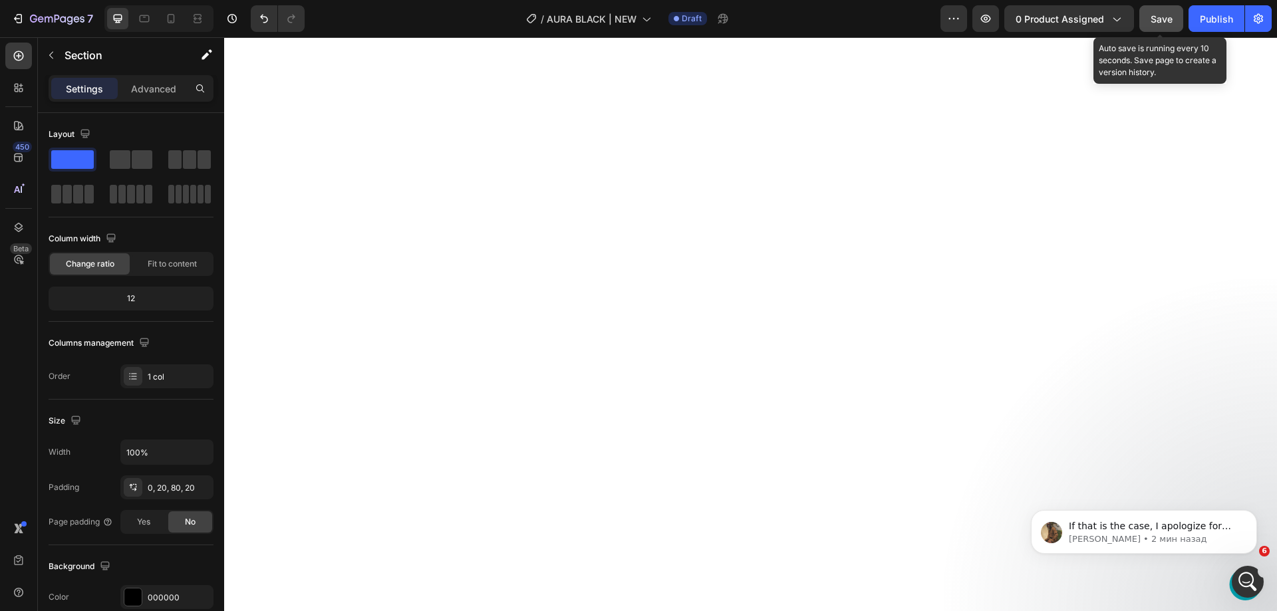
click at [1162, 15] on span "Save" at bounding box center [1162, 18] width 22 height 11
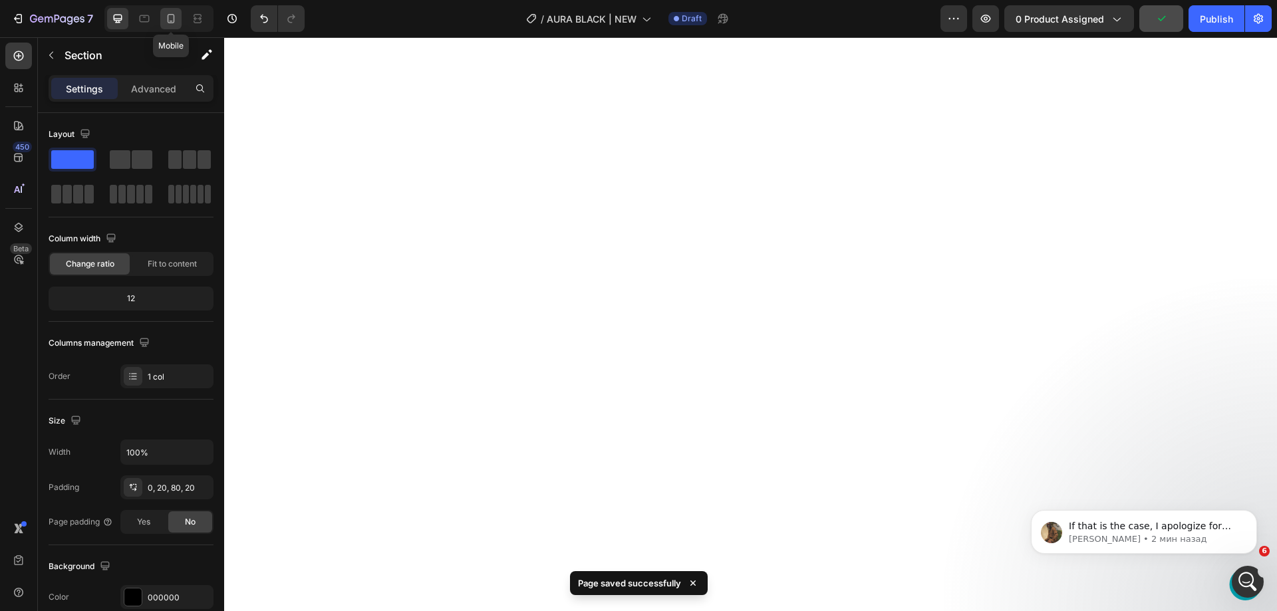
click at [167, 23] on icon at bounding box center [170, 18] width 13 height 13
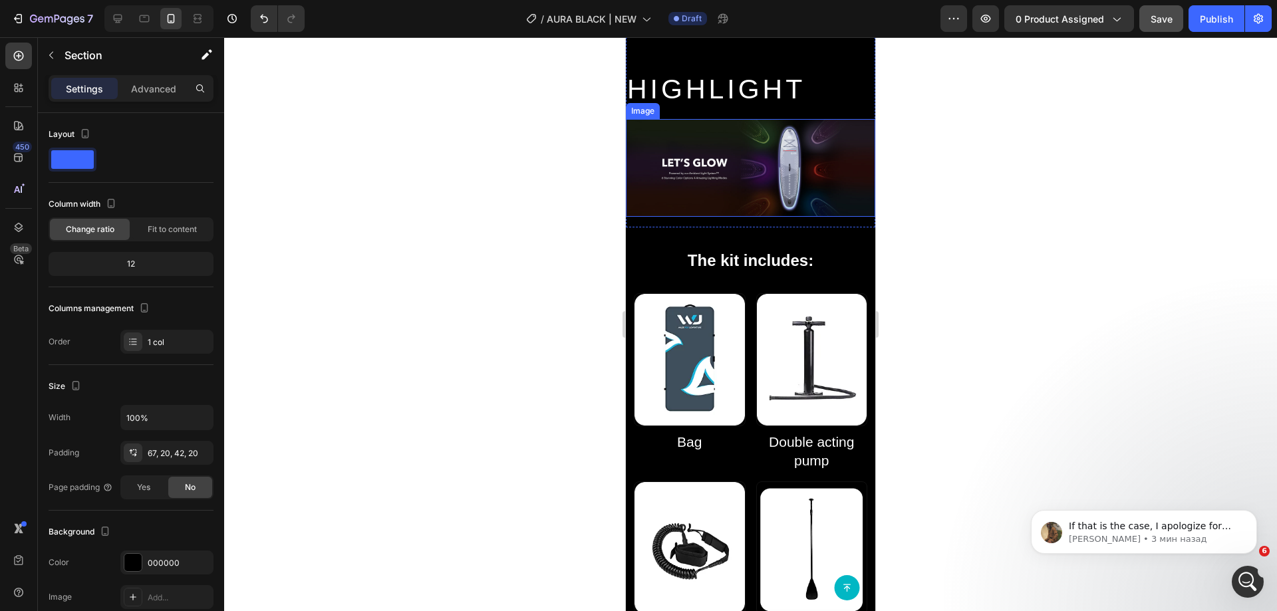
scroll to position [1115, 0]
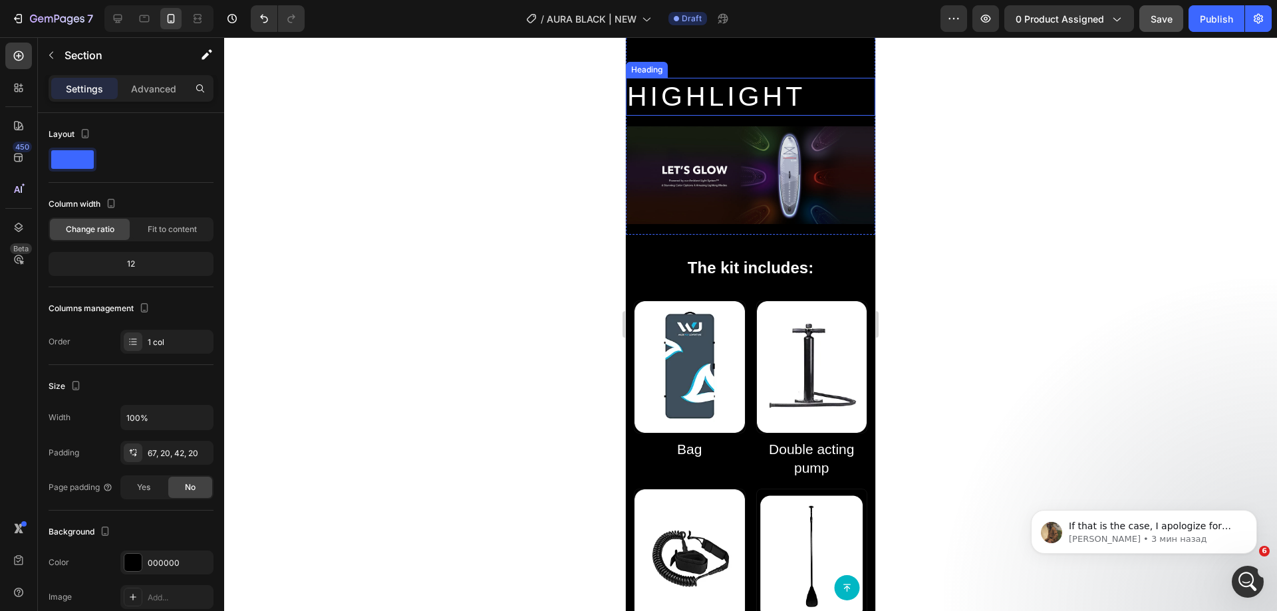
click at [709, 116] on h2 "HIGHLIGHT" at bounding box center [750, 97] width 249 height 38
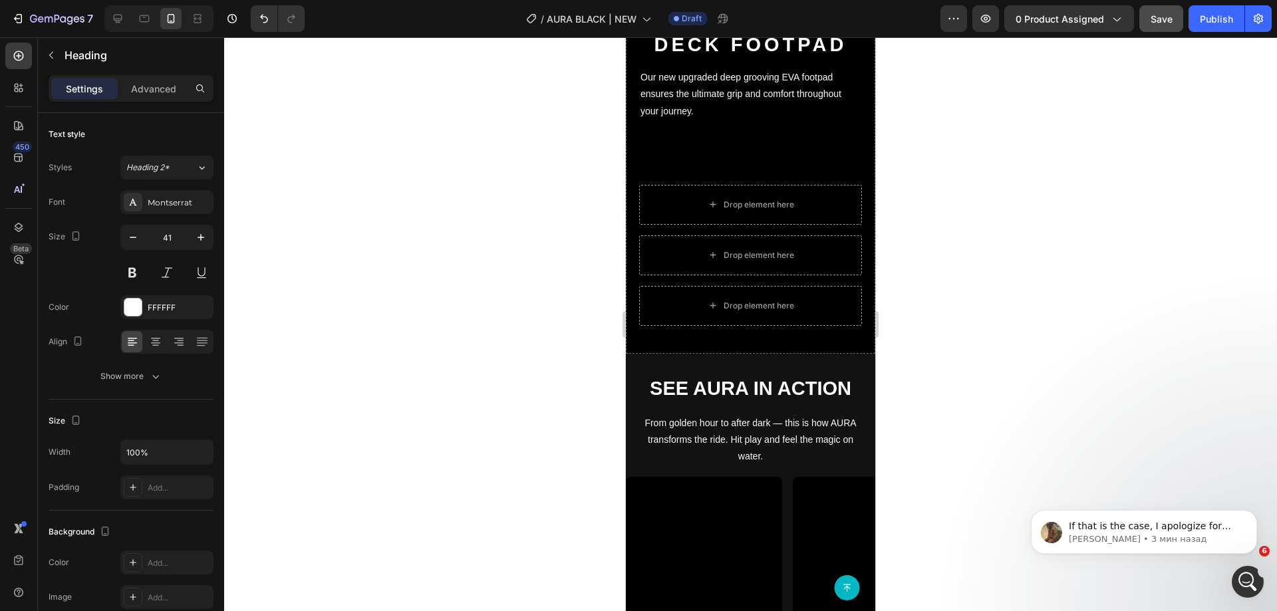
scroll to position [3710, 0]
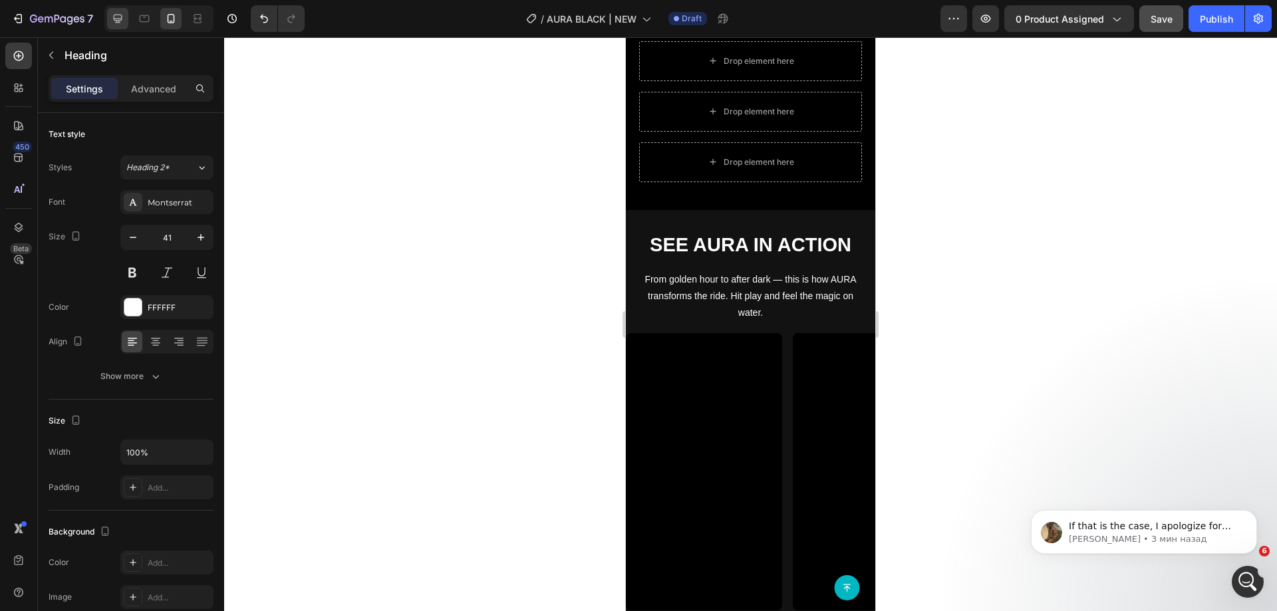
click at [116, 17] on icon at bounding box center [117, 18] width 13 height 13
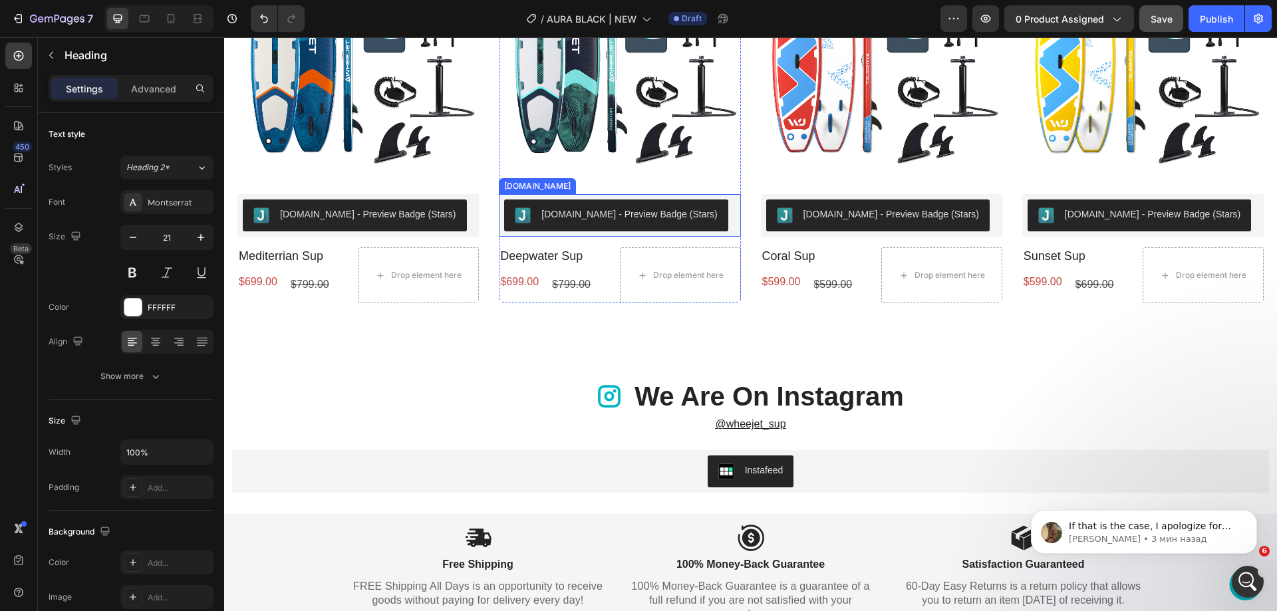
scroll to position [3695, 0]
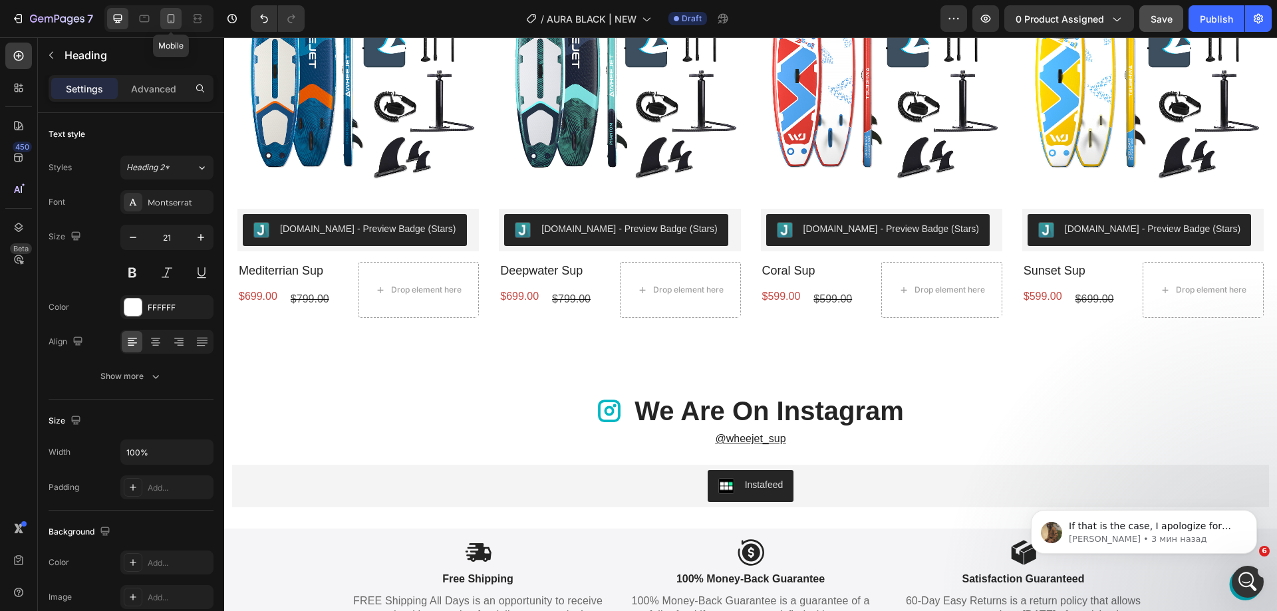
click at [167, 15] on icon at bounding box center [170, 18] width 13 height 13
type input "41"
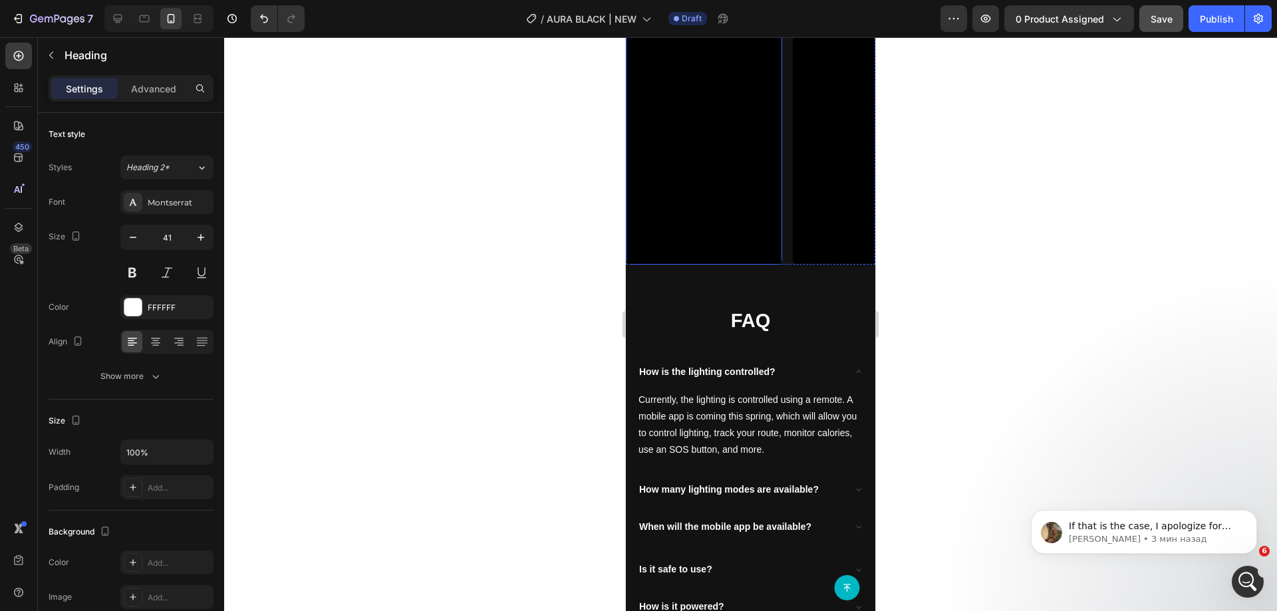
scroll to position [4227, 0]
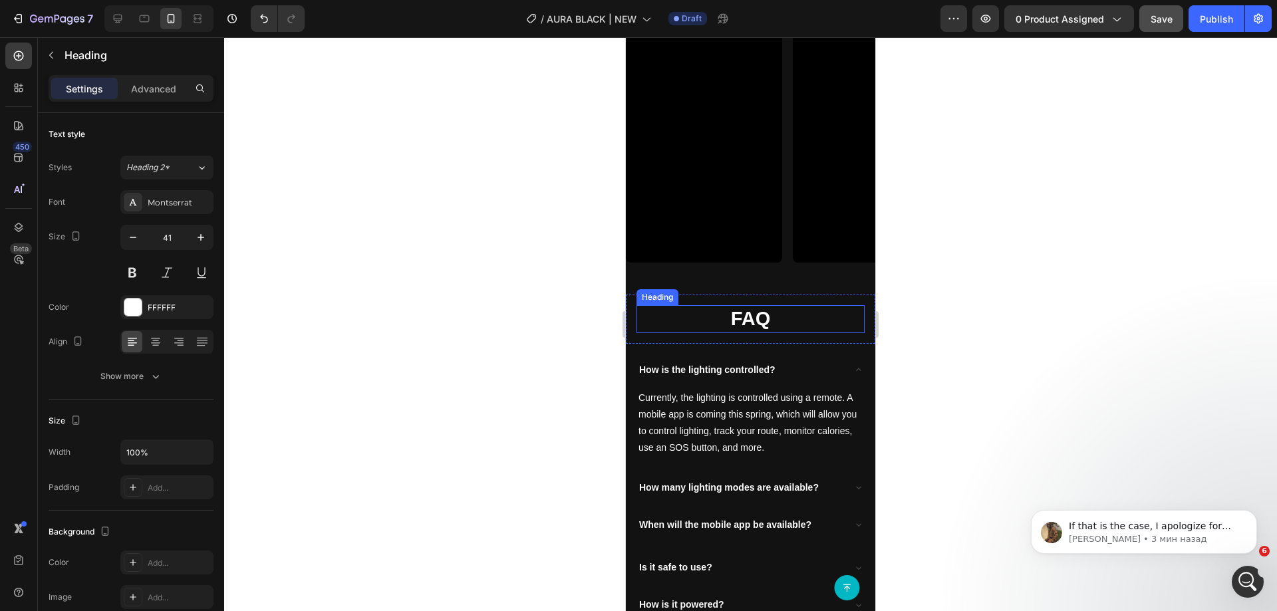
click at [643, 311] on h2 "FAQ" at bounding box center [751, 319] width 228 height 28
click at [635, 313] on div "FAQ Heading 0 Row" at bounding box center [750, 319] width 249 height 49
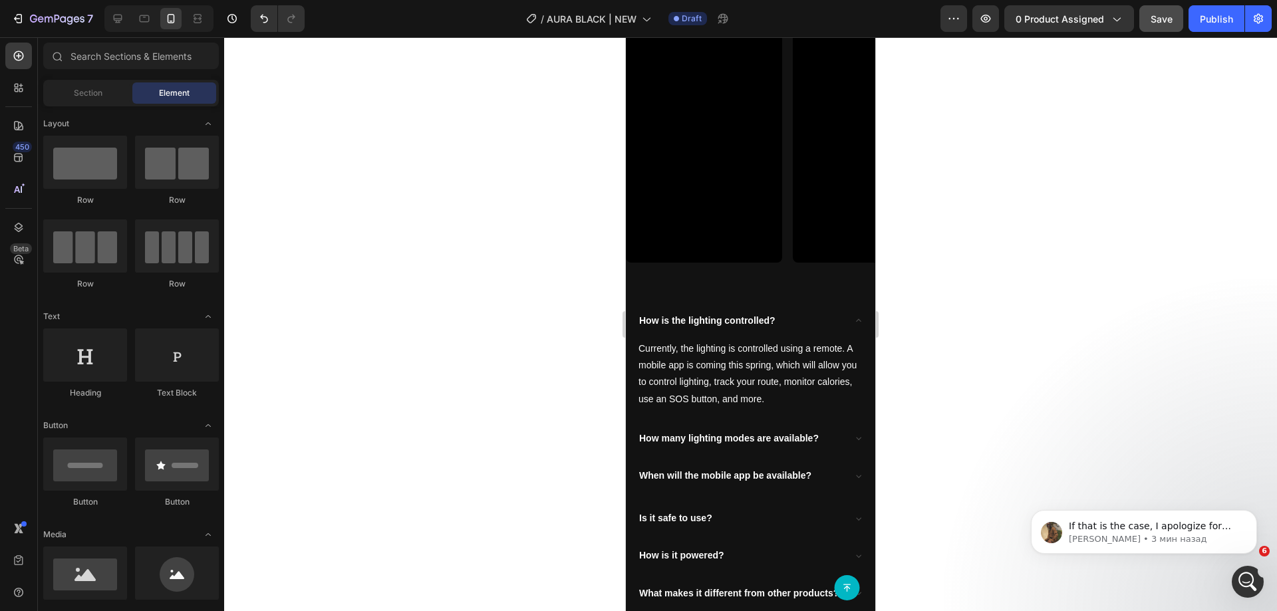
click at [642, 311] on div "How is the lighting controlled?" at bounding box center [707, 321] width 140 height 21
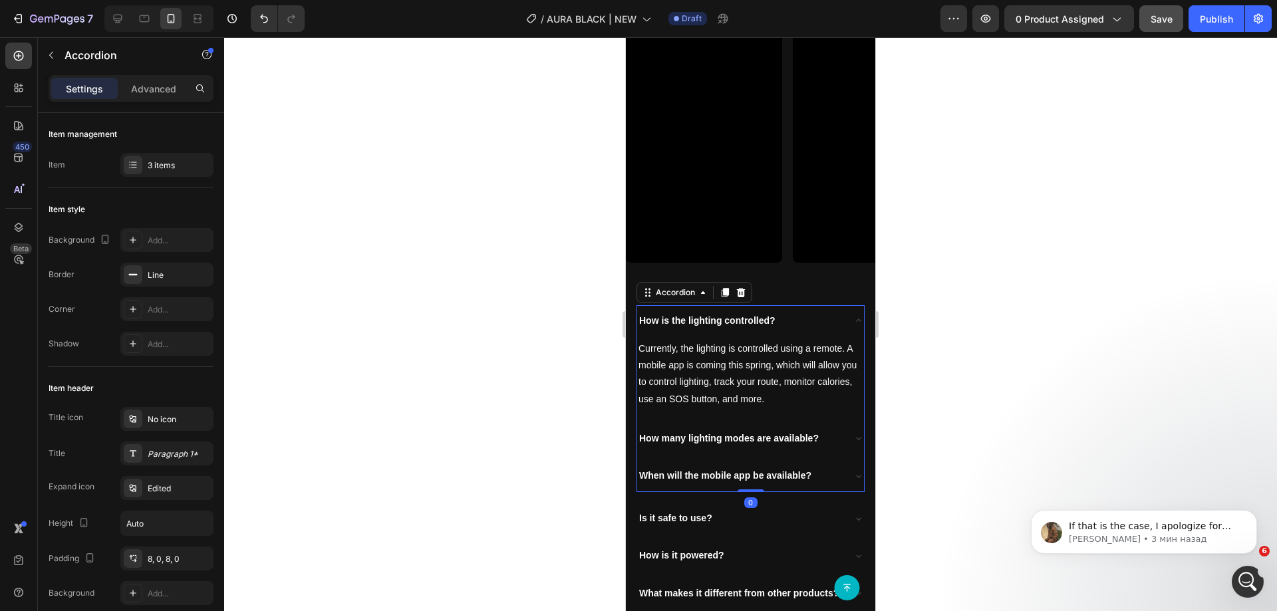
click at [833, 296] on div "How is the lighting controlled? Currently, the lighting is controlled using a r…" at bounding box center [750, 399] width 249 height 208
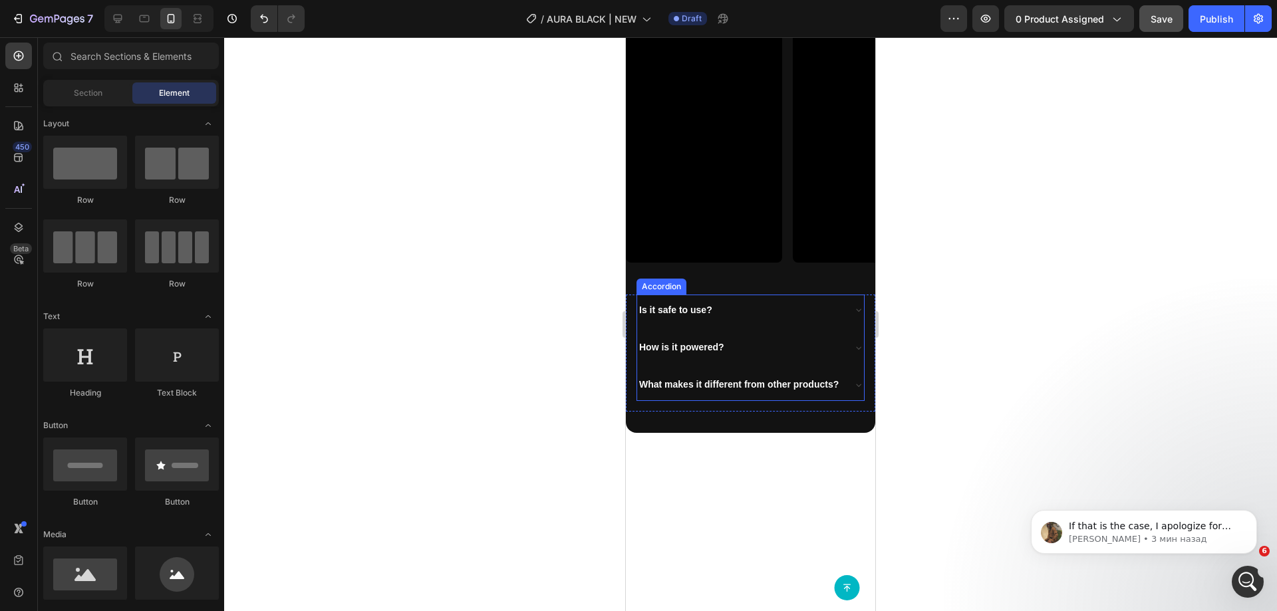
click at [819, 291] on div "Video Video Video Video Carousel" at bounding box center [750, 139] width 249 height 309
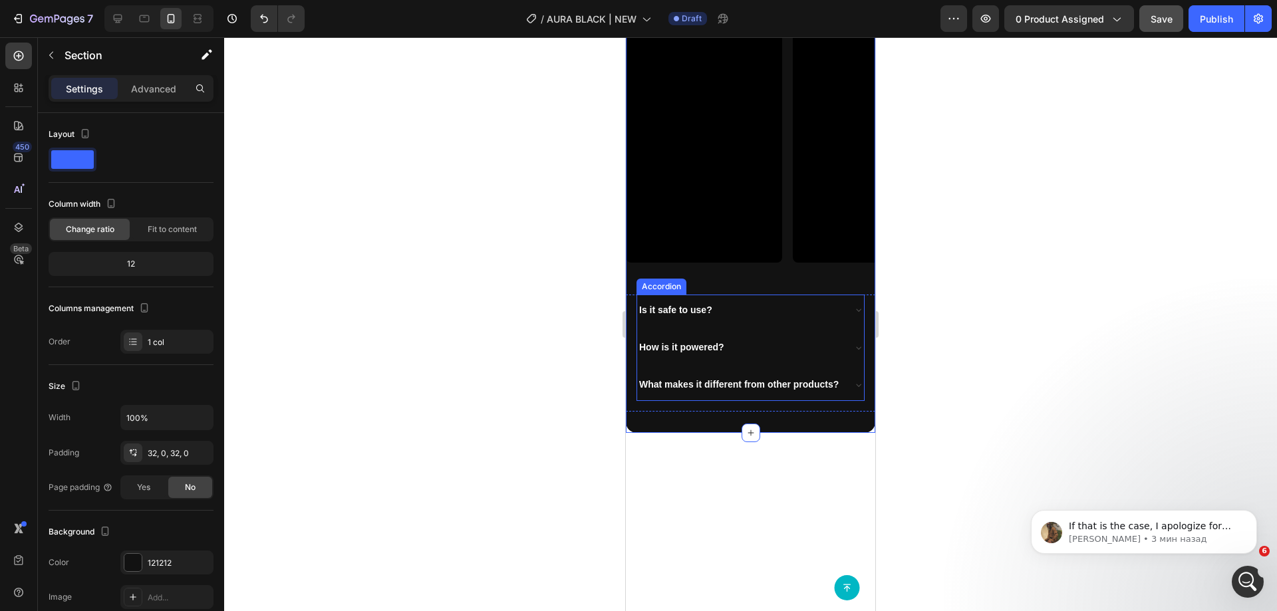
click at [799, 323] on div "Is it safe to use?" at bounding box center [750, 310] width 227 height 31
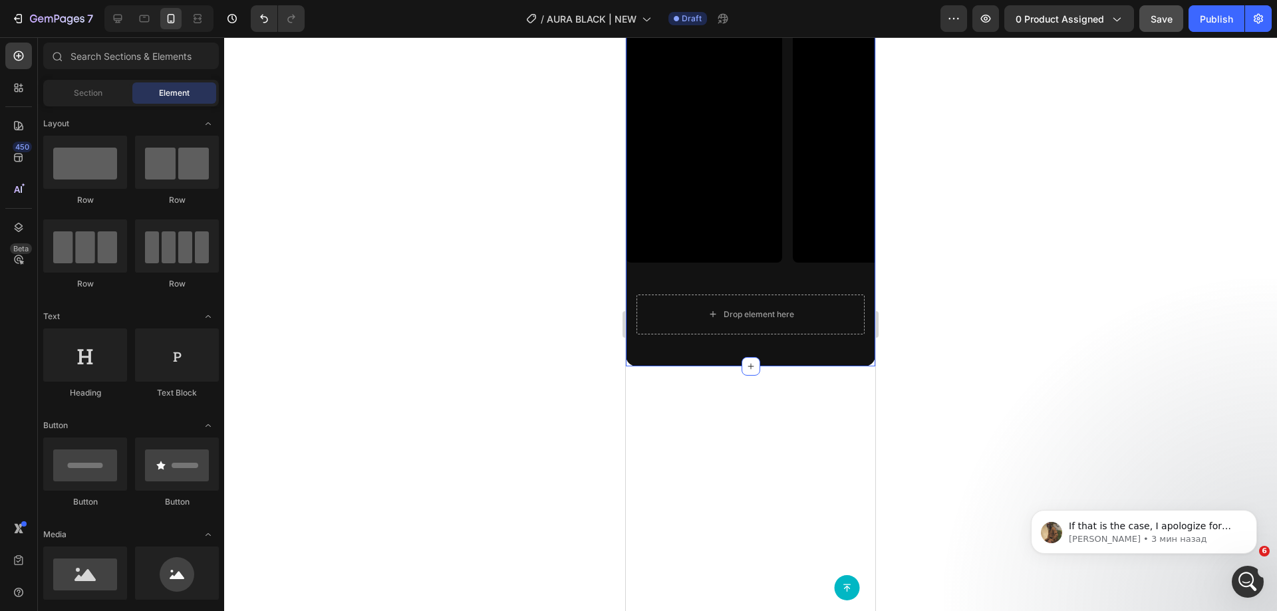
click at [769, 285] on div "Video Video Video Video Carousel" at bounding box center [750, 139] width 249 height 309
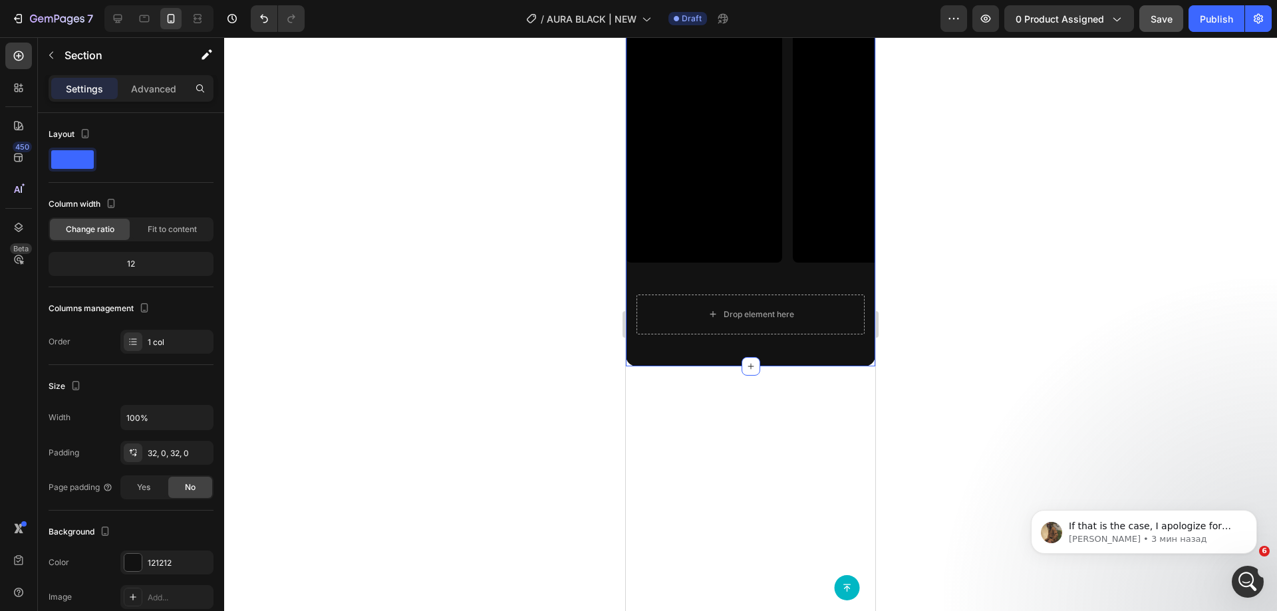
click at [784, 302] on div "Drop element here" at bounding box center [751, 315] width 228 height 40
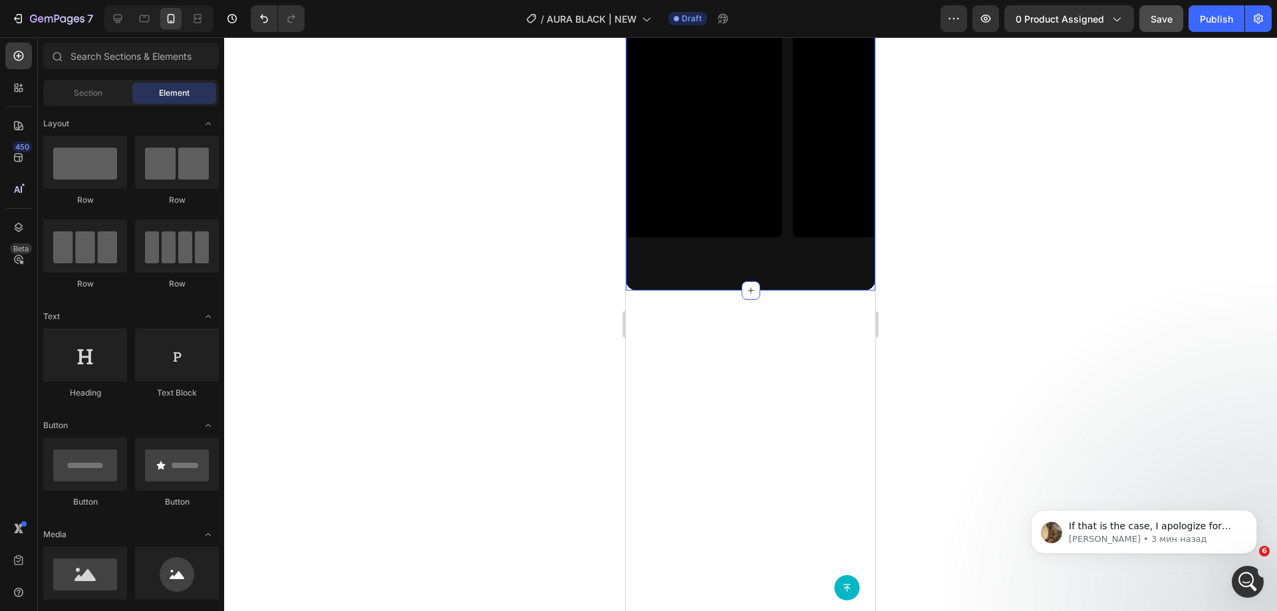
scroll to position [3895, 0]
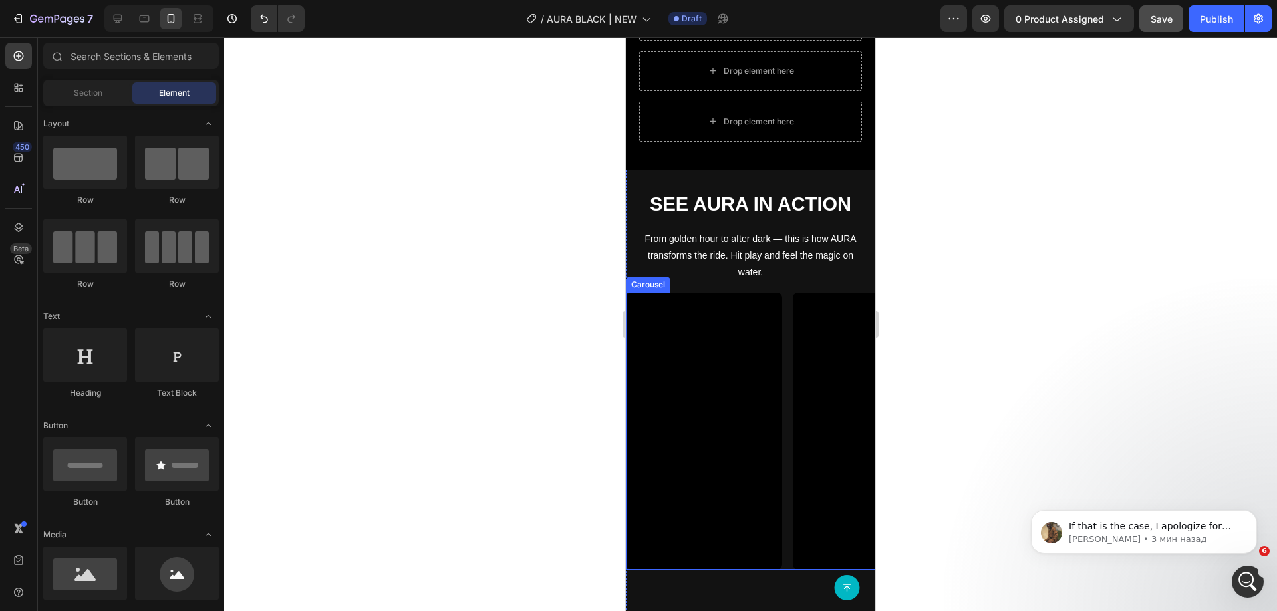
click at [784, 410] on div "Video Video Video Video" at bounding box center [750, 431] width 249 height 277
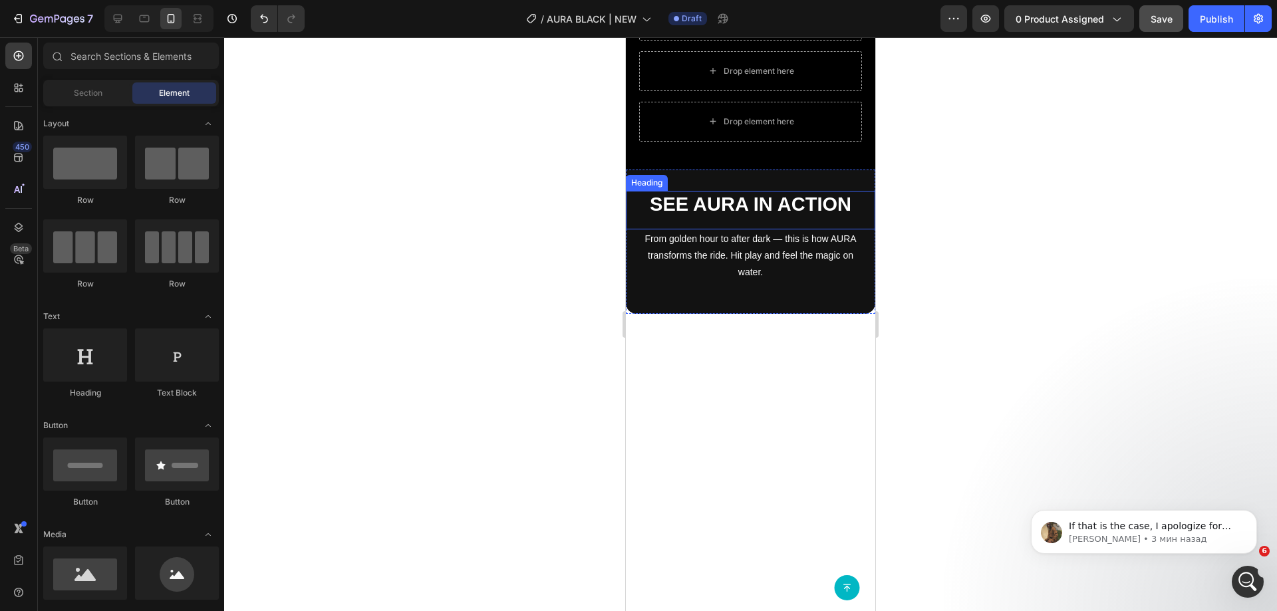
click at [758, 219] on h2 "See AURA in Action" at bounding box center [750, 205] width 249 height 28
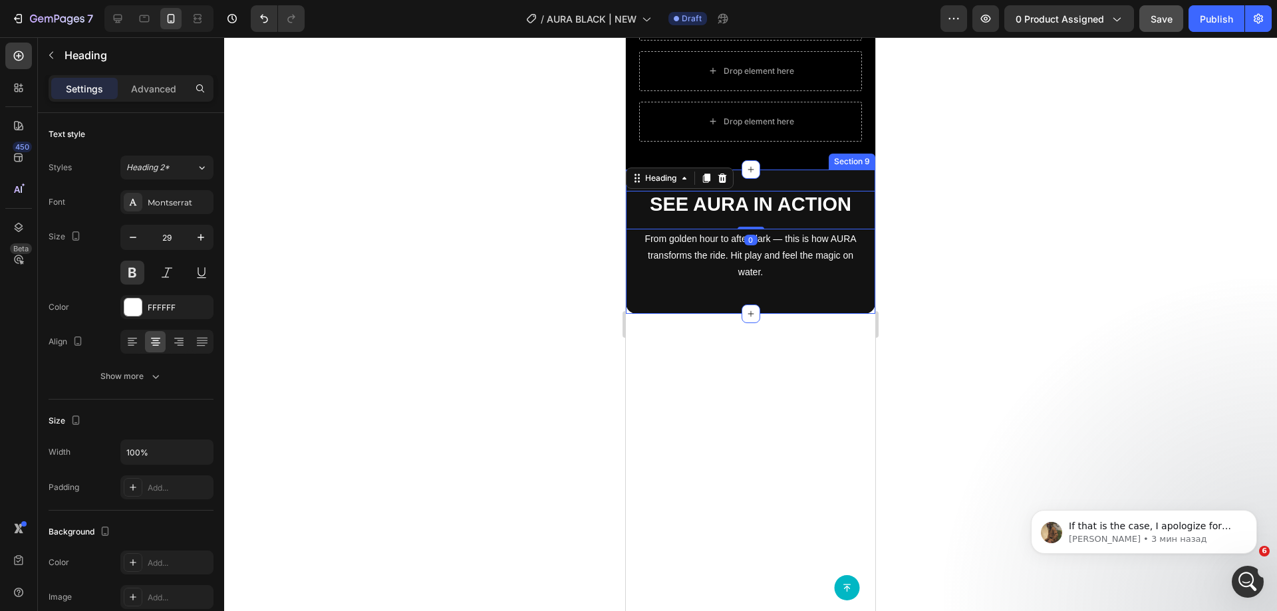
click at [760, 288] on div "See AURA in Action Heading 0 From golden hour to after dark — this is how AURA …" at bounding box center [750, 242] width 249 height 144
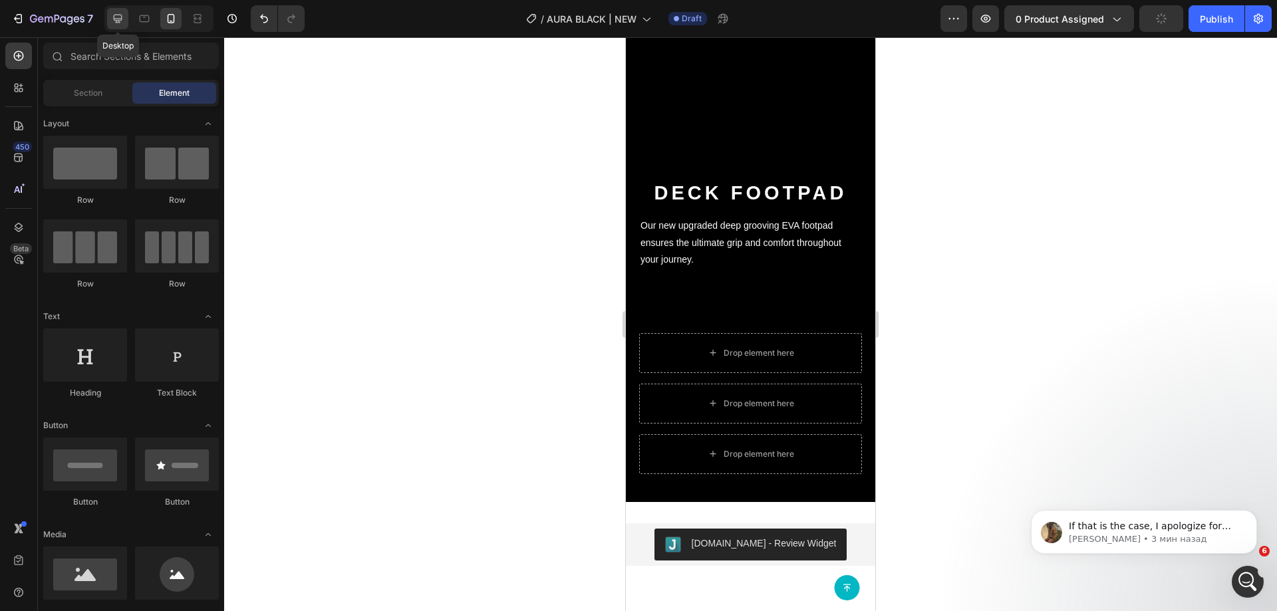
click at [119, 21] on icon at bounding box center [118, 19] width 9 height 9
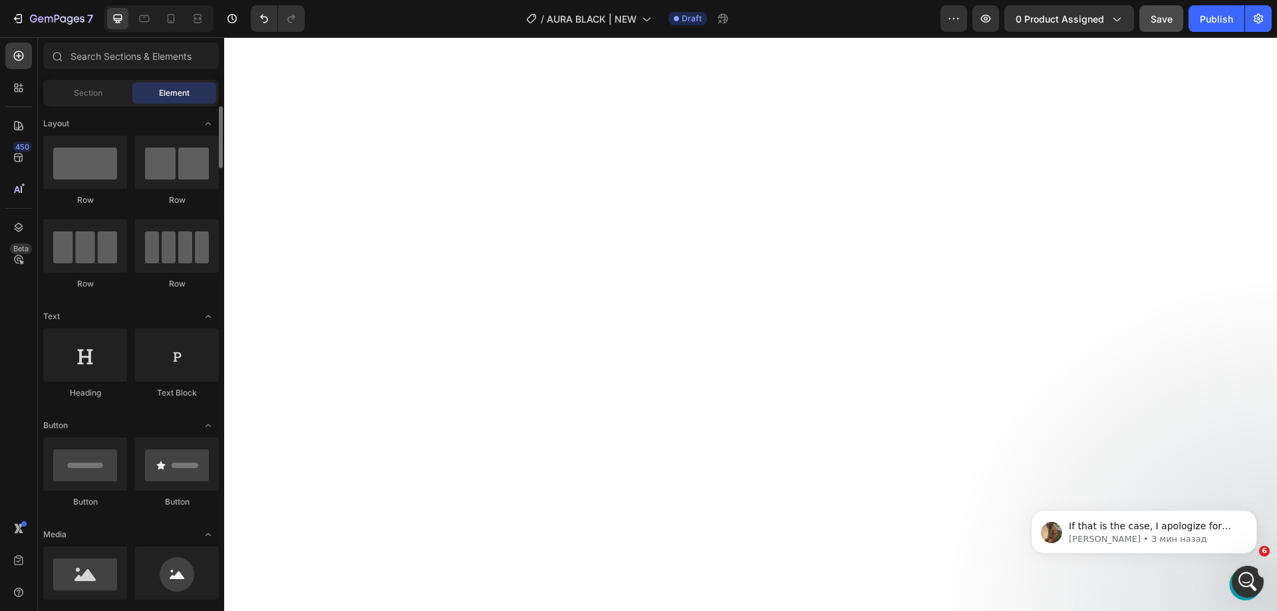
scroll to position [133, 0]
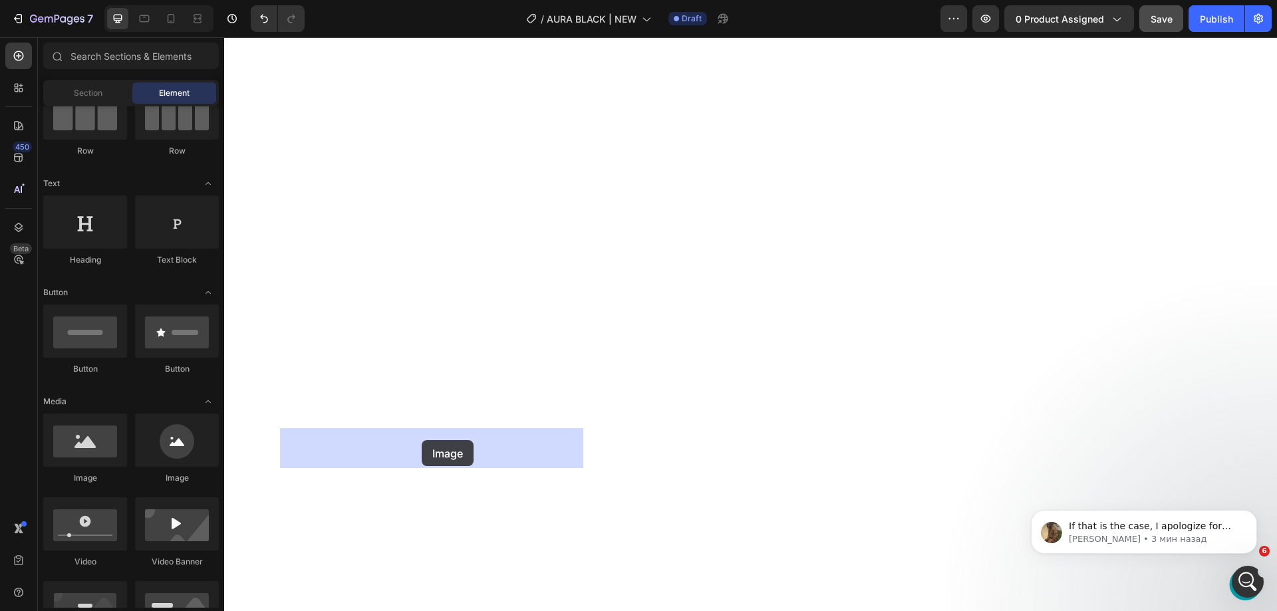
drag, startPoint x: 343, startPoint y: 480, endPoint x: 423, endPoint y: 444, distance: 88.4
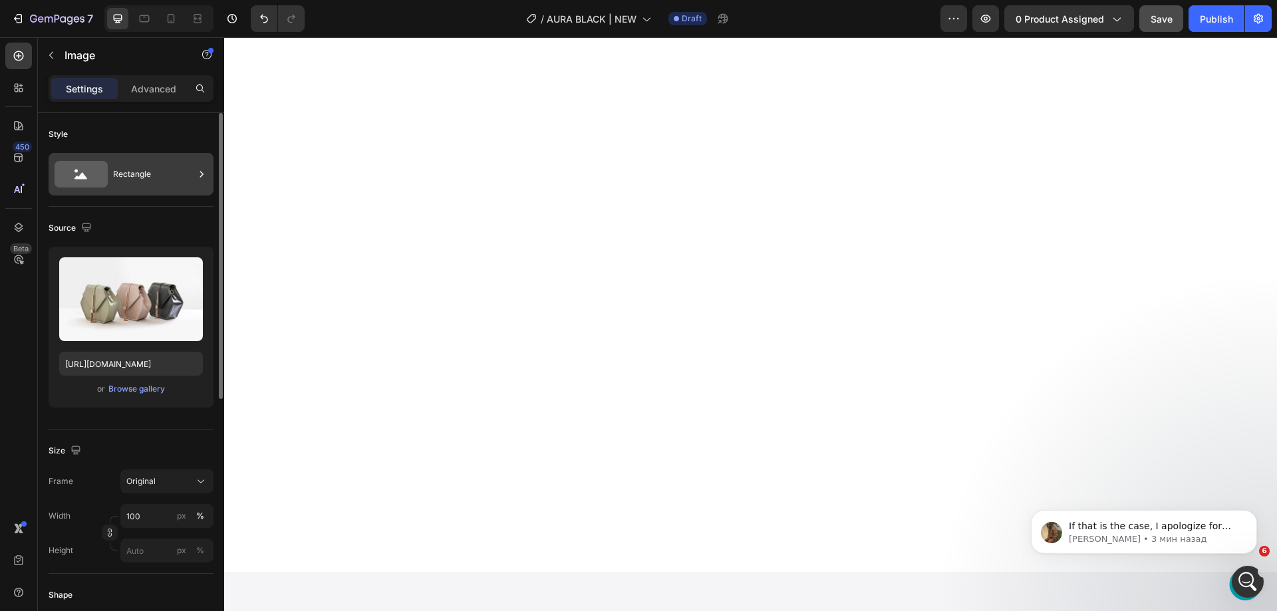
scroll to position [3563, 0]
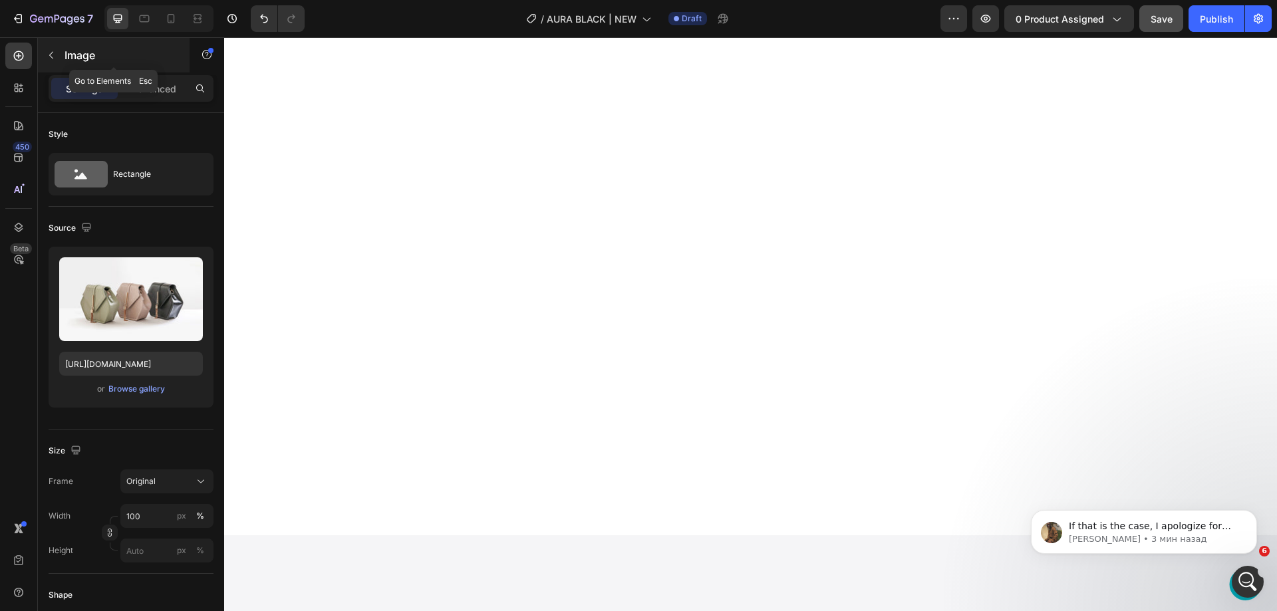
click at [57, 43] on div "Image" at bounding box center [114, 55] width 152 height 35
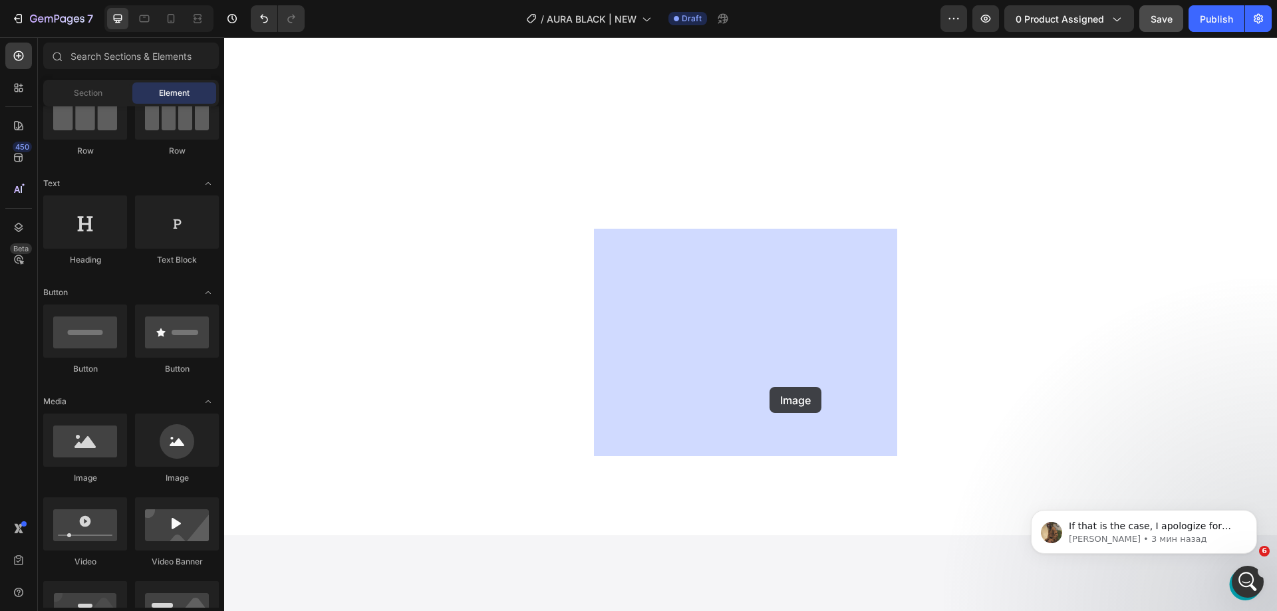
drag, startPoint x: 311, startPoint y: 470, endPoint x: 773, endPoint y: 387, distance: 469.0
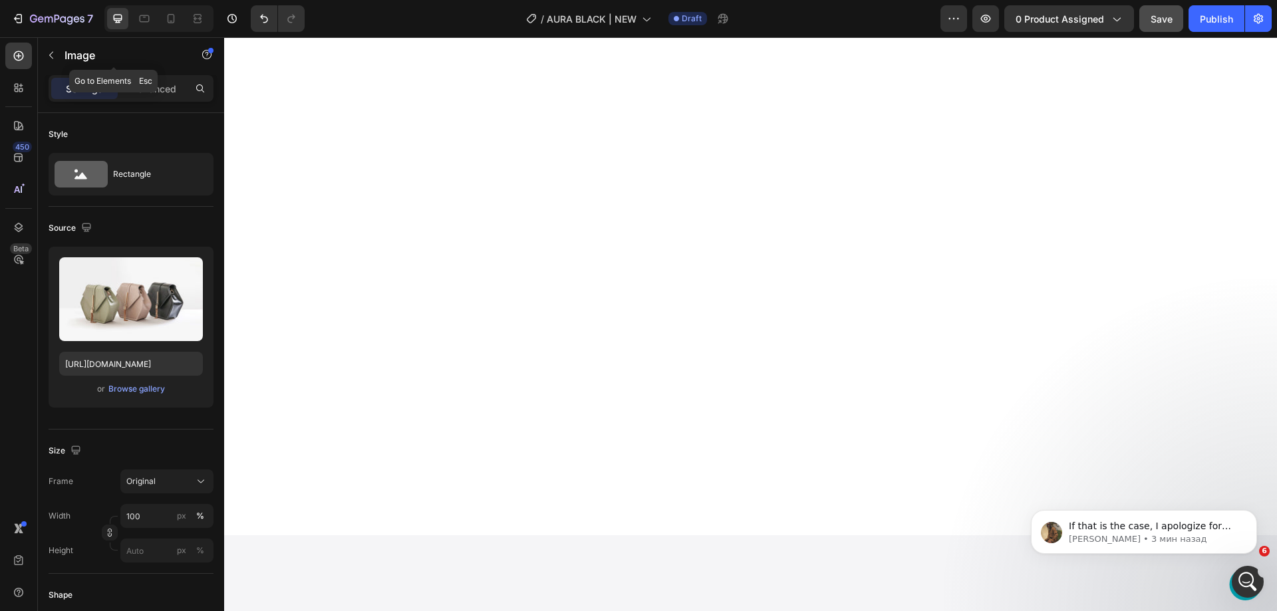
click at [64, 42] on div "Image" at bounding box center [114, 55] width 152 height 35
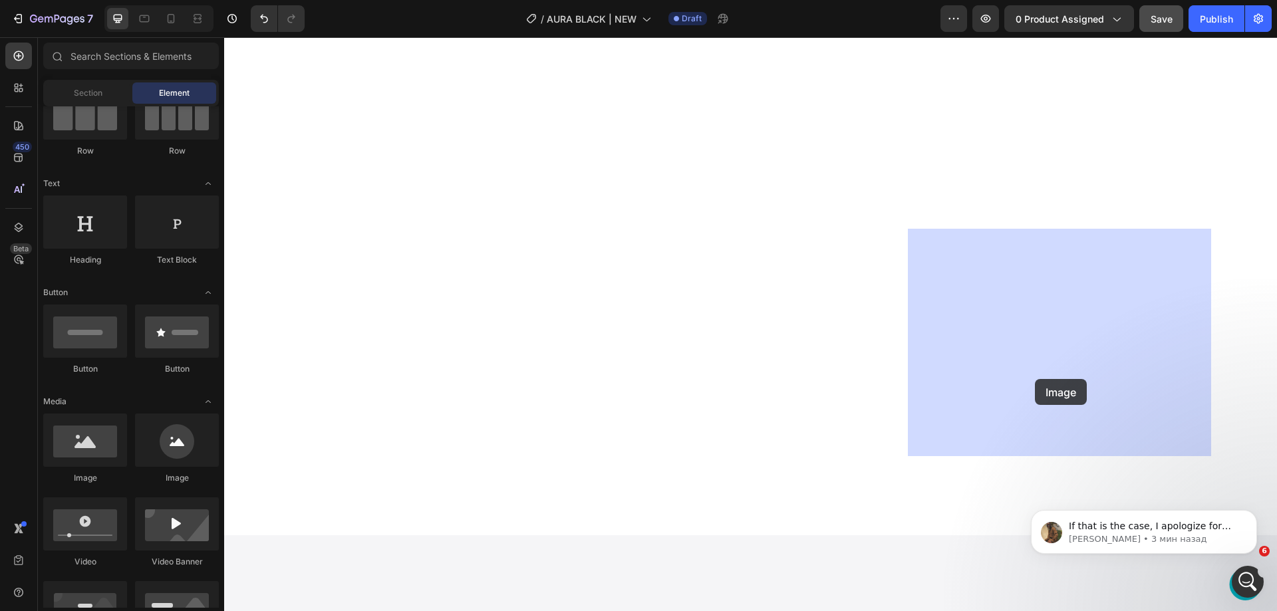
drag, startPoint x: 305, startPoint y: 476, endPoint x: 1023, endPoint y: 381, distance: 724.0
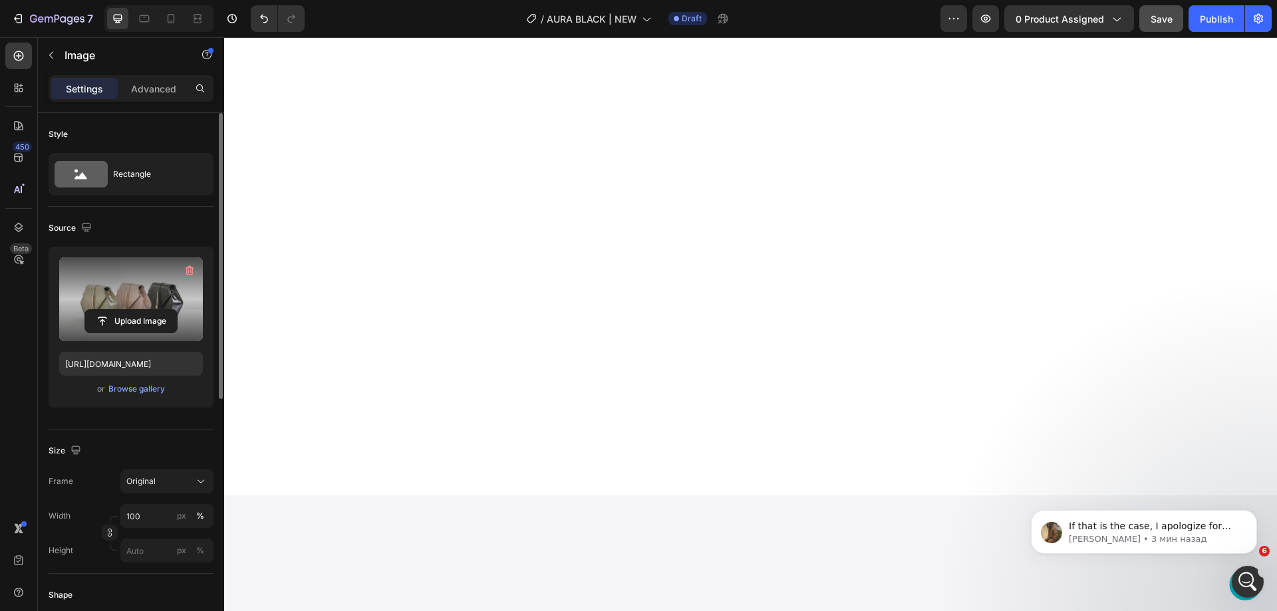
click at [104, 289] on label at bounding box center [131, 299] width 144 height 84
click at [104, 310] on input "file" at bounding box center [131, 321] width 92 height 23
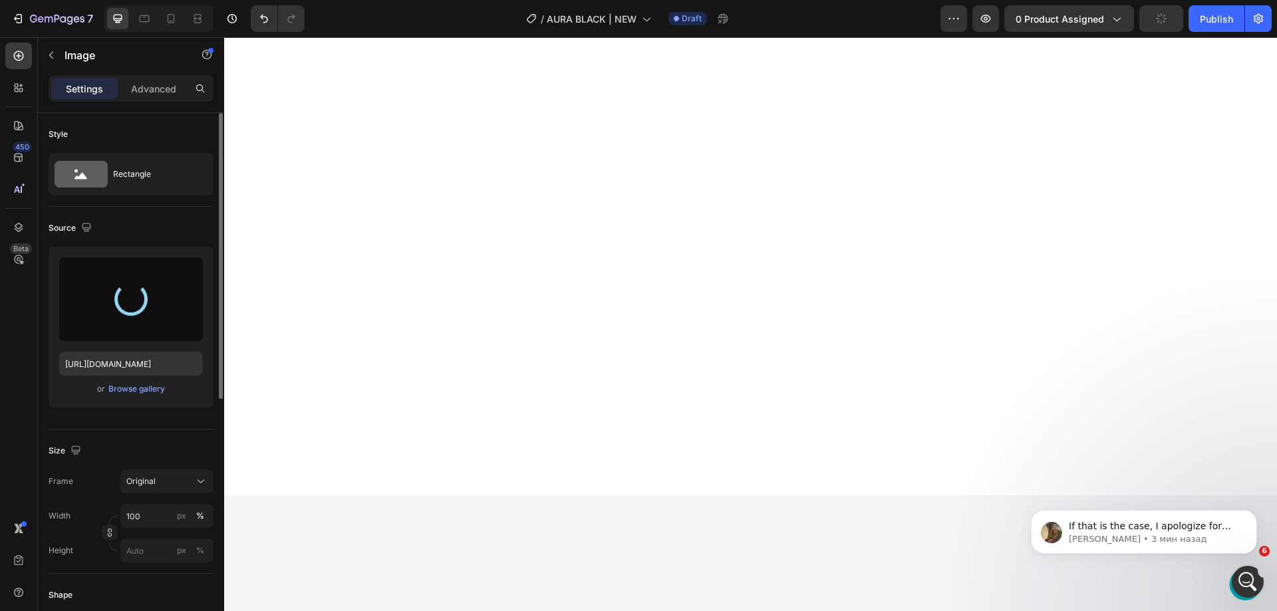
type input "https://cdn.shopify.com/s/files/1/0604/4572/0689/files/gempages_564961707999363…"
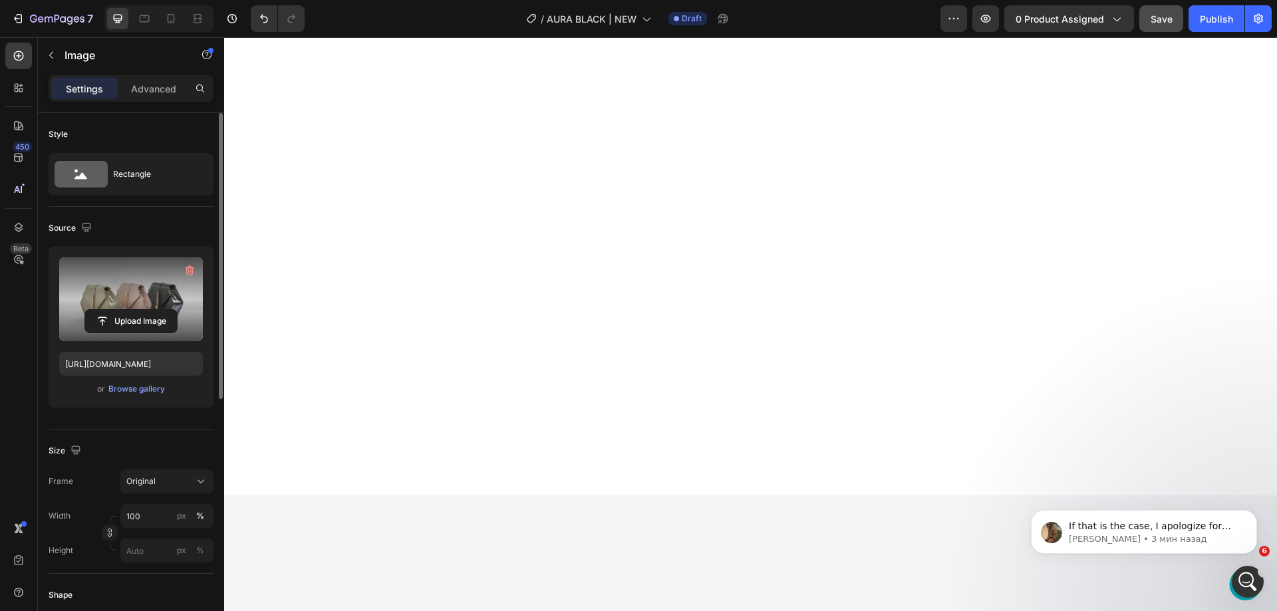
scroll to position [349, 0]
click at [117, 286] on label at bounding box center [131, 299] width 144 height 84
click at [117, 310] on input "file" at bounding box center [131, 321] width 92 height 23
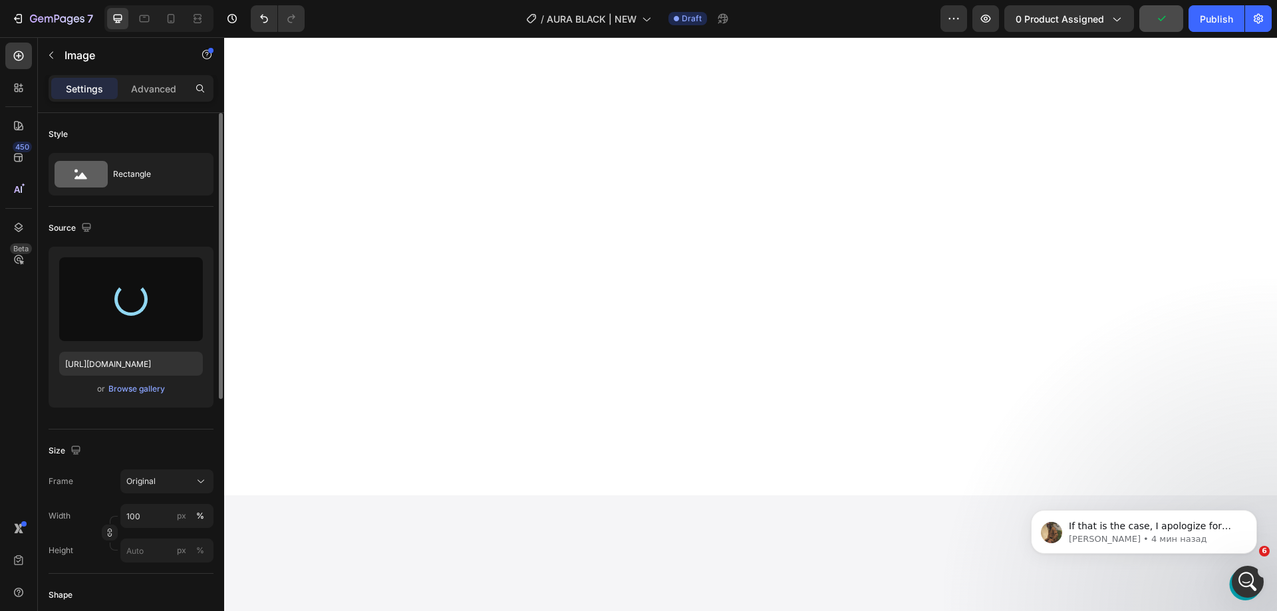
type input "https://cdn.shopify.com/s/files/1/0604/4572/0689/files/gempages_564961707999363…"
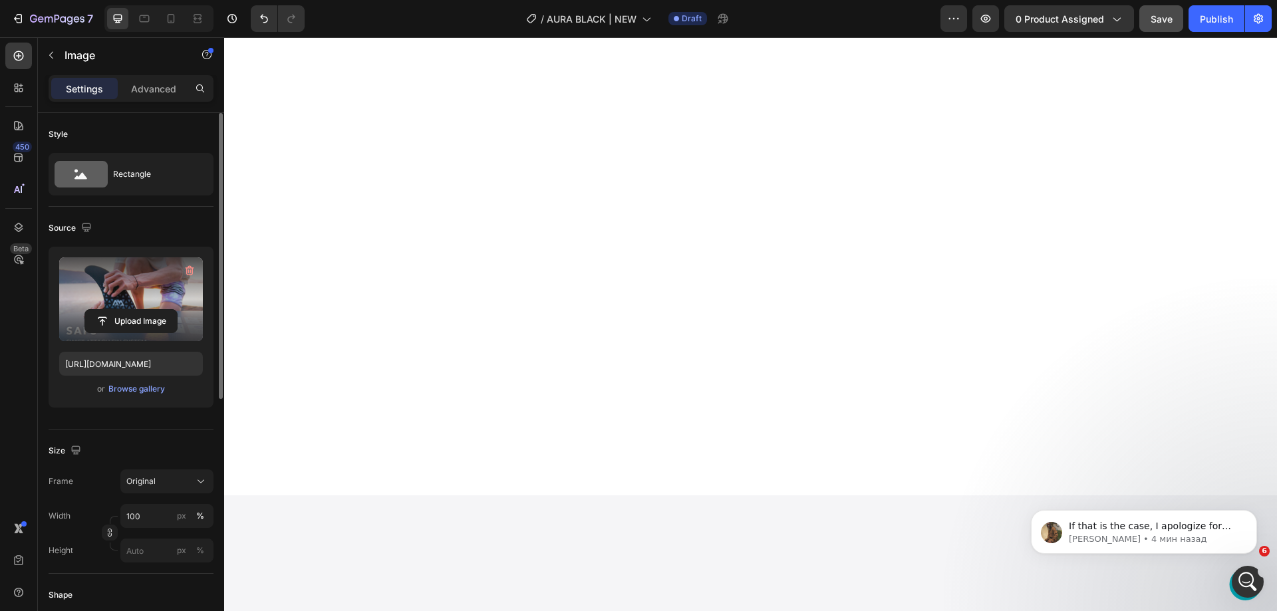
click at [65, 315] on div "Upload Image" at bounding box center [131, 321] width 144 height 24
click at [82, 303] on label at bounding box center [131, 299] width 144 height 84
click at [85, 310] on input "file" at bounding box center [131, 321] width 92 height 23
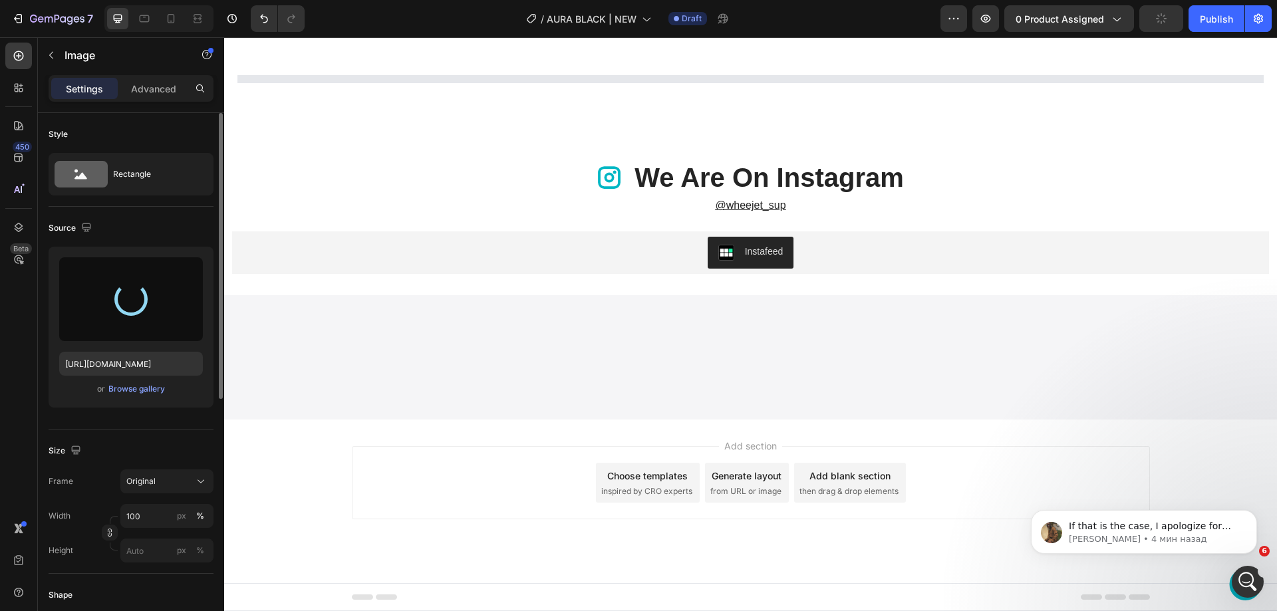
scroll to position [3829, 0]
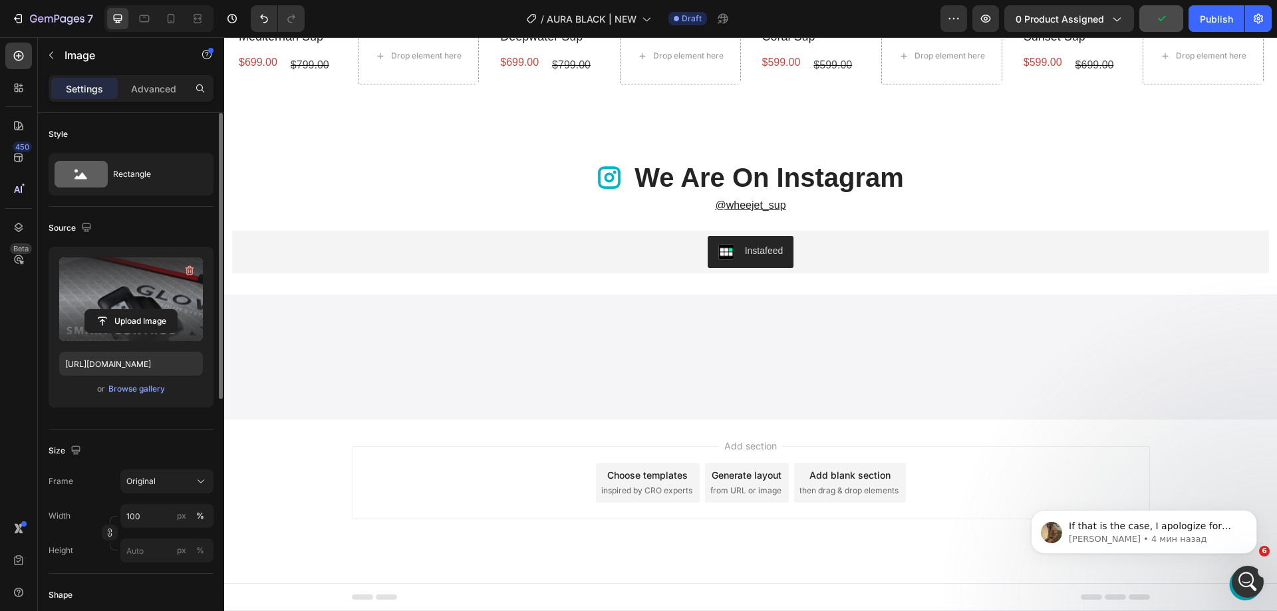
type input "https://cdn.shopify.com/s/files/1/0604/4572/0689/files/gempages_564961707999363…"
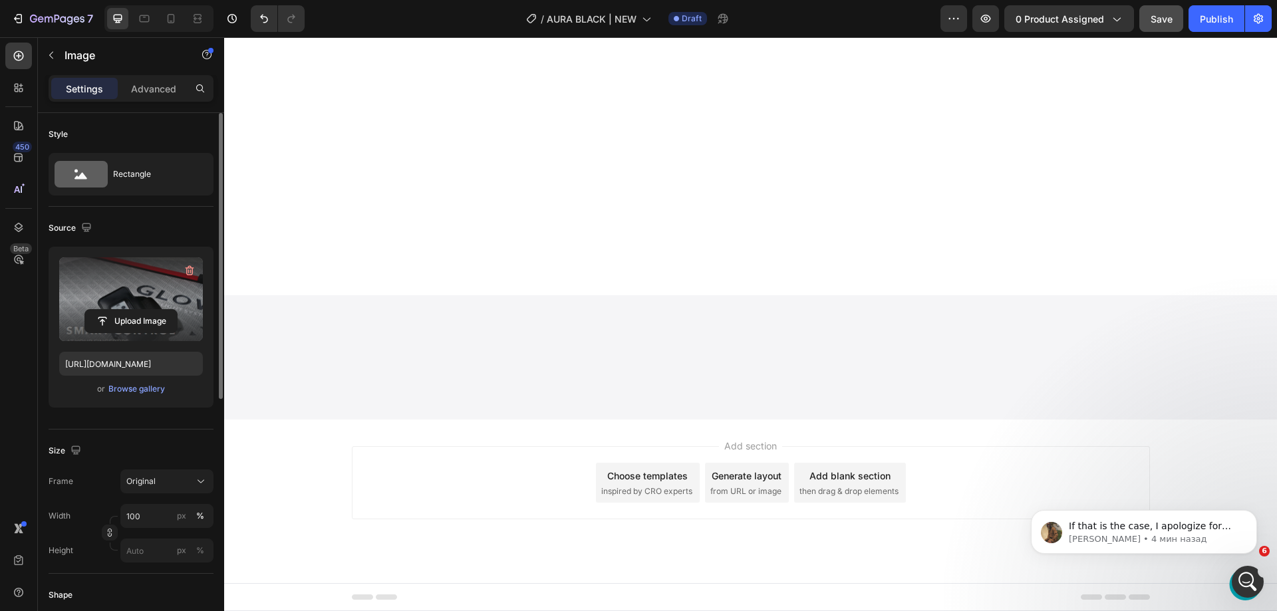
scroll to position [3497, 0]
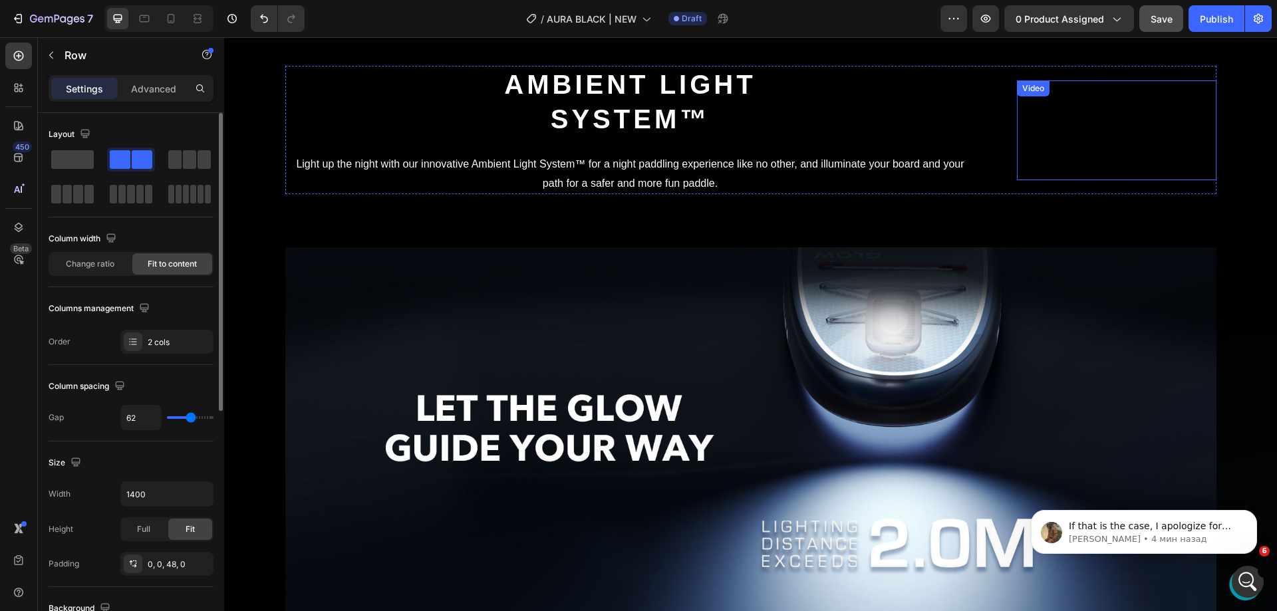
scroll to position [2100, 0]
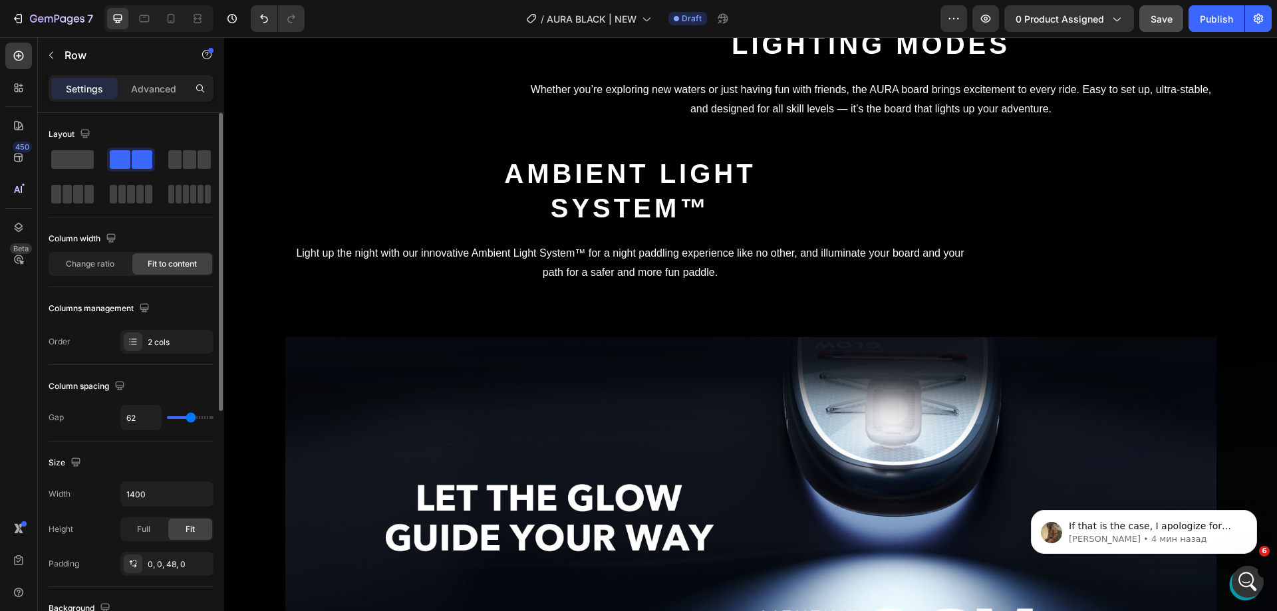
click at [1151, 17] on span "Save" at bounding box center [1162, 18] width 22 height 11
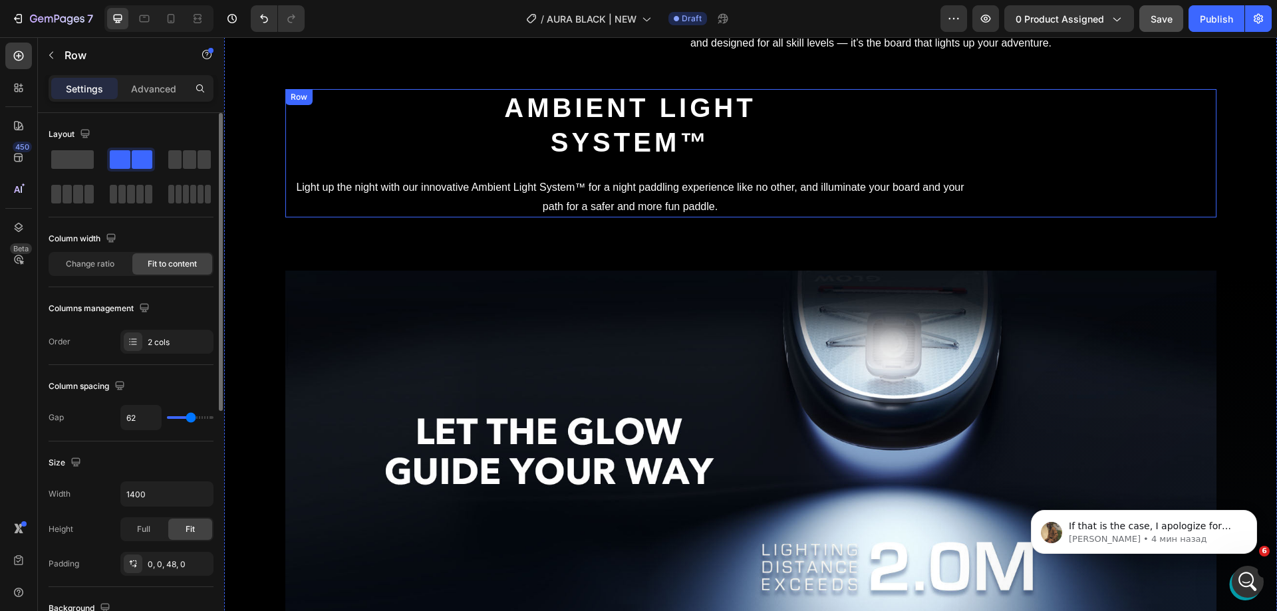
scroll to position [3430, 0]
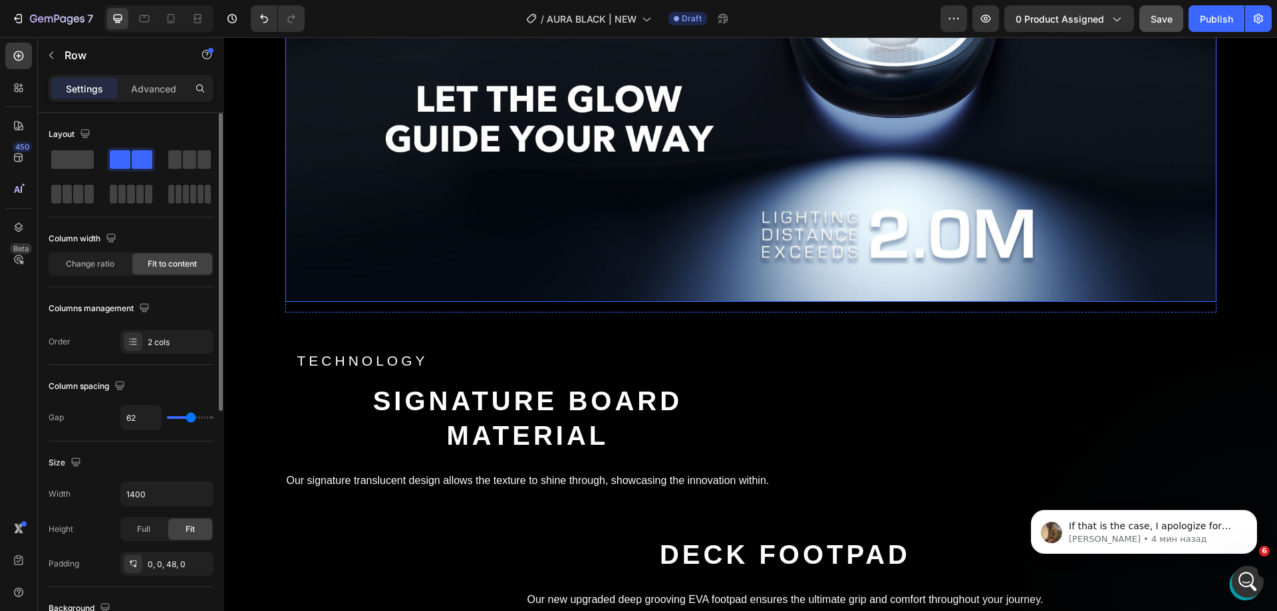
click at [618, 279] on img at bounding box center [750, 120] width 931 height 364
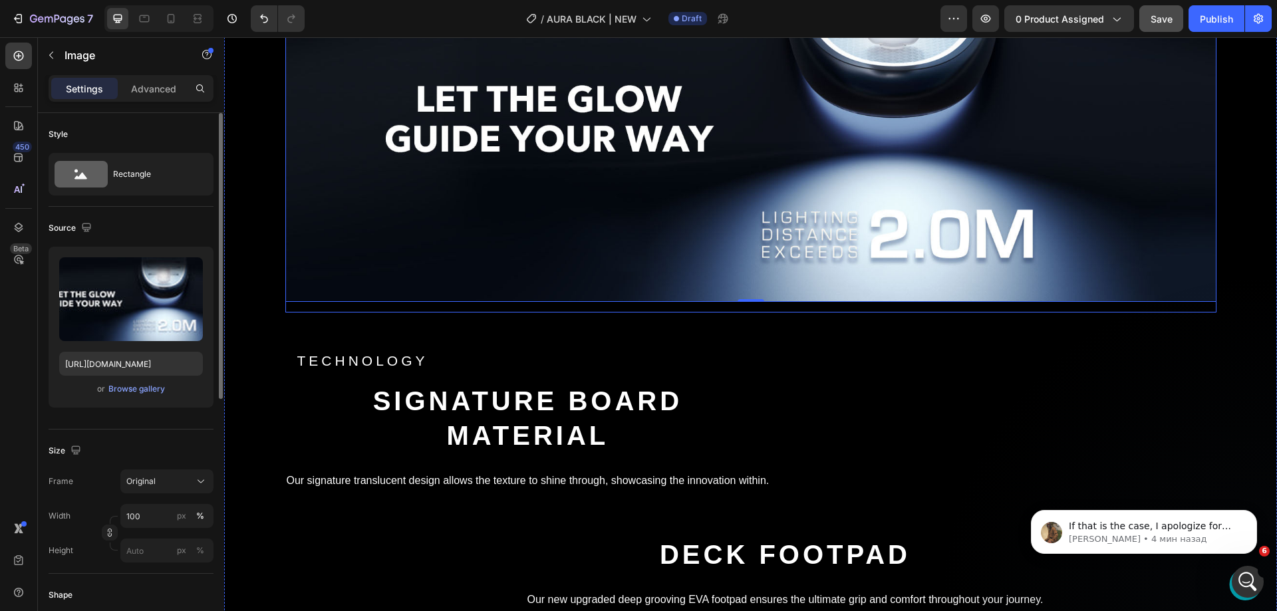
click at [512, 200] on div "Image 0 Row" at bounding box center [750, 99] width 931 height 428
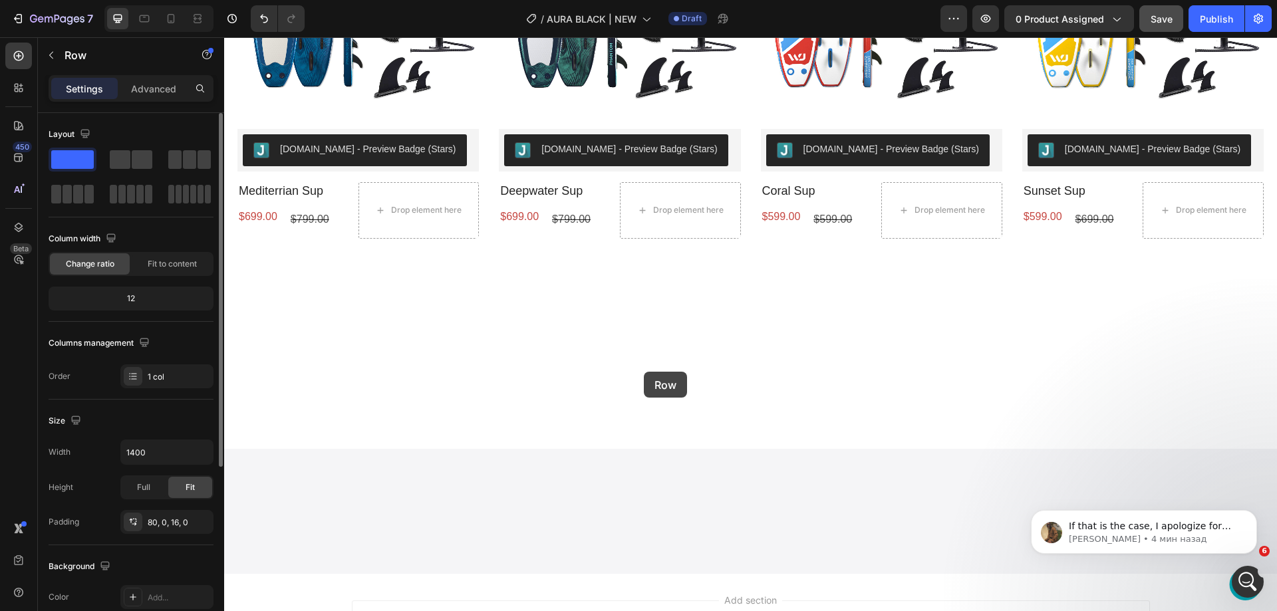
scroll to position [5222, 0]
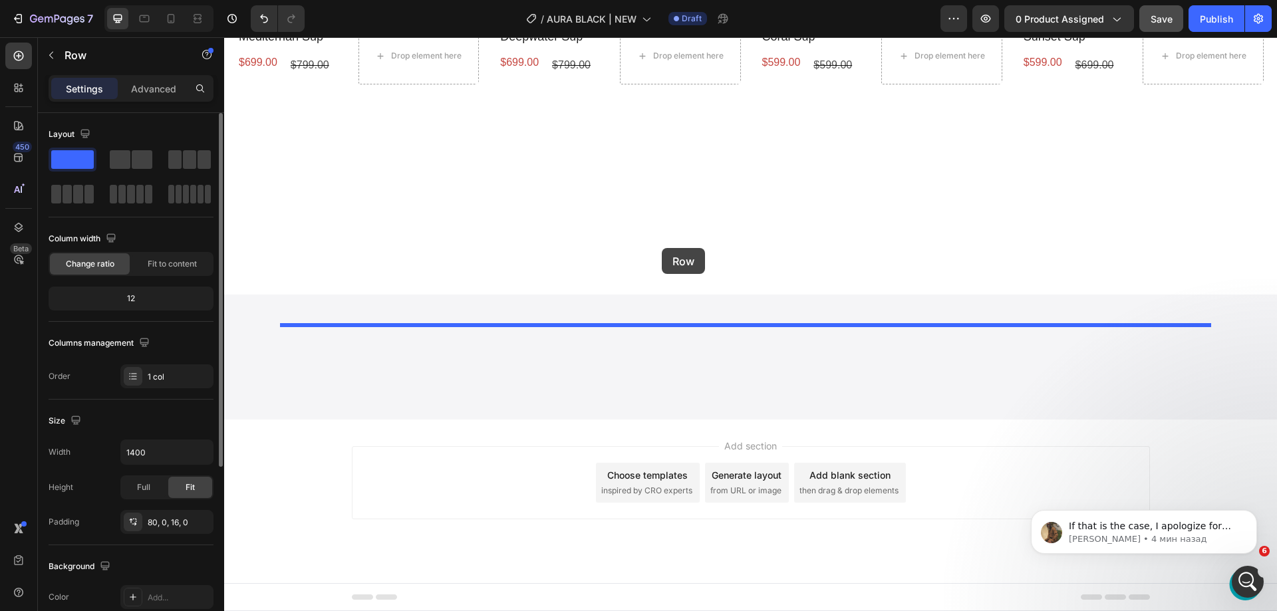
drag, startPoint x: 295, startPoint y: 75, endPoint x: 662, endPoint y: 248, distance: 405.6
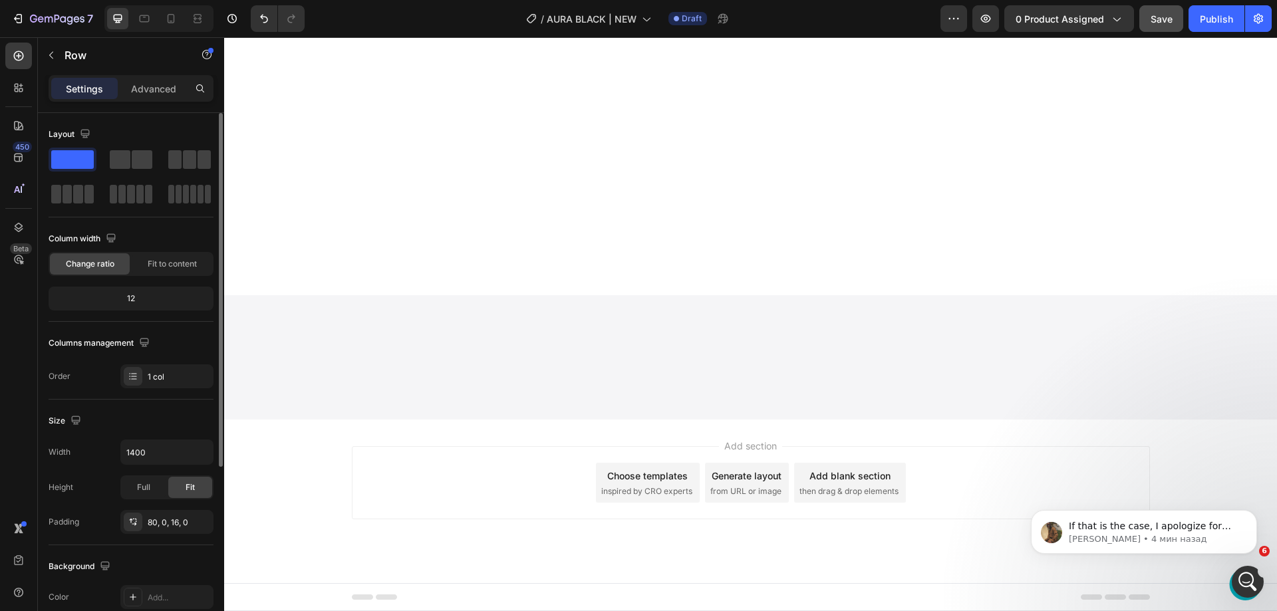
scroll to position [4767, 0]
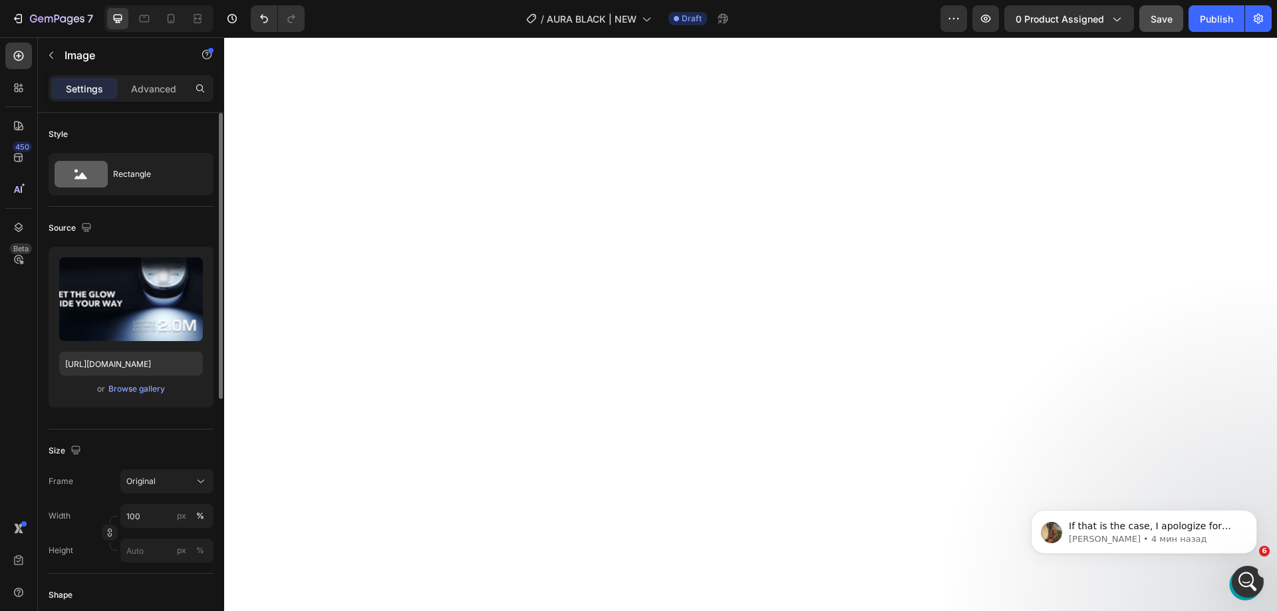
scroll to position [4826, 0]
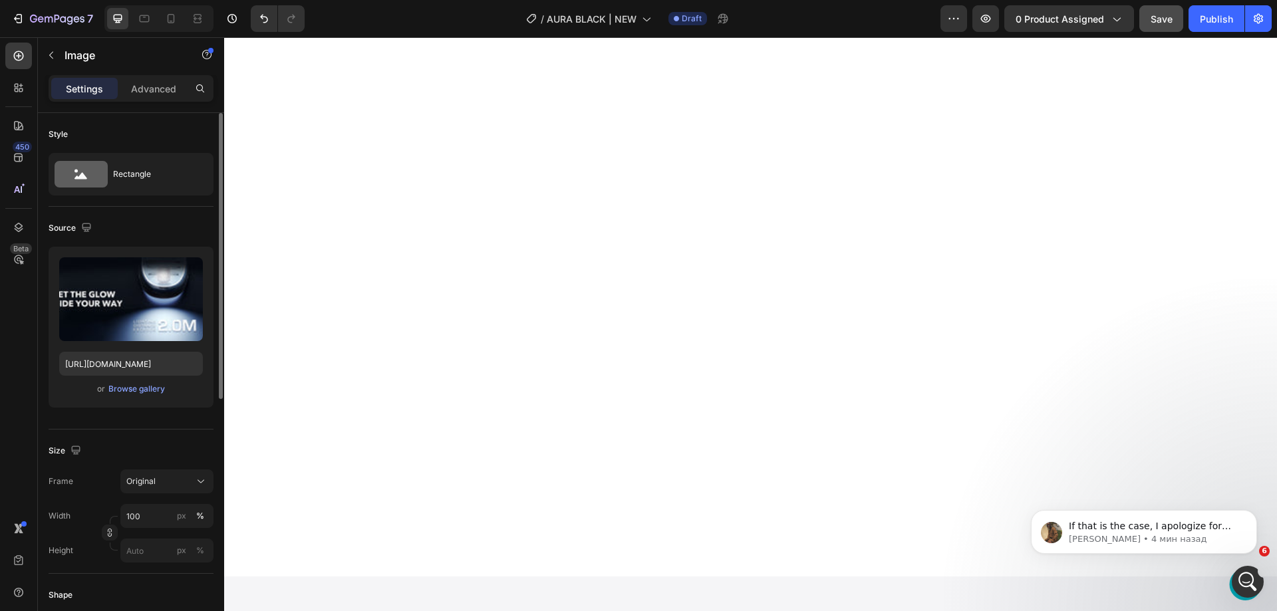
click at [120, 299] on label at bounding box center [131, 299] width 144 height 84
click at [120, 310] on input "file" at bounding box center [131, 321] width 92 height 23
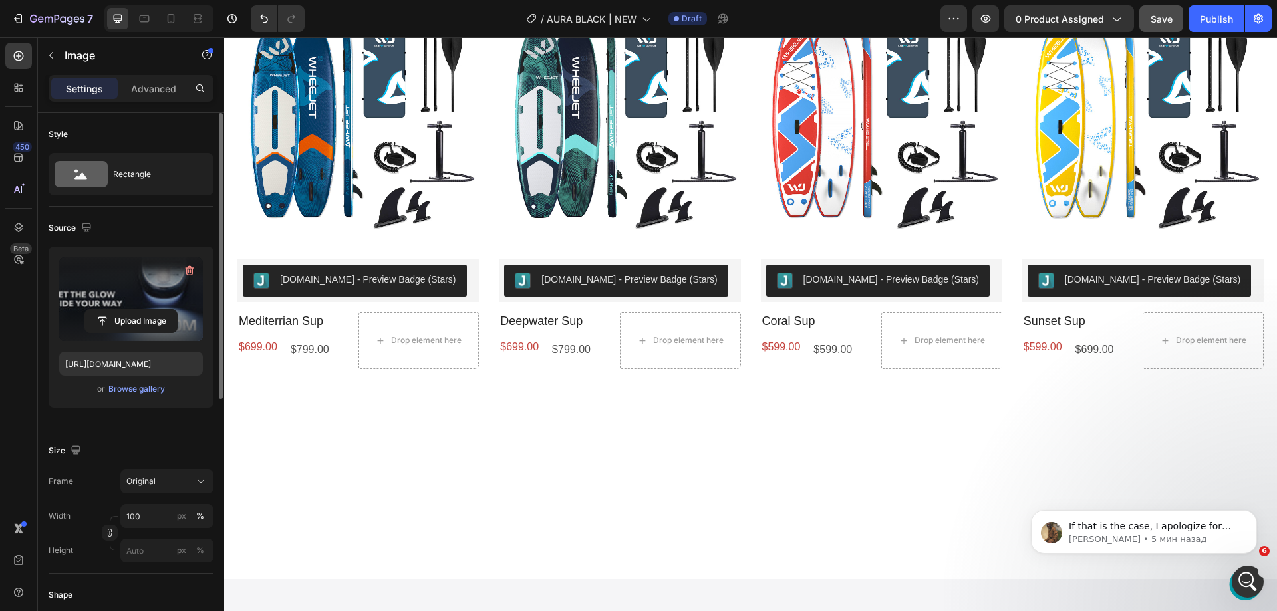
scroll to position [5033, 0]
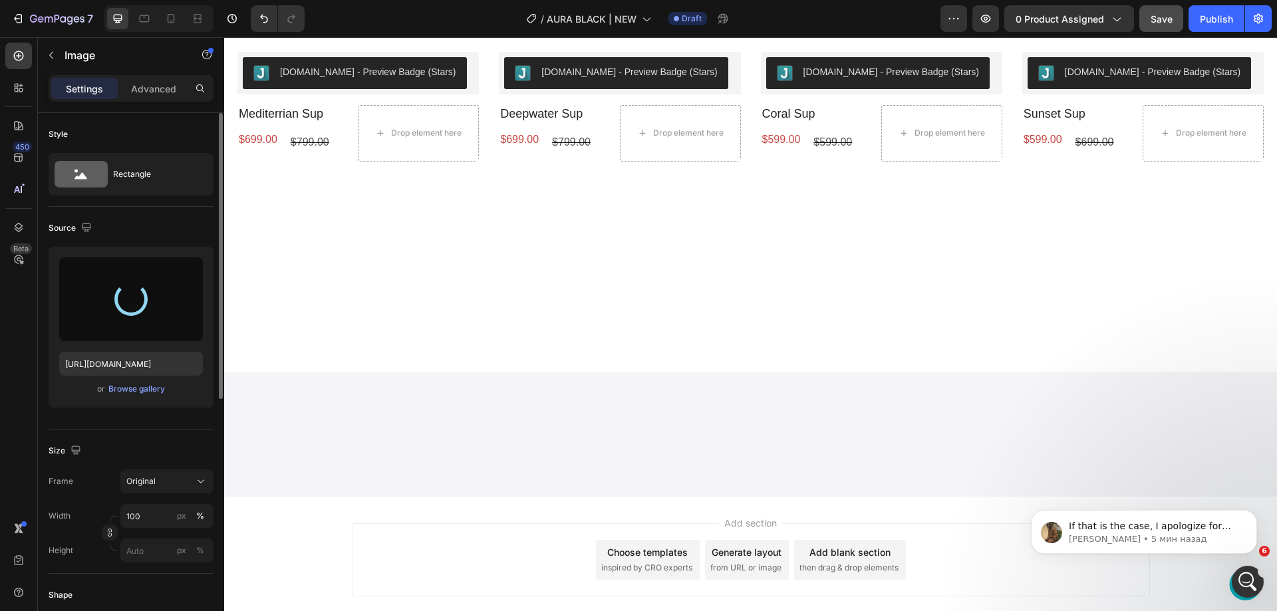
type input "[URL][DOMAIN_NAME]"
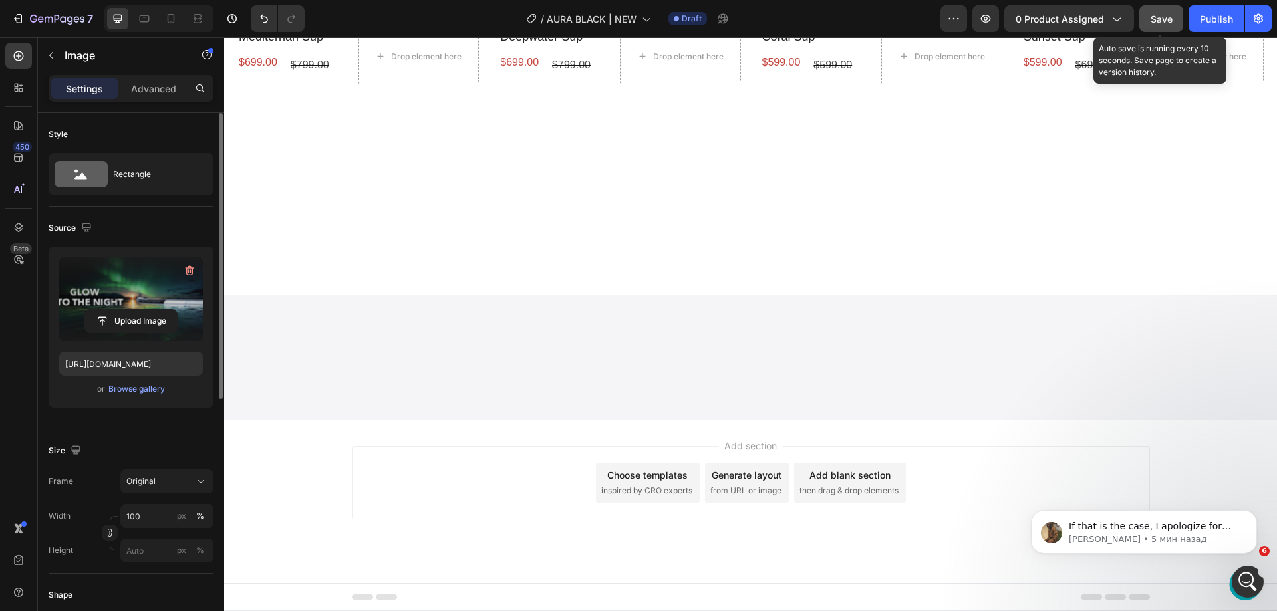
scroll to position [5011, 0]
click at [1154, 28] on button "Save" at bounding box center [1162, 18] width 44 height 27
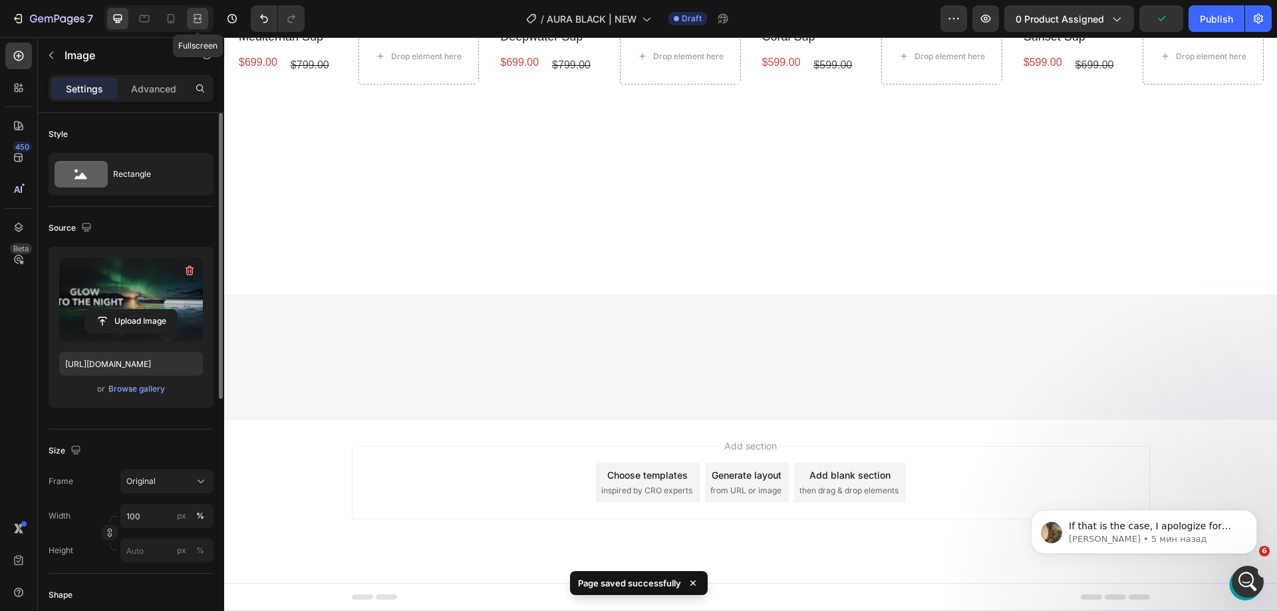
click at [196, 13] on icon at bounding box center [197, 18] width 13 height 13
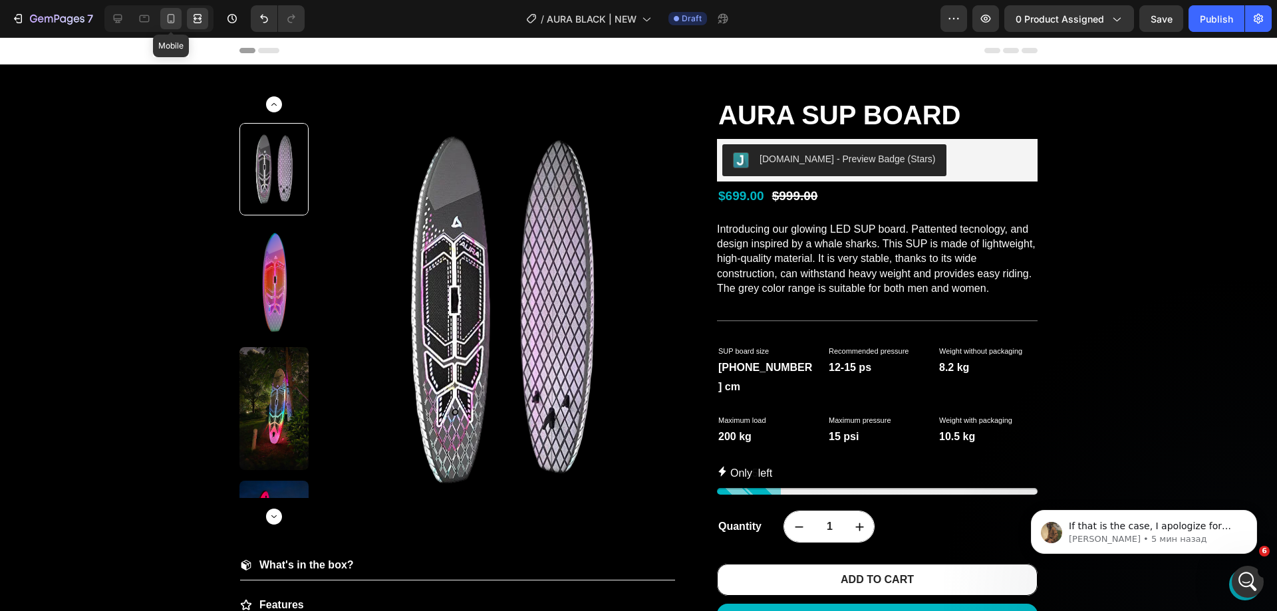
click at [169, 13] on icon at bounding box center [170, 18] width 13 height 13
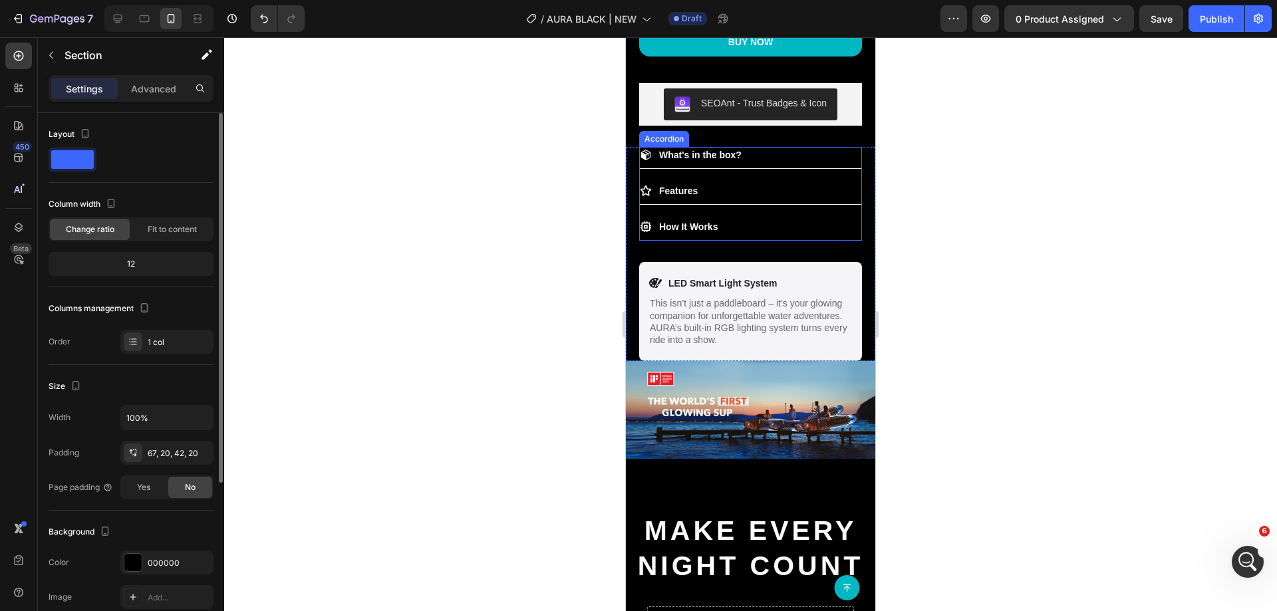
scroll to position [998, 0]
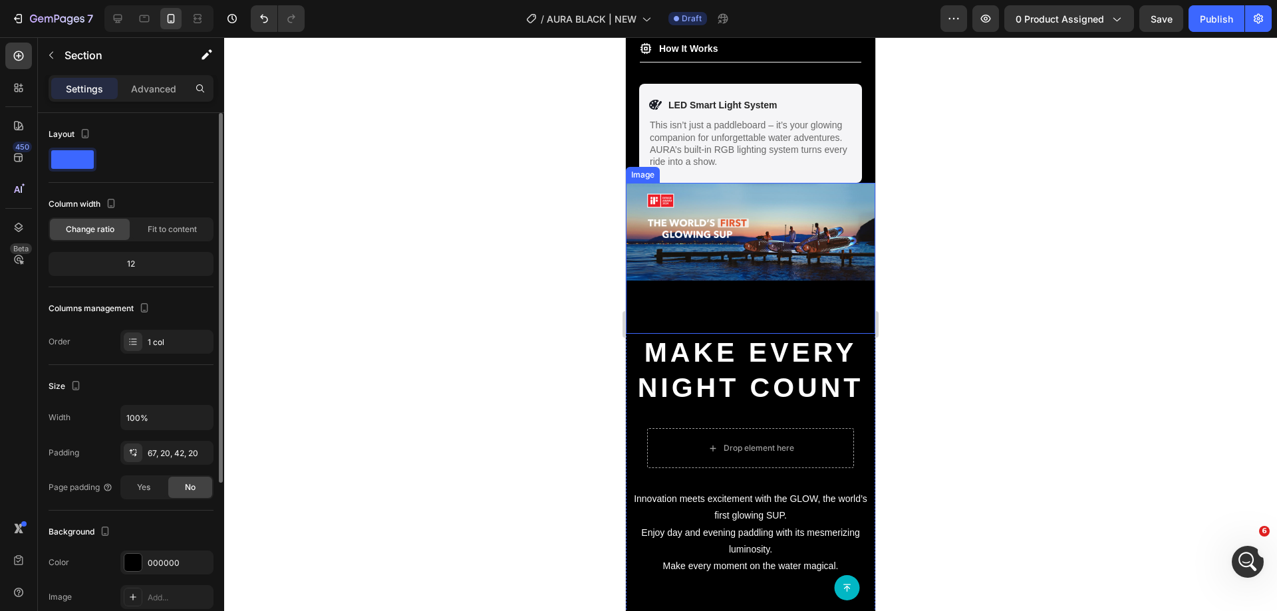
drag, startPoint x: 713, startPoint y: 232, endPoint x: 681, endPoint y: 221, distance: 33.3
click at [713, 232] on img at bounding box center [750, 231] width 249 height 97
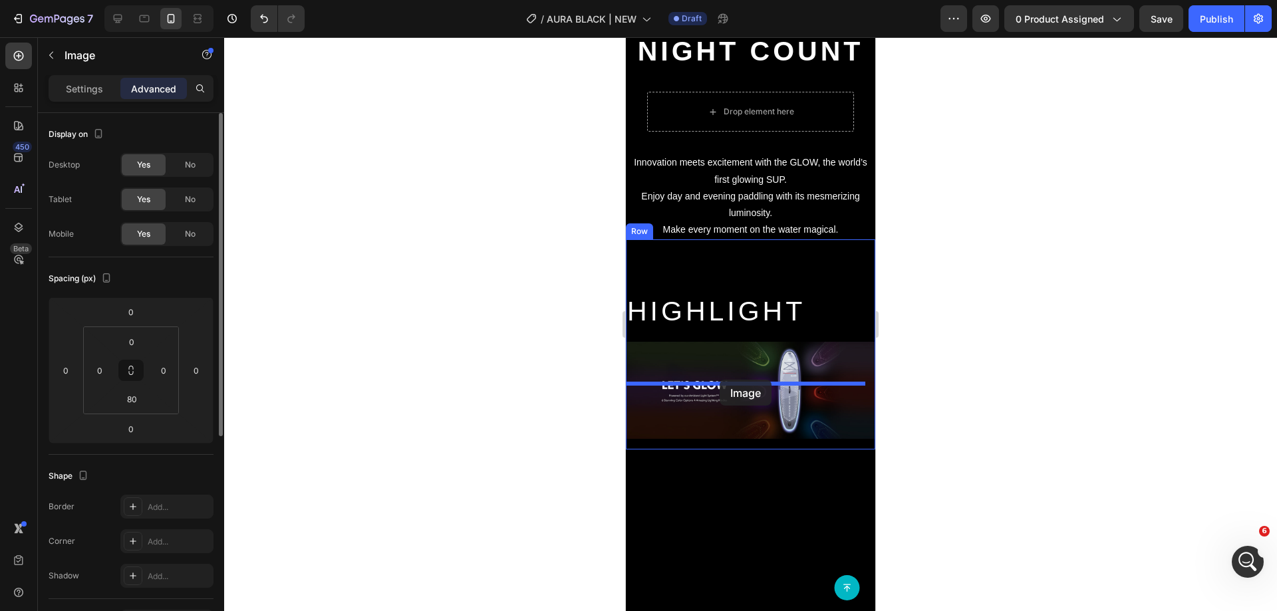
scroll to position [1064, 0]
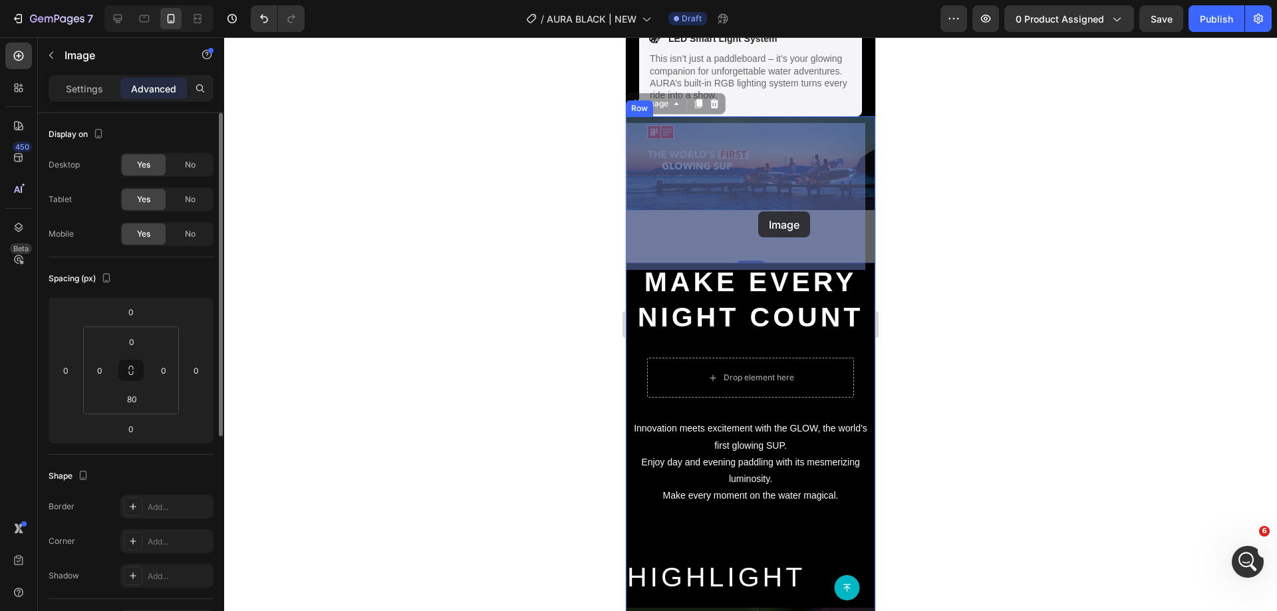
drag, startPoint x: 647, startPoint y: 180, endPoint x: 758, endPoint y: 212, distance: 116.2
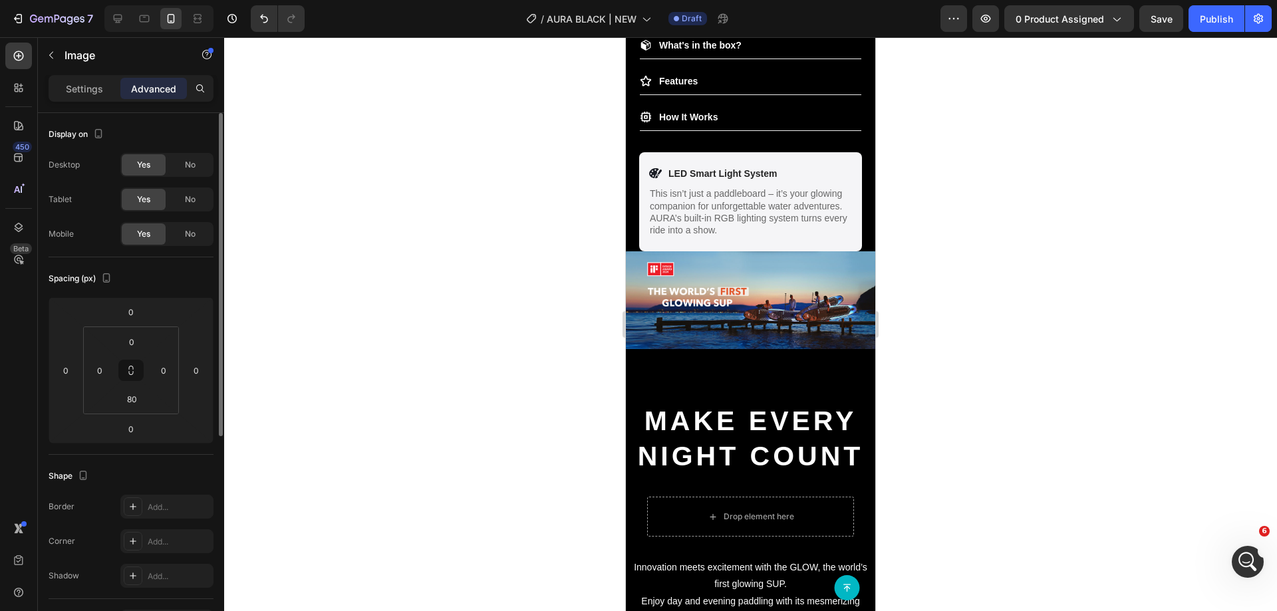
scroll to position [931, 0]
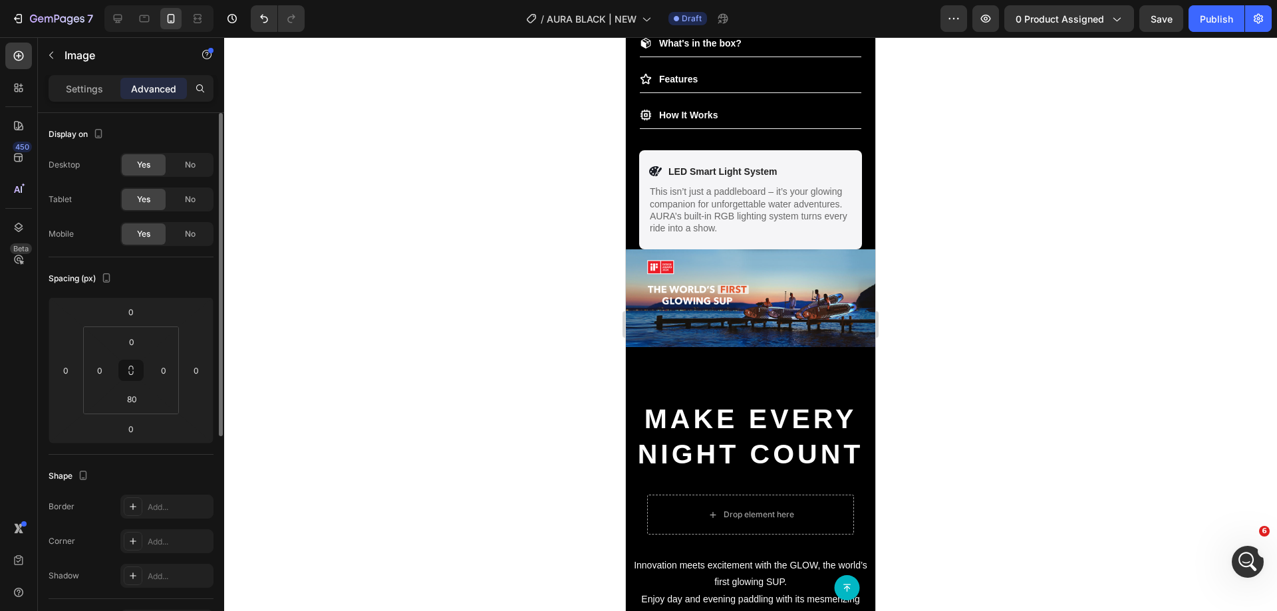
click at [745, 374] on div "Image" at bounding box center [750, 324] width 249 height 150
click at [748, 329] on img at bounding box center [750, 297] width 249 height 97
click at [759, 261] on img at bounding box center [750, 297] width 249 height 97
click at [858, 225] on div "What's in the box? Features How It Works Accordion Icon LED Smart Light System …" at bounding box center [750, 142] width 249 height 215
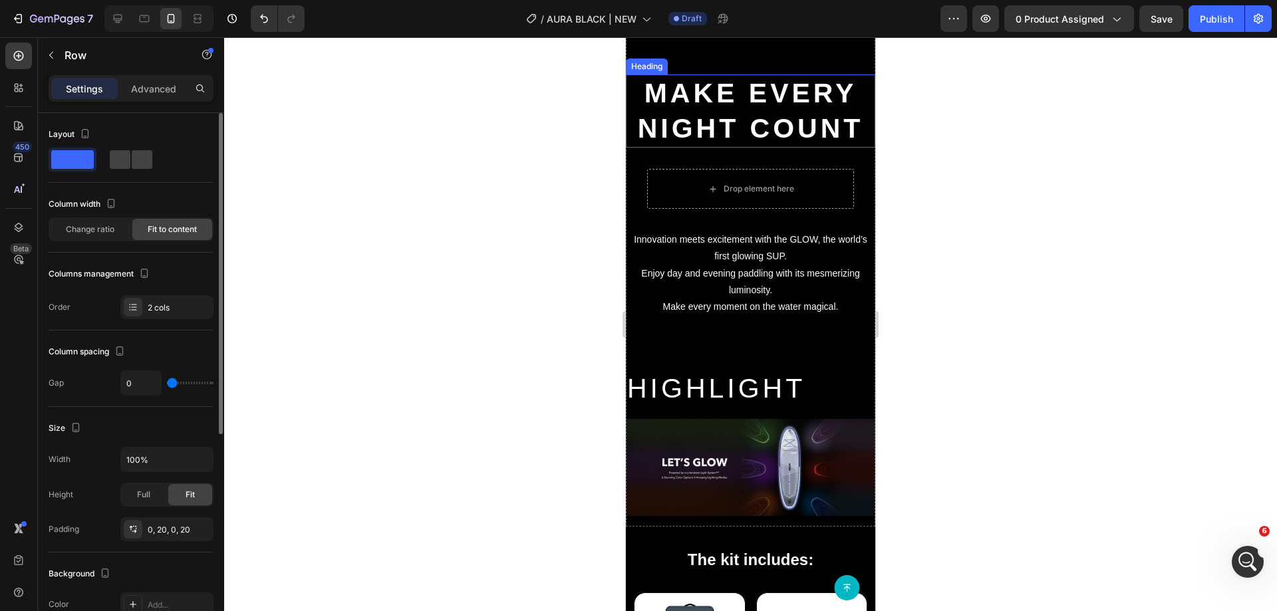
scroll to position [1530, 0]
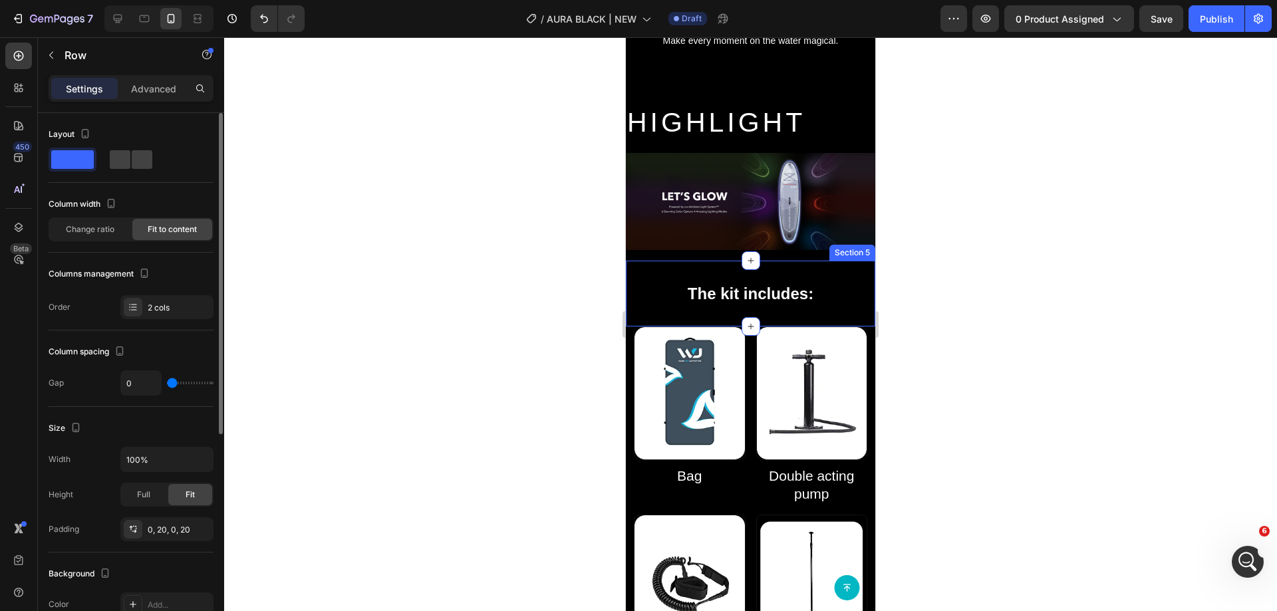
click at [840, 298] on div "The kit includes: Heading Row Section 5" at bounding box center [750, 294] width 249 height 66
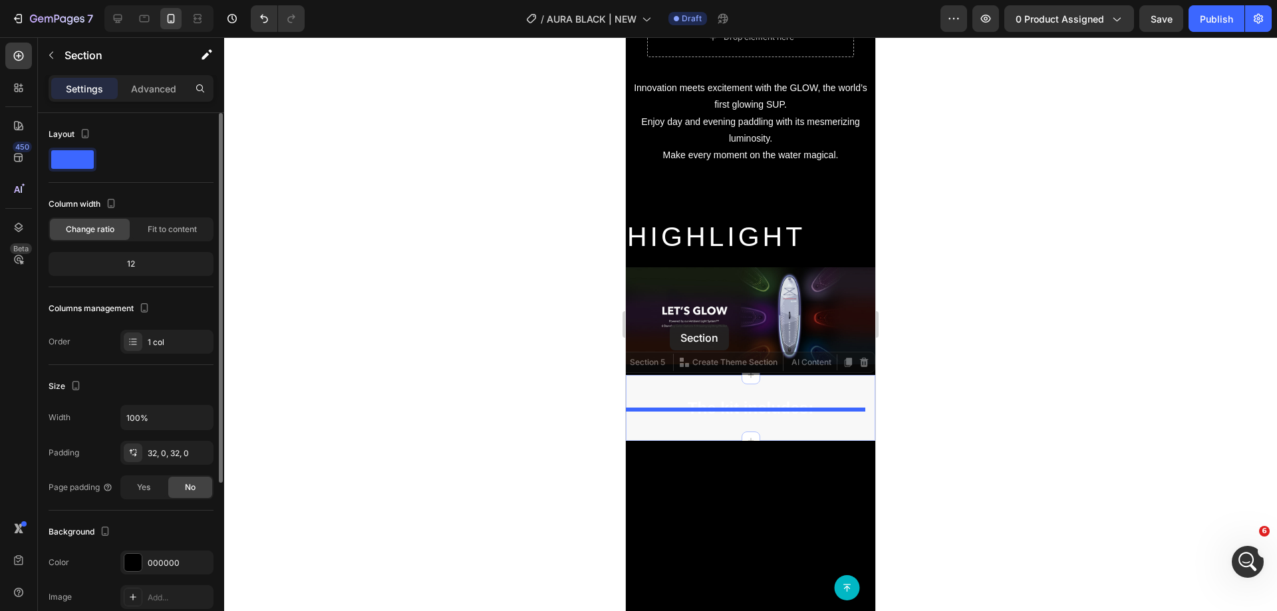
scroll to position [732, 0]
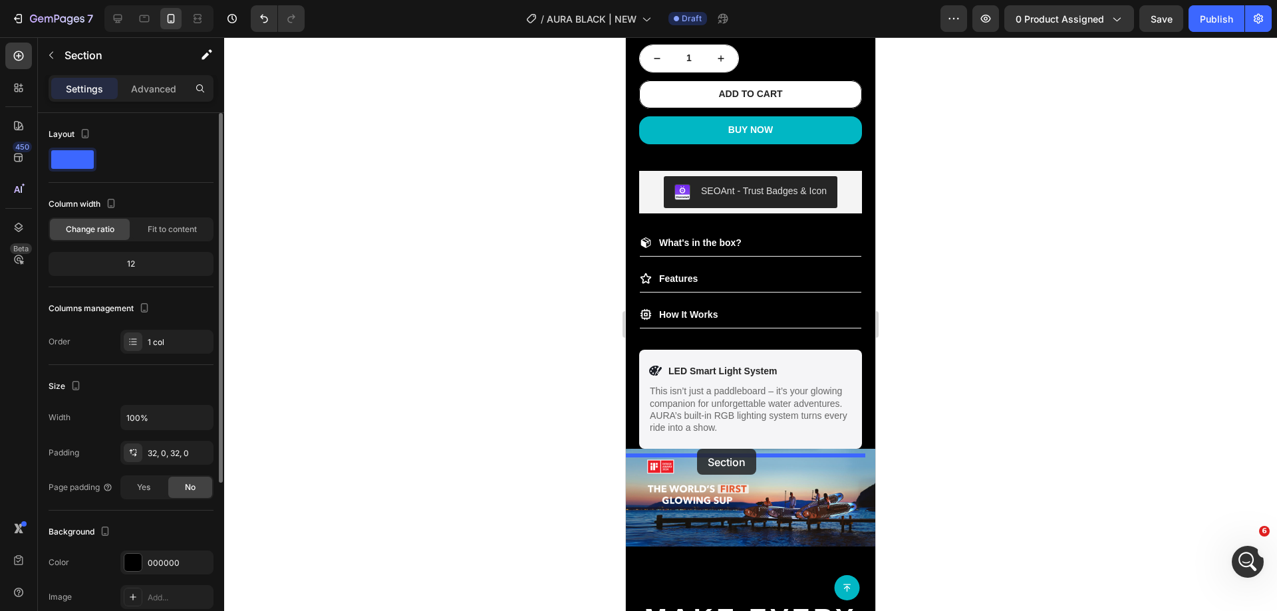
drag, startPoint x: 641, startPoint y: 279, endPoint x: 697, endPoint y: 449, distance: 178.6
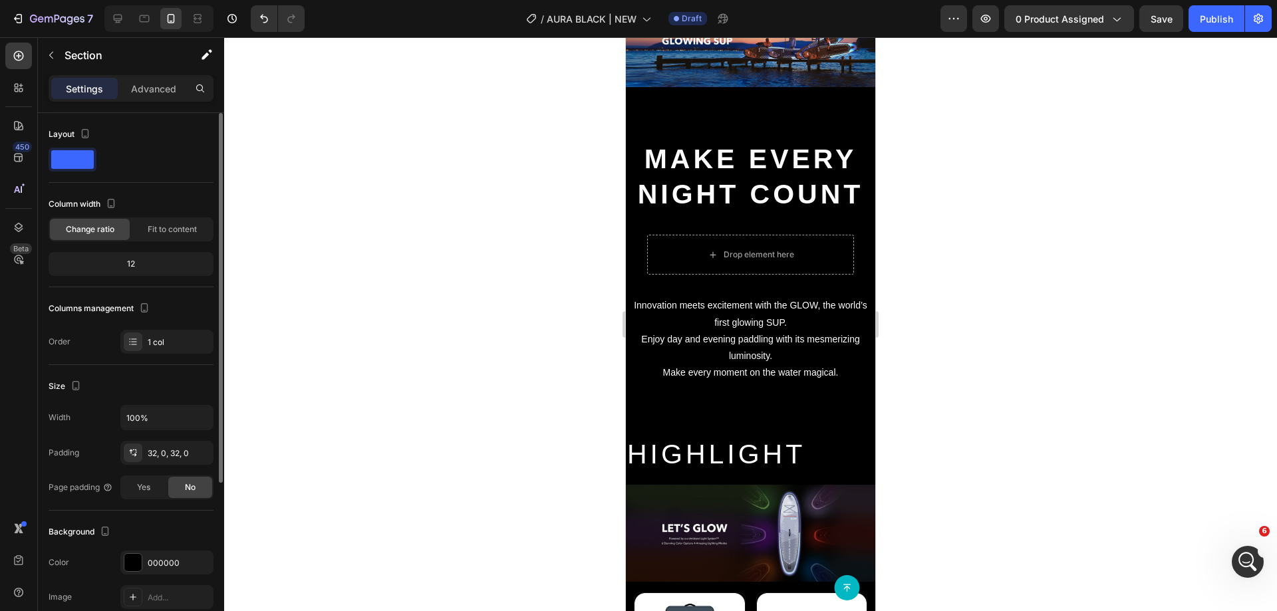
scroll to position [1597, 0]
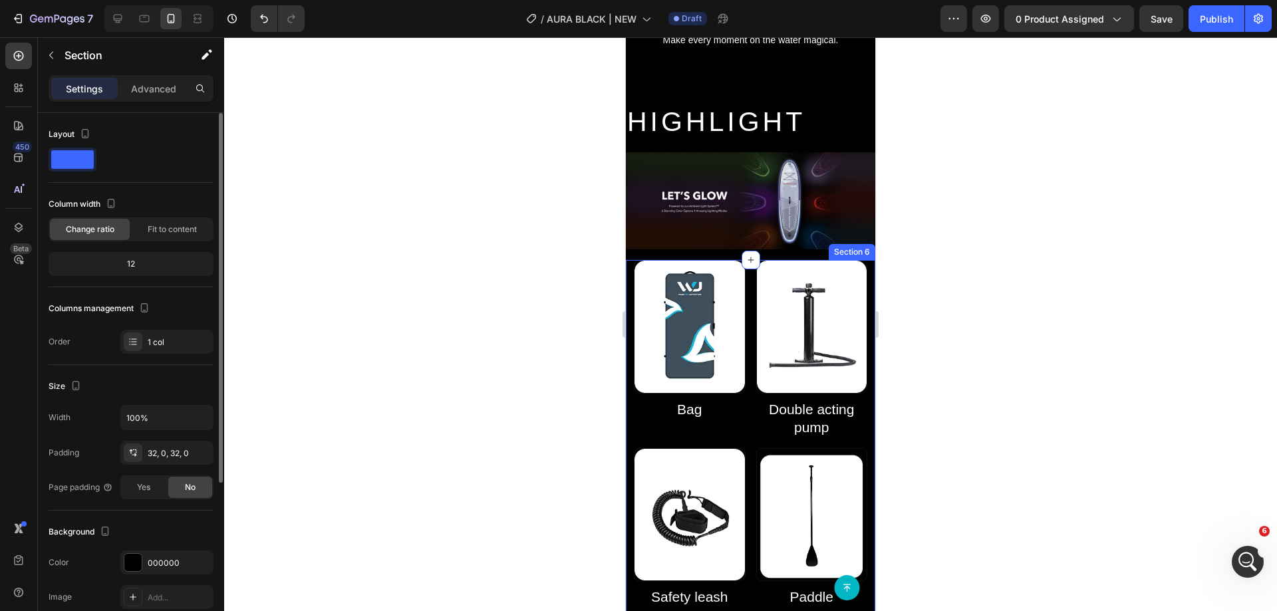
click at [631, 303] on div "Image Bag Heading Image Double acting pump Heading Row Image Safety leash Headi…" at bounding box center [750, 529] width 249 height 539
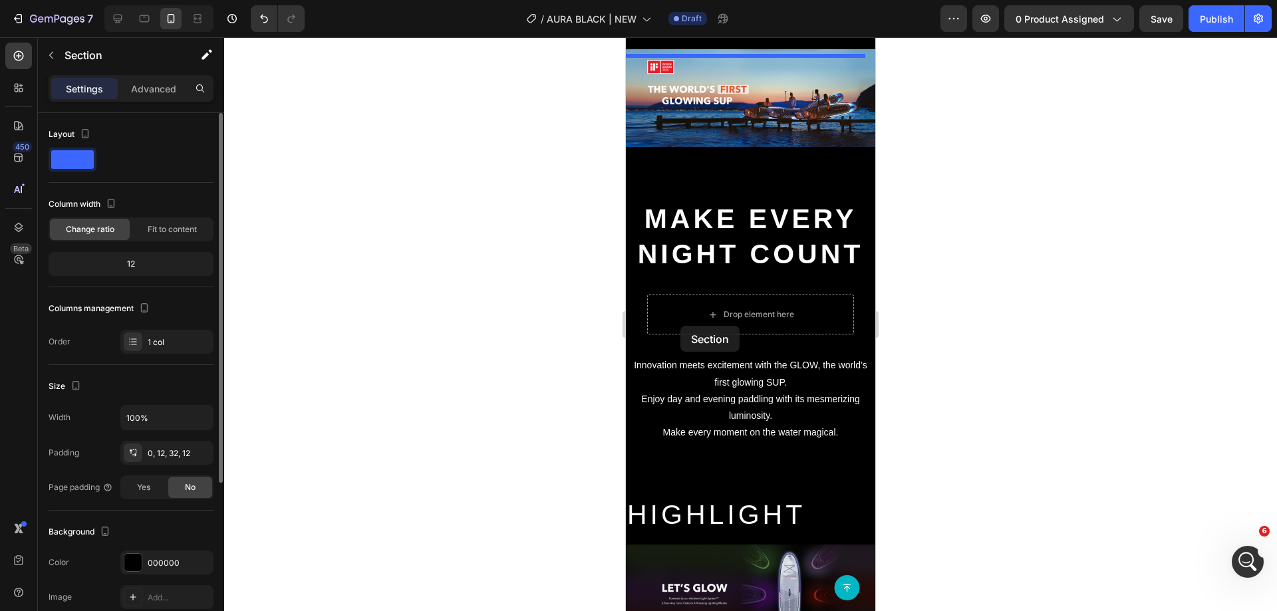
scroll to position [798, 0]
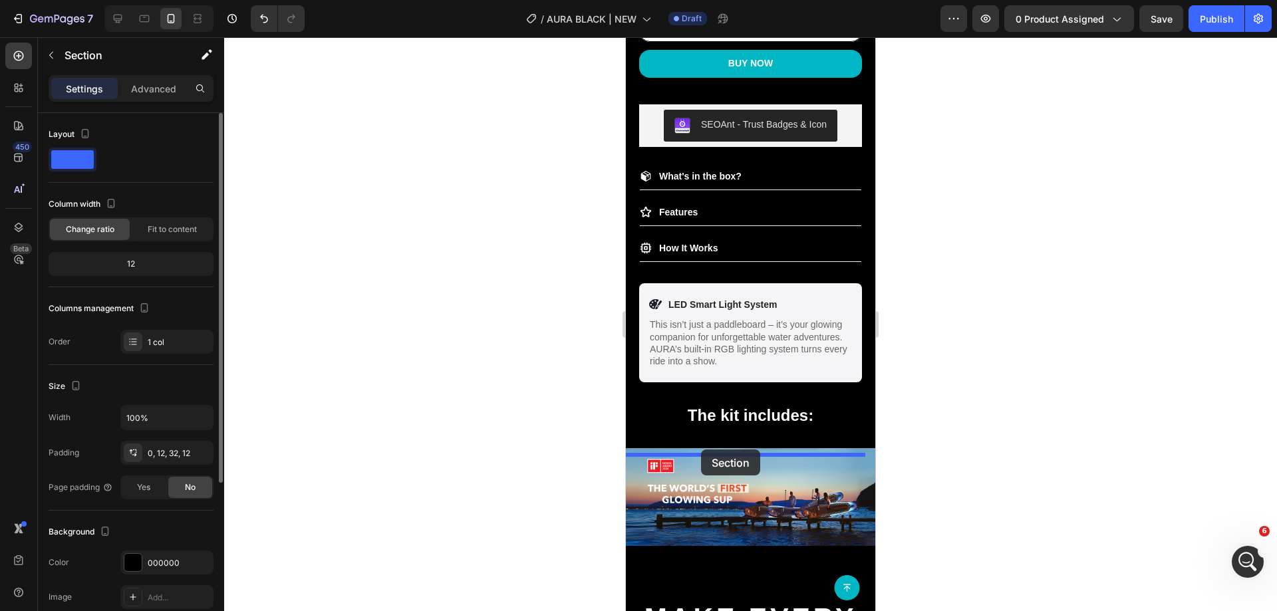
drag, startPoint x: 640, startPoint y: 279, endPoint x: 701, endPoint y: 450, distance: 181.6
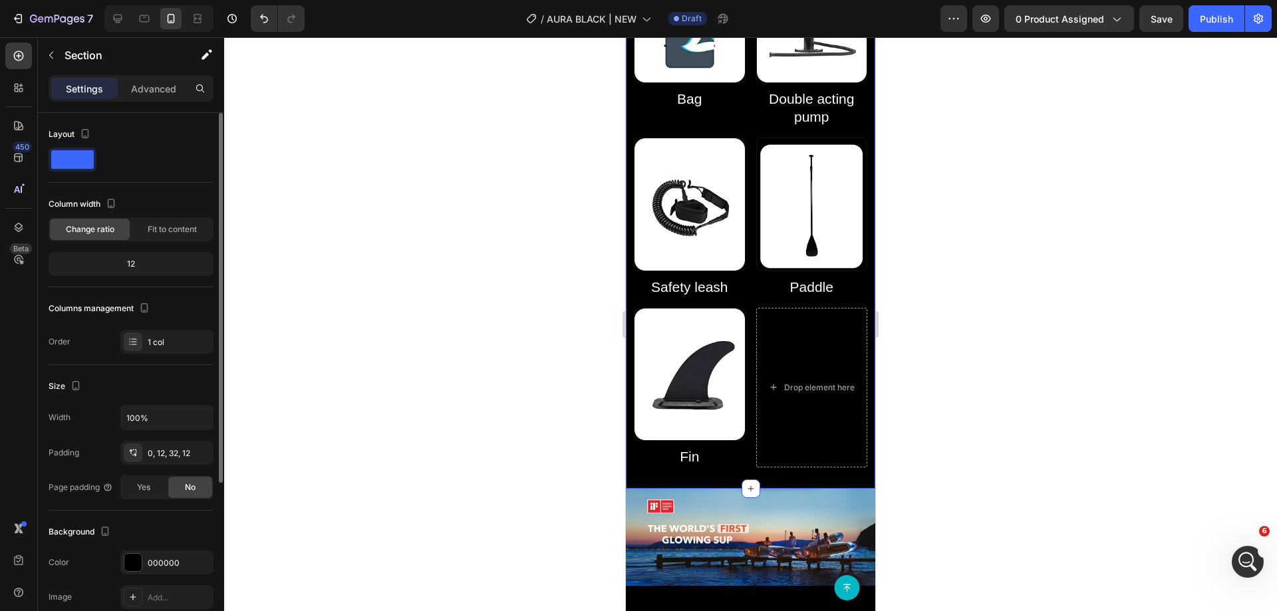
scroll to position [1530, 0]
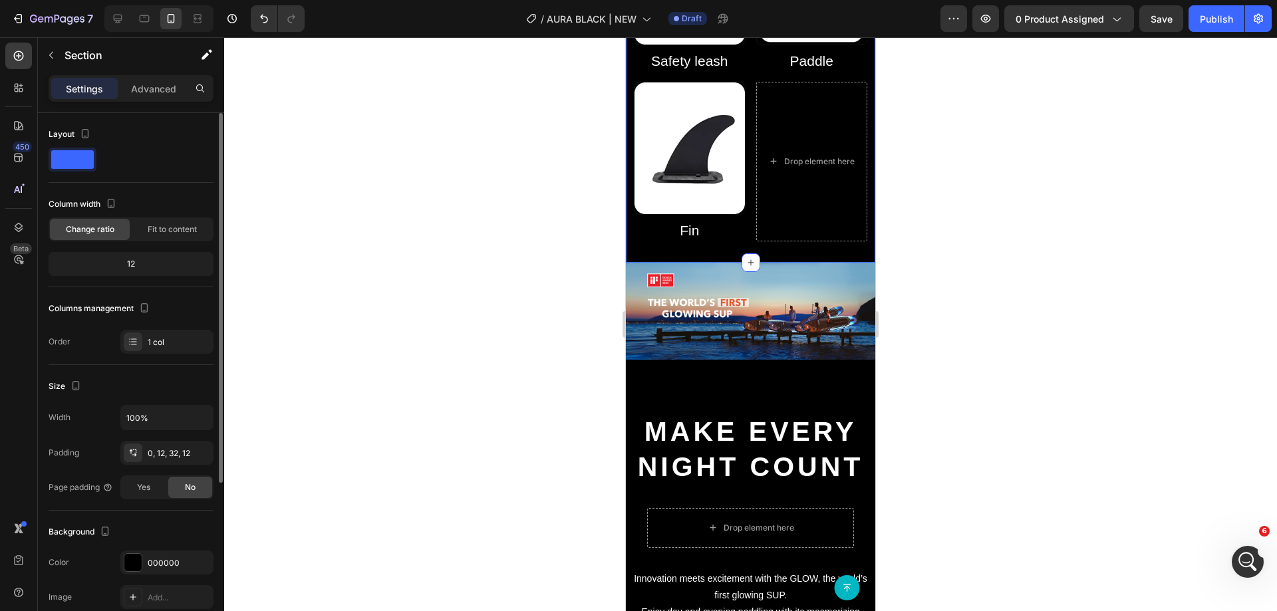
click at [770, 289] on img at bounding box center [750, 311] width 249 height 97
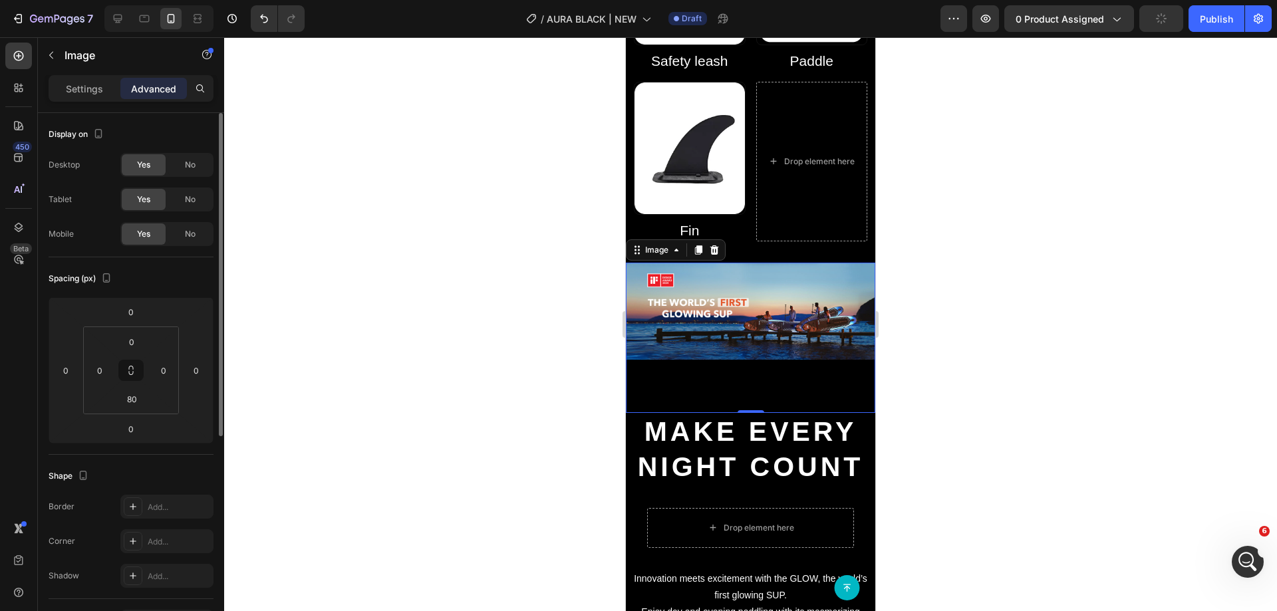
click at [740, 361] on div "Image 0" at bounding box center [750, 338] width 249 height 150
click at [126, 408] on input "80" at bounding box center [131, 399] width 27 height 20
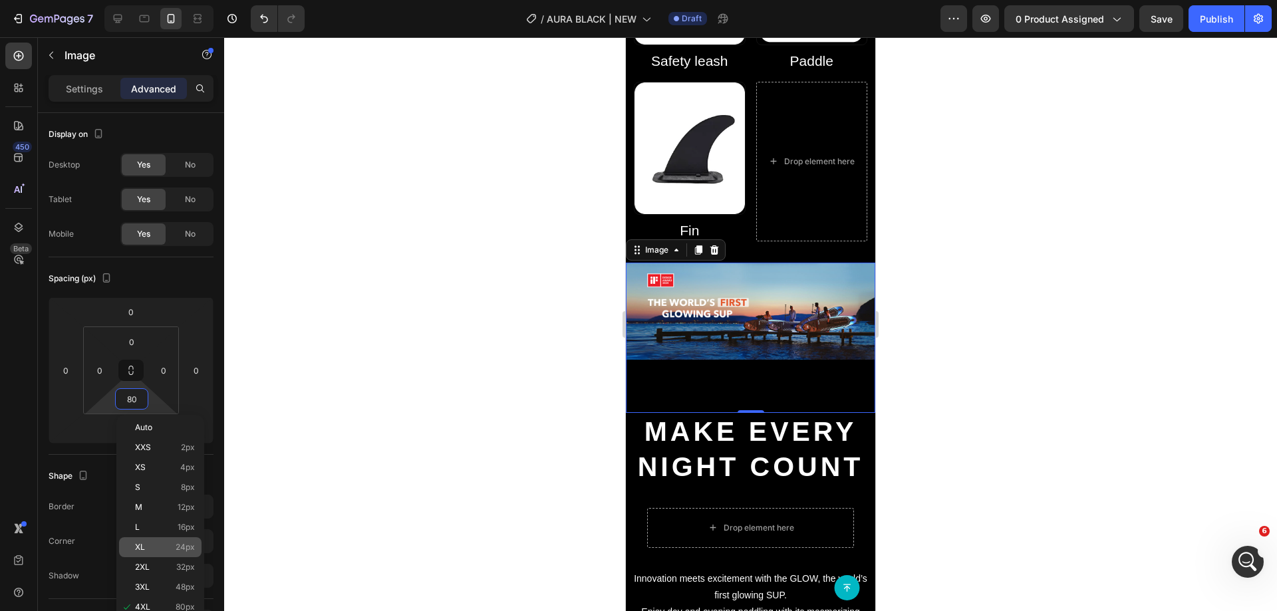
click at [163, 548] on p "XL 24px" at bounding box center [165, 547] width 60 height 9
type input "24"
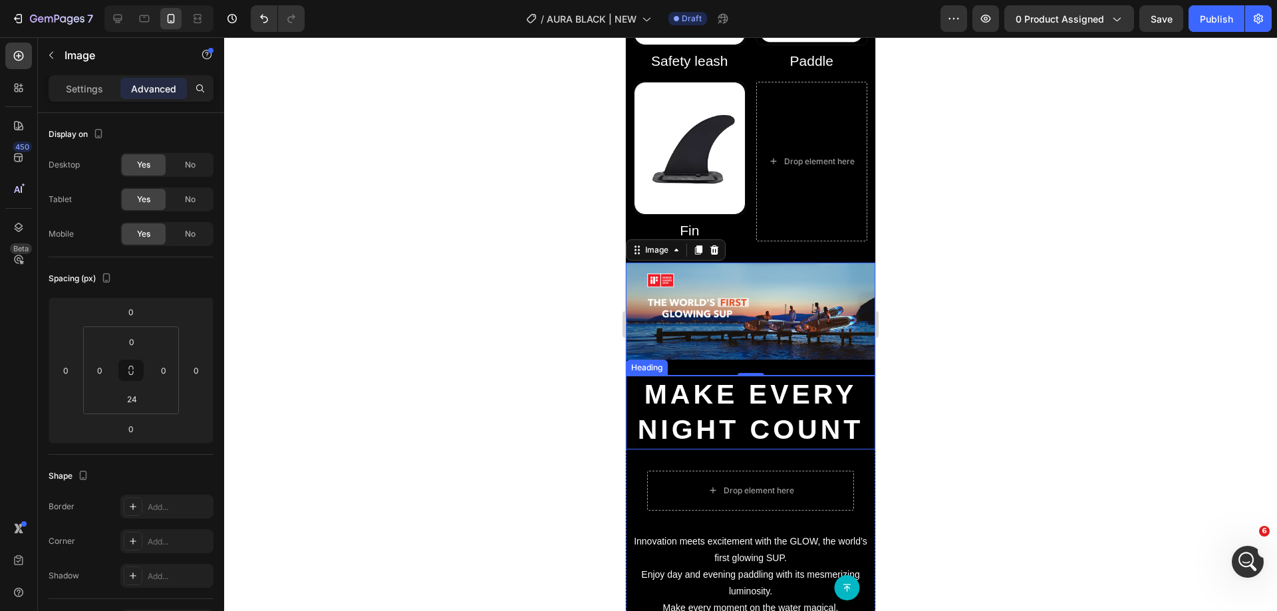
click at [738, 377] on h2 "Make Every Night Count" at bounding box center [750, 413] width 249 height 74
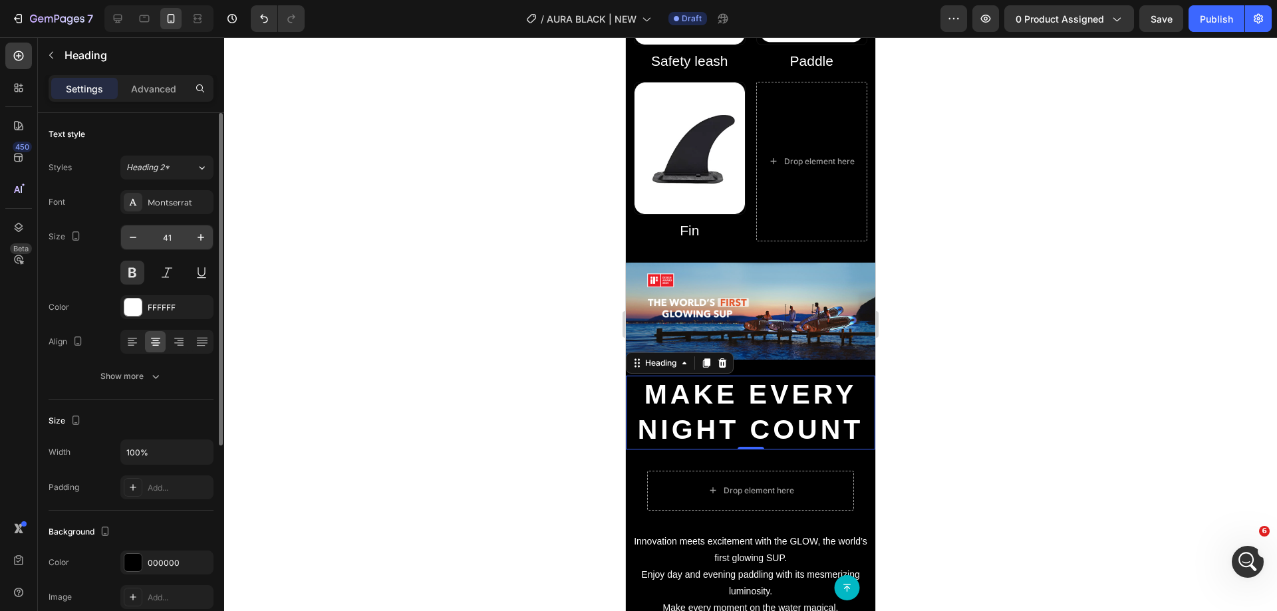
click at [163, 234] on input "41" at bounding box center [167, 238] width 44 height 24
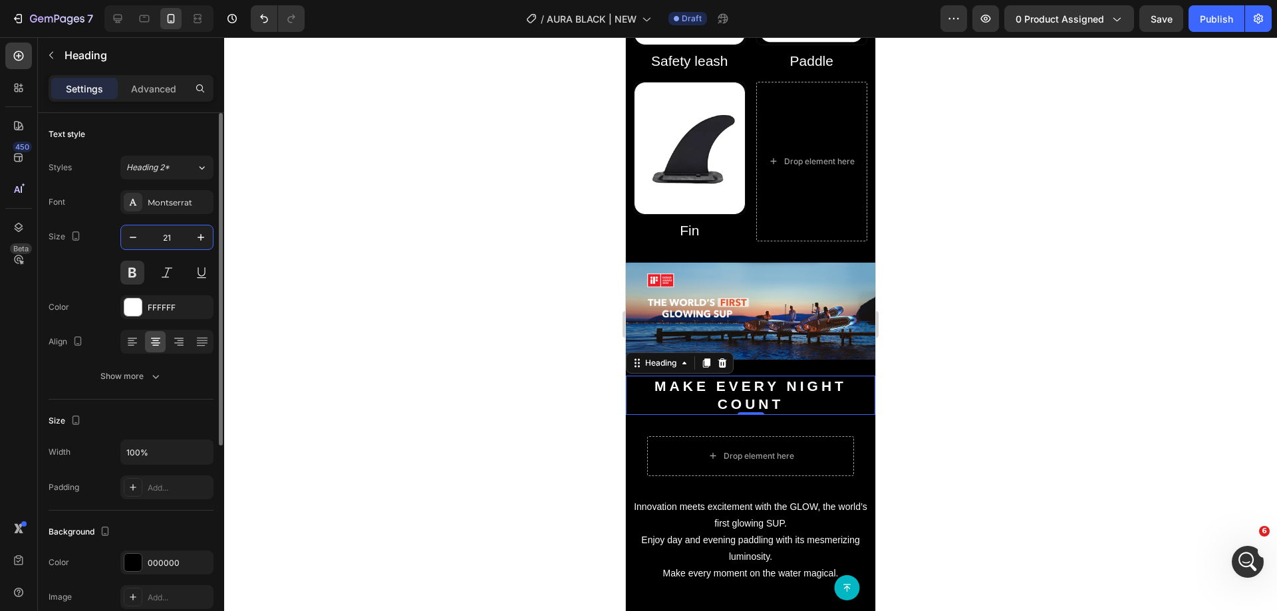
click at [174, 242] on input "21" at bounding box center [167, 238] width 44 height 24
click at [174, 242] on input "23" at bounding box center [167, 238] width 44 height 24
click at [173, 242] on input "23" at bounding box center [167, 238] width 44 height 24
type input "25"
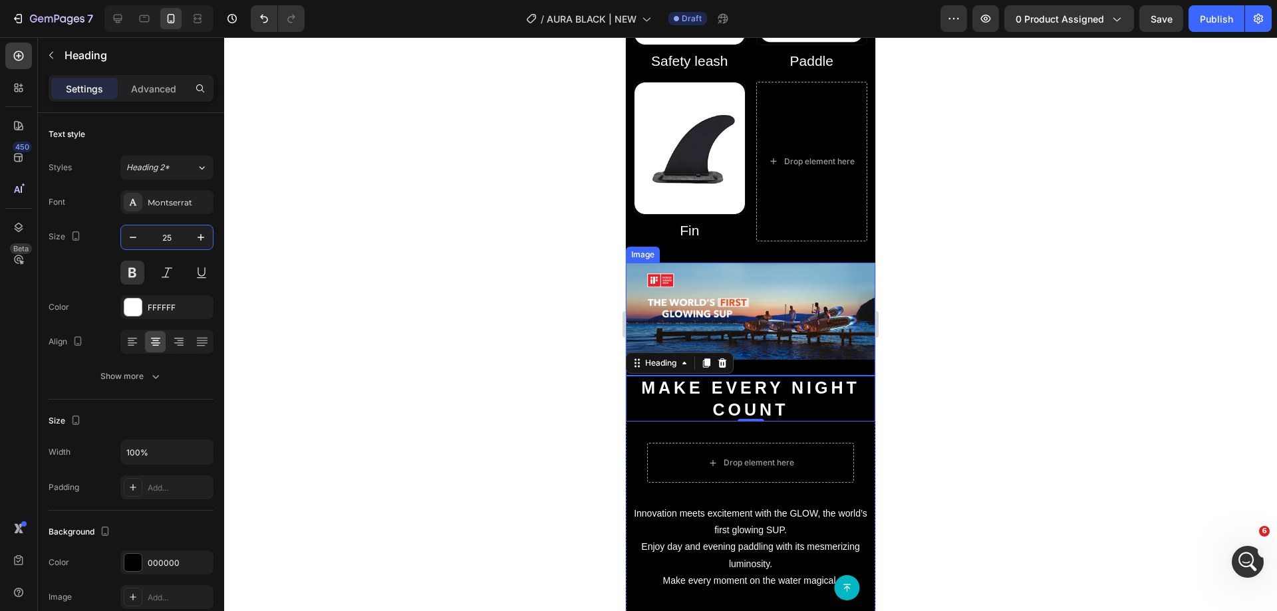
click at [742, 263] on img at bounding box center [750, 311] width 249 height 97
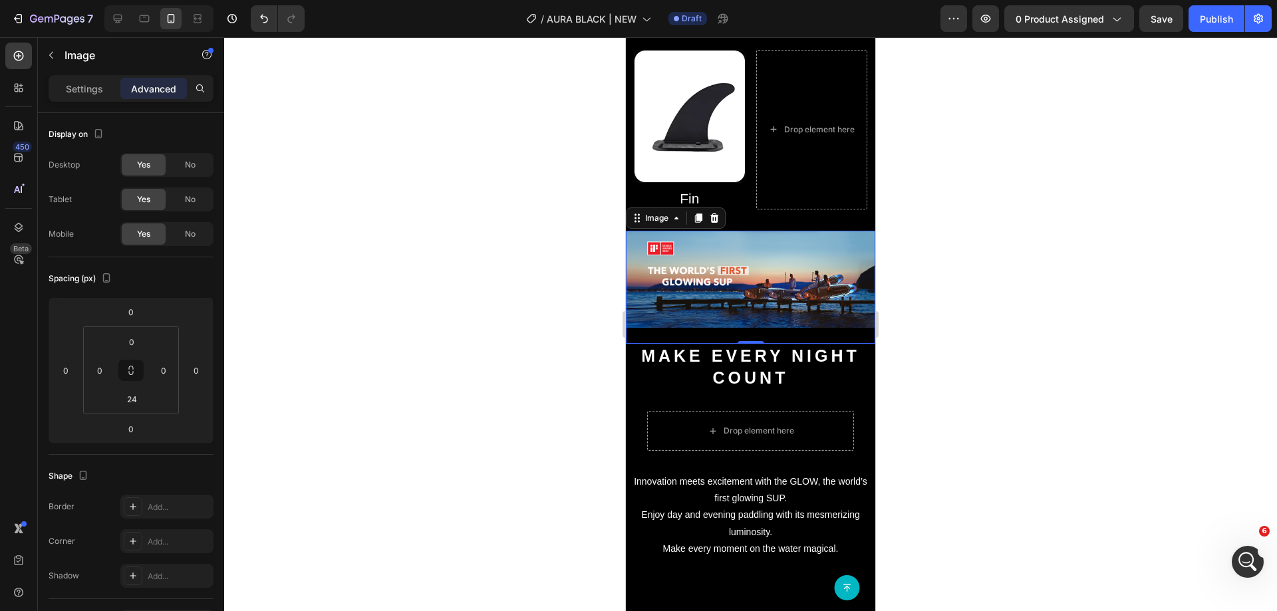
scroll to position [1597, 0]
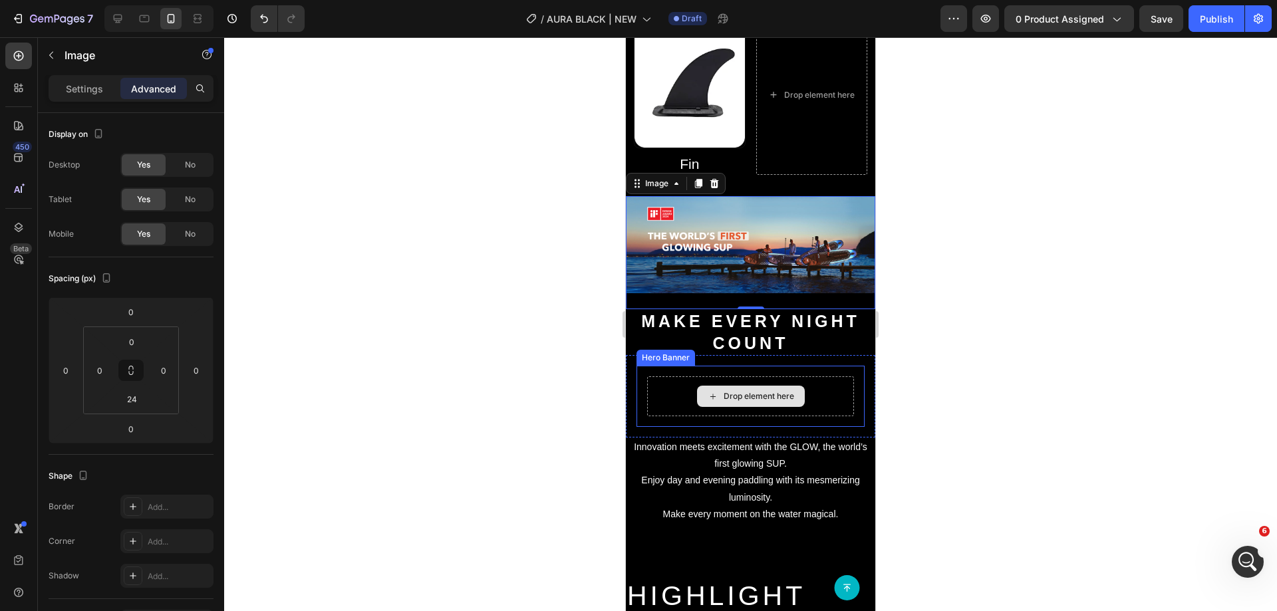
click at [799, 377] on div "Drop element here" at bounding box center [750, 397] width 207 height 40
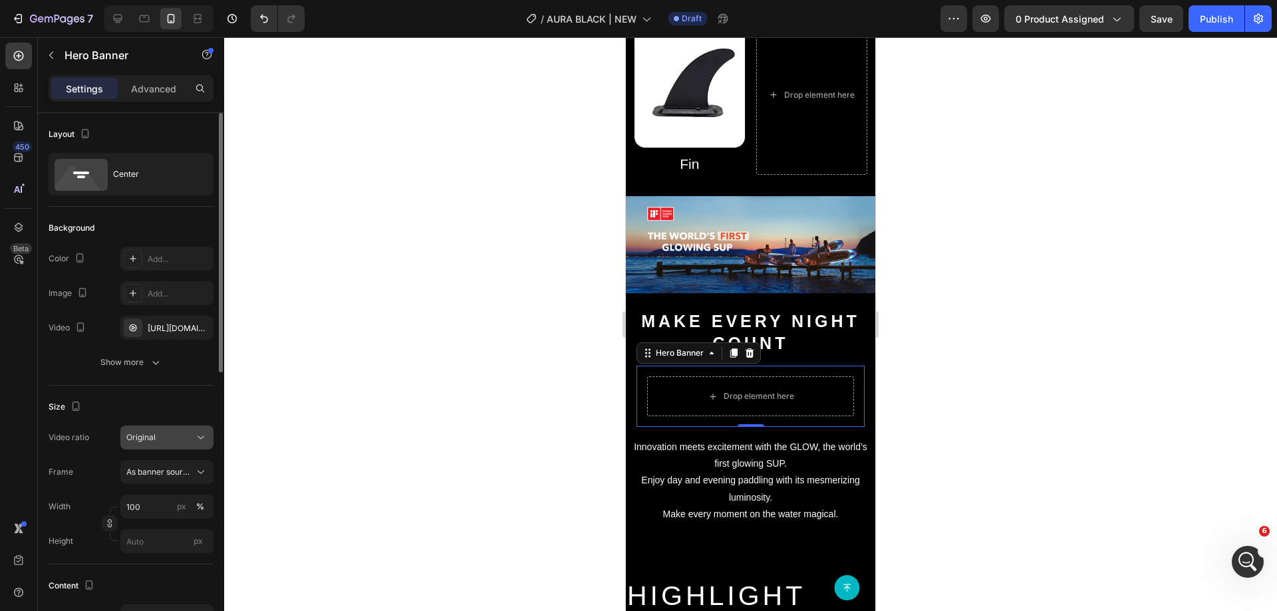
click at [153, 435] on span "Original" at bounding box center [140, 437] width 29 height 10
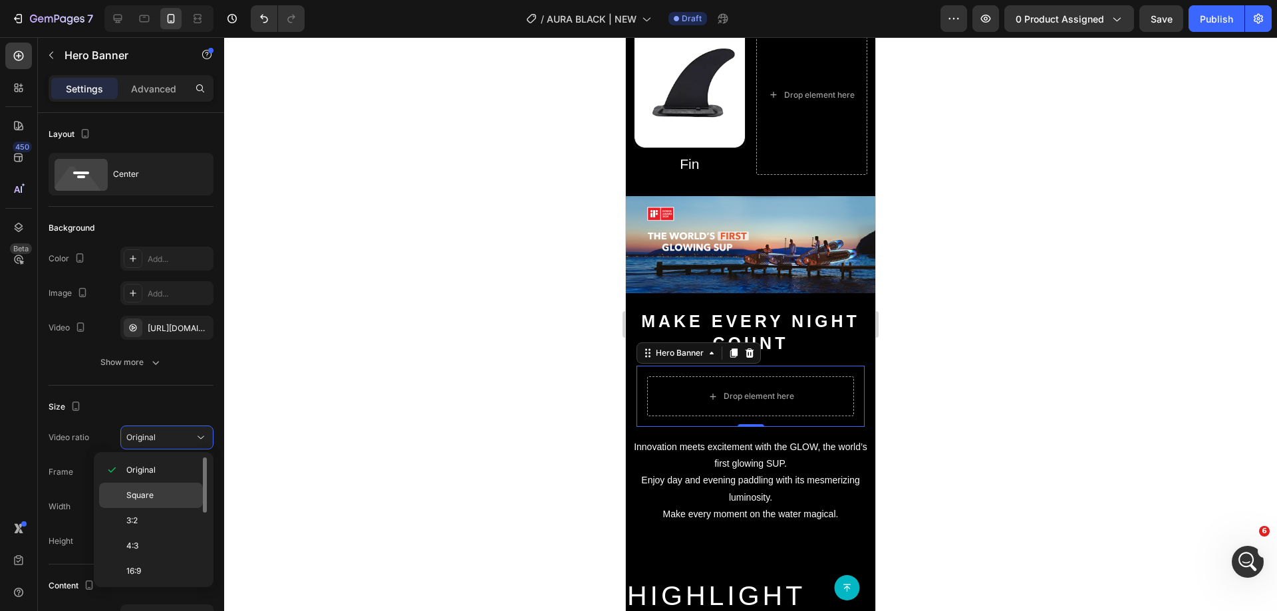
click at [146, 490] on span "Square" at bounding box center [139, 496] width 27 height 12
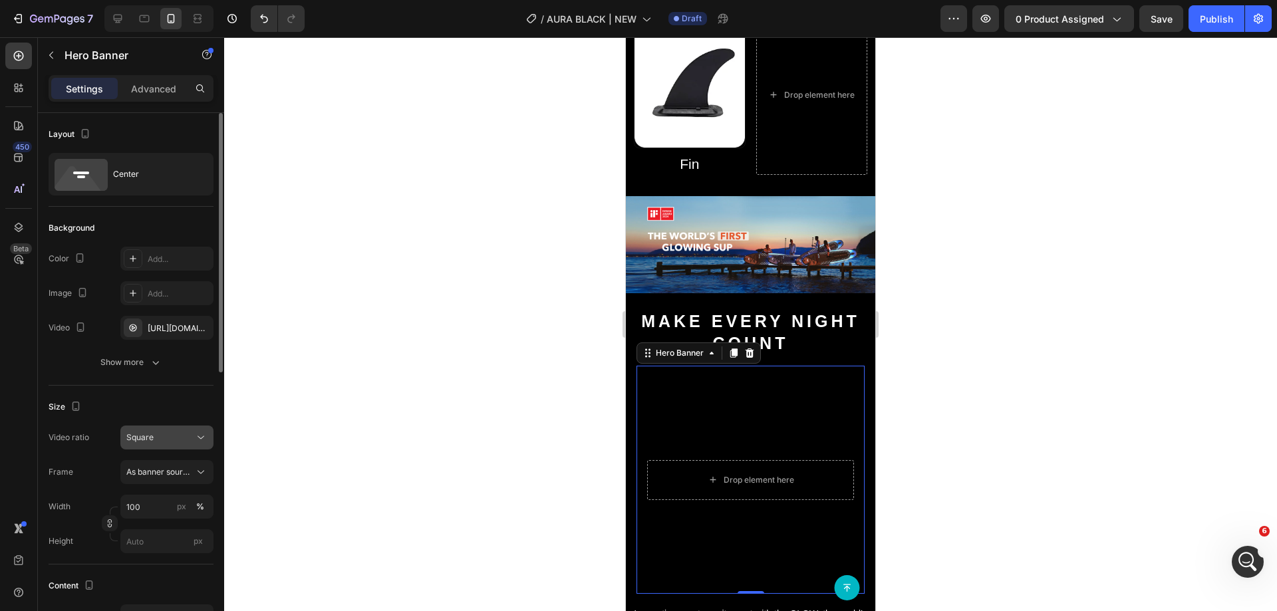
click at [144, 444] on div "Square" at bounding box center [166, 437] width 81 height 13
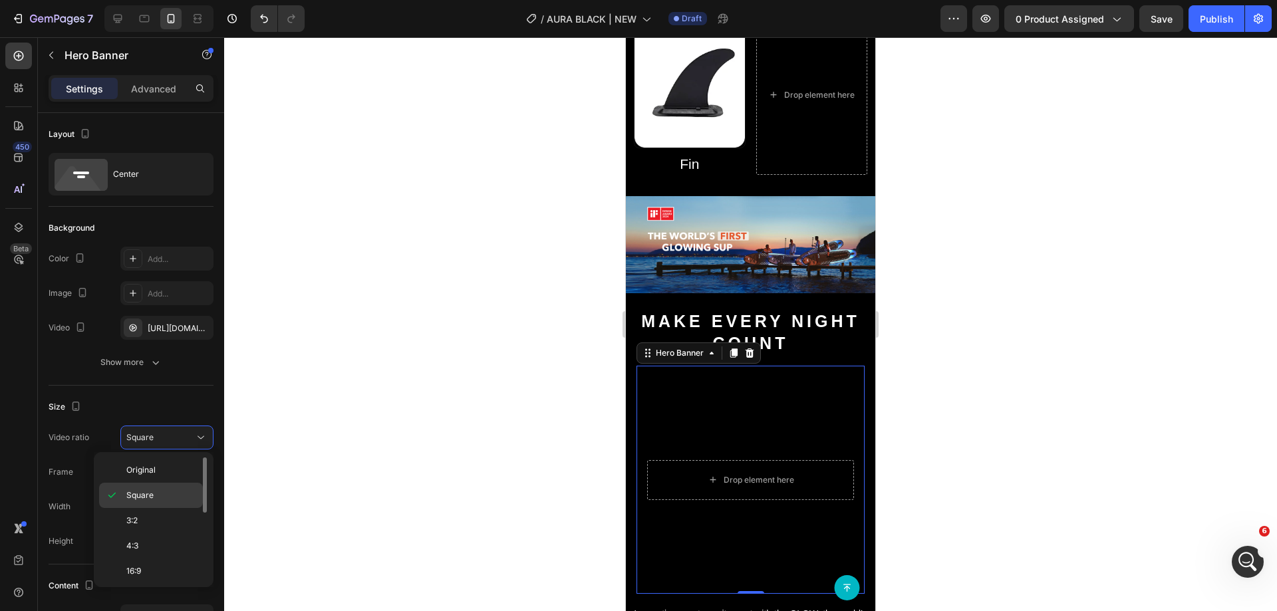
click at [141, 508] on div "Square" at bounding box center [151, 520] width 104 height 25
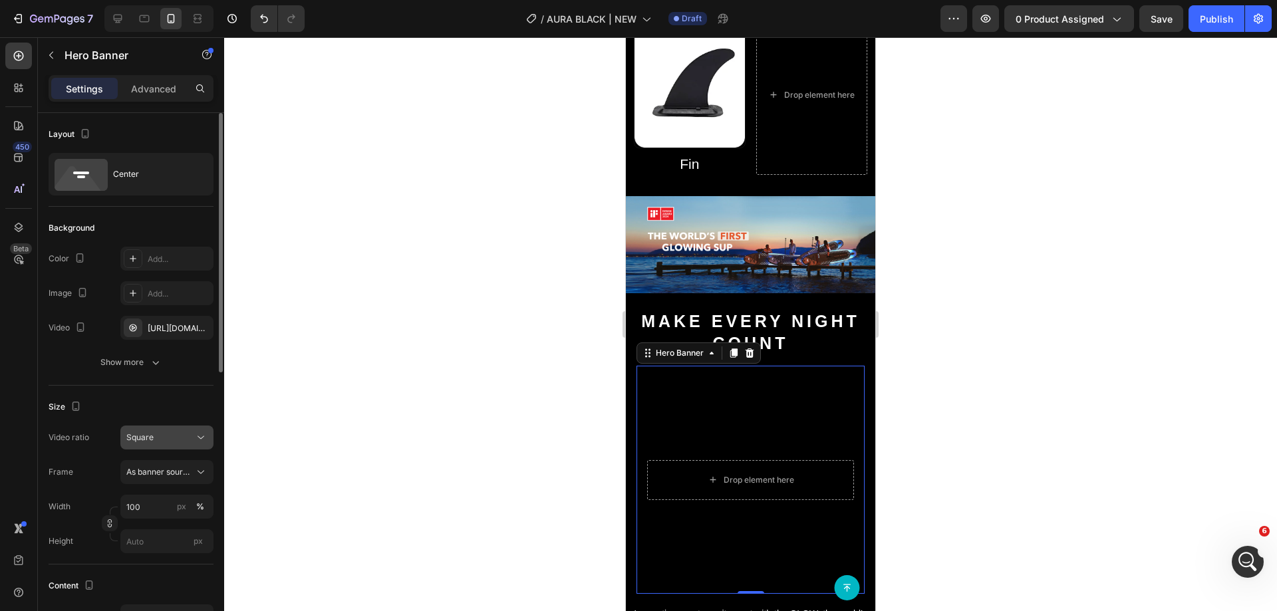
click at [148, 444] on div "Square" at bounding box center [166, 437] width 81 height 13
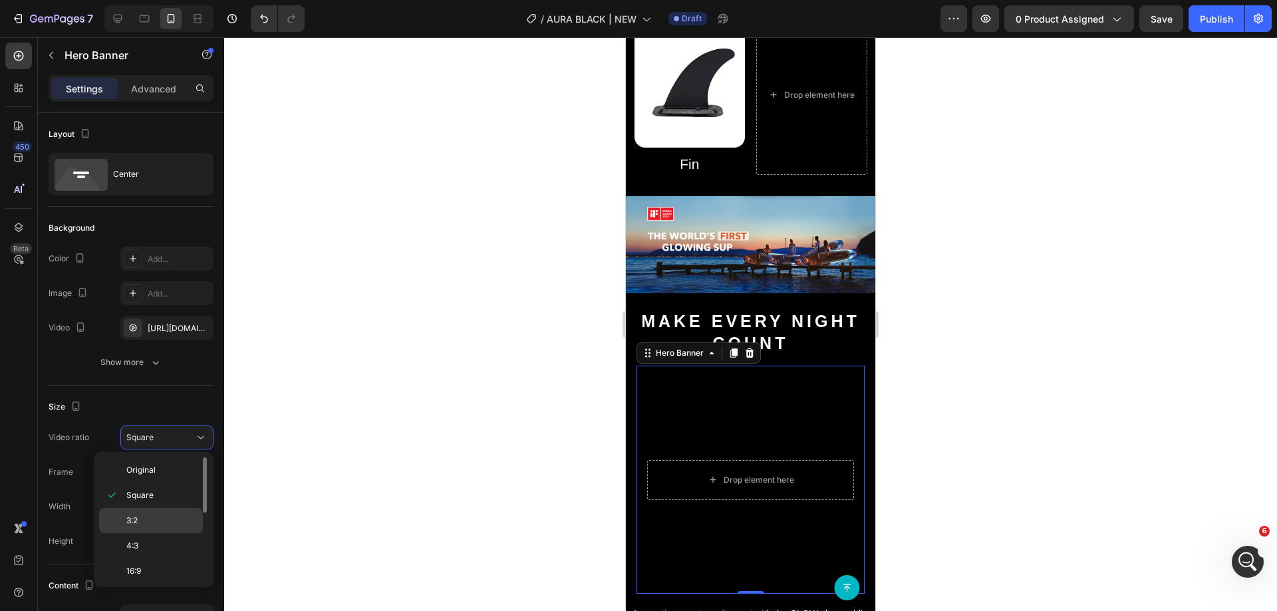
click at [145, 524] on p "3:2" at bounding box center [161, 521] width 71 height 12
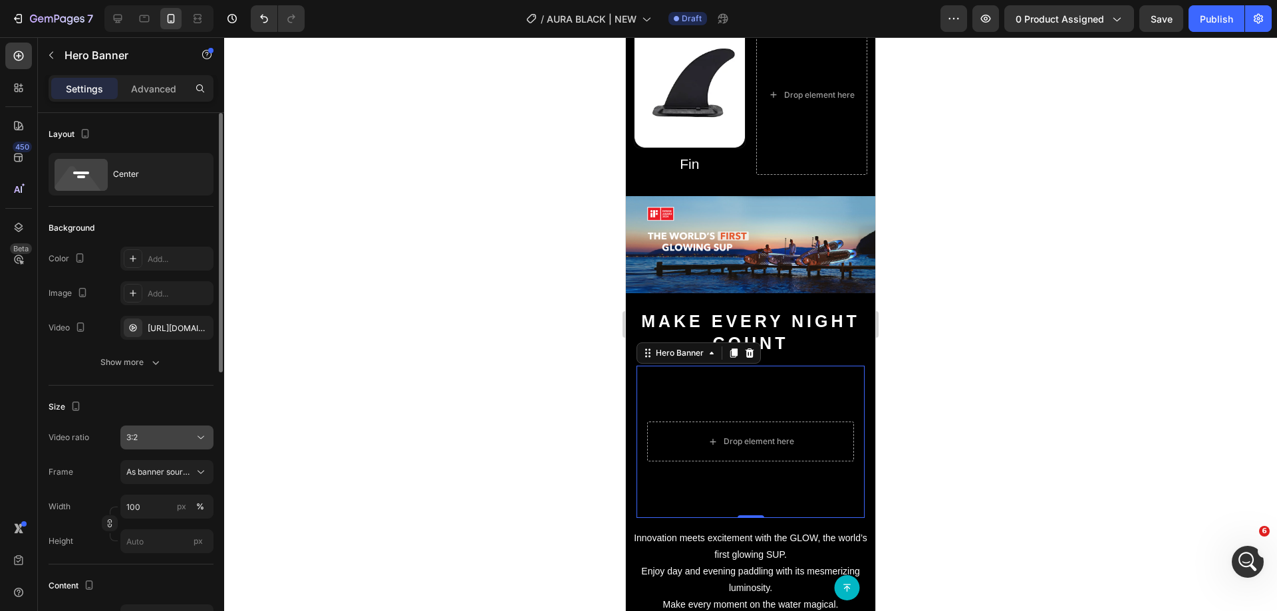
click at [152, 441] on div "3:2" at bounding box center [160, 438] width 68 height 12
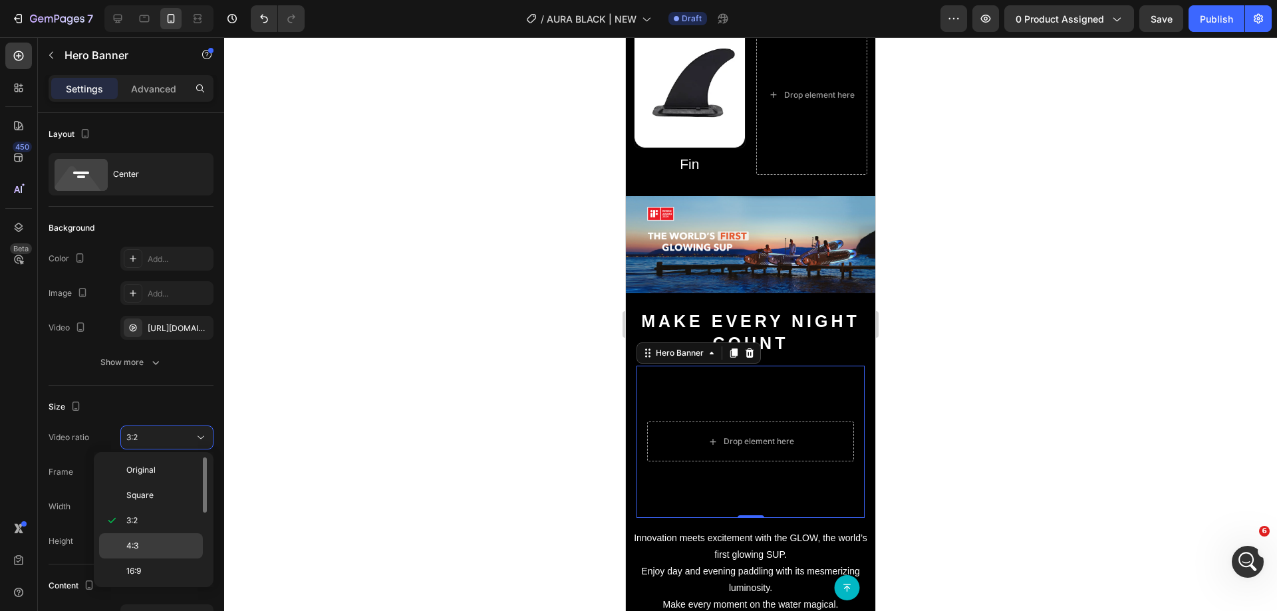
click at [148, 559] on div "4:3" at bounding box center [151, 571] width 104 height 25
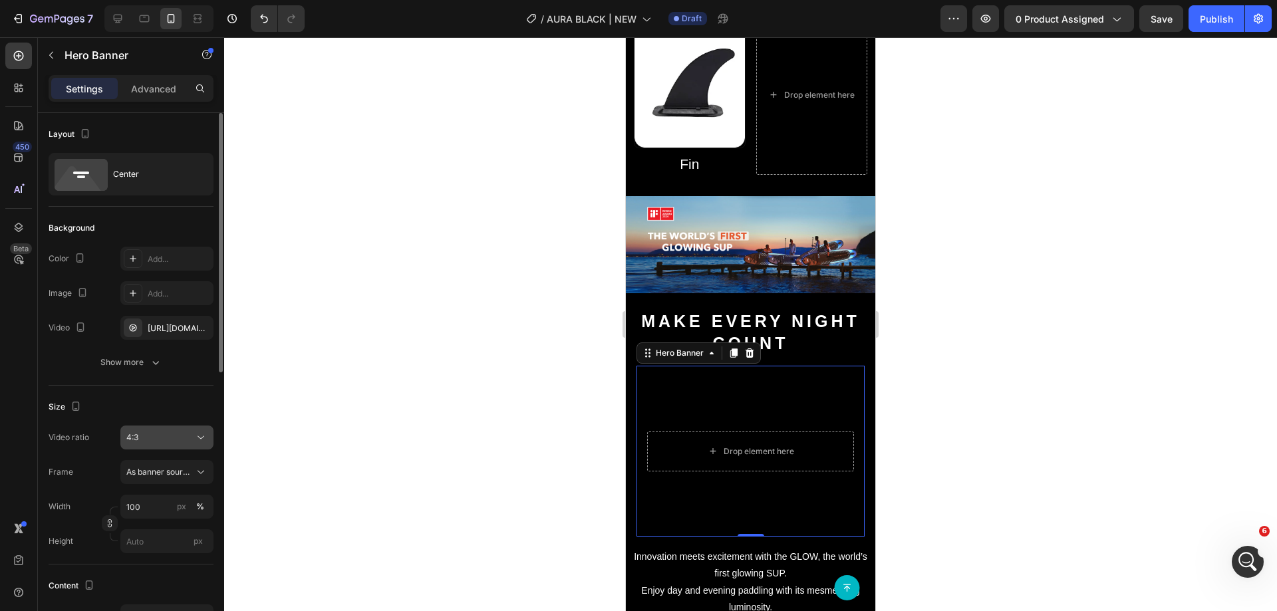
click at [137, 444] on div "4:3" at bounding box center [166, 437] width 81 height 13
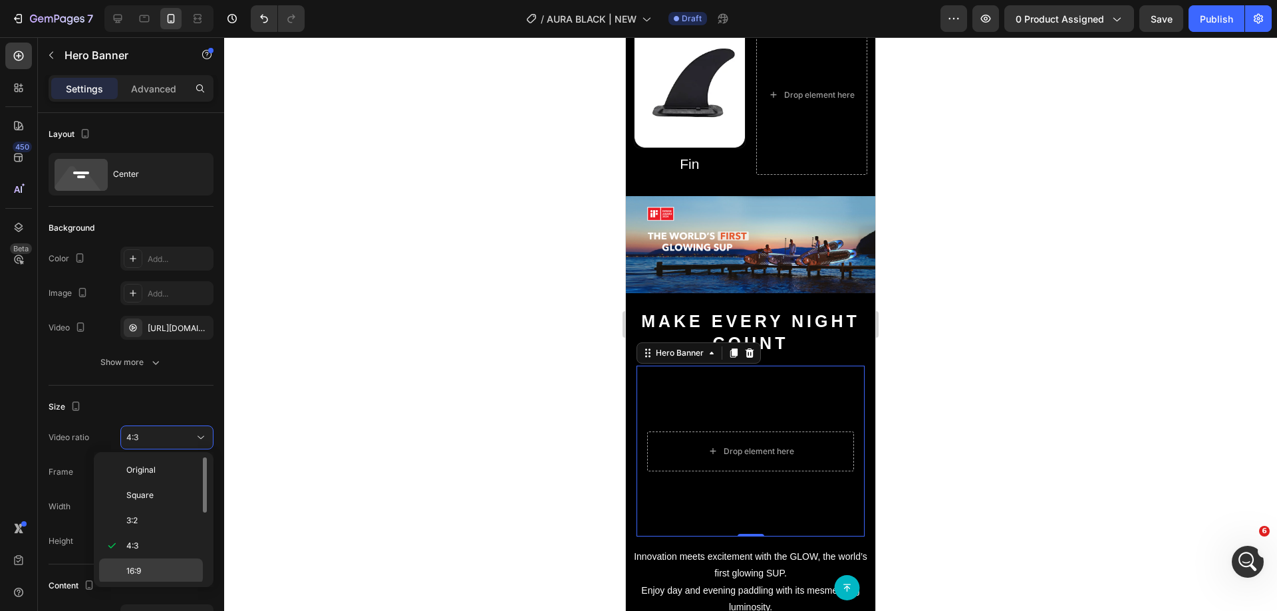
click at [137, 570] on span "16:9" at bounding box center [133, 571] width 15 height 12
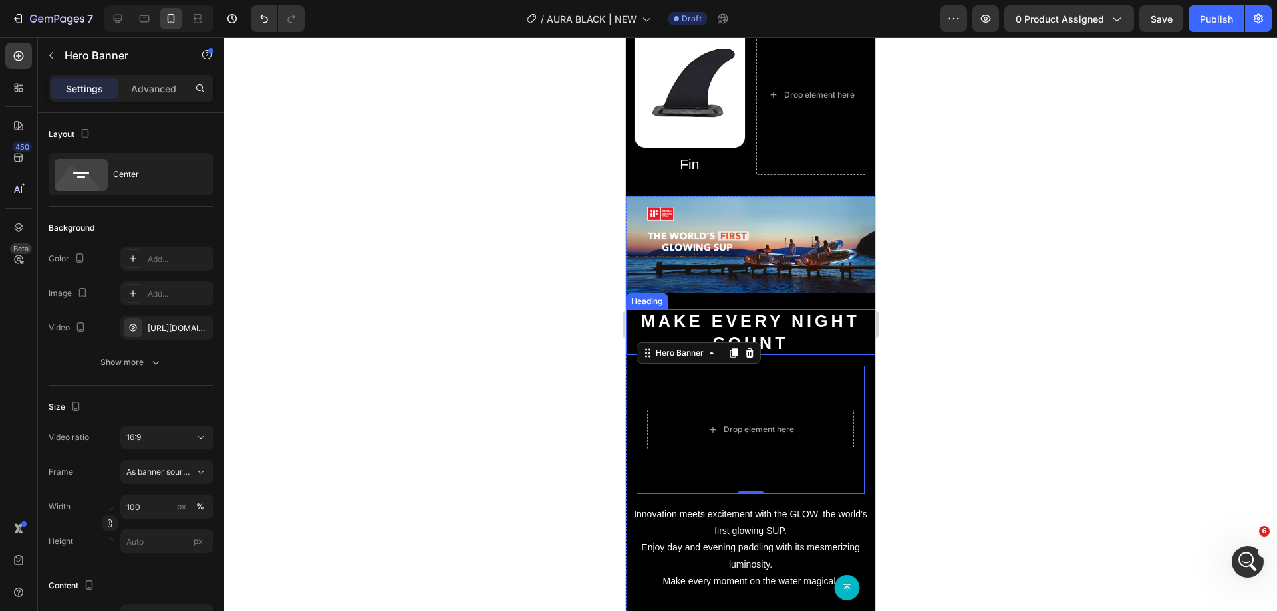
click at [710, 287] on div "Image" at bounding box center [750, 252] width 249 height 113
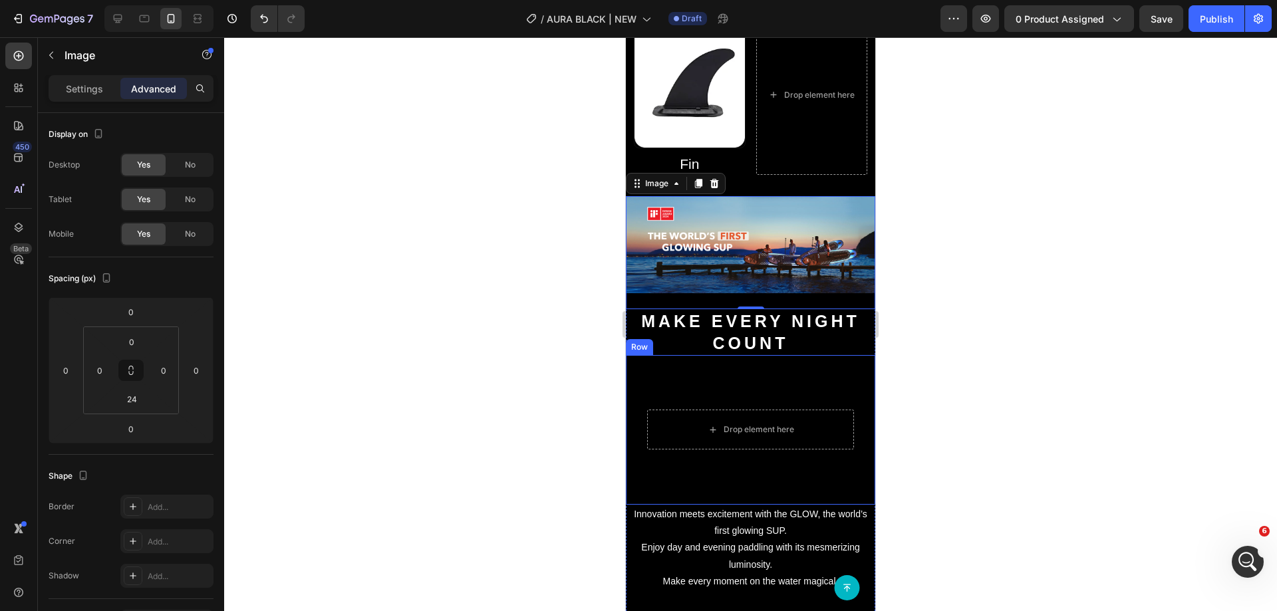
click at [634, 364] on div "Drop element here Hero Banner Row" at bounding box center [750, 430] width 249 height 150
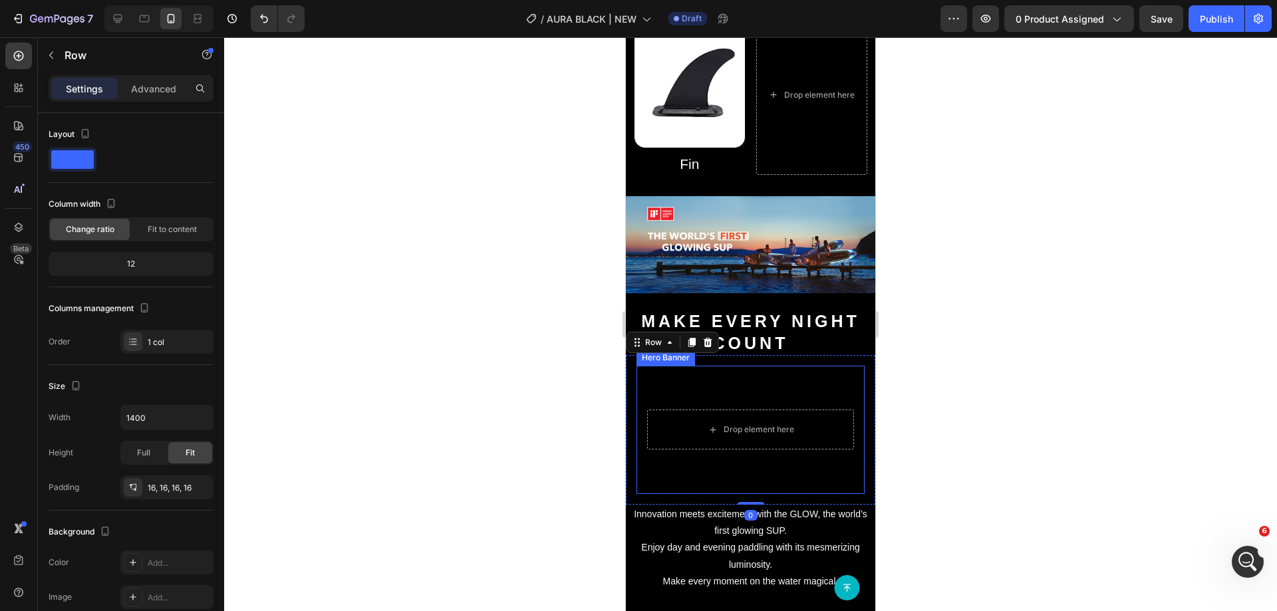
click at [637, 366] on video "Background Image" at bounding box center [751, 430] width 228 height 128
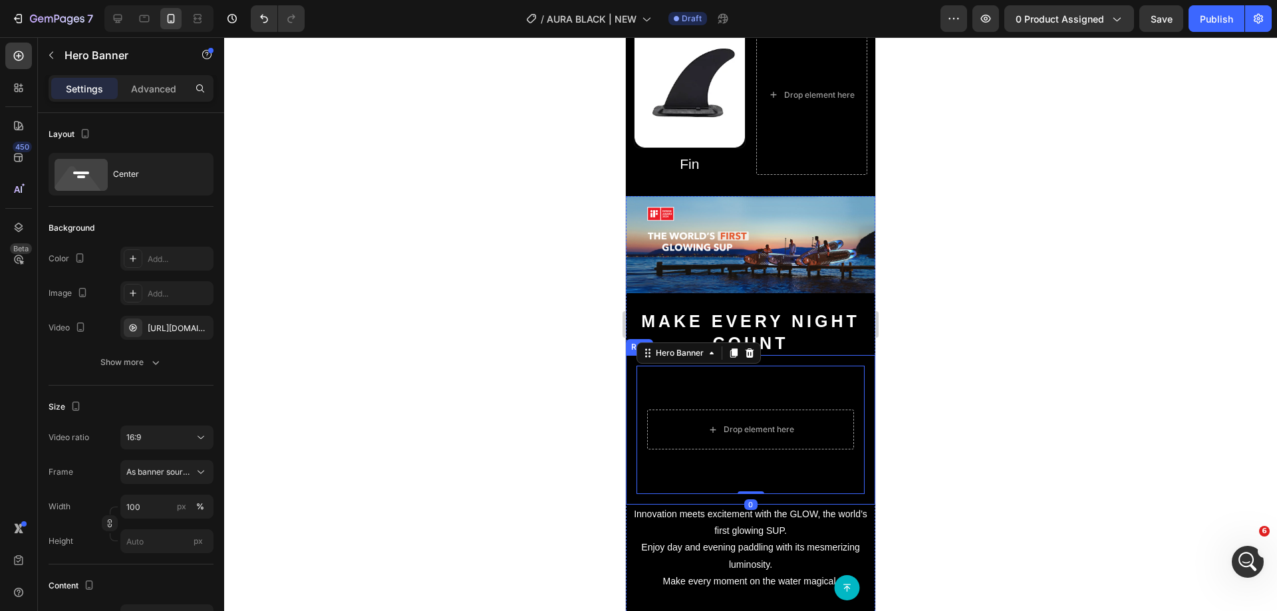
click at [635, 364] on div "Drop element here Hero Banner 0 Row" at bounding box center [750, 430] width 249 height 150
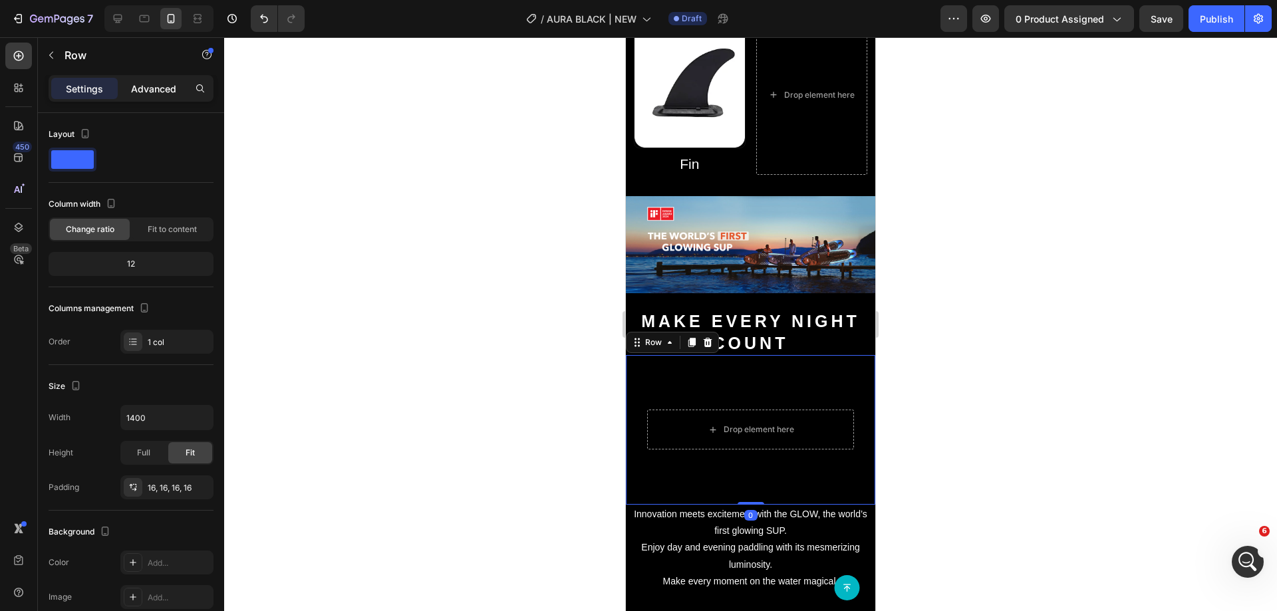
click at [154, 86] on p "Advanced" at bounding box center [153, 89] width 45 height 14
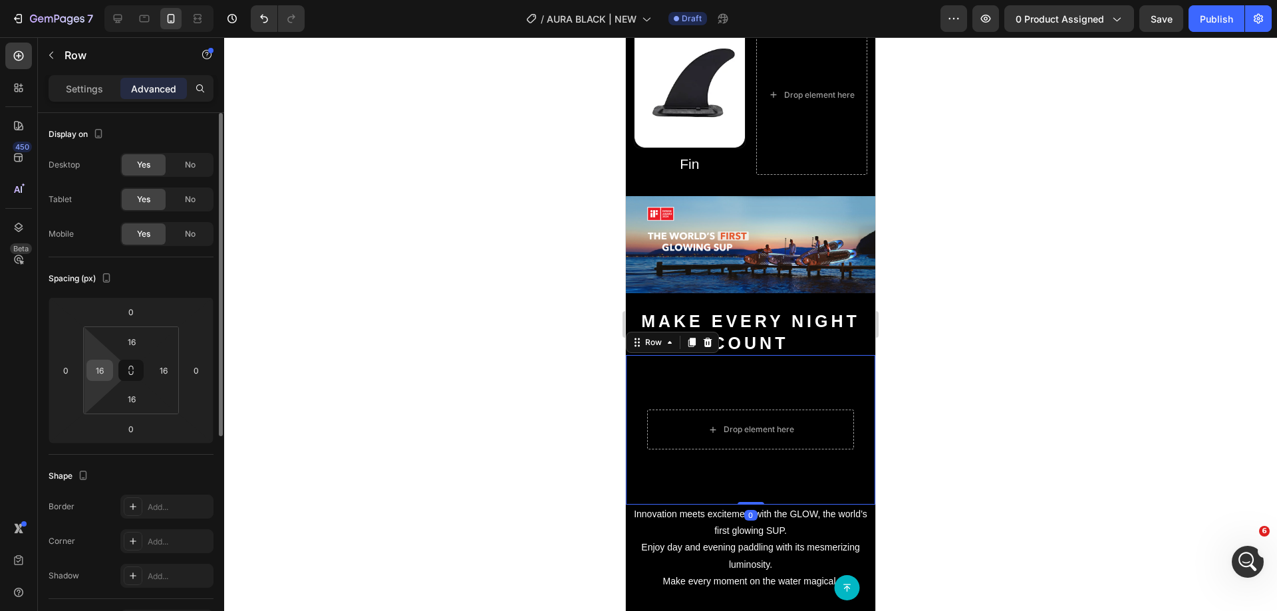
click at [101, 368] on input "16" at bounding box center [100, 371] width 20 height 20
type input "6"
click at [166, 370] on input "16" at bounding box center [164, 371] width 20 height 20
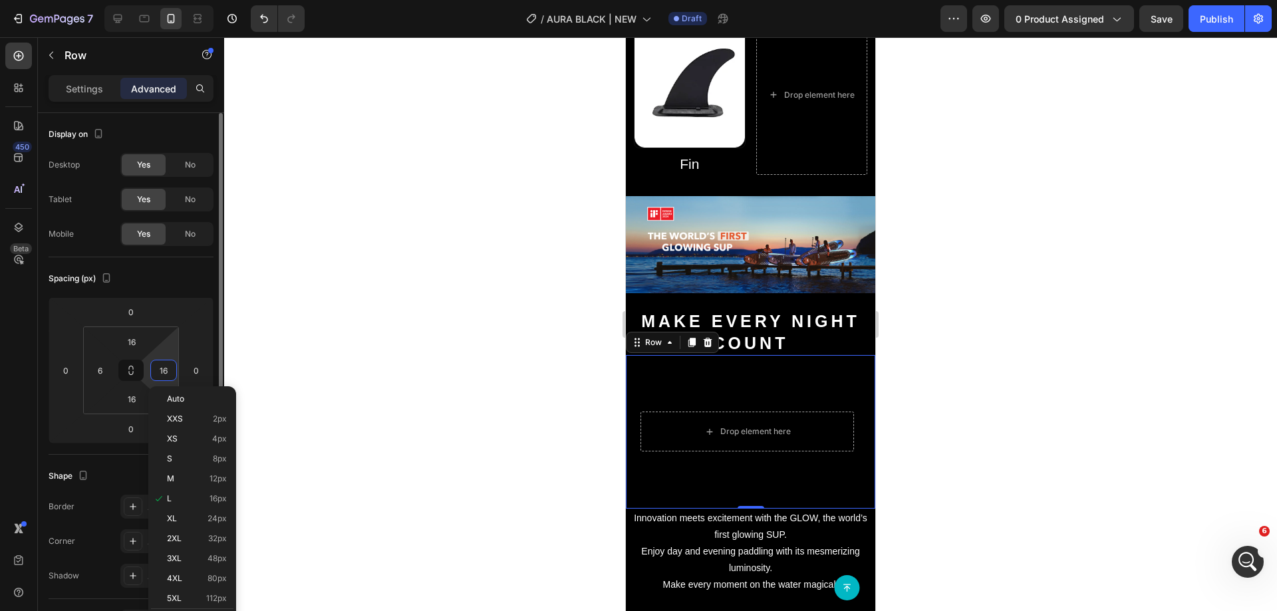
type input "6"
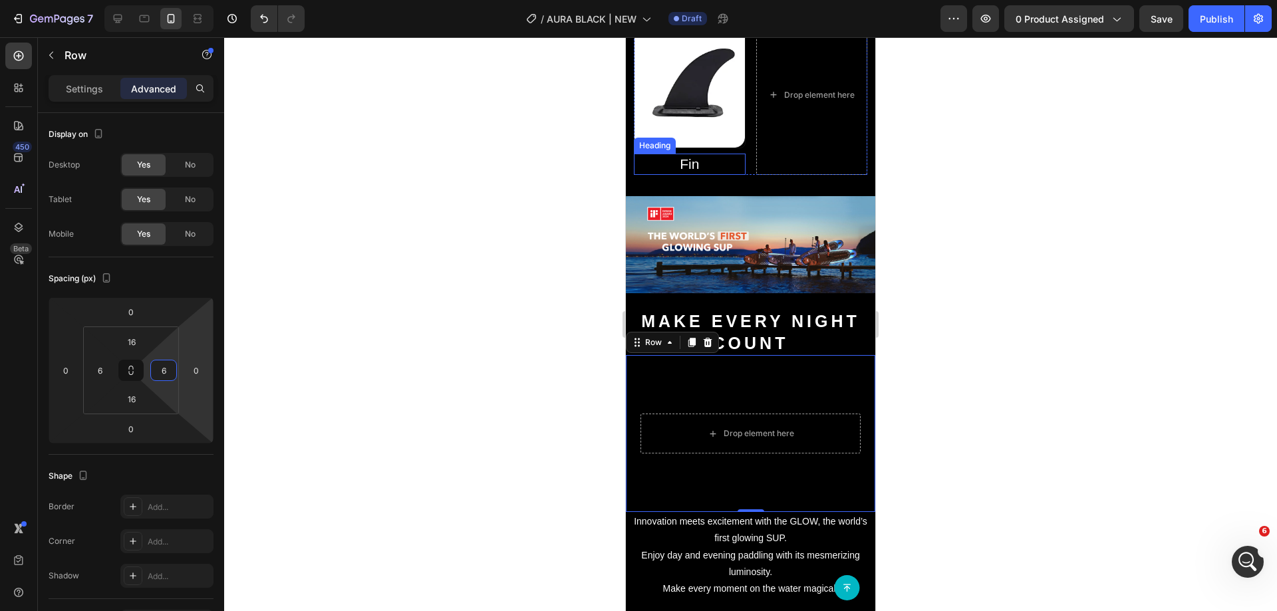
click at [726, 154] on h2 "Fin" at bounding box center [690, 164] width 112 height 21
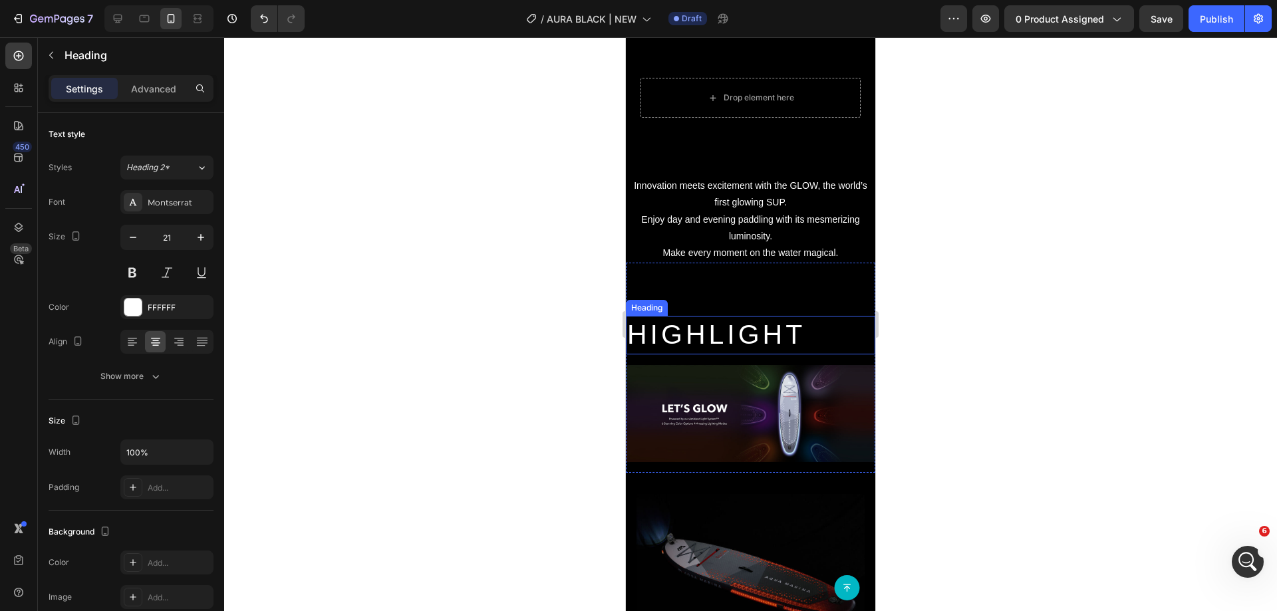
scroll to position [1929, 0]
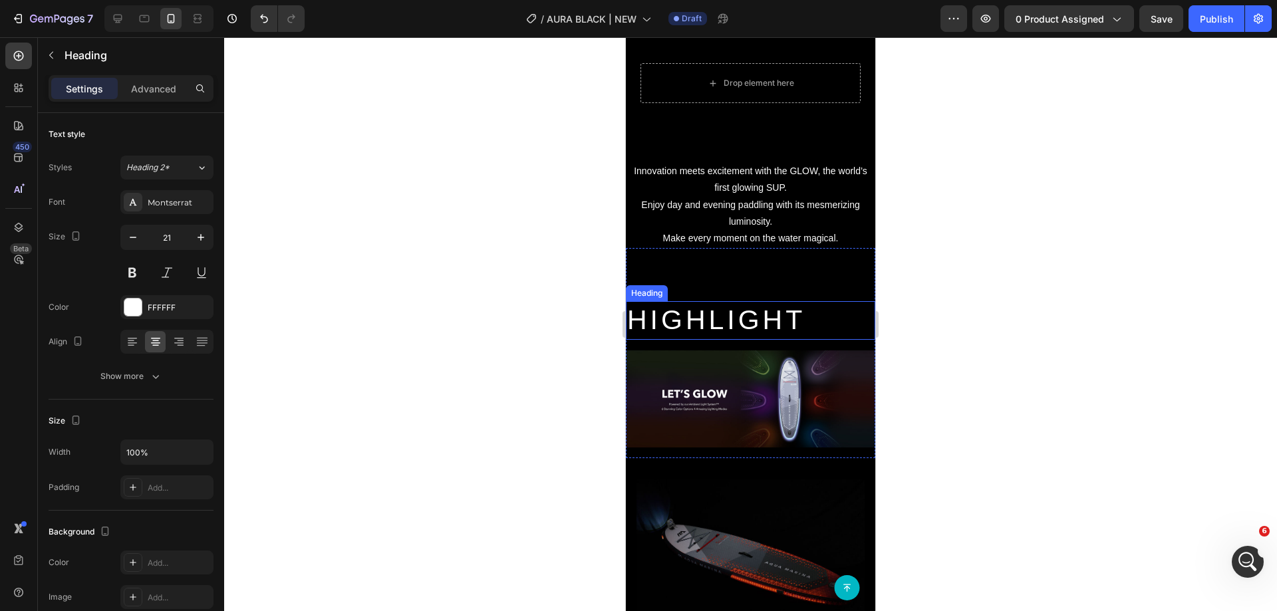
click at [732, 309] on h2 "HIGHLIGHT" at bounding box center [750, 320] width 249 height 38
click at [772, 311] on h2 "HIGHLIGHT" at bounding box center [750, 320] width 249 height 38
click at [777, 262] on div "HIGHLIGHT Heading 16 Image Row" at bounding box center [750, 353] width 249 height 210
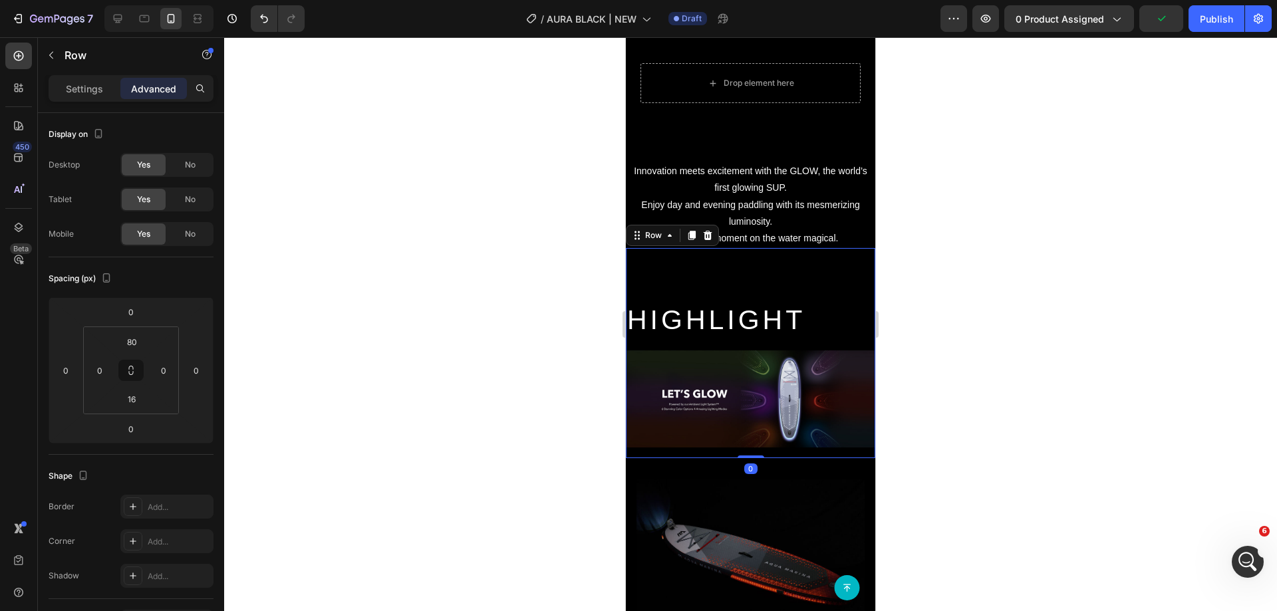
click at [787, 303] on p "HIGHLIGHT" at bounding box center [750, 320] width 247 height 35
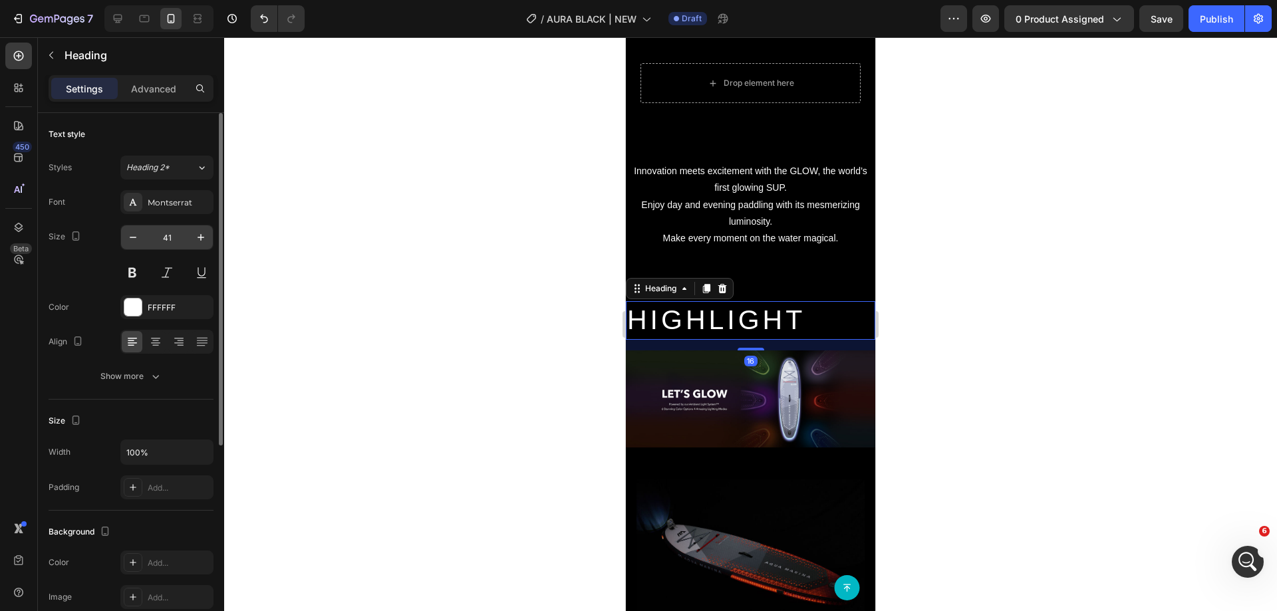
click at [160, 240] on input "41" at bounding box center [167, 238] width 44 height 24
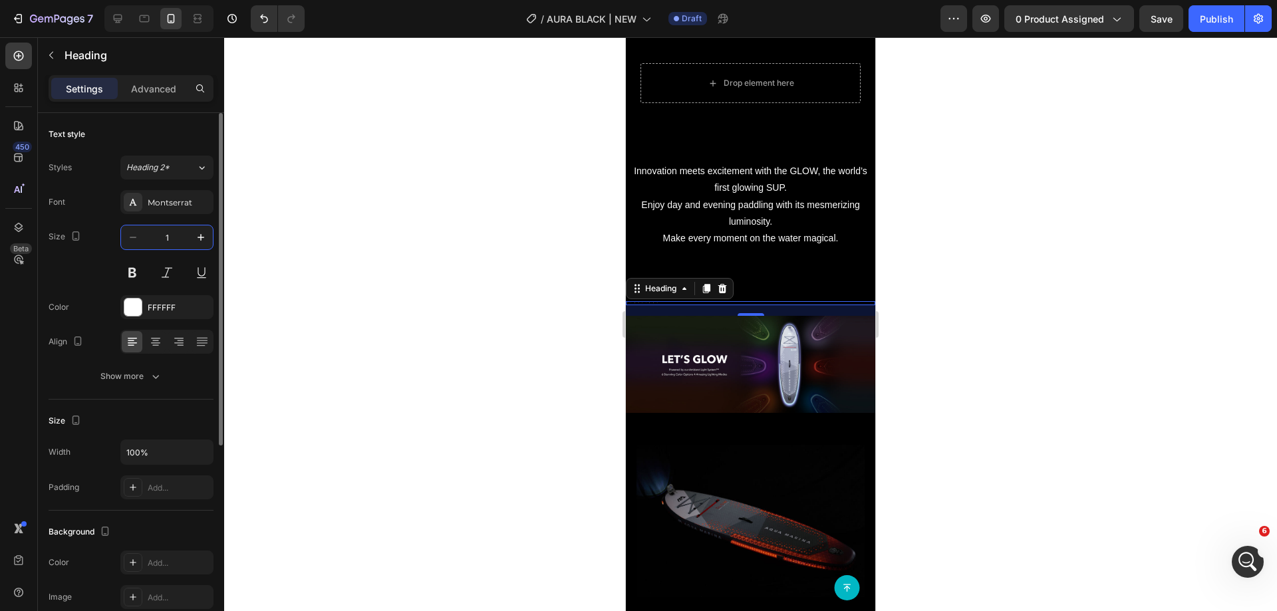
type input "18"
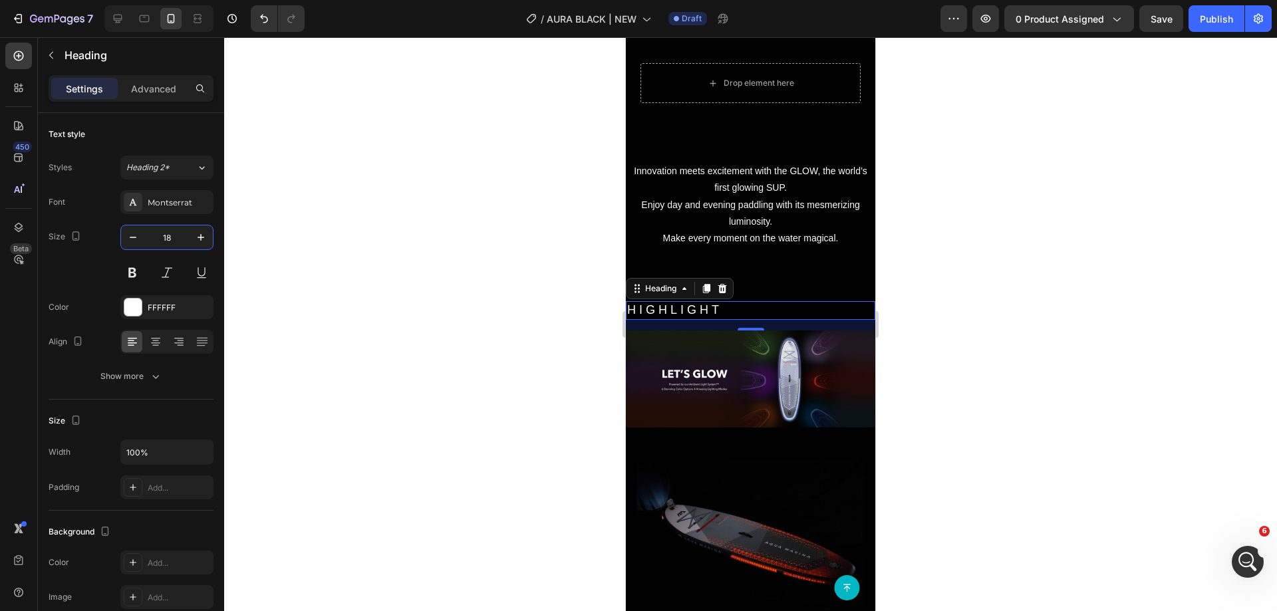
click at [691, 189] on p "Innovation meets excitement with the GLOW, the world’s first glowing SUP. Enjoy…" at bounding box center [750, 205] width 247 height 84
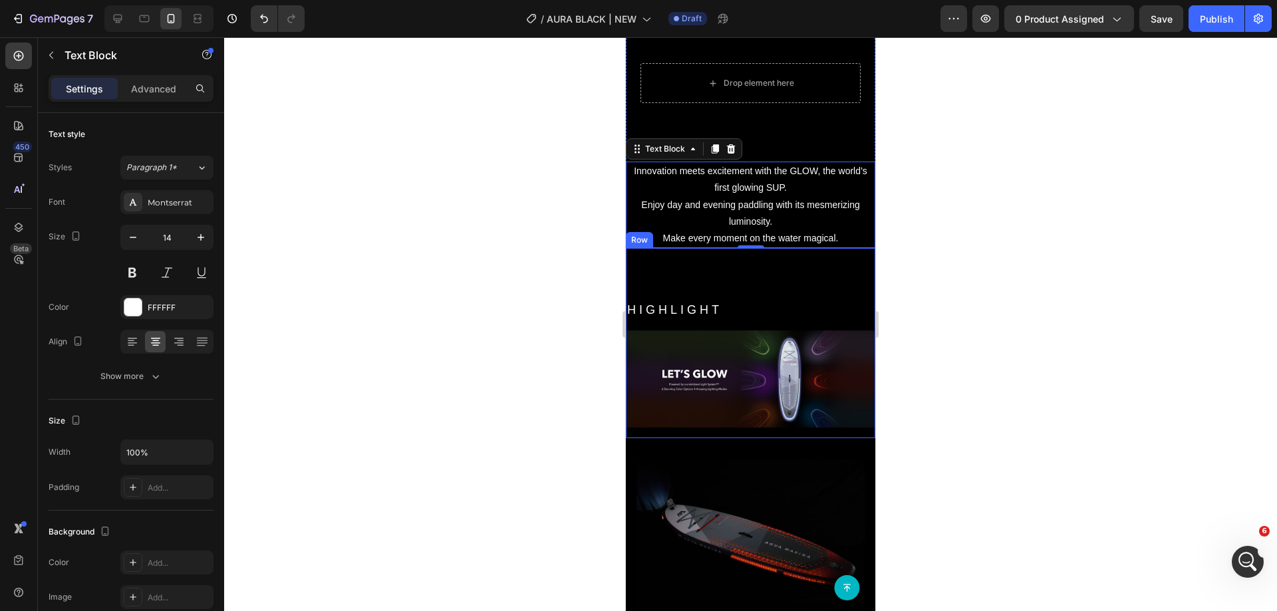
click at [734, 287] on div "HIGHLIGHT Heading Image Row" at bounding box center [750, 343] width 249 height 190
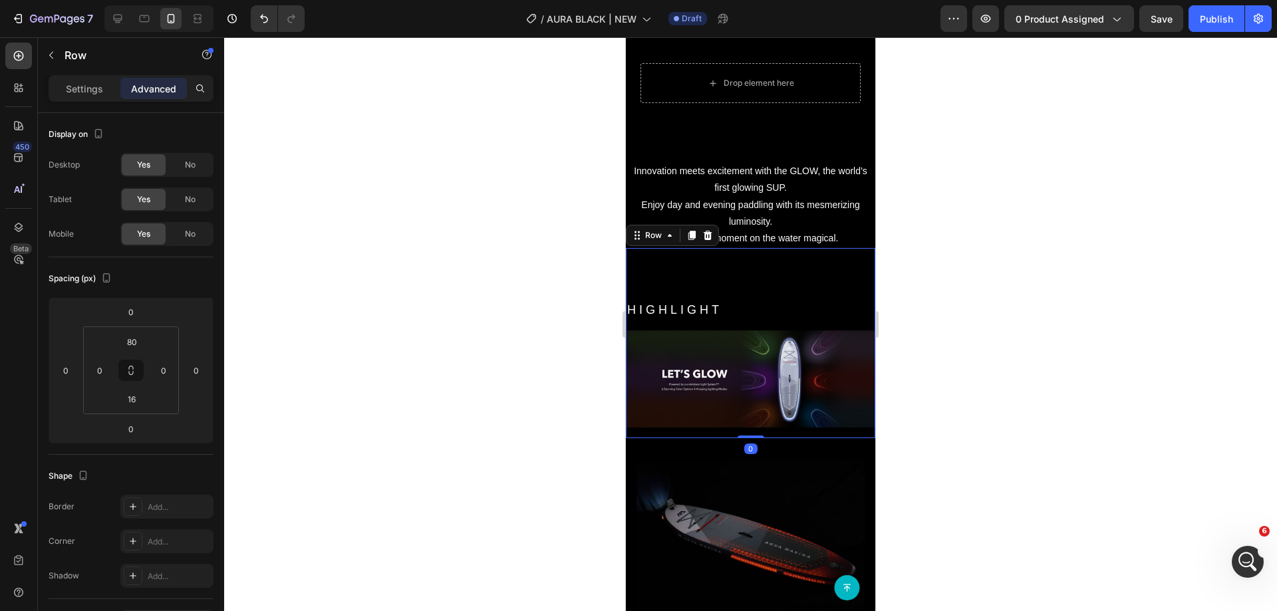
click at [748, 269] on div "HIGHLIGHT Heading Image Row 0" at bounding box center [750, 343] width 249 height 190
click at [104, 373] on input "0" at bounding box center [100, 371] width 20 height 20
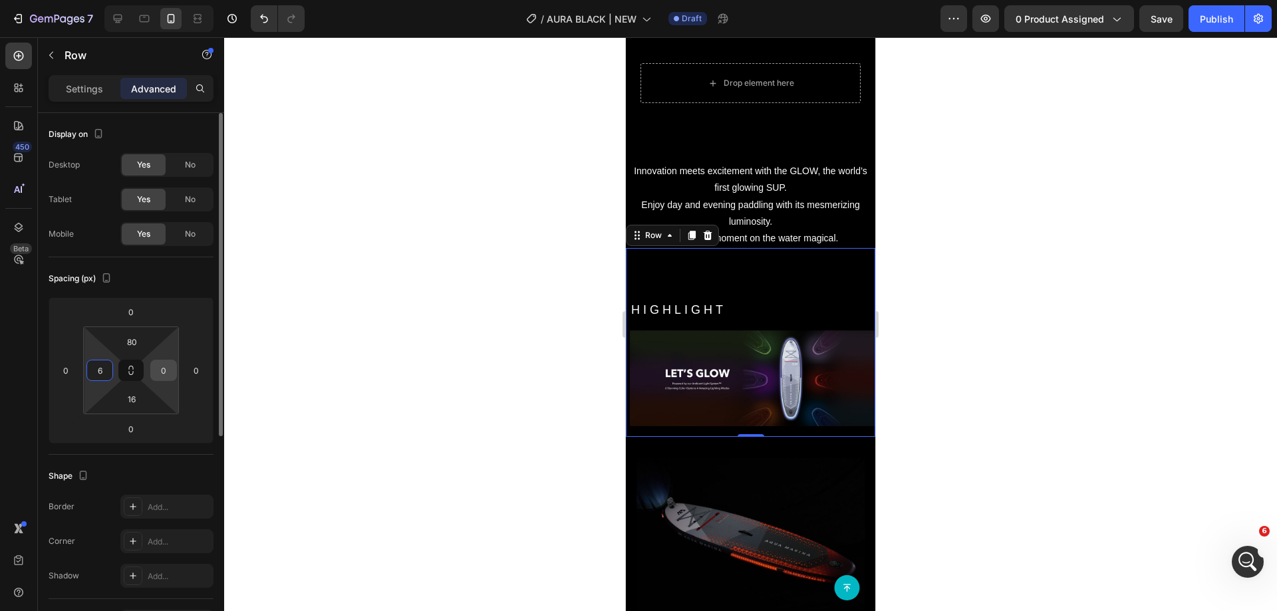
type input "6"
click at [167, 367] on input "0" at bounding box center [164, 371] width 20 height 20
type input "6"
click at [112, 0] on html "7 Version history / AURA BLACK | NEW Draft Preview 0 product assigned Publish 4…" at bounding box center [638, 0] width 1277 height 0
click at [103, 367] on input "6" at bounding box center [100, 371] width 20 height 20
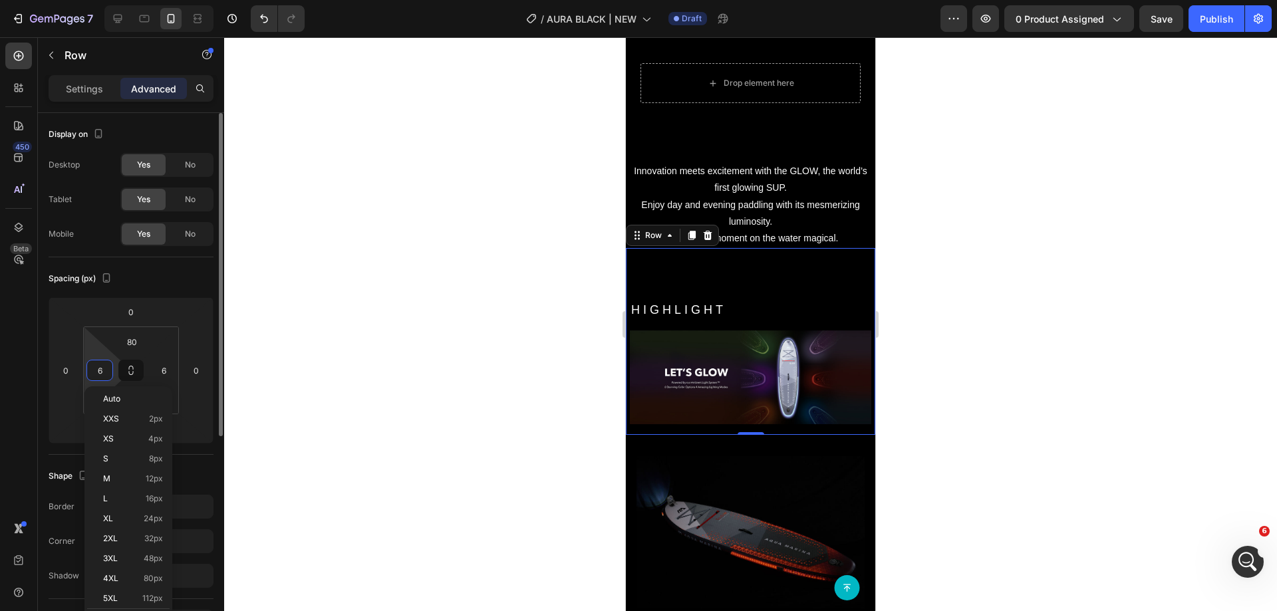
click at [95, 370] on input "6" at bounding box center [100, 371] width 20 height 20
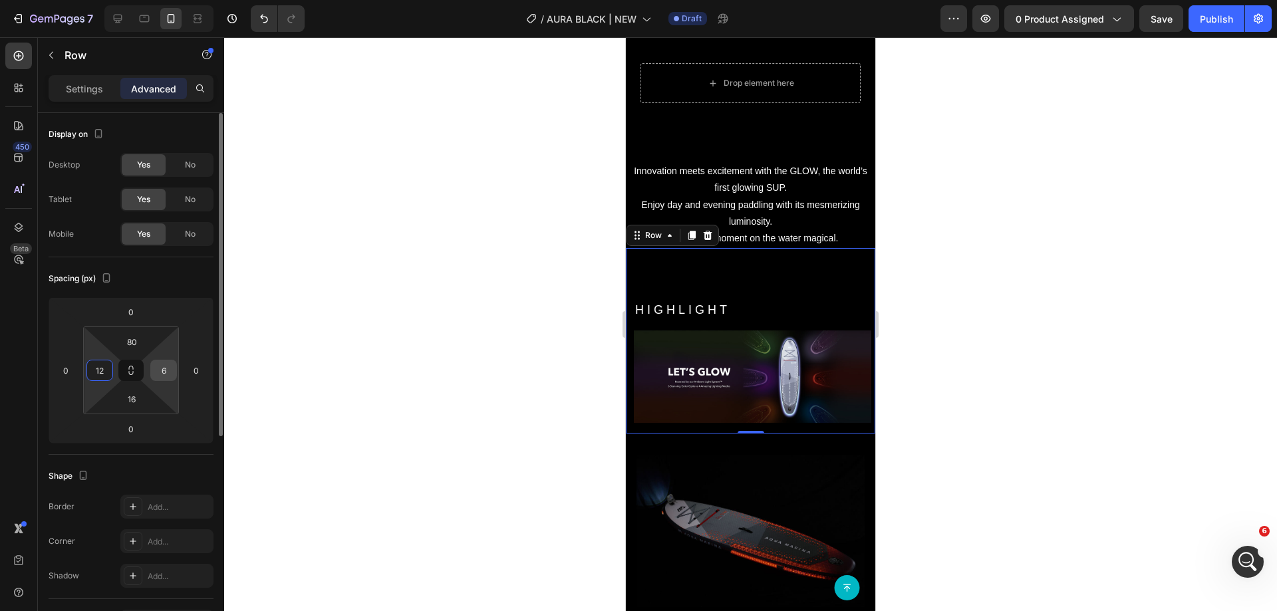
type input "12"
click at [162, 369] on input "6" at bounding box center [164, 371] width 20 height 20
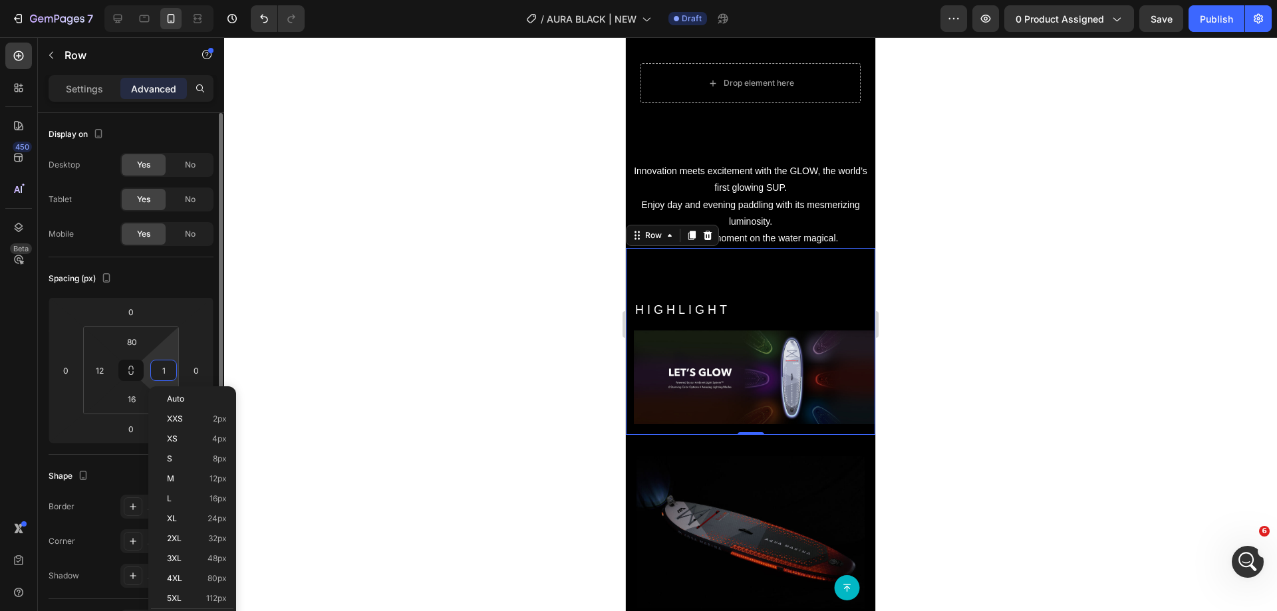
type input "12"
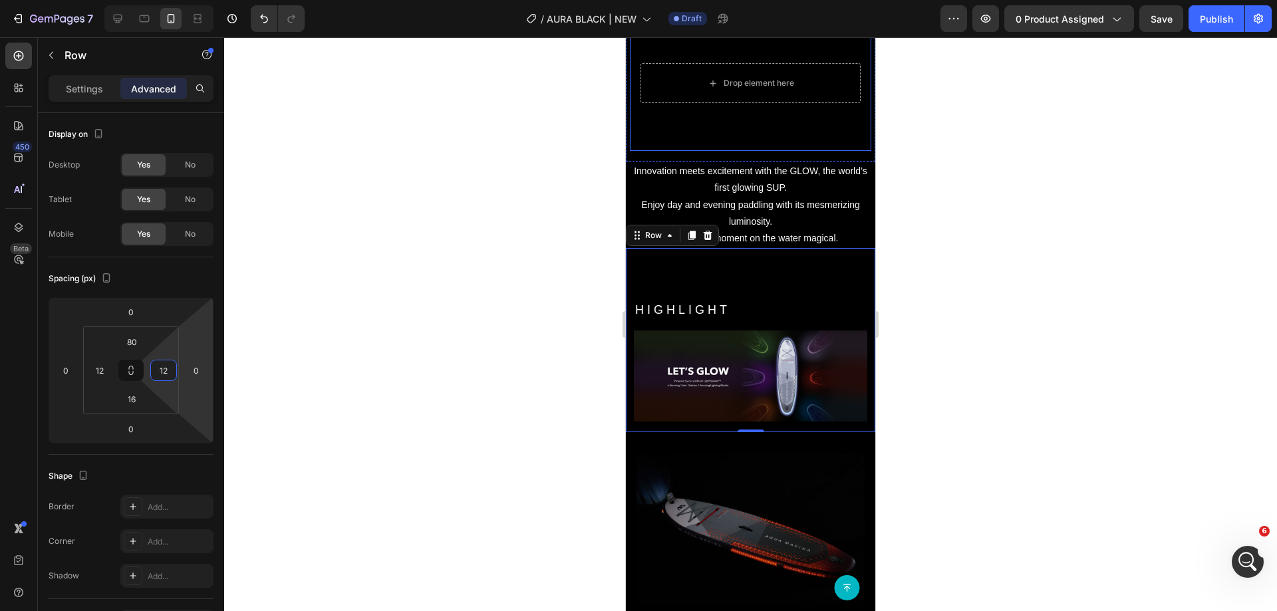
click at [681, 119] on video "Background Image" at bounding box center [750, 83] width 241 height 136
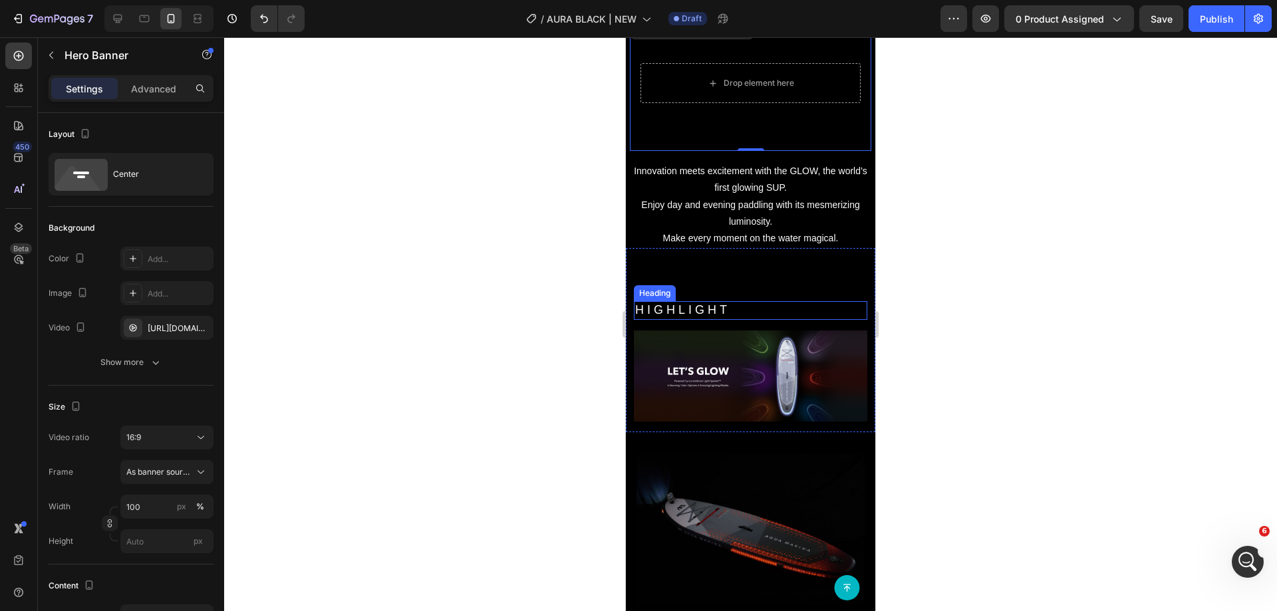
click at [743, 303] on p "HIGHLIGHT" at bounding box center [750, 310] width 231 height 15
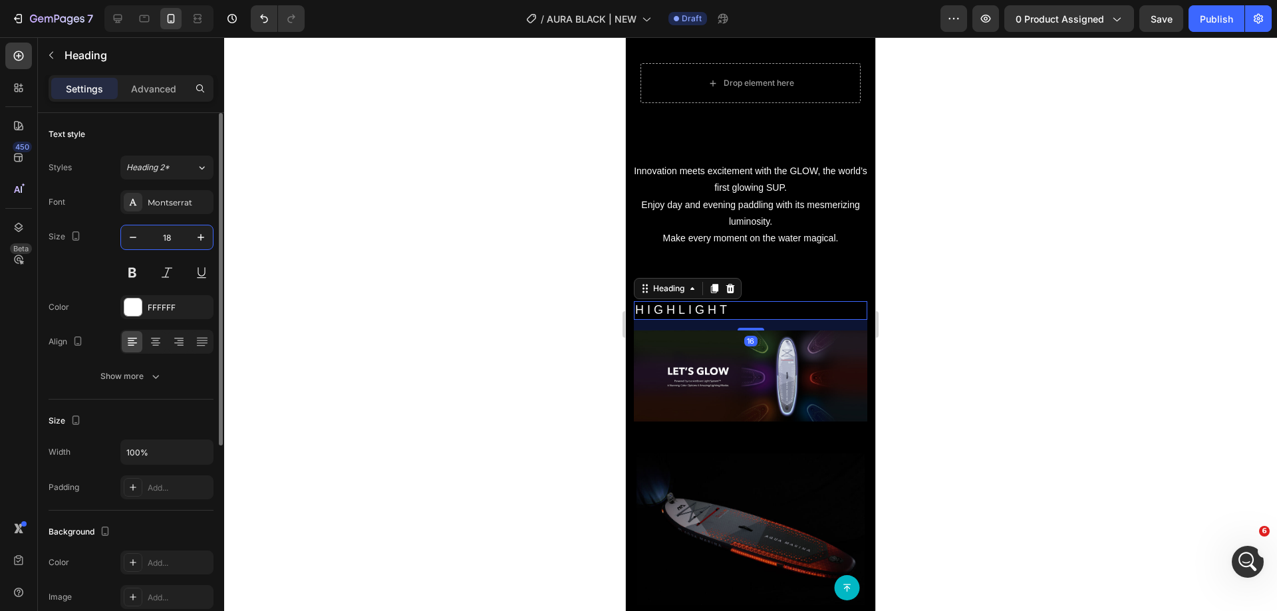
click at [169, 232] on input "18" at bounding box center [167, 238] width 44 height 24
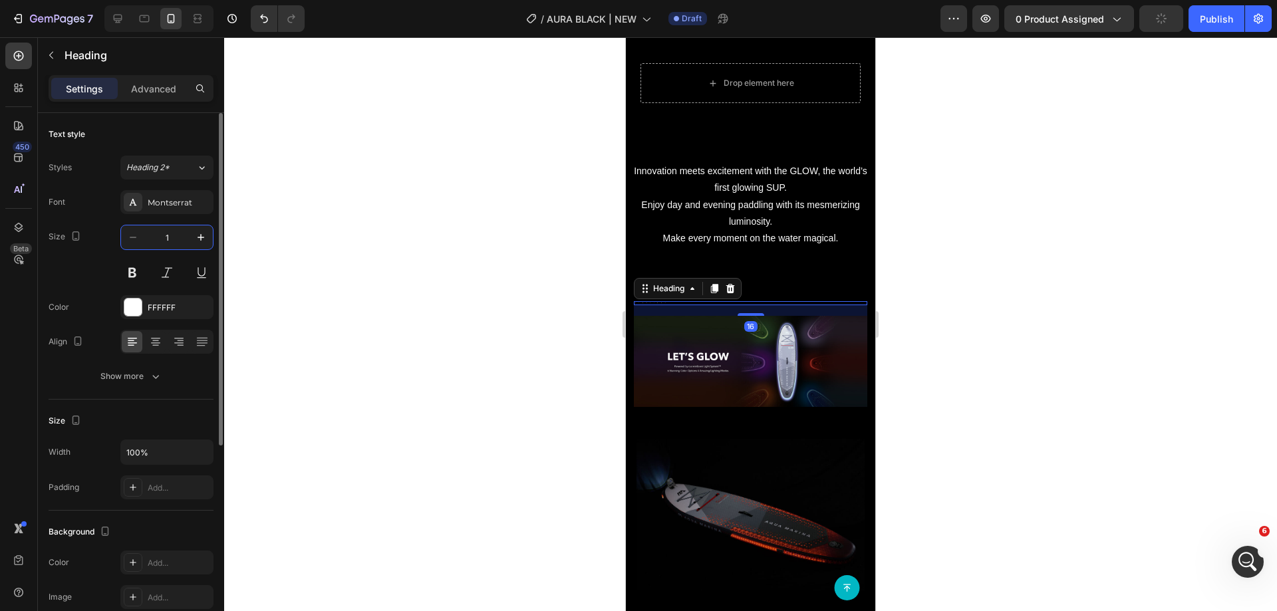
type input "16"
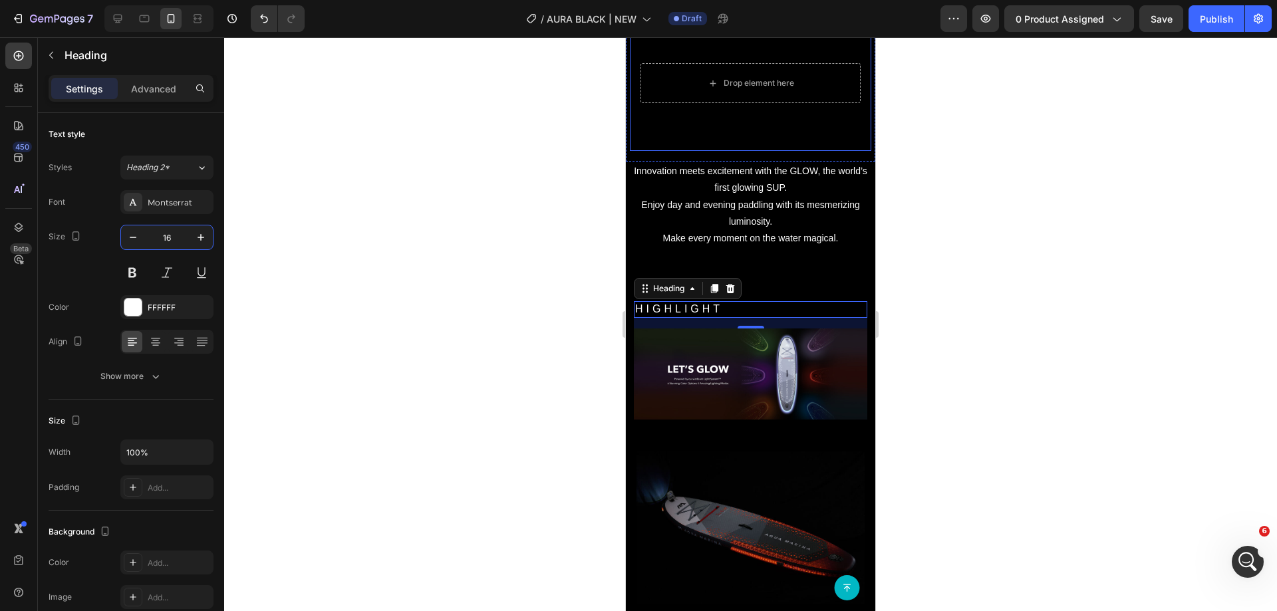
click at [748, 113] on video "Background Image" at bounding box center [750, 83] width 241 height 136
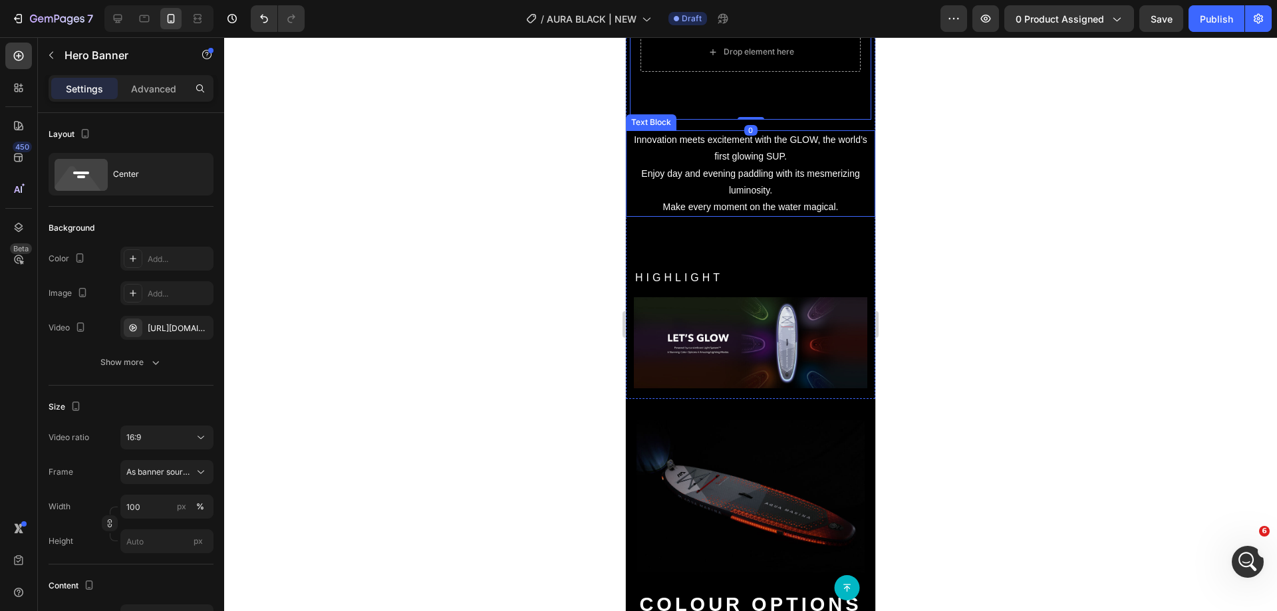
scroll to position [2062, 0]
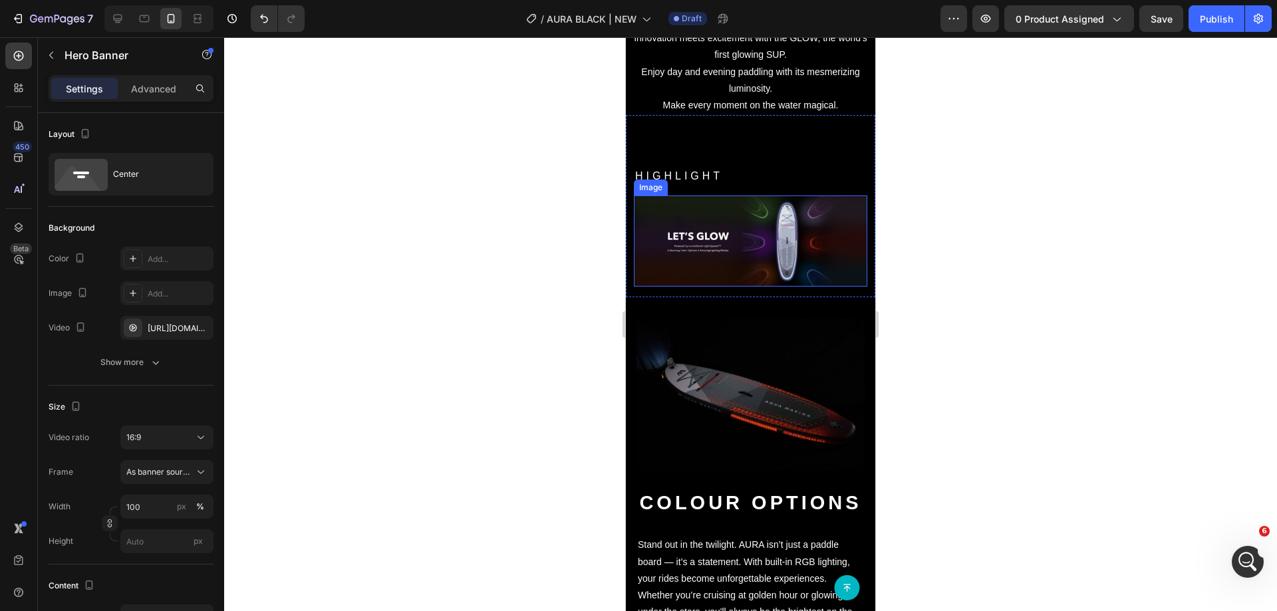
click at [637, 219] on img at bounding box center [751, 241] width 234 height 91
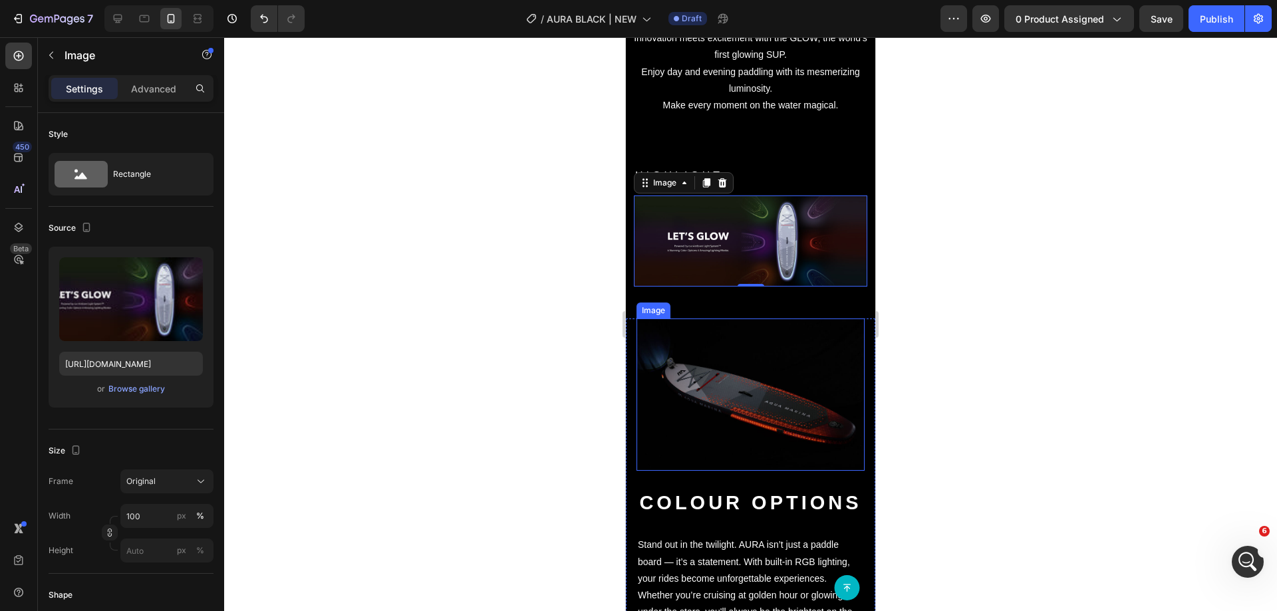
click at [729, 350] on img at bounding box center [751, 395] width 228 height 152
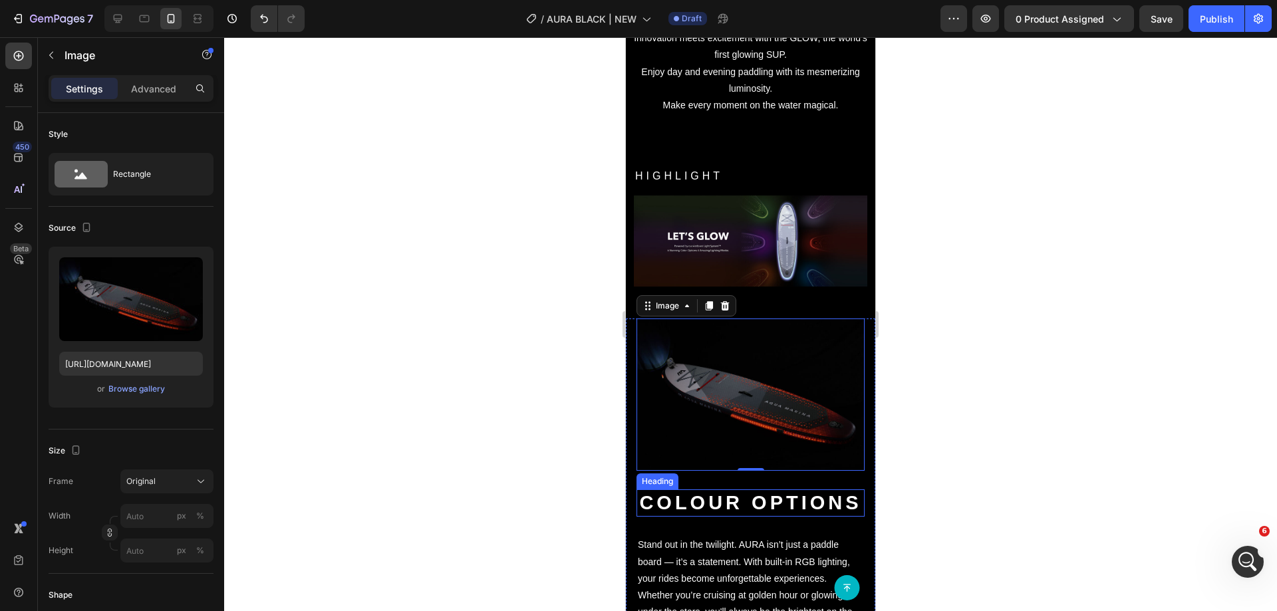
click at [833, 471] on div "Colour Options Heading Stand out in the twilight. AURA isn’t just a paddle boar…" at bounding box center [751, 555] width 228 height 168
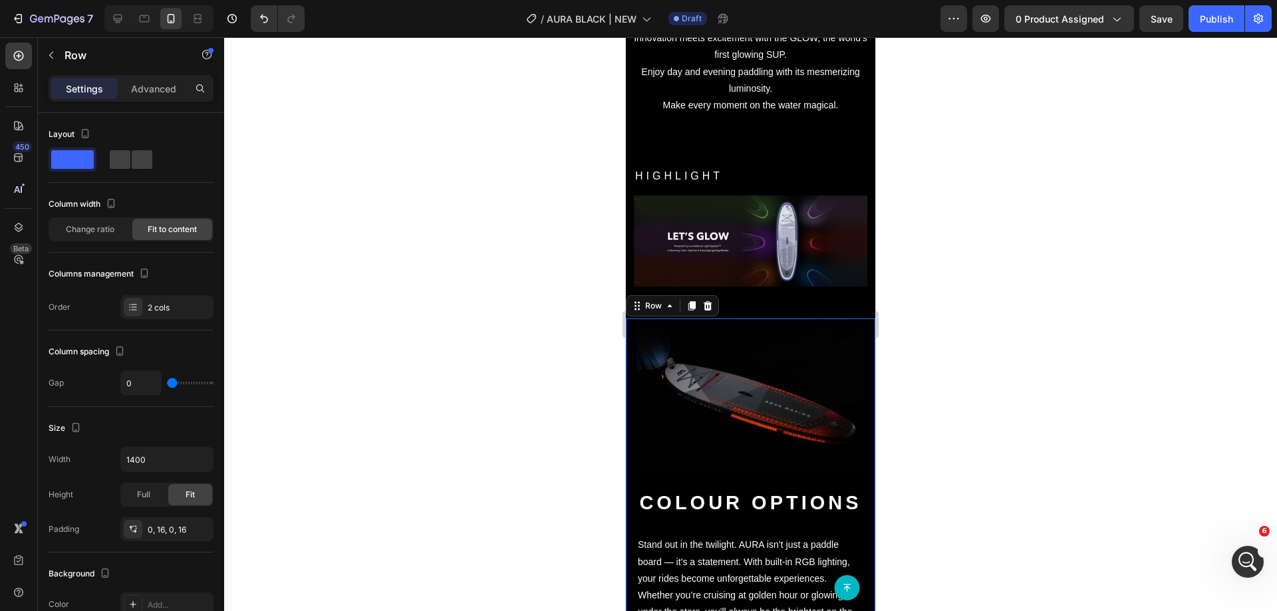
click at [837, 471] on div "Colour Options Heading Stand out in the twilight. AURA isn’t just a paddle boar…" at bounding box center [751, 555] width 228 height 168
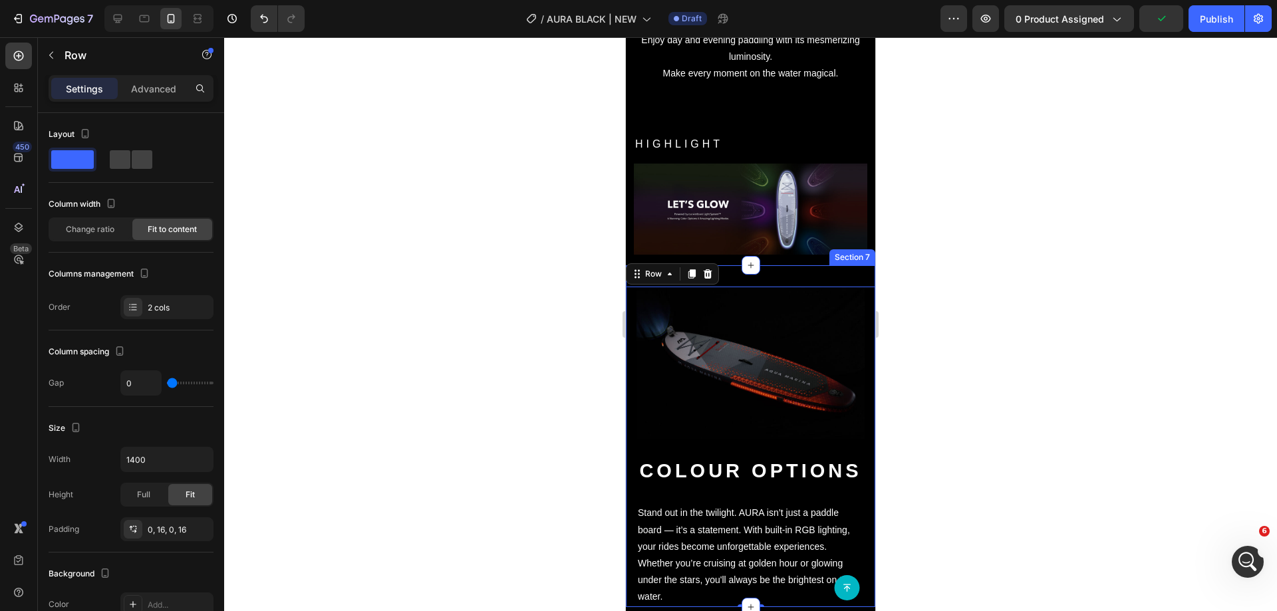
scroll to position [2129, 0]
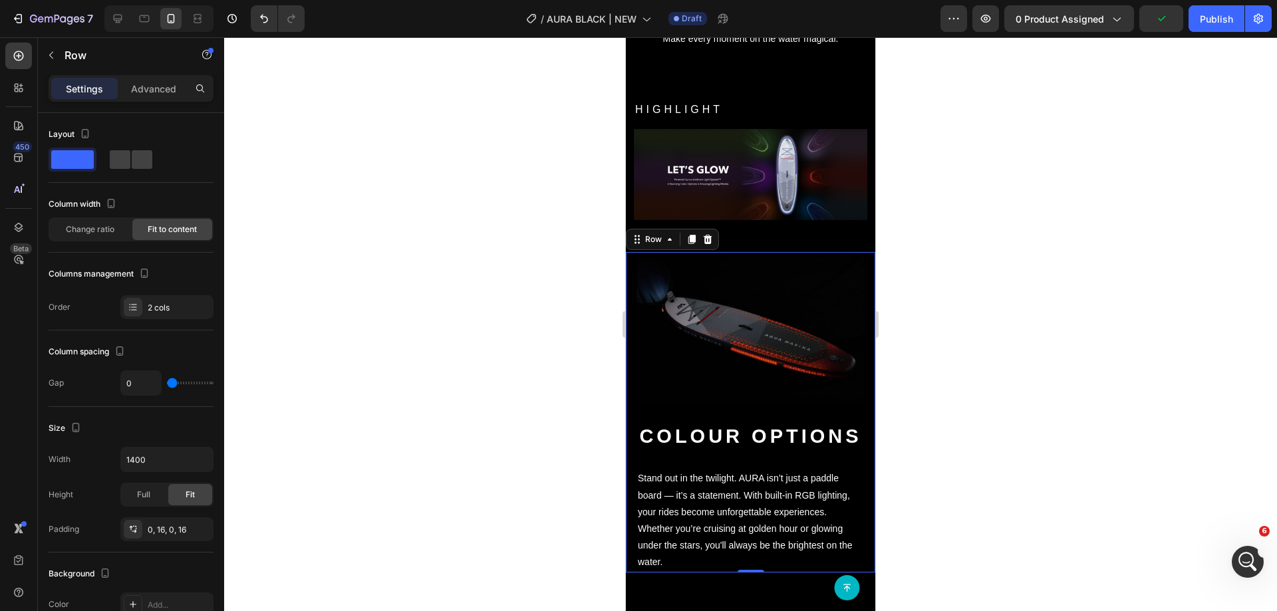
click at [844, 404] on div "Colour Options Heading Stand out in the twilight. AURA isn’t just a paddle boar…" at bounding box center [751, 488] width 228 height 168
click at [144, 319] on div "2 cols" at bounding box center [166, 307] width 93 height 24
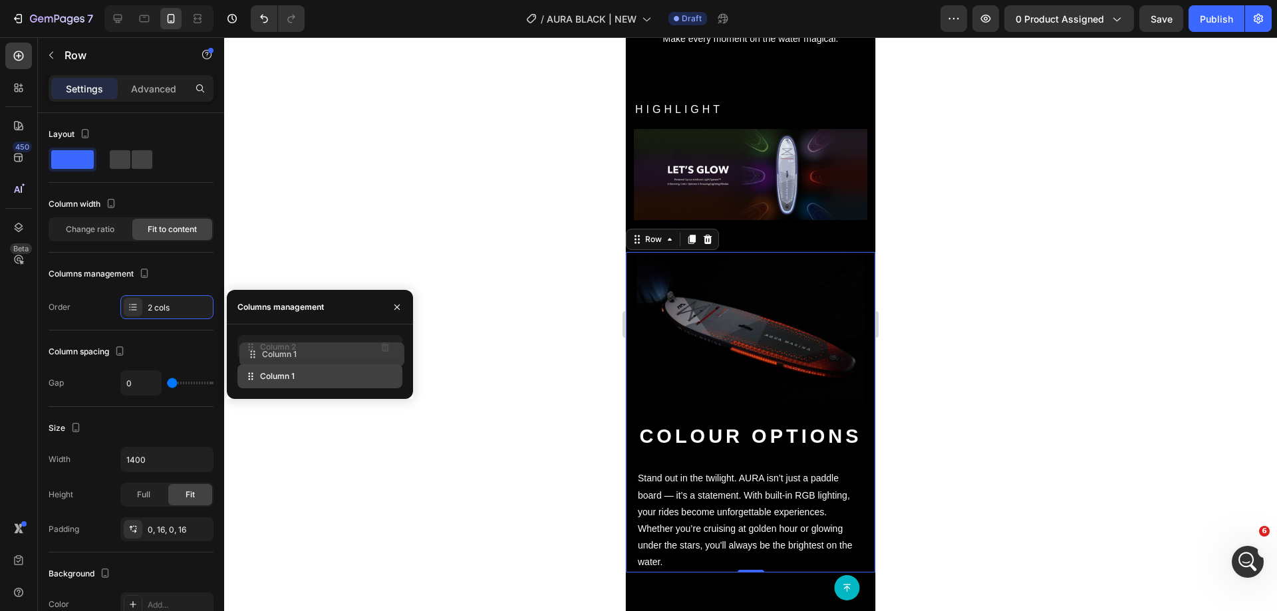
drag, startPoint x: 255, startPoint y: 381, endPoint x: 257, endPoint y: 353, distance: 27.3
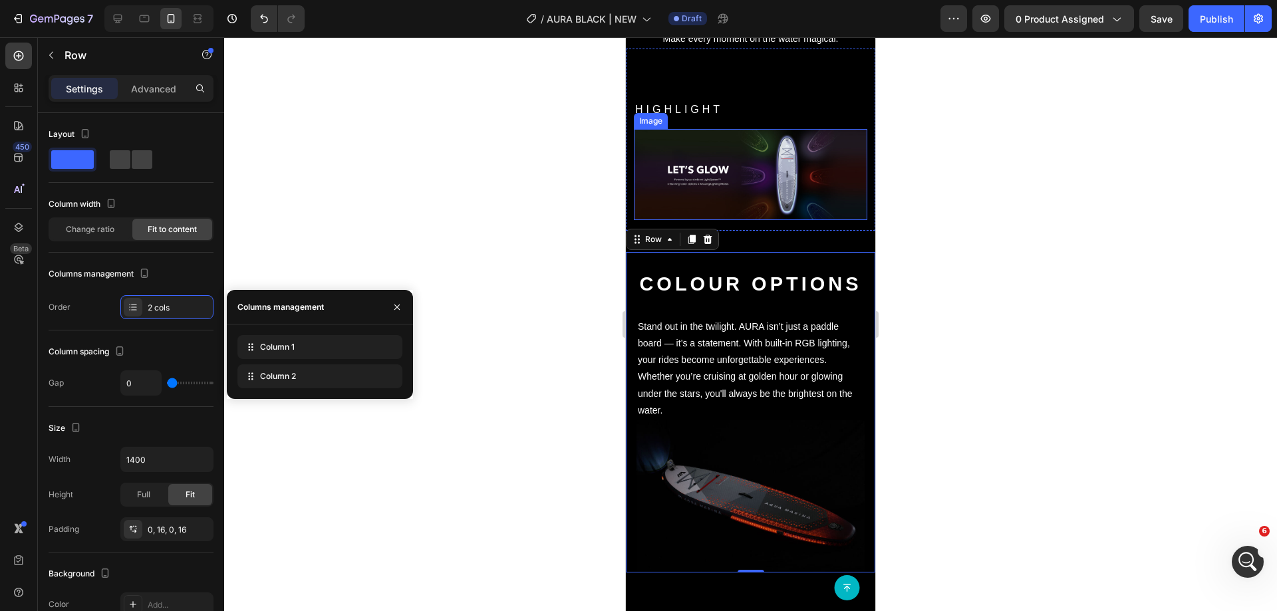
click at [760, 156] on img at bounding box center [751, 174] width 234 height 91
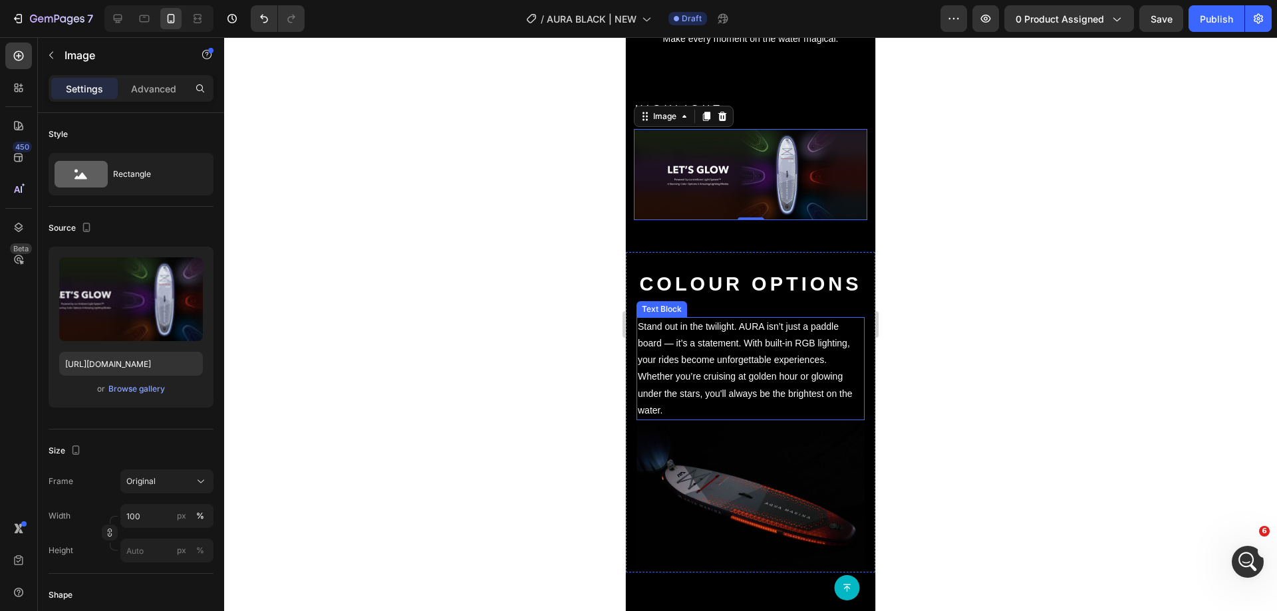
click at [724, 347] on p "Stand out in the twilight. AURA isn’t just a paddle board — it’s a statement. W…" at bounding box center [751, 369] width 226 height 100
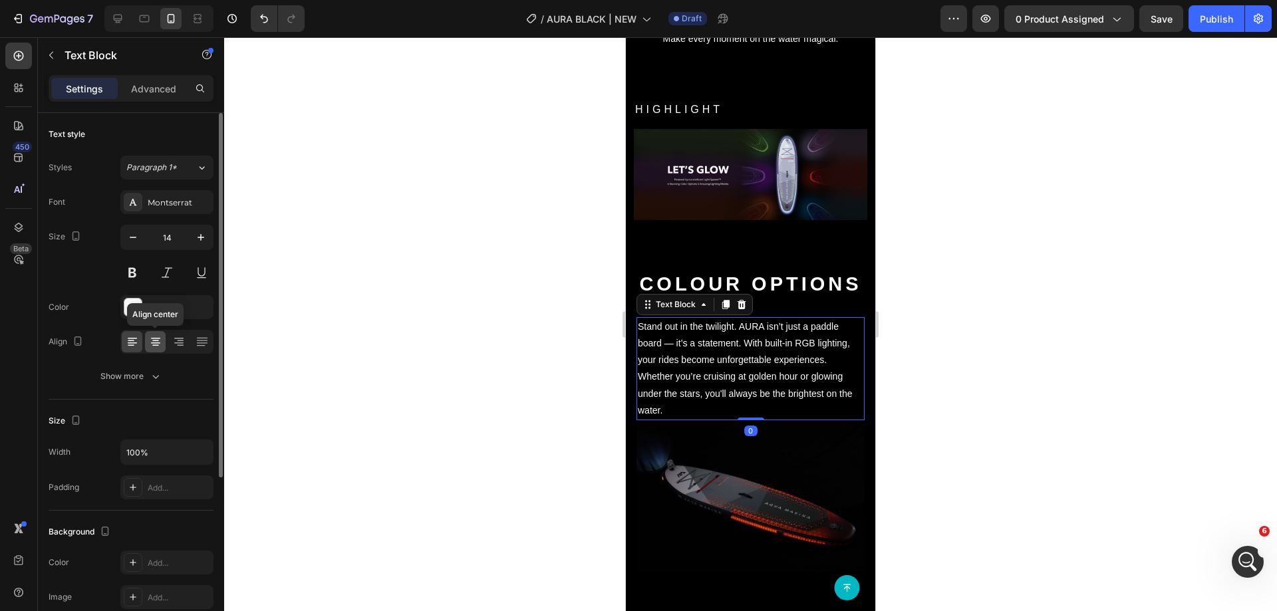
click at [153, 340] on icon at bounding box center [155, 341] width 13 height 13
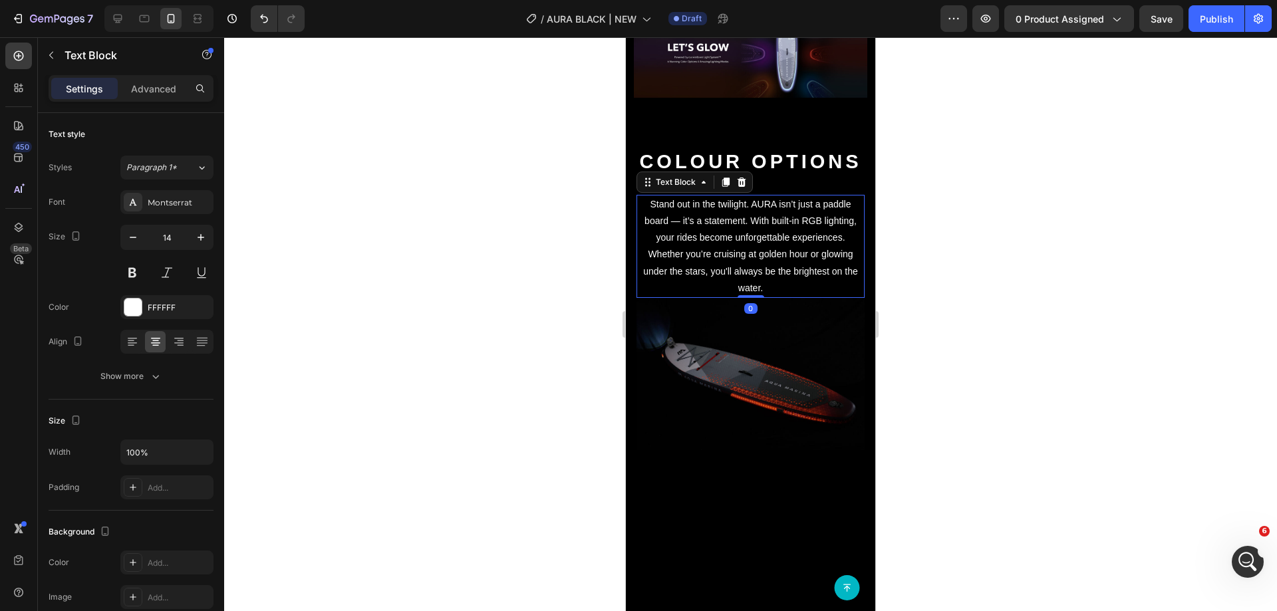
scroll to position [2262, 0]
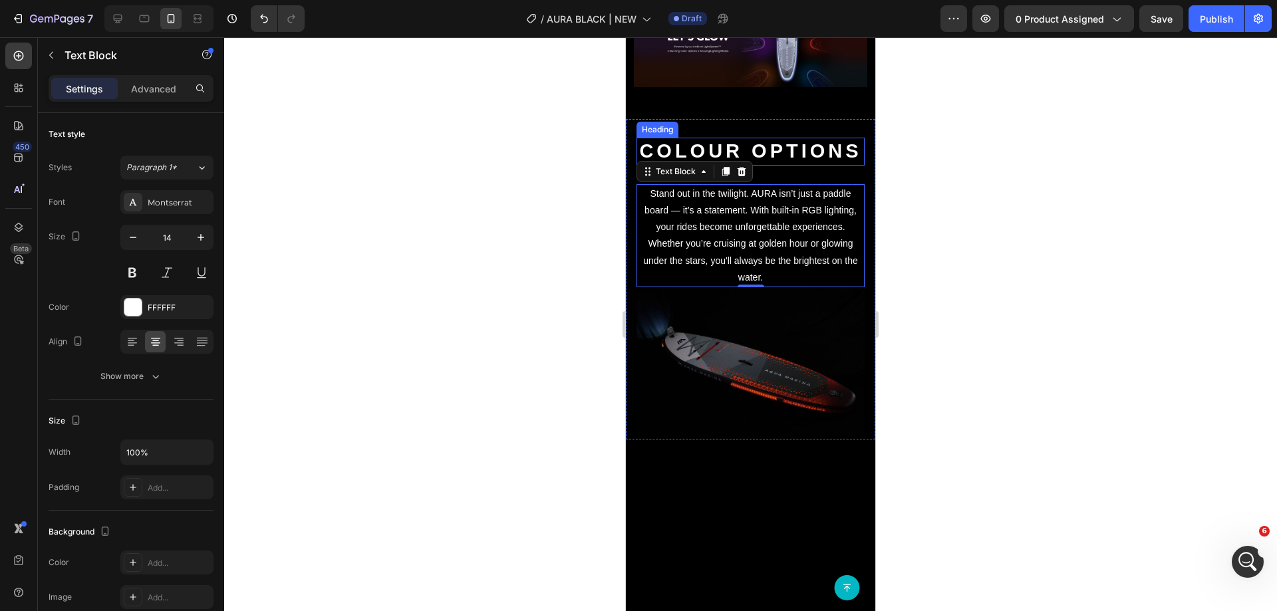
click at [700, 138] on h2 "Colour Options" at bounding box center [751, 152] width 228 height 28
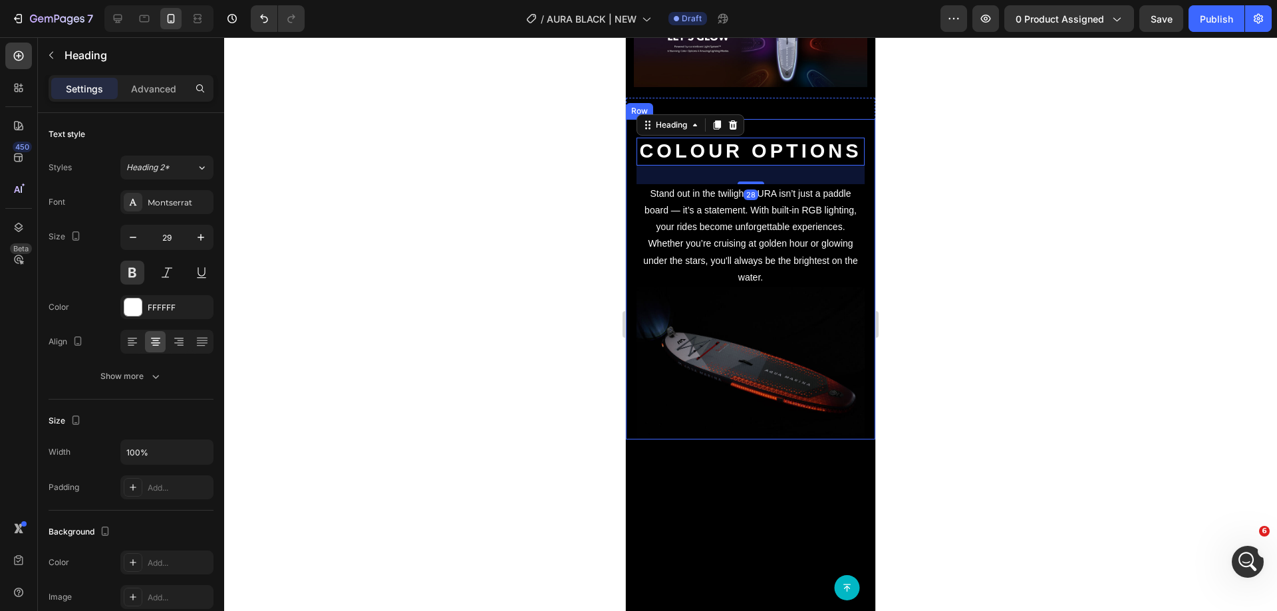
click at [627, 202] on div "Colour Options Heading 28 Stand out in the twilight. AURA isn’t just a paddle b…" at bounding box center [750, 279] width 249 height 320
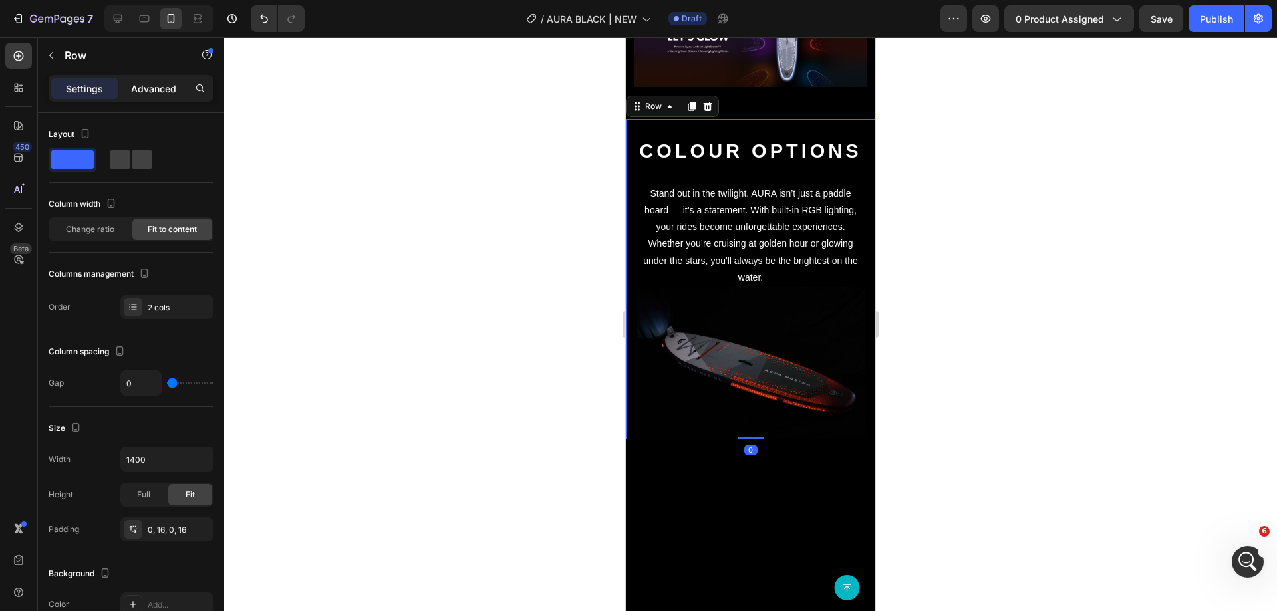
click at [132, 95] on p "Advanced" at bounding box center [153, 89] width 45 height 14
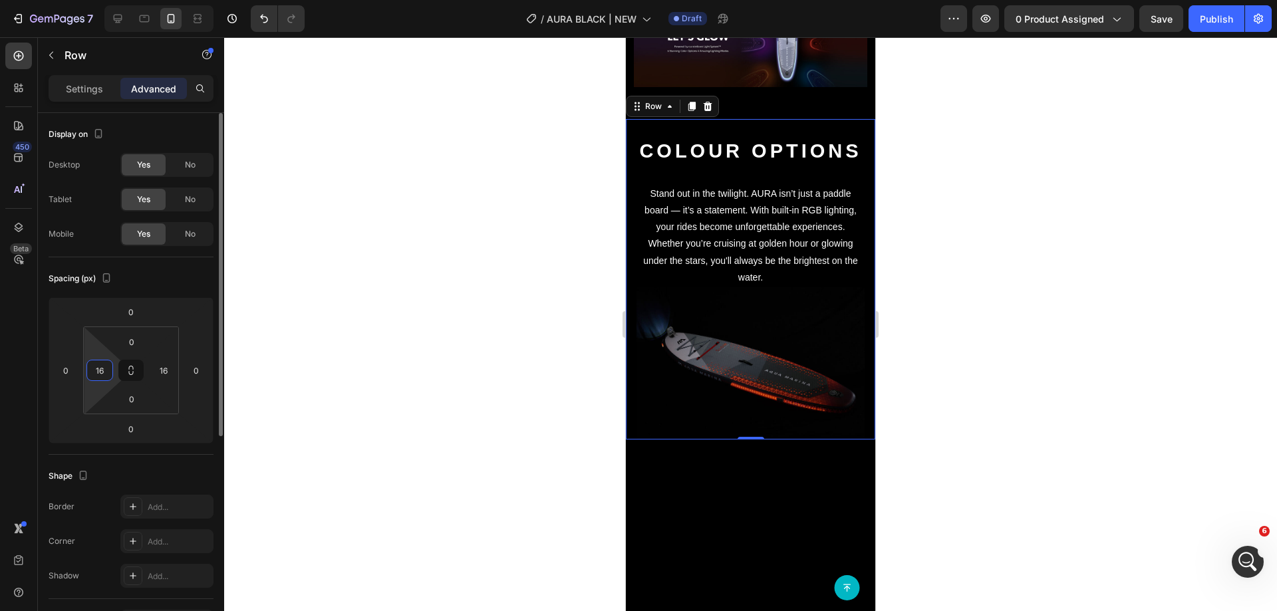
click at [105, 368] on input "16" at bounding box center [100, 371] width 20 height 20
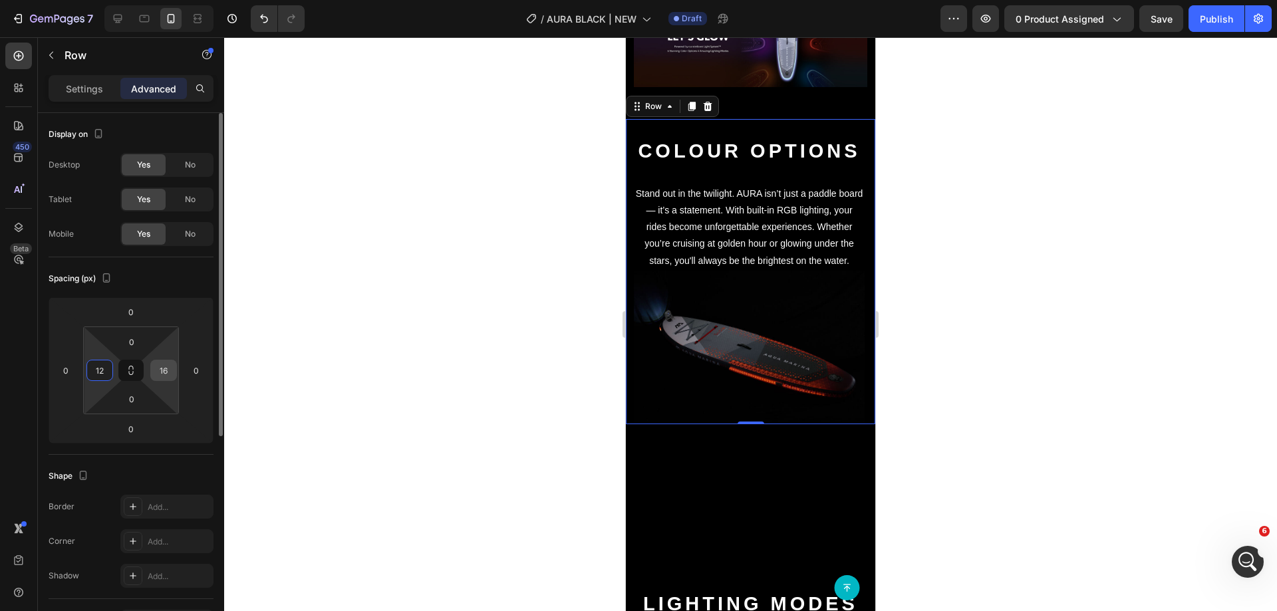
type input "12"
click at [159, 373] on input "16" at bounding box center [164, 371] width 20 height 20
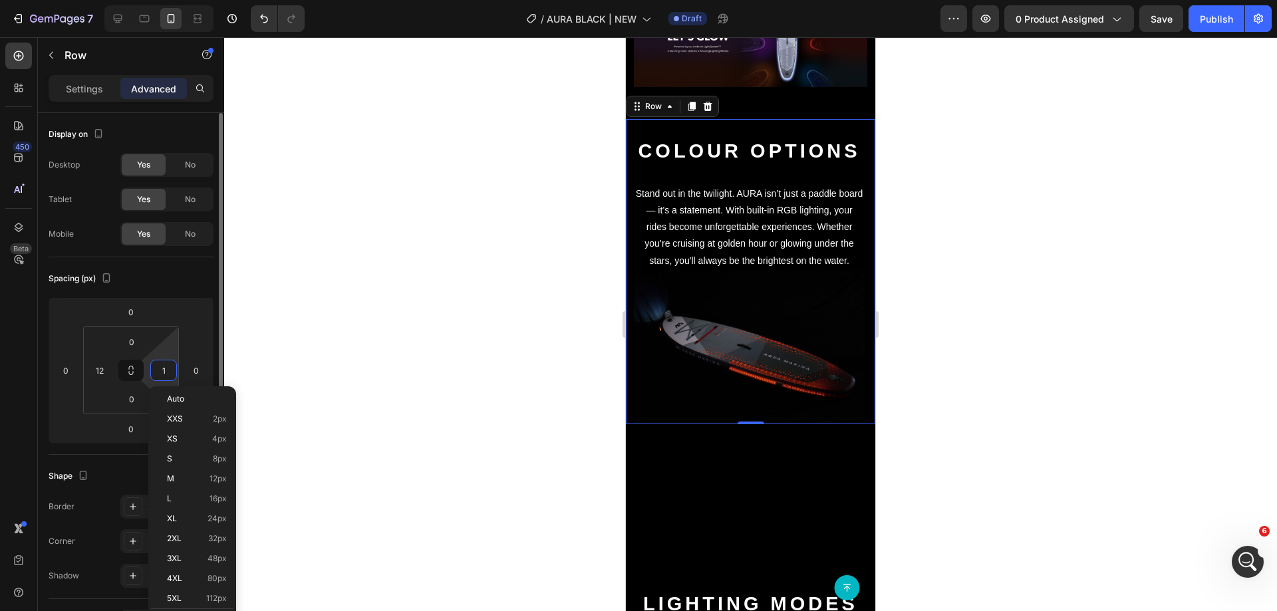
type input "12"
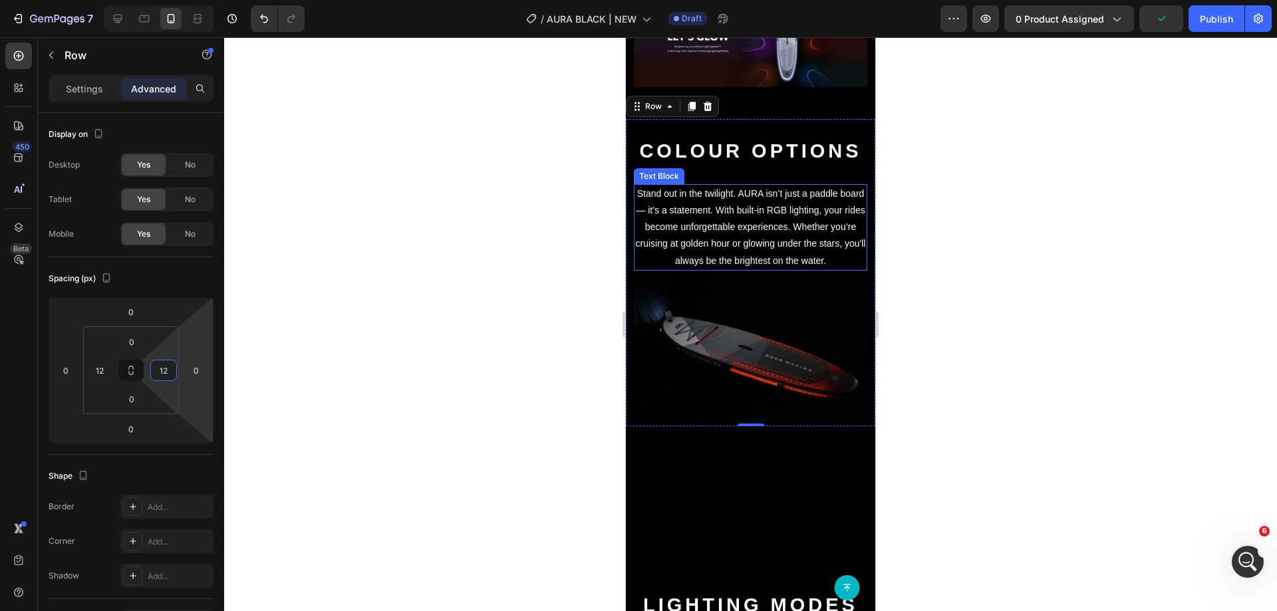
click at [677, 238] on p "Stand out in the twilight. AURA isn’t just a paddle board — it’s a statement. W…" at bounding box center [750, 228] width 231 height 84
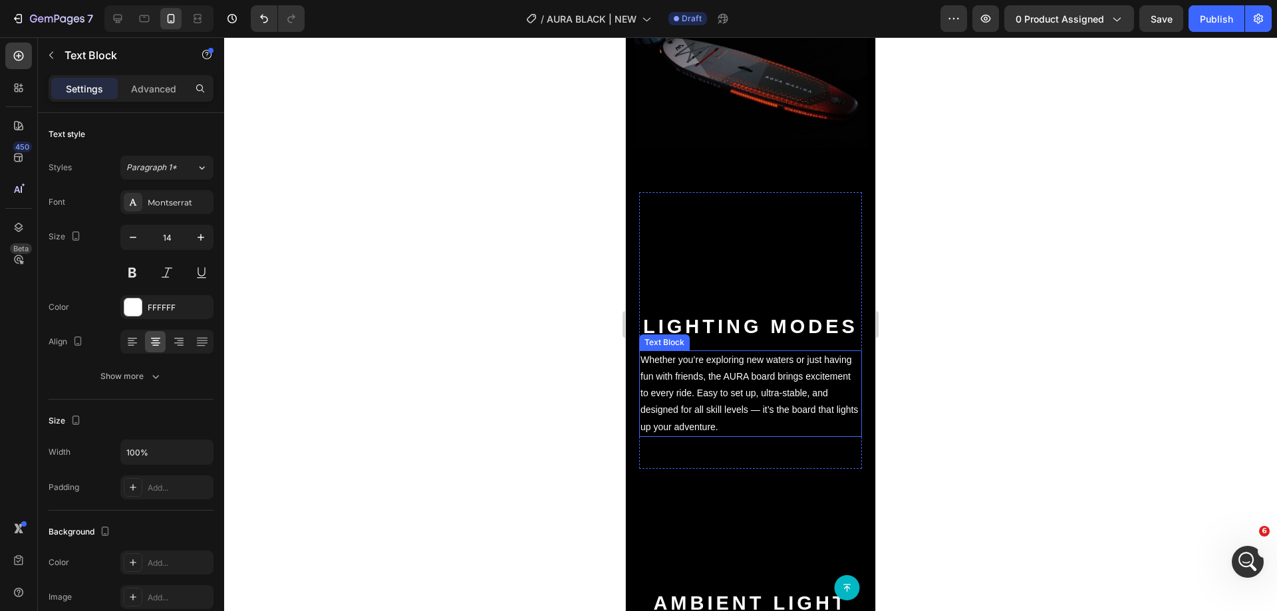
scroll to position [2728, 0]
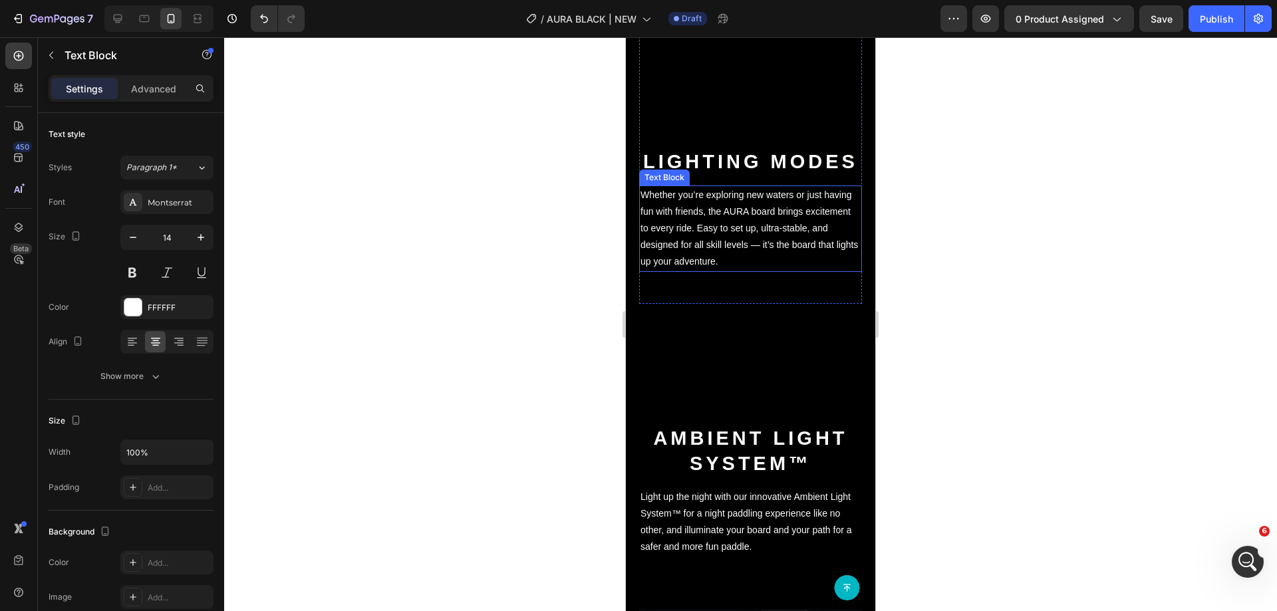
click at [786, 245] on p "Whether you’re exploring new waters or just having fun with friends, the AURA b…" at bounding box center [751, 229] width 220 height 84
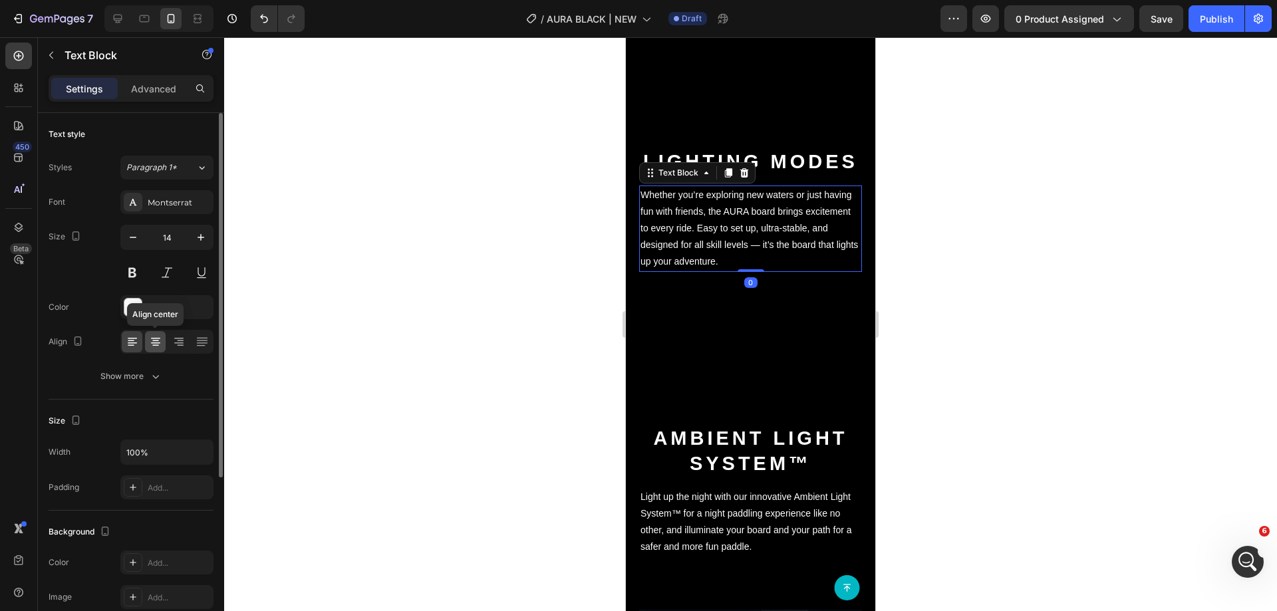
click at [156, 339] on icon at bounding box center [155, 338] width 9 height 1
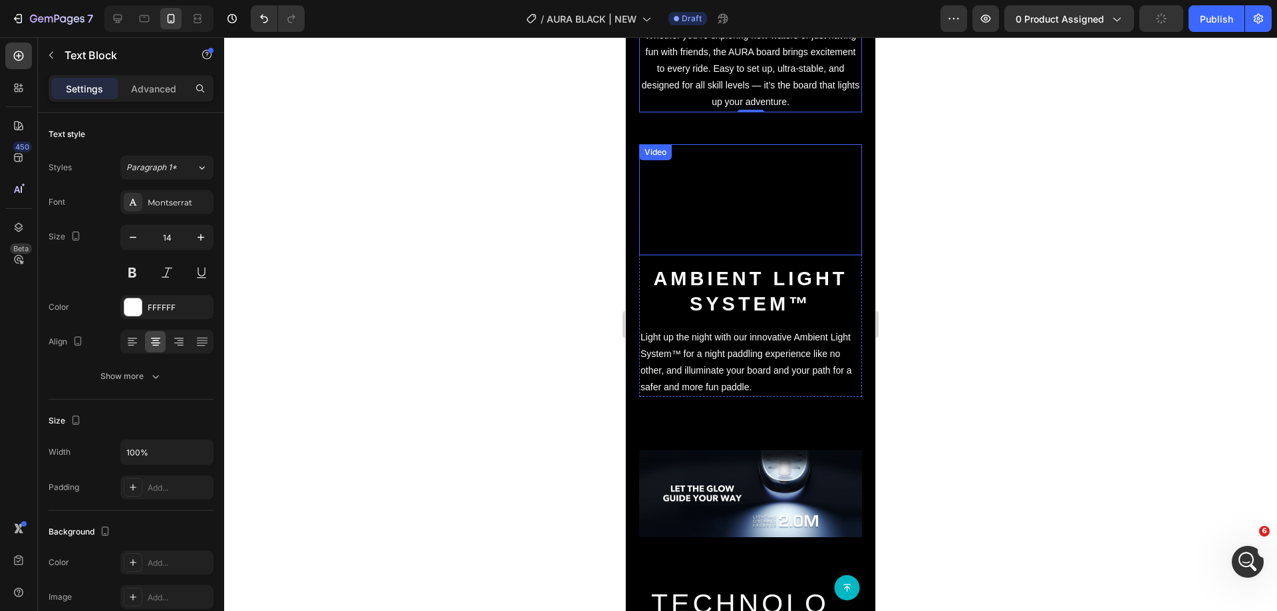
scroll to position [2861, 0]
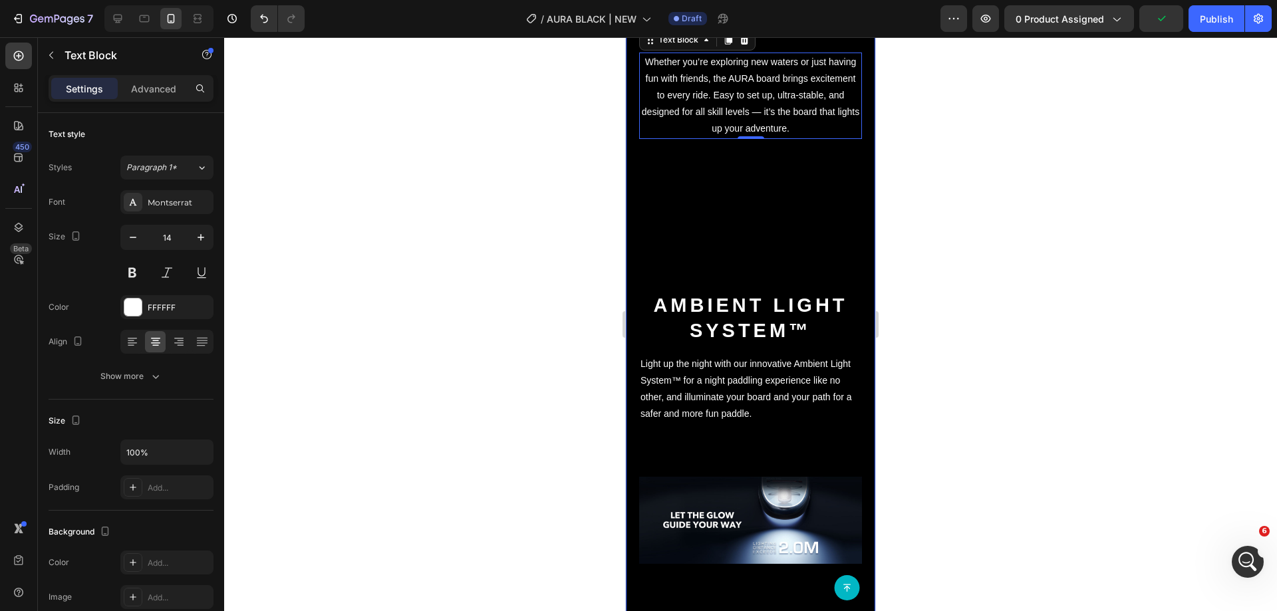
click at [631, 357] on div "Video Lighting modes Heading Whether you’re exploring new waters or just having…" at bounding box center [750, 618] width 249 height 1539
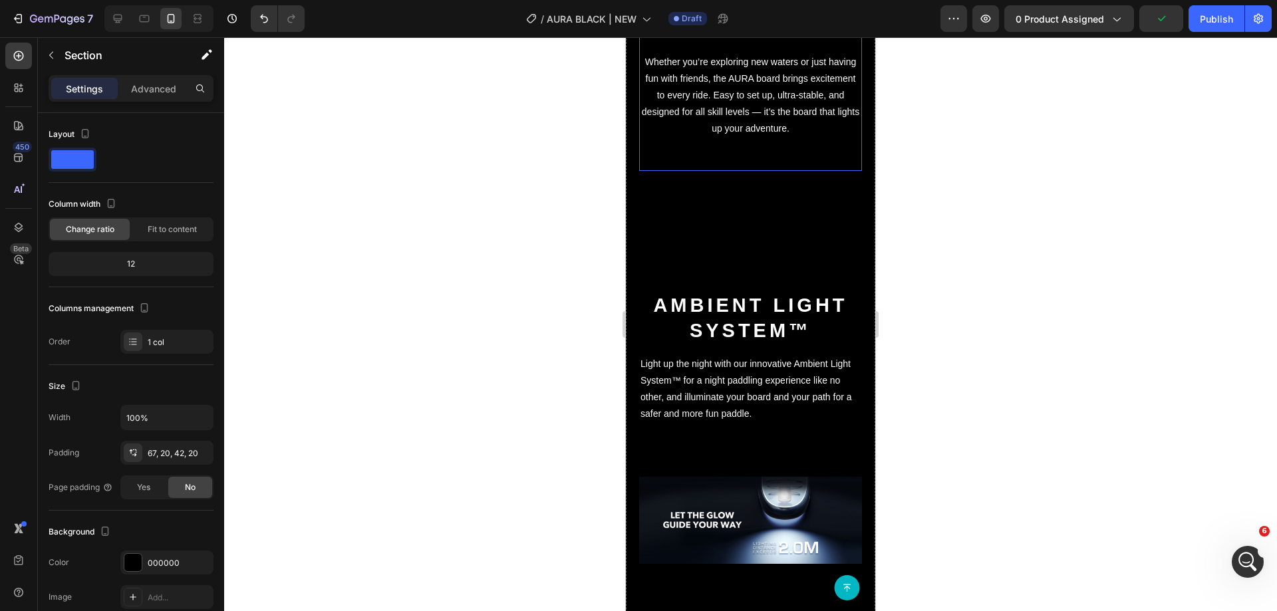
click at [780, 222] on video at bounding box center [750, 227] width 223 height 112
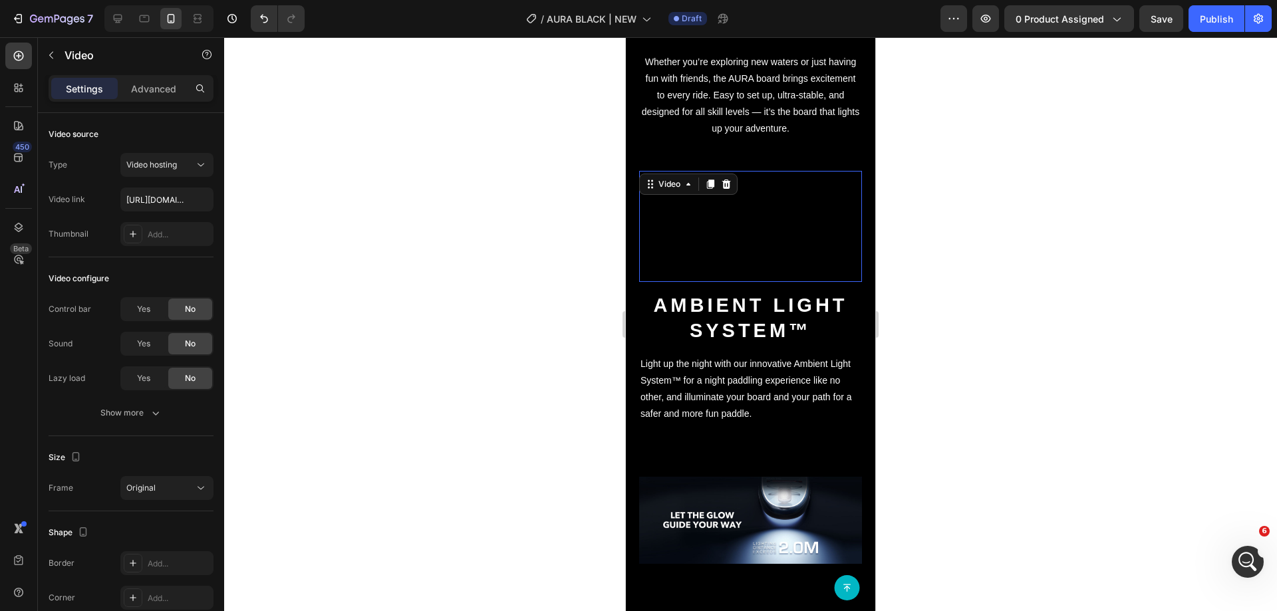
click at [850, 222] on video at bounding box center [750, 227] width 223 height 112
click at [852, 222] on video at bounding box center [750, 227] width 223 height 112
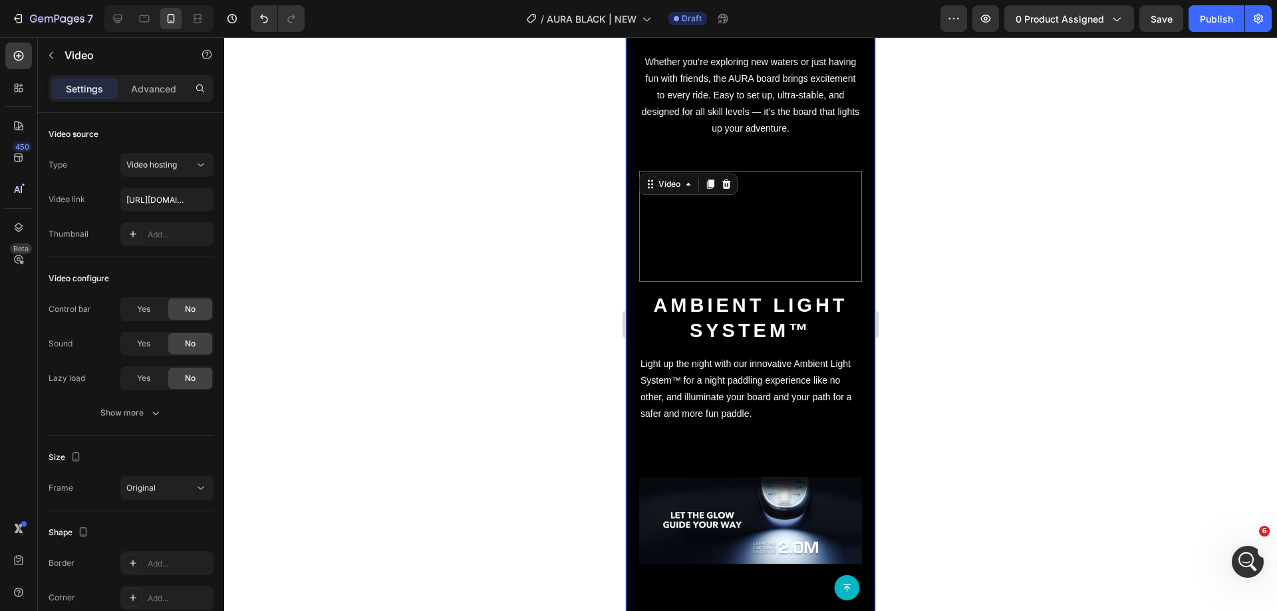
click at [854, 222] on div "Video Lighting modes Heading Whether you’re exploring new waters or just having…" at bounding box center [750, 618] width 249 height 1539
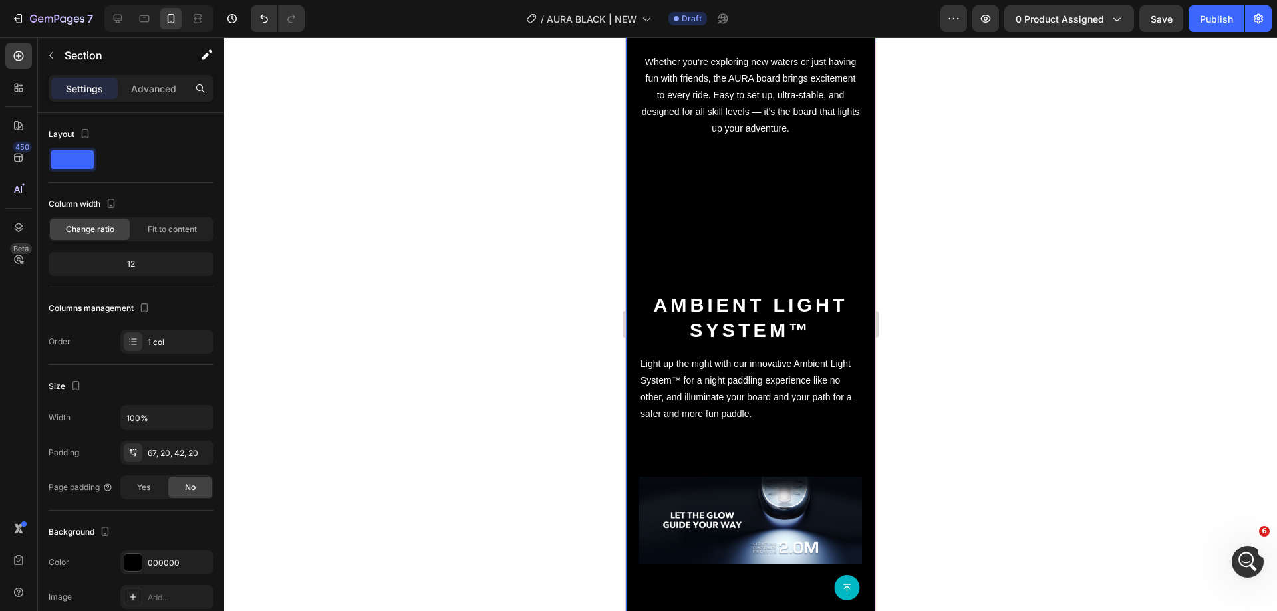
click at [852, 226] on video at bounding box center [750, 227] width 223 height 112
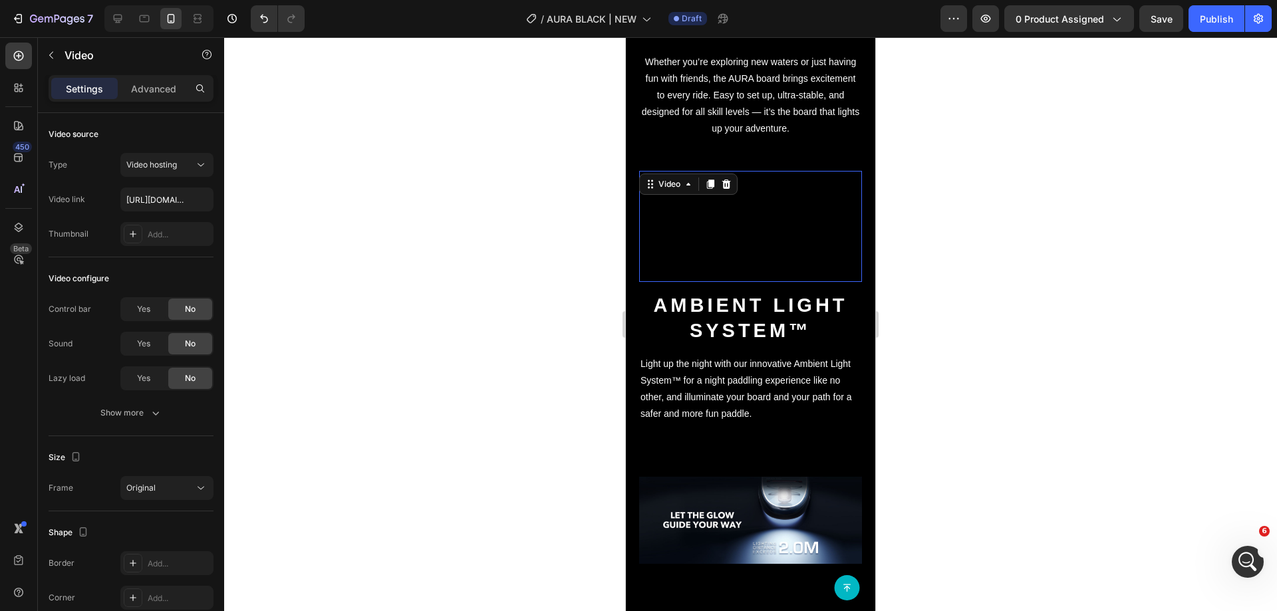
click at [824, 234] on video at bounding box center [750, 227] width 223 height 112
click at [848, 293] on div "Video 15" at bounding box center [750, 232] width 223 height 122
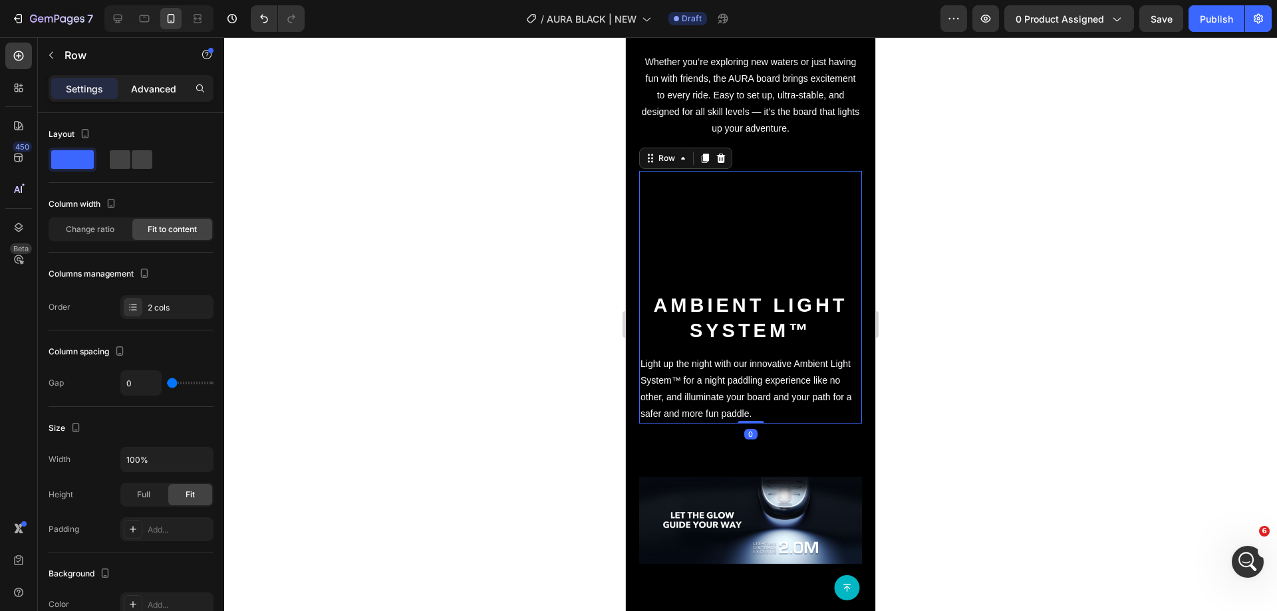
click at [154, 85] on p "Advanced" at bounding box center [153, 89] width 45 height 14
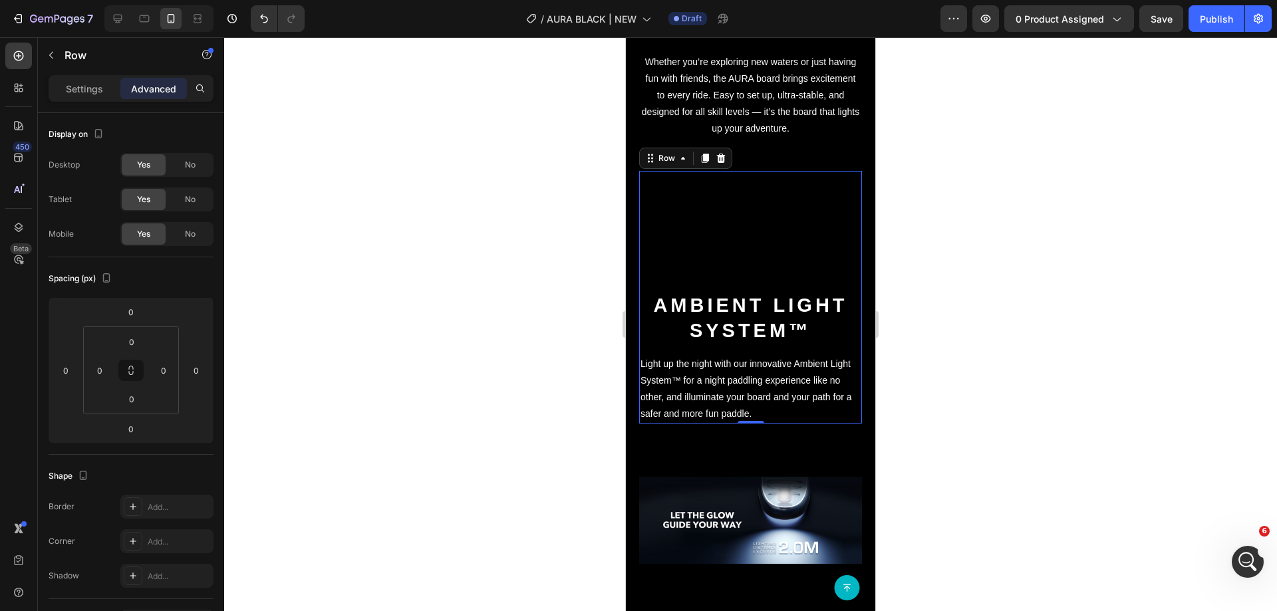
click at [645, 406] on div "Ambient light system™ Heading Light up the night with our innovative Ambient Li…" at bounding box center [750, 358] width 223 height 132
click at [94, 98] on div "Settings" at bounding box center [84, 88] width 67 height 21
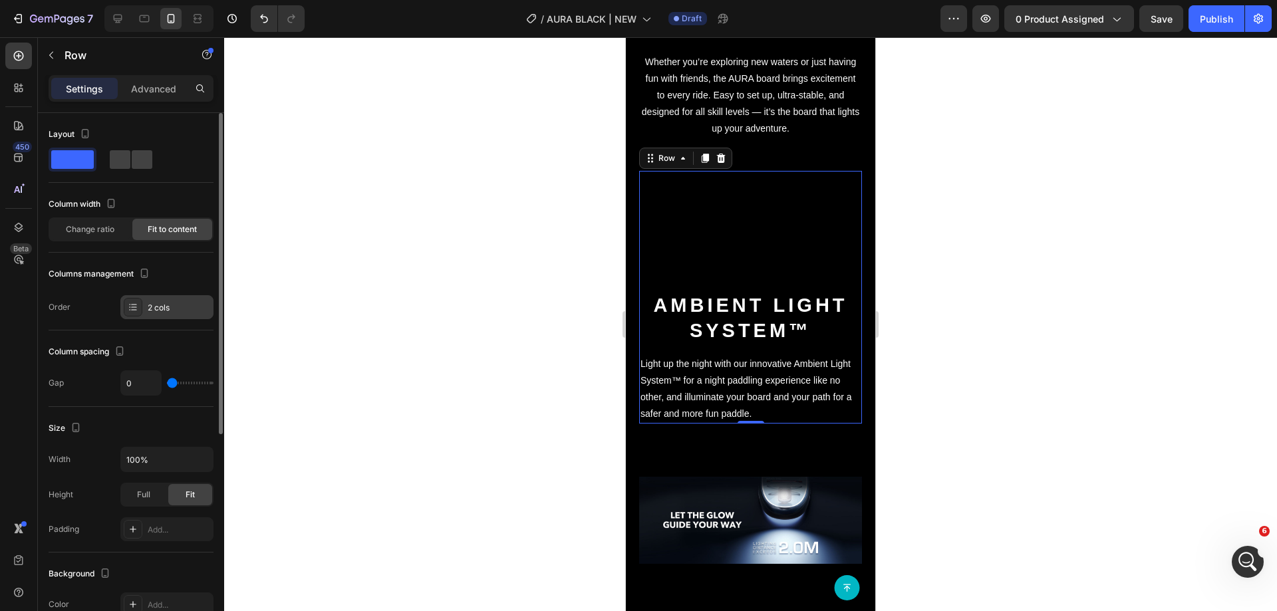
click at [173, 302] on div "2 cols" at bounding box center [179, 308] width 63 height 12
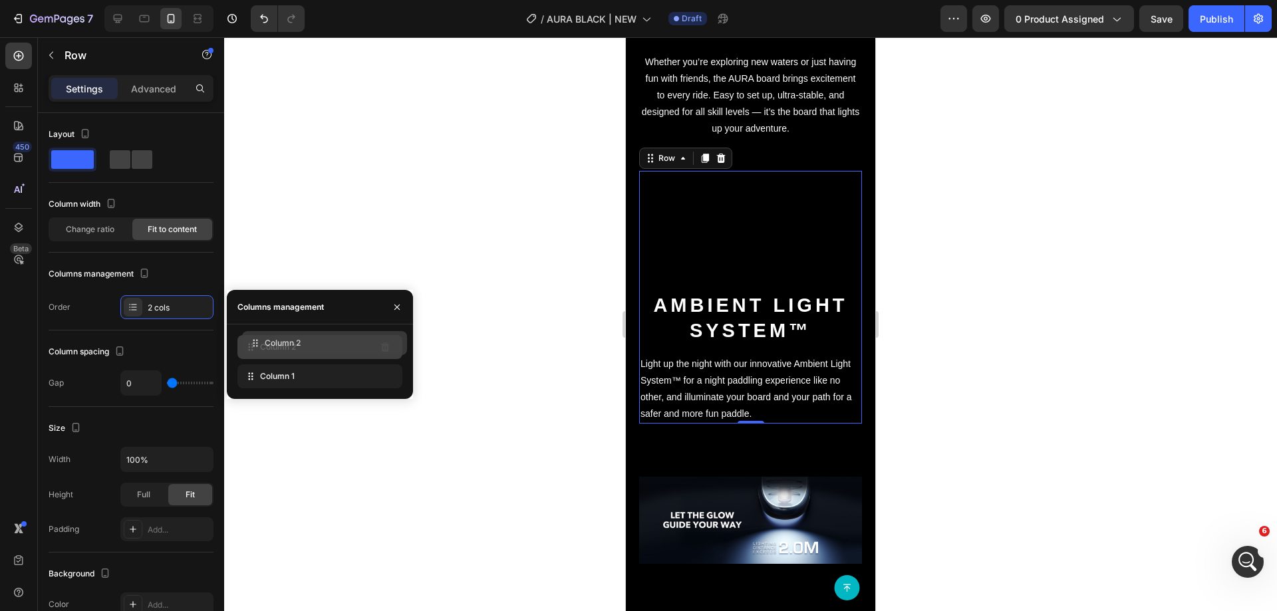
drag, startPoint x: 247, startPoint y: 374, endPoint x: 251, endPoint y: 340, distance: 34.2
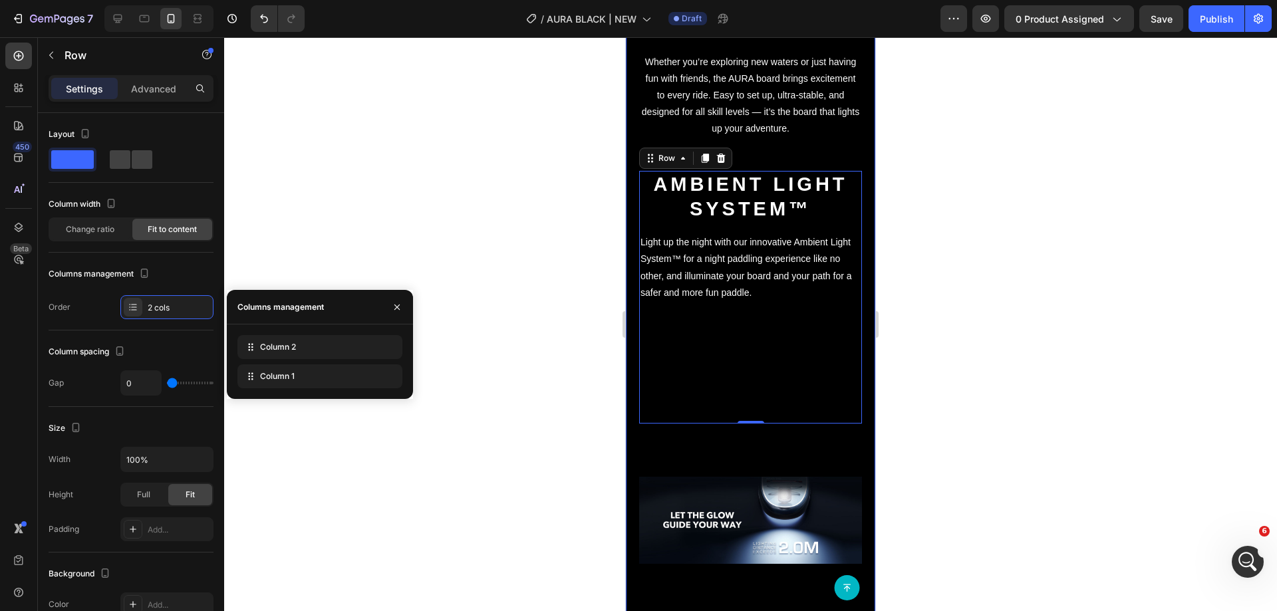
click at [668, 92] on p "Whether you’re exploring new waters or just having fun with friends, the AURA b…" at bounding box center [751, 96] width 220 height 84
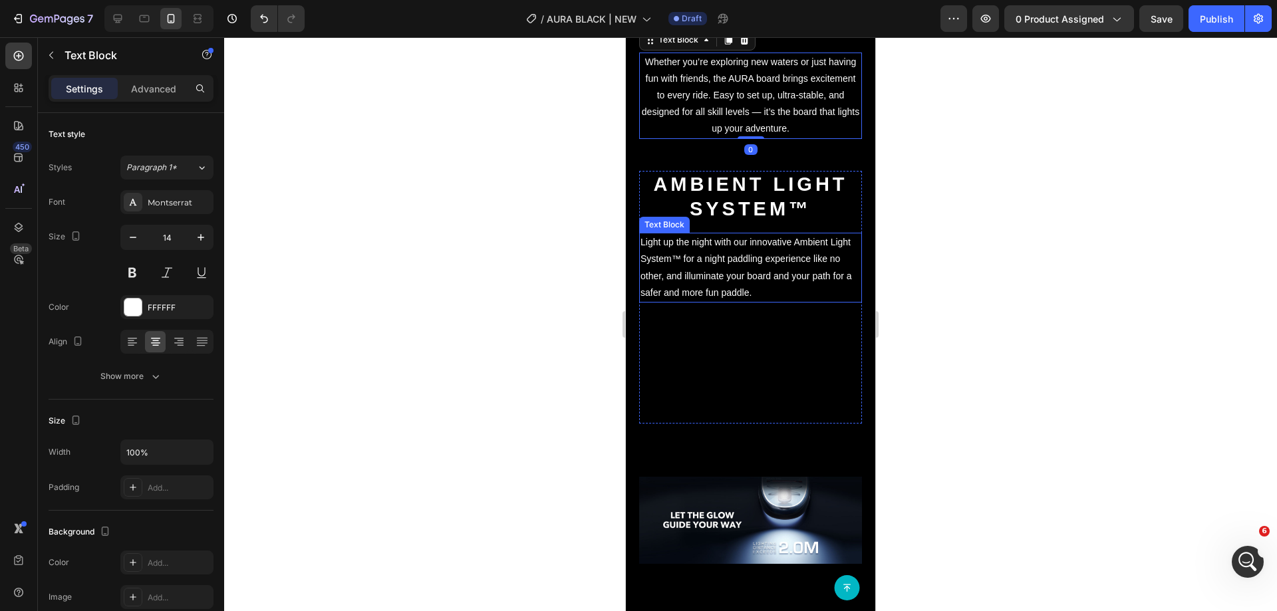
click at [742, 301] on p "Light up the night with our innovative Ambient Light System™ for a night paddli…" at bounding box center [751, 267] width 220 height 67
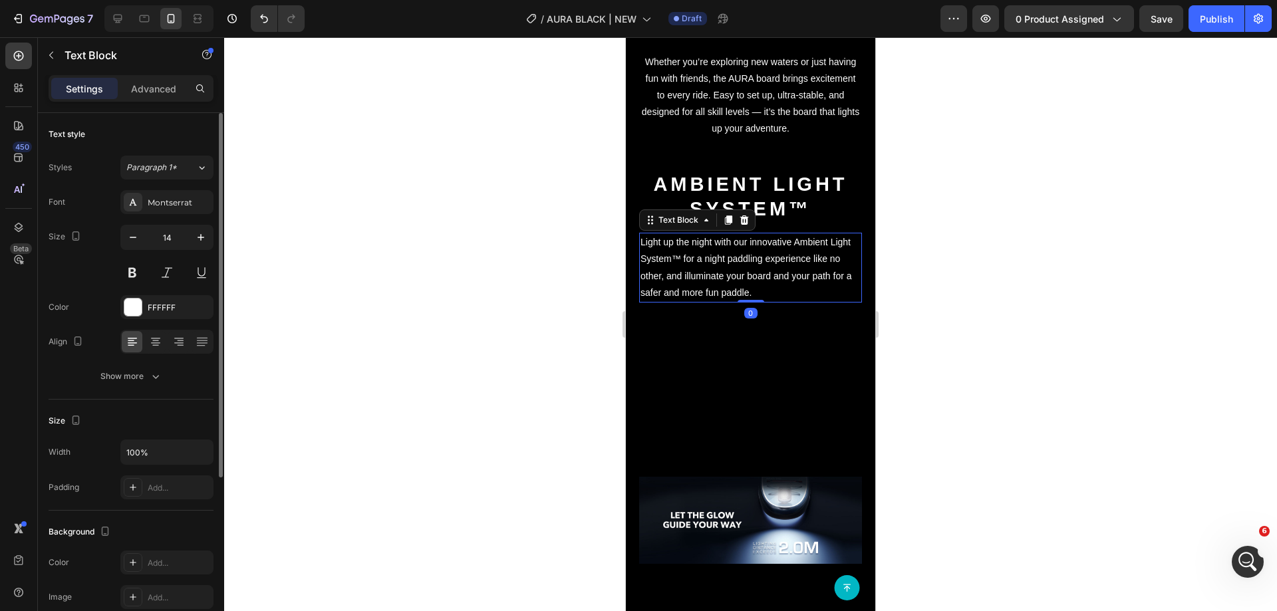
click at [158, 331] on div at bounding box center [166, 342] width 93 height 24
click at [156, 338] on icon at bounding box center [155, 338] width 9 height 1
click at [797, 88] on p "Whether you’re exploring new waters or just having fun with friends, the AURA b…" at bounding box center [751, 96] width 220 height 84
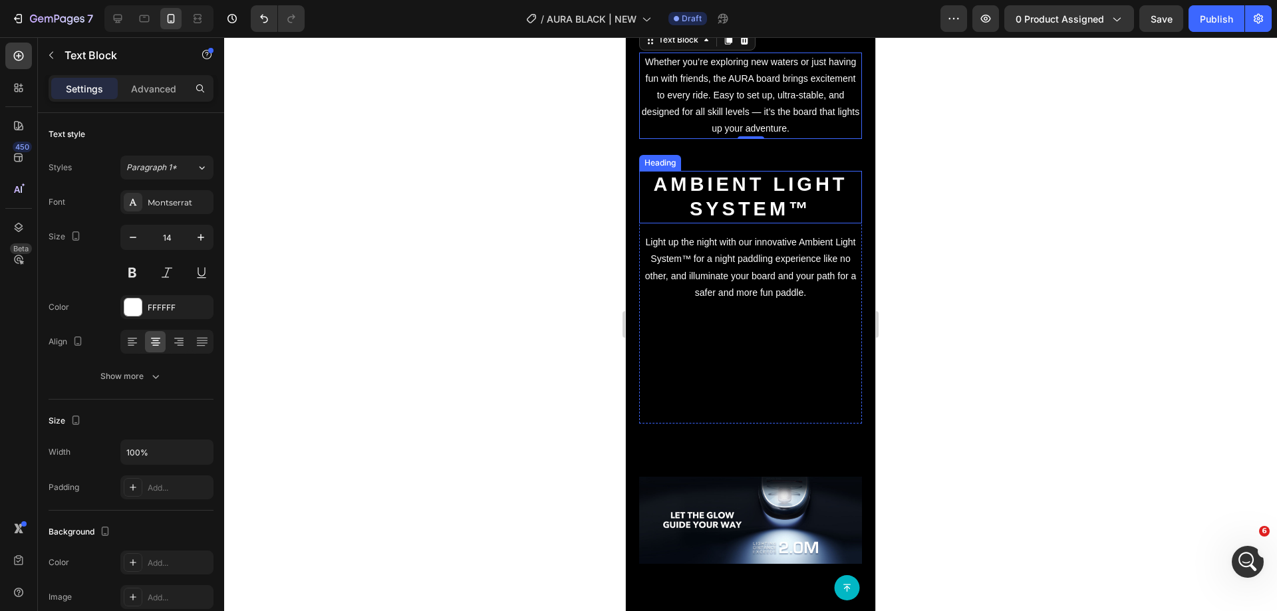
click at [754, 220] on strong "Ambient light system™" at bounding box center [750, 197] width 194 height 47
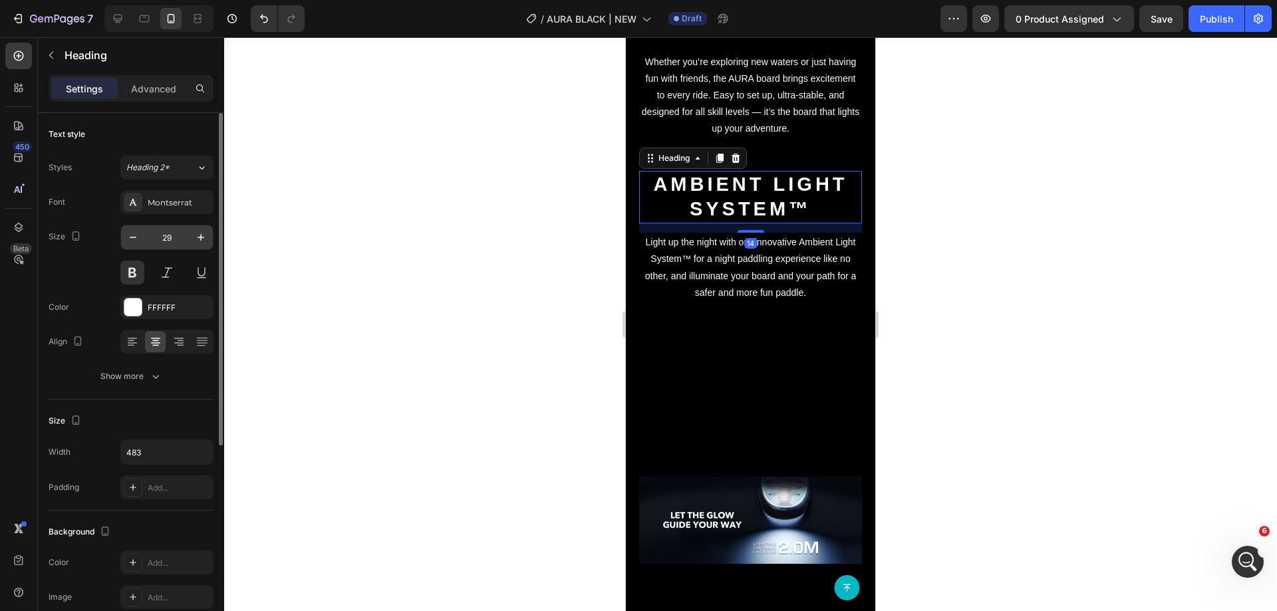
click at [164, 234] on input "29" at bounding box center [167, 238] width 44 height 24
type input "21"
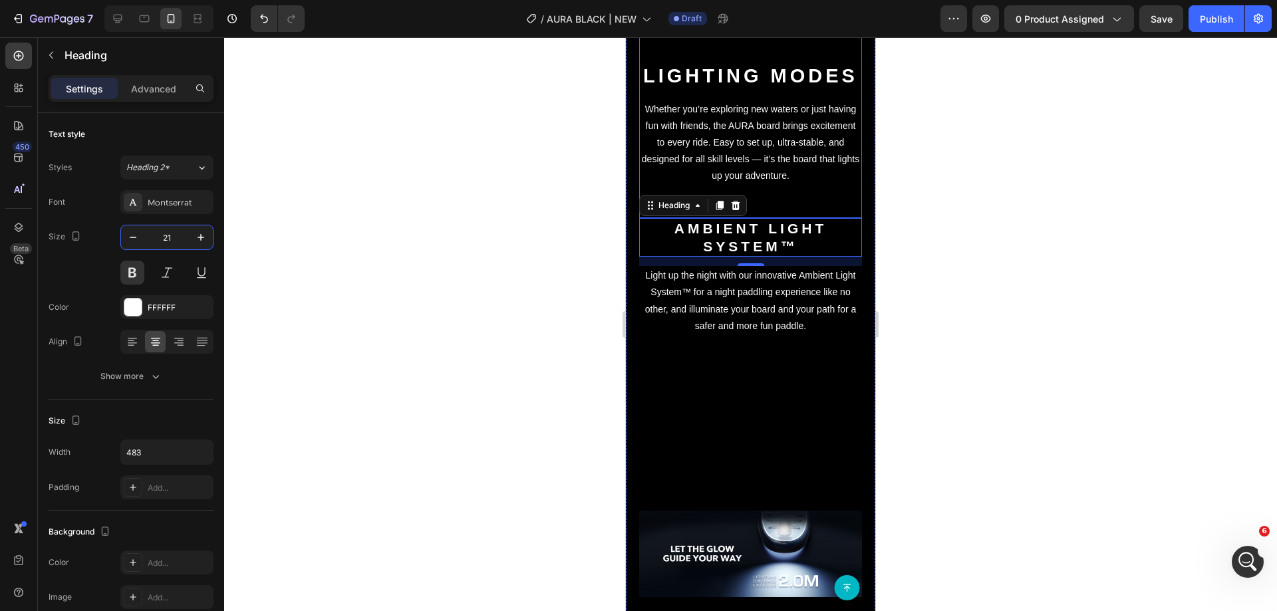
scroll to position [2728, 0]
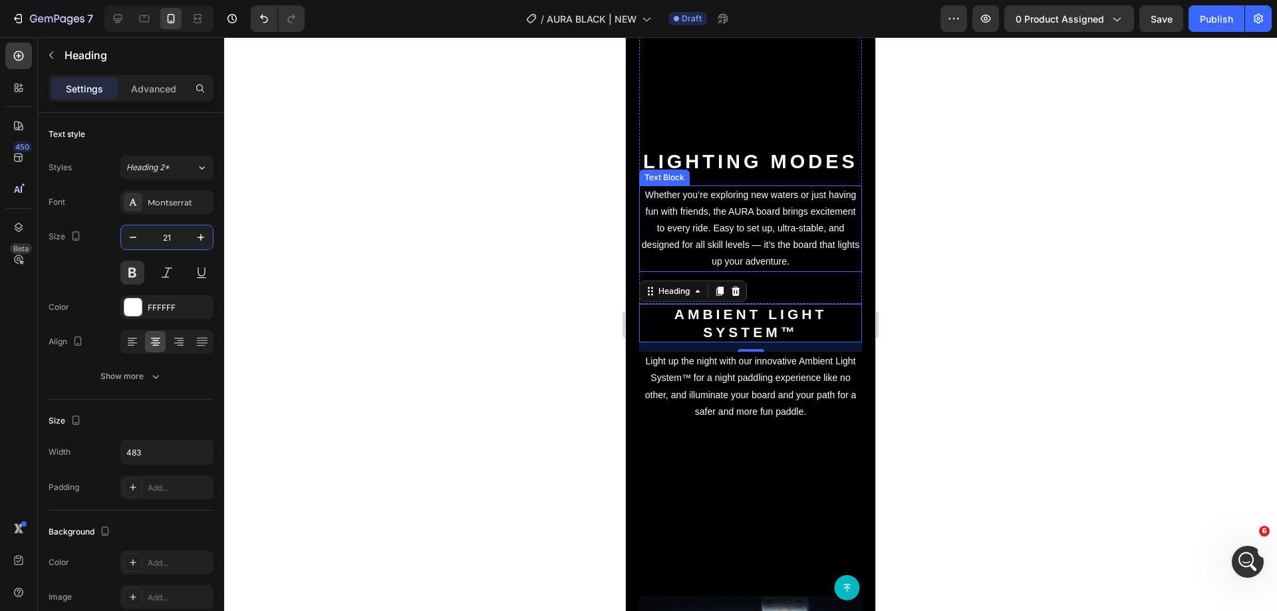
click at [748, 172] on strong "Lighting modes" at bounding box center [750, 161] width 215 height 21
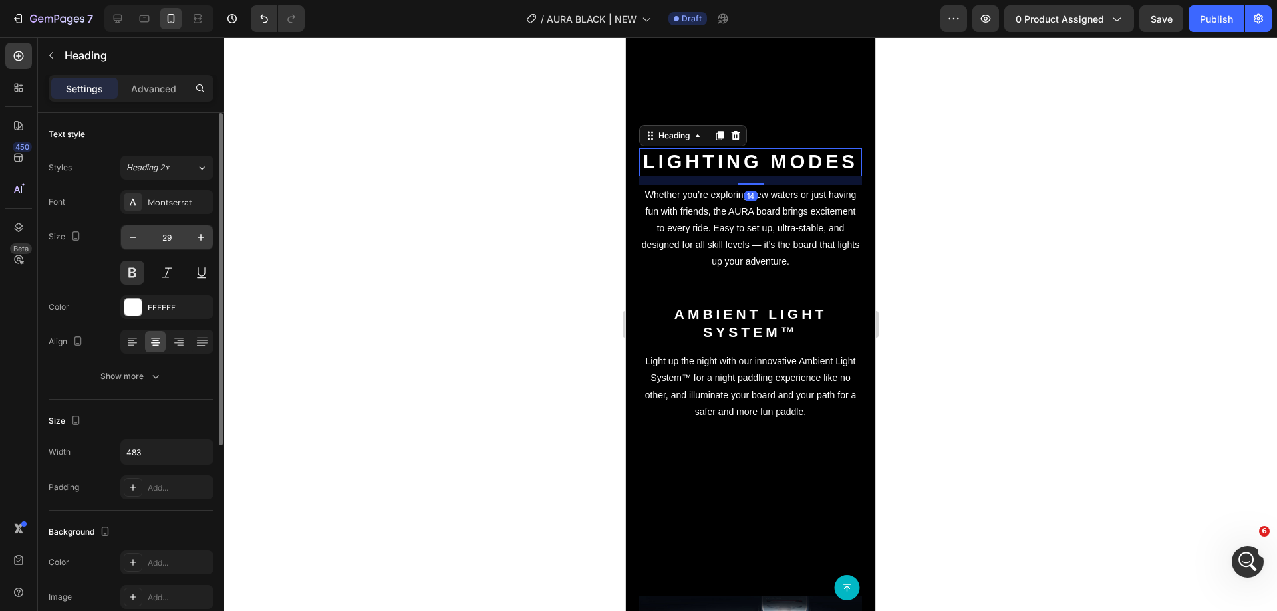
click at [164, 236] on input "29" at bounding box center [167, 238] width 44 height 24
type input "21"
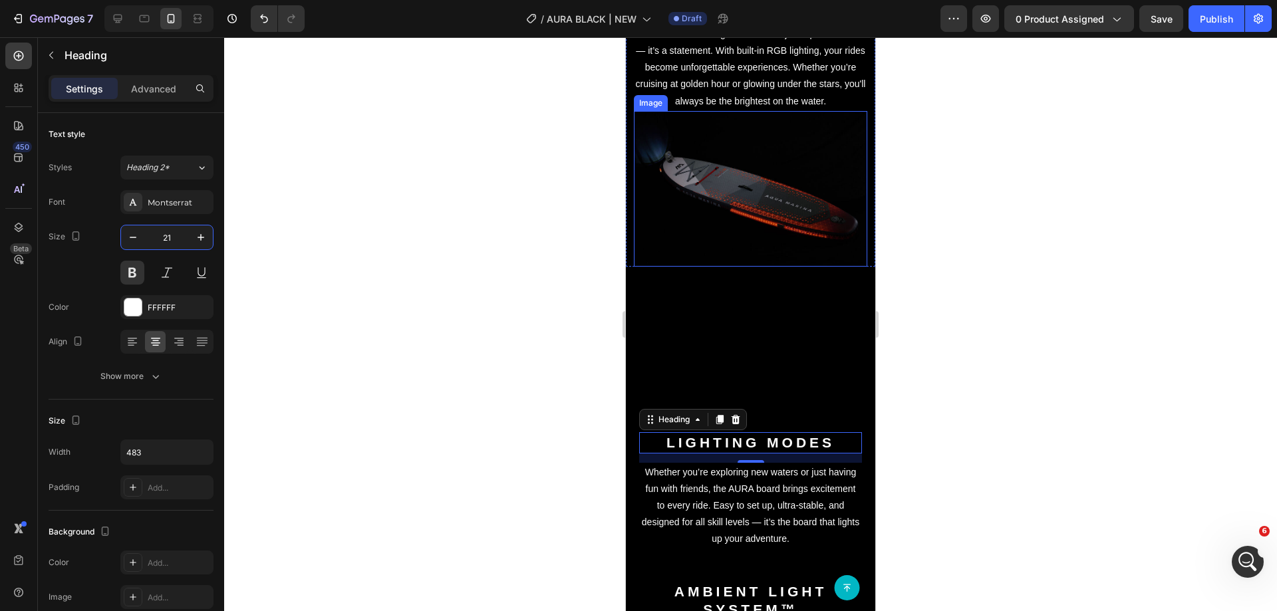
scroll to position [2262, 0]
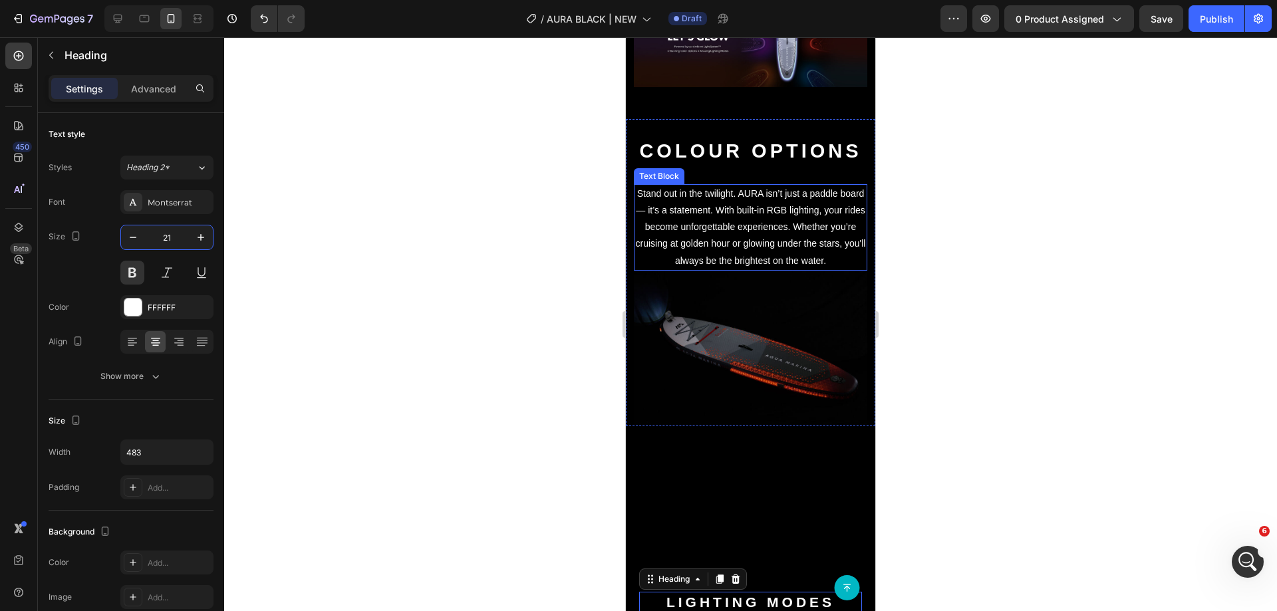
click at [751, 166] on h2 "Colour Options" at bounding box center [751, 152] width 234 height 28
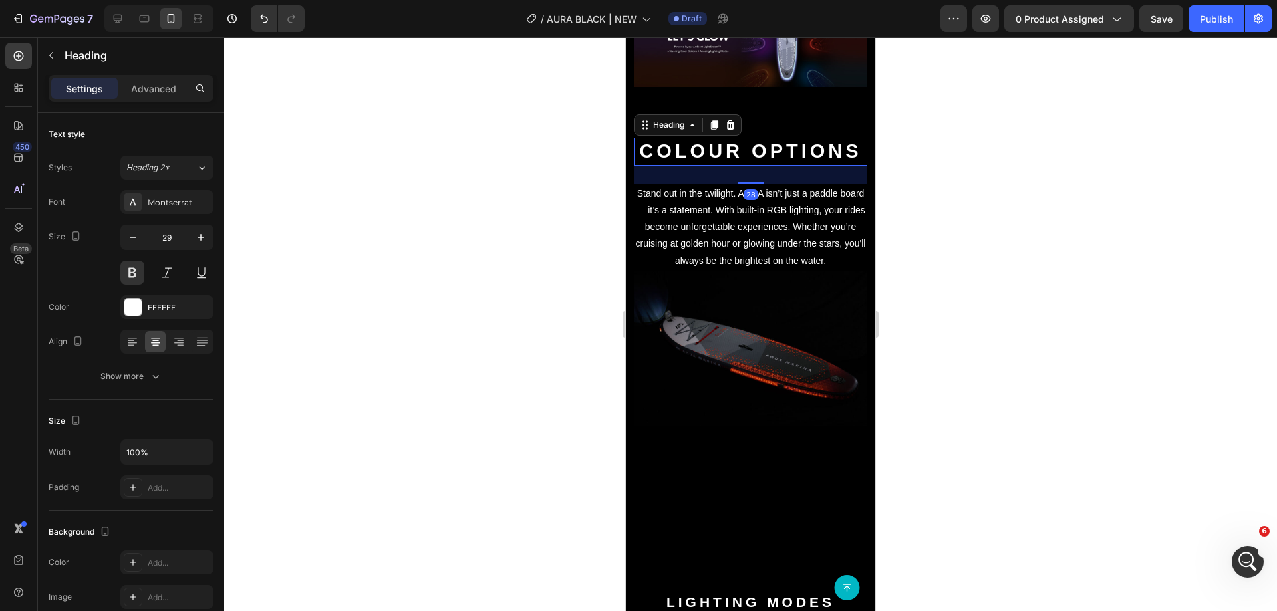
click at [750, 149] on h2 "Colour Options" at bounding box center [751, 152] width 234 height 28
click at [173, 234] on input "29" at bounding box center [167, 238] width 44 height 24
type input "21"
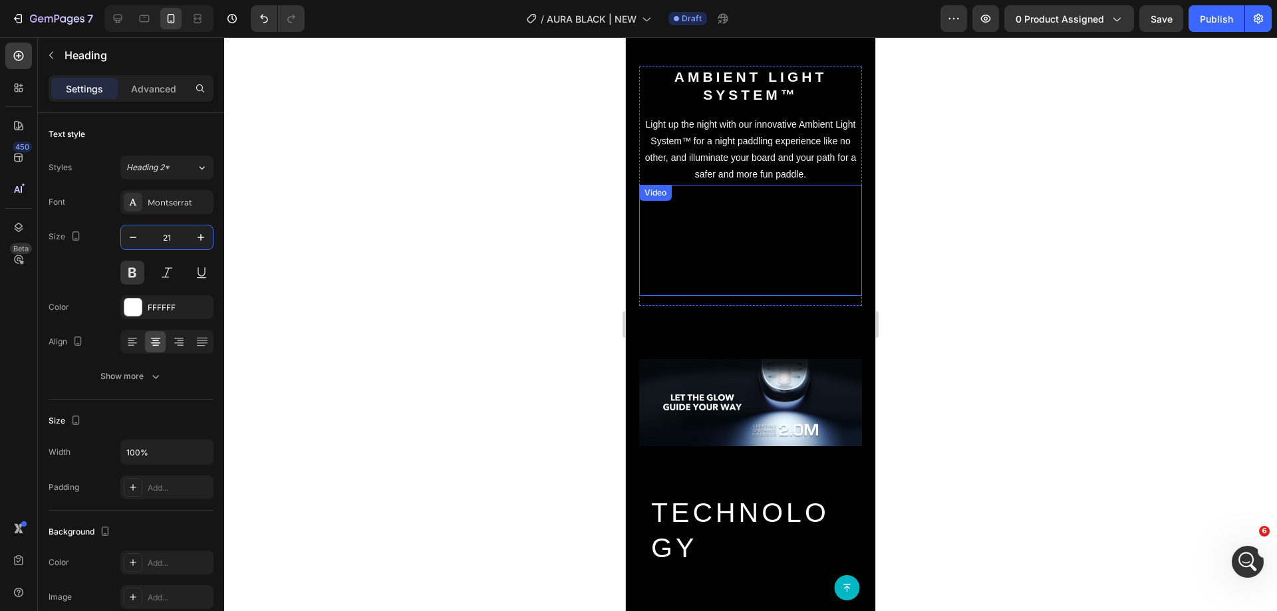
scroll to position [2927, 0]
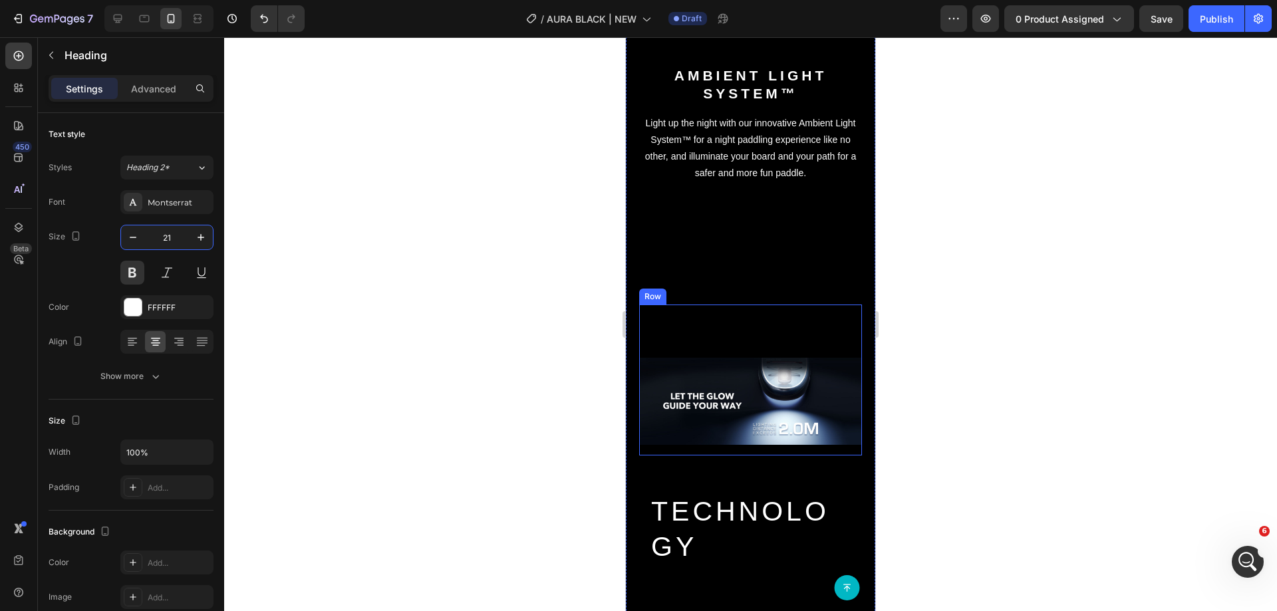
click at [756, 376] on div "Image Row" at bounding box center [750, 380] width 223 height 151
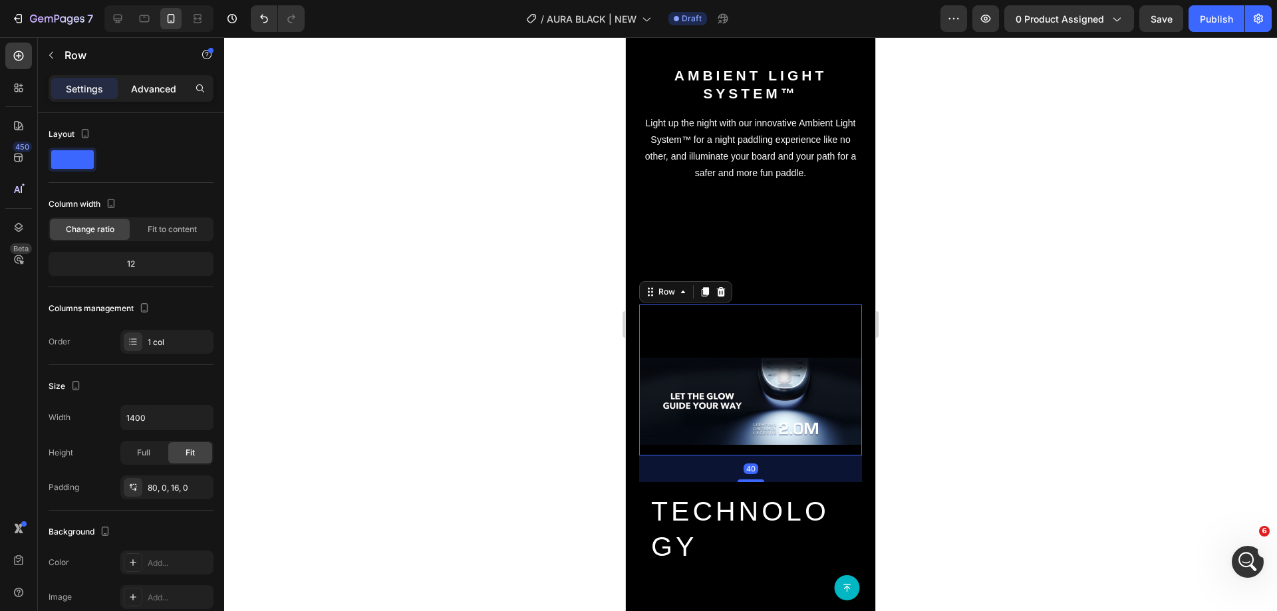
click at [143, 83] on p "Advanced" at bounding box center [153, 89] width 45 height 14
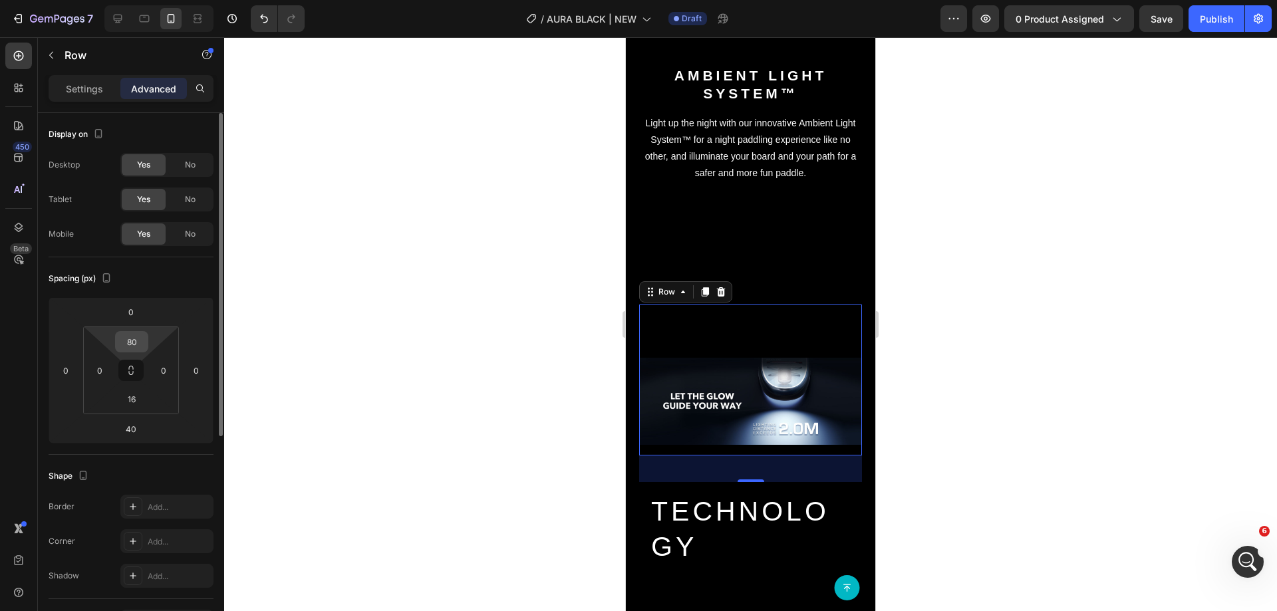
click at [132, 333] on input "80" at bounding box center [131, 342] width 27 height 20
type input "0"
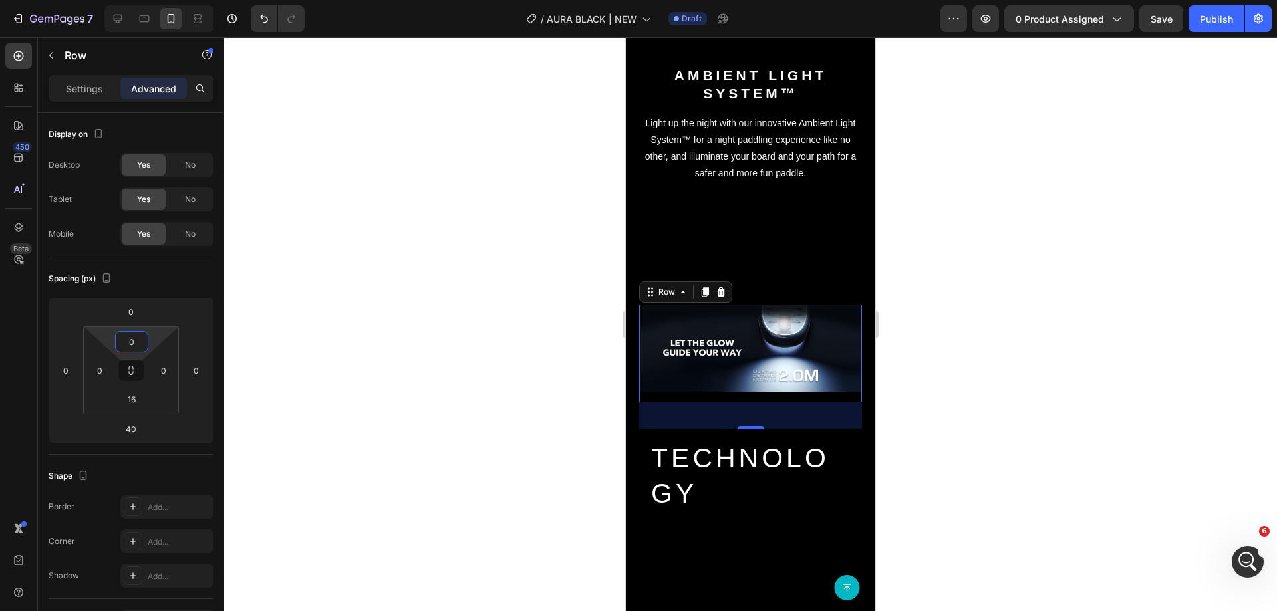
click at [803, 155] on p "Light up the night with our innovative Ambient Light System™ for a night paddli…" at bounding box center [751, 148] width 220 height 67
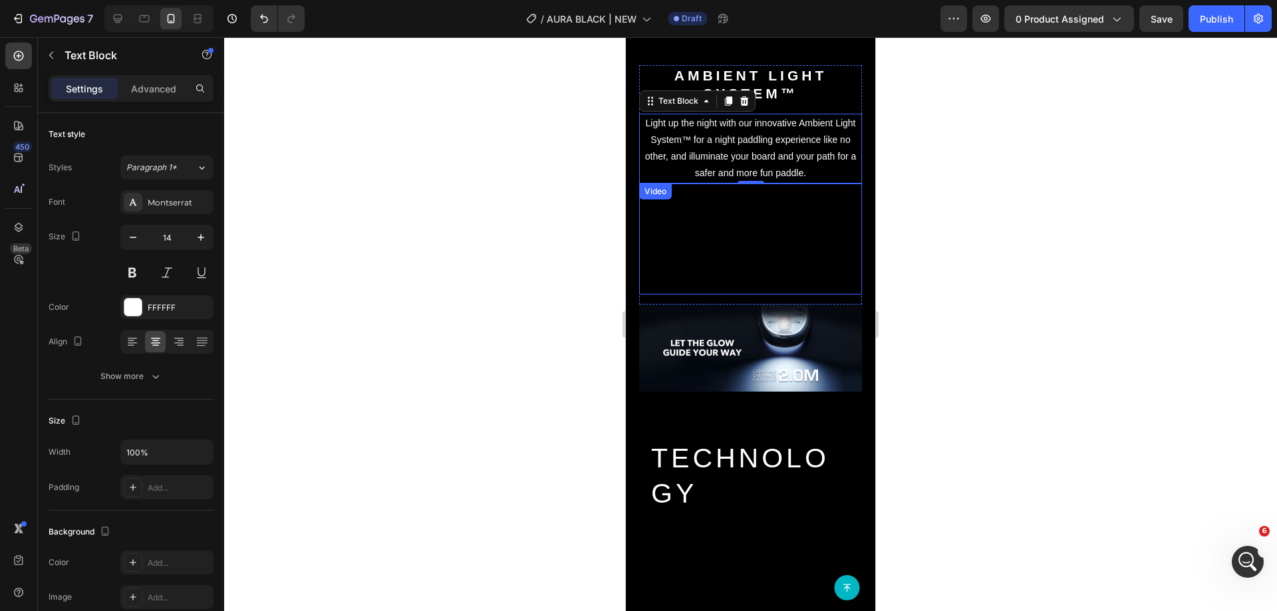
click at [806, 305] on div "Video" at bounding box center [750, 245] width 223 height 122
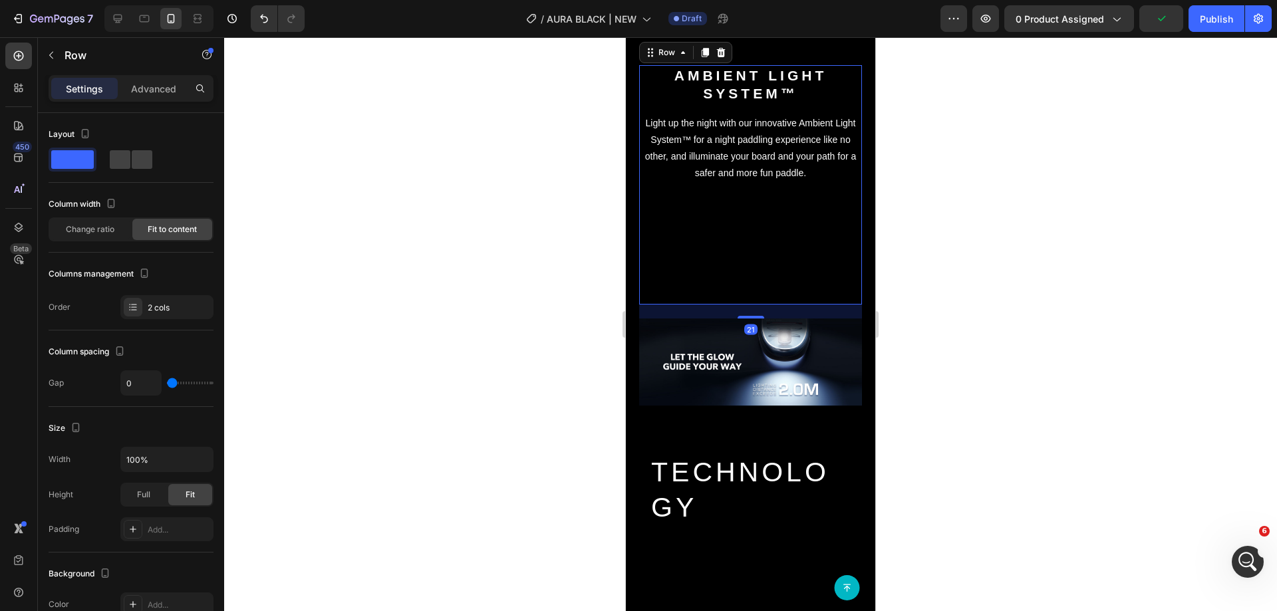
drag, startPoint x: 751, startPoint y: 354, endPoint x: 772, endPoint y: 368, distance: 25.5
click at [772, 305] on div "21" at bounding box center [750, 305] width 223 height 0
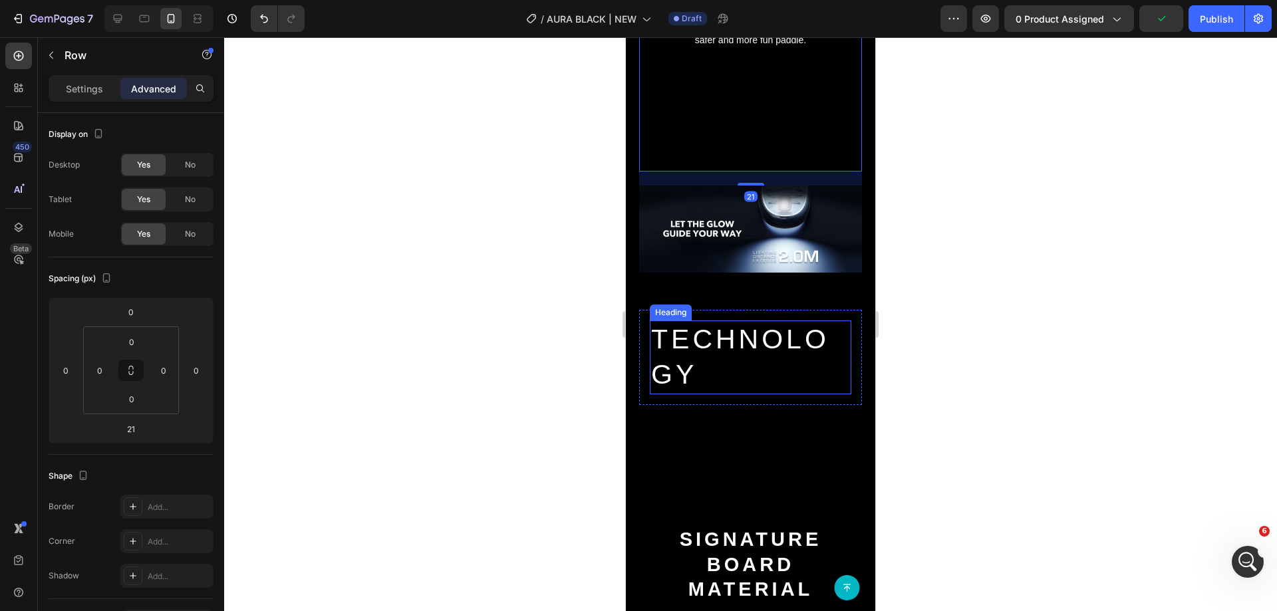
click at [719, 395] on h2 "TECHNOLOGY" at bounding box center [751, 358] width 202 height 74
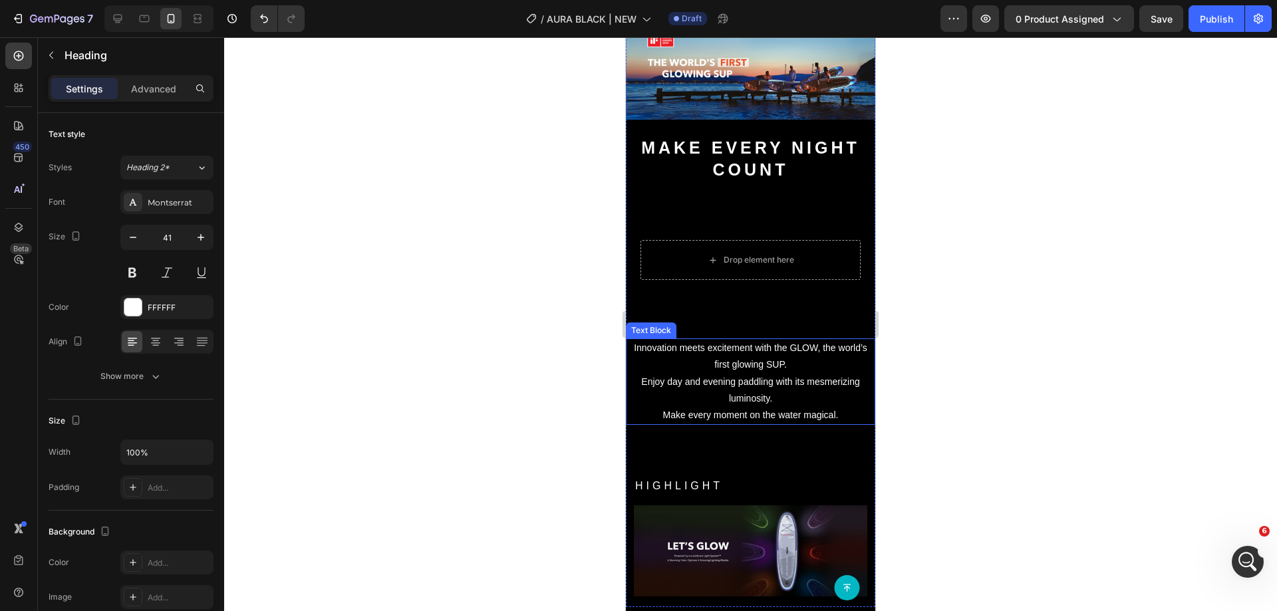
scroll to position [1863, 0]
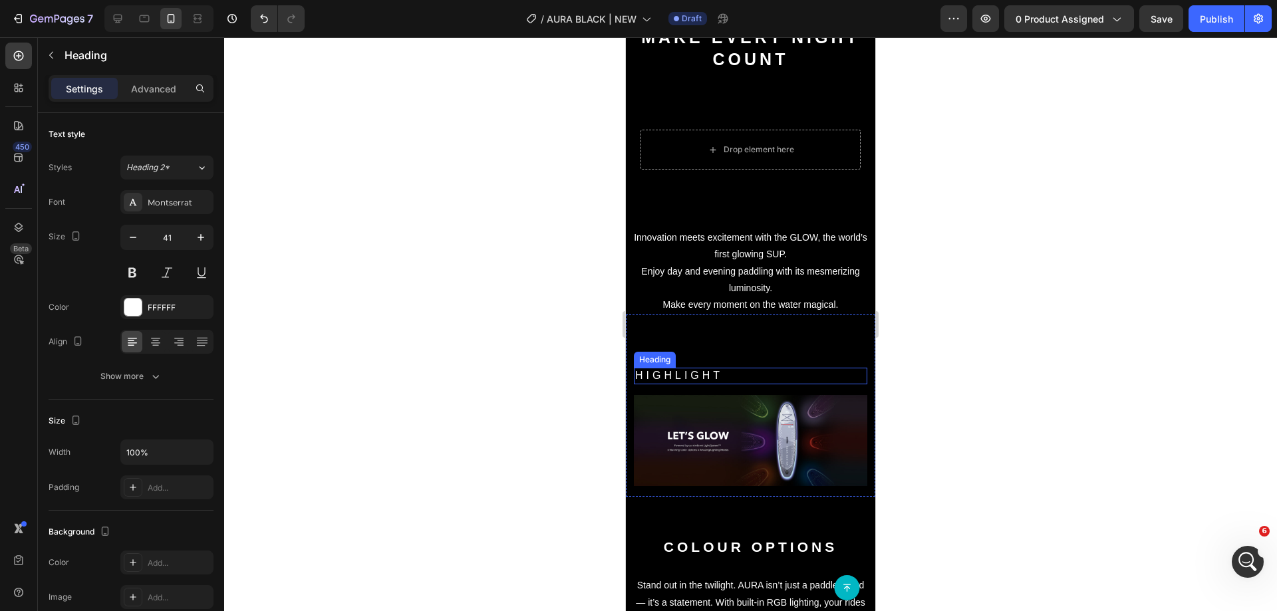
click at [687, 368] on h2 "HIGHLIGHT" at bounding box center [751, 376] width 234 height 17
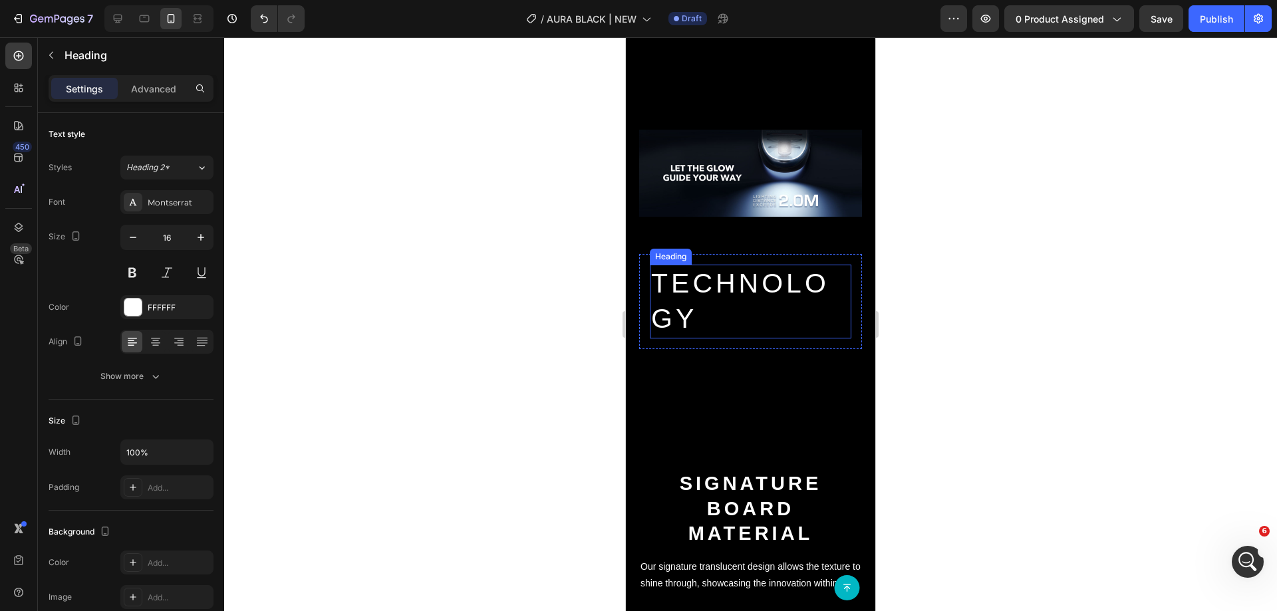
scroll to position [3260, 0]
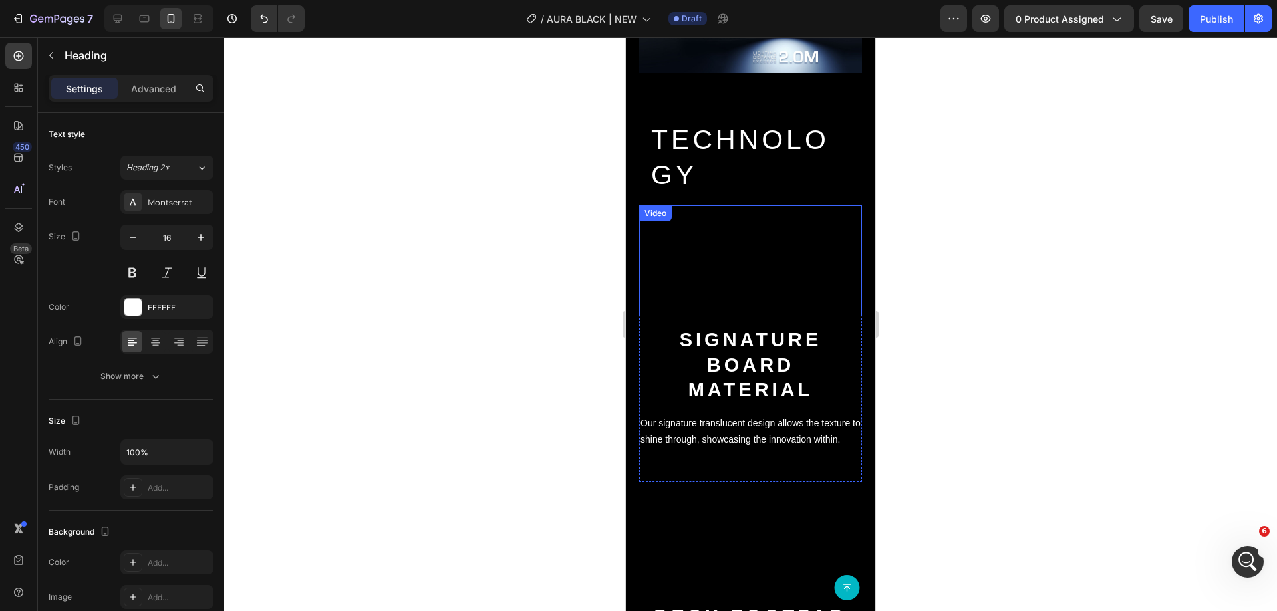
click at [702, 195] on h2 "TECHNOLOGY" at bounding box center [751, 158] width 202 height 74
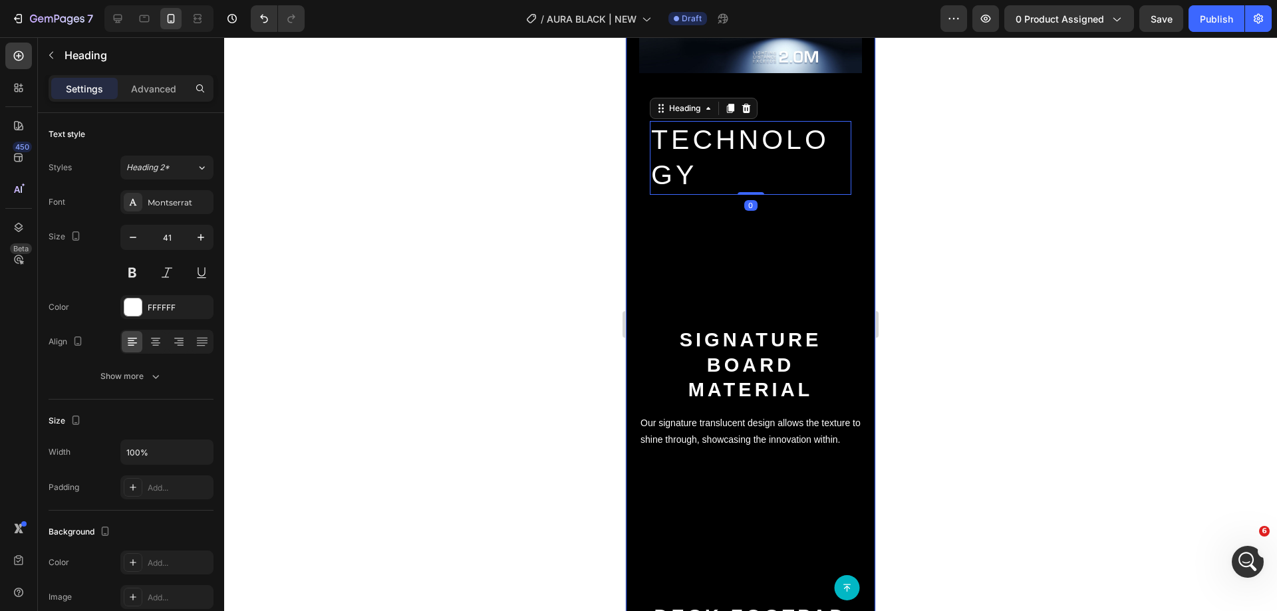
click at [648, 203] on div "TECHNOLOGY Heading 0 Row" at bounding box center [750, 157] width 223 height 95
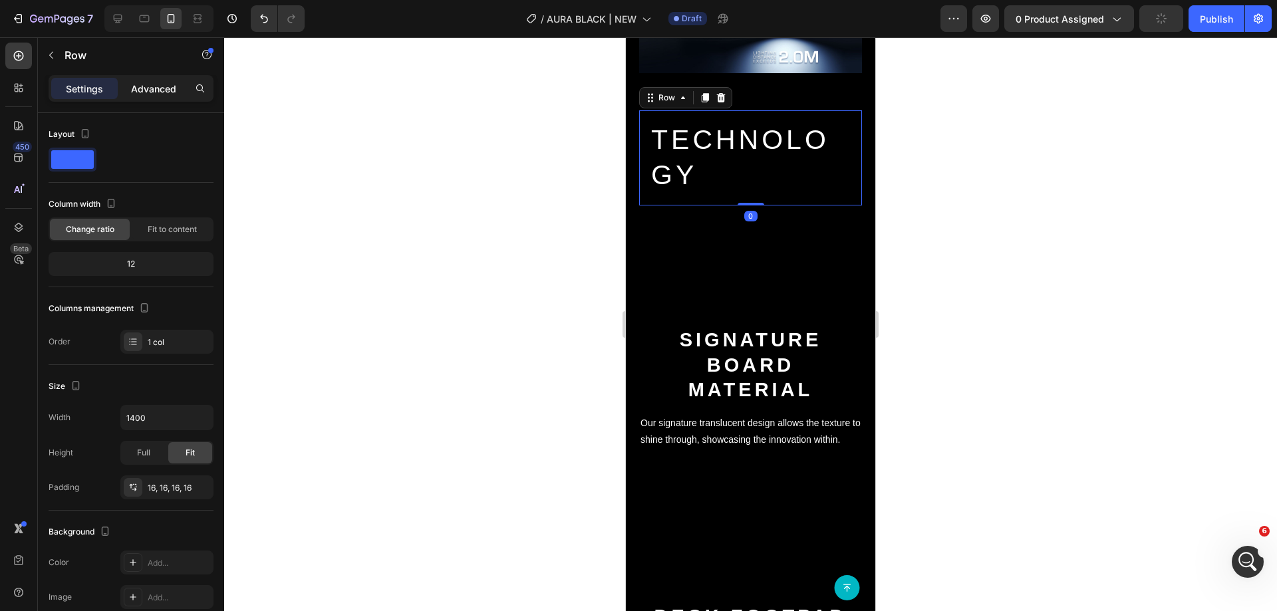
click at [153, 90] on p "Advanced" at bounding box center [153, 89] width 45 height 14
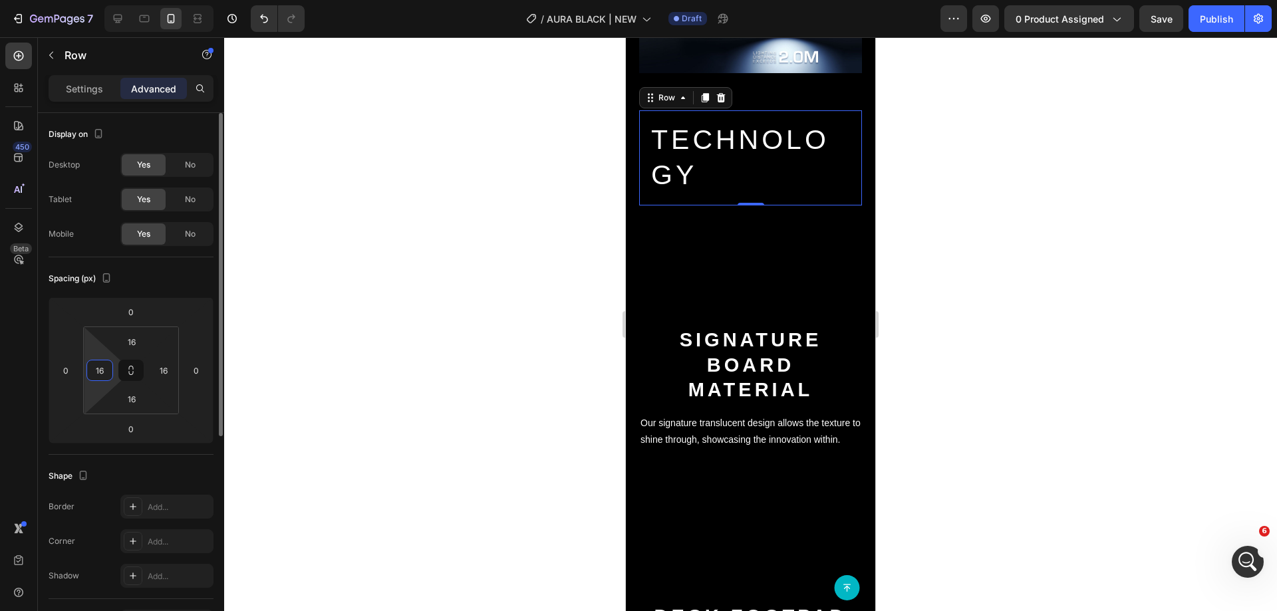
click at [98, 373] on input "16" at bounding box center [100, 371] width 20 height 20
type input "0"
click at [176, 0] on html "7 Version history / AURA BLACK | NEW Draft Preview 0 product assigned Save Publ…" at bounding box center [638, 0] width 1277 height 0
click at [163, 367] on input "16" at bounding box center [164, 371] width 20 height 20
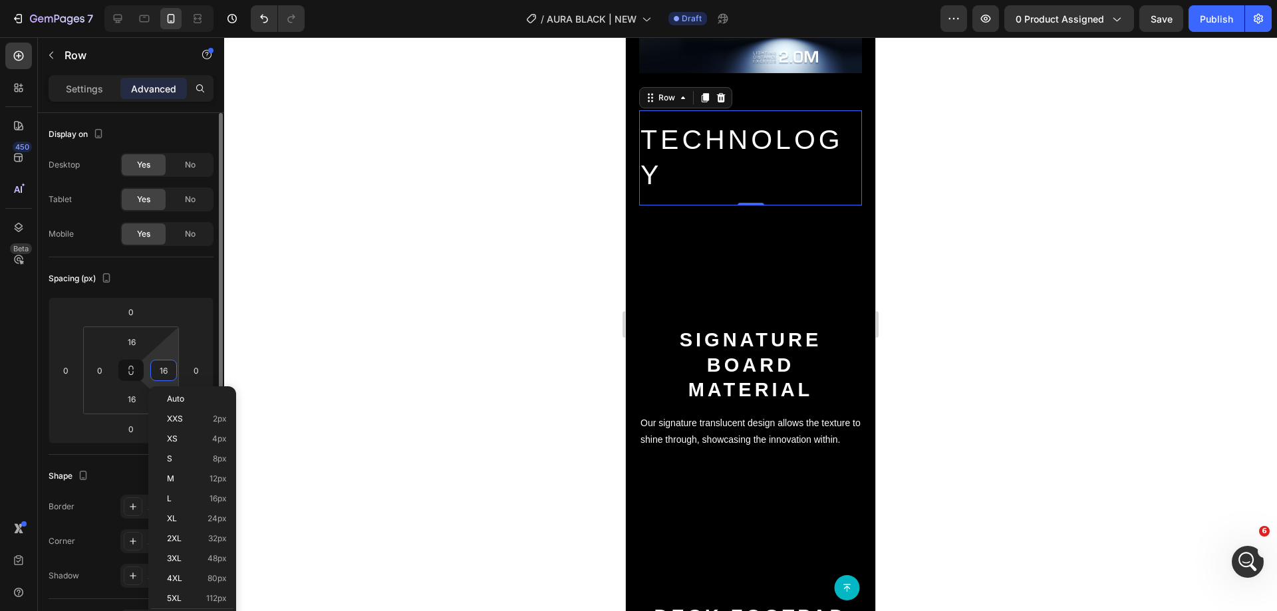
type input "0"
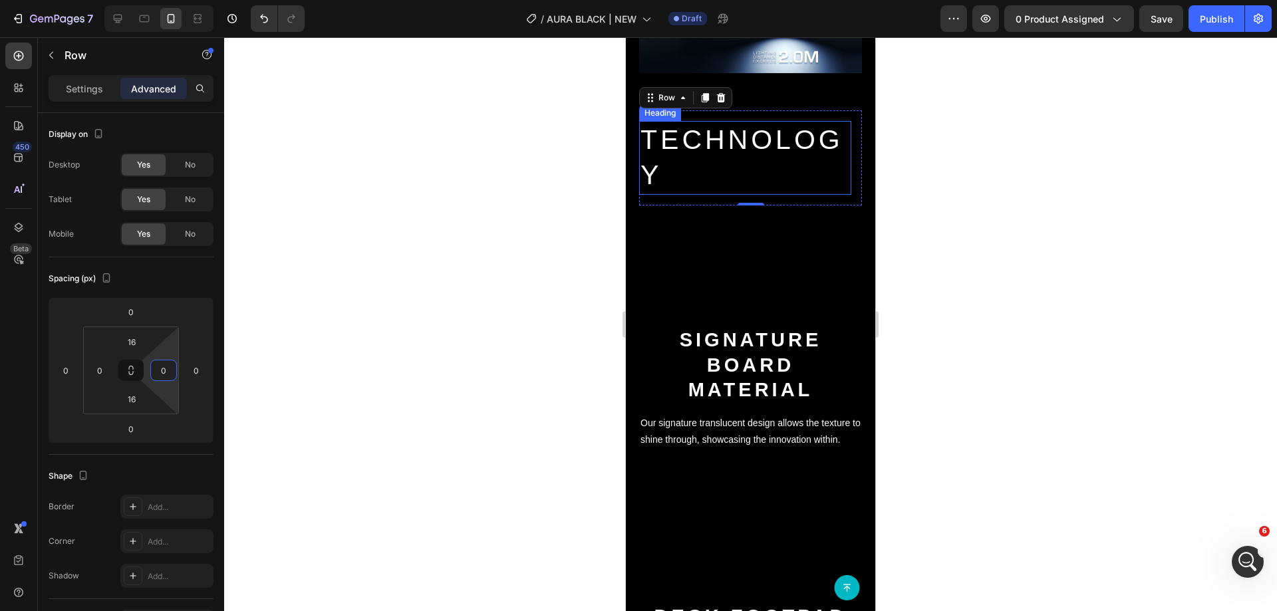
click at [671, 192] on h2 "TECHNOLOGY" at bounding box center [745, 158] width 212 height 74
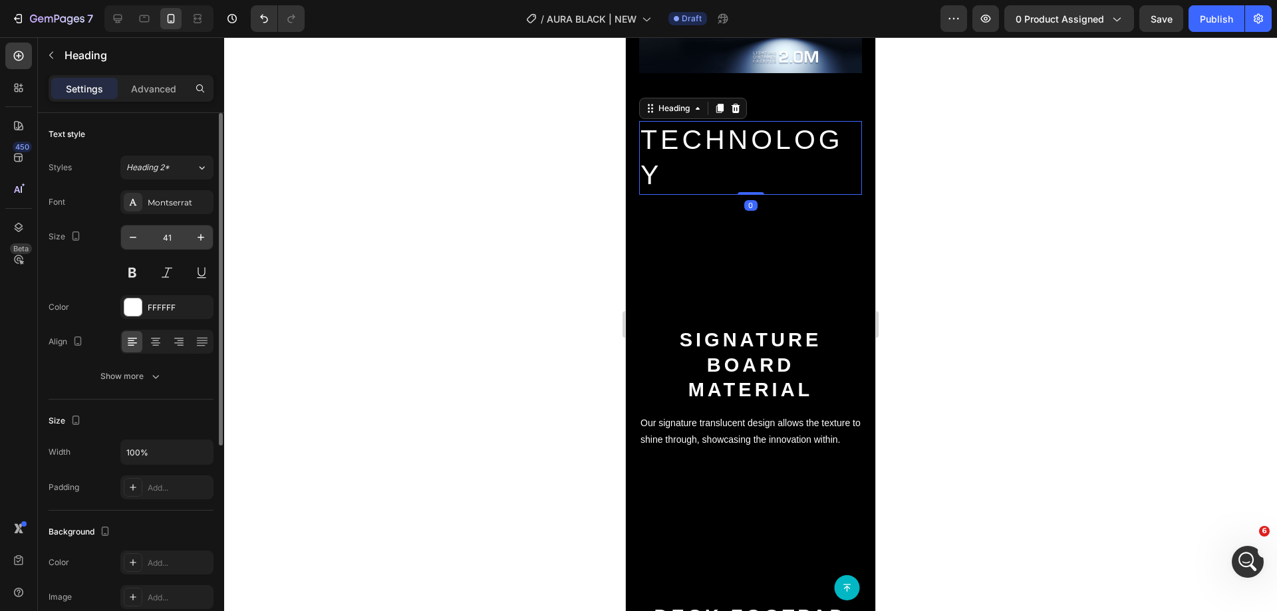
click at [162, 237] on input "41" at bounding box center [167, 238] width 44 height 24
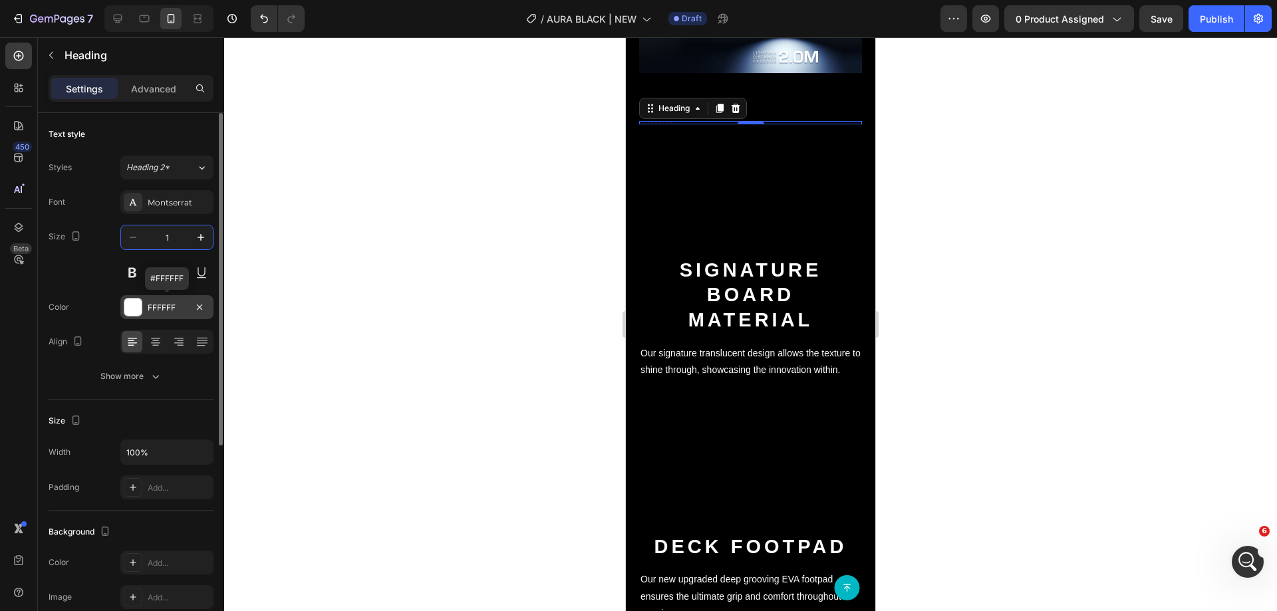
type input "16"
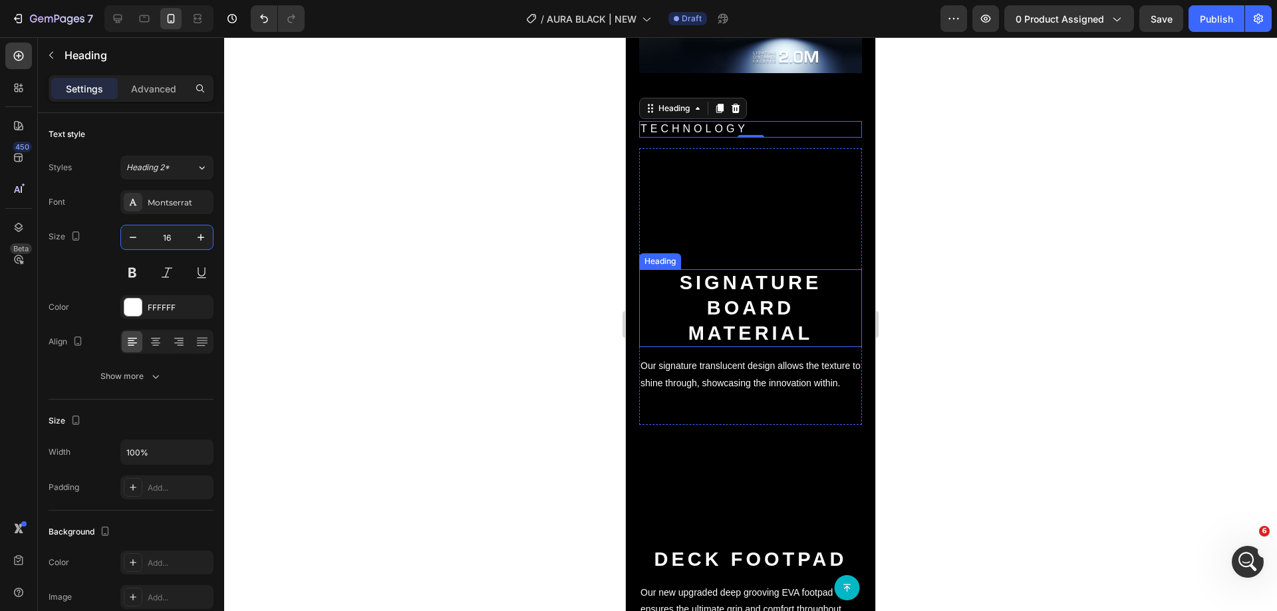
click at [706, 339] on strong "signature board material" at bounding box center [751, 307] width 142 height 71
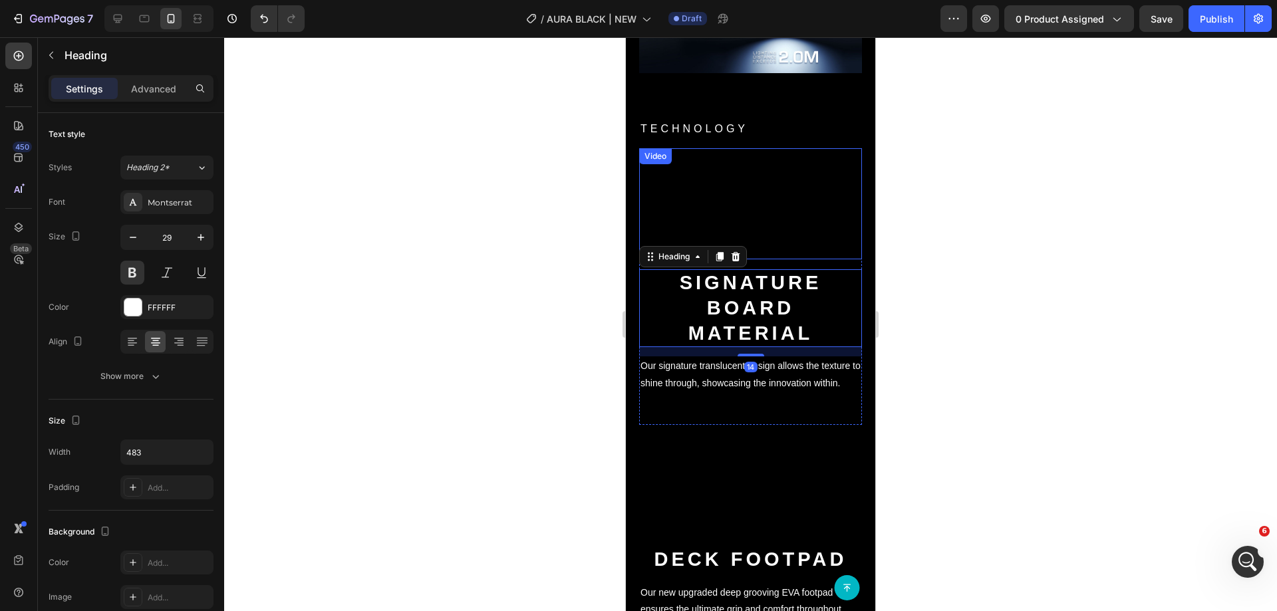
click at [788, 260] on video at bounding box center [750, 204] width 223 height 112
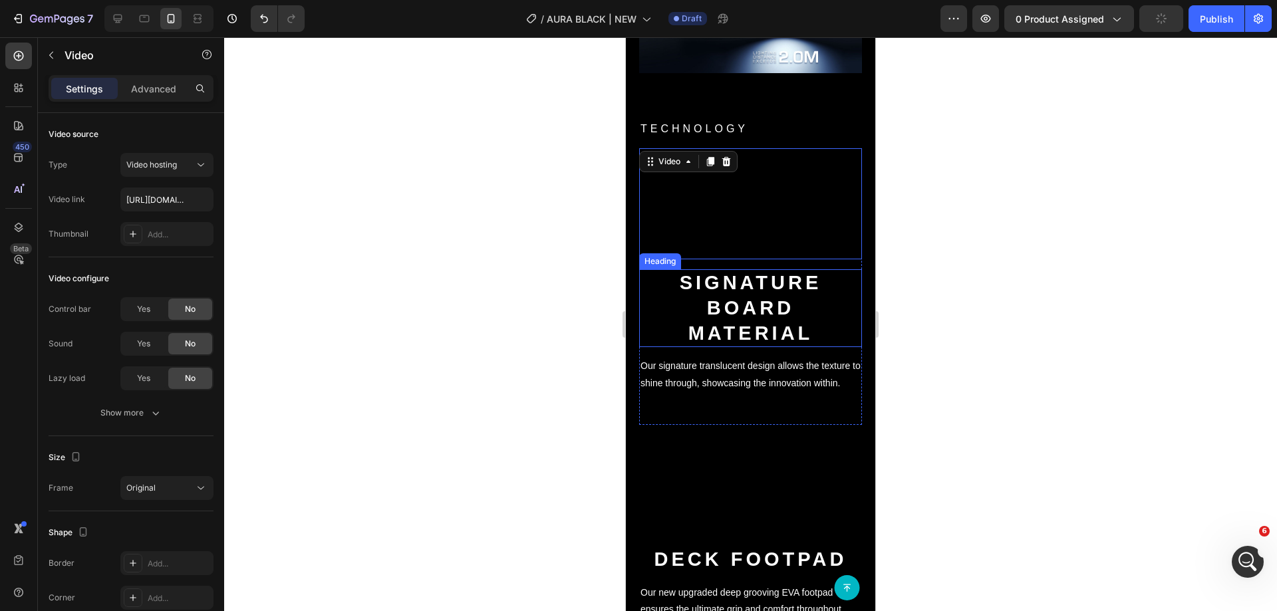
click at [766, 343] on strong "signature board material" at bounding box center [751, 307] width 142 height 71
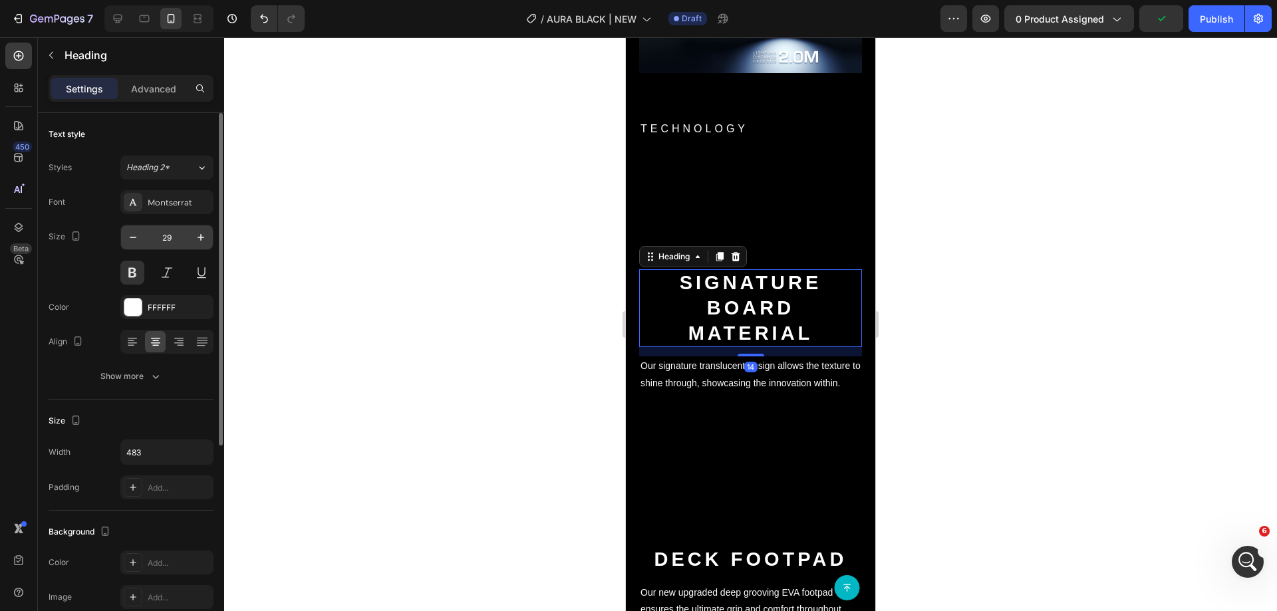
click at [165, 234] on input "29" at bounding box center [167, 238] width 44 height 24
type input "21"
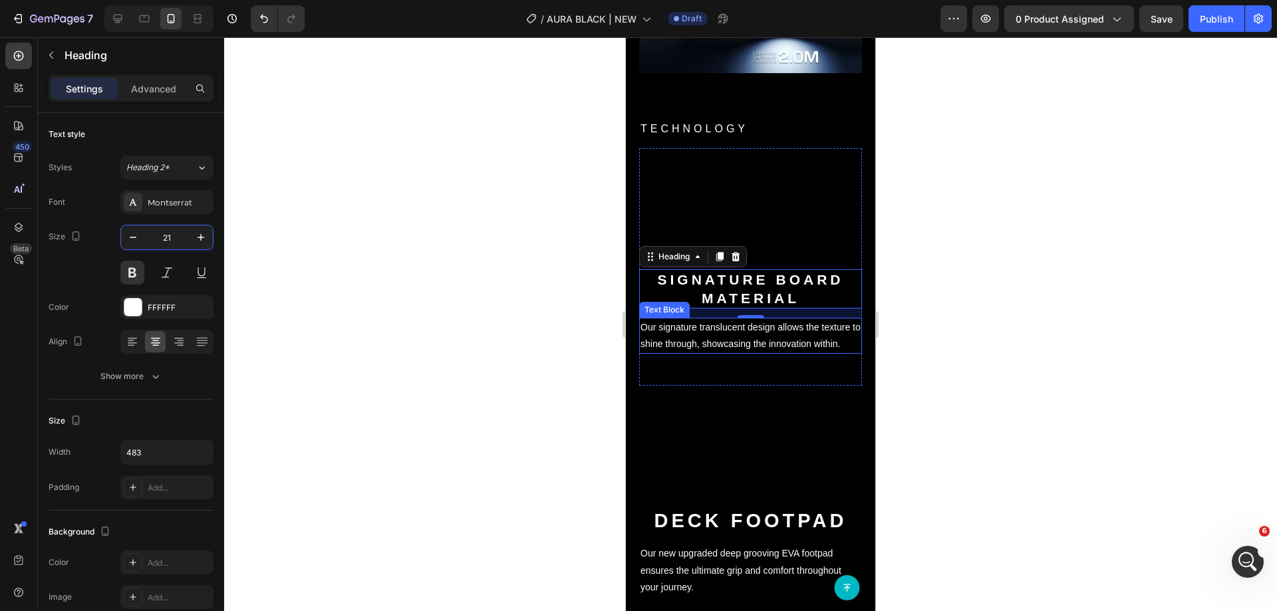
click at [723, 353] on p "Our signature translucent design allows the texture to shine through, showcasin…" at bounding box center [751, 335] width 220 height 33
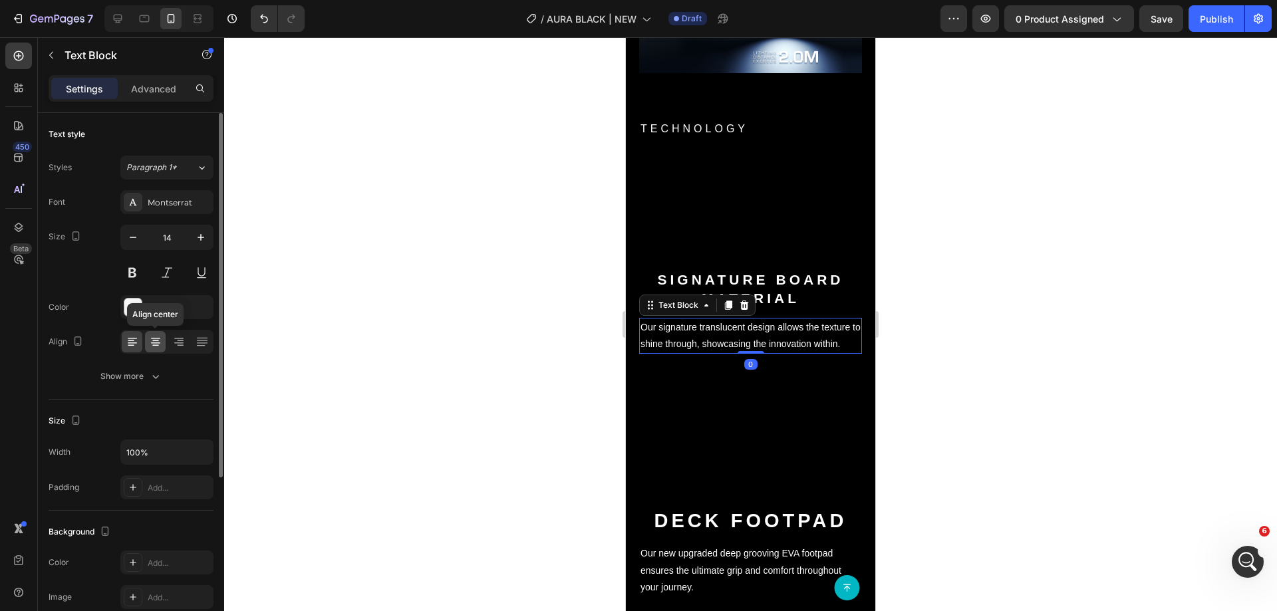
click at [154, 342] on icon at bounding box center [155, 341] width 13 height 13
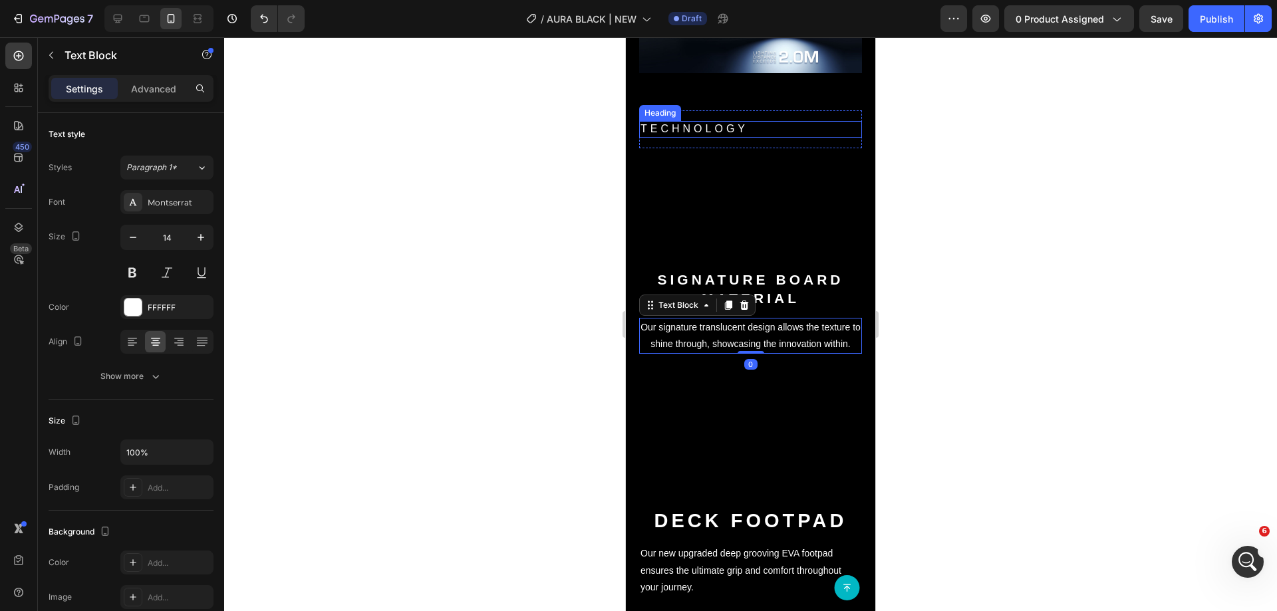
click at [824, 138] on h2 "TECHNOLOGY" at bounding box center [750, 129] width 223 height 17
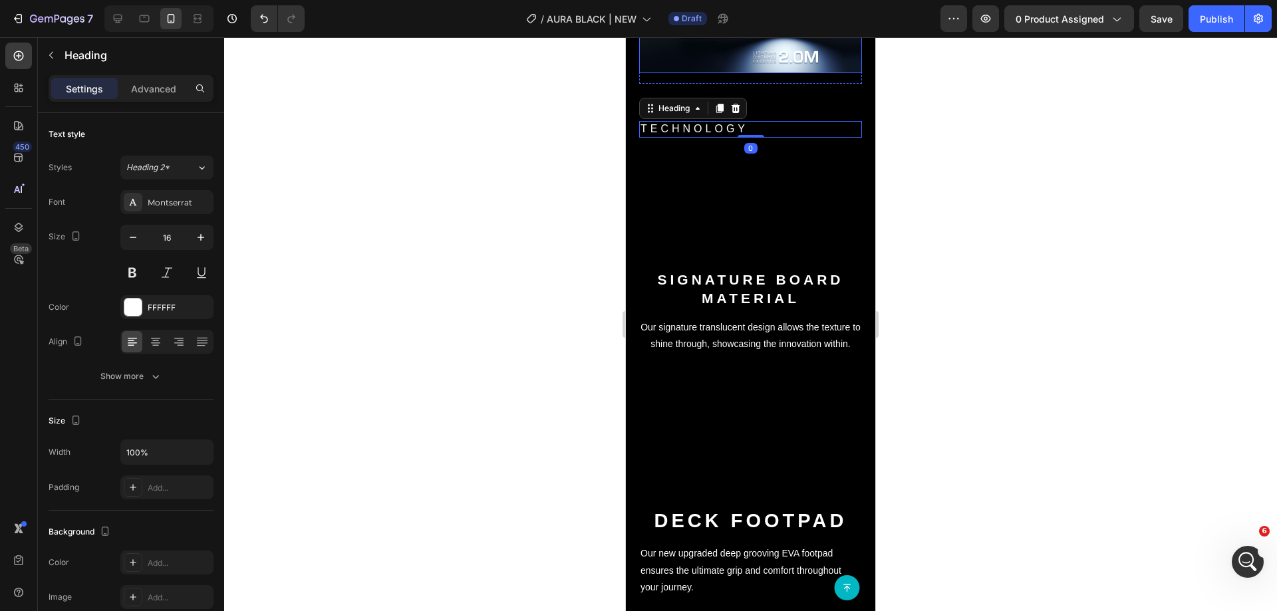
click at [767, 73] on img at bounding box center [750, 29] width 223 height 87
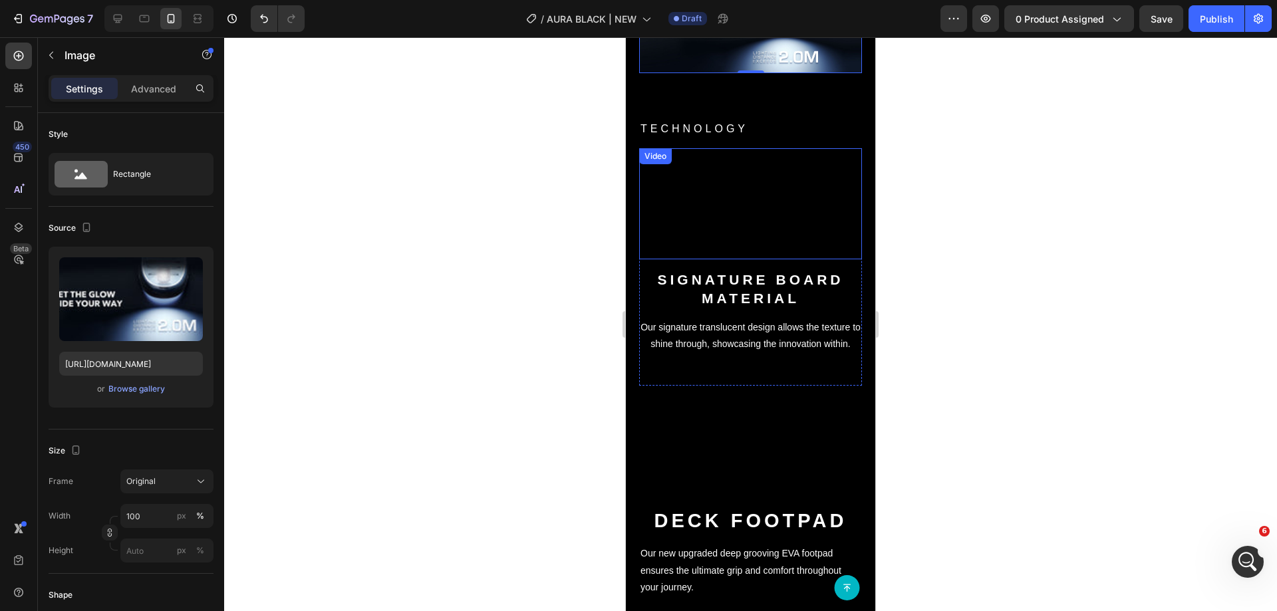
click at [671, 216] on div "Video" at bounding box center [750, 204] width 223 height 112
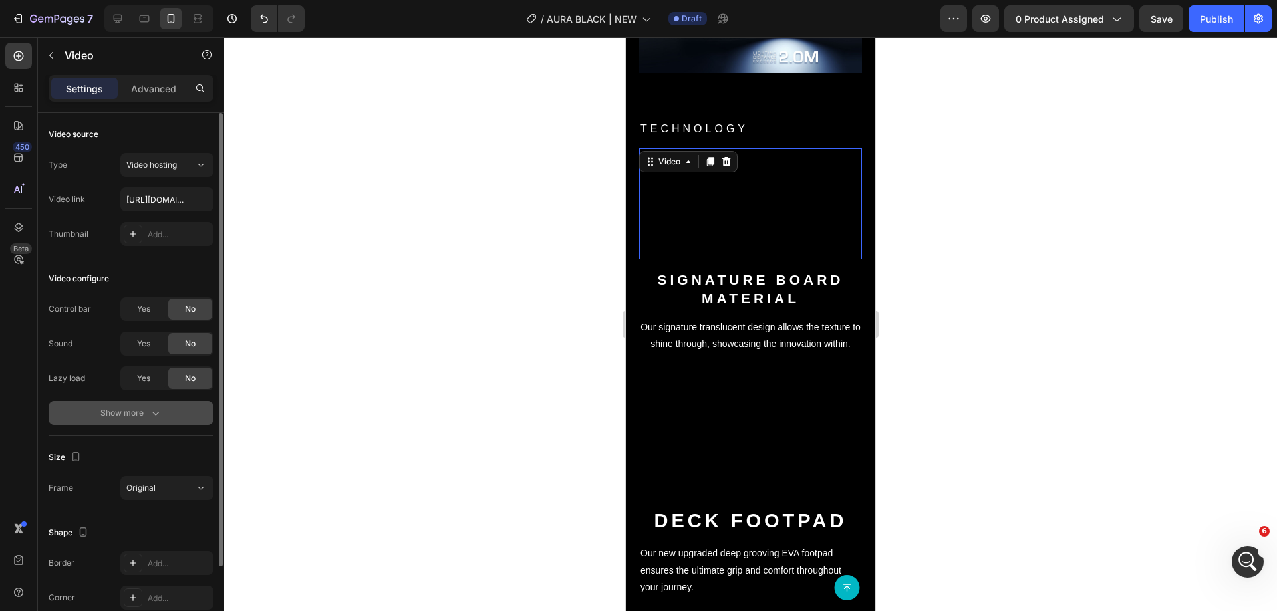
scroll to position [97, 0]
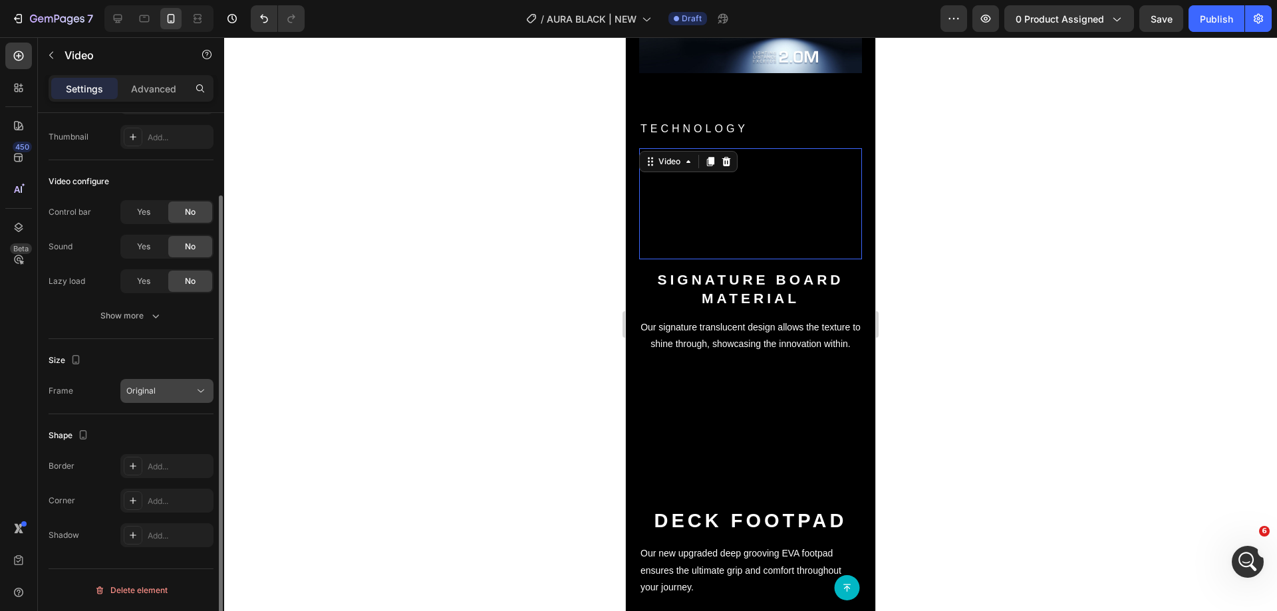
click at [160, 380] on button "Original" at bounding box center [166, 391] width 93 height 24
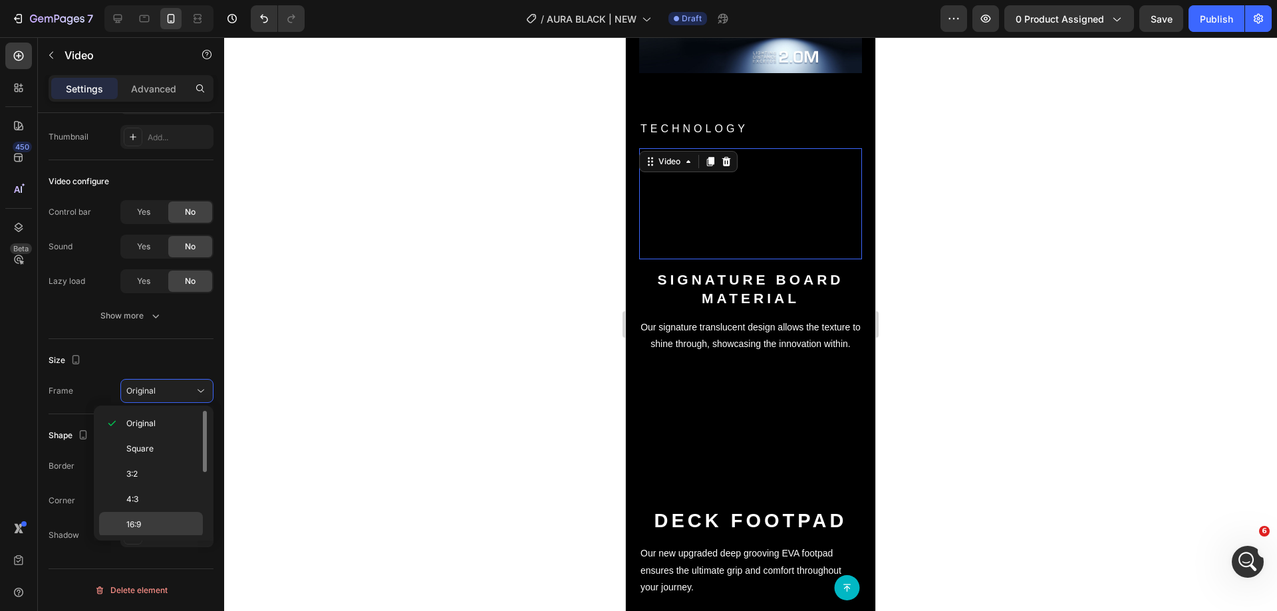
click at [147, 538] on div "16:9" at bounding box center [151, 550] width 104 height 25
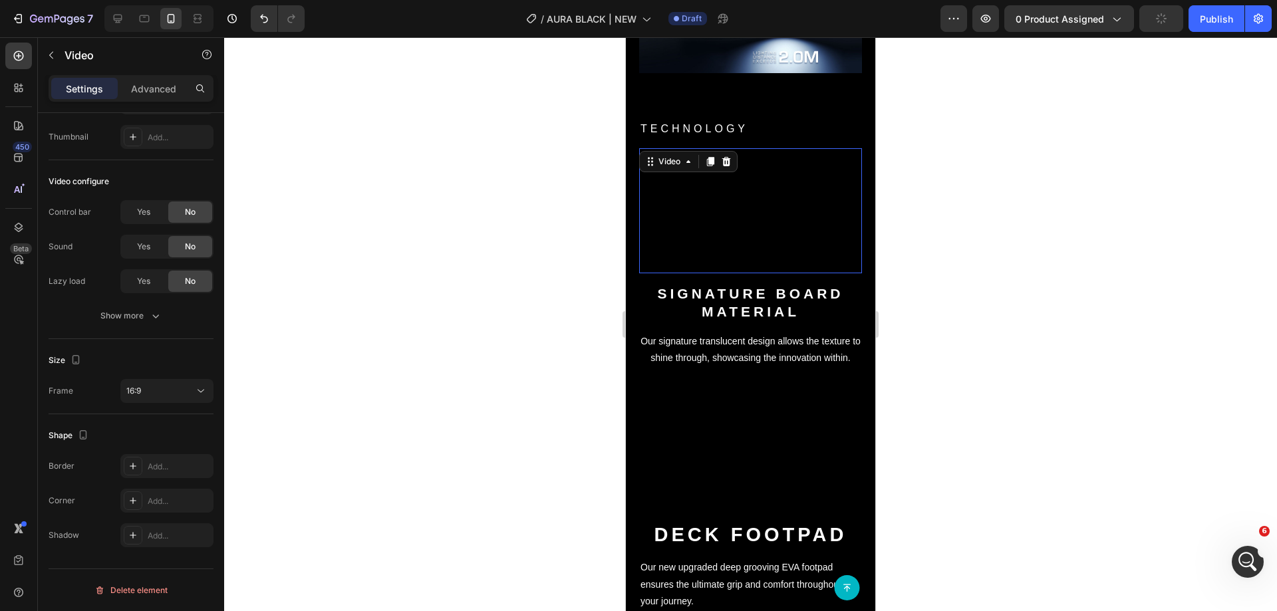
click at [640, 172] on div "Video" at bounding box center [688, 161] width 98 height 21
click at [642, 138] on h2 "TECHNOLOGY" at bounding box center [750, 129] width 223 height 17
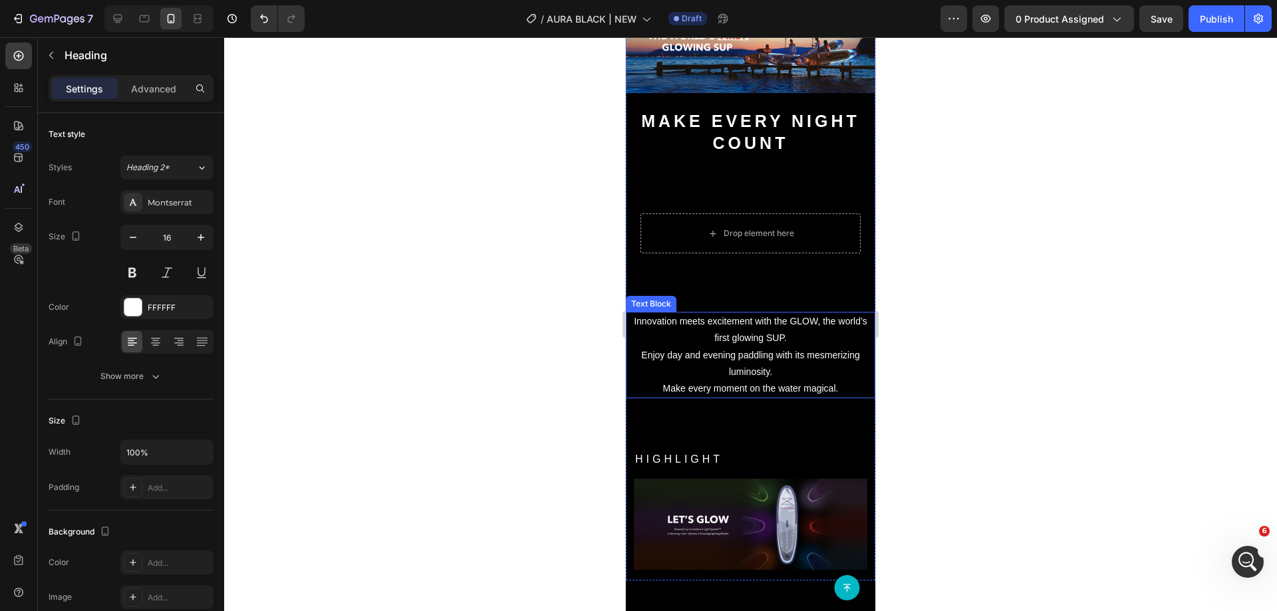
scroll to position [1663, 0]
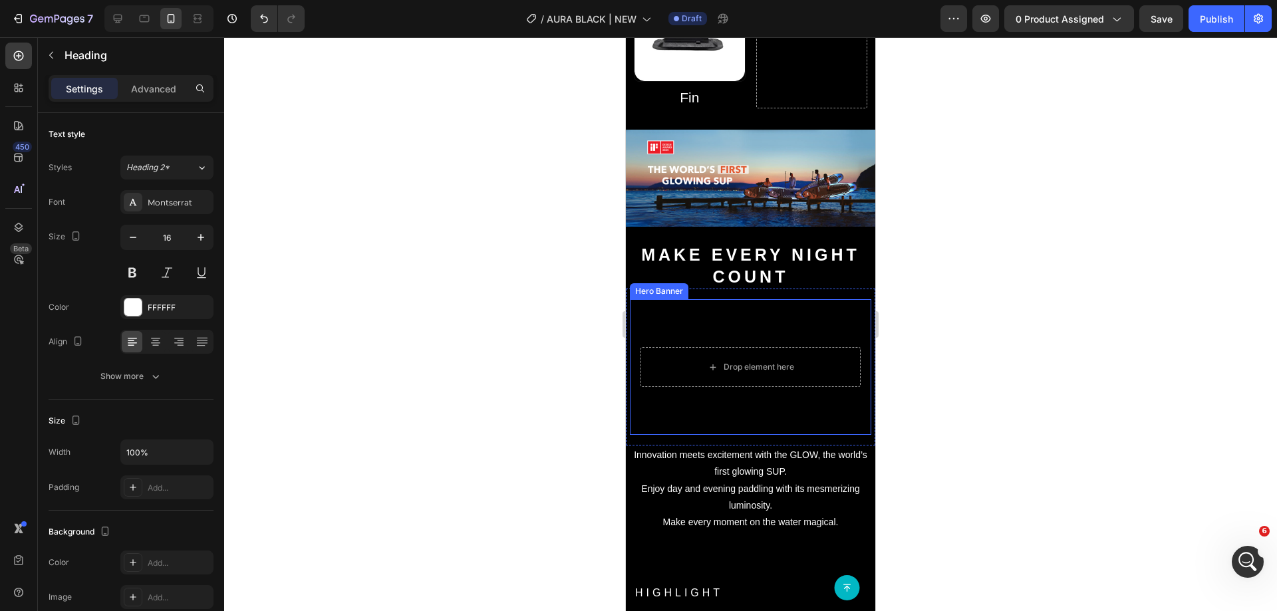
click at [673, 309] on video "Background Image" at bounding box center [750, 367] width 241 height 136
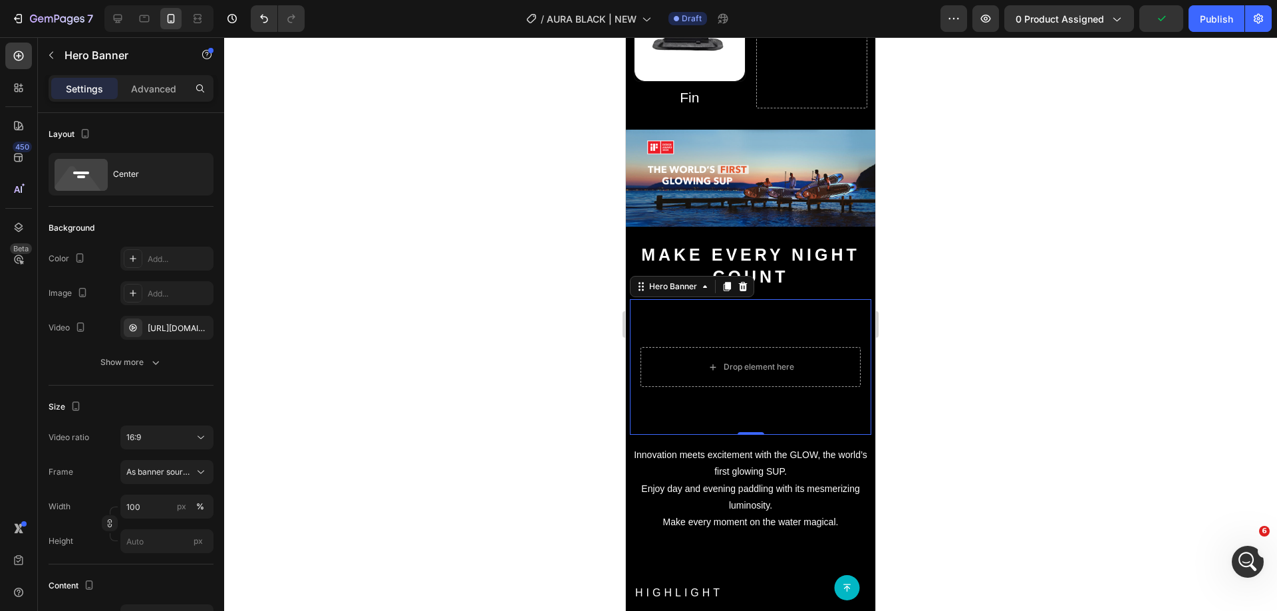
click at [639, 299] on video "Background Image" at bounding box center [750, 367] width 241 height 136
click at [629, 289] on div "Drop element here Hero Banner 0 Row" at bounding box center [750, 367] width 249 height 157
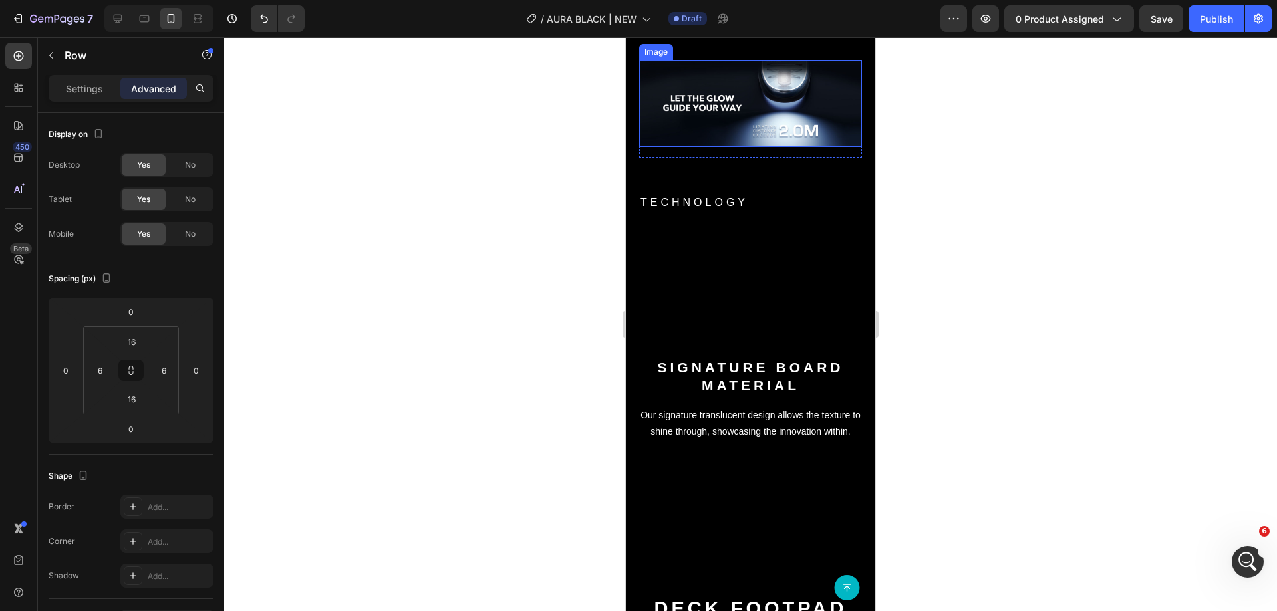
scroll to position [3193, 0]
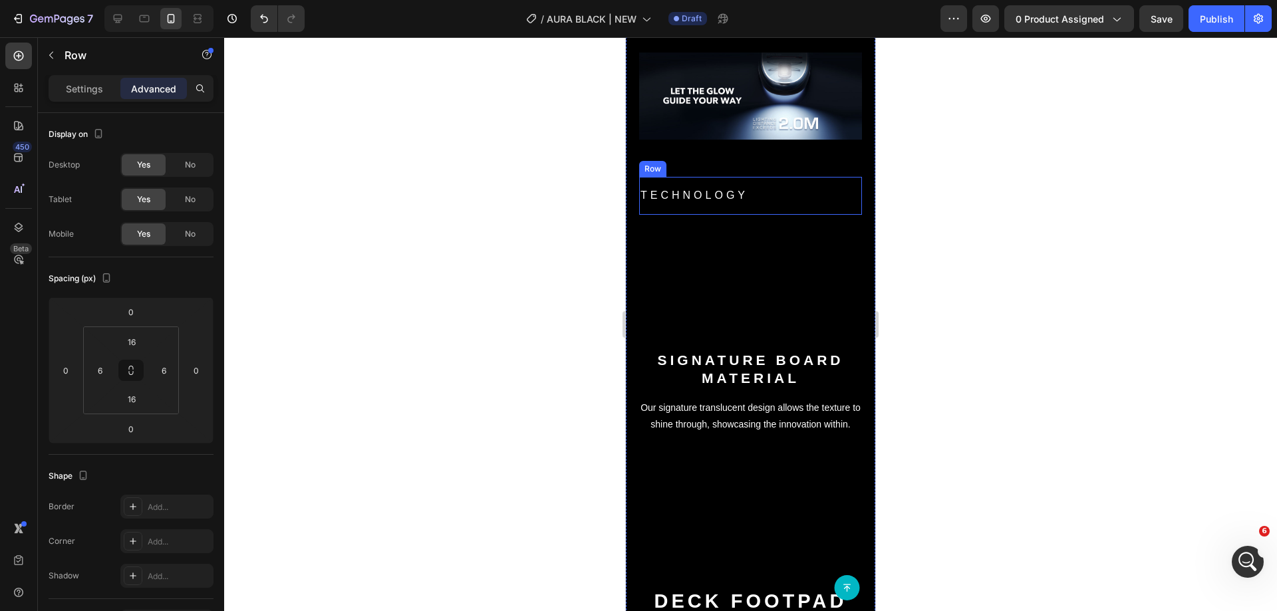
click at [842, 215] on div "TECHNOLOGY Heading Row" at bounding box center [750, 196] width 223 height 38
click at [854, 255] on div "Video Lighting modes Heading Whether you’re exploring new waters or just having…" at bounding box center [750, 556] width 249 height 2144
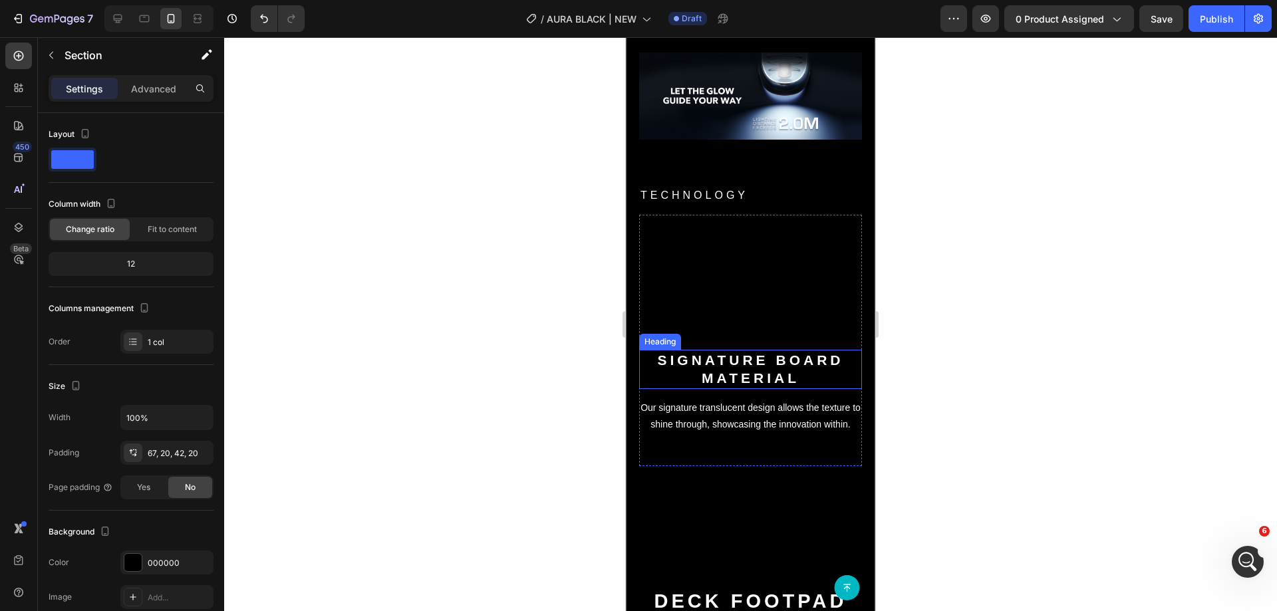
click at [645, 389] on h2 "signature board material" at bounding box center [750, 369] width 223 height 39
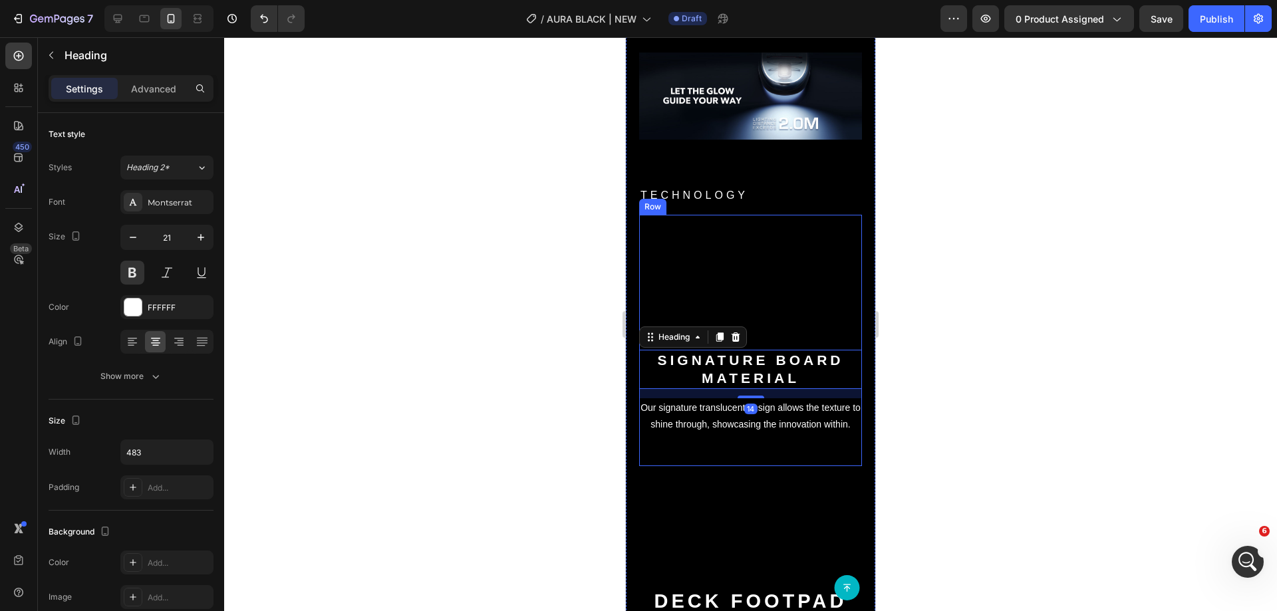
click at [772, 350] on div "Video" at bounding box center [750, 282] width 223 height 135
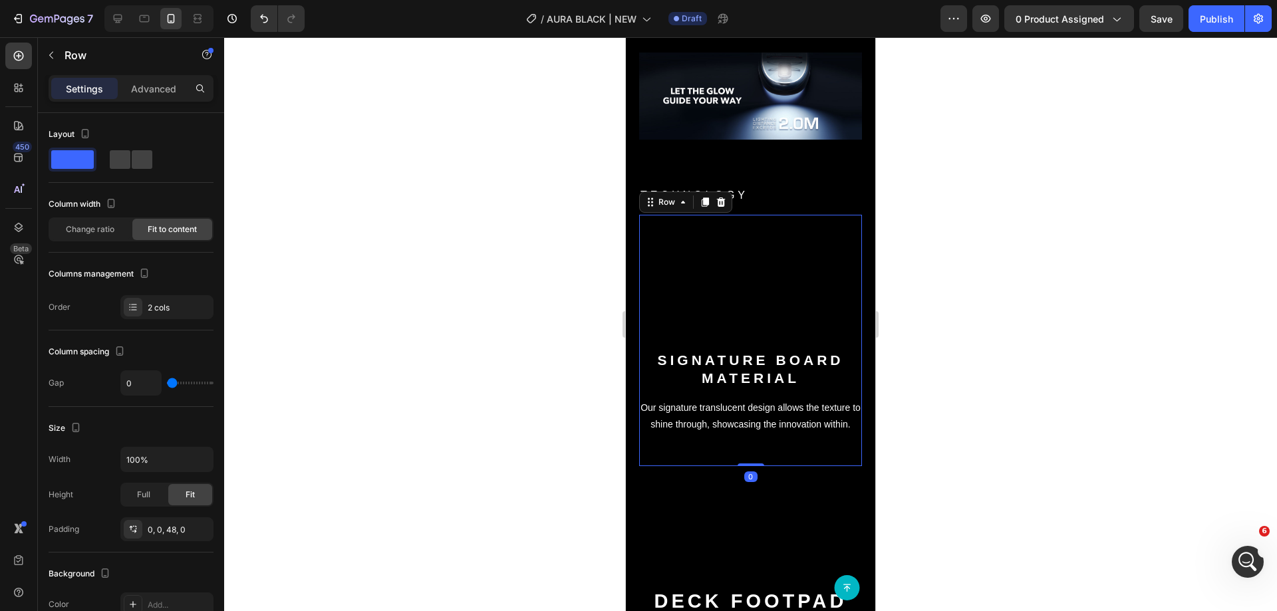
click at [145, 100] on div "Settings Advanced" at bounding box center [131, 94] width 186 height 38
click at [145, 96] on div "Advanced" at bounding box center [153, 88] width 67 height 21
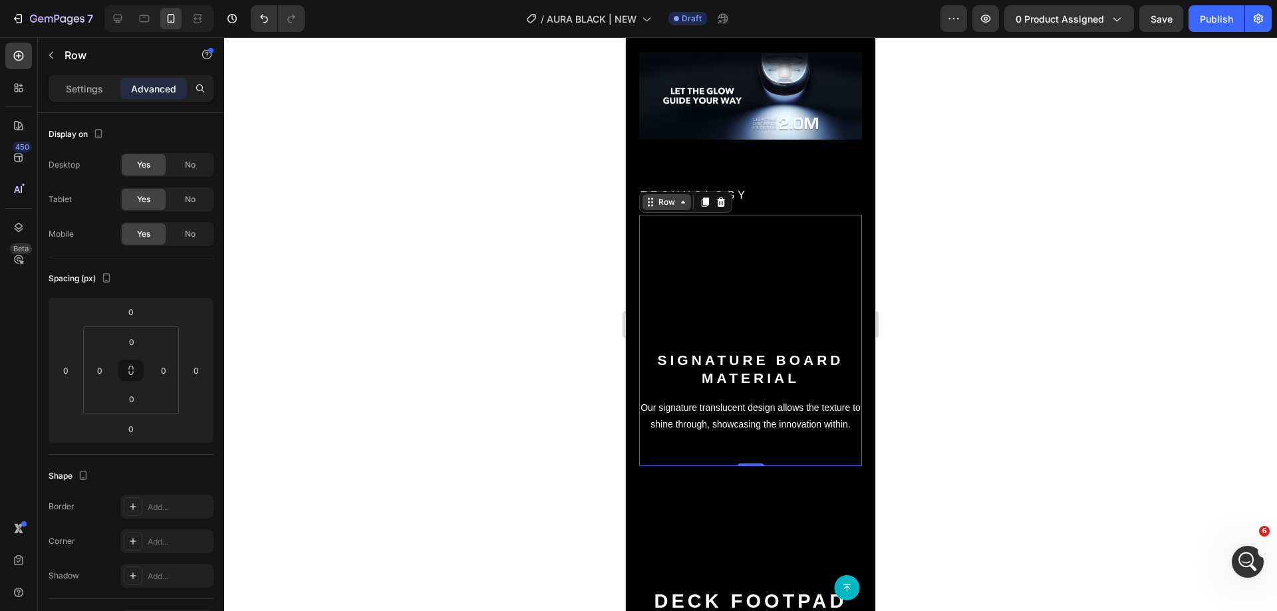
click at [674, 213] on div "Row" at bounding box center [685, 202] width 93 height 21
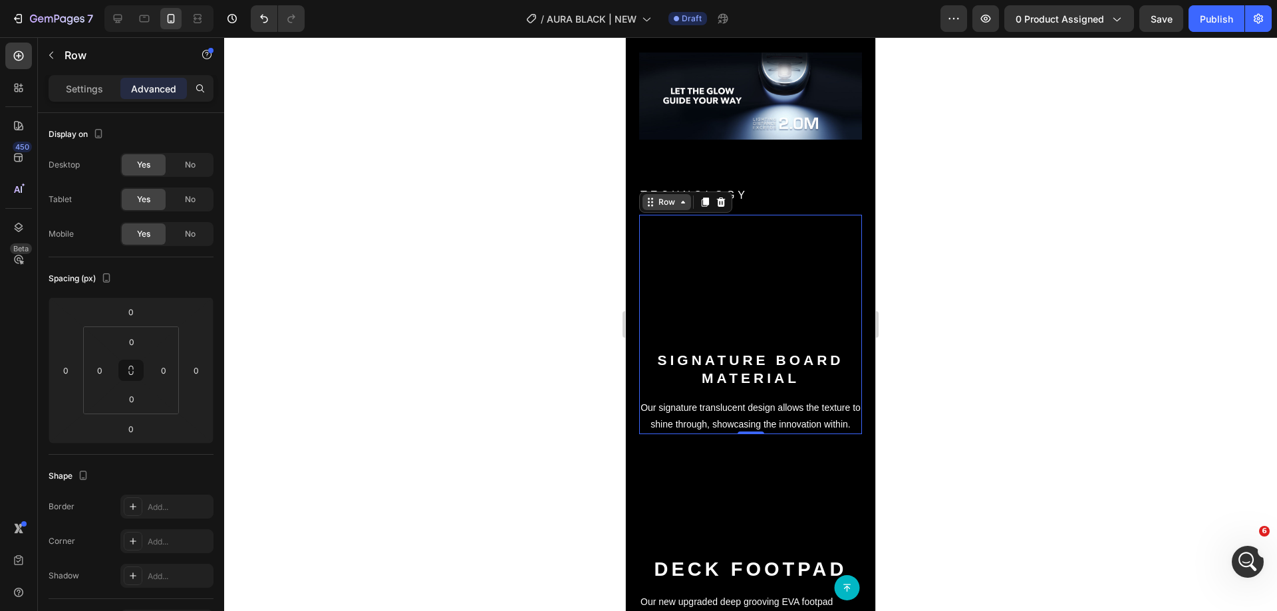
click at [673, 210] on div "Row" at bounding box center [667, 202] width 49 height 16
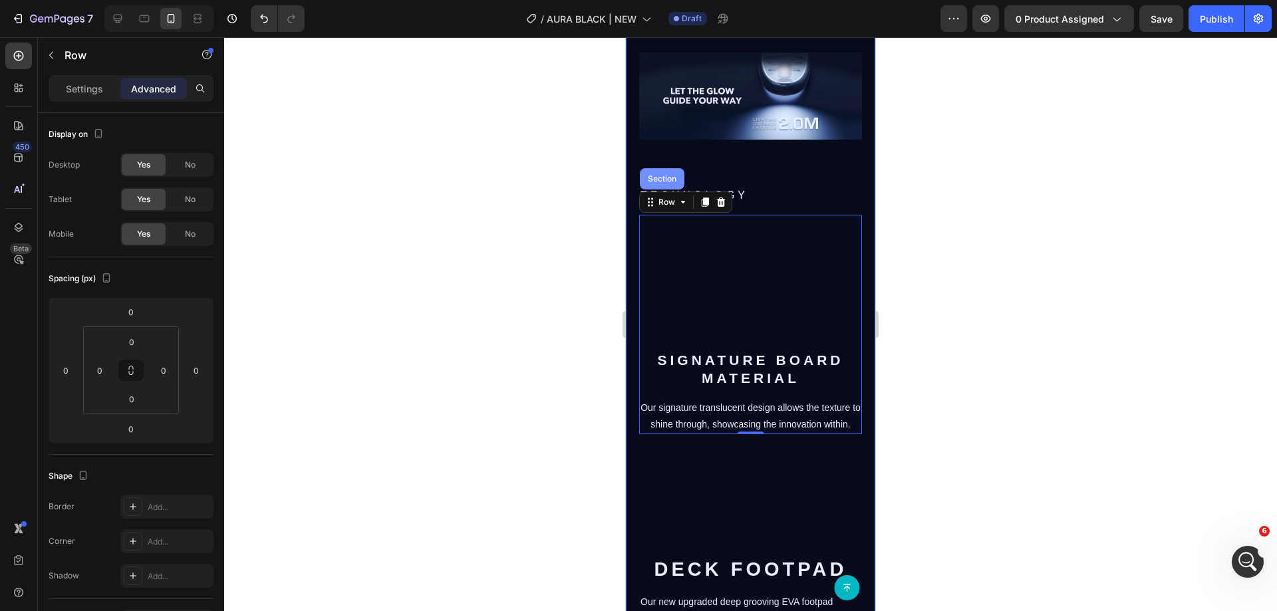
click at [668, 183] on div "Section" at bounding box center [662, 179] width 34 height 8
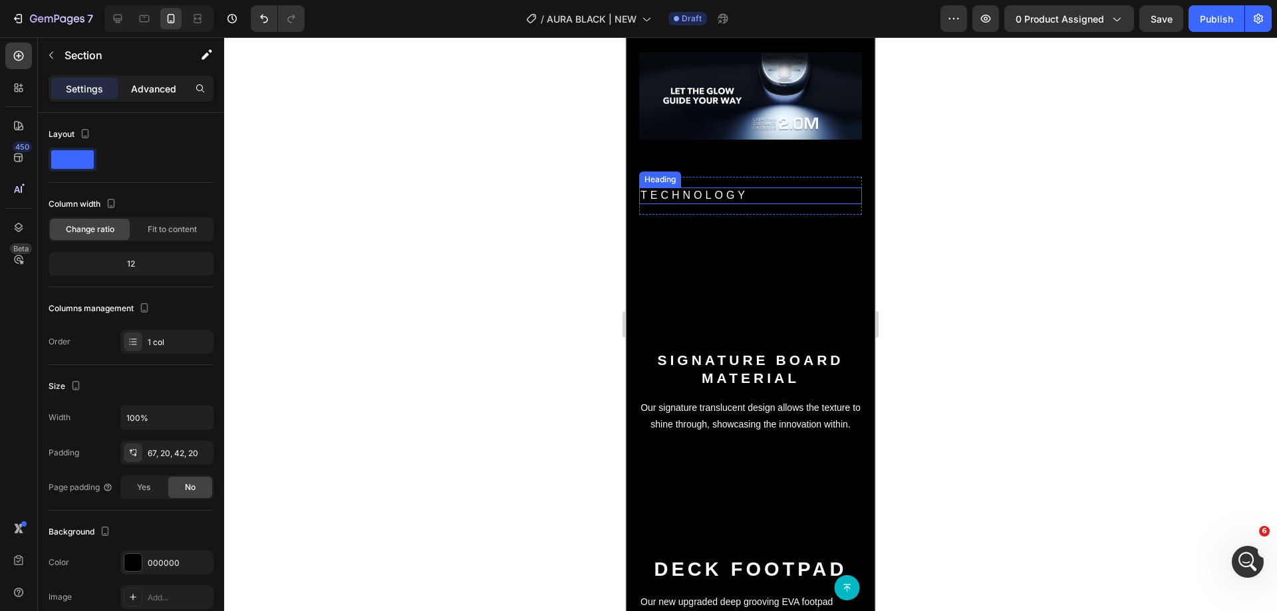
drag, startPoint x: 132, startPoint y: 83, endPoint x: 140, endPoint y: 94, distance: 13.7
click at [132, 86] on div "Advanced" at bounding box center [153, 88] width 67 height 21
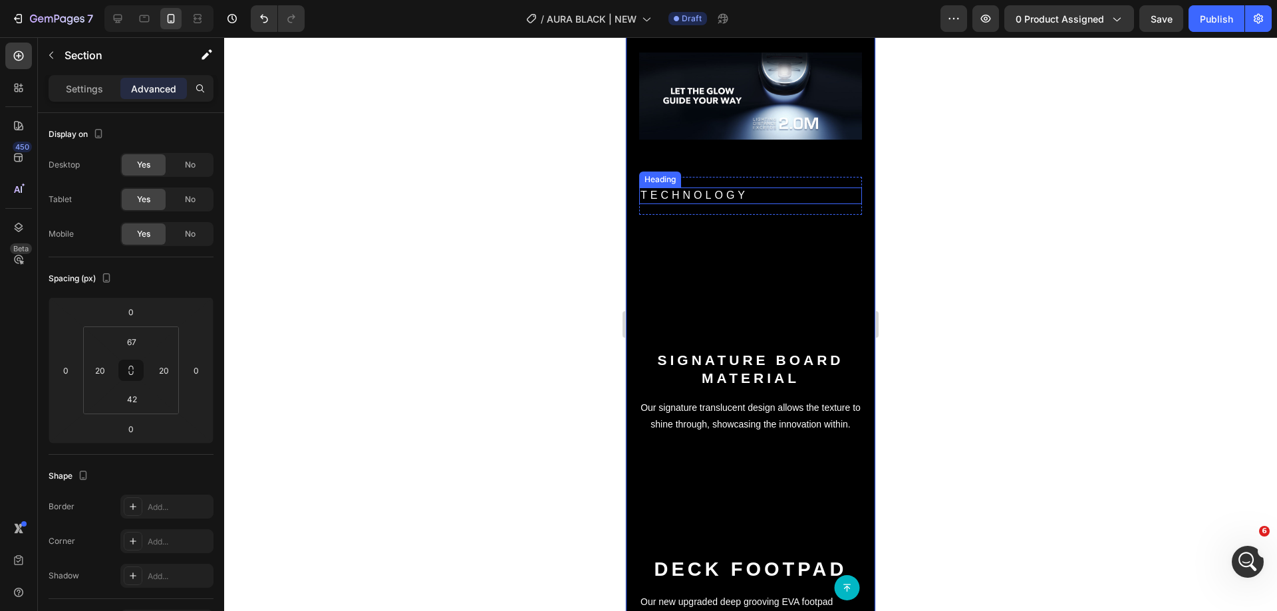
click at [140, 94] on p "Advanced" at bounding box center [153, 89] width 45 height 14
click at [93, 367] on input "20" at bounding box center [100, 371] width 20 height 20
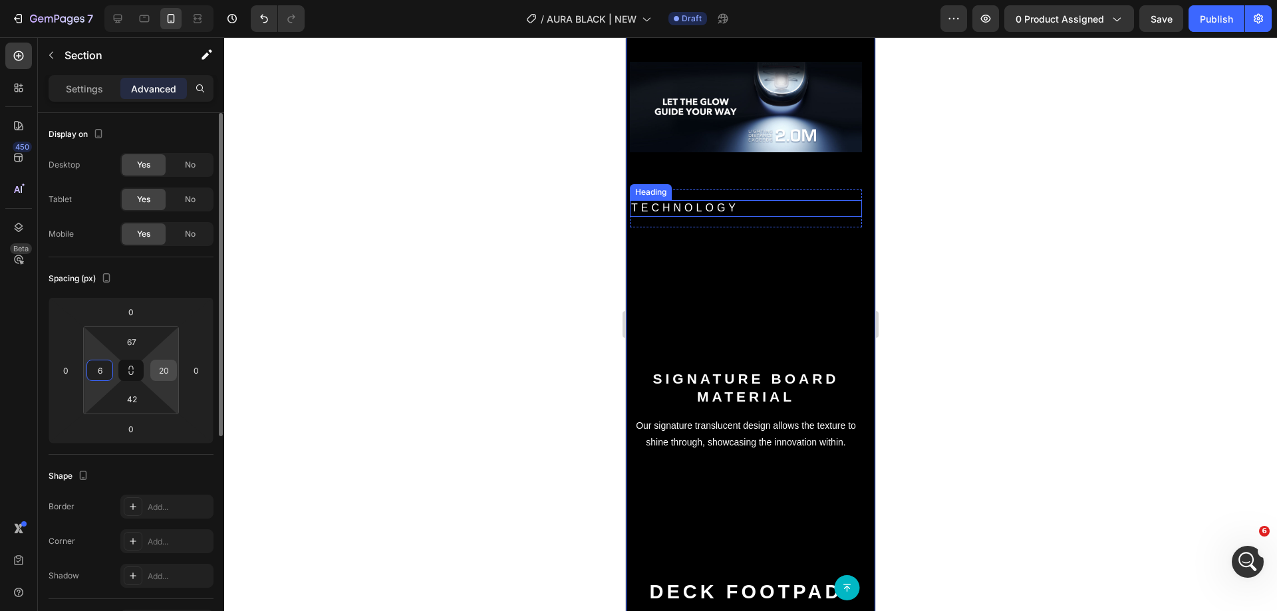
type input "6"
click at [166, 368] on input "20" at bounding box center [164, 371] width 20 height 20
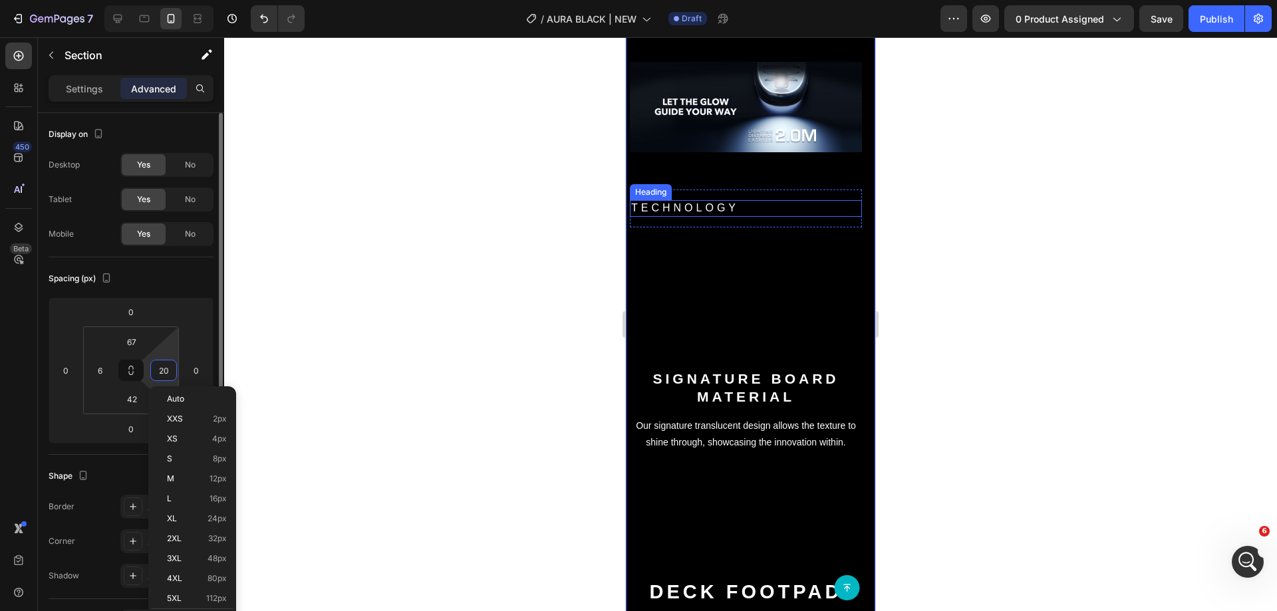
type input "6"
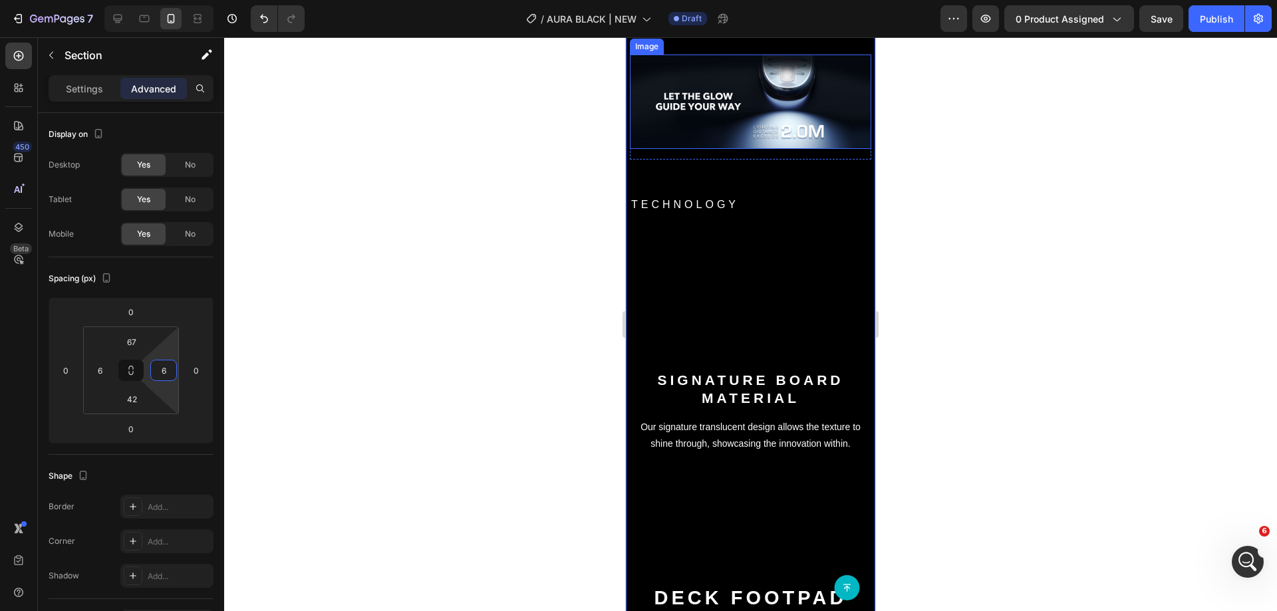
click at [728, 123] on img at bounding box center [750, 102] width 241 height 94
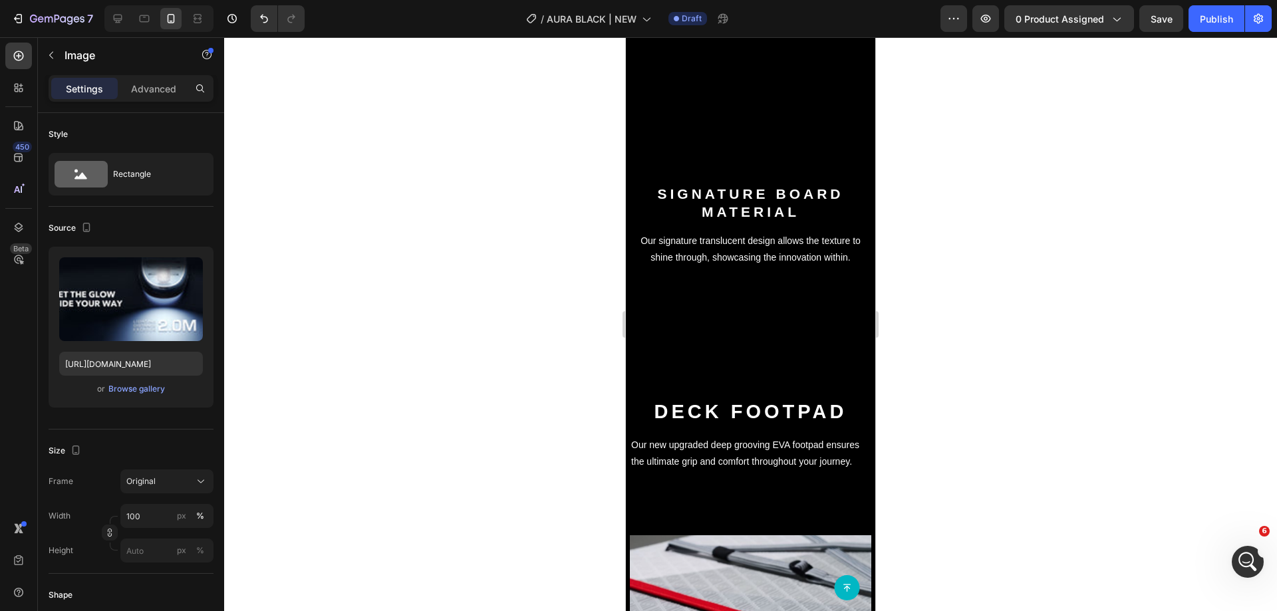
scroll to position [3393, 0]
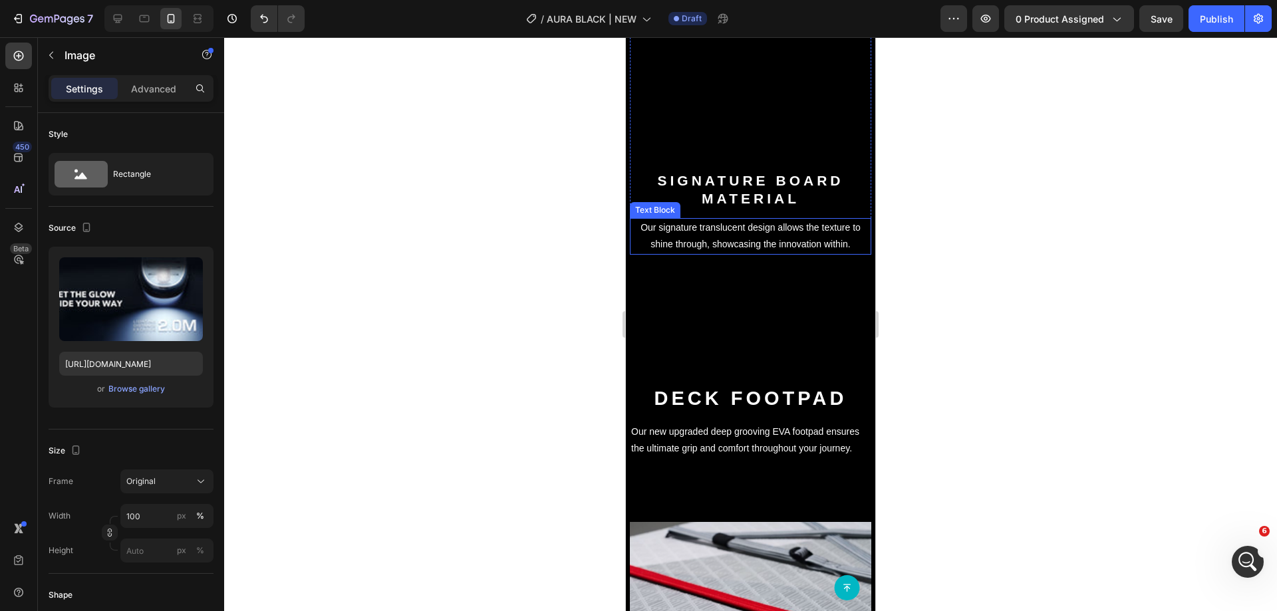
click at [811, 253] on p "Our signature translucent design allows the texture to shine through, showcasin…" at bounding box center [750, 236] width 239 height 33
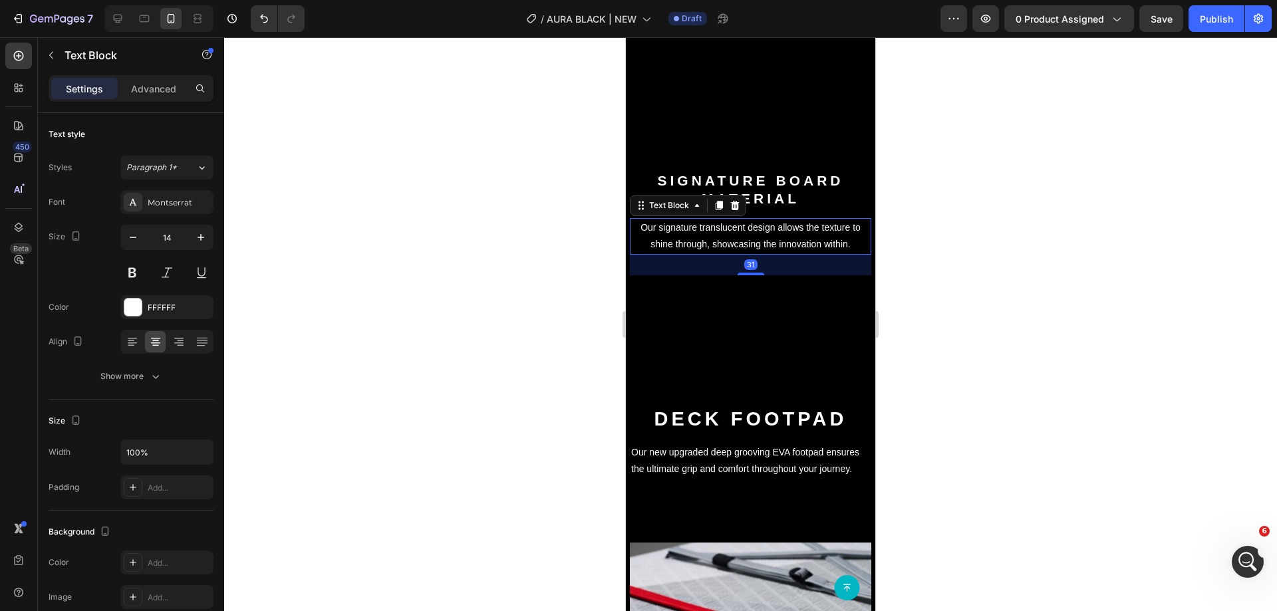
drag, startPoint x: 750, startPoint y: 293, endPoint x: 760, endPoint y: 314, distance: 22.6
click at [760, 255] on div "31" at bounding box center [750, 255] width 241 height 0
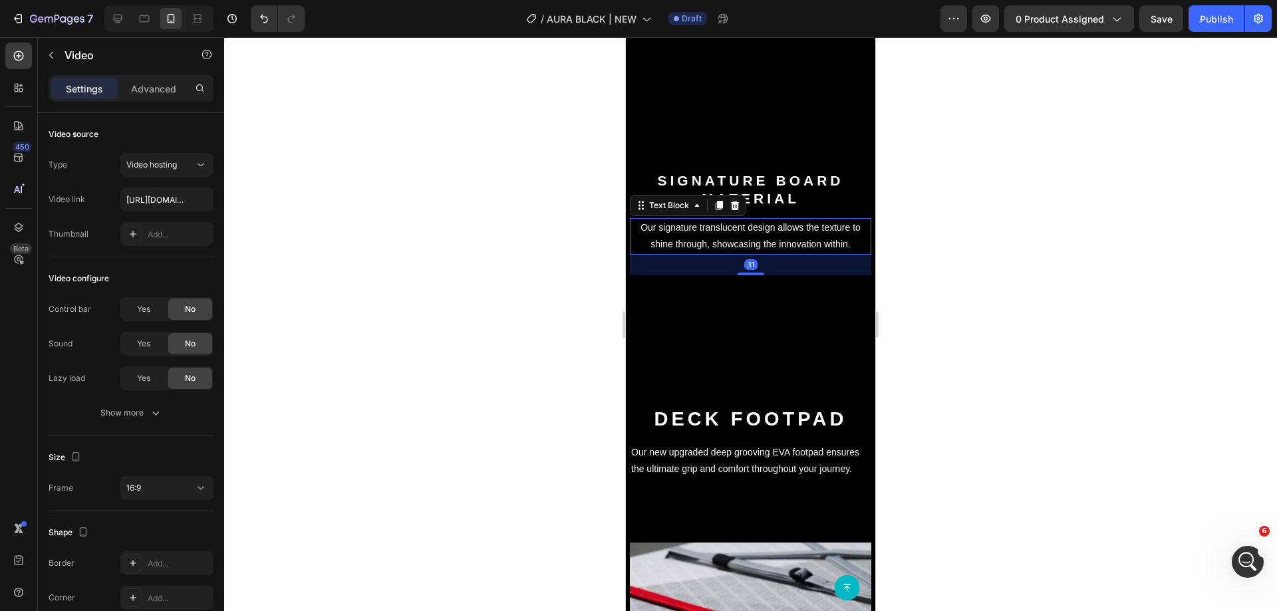
click at [792, 160] on video at bounding box center [750, 92] width 241 height 136
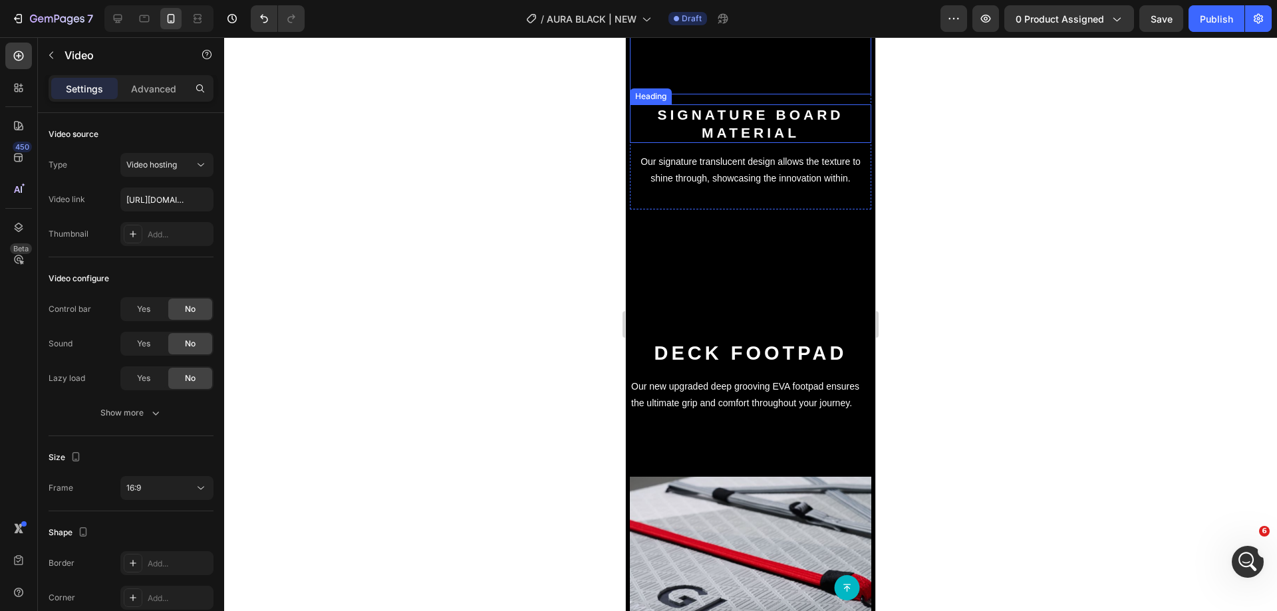
scroll to position [3459, 0]
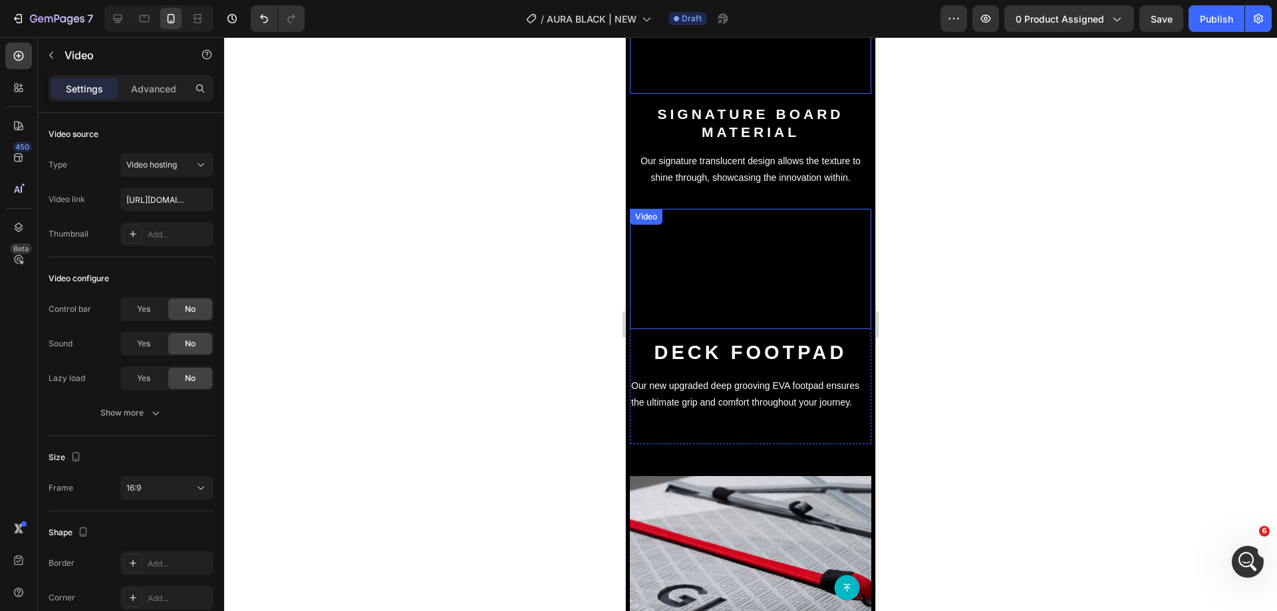
click at [773, 186] on p "Our signature translucent design allows the texture to shine through, showcasin…" at bounding box center [750, 169] width 239 height 33
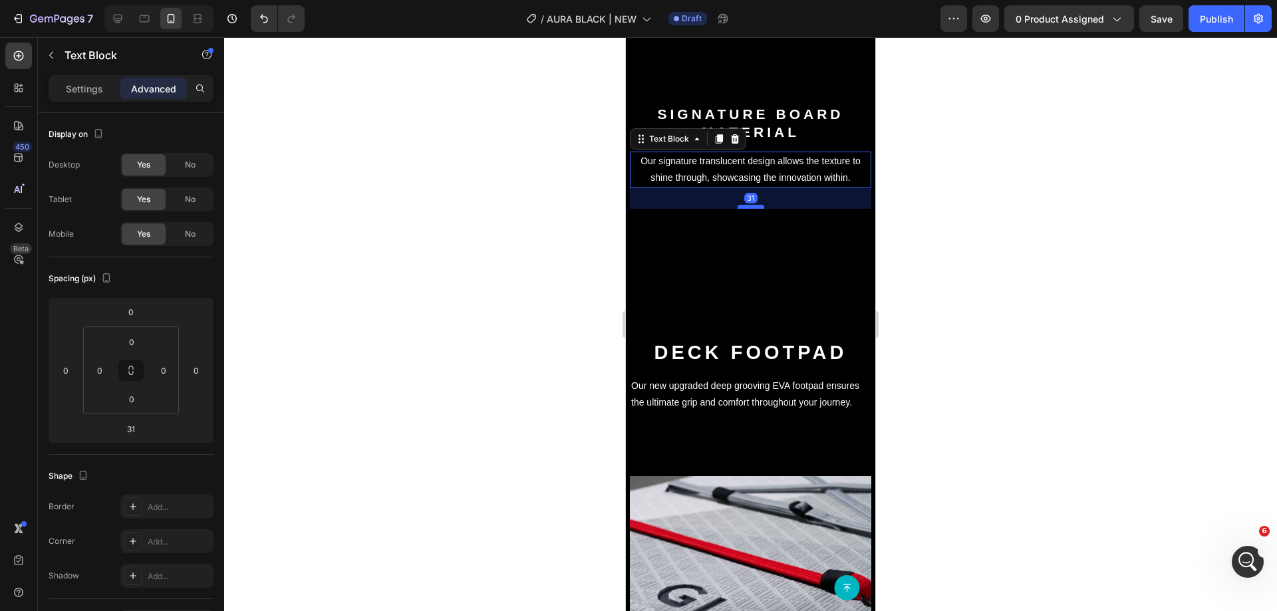
click at [750, 188] on div "31" at bounding box center [750, 188] width 241 height 0
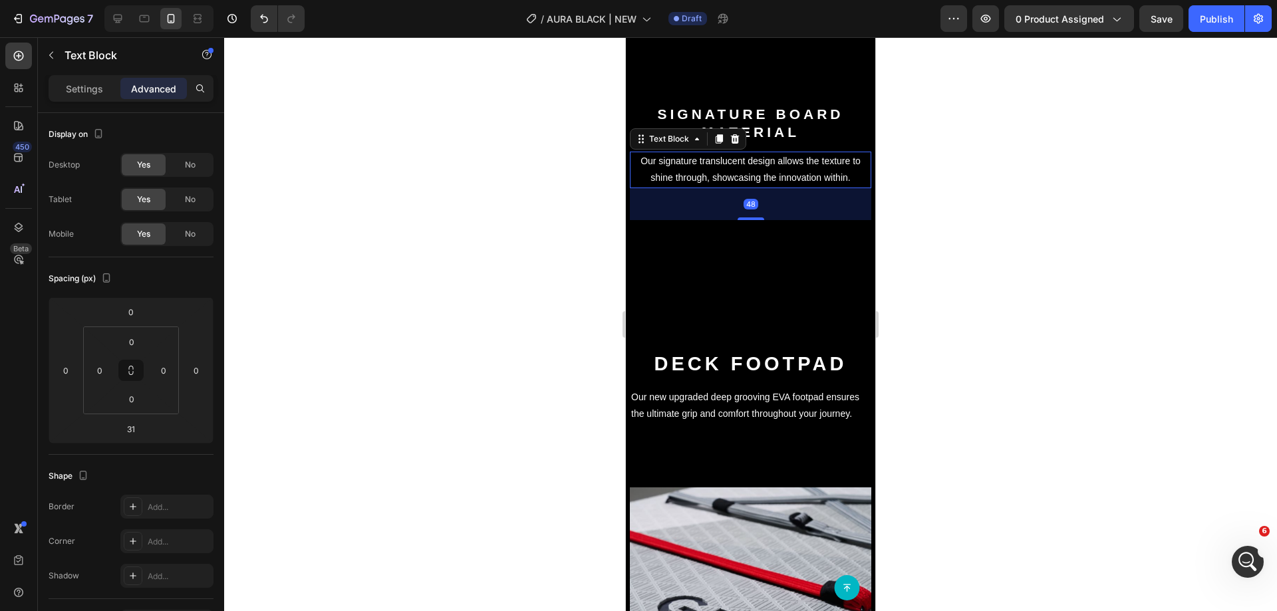
drag, startPoint x: 750, startPoint y: 251, endPoint x: 751, endPoint y: 263, distance: 11.3
click at [751, 220] on div at bounding box center [751, 219] width 27 height 3
type input "48"
click at [757, 169] on div "signature board material Heading Our signature translucent design allows the te…" at bounding box center [750, 162] width 241 height 116
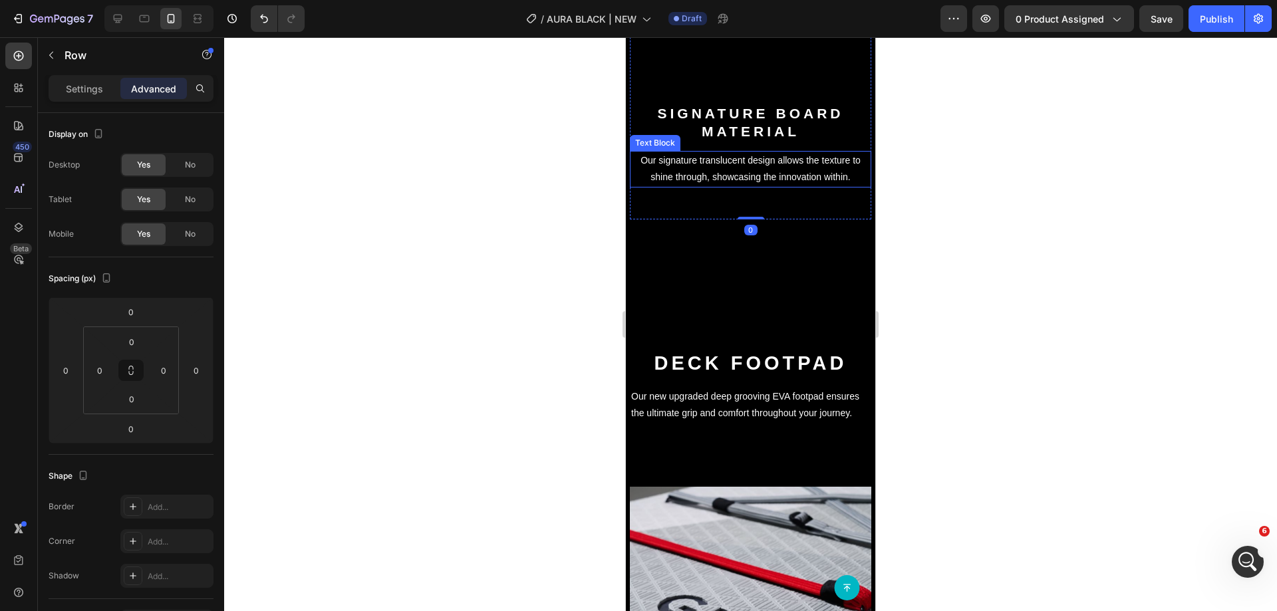
scroll to position [3526, 0]
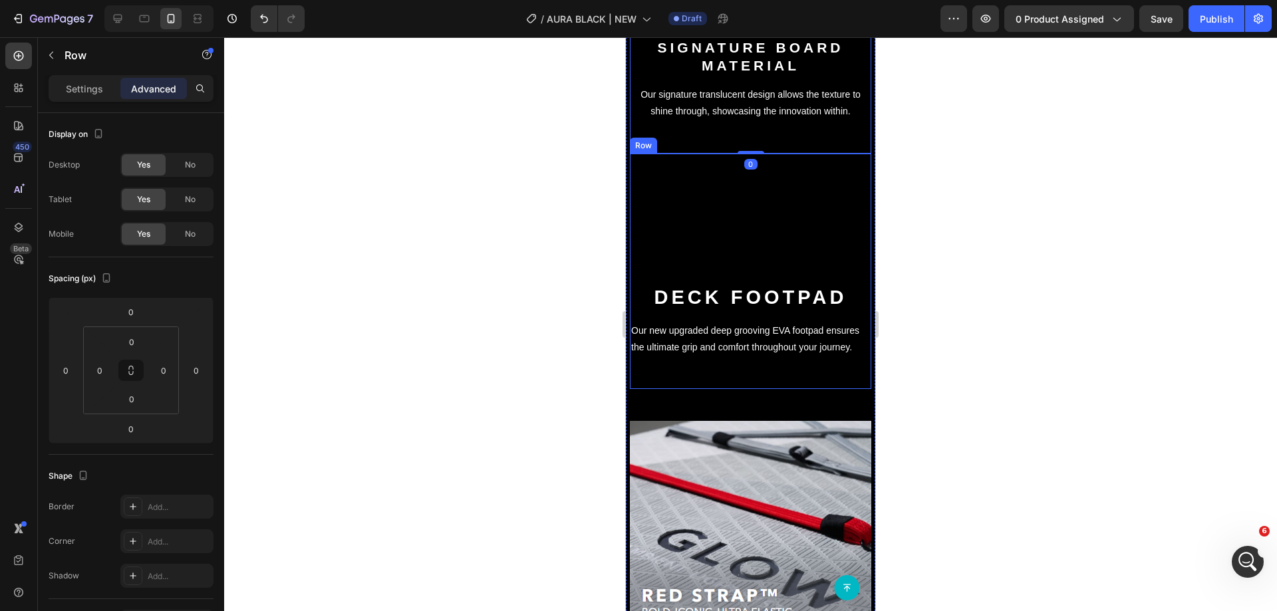
click at [731, 308] on strong "Deck footpad" at bounding box center [751, 297] width 193 height 21
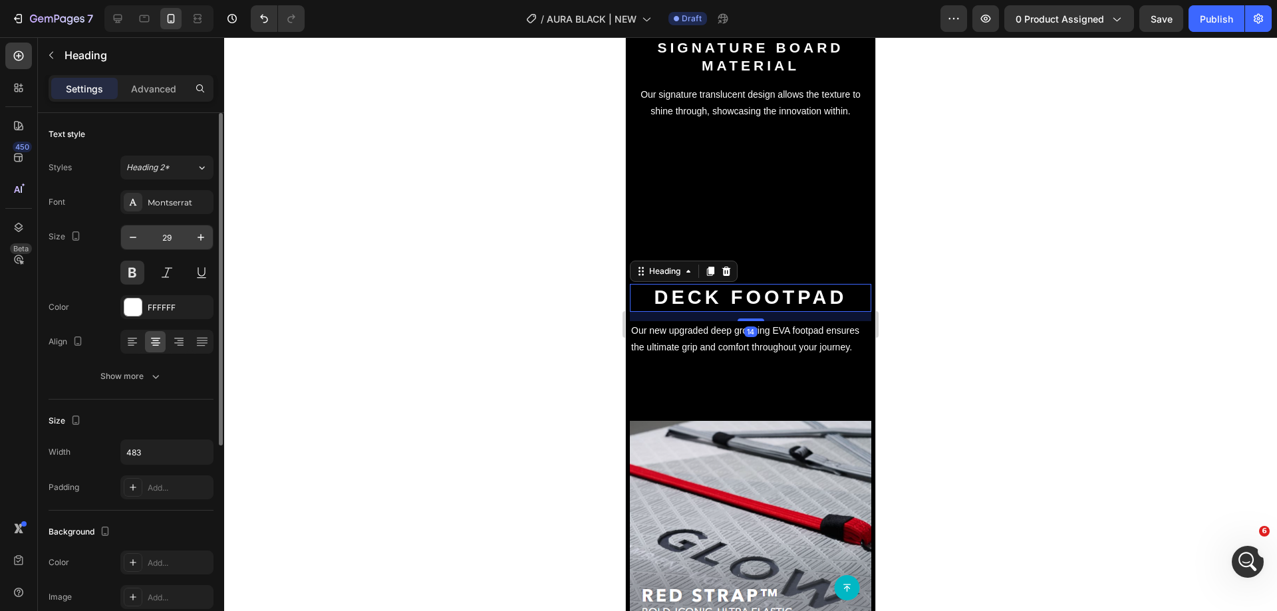
click at [170, 243] on input "29" at bounding box center [167, 238] width 44 height 24
type input "21"
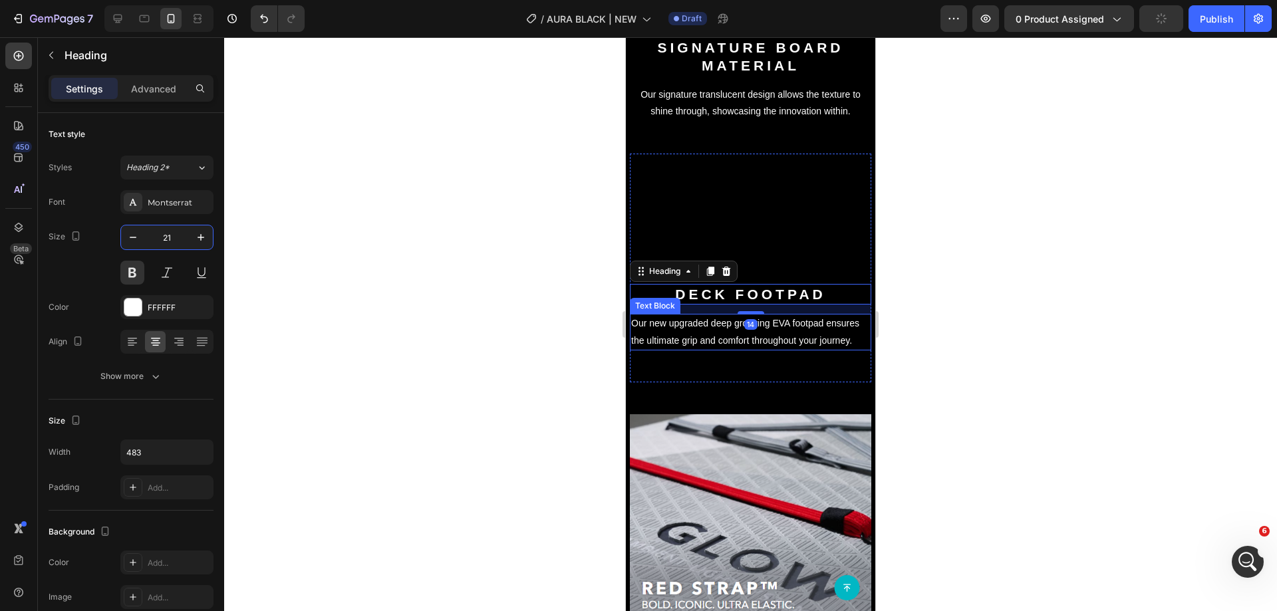
click at [722, 349] on p "Our new upgraded deep grooving EVA footpad ensures the ultimate grip and comfor…" at bounding box center [750, 331] width 239 height 33
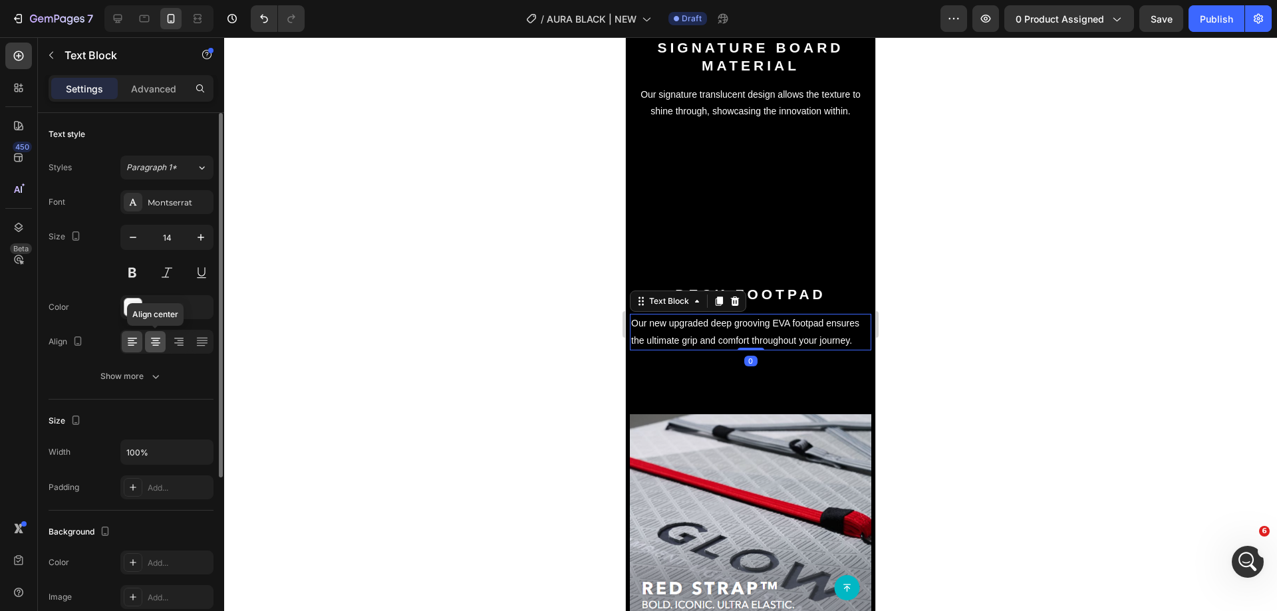
click at [154, 334] on div at bounding box center [155, 341] width 21 height 21
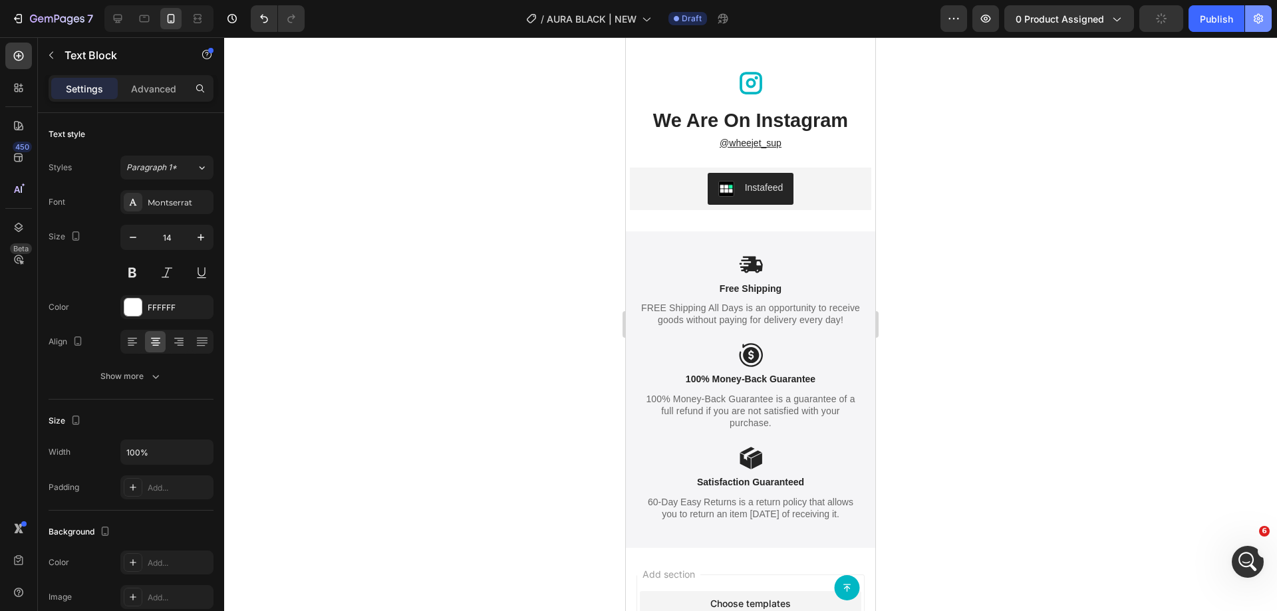
scroll to position [5964, 0]
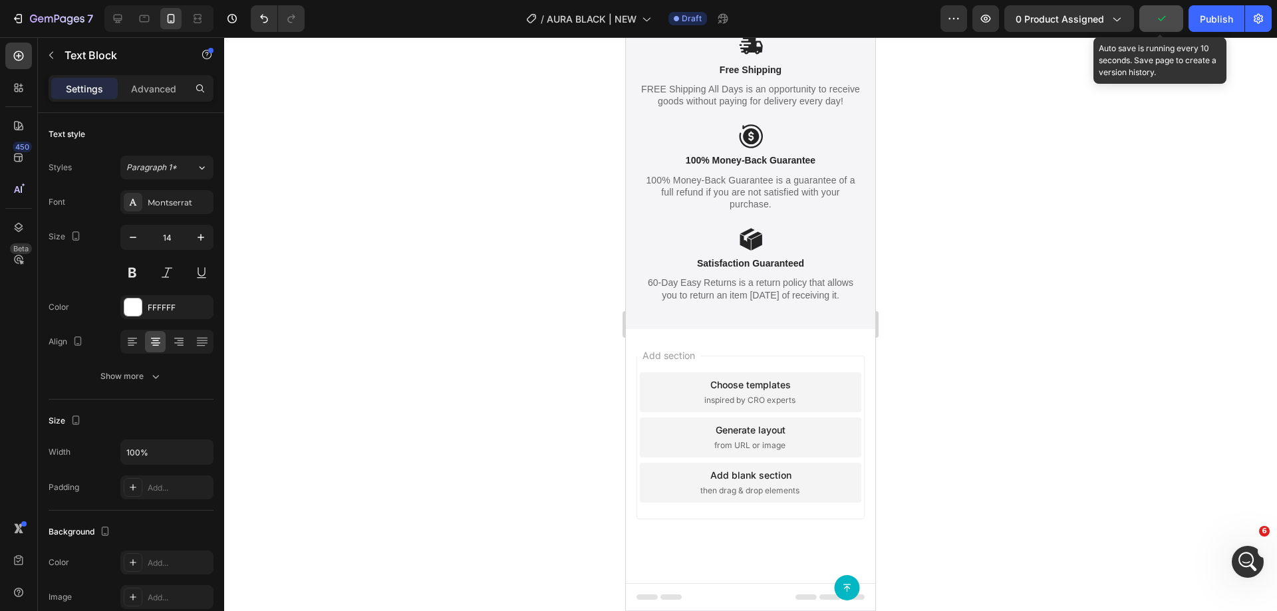
click at [1173, 20] on button "button" at bounding box center [1162, 18] width 44 height 27
click at [1159, 29] on button "button" at bounding box center [1162, 18] width 44 height 27
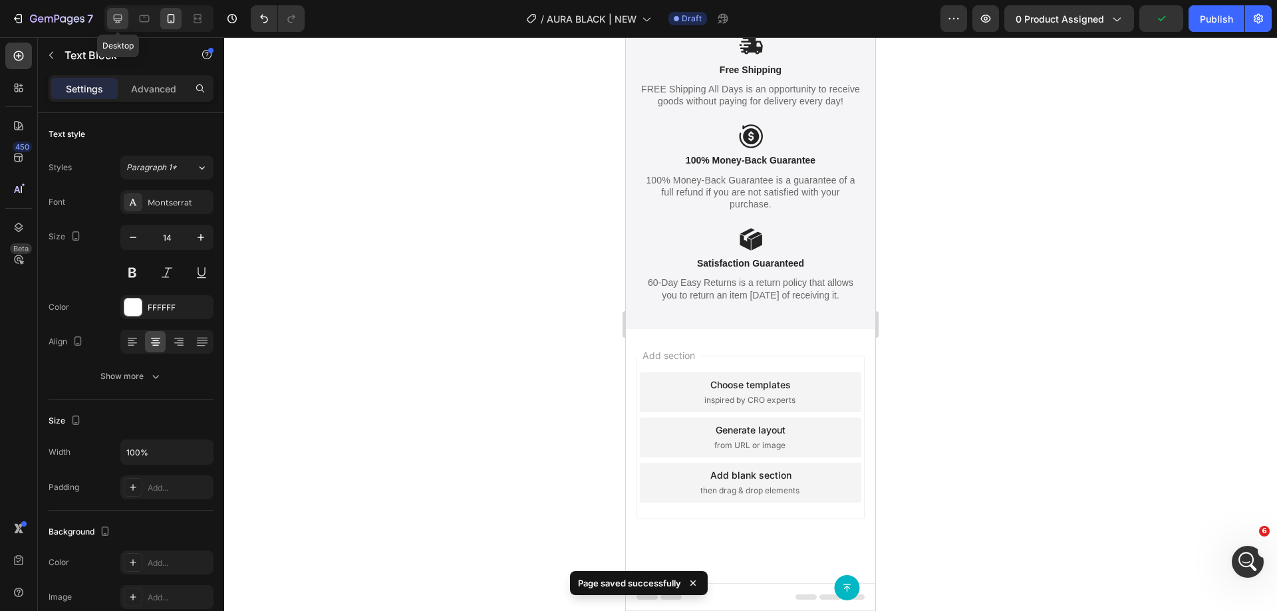
click at [116, 15] on icon at bounding box center [118, 19] width 9 height 9
type input "16"
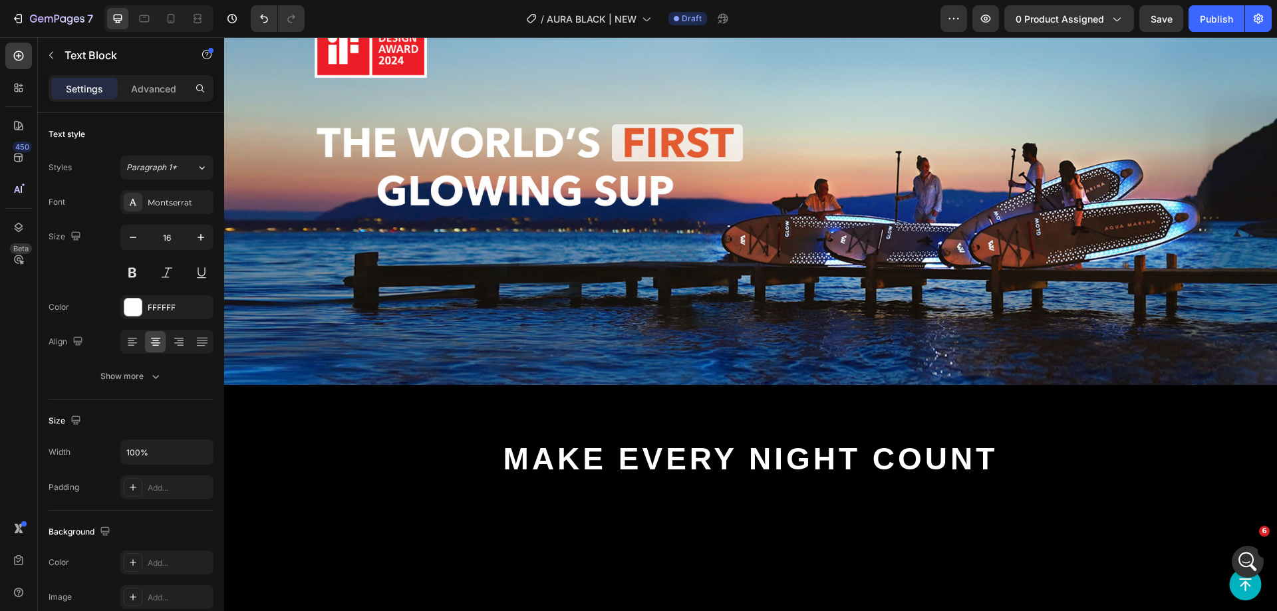
scroll to position [46, 0]
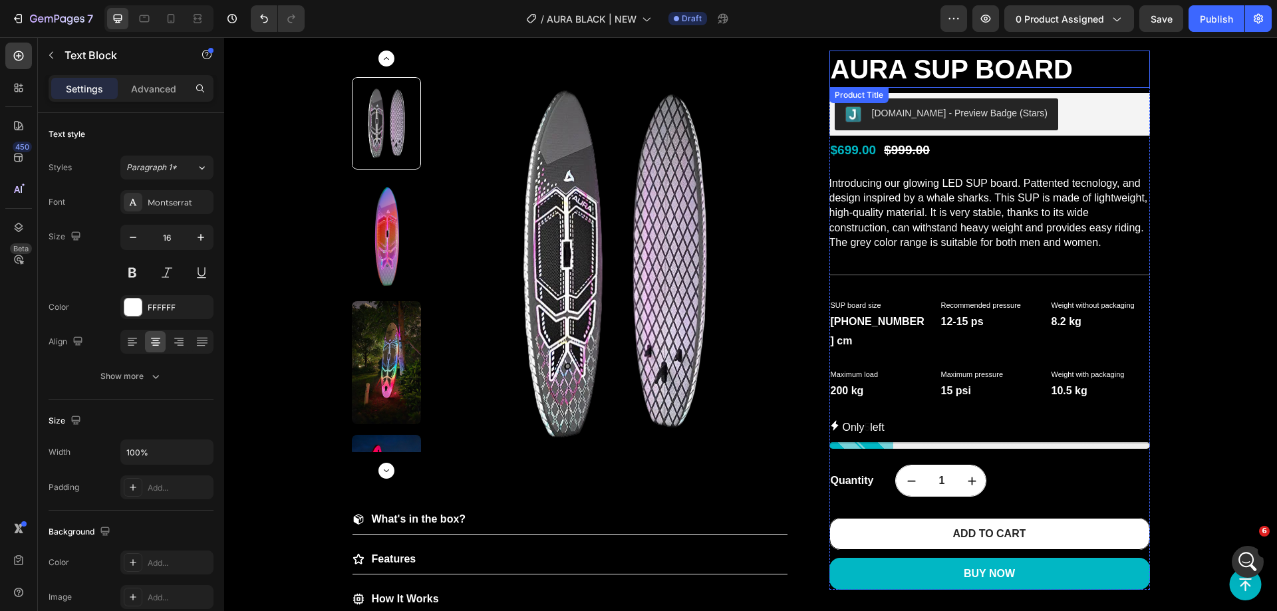
click at [1158, 20] on span "Save" at bounding box center [1162, 18] width 22 height 11
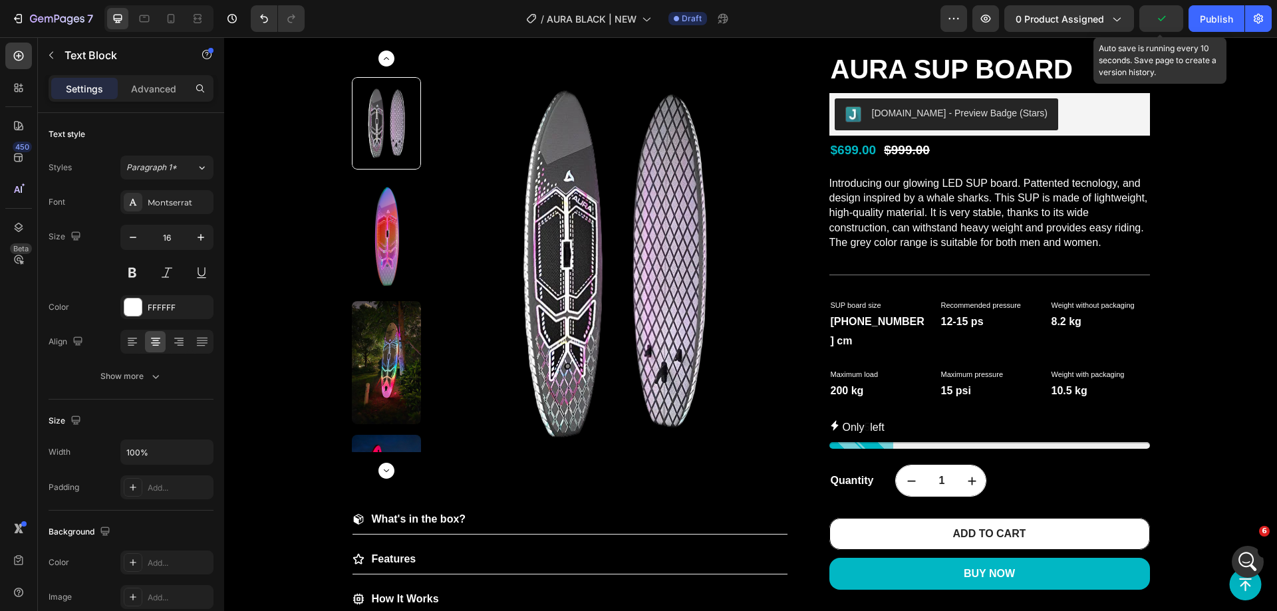
scroll to position [0, 0]
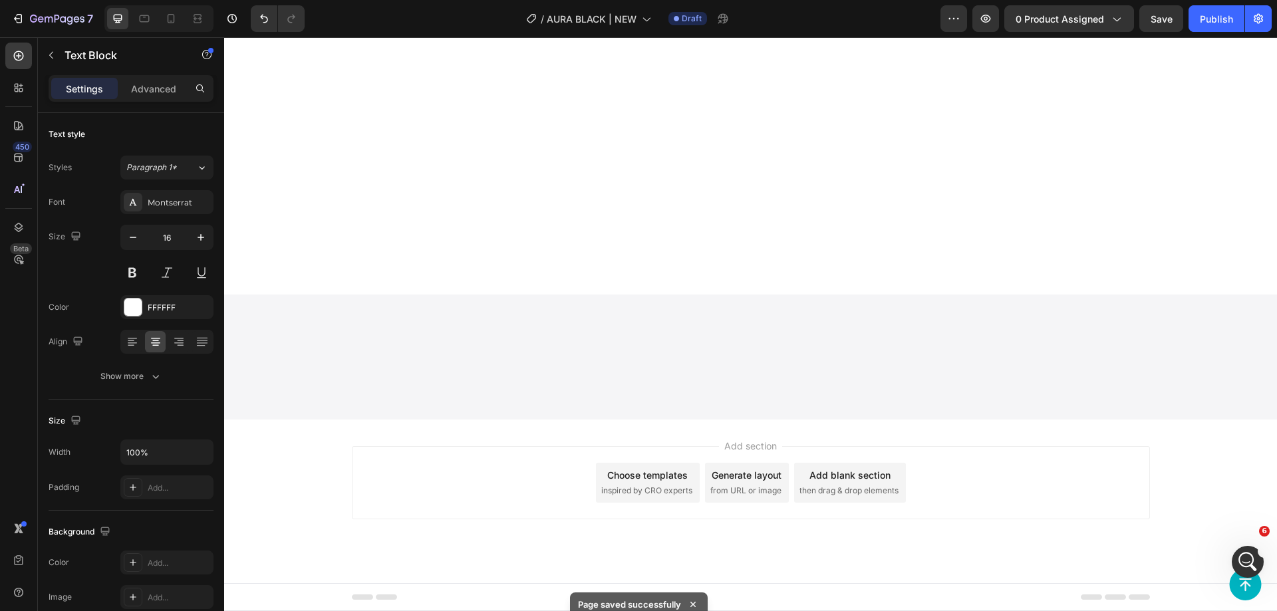
scroll to position [5017, 0]
click at [1202, 20] on div "Publish" at bounding box center [1216, 19] width 33 height 14
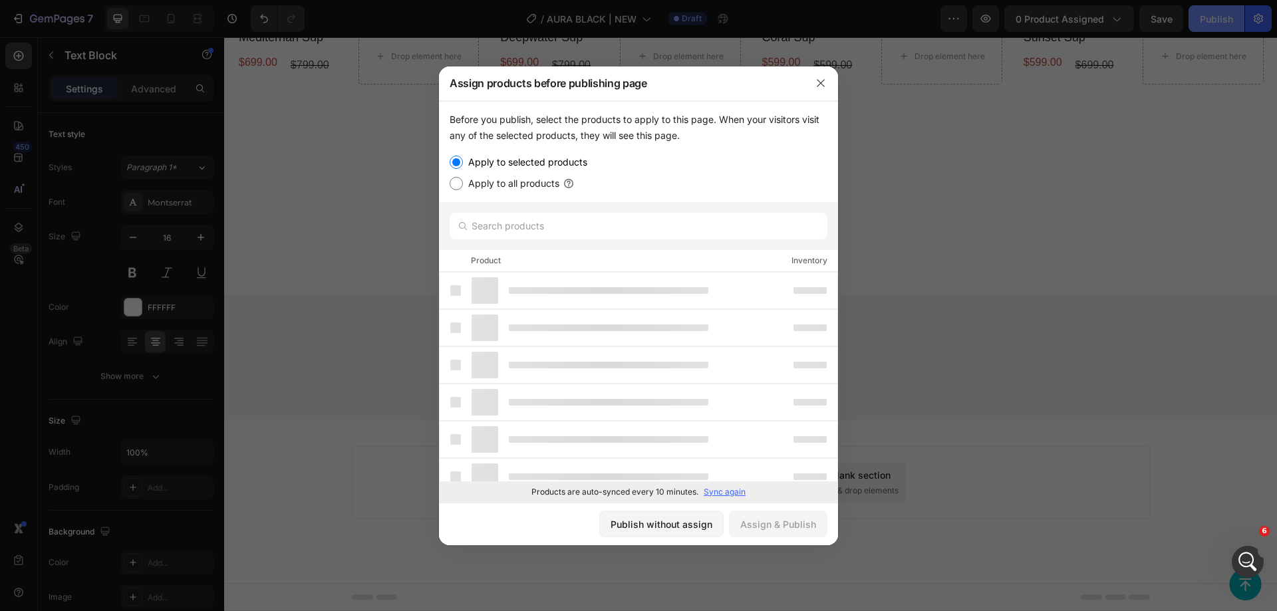
scroll to position [5189, 0]
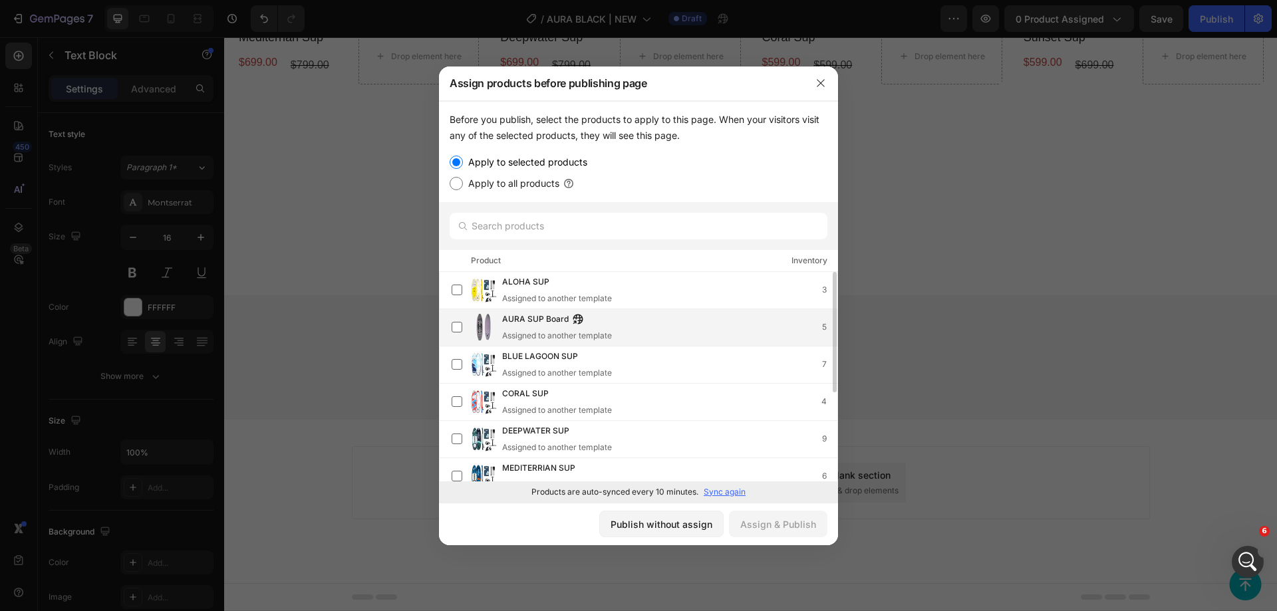
click at [640, 331] on div "AURA SUP Board Assigned to another template 5" at bounding box center [669, 327] width 335 height 29
click at [784, 518] on div "Assign & Publish" at bounding box center [778, 525] width 76 height 14
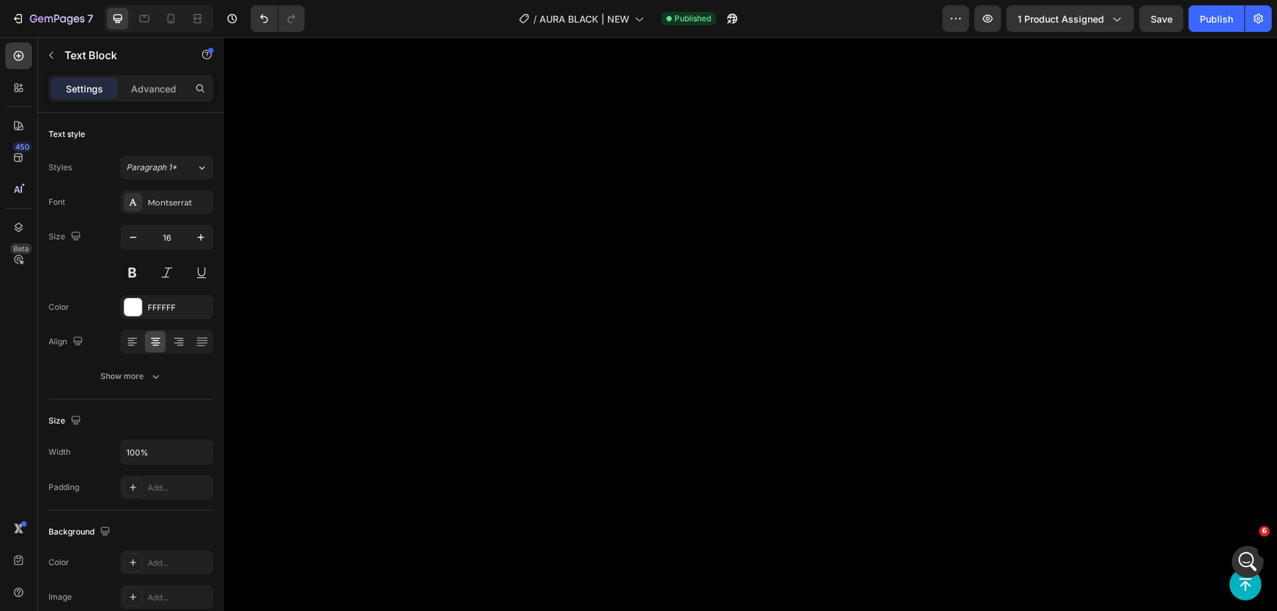
scroll to position [2195, 0]
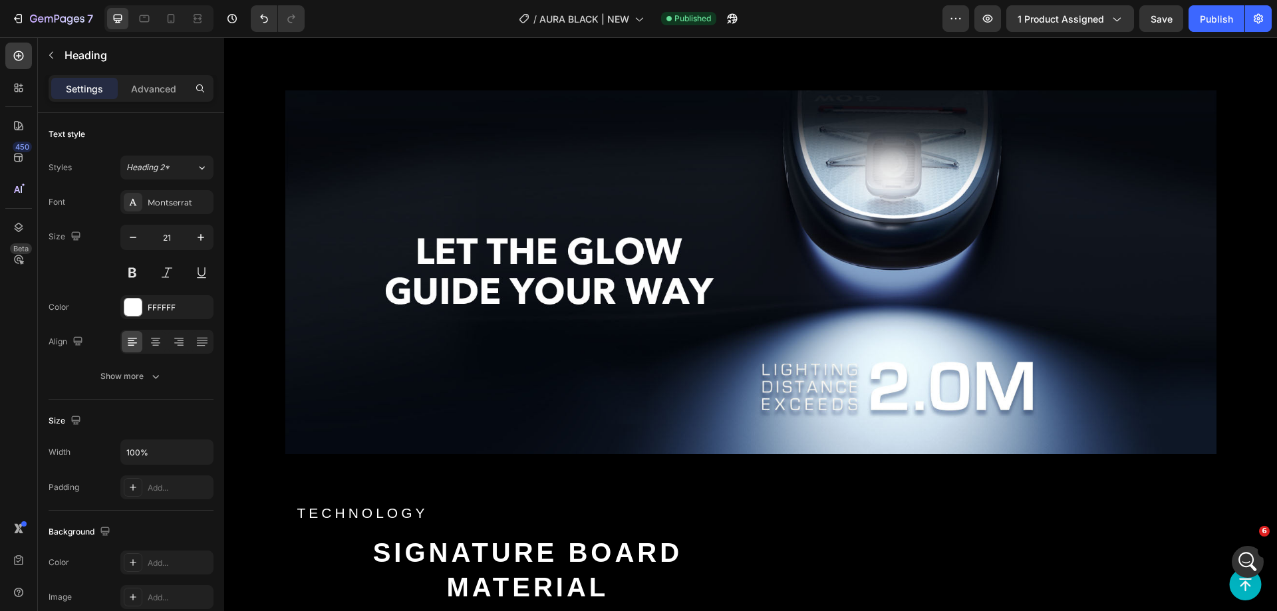
scroll to position [2462, 0]
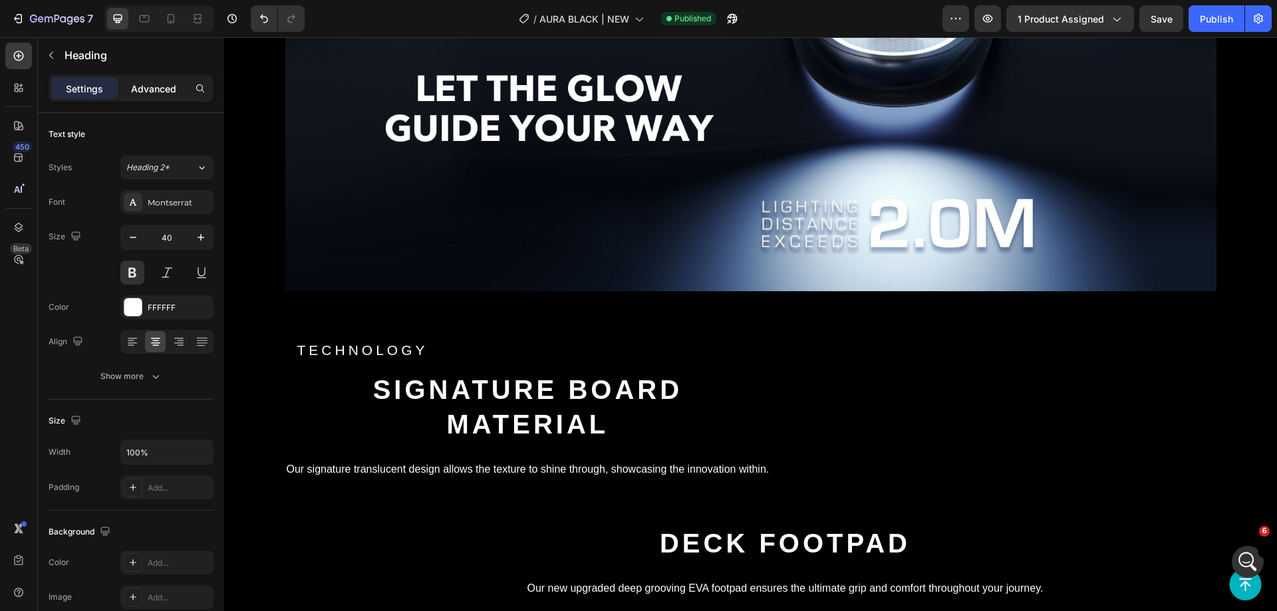
click at [143, 90] on p "Advanced" at bounding box center [153, 89] width 45 height 14
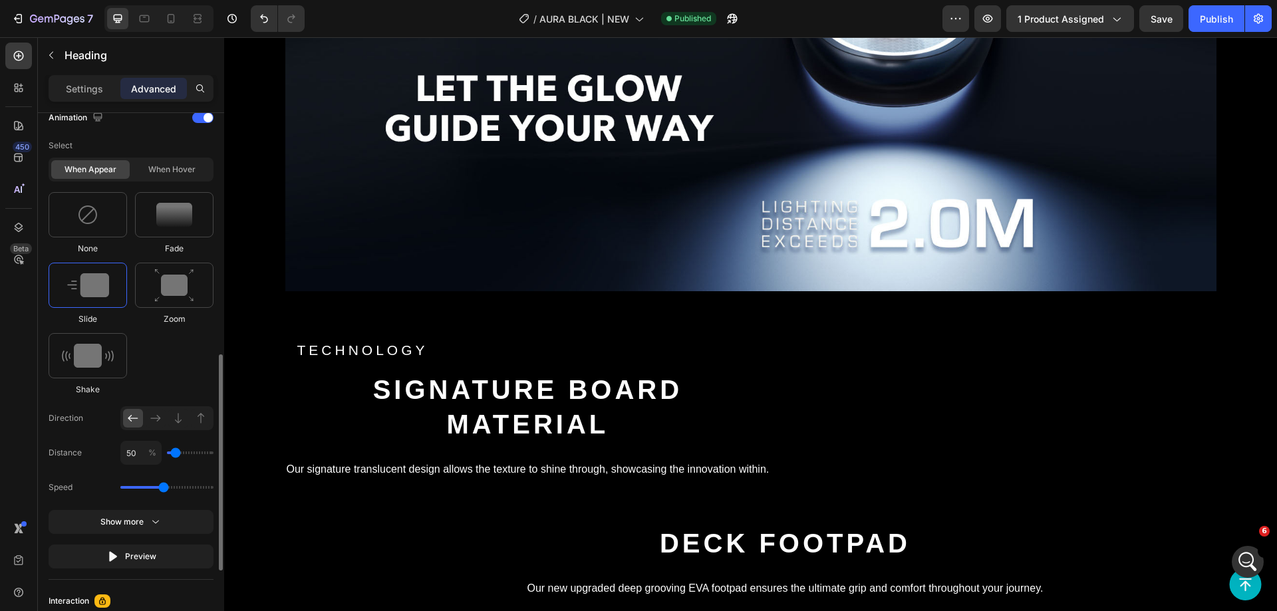
scroll to position [792, 0]
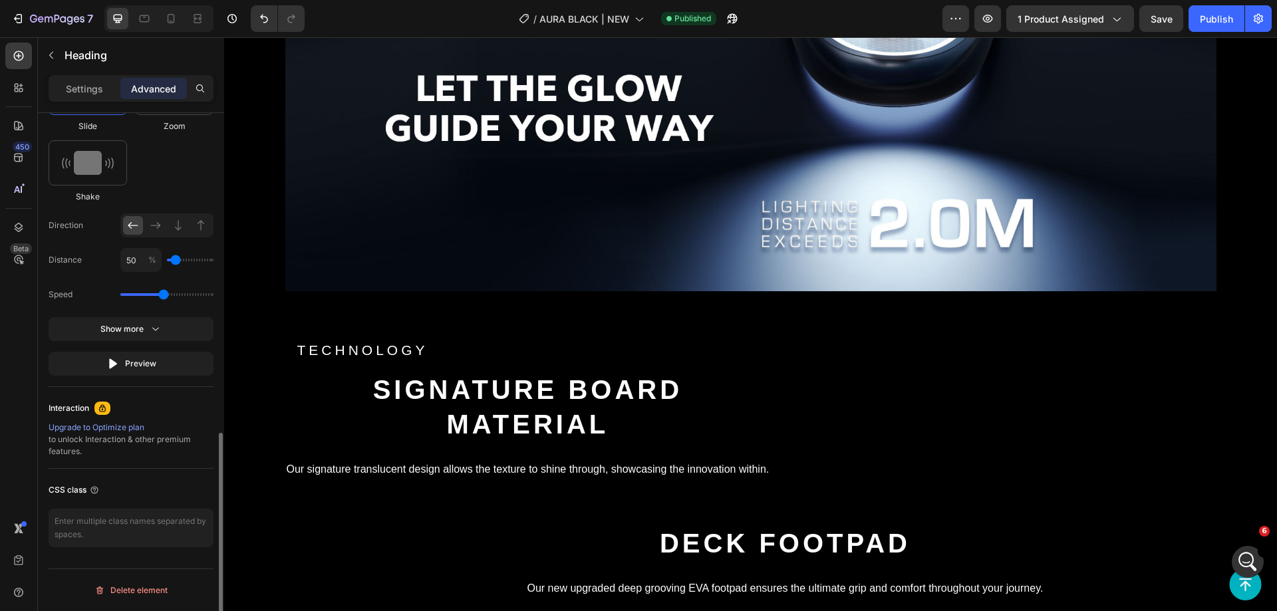
click at [156, 223] on icon at bounding box center [155, 225] width 13 height 13
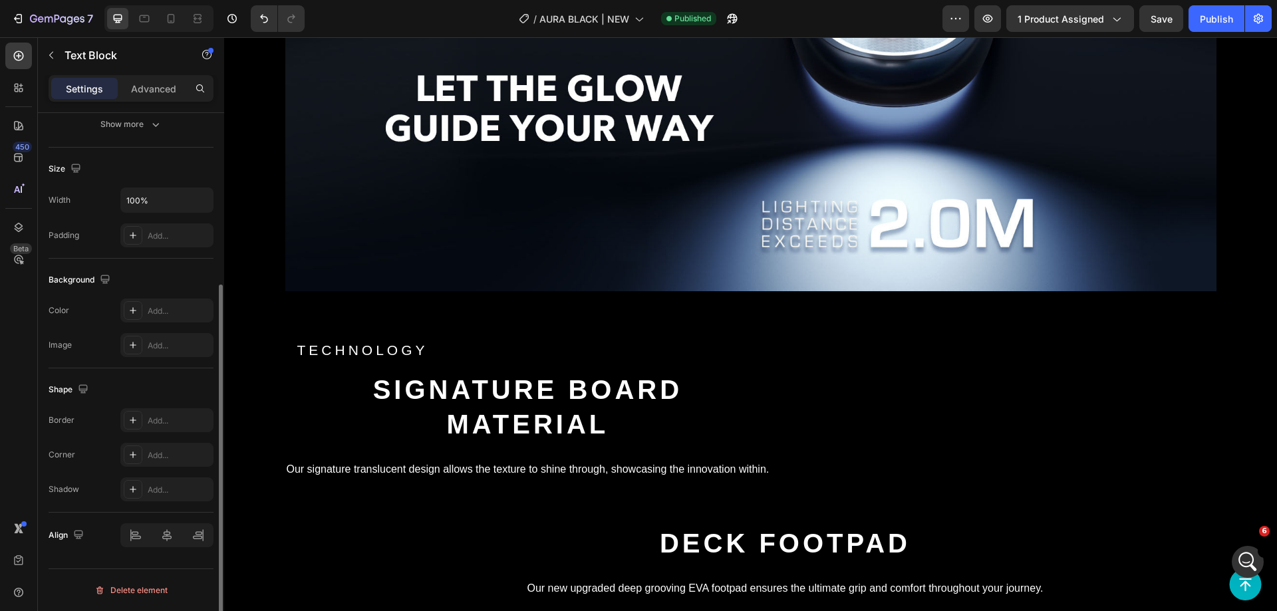
scroll to position [0, 0]
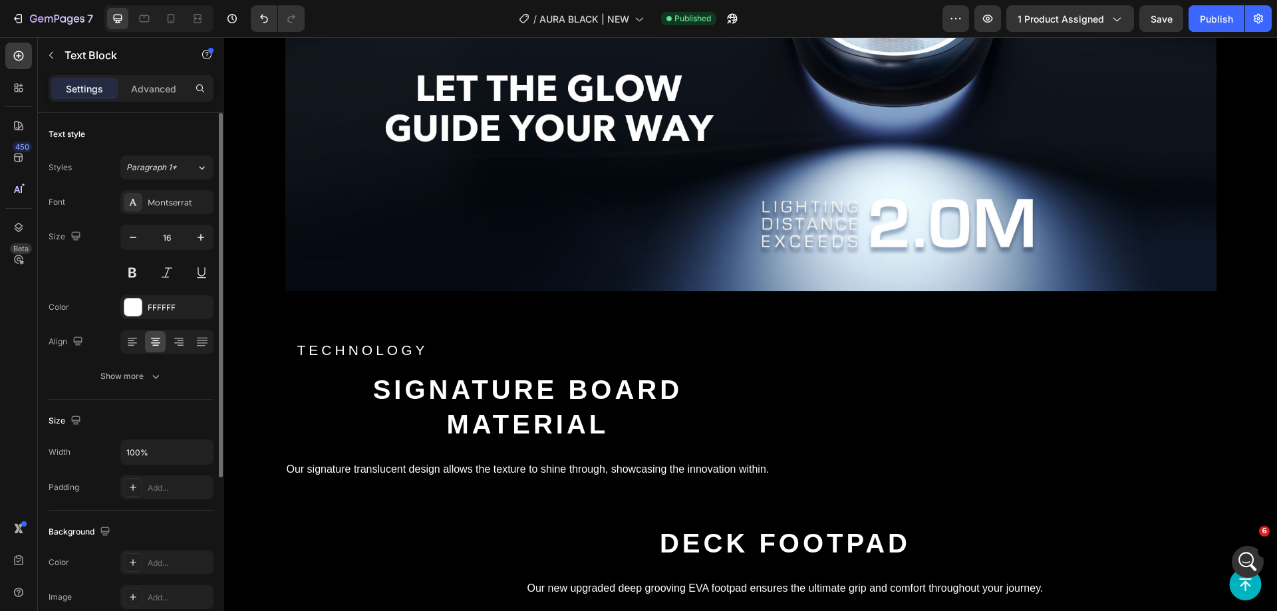
click at [158, 94] on p "Advanced" at bounding box center [153, 89] width 45 height 14
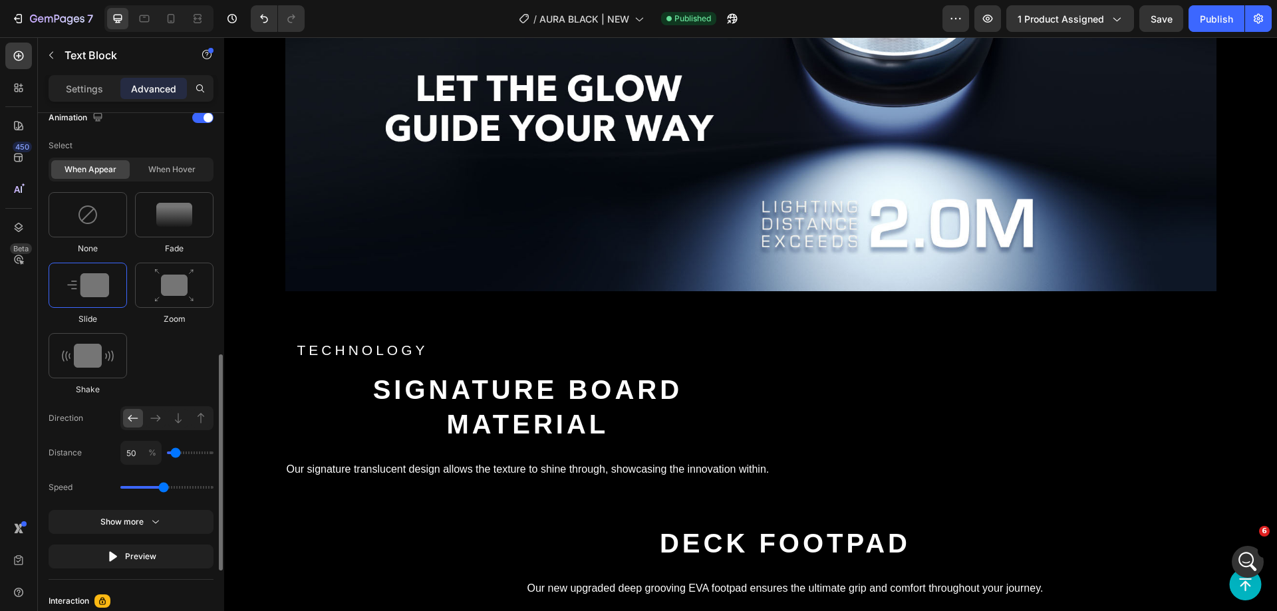
scroll to position [792, 0]
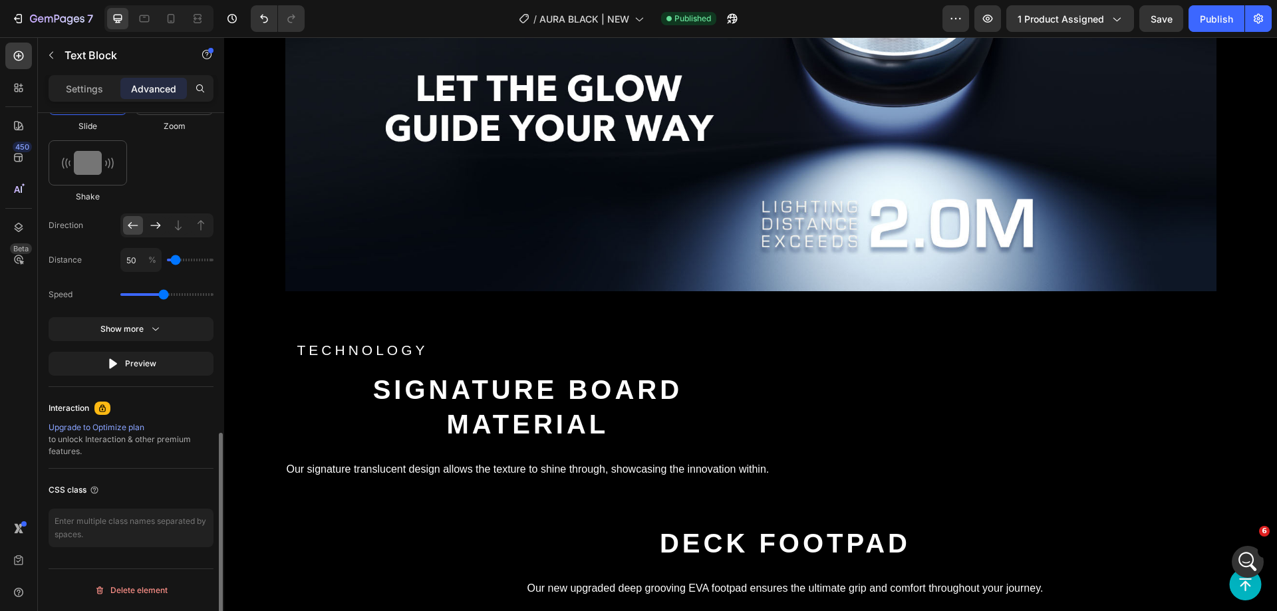
click at [156, 223] on icon at bounding box center [155, 225] width 13 height 13
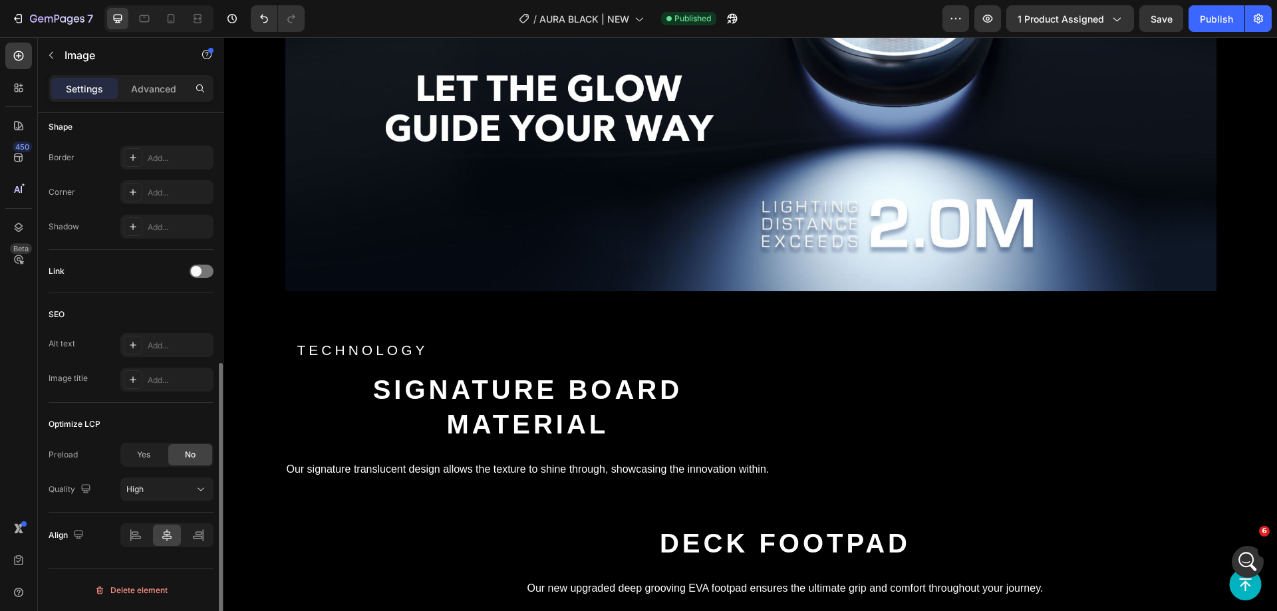
scroll to position [0, 0]
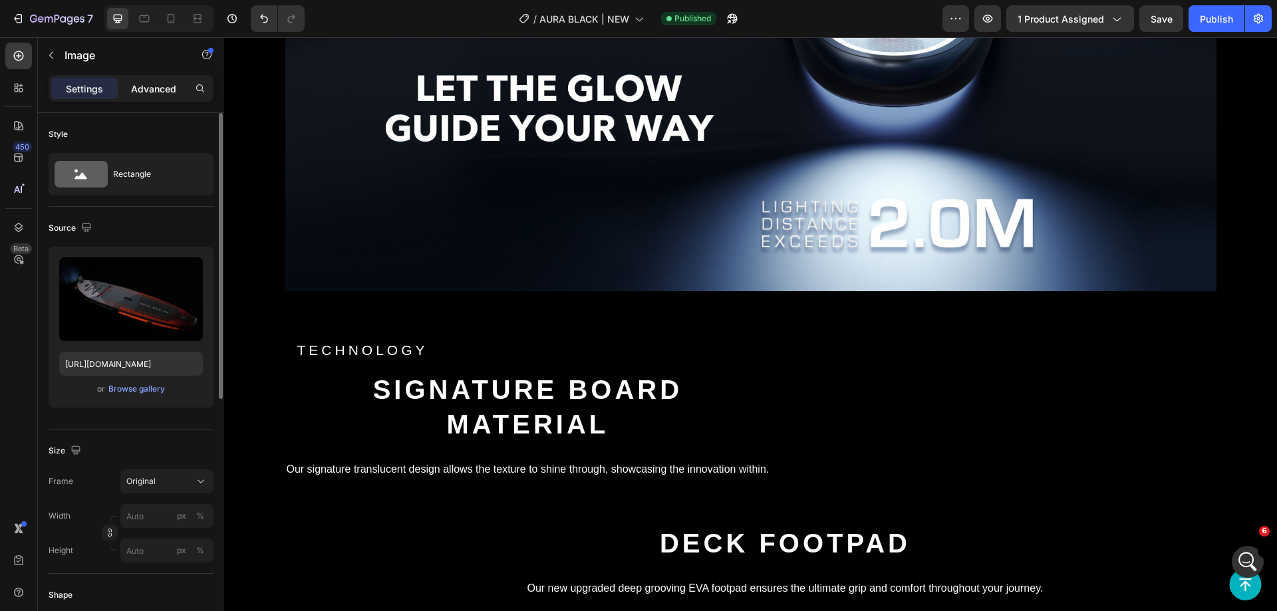
click at [144, 86] on p "Advanced" at bounding box center [153, 89] width 45 height 14
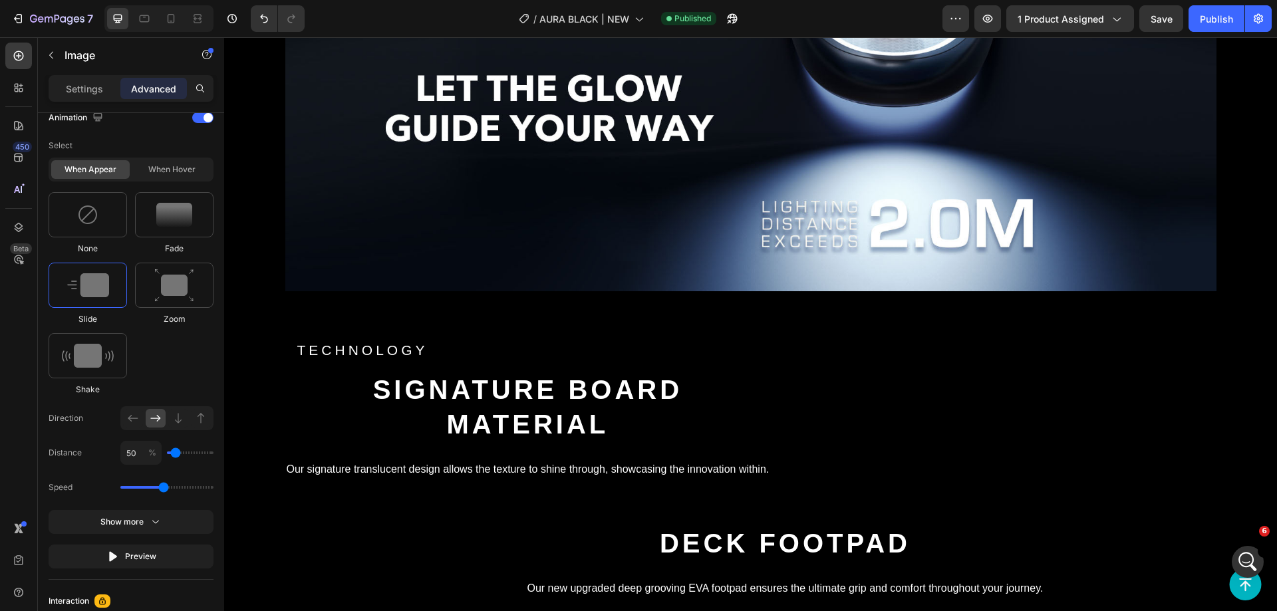
scroll to position [792, 0]
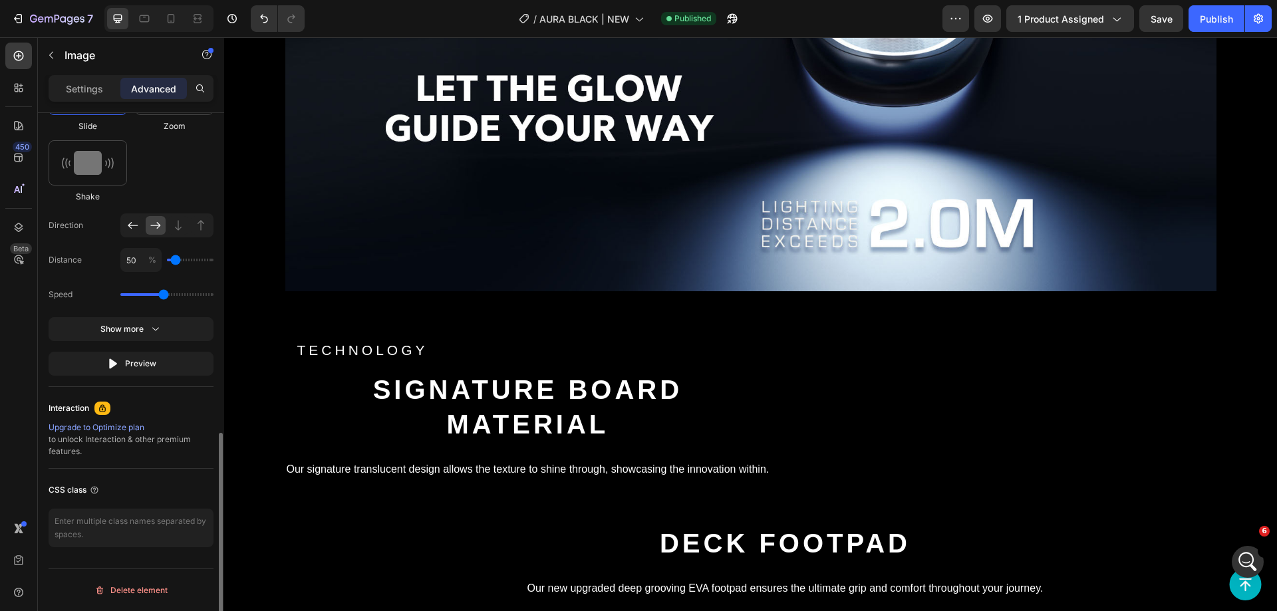
click at [126, 217] on div at bounding box center [133, 225] width 20 height 19
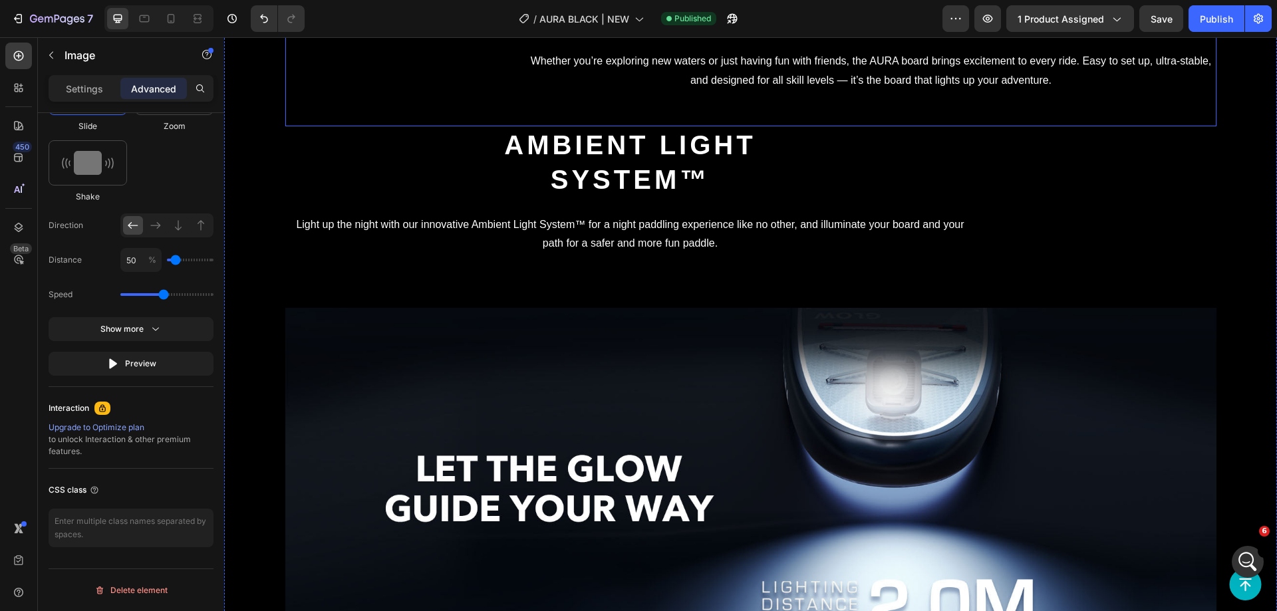
scroll to position [2794, 0]
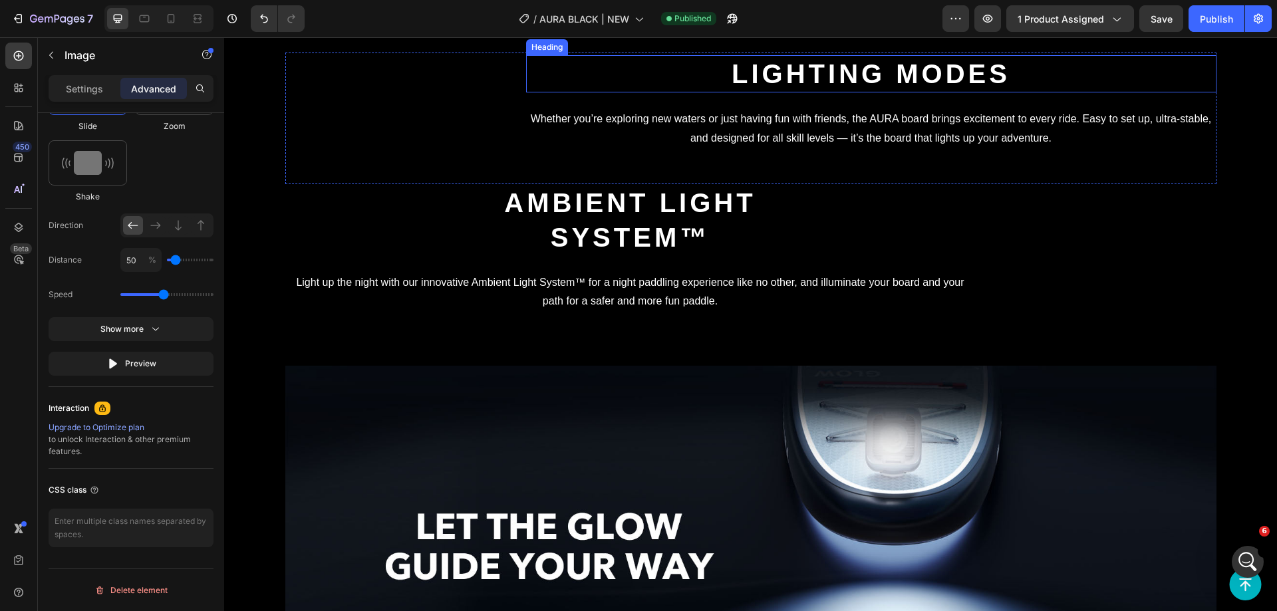
click at [485, 152] on video at bounding box center [385, 103] width 200 height 100
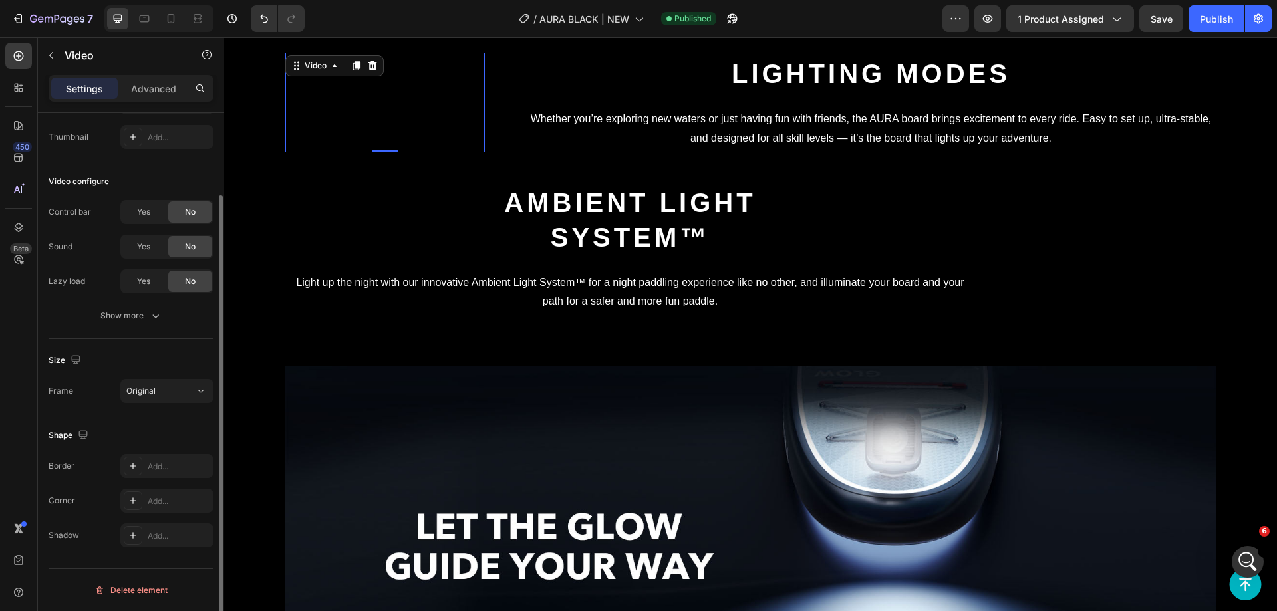
scroll to position [0, 0]
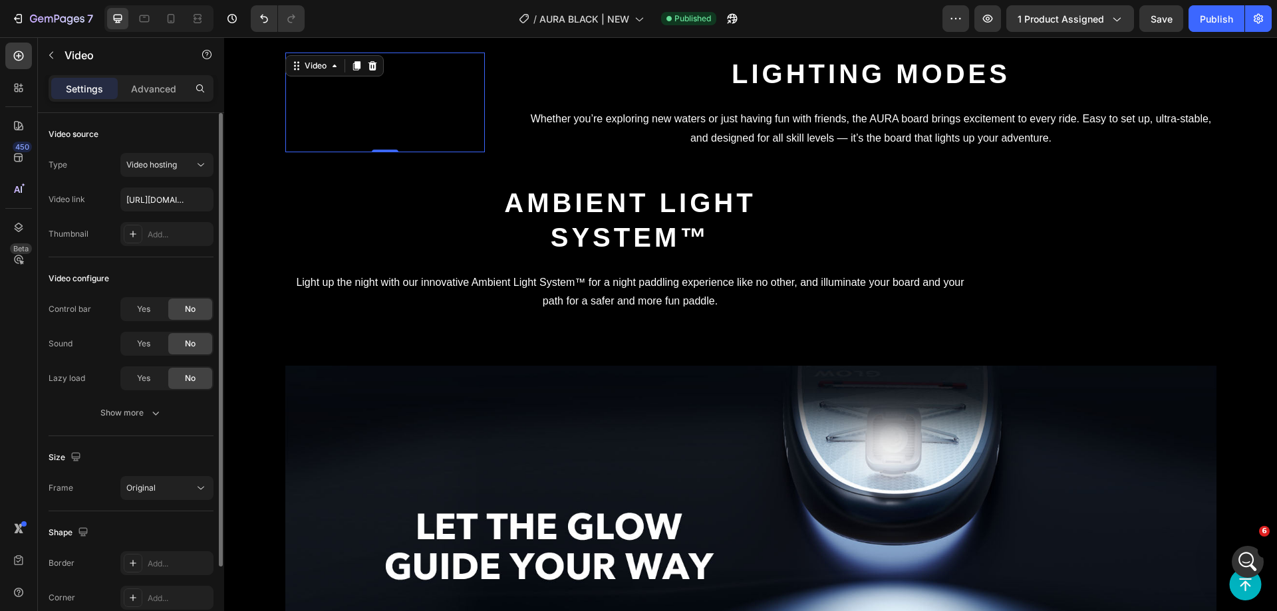
click at [143, 94] on p "Advanced" at bounding box center [153, 89] width 45 height 14
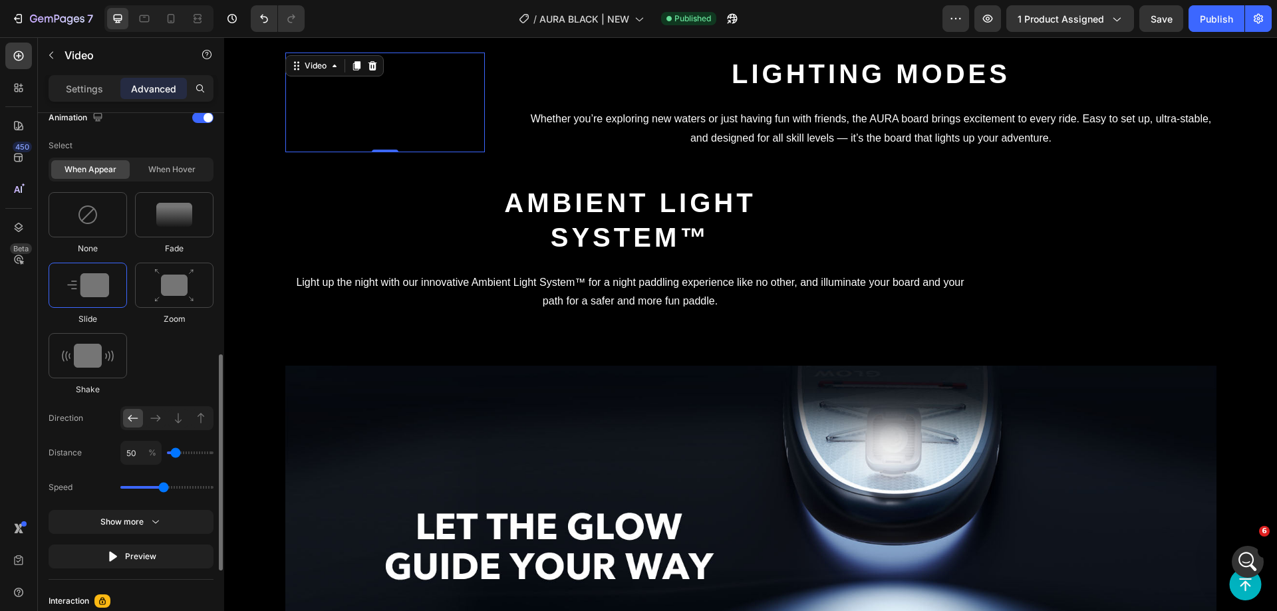
scroll to position [792, 0]
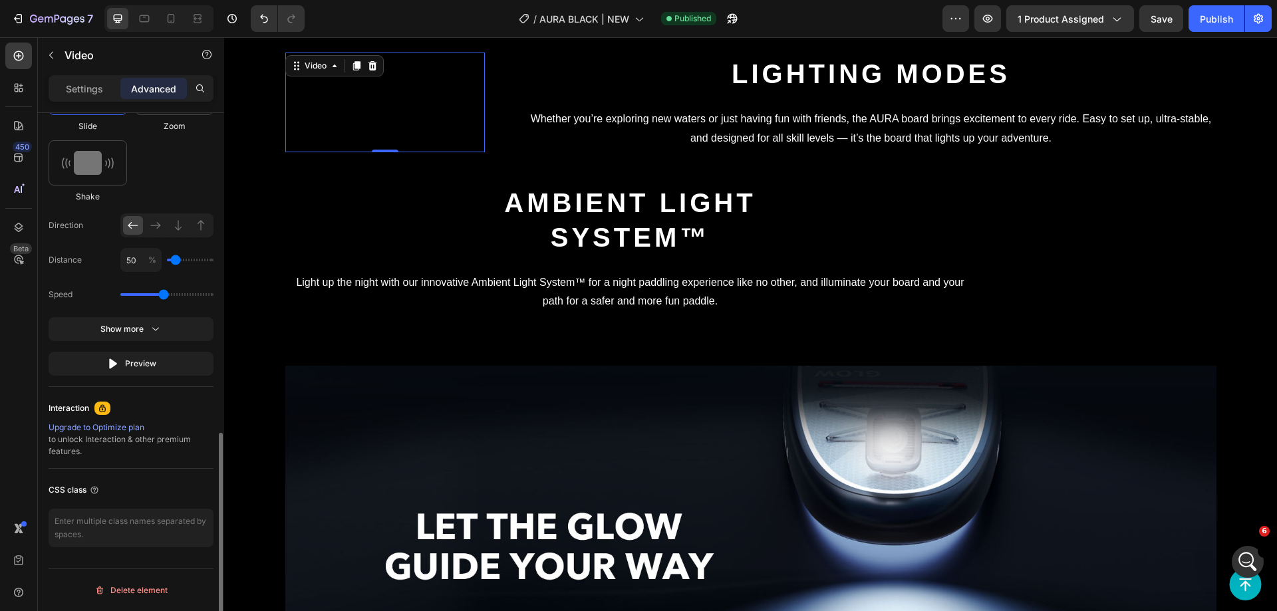
click at [150, 215] on div at bounding box center [166, 226] width 93 height 24
click at [154, 222] on icon at bounding box center [155, 225] width 13 height 13
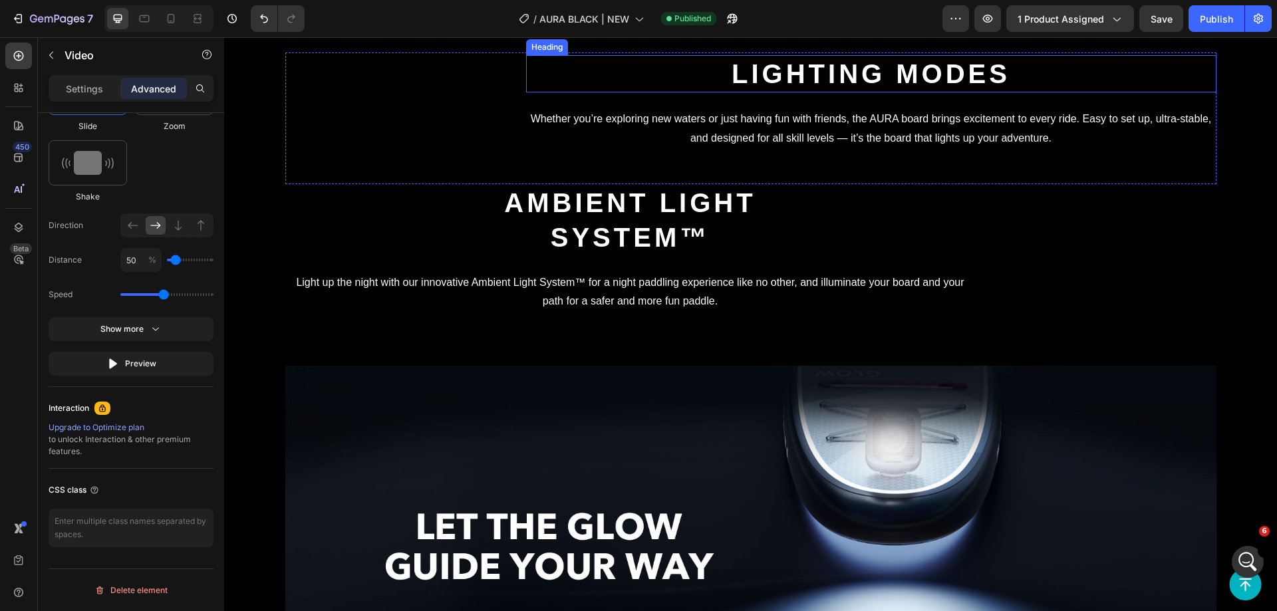
click at [894, 88] on strong "Lighting modes" at bounding box center [871, 73] width 279 height 29
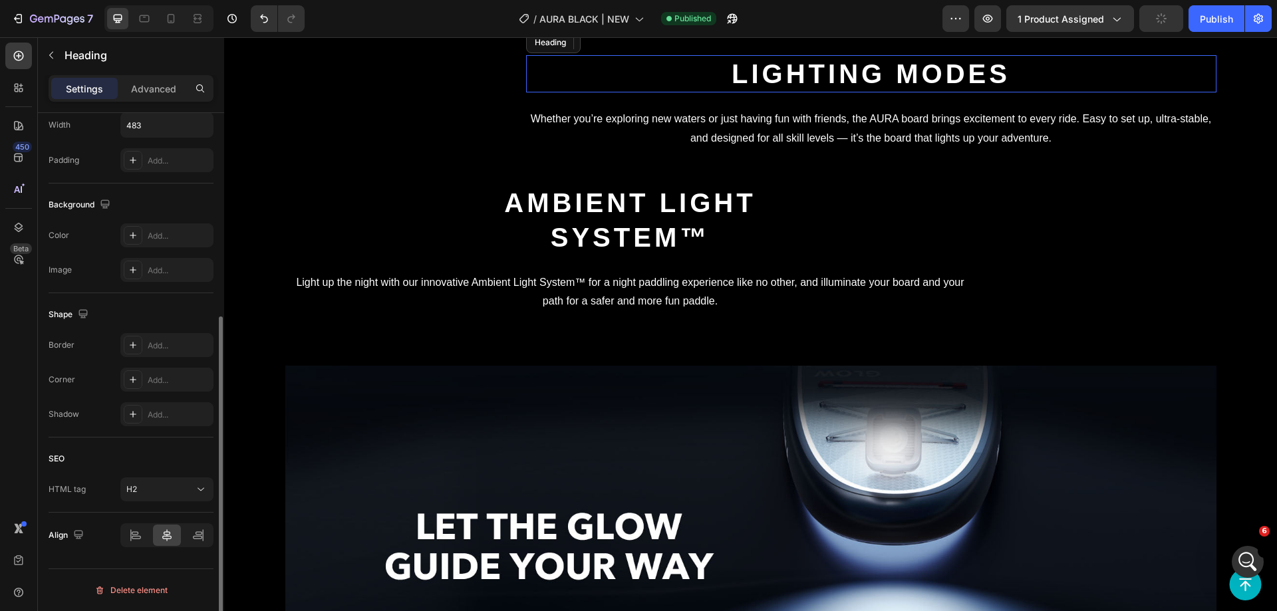
scroll to position [0, 0]
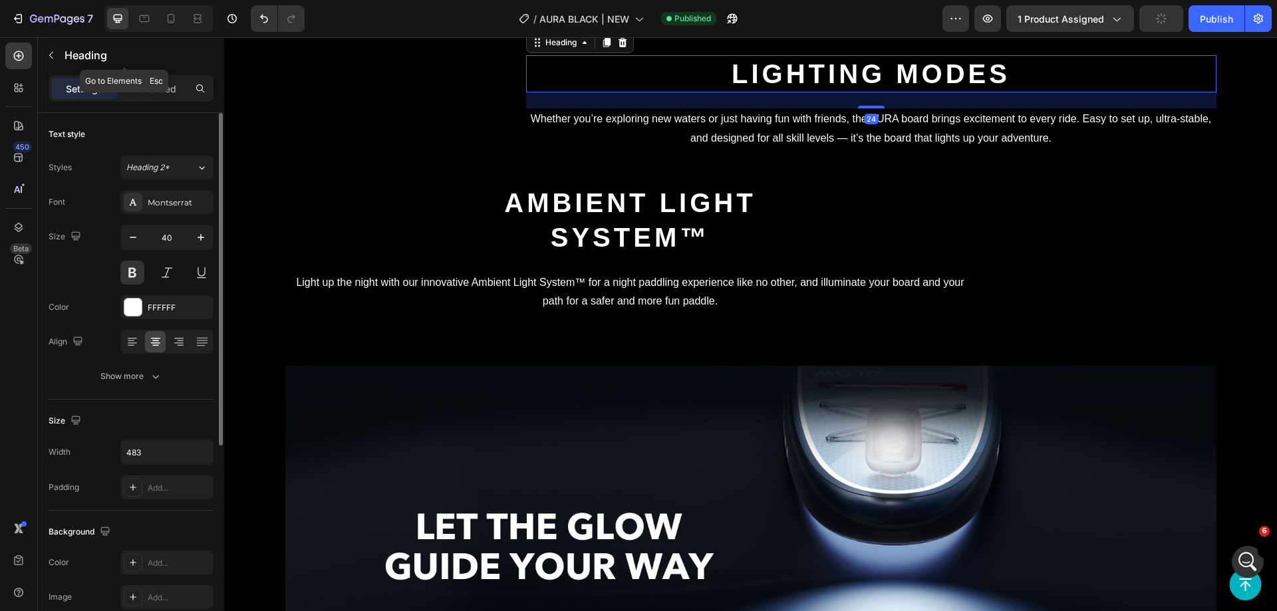
click at [158, 75] on div "Settings Advanced" at bounding box center [131, 88] width 165 height 27
click at [152, 82] on p "Advanced" at bounding box center [153, 89] width 45 height 14
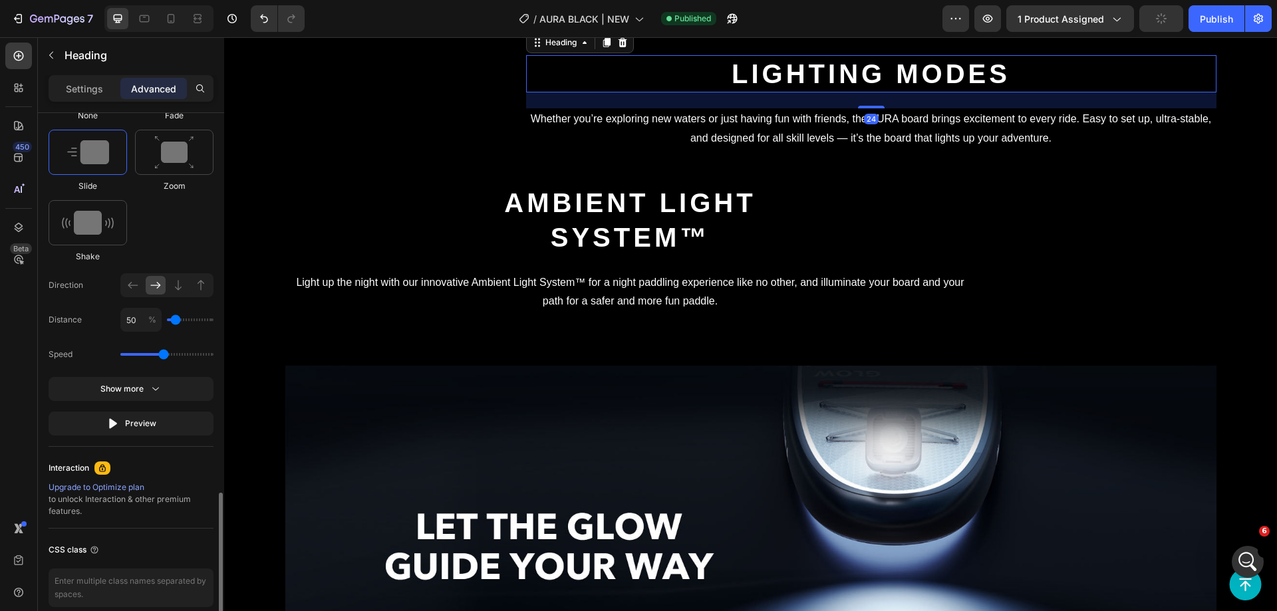
scroll to position [792, 0]
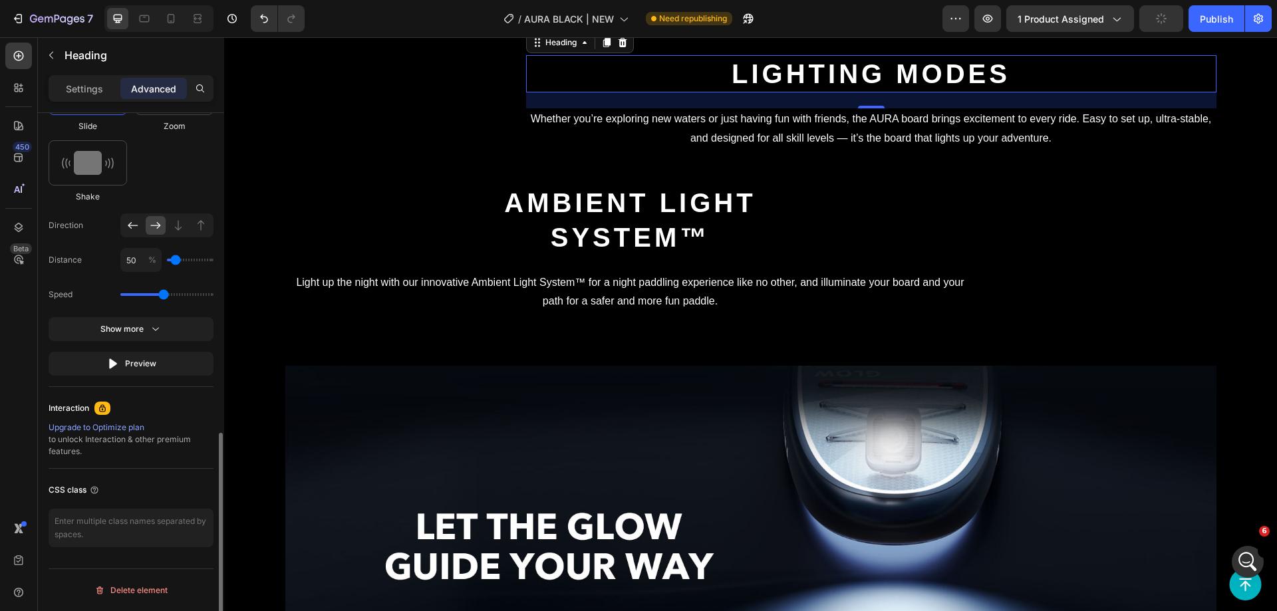
click at [126, 222] on div at bounding box center [133, 225] width 20 height 19
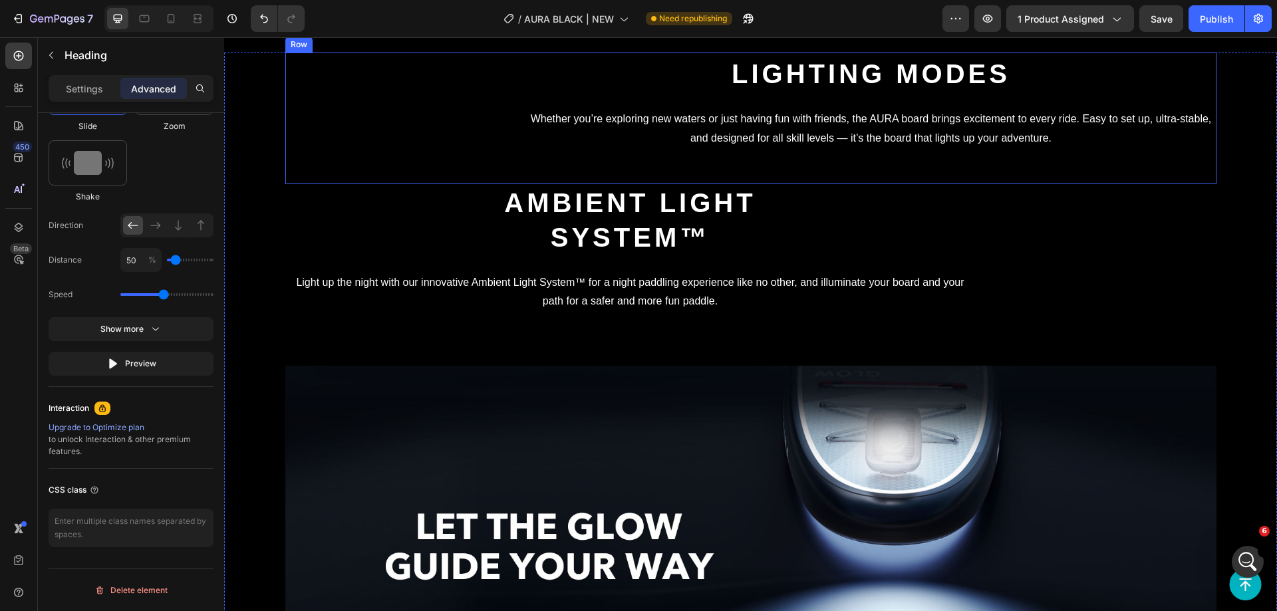
click at [819, 148] on p "Whether you’re exploring new waters or just having fun with friends, the AURA b…" at bounding box center [872, 129] width 688 height 39
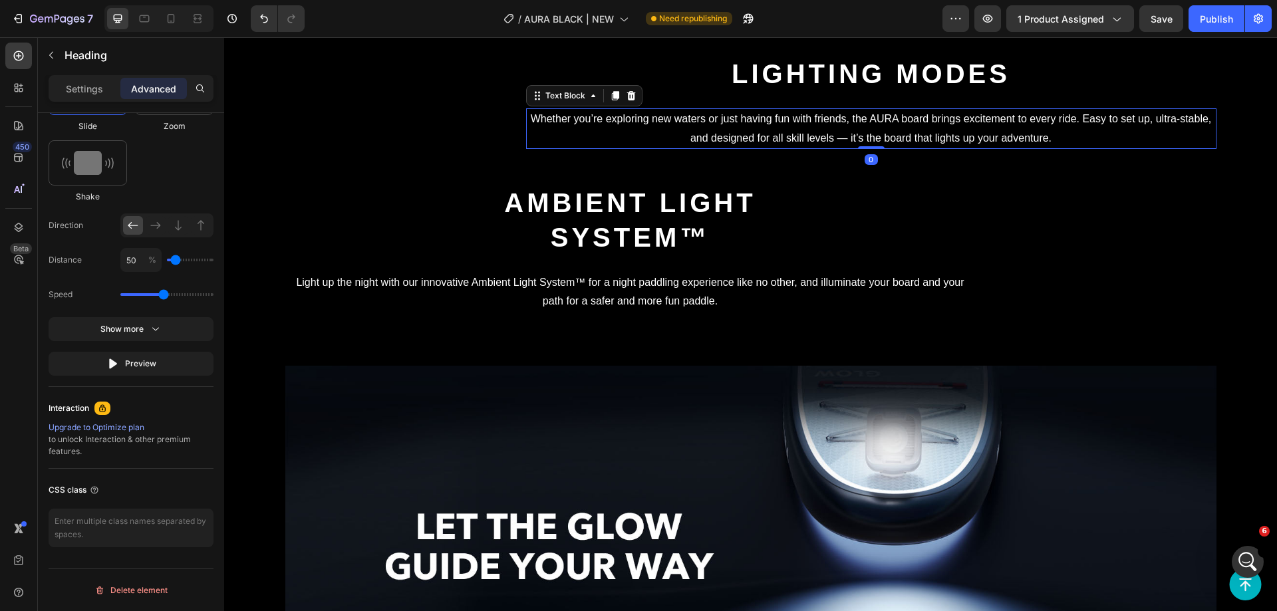
scroll to position [0, 0]
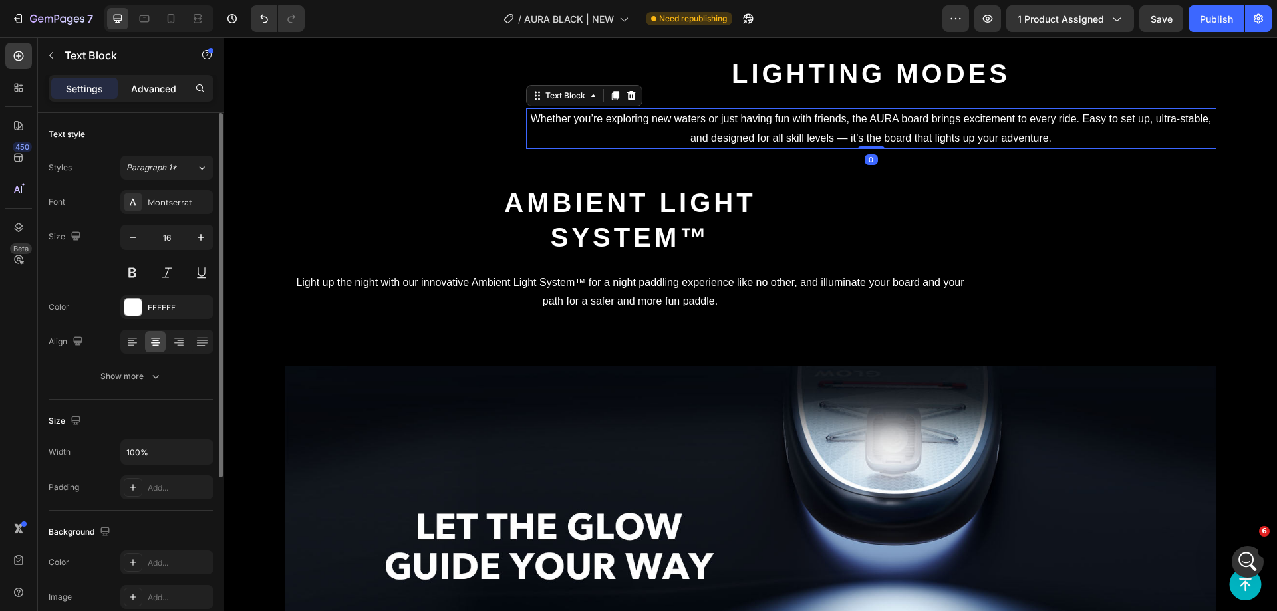
click at [159, 94] on p "Advanced" at bounding box center [153, 89] width 45 height 14
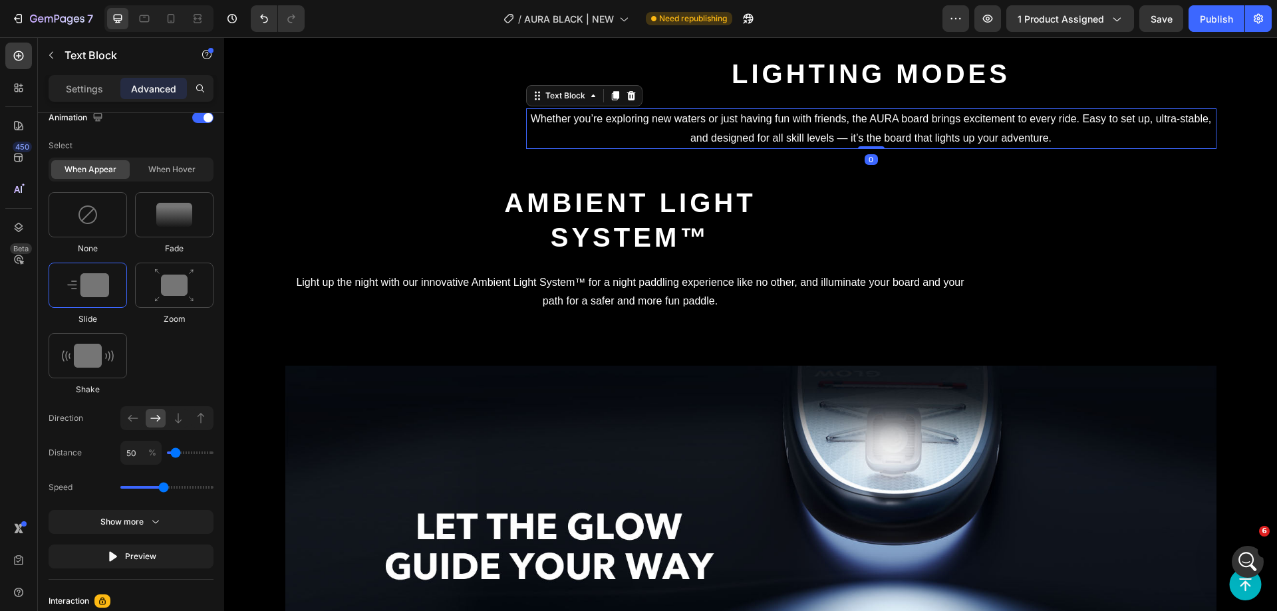
scroll to position [792, 0]
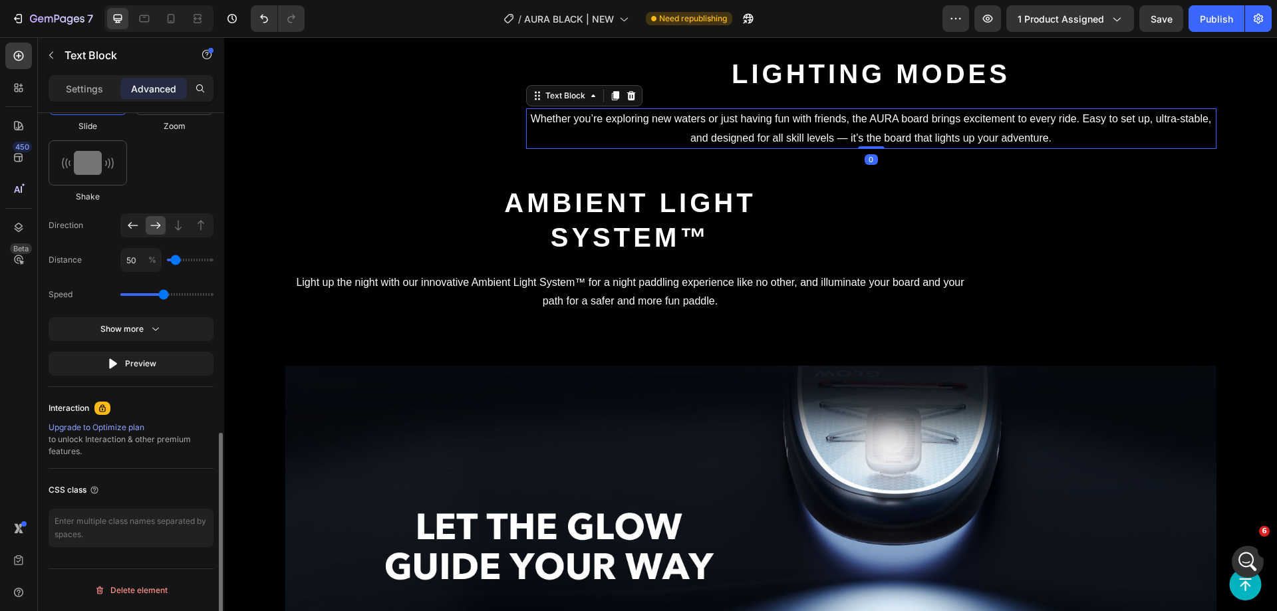
click at [128, 231] on div at bounding box center [133, 225] width 20 height 19
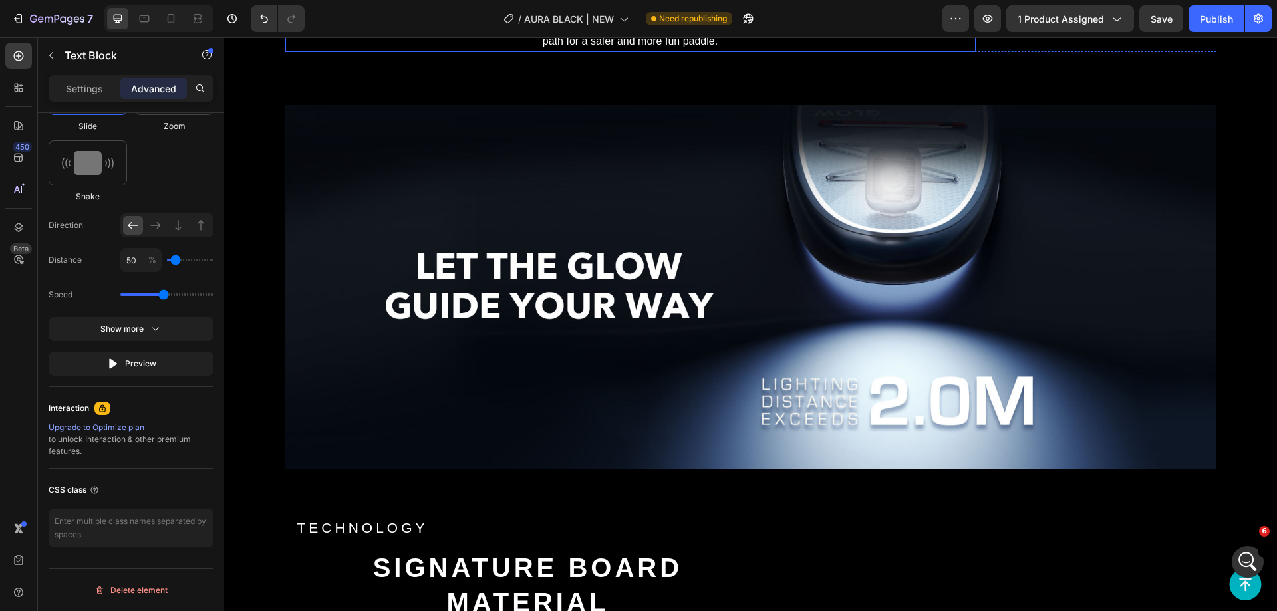
scroll to position [3260, 0]
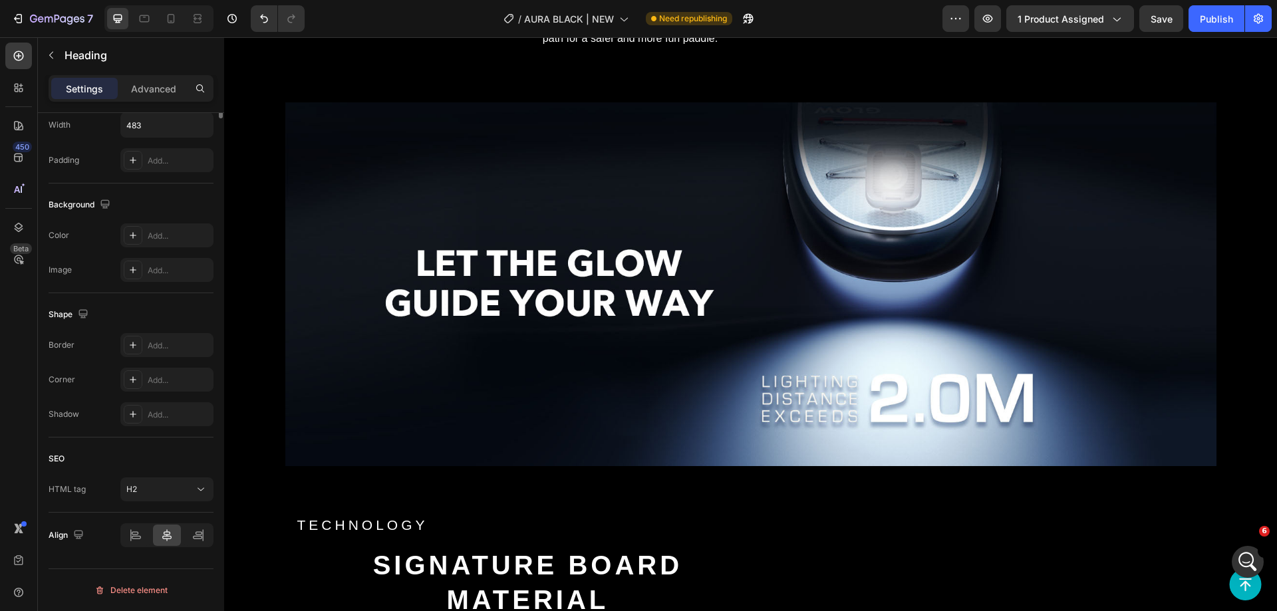
scroll to position [0, 0]
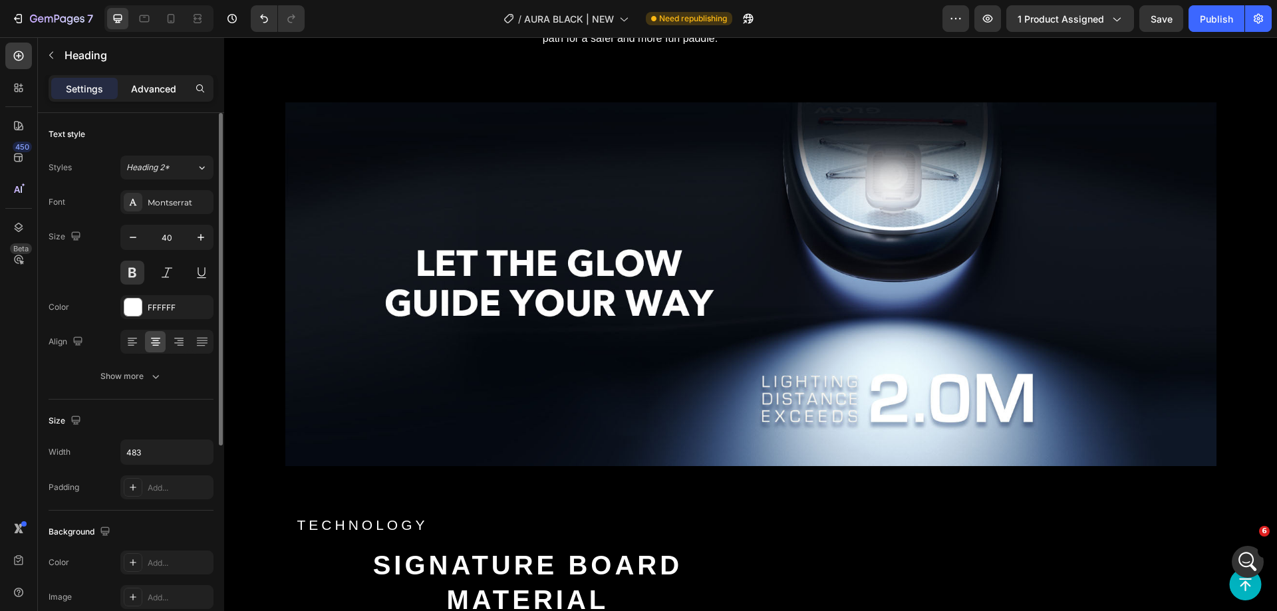
click at [142, 92] on p "Advanced" at bounding box center [153, 89] width 45 height 14
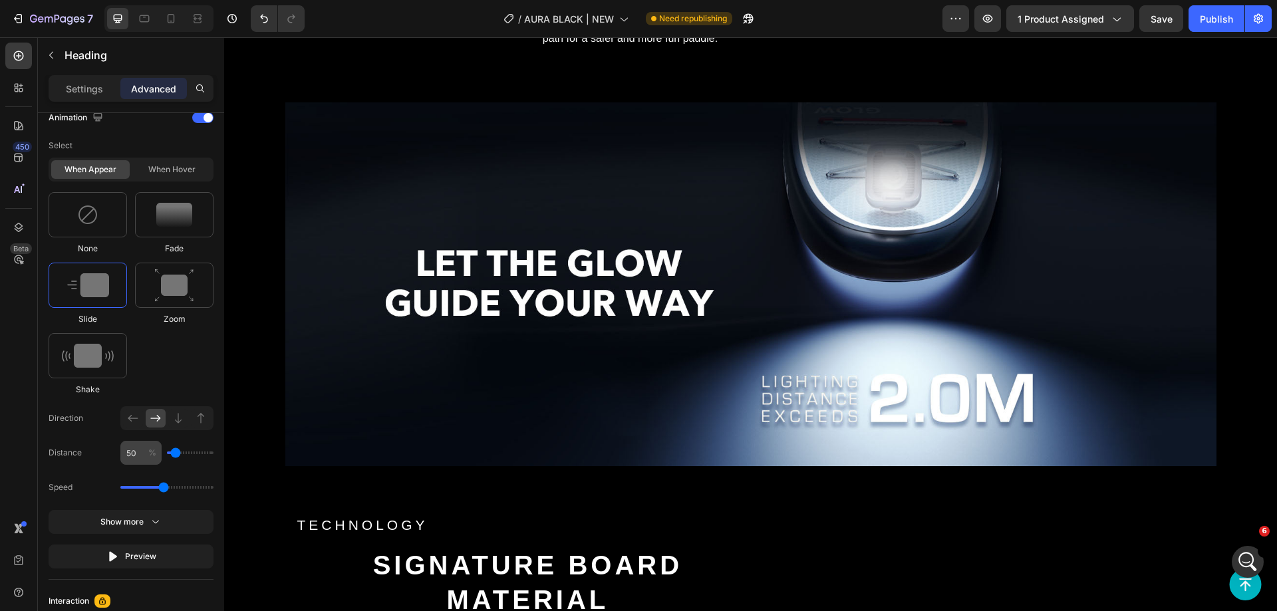
scroll to position [792, 0]
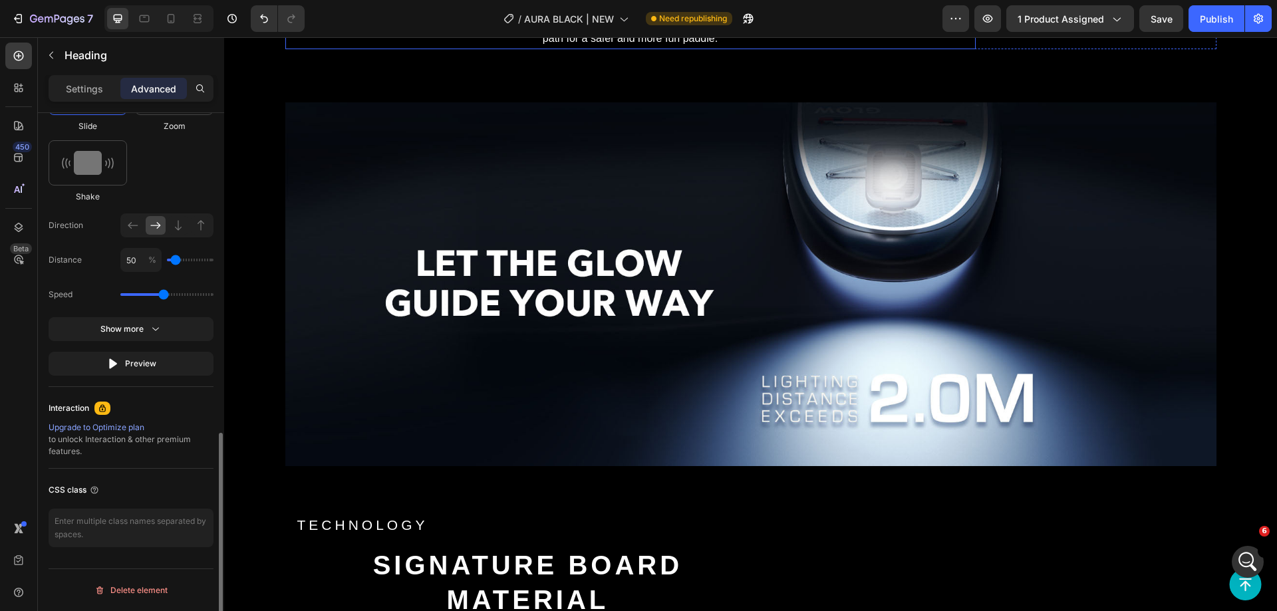
click at [405, 49] on p "Light up the night with our innovative Ambient Light System™ for a night paddli…" at bounding box center [631, 29] width 688 height 39
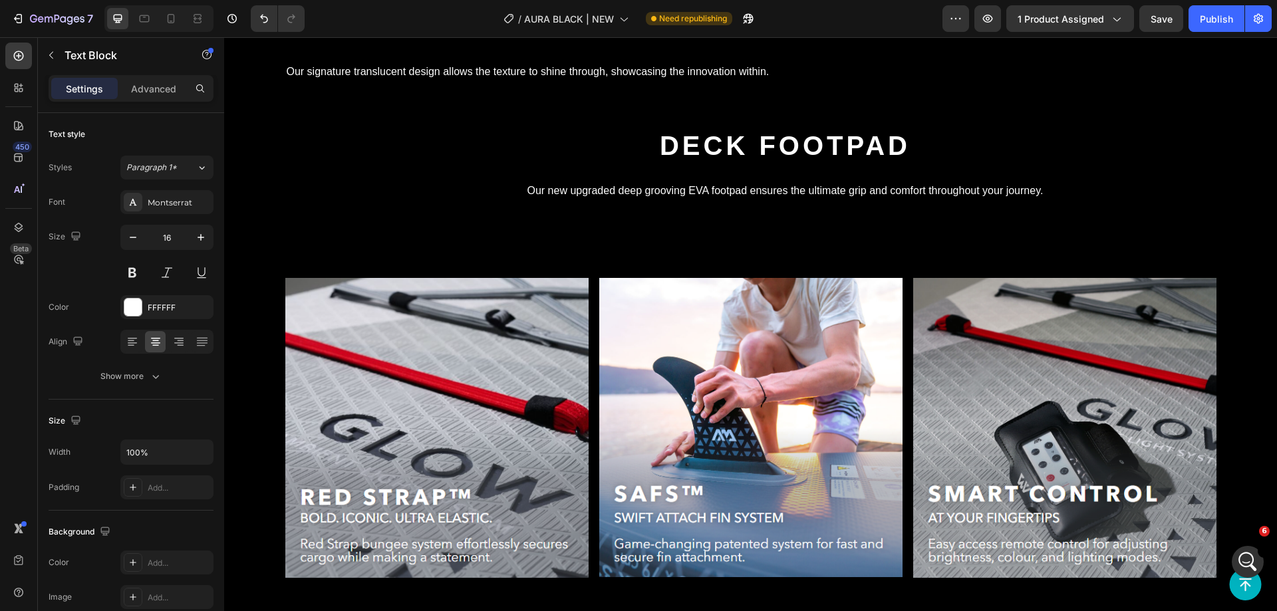
scroll to position [3859, 0]
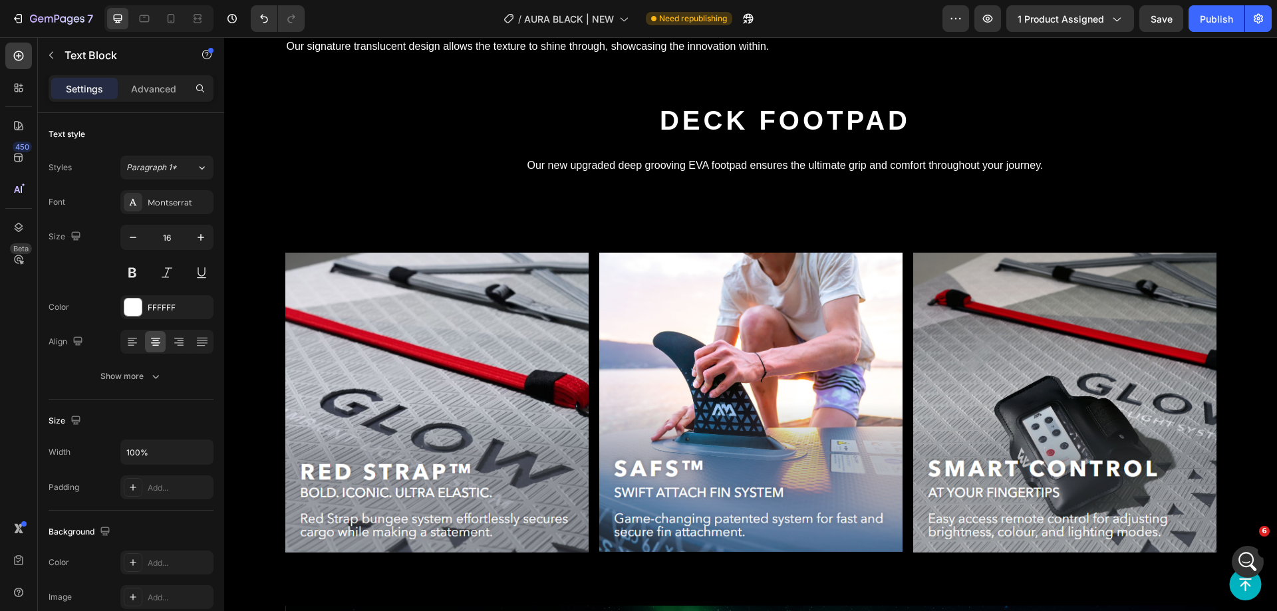
click at [159, 85] on p "Advanced" at bounding box center [153, 89] width 45 height 14
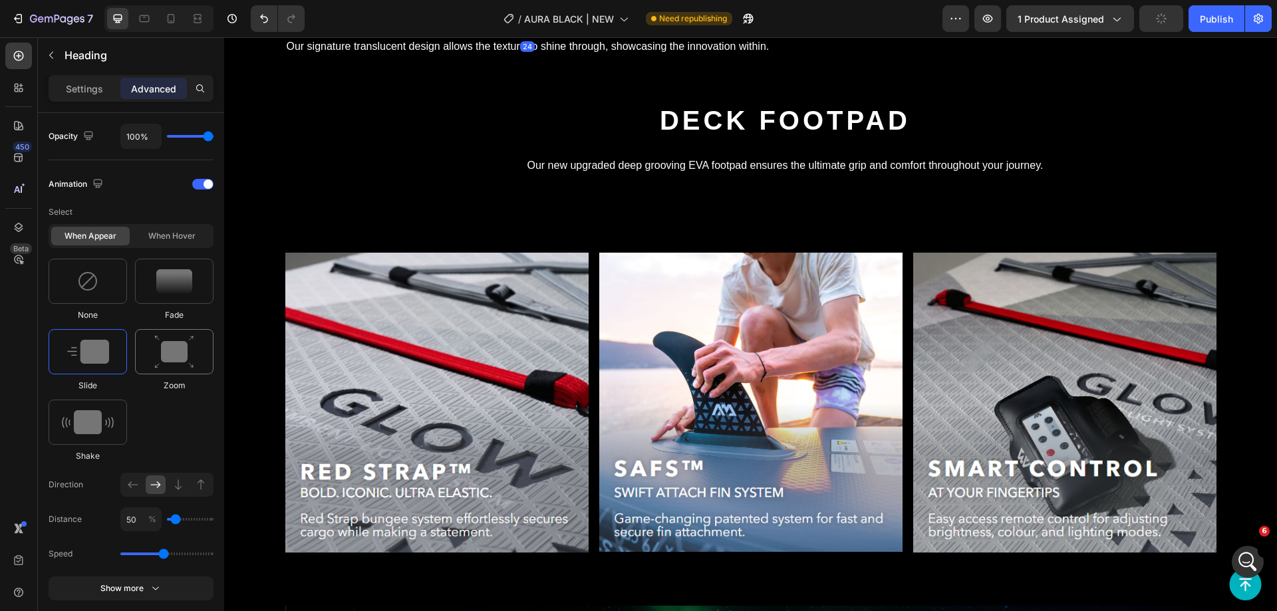
scroll to position [792, 0]
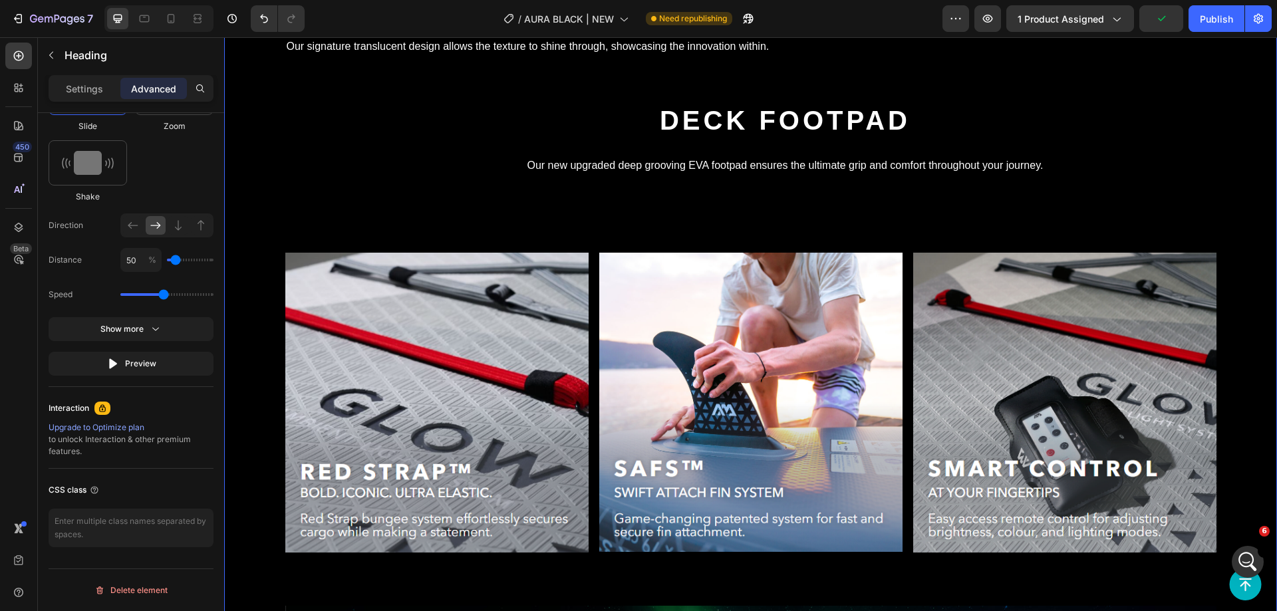
click at [355, 57] on p "Our signature translucent design allows the texture to shine through, showcasin…" at bounding box center [528, 46] width 483 height 19
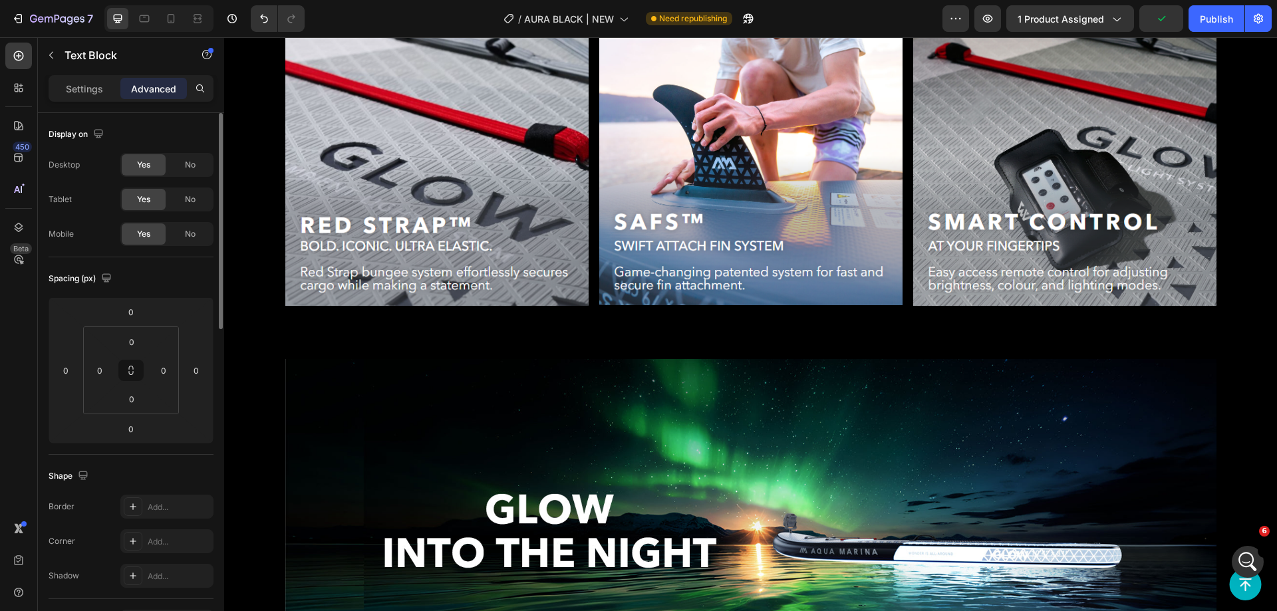
scroll to position [4191, 0]
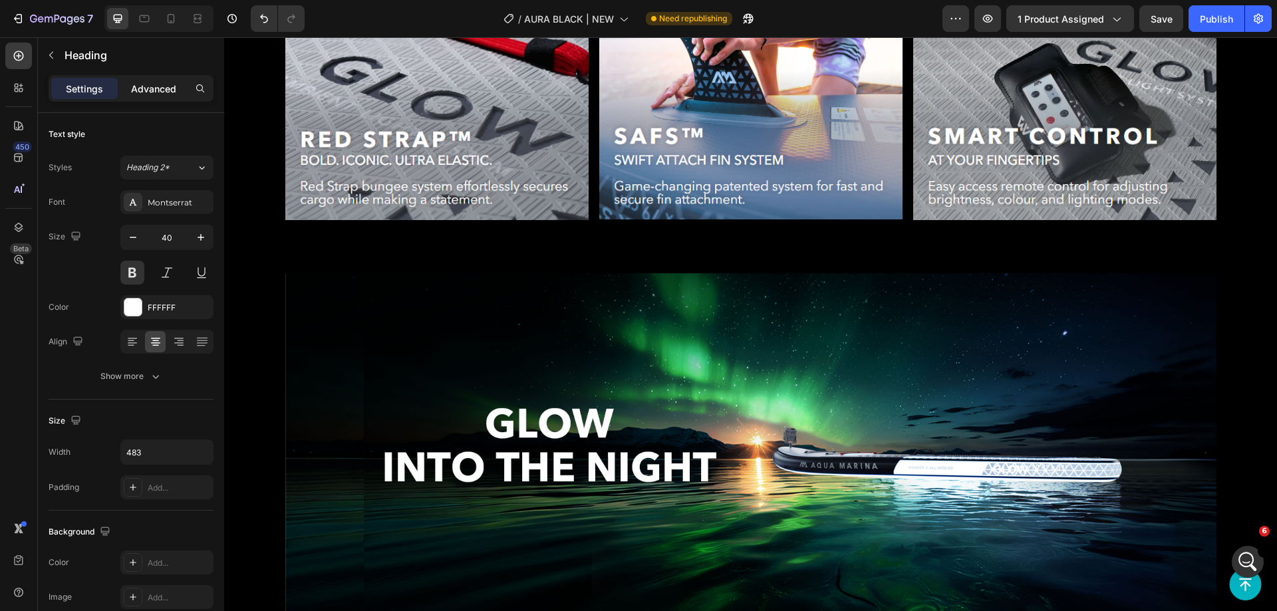
click at [140, 88] on p "Advanced" at bounding box center [153, 89] width 45 height 14
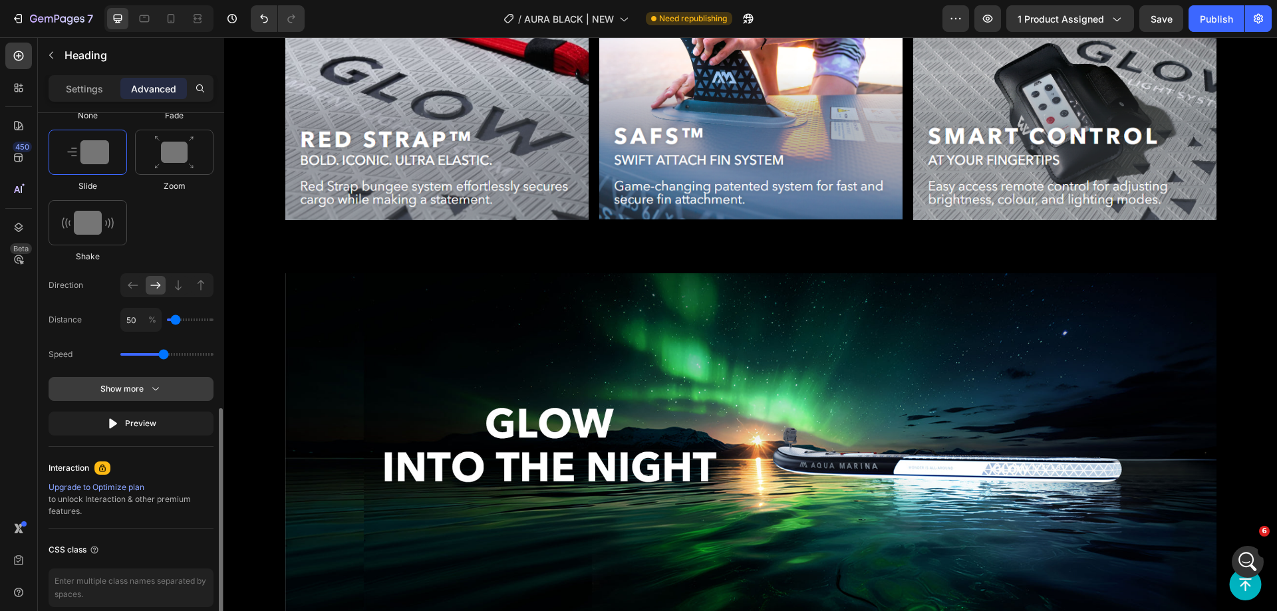
scroll to position [792, 0]
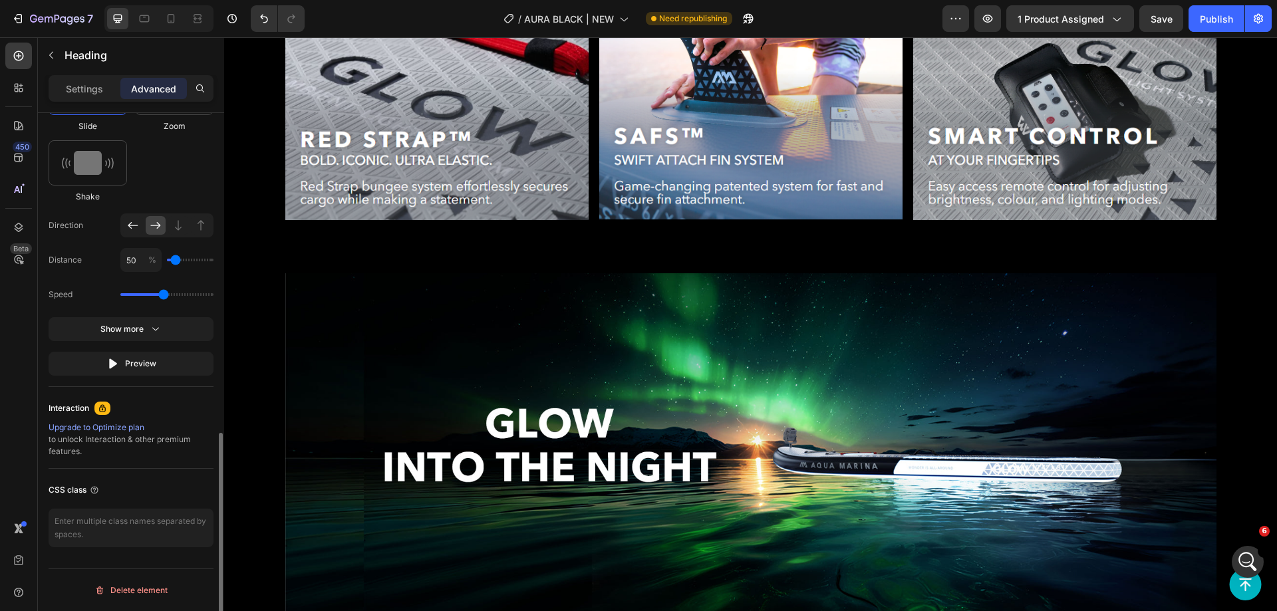
click at [130, 219] on icon at bounding box center [132, 225] width 13 height 13
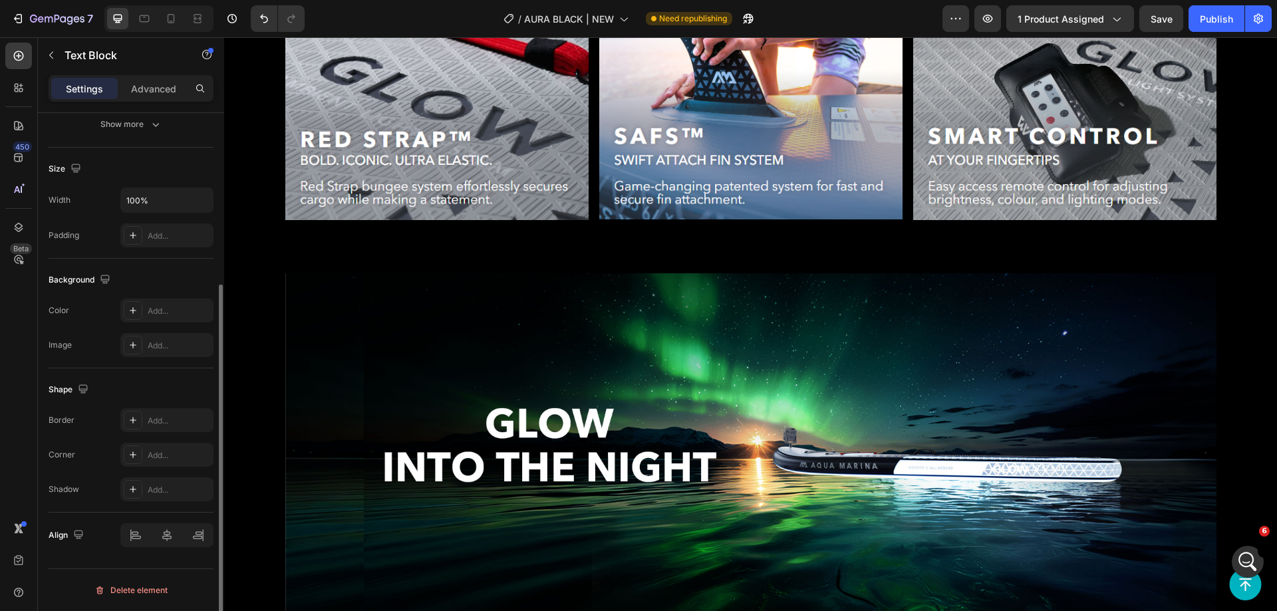
scroll to position [0, 0]
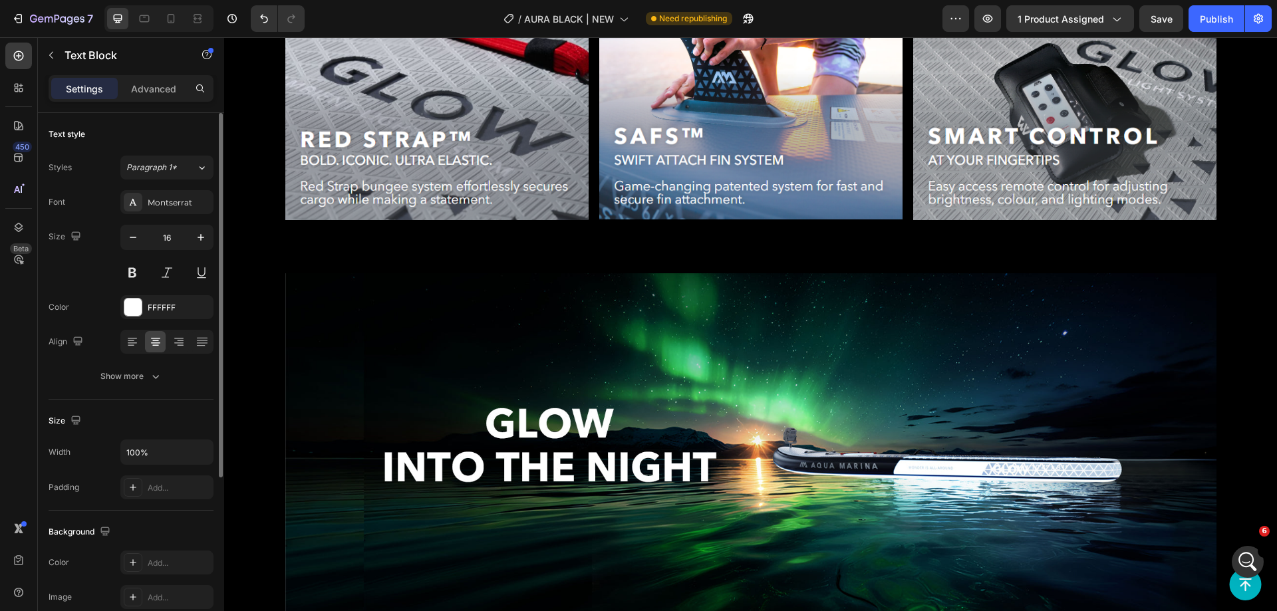
drag, startPoint x: 140, startPoint y: 90, endPoint x: 128, endPoint y: 290, distance: 199.9
click at [140, 90] on p "Advanced" at bounding box center [153, 89] width 45 height 14
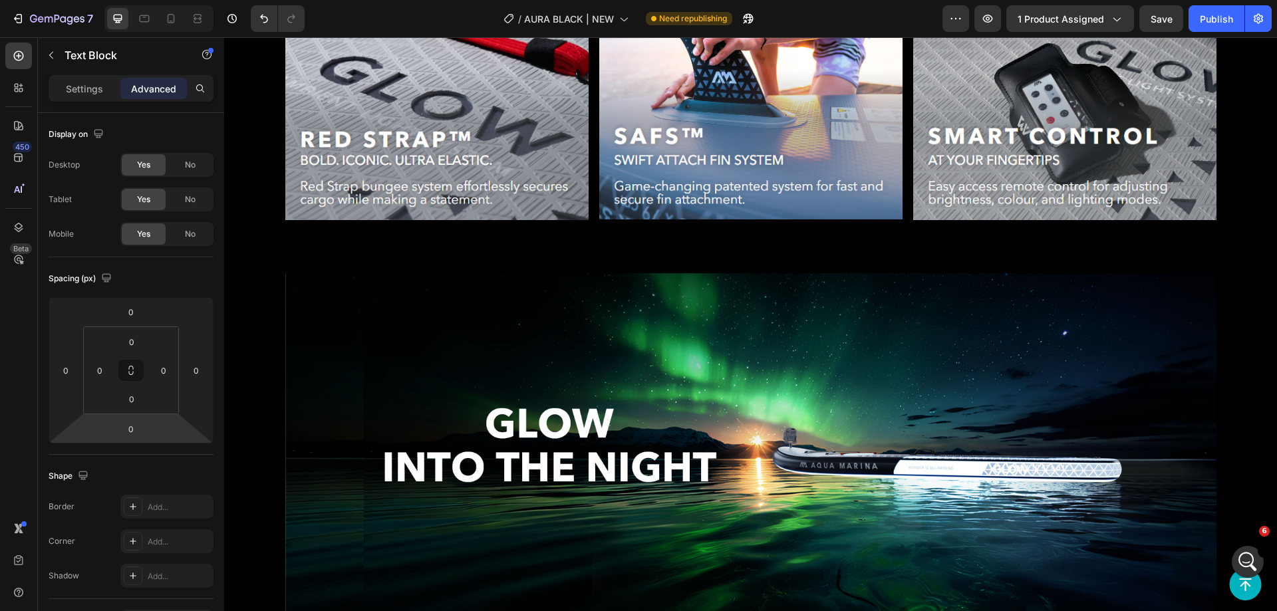
scroll to position [792, 0]
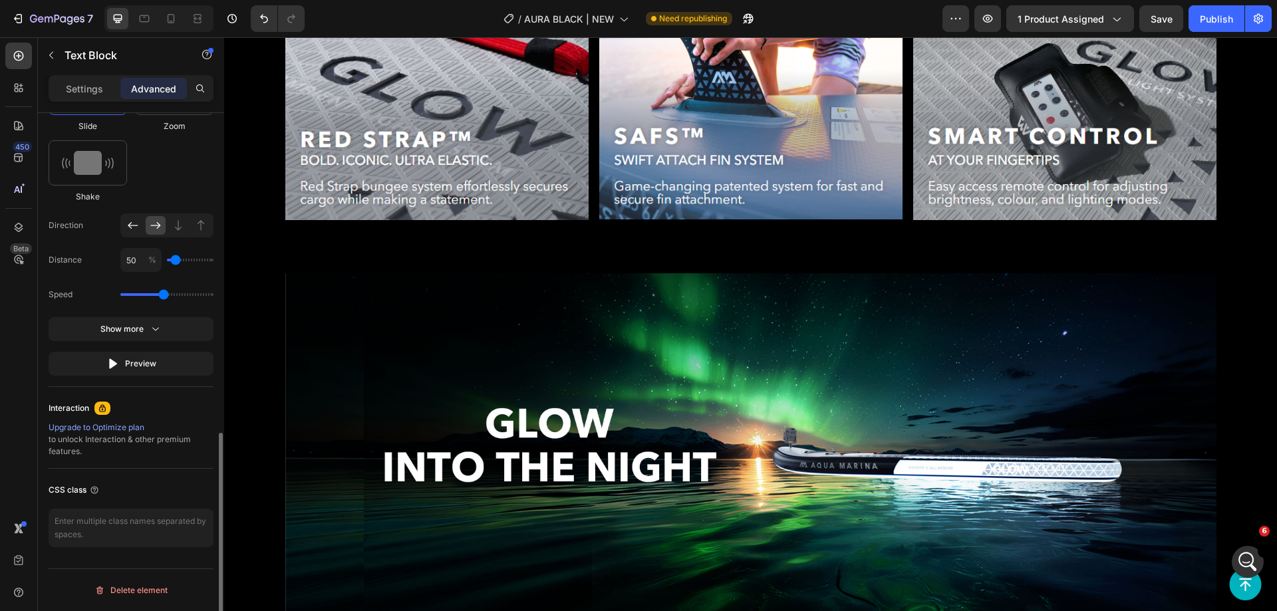
click at [130, 225] on icon at bounding box center [132, 225] width 13 height 13
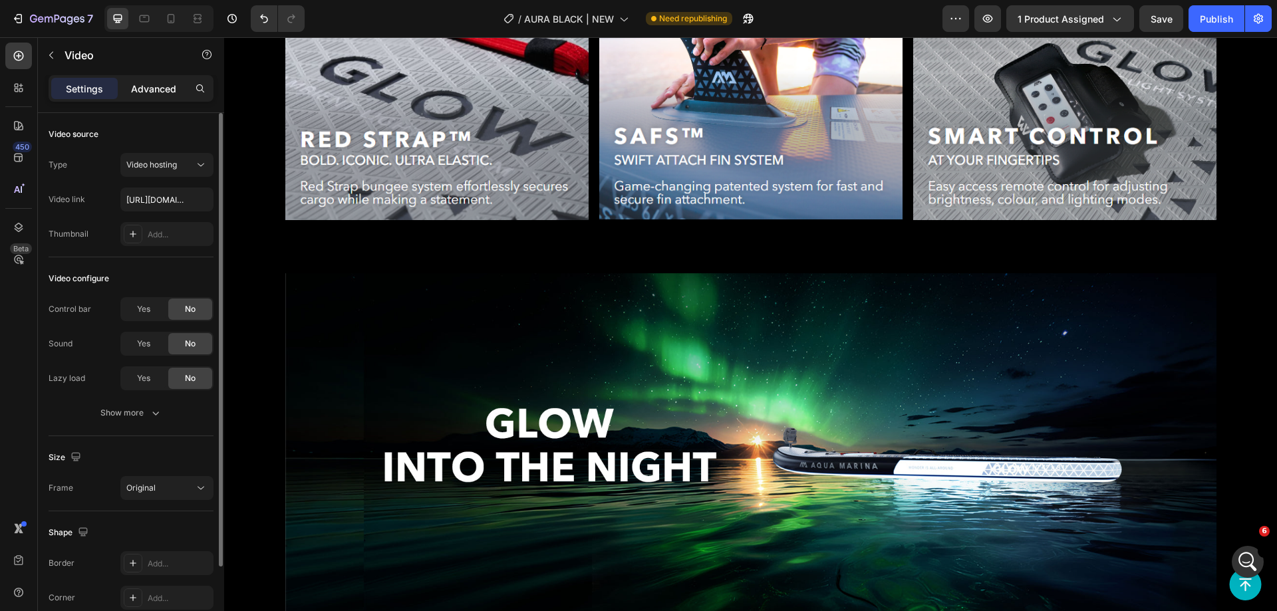
click at [140, 95] on p "Advanced" at bounding box center [153, 89] width 45 height 14
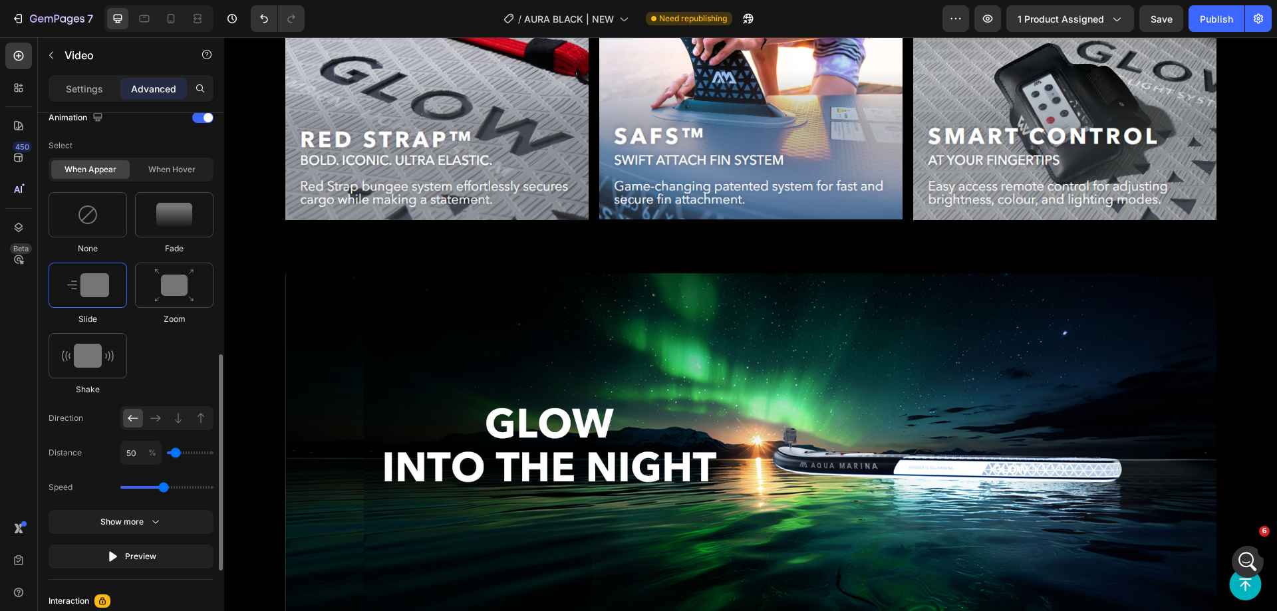
scroll to position [792, 0]
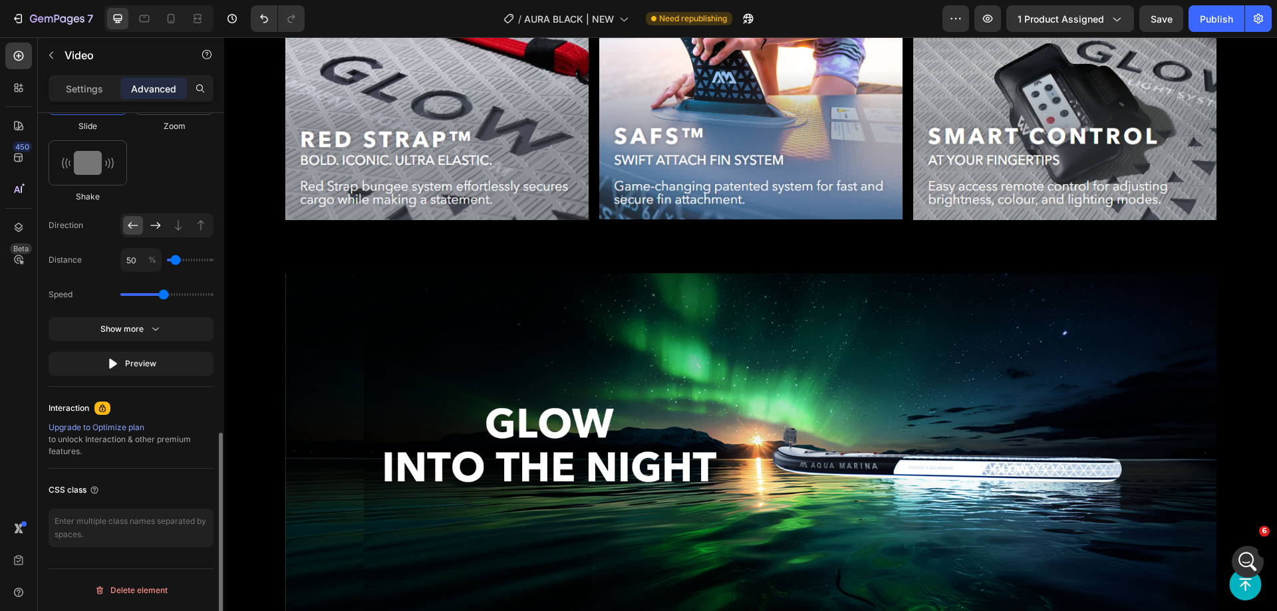
click at [156, 223] on icon at bounding box center [155, 225] width 13 height 13
click at [1213, 29] on button "Publish" at bounding box center [1217, 18] width 56 height 27
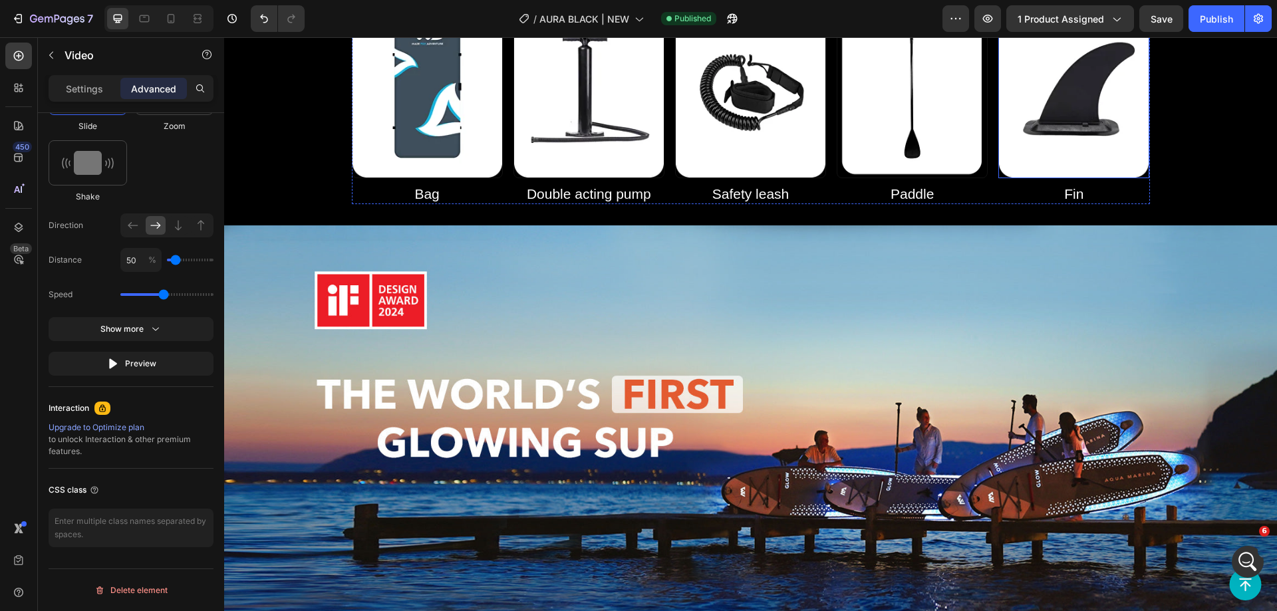
scroll to position [399, 0]
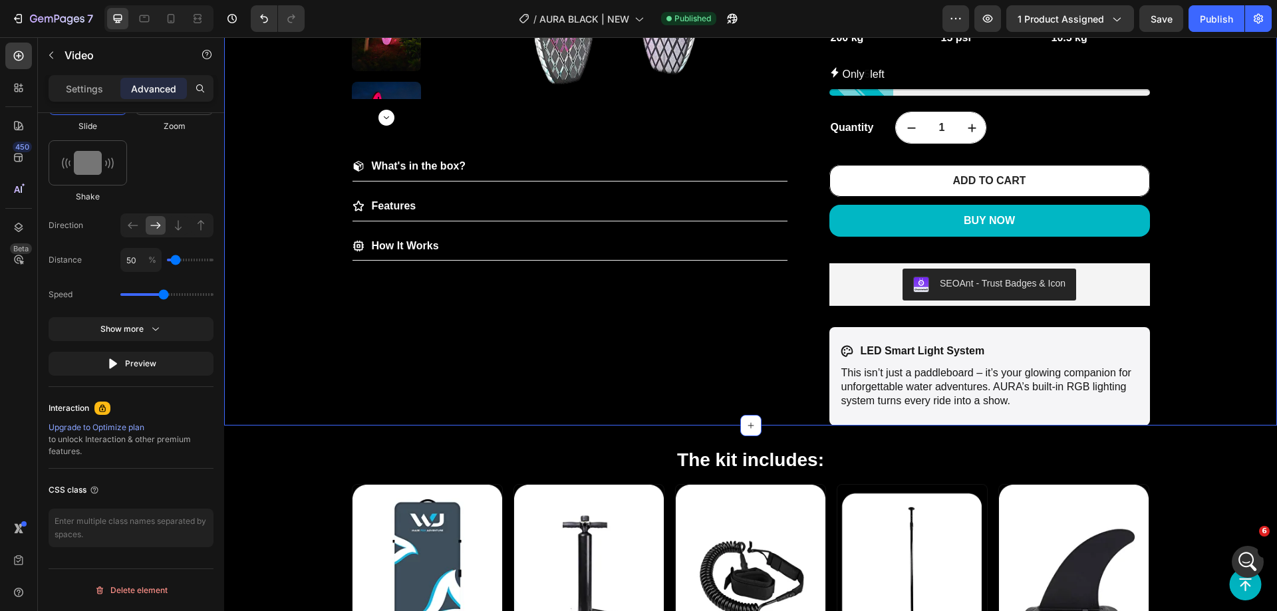
click at [1203, 267] on div "Product Images What's in the box? Features How It Works Accordion AURA SUP Boar…" at bounding box center [750, 45] width 1053 height 760
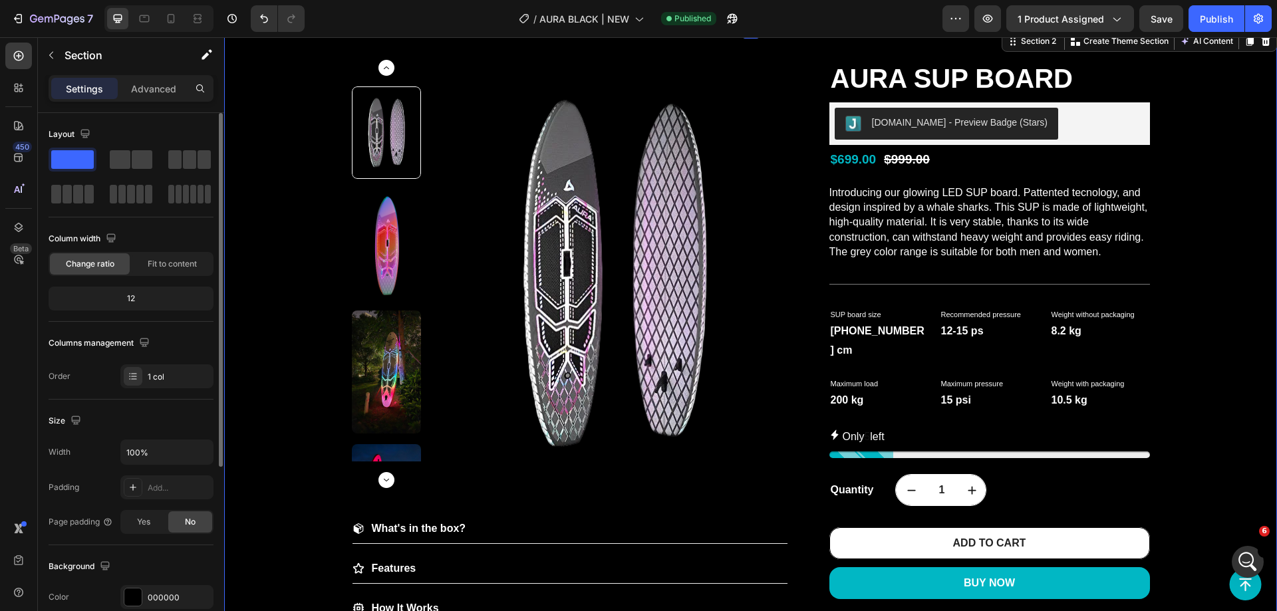
scroll to position [0, 0]
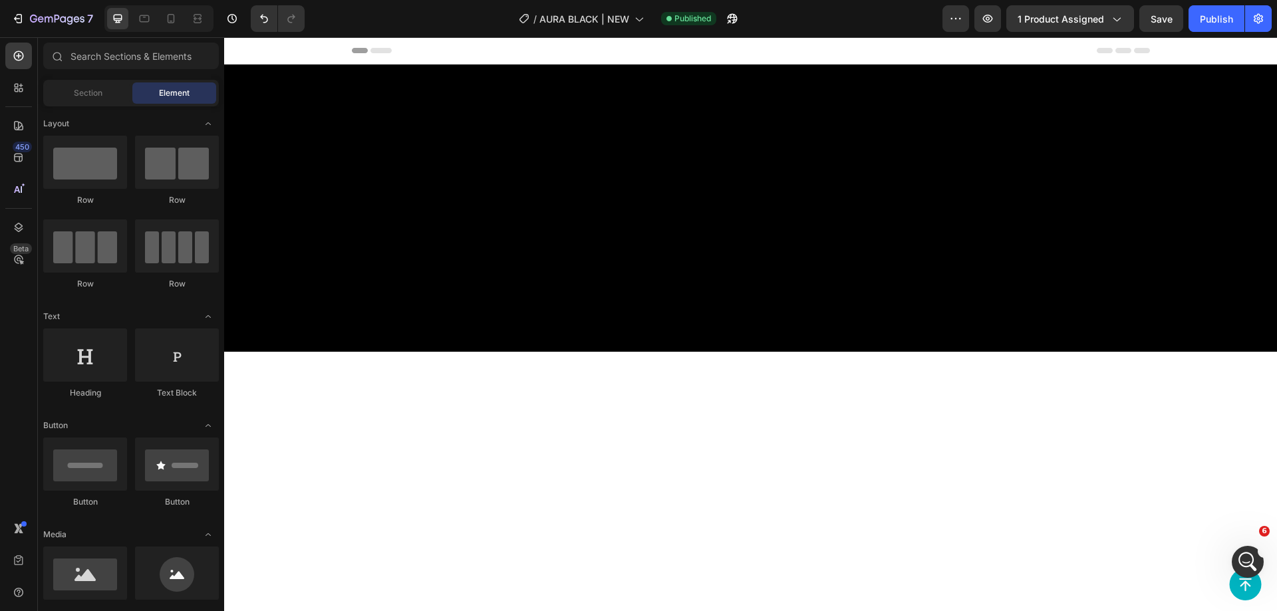
click at [1173, 154] on div at bounding box center [750, 208] width 1053 height 245
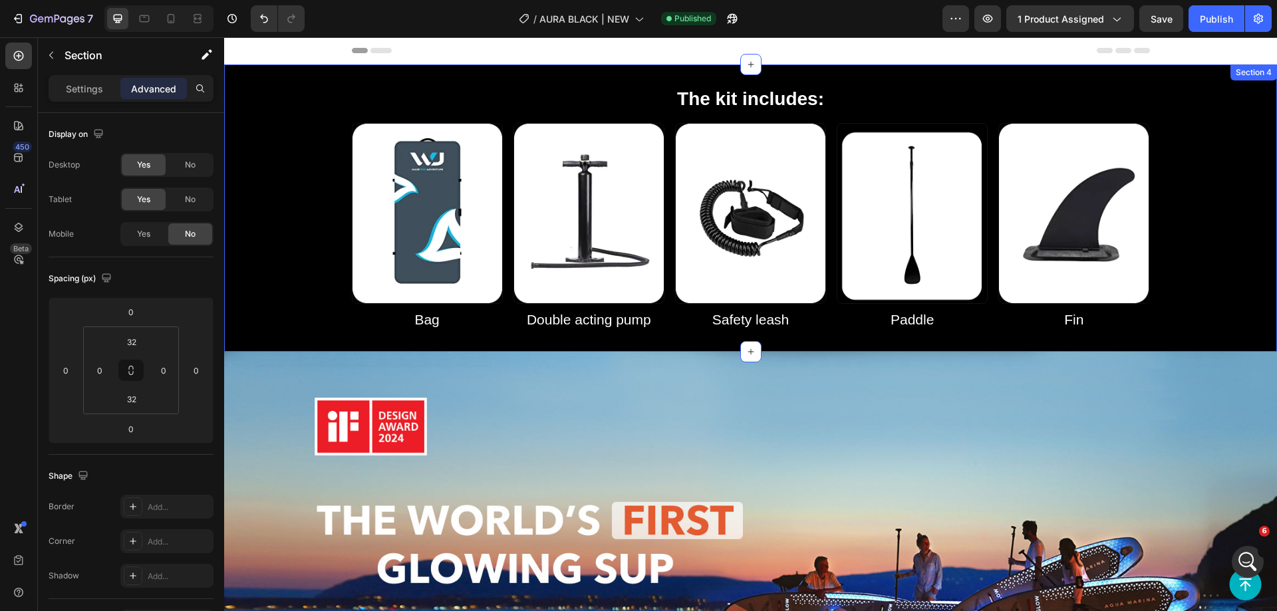
click at [1202, 202] on div "The kit includes: Heading Row Image Bag Heading Image Double acting pump Headin…" at bounding box center [750, 208] width 1053 height 245
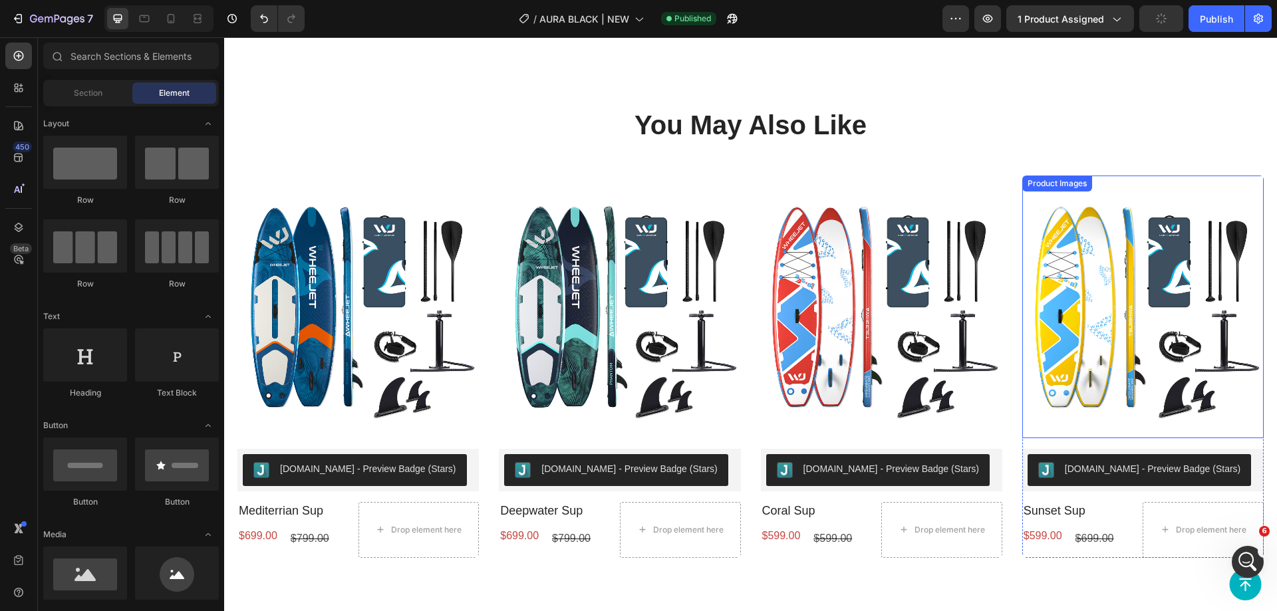
scroll to position [4155, 0]
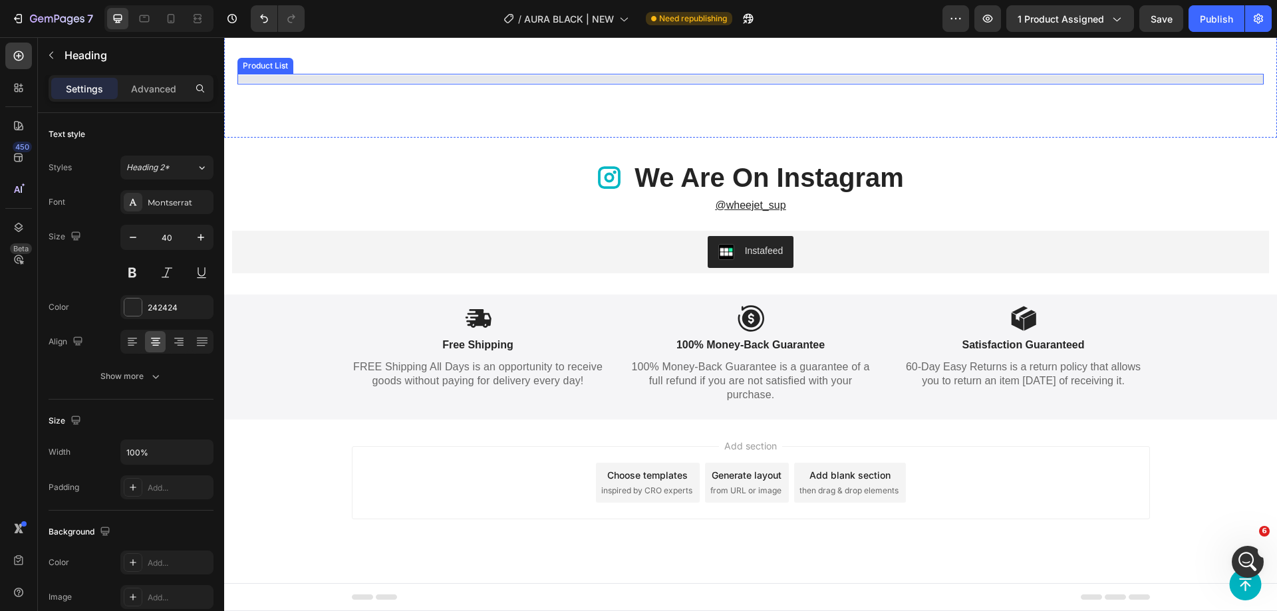
scroll to position [4258, 0]
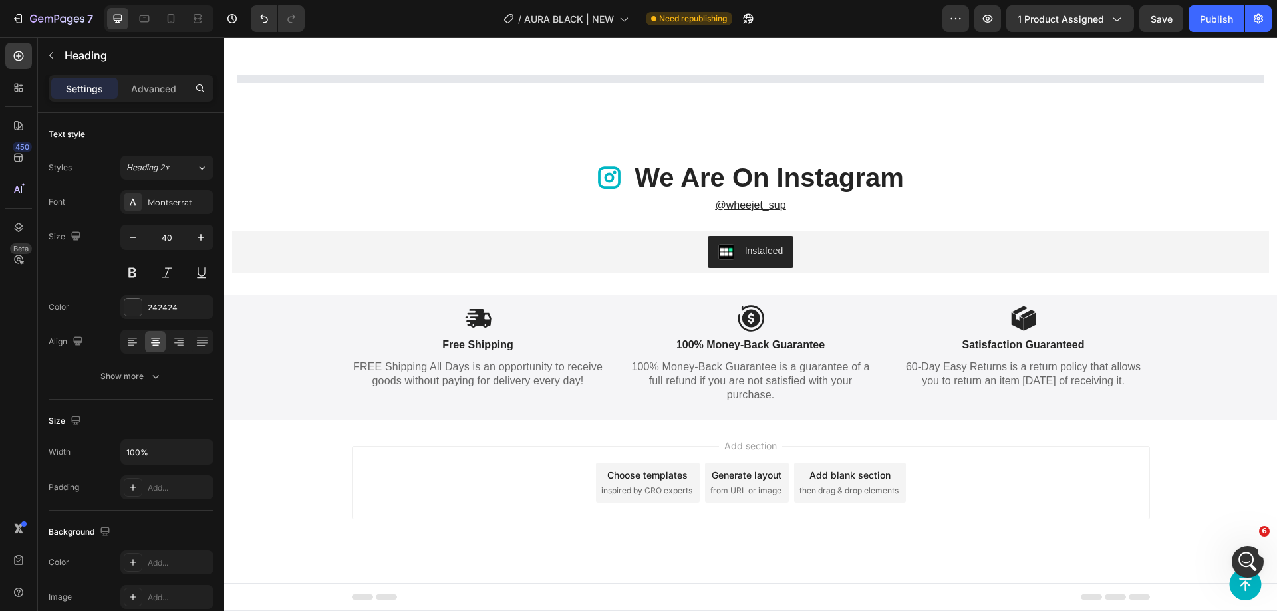
click at [997, 42] on h2 "You May Also Like" at bounding box center [751, 23] width 1027 height 37
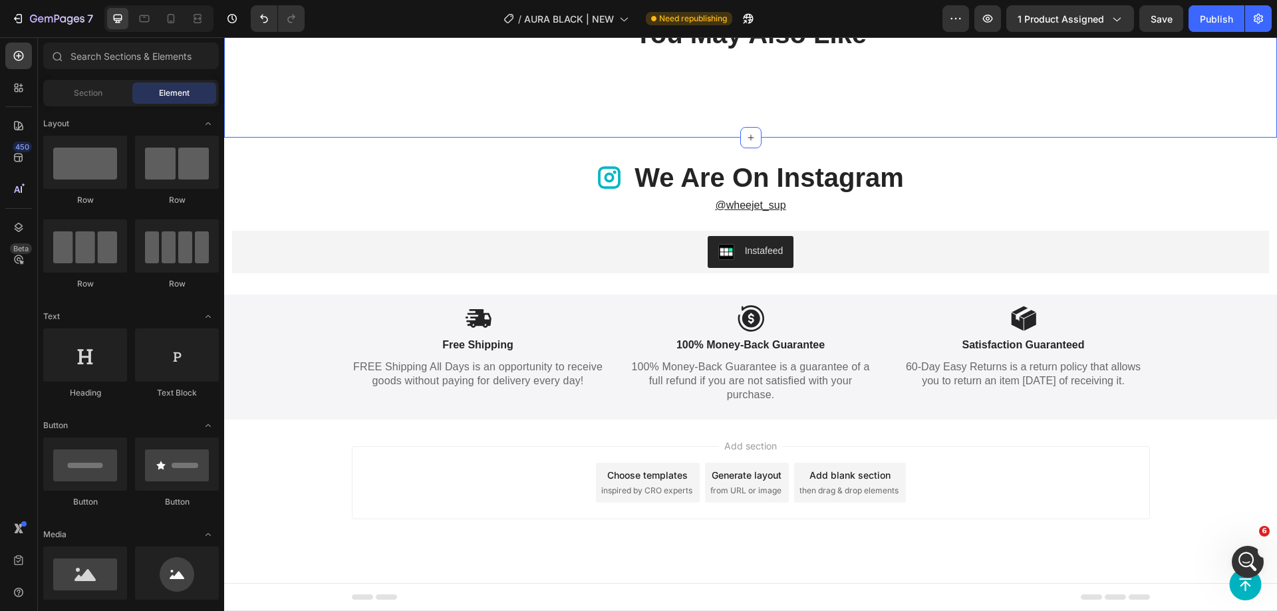
click at [1029, 51] on p "You May Also Like" at bounding box center [751, 34] width 1024 height 35
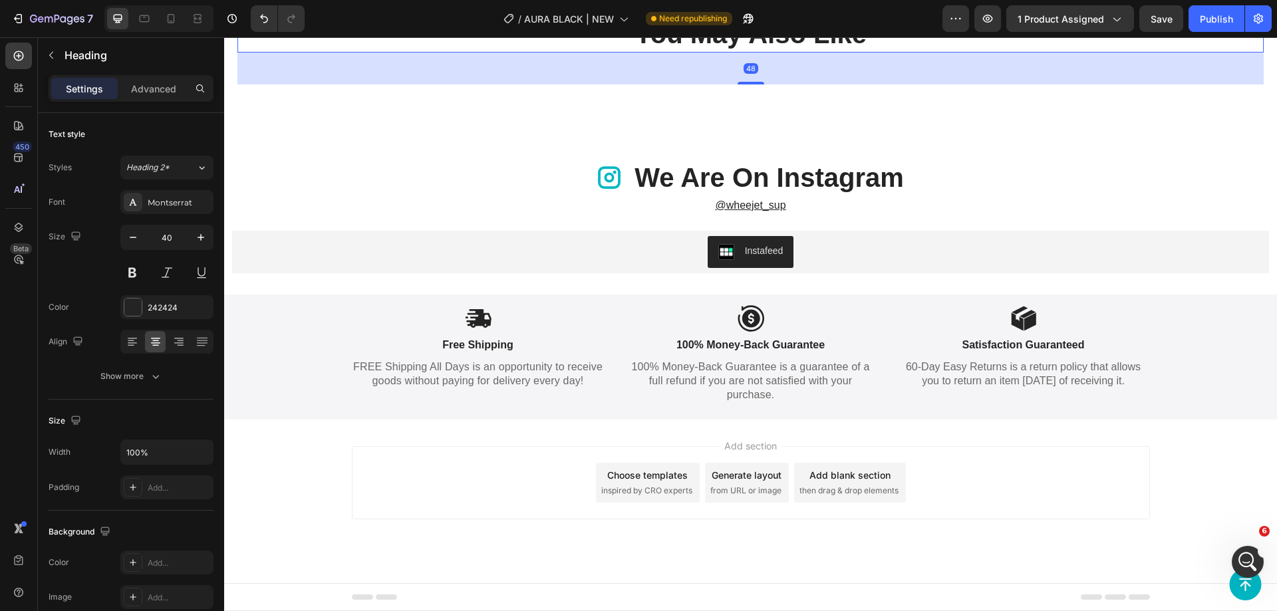
click at [1043, 84] on div "48" at bounding box center [751, 69] width 1027 height 32
click at [1048, 84] on div "48" at bounding box center [751, 69] width 1027 height 32
click at [1159, 84] on div "48" at bounding box center [751, 69] width 1027 height 32
click at [1209, 84] on div "48" at bounding box center [751, 69] width 1027 height 32
click at [1261, 138] on div "You May Also Like Heading 48 Section 7" at bounding box center [750, 76] width 1053 height 122
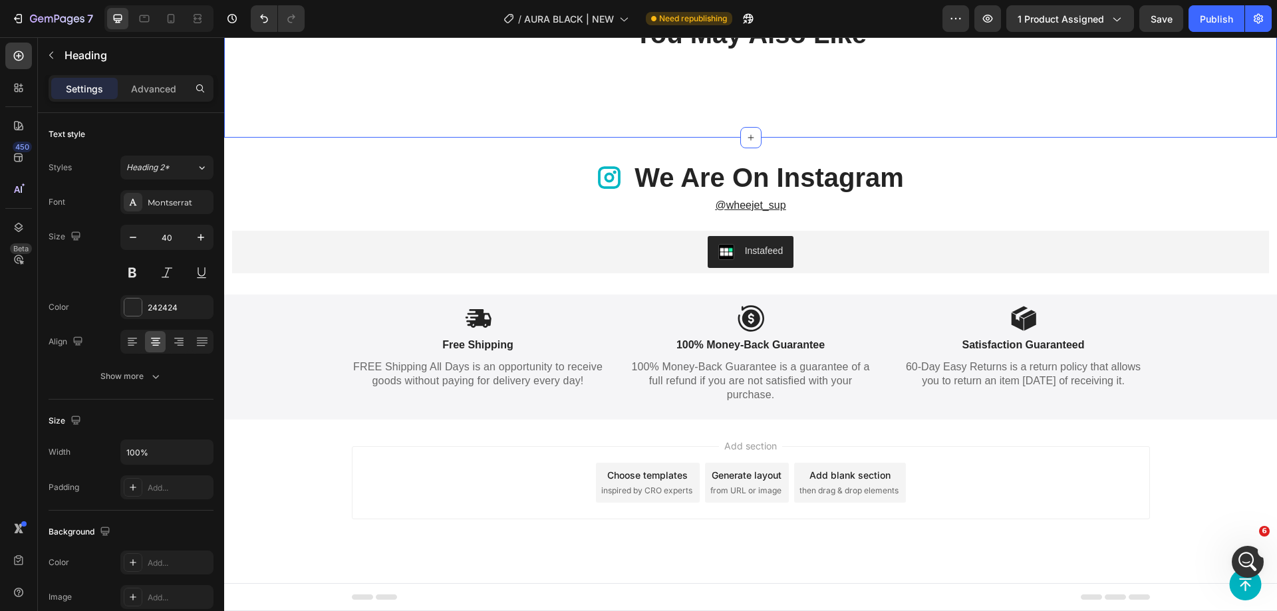
click at [1253, 53] on h2 "You May Also Like" at bounding box center [751, 33] width 1027 height 37
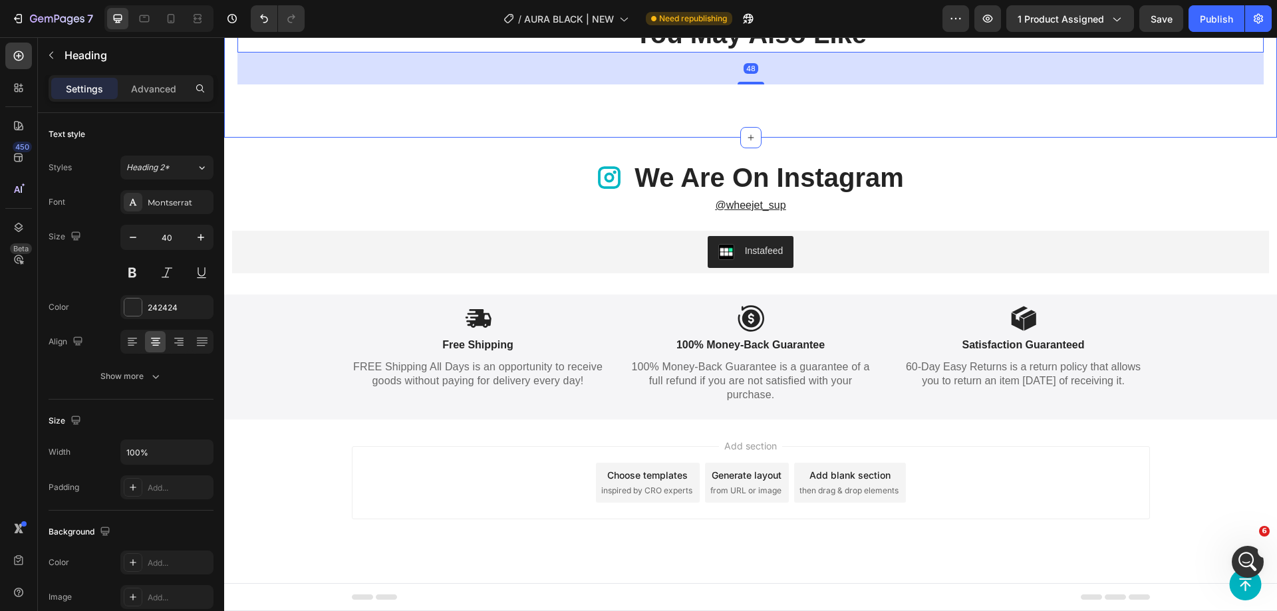
click at [1260, 138] on div "You May Also Like Heading 48 Section 7" at bounding box center [750, 76] width 1053 height 122
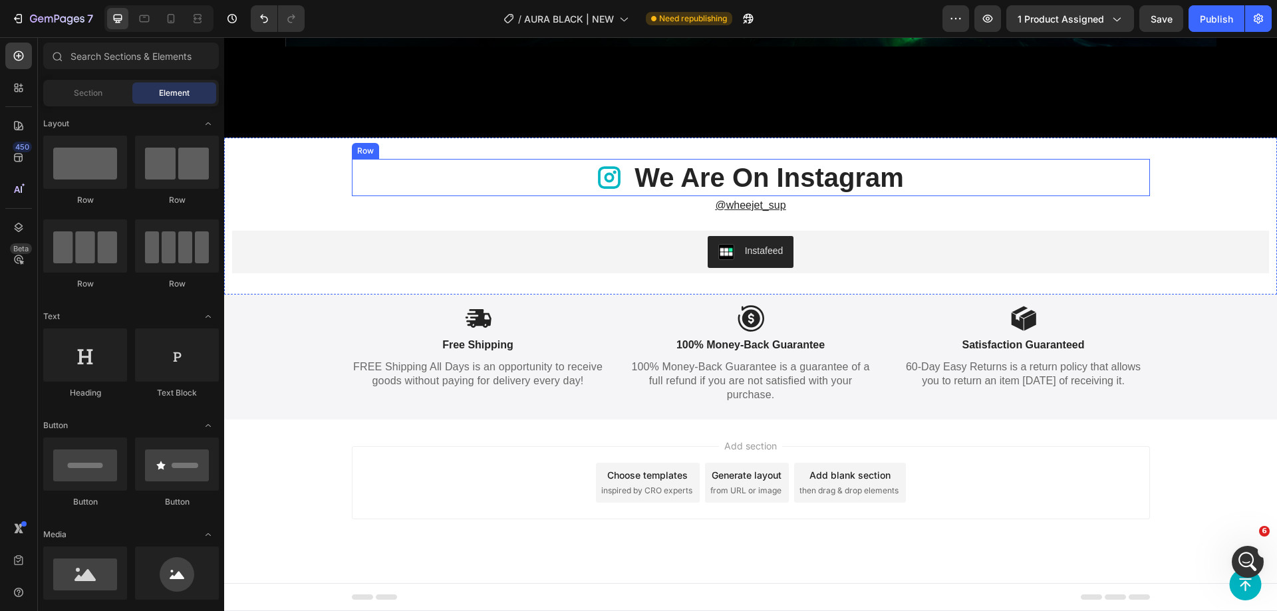
scroll to position [4058, 0]
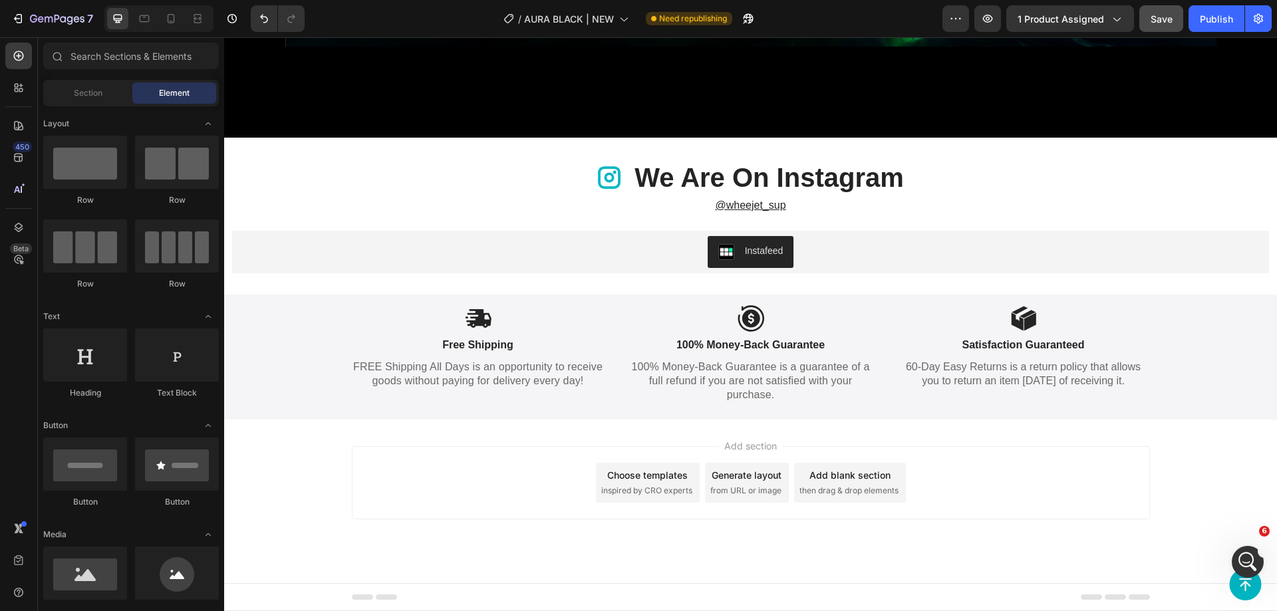
click at [1166, 11] on button "Save" at bounding box center [1162, 18] width 44 height 27
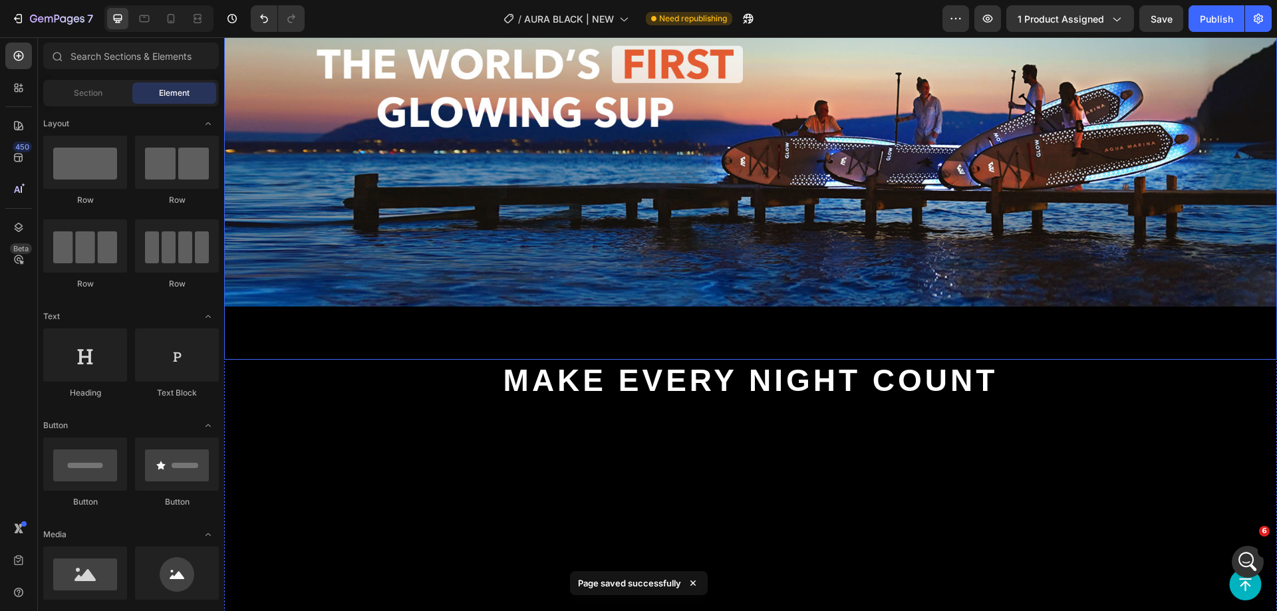
scroll to position [0, 0]
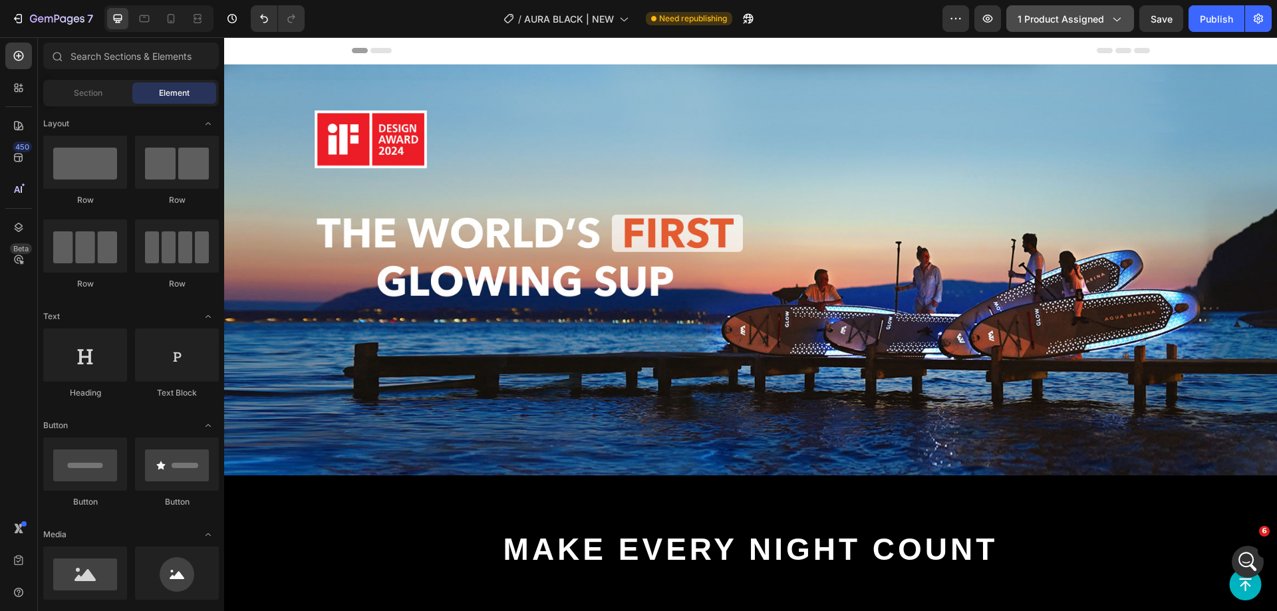
click at [1086, 22] on span "1 product assigned" at bounding box center [1061, 19] width 86 height 14
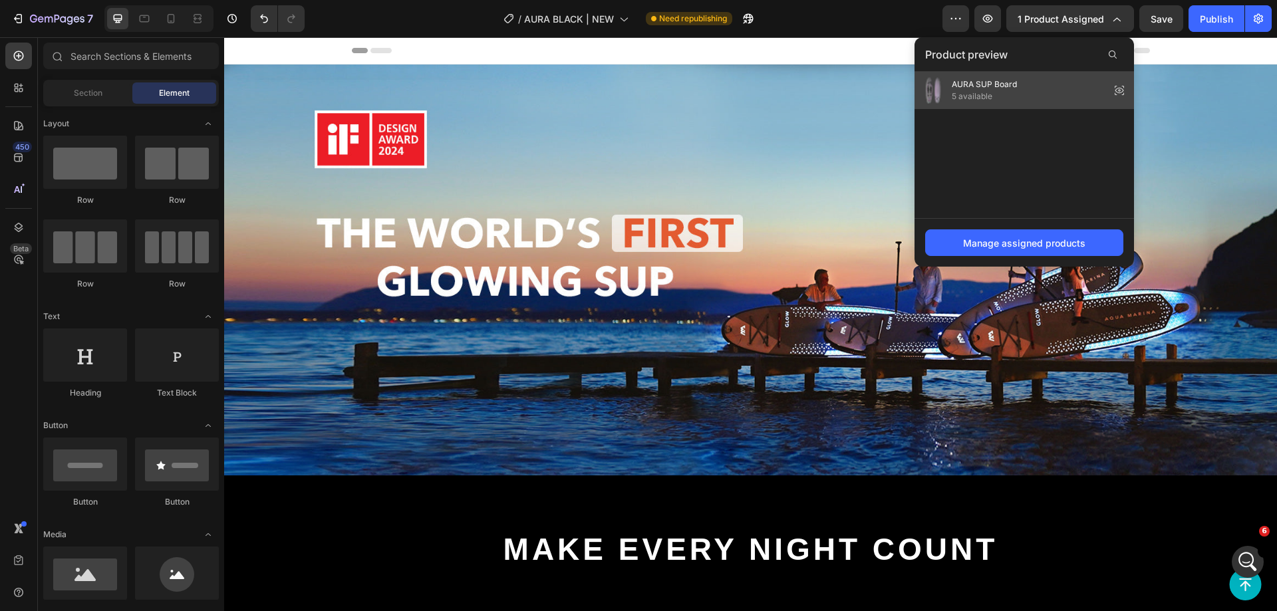
click at [1092, 87] on div "AURA SUP Board 5 available" at bounding box center [1025, 90] width 220 height 37
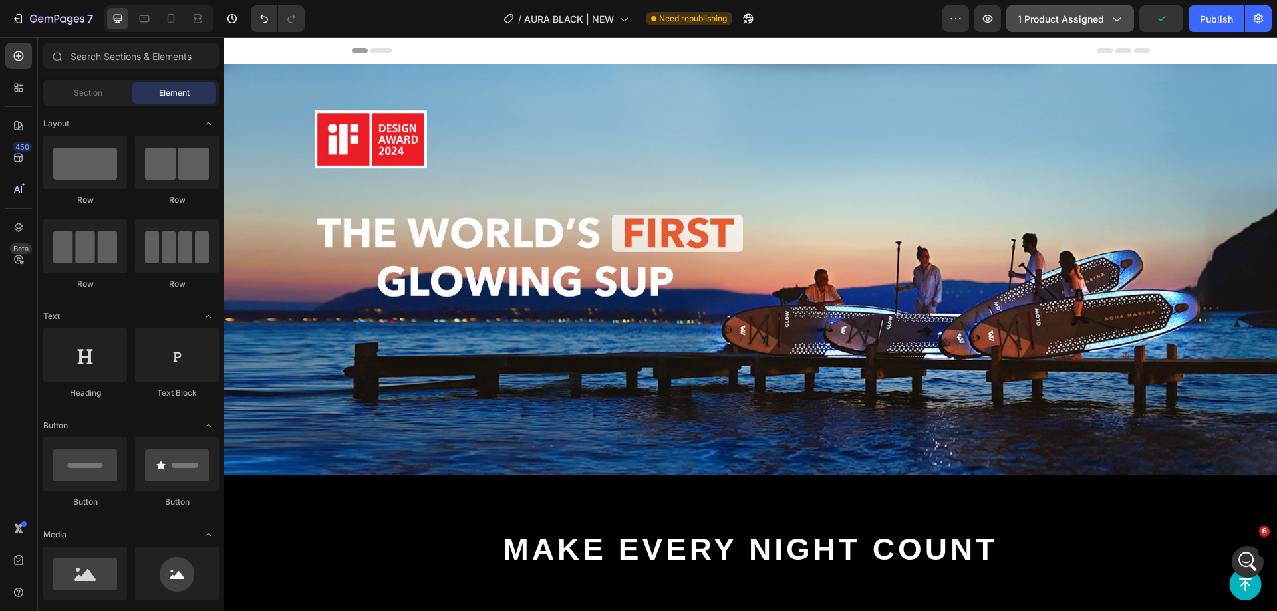
click at [1110, 17] on icon "button" at bounding box center [1116, 18] width 13 height 13
click at [1215, 18] on div "Publish" at bounding box center [1216, 19] width 33 height 14
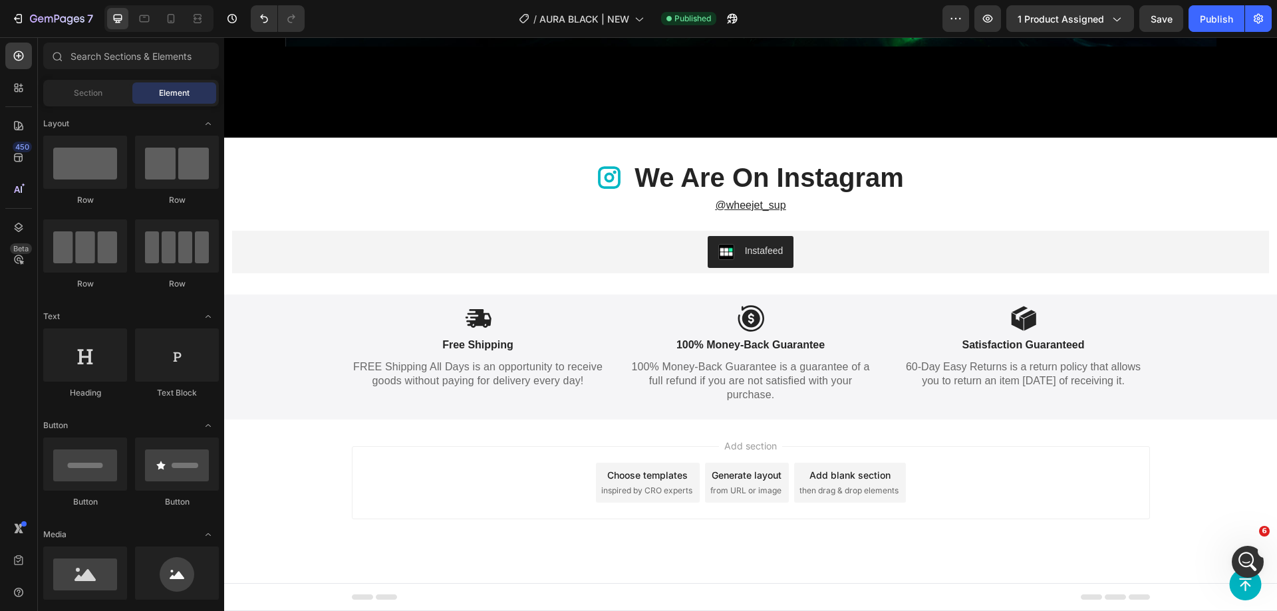
scroll to position [297, 0]
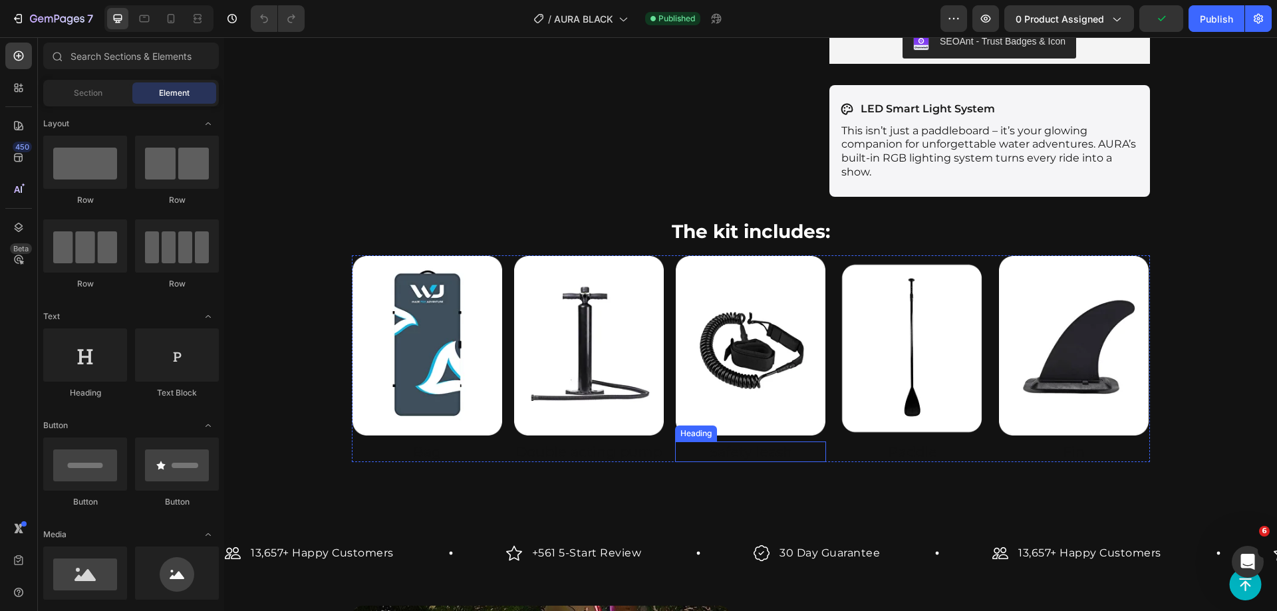
scroll to position [732, 0]
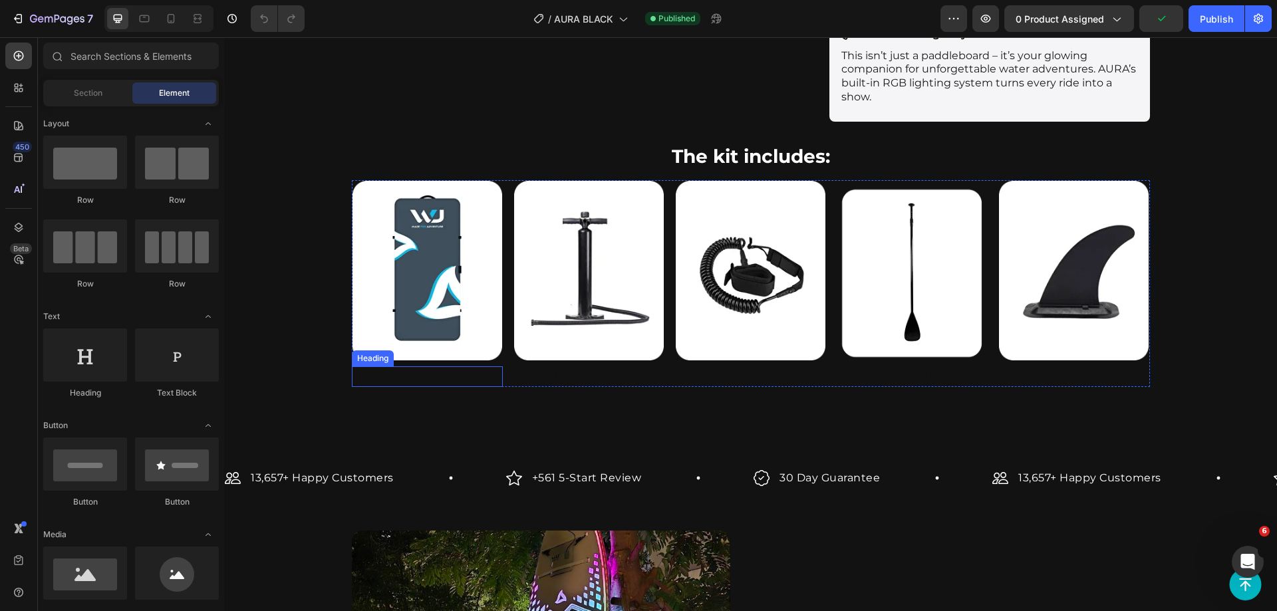
click at [415, 367] on h2 "Bag" at bounding box center [427, 377] width 151 height 21
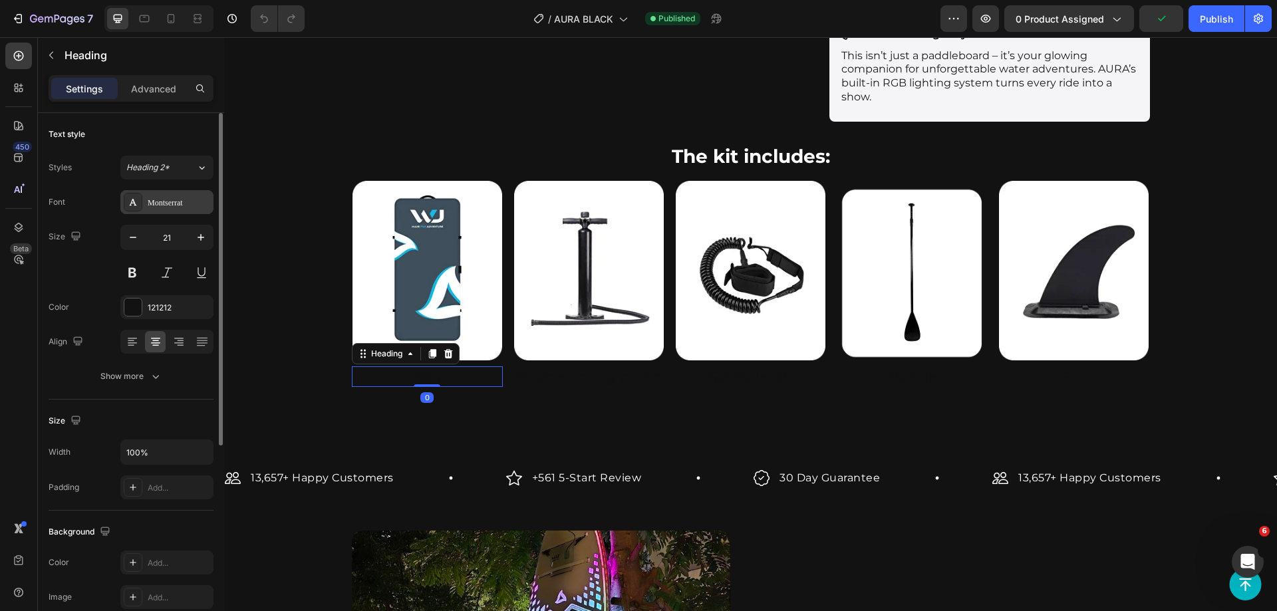
click at [150, 210] on div "Montserrat" at bounding box center [166, 202] width 93 height 24
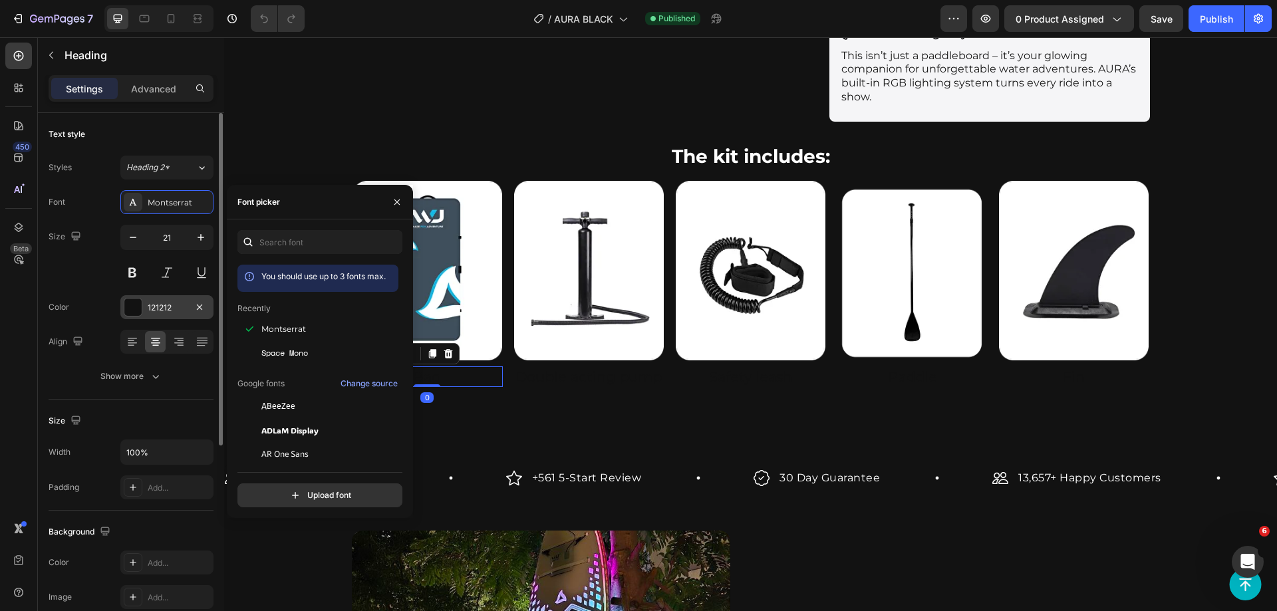
click at [160, 309] on div "121212" at bounding box center [167, 308] width 39 height 12
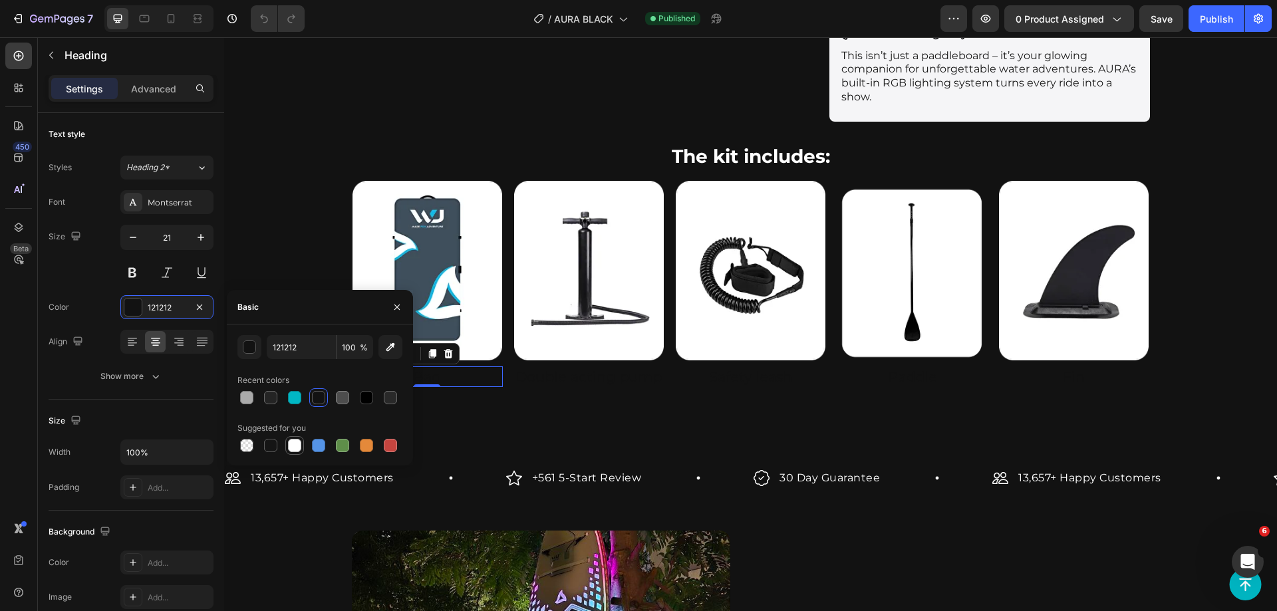
click at [291, 448] on div at bounding box center [294, 445] width 13 height 13
type input "FFFFFF"
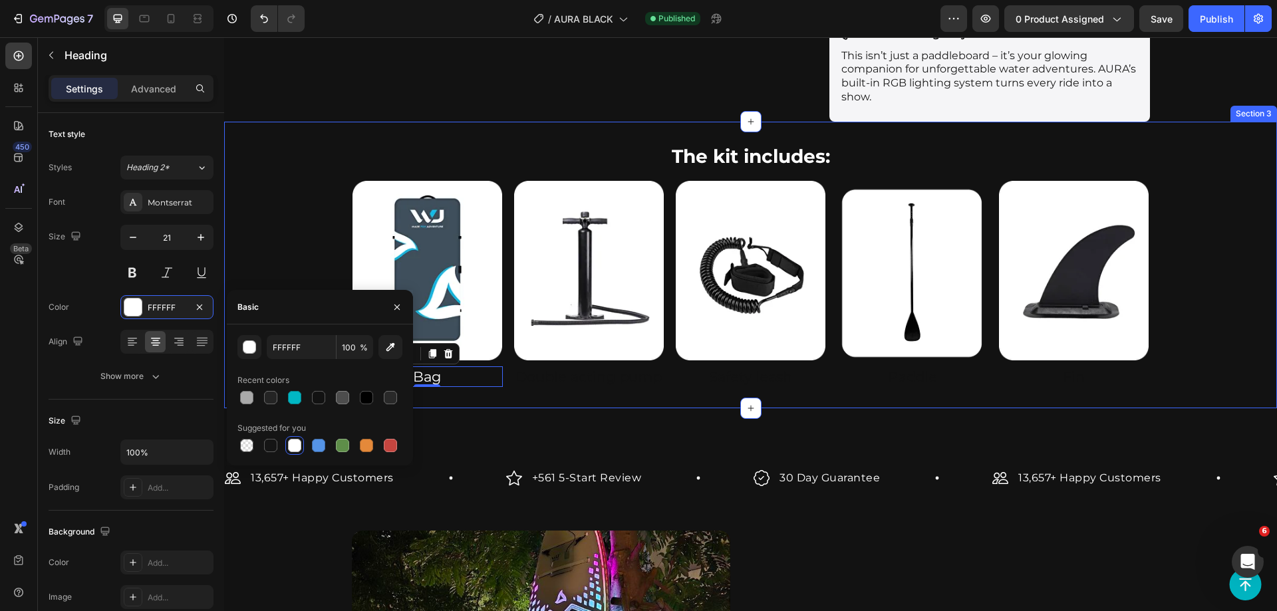
click at [577, 367] on h2 "Double acting pump" at bounding box center [589, 377] width 151 height 21
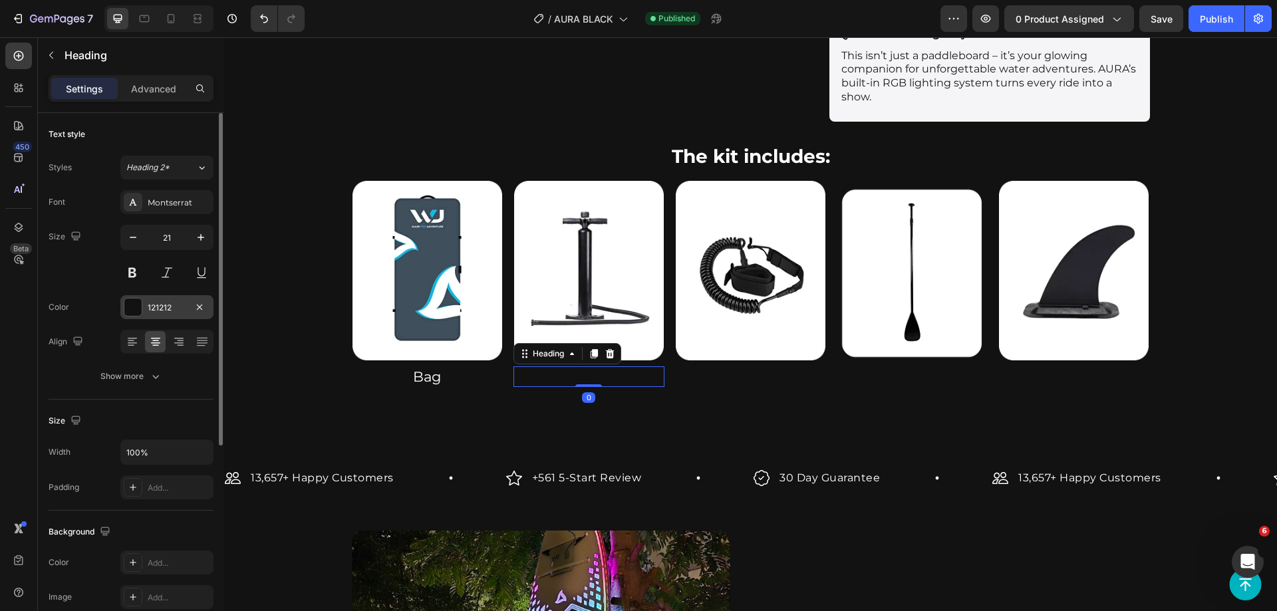
click at [131, 306] on div at bounding box center [132, 307] width 17 height 17
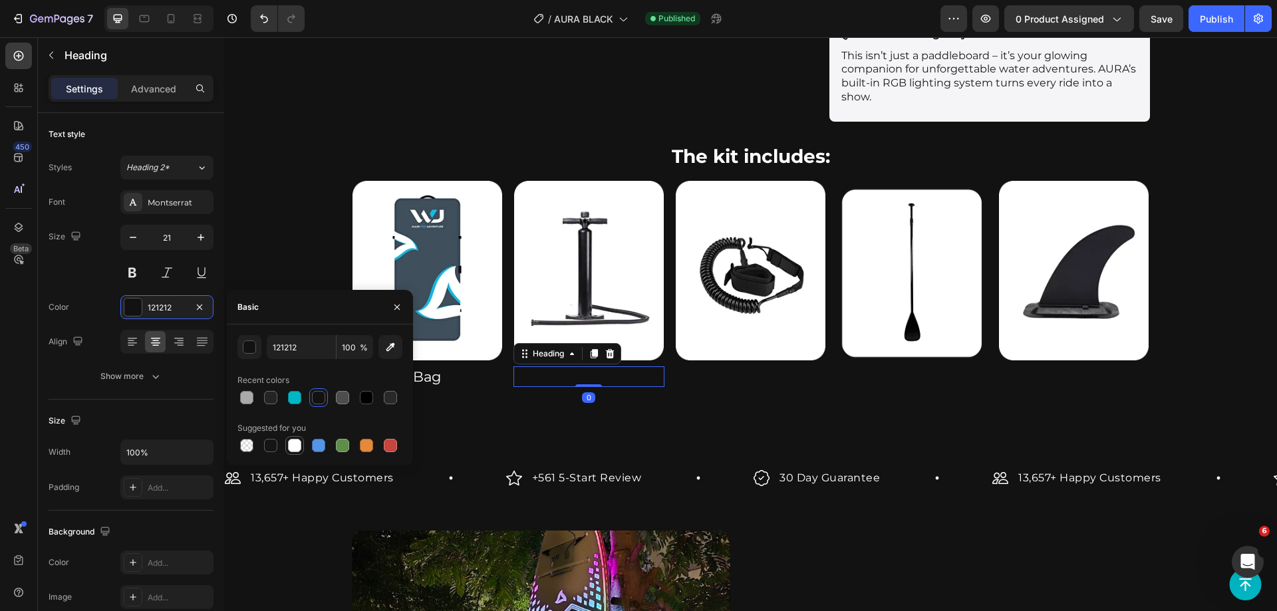
click at [298, 450] on div at bounding box center [294, 445] width 13 height 13
type input "FFFFFF"
click at [730, 368] on h2 "Safety leash" at bounding box center [750, 377] width 151 height 21
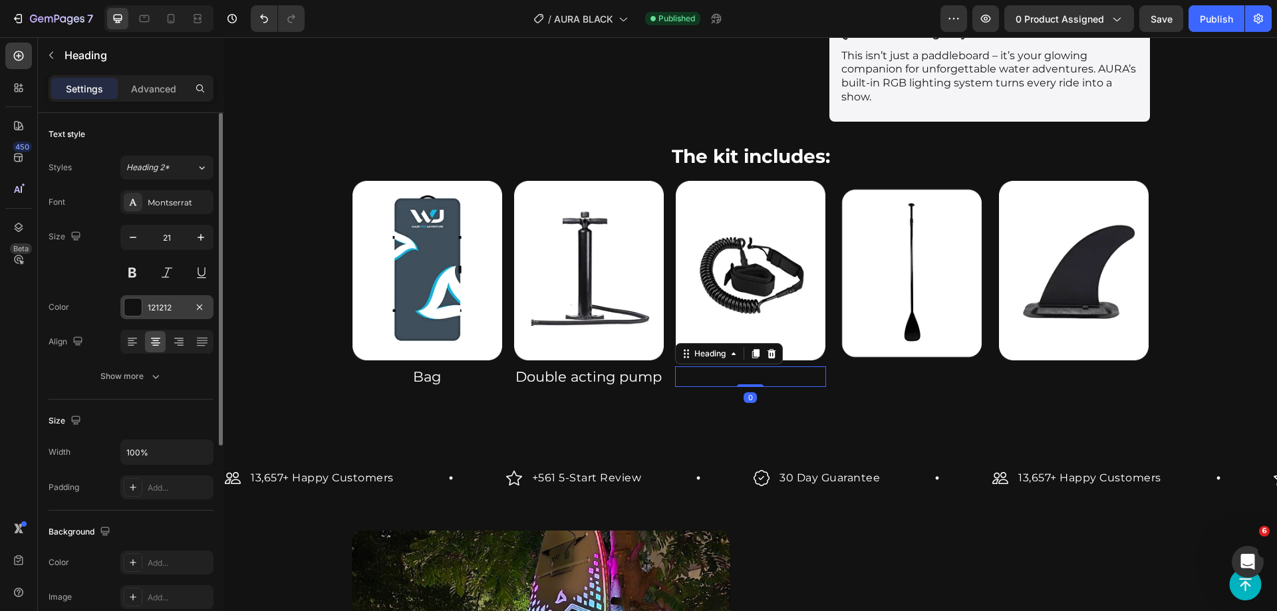
click at [138, 305] on div at bounding box center [132, 307] width 17 height 17
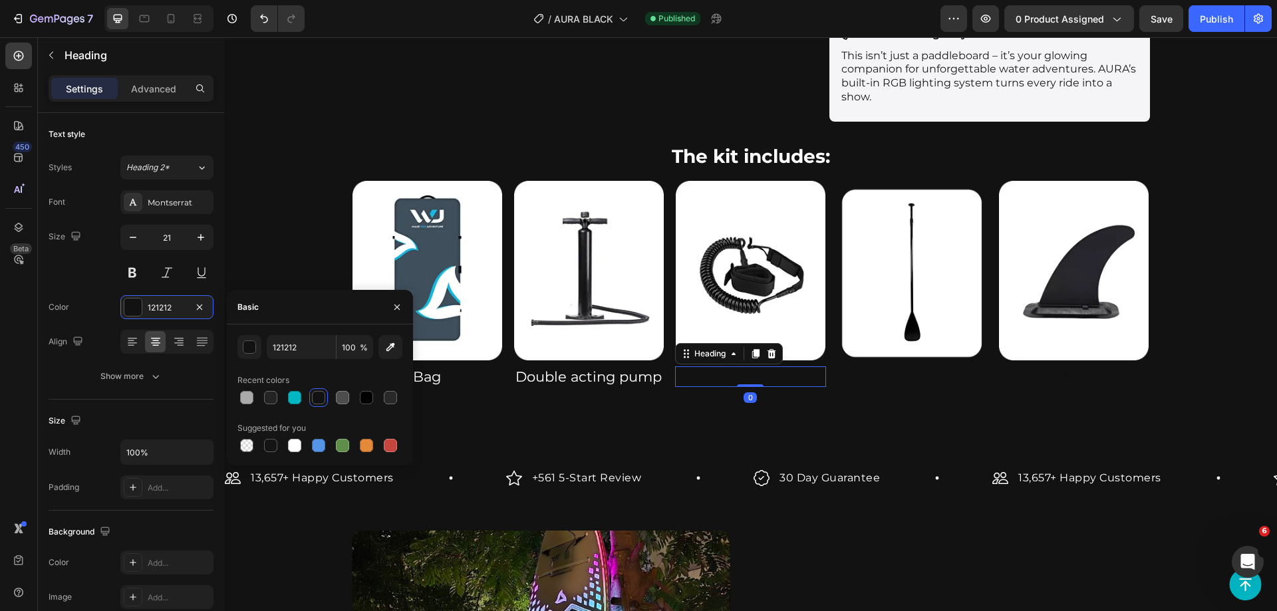
drag, startPoint x: 293, startPoint y: 447, endPoint x: 379, endPoint y: 454, distance: 85.4
click at [293, 445] on div at bounding box center [294, 445] width 13 height 13
type input "FFFFFF"
click at [902, 367] on h2 "Paddle" at bounding box center [912, 377] width 151 height 21
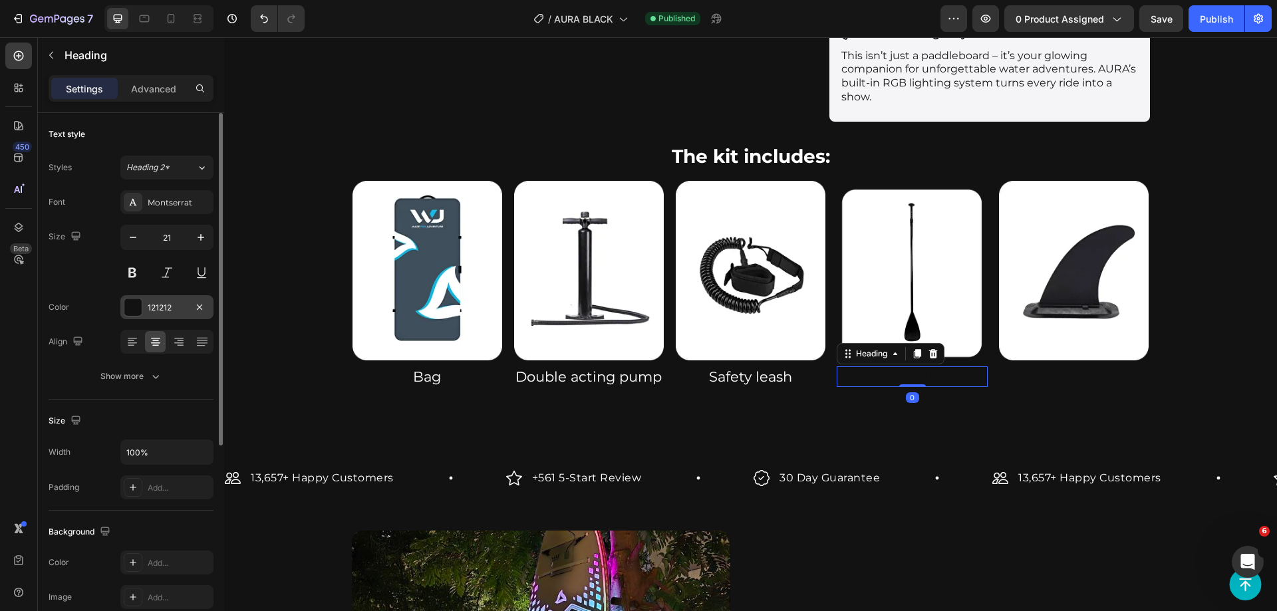
click at [159, 304] on div "121212" at bounding box center [167, 308] width 39 height 12
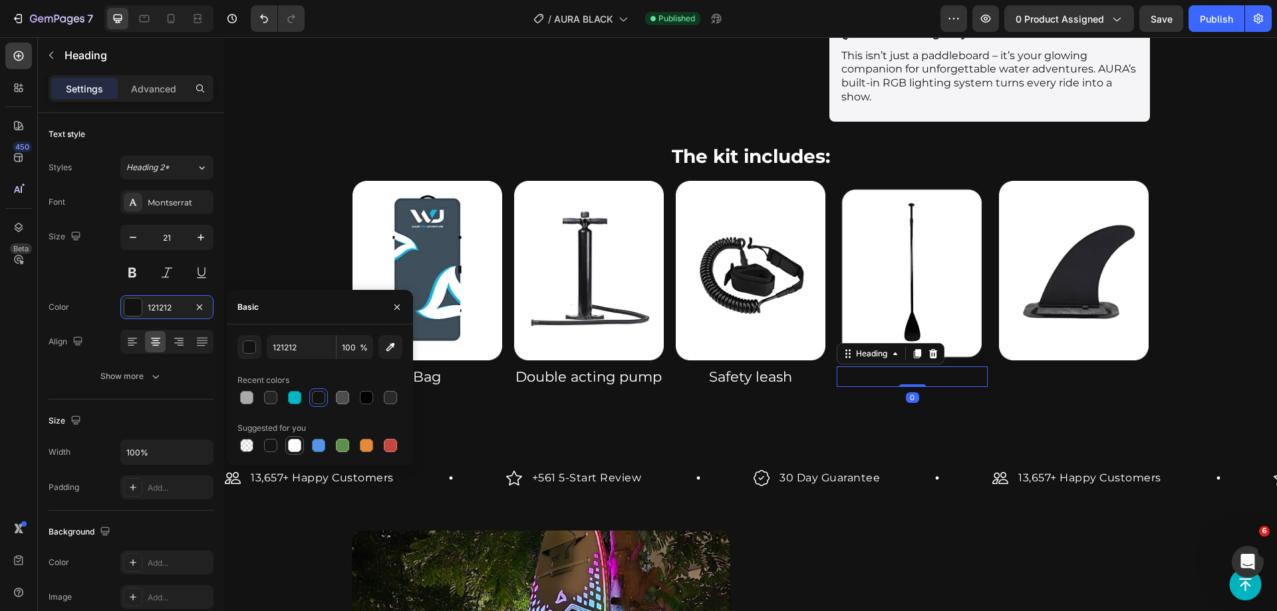
click at [295, 446] on div at bounding box center [294, 445] width 13 height 13
type input "FFFFFF"
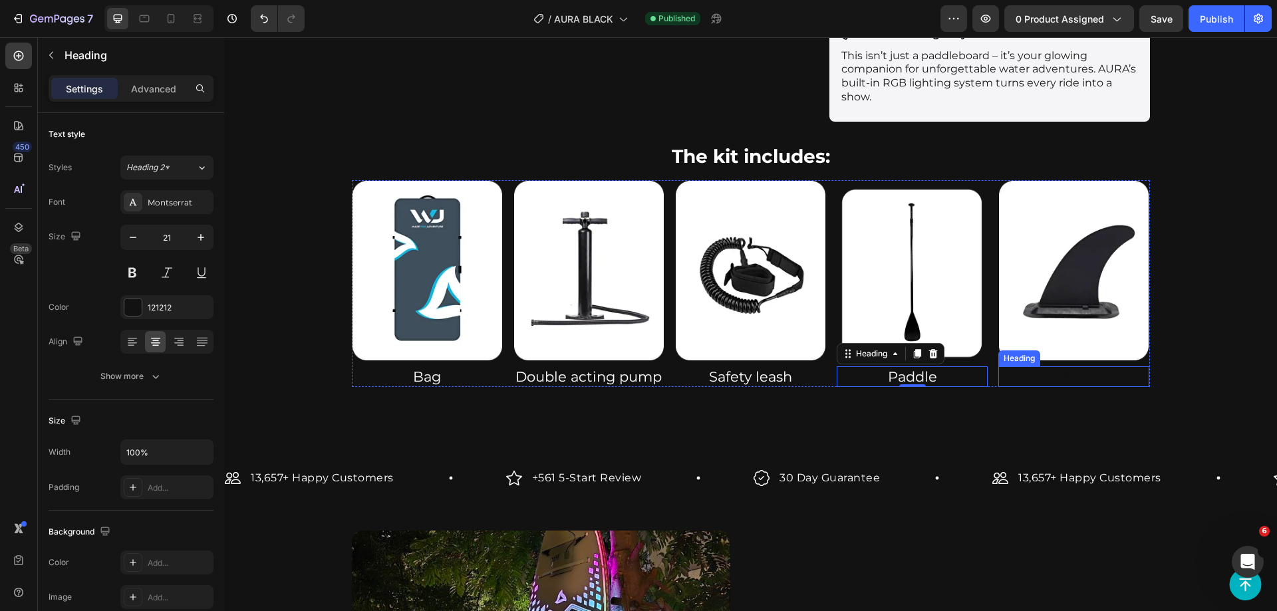
click at [1032, 371] on h2 "Fin" at bounding box center [1074, 377] width 151 height 21
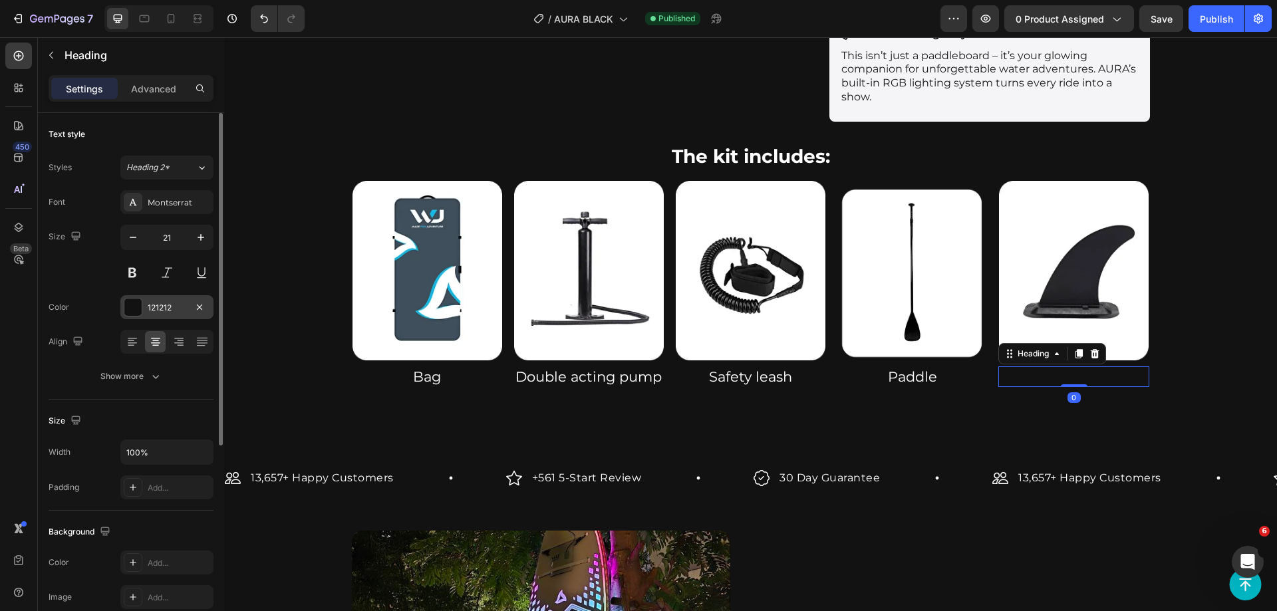
click at [150, 305] on div "121212" at bounding box center [167, 308] width 39 height 12
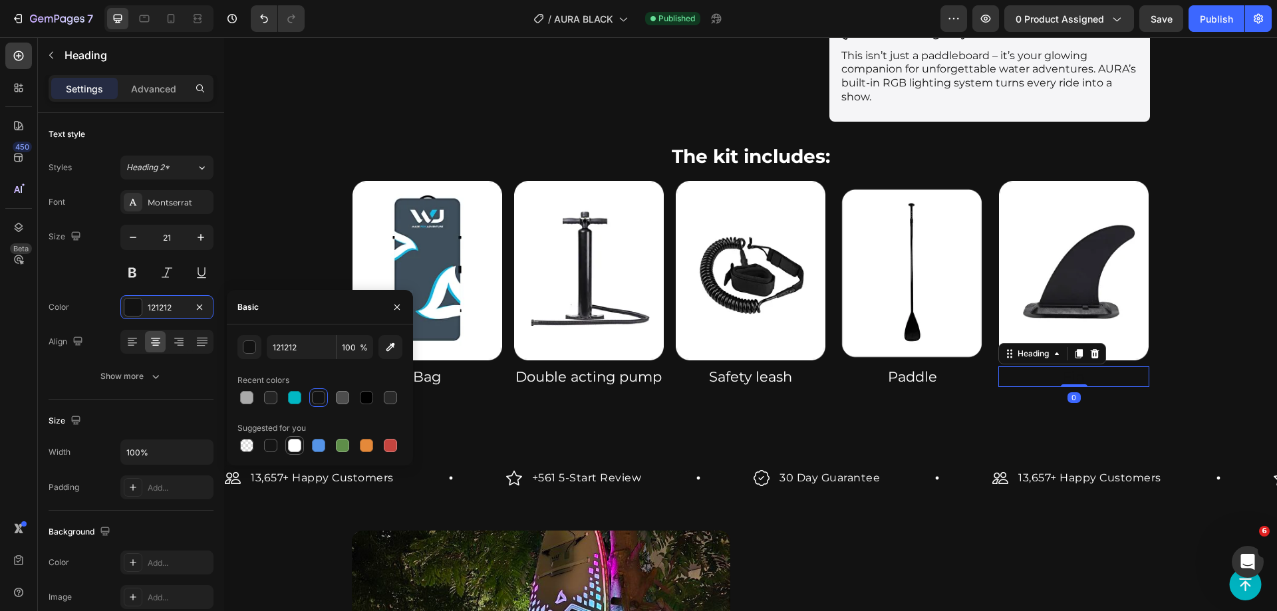
click at [290, 444] on div at bounding box center [294, 445] width 13 height 13
type input "FFFFFF"
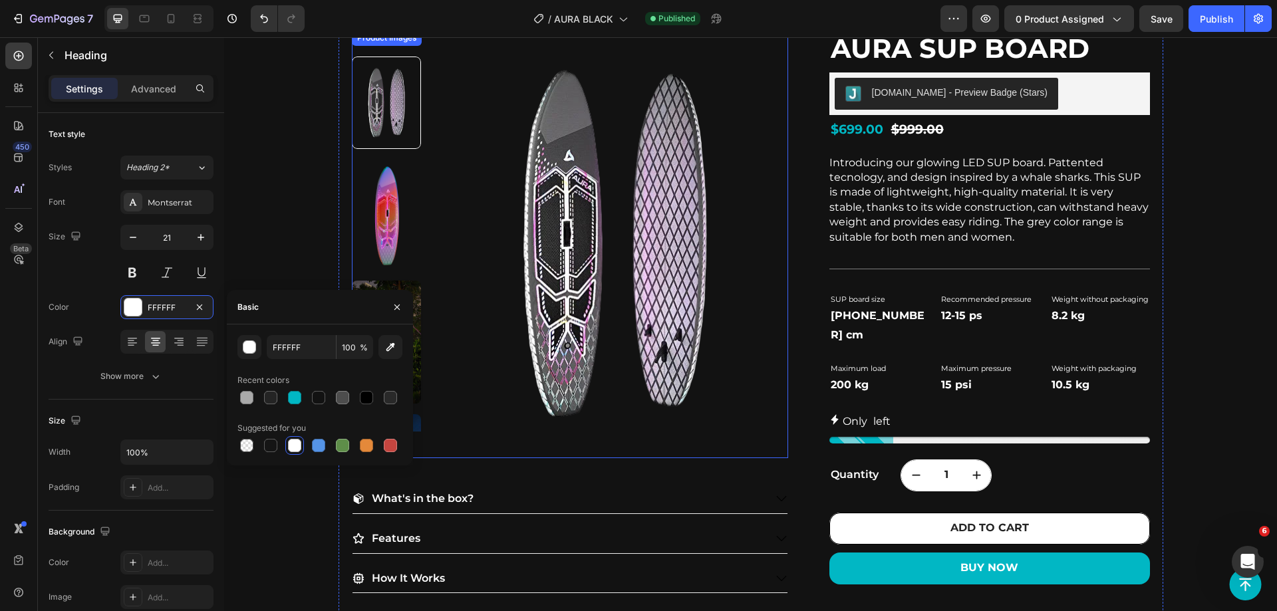
scroll to position [0, 0]
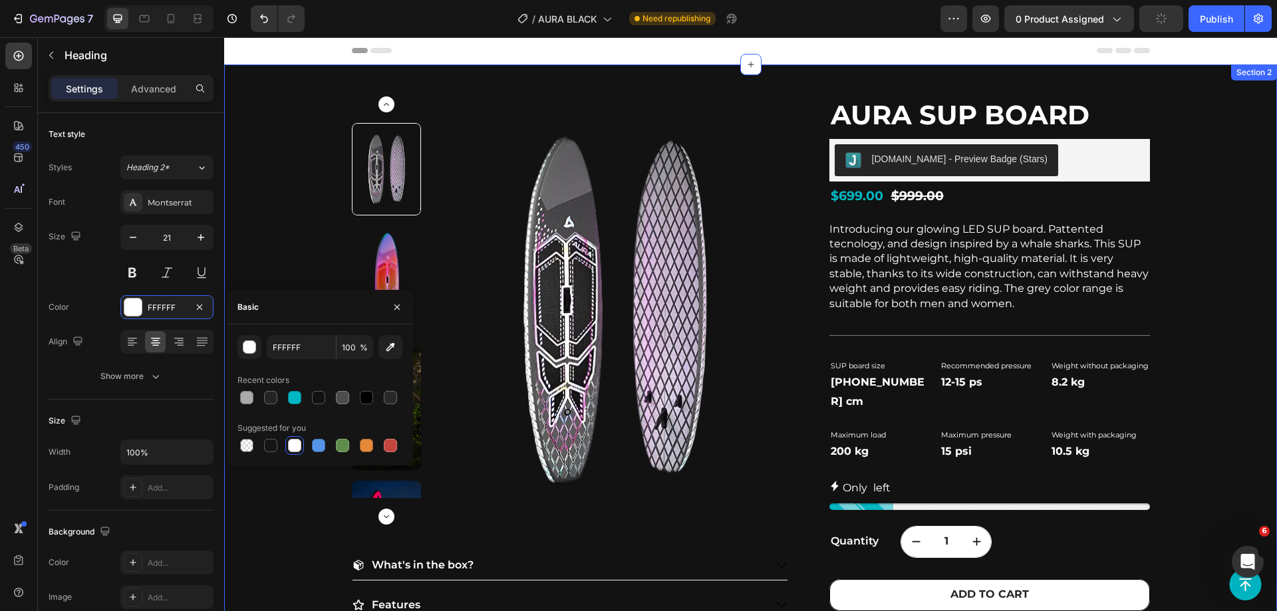
click at [1198, 176] on div "Product Images What's in the box? Features How It Works Accordion AURA SUP Boar…" at bounding box center [750, 459] width 1053 height 789
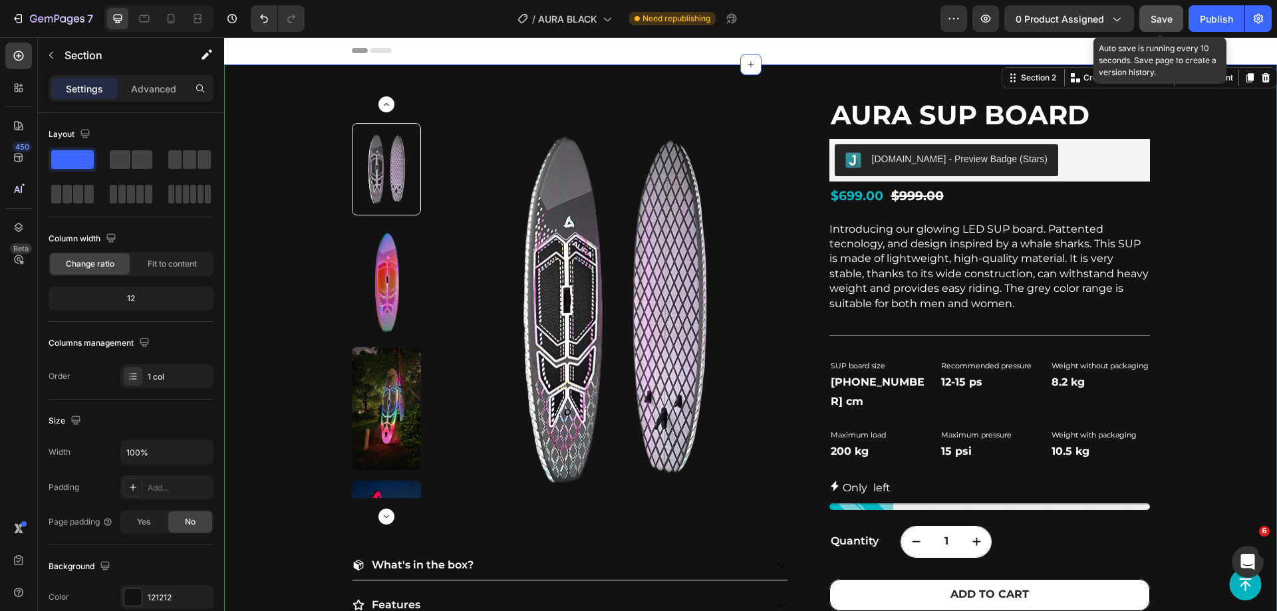
click at [1158, 16] on span "Save" at bounding box center [1162, 18] width 22 height 11
click at [1220, 21] on div "Publish" at bounding box center [1216, 19] width 33 height 14
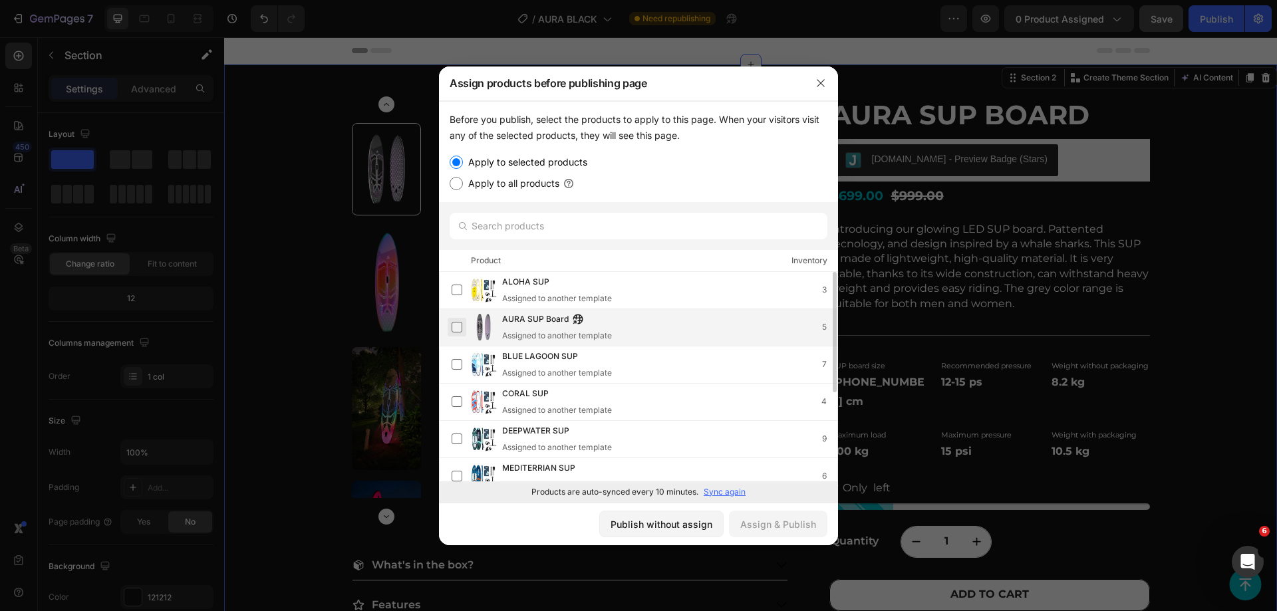
click at [452, 330] on label at bounding box center [457, 327] width 11 height 11
click at [768, 525] on div "Assign & Publish" at bounding box center [778, 525] width 76 height 14
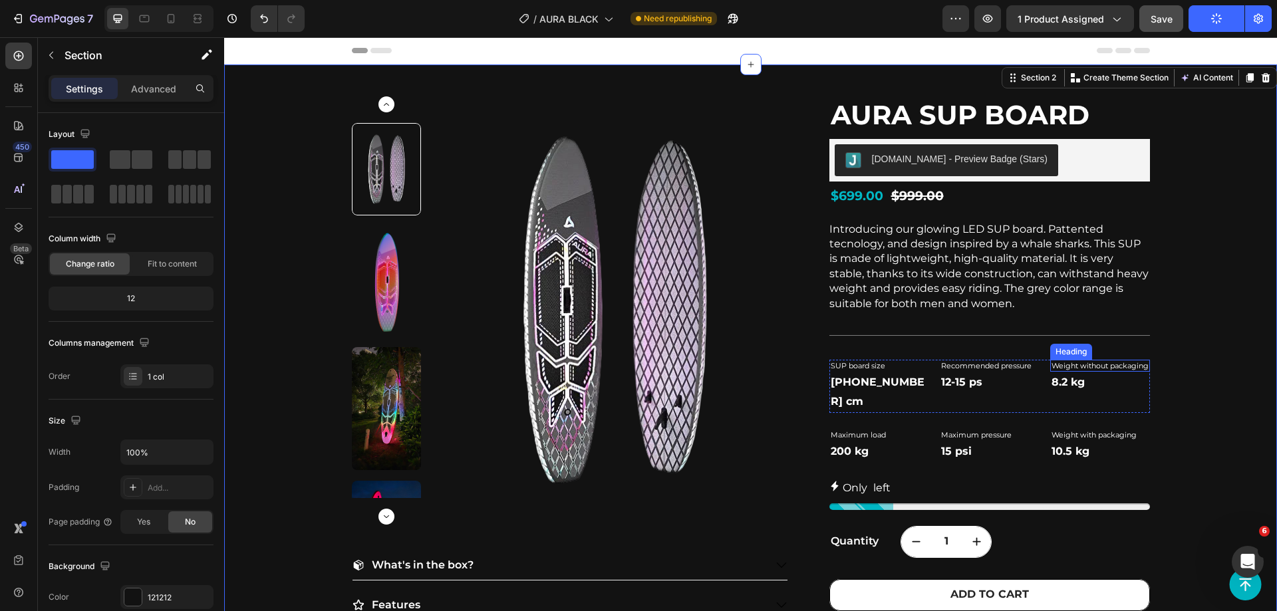
click at [1123, 362] on h2 "Weight without packaging" at bounding box center [1100, 366] width 100 height 12
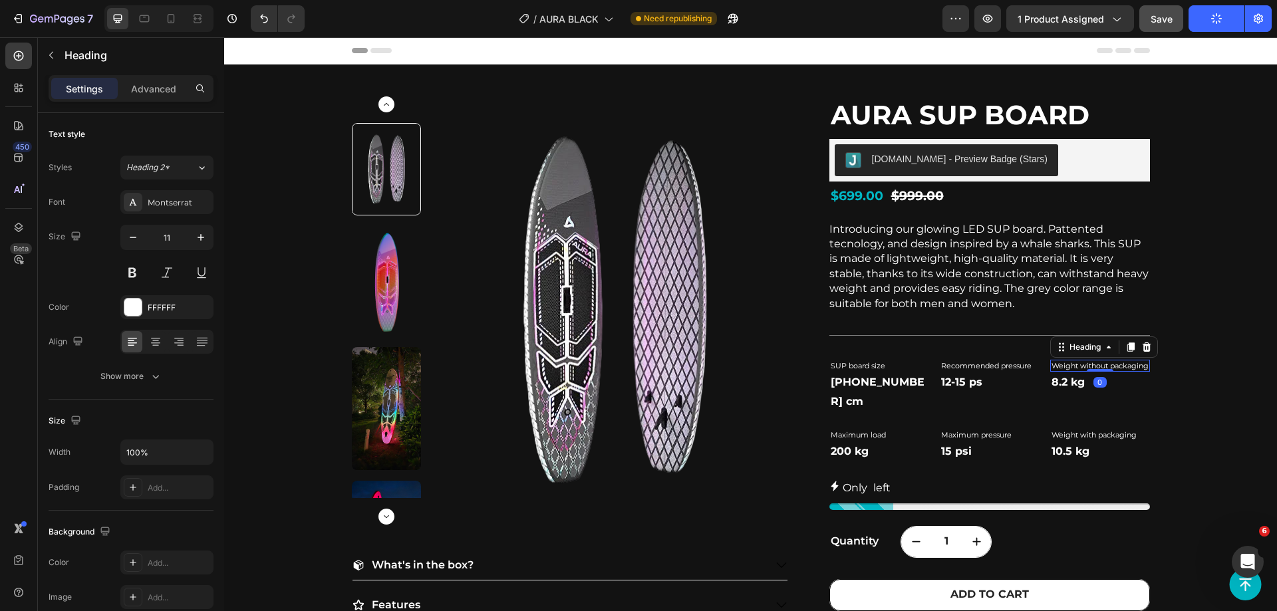
click at [973, 359] on div "AURA SUP Board Product Title [DOMAIN_NAME] - Preview Badge (Stars) [DOMAIN_NAME…" at bounding box center [990, 373] width 321 height 555
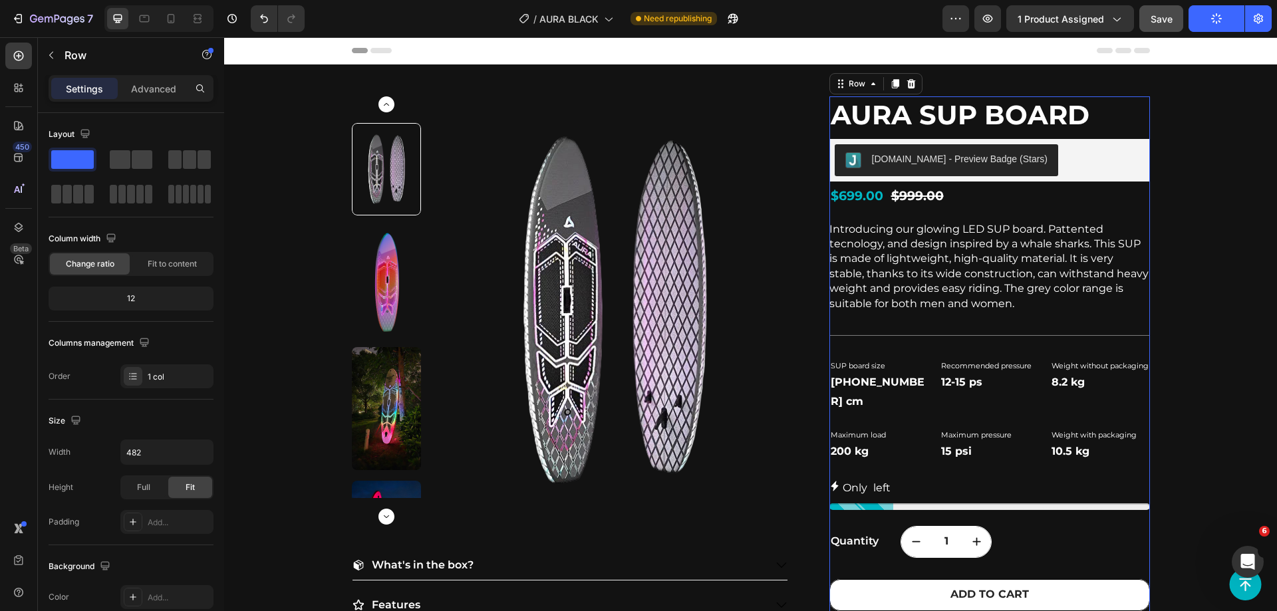
click at [913, 354] on div "AURA SUP Board Product Title [DOMAIN_NAME] - Preview Badge (Stars) [DOMAIN_NAME…" at bounding box center [990, 373] width 321 height 555
click at [854, 349] on div "AURA SUP Board Product Title [DOMAIN_NAME] - Preview Badge (Stars) [DOMAIN_NAME…" at bounding box center [990, 373] width 321 height 555
click at [845, 357] on div "AURA SUP Board Product Title [DOMAIN_NAME] - Preview Badge (Stars) [DOMAIN_NAME…" at bounding box center [990, 373] width 321 height 555
click at [844, 363] on h2 "SUP board size" at bounding box center [880, 366] width 100 height 12
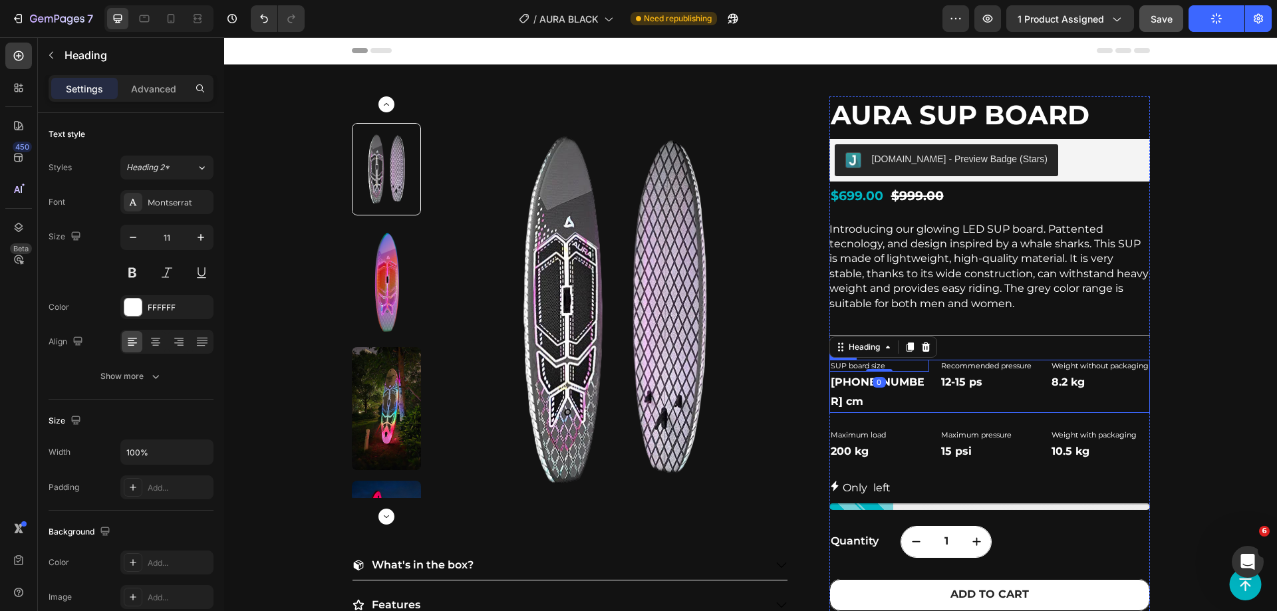
click at [931, 379] on div "SUP board size Heading 0 335-81-15 cm Text Block Recommended pressure Heading 1…" at bounding box center [990, 386] width 321 height 53
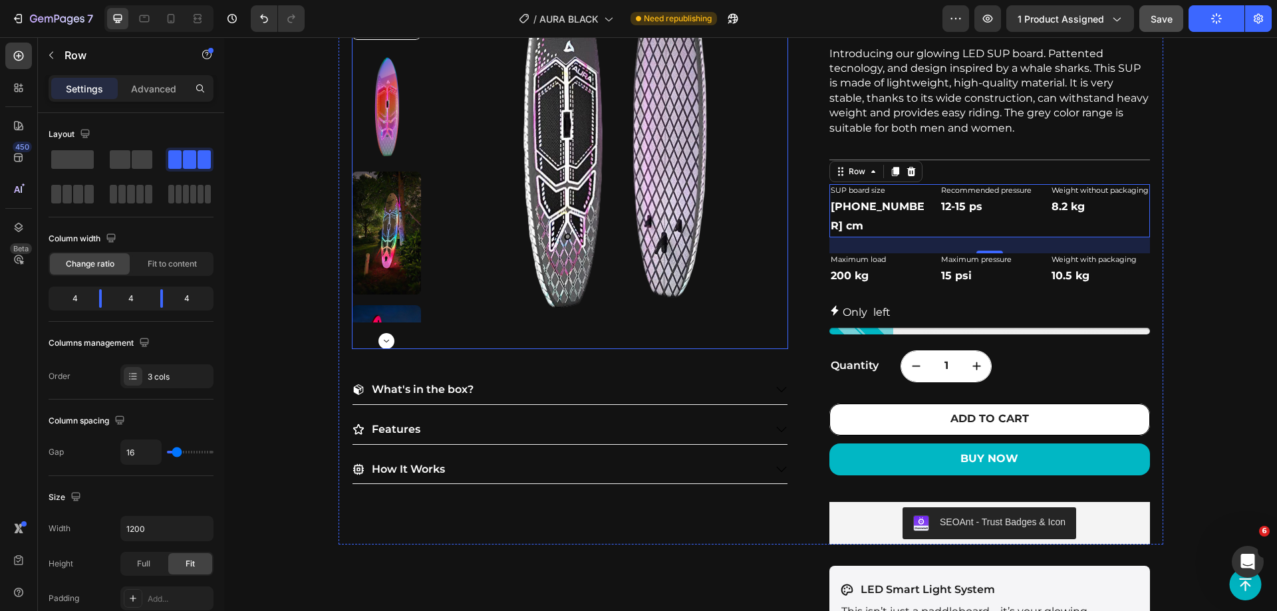
scroll to position [333, 0]
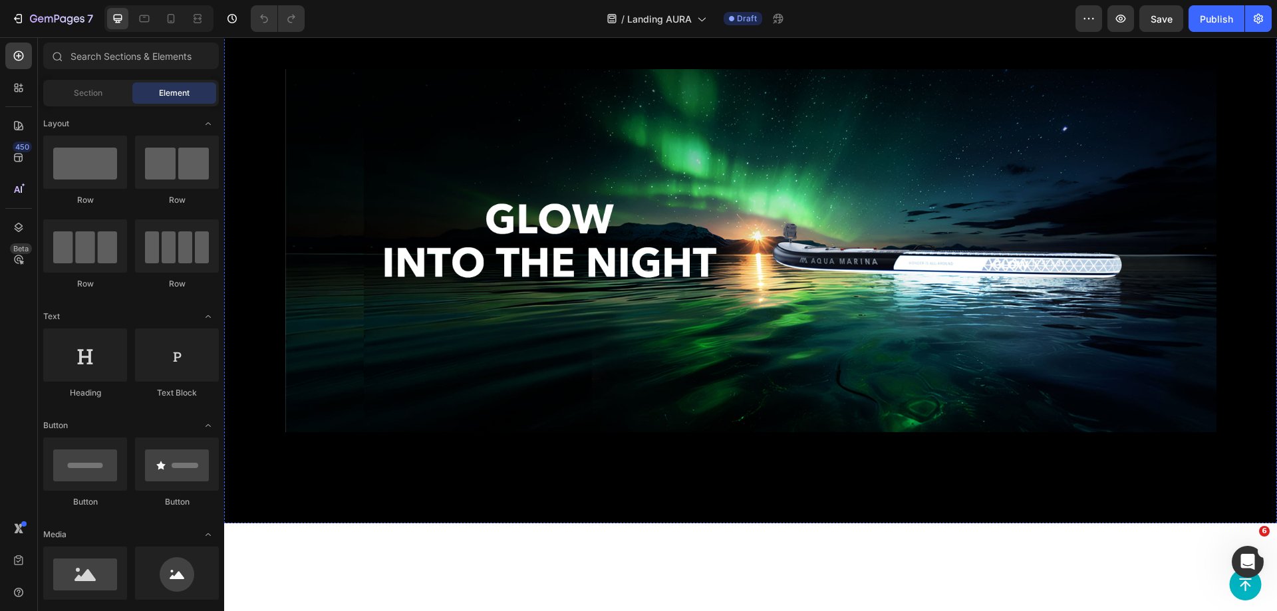
scroll to position [2794, 0]
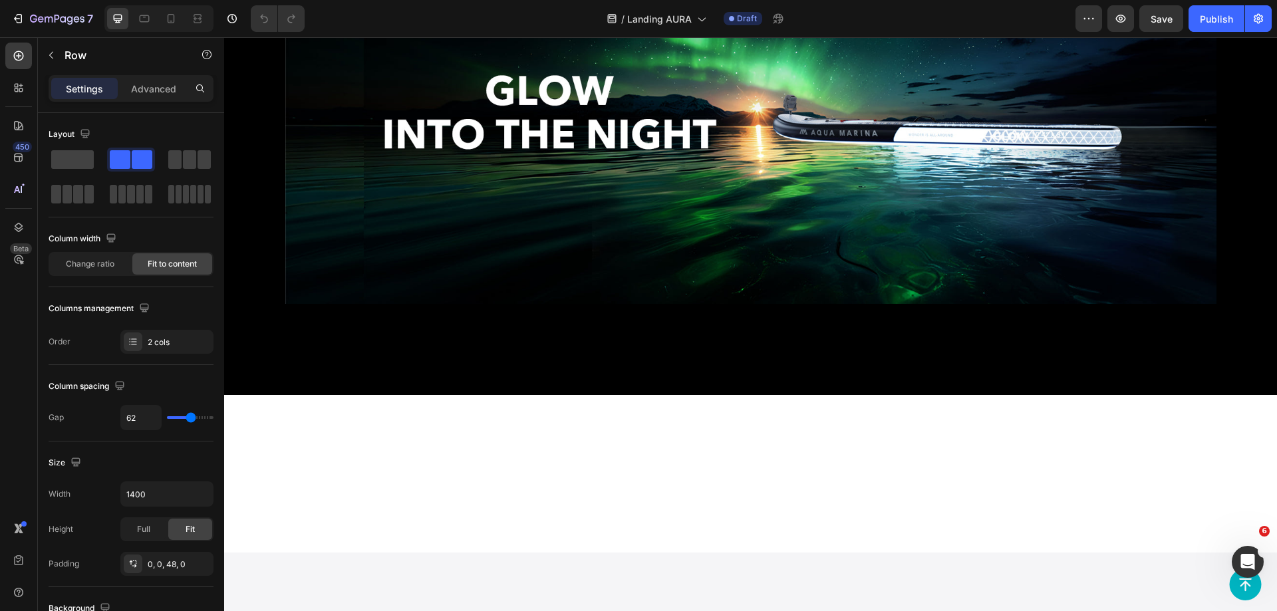
scroll to position [0, 0]
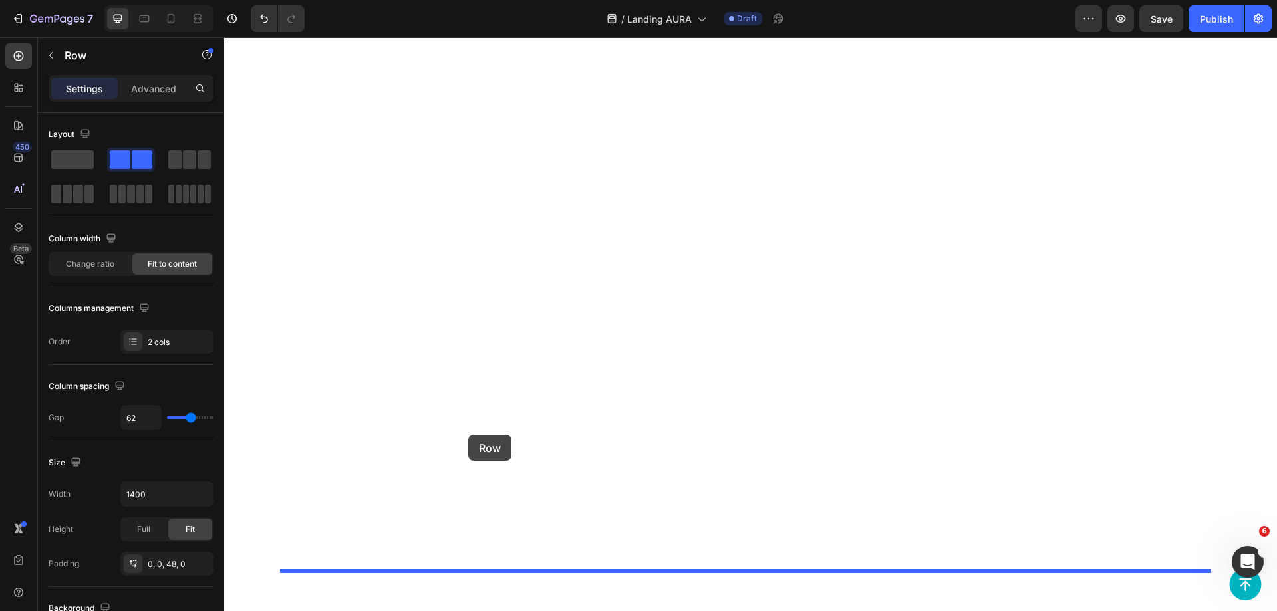
scroll to position [4391, 0]
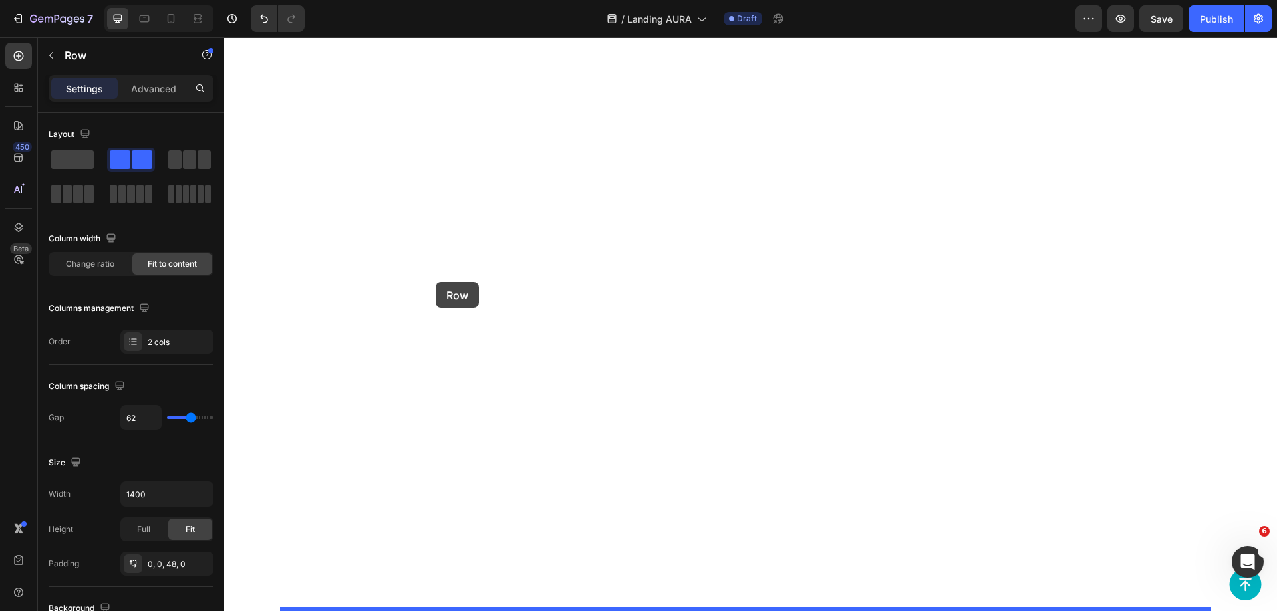
drag, startPoint x: 298, startPoint y: 484, endPoint x: 436, endPoint y: 282, distance: 244.7
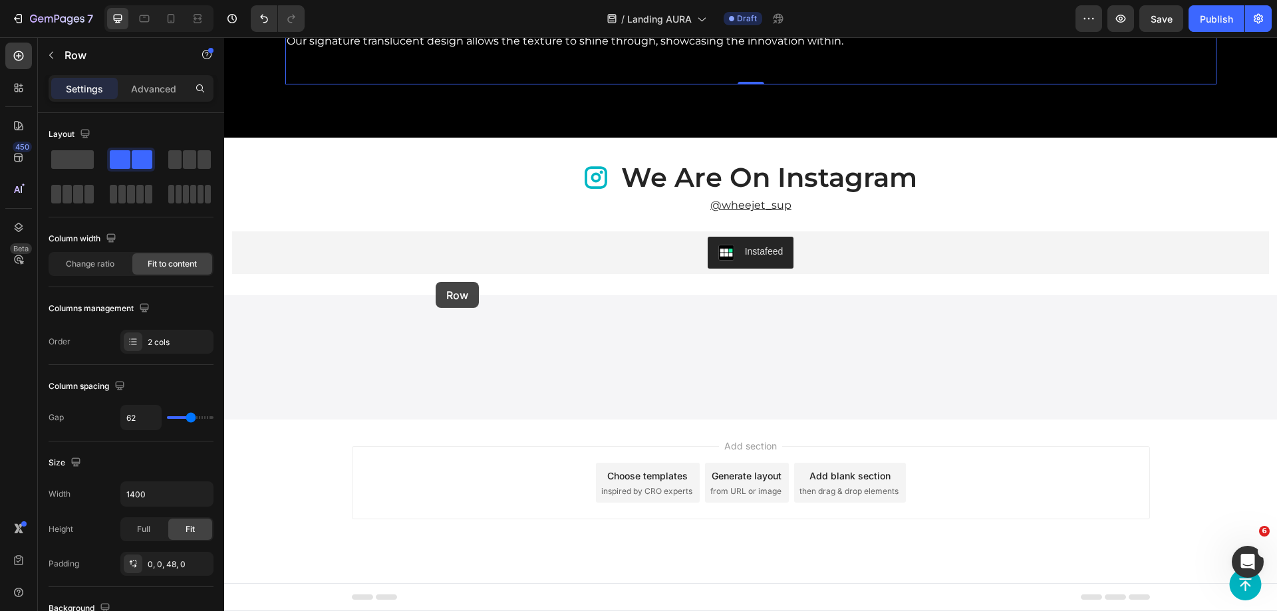
scroll to position [4109, 0]
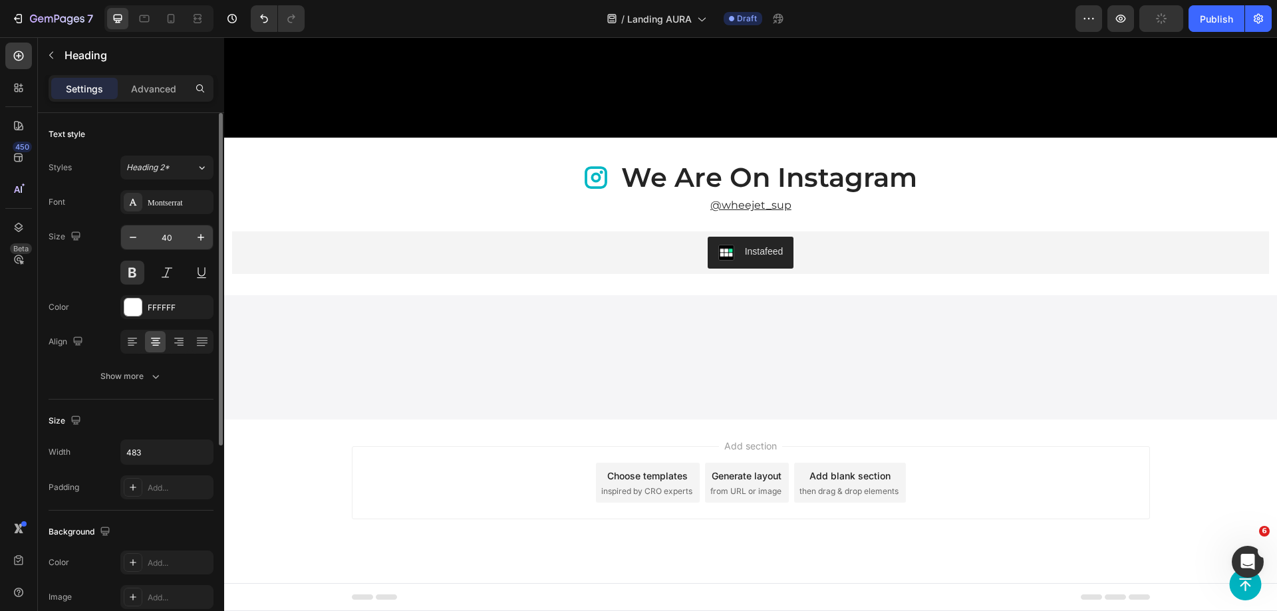
click at [166, 245] on input "40" at bounding box center [167, 238] width 44 height 24
type input "75"
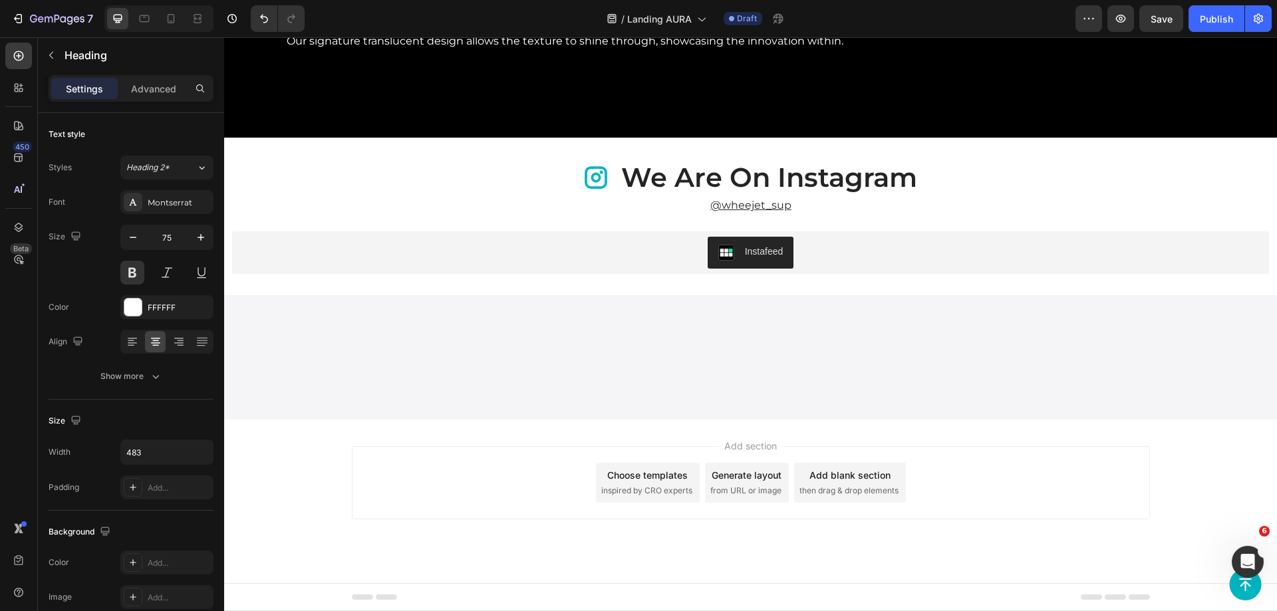
scroll to position [4093, 0]
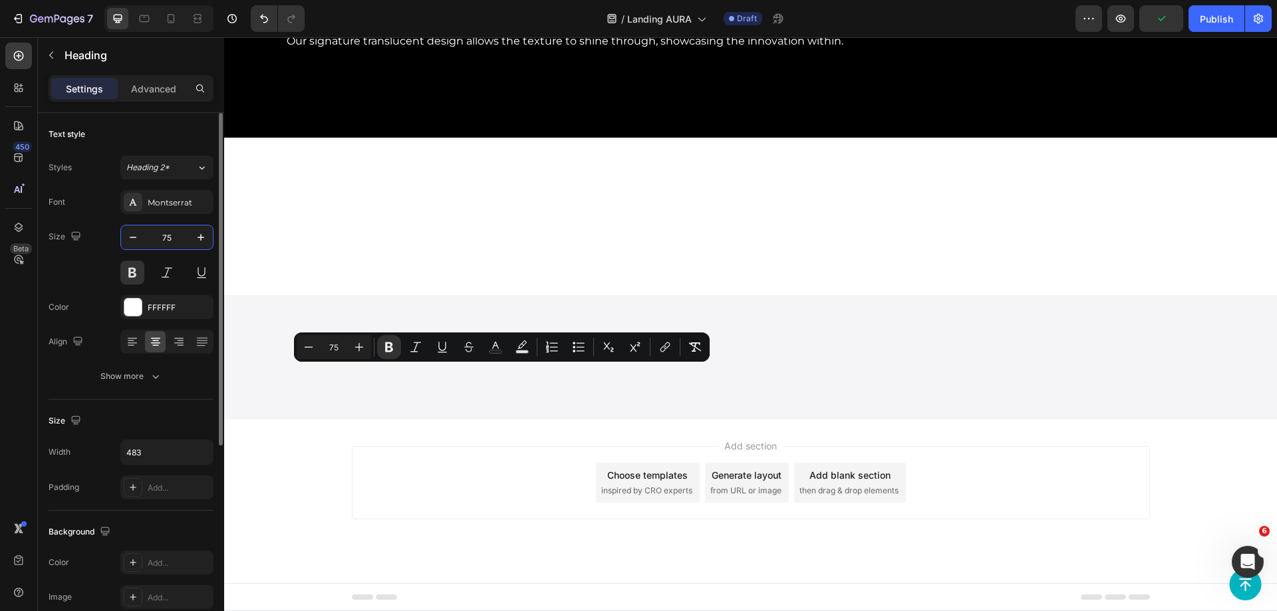
click at [158, 238] on input "75" at bounding box center [167, 238] width 44 height 24
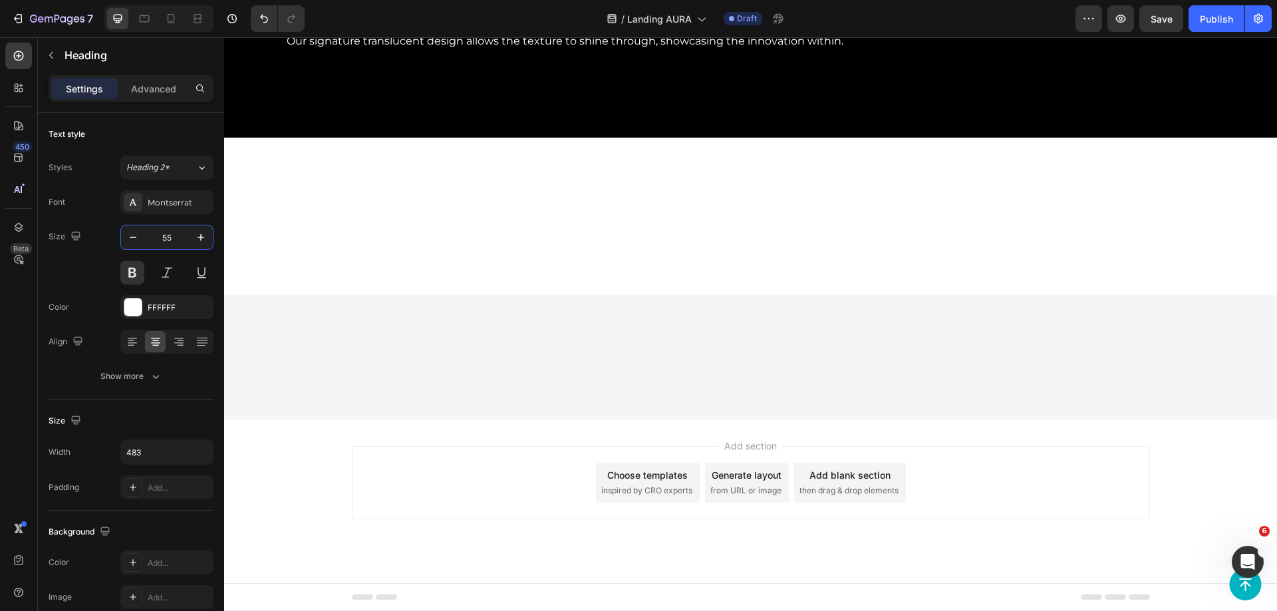
type input "55"
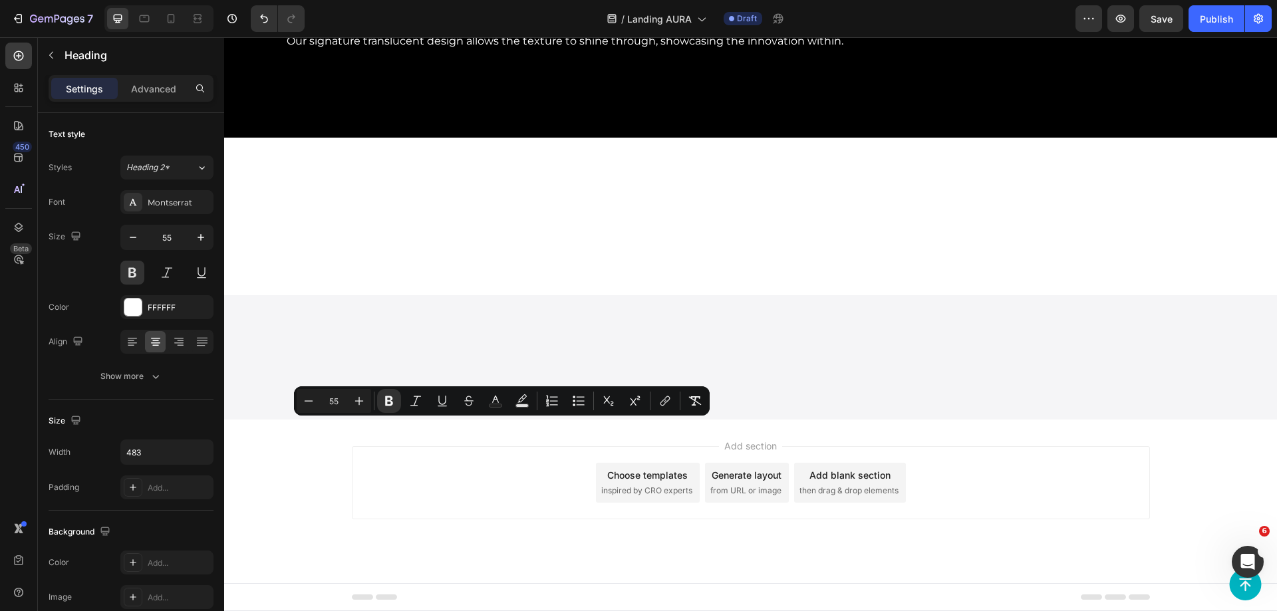
click at [427, 413] on div "Minus 55 Plus Bold Italic Underline Strikethrough Text Color Text Background Co…" at bounding box center [502, 401] width 416 height 29
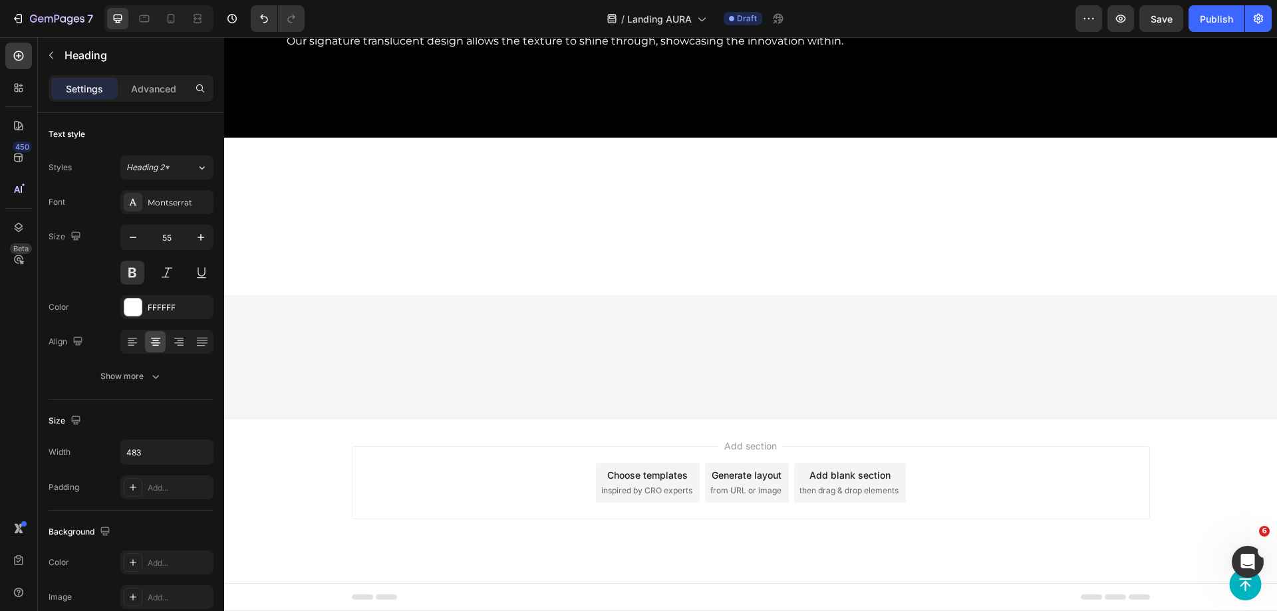
drag, startPoint x: 400, startPoint y: 401, endPoint x: 575, endPoint y: 446, distance: 179.9
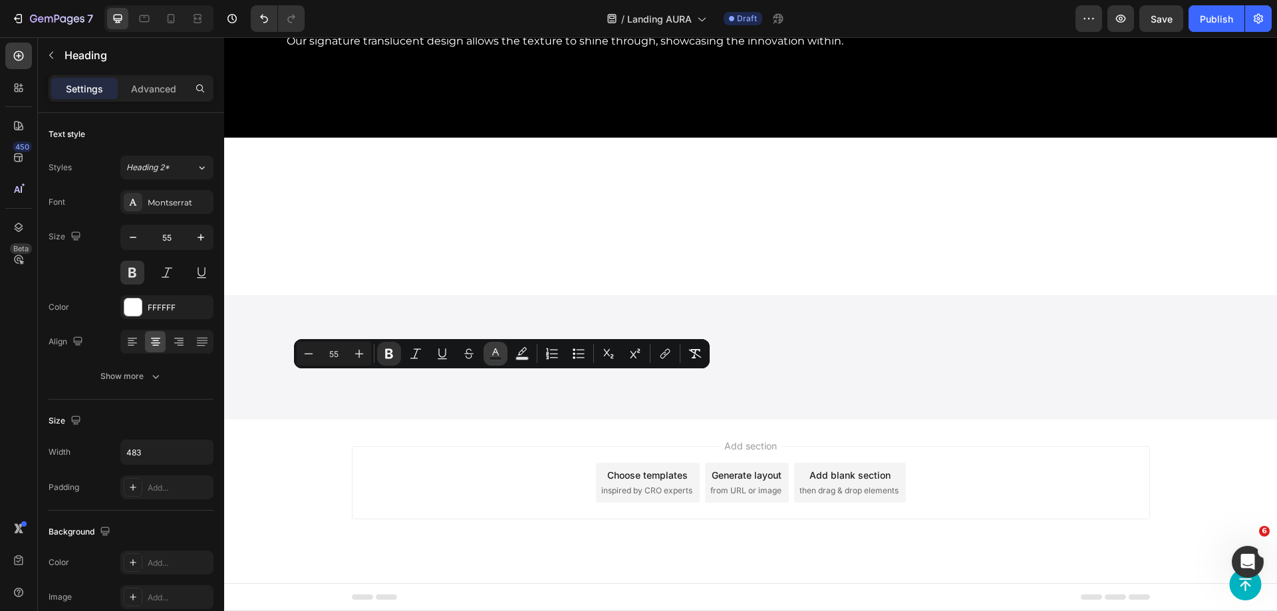
click at [496, 352] on icon "Editor contextual toolbar" at bounding box center [495, 353] width 13 height 13
type input "FFFFFF"
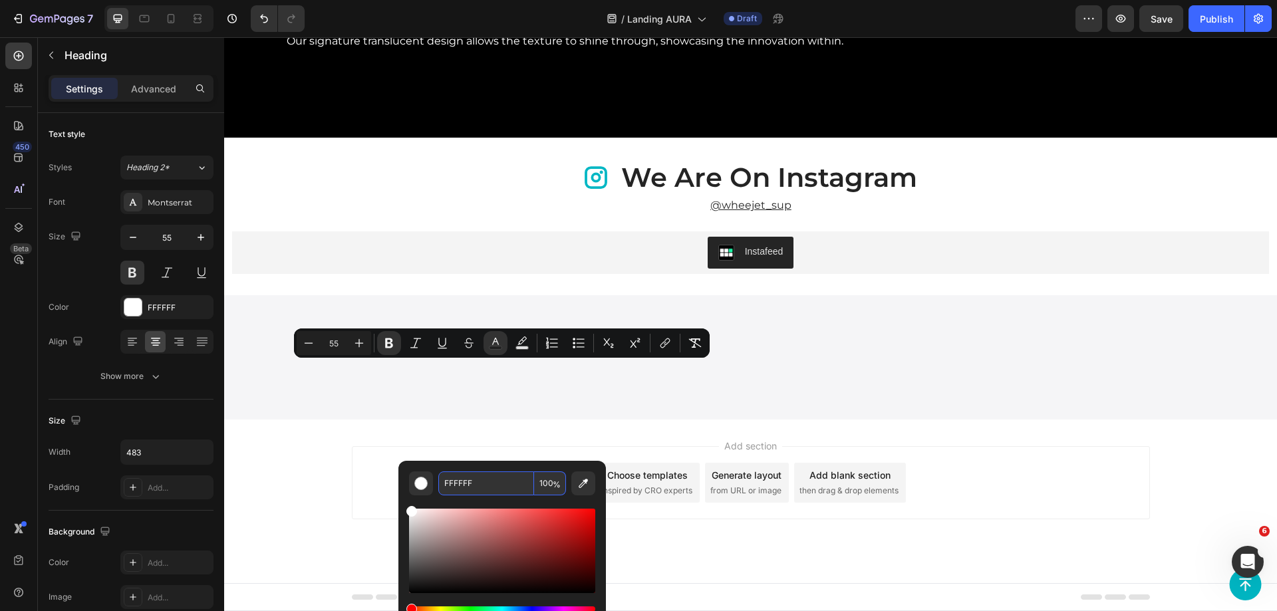
scroll to position [4197, 0]
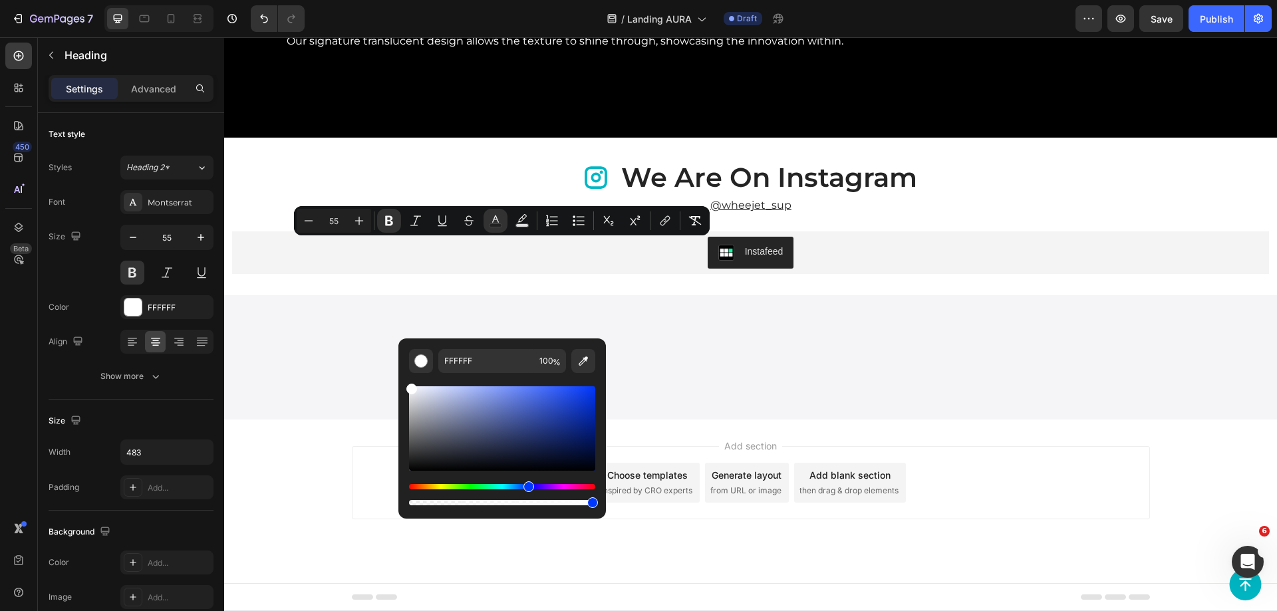
click at [527, 487] on div "Hue" at bounding box center [502, 486] width 186 height 5
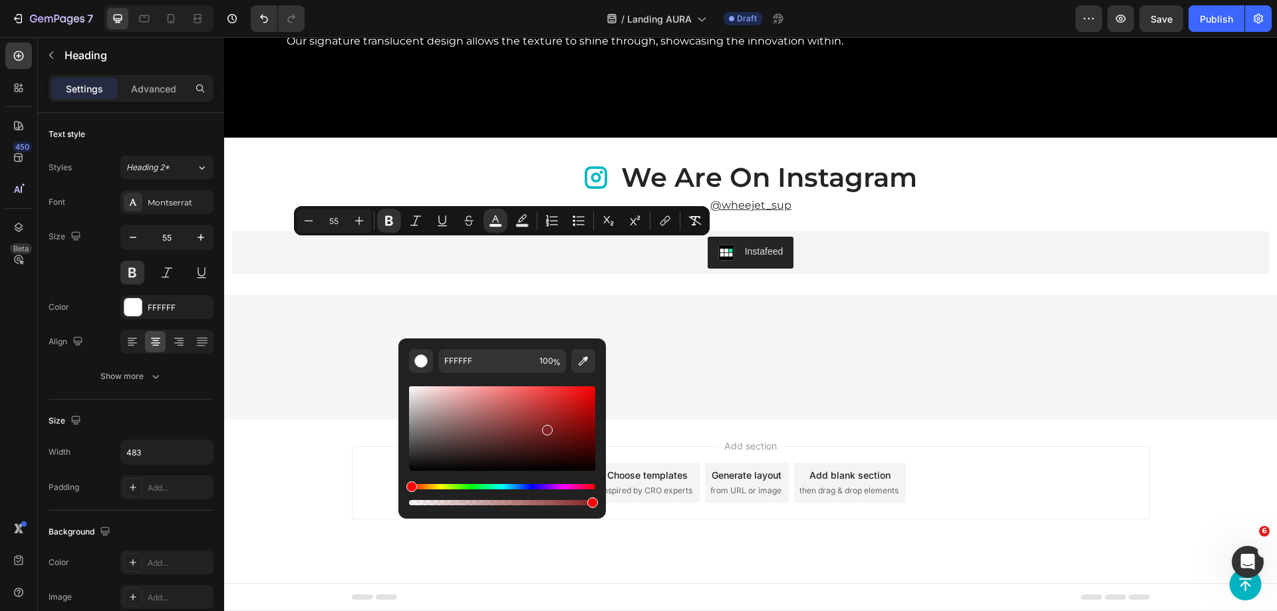
drag, startPoint x: 527, startPoint y: 440, endPoint x: 546, endPoint y: 427, distance: 23.4
click at [546, 427] on div "Editor contextual toolbar" at bounding box center [502, 429] width 186 height 84
click at [536, 481] on div "Editor contextual toolbar" at bounding box center [502, 446] width 186 height 124
click at [528, 485] on div "Hue" at bounding box center [502, 486] width 186 height 5
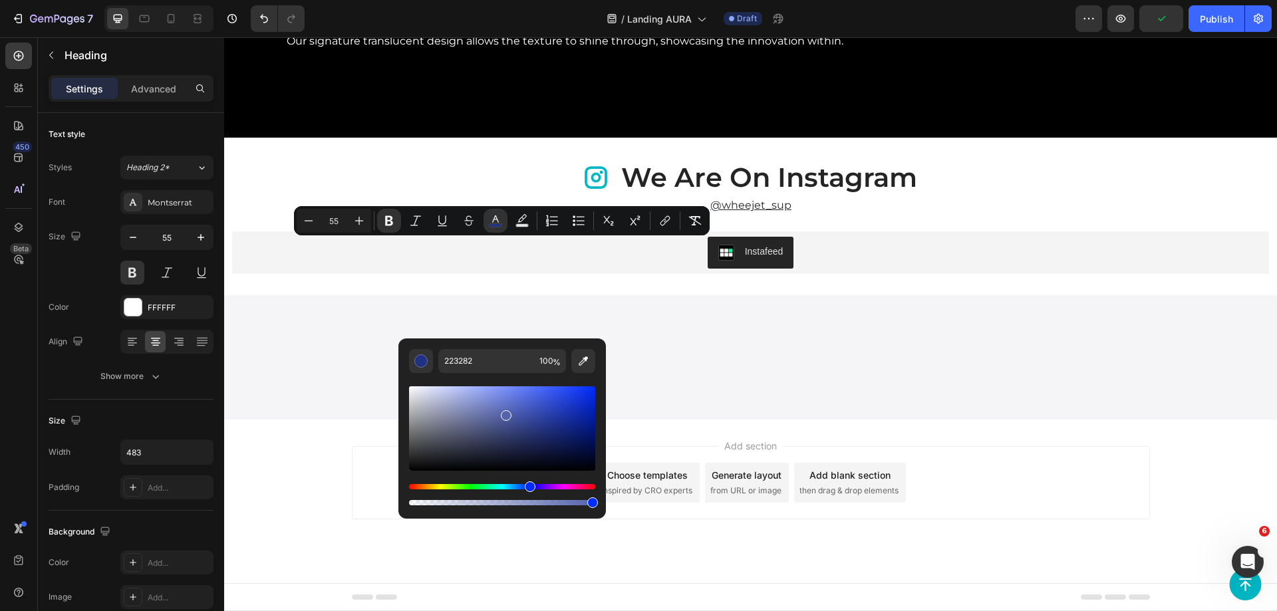
drag, startPoint x: 563, startPoint y: 422, endPoint x: 506, endPoint y: 416, distance: 58.2
click at [506, 414] on div "Editor contextual toolbar" at bounding box center [502, 429] width 186 height 84
click at [506, 479] on div "Editor contextual toolbar" at bounding box center [502, 446] width 186 height 124
click at [503, 487] on div "Hue" at bounding box center [502, 486] width 186 height 5
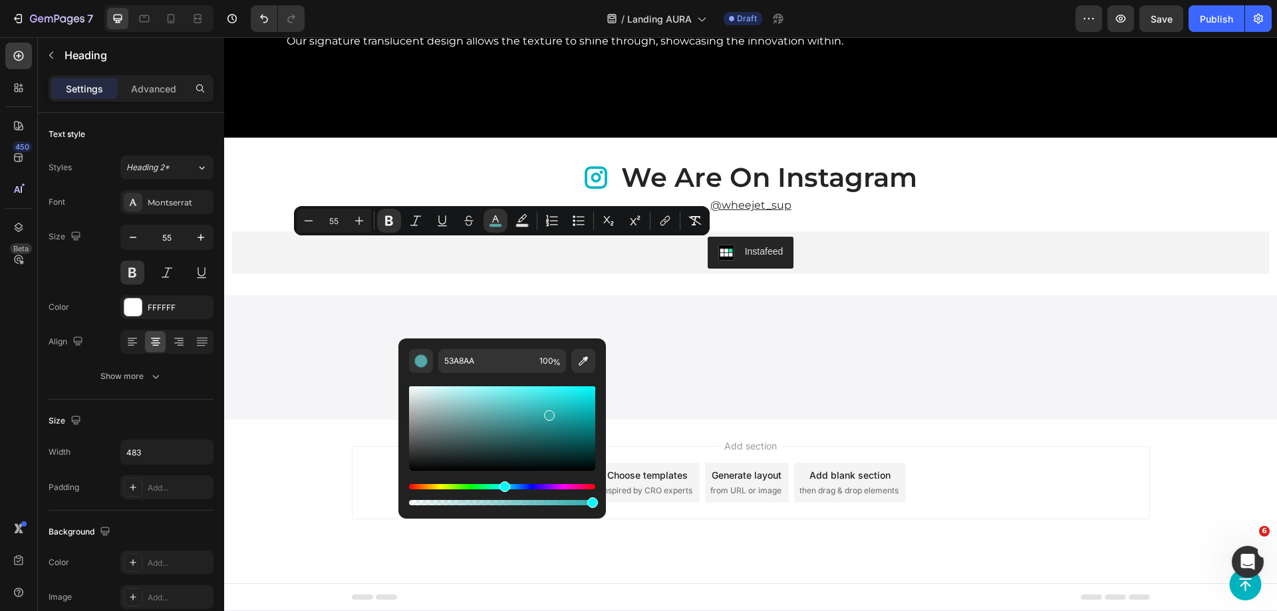
drag, startPoint x: 546, startPoint y: 413, endPoint x: 569, endPoint y: 397, distance: 29.2
click at [569, 397] on div "Editor contextual toolbar" at bounding box center [502, 429] width 186 height 84
type input "1FDADD"
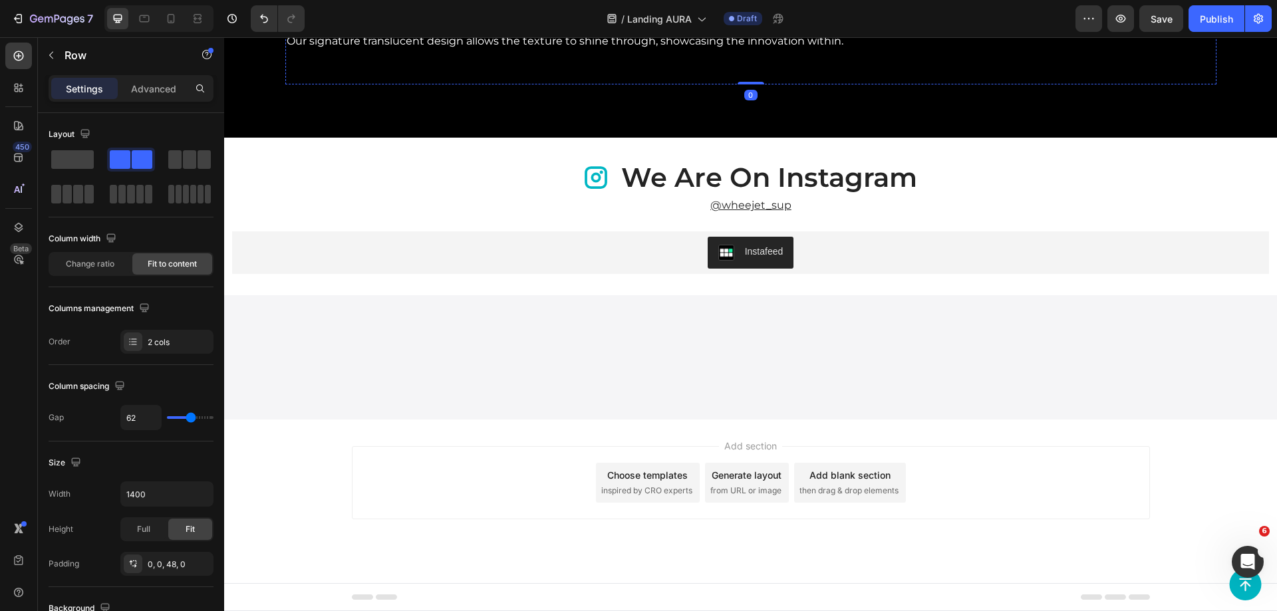
scroll to position [4064, 0]
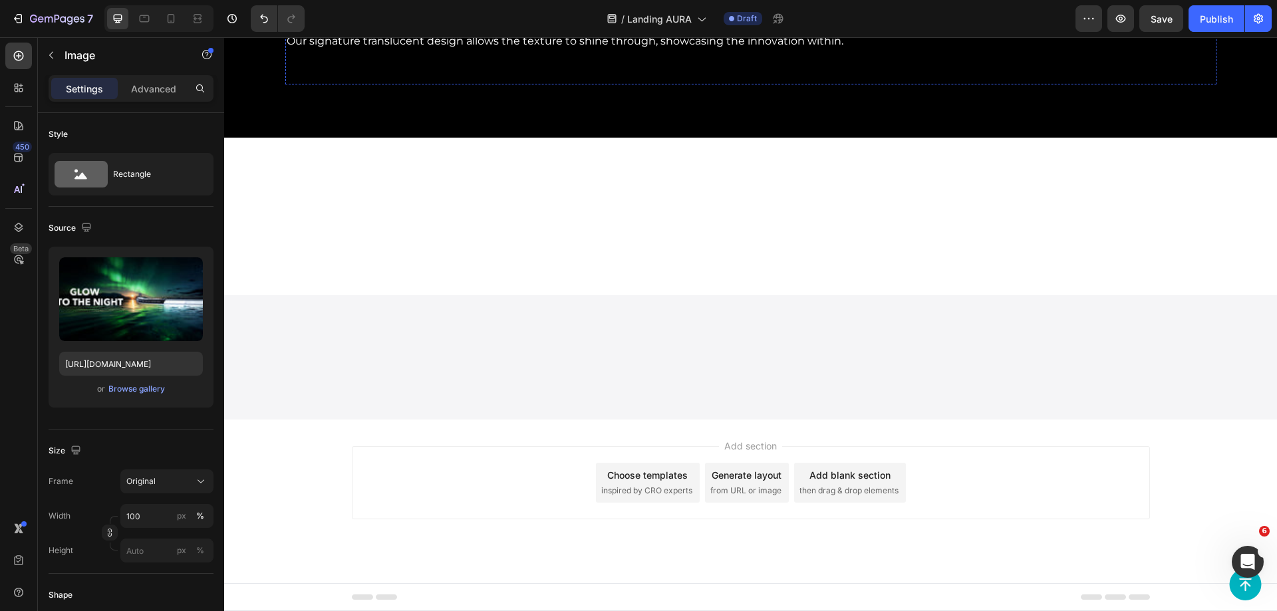
scroll to position [4130, 0]
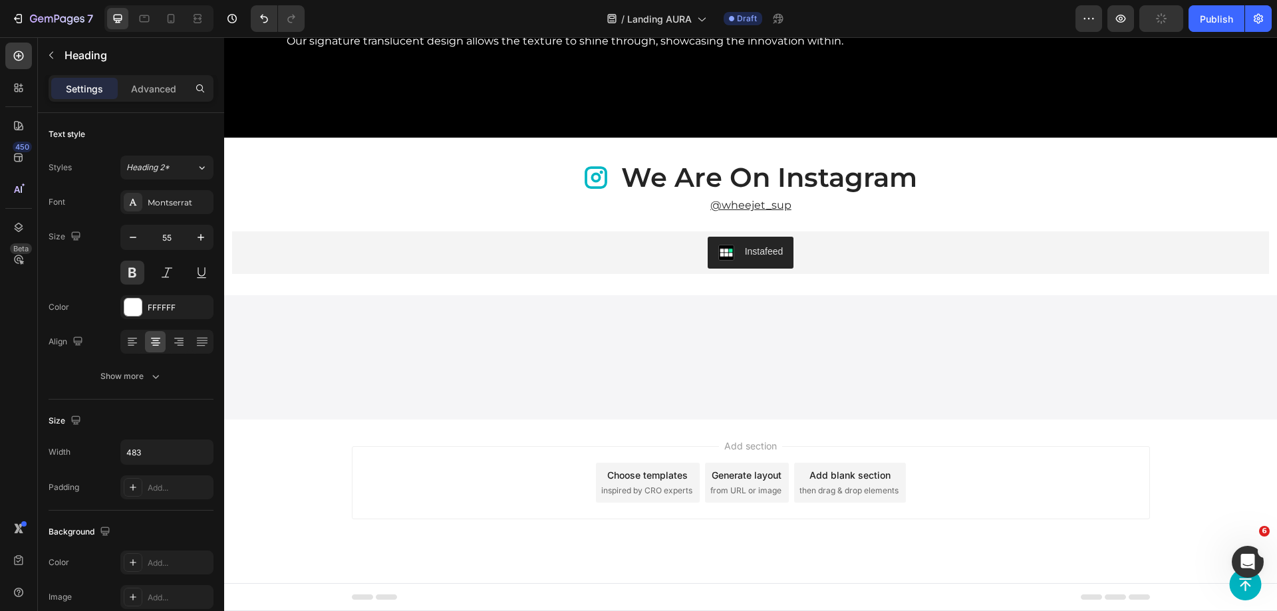
scroll to position [4106, 0]
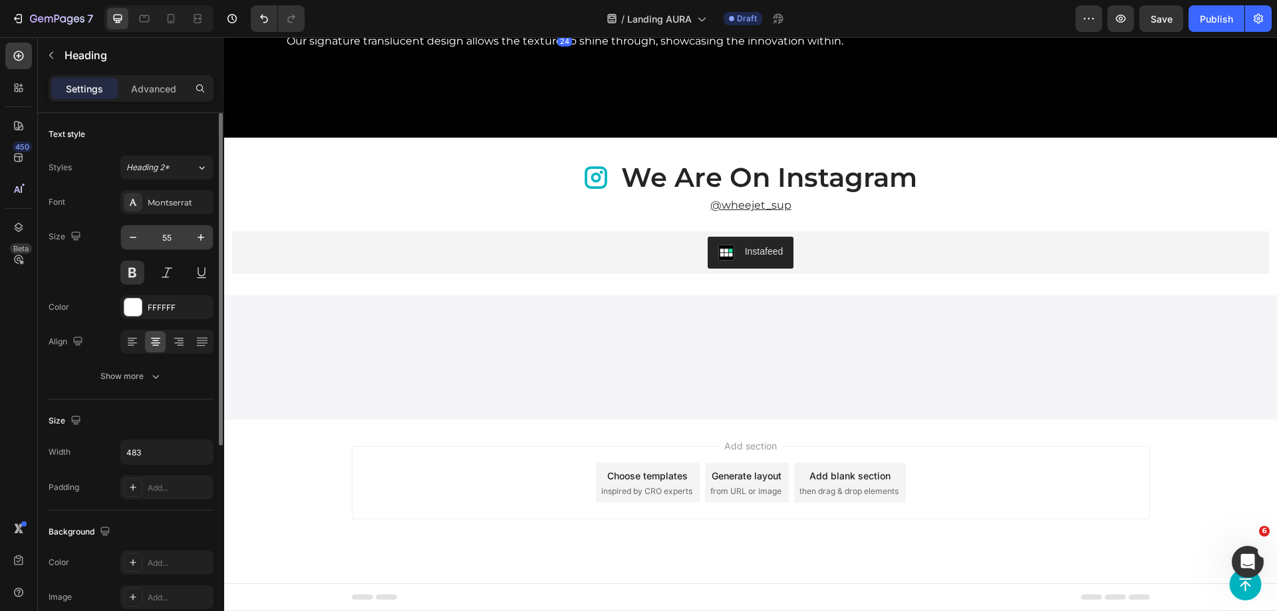
click at [161, 228] on input "55" at bounding box center [167, 238] width 44 height 24
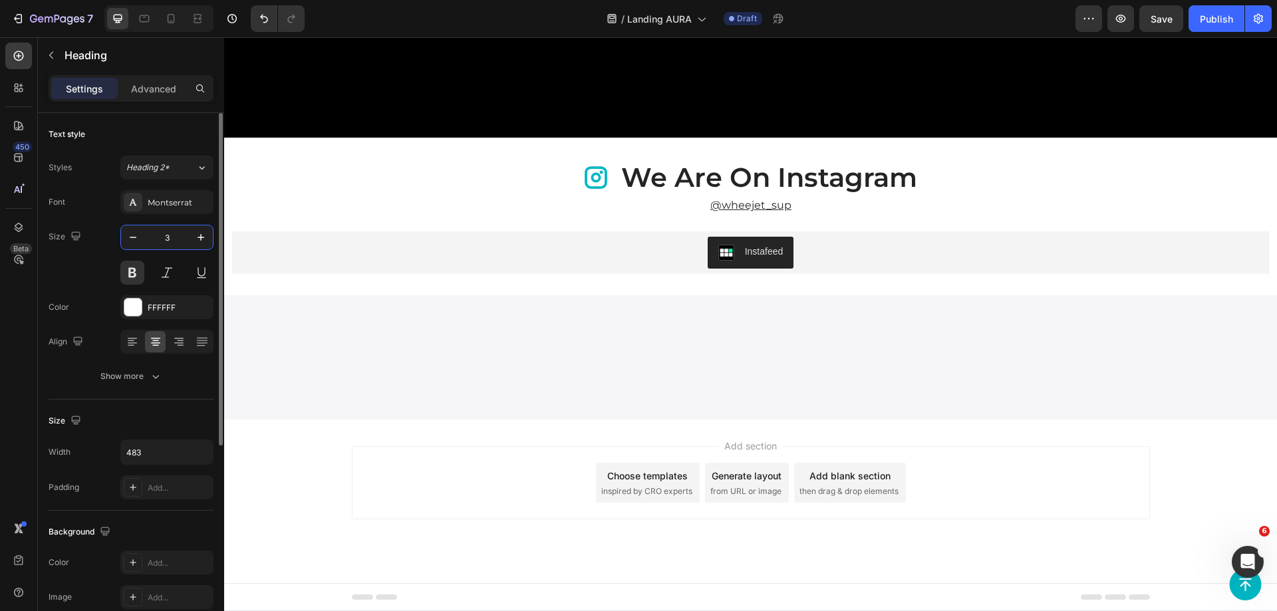
type input "37"
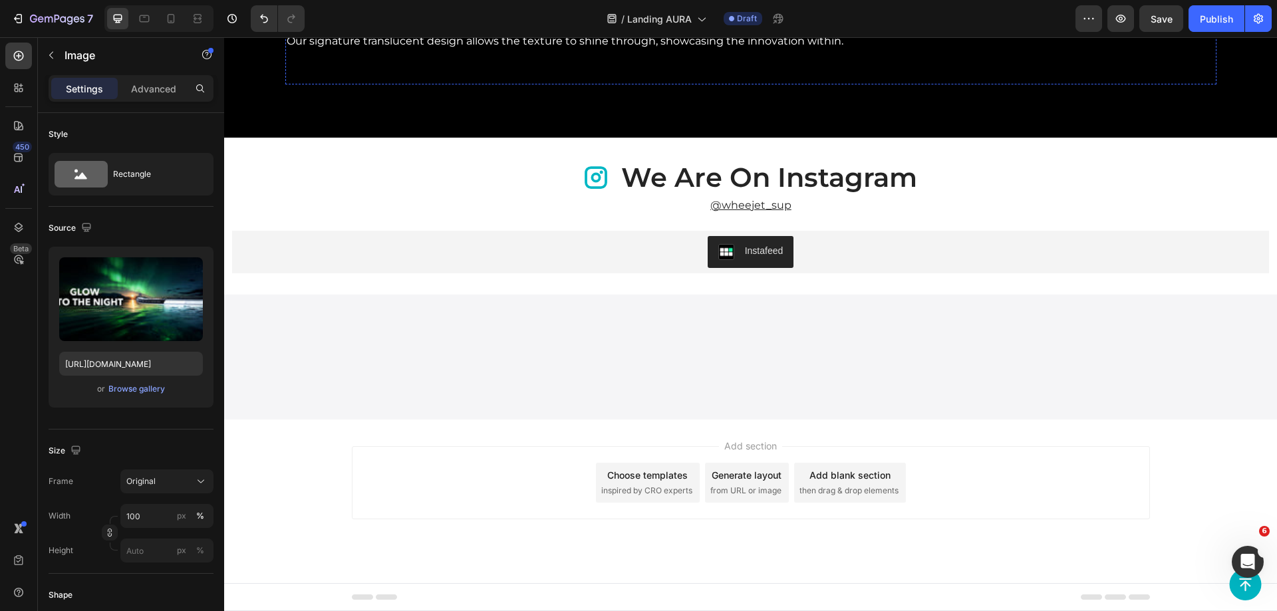
scroll to position [4173, 0]
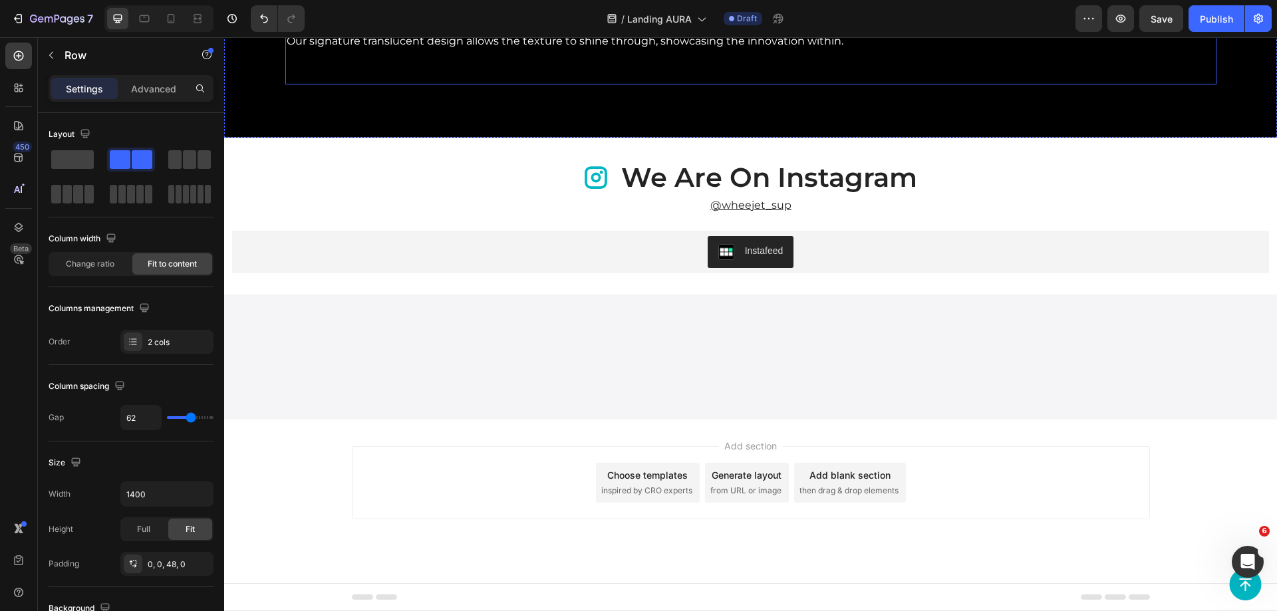
click at [861, 84] on div "Video ⁠⁠⁠⁠⁠⁠⁠ GLOW glowing series Size: 10'4" Heading Our signature translucent…" at bounding box center [750, 0] width 931 height 168
click at [138, 106] on div "Settings Advanced" at bounding box center [131, 94] width 186 height 38
click at [139, 99] on div "Settings Advanced" at bounding box center [131, 88] width 165 height 27
click at [144, 85] on p "Advanced" at bounding box center [153, 89] width 45 height 14
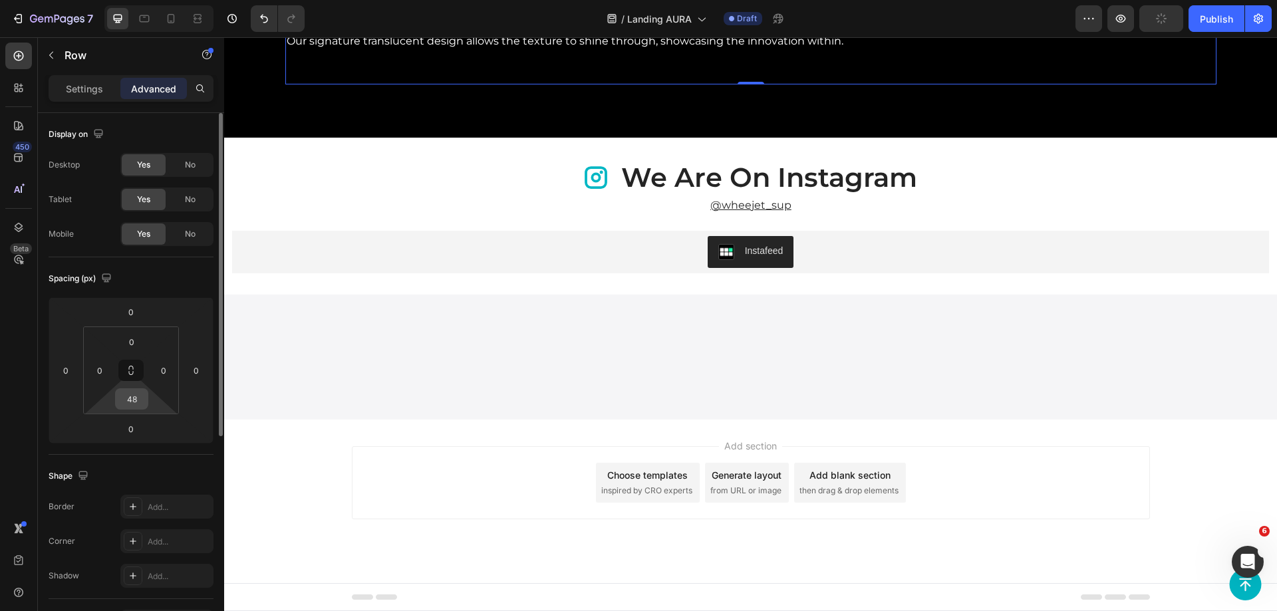
click at [131, 397] on input "48" at bounding box center [131, 399] width 27 height 20
type input "0"
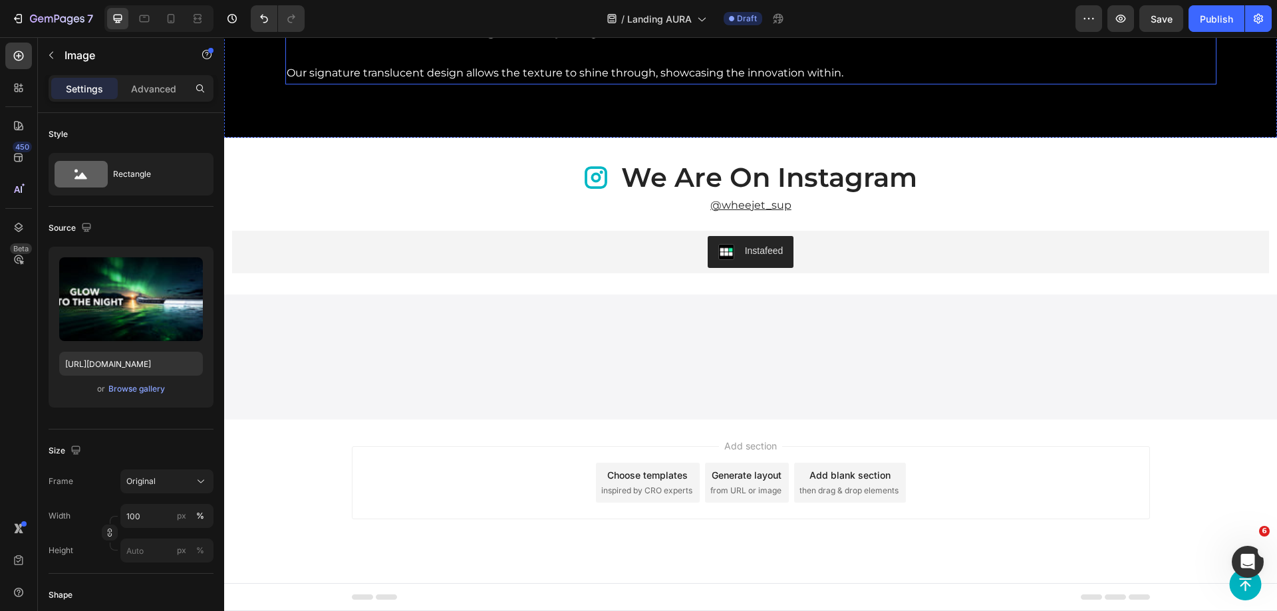
click at [611, 84] on div "⁠⁠⁠⁠⁠⁠⁠ GLOW glowing series Size: 10'4" Heading Our signature translucent desig…" at bounding box center [564, 15] width 559 height 136
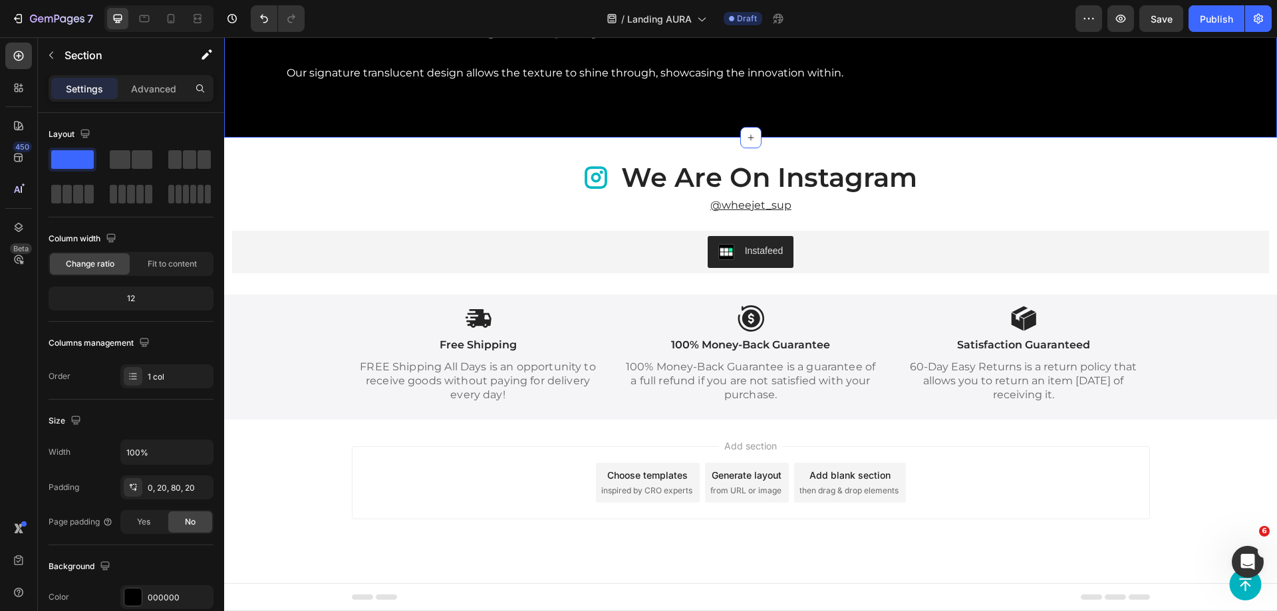
scroll to position [4306, 0]
drag, startPoint x: 791, startPoint y: 341, endPoint x: 797, endPoint y: 337, distance: 6.8
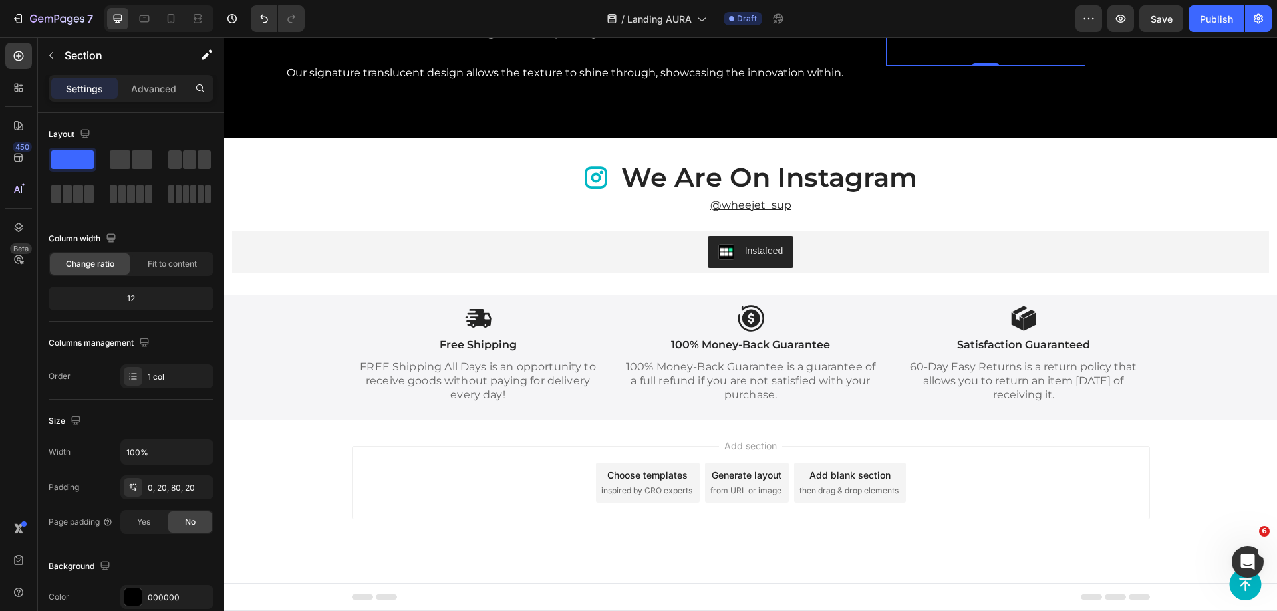
click at [886, 66] on video at bounding box center [986, 16] width 200 height 100
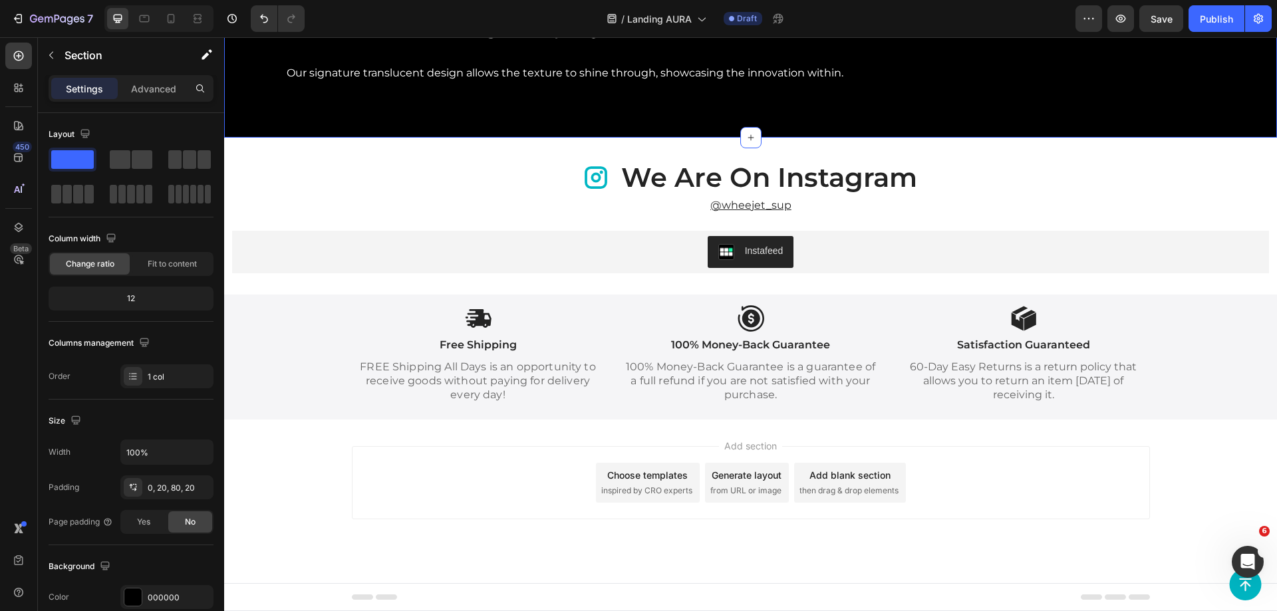
click at [148, 98] on div "Advanced" at bounding box center [153, 88] width 67 height 21
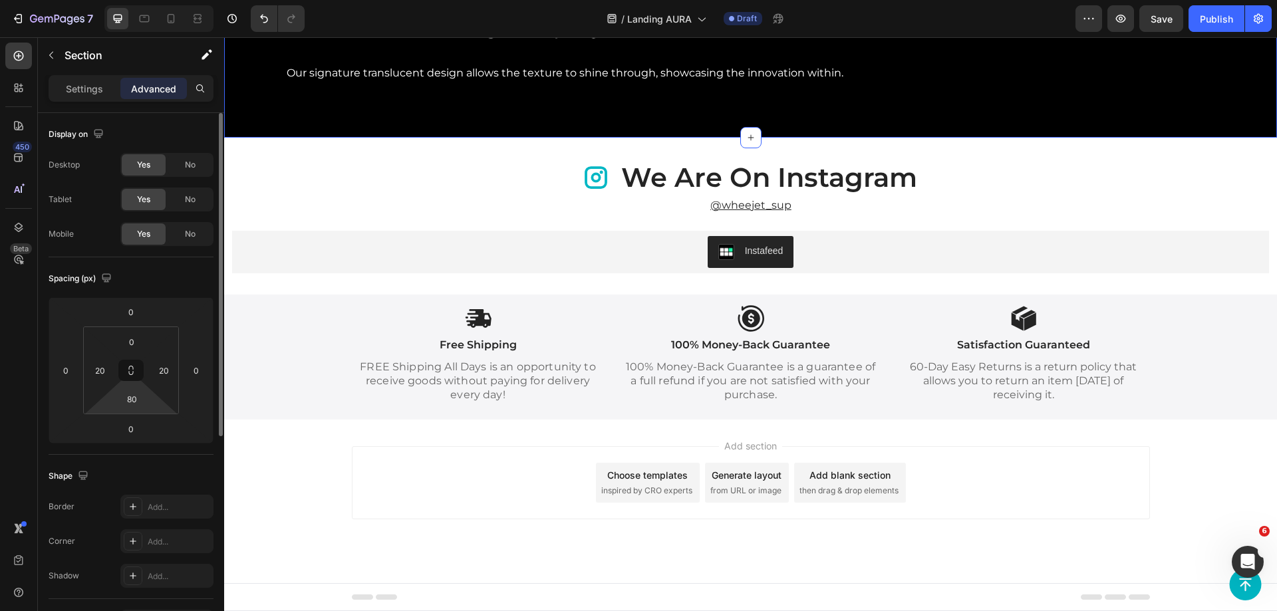
click at [129, 0] on html "7 Version history / Landing AURA Draft Preview Save Publish 450 Beta Sections(1…" at bounding box center [638, 0] width 1277 height 0
click at [130, 399] on input "80" at bounding box center [131, 399] width 27 height 20
type input "0"
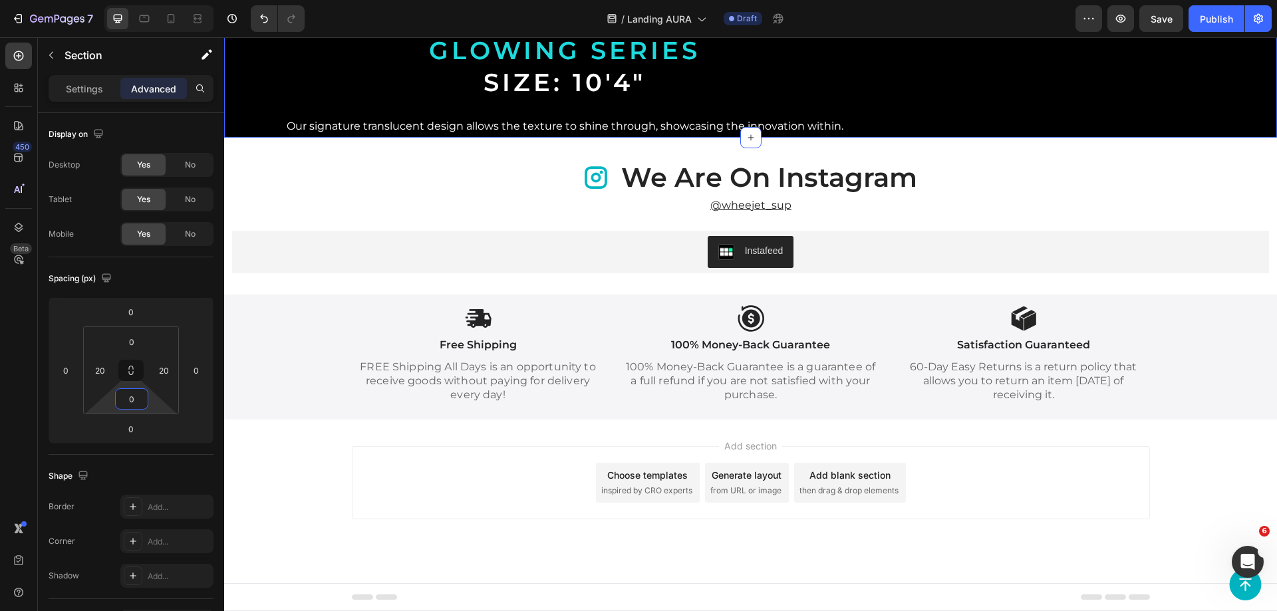
click at [514, 65] on strong "glowing series" at bounding box center [564, 50] width 271 height 30
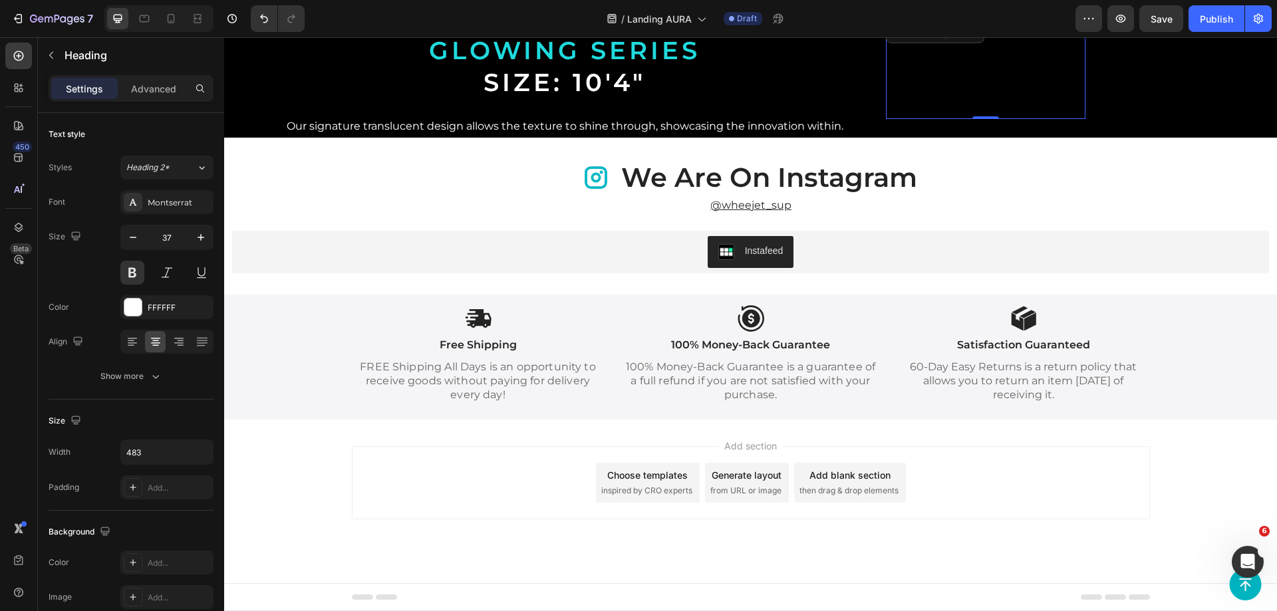
click at [906, 119] on video at bounding box center [986, 69] width 200 height 100
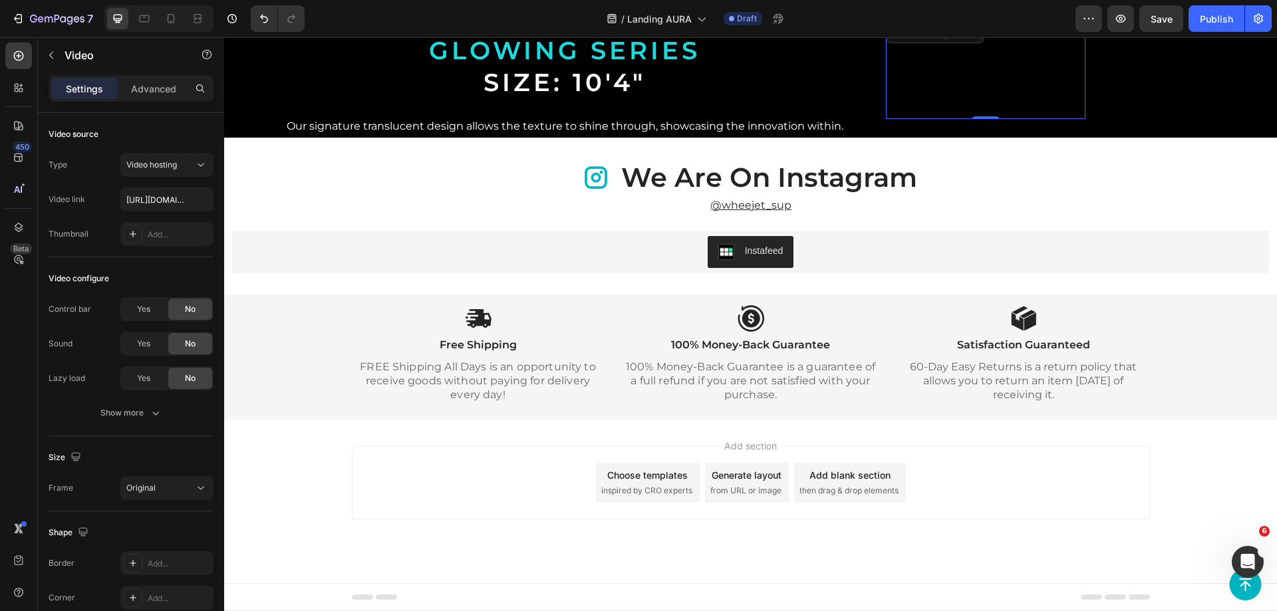
scroll to position [4239, 0]
click at [922, 119] on video at bounding box center [986, 69] width 200 height 100
click at [903, 39] on div "Video" at bounding box center [916, 33] width 27 height 12
click at [1021, 119] on video at bounding box center [986, 69] width 200 height 100
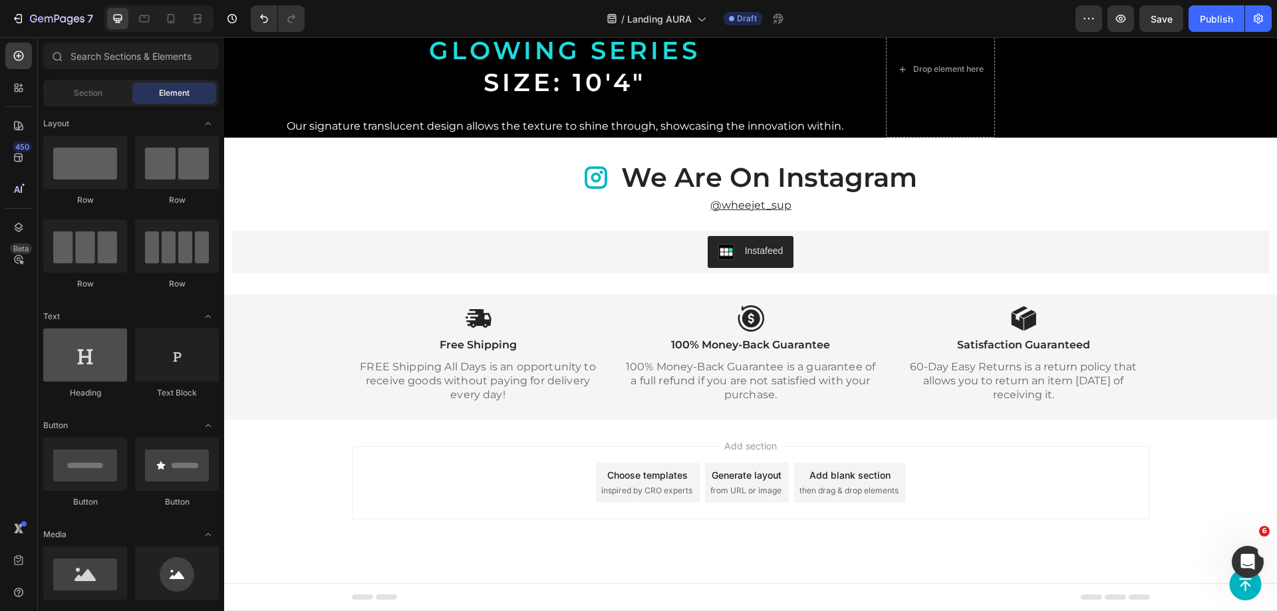
scroll to position [133, 0]
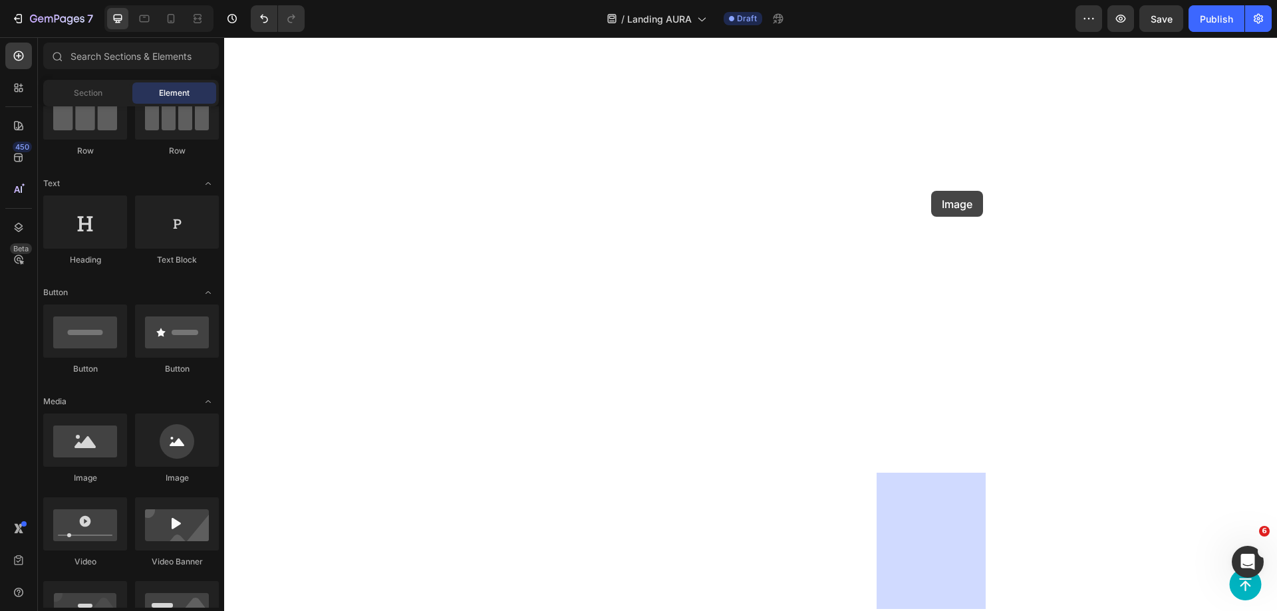
drag, startPoint x: 309, startPoint y: 486, endPoint x: 931, endPoint y: 191, distance: 688.9
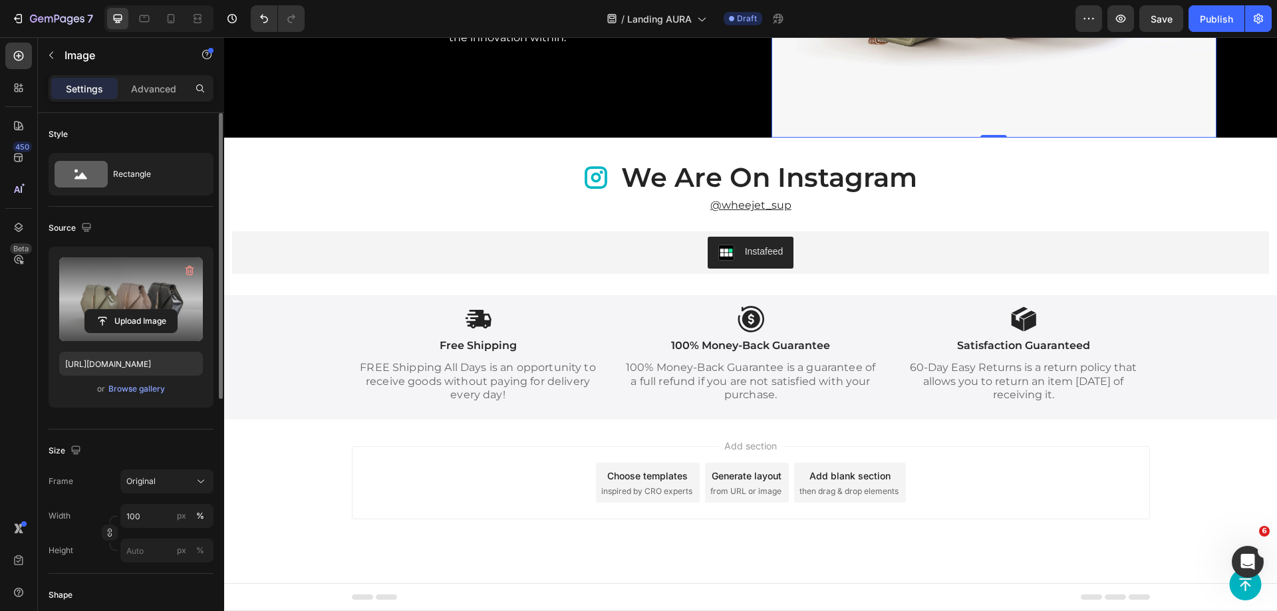
click at [133, 287] on label at bounding box center [131, 299] width 144 height 84
click at [133, 310] on input "file" at bounding box center [131, 321] width 92 height 23
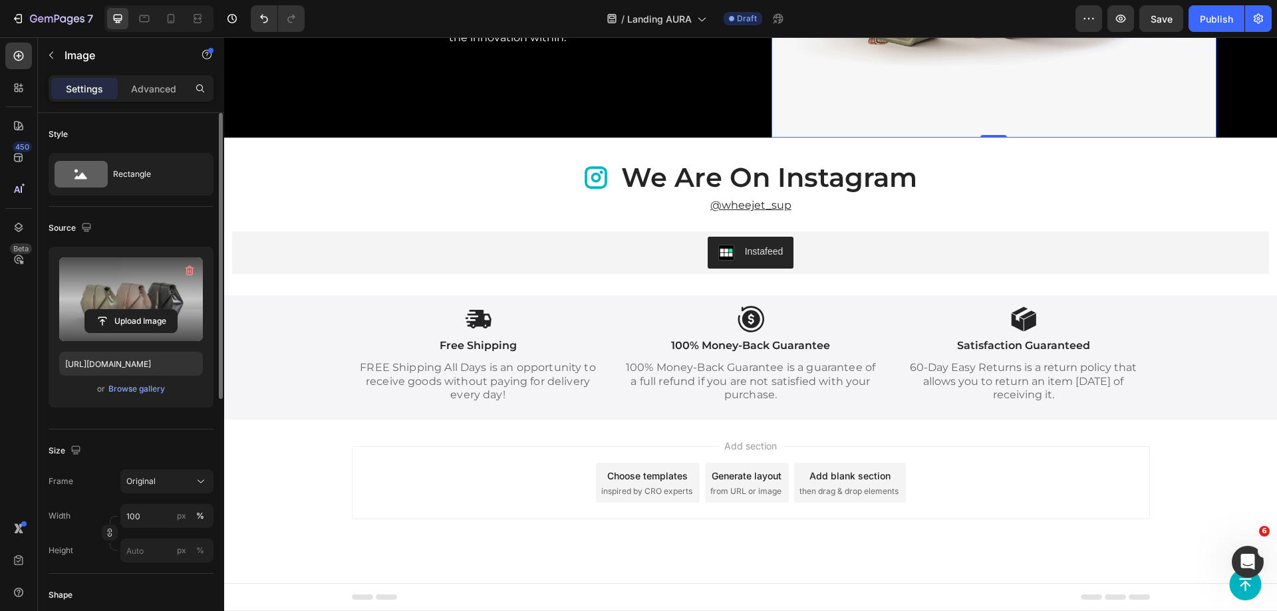
click at [152, 293] on label at bounding box center [131, 299] width 144 height 84
click at [152, 310] on input "file" at bounding box center [131, 321] width 92 height 23
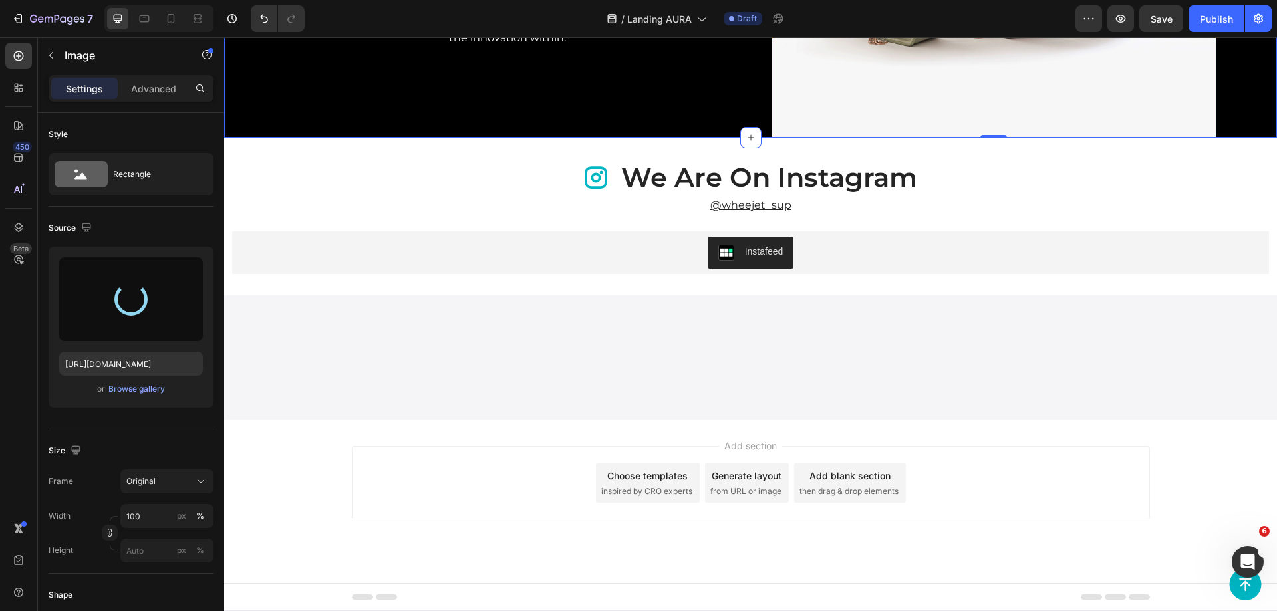
scroll to position [4239, 0]
type input "https://cdn.shopify.com/s/files/1/0604/4572/0689/files/gempages_564961707999363…"
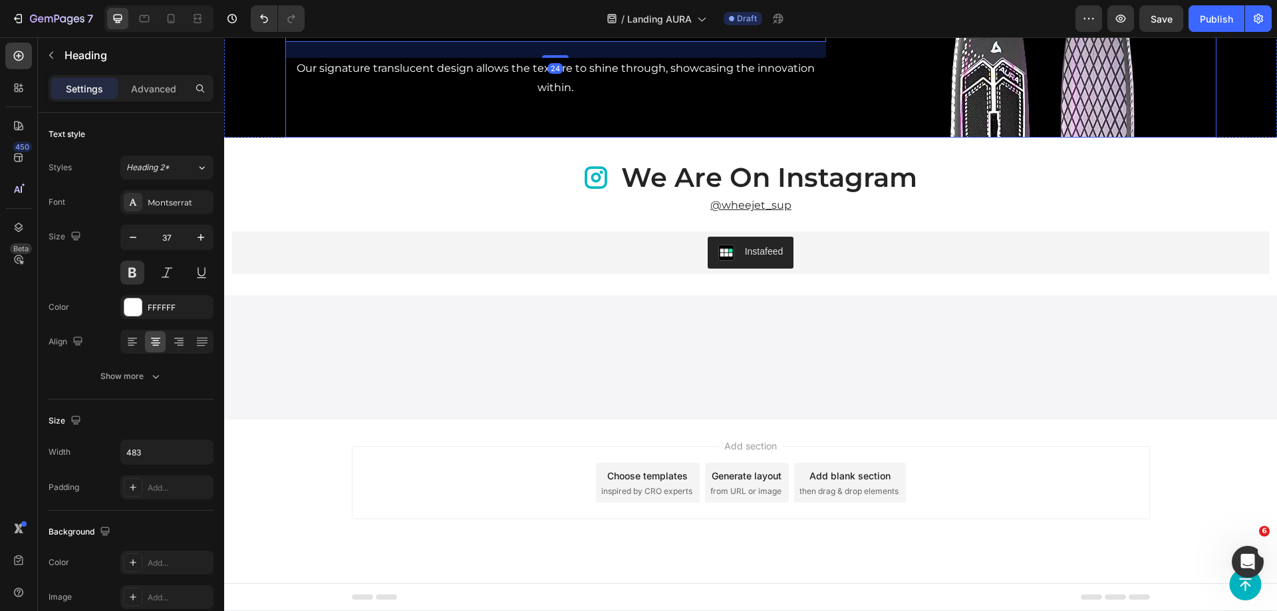
click at [826, 138] on div "Image ⁠⁠⁠⁠⁠⁠⁠ GLOW glowing series Size: 10'4" Heading 24 Our signature transluc…" at bounding box center [750, 21] width 931 height 234
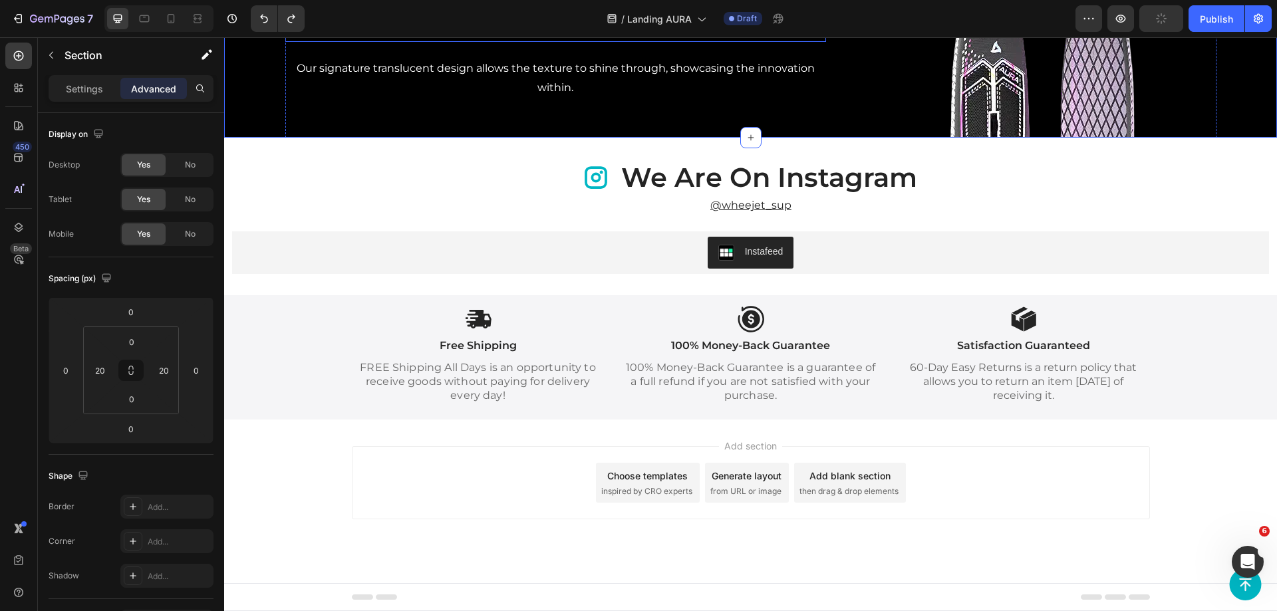
scroll to position [4173, 0]
click at [824, 138] on div "Image ⁠⁠⁠⁠⁠⁠⁠ GLOW glowing series Size: 10'4" Heading Our signature translucent…" at bounding box center [750, 21] width 931 height 234
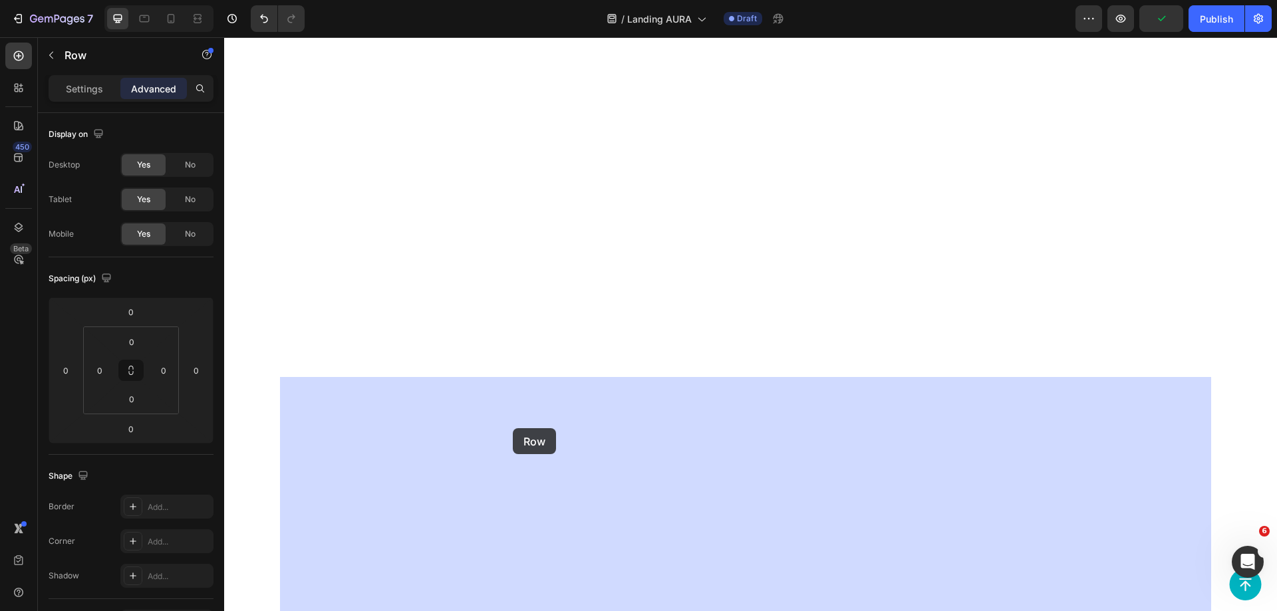
scroll to position [4505, 0]
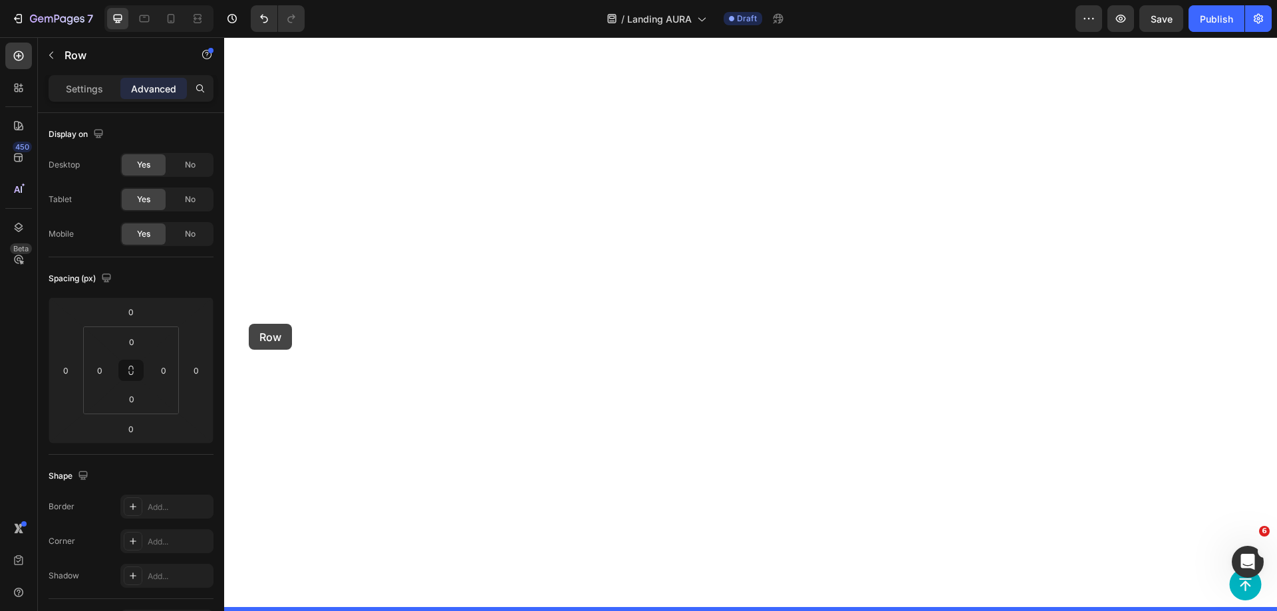
drag, startPoint x: 297, startPoint y: 418, endPoint x: 249, endPoint y: 324, distance: 105.3
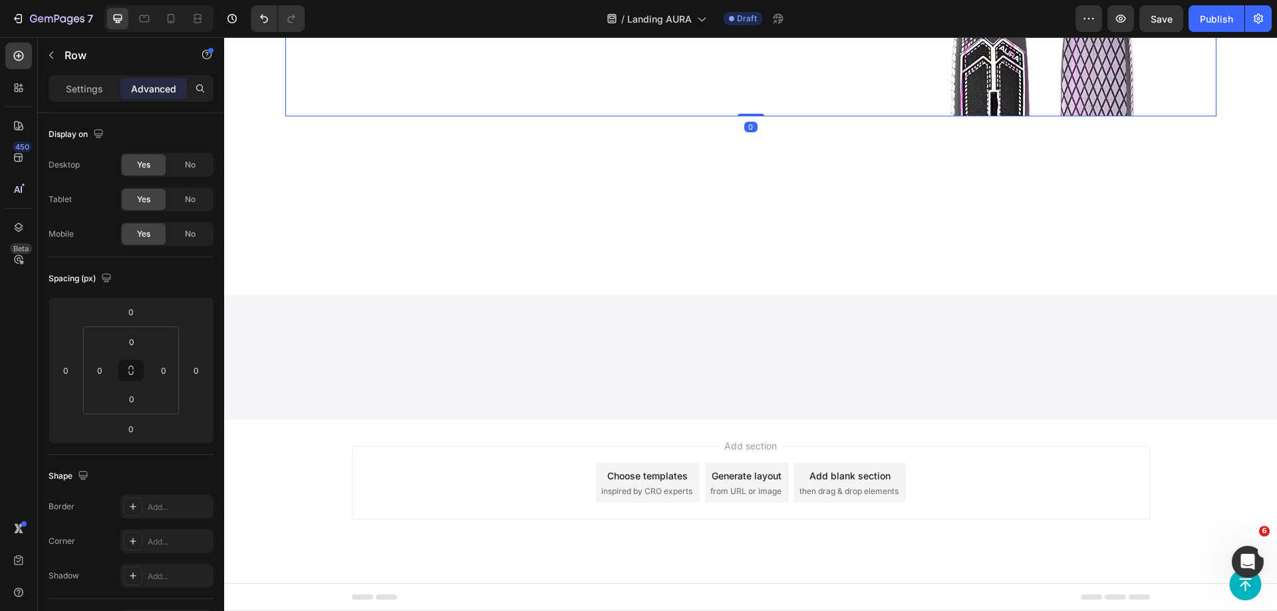
scroll to position [4239, 0]
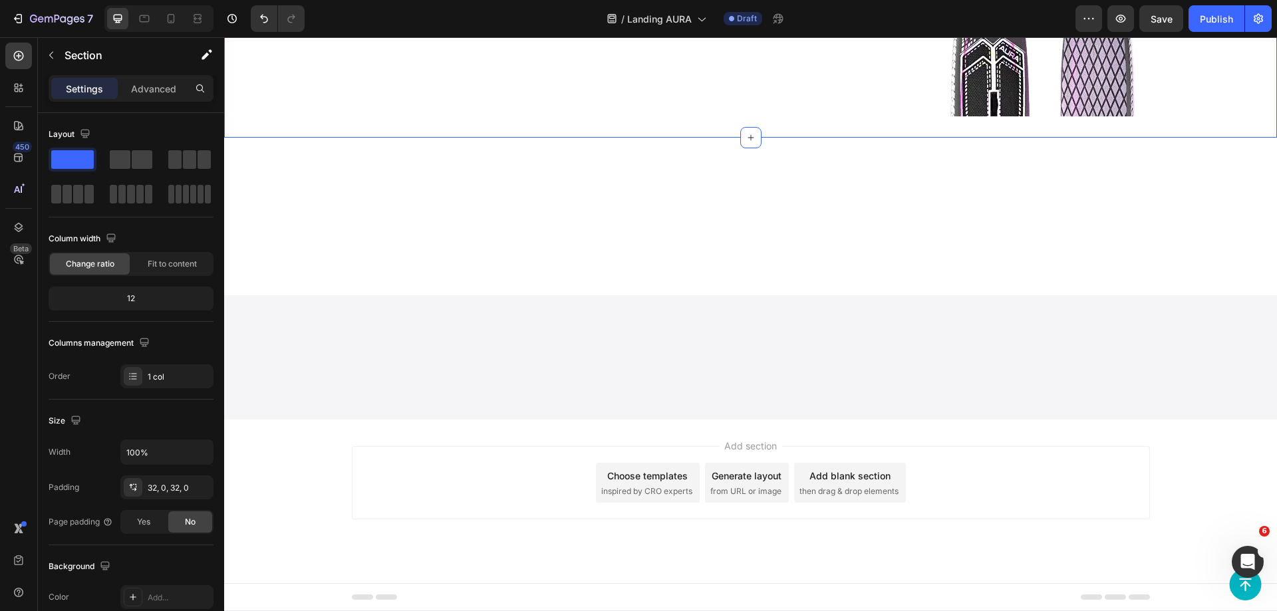
click at [147, 97] on div "Settings Advanced" at bounding box center [131, 88] width 165 height 27
click at [149, 92] on p "Advanced" at bounding box center [153, 89] width 45 height 14
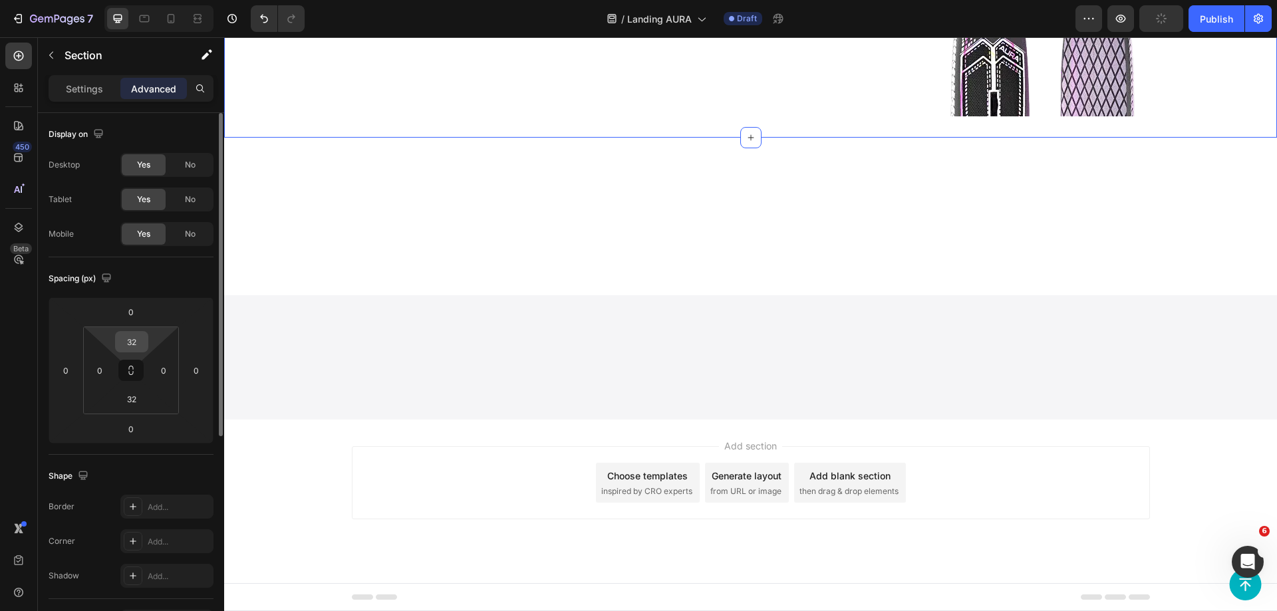
click at [132, 335] on input "32" at bounding box center [131, 342] width 27 height 20
click at [132, 335] on input "302" at bounding box center [131, 342] width 27 height 20
type input "0"
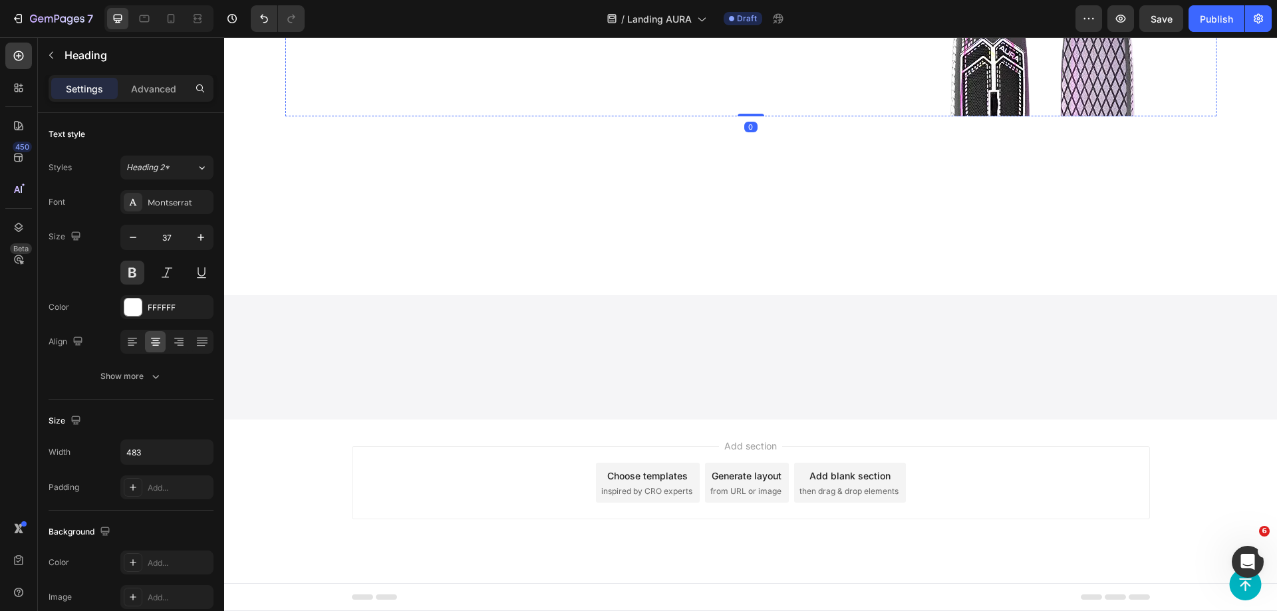
click at [124, 315] on div at bounding box center [133, 307] width 19 height 19
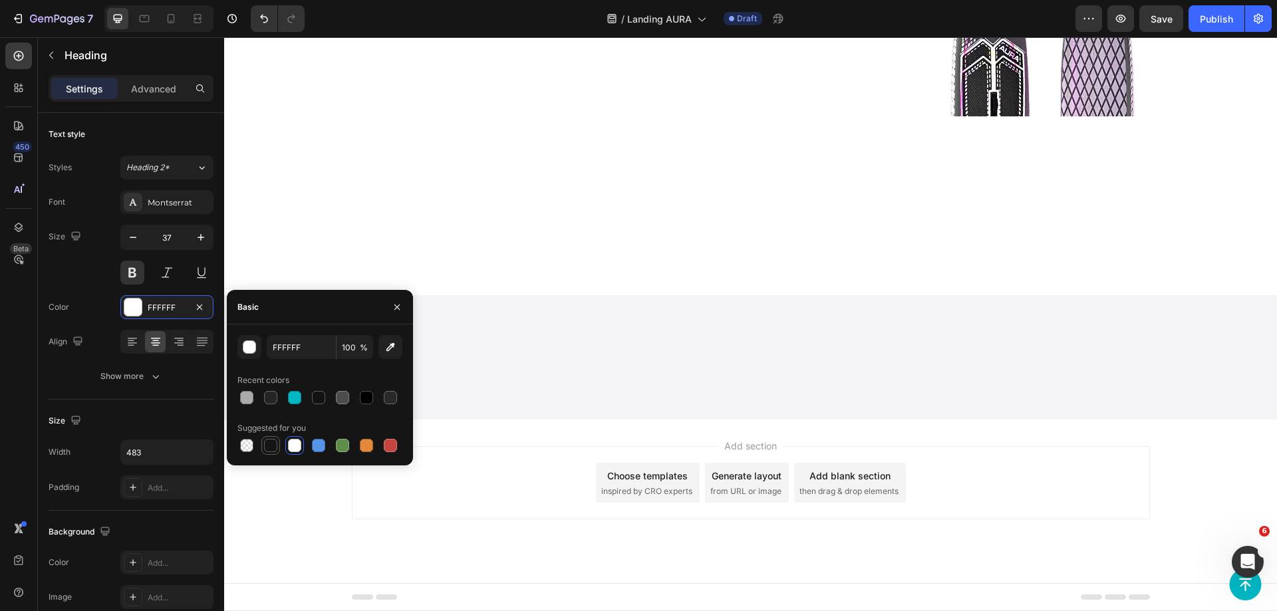
click at [277, 453] on div at bounding box center [270, 445] width 19 height 19
type input "151515"
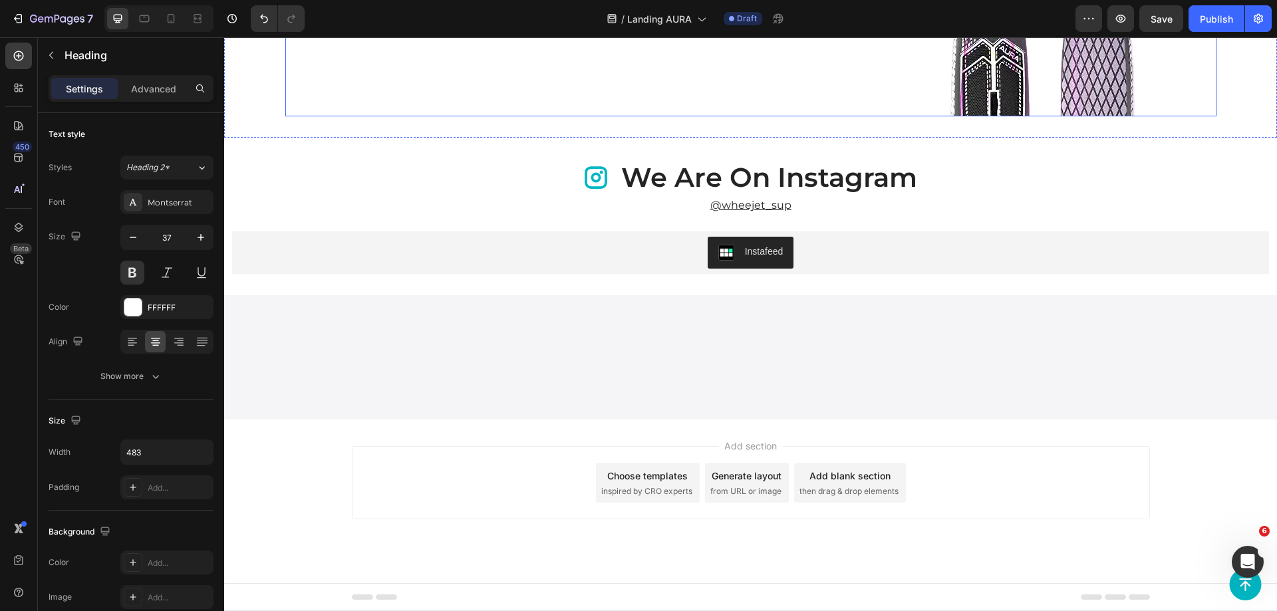
scroll to position [4439, 0]
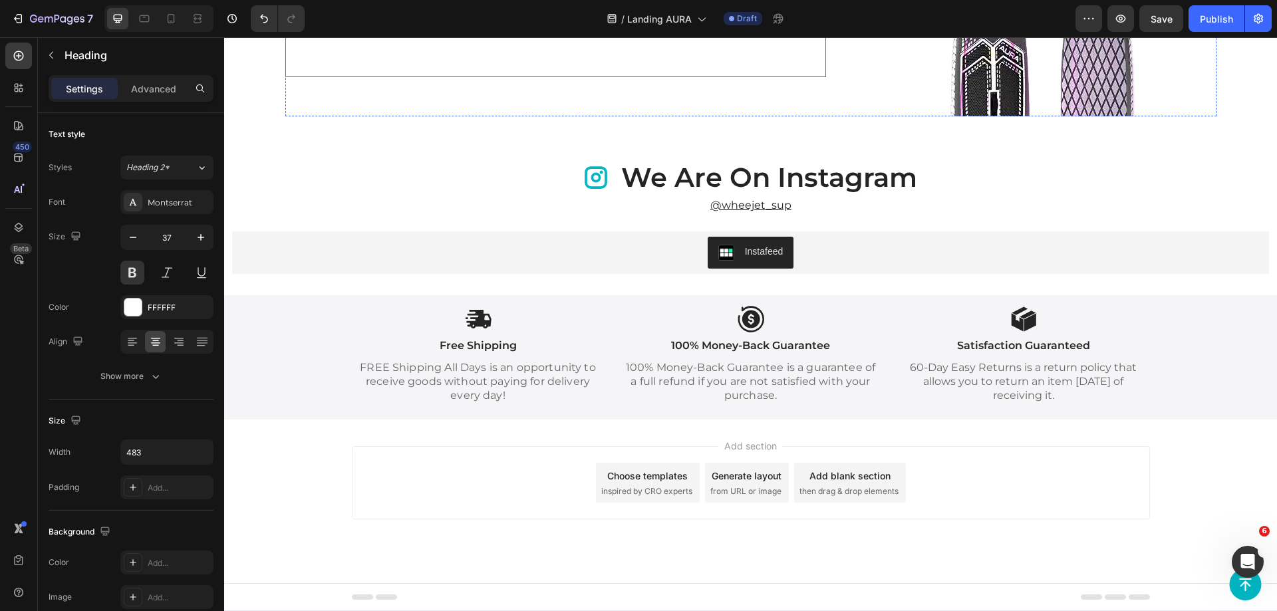
click at [542, 77] on p "Our signature translucent design allows the texture to shine through, showcasin…" at bounding box center [556, 57] width 538 height 39
click at [150, 303] on div "FFFFFF" at bounding box center [167, 308] width 39 height 12
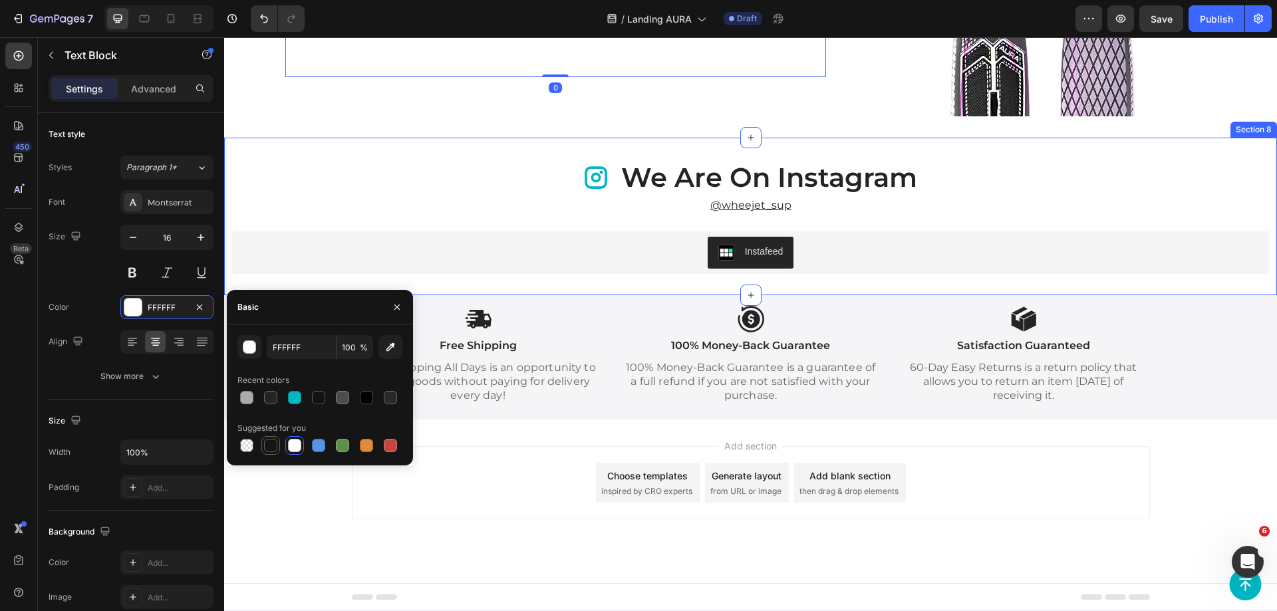
click at [277, 452] on div at bounding box center [271, 446] width 16 height 16
type input "151515"
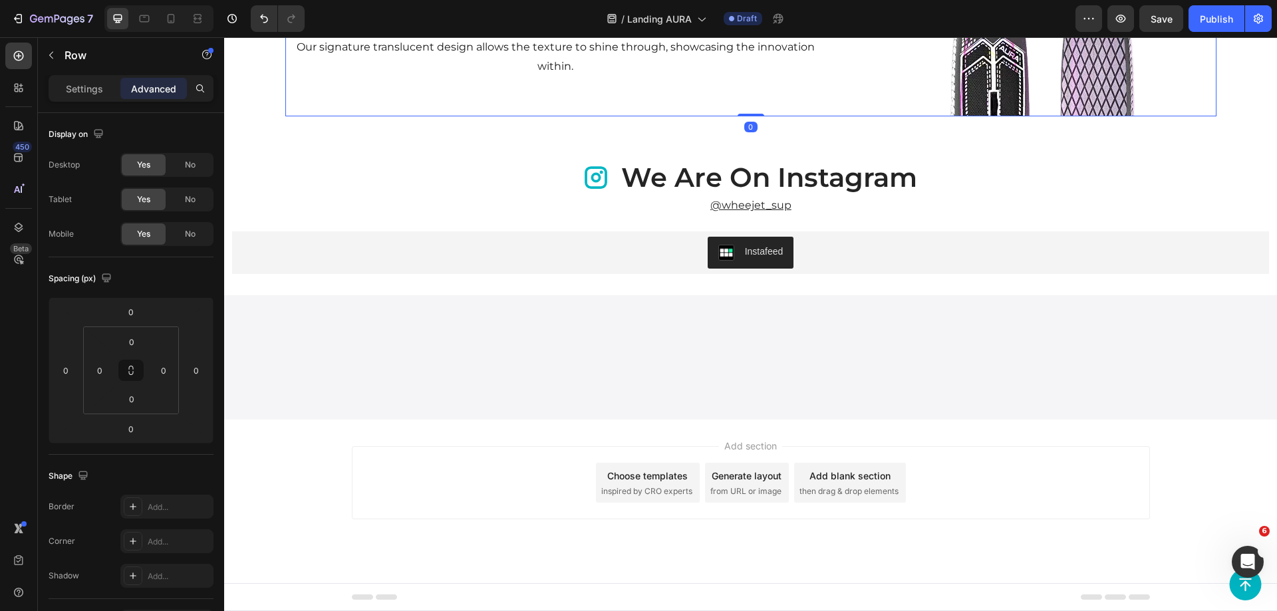
scroll to position [4306, 0]
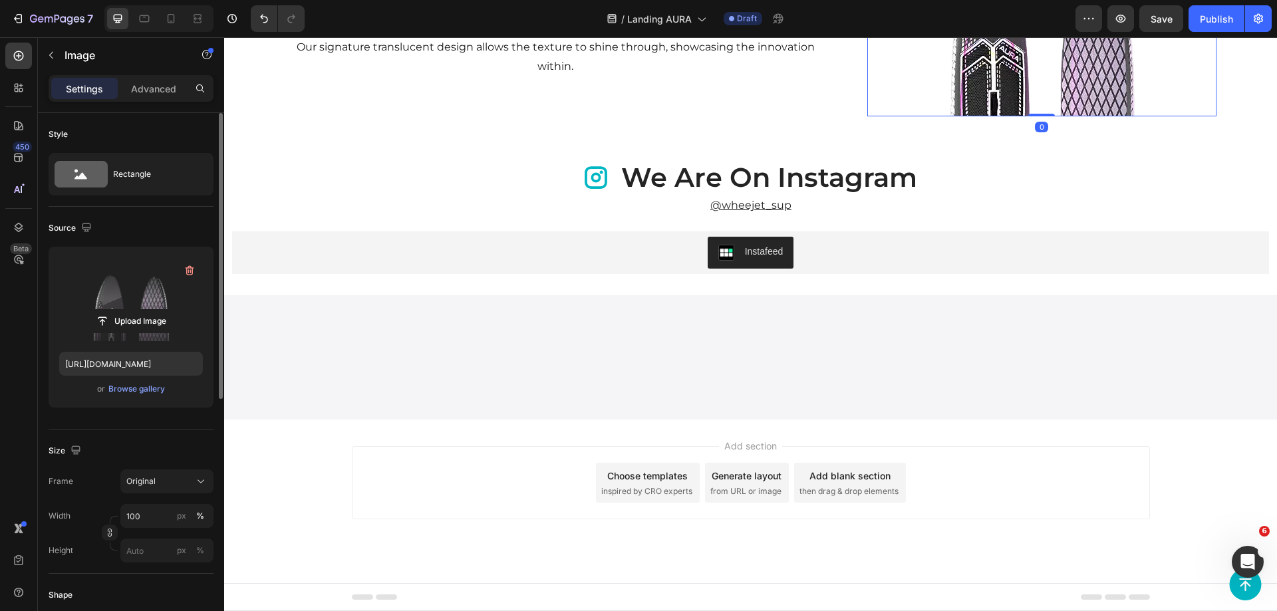
click at [88, 292] on label at bounding box center [131, 299] width 144 height 84
click at [88, 310] on input "file" at bounding box center [131, 321] width 92 height 23
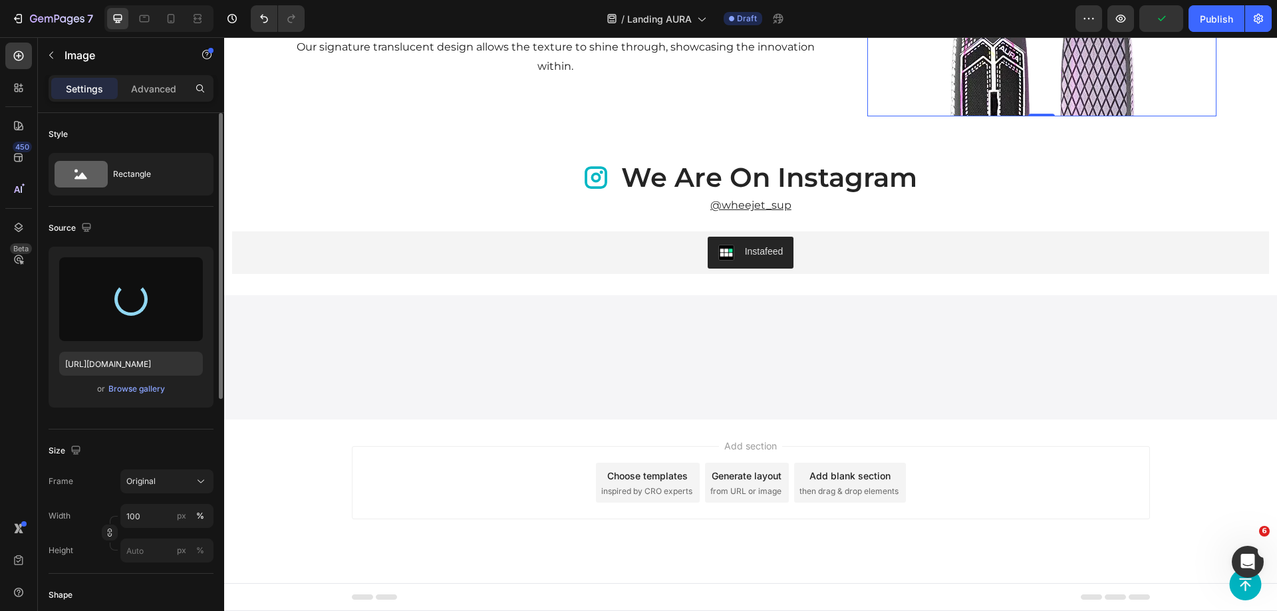
type input "[URL][DOMAIN_NAME]"
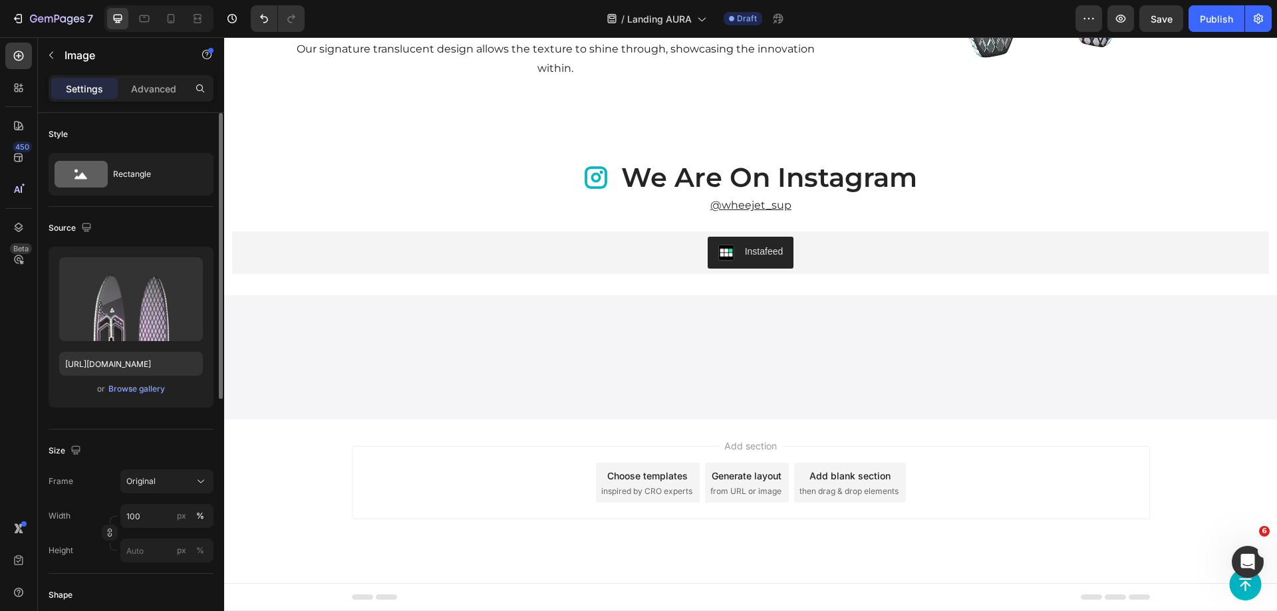
click at [891, 116] on img at bounding box center [1042, 1] width 349 height 230
click at [835, 116] on div "Image 0 ⁠⁠⁠⁠⁠⁠⁠ GLOW glowing series Size: 10'4" Heading Our signature transluce…" at bounding box center [750, 1] width 931 height 230
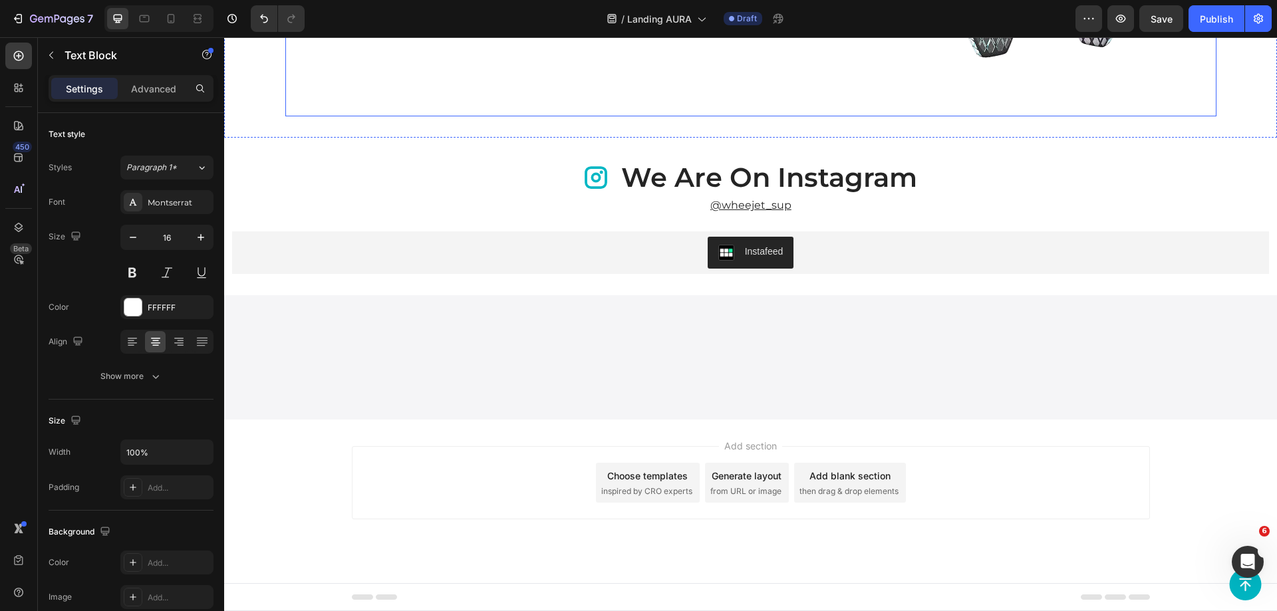
click at [555, 116] on div "Our signature translucent design allows the texture to shine through, showcasin…" at bounding box center [555, 1] width 541 height 230
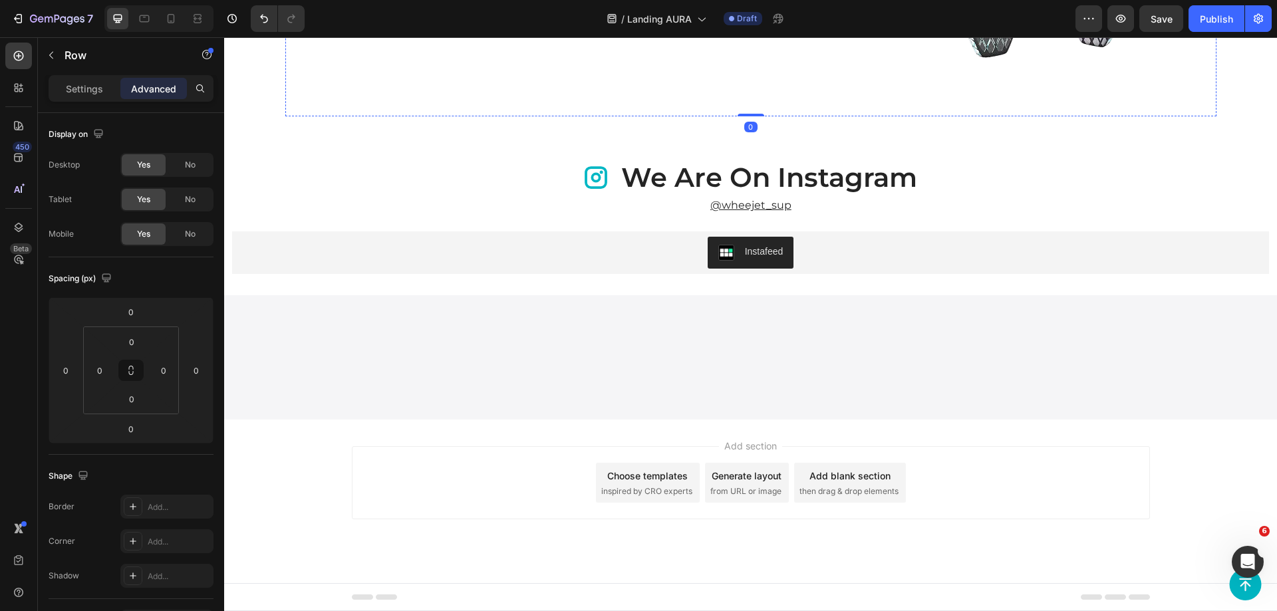
click at [548, 21] on p "Our signature translucent design allows the texture to shine through, showcasin…" at bounding box center [556, 2] width 538 height 39
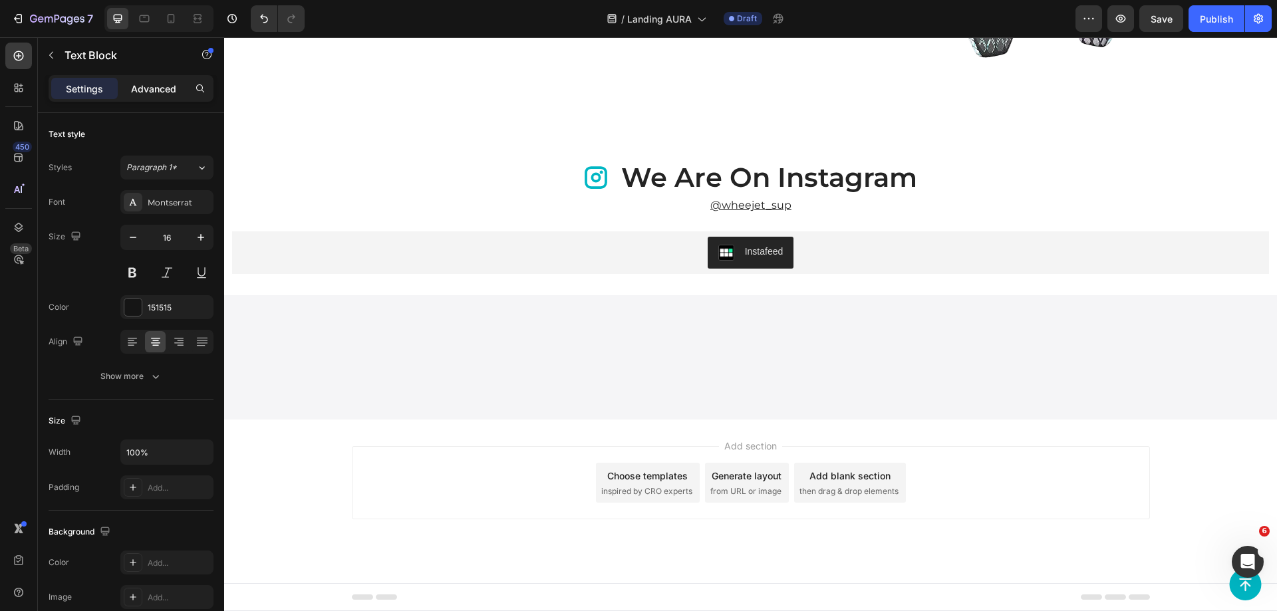
click at [172, 92] on p "Advanced" at bounding box center [153, 89] width 45 height 14
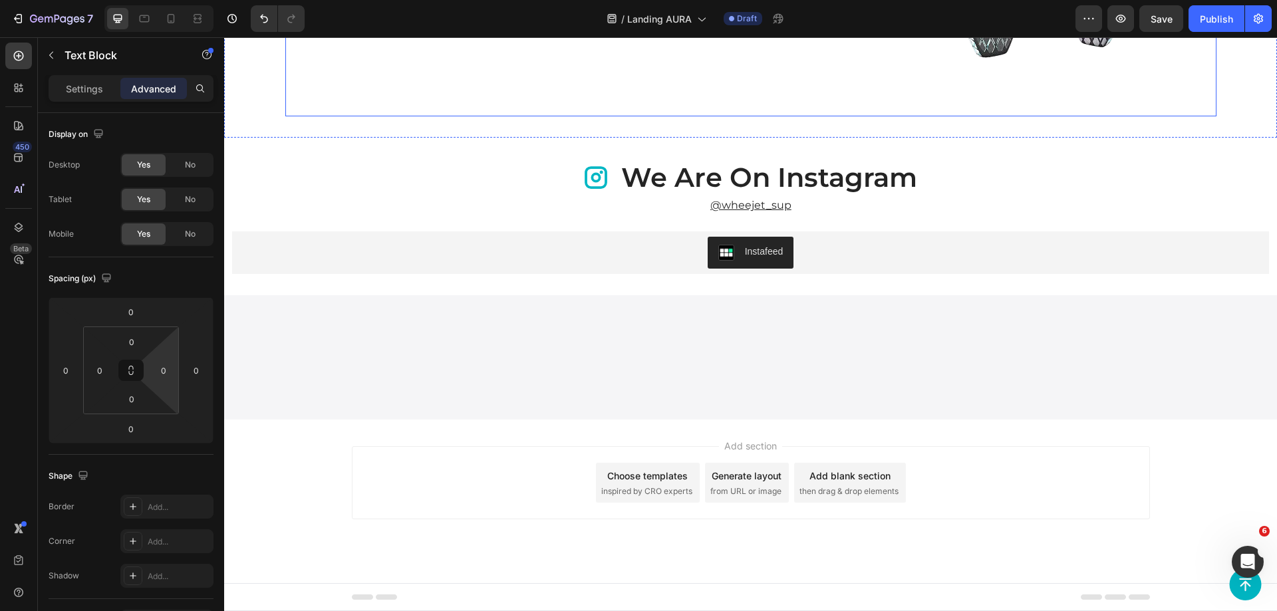
click at [383, 116] on div "Our signature translucent design allows the texture to shine through, showcasin…" at bounding box center [555, 1] width 541 height 230
click at [457, 116] on div "Our signature translucent design allows the texture to shine through, showcasin…" at bounding box center [555, 1] width 541 height 230
click at [490, 21] on p "Our signature translucent design allows the texture to shine through, showcasin…" at bounding box center [556, 2] width 538 height 39
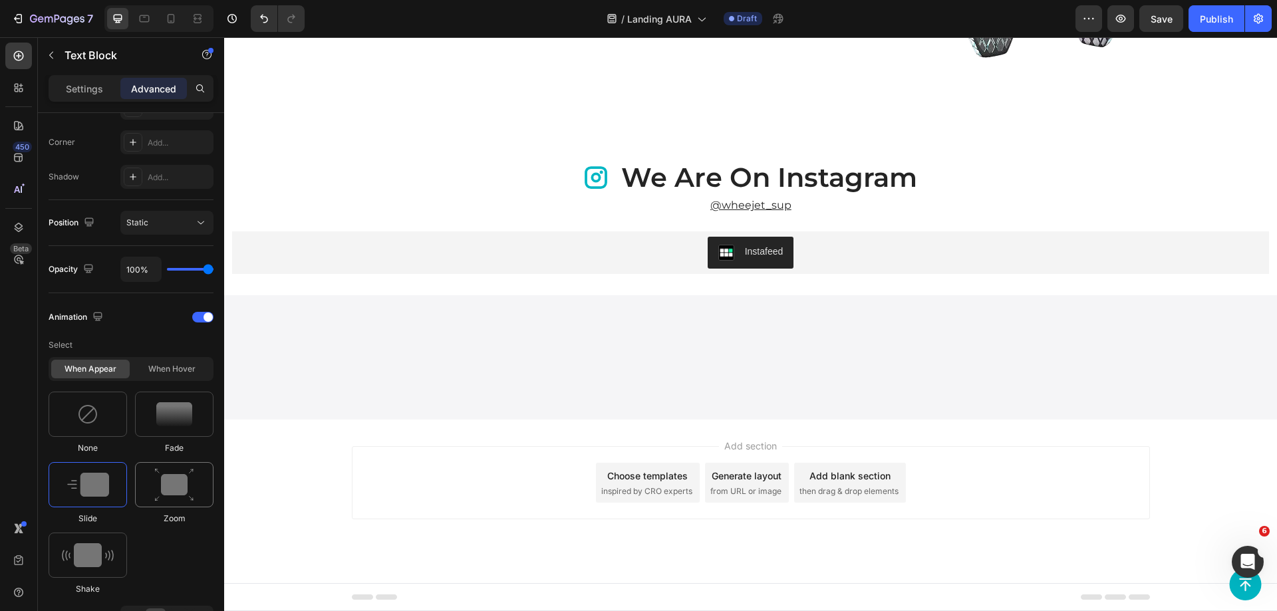
scroll to position [792, 0]
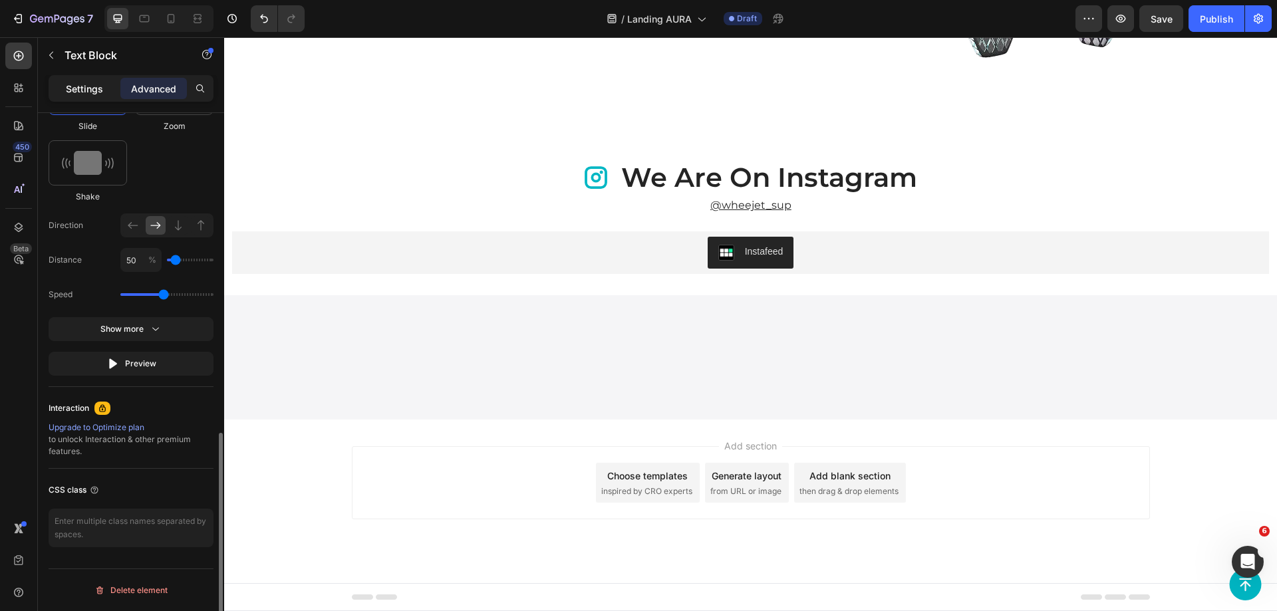
click at [98, 92] on p "Settings" at bounding box center [84, 89] width 37 height 14
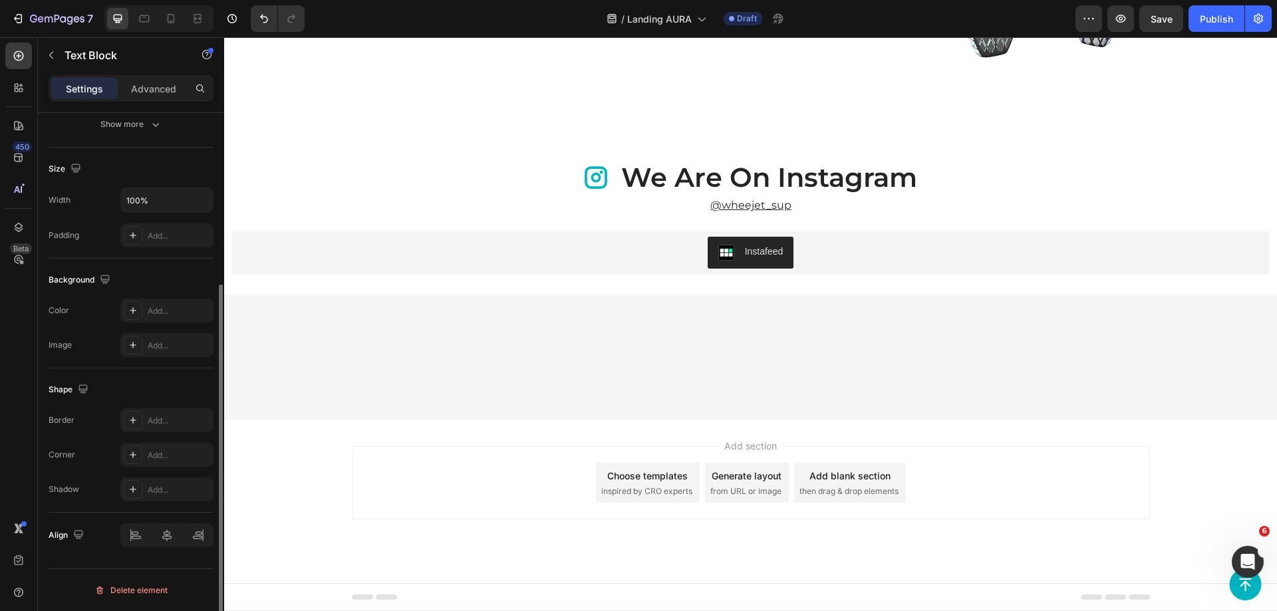
scroll to position [252, 0]
click at [165, 530] on div at bounding box center [166, 536] width 93 height 24
click at [168, 536] on div at bounding box center [166, 536] width 93 height 24
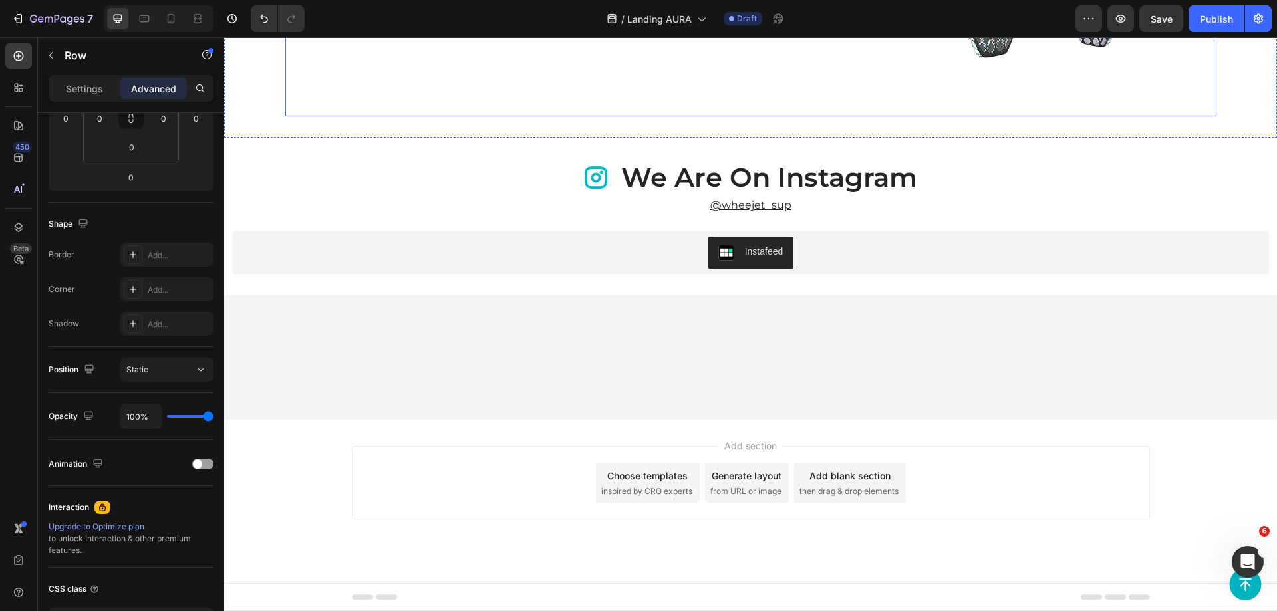
click at [526, 116] on div "Our signature translucent design allows the texture to shine through, showcasin…" at bounding box center [555, 1] width 541 height 230
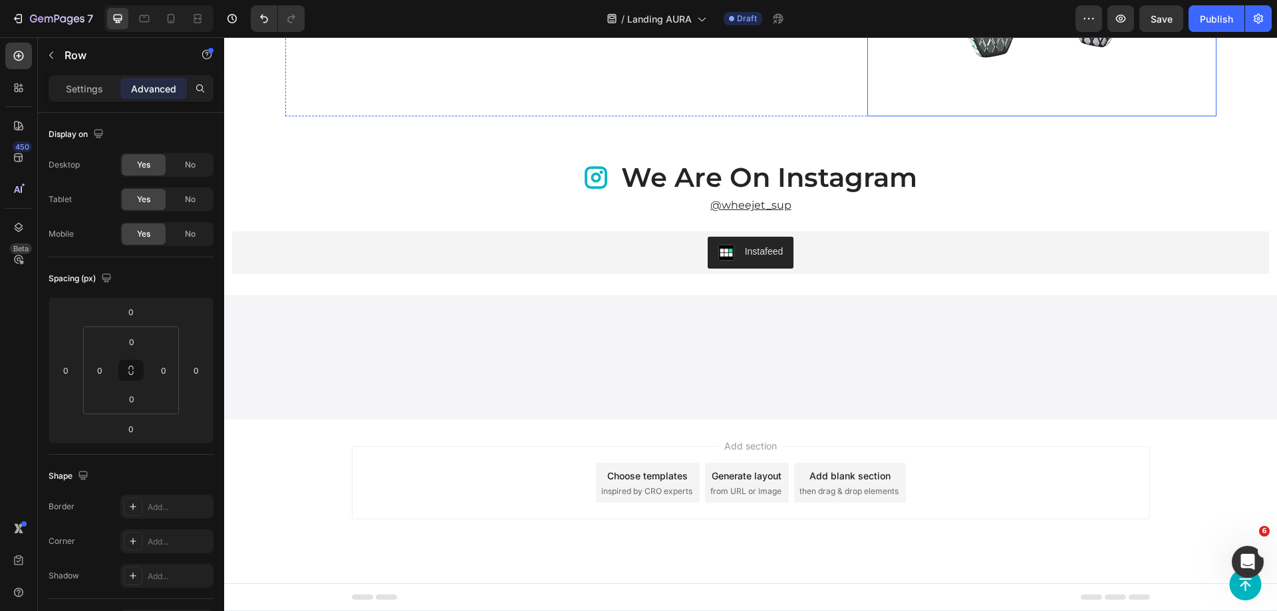
scroll to position [4389, 0]
click at [1161, 14] on span "Save" at bounding box center [1162, 18] width 22 height 11
click at [608, 21] on p "Our signature translucent design allows the texture to shine through, showcasin…" at bounding box center [556, 2] width 538 height 39
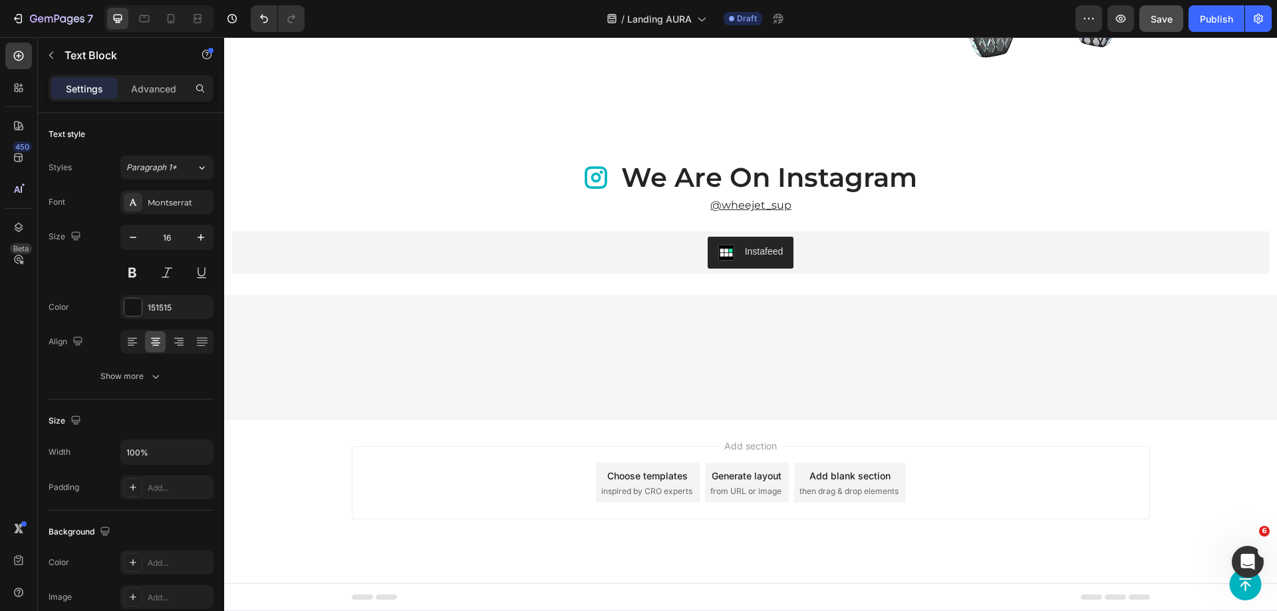
click at [594, 21] on p "Our signature translucent design allows the texture to shine through, showcasin…" at bounding box center [556, 2] width 538 height 39
click at [359, 21] on p "Our signature translucent design allows the texture to shine through, showcasin…" at bounding box center [556, 2] width 538 height 39
click at [492, 116] on div "Our signature translucent design allows the texture to shine through, showcasin…" at bounding box center [555, 1] width 541 height 230
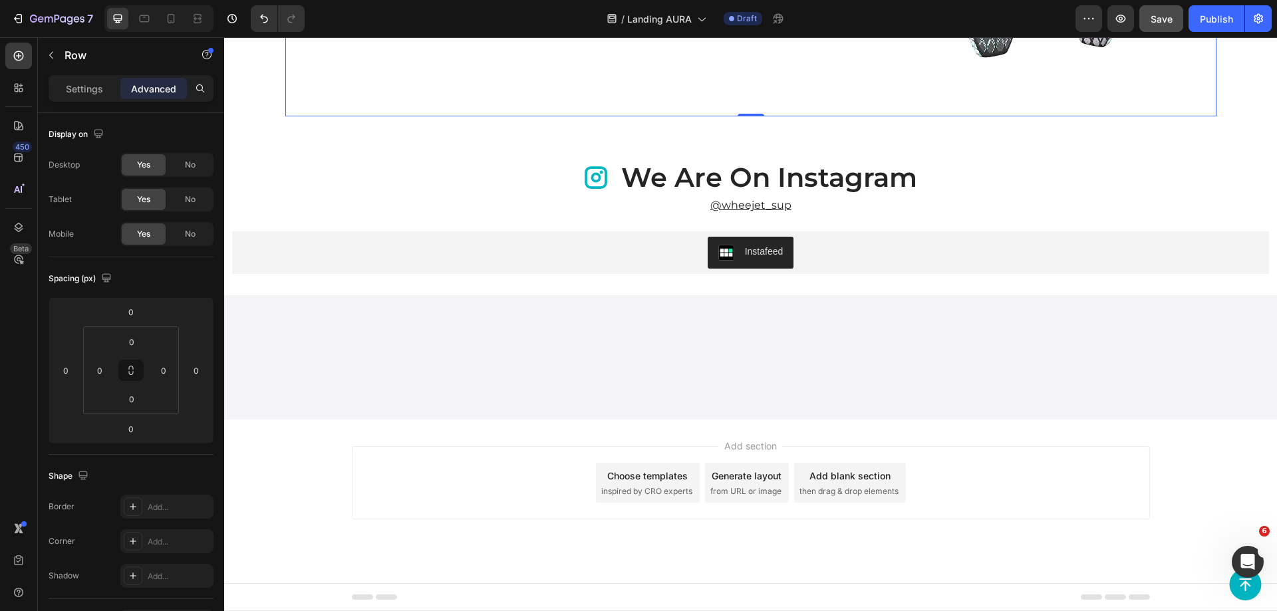
click at [537, 21] on p "Our signature translucent design allows the texture to shine through, showcasin…" at bounding box center [556, 2] width 538 height 39
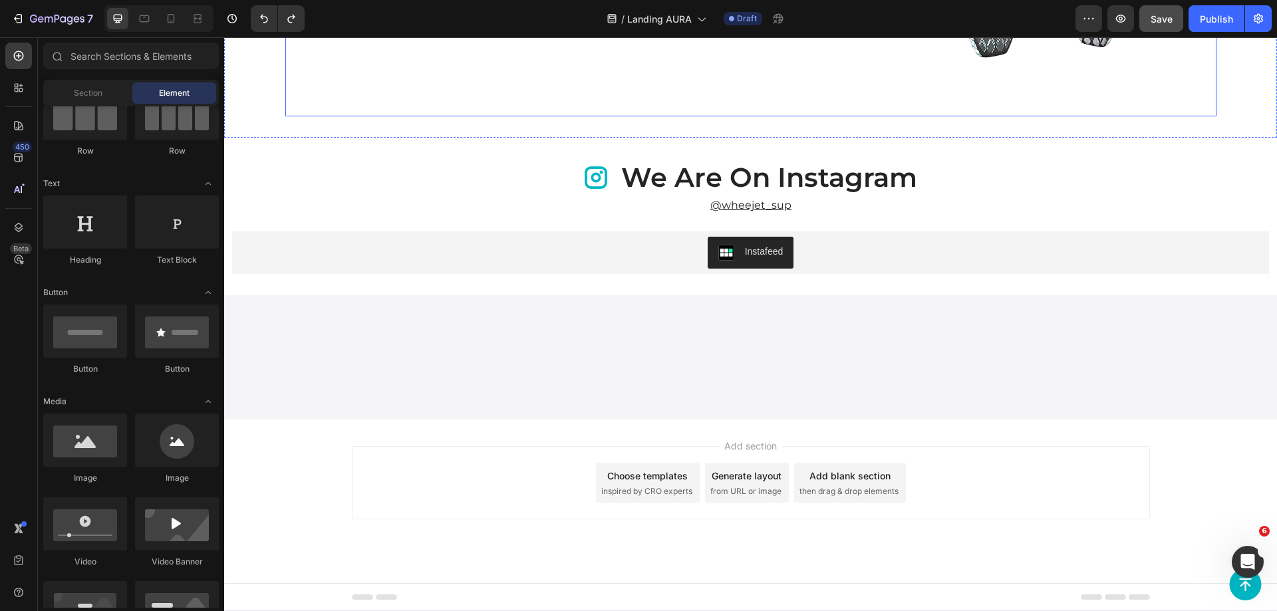
click at [492, 21] on p "Our signature translucent design allows the texture to shine through, showcasin…" at bounding box center [556, 2] width 538 height 39
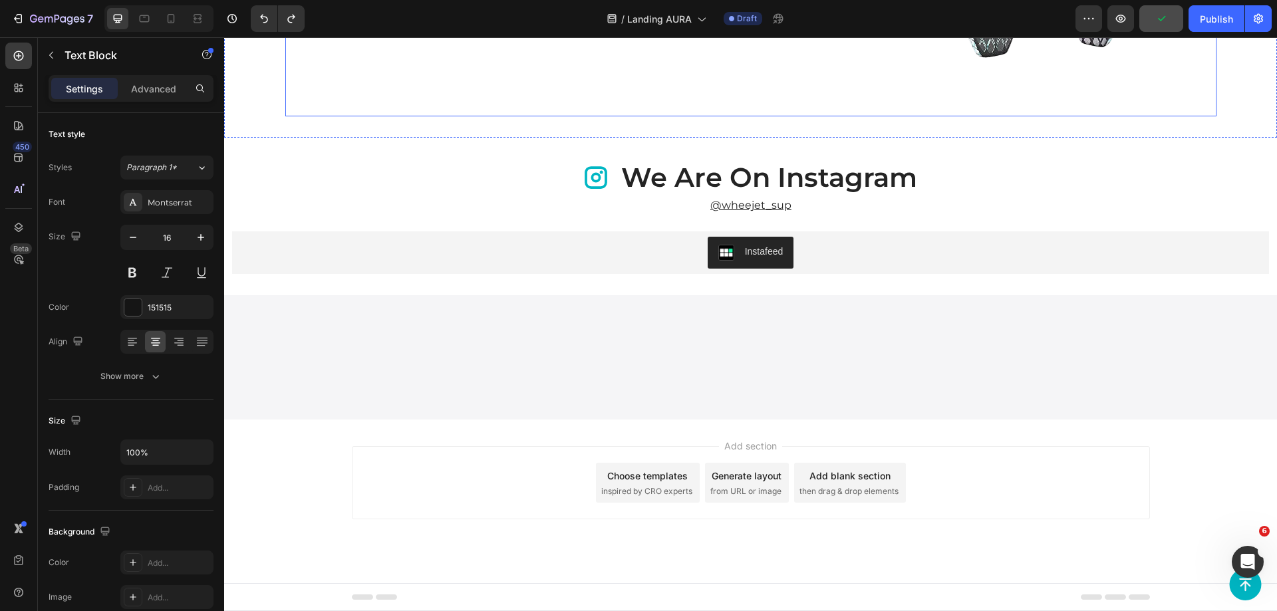
click at [472, 116] on div "Our signature translucent design allows the texture to shine through, showcasin…" at bounding box center [555, 1] width 541 height 230
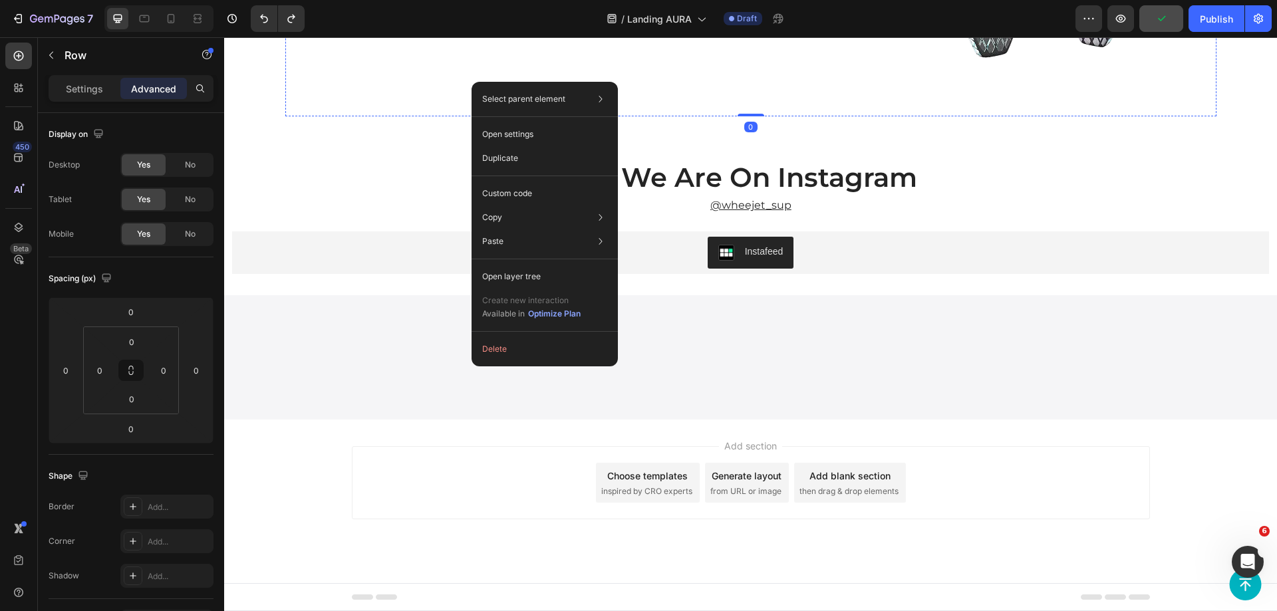
click at [430, 23] on div "Our signature translucent design allows the texture to shine through, showcasin…" at bounding box center [555, 1] width 541 height 41
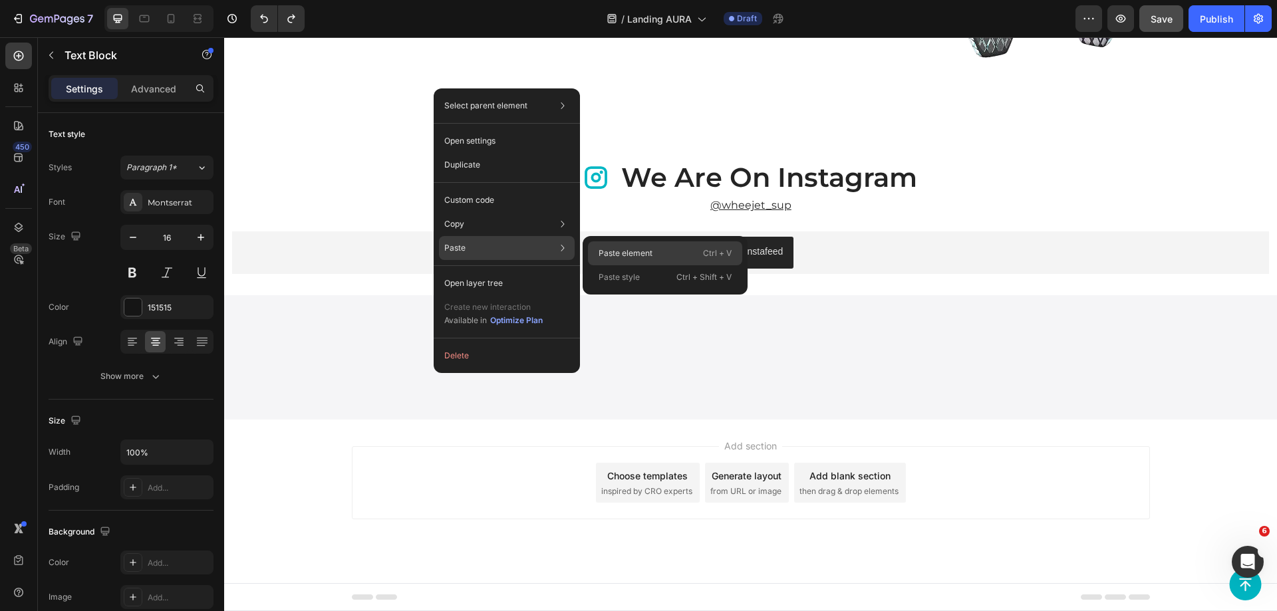
click at [625, 253] on p "Paste element" at bounding box center [626, 253] width 54 height 12
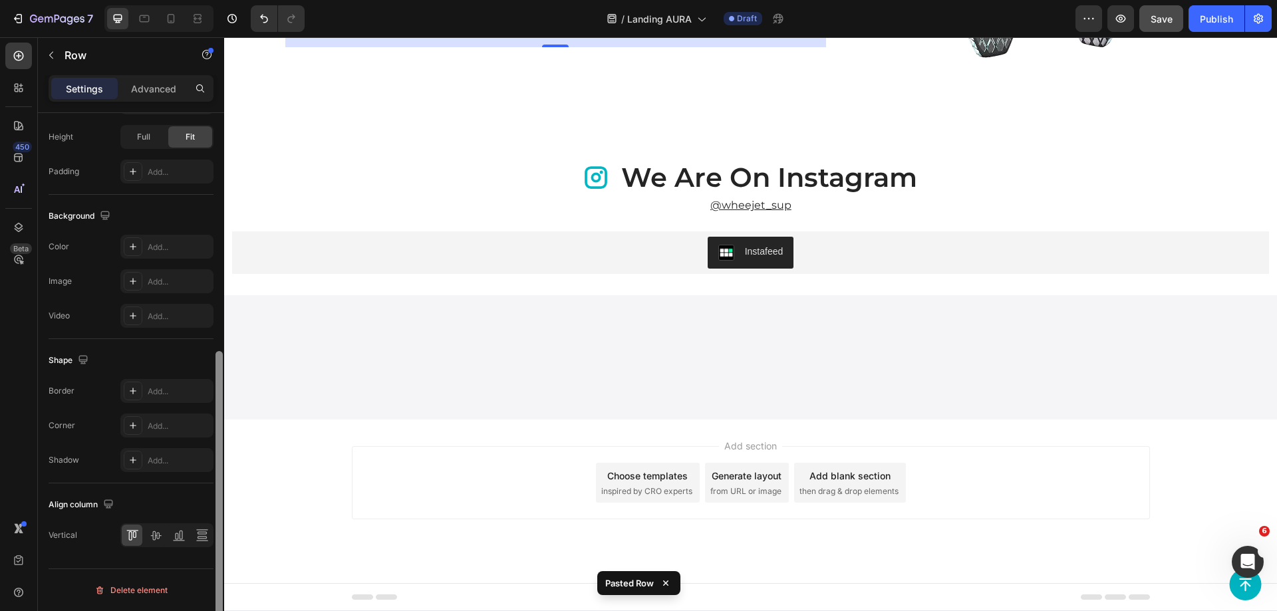
scroll to position [28, 0]
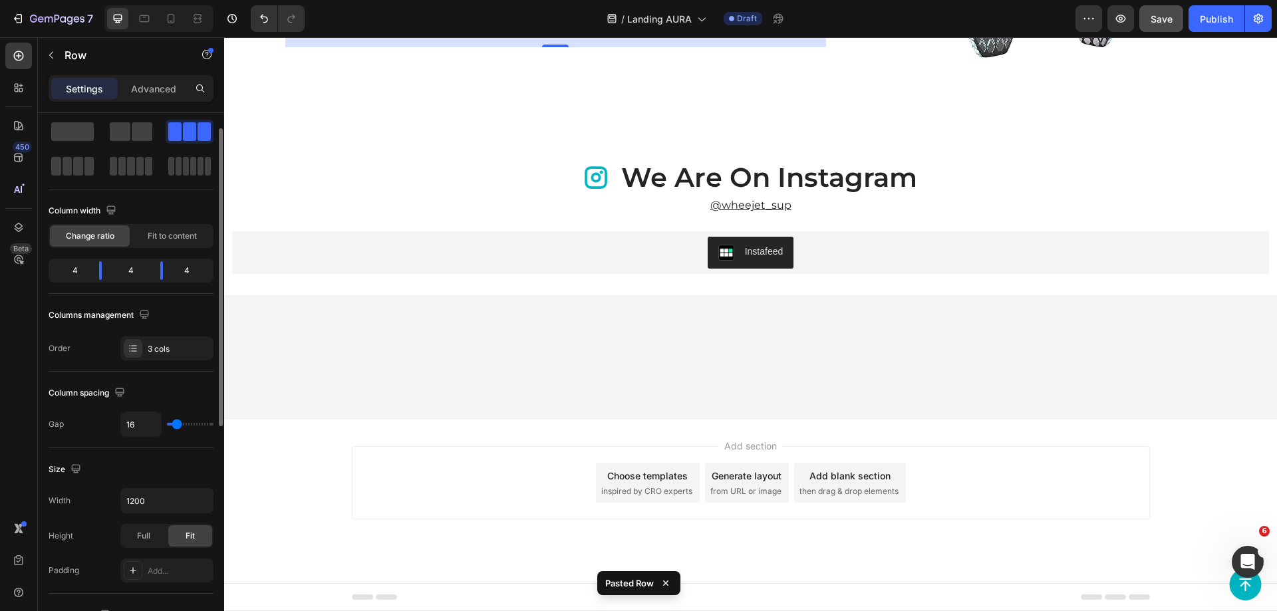
click at [357, 30] on p "[PHONE_NUMBER] cm" at bounding box center [372, 20] width 170 height 19
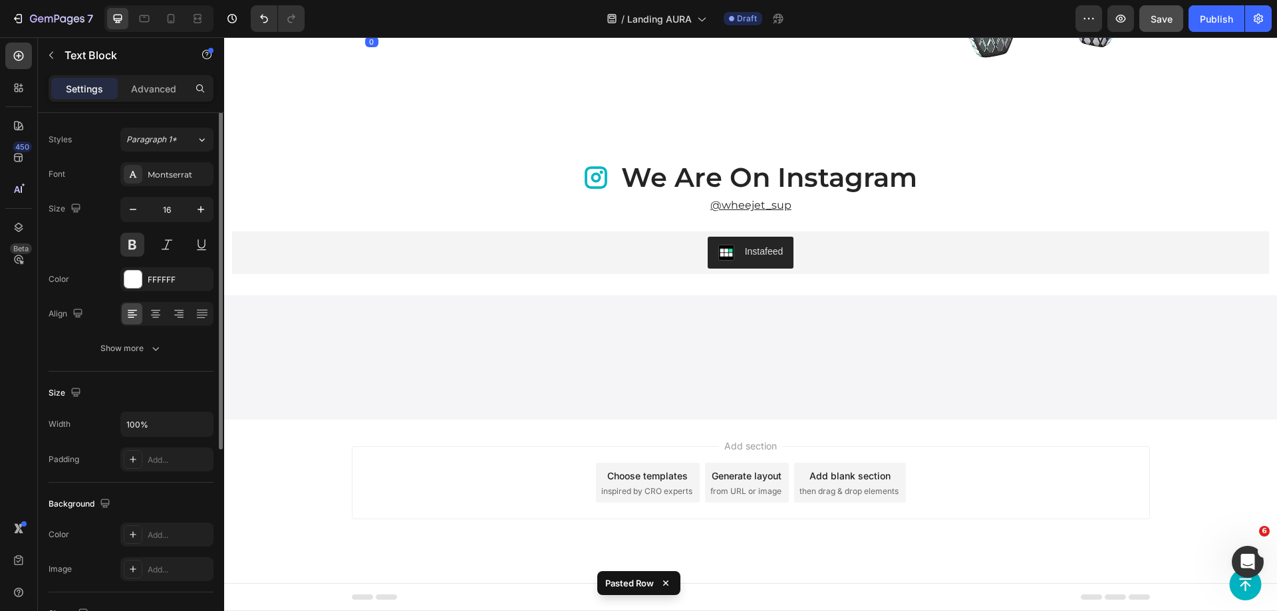
scroll to position [0, 0]
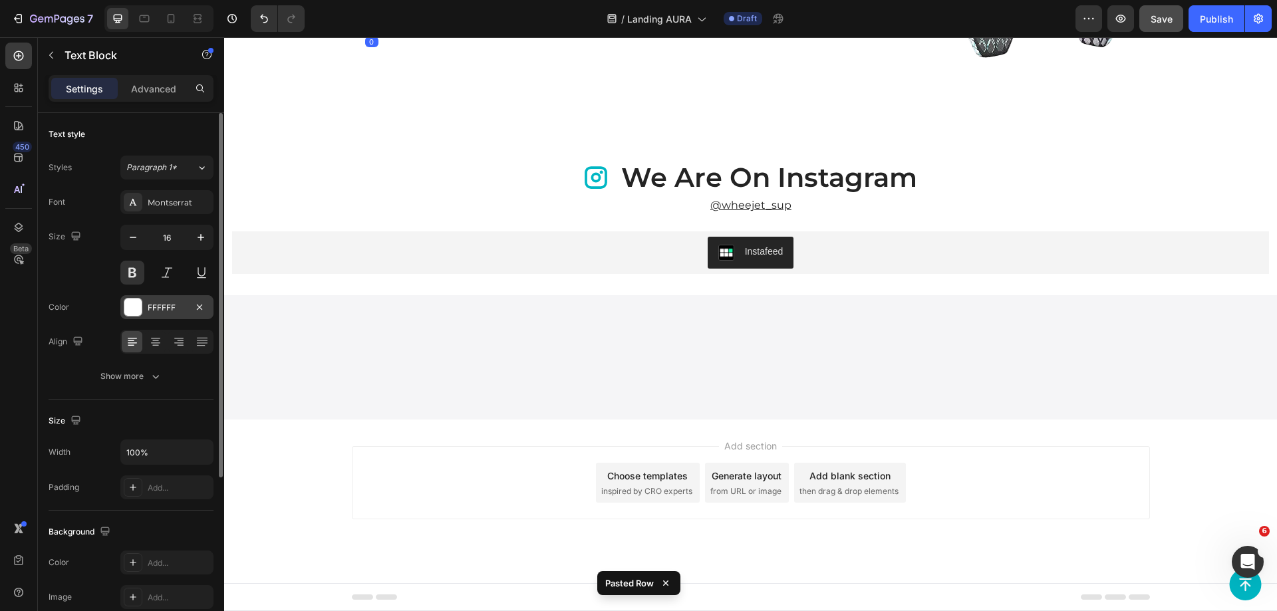
click at [152, 307] on div "FFFFFF" at bounding box center [167, 308] width 39 height 12
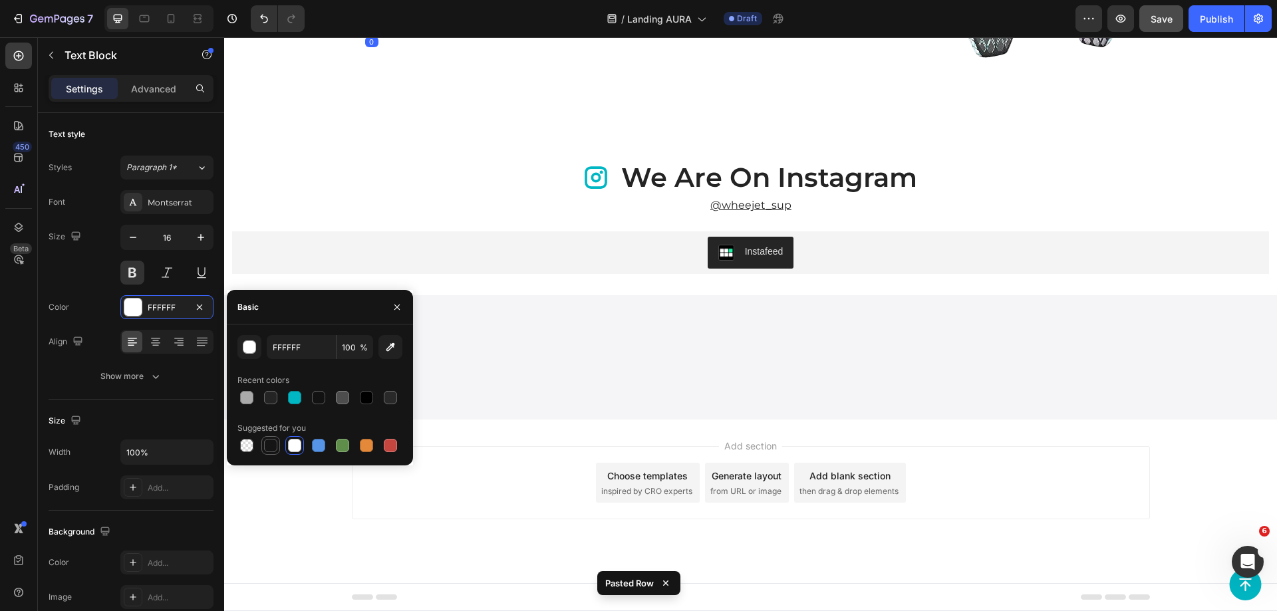
click at [278, 439] on div at bounding box center [271, 446] width 16 height 16
click at [319, 400] on div at bounding box center [318, 397] width 13 height 13
type input "121212"
click at [538, 116] on div "Our signature translucent design allows the texture to shine through, showcasin…" at bounding box center [555, 1] width 541 height 230
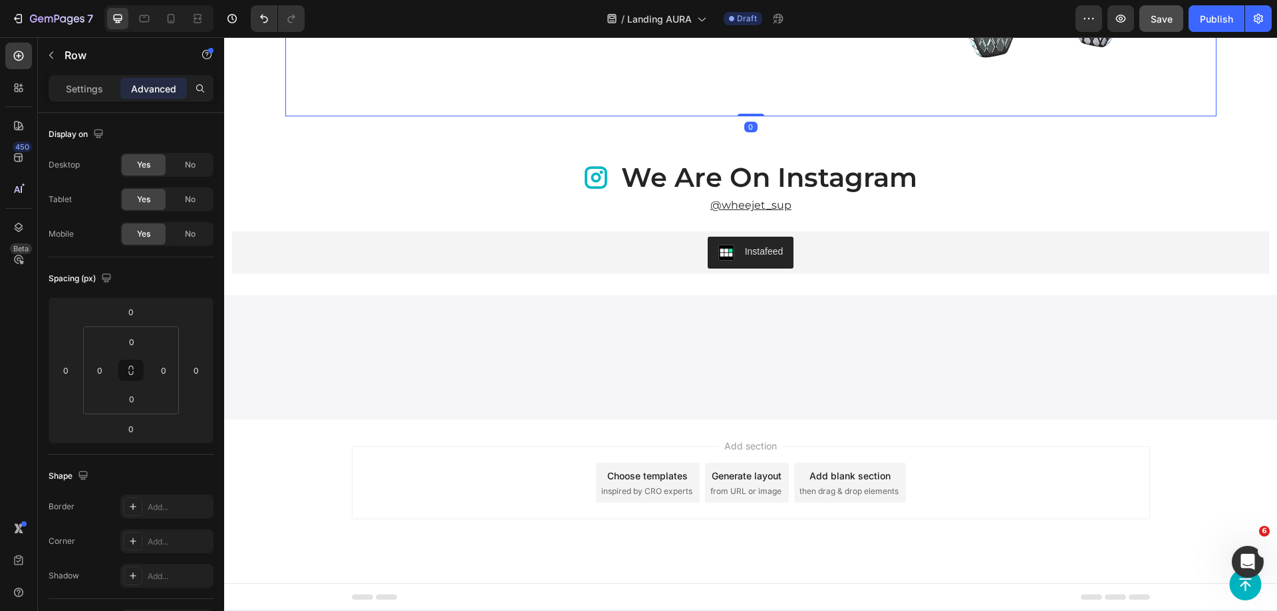
click at [352, 31] on div "[PHONE_NUMBER] cm" at bounding box center [371, 20] width 173 height 22
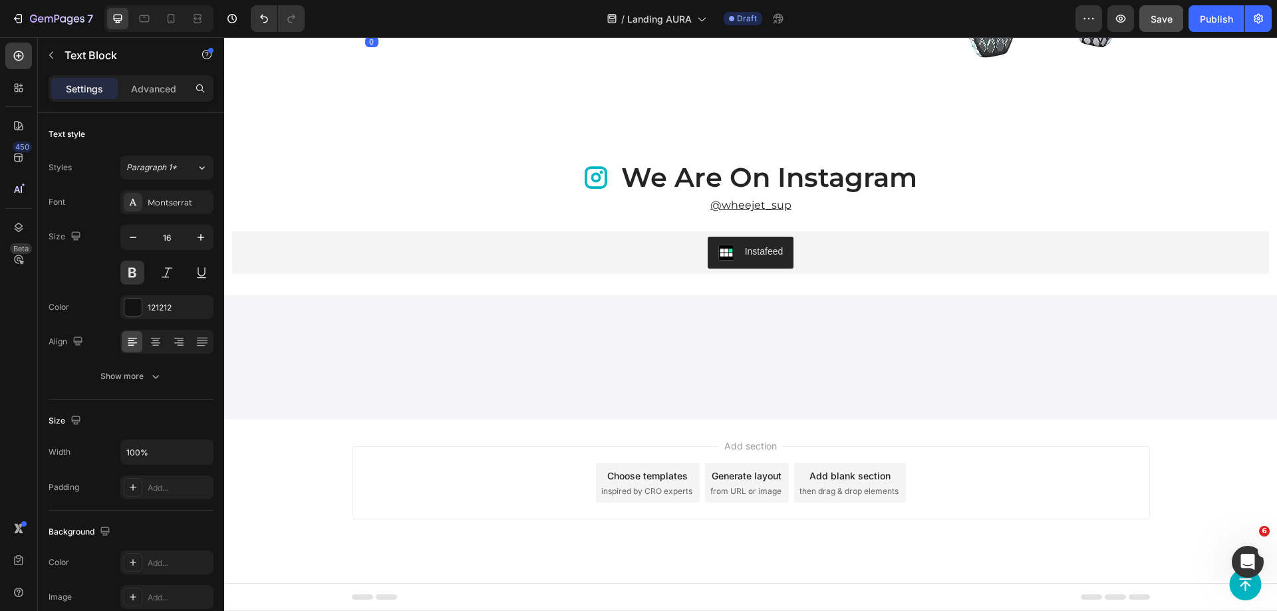
click at [408, 9] on h2 "SUP board size" at bounding box center [371, 3] width 173 height 12
click at [148, 311] on div "FFFFFF" at bounding box center [167, 308] width 39 height 12
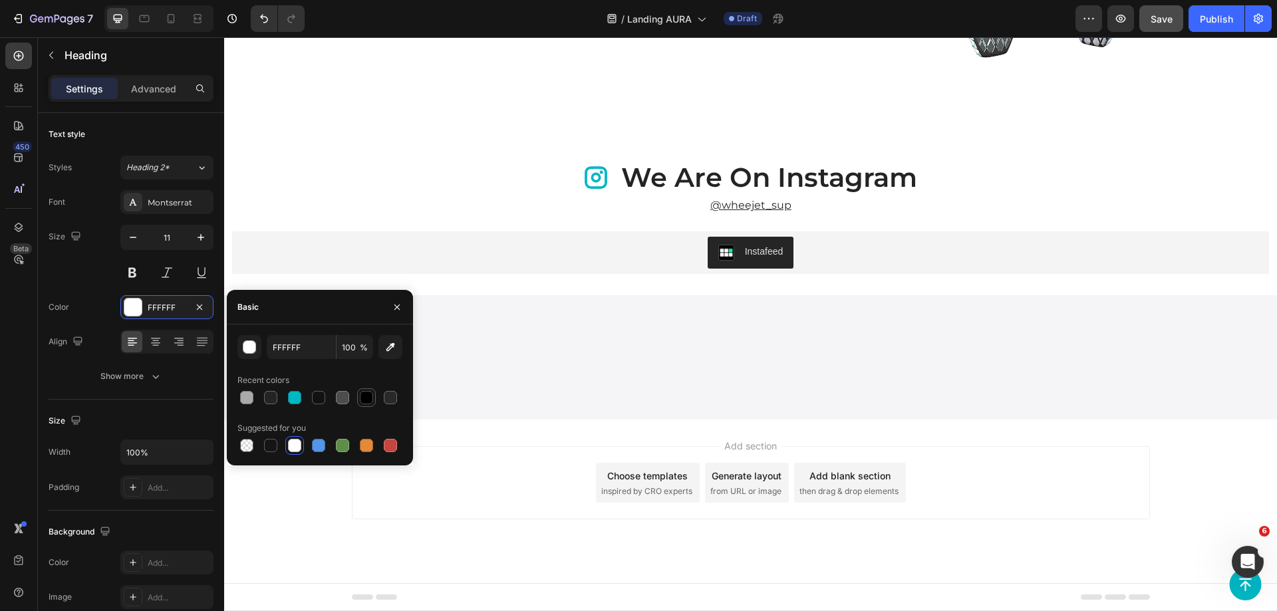
click at [358, 398] on div at bounding box center [320, 398] width 165 height 19
click at [360, 398] on div at bounding box center [366, 397] width 13 height 13
click at [320, 395] on div at bounding box center [318, 397] width 13 height 13
type input "121212"
click at [542, 116] on div "Our signature translucent design allows the texture to shine through, showcasin…" at bounding box center [555, 1] width 541 height 230
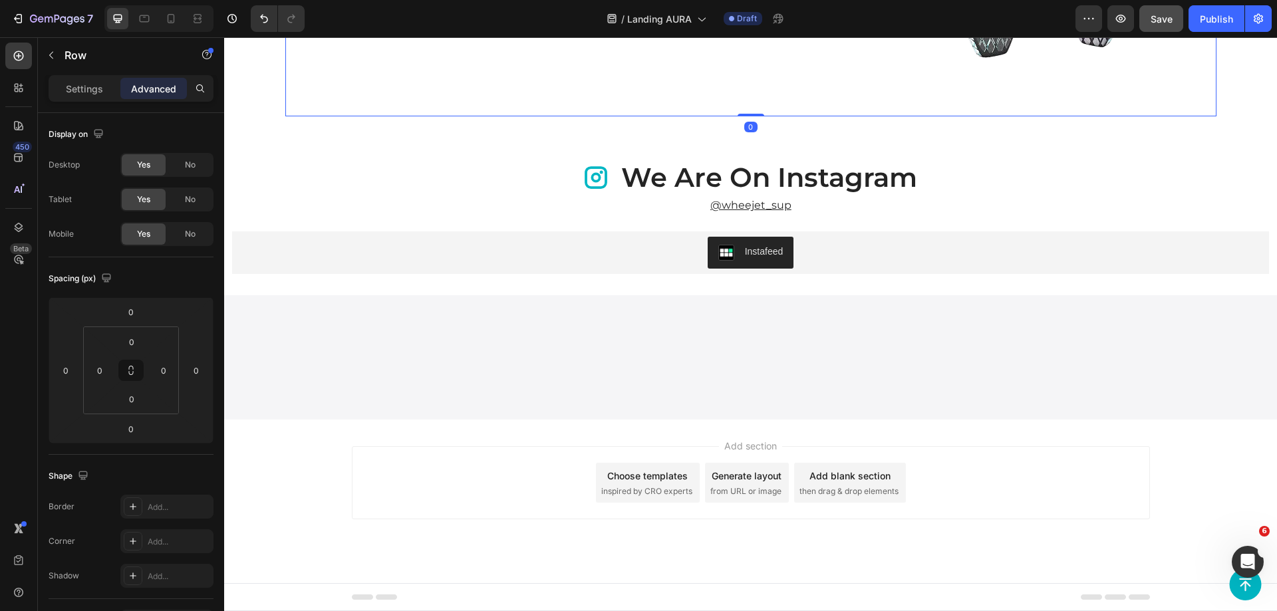
click at [526, 9] on h2 "Recommended pressure" at bounding box center [555, 3] width 173 height 12
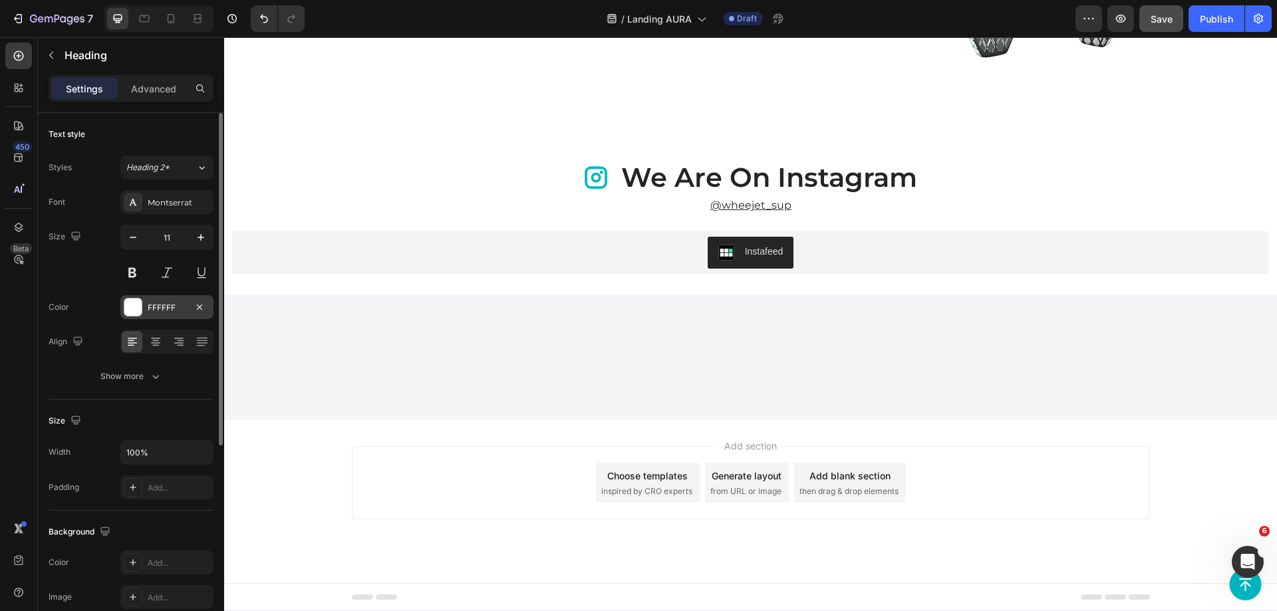
click at [150, 310] on div "FFFFFF" at bounding box center [167, 308] width 39 height 12
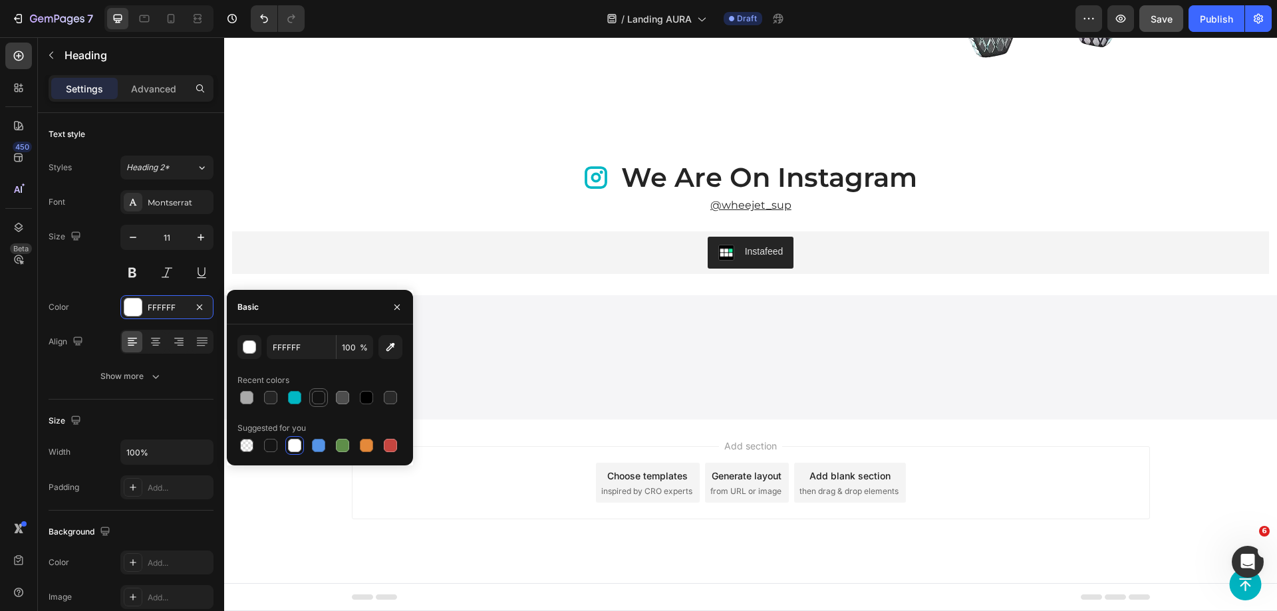
click at [325, 399] on div at bounding box center [318, 397] width 13 height 13
click at [358, 400] on div at bounding box center [366, 398] width 19 height 19
type input "000000"
click at [497, 30] on p "12-15 ps" at bounding box center [555, 20] width 170 height 19
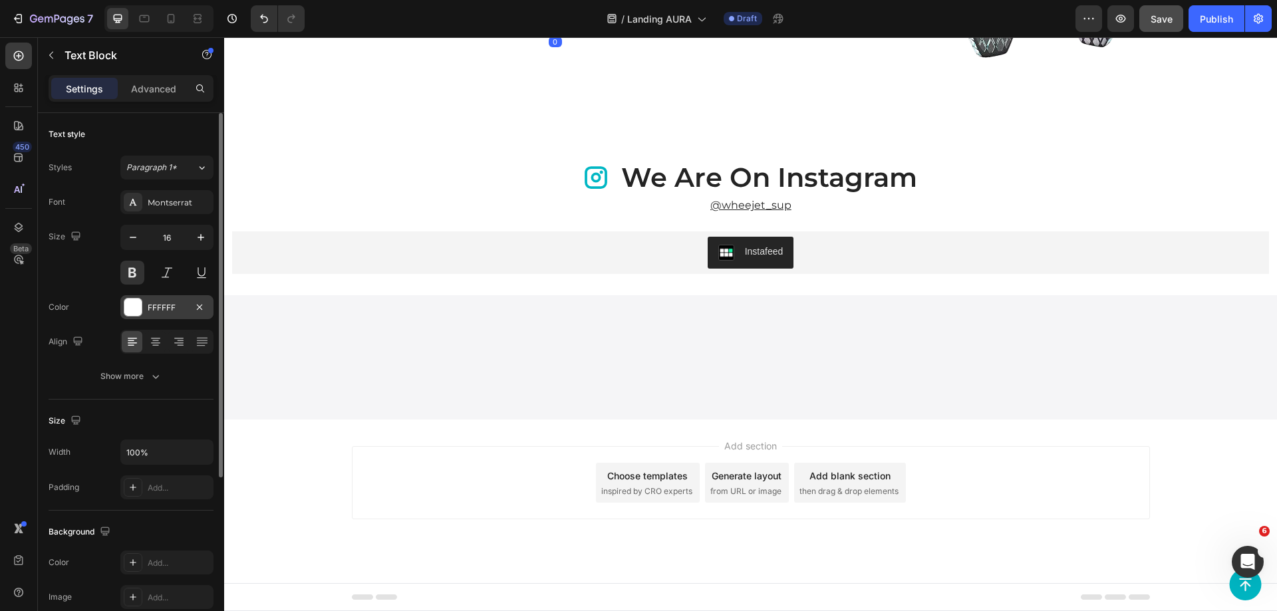
drag, startPoint x: 176, startPoint y: 313, endPoint x: 205, endPoint y: 339, distance: 38.6
click at [176, 313] on div "FFFFFF" at bounding box center [167, 308] width 39 height 12
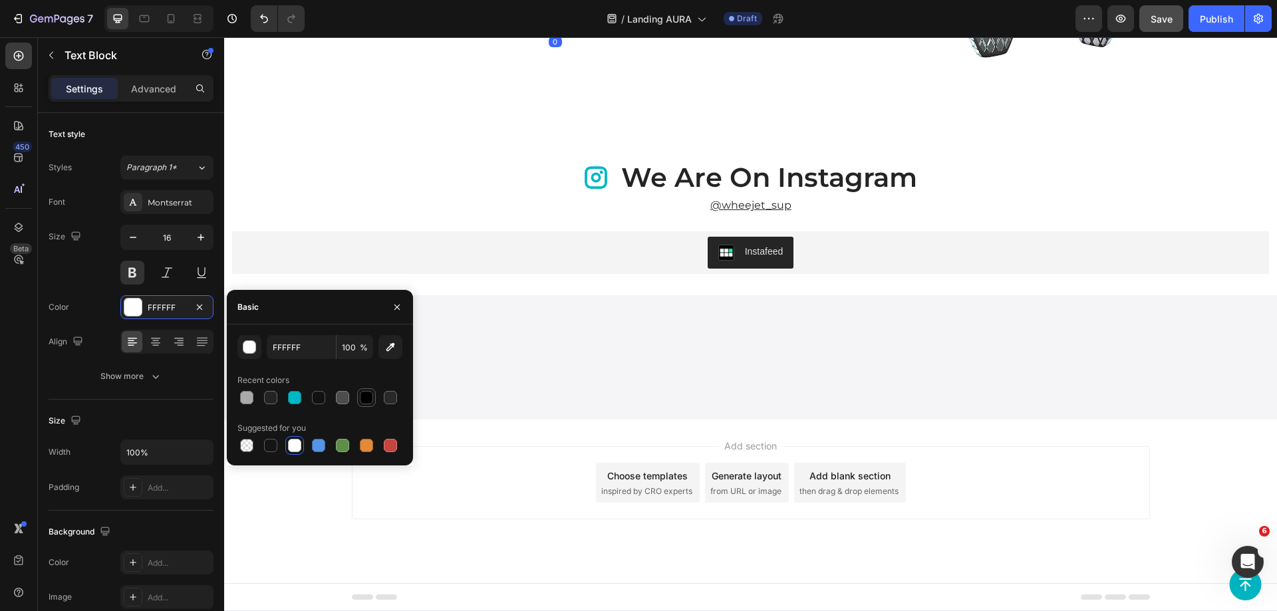
click at [369, 397] on div at bounding box center [366, 397] width 13 height 13
type input "000000"
click at [707, 30] on p "8.2 kg" at bounding box center [739, 20] width 170 height 19
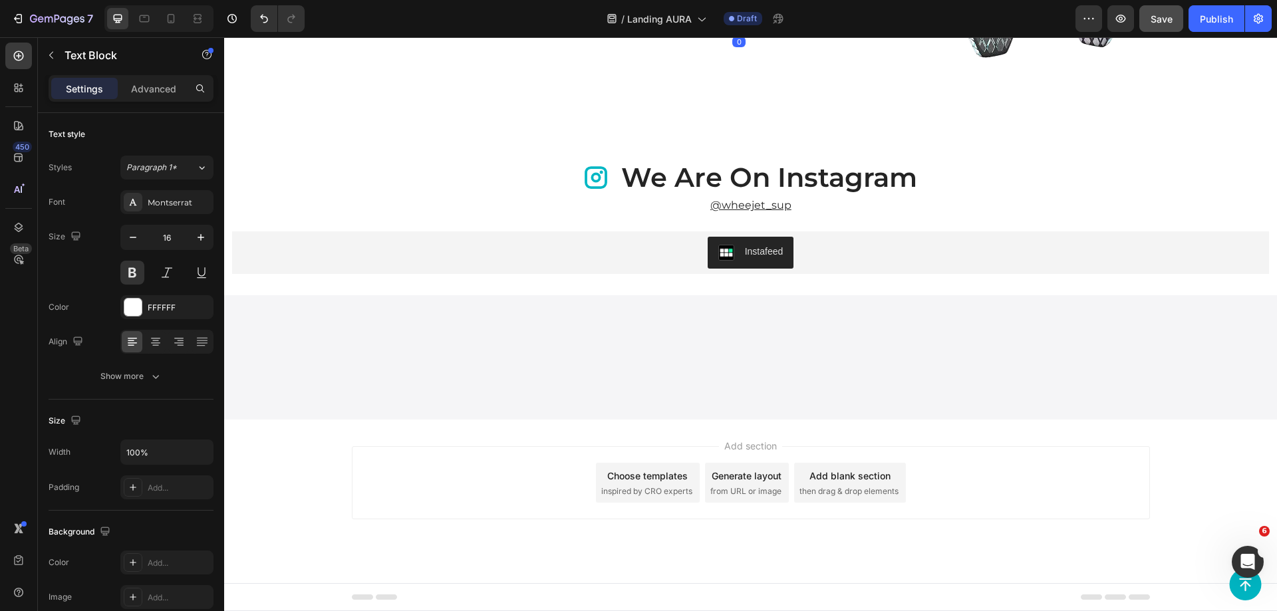
click at [780, 9] on h2 "Weight without packaging" at bounding box center [739, 3] width 173 height 12
click at [154, 312] on div "FFFFFF" at bounding box center [167, 308] width 39 height 12
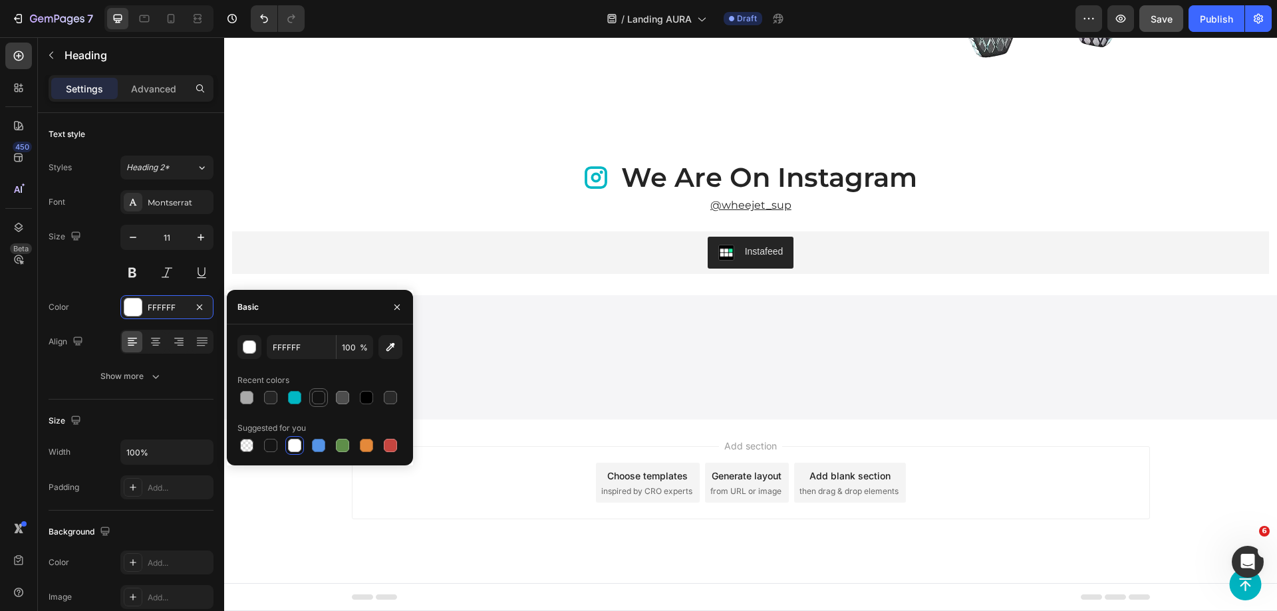
click at [326, 400] on div at bounding box center [318, 398] width 19 height 19
type input "121212"
click at [685, 30] on p "8.2 kg" at bounding box center [739, 20] width 170 height 19
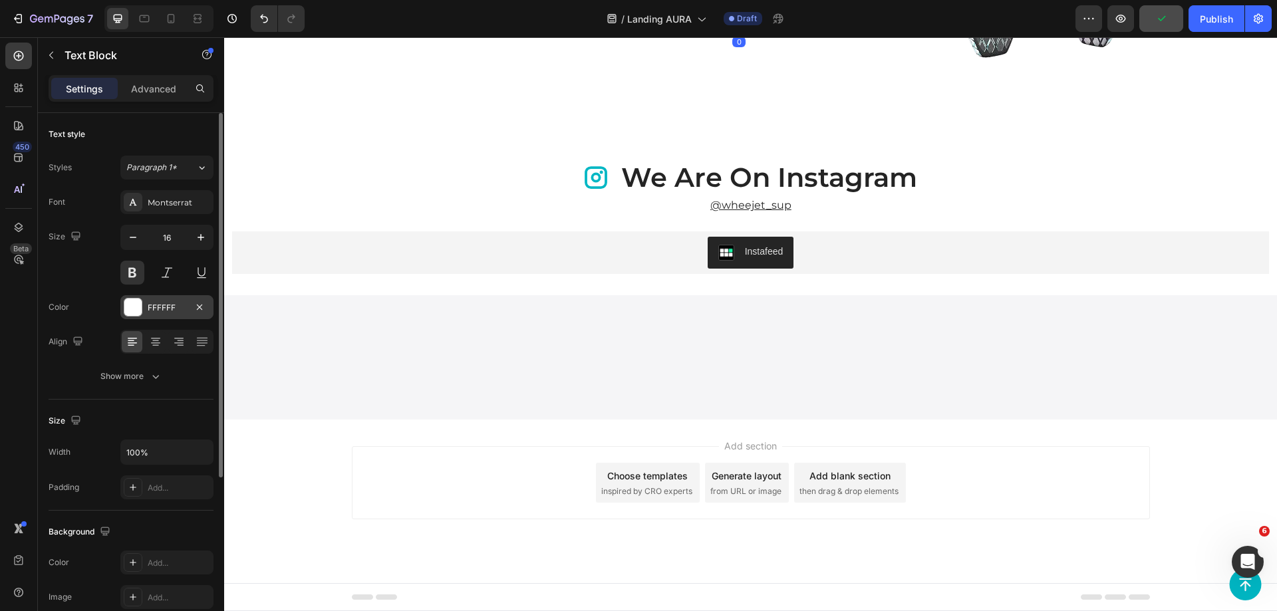
click at [131, 315] on div at bounding box center [132, 307] width 17 height 17
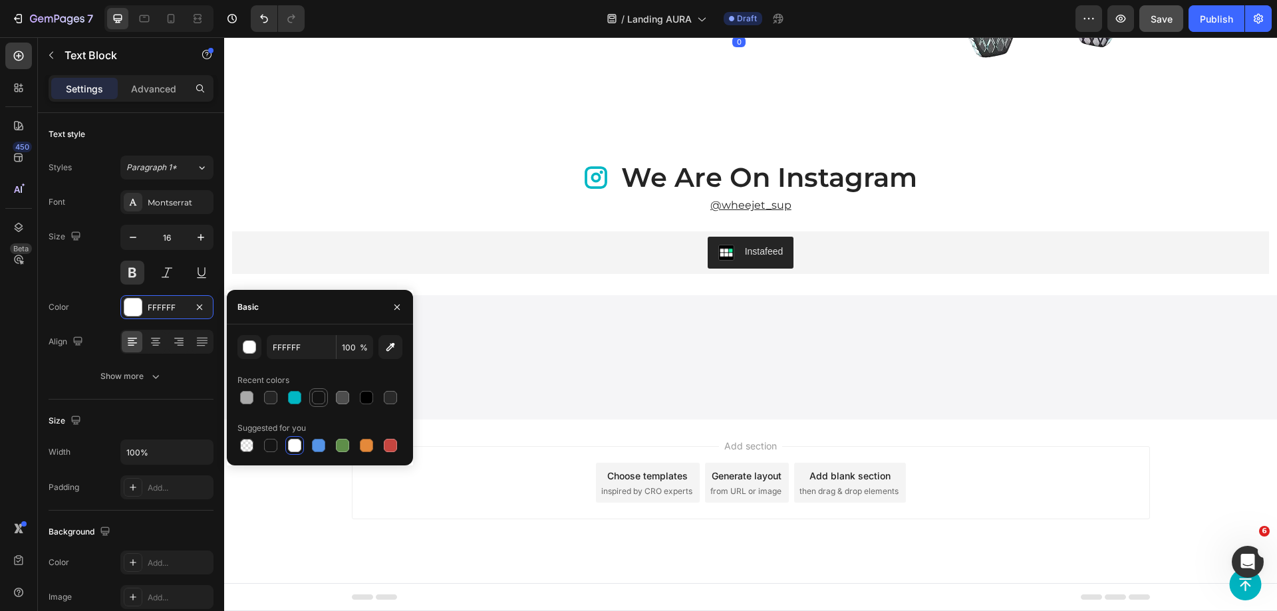
click at [319, 395] on div at bounding box center [318, 397] width 13 height 13
type input "121212"
click at [494, 116] on div "Our signature translucent design allows the texture to shine through, showcasin…" at bounding box center [555, 1] width 541 height 230
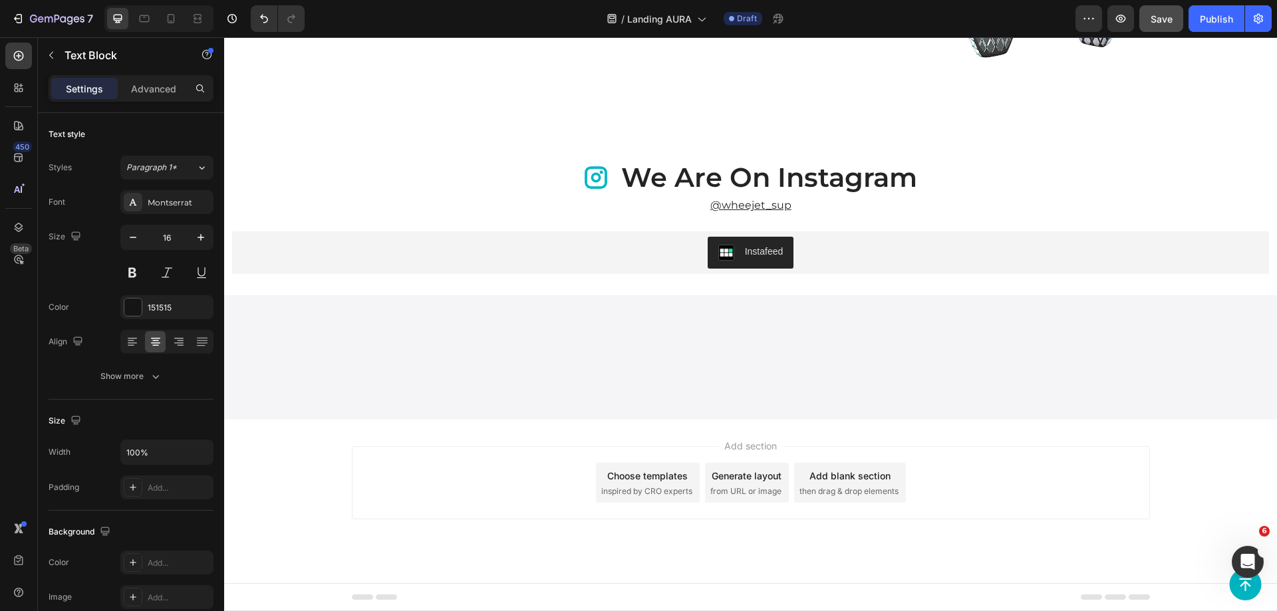
click at [309, 9] on h2 "SUP board size" at bounding box center [371, 3] width 173 height 12
click at [452, 9] on h2 "SUP board size" at bounding box center [371, 3] width 173 height 12
click at [452, 30] on p "[PHONE_NUMBER] cm" at bounding box center [372, 20] width 170 height 19
click at [458, 31] on div "SUP board size Heading 335-81-15 cm Text Block 0 Recommended pressure Heading 1…" at bounding box center [555, 14] width 541 height 34
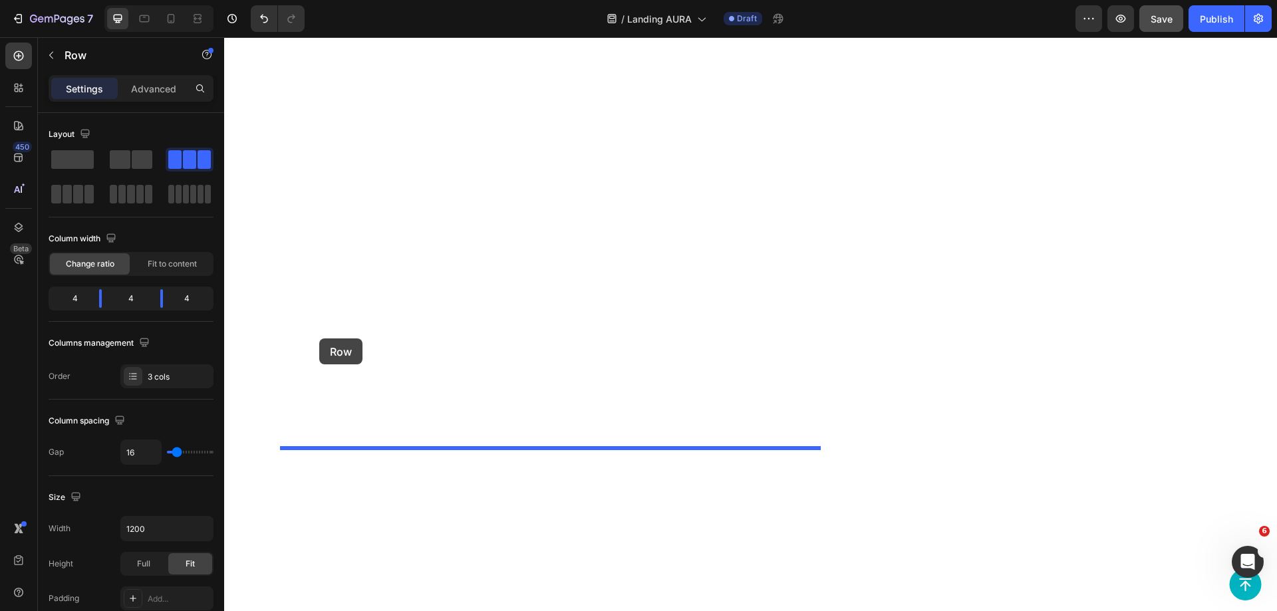
drag, startPoint x: 294, startPoint y: 376, endPoint x: 319, endPoint y: 339, distance: 45.0
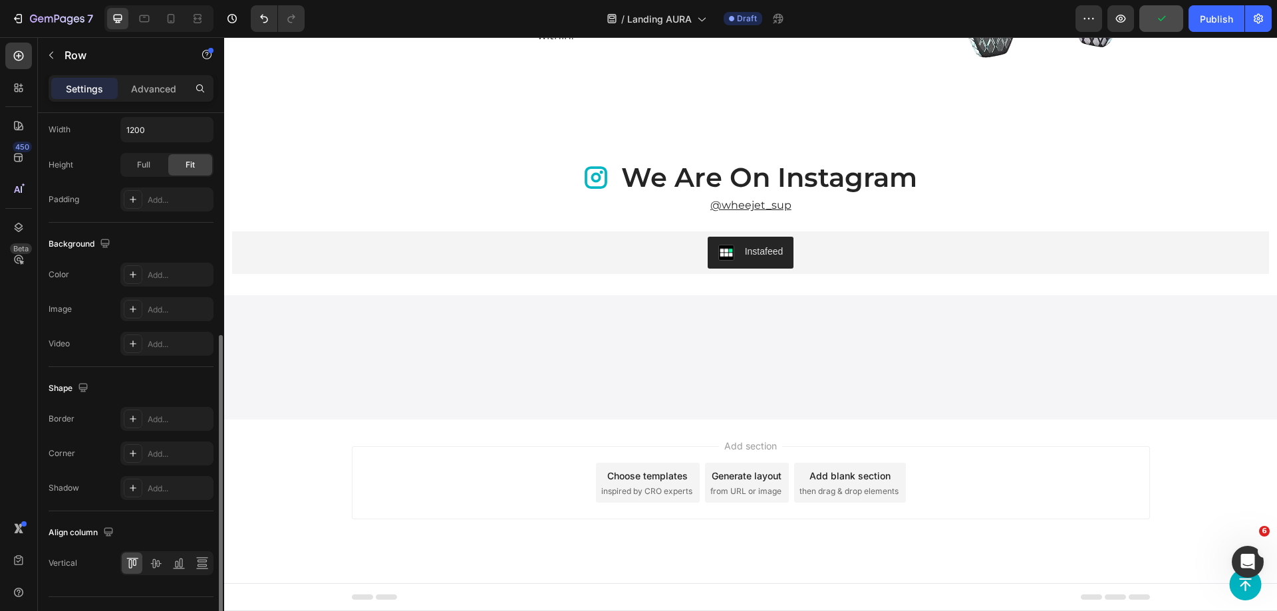
scroll to position [427, 0]
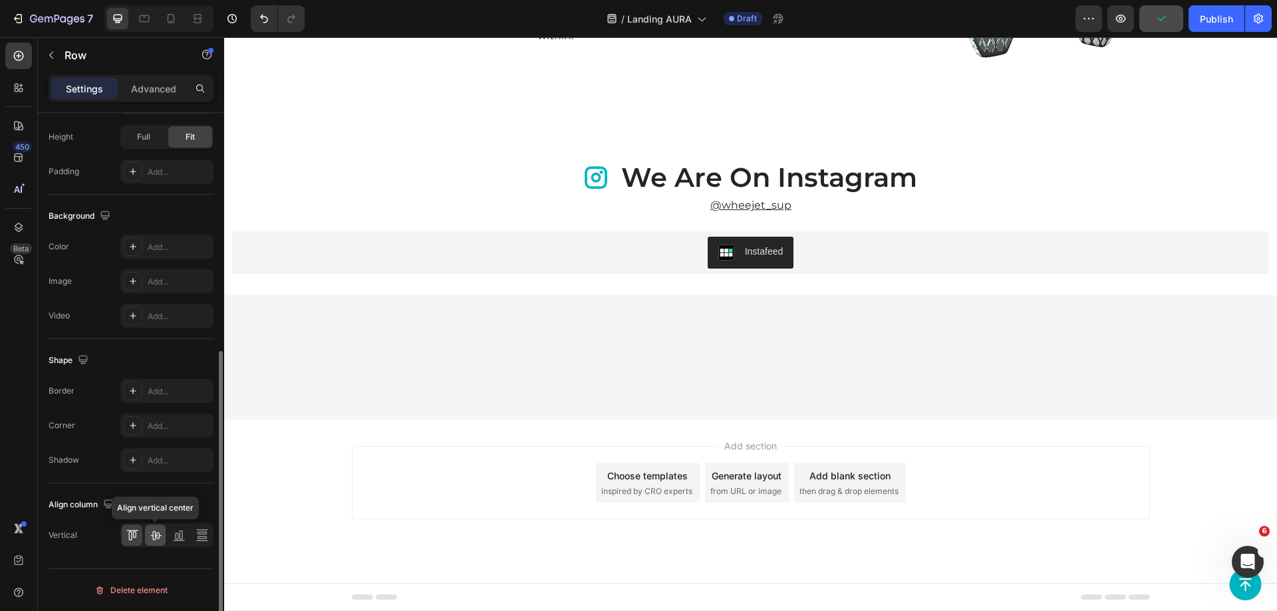
click at [156, 532] on icon at bounding box center [155, 535] width 13 height 13
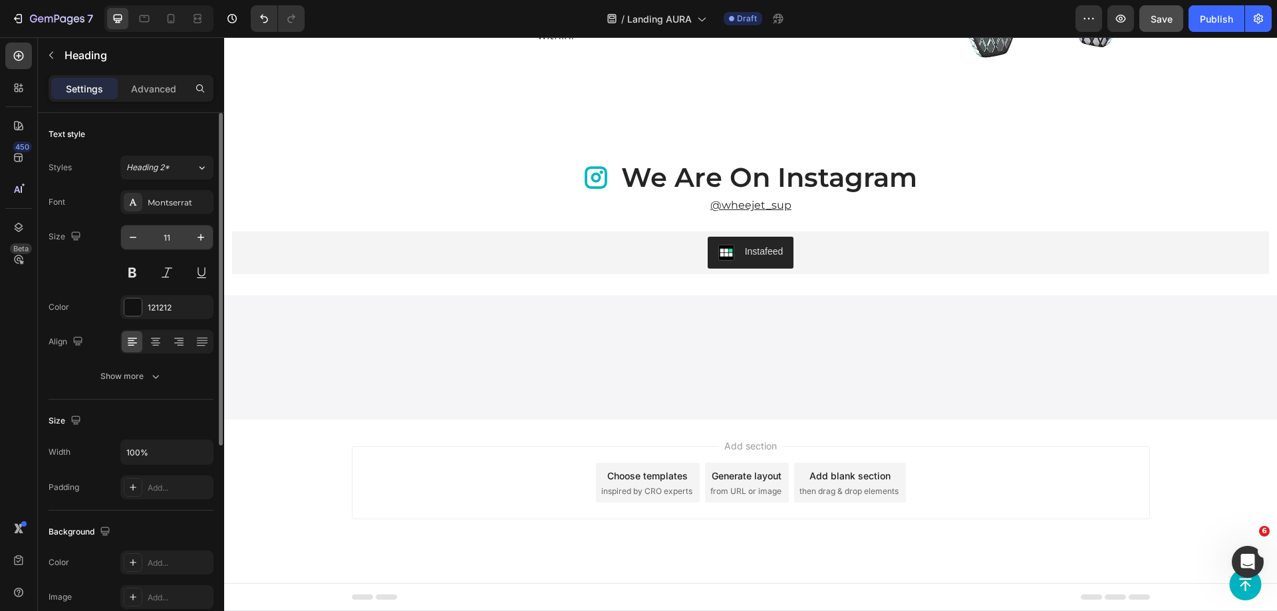
click at [165, 243] on input "11" at bounding box center [167, 238] width 44 height 24
type input "21"
click at [169, 235] on input "11" at bounding box center [167, 238] width 44 height 24
type input "21"
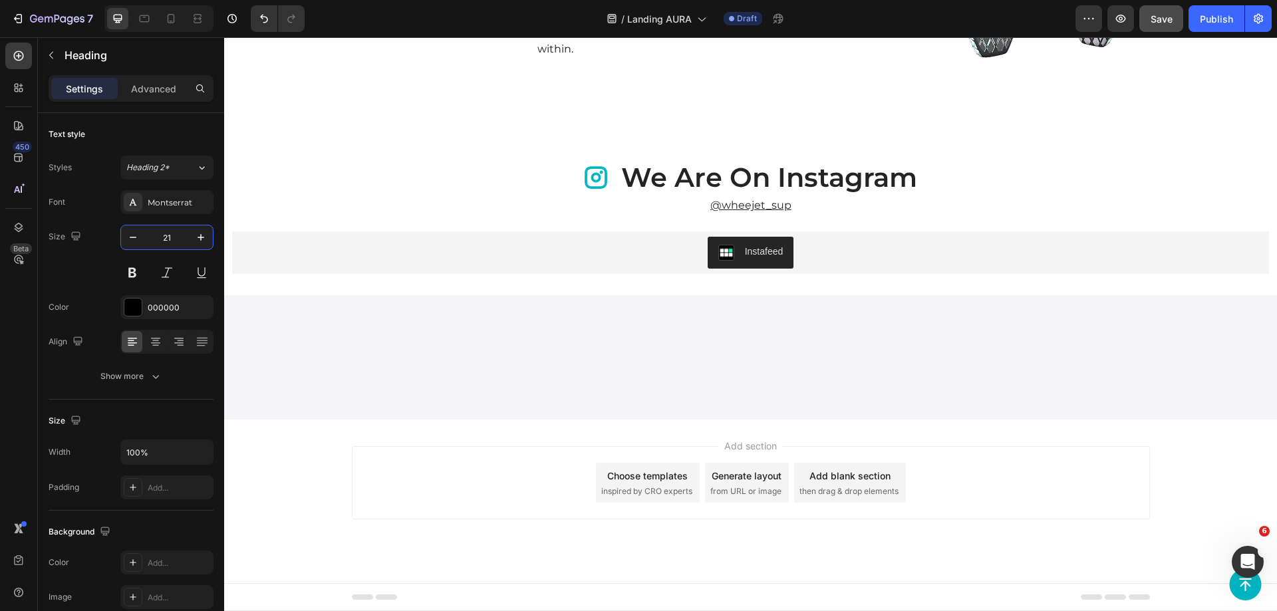
click at [830, 116] on div "Image SUP board size Heading 335-81-15 cm Text Block Recommended pressure Headi…" at bounding box center [750, 1] width 931 height 230
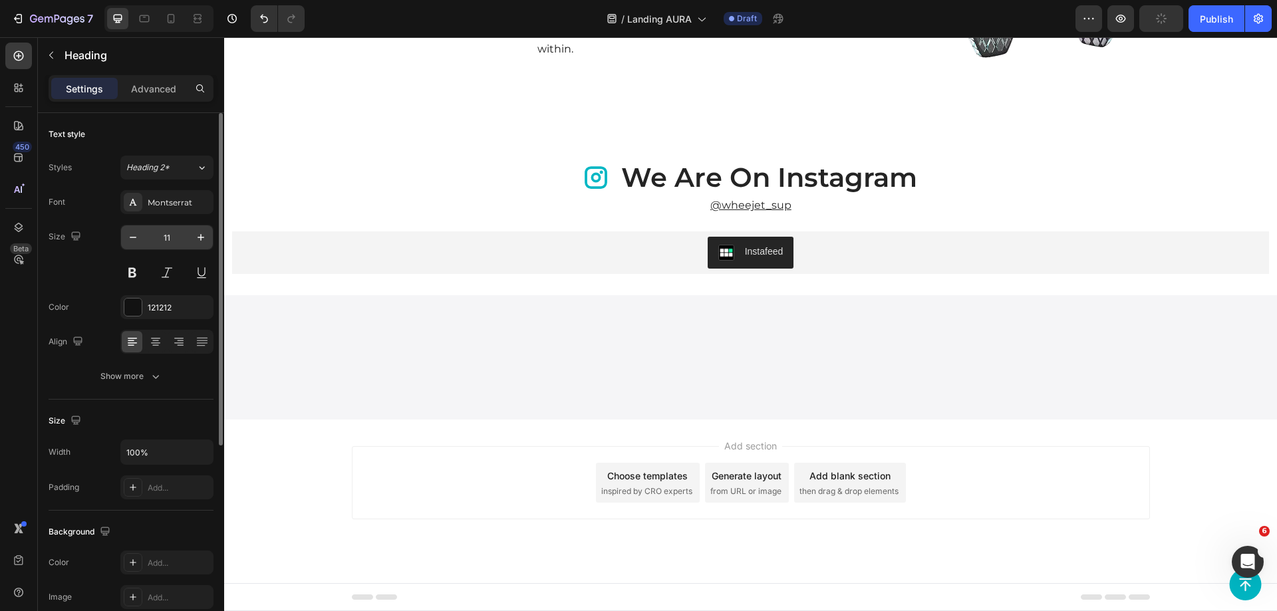
click at [164, 230] on input "11" at bounding box center [167, 238] width 44 height 24
type input "21"
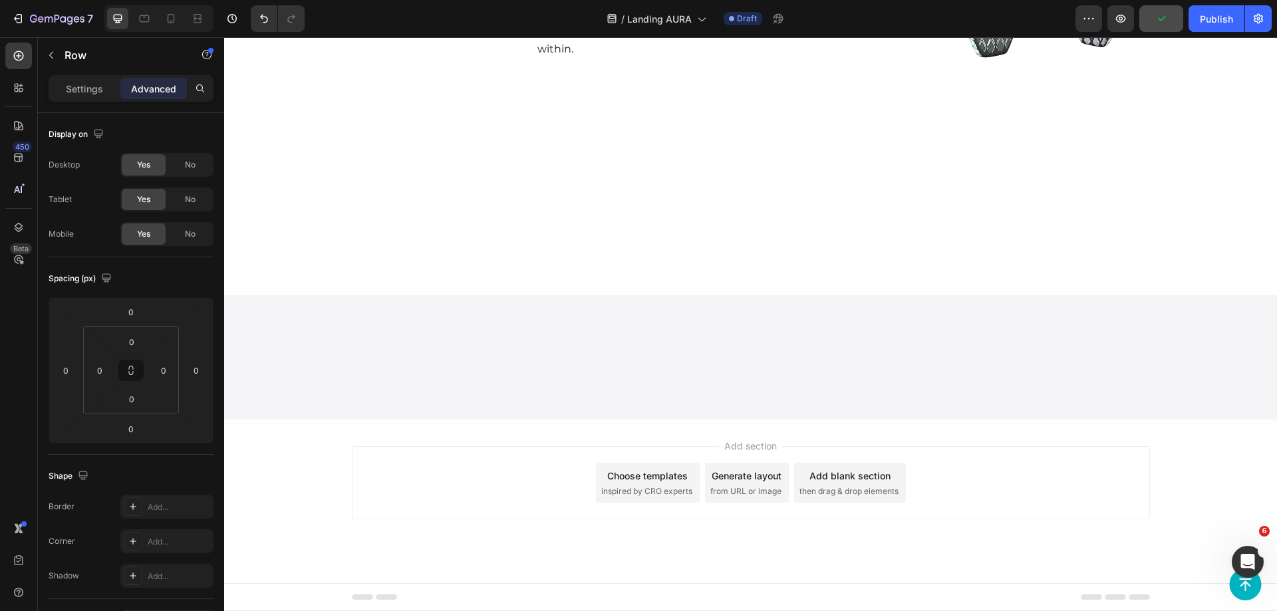
scroll to position [4455, 0]
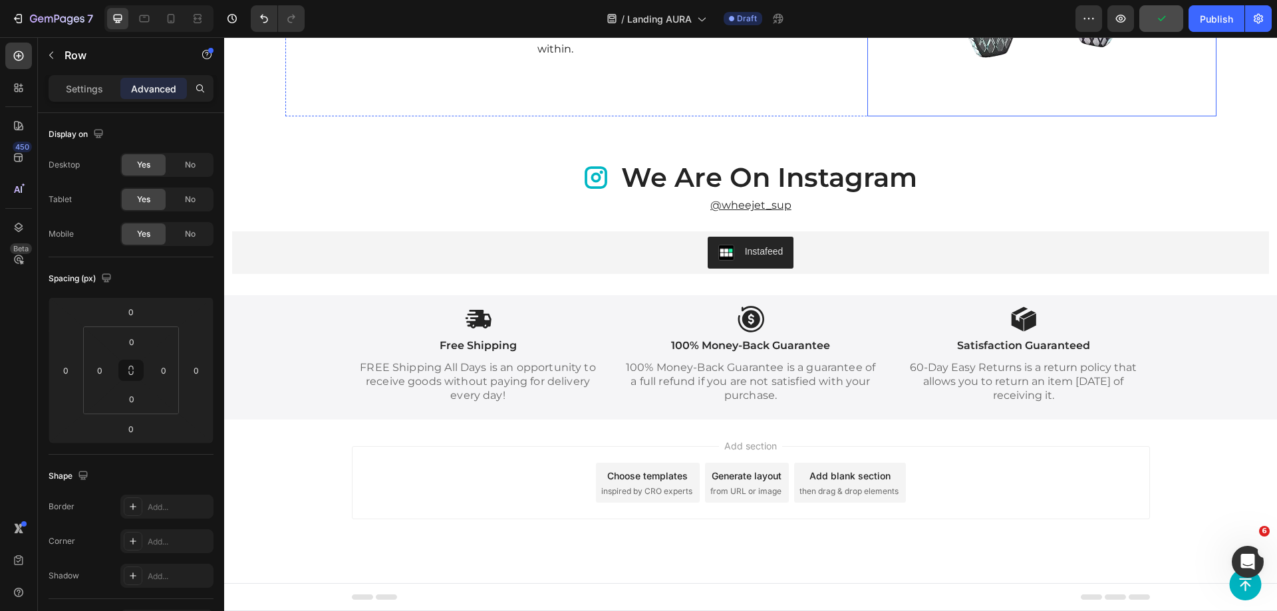
click at [924, 116] on img at bounding box center [1042, 1] width 349 height 230
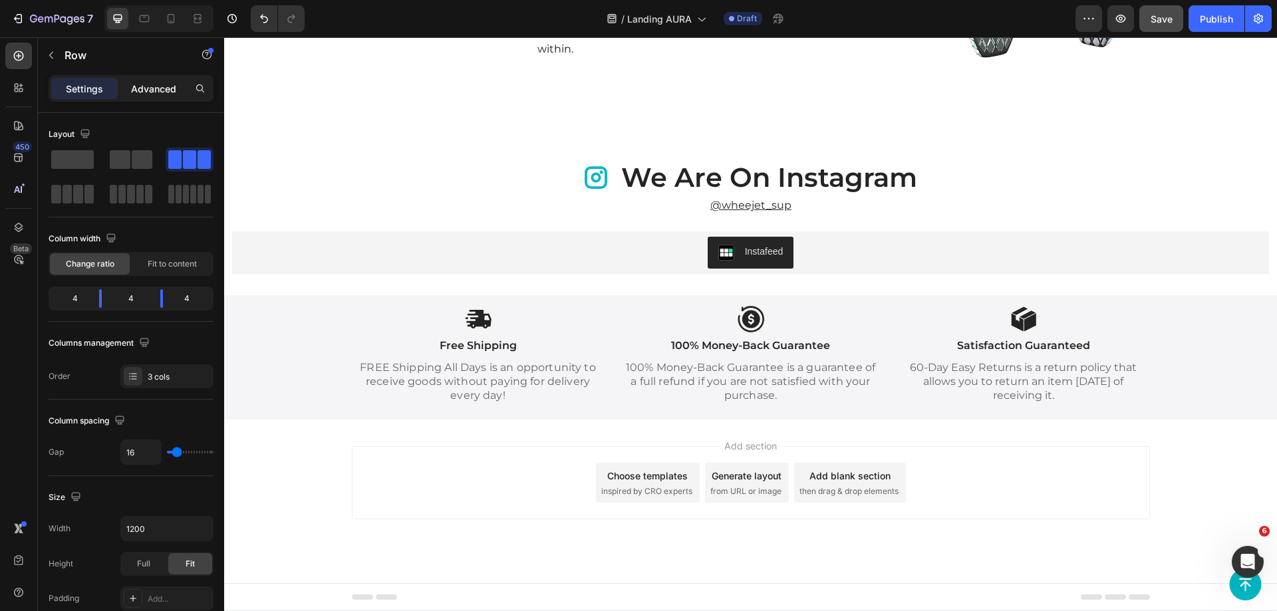
click at [152, 88] on p "Advanced" at bounding box center [153, 89] width 45 height 14
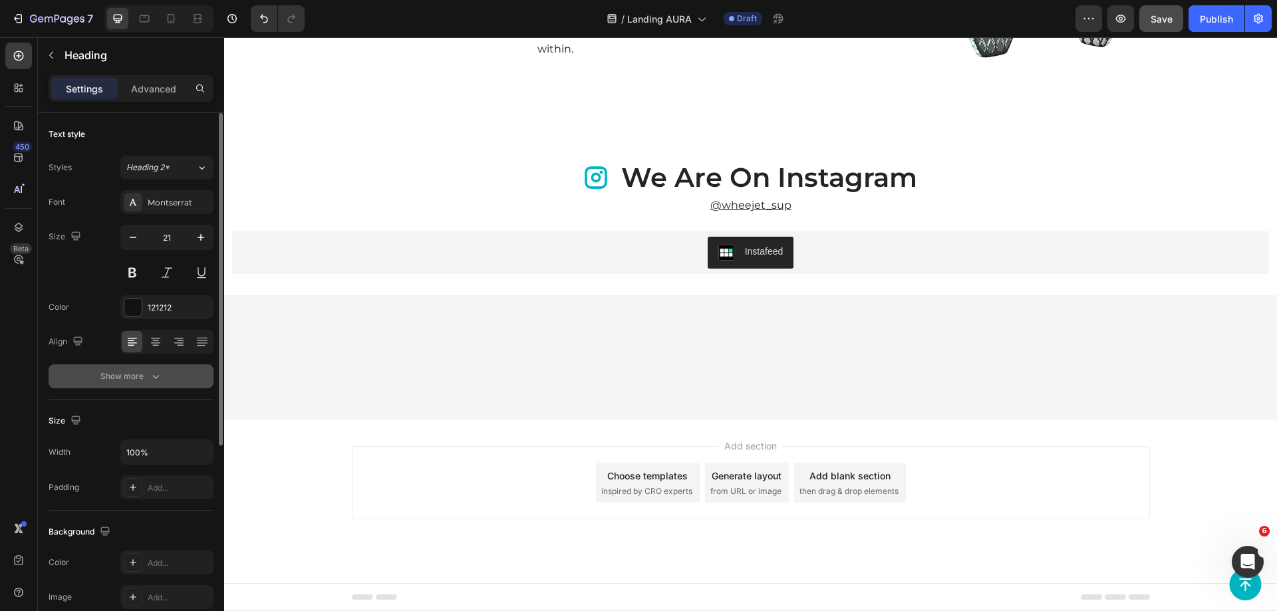
click at [147, 374] on div "Show more" at bounding box center [131, 376] width 62 height 13
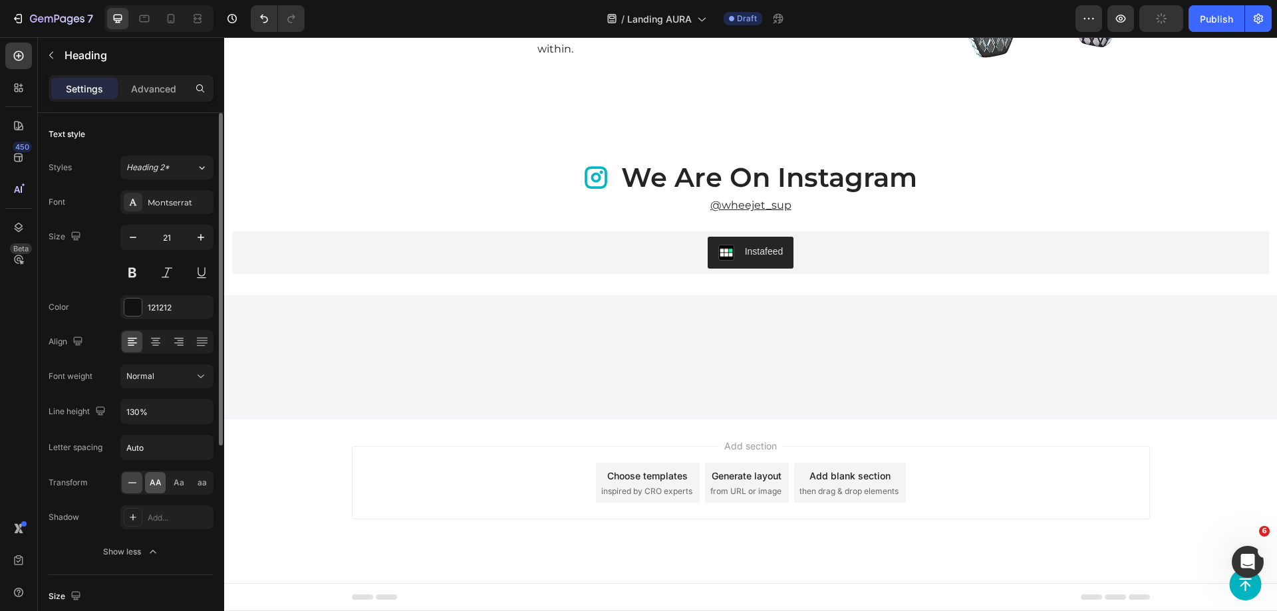
click at [153, 476] on div "AA" at bounding box center [155, 482] width 21 height 21
click at [173, 236] on input "21" at bounding box center [167, 238] width 44 height 24
type input "18"
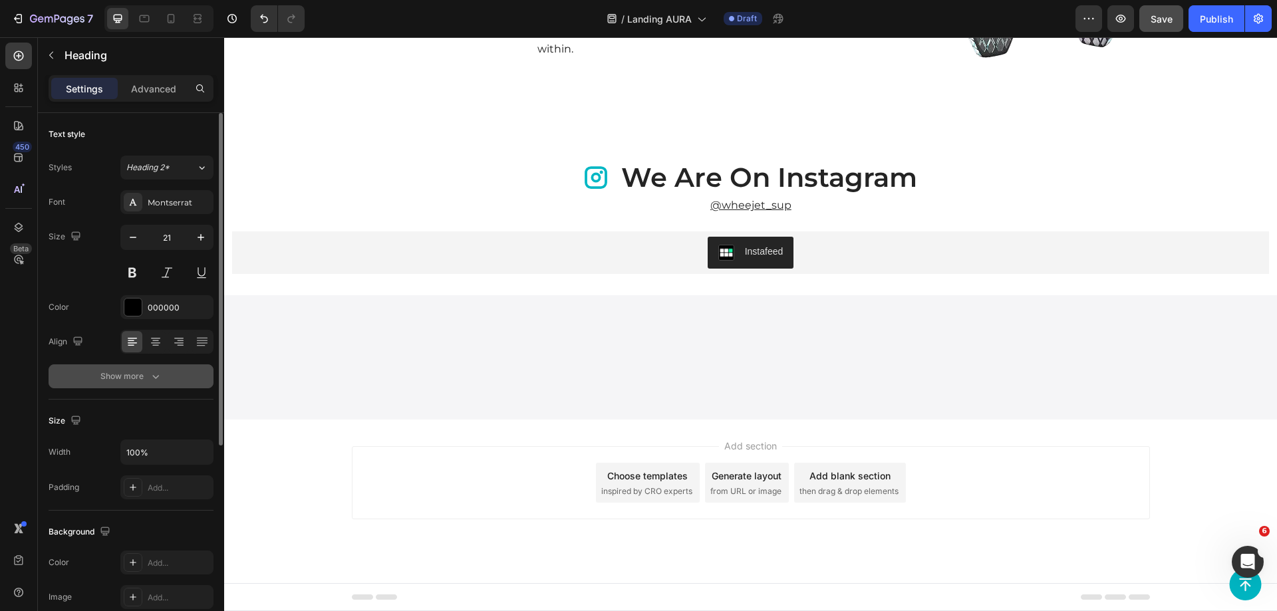
click at [148, 386] on button "Show more" at bounding box center [131, 377] width 165 height 24
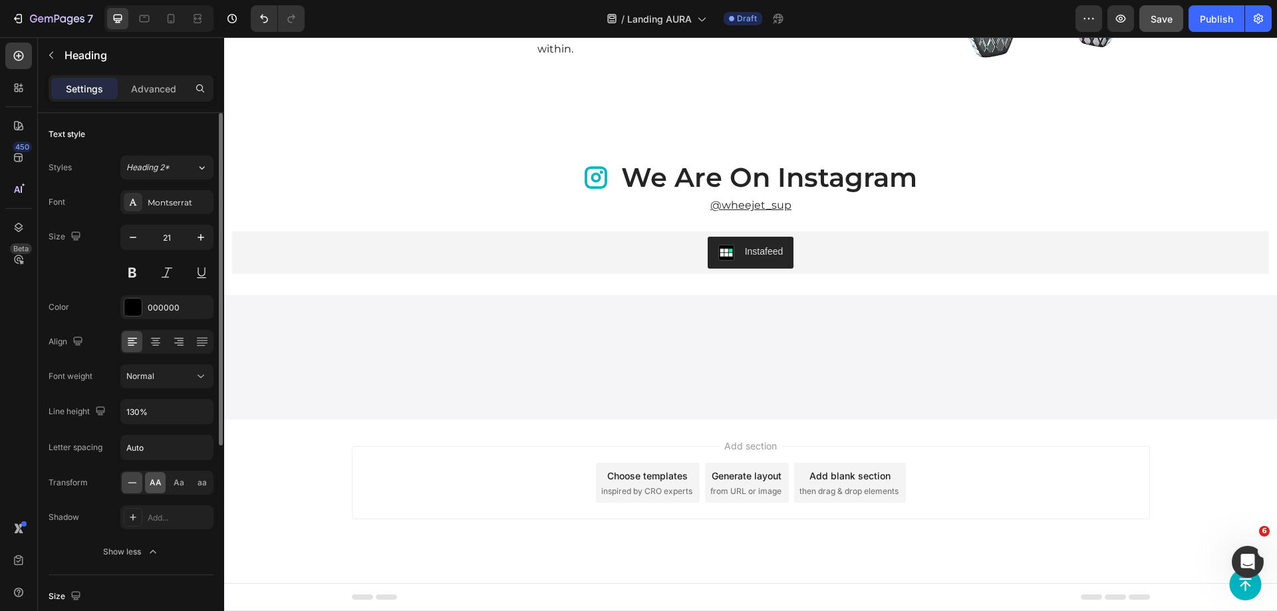
click at [158, 486] on span "AA" at bounding box center [156, 483] width 12 height 12
click at [168, 241] on input "21" at bounding box center [167, 238] width 44 height 24
type input "18"
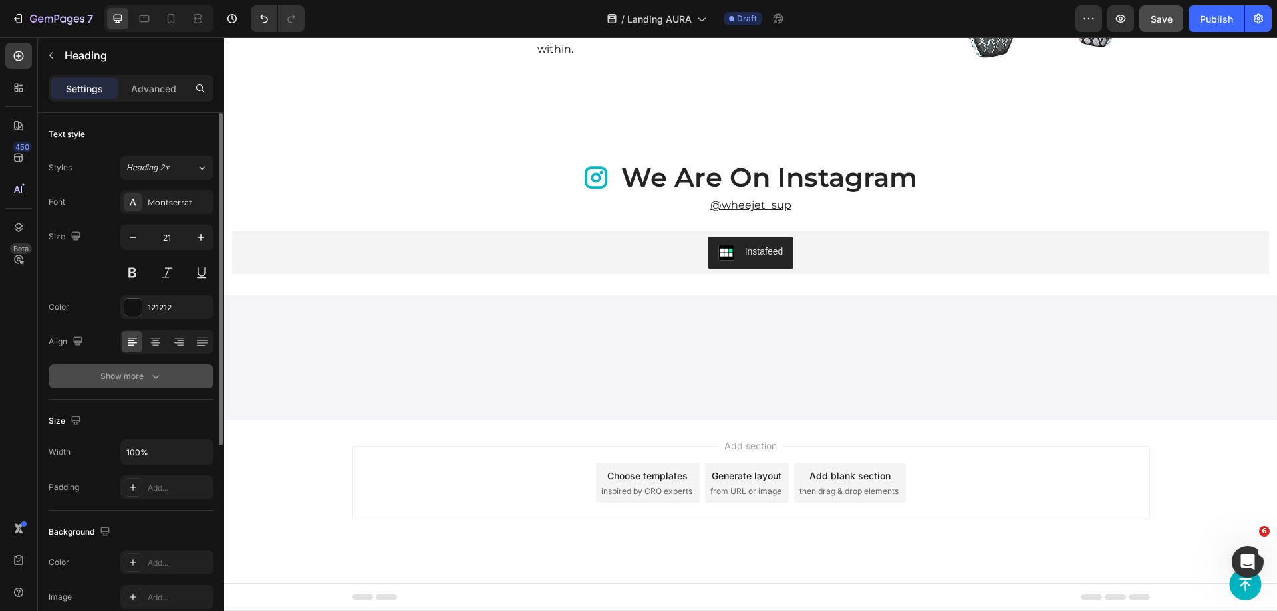
click at [134, 373] on div "Show more" at bounding box center [131, 376] width 62 height 13
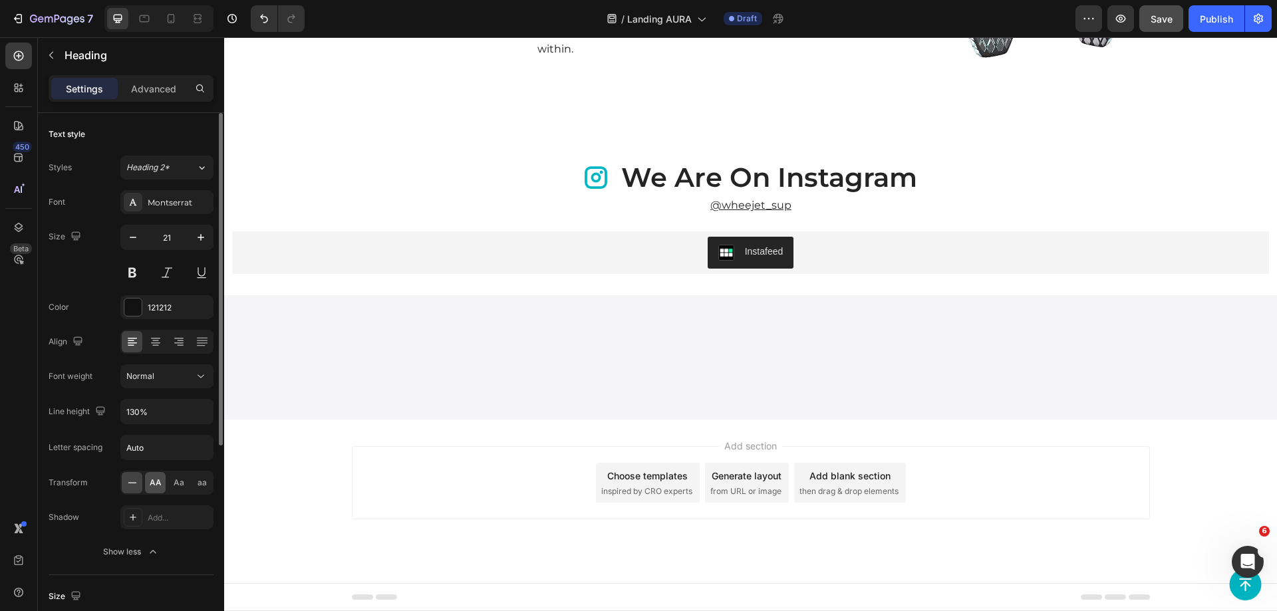
click at [156, 487] on span "AA" at bounding box center [156, 483] width 12 height 12
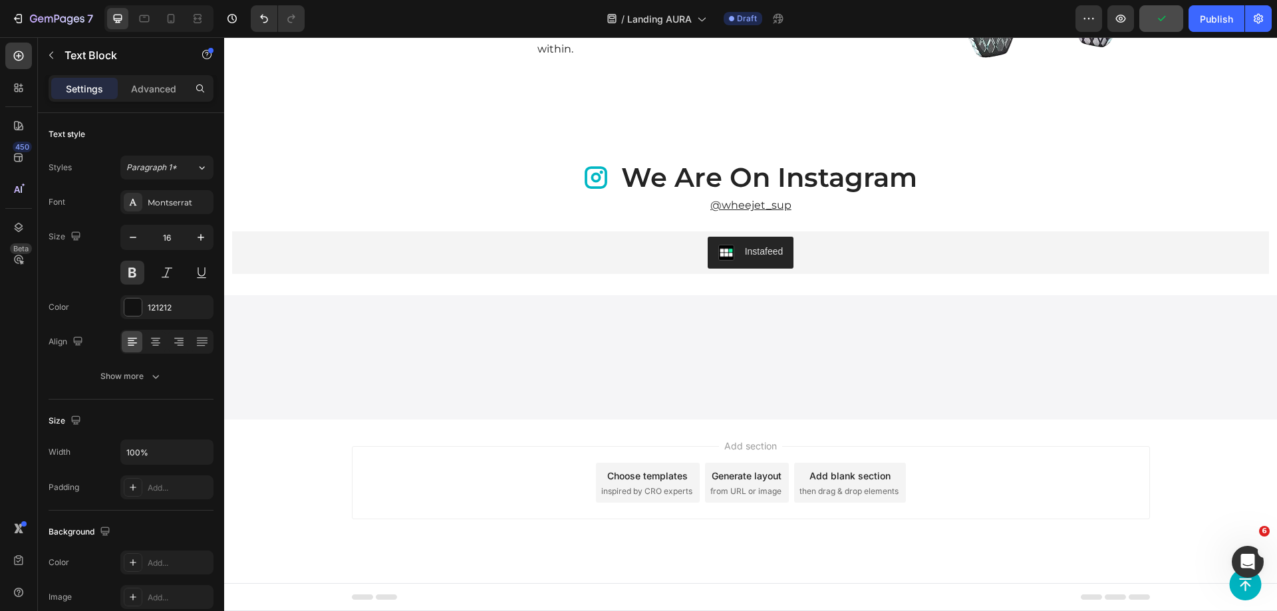
click at [159, 243] on input "21" at bounding box center [167, 238] width 44 height 24
type input "18"
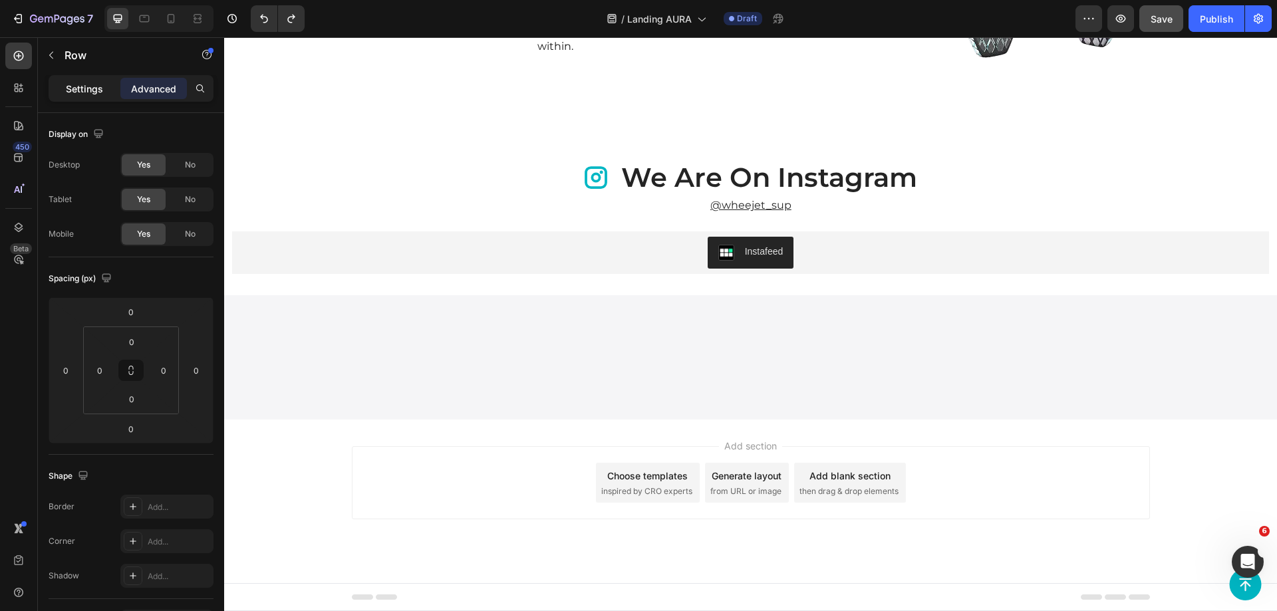
click at [94, 96] on div "Settings" at bounding box center [84, 88] width 67 height 21
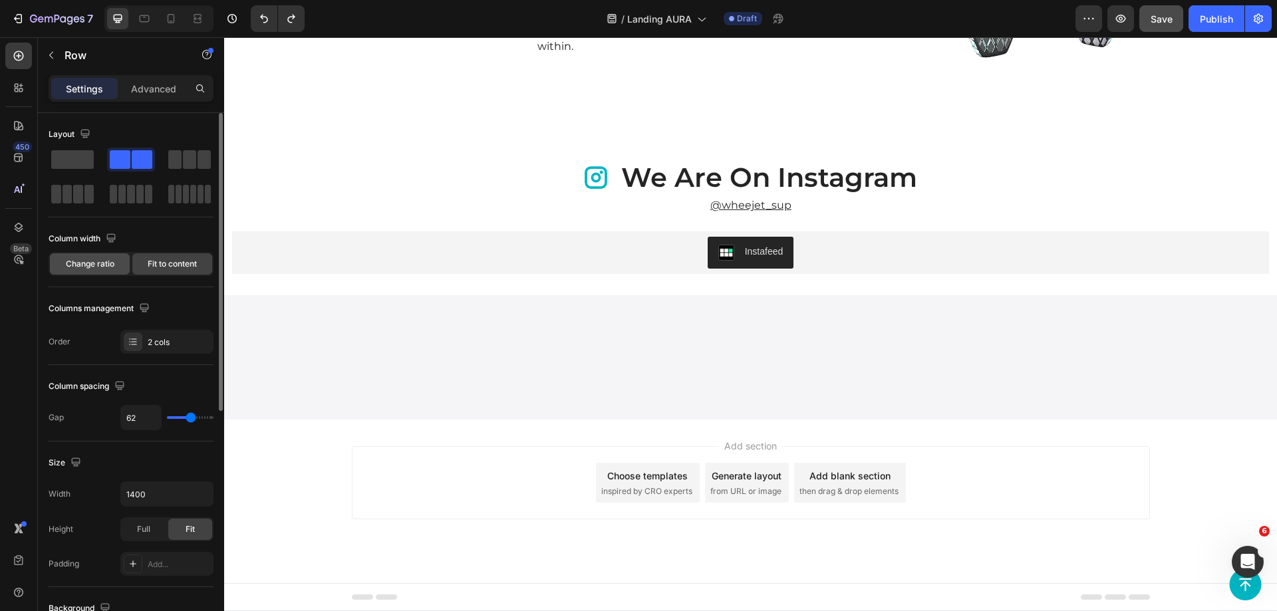
click at [116, 270] on div "Change ratio" at bounding box center [90, 263] width 80 height 21
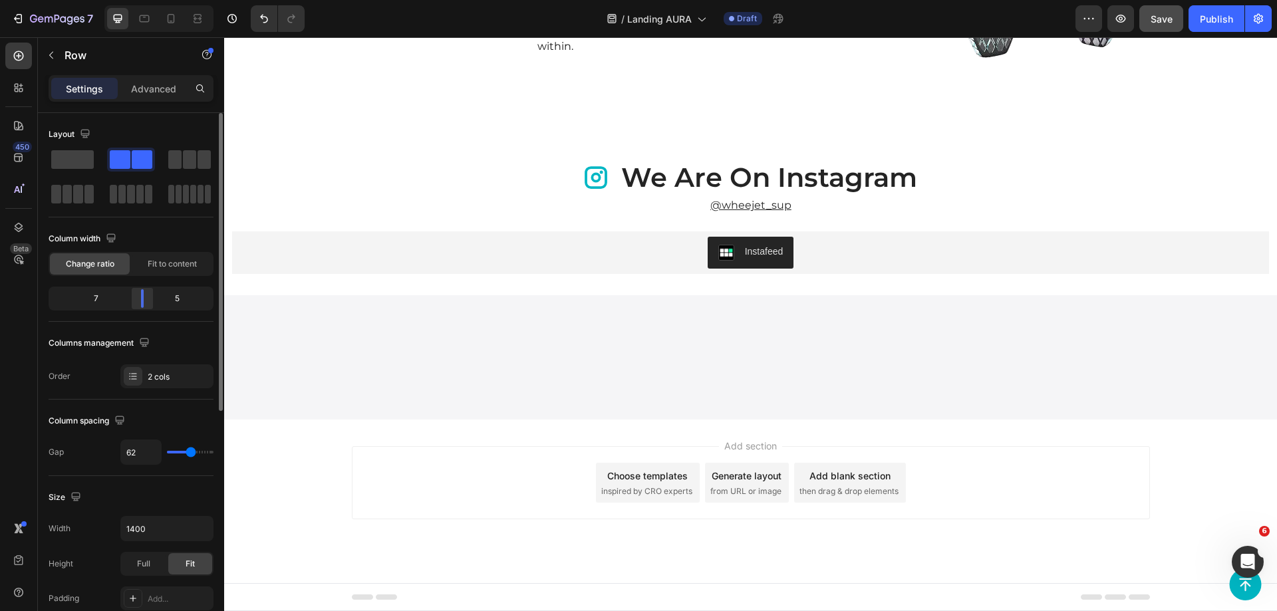
drag, startPoint x: 132, startPoint y: 295, endPoint x: 152, endPoint y: 295, distance: 20.0
click at [152, 295] on div at bounding box center [142, 298] width 24 height 19
click at [157, 293] on div at bounding box center [154, 298] width 24 height 19
click at [164, 267] on span "Fit to content" at bounding box center [172, 264] width 49 height 12
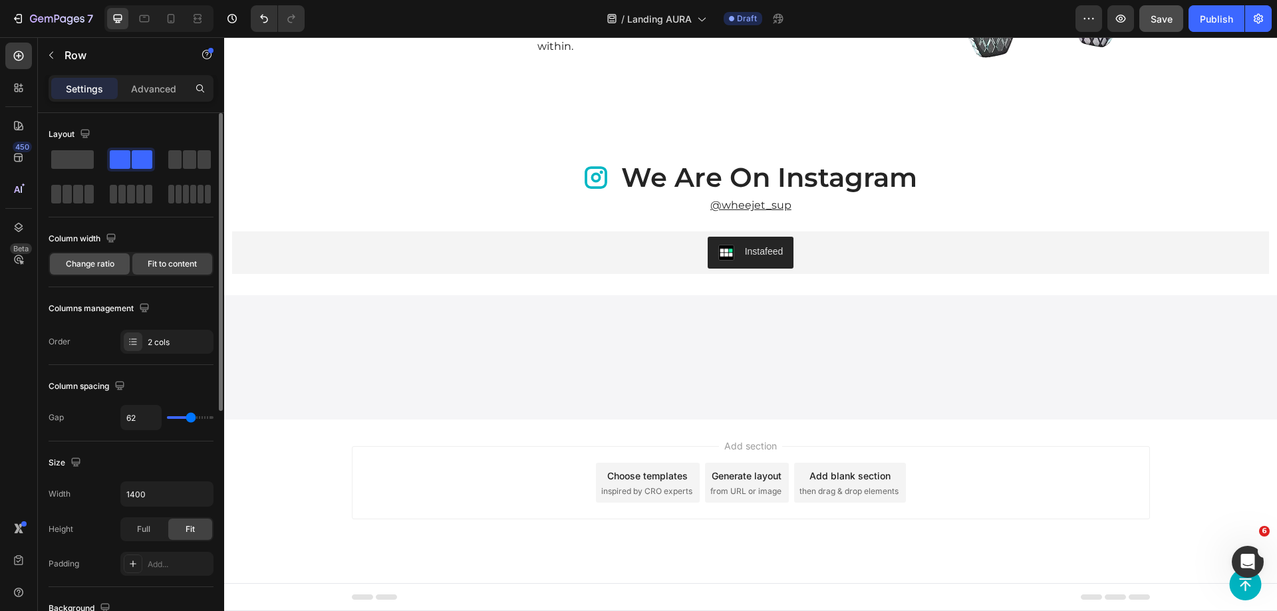
click at [105, 263] on span "Change ratio" at bounding box center [90, 264] width 49 height 12
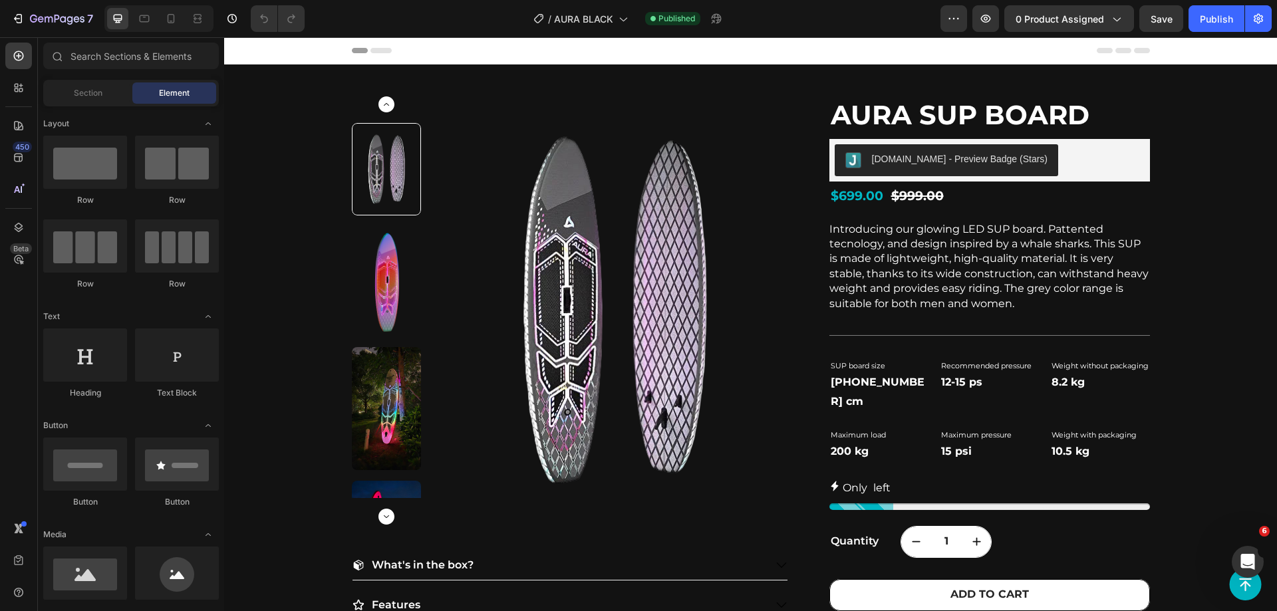
click at [837, 360] on div "SUP board size Heading" at bounding box center [880, 366] width 100 height 12
click at [912, 378] on p "[PHONE_NUMBER] cm" at bounding box center [879, 392] width 97 height 39
click at [919, 376] on p "[PHONE_NUMBER] cm" at bounding box center [879, 392] width 97 height 39
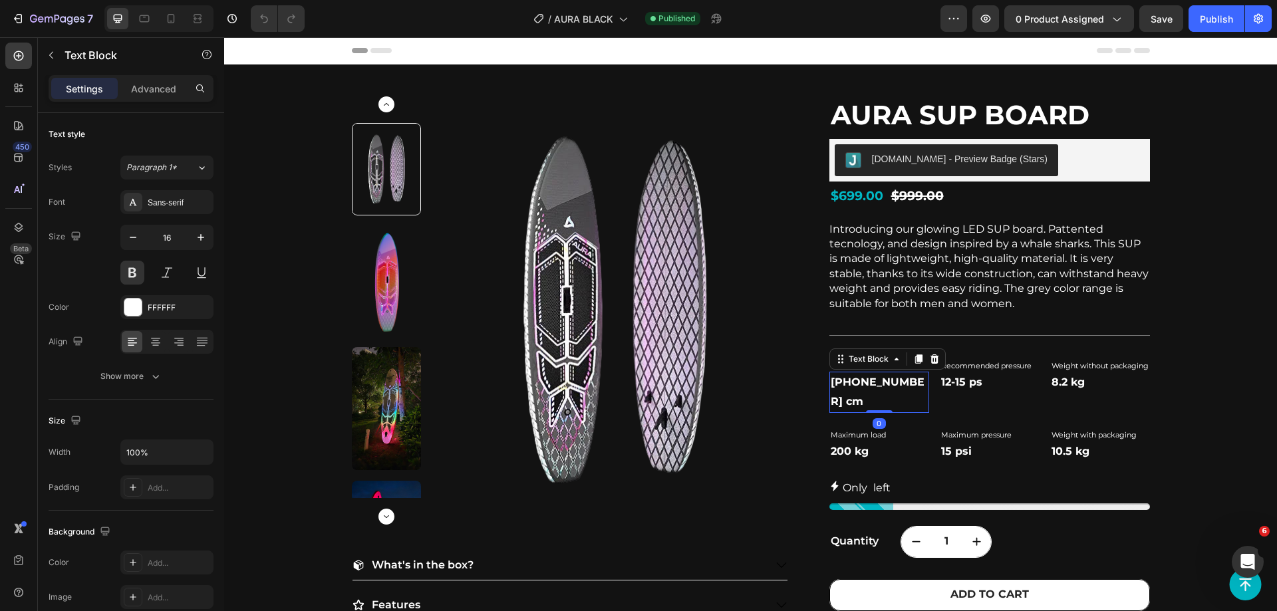
click at [922, 383] on p "[PHONE_NUMBER] cm" at bounding box center [879, 392] width 97 height 39
click at [925, 383] on div "SUP board size Heading [PHONE_NUMBER] cm Text Block 0 Recommended pressure Head…" at bounding box center [990, 386] width 321 height 53
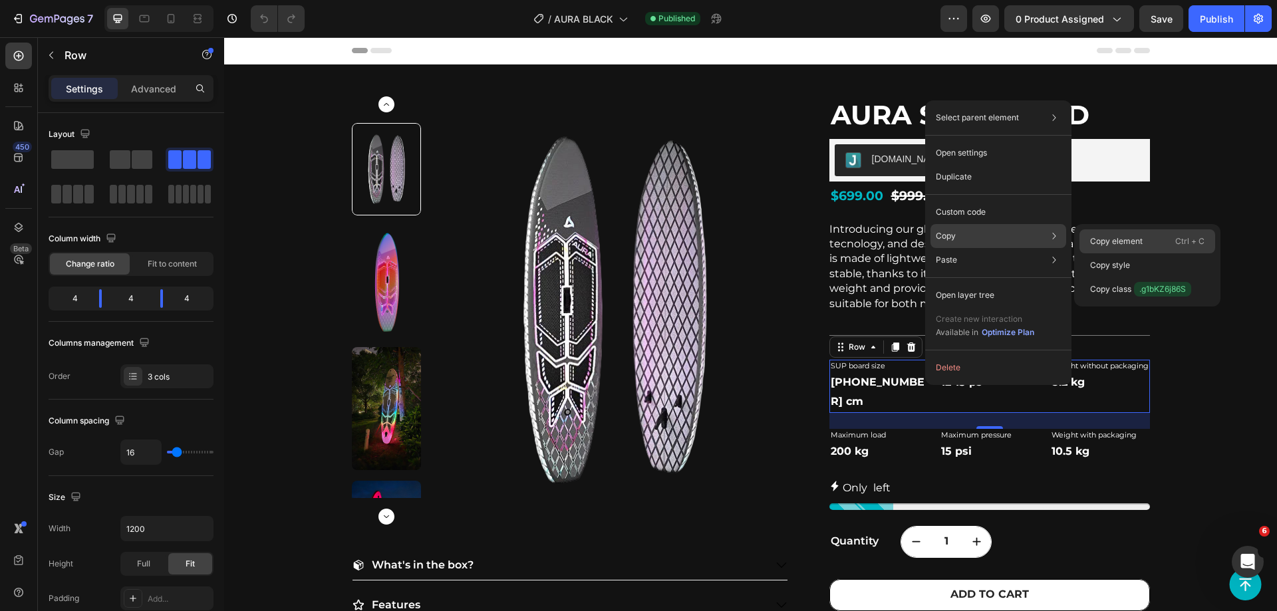
click at [1103, 239] on p "Copy element" at bounding box center [1116, 242] width 53 height 12
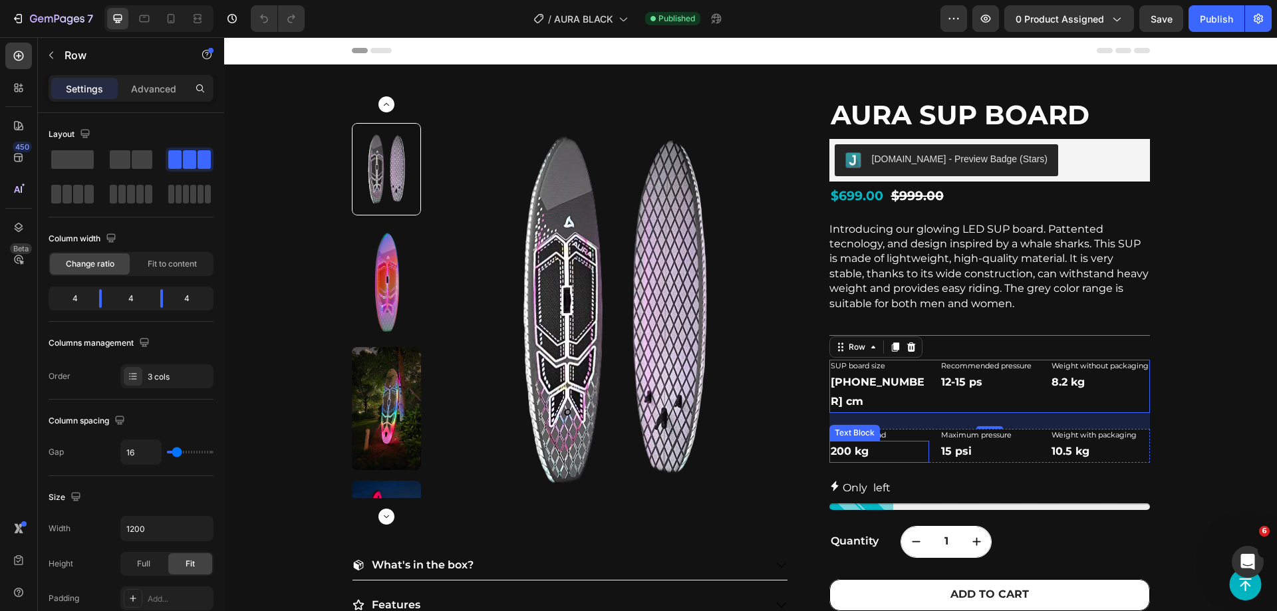
click at [913, 442] on p "200 kg" at bounding box center [879, 451] width 97 height 19
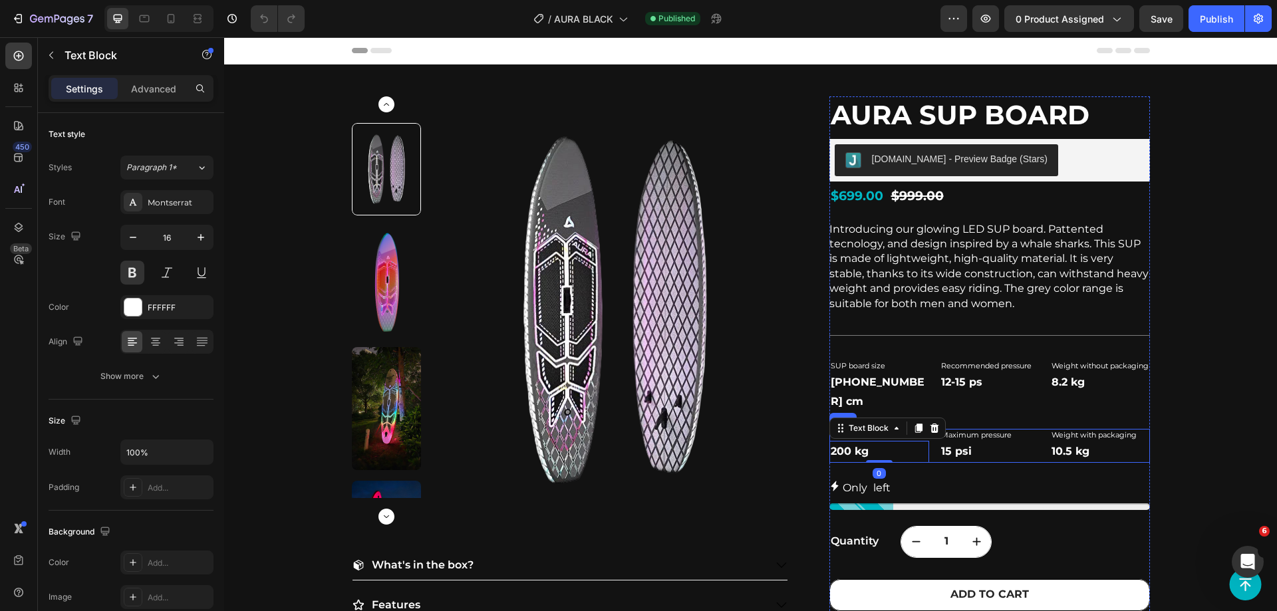
click at [929, 433] on div "Maximum load Heading 200 kg Text Block 0 Maximum pressure Heading 15 psi Text B…" at bounding box center [990, 446] width 321 height 34
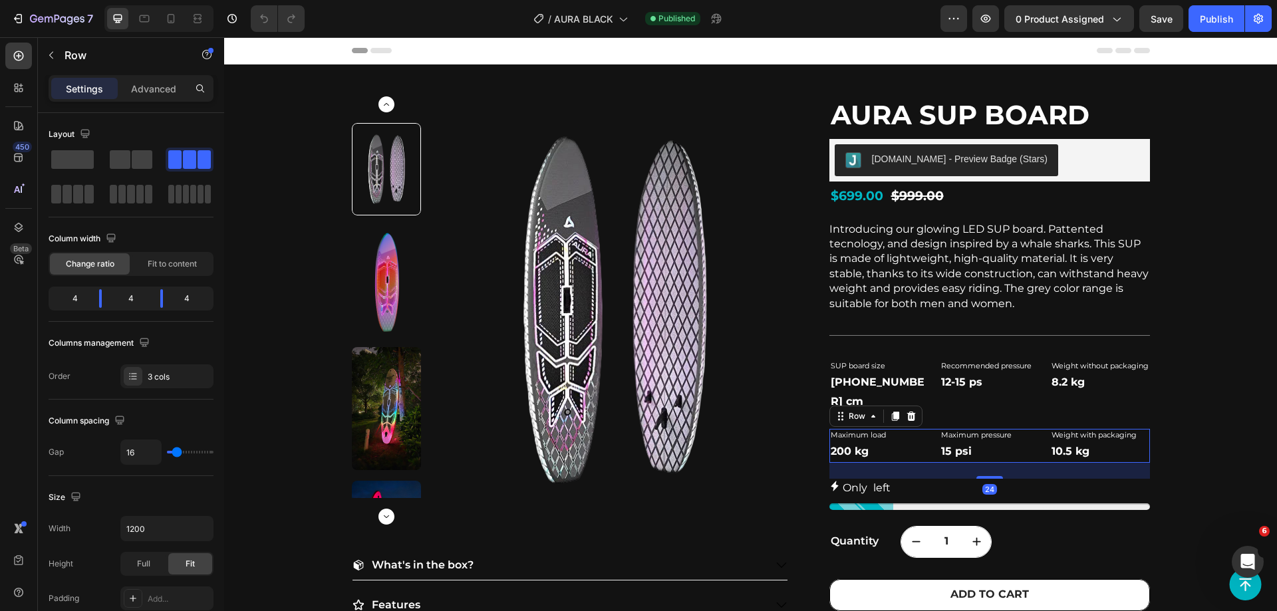
click at [925, 430] on div "Maximum load Heading 200 kg Text Block Maximum pressure Heading 15 psi Text Blo…" at bounding box center [990, 446] width 321 height 34
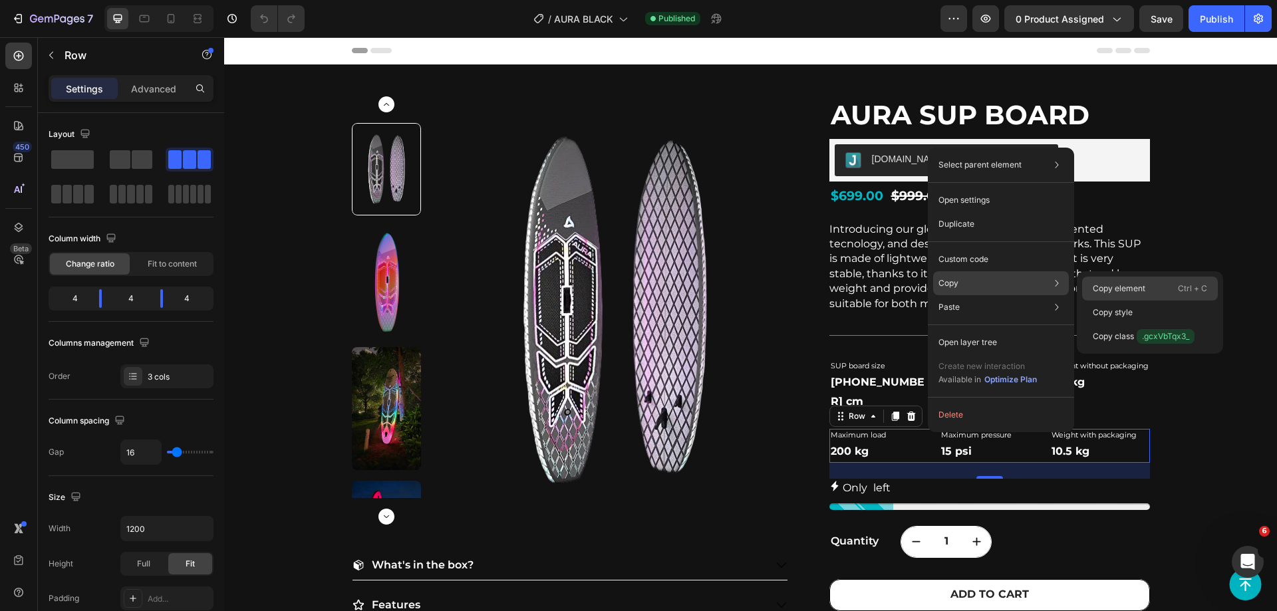
click at [1094, 291] on p "Copy element" at bounding box center [1119, 289] width 53 height 12
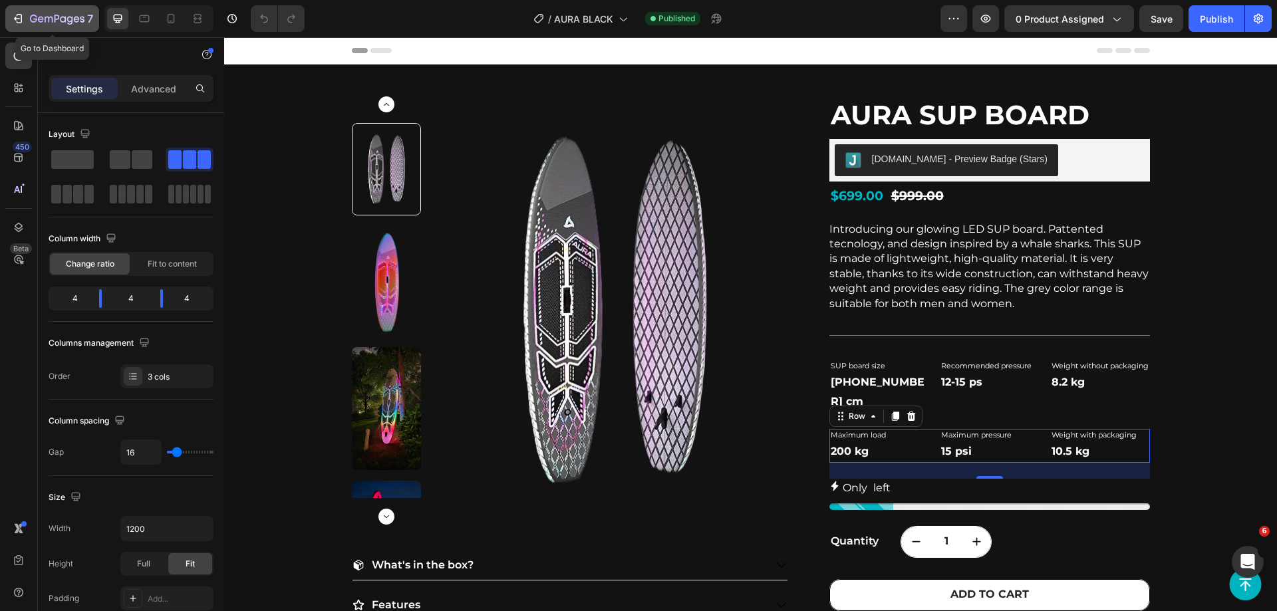
click at [25, 15] on div "7" at bounding box center [52, 19] width 82 height 16
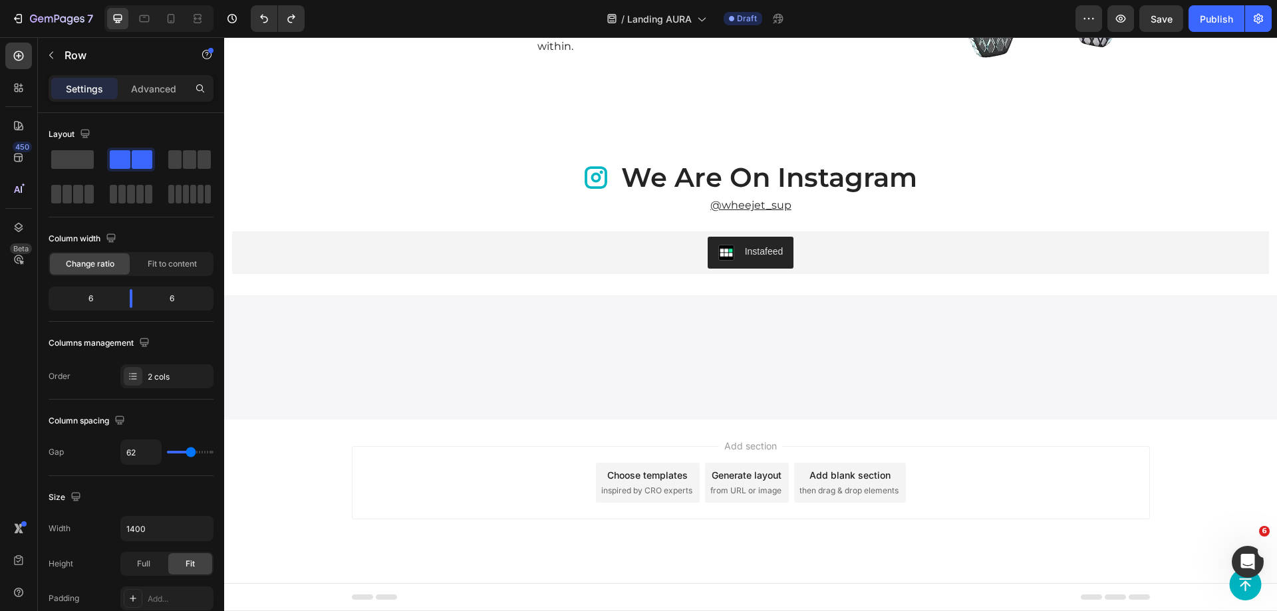
scroll to position [4256, 0]
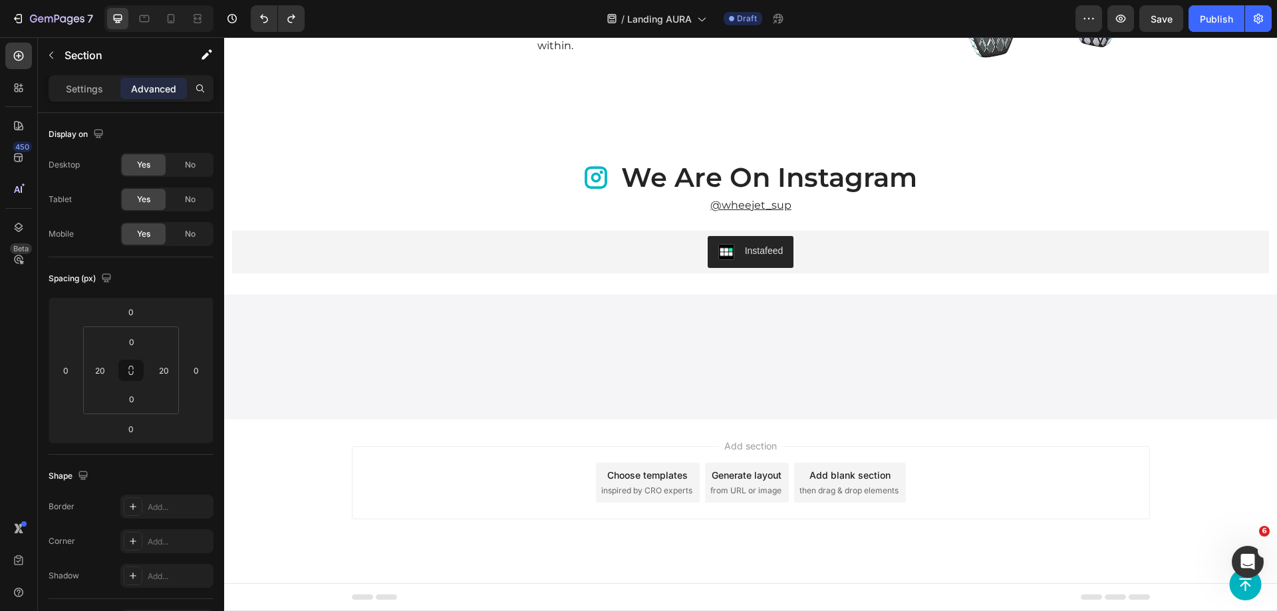
scroll to position [4322, 0]
click at [515, 57] on p "Our signature translucent design allows the texture to shine through, showcasin…" at bounding box center [556, 37] width 538 height 39
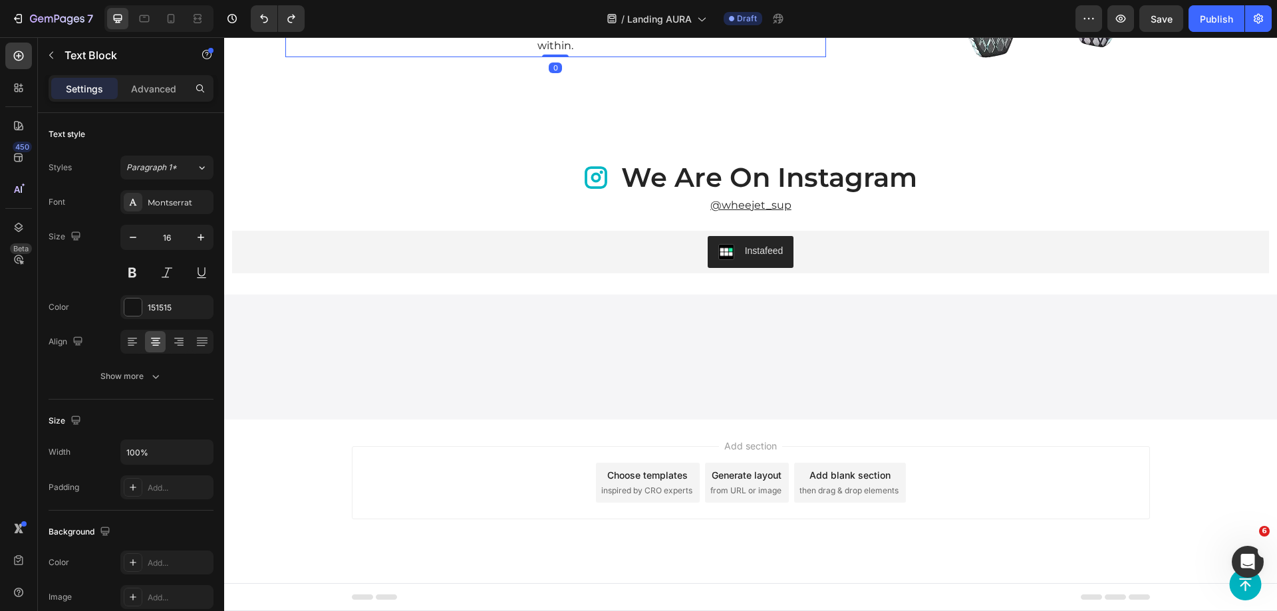
click at [390, 9] on icon at bounding box center [390, 4] width 11 height 11
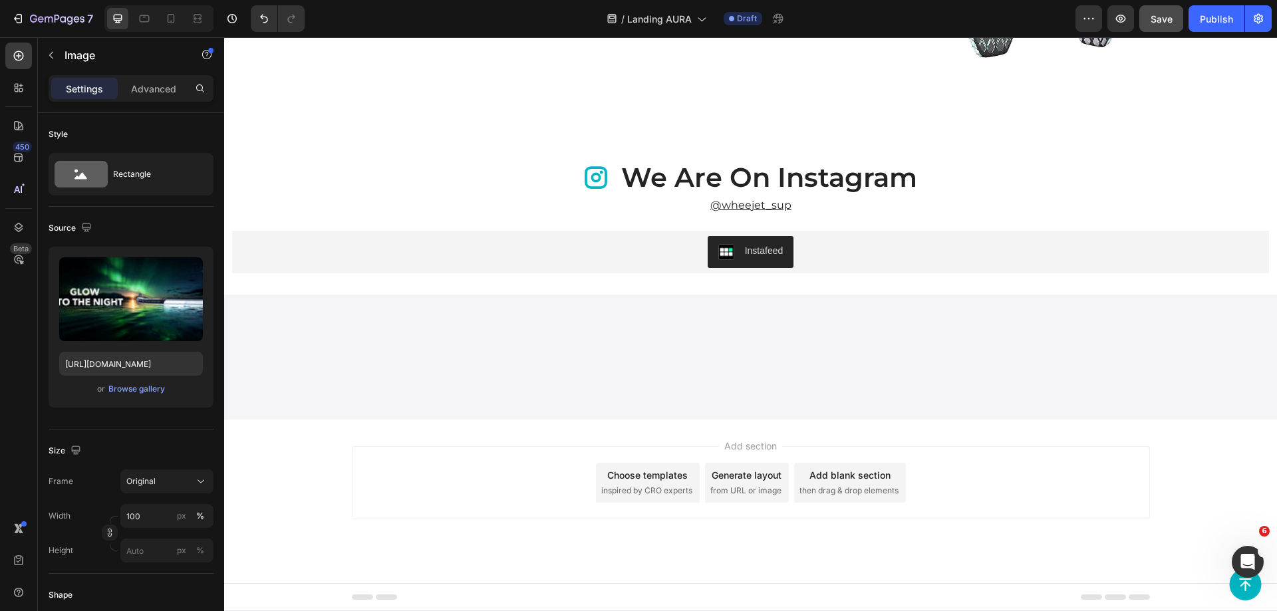
click at [1170, 29] on button "Save" at bounding box center [1162, 18] width 44 height 27
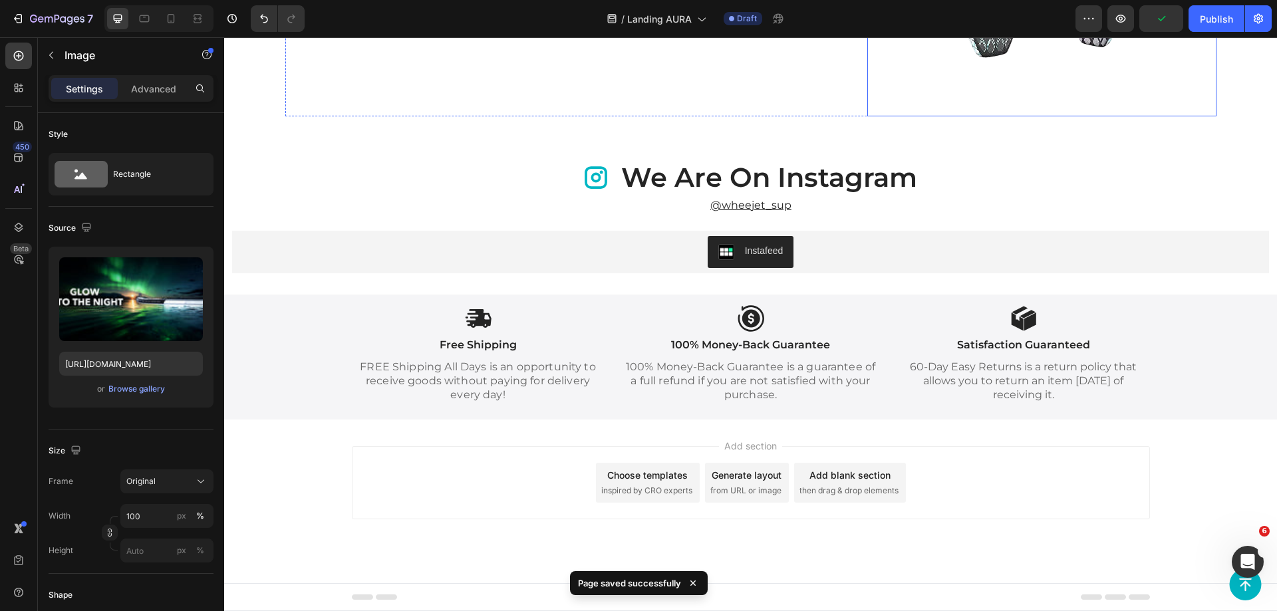
scroll to position [4420, 0]
click at [405, 116] on div "SUP board size Heading [PHONE_NUMBER] cm Text Block Recommended pressure Headin…" at bounding box center [555, 1] width 541 height 230
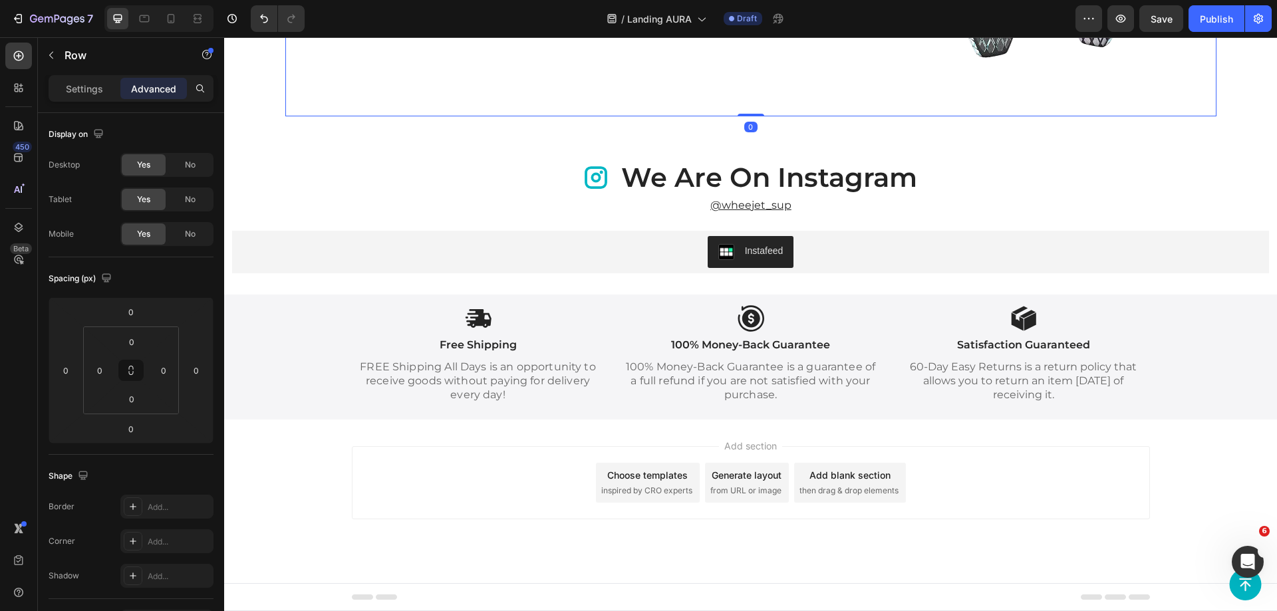
click at [414, 116] on div "SUP board size Heading [PHONE_NUMBER] cm Text Block Recommended pressure Headin…" at bounding box center [555, 1] width 541 height 230
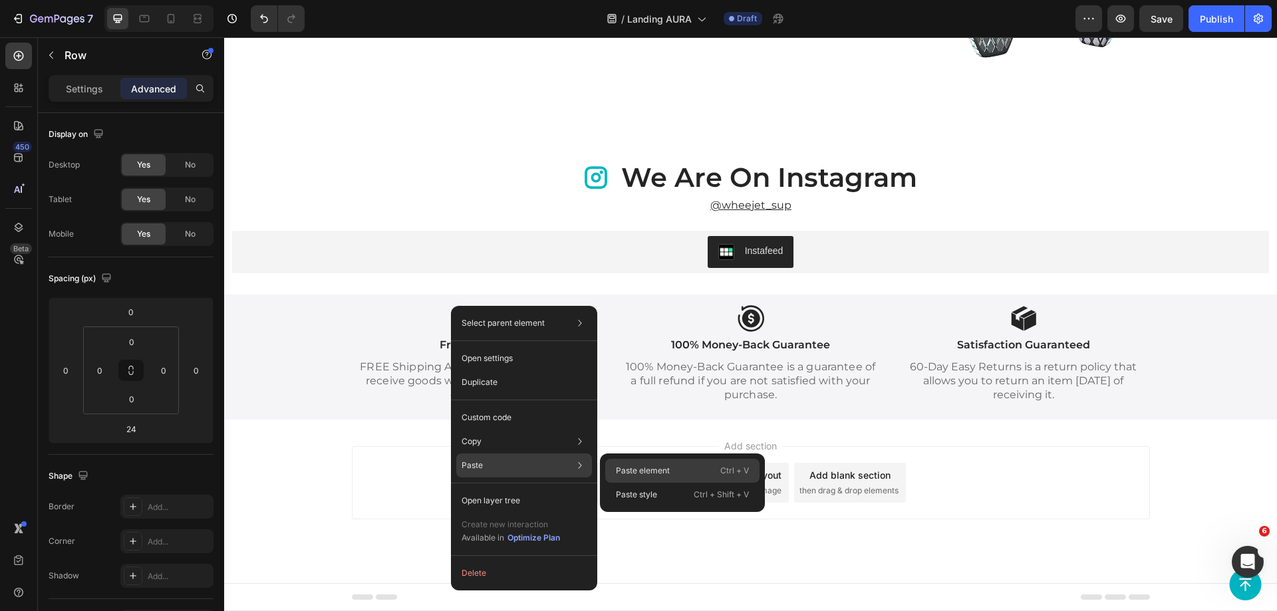
click at [629, 474] on p "Paste element" at bounding box center [643, 471] width 54 height 12
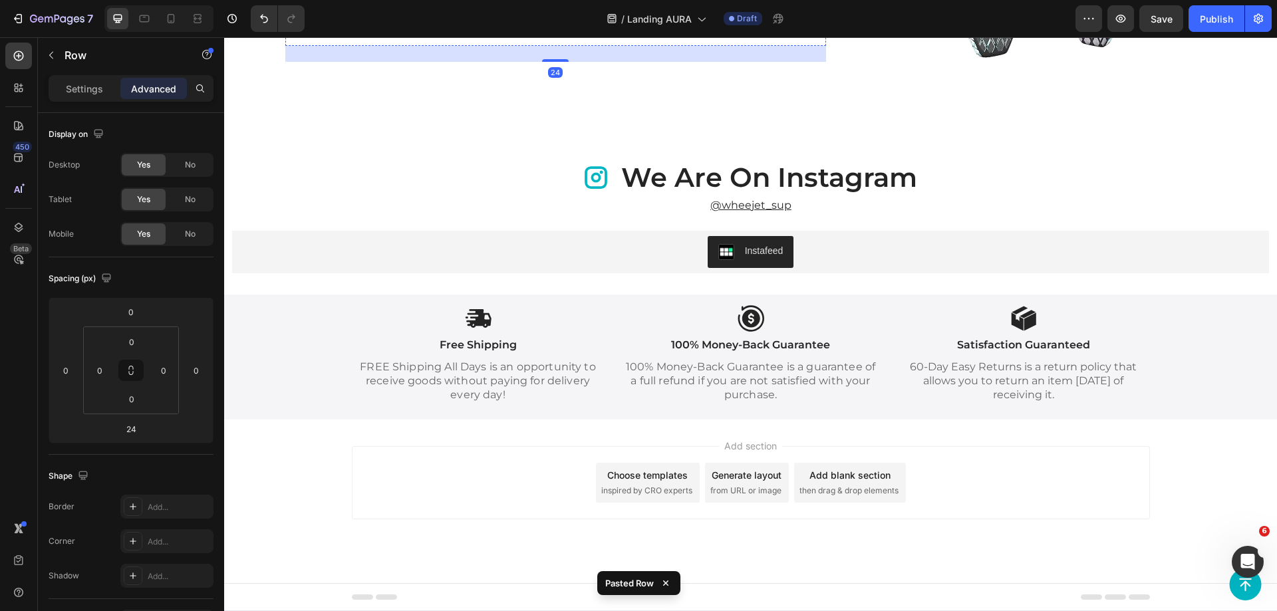
click at [317, 24] on h2 "Maximum load" at bounding box center [371, 18] width 173 height 12
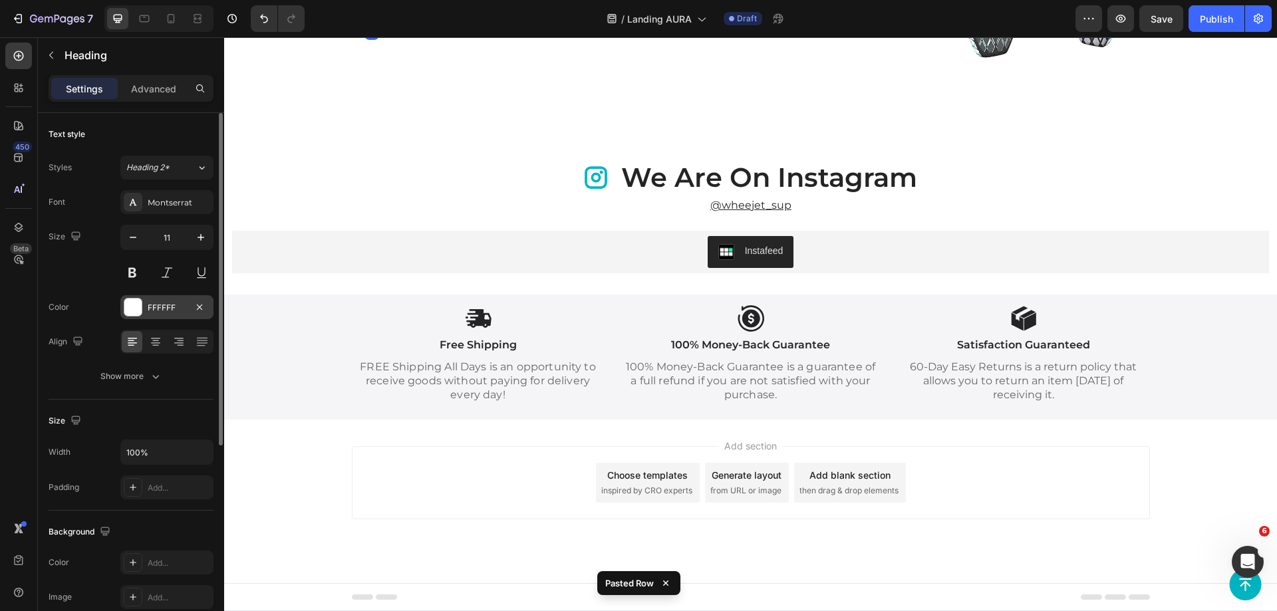
click at [147, 318] on div "FFFFFF" at bounding box center [166, 307] width 93 height 24
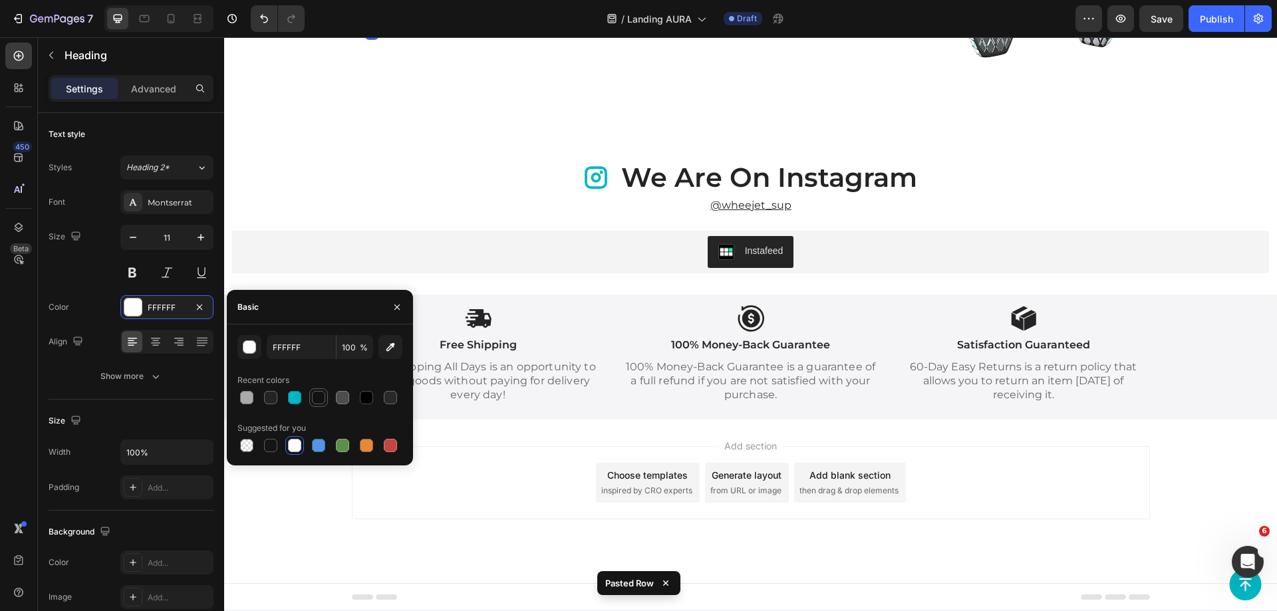
click at [309, 397] on div at bounding box center [318, 398] width 19 height 19
type input "121212"
click at [317, 397] on div at bounding box center [318, 397] width 13 height 13
click at [493, 22] on div "Text Block" at bounding box center [494, 16] width 45 height 12
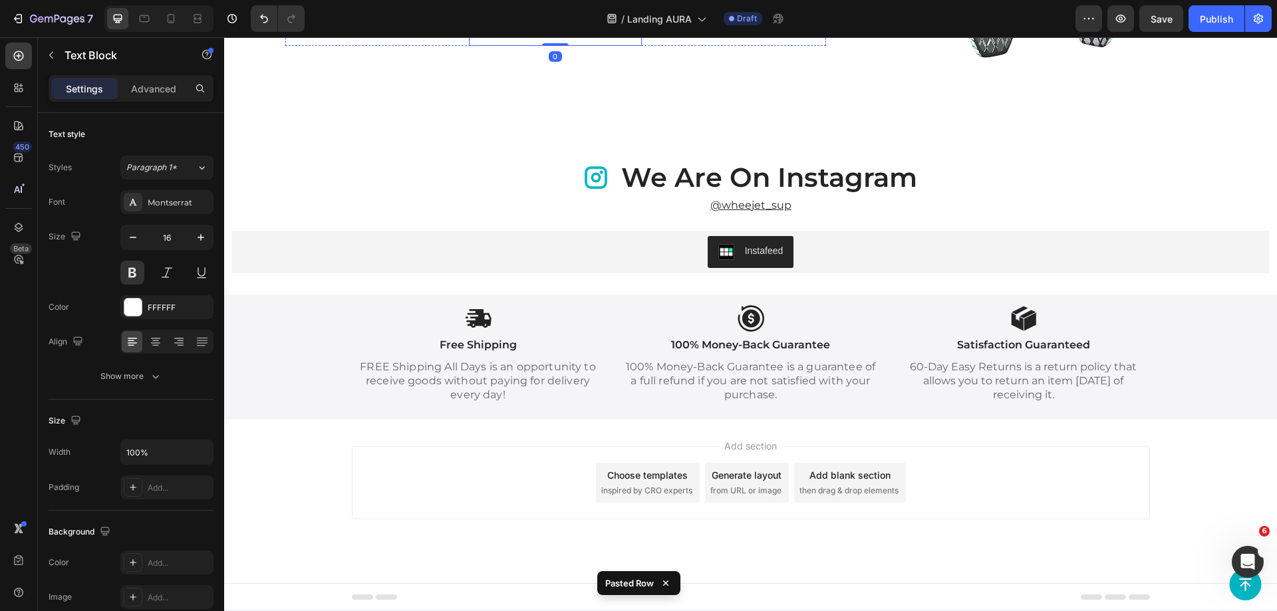
click at [628, 24] on h2 "Maximum pressure" at bounding box center [555, 18] width 173 height 12
click at [154, 313] on div "FFFFFF" at bounding box center [167, 308] width 39 height 12
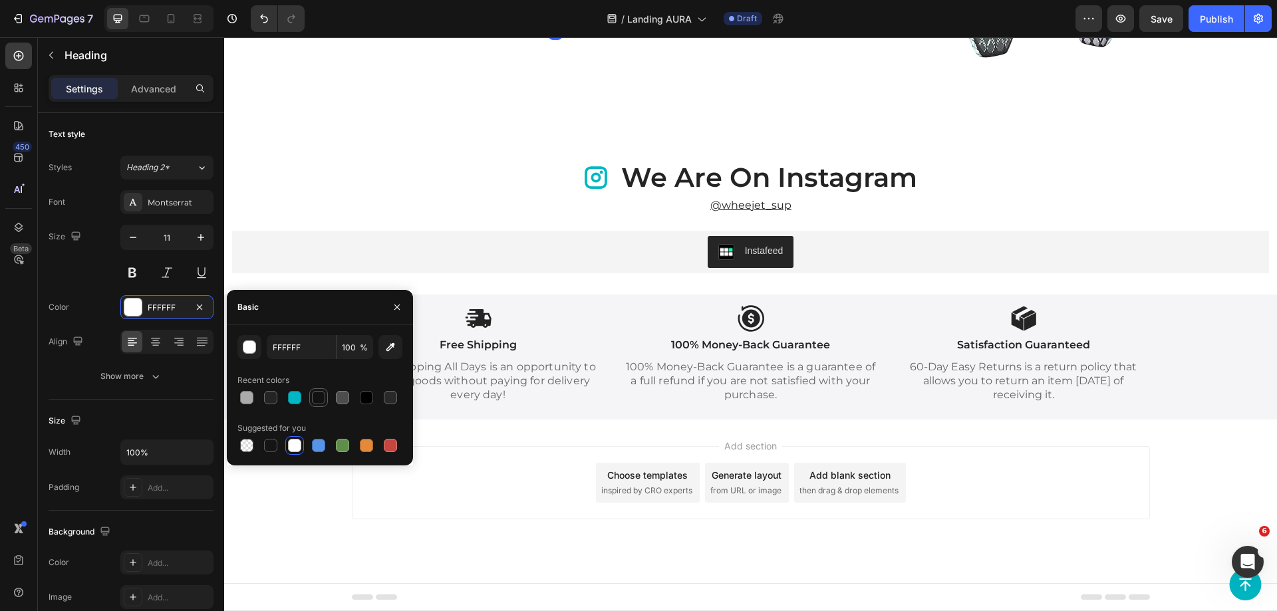
click at [315, 397] on div at bounding box center [318, 397] width 13 height 13
type input "121212"
click at [723, 24] on h2 "Weight with packaging" at bounding box center [739, 18] width 173 height 12
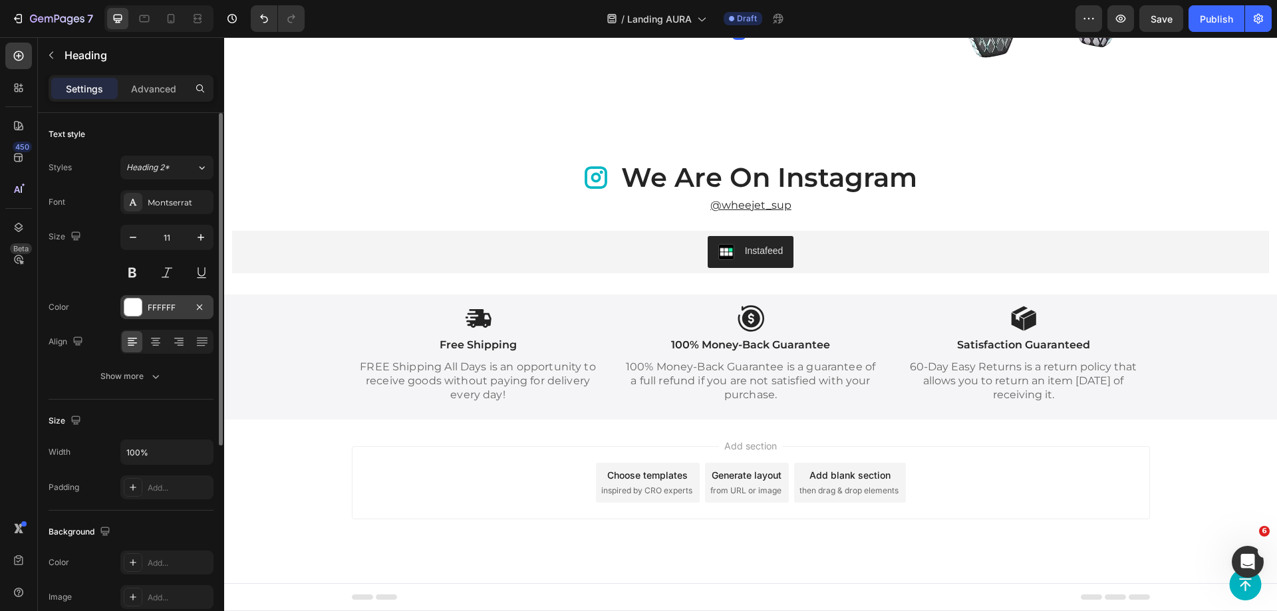
click at [178, 309] on div "FFFFFF" at bounding box center [167, 308] width 39 height 12
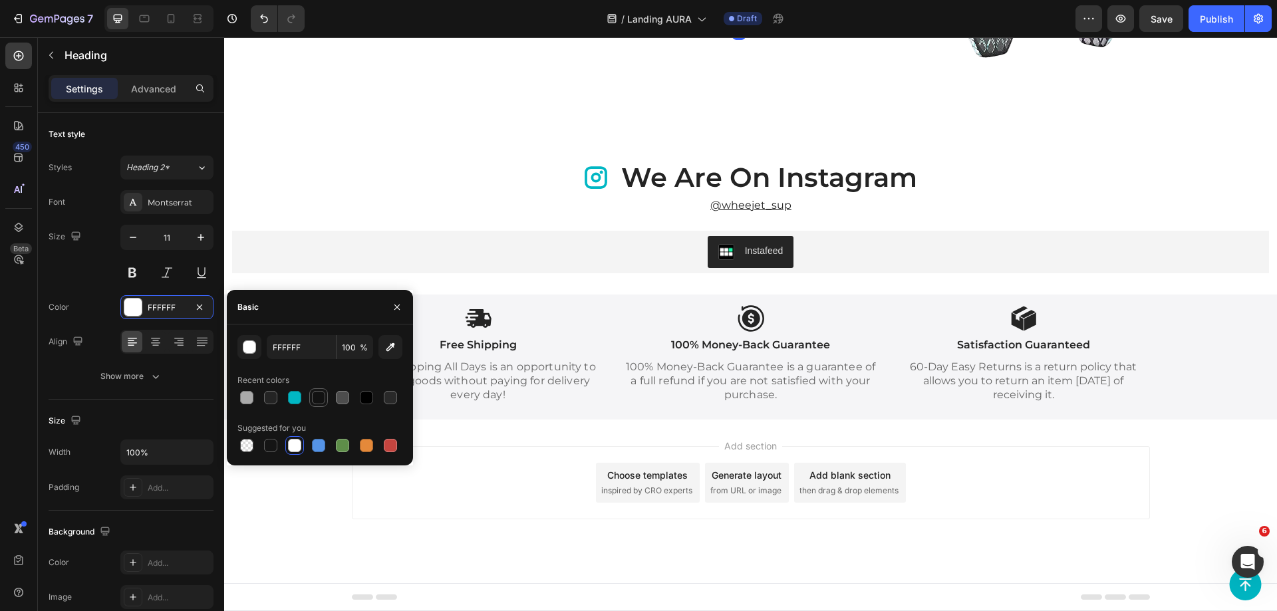
click at [324, 395] on div at bounding box center [318, 397] width 13 height 13
type input "121212"
click at [540, 45] on p "15 psi" at bounding box center [555, 34] width 170 height 19
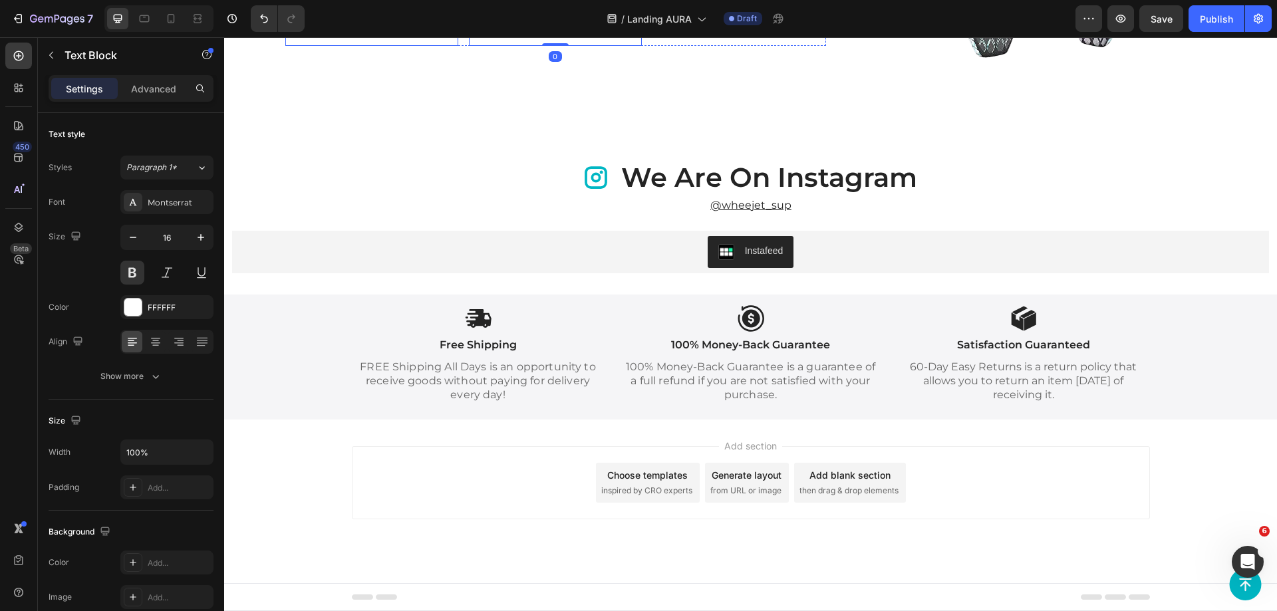
click at [308, 45] on p "200 kg" at bounding box center [372, 34] width 170 height 19
click at [160, 305] on div "FFFFFF" at bounding box center [167, 308] width 39 height 12
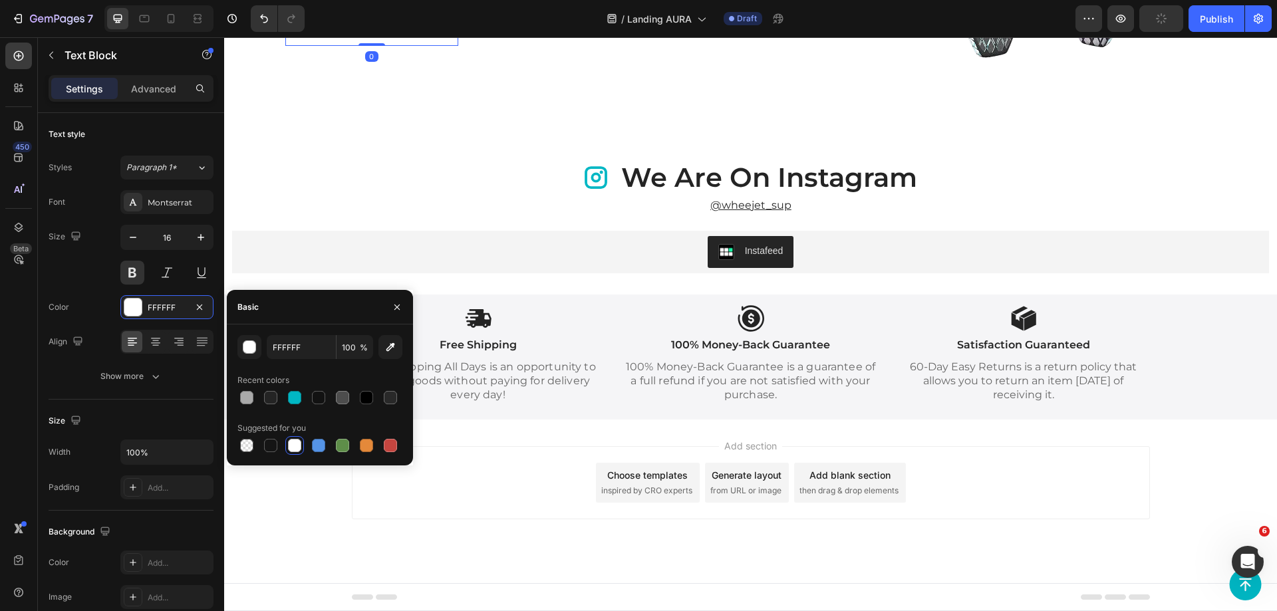
click at [271, 436] on div "Suggested for you" at bounding box center [320, 428] width 165 height 21
click at [321, 401] on div at bounding box center [318, 397] width 13 height 13
type input "121212"
click at [510, 45] on p "15 psi" at bounding box center [555, 34] width 170 height 19
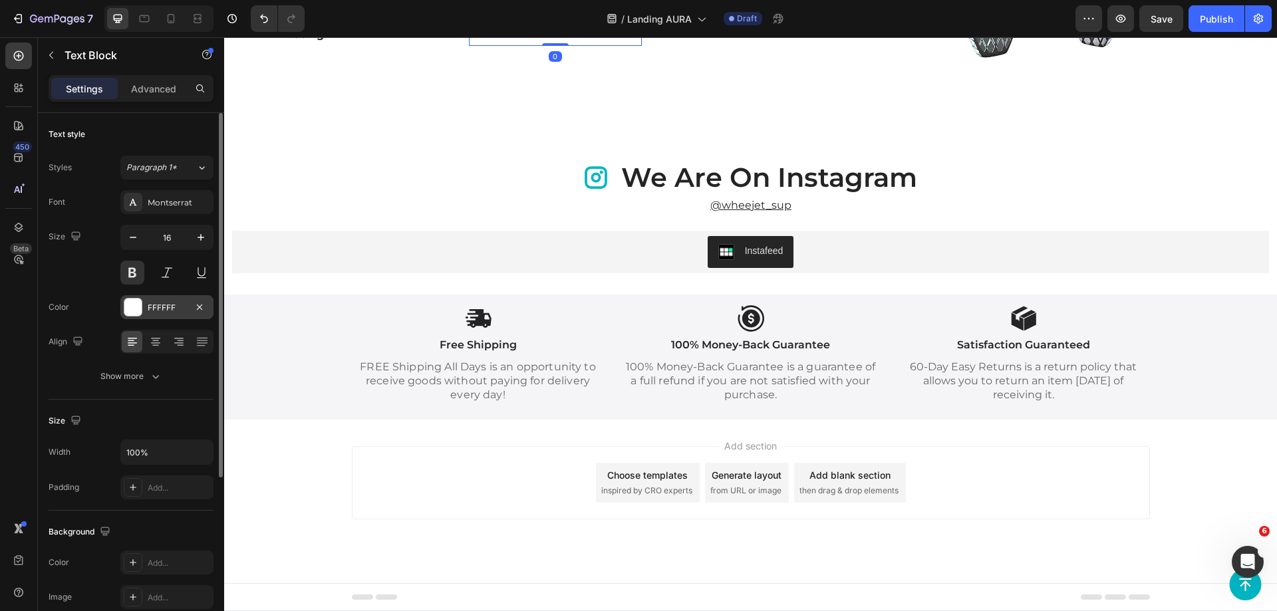
click at [155, 311] on div "FFFFFF" at bounding box center [167, 308] width 39 height 12
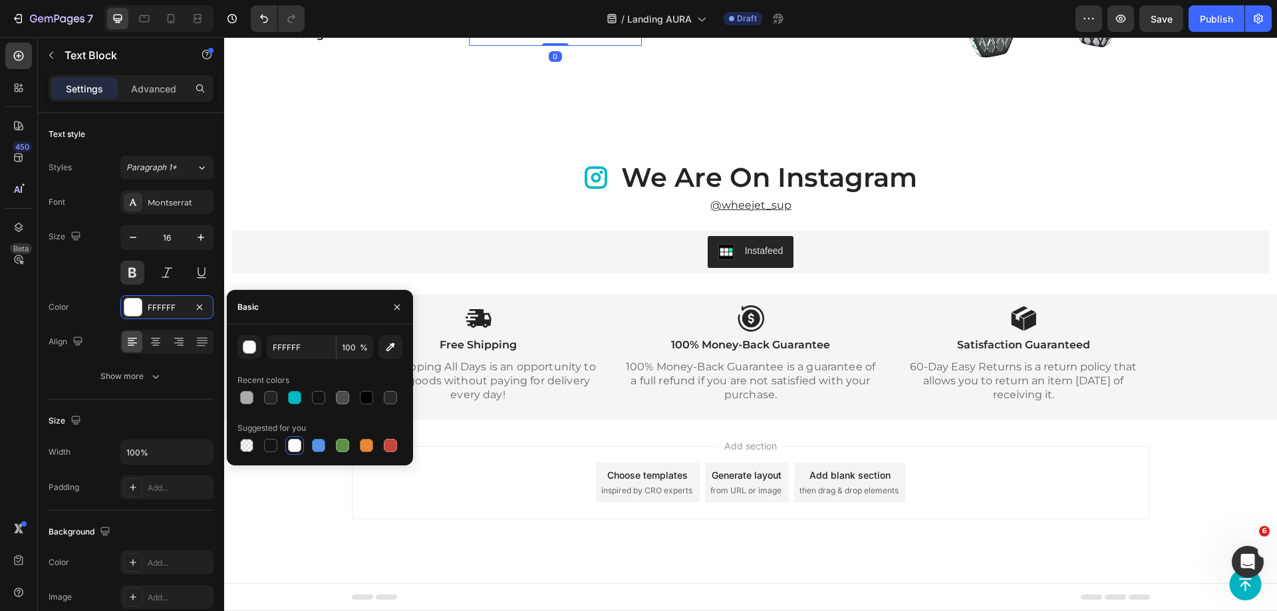
click at [328, 395] on div at bounding box center [320, 398] width 165 height 19
click at [315, 395] on div at bounding box center [318, 397] width 13 height 13
type input "121212"
click at [697, 45] on p "10.5 kg" at bounding box center [739, 34] width 170 height 19
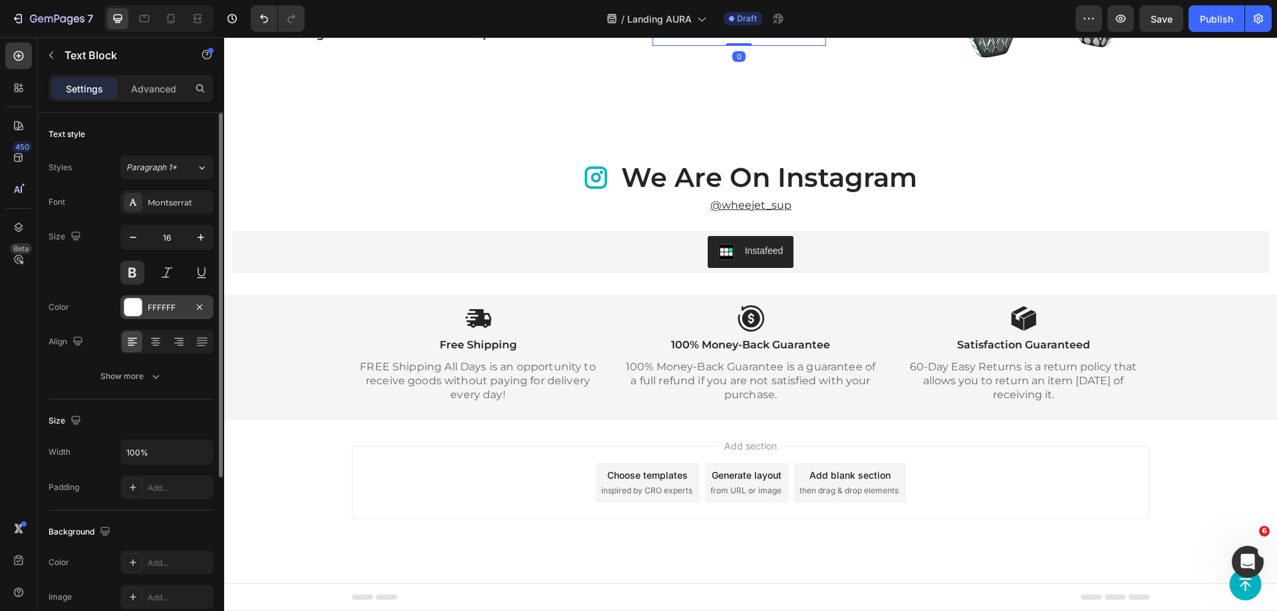
click at [170, 311] on div "FFFFFF" at bounding box center [167, 308] width 39 height 12
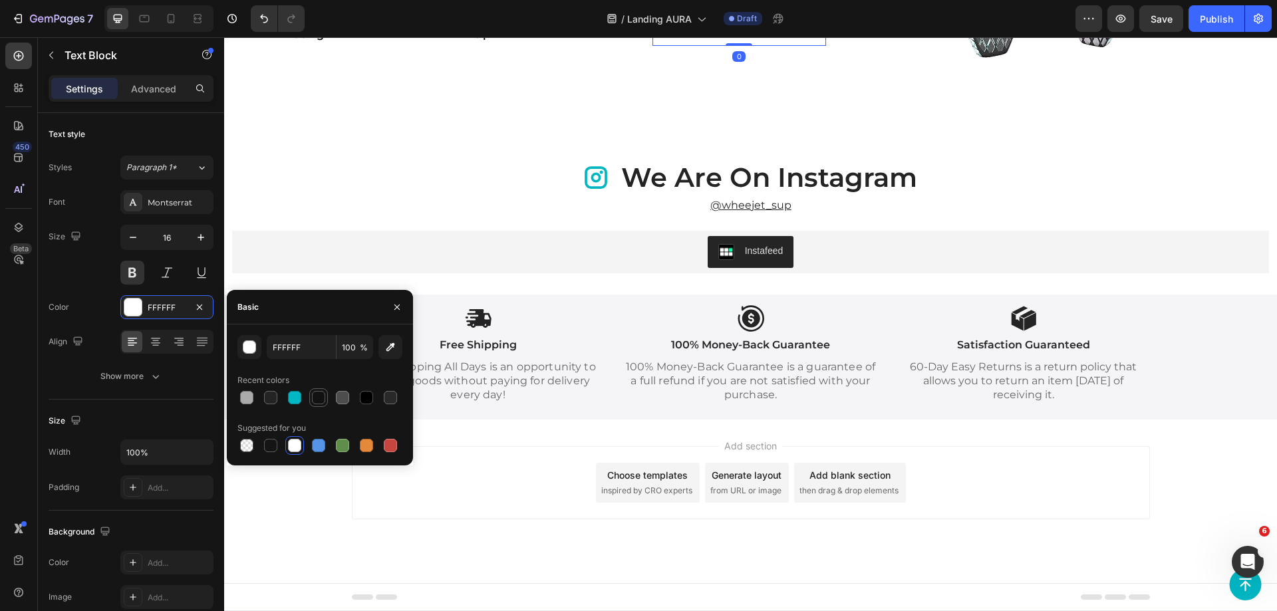
click at [311, 397] on div at bounding box center [319, 398] width 16 height 16
type input "121212"
click at [446, 116] on div "SUP board size Heading [PHONE_NUMBER] cm Text Block Recommended pressure Headin…" at bounding box center [555, 1] width 541 height 230
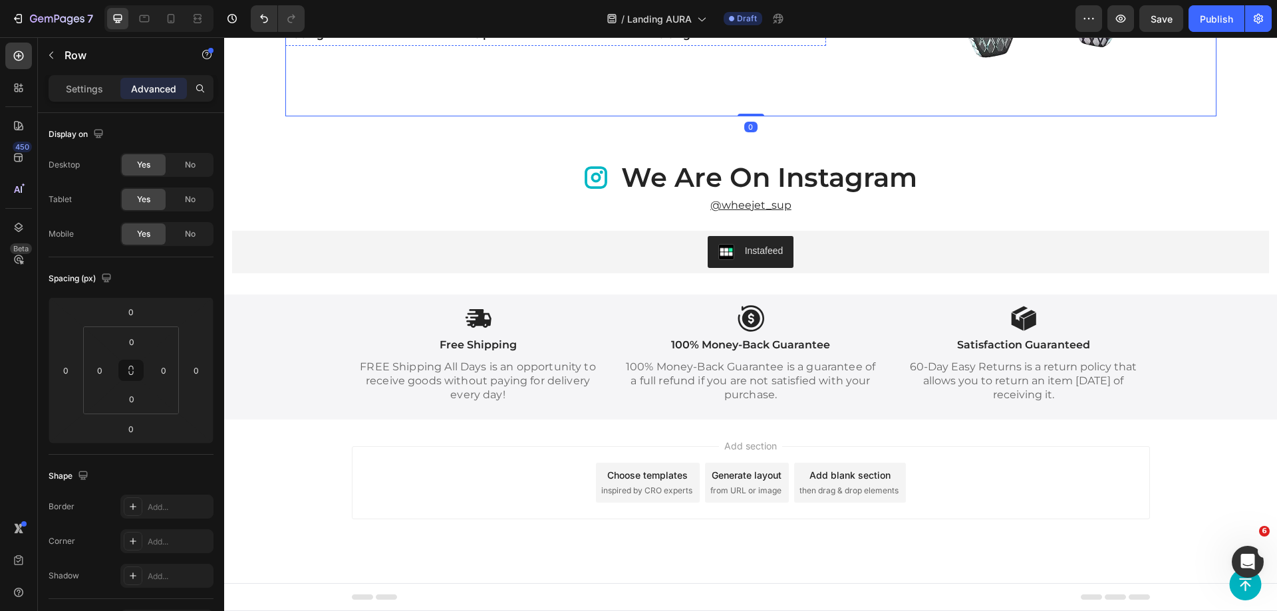
click at [331, 24] on h2 "Maximum load" at bounding box center [371, 18] width 173 height 12
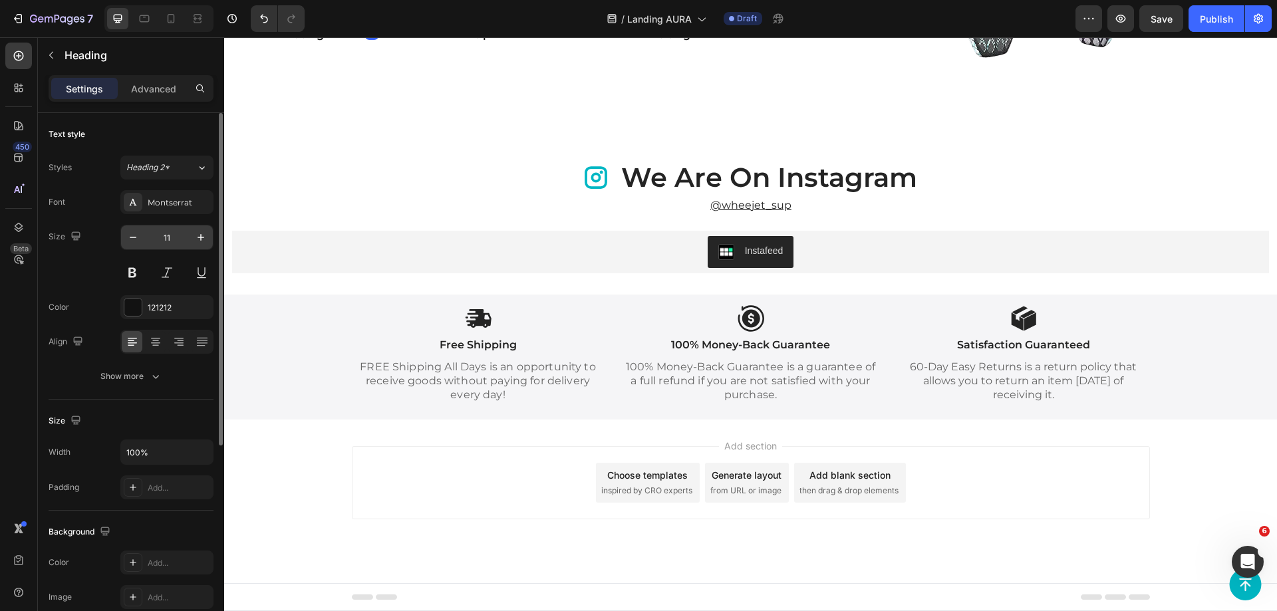
click at [165, 230] on input "11" at bounding box center [167, 238] width 44 height 24
type input "18"
click at [126, 373] on div "Show more" at bounding box center [131, 376] width 62 height 13
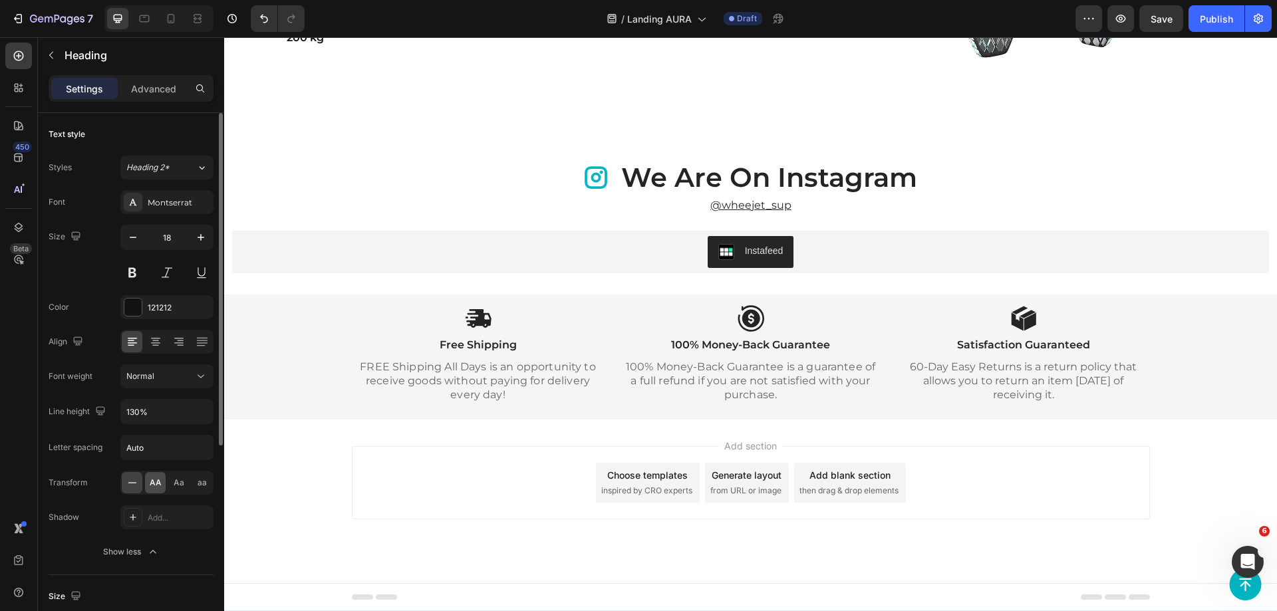
click at [160, 483] on span "AA" at bounding box center [156, 483] width 12 height 12
click at [503, 21] on h2 "Maximum pressure" at bounding box center [555, 15] width 173 height 12
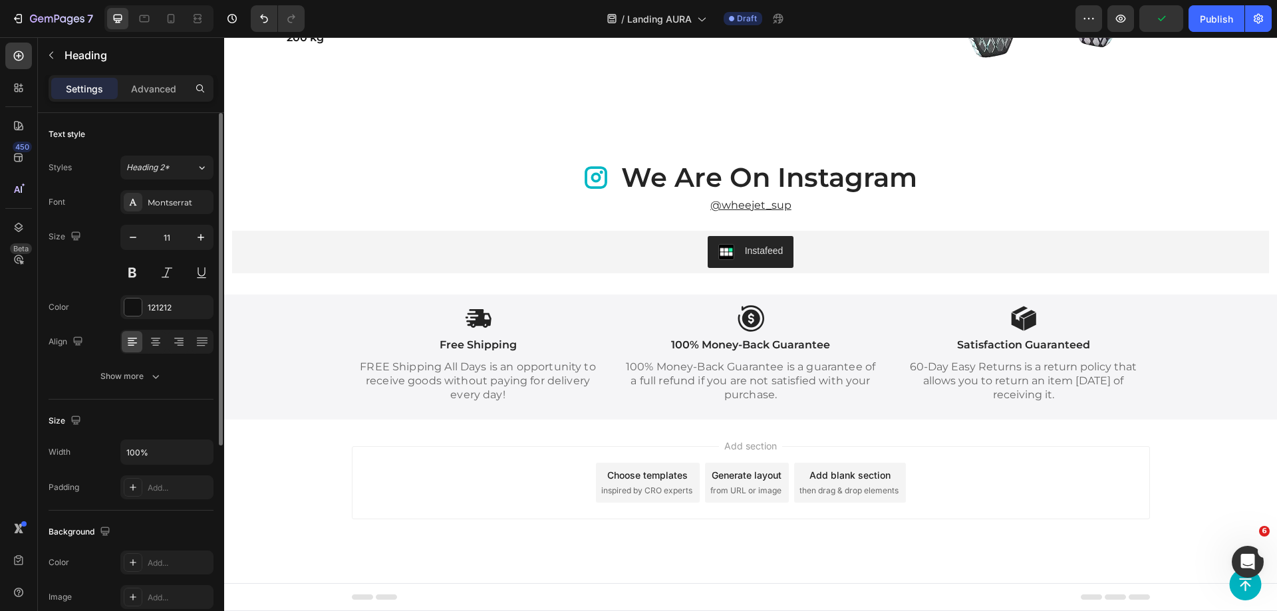
click at [170, 251] on div "11" at bounding box center [166, 255] width 93 height 60
click at [170, 243] on input "11" at bounding box center [167, 238] width 44 height 24
type input "18"
click at [130, 382] on div "Show more" at bounding box center [131, 376] width 62 height 13
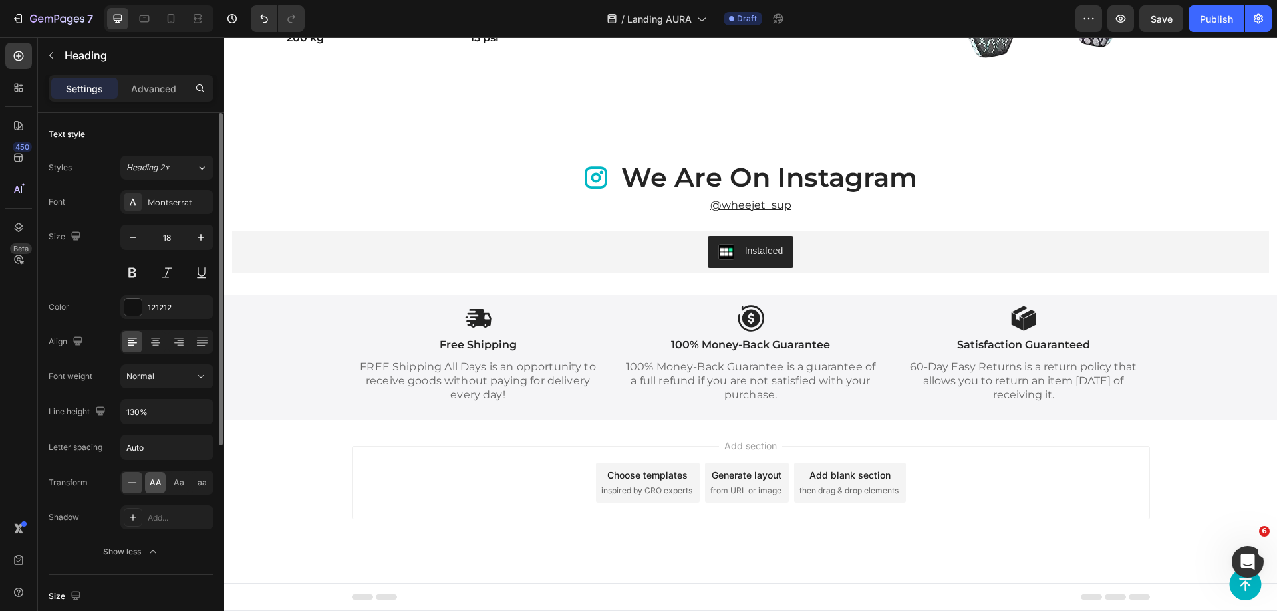
click at [154, 476] on div "AA" at bounding box center [155, 482] width 21 height 21
click at [677, 21] on h2 "Weight with packaging" at bounding box center [739, 15] width 173 height 12
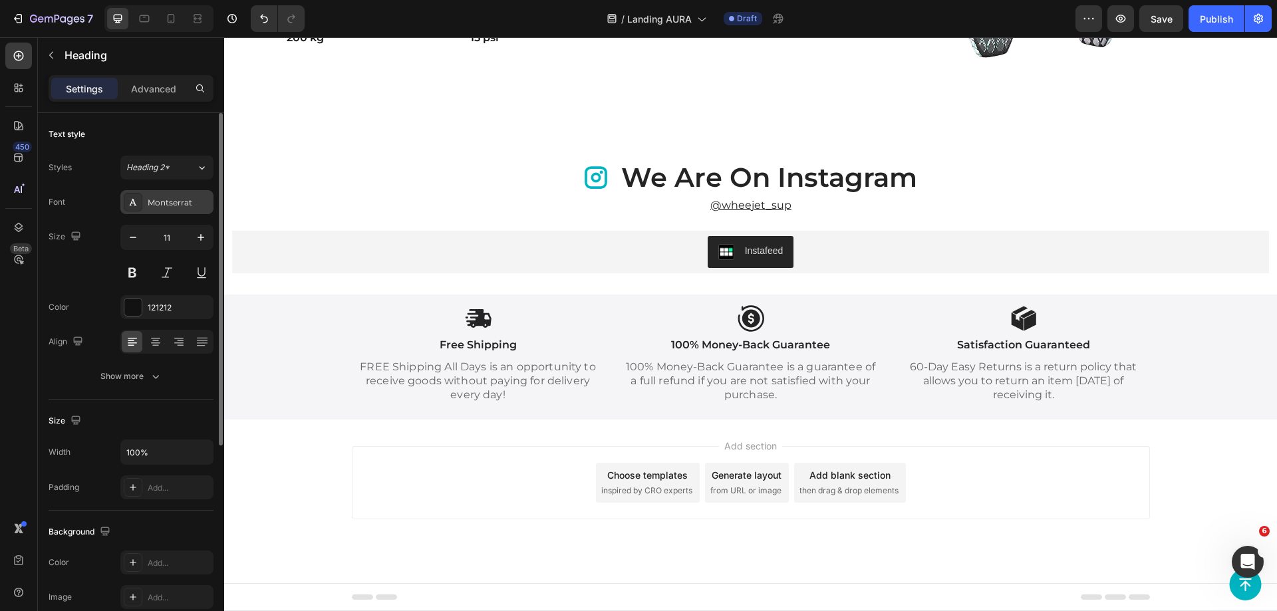
click at [166, 201] on div "Montserrat" at bounding box center [179, 203] width 63 height 12
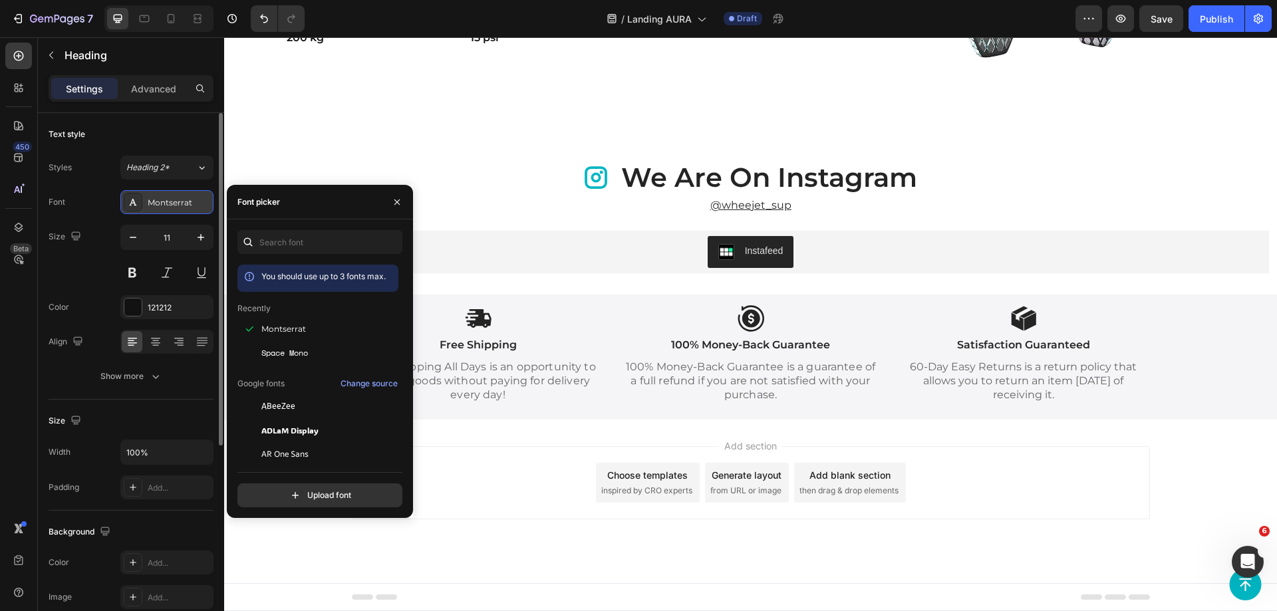
click at [166, 201] on div "Montserrat" at bounding box center [179, 203] width 63 height 12
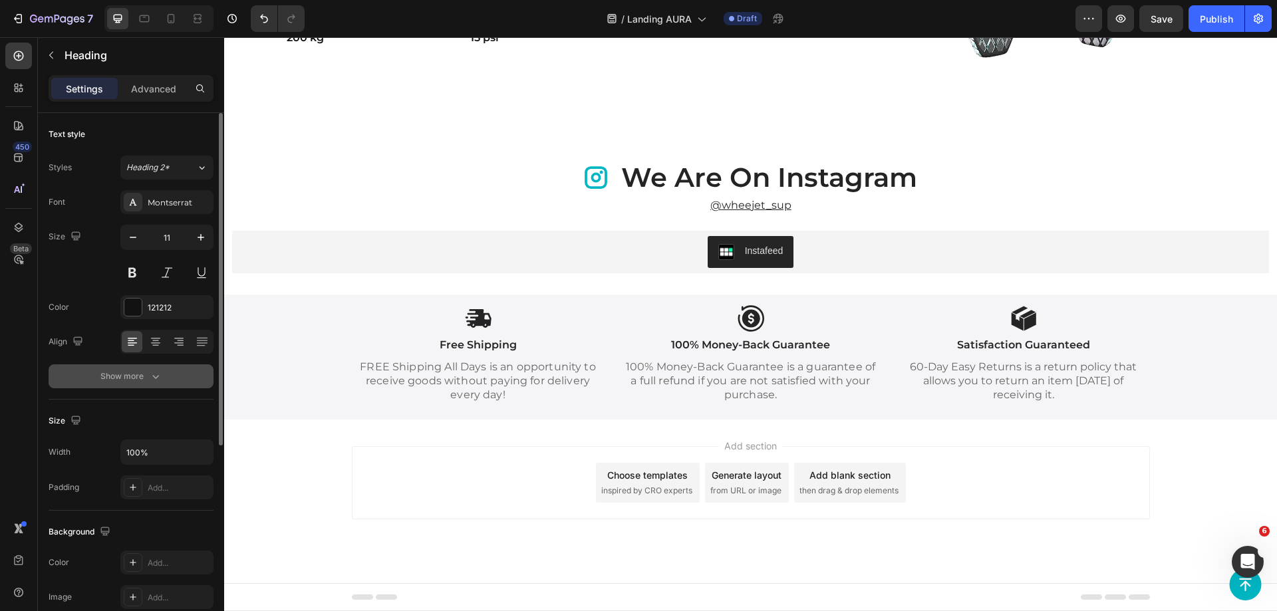
click at [146, 387] on button "Show more" at bounding box center [131, 377] width 165 height 24
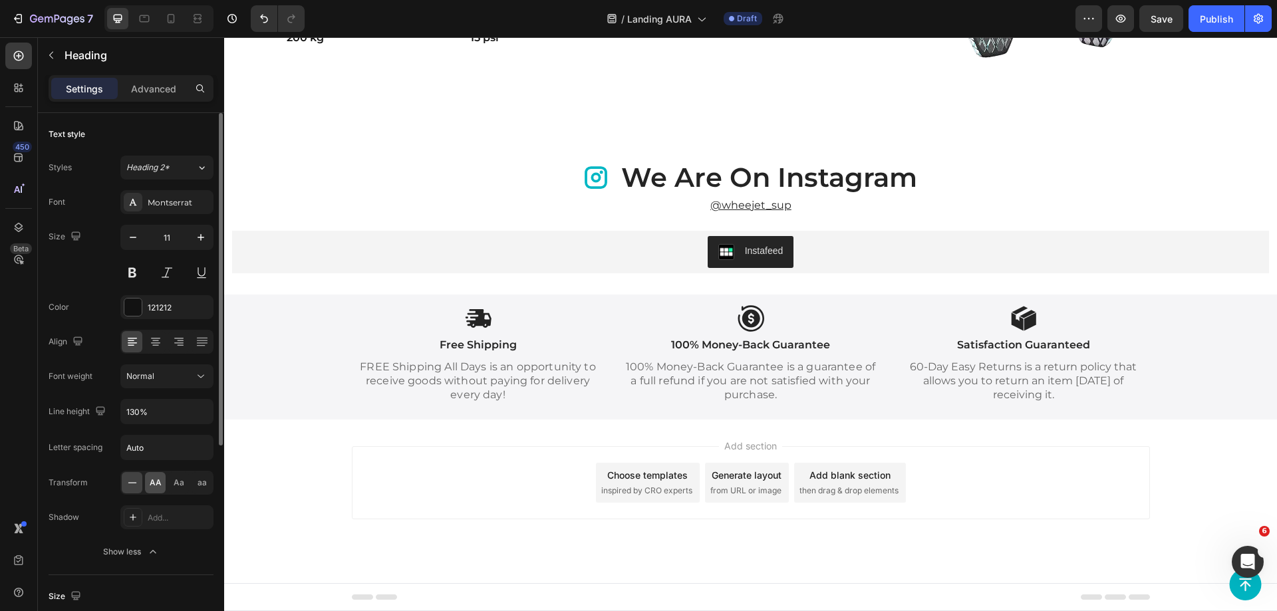
click at [151, 486] on span "AA" at bounding box center [156, 483] width 12 height 12
click at [166, 230] on input "11" at bounding box center [167, 238] width 44 height 24
type input "18"
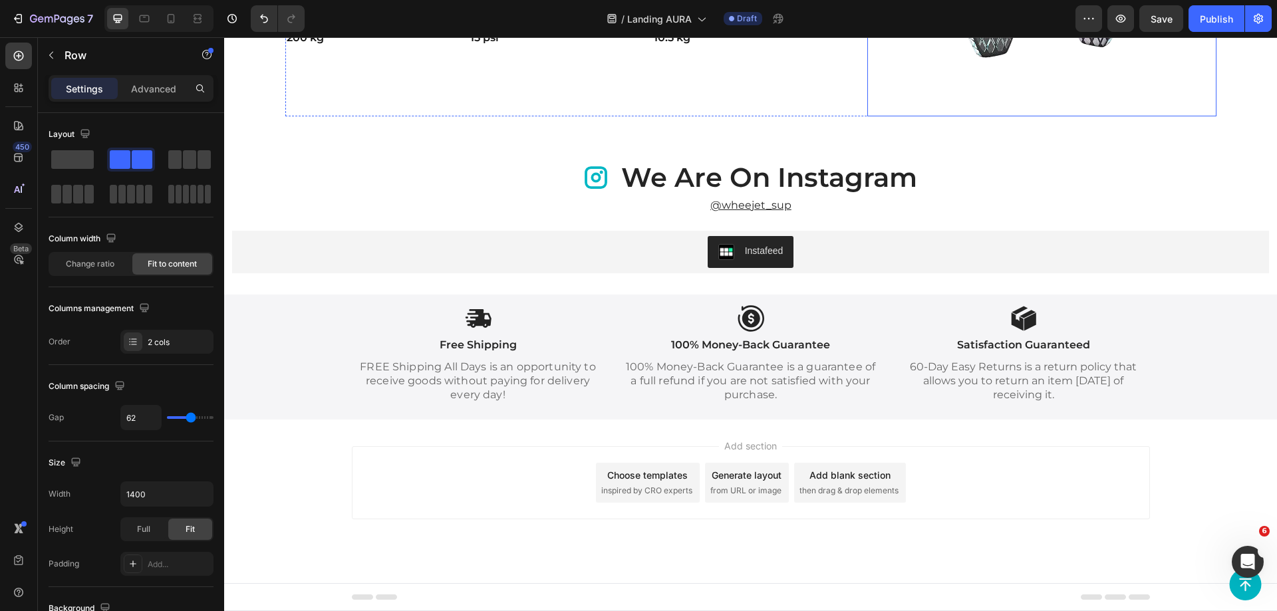
scroll to position [4354, 0]
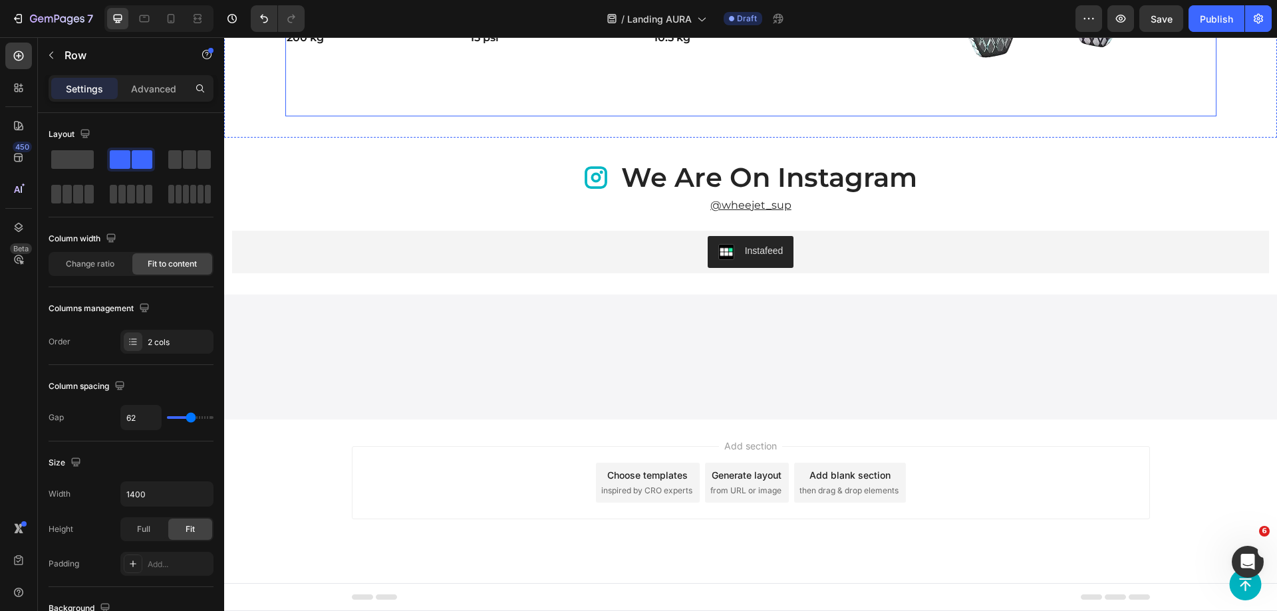
scroll to position [4491, 0]
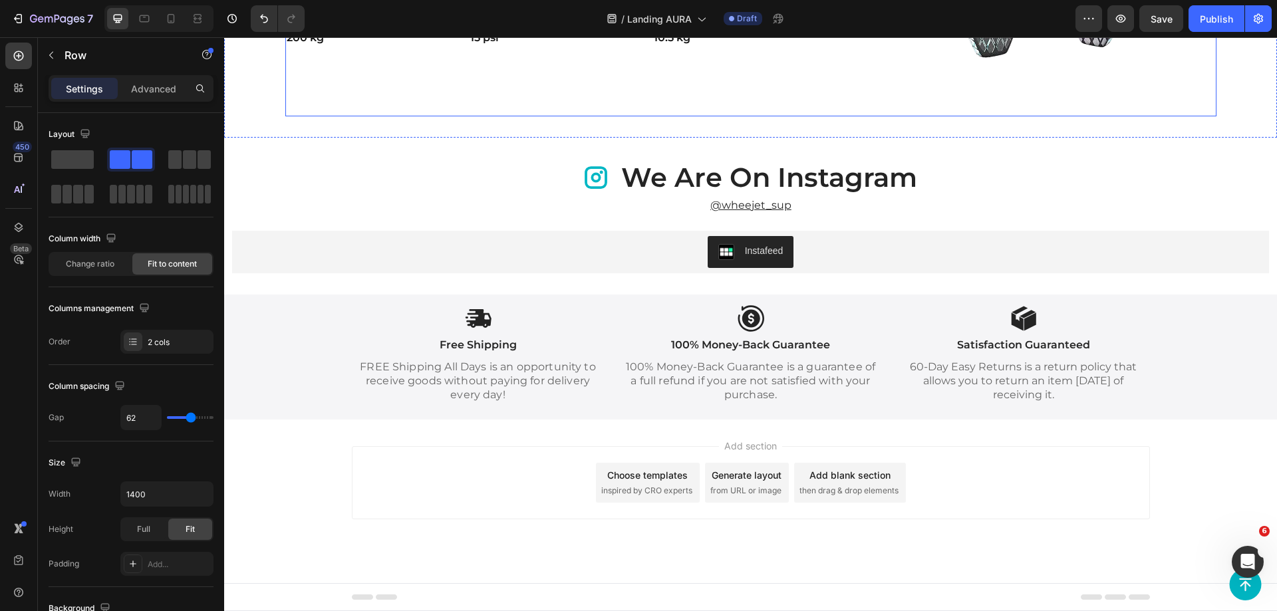
click at [856, 116] on div "Image SUP board size Heading [PHONE_NUMBER] cm Text Block Recommended pressure …" at bounding box center [750, 1] width 931 height 230
click at [852, 116] on div "Image SUP board size Heading [PHONE_NUMBER] cm Text Block Recommended pressure …" at bounding box center [750, 1] width 931 height 230
click at [518, 116] on div "SUP board size Heading [PHONE_NUMBER] cm Text Block Recommended pressure Headin…" at bounding box center [555, 1] width 541 height 230
click at [546, 116] on div "SUP board size Heading [PHONE_NUMBER] cm Text Block Recommended pressure Headin…" at bounding box center [555, 1] width 541 height 230
click at [614, 48] on p "15 psi" at bounding box center [555, 38] width 170 height 19
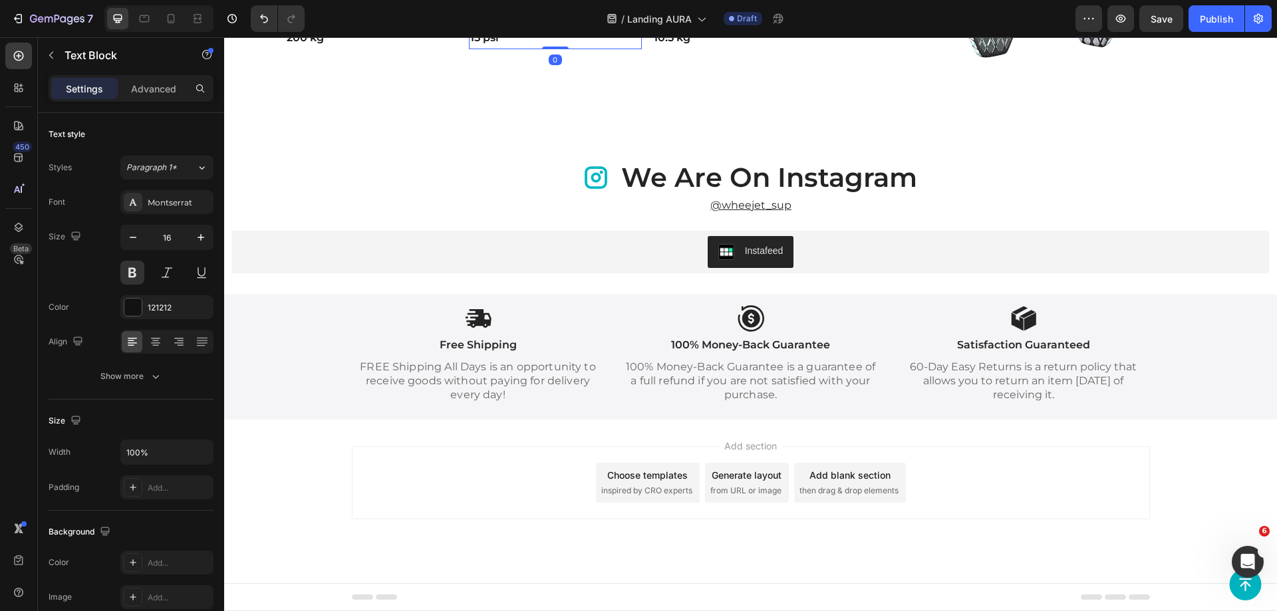
click at [635, 48] on p "15 psi" at bounding box center [555, 38] width 170 height 19
click at [638, 49] on div "Maximum load Heading 200 kg Text Block Maximum pressure Heading 15 psi Text Blo…" at bounding box center [555, 29] width 541 height 40
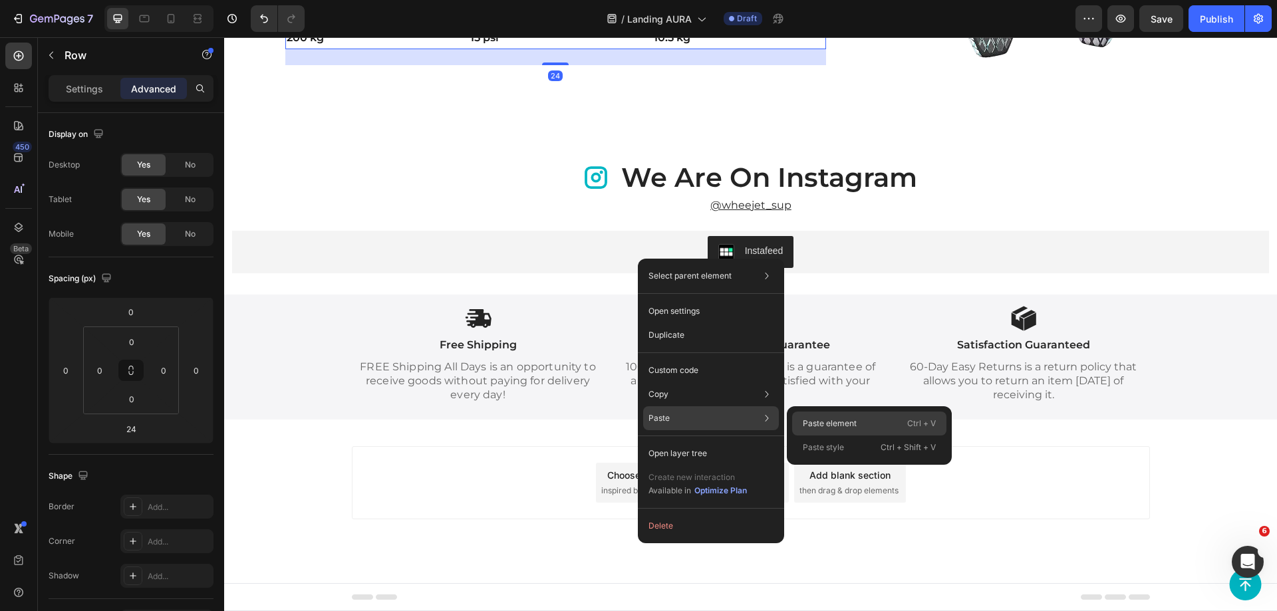
click at [818, 422] on p "Paste element" at bounding box center [830, 424] width 54 height 12
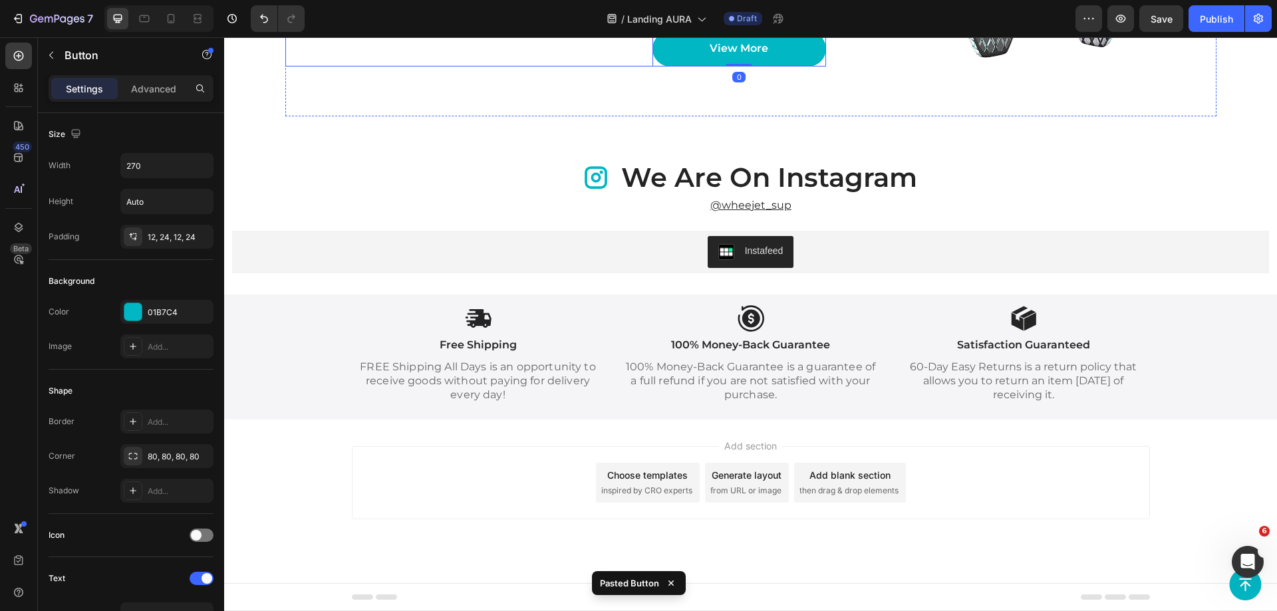
click at [612, 67] on div "Maximum pressure Heading 15 psi Text Block" at bounding box center [555, 28] width 173 height 75
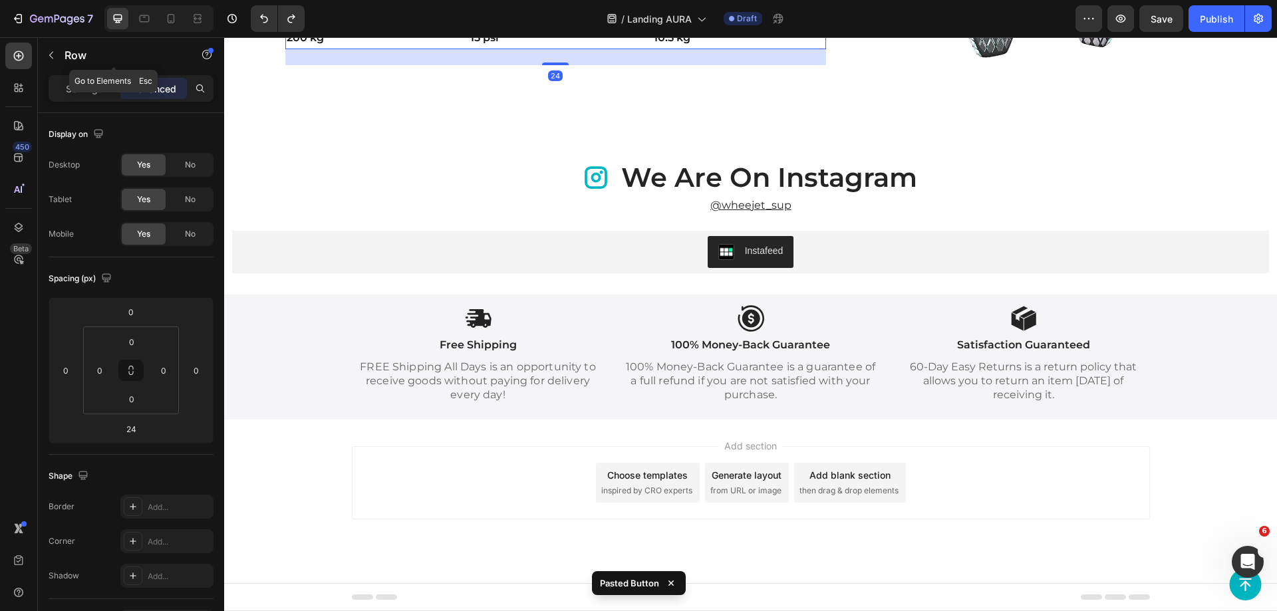
click at [72, 53] on p "Row" at bounding box center [121, 55] width 113 height 16
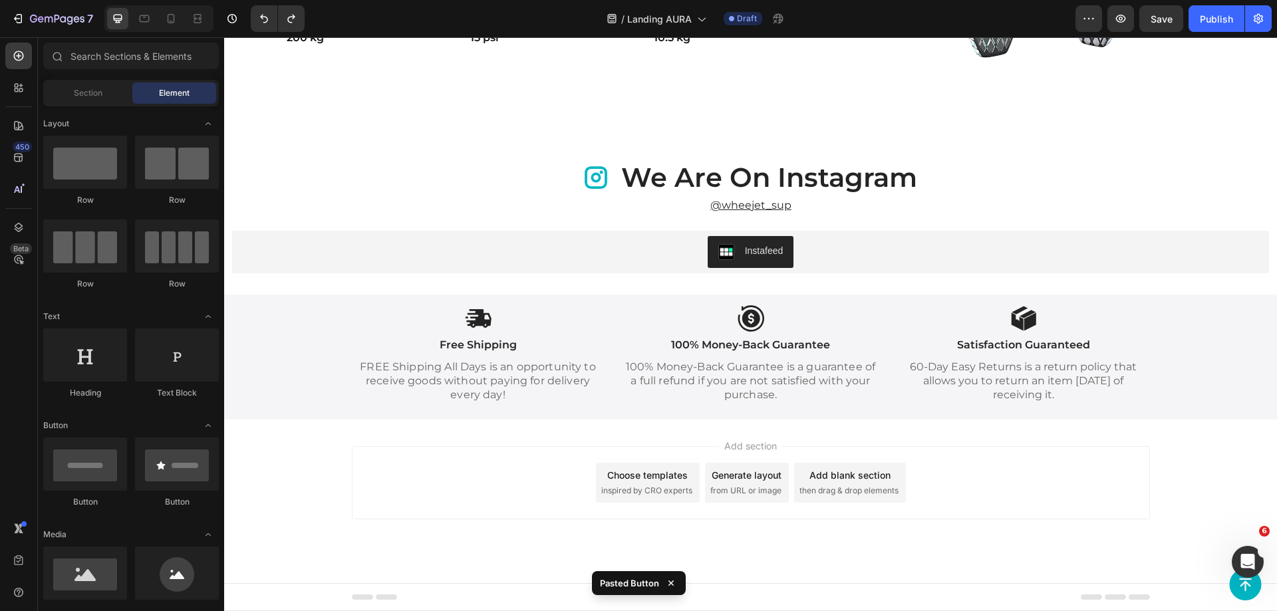
scroll to position [0, 0]
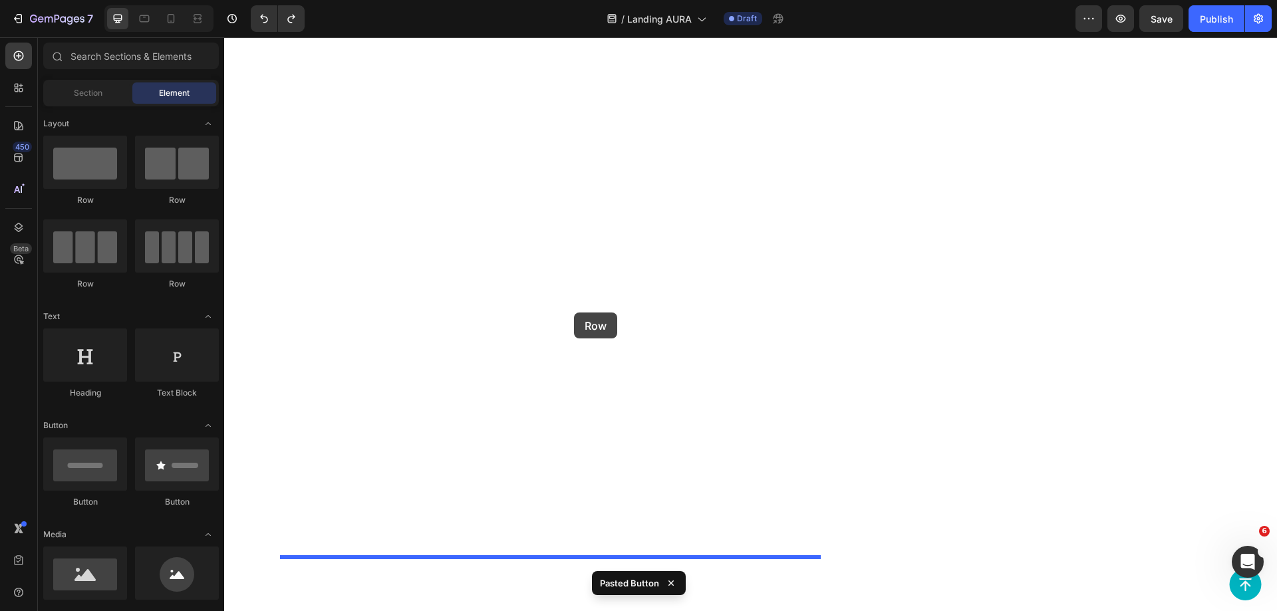
drag, startPoint x: 304, startPoint y: 206, endPoint x: 580, endPoint y: 313, distance: 295.9
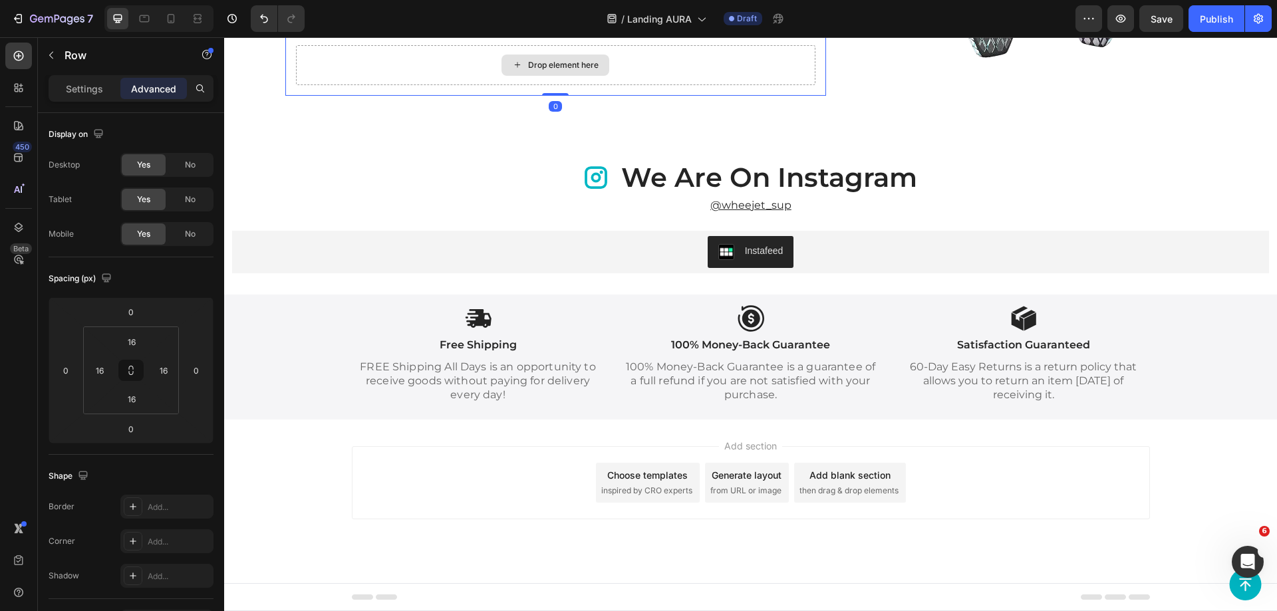
click at [528, 71] on div "Drop element here" at bounding box center [563, 65] width 71 height 11
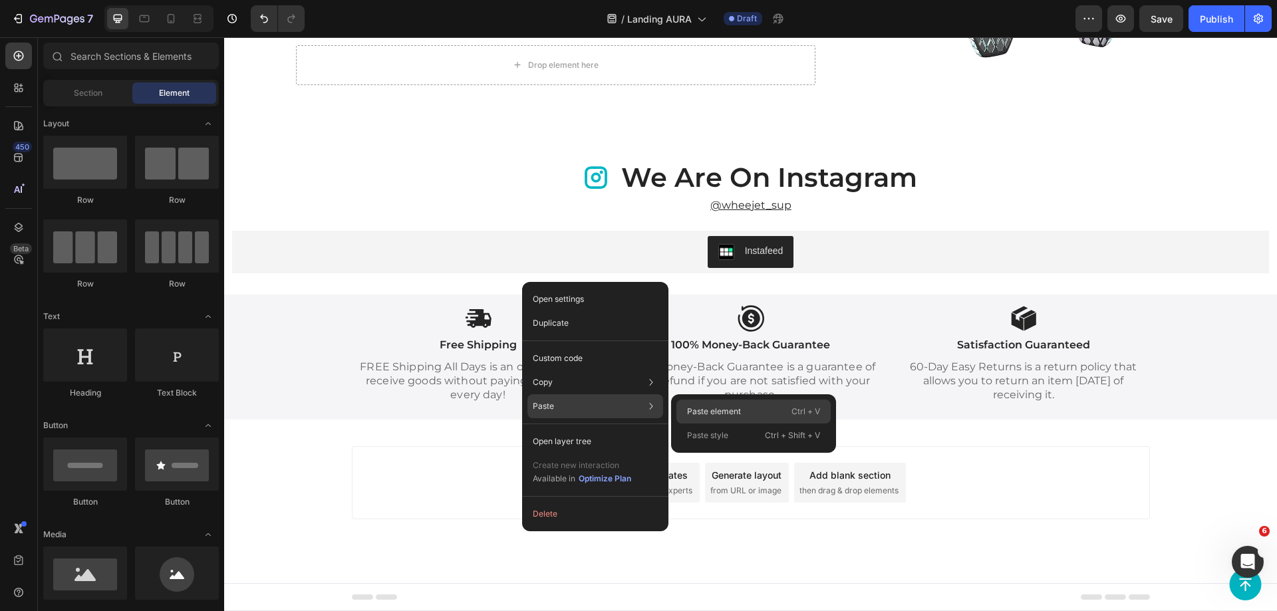
click at [723, 413] on p "Paste element" at bounding box center [714, 412] width 54 height 12
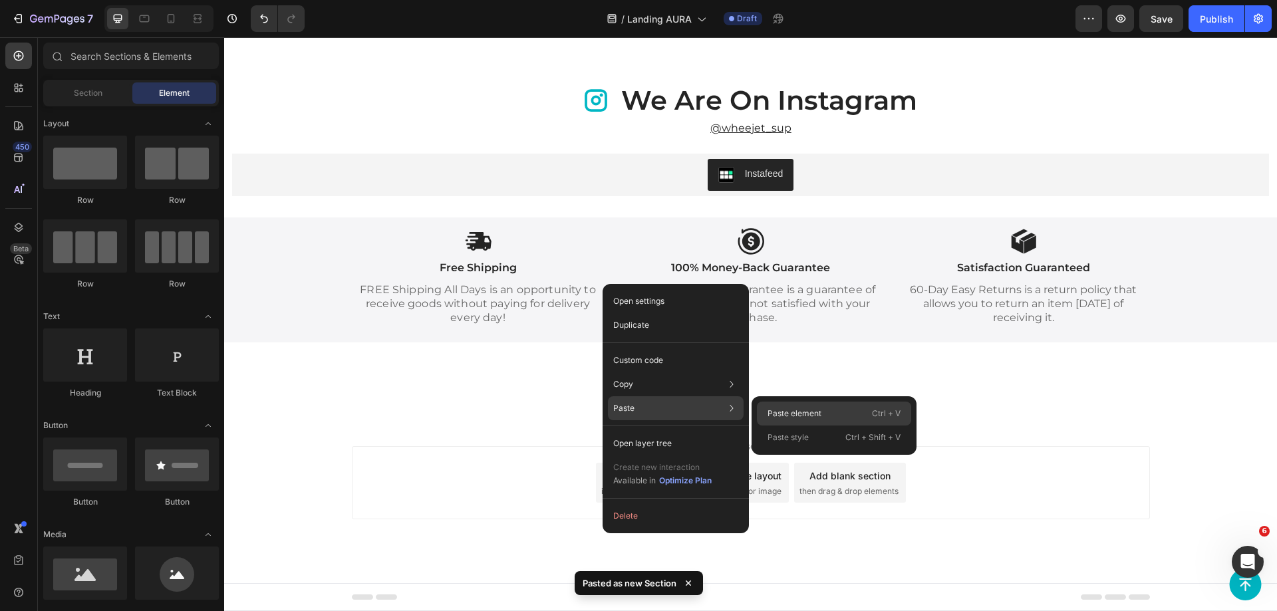
click at [787, 412] on p "Paste element" at bounding box center [795, 414] width 54 height 12
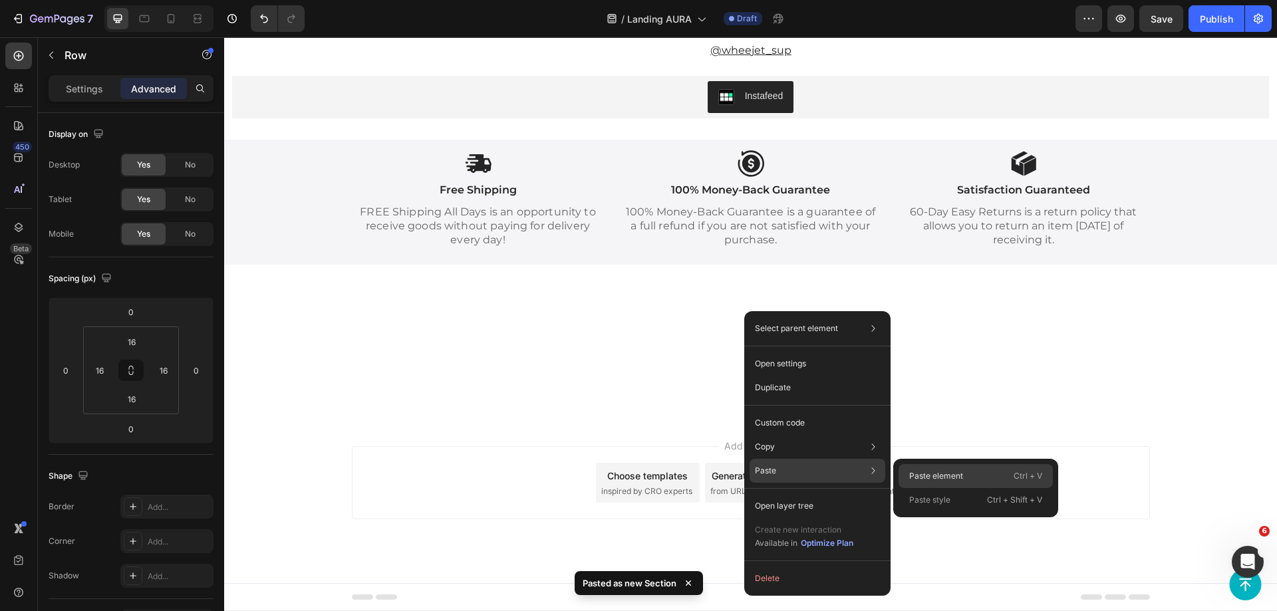
click at [929, 473] on p "Paste element" at bounding box center [936, 476] width 54 height 12
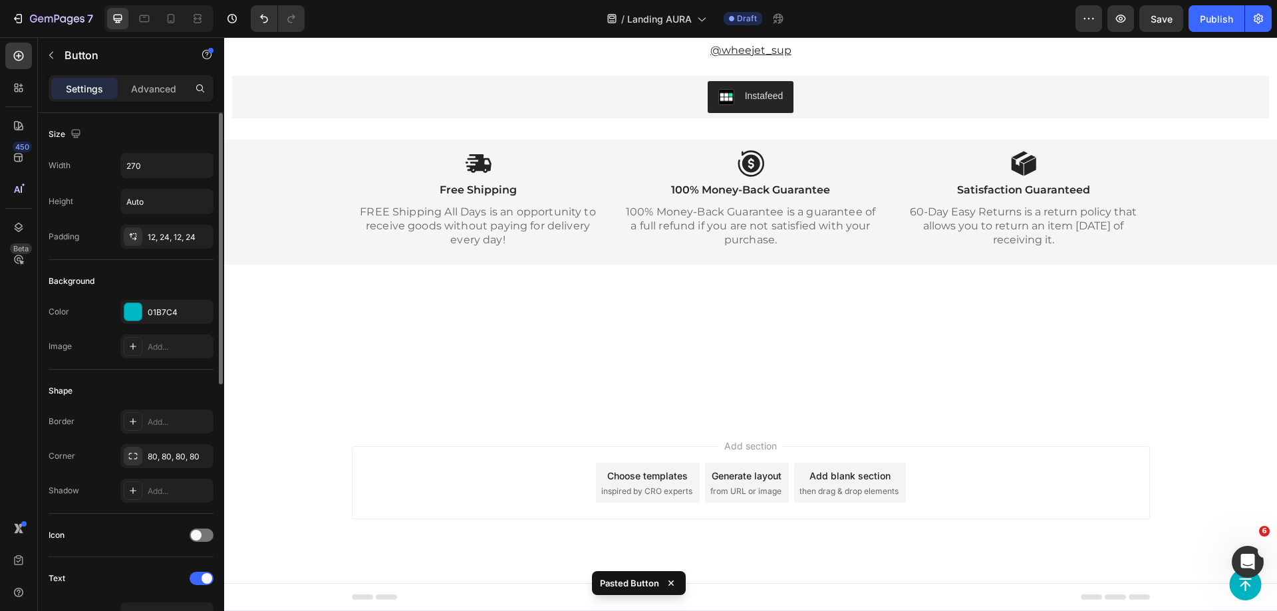
scroll to position [522, 0]
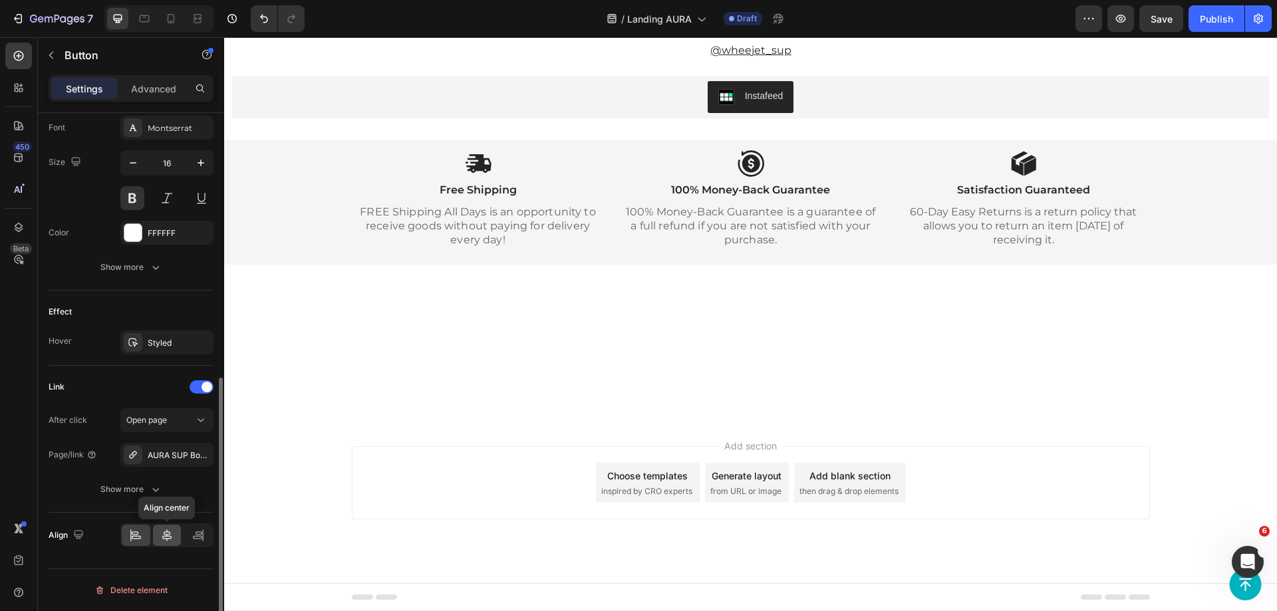
click at [163, 537] on icon at bounding box center [166, 536] width 9 height 12
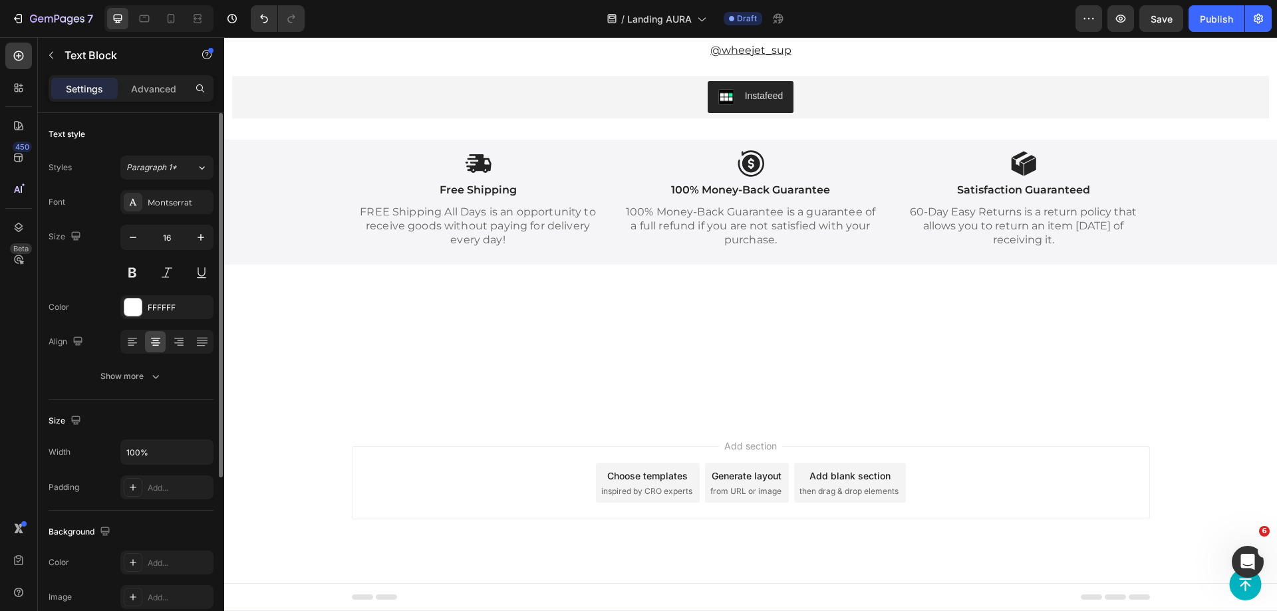
scroll to position [4225, 0]
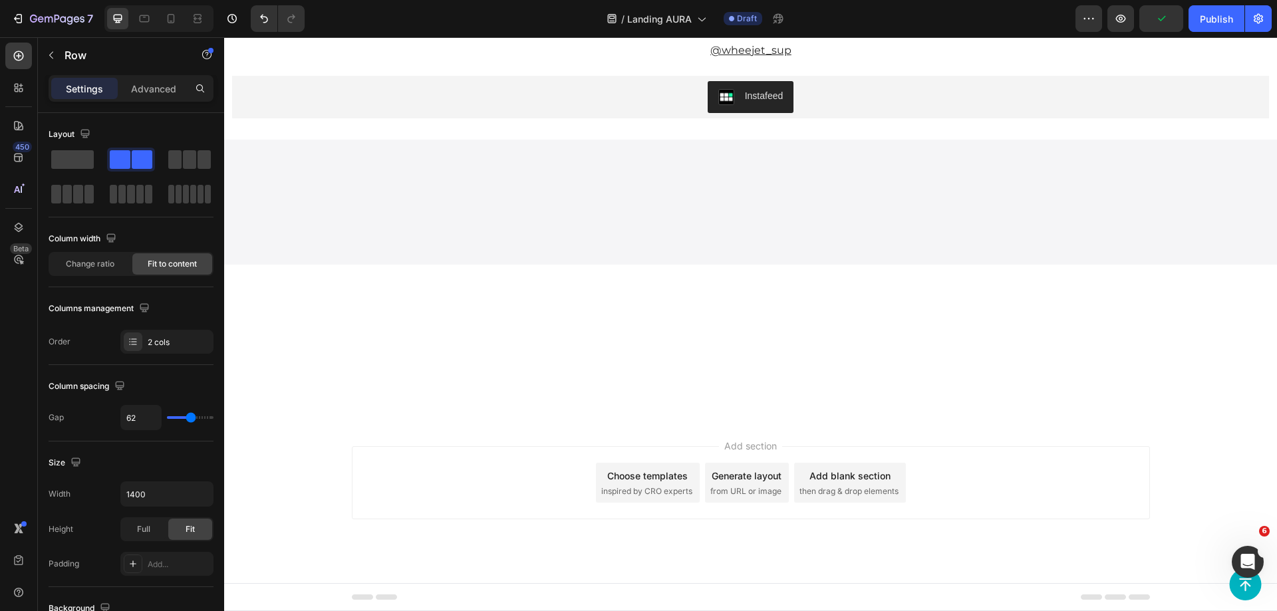
scroll to position [4358, 0]
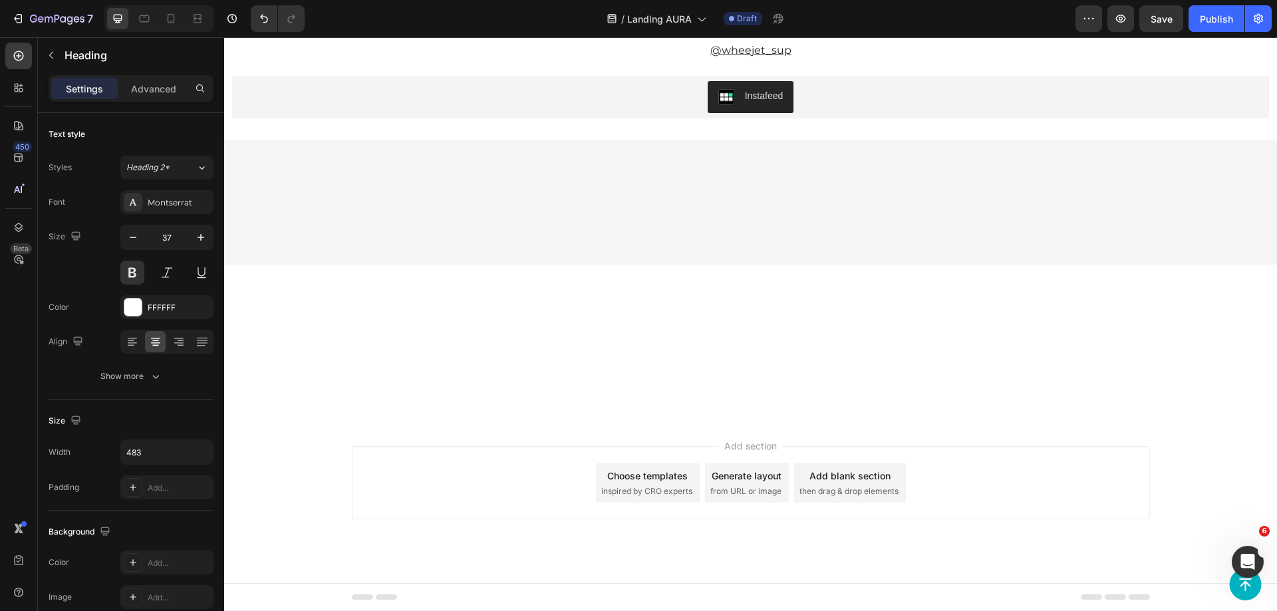
scroll to position [4225, 0]
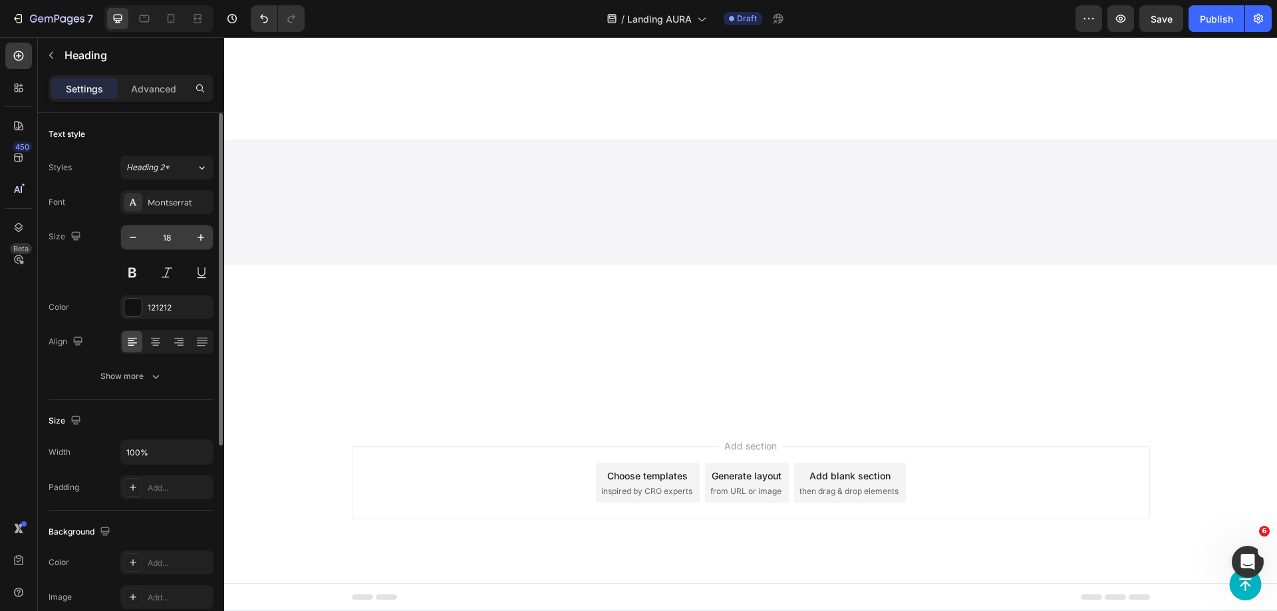
click at [162, 231] on input "18" at bounding box center [167, 238] width 44 height 24
type input "16"
click at [157, 235] on input "18" at bounding box center [167, 238] width 44 height 24
type input "16"
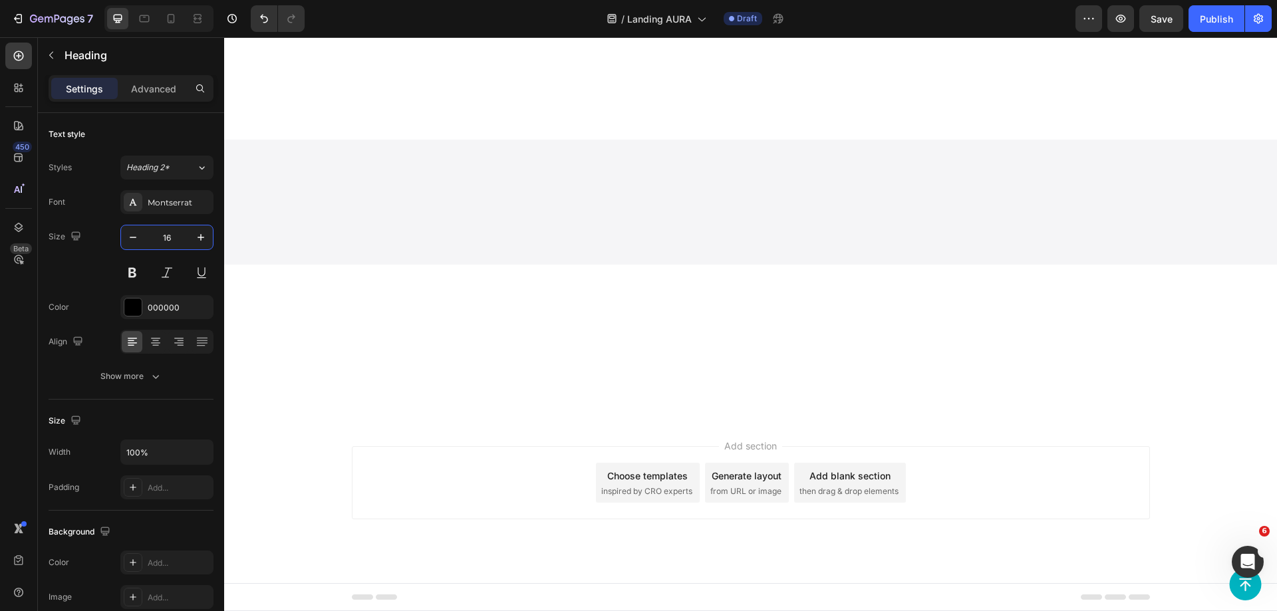
click at [165, 239] on input "18" at bounding box center [167, 238] width 44 height 24
type input "16"
click at [168, 241] on input "18" at bounding box center [167, 238] width 44 height 24
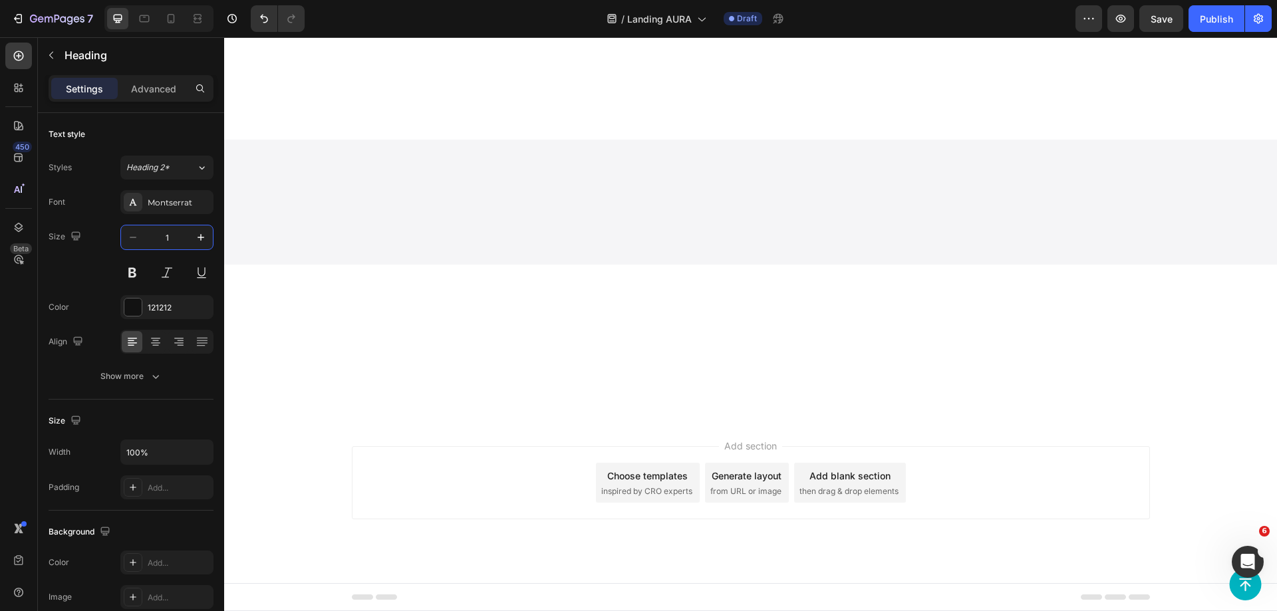
type input "16"
click at [174, 231] on input "18" at bounding box center [167, 238] width 44 height 24
type input "16"
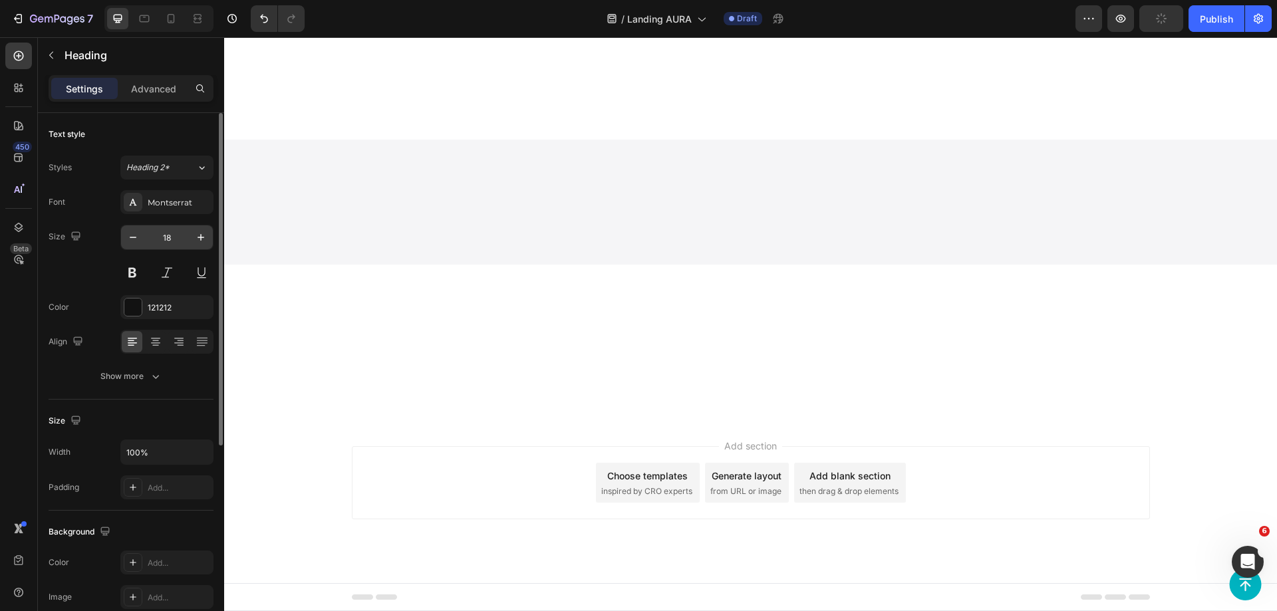
click at [170, 247] on input "18" at bounding box center [167, 238] width 44 height 24
type input "16"
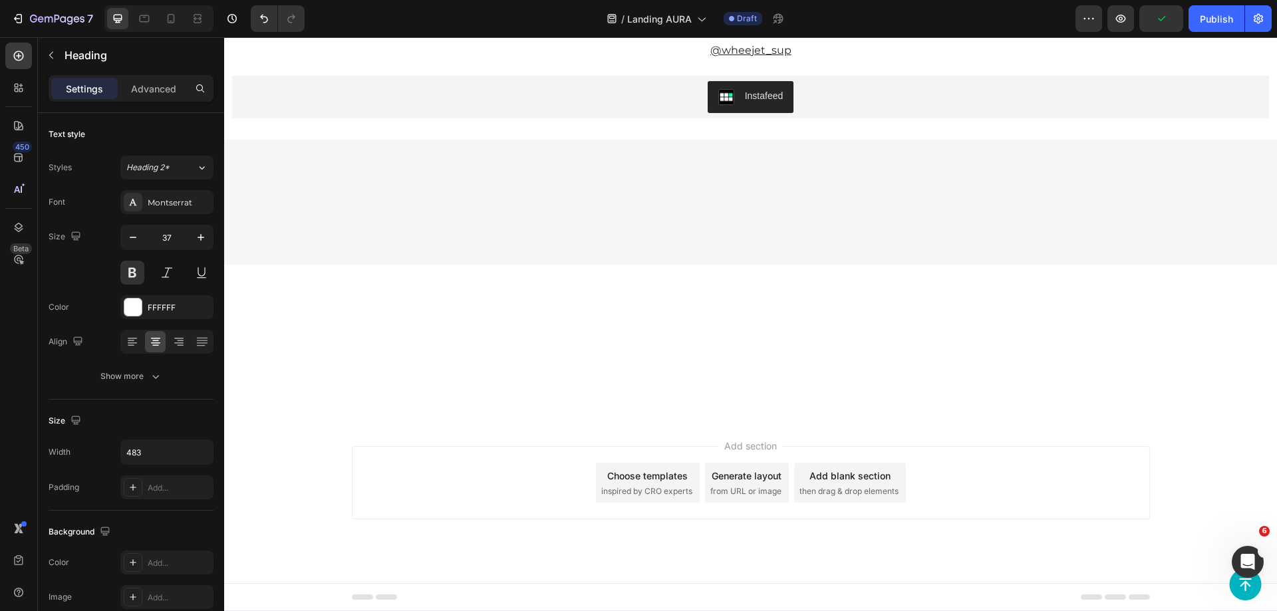
scroll to position [4291, 0]
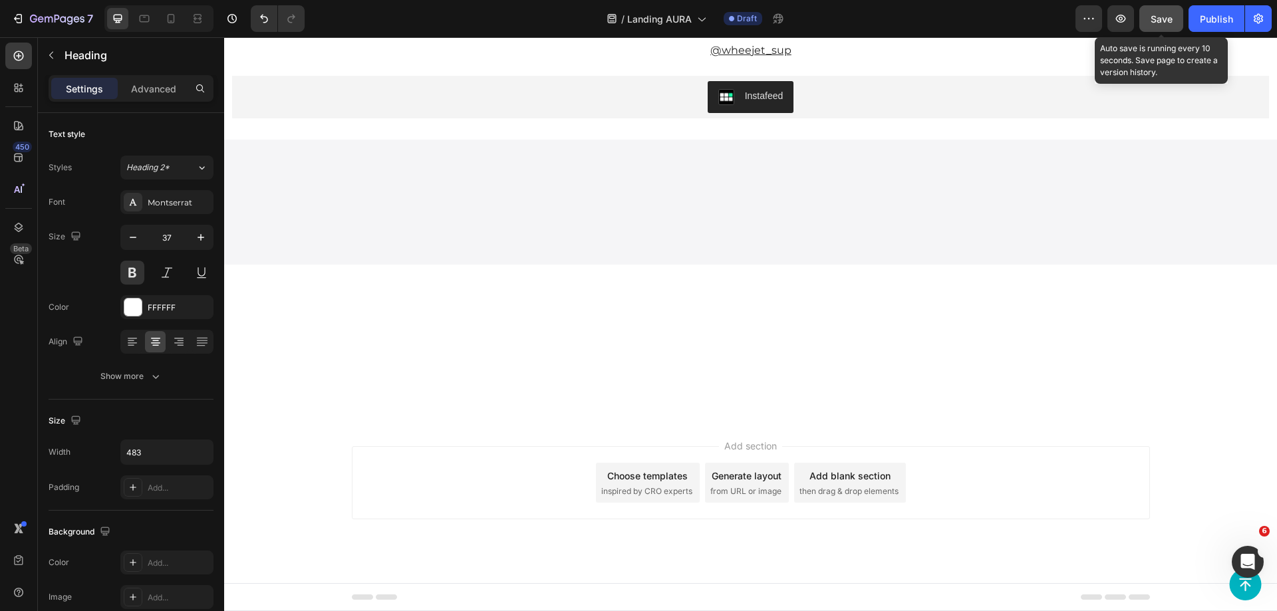
click at [1142, 23] on button "Save" at bounding box center [1162, 18] width 44 height 27
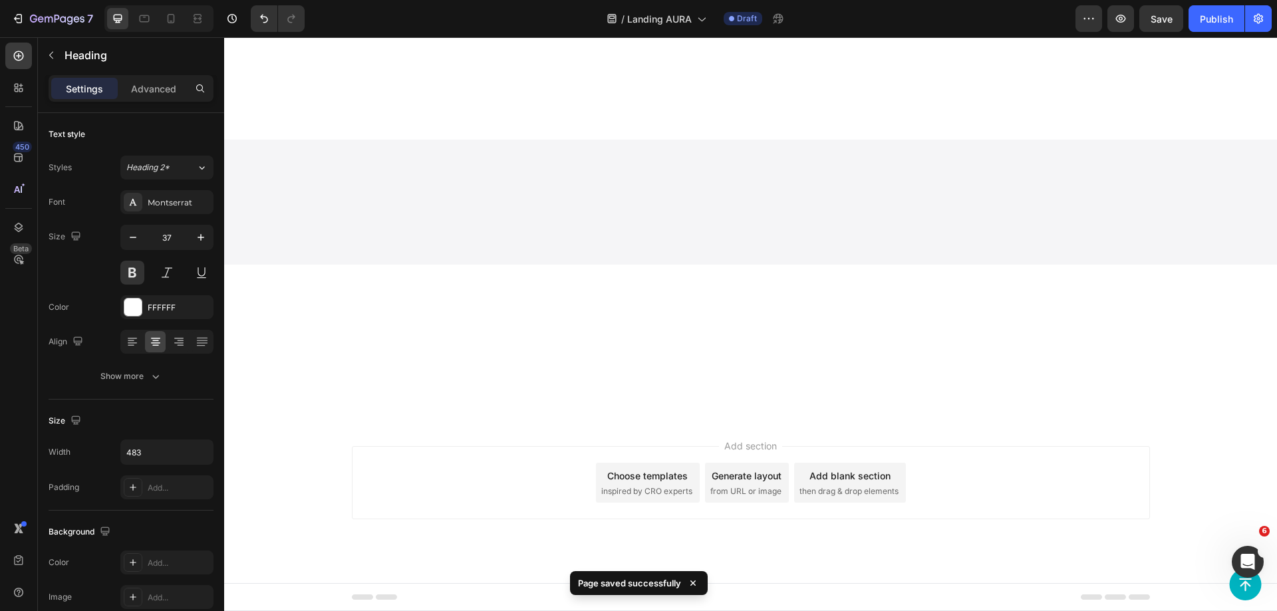
scroll to position [4225, 0]
click at [165, 18] on icon at bounding box center [170, 18] width 13 height 13
type input "21"
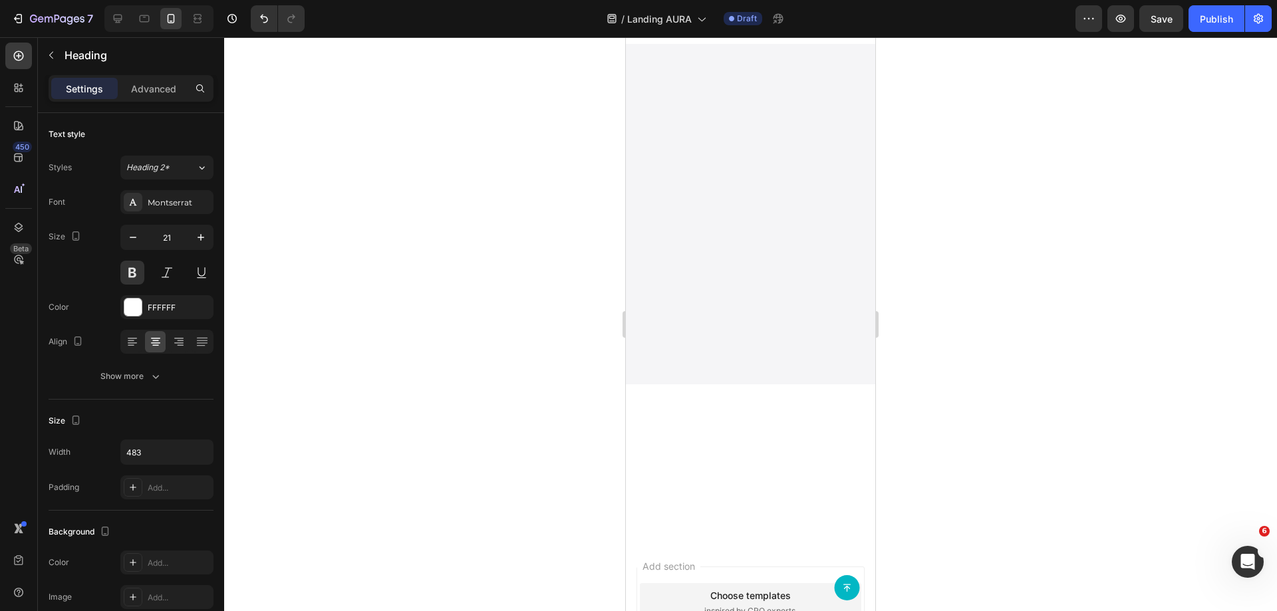
scroll to position [4185, 0]
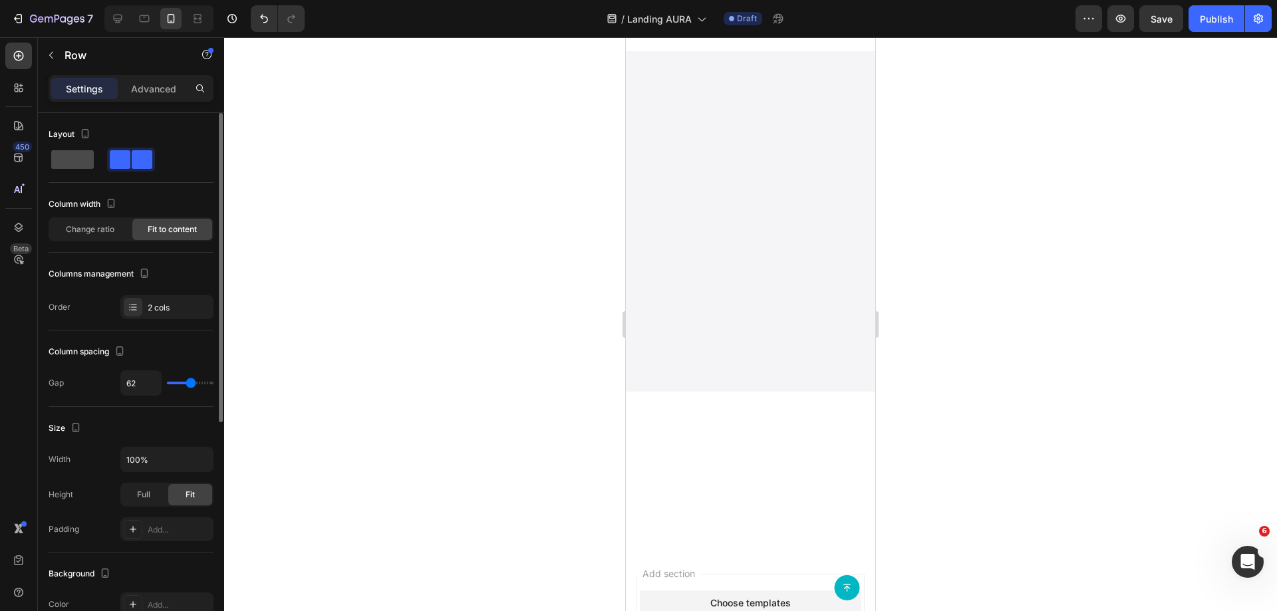
click at [79, 162] on span at bounding box center [72, 159] width 43 height 19
type input "0"
click at [144, 407] on div "Layout Column width Change ratio Fit to content Columns management Order 2 cols" at bounding box center [131, 480] width 165 height 146
click at [146, 314] on div "2 cols" at bounding box center [166, 307] width 93 height 24
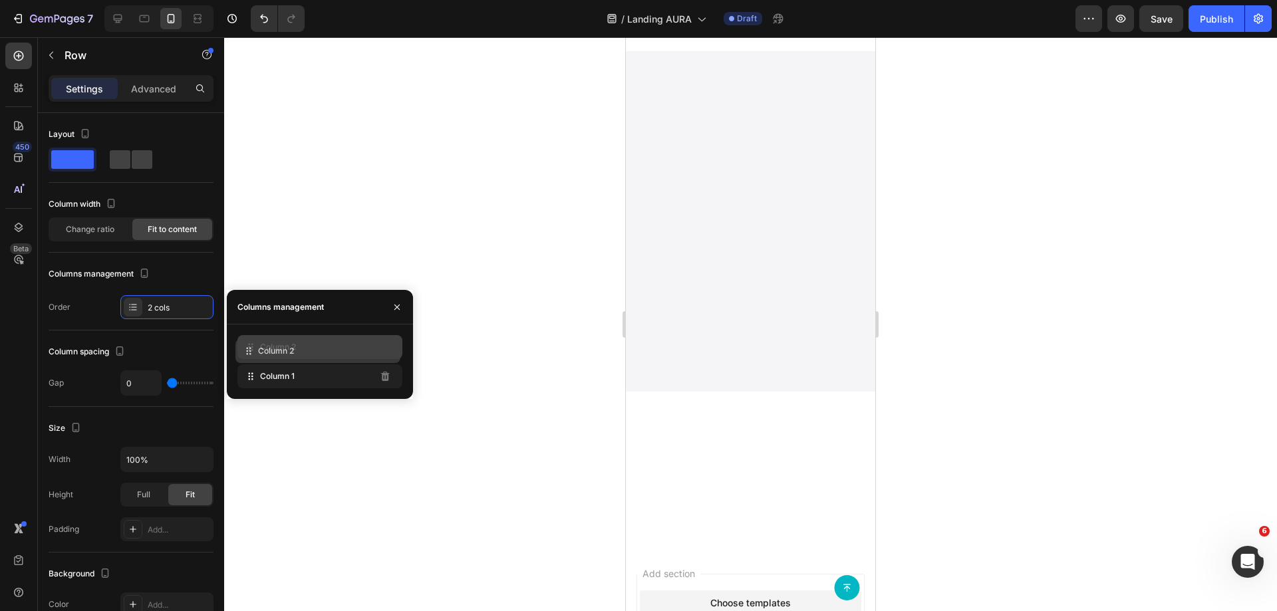
drag, startPoint x: 252, startPoint y: 376, endPoint x: 250, endPoint y: 351, distance: 25.4
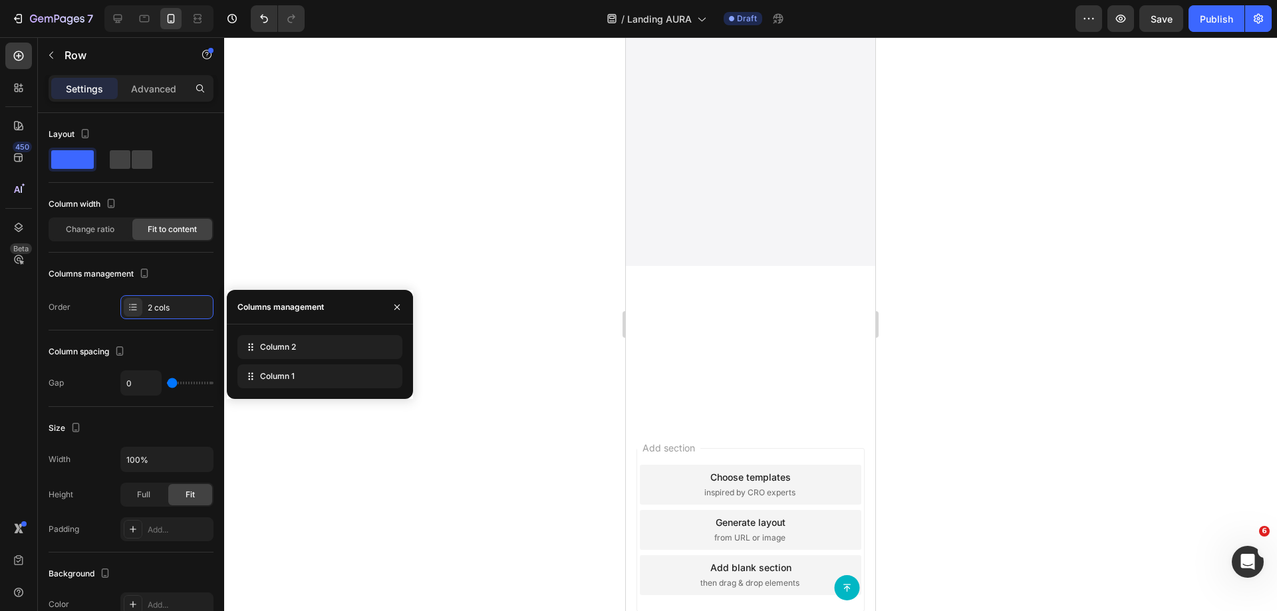
scroll to position [4318, 0]
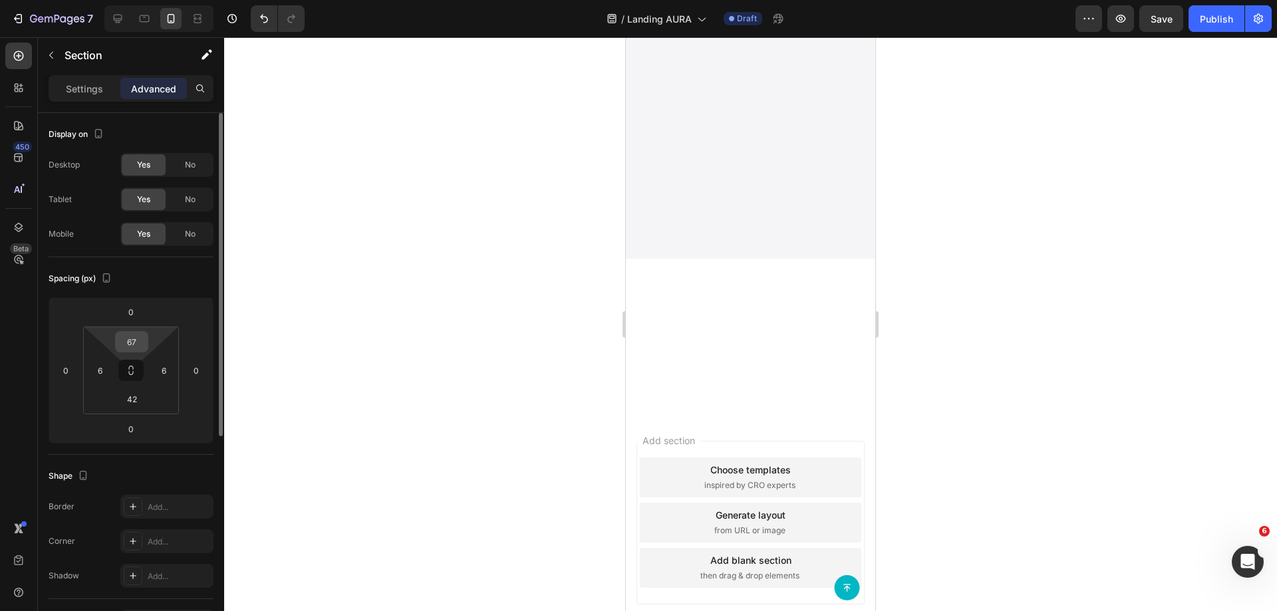
click at [130, 349] on input "67" at bounding box center [131, 342] width 27 height 20
click at [108, 0] on html "7 Version history / Landing AURA Draft Preview Save Publish 450 Beta Sections(1…" at bounding box center [638, 0] width 1277 height 0
click at [130, 402] on input "42" at bounding box center [131, 399] width 27 height 20
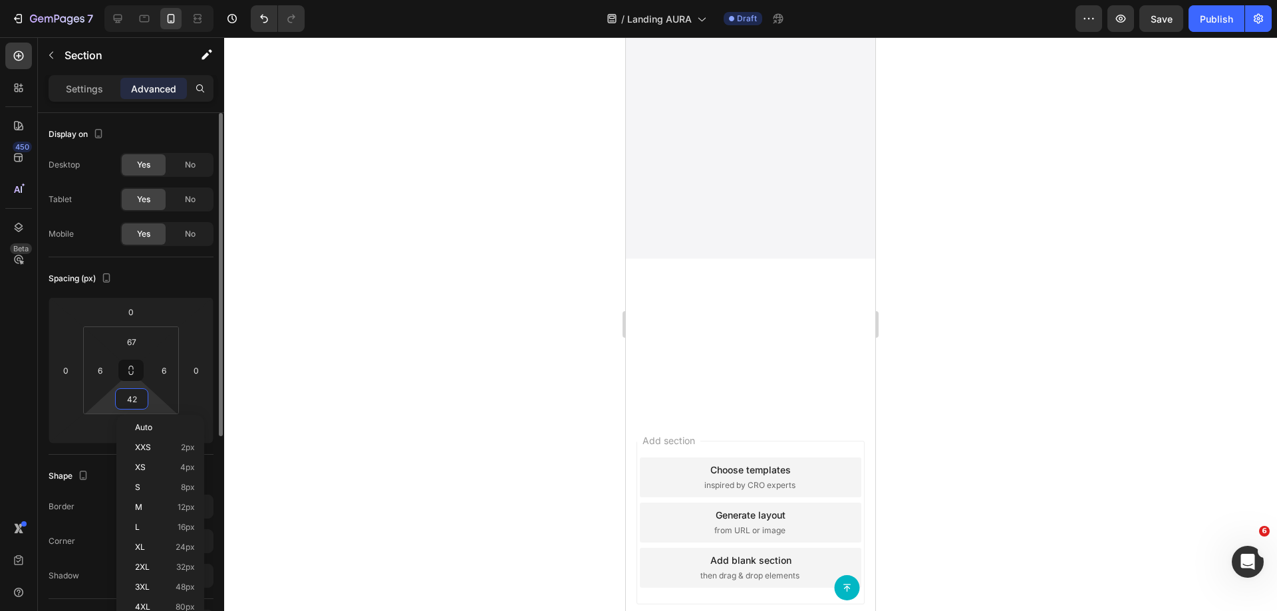
click at [130, 402] on input "42" at bounding box center [131, 399] width 27 height 20
type input "0"
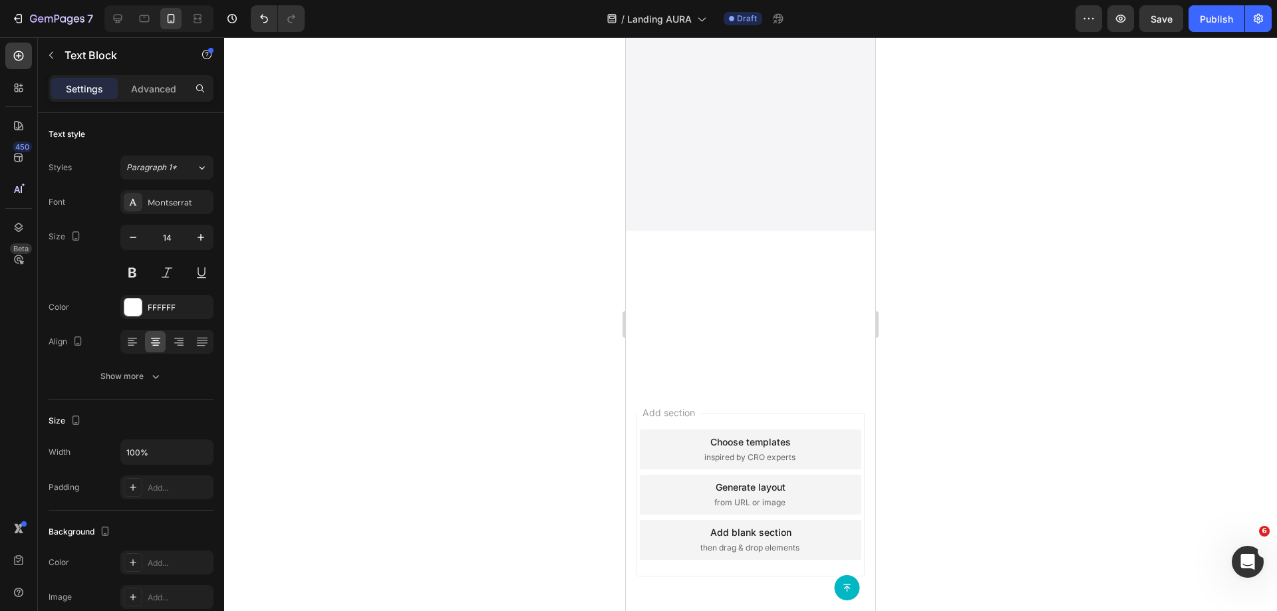
scroll to position [4451, 0]
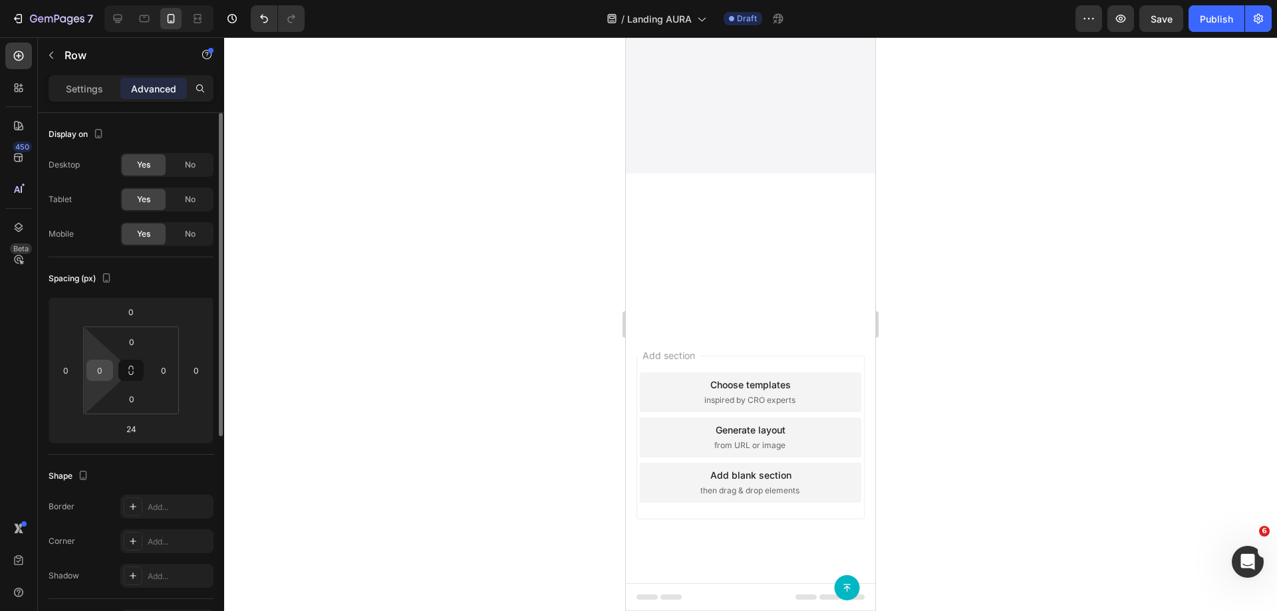
click at [111, 373] on div "0" at bounding box center [99, 370] width 27 height 21
click at [98, 368] on input "0" at bounding box center [100, 371] width 20 height 20
type input "6"
click at [164, 370] on input "0" at bounding box center [164, 371] width 20 height 20
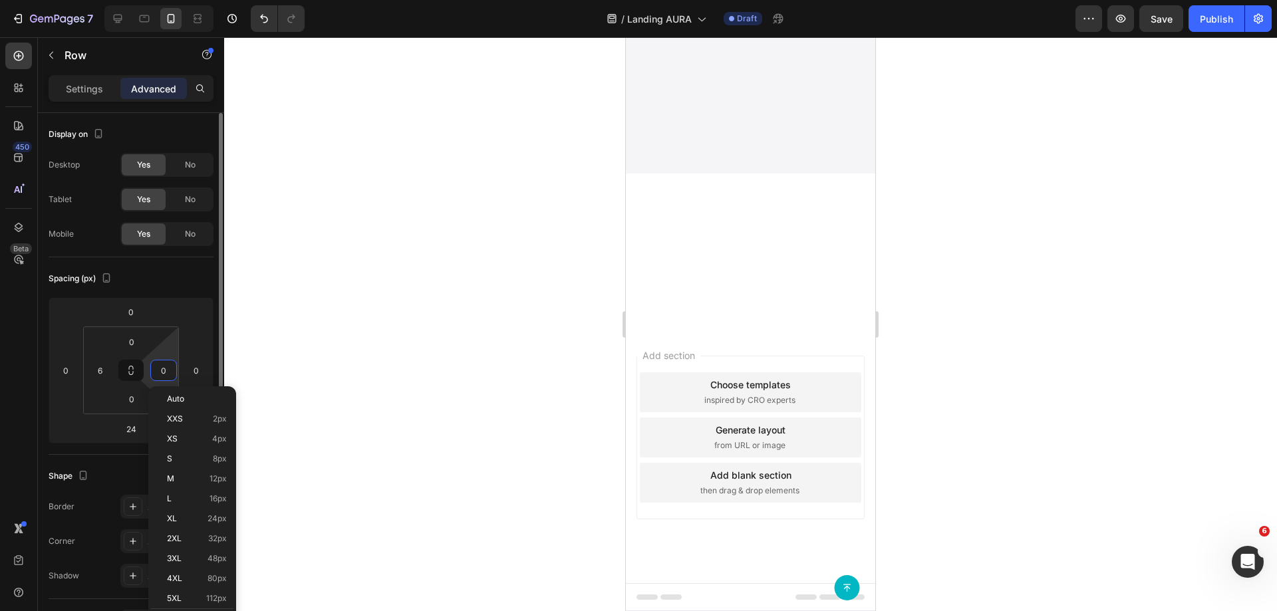
type input "6"
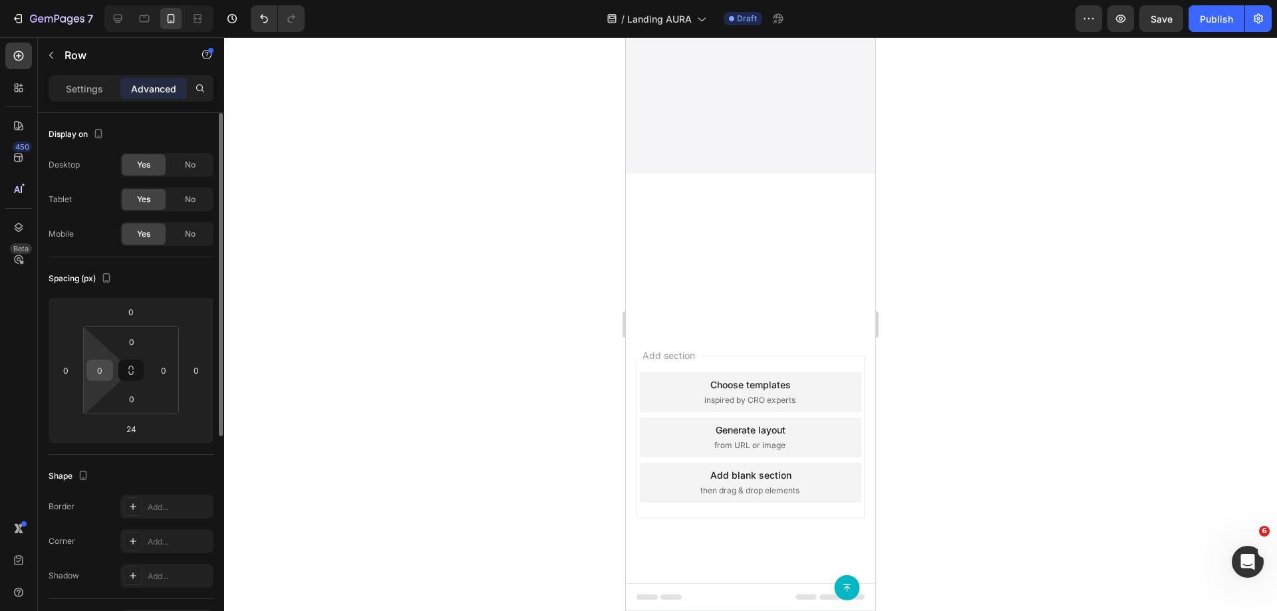
click at [95, 373] on input "0" at bounding box center [100, 371] width 20 height 20
type input "6"
click at [162, 368] on input "0" at bounding box center [164, 371] width 20 height 20
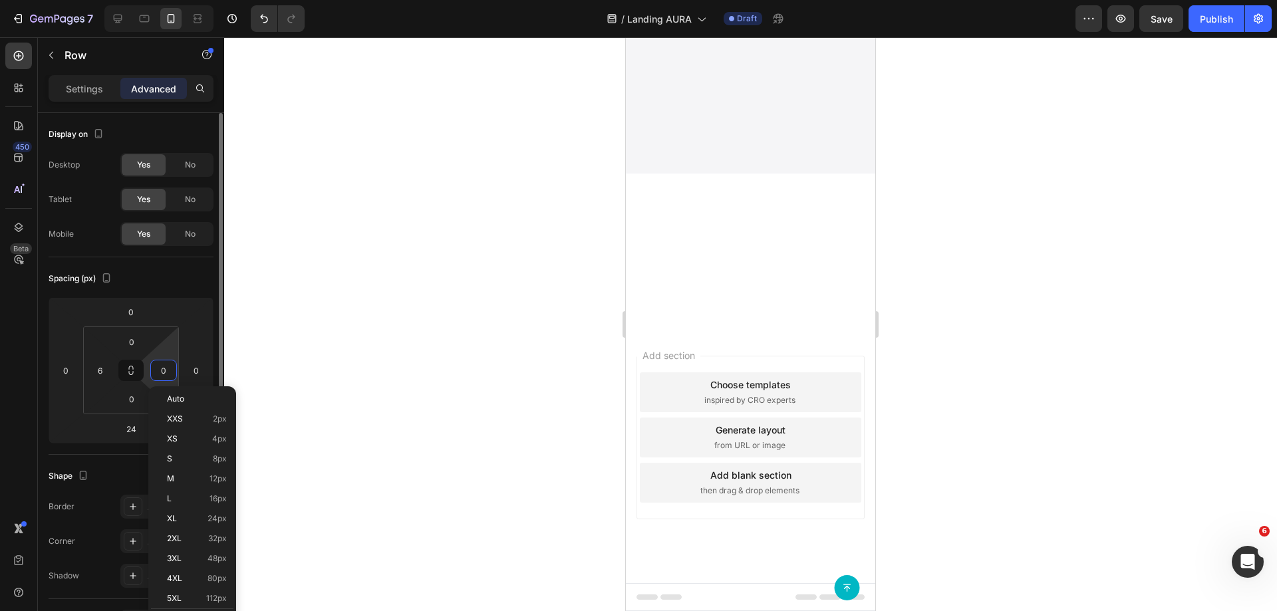
type input "6"
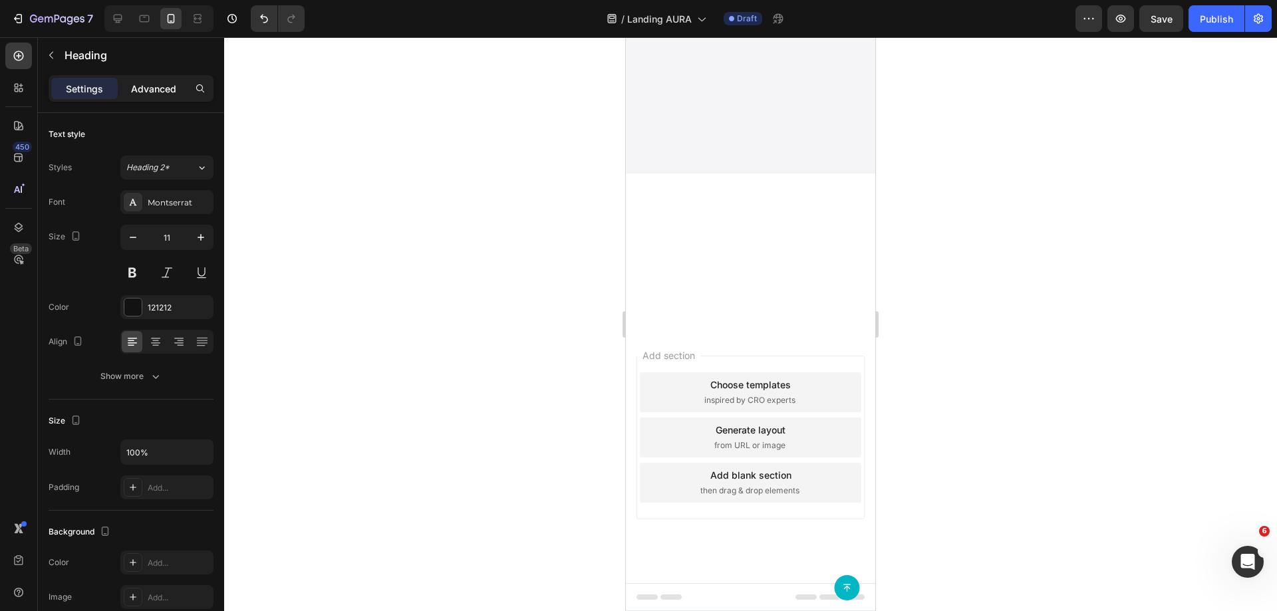
click at [148, 90] on p "Advanced" at bounding box center [153, 89] width 45 height 14
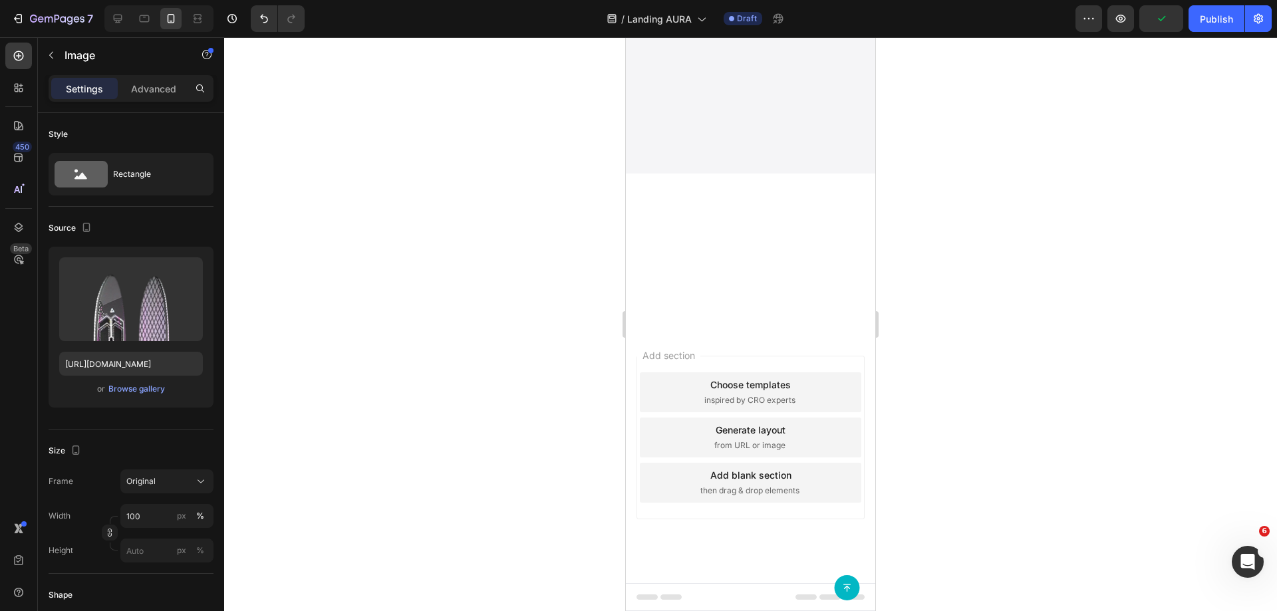
scroll to position [4584, 0]
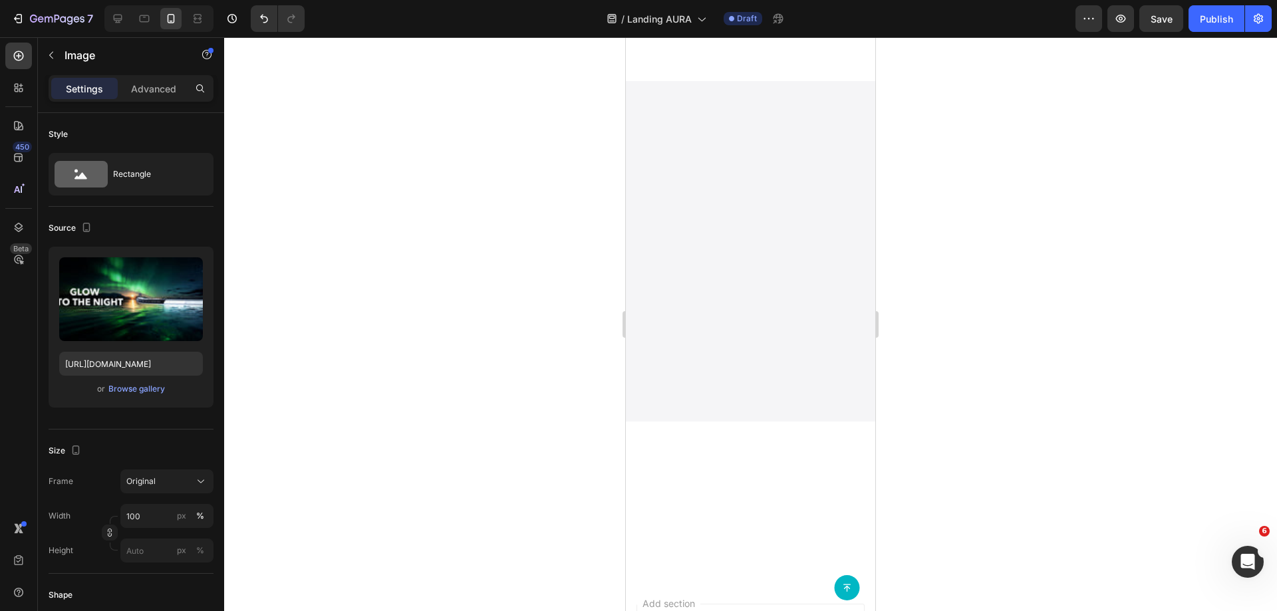
scroll to position [4119, 0]
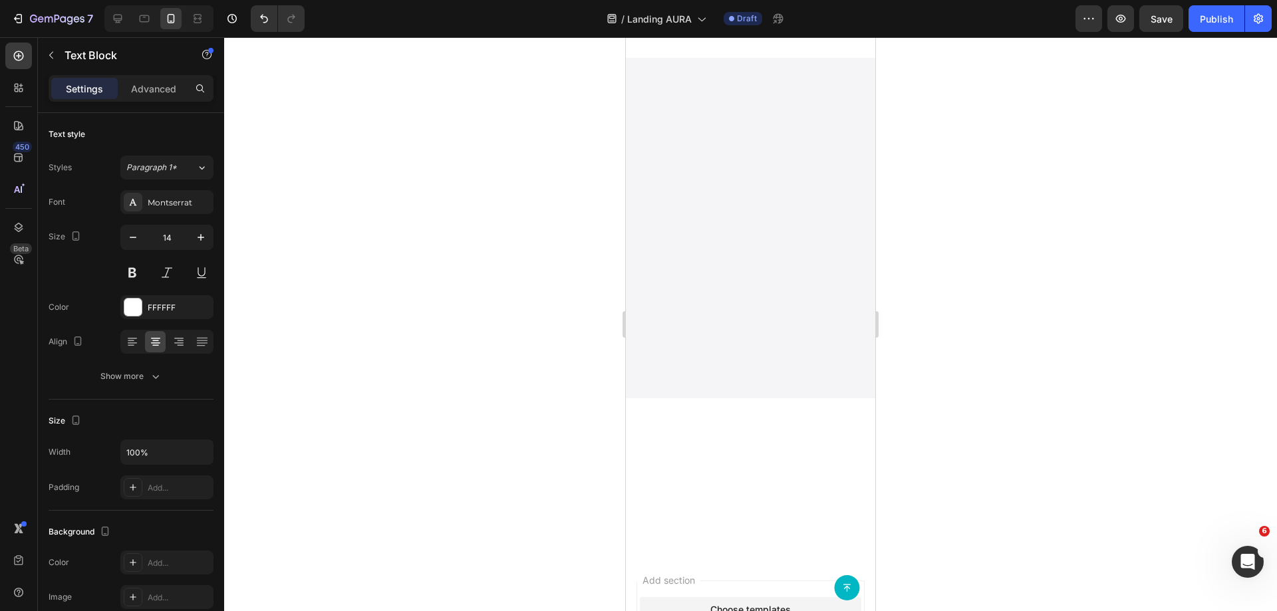
drag, startPoint x: 748, startPoint y: 432, endPoint x: 753, endPoint y: 336, distance: 96.6
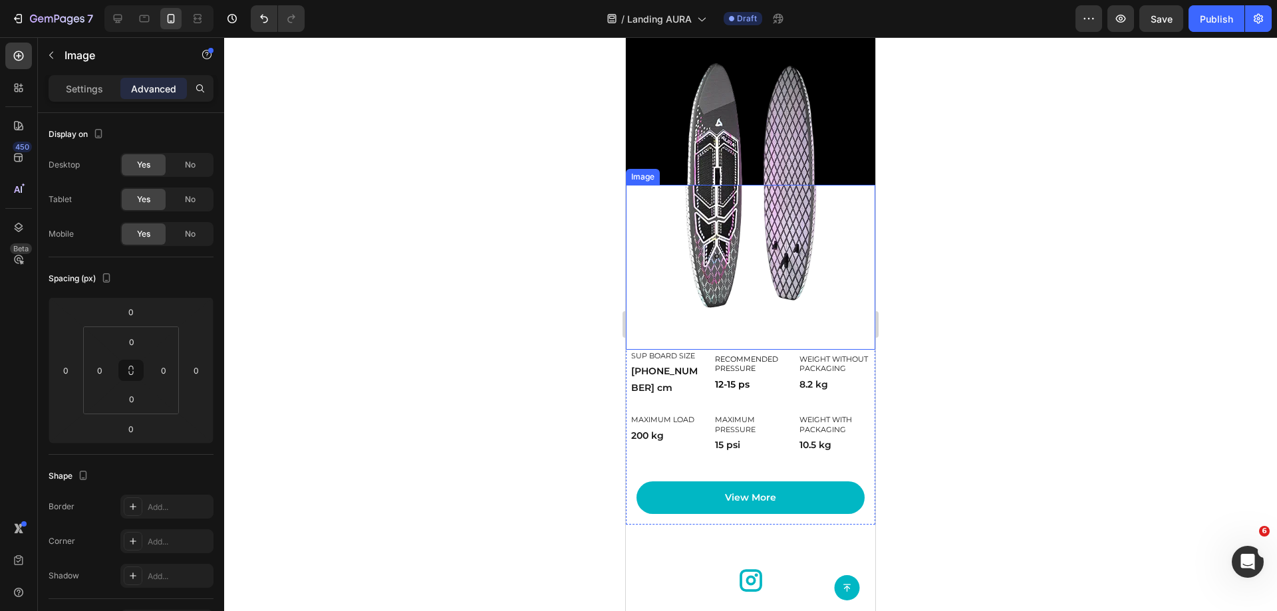
click at [744, 272] on img at bounding box center [750, 267] width 249 height 164
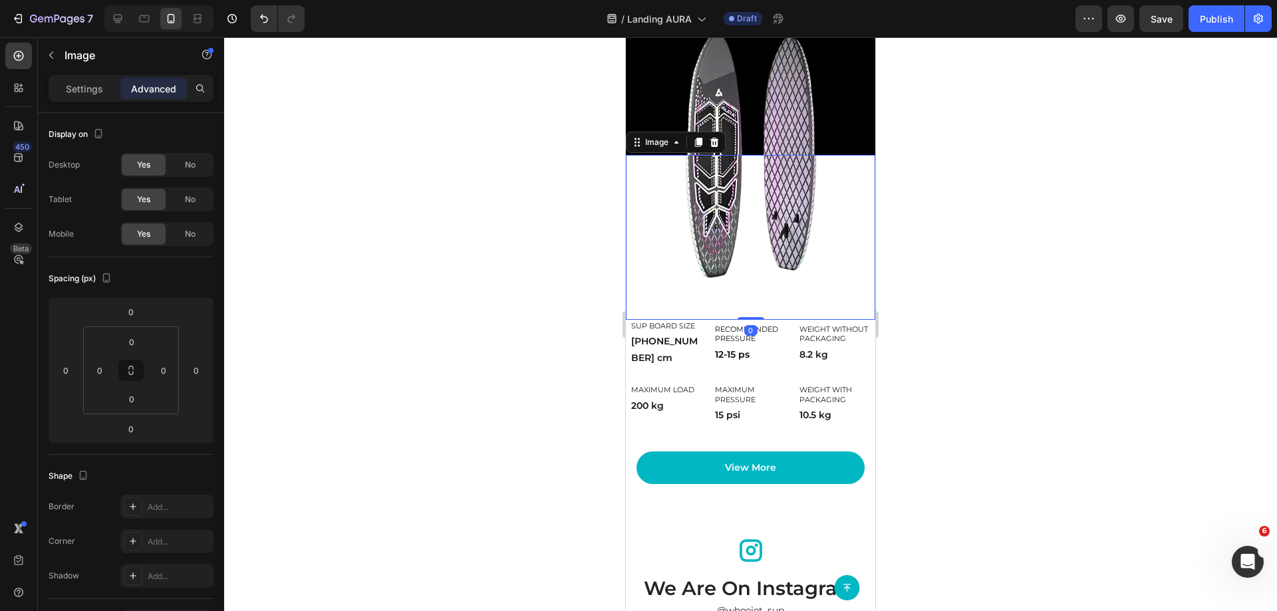
click at [743, 255] on img at bounding box center [750, 237] width 249 height 164
click at [1169, 14] on span "Save" at bounding box center [1162, 18] width 22 height 11
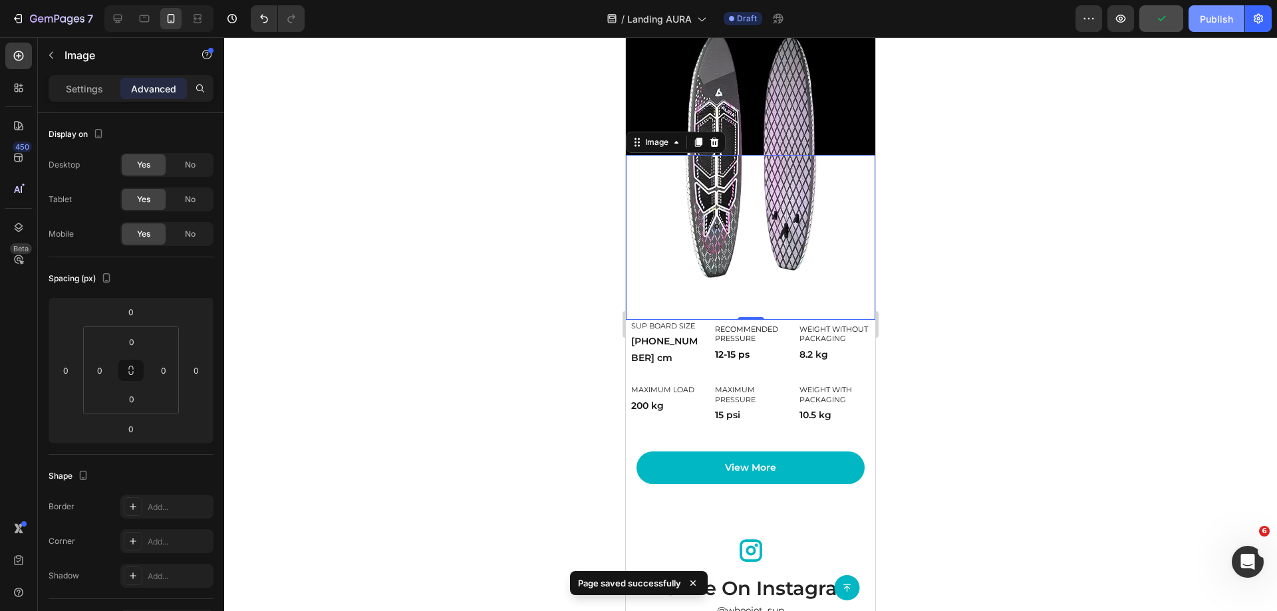
click at [1200, 15] on div "Publish" at bounding box center [1216, 19] width 33 height 14
click at [117, 18] on icon at bounding box center [117, 18] width 13 height 13
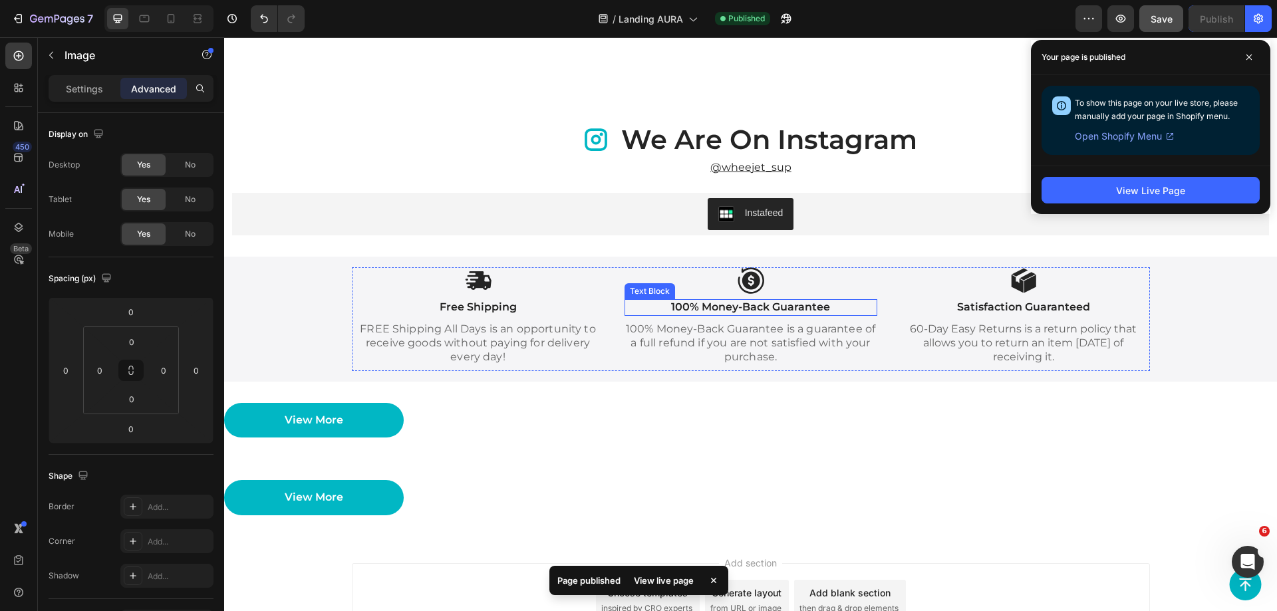
scroll to position [4867, 0]
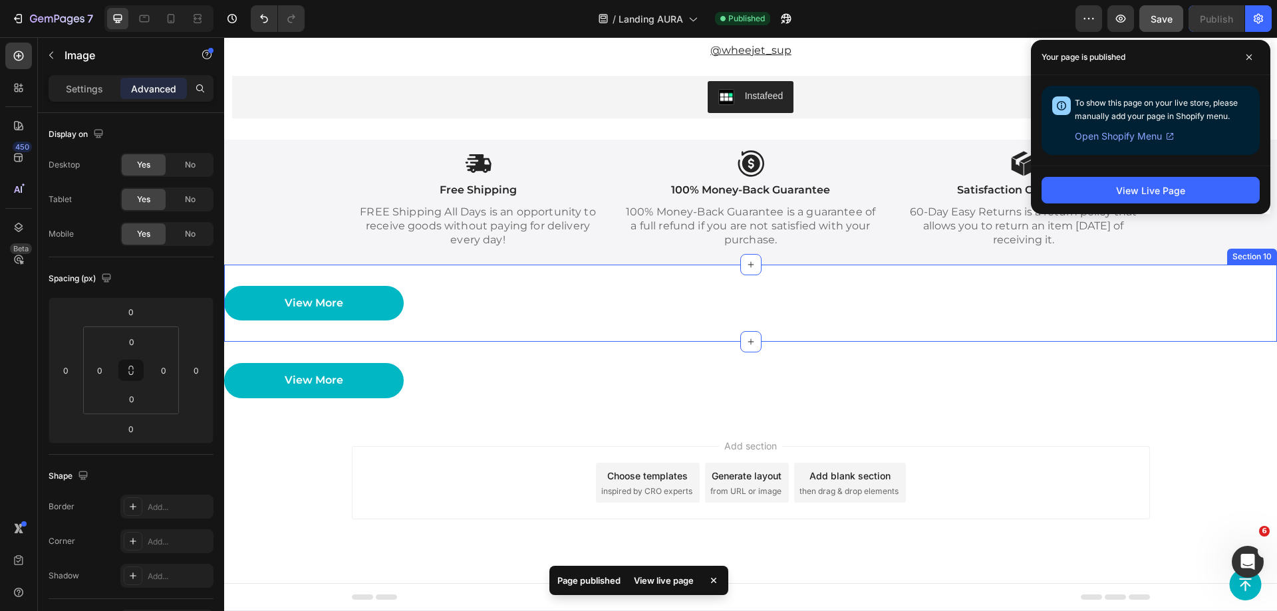
click at [608, 309] on div "View More Button" at bounding box center [750, 303] width 1053 height 35
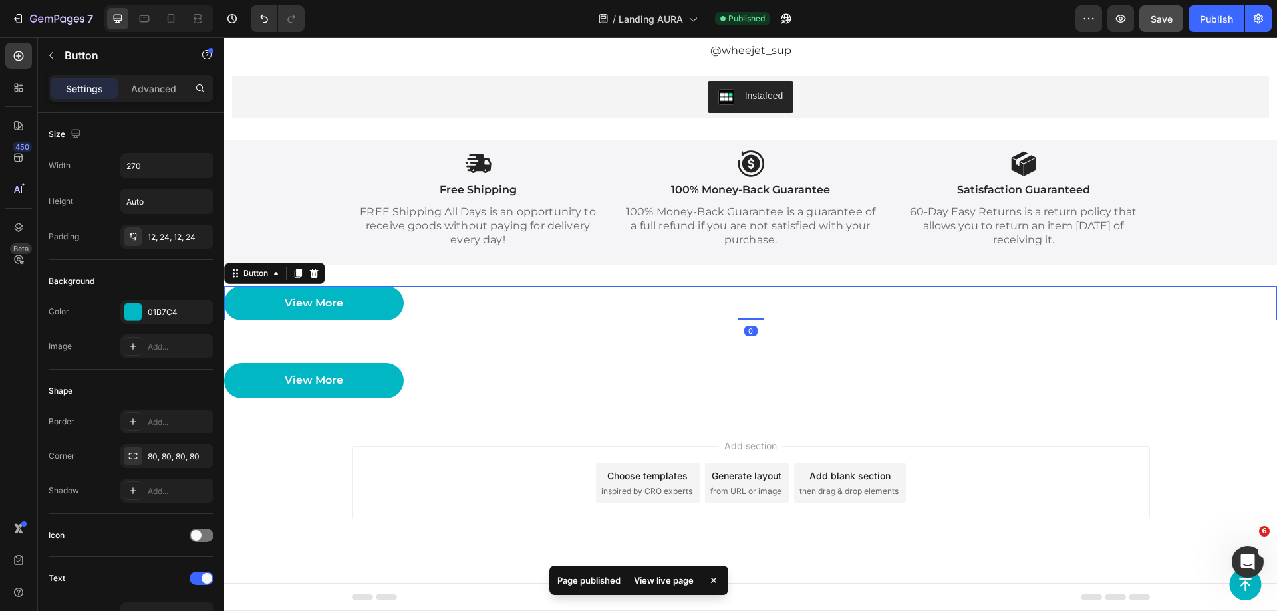
click at [690, 325] on div "View More Button 0 Section 10" at bounding box center [750, 304] width 1053 height 78
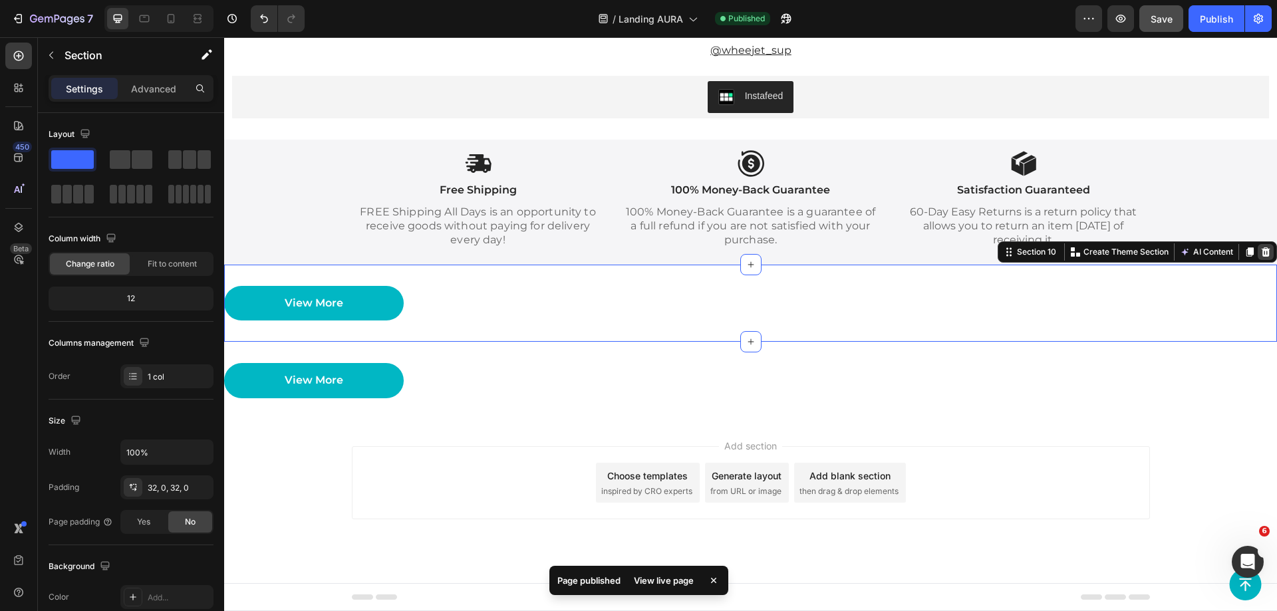
click at [1261, 257] on icon at bounding box center [1266, 252] width 11 height 11
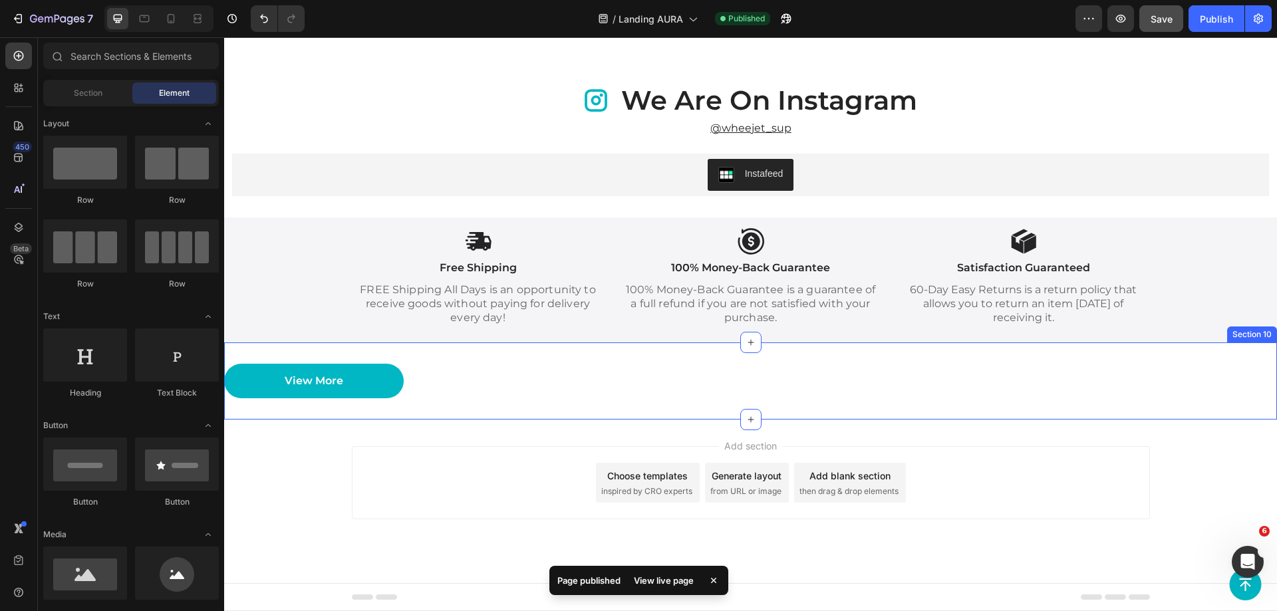
click at [615, 368] on div "View More Button" at bounding box center [750, 381] width 1053 height 35
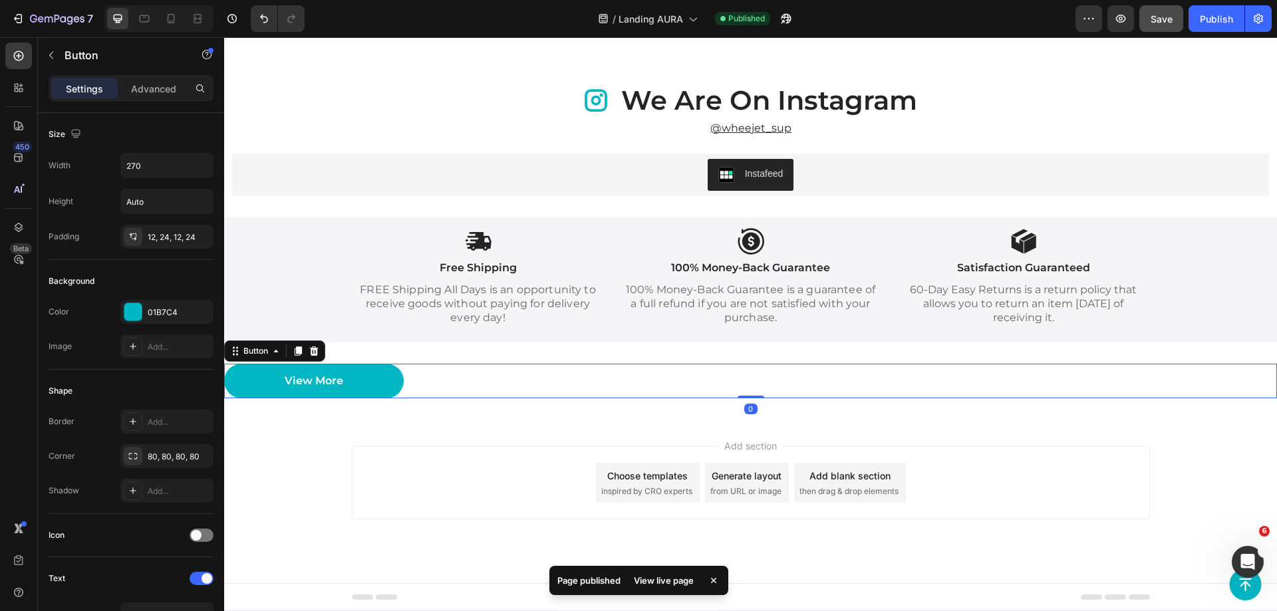
click at [620, 357] on div "View More Button 0 Section 10" at bounding box center [750, 382] width 1053 height 78
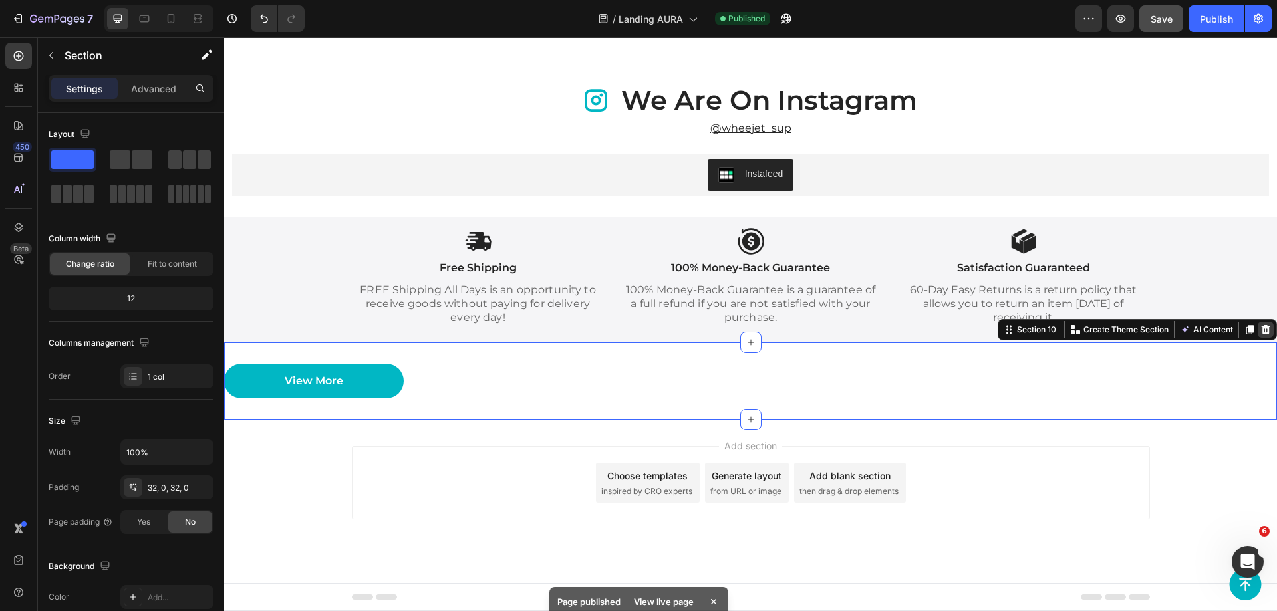
click at [1261, 330] on icon at bounding box center [1266, 330] width 11 height 11
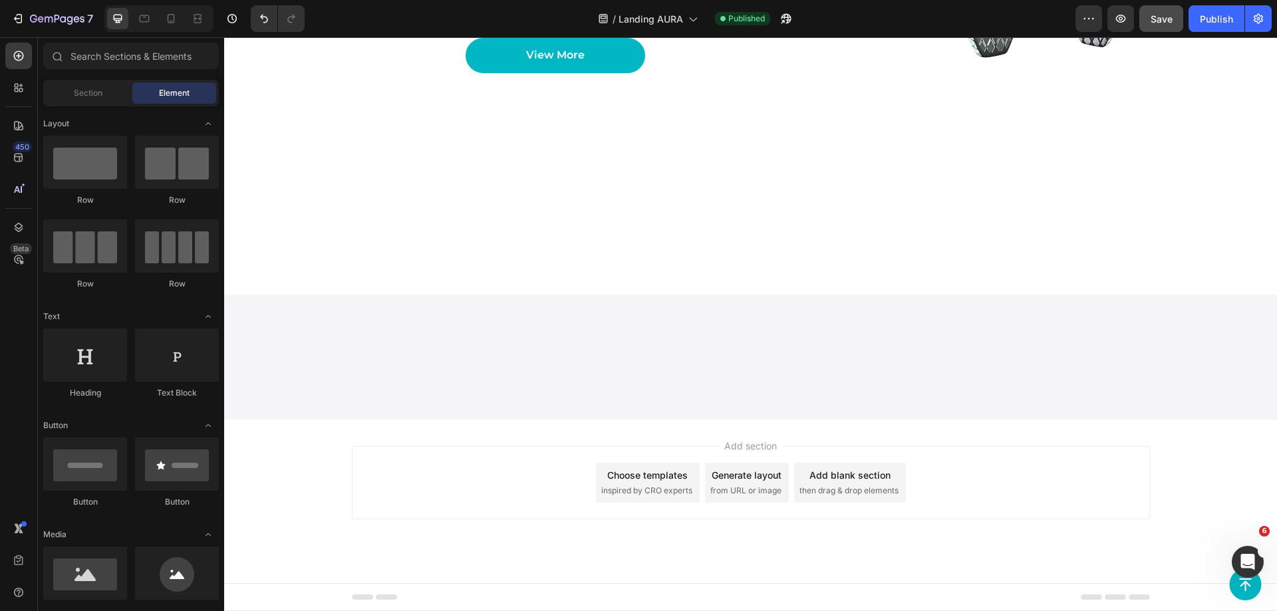
scroll to position [4278, 0]
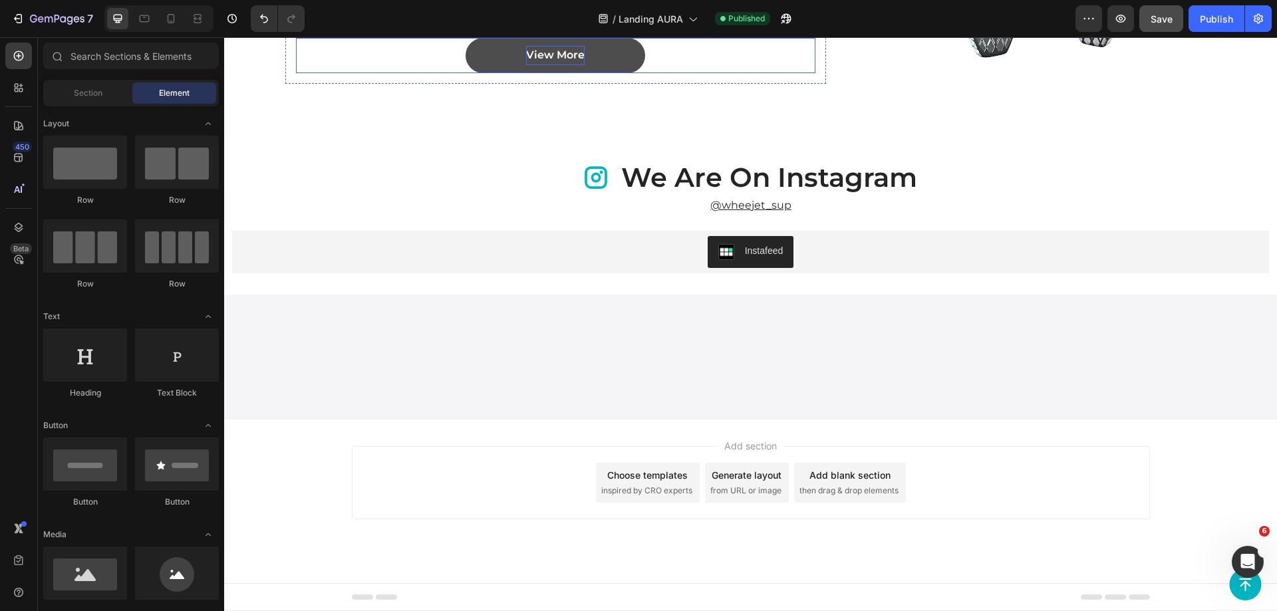
click at [546, 65] on p "View More" at bounding box center [555, 55] width 59 height 19
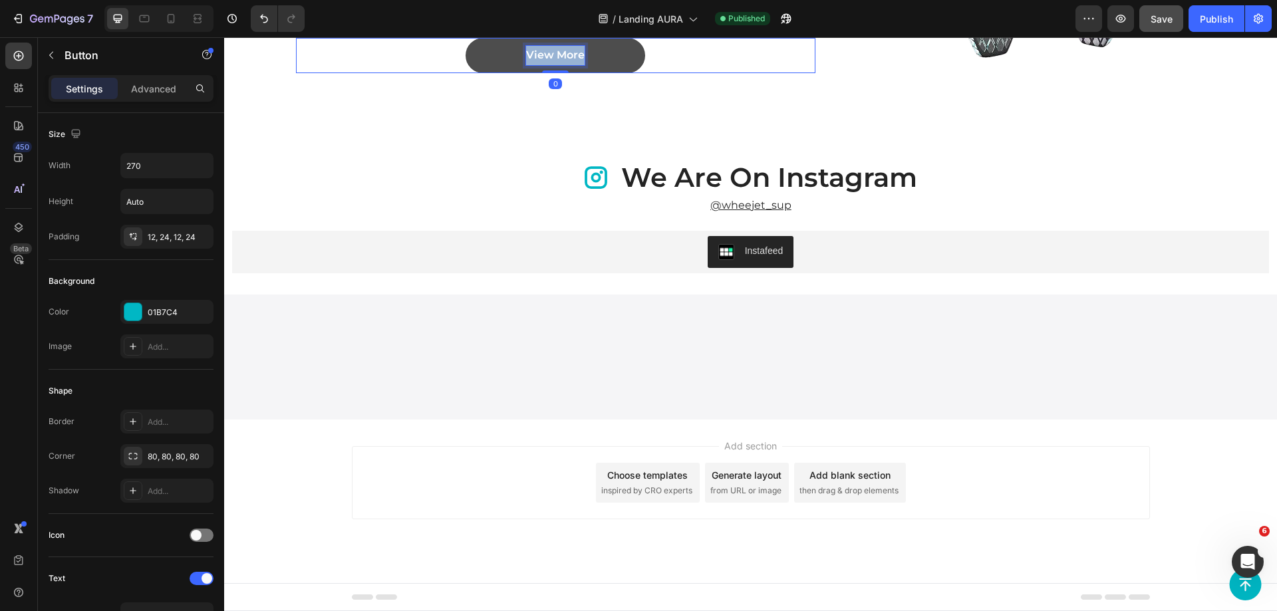
click at [546, 65] on p "View More" at bounding box center [555, 55] width 59 height 19
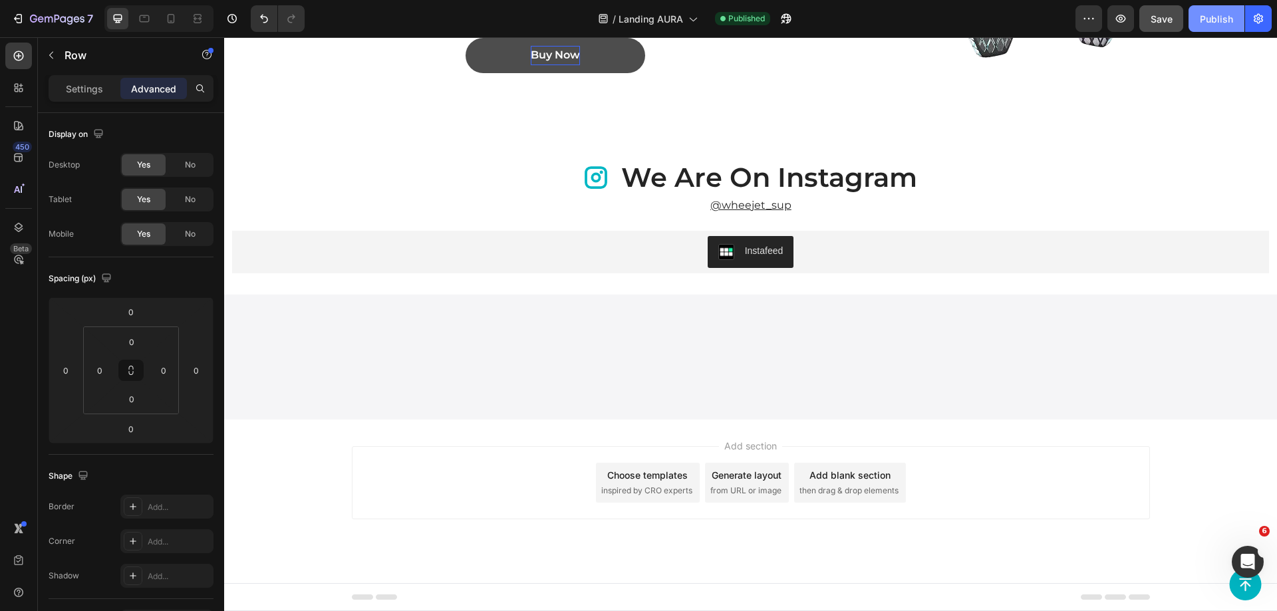
click at [1211, 20] on div "Publish" at bounding box center [1216, 19] width 33 height 14
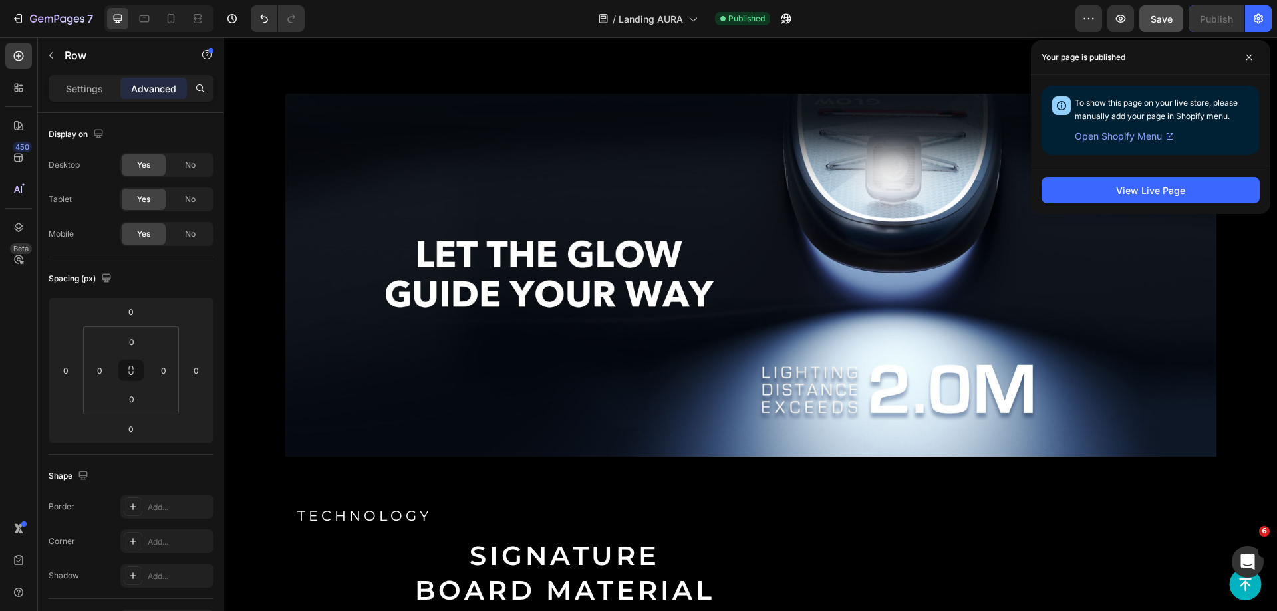
scroll to position [1950, 0]
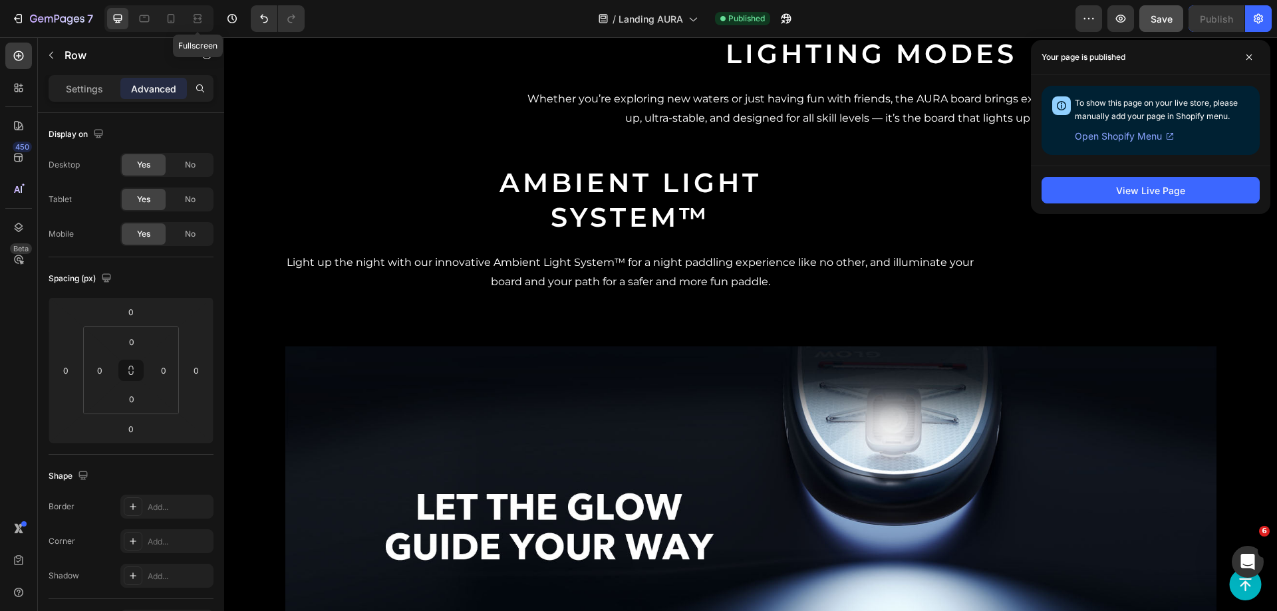
click at [184, 22] on div "Fullscreen" at bounding box center [158, 18] width 109 height 27
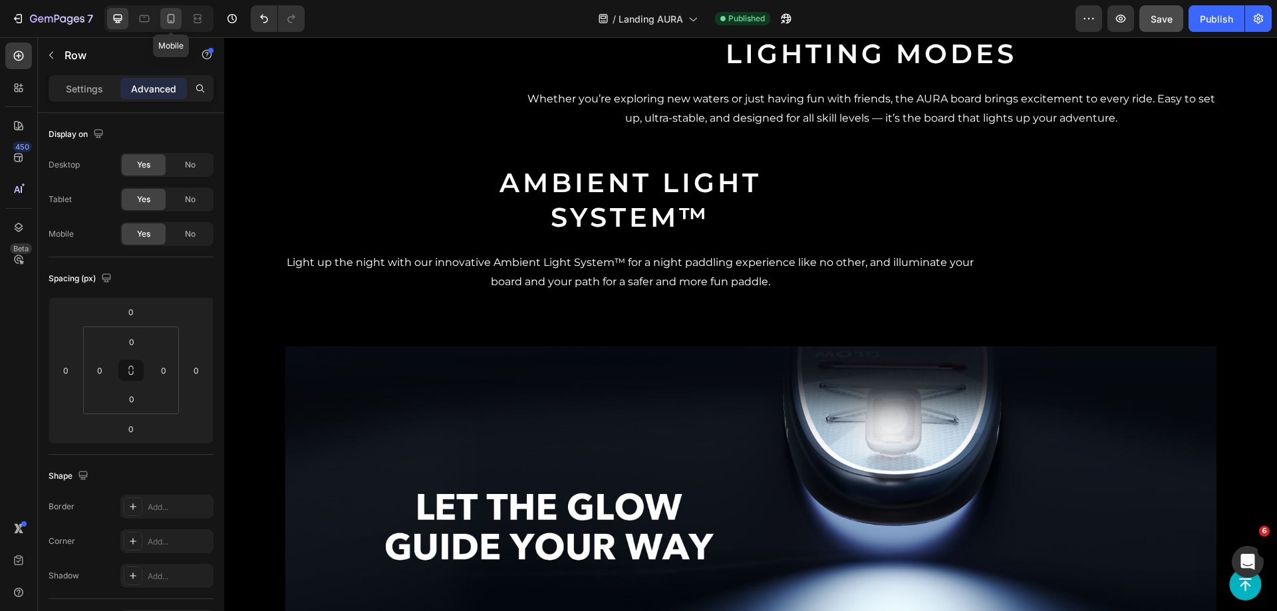
click at [164, 19] on div at bounding box center [170, 18] width 21 height 21
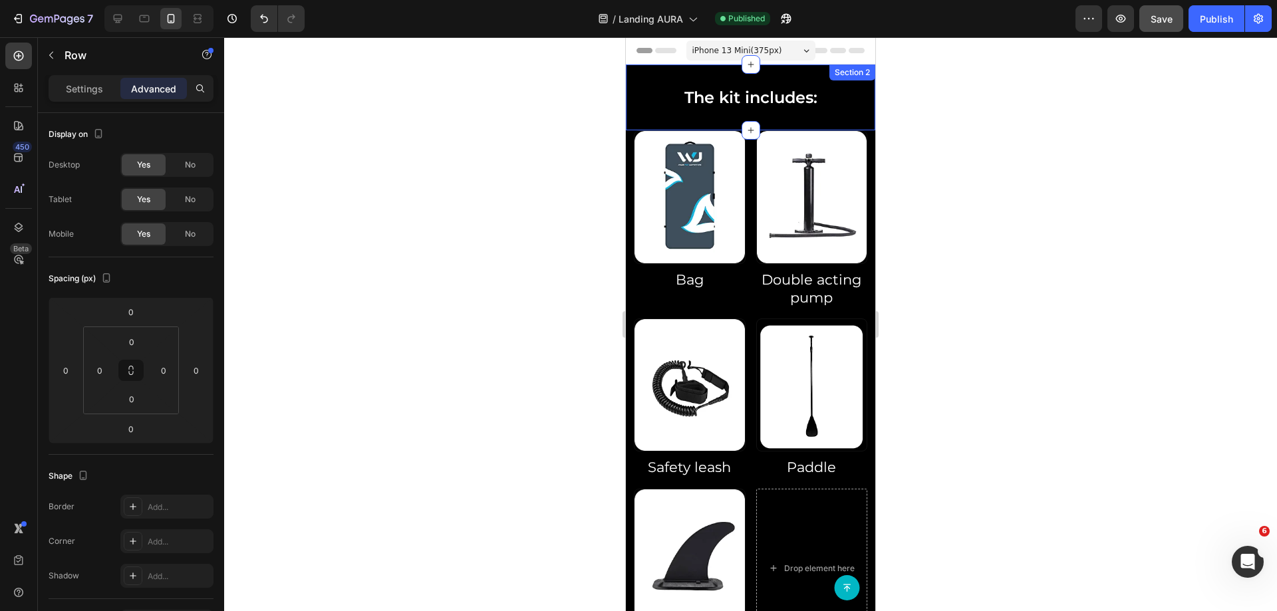
click at [716, 73] on div "The kit includes: Heading Row Section 2" at bounding box center [750, 98] width 249 height 66
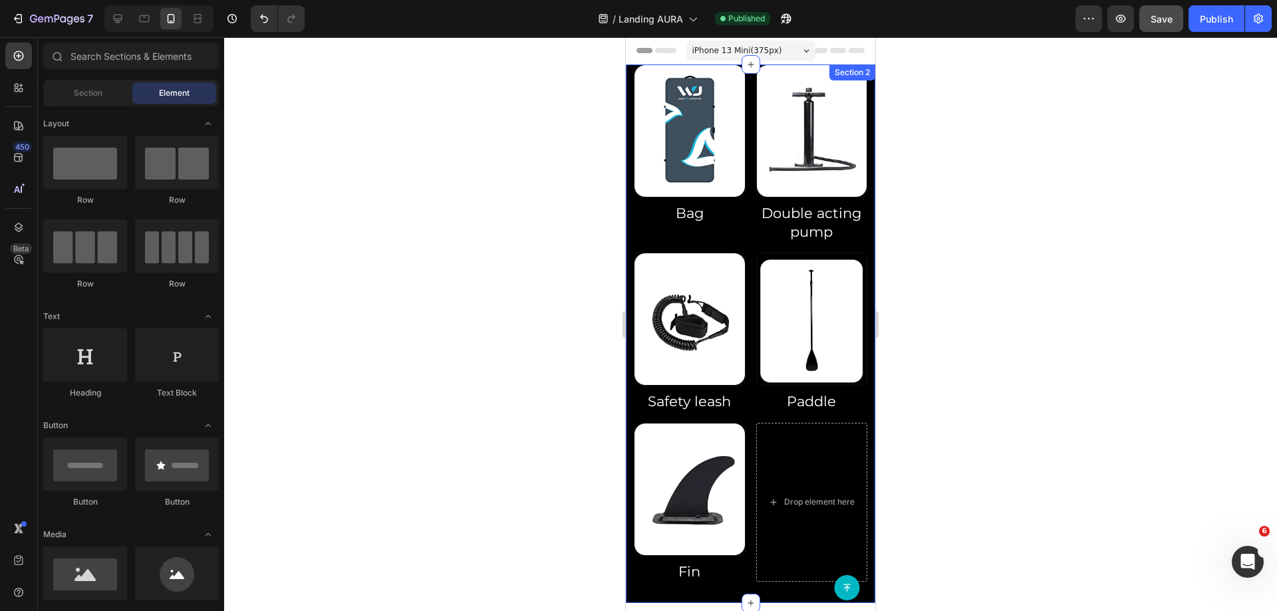
click at [628, 89] on div "Image Bag Heading Image Double acting pump Heading Row Image Safety leash Headi…" at bounding box center [750, 334] width 249 height 539
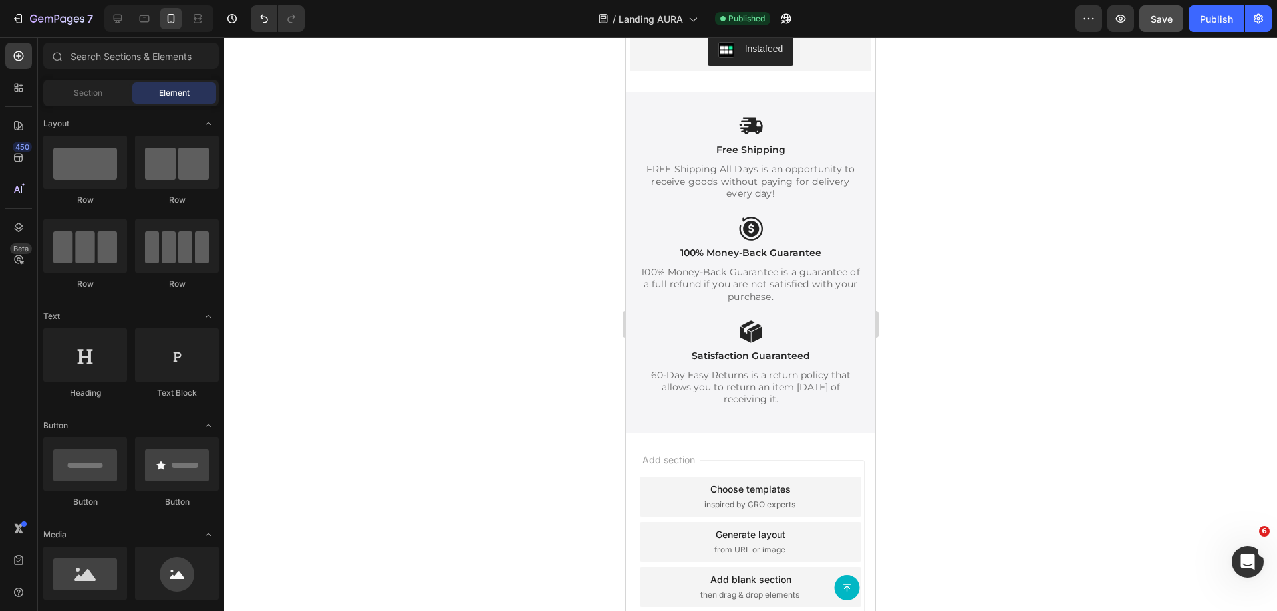
scroll to position [4013, 0]
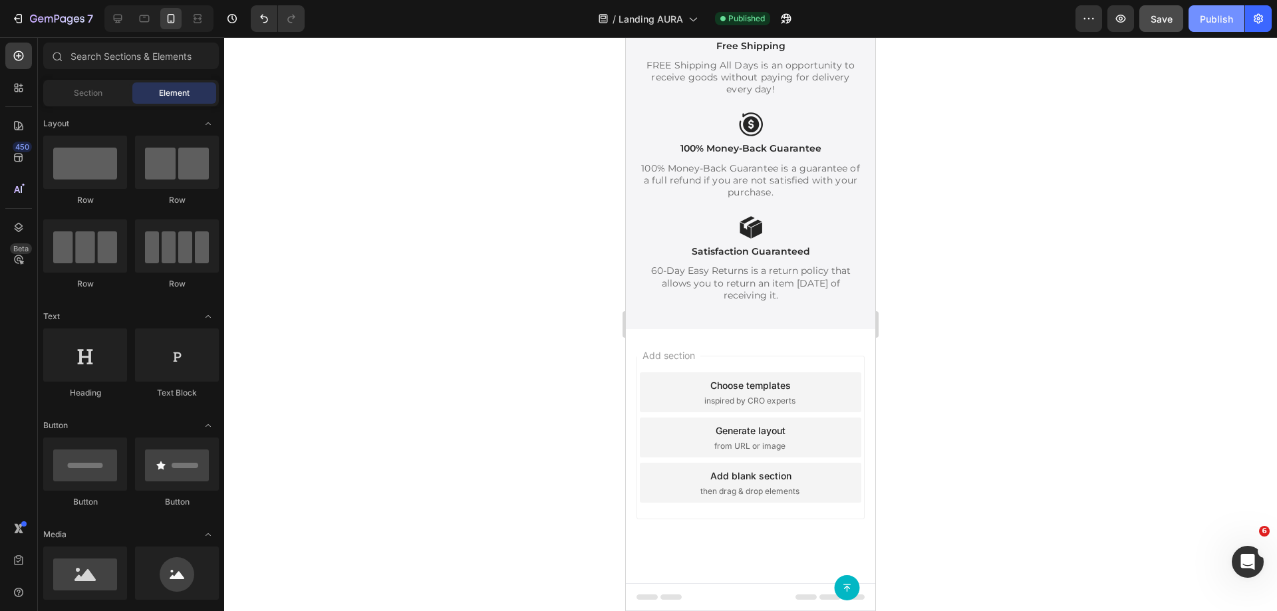
click at [1211, 17] on div "Publish" at bounding box center [1216, 19] width 33 height 14
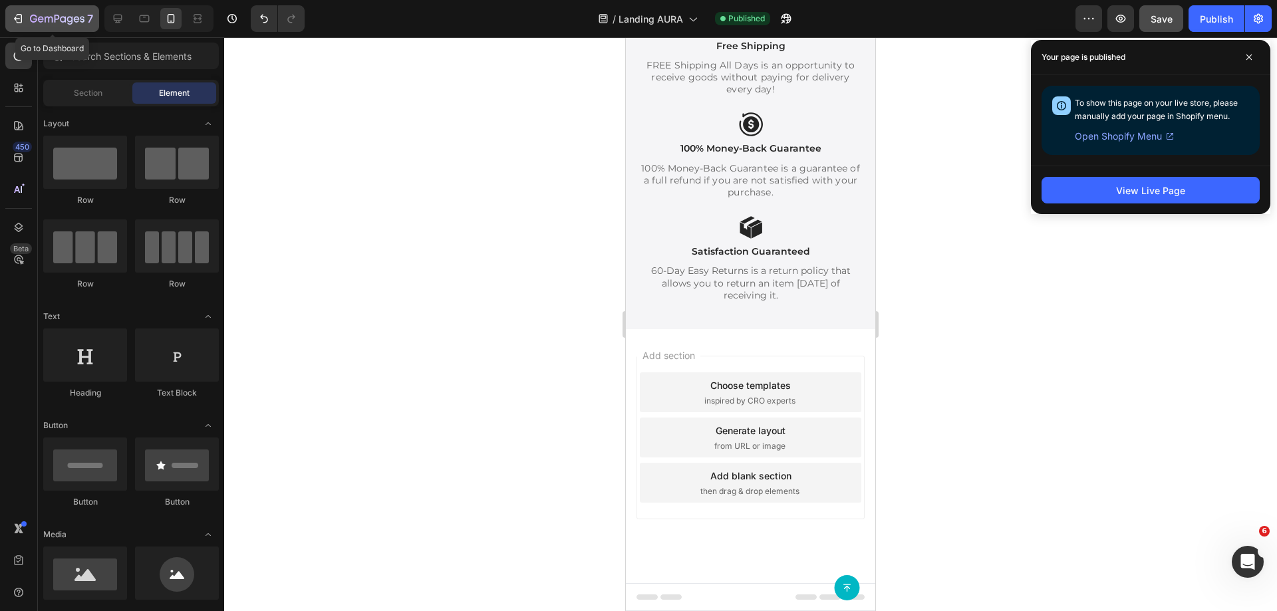
click at [31, 13] on div "7" at bounding box center [61, 19] width 63 height 16
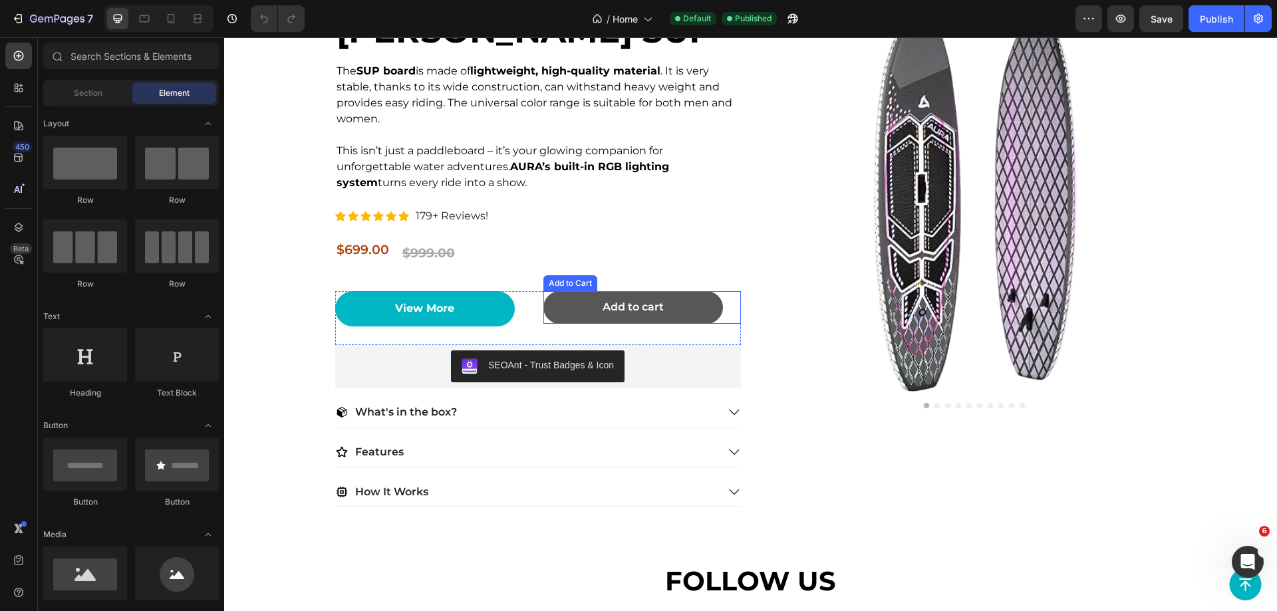
scroll to position [3060, 0]
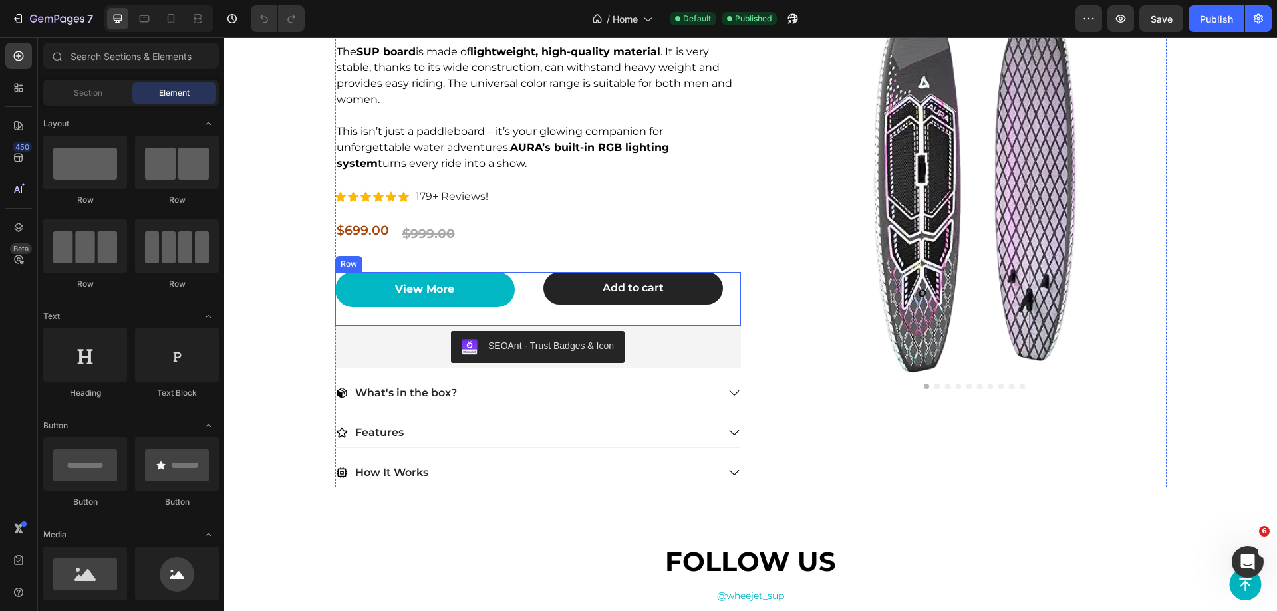
click at [530, 287] on div "View More Button Add to cart Add to Cart Row" at bounding box center [538, 299] width 406 height 54
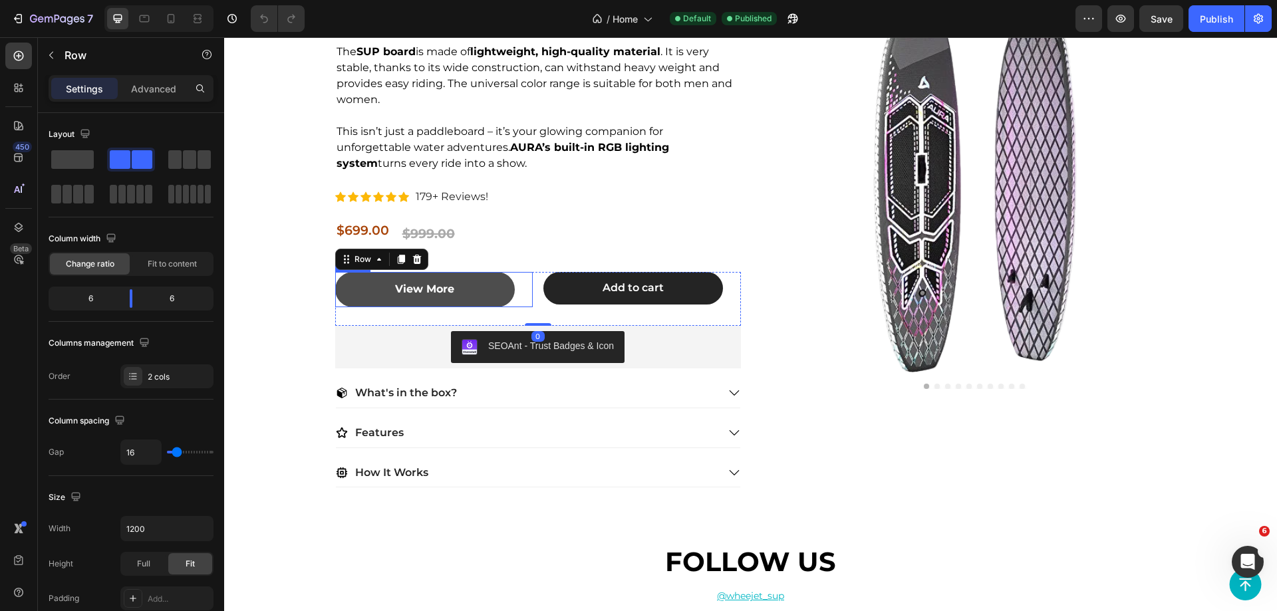
click at [481, 284] on link "View More" at bounding box center [425, 289] width 180 height 35
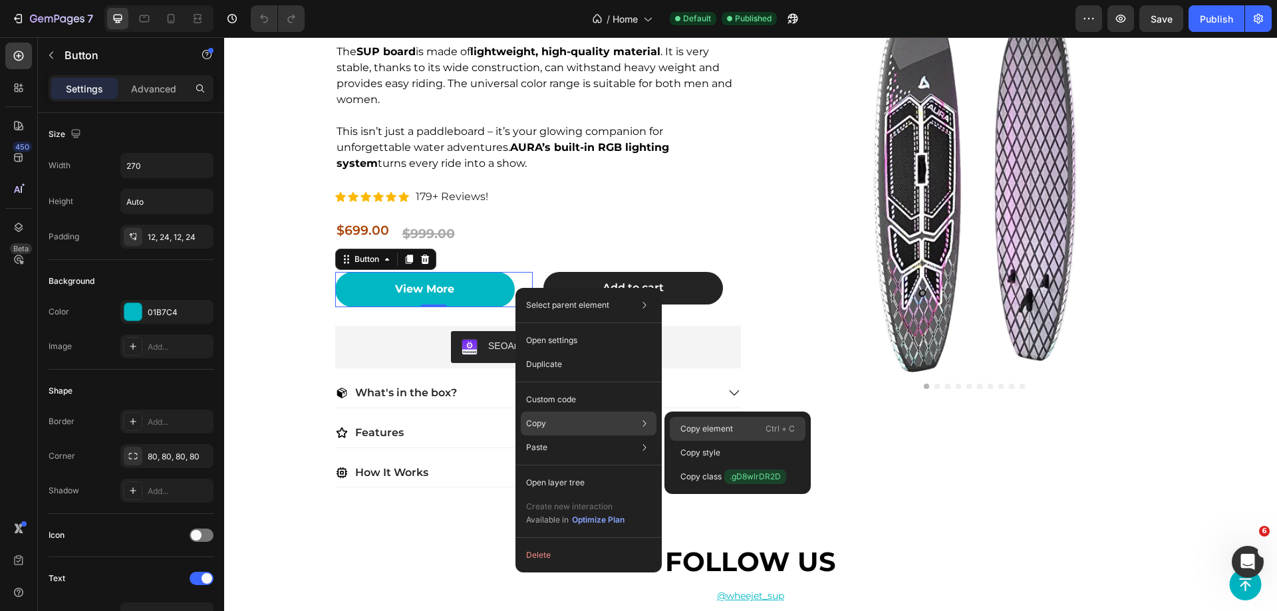
click at [697, 427] on p "Copy element" at bounding box center [707, 429] width 53 height 12
